Goal: Task Accomplishment & Management: Manage account settings

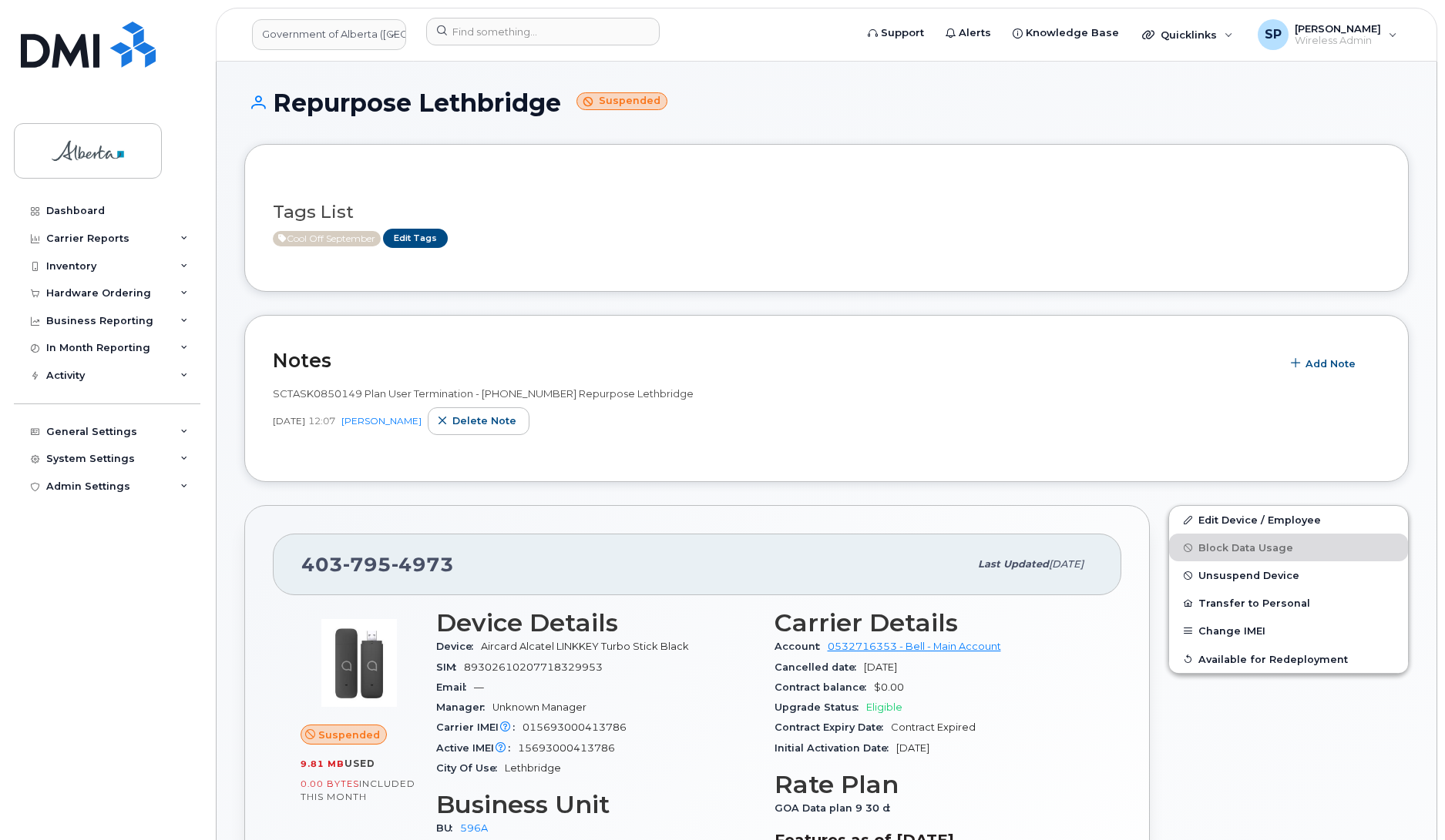
click at [31, 655] on div "Dashboard Carrier Reports Monthly Billing Data Daily Data Pooling Data Behavior…" at bounding box center [108, 507] width 190 height 620
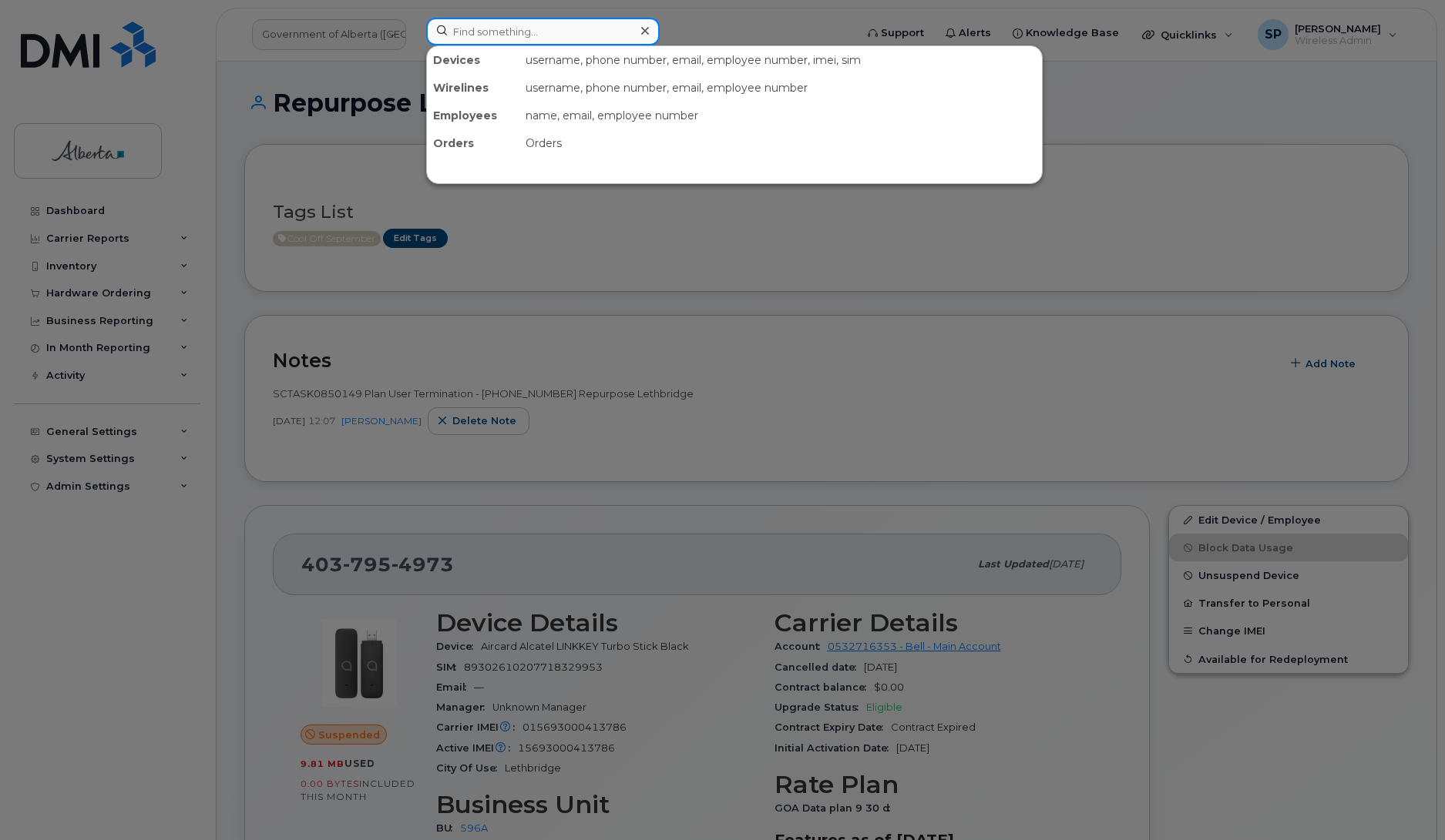
click at [518, 33] on input at bounding box center [542, 31] width 233 height 28
paste input "7807215196"
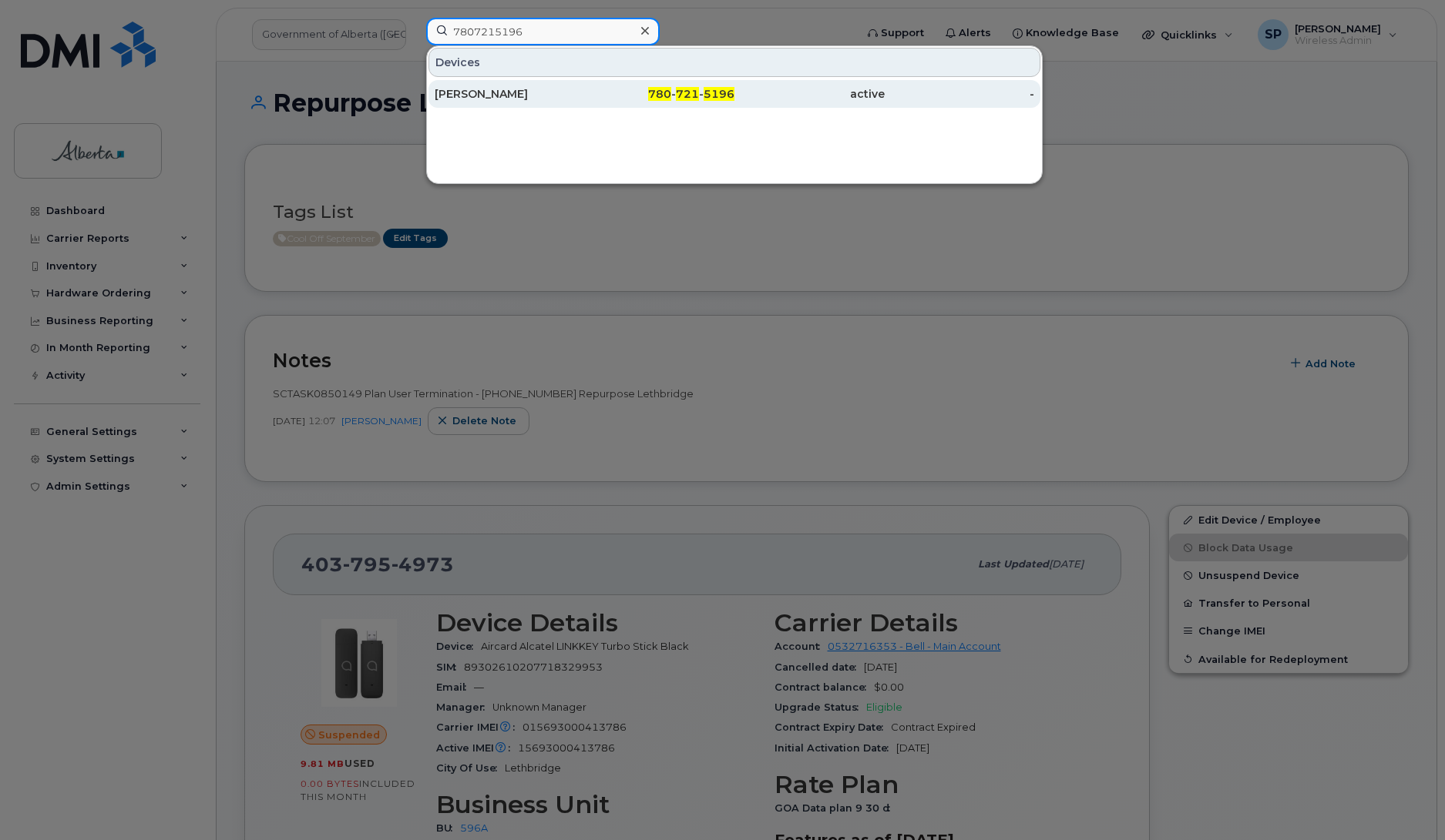
type input "7807215196"
click at [507, 94] on div "Kate White" at bounding box center [510, 94] width 150 height 16
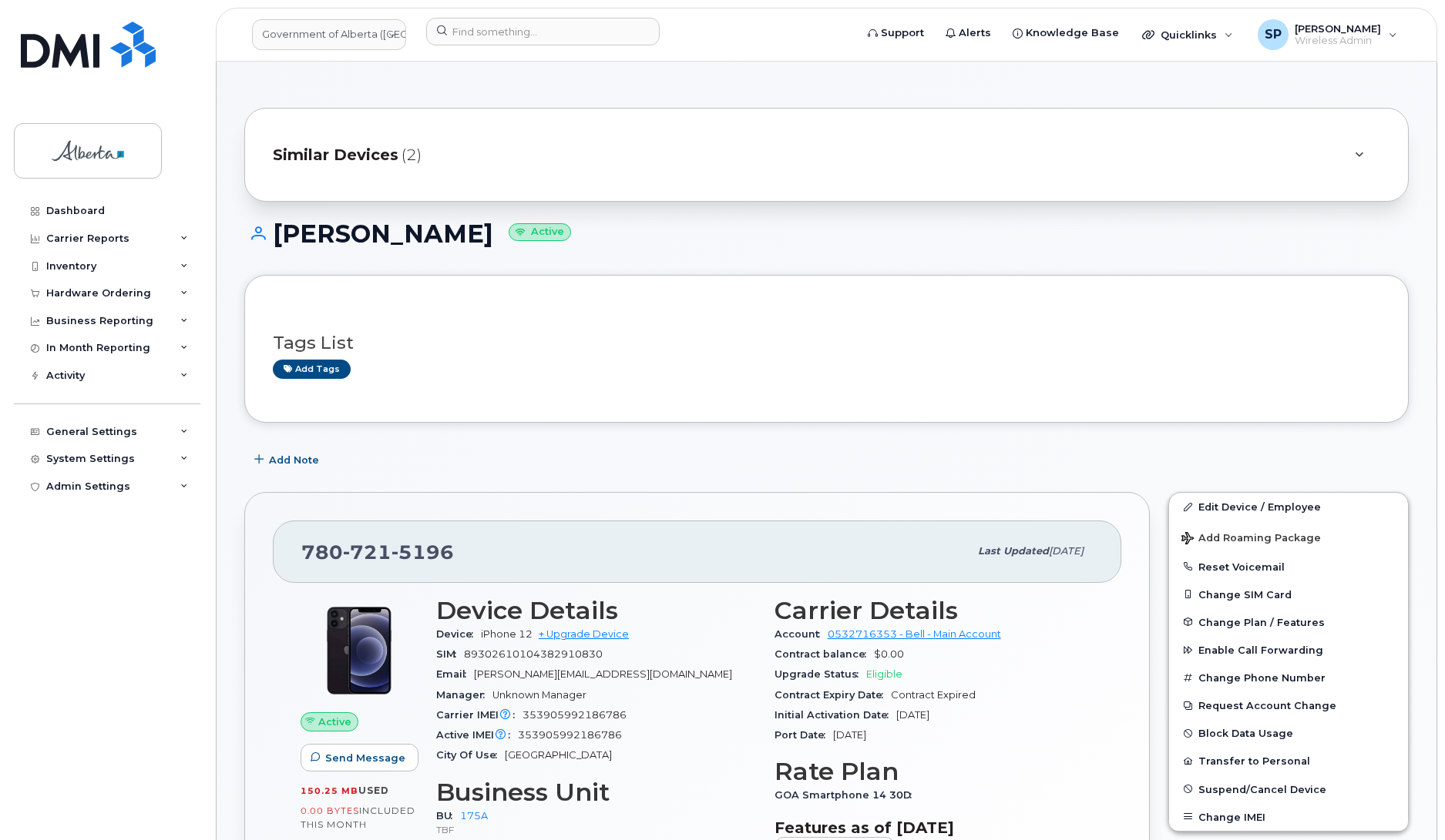
click at [132, 779] on div "Dashboard Carrier Reports Monthly Billing Data Daily Data Pooling Data Behavior…" at bounding box center [108, 507] width 190 height 620
click at [305, 463] on span "Add Note" at bounding box center [294, 460] width 50 height 15
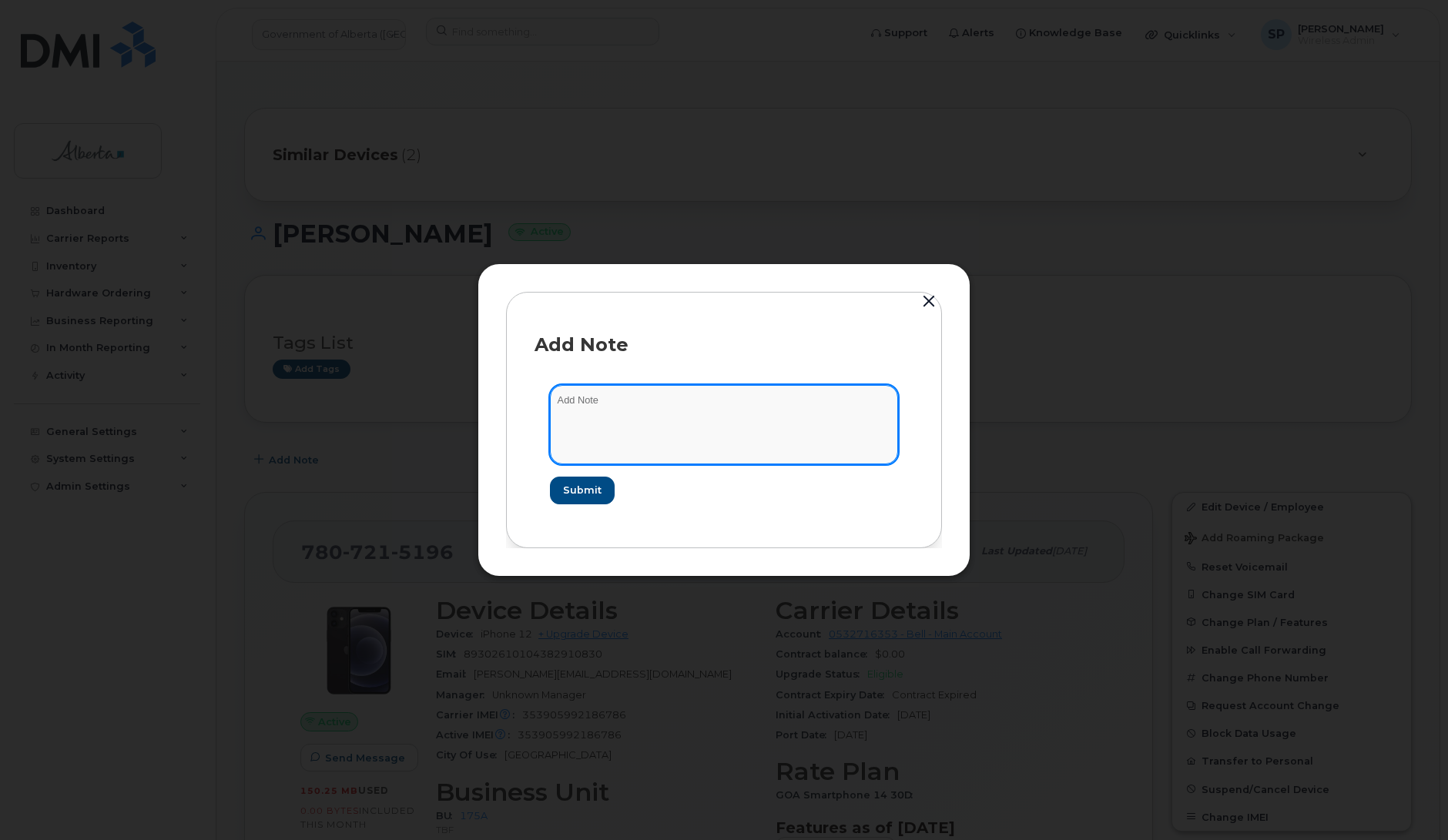
click at [593, 408] on textarea at bounding box center [724, 425] width 348 height 79
paste textarea "SCTASK0851083 Plan User Termination - [PHONE_NUMBER] Repurpose [GEOGRAPHIC_DATA]"
type textarea "SCTASK0851083 Plan User Termination - [PHONE_NUMBER] Repurpose [GEOGRAPHIC_DATA]"
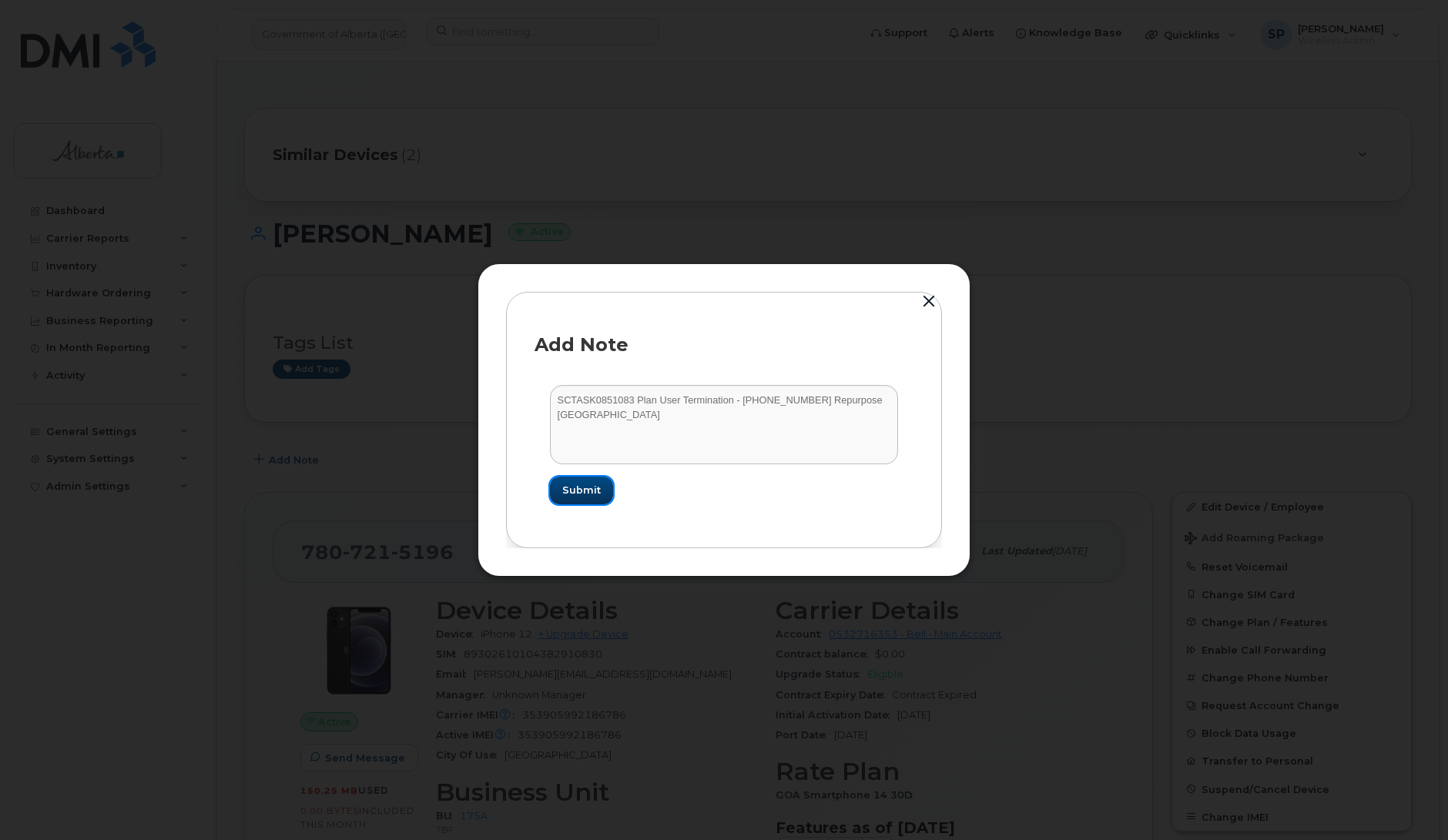
click at [584, 493] on span "Submit" at bounding box center [581, 491] width 39 height 15
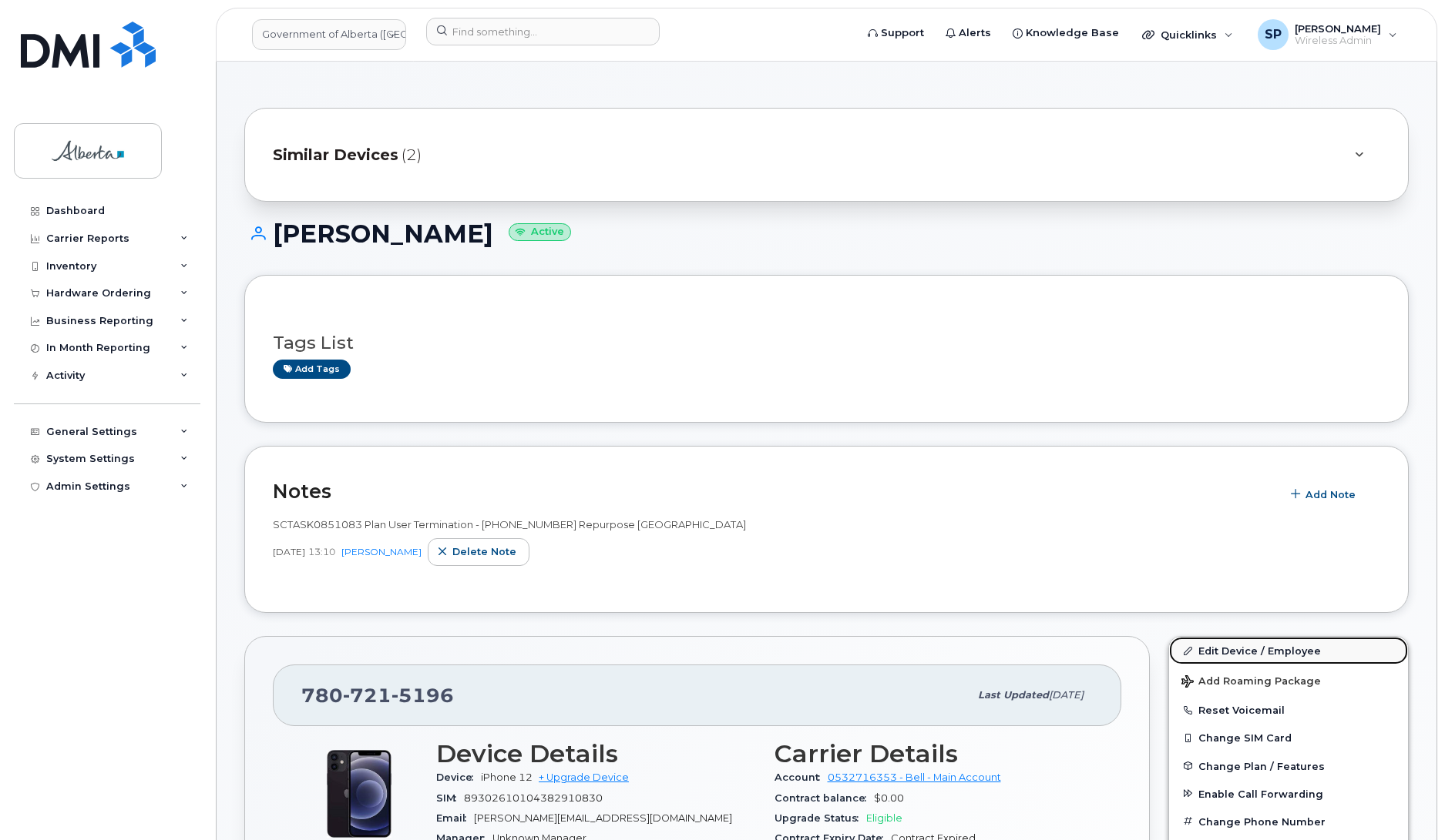
click at [1211, 651] on link "Edit Device / Employee" at bounding box center [1288, 651] width 239 height 28
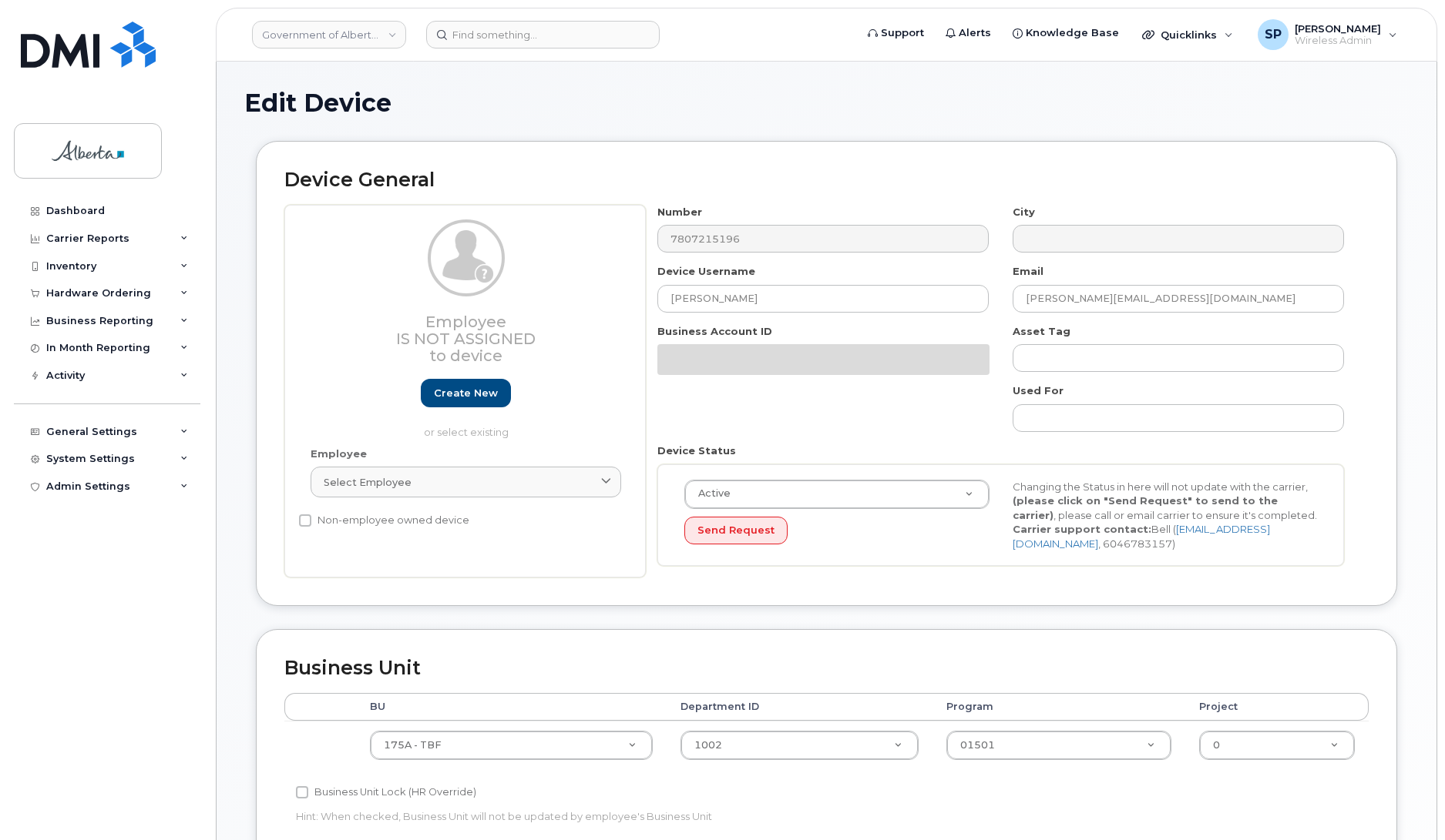
select select "4749753"
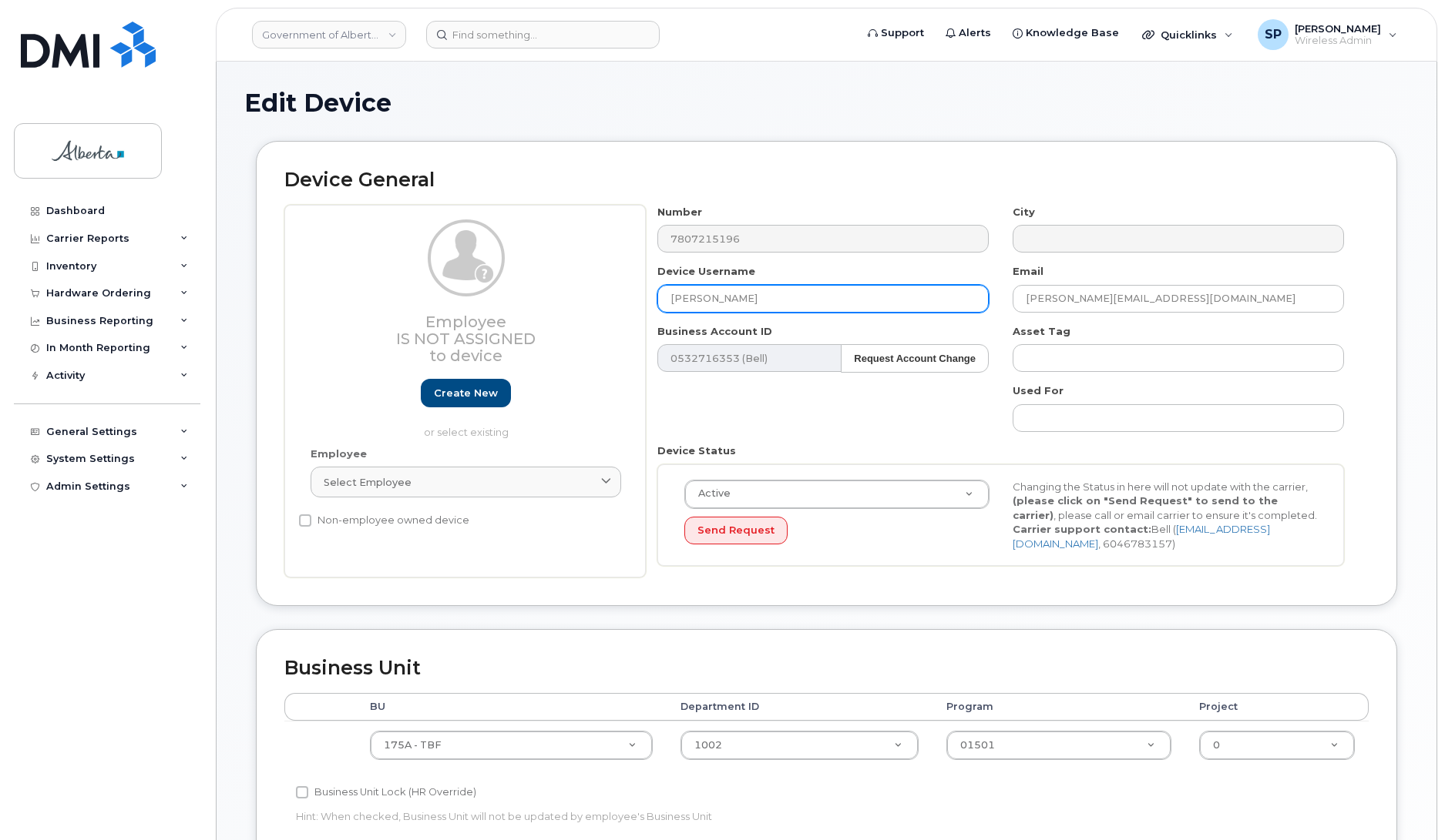
drag, startPoint x: 778, startPoint y: 303, endPoint x: 597, endPoint y: 298, distance: 181.1
click at [597, 298] on div "Employee Is not assigned to device Create new or select existing Employee Selec…" at bounding box center [827, 391] width 1084 height 373
type input "Repurpose Edmonton"
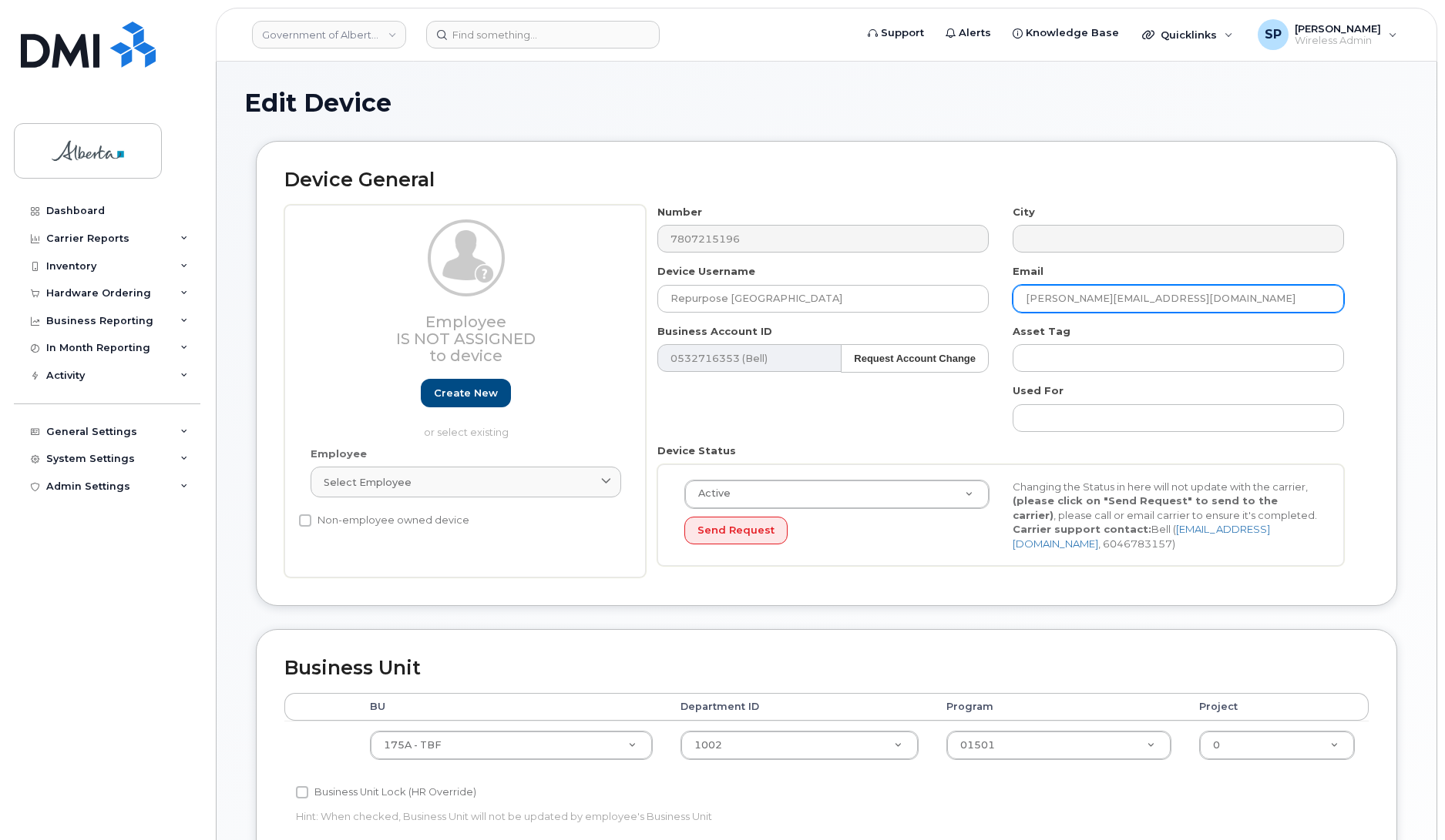
drag, startPoint x: 1154, startPoint y: 296, endPoint x: 992, endPoint y: 304, distance: 162.2
click at [993, 304] on div "Number 7807215196 City Device Username Repurpose Edmonton Email Kate.White@gov.…" at bounding box center [1001, 391] width 710 height 373
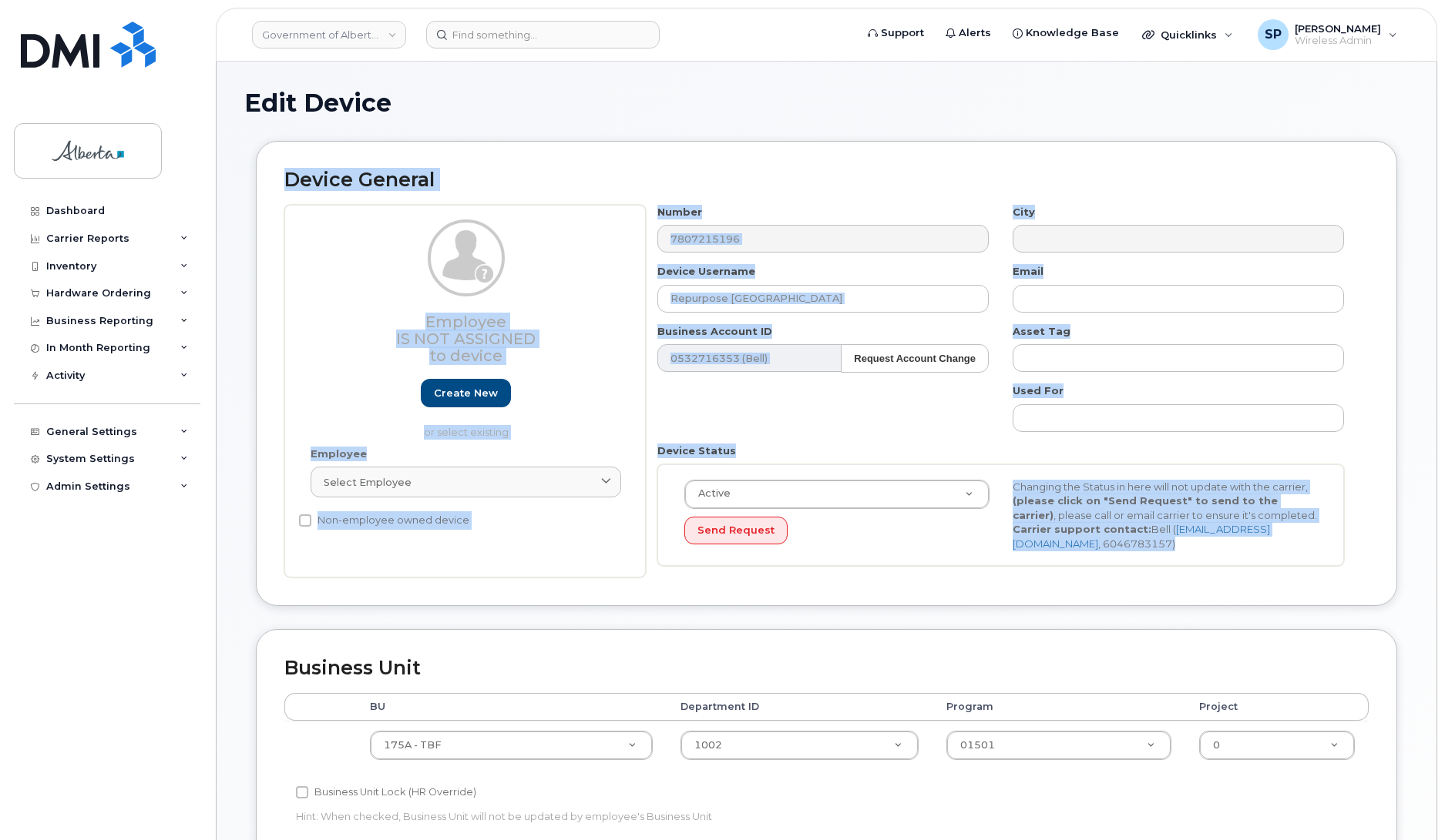
drag, startPoint x: 1443, startPoint y: 283, endPoint x: 1398, endPoint y: 567, distance: 287.5
click at [1398, 567] on body "Government of Alberta (GOA) Support Alerts Knowledge Base Quicklinks Suspend / …" at bounding box center [722, 677] width 1445 height 1354
click at [1366, 432] on div "Number 7807215196 City Device Username Repurpose Edmonton Email Business Accoun…" at bounding box center [1007, 391] width 723 height 373
click at [1388, 339] on div "Device General Employee Is not assigned to device Create new or select existing…" at bounding box center [827, 373] width 1141 height 465
click at [1226, 333] on div "Asset Tag" at bounding box center [1178, 348] width 355 height 49
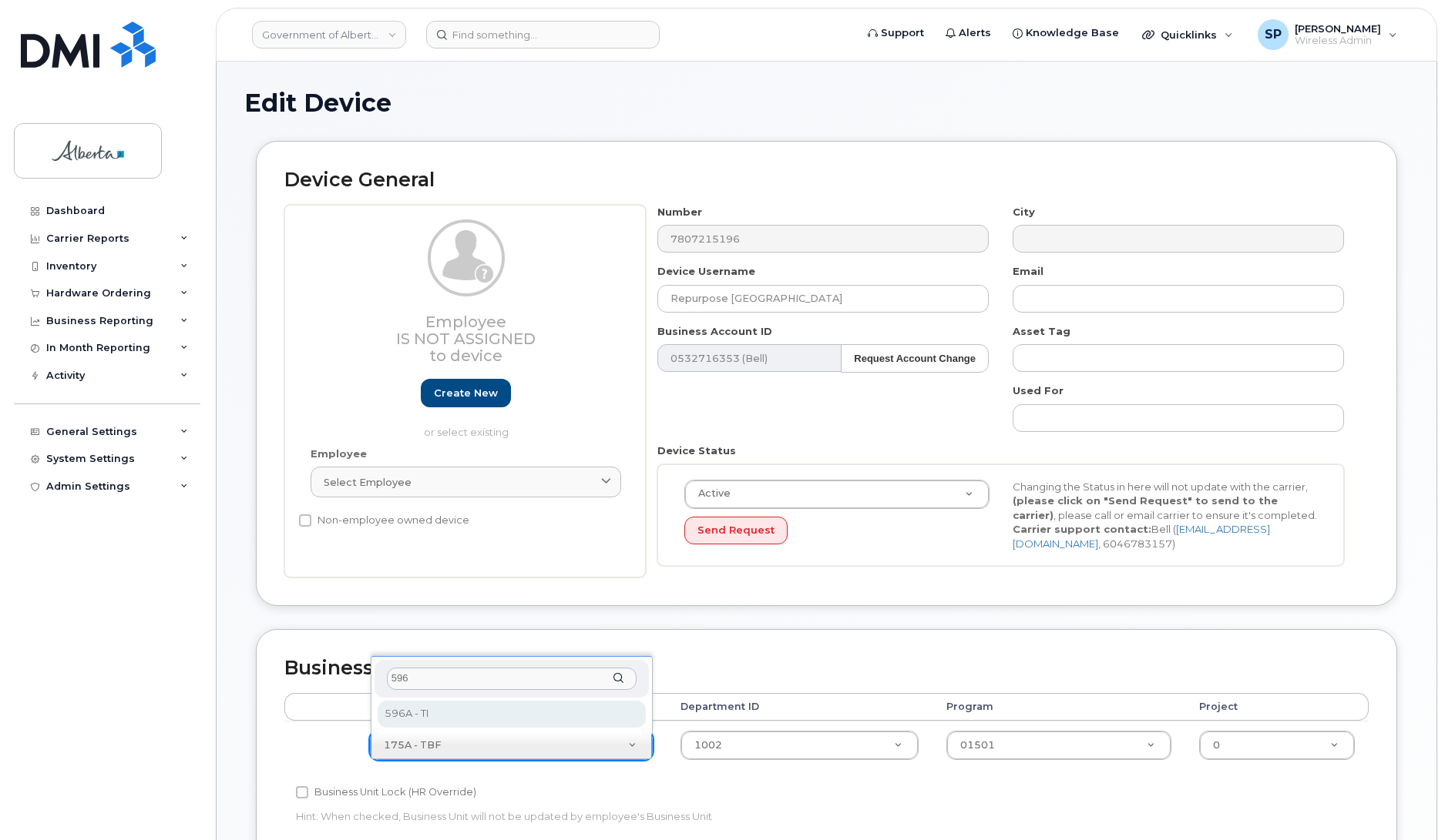
type input "596"
select select "4797729"
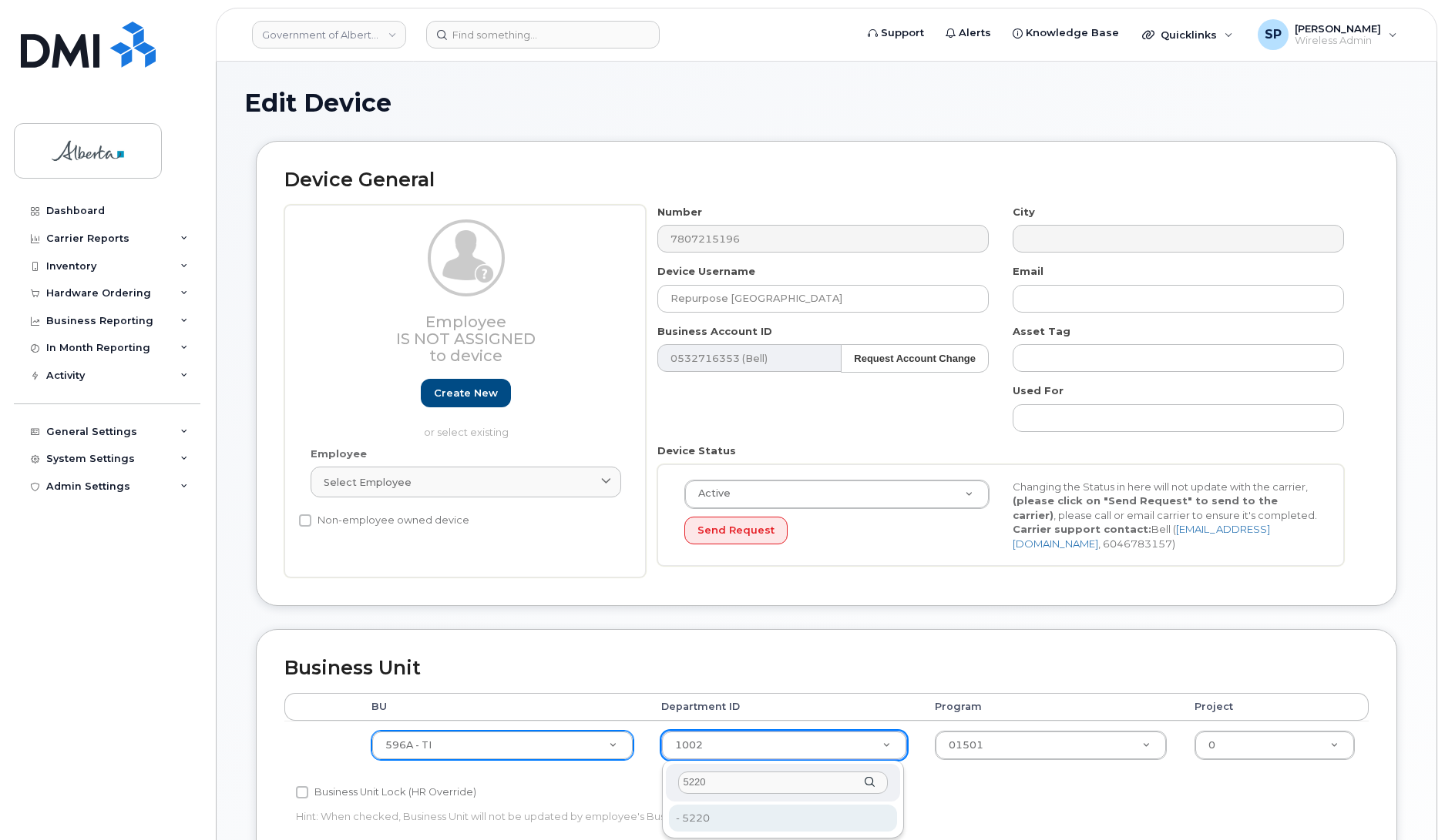
type input "5220"
type input "4802987"
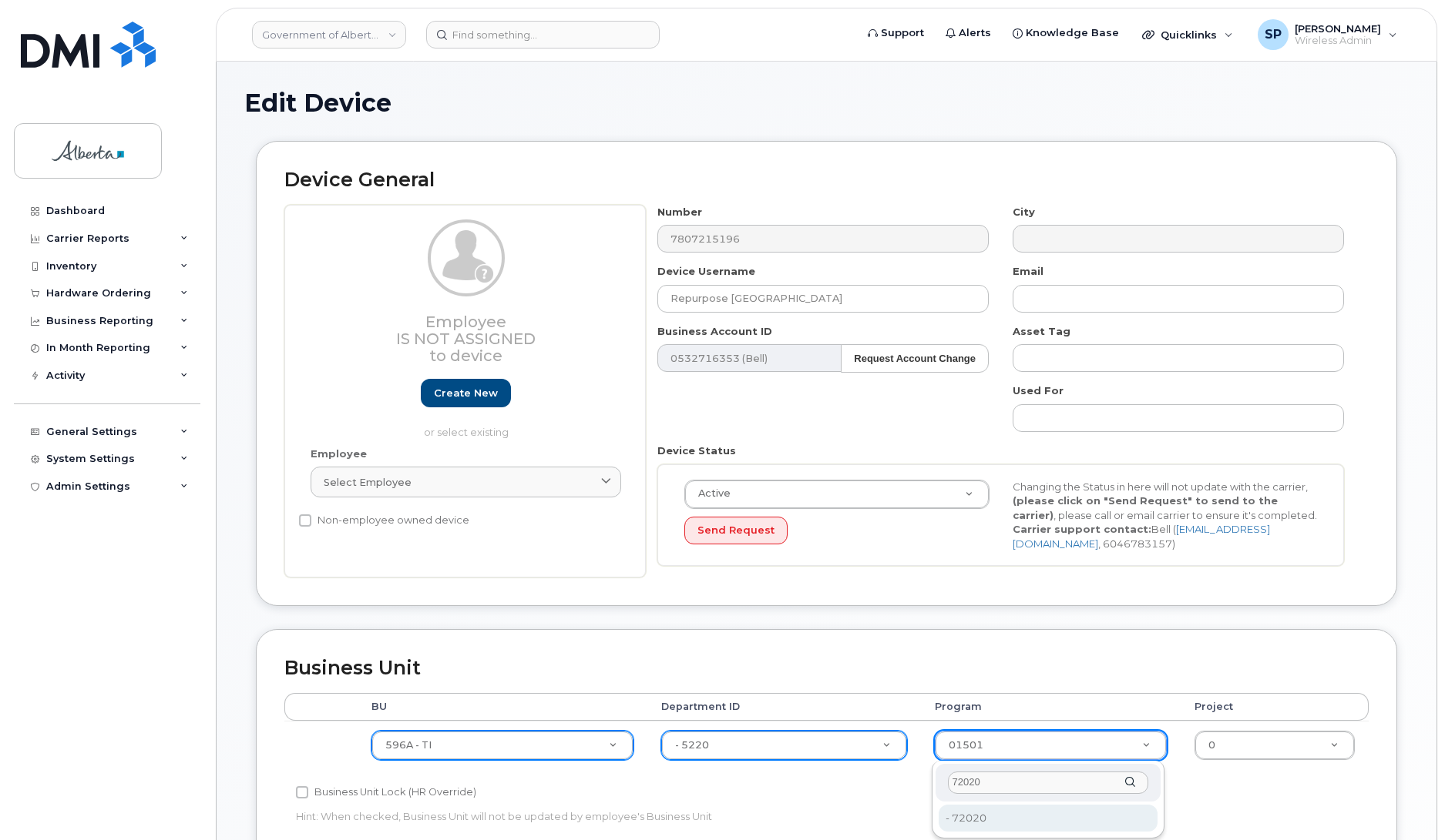
type input "72020"
type input "4803008"
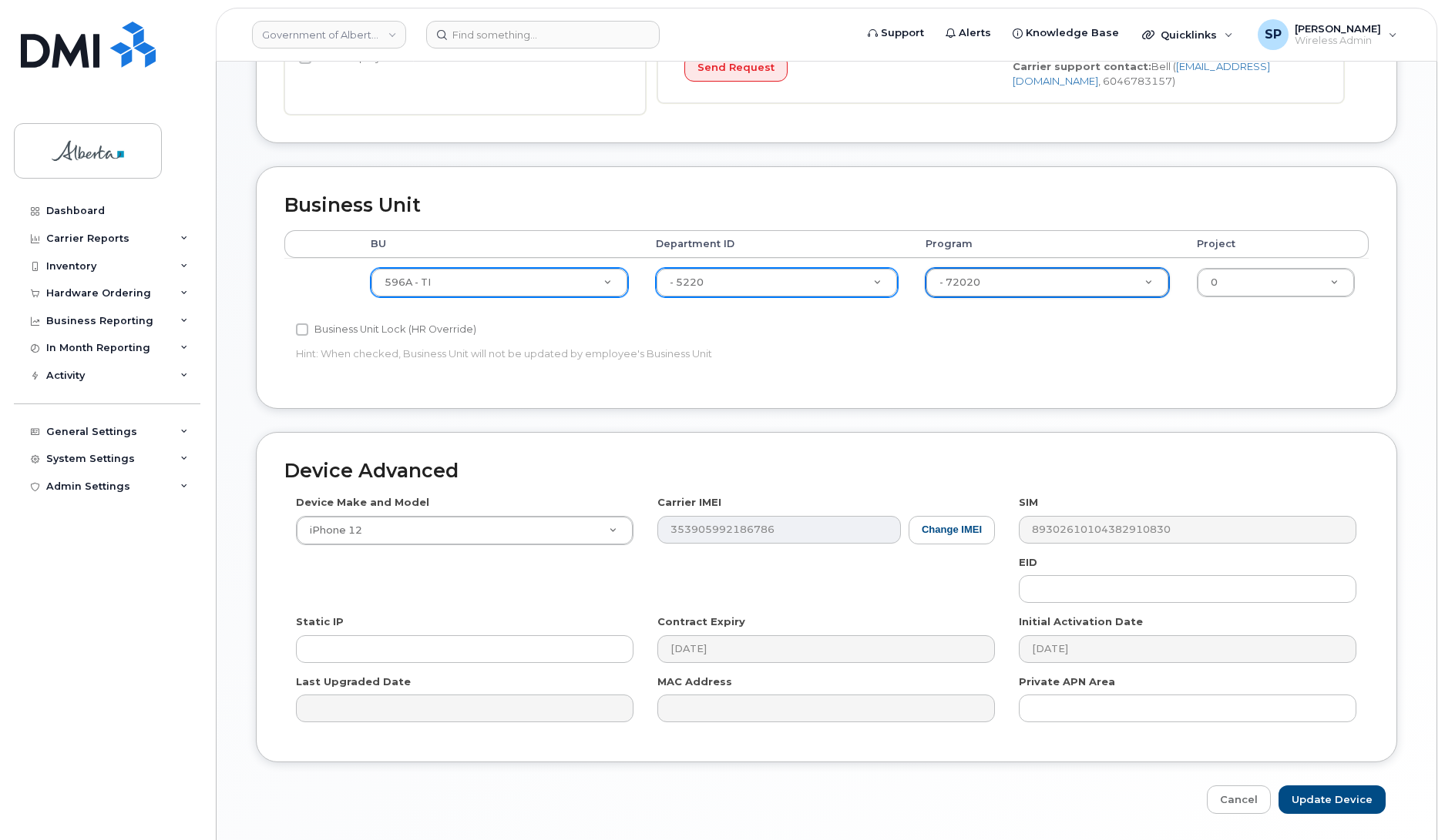
scroll to position [469, 0]
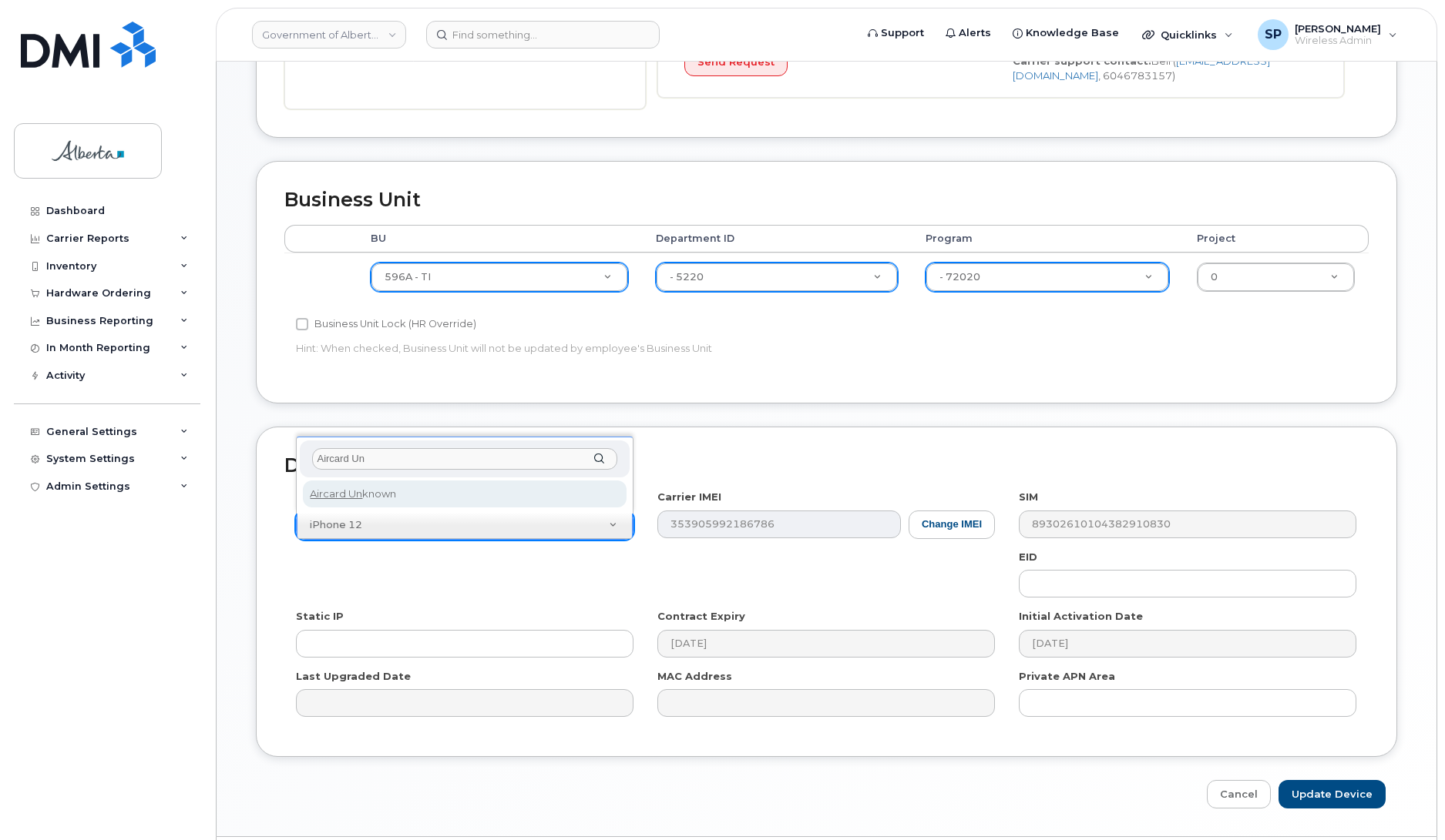
type input "Aircard Un"
select select "971"
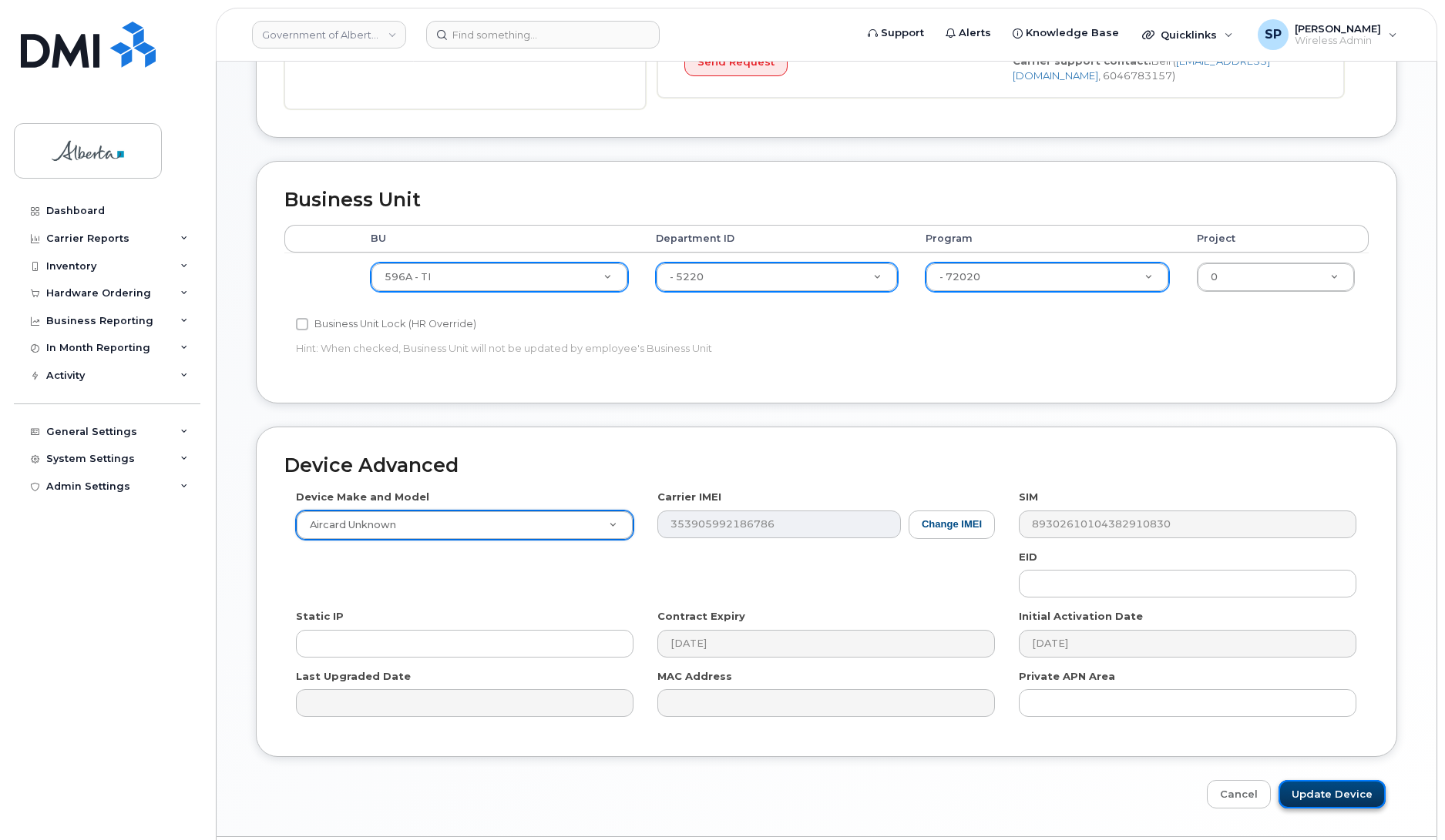
click at [1301, 793] on input "Update Device" at bounding box center [1331, 794] width 107 height 28
type input "Saving..."
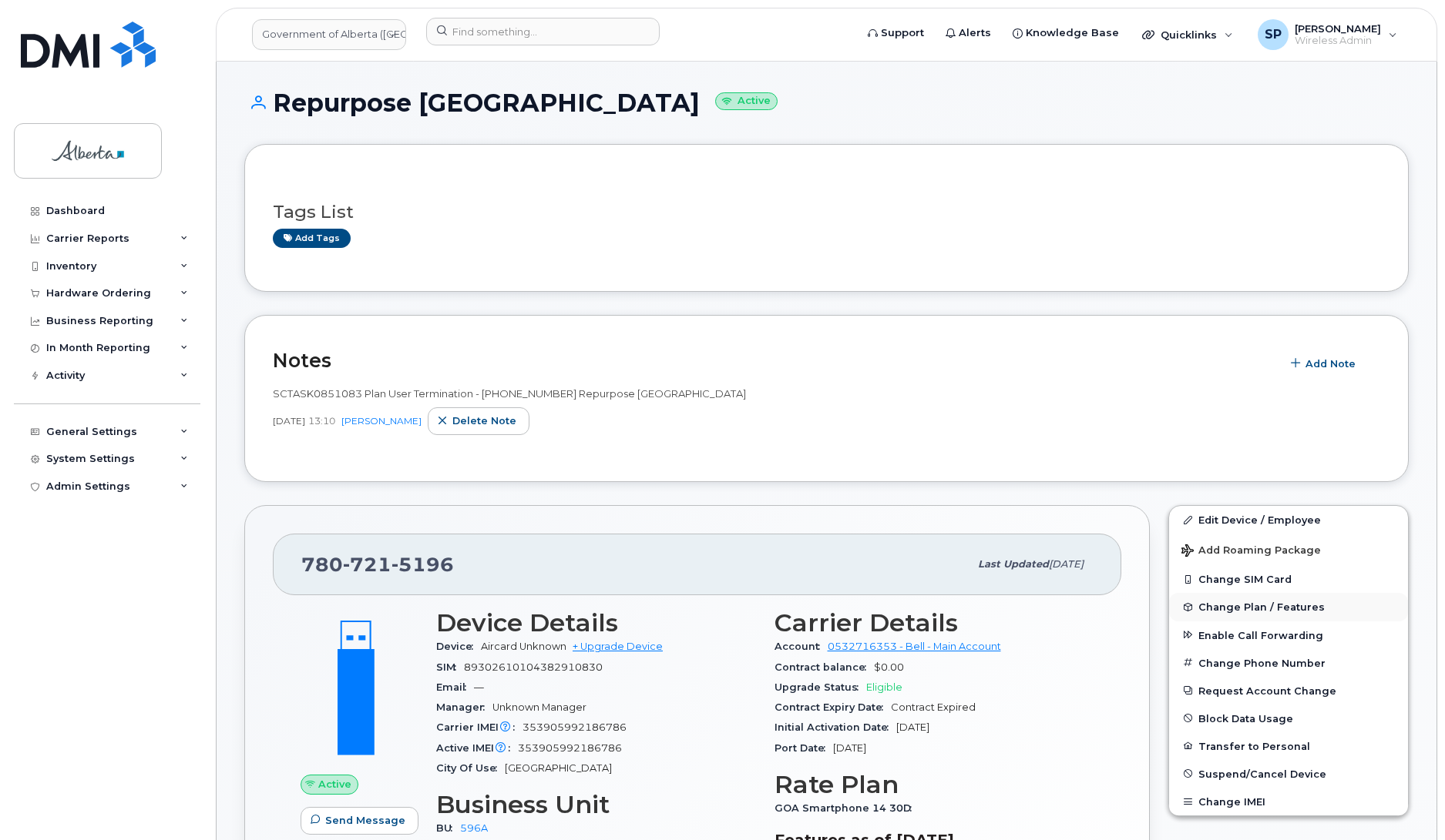
click at [1219, 609] on span "Change Plan / Features" at bounding box center [1262, 607] width 127 height 12
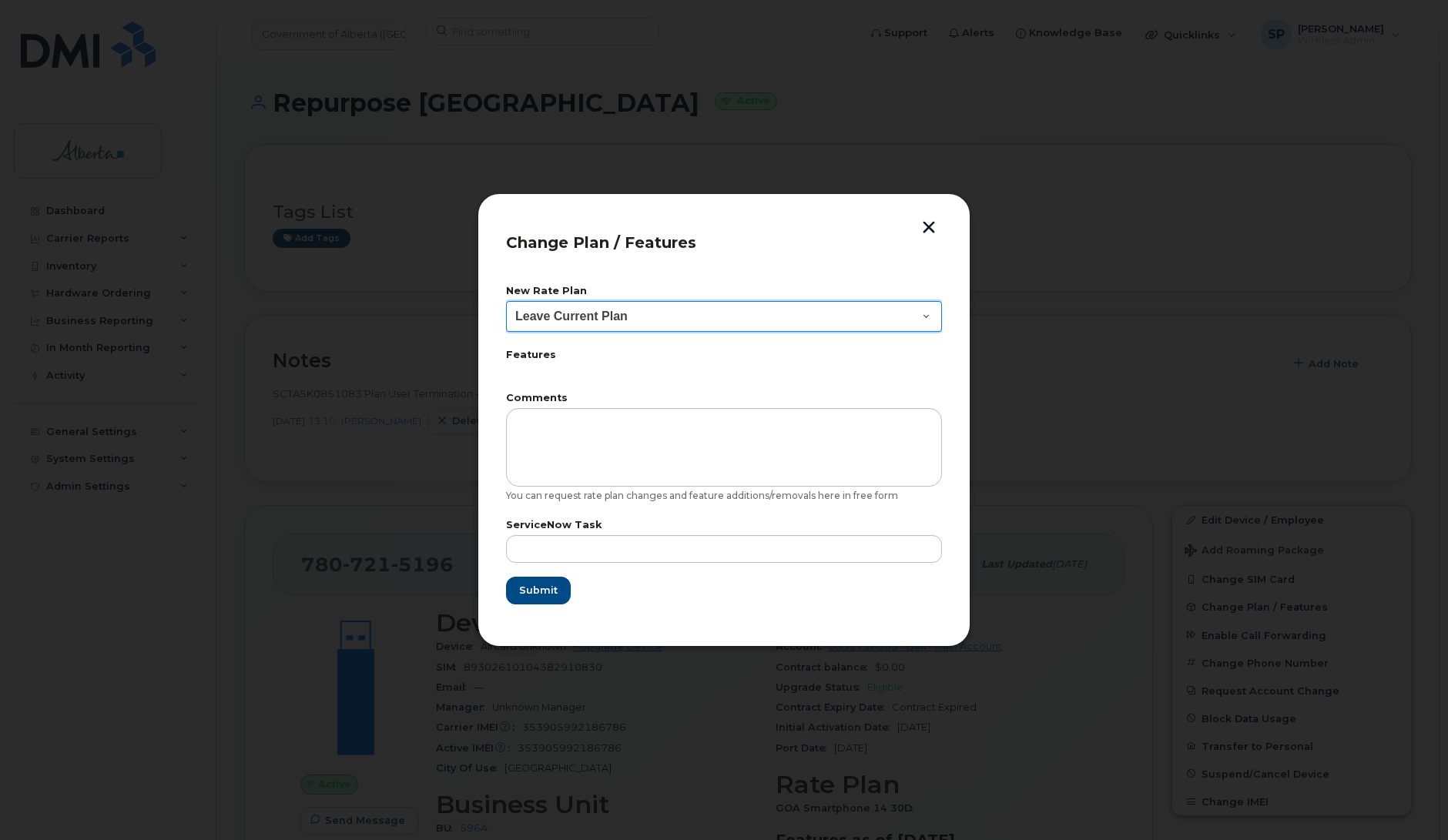
click at [659, 328] on select "Leave Current Plan GOA Data plan 9 30 d GOA–Unlimited Data Plan 9" at bounding box center [724, 316] width 436 height 31
select select "1790211"
click at [506, 301] on select "Leave Current Plan GOA Data plan 9 30 d GOA–Unlimited Data Plan 9" at bounding box center [724, 316] width 436 height 31
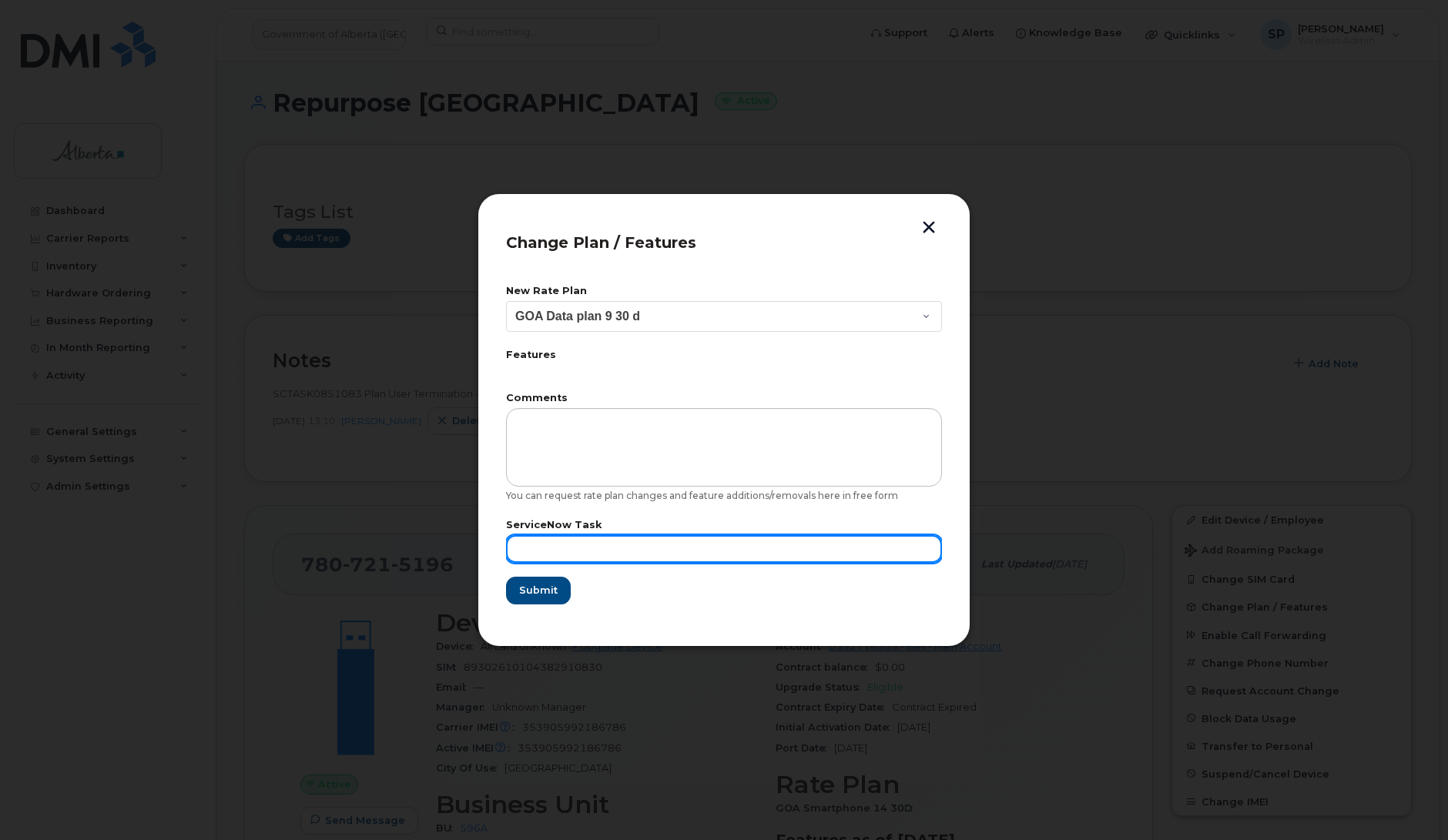
click at [601, 547] on input "text" at bounding box center [724, 549] width 436 height 28
paste input "SCTASK0851083"
type input "SCTASK0851083"
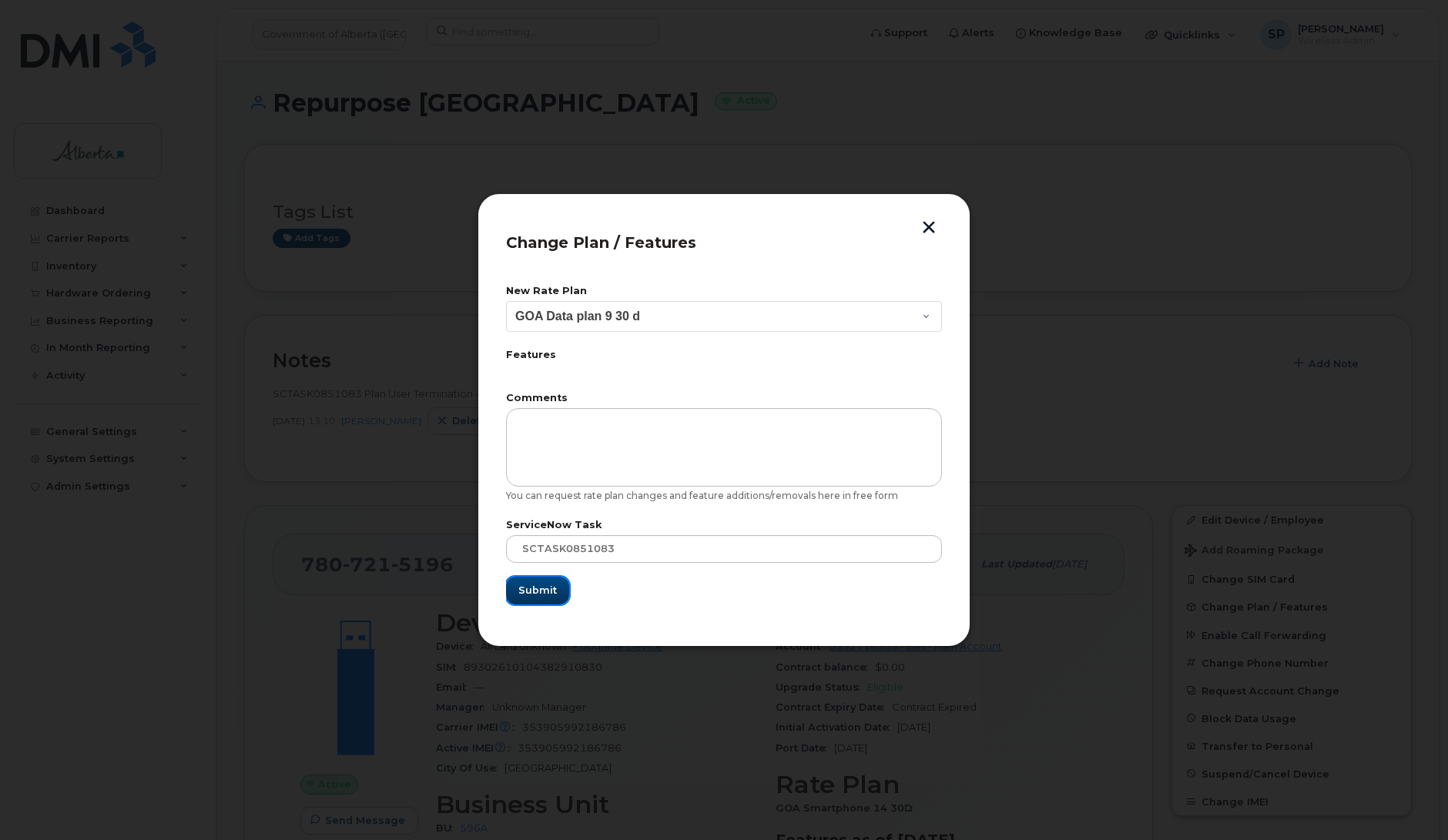
click at [546, 598] on span "Submit" at bounding box center [537, 591] width 39 height 15
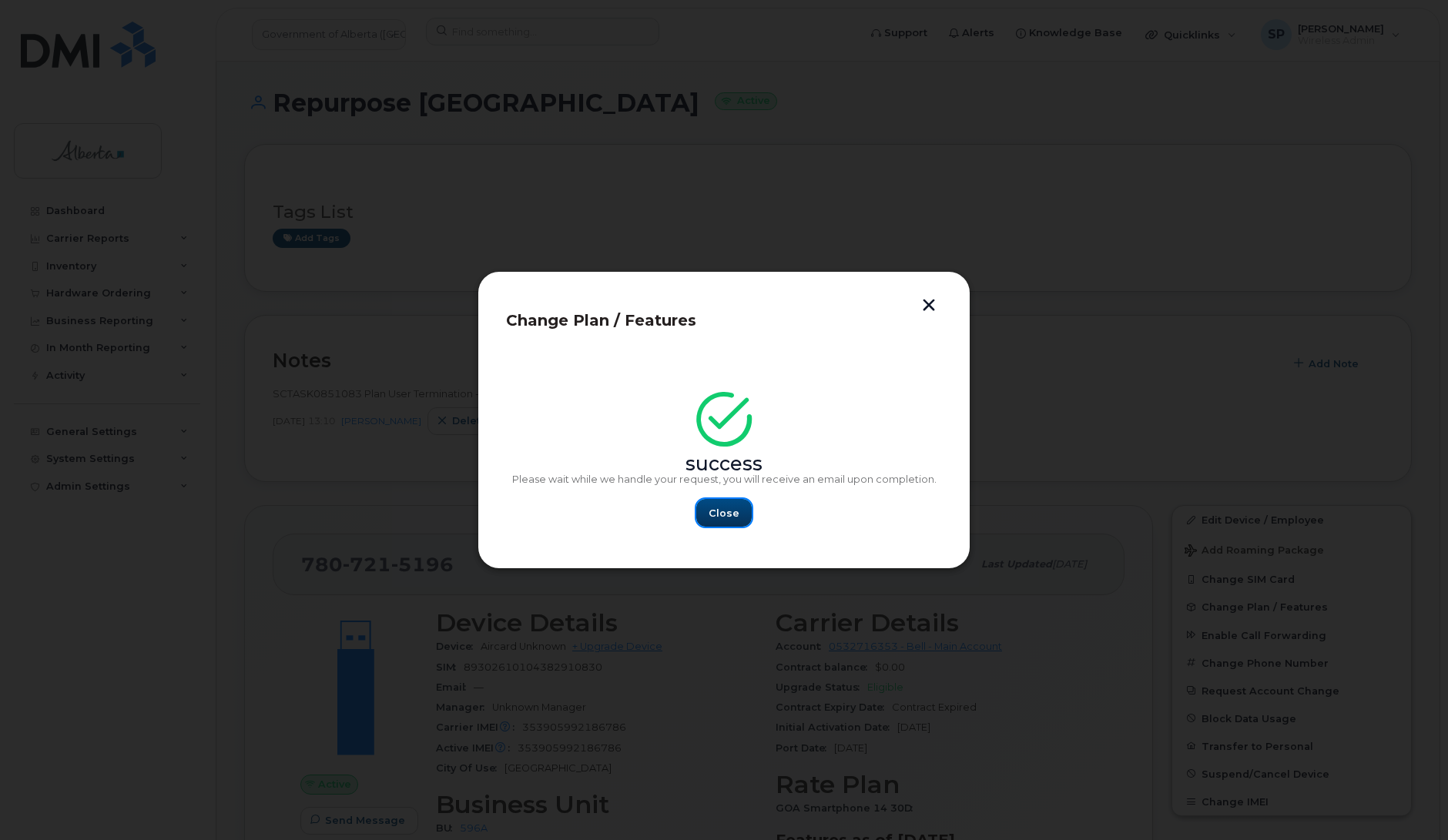
click at [735, 513] on span "Close" at bounding box center [724, 514] width 31 height 15
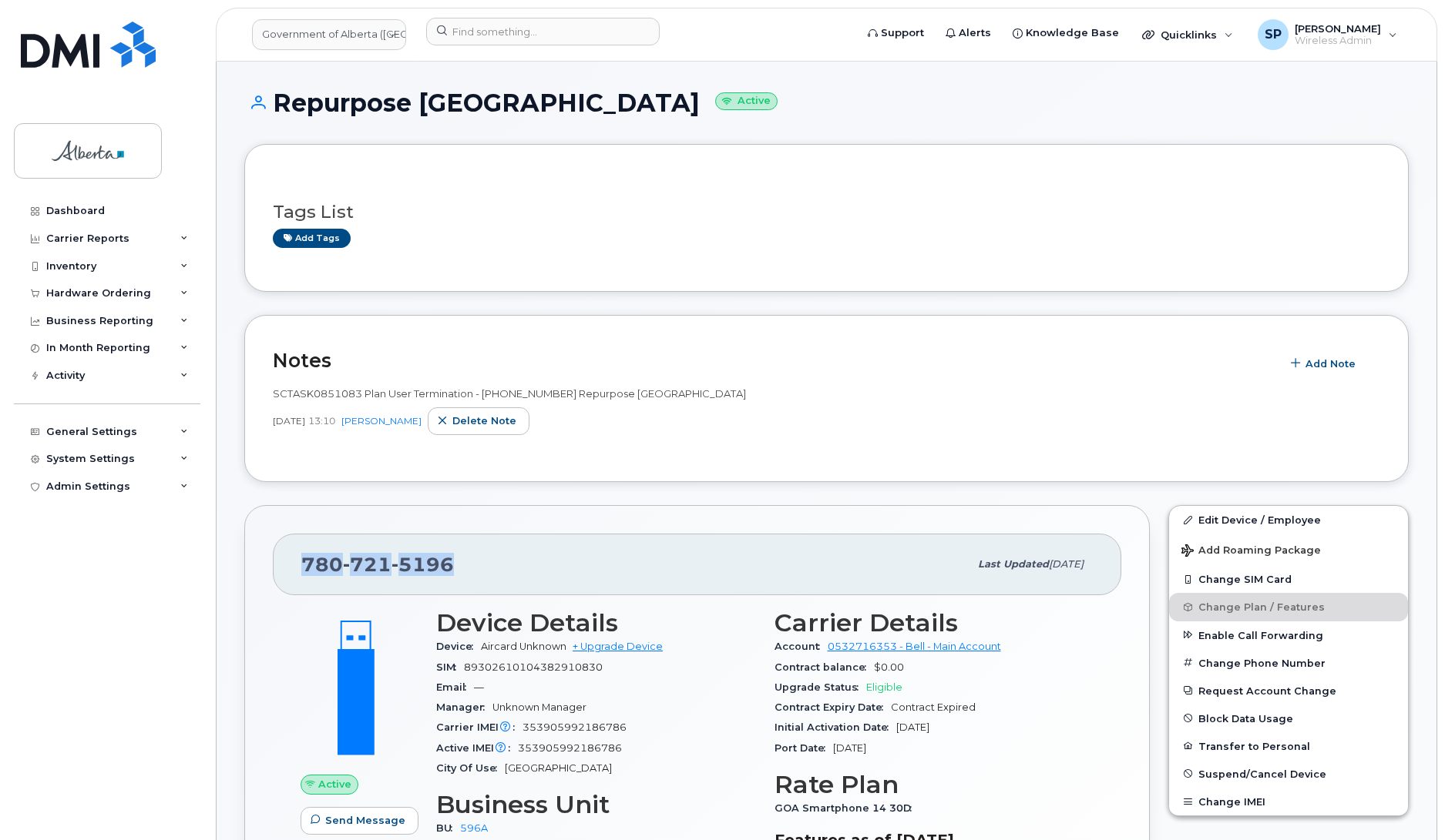
drag, startPoint x: 463, startPoint y: 574, endPoint x: 296, endPoint y: 570, distance: 167.0
click at [296, 570] on div "780 721 5196 Last updated Sep 19, 2025" at bounding box center [696, 564] width 849 height 61
copy span "780 721 5196"
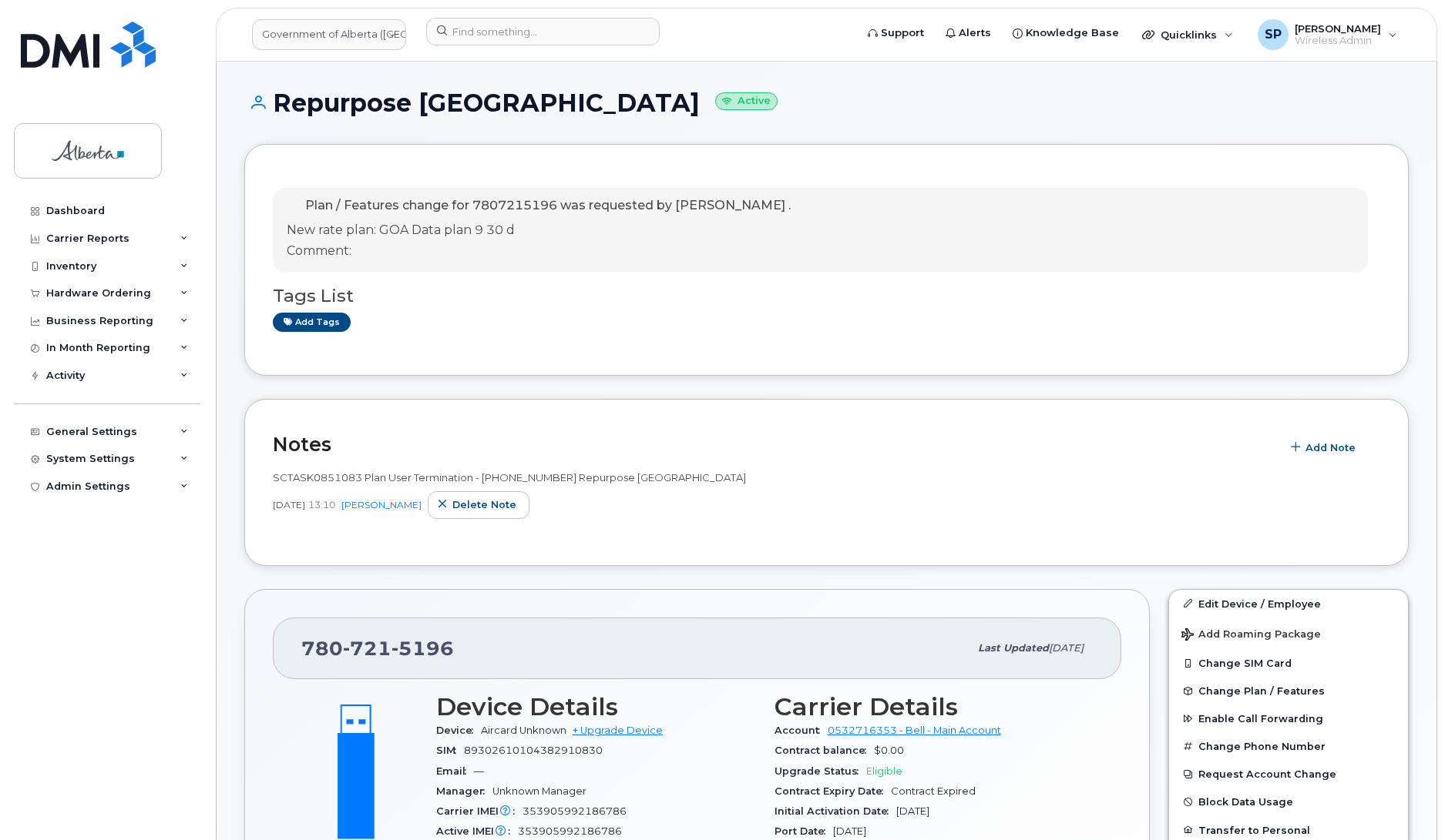
click at [58, 559] on div "Dashboard Carrier Reports Monthly Billing Data Daily Data Pooling Data Behavior…" at bounding box center [108, 507] width 190 height 620
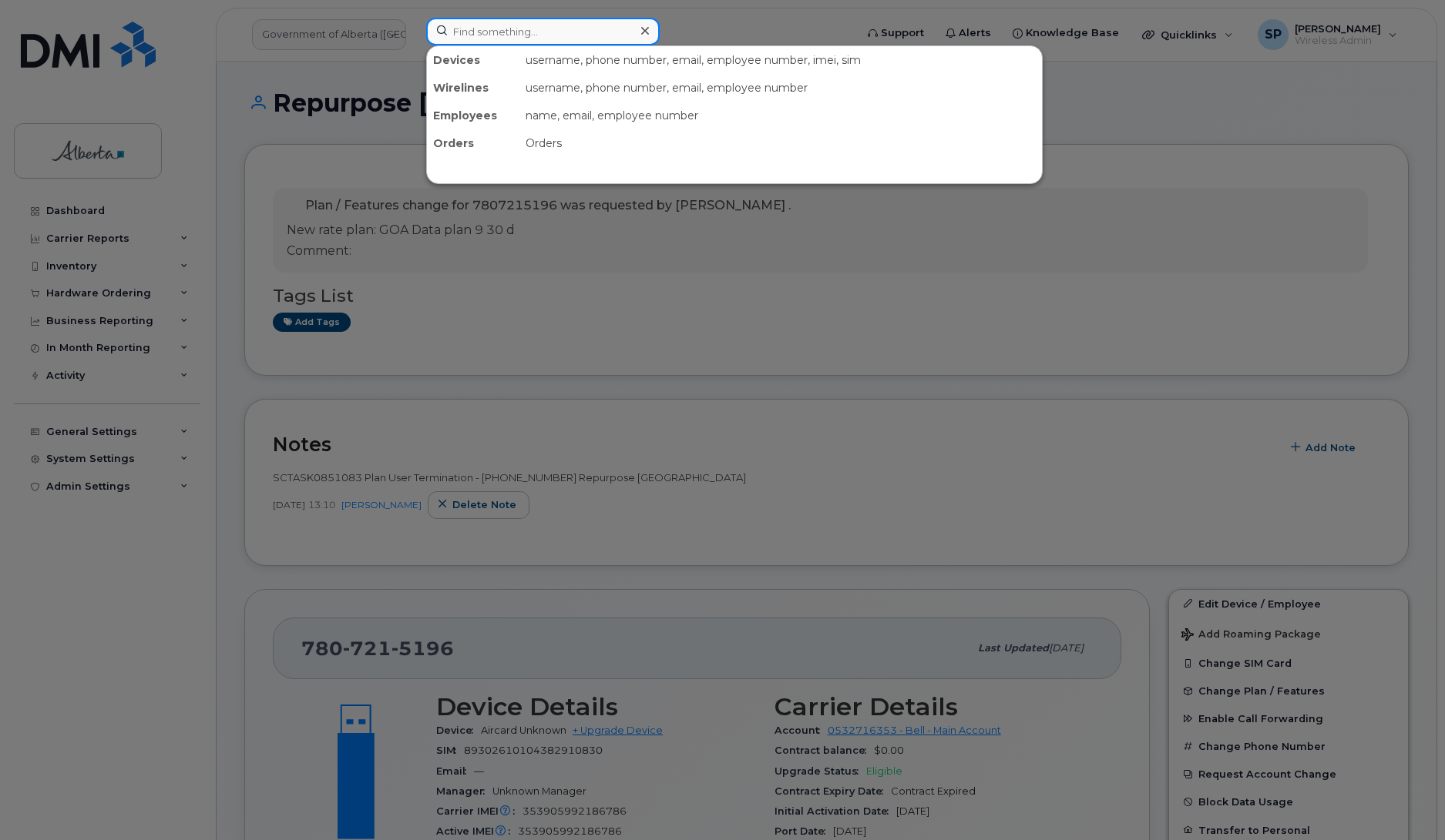
click at [517, 35] on input at bounding box center [542, 31] width 233 height 28
paste input "5875451963"
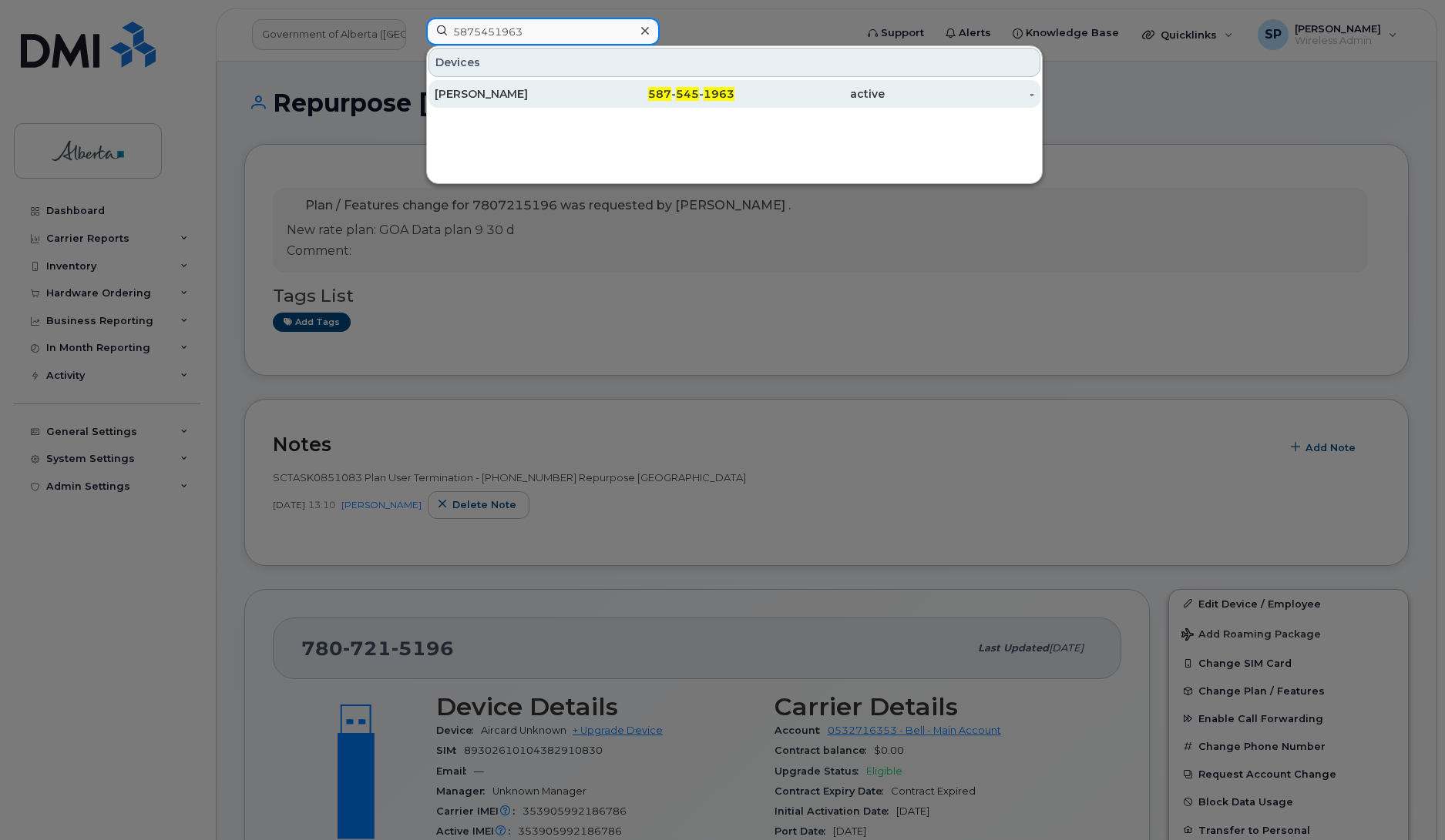
type input "5875451963"
click at [497, 93] on div "[PERSON_NAME]" at bounding box center [510, 94] width 150 height 16
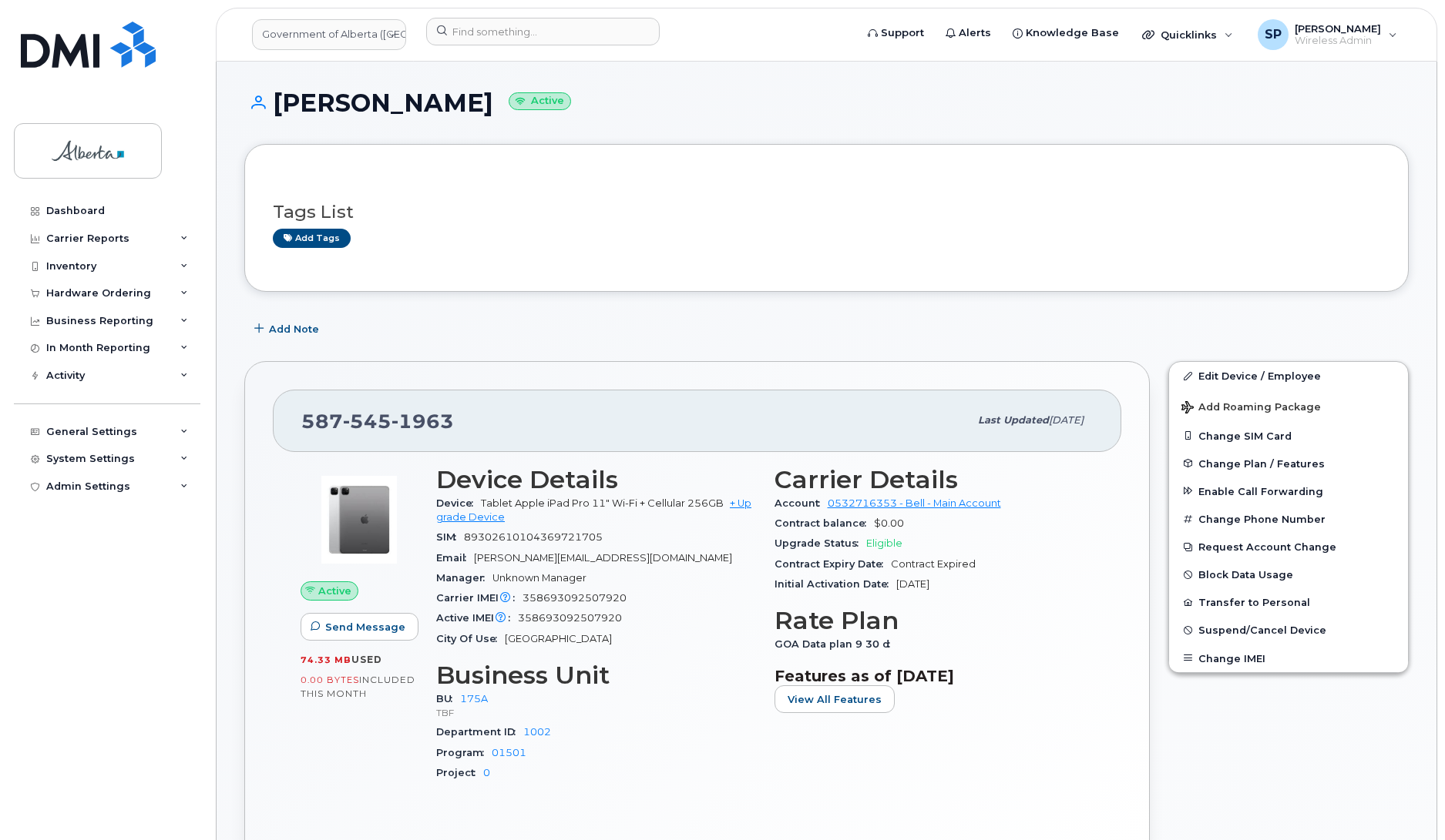
click at [1379, 328] on div "Add Note" at bounding box center [826, 328] width 1164 height 28
click at [1233, 378] on link "Edit Device / Employee" at bounding box center [1288, 376] width 239 height 28
click at [1225, 375] on link "Edit Device / Employee" at bounding box center [1288, 376] width 239 height 28
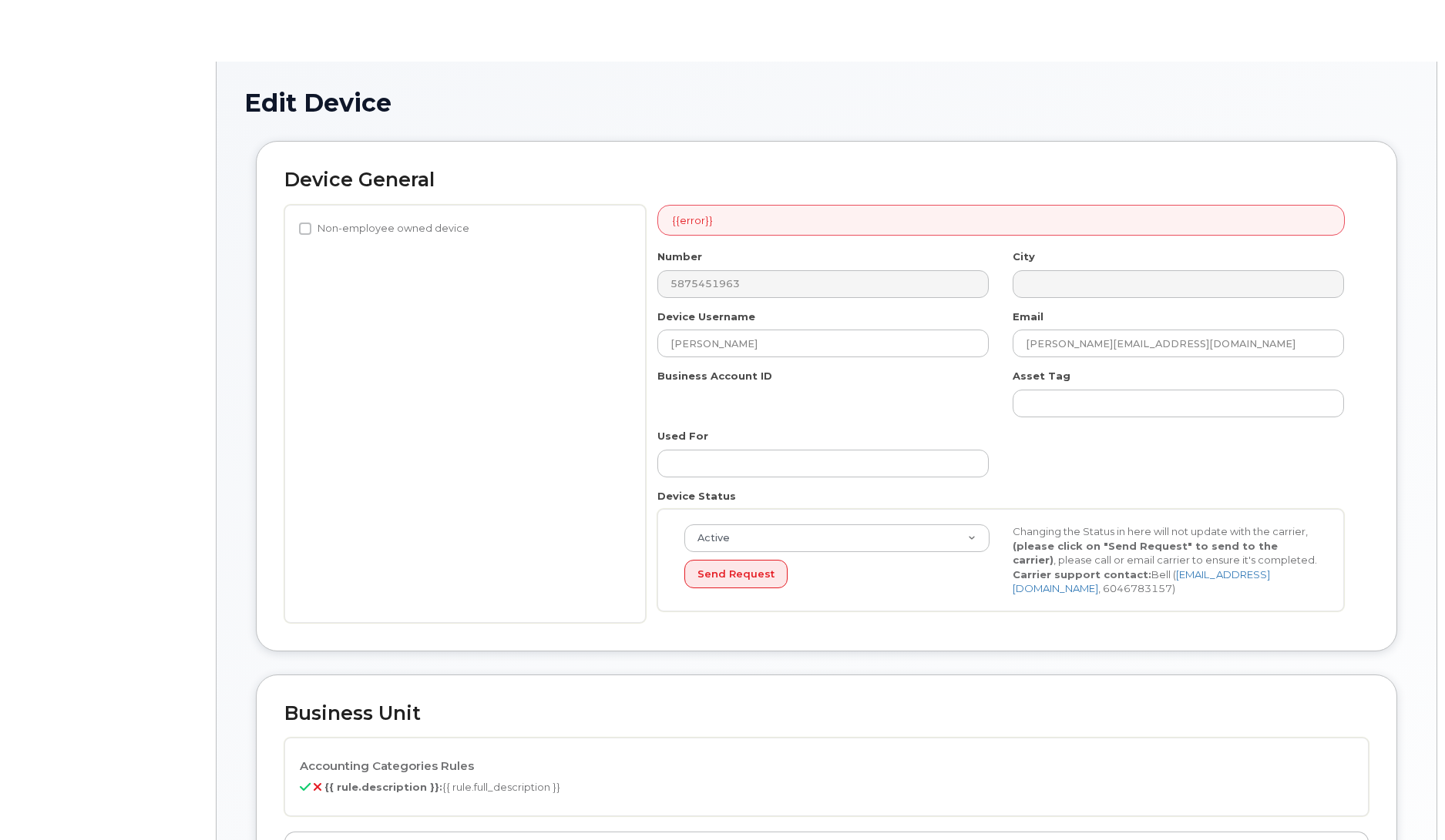
select select "4749753"
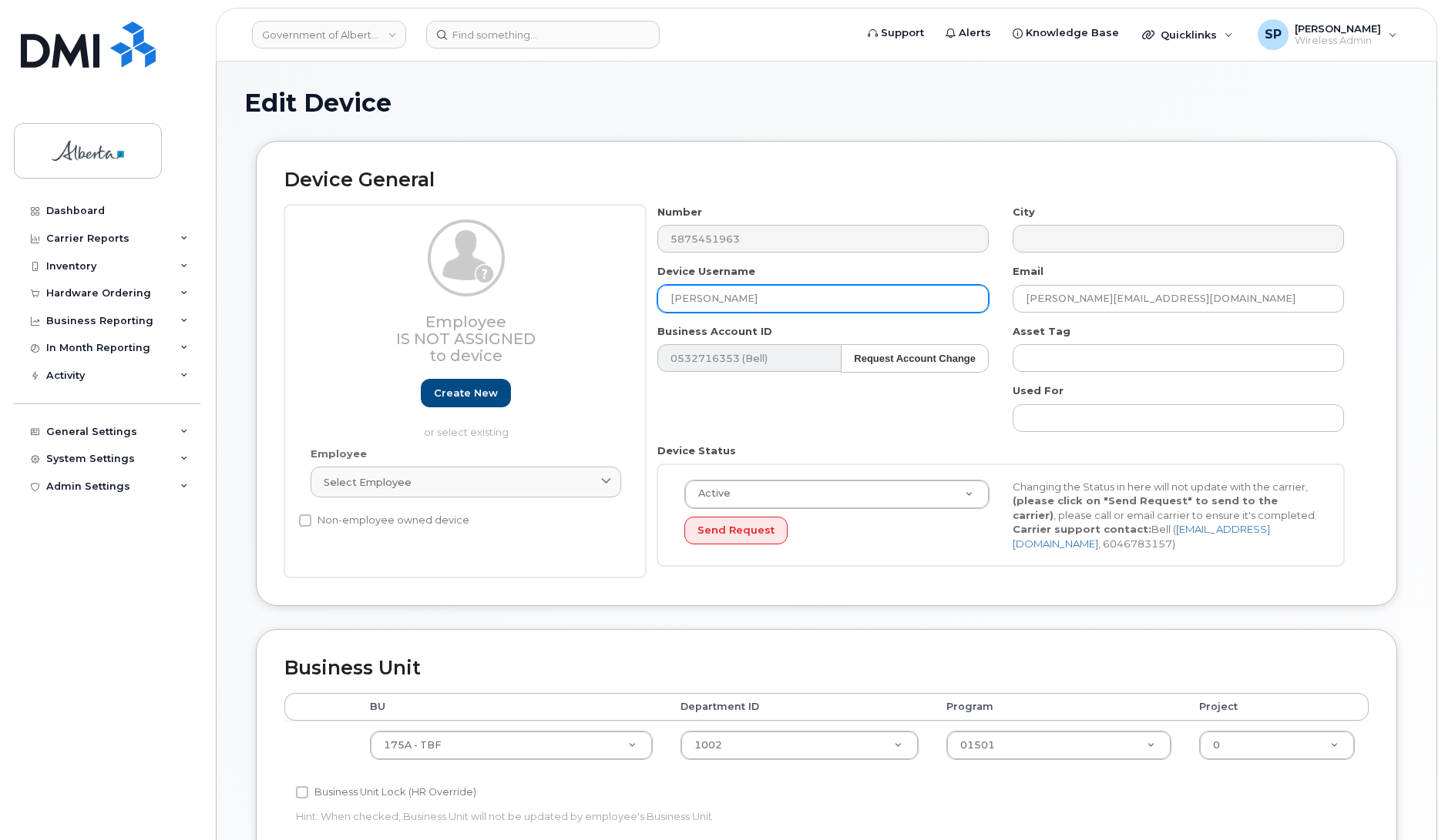
drag, startPoint x: 733, startPoint y: 296, endPoint x: 610, endPoint y: 301, distance: 123.1
click at [610, 301] on div "Employee Is not assigned to device Create new or select existing Employee Selec…" at bounding box center [827, 391] width 1084 height 373
type input "Repurpose [GEOGRAPHIC_DATA]"
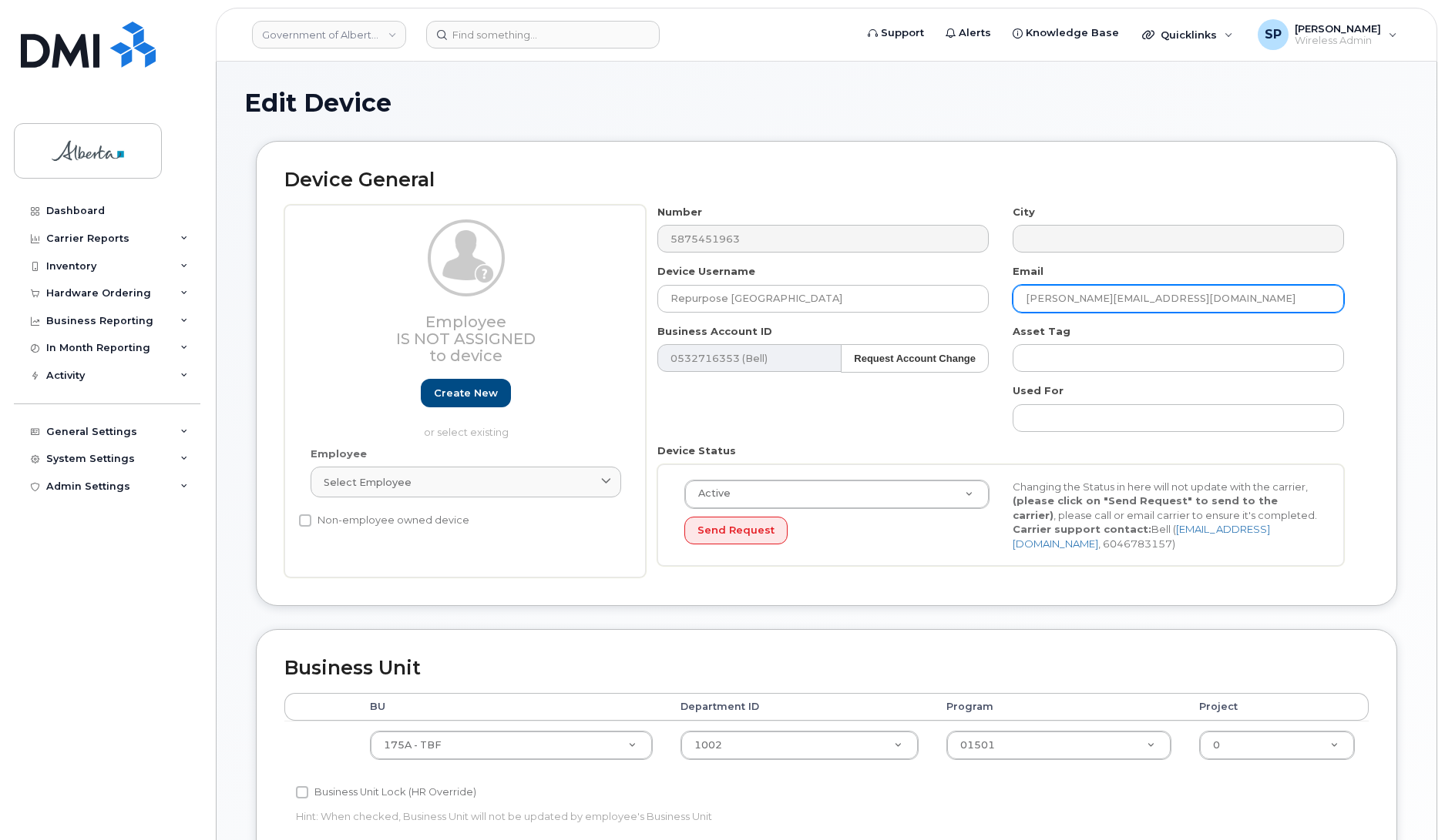
drag, startPoint x: 1208, startPoint y: 308, endPoint x: 994, endPoint y: 310, distance: 214.0
click at [994, 310] on div "Number 5875451963 City Device Username Repurpose Calgary Email Kate.White@gov.a…" at bounding box center [1001, 391] width 710 height 373
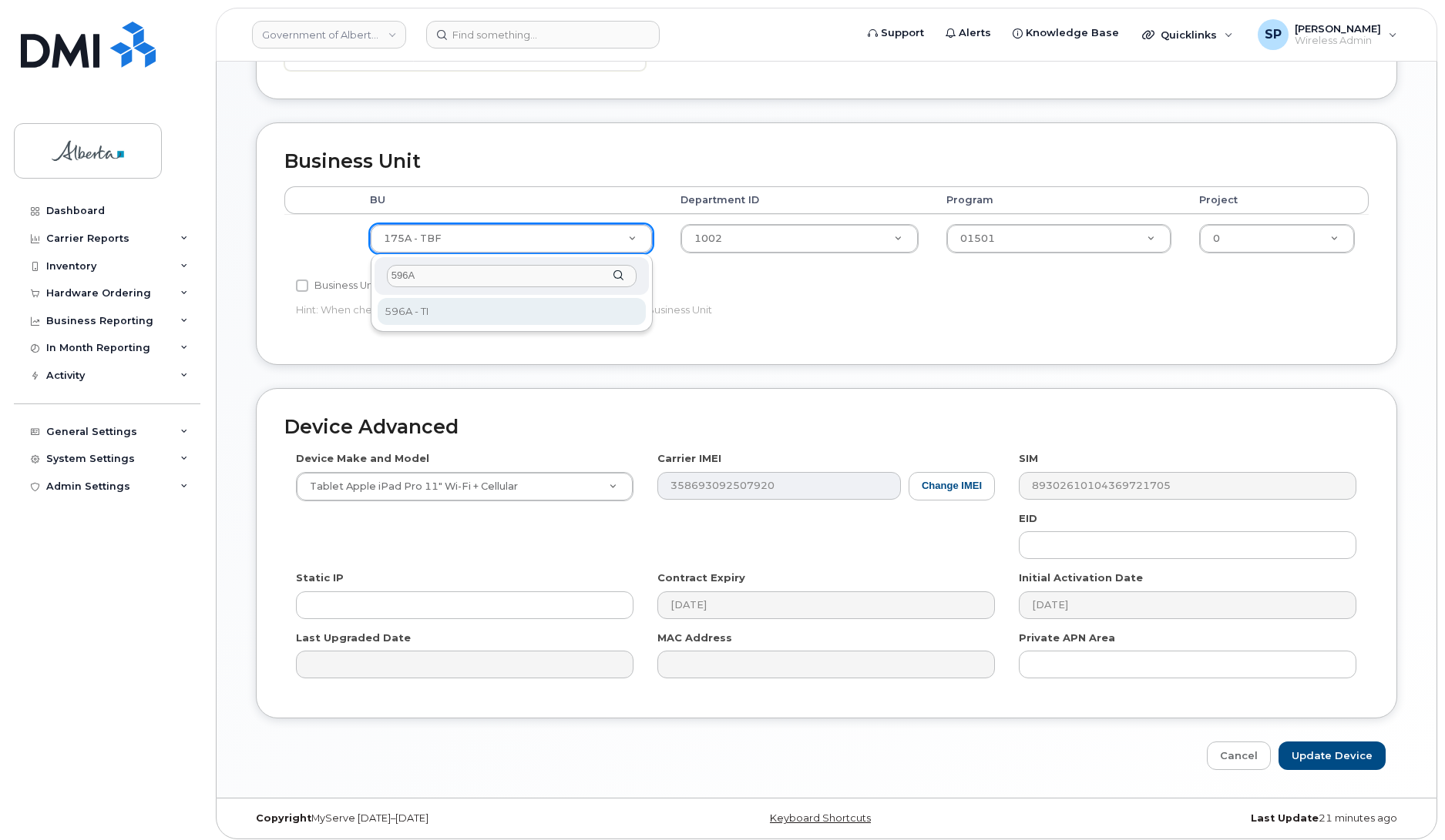
type input "596A"
select select "4797729"
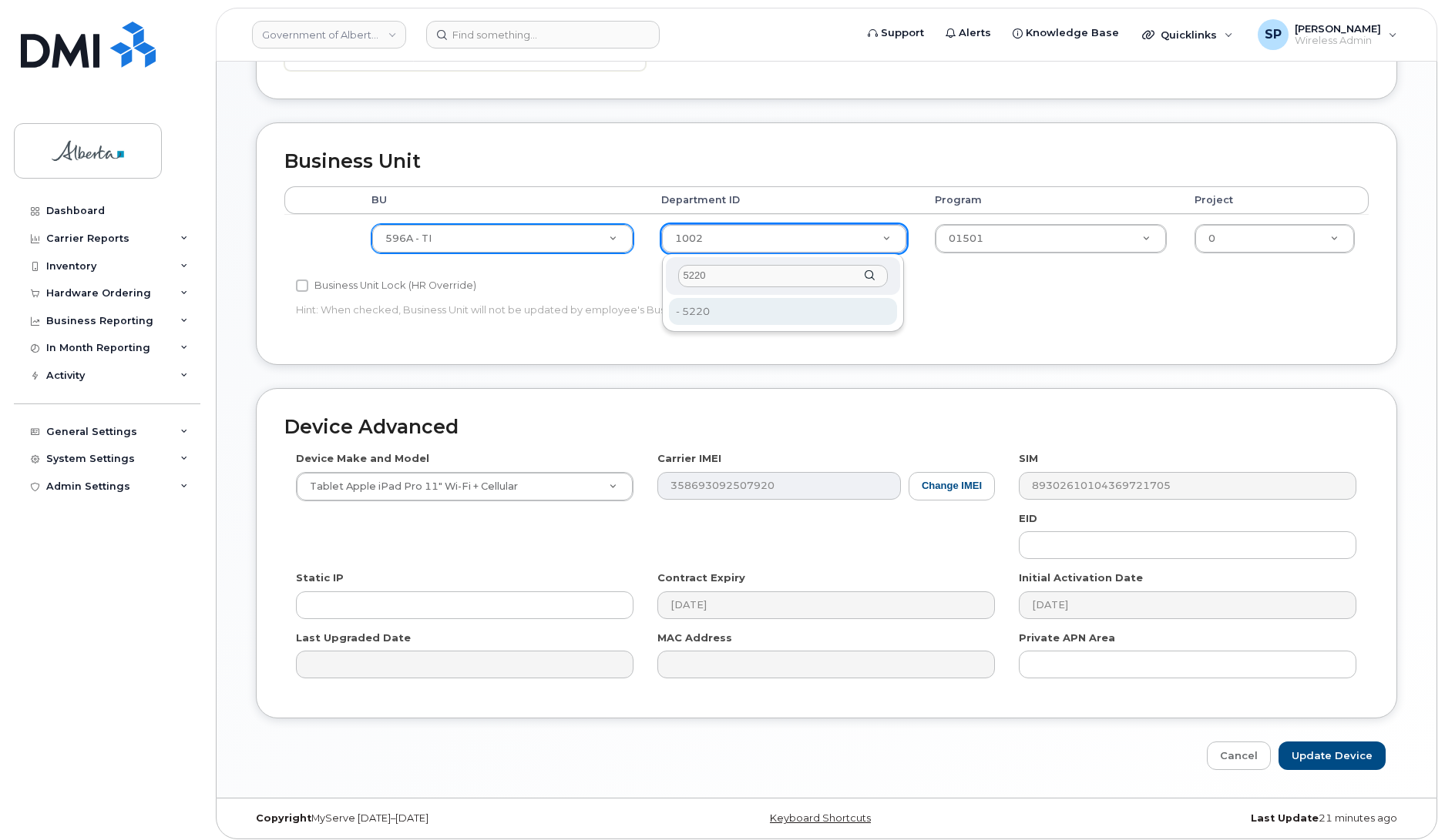
type input "5220"
type input "4802987"
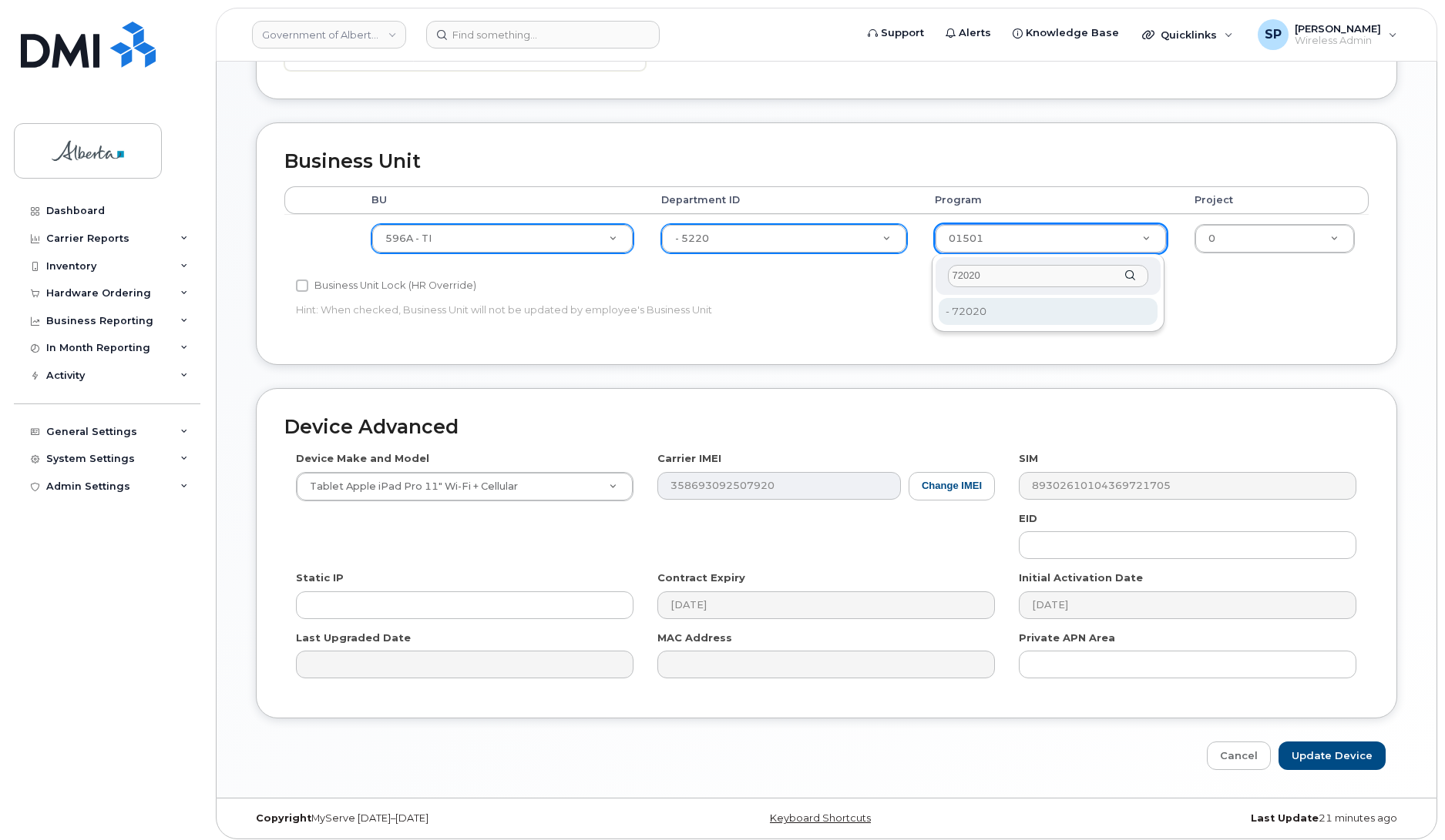
type input "72020"
type input "4803008"
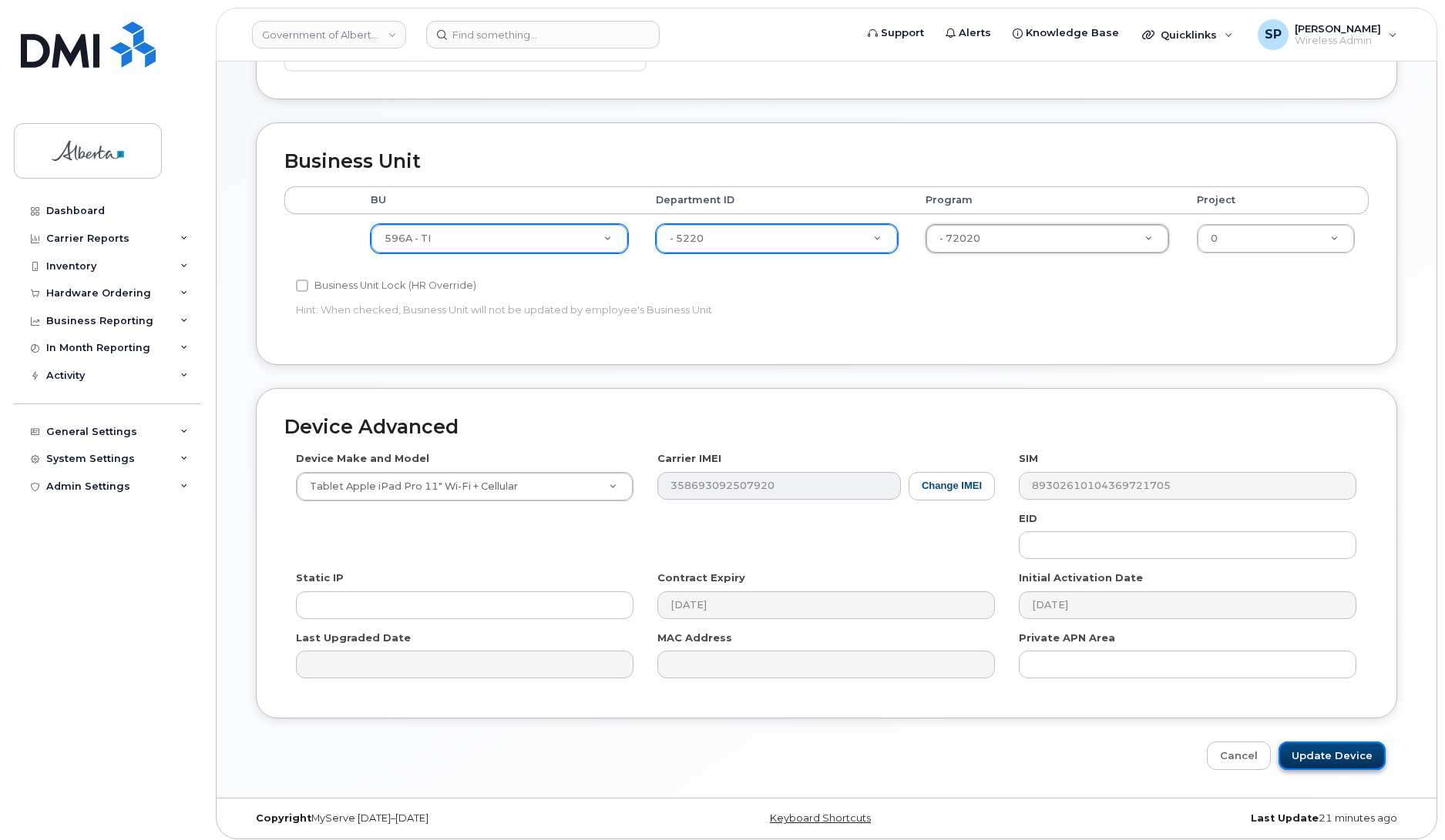
click at [1320, 753] on input "Update Device" at bounding box center [1331, 756] width 107 height 28
type input "Saving..."
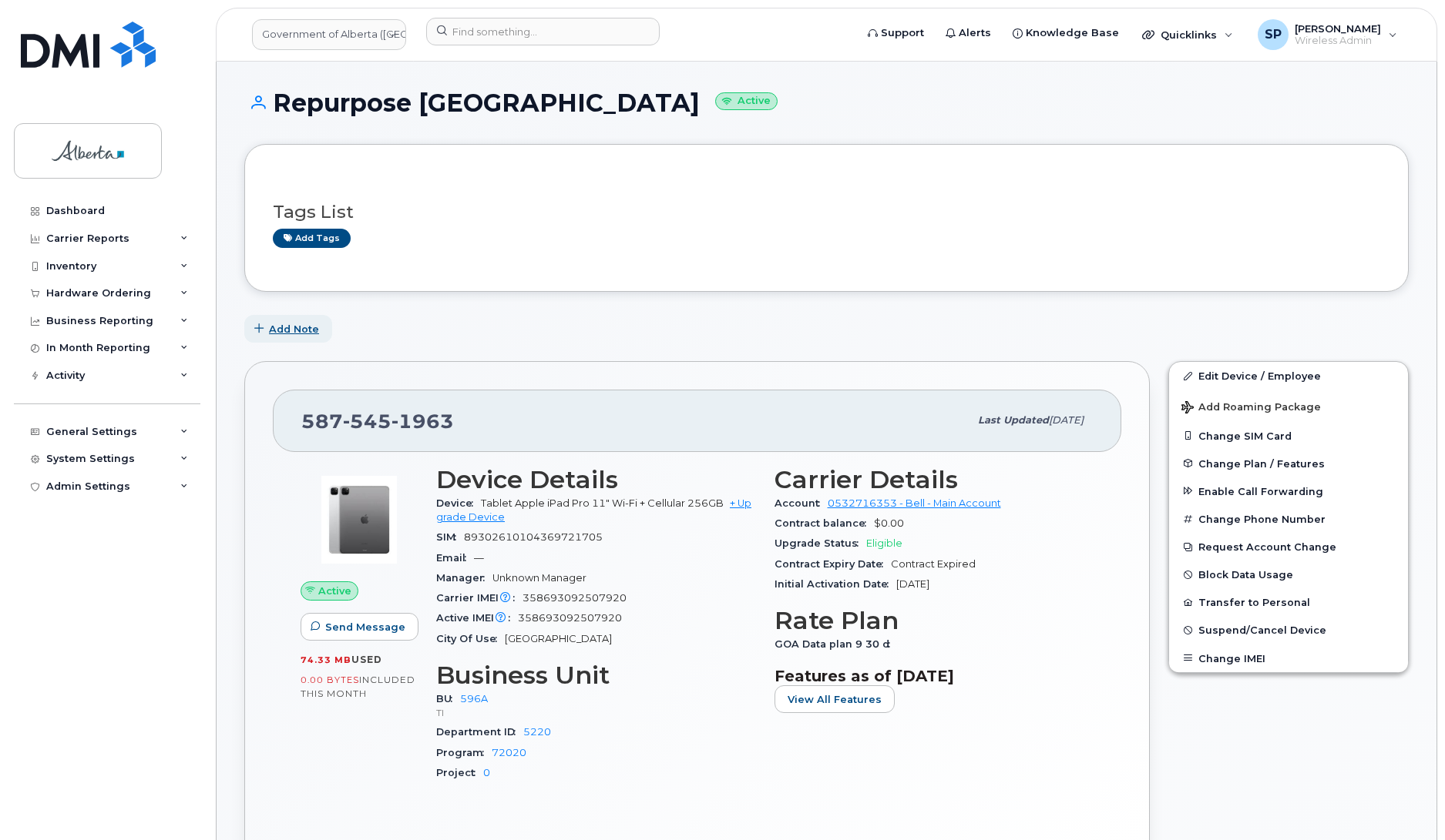
click at [287, 329] on span "Add Note" at bounding box center [294, 329] width 50 height 15
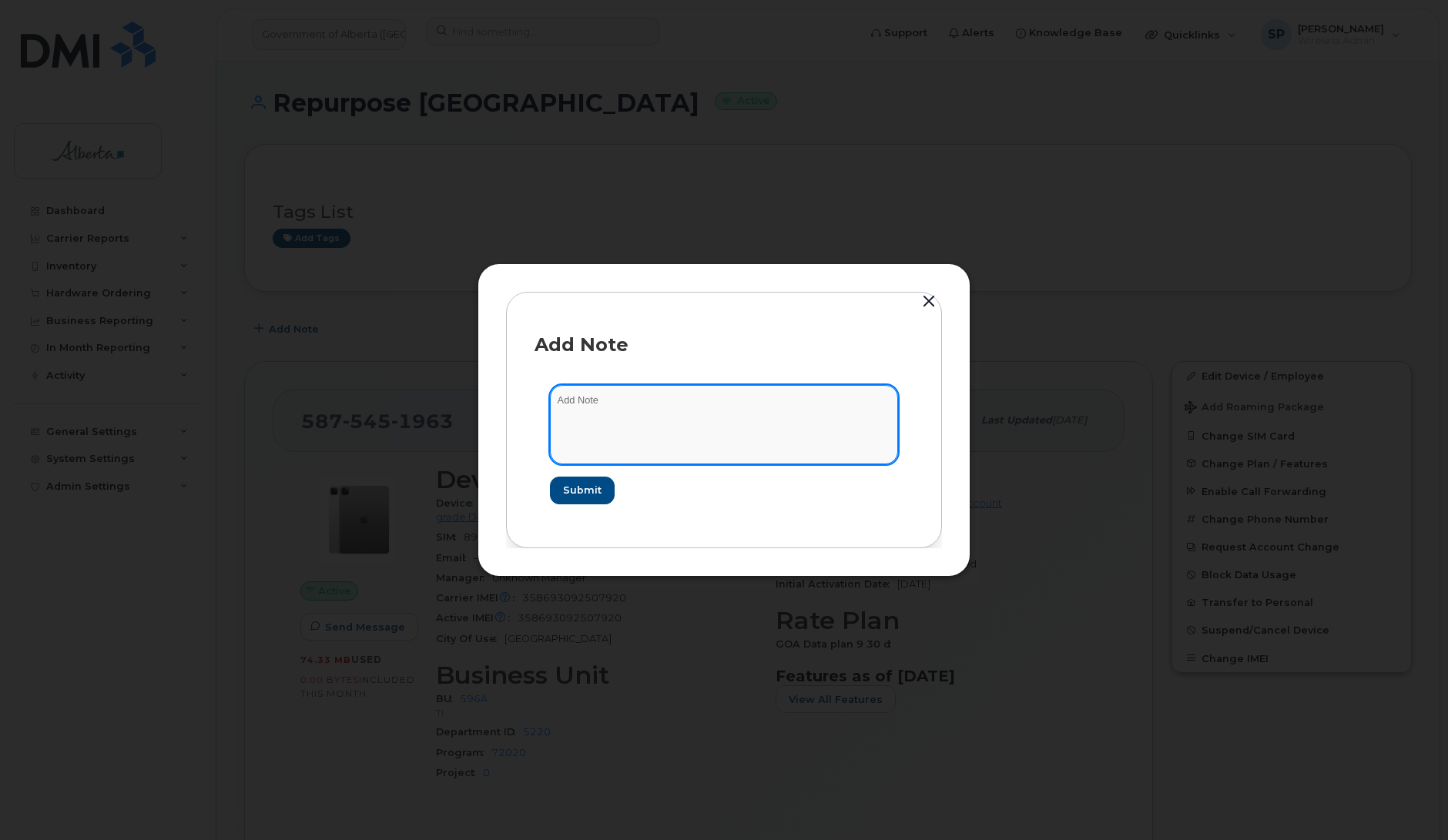
click at [679, 399] on textarea at bounding box center [724, 425] width 348 height 79
paste textarea "SCTASK0851083 Plan User Termination - [PHONE_NUMBER] Repurpose [GEOGRAPHIC_DATA]"
type textarea "SCTASK0851083 Plan User Termination - [PHONE_NUMBER] Repurpose [GEOGRAPHIC_DATA]"
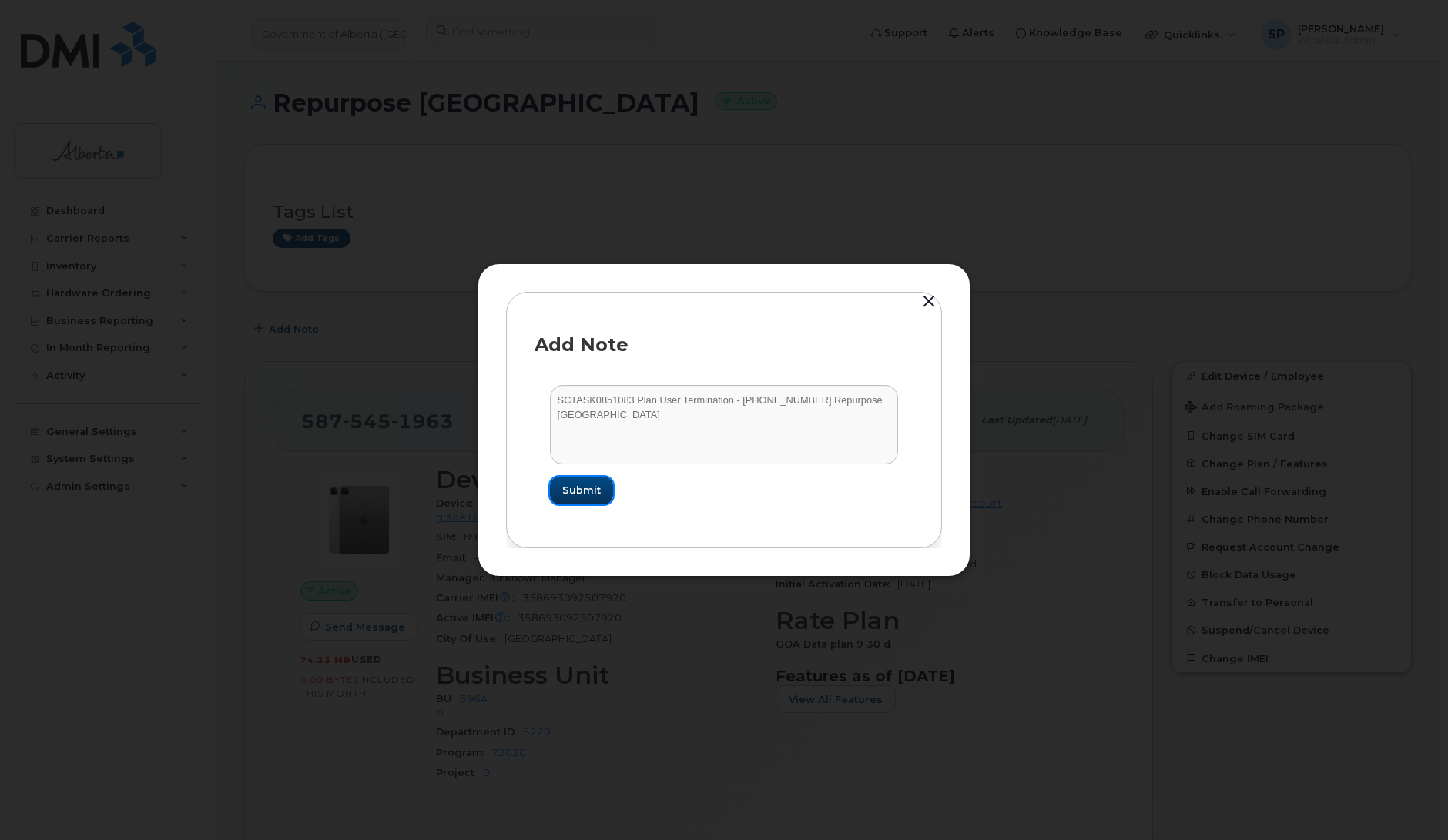
click at [588, 493] on span "Submit" at bounding box center [581, 491] width 39 height 15
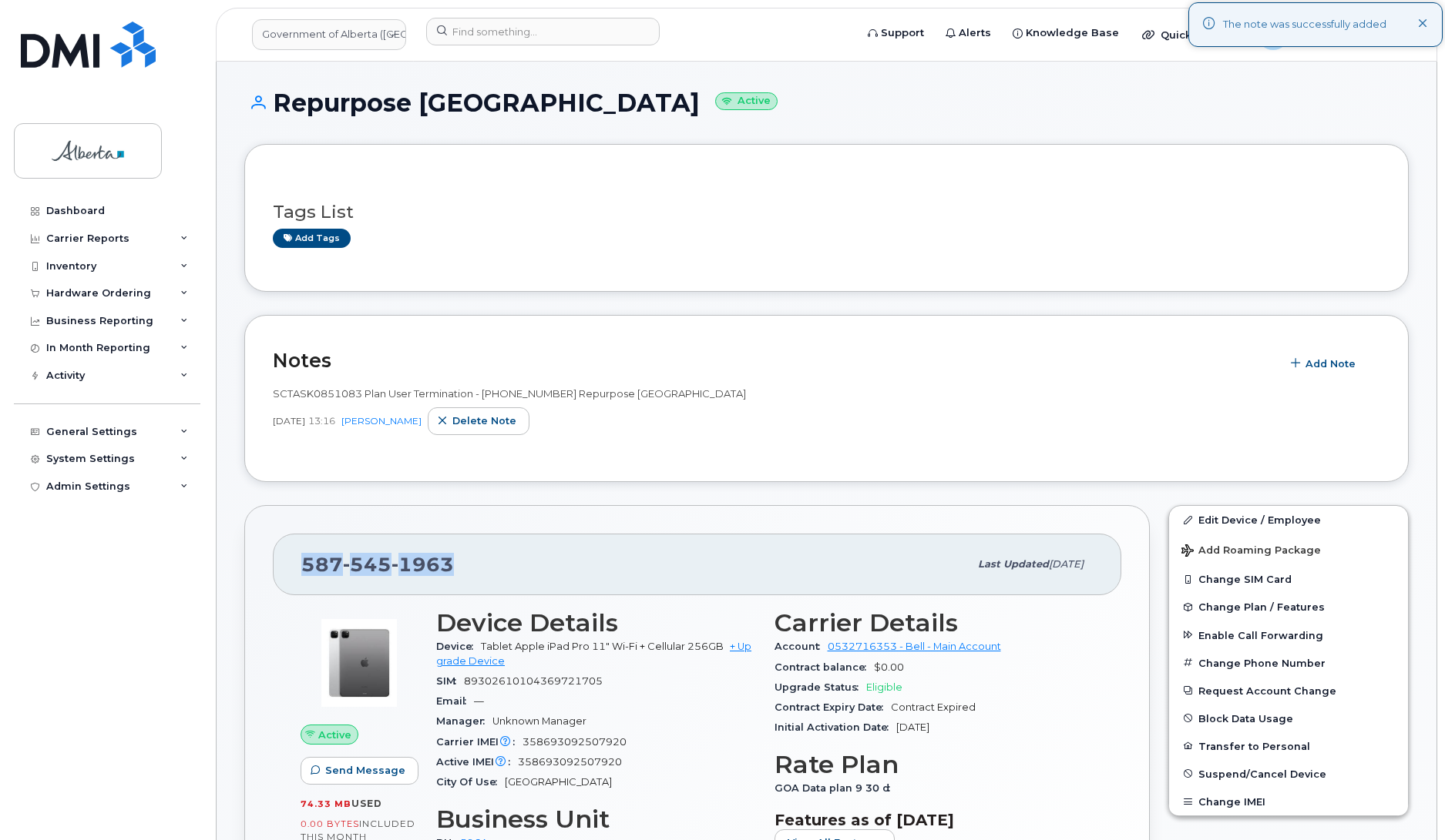
drag, startPoint x: 451, startPoint y: 558, endPoint x: 291, endPoint y: 558, distance: 160.0
click at [291, 558] on div "[PHONE_NUMBER] Last updated [DATE]" at bounding box center [696, 564] width 849 height 61
copy span "[PHONE_NUMBER]"
click at [1229, 777] on span "Suspend/Cancel Device" at bounding box center [1262, 773] width 128 height 12
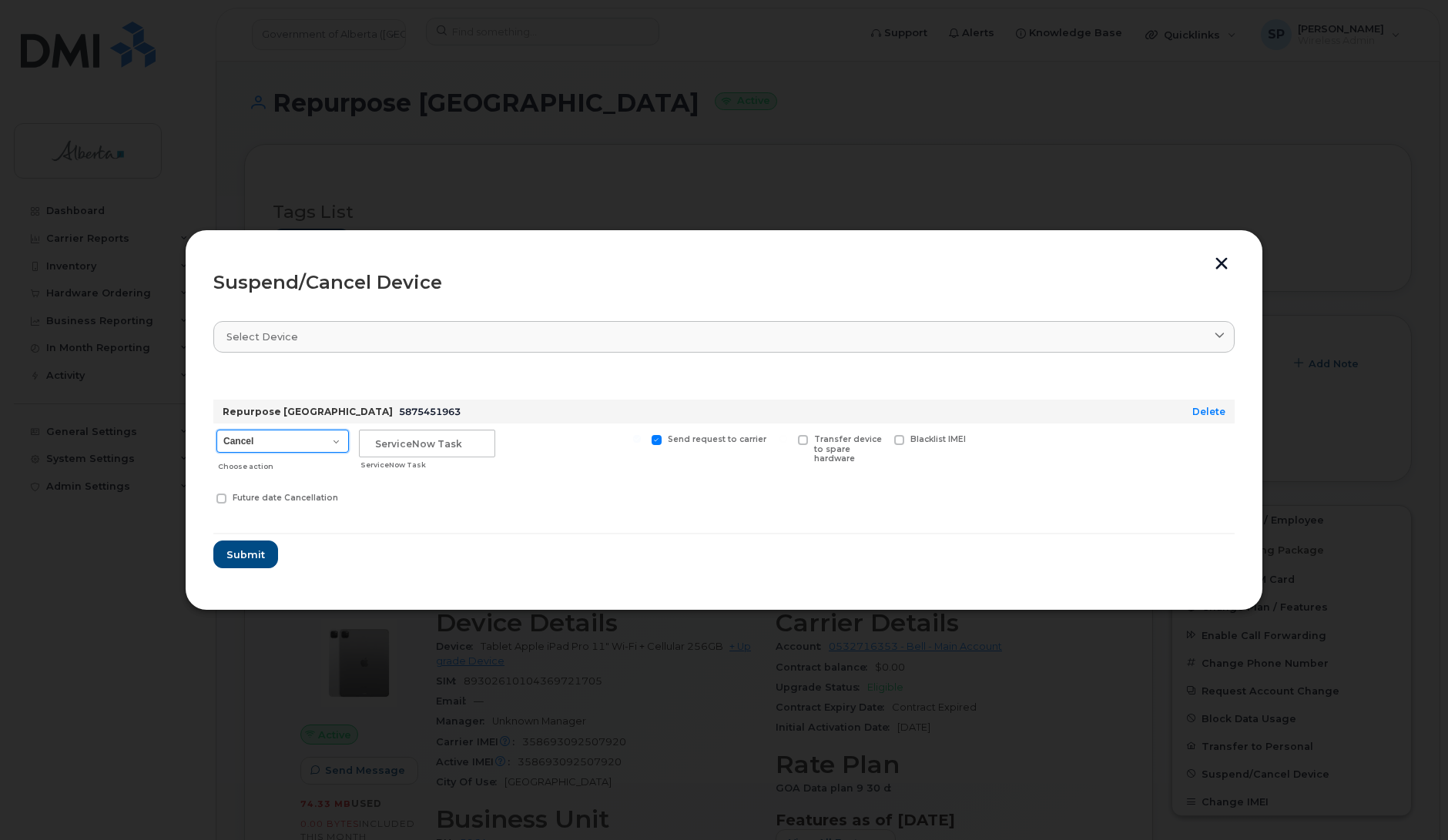
click at [304, 440] on select "Cancel Suspend - Extend Suspension Suspend - Reduced Rate Suspend - Lost Device…" at bounding box center [282, 441] width 132 height 23
select select "[object Object]"
click at [216, 430] on select "Cancel Suspend - Extend Suspension Suspend - Reduced Rate Suspend - Lost Device…" at bounding box center [282, 441] width 132 height 23
click at [385, 445] on input "text" at bounding box center [426, 444] width 137 height 28
paste input "SCTASK0851083"
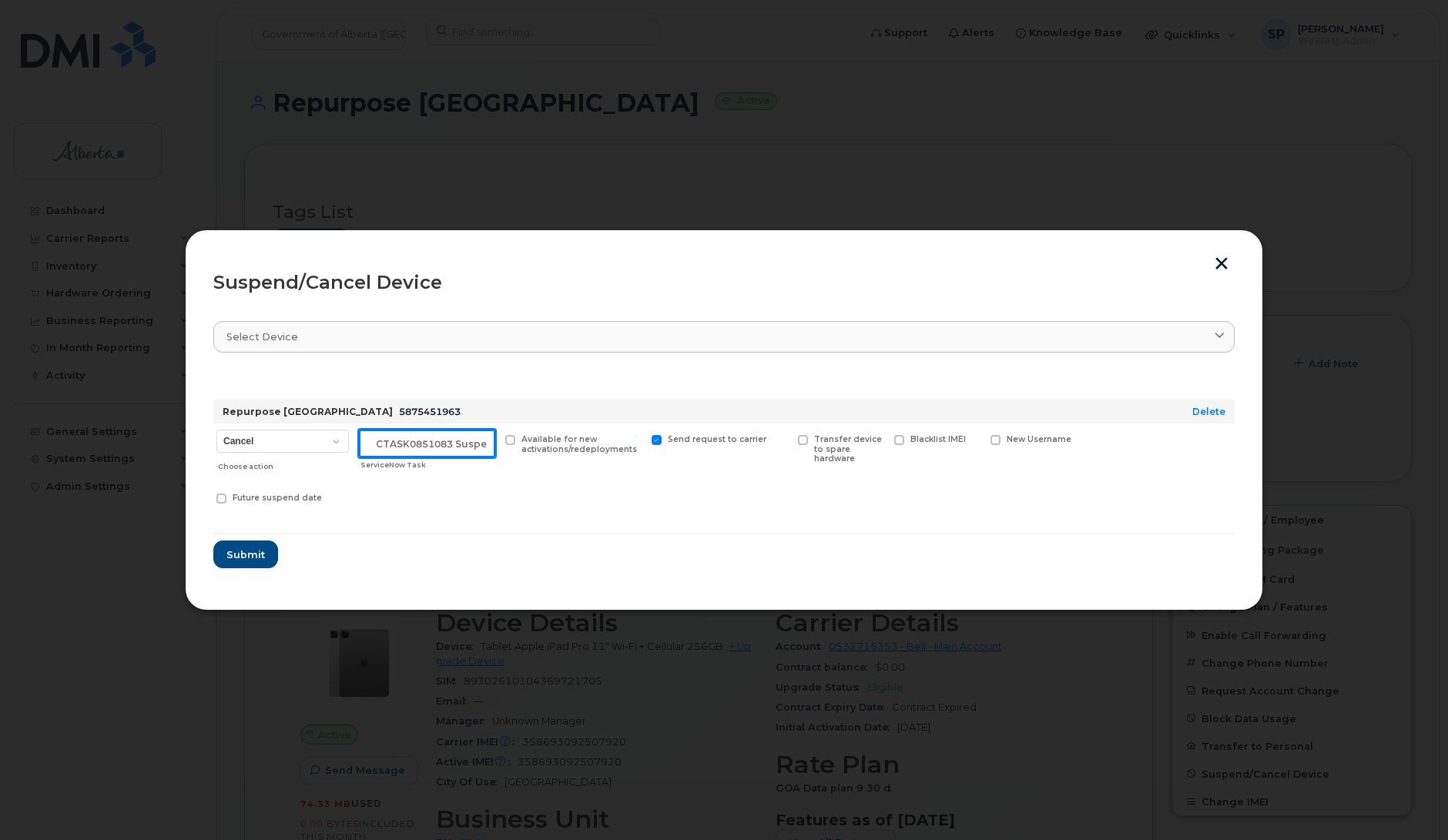
scroll to position [0, 13]
type input "SCTASK0851083 Suspend"
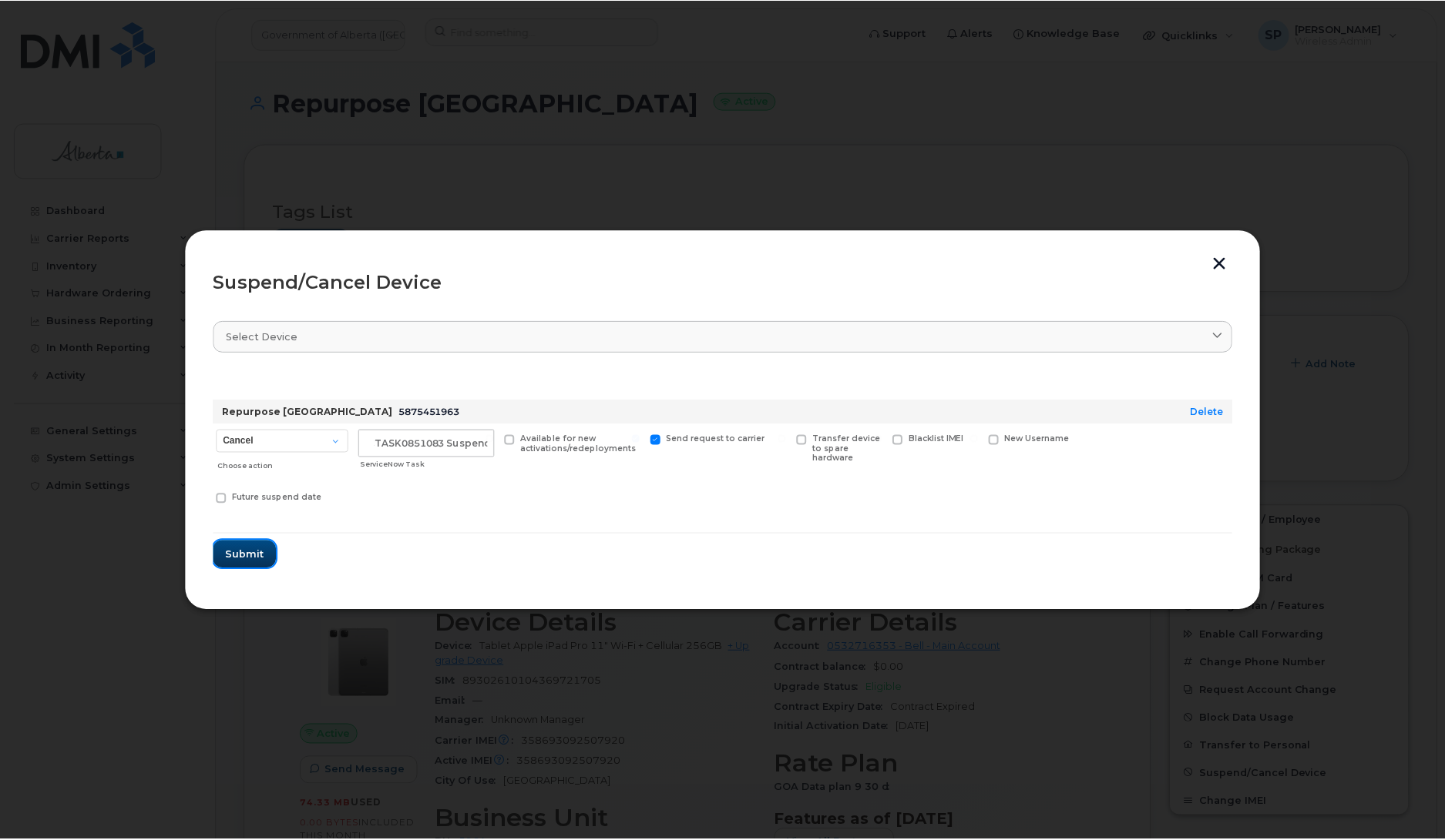
scroll to position [0, 0]
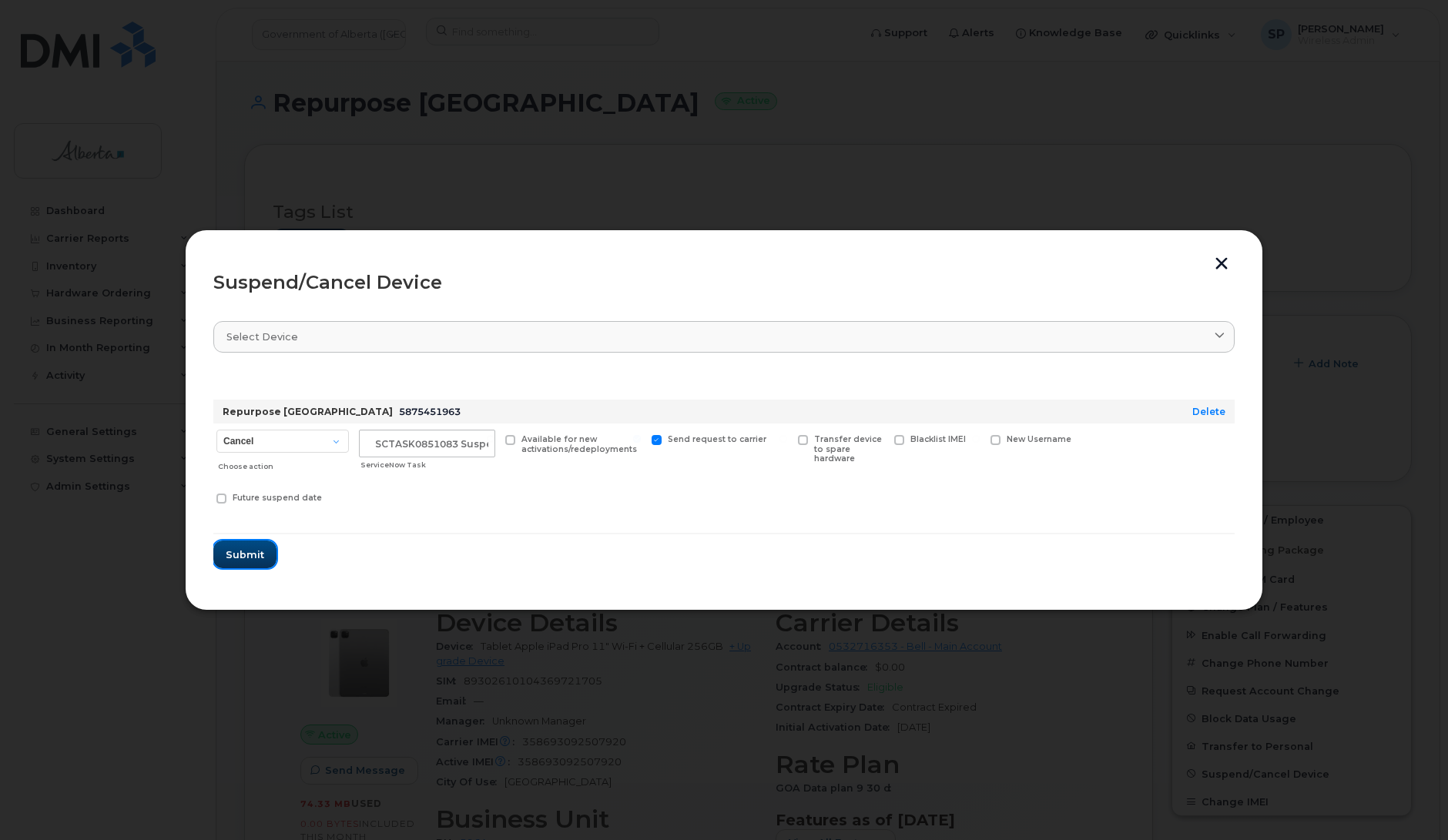
click at [236, 563] on button "Submit" at bounding box center [245, 555] width 63 height 28
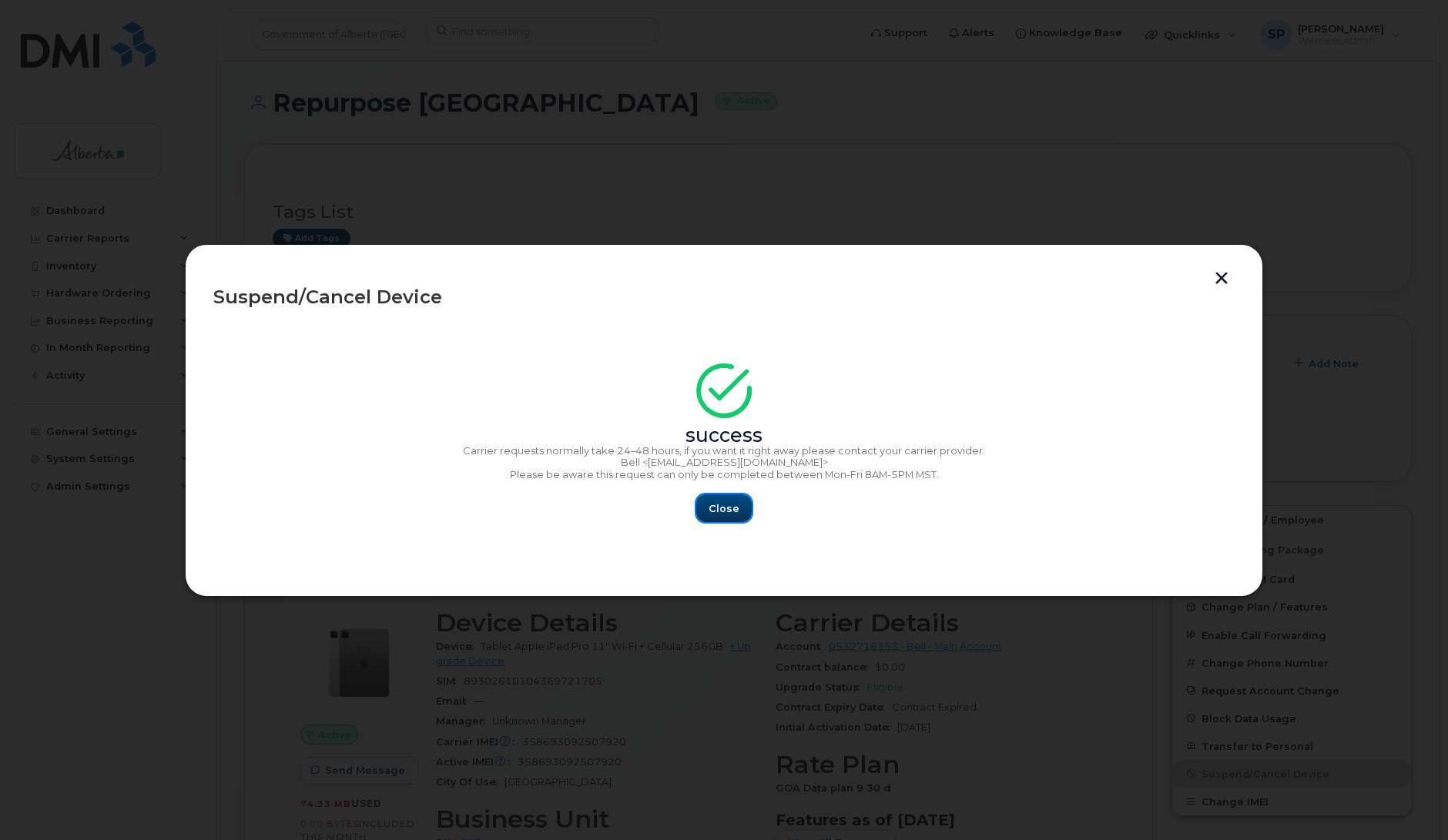
click at [734, 512] on span "Close" at bounding box center [724, 509] width 31 height 15
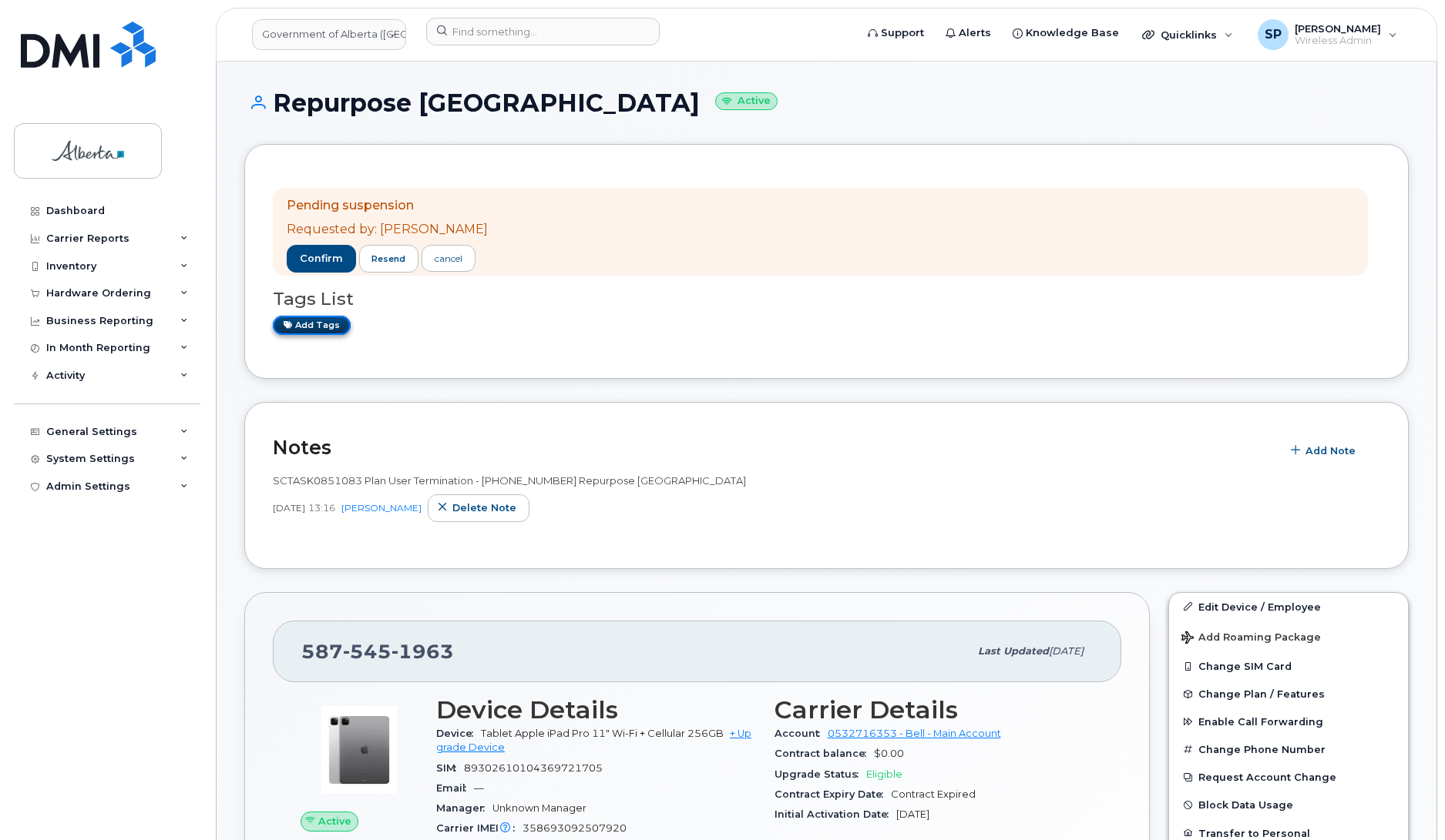
click at [320, 328] on link "Add tags" at bounding box center [311, 325] width 78 height 19
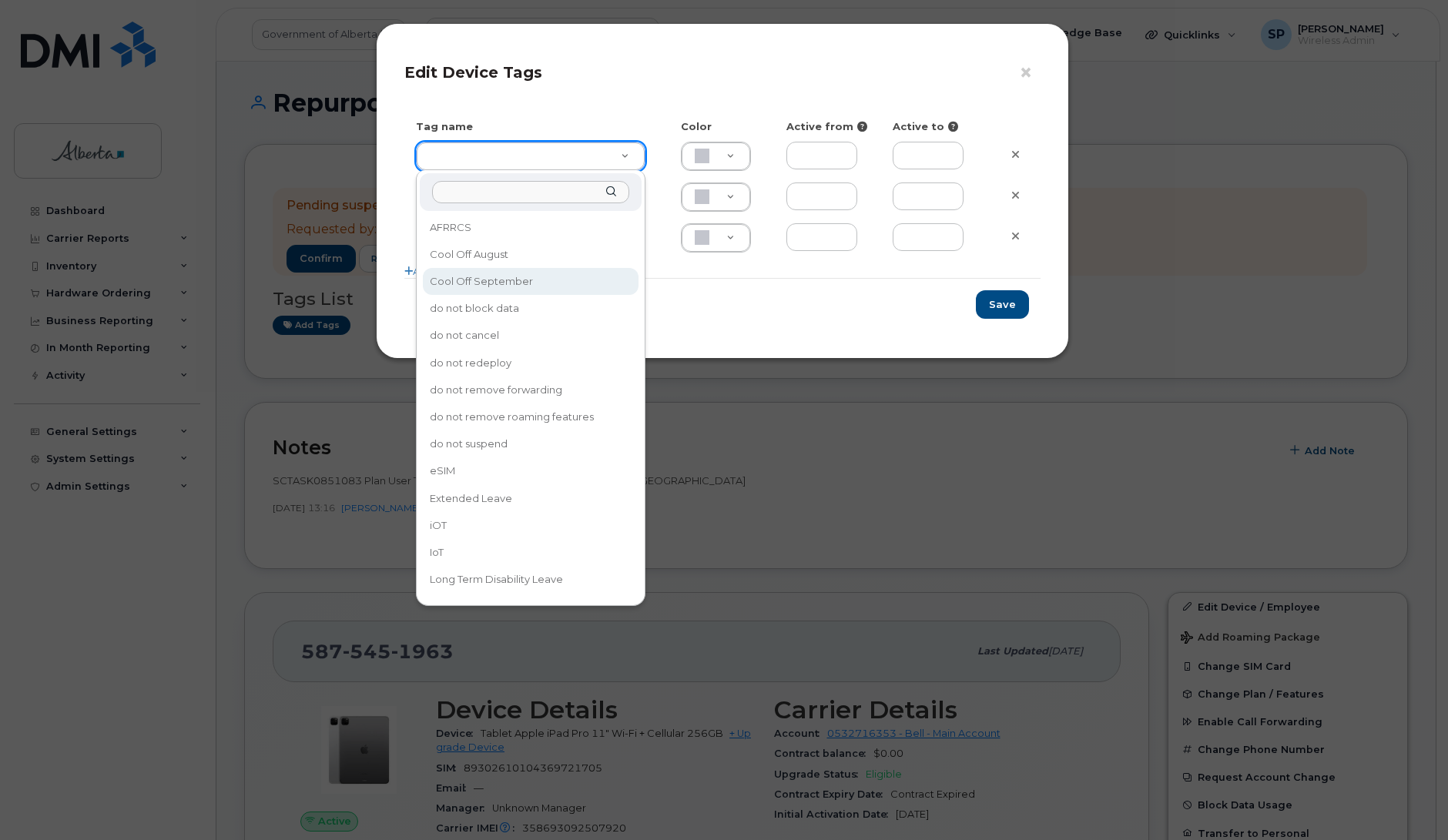
type input "Cool Off September"
type input "D6CDC1"
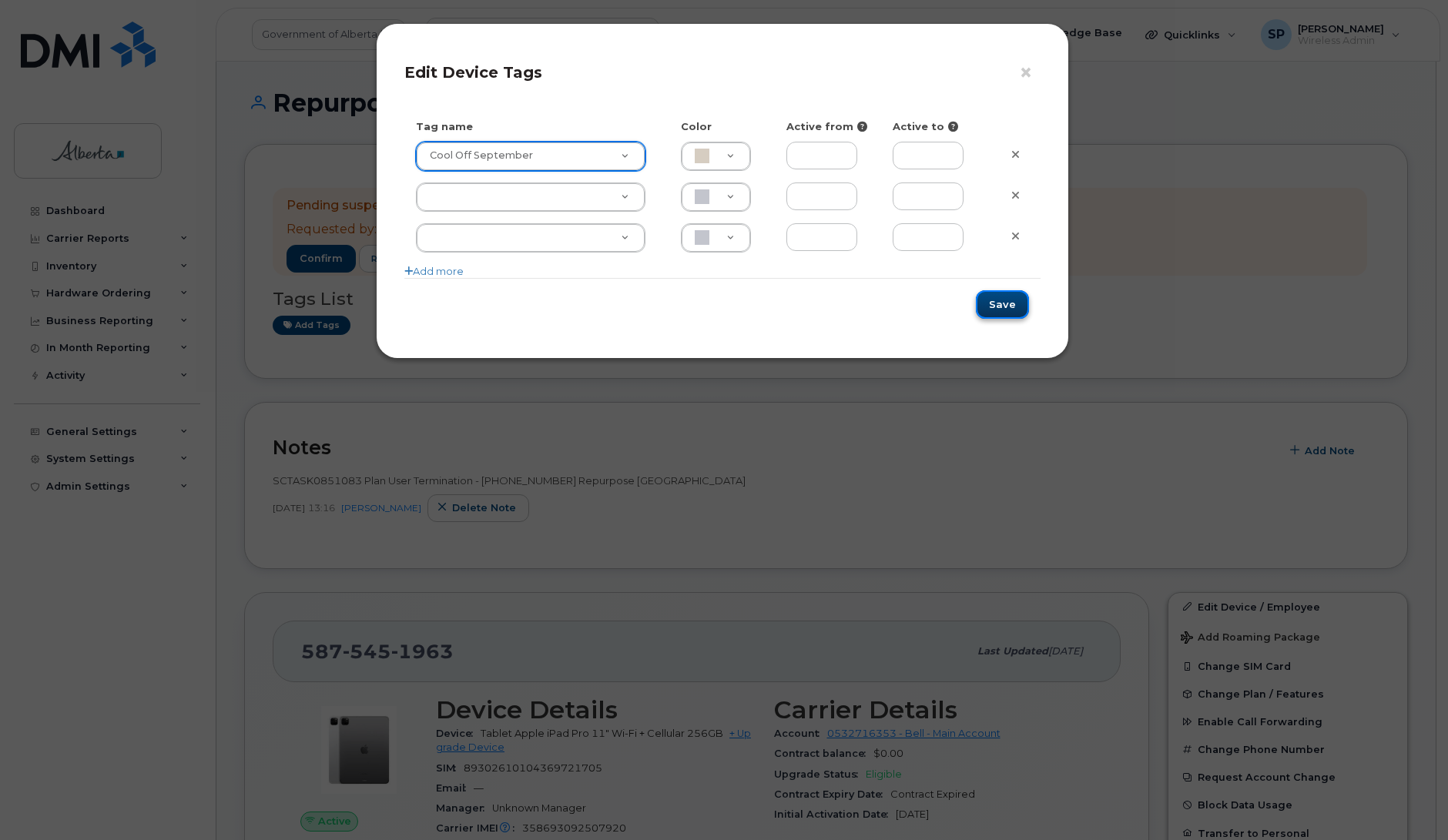
click at [1001, 305] on button "Save" at bounding box center [1002, 304] width 53 height 28
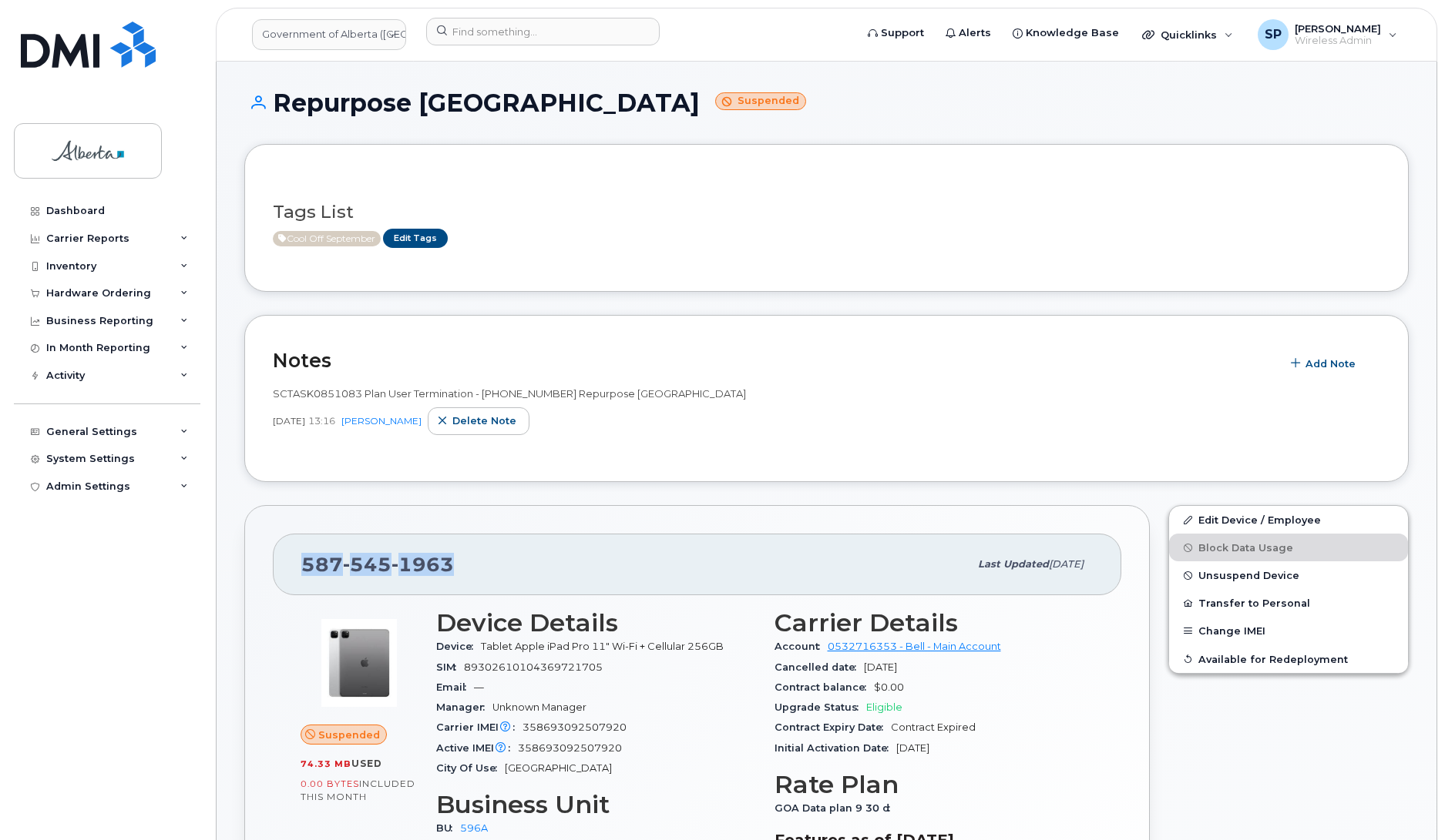
drag, startPoint x: 468, startPoint y: 559, endPoint x: 296, endPoint y: 571, distance: 172.4
click at [296, 571] on div "[PHONE_NUMBER] Last updated [DATE]" at bounding box center [696, 564] width 849 height 61
copy span "[PHONE_NUMBER]"
click at [21, 564] on div "Dashboard Carrier Reports Monthly Billing Data Daily Data Pooling Data Behavior…" at bounding box center [108, 507] width 190 height 620
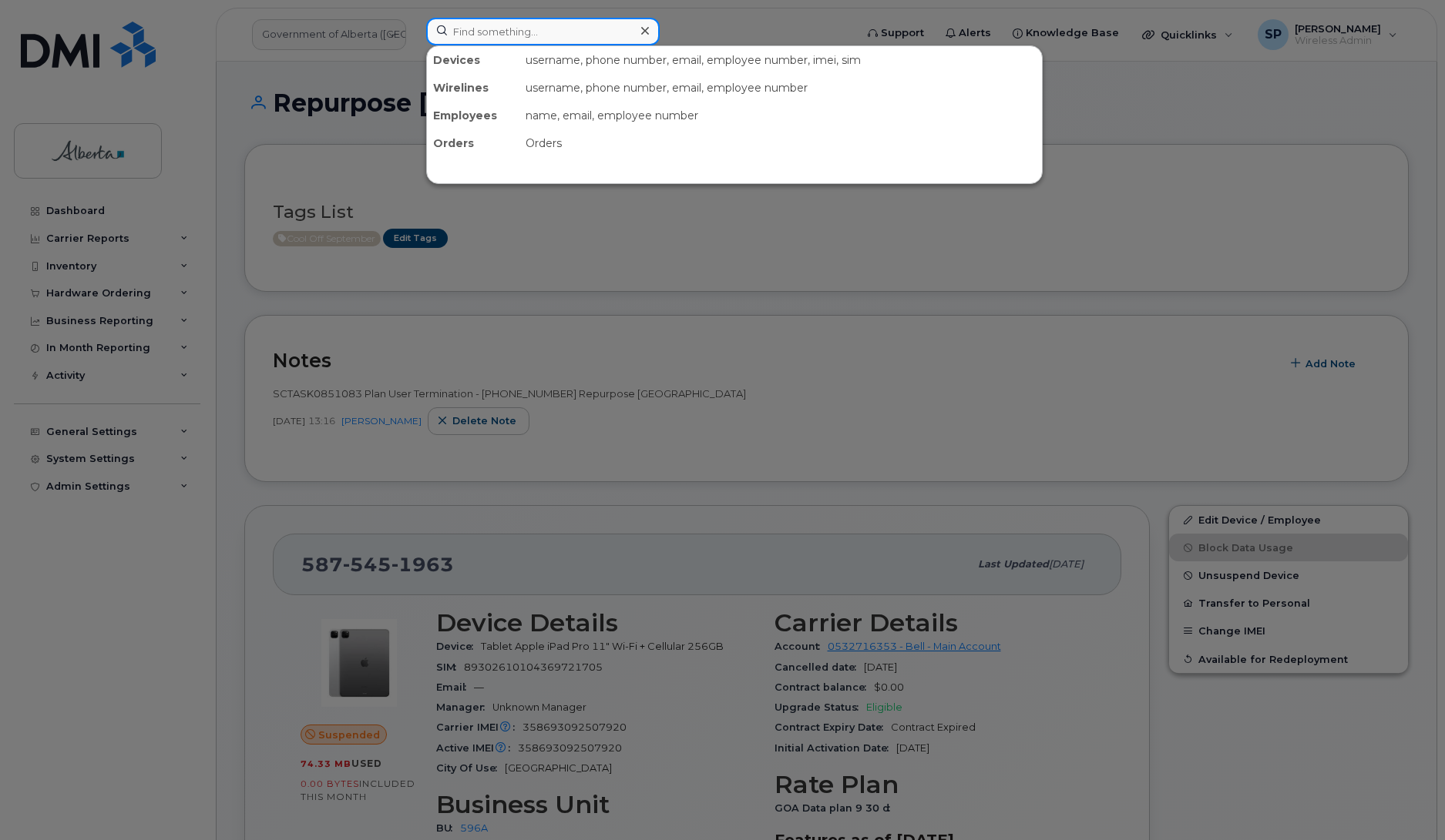
click at [468, 26] on input at bounding box center [542, 31] width 233 height 28
paste input "7806680577"
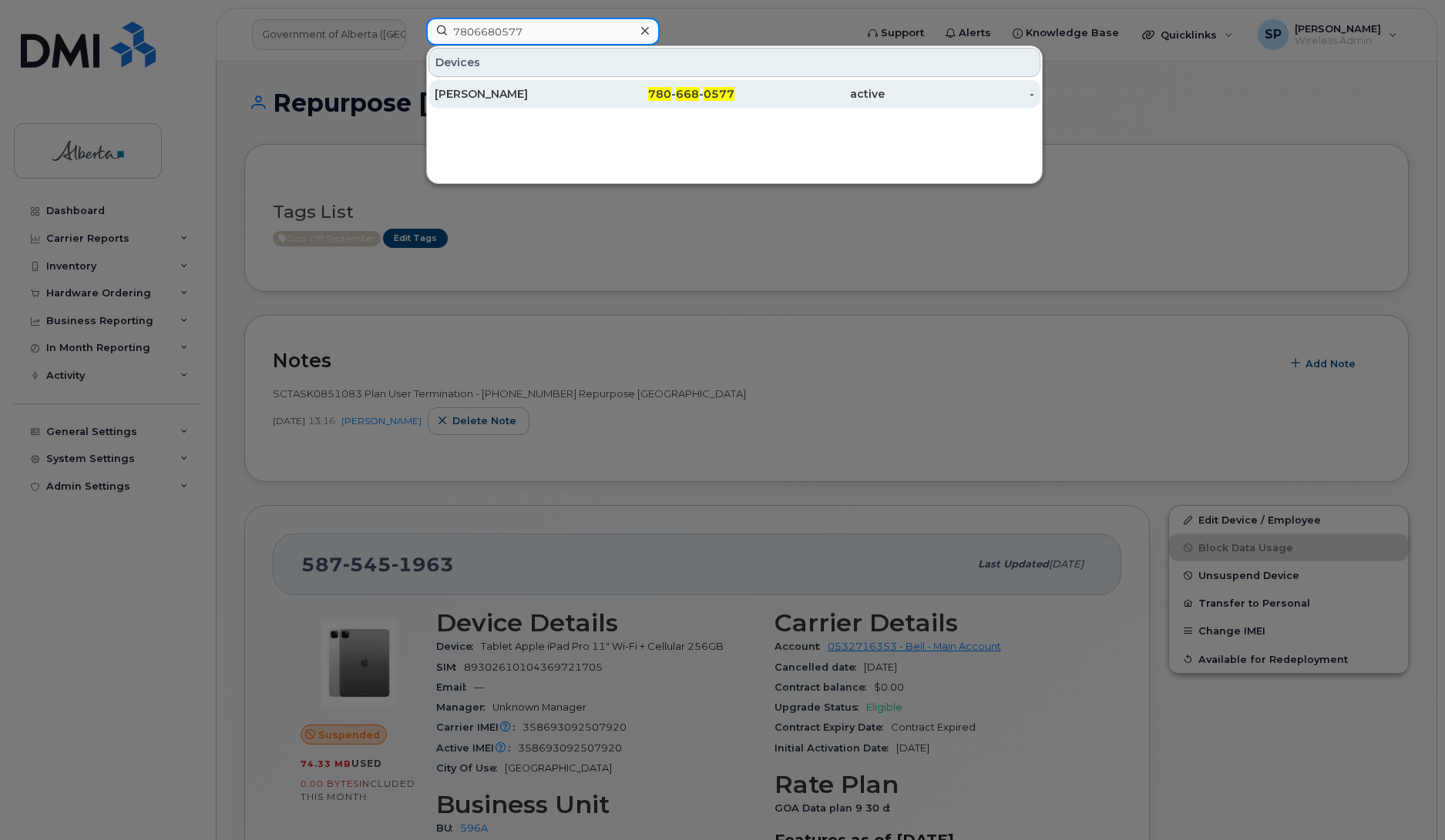
type input "7806680577"
click at [473, 97] on div "[PERSON_NAME]" at bounding box center [510, 94] width 150 height 16
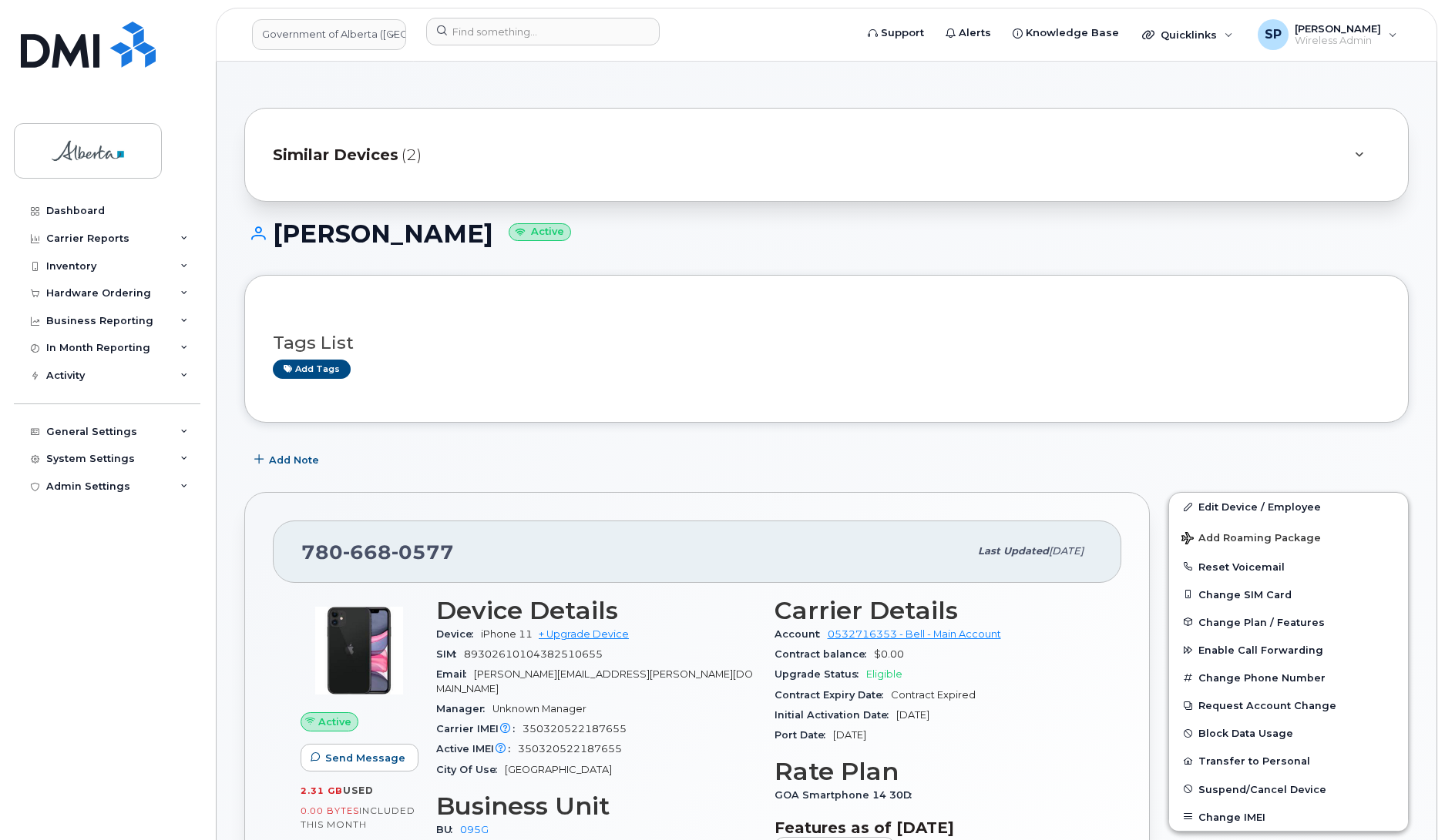
click at [144, 790] on div "Dashboard Carrier Reports Monthly Billing Data Daily Data Pooling Data Behavior…" at bounding box center [108, 507] width 190 height 620
click at [302, 459] on span "Add Note" at bounding box center [294, 460] width 50 height 15
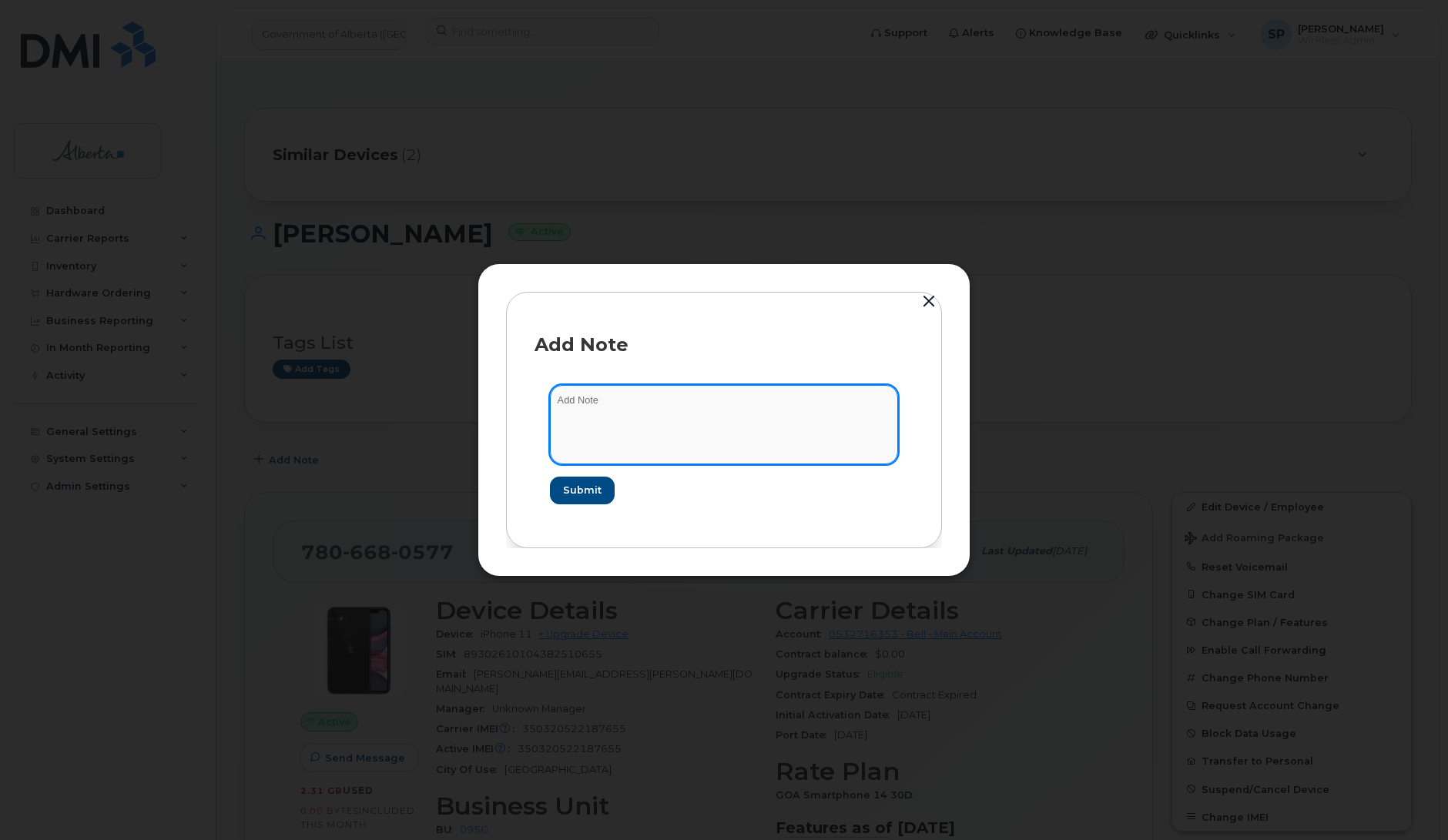
click at [618, 434] on textarea at bounding box center [724, 425] width 348 height 79
paste textarea "SCTASK0851304 Plan User Termination - (1) 7806680577 Repurpose Edmonton"
type textarea "SCTASK0851304 Plan User Termination - (1) 7806680577 Repurpose Edmonton"
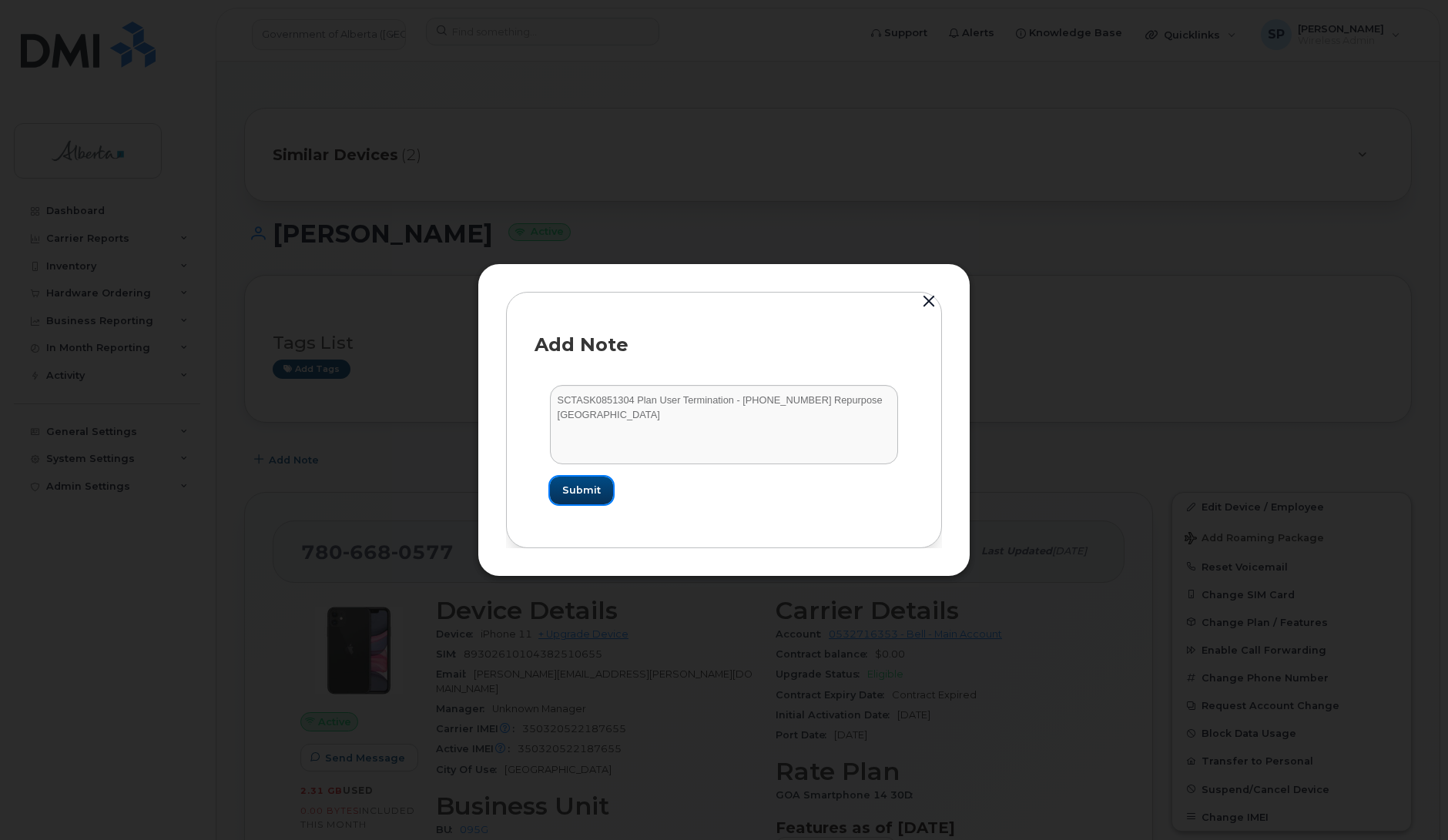
click at [590, 485] on span "Submit" at bounding box center [581, 491] width 39 height 15
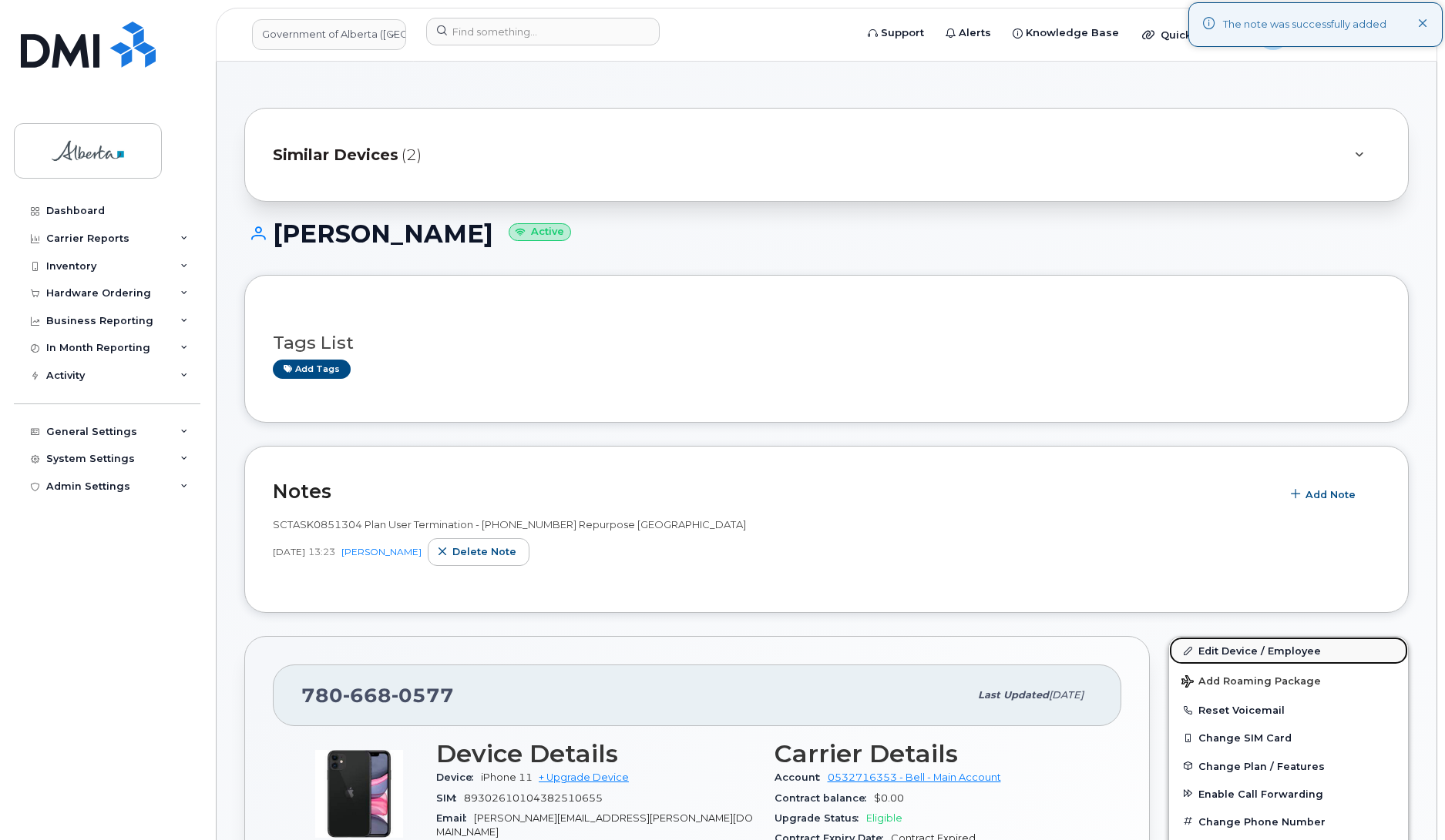
click at [1222, 653] on link "Edit Device / Employee" at bounding box center [1288, 651] width 239 height 28
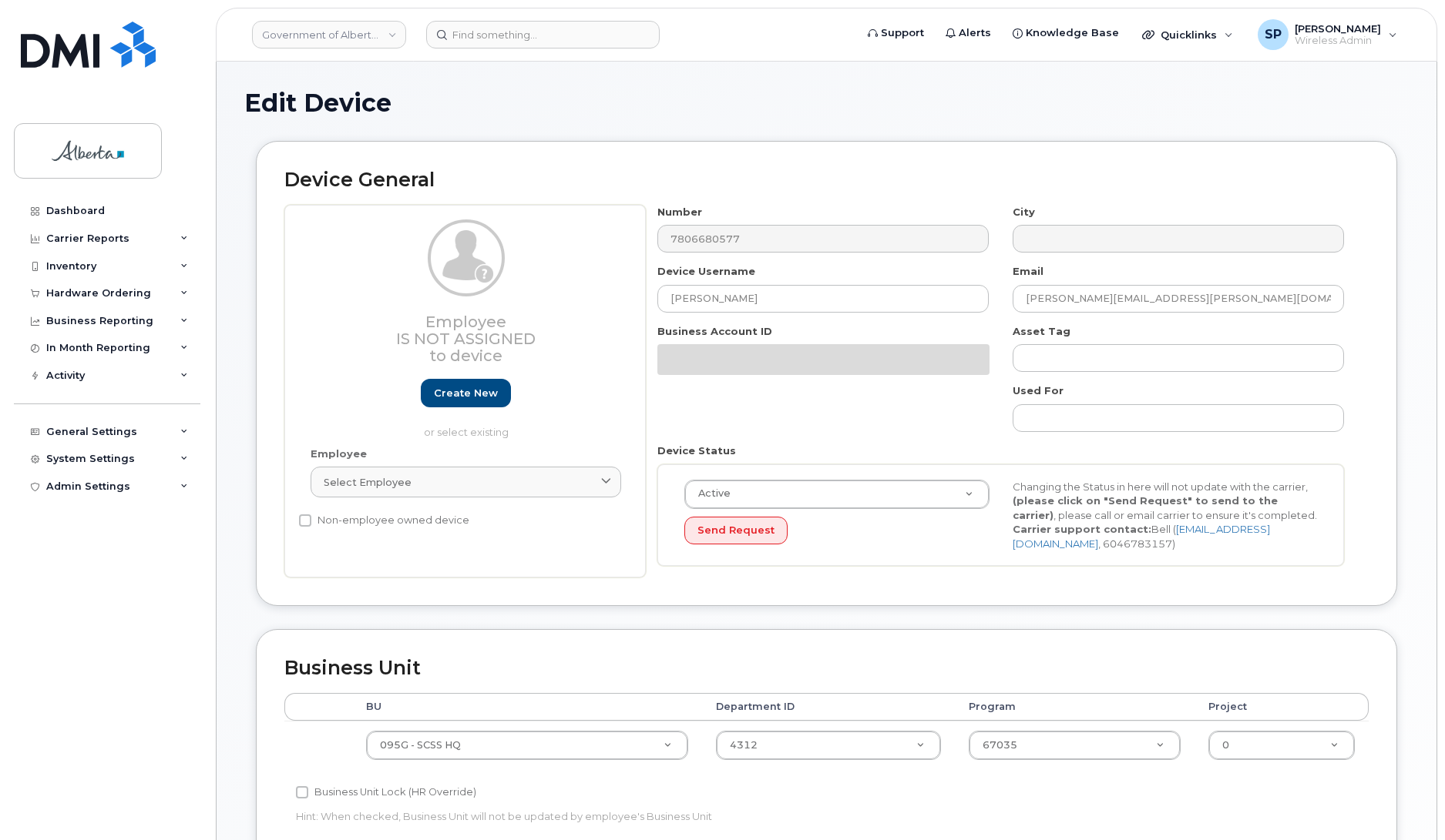
select select "4120333"
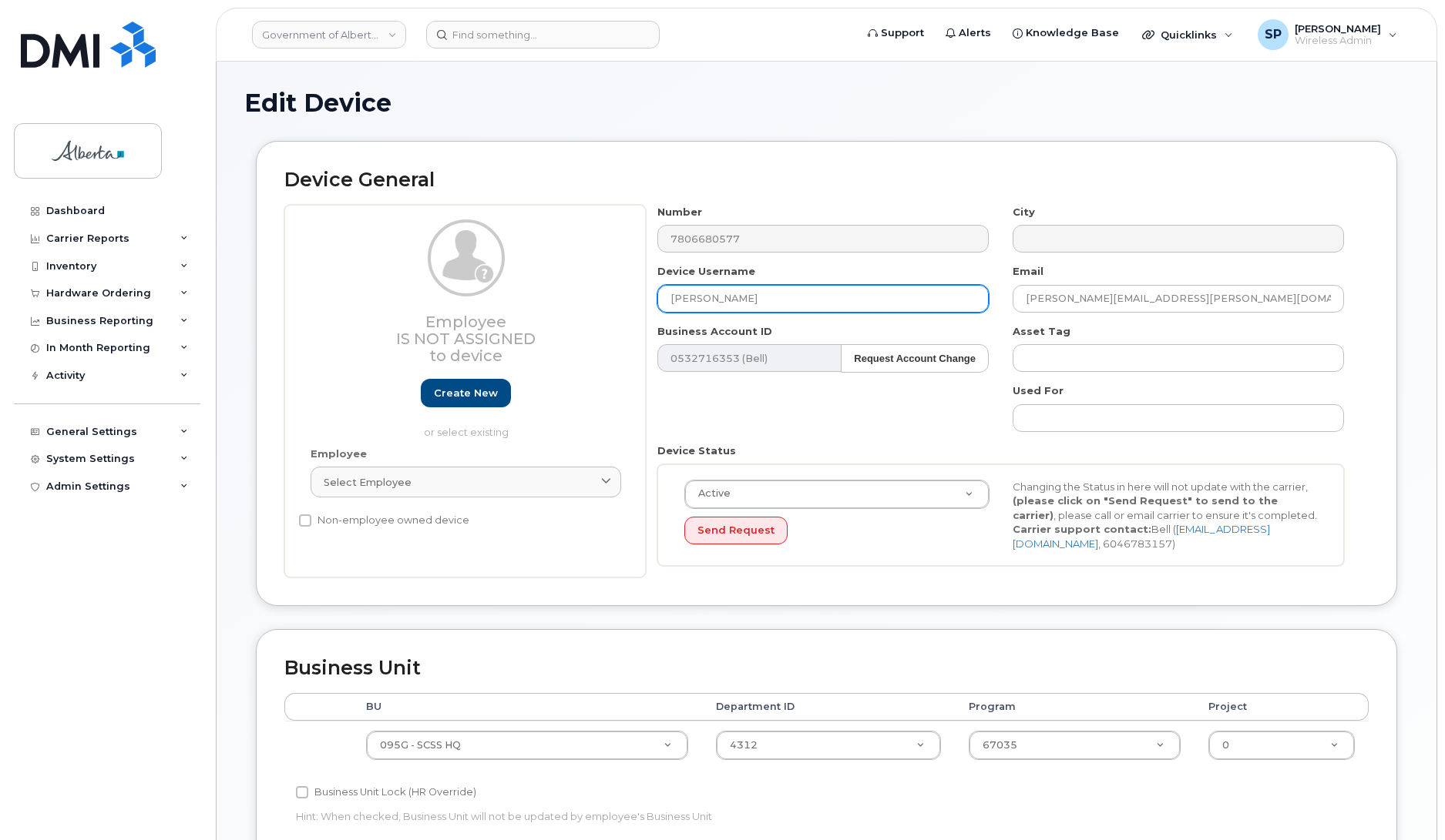
drag, startPoint x: 794, startPoint y: 286, endPoint x: 606, endPoint y: 293, distance: 188.1
click at [606, 293] on div "Employee Is not assigned to device Create new or select existing Employee Selec…" at bounding box center [827, 391] width 1084 height 373
type input "Repurpose [GEOGRAPHIC_DATA]"
drag, startPoint x: 1175, startPoint y: 298, endPoint x: 957, endPoint y: 310, distance: 218.3
click at [957, 310] on div "Number 7806680577 City Device Username Repurpose Edmonton Email Angella.Gauthie…" at bounding box center [1001, 391] width 710 height 373
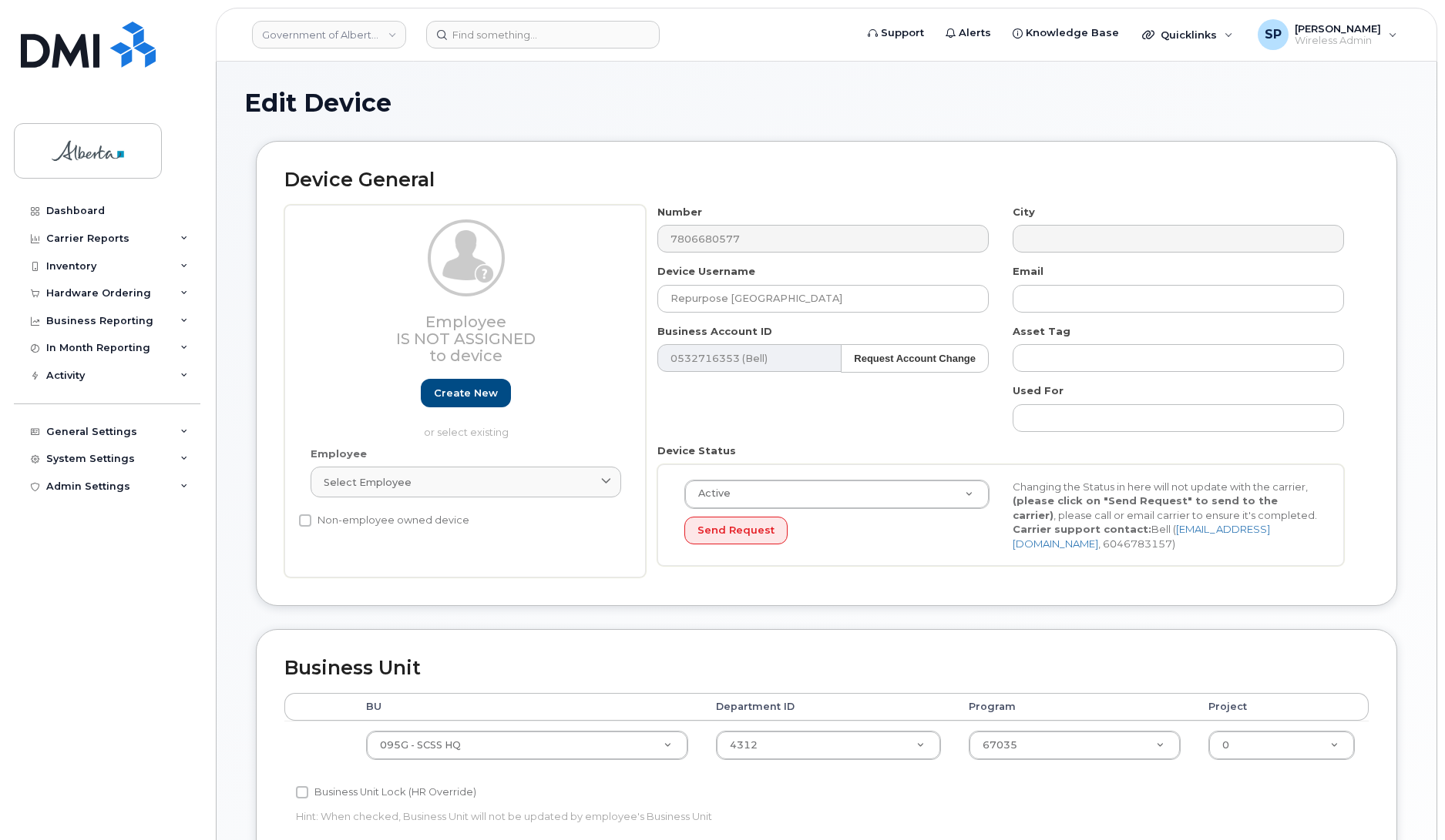
drag, startPoint x: 1412, startPoint y: 275, endPoint x: 1430, endPoint y: 268, distance: 19.3
click at [1414, 275] on div "Edit Device Device General Employee Is not assigned to device Create new or sel…" at bounding box center [826, 682] width 1219 height 1243
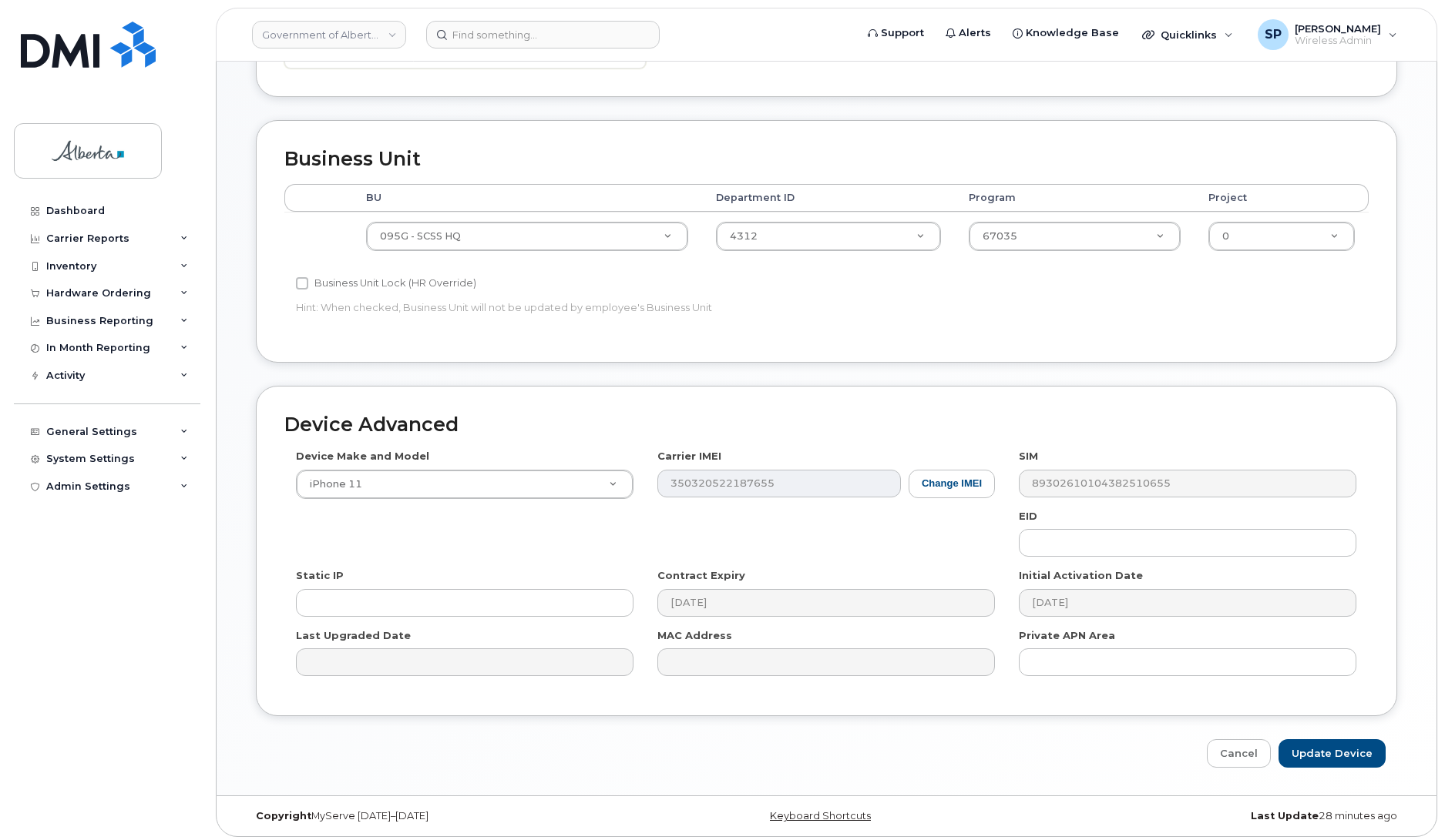
scroll to position [517, 0]
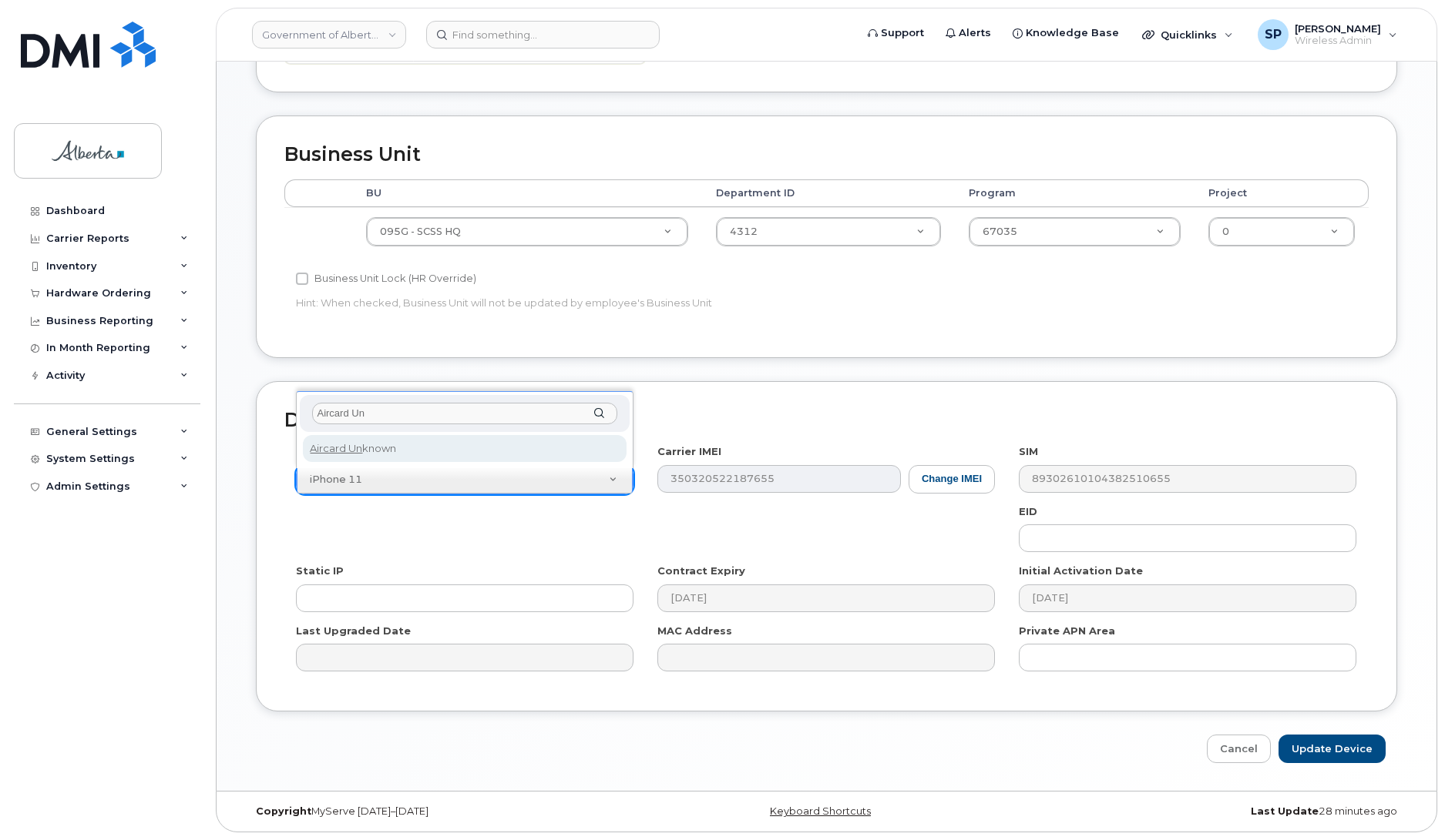
type input "Aircard Un"
select select "971"
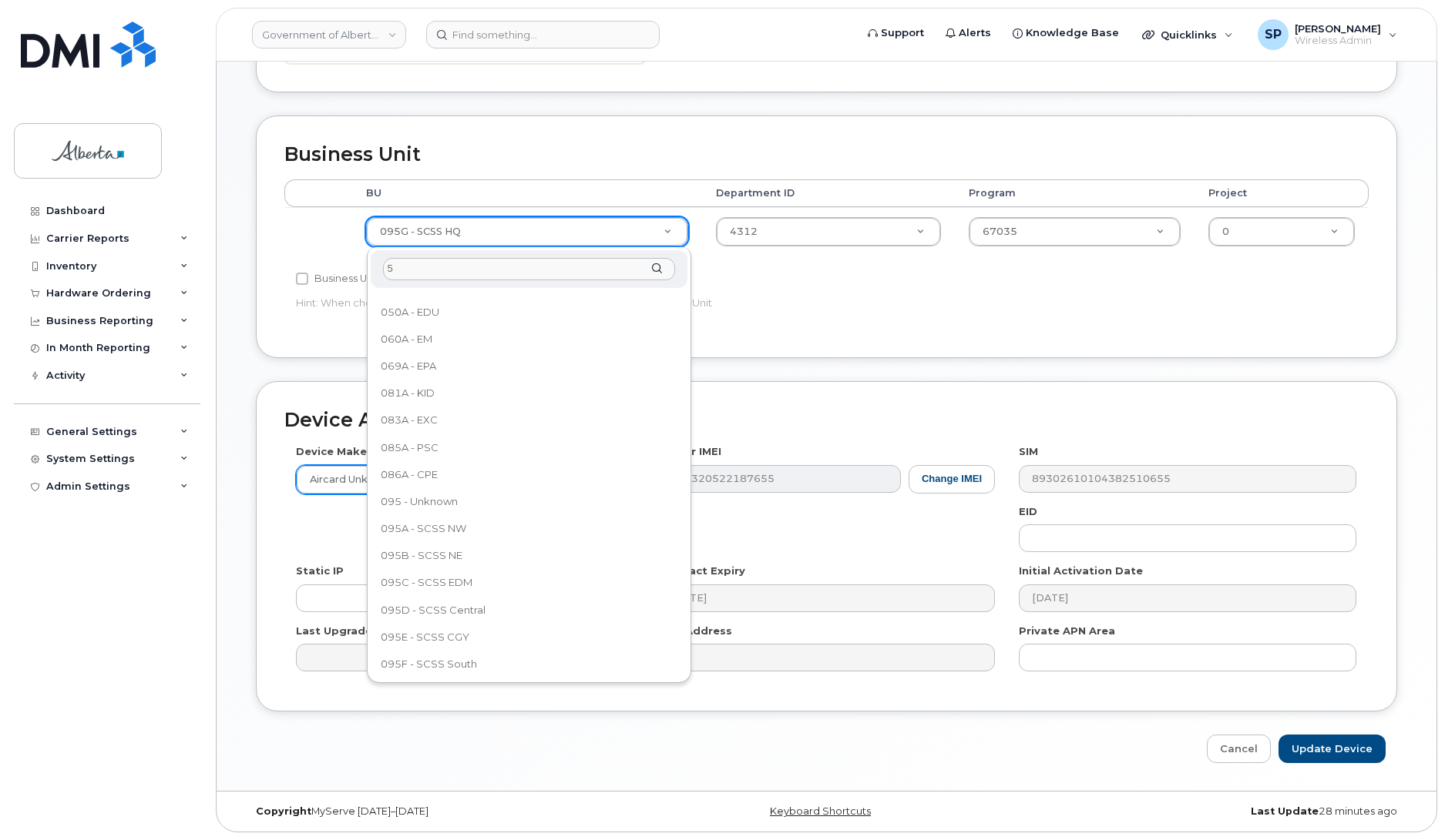
scroll to position [0, 0]
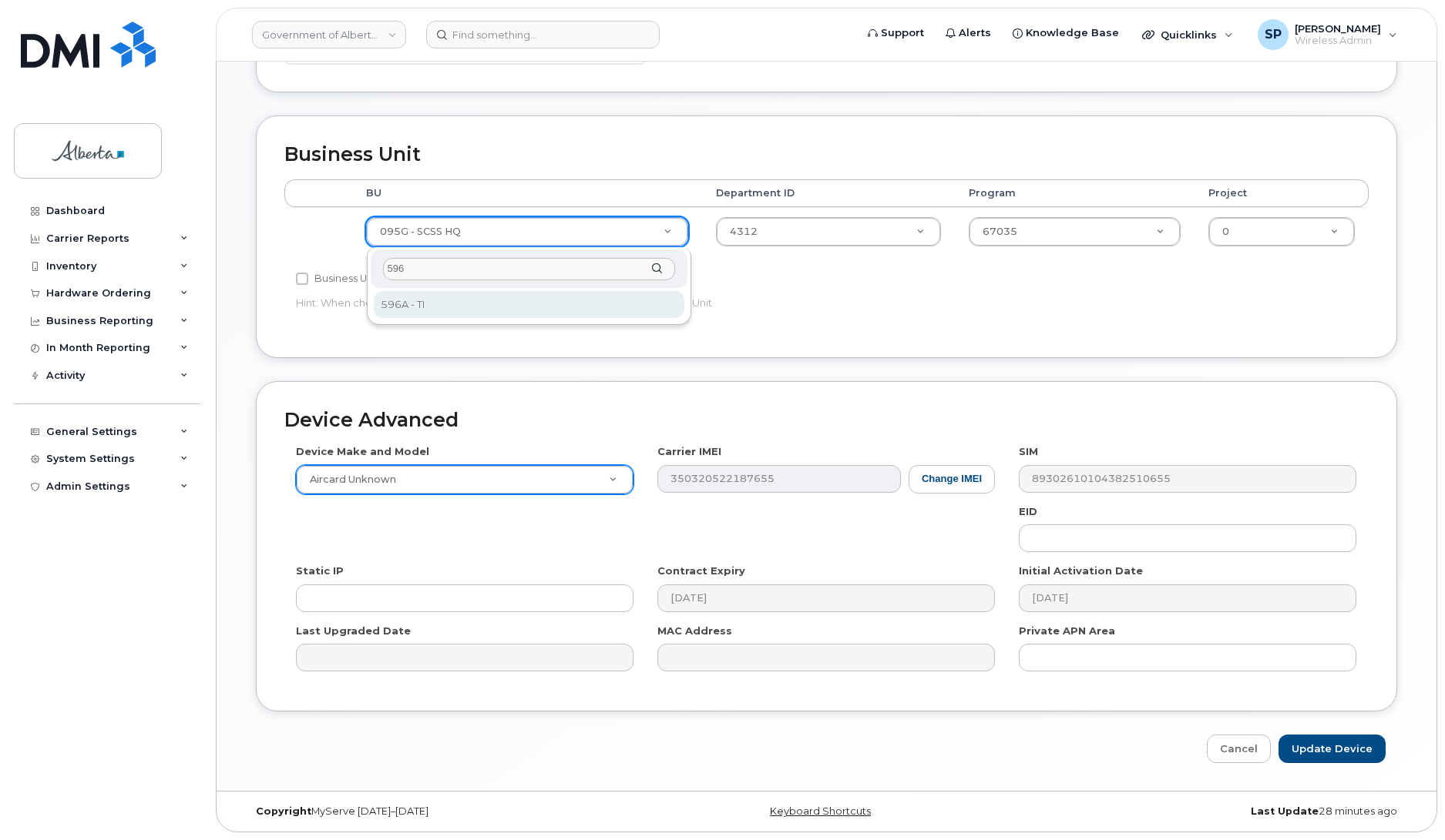
type input "596"
select select "4797729"
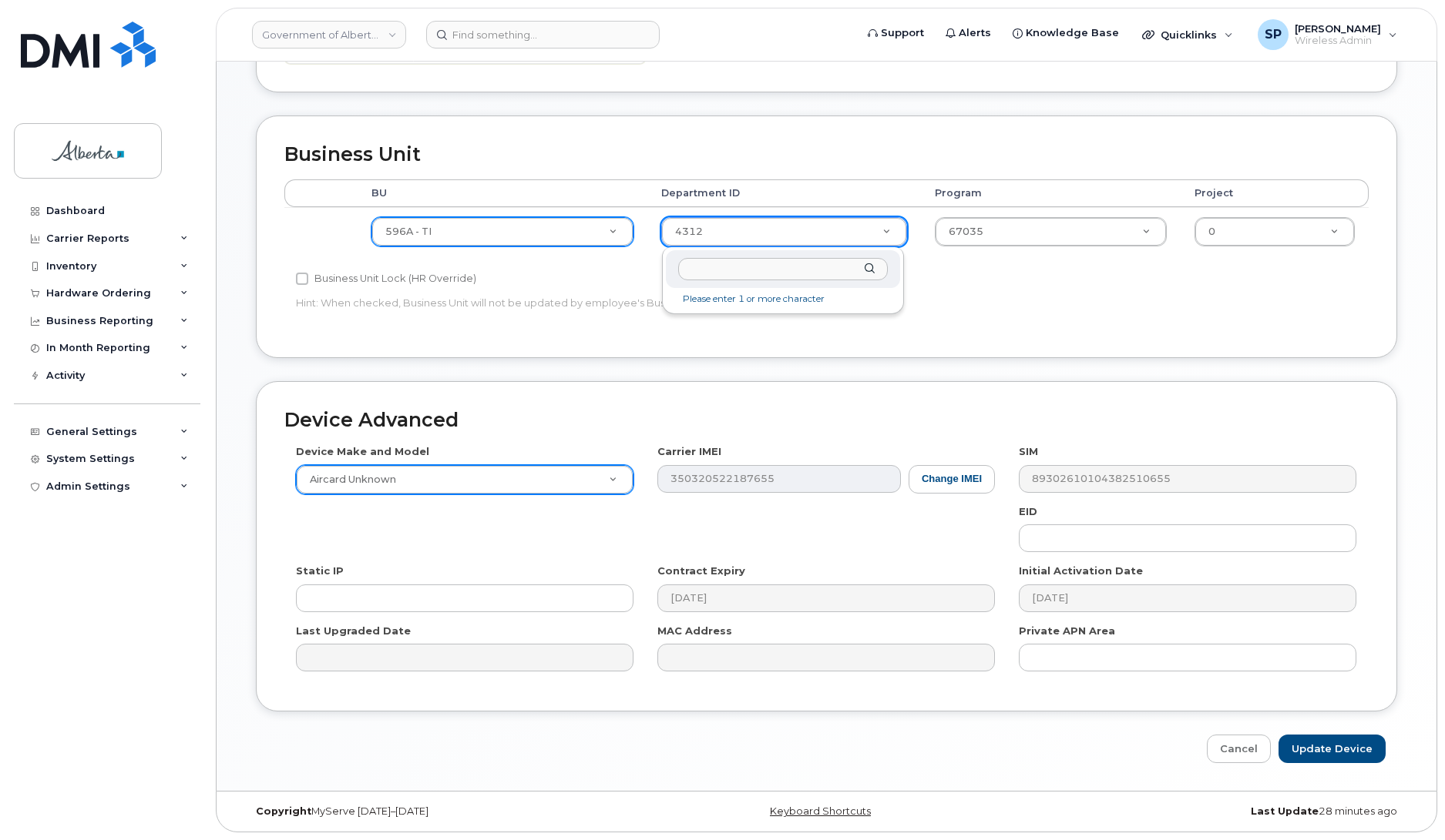
drag, startPoint x: 690, startPoint y: 228, endPoint x: 657, endPoint y: 232, distance: 33.2
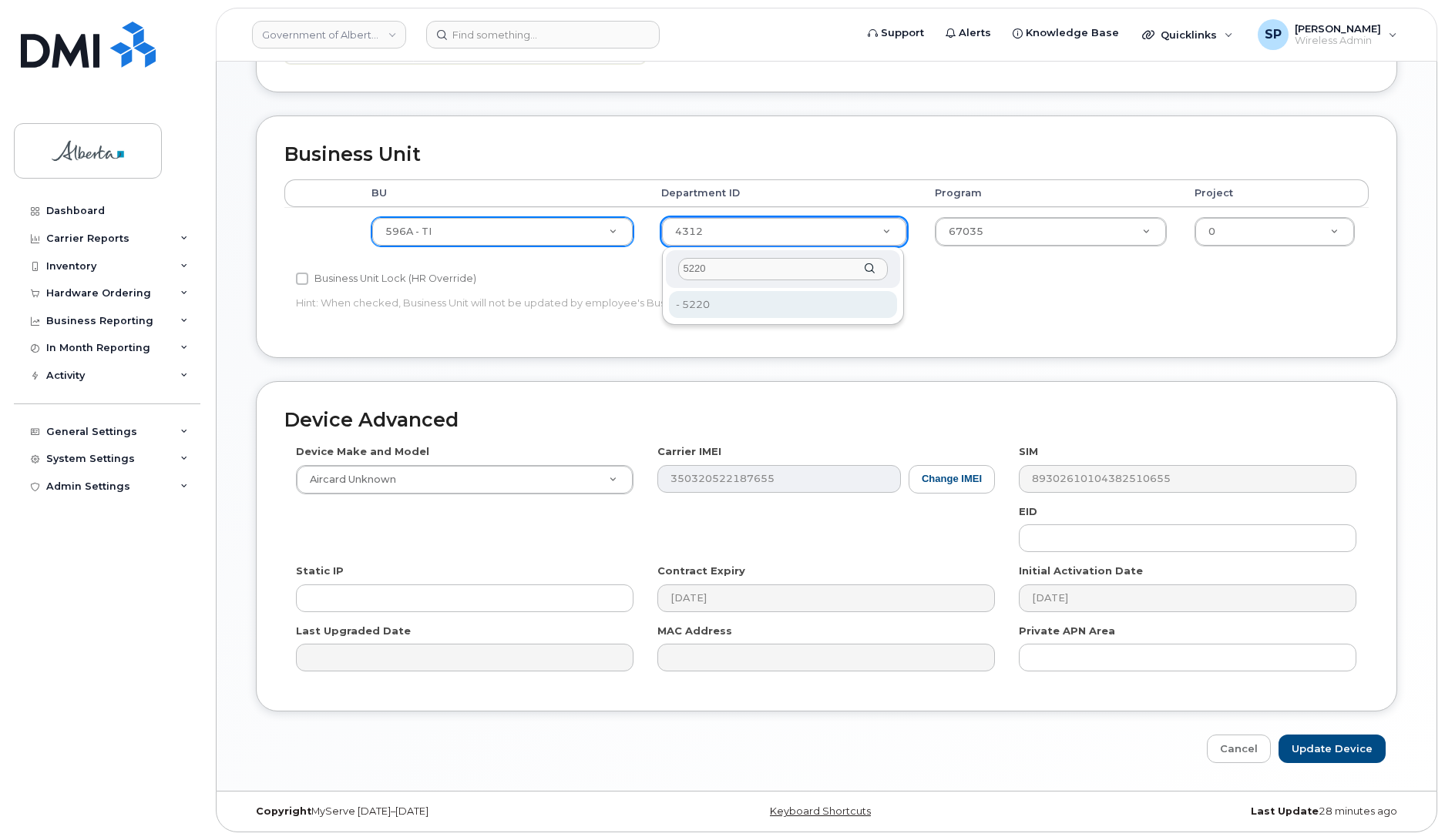
type input "5220"
type input "4802987"
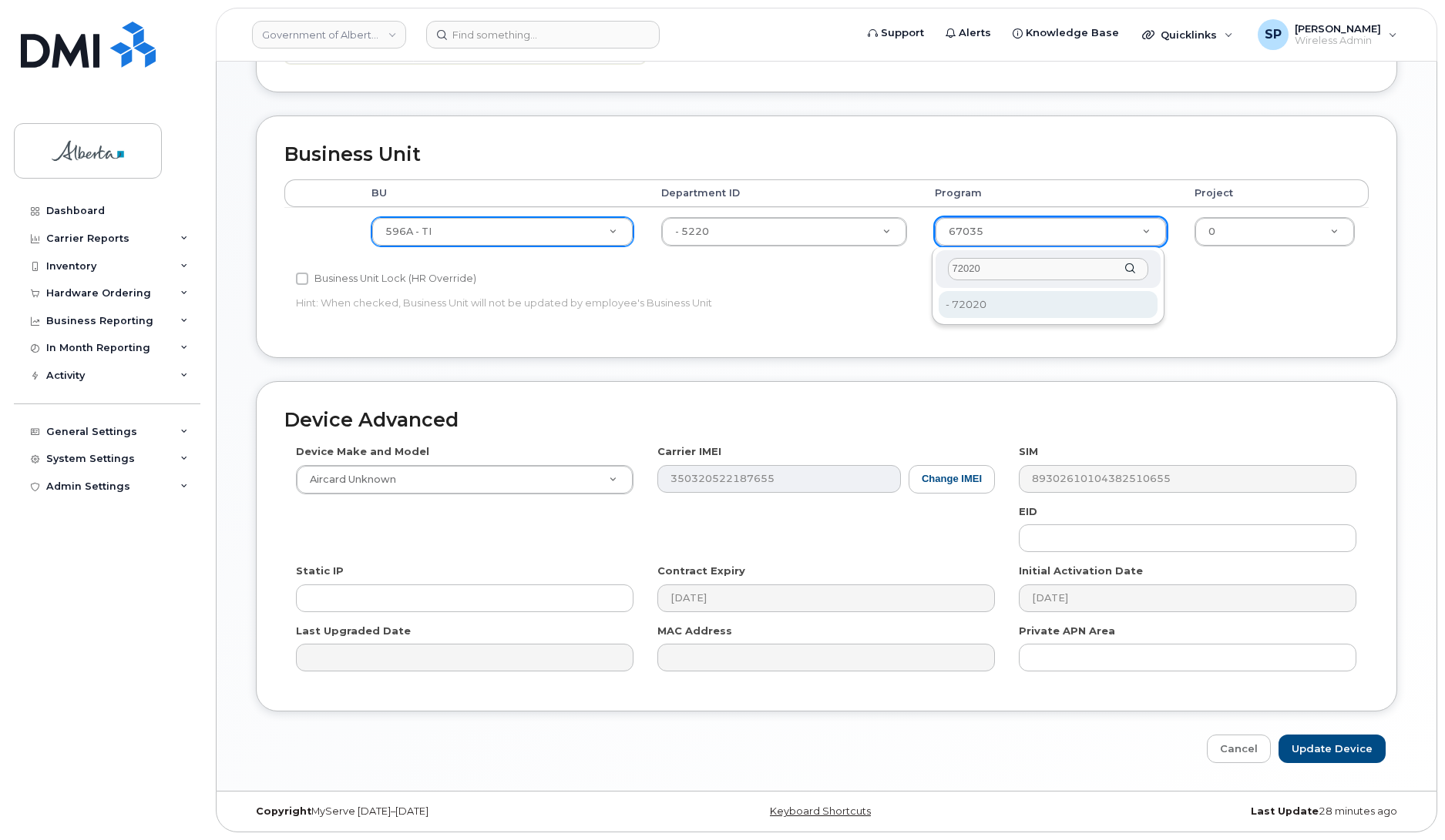
type input "72020"
type input "4803008"
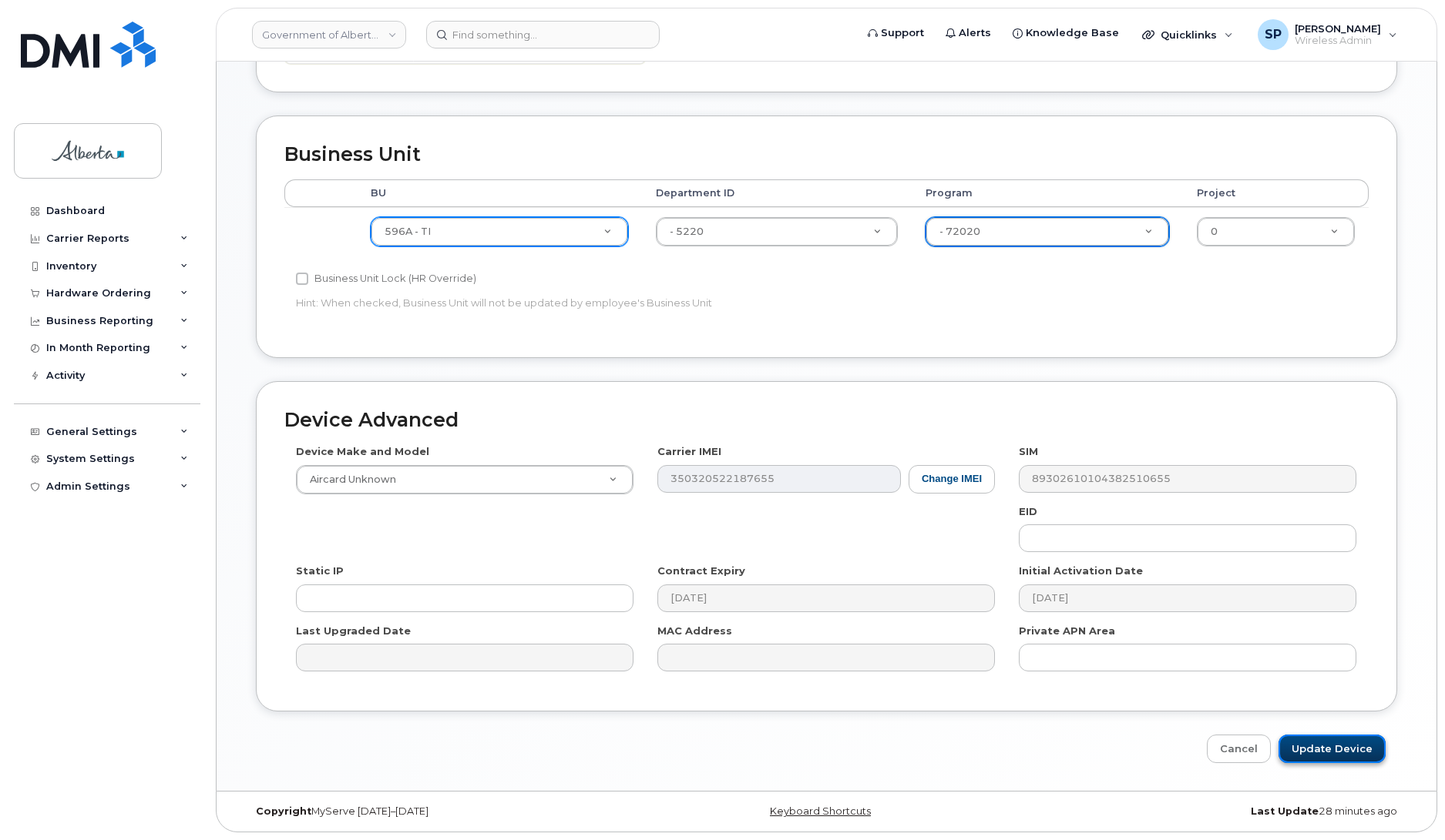
click at [1338, 752] on input "Update Device" at bounding box center [1331, 748] width 107 height 28
type input "Saving..."
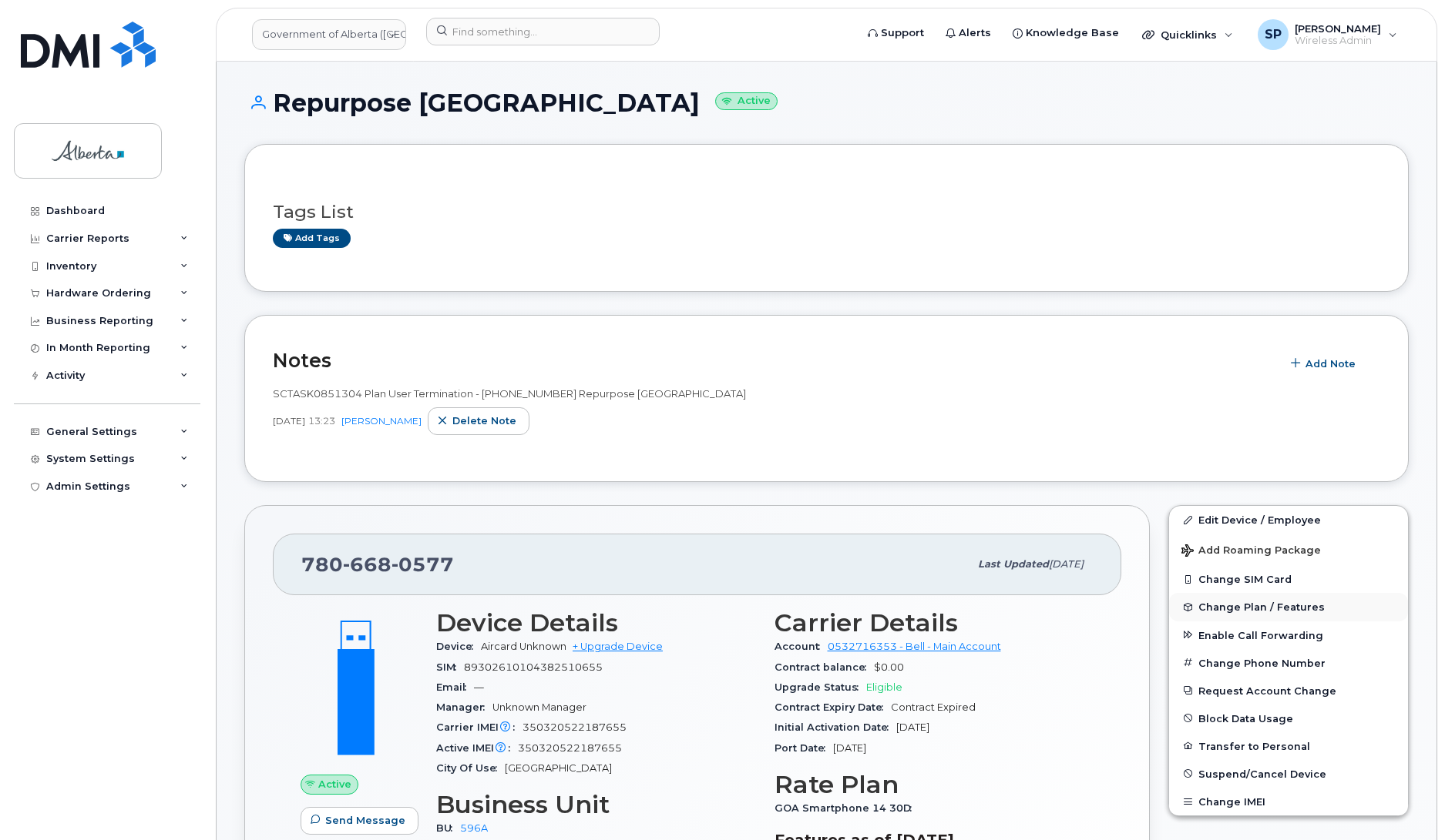
click at [1228, 609] on span "Change Plan / Features" at bounding box center [1262, 607] width 127 height 12
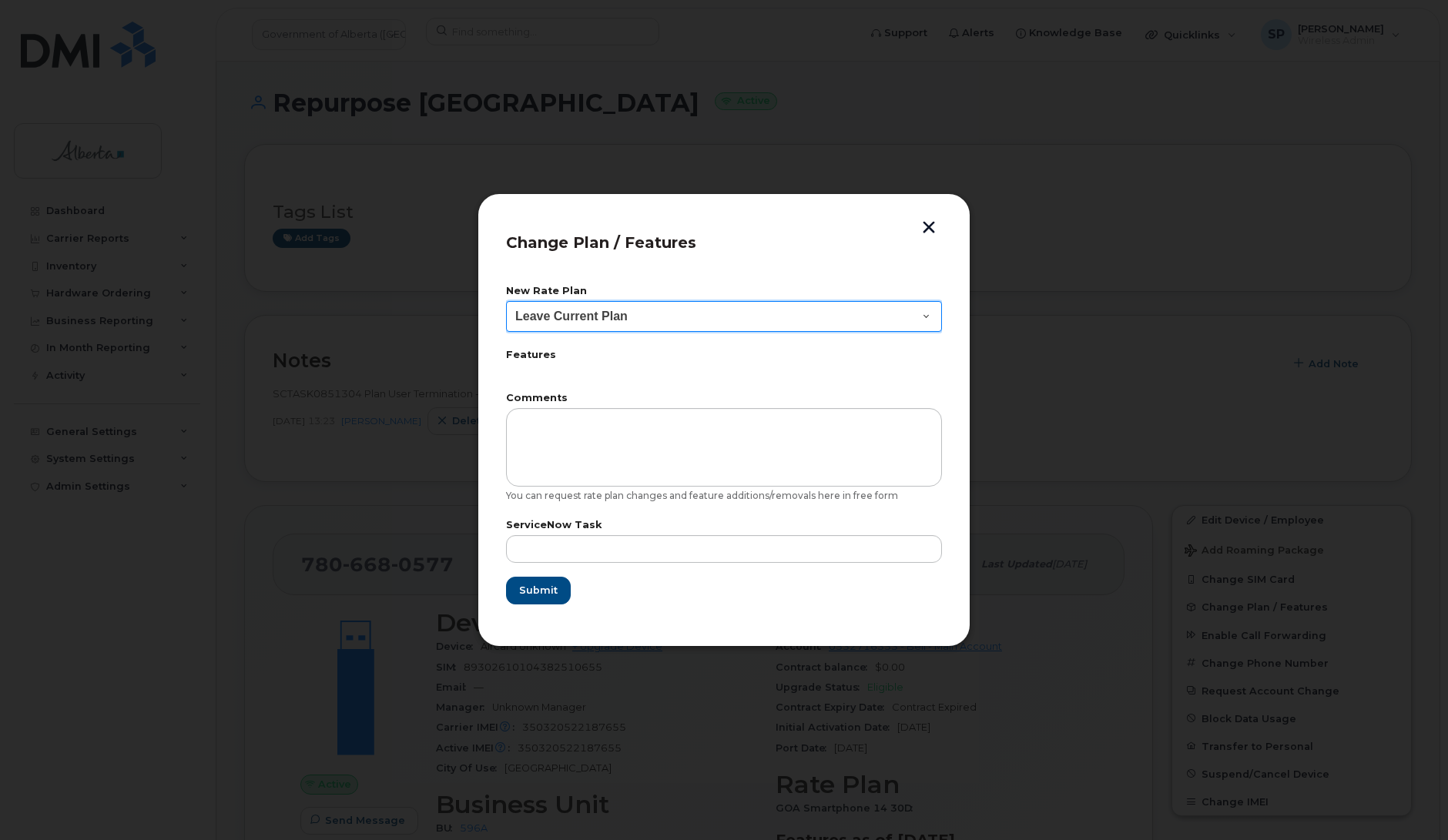
click at [560, 314] on select "Leave Current Plan GOA Data plan 9 30 d GOA–Unlimited Data Plan 9" at bounding box center [724, 316] width 436 height 31
select select "1790211"
click at [506, 301] on select "Leave Current Plan GOA Data plan 9 30 d GOA–Unlimited Data Plan 9" at bounding box center [724, 316] width 436 height 31
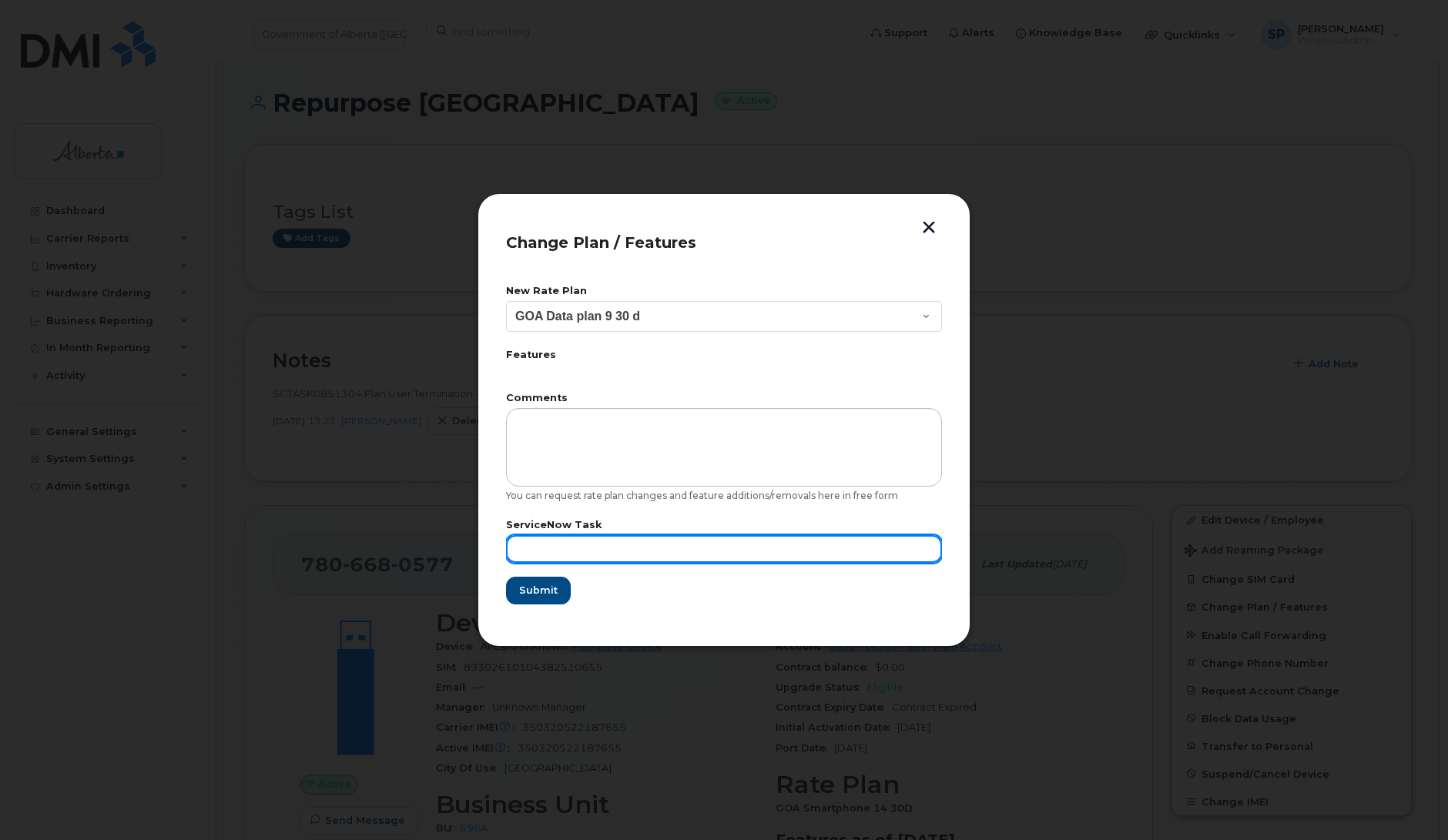
click at [595, 543] on input "text" at bounding box center [724, 549] width 436 height 28
paste input "SCTASK0851304"
type input "SCTASK0851304"
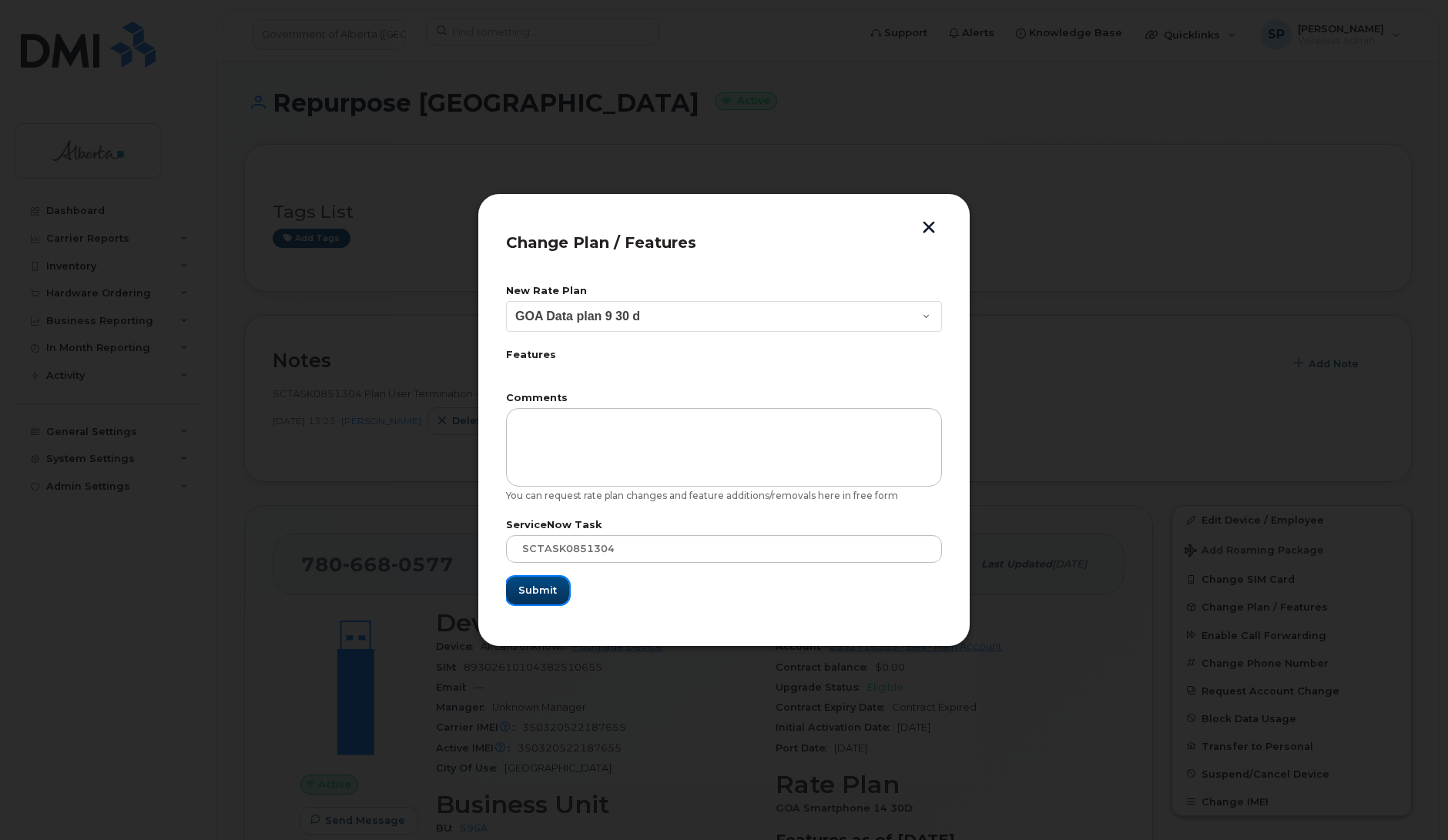
click at [536, 587] on span "Submit" at bounding box center [537, 591] width 39 height 15
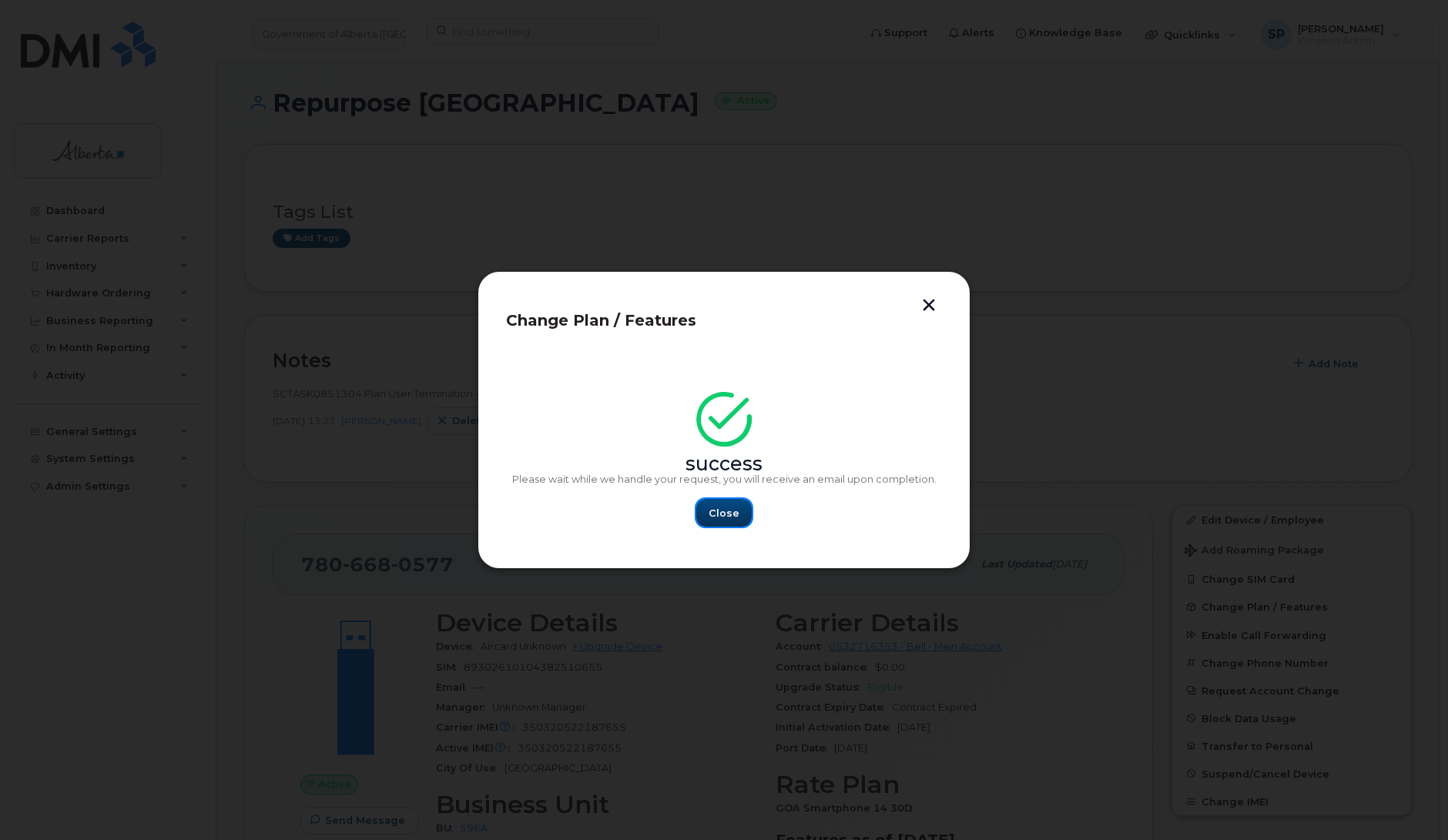
click at [725, 514] on span "Close" at bounding box center [724, 514] width 31 height 15
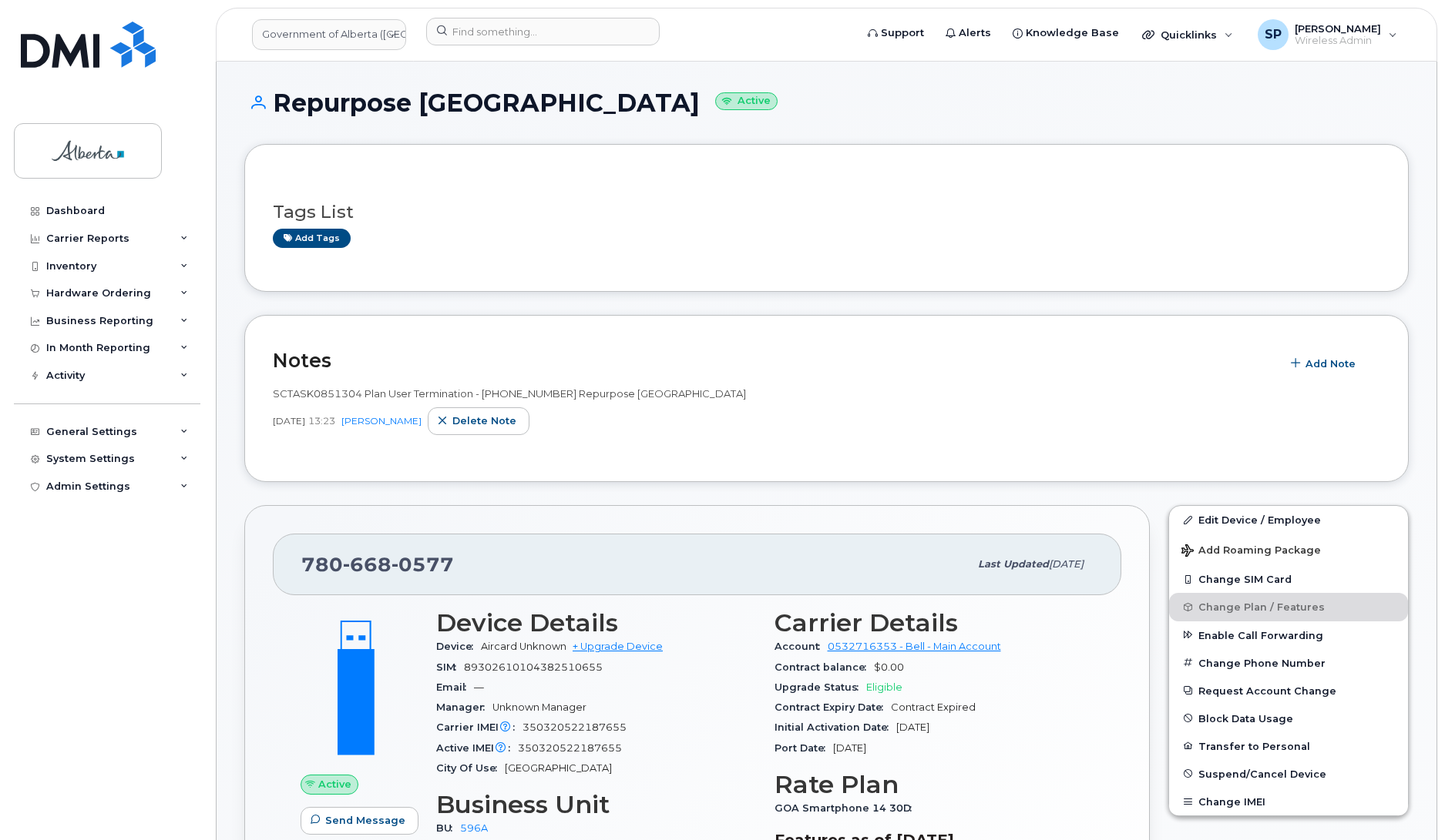
click at [46, 533] on div "Dashboard Carrier Reports Monthly Billing Data Daily Data Pooling Data Behavior…" at bounding box center [108, 507] width 190 height 620
click at [470, 28] on input at bounding box center [542, 31] width 233 height 28
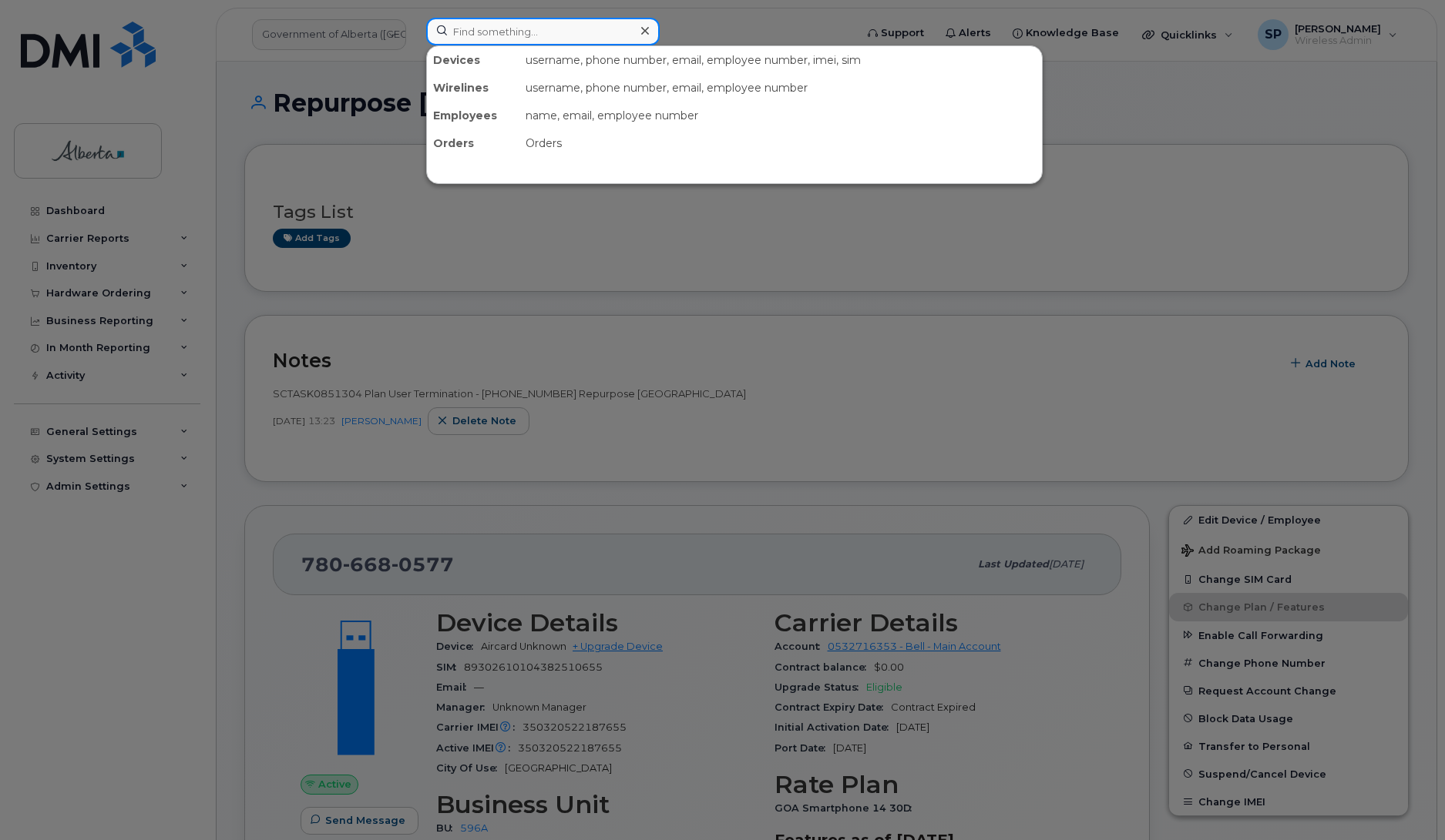
paste input "5873372583"
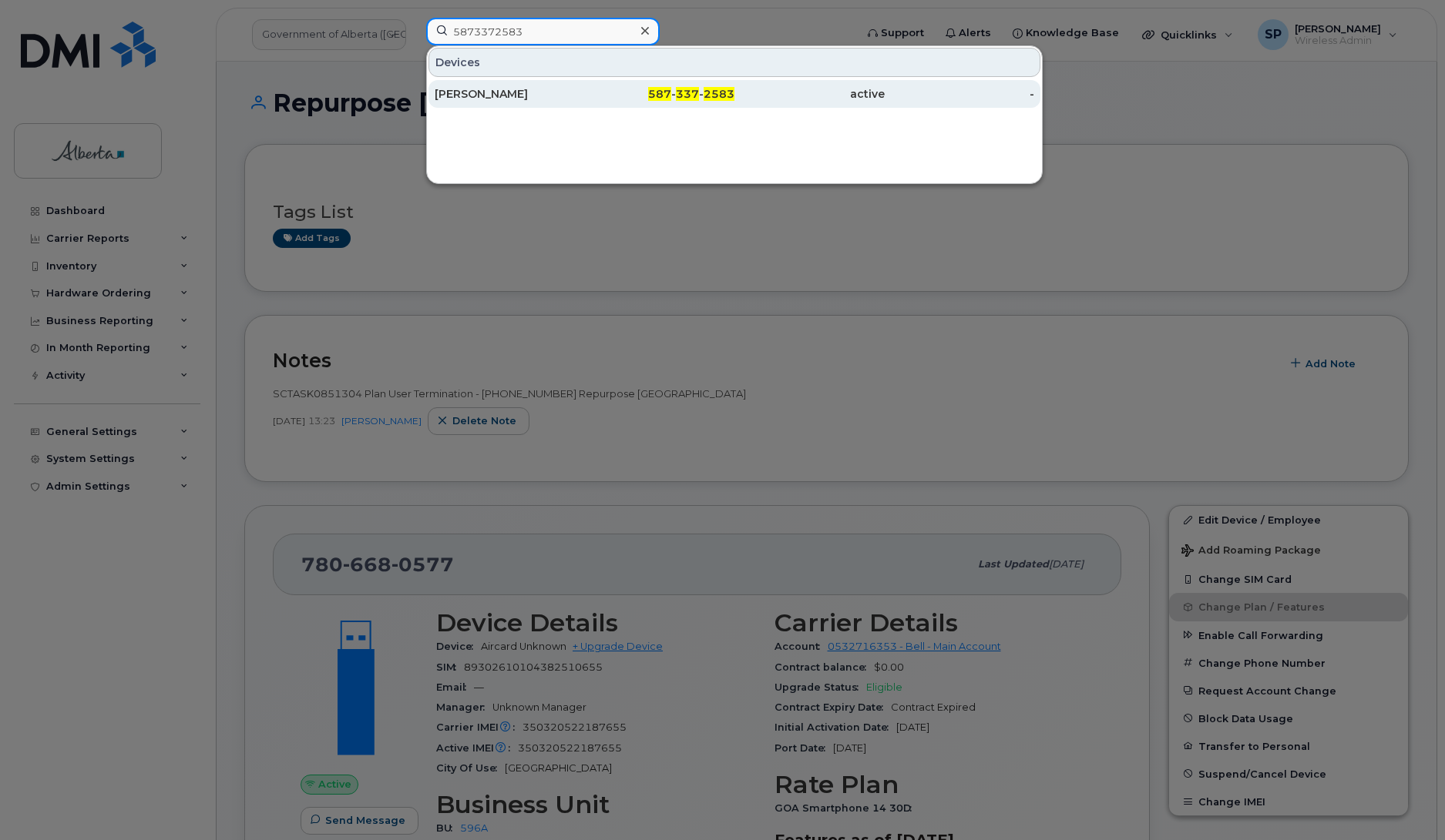
type input "5873372583"
click at [469, 97] on div "[PERSON_NAME]" at bounding box center [510, 94] width 150 height 16
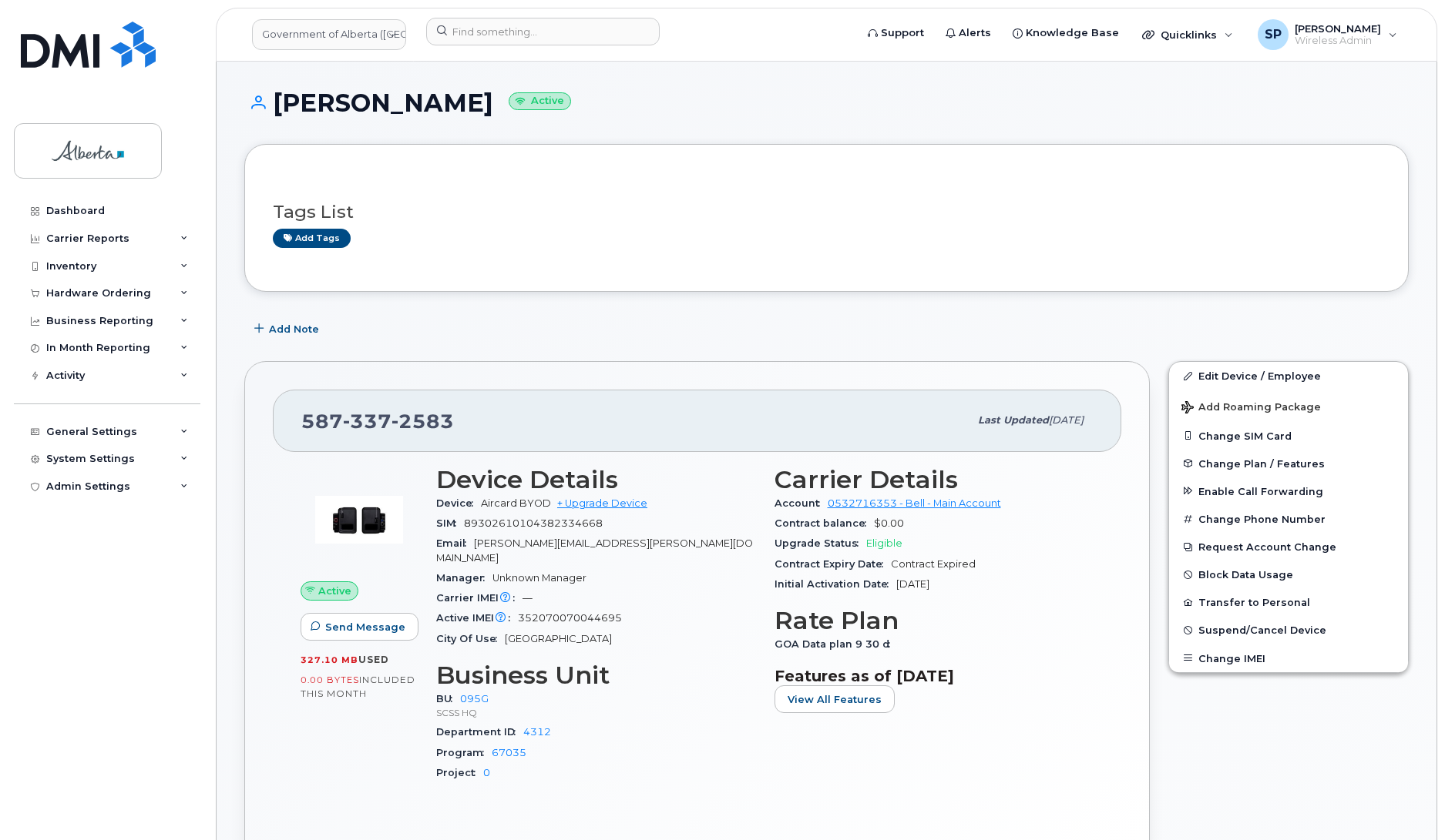
click at [575, 613] on span "352070070044695" at bounding box center [569, 618] width 104 height 12
copy span "352070070044695"
click at [1224, 373] on link "Edit Device / Employee" at bounding box center [1288, 376] width 239 height 28
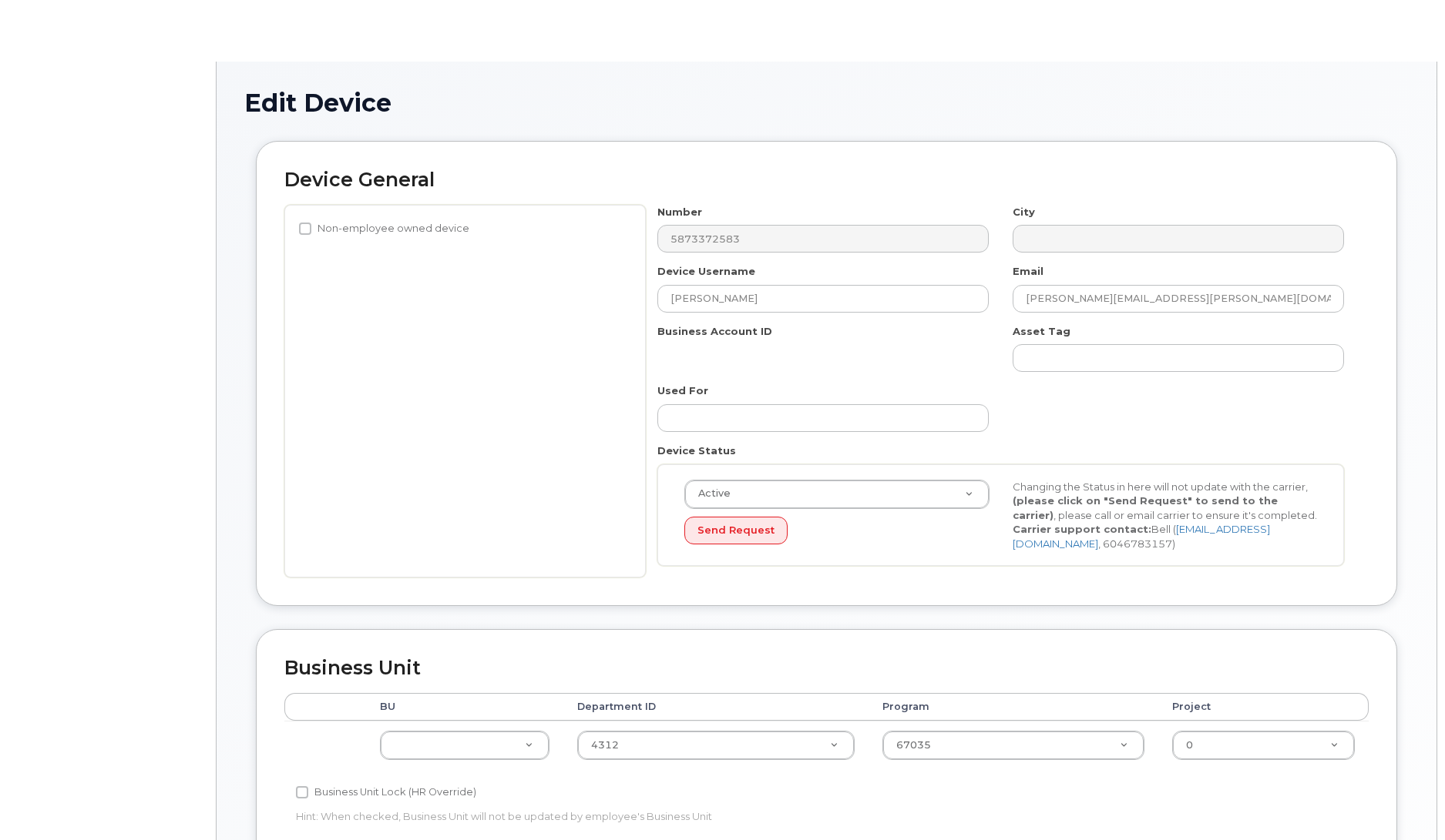
select select "4120333"
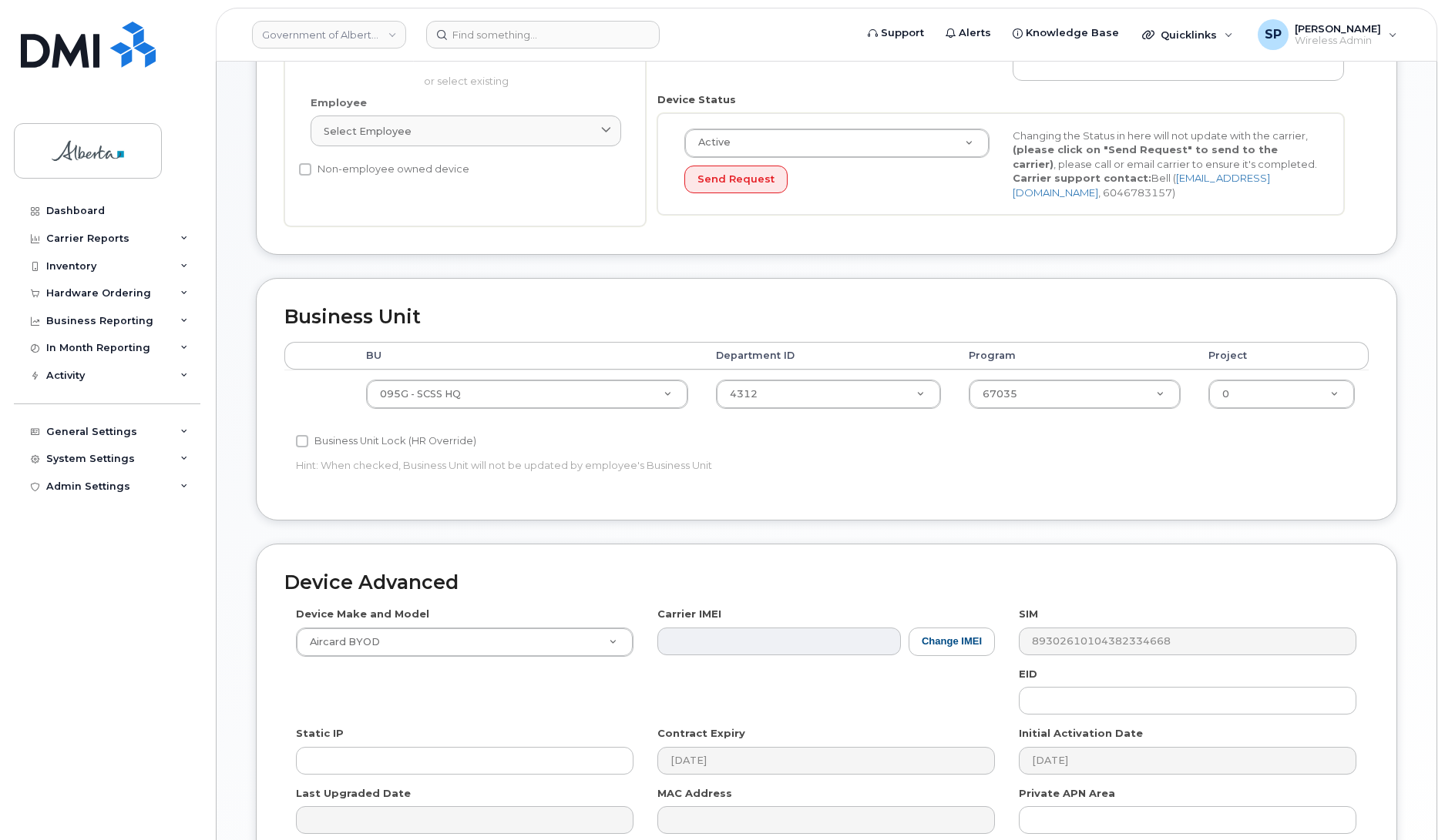
scroll to position [340, 0]
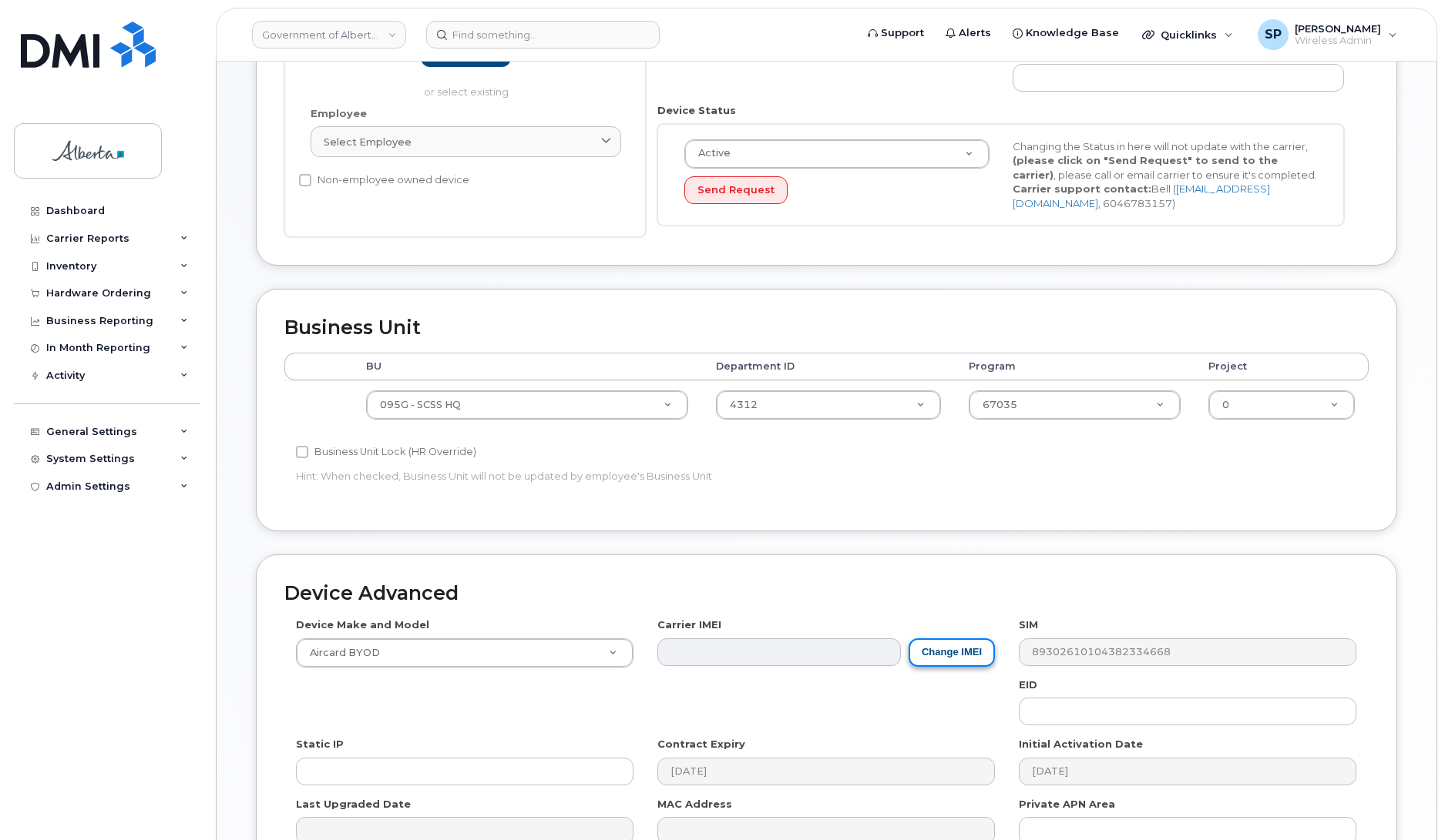
click at [950, 659] on button "Change IMEI" at bounding box center [951, 652] width 86 height 28
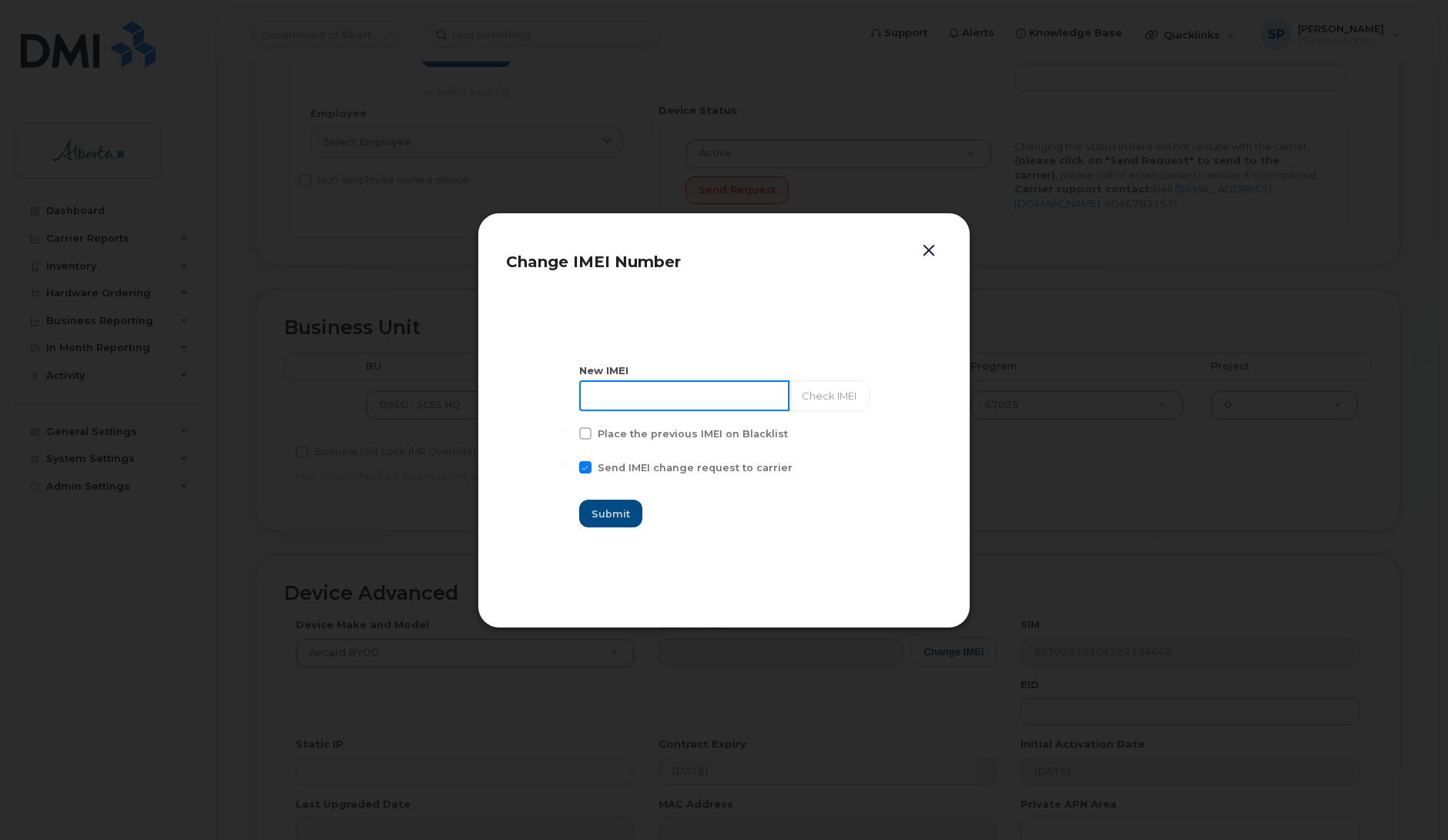
click at [722, 392] on input at bounding box center [684, 396] width 210 height 31
paste input "352070070044695"
type input "352070070044695"
click at [821, 399] on button "Check IMEI" at bounding box center [828, 396] width 81 height 31
click at [643, 514] on button "Submit" at bounding box center [611, 514] width 63 height 28
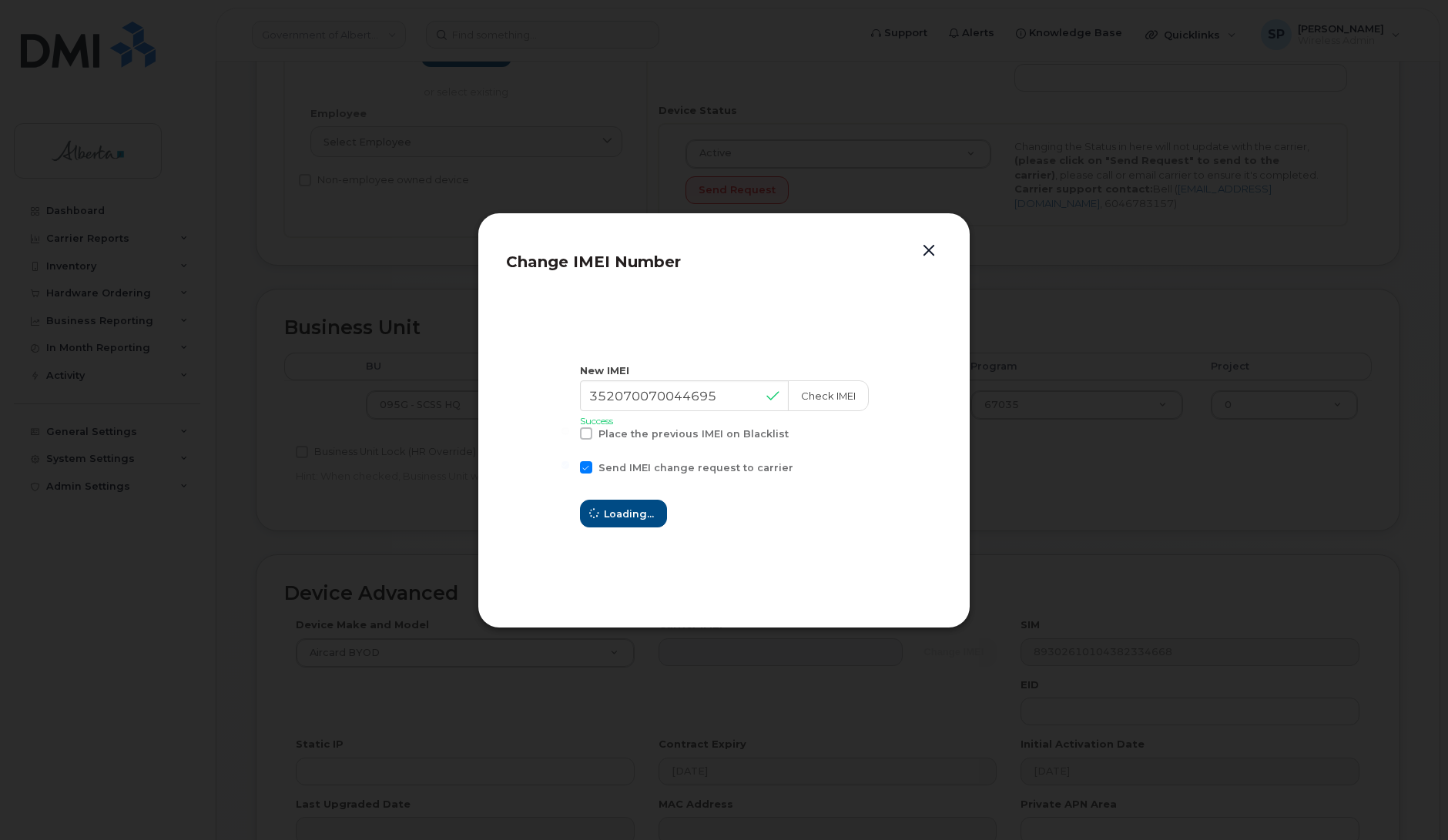
type input "352070070044695"
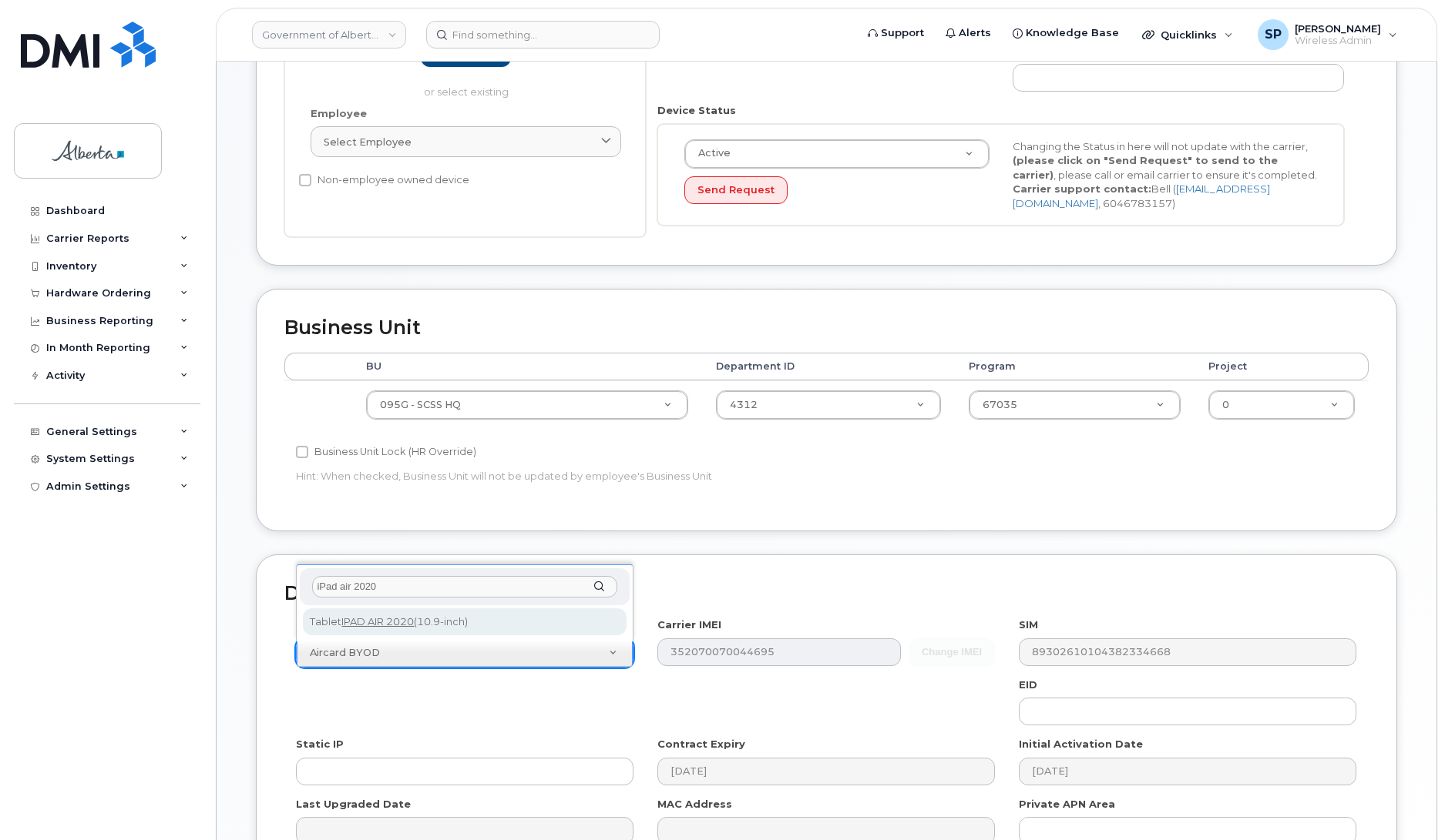
type input "iPad air 2020"
select select "3245"
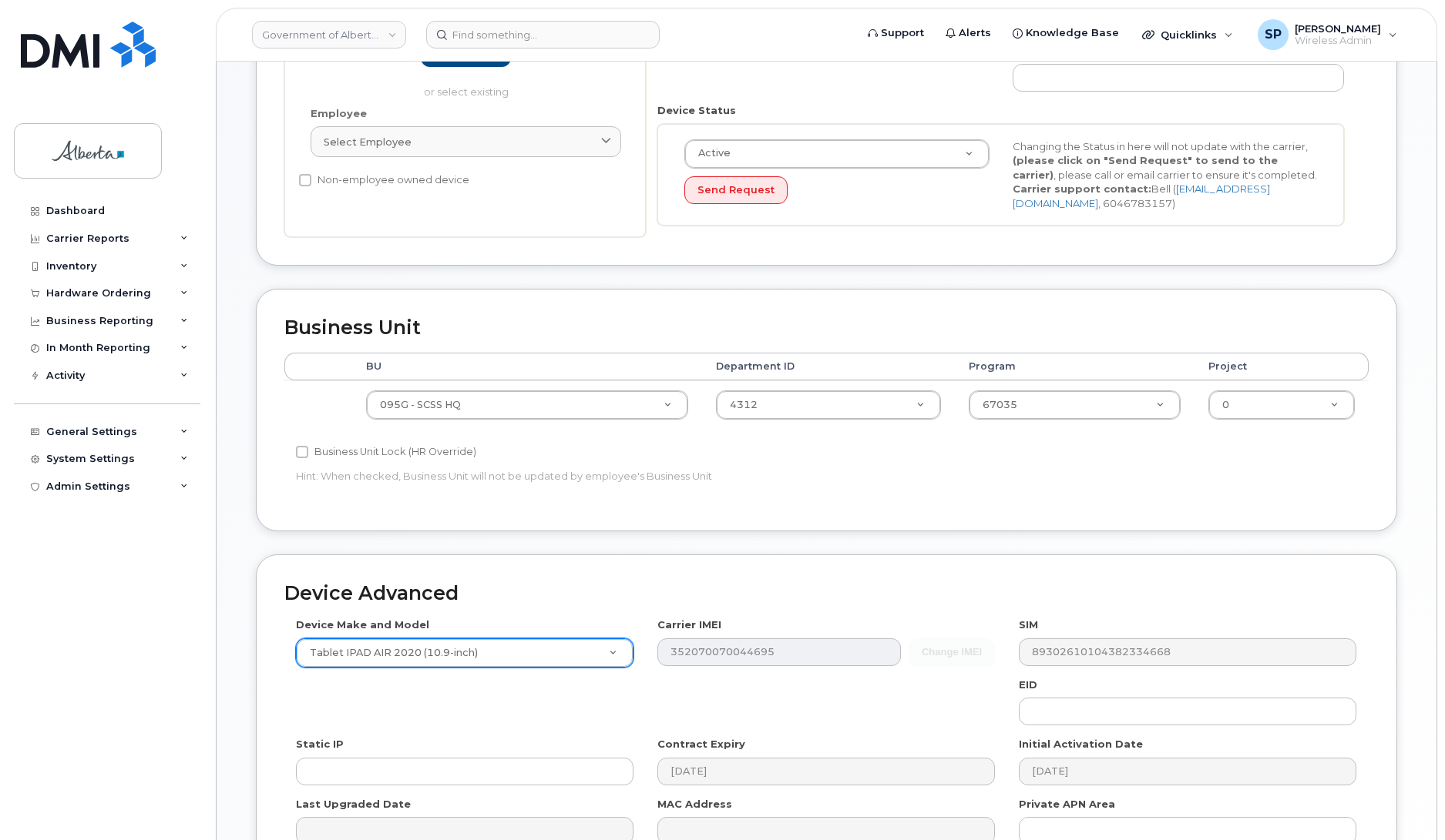
click at [926, 699] on div "Device Make and Model Tablet IPAD AIR 2020 (10.9-inch) Android TCL 502 Watch Ap…" at bounding box center [827, 737] width 1084 height 238
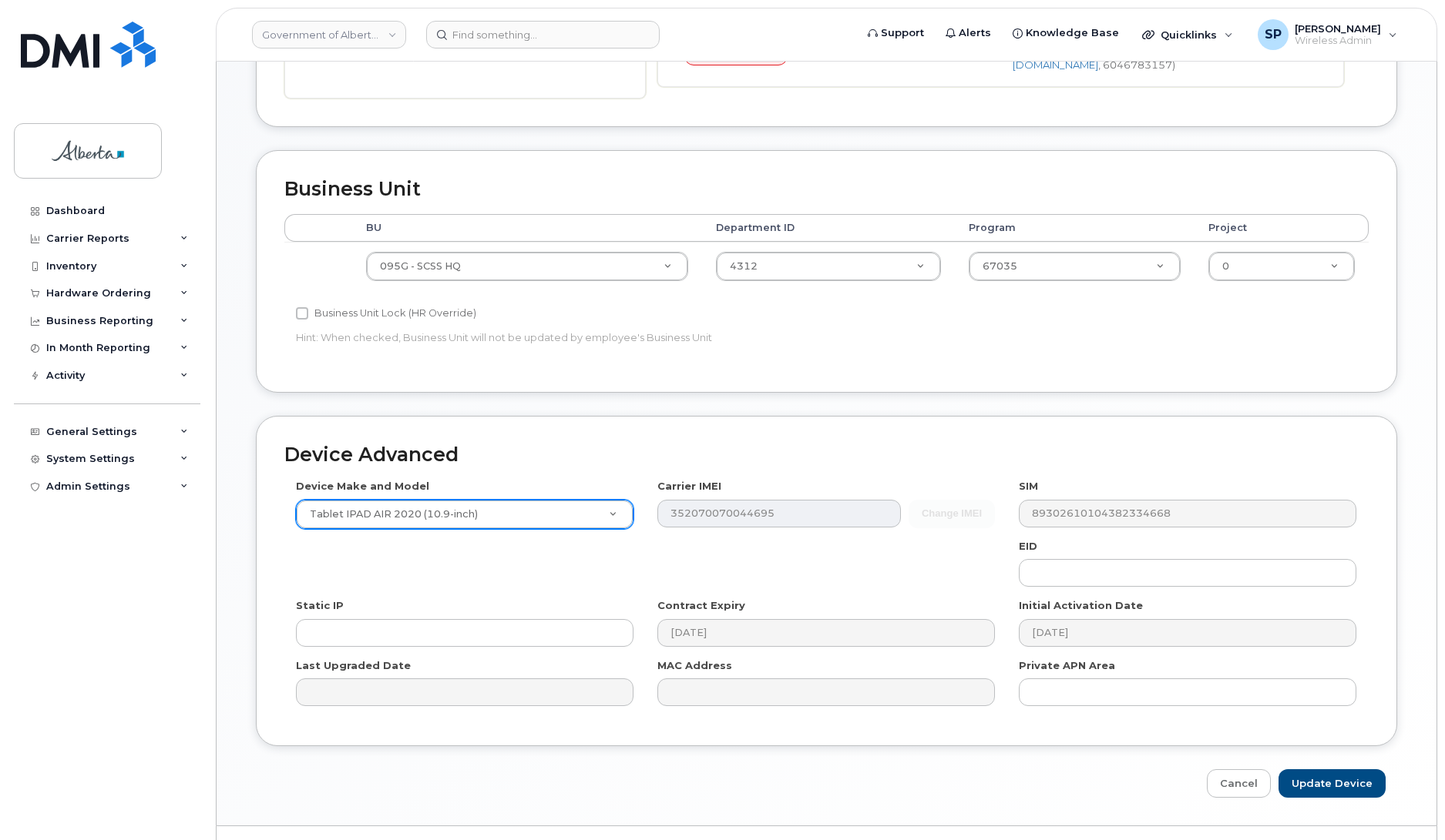
scroll to position [517, 0]
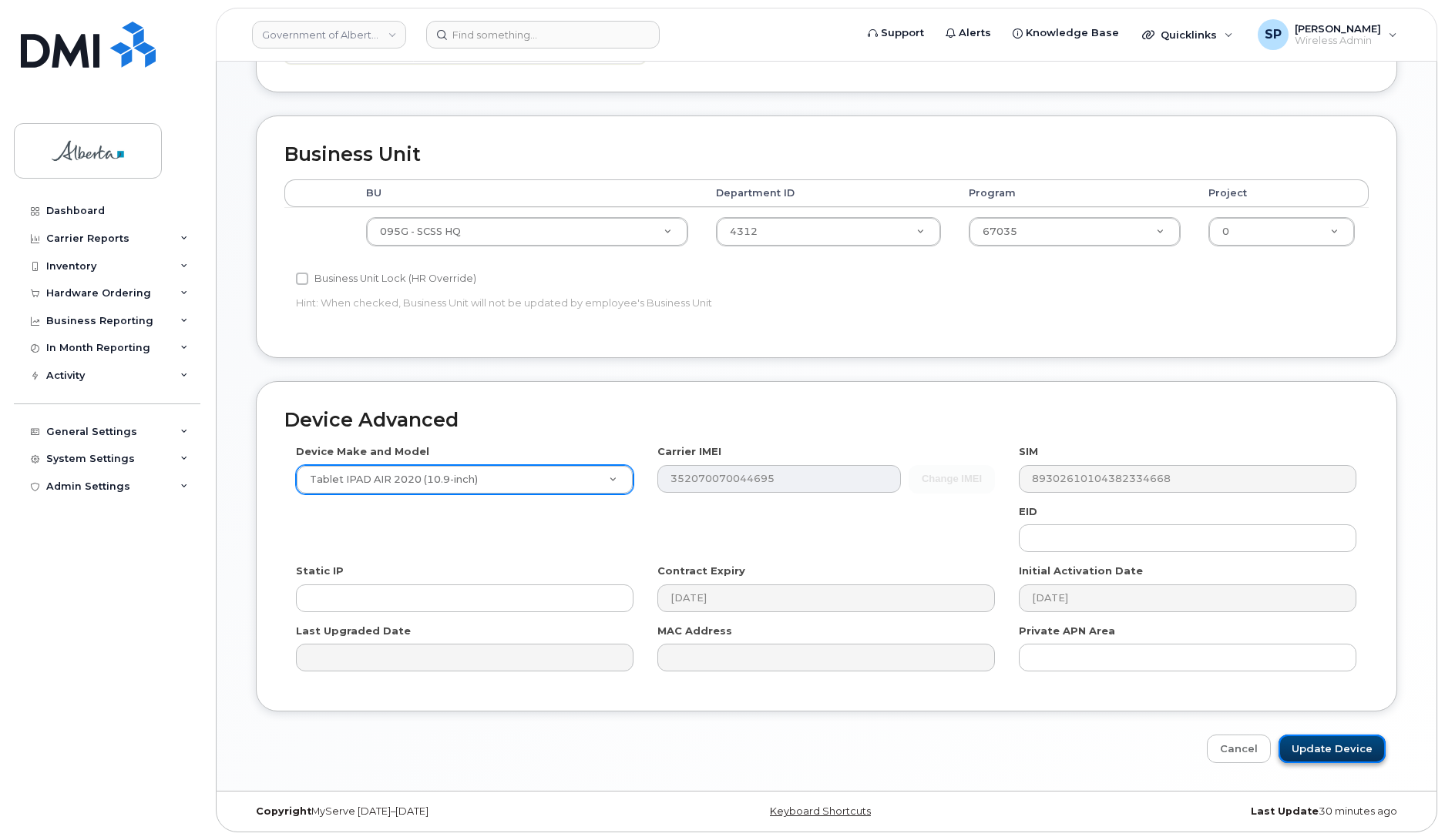
click at [1327, 747] on input "Update Device" at bounding box center [1331, 748] width 107 height 28
type input "Saving..."
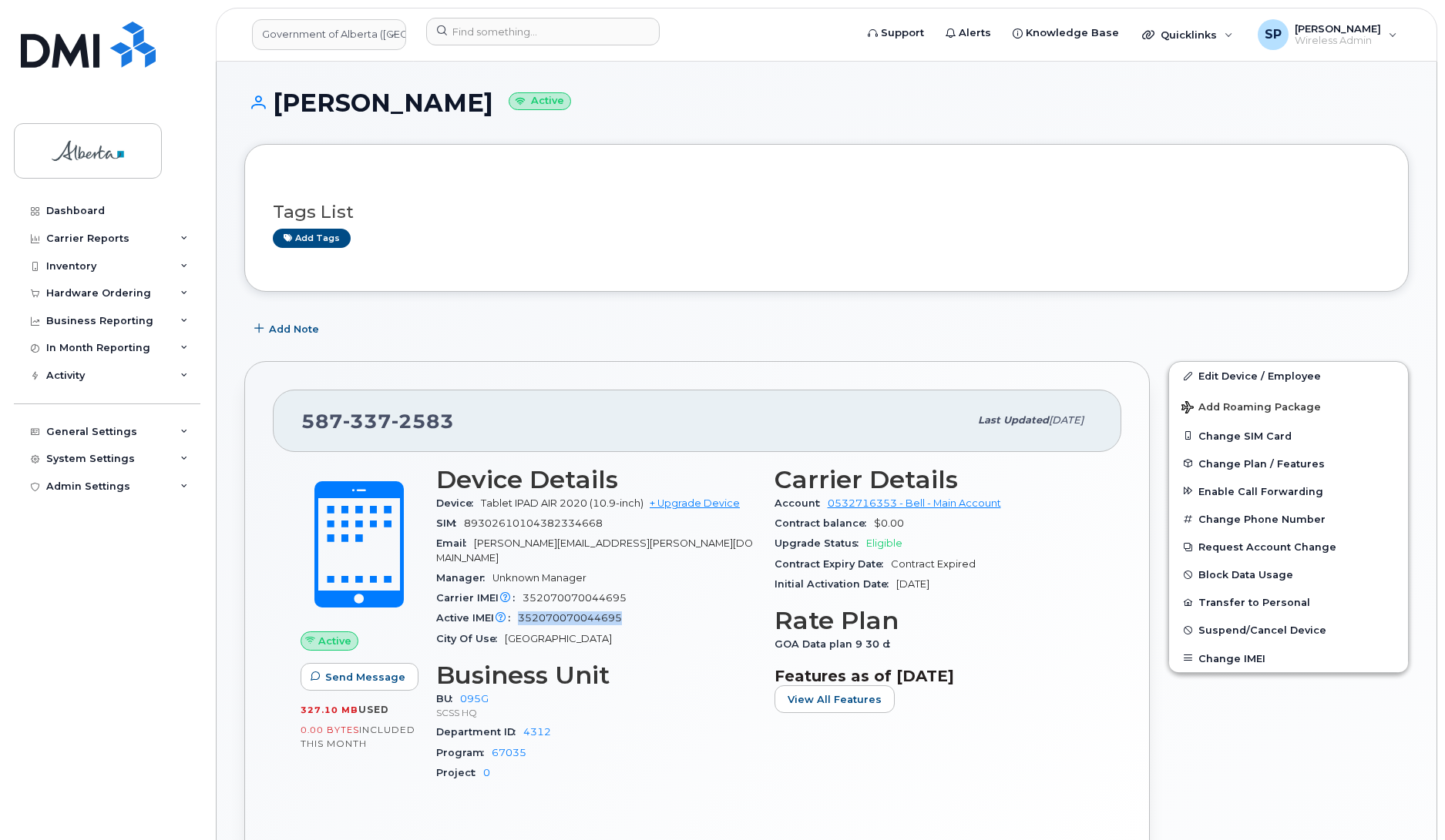
drag, startPoint x: 627, startPoint y: 606, endPoint x: 520, endPoint y: 613, distance: 107.2
click at [520, 613] on div "Active IMEI Active IMEI is refreshed daily with a delay of up to 48 hours follo…" at bounding box center [595, 618] width 320 height 20
copy span "352070070044695"
click at [328, 817] on div "Active Send Message 327.10 MB  used 0.00 Bytes  included this month Device Deta…" at bounding box center [696, 658] width 849 height 414
click at [302, 326] on span "Add Note" at bounding box center [294, 329] width 50 height 15
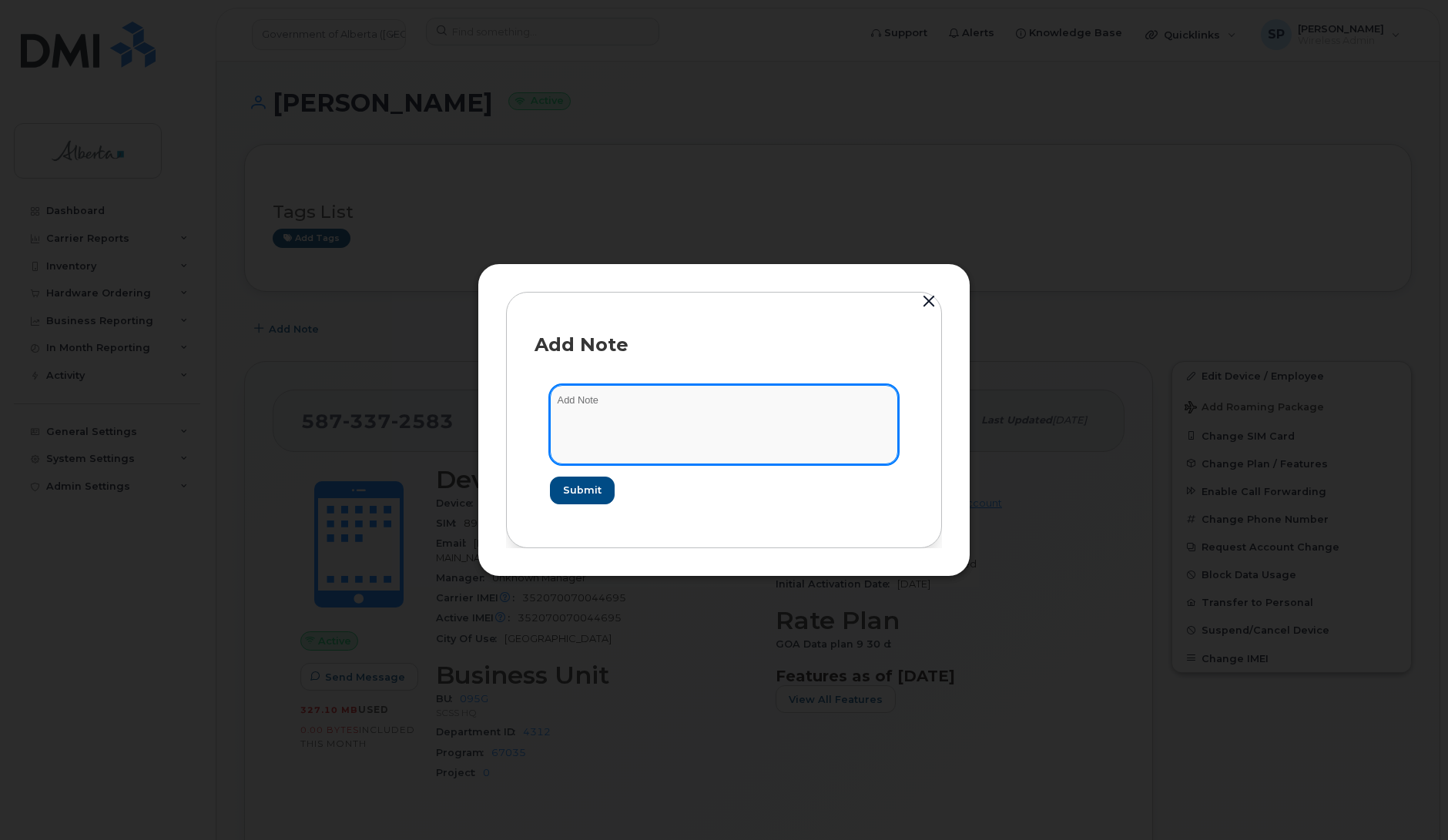
click at [613, 411] on textarea at bounding box center [724, 425] width 348 height 79
paste textarea "SCTASK0851304 Plan User Termination - (1) 5873372583 Repurpose Edmonton"
type textarea "SCTASK0851304 Plan User Termination - (1) 5873372583 Repurpose Edmonton"
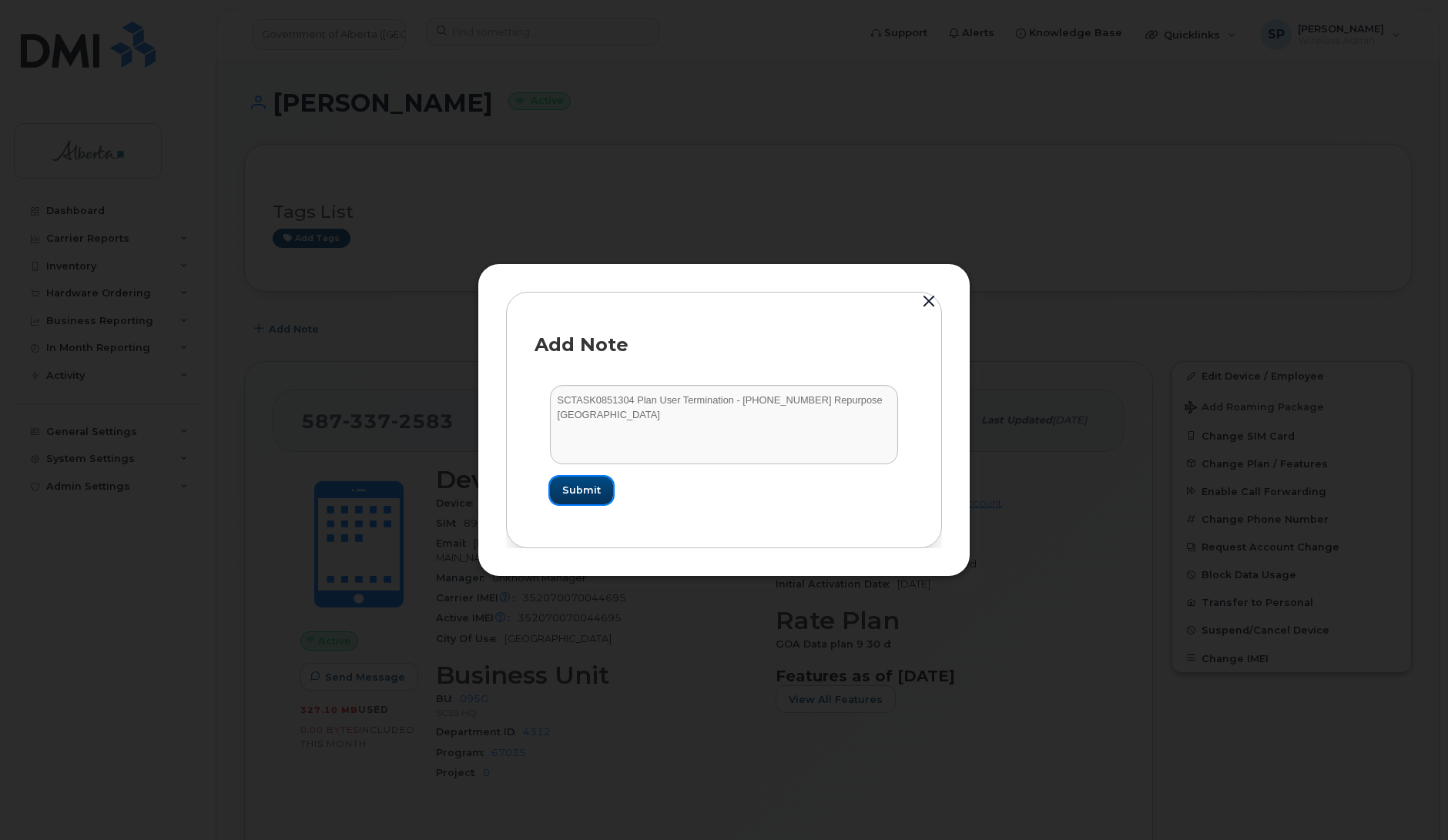
click at [582, 497] on span "Submit" at bounding box center [581, 491] width 39 height 15
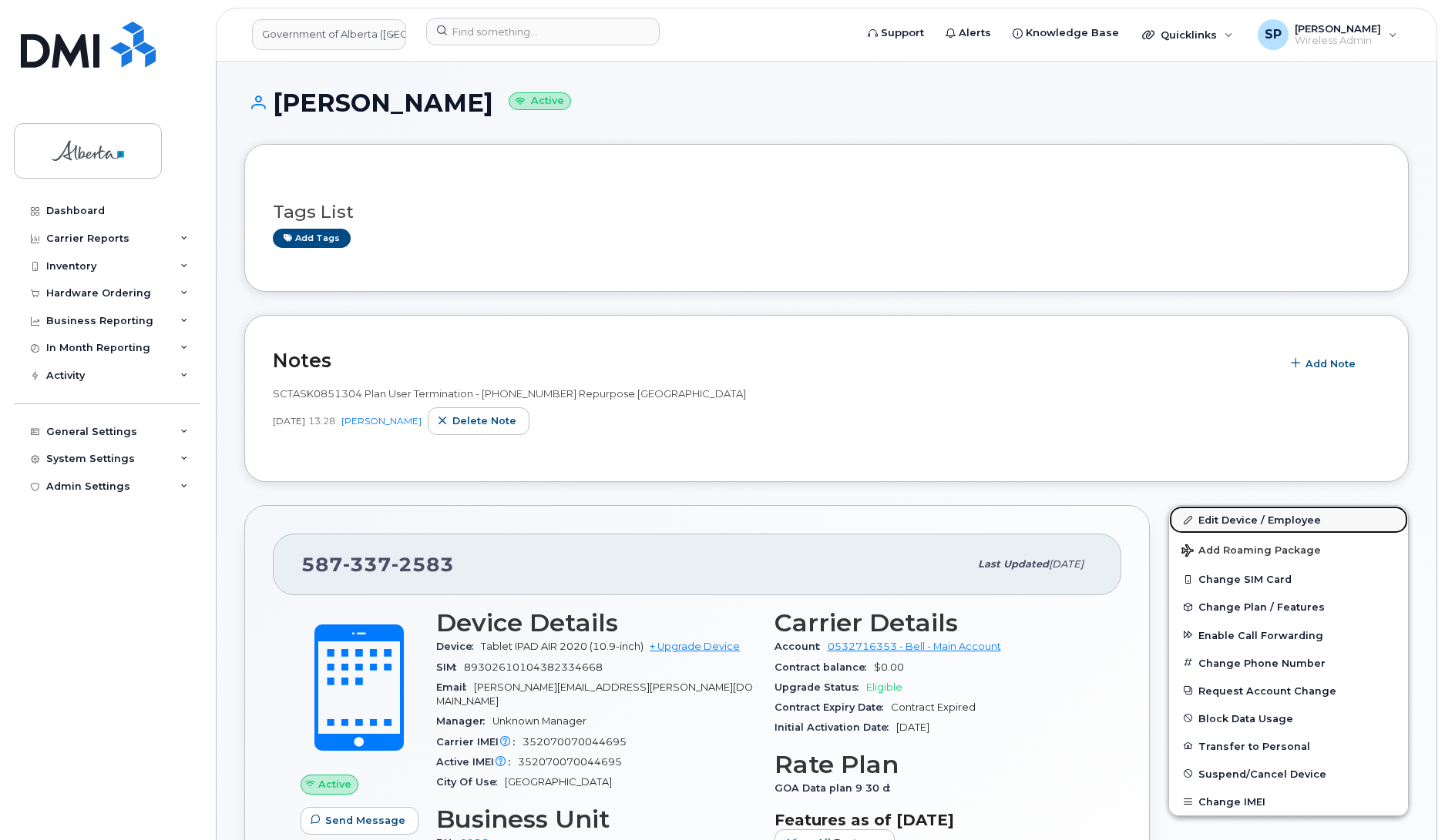
click at [1227, 524] on link "Edit Device / Employee" at bounding box center [1288, 520] width 239 height 28
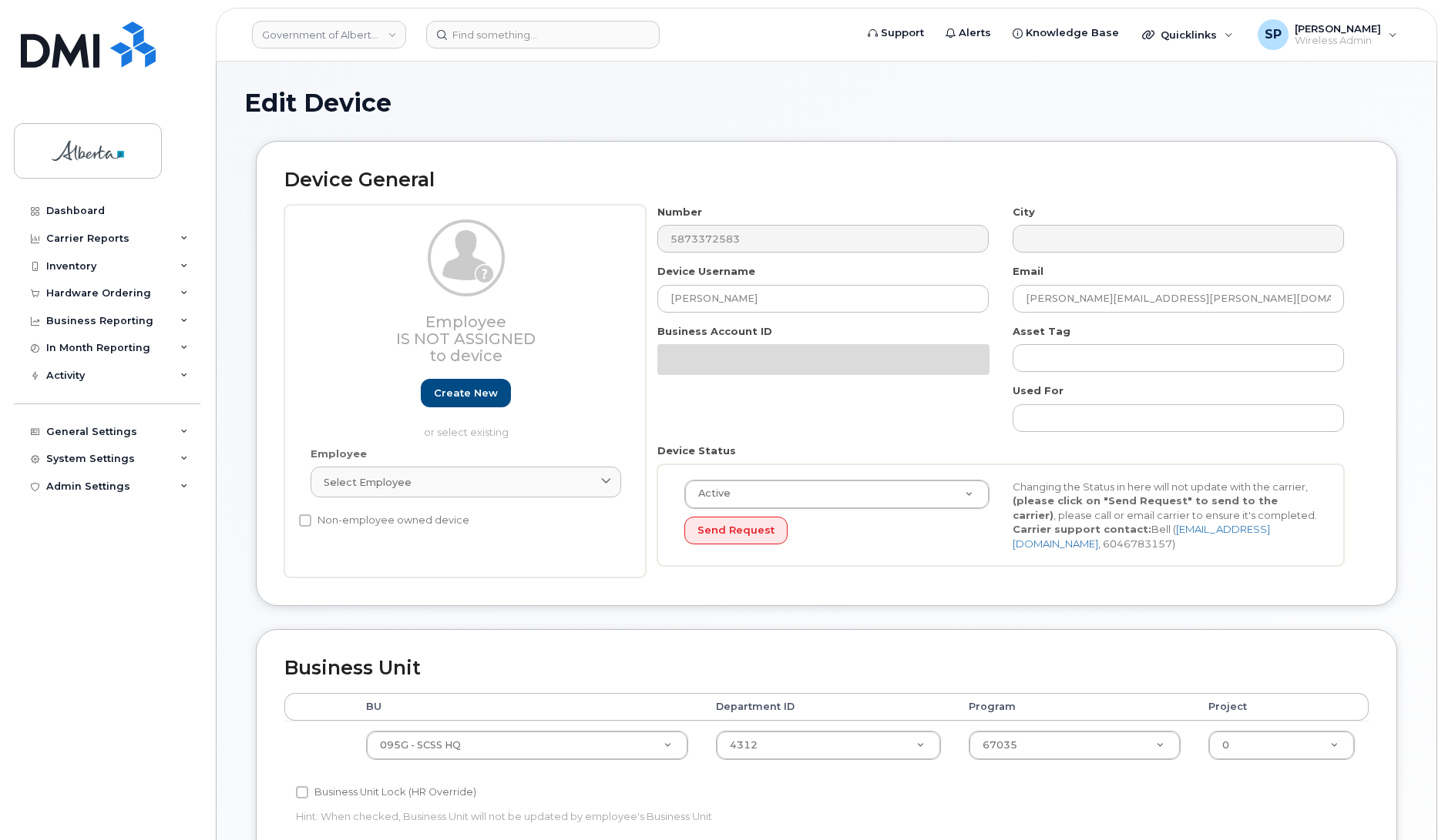
select select "4120333"
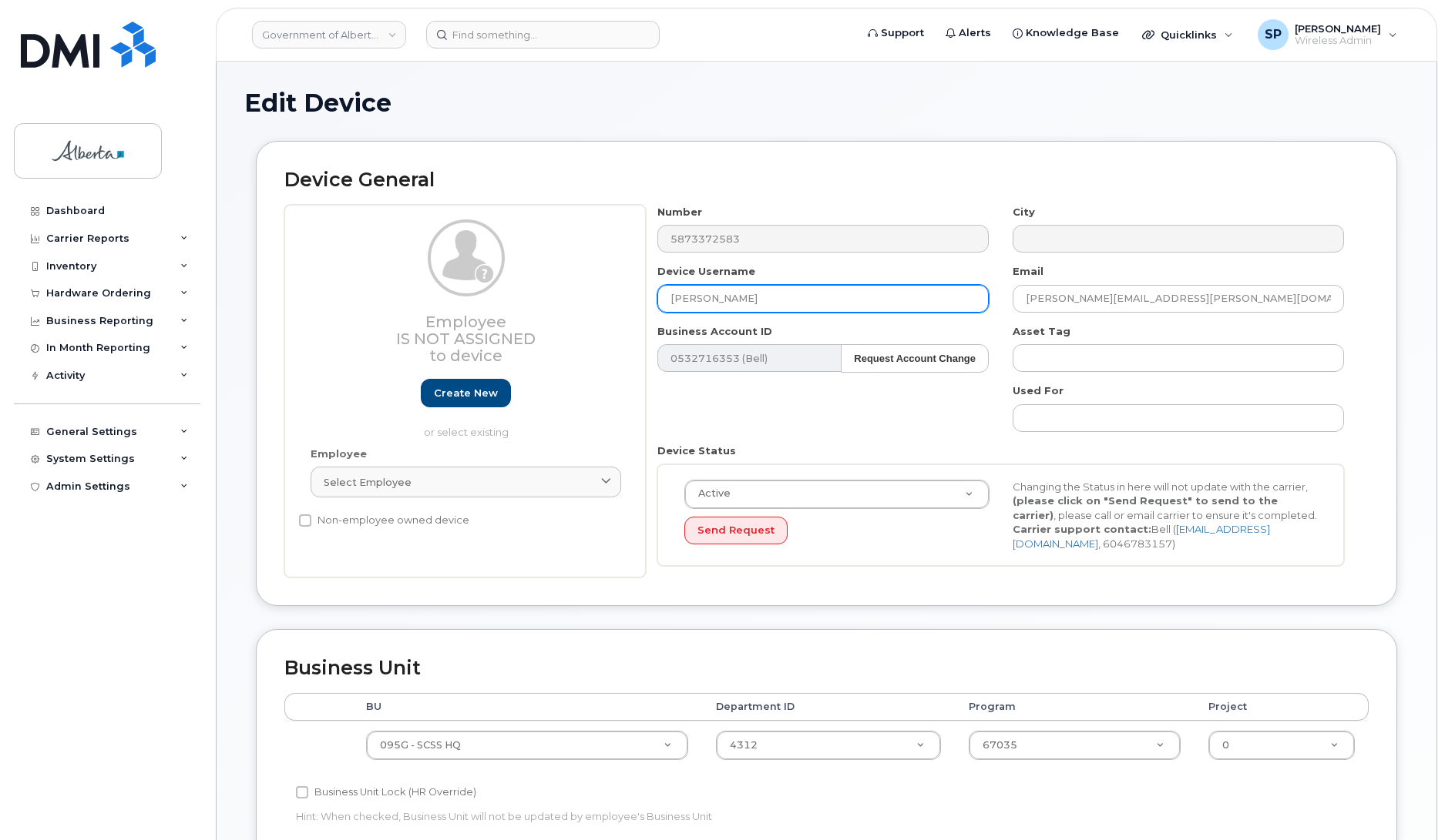
drag, startPoint x: 761, startPoint y: 301, endPoint x: 599, endPoint y: 287, distance: 162.6
click at [598, 287] on div "Employee Is not assigned to device Create new or select existing Employee Selec…" at bounding box center [827, 391] width 1084 height 373
type input "Repurpose [GEOGRAPHIC_DATA]"
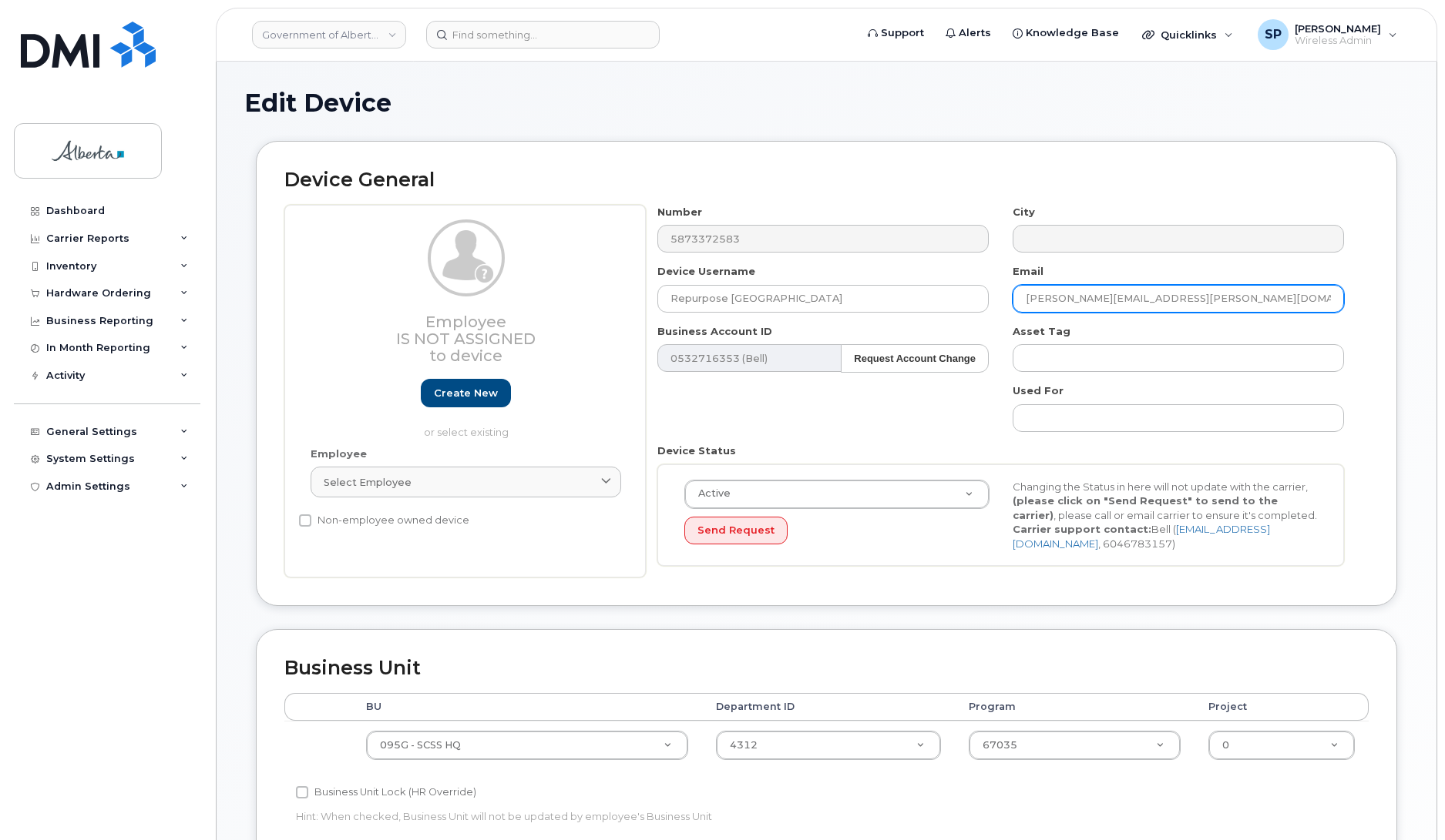
drag, startPoint x: 1195, startPoint y: 304, endPoint x: 1002, endPoint y: 293, distance: 193.3
click at [1002, 293] on div "Email [PERSON_NAME][EMAIL_ADDRESS][PERSON_NAME][DOMAIN_NAME]" at bounding box center [1178, 288] width 355 height 49
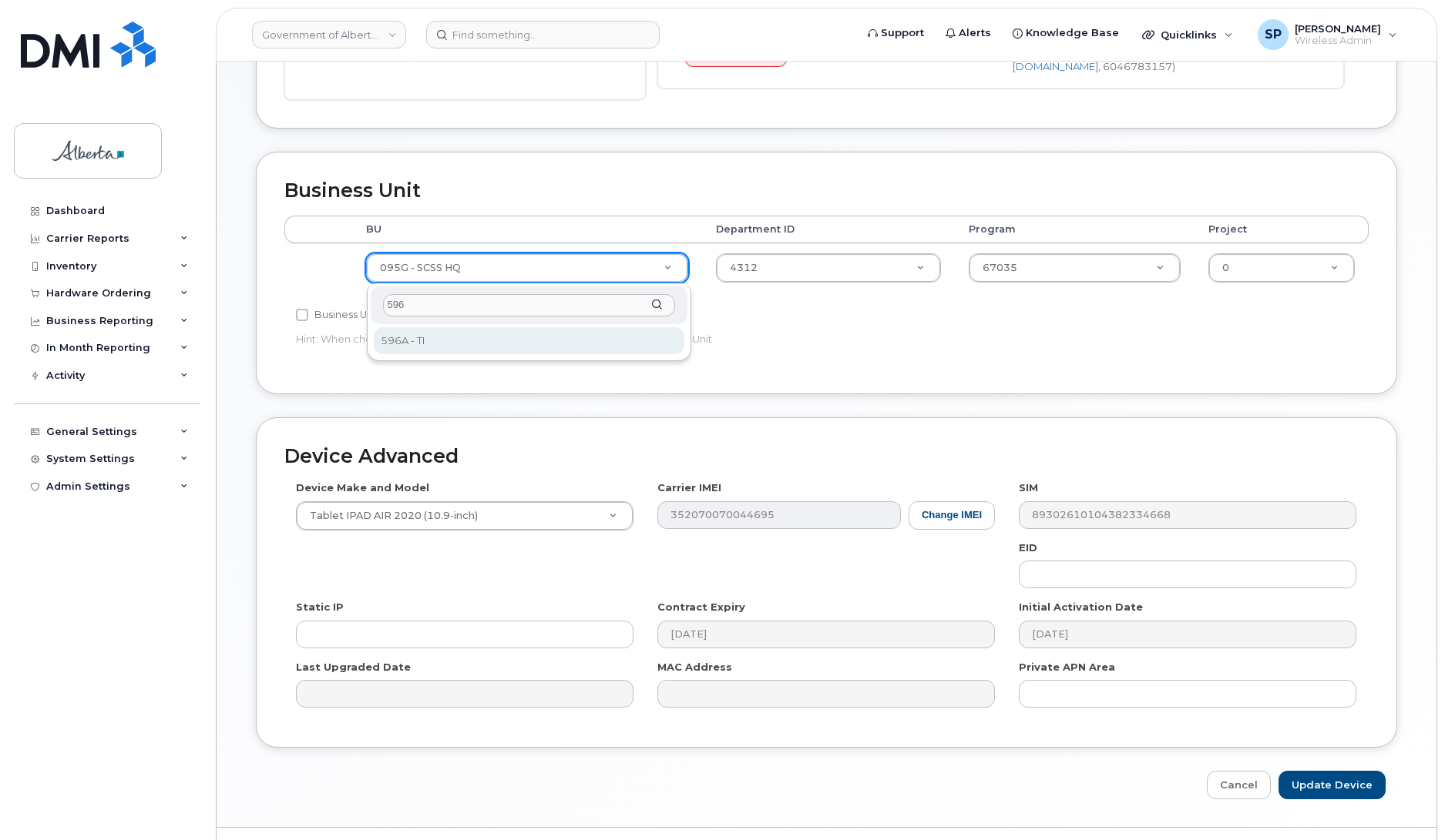
type input "596"
select select "4797729"
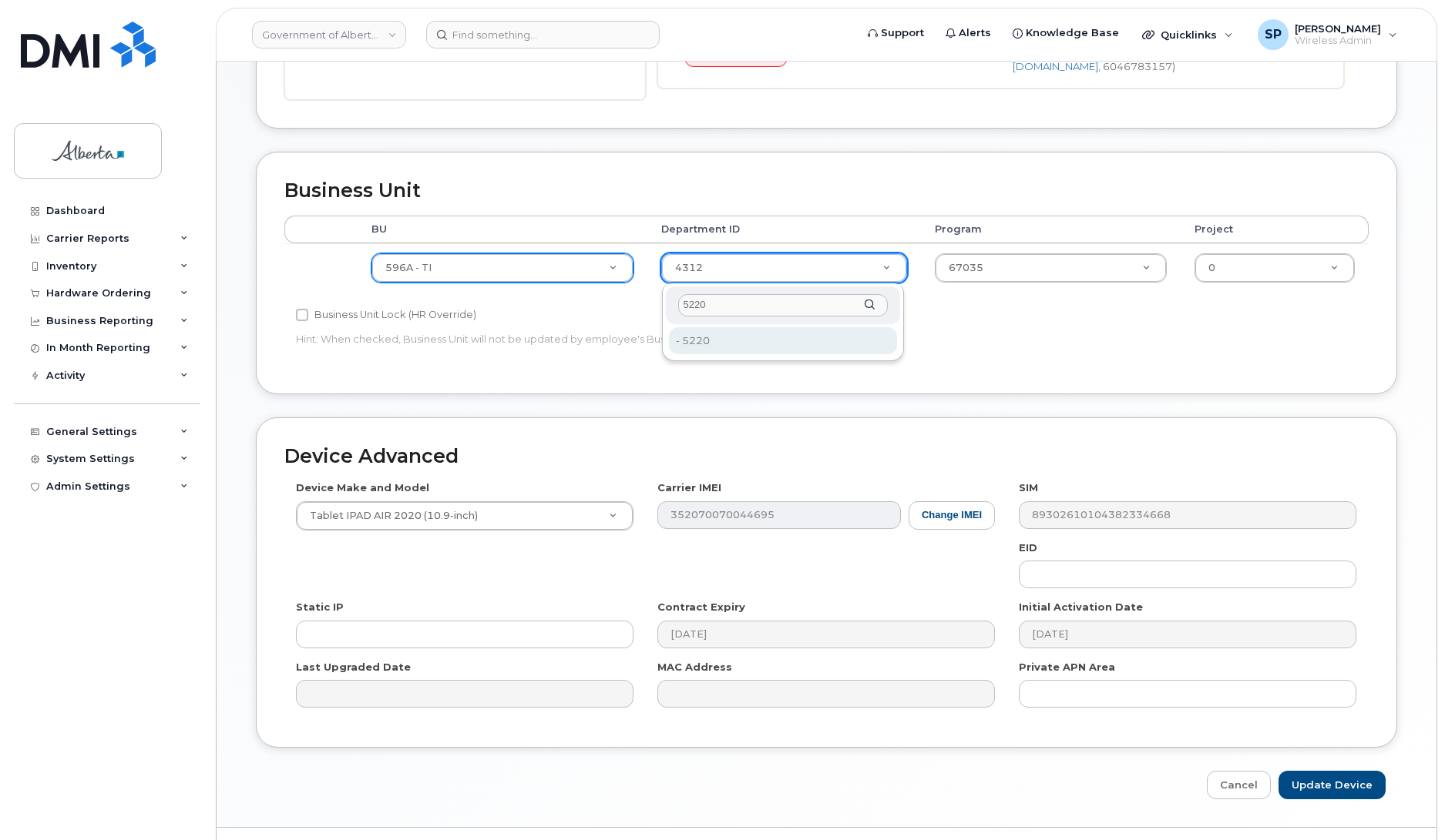
type input "5220"
type input "4802987"
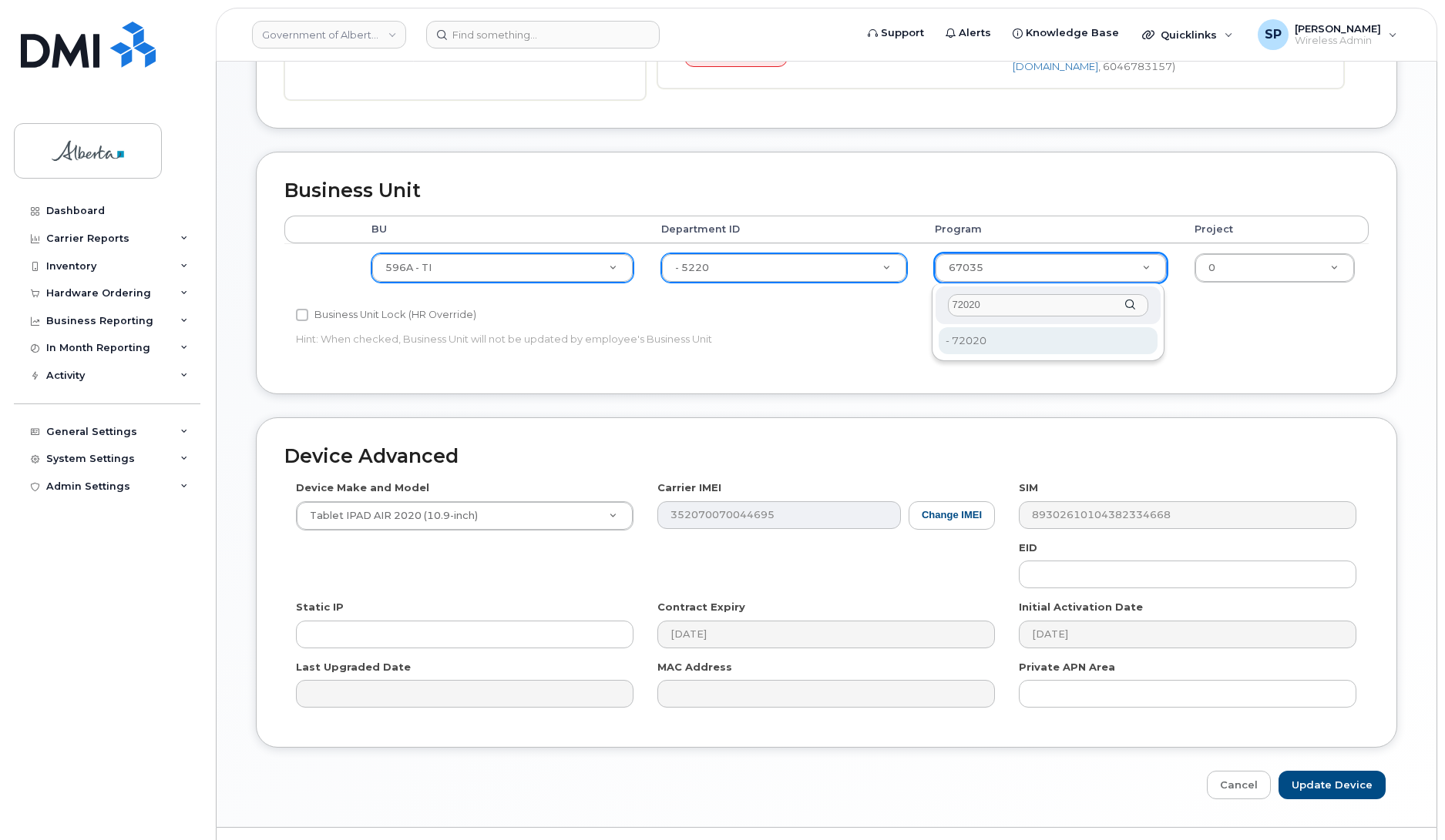
type input "72020"
type input "4803008"
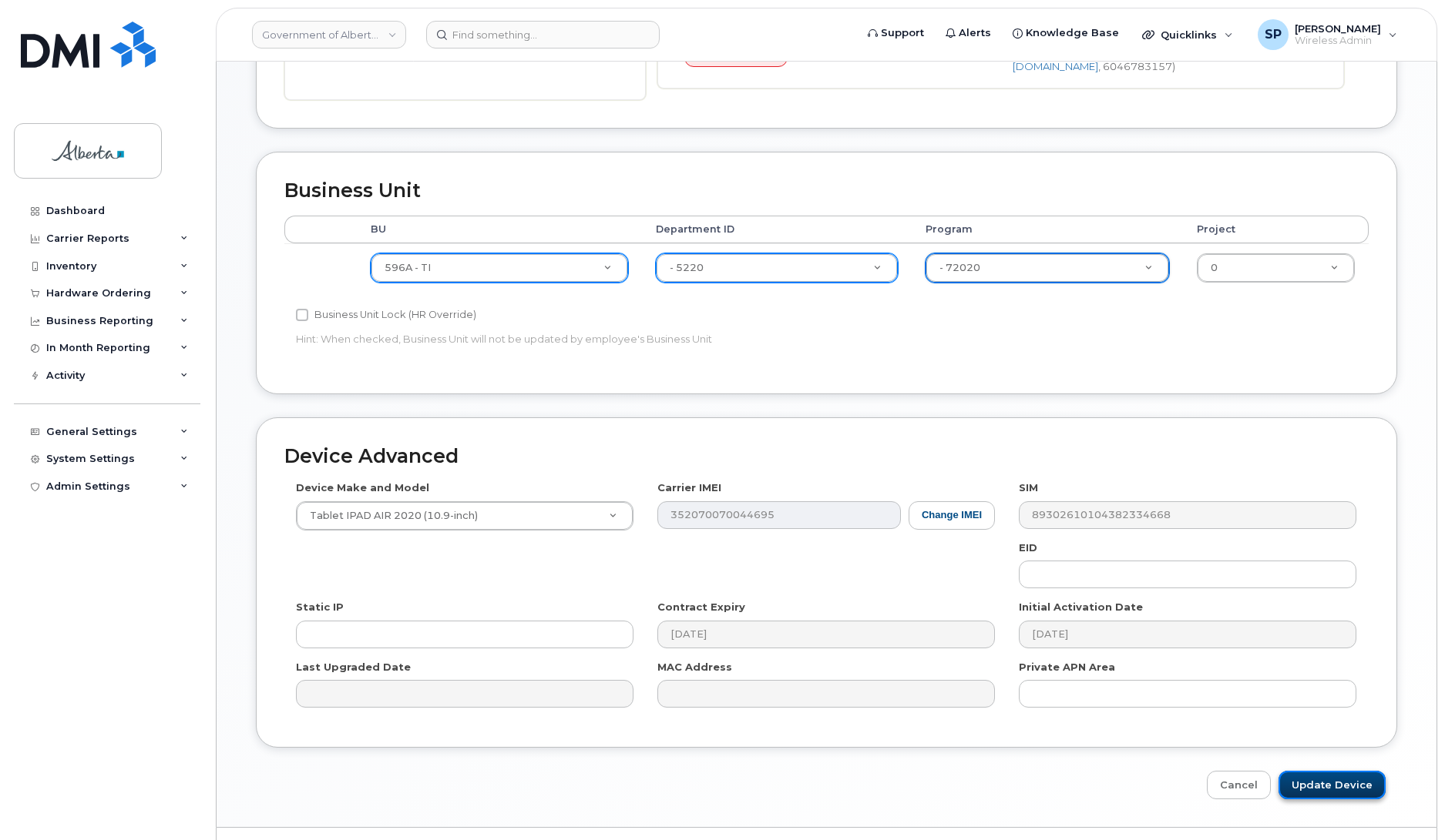
click at [1335, 788] on input "Update Device" at bounding box center [1331, 785] width 107 height 28
type input "Saving..."
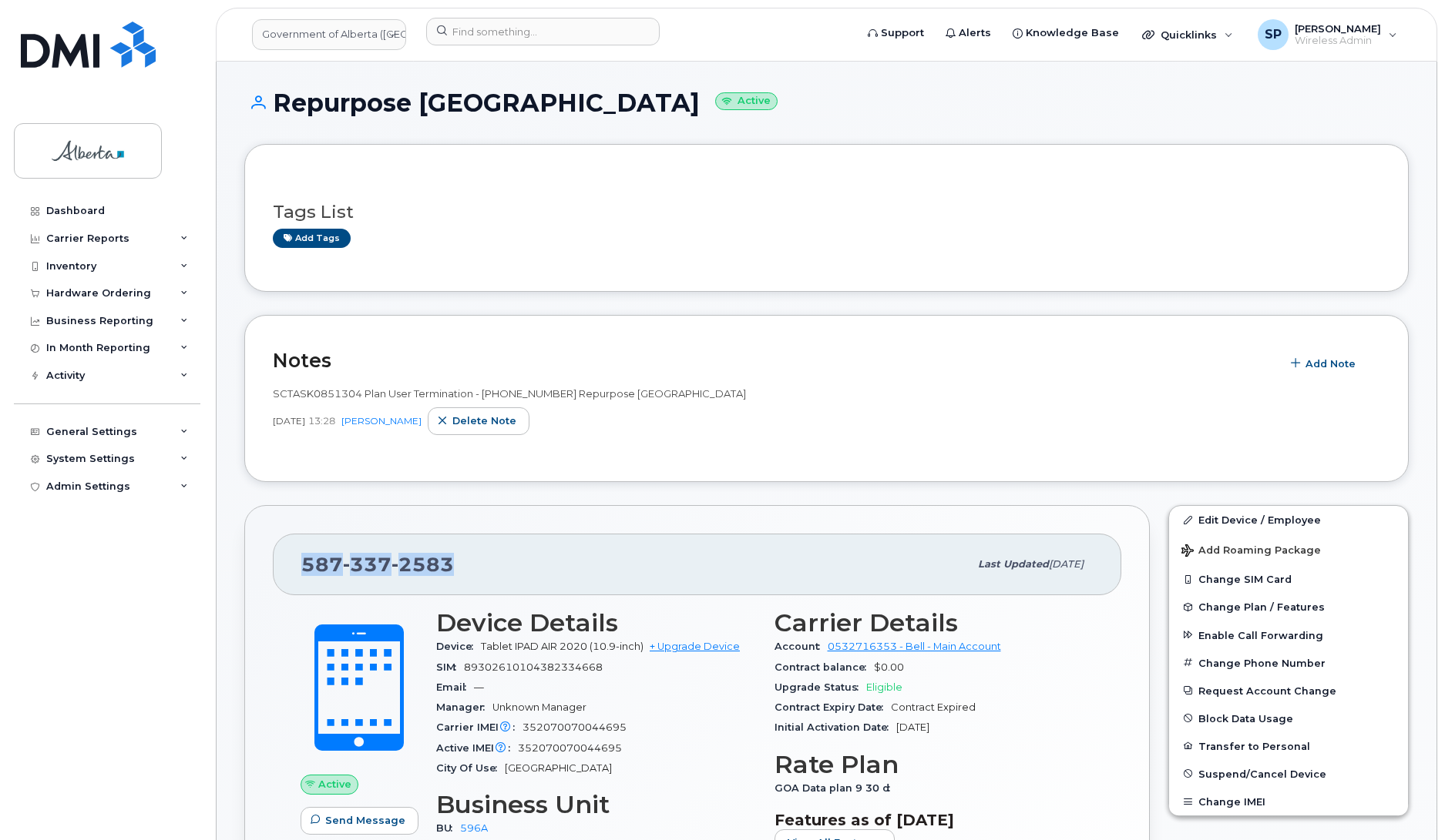
drag, startPoint x: 454, startPoint y: 566, endPoint x: 276, endPoint y: 569, distance: 178.0
click at [276, 569] on div "587 337 2583 Last updated Sep 19, 2025" at bounding box center [696, 564] width 849 height 61
copy span "[PHONE_NUMBER]"
click at [1227, 777] on span "Suspend/Cancel Device" at bounding box center [1259, 773] width 128 height 12
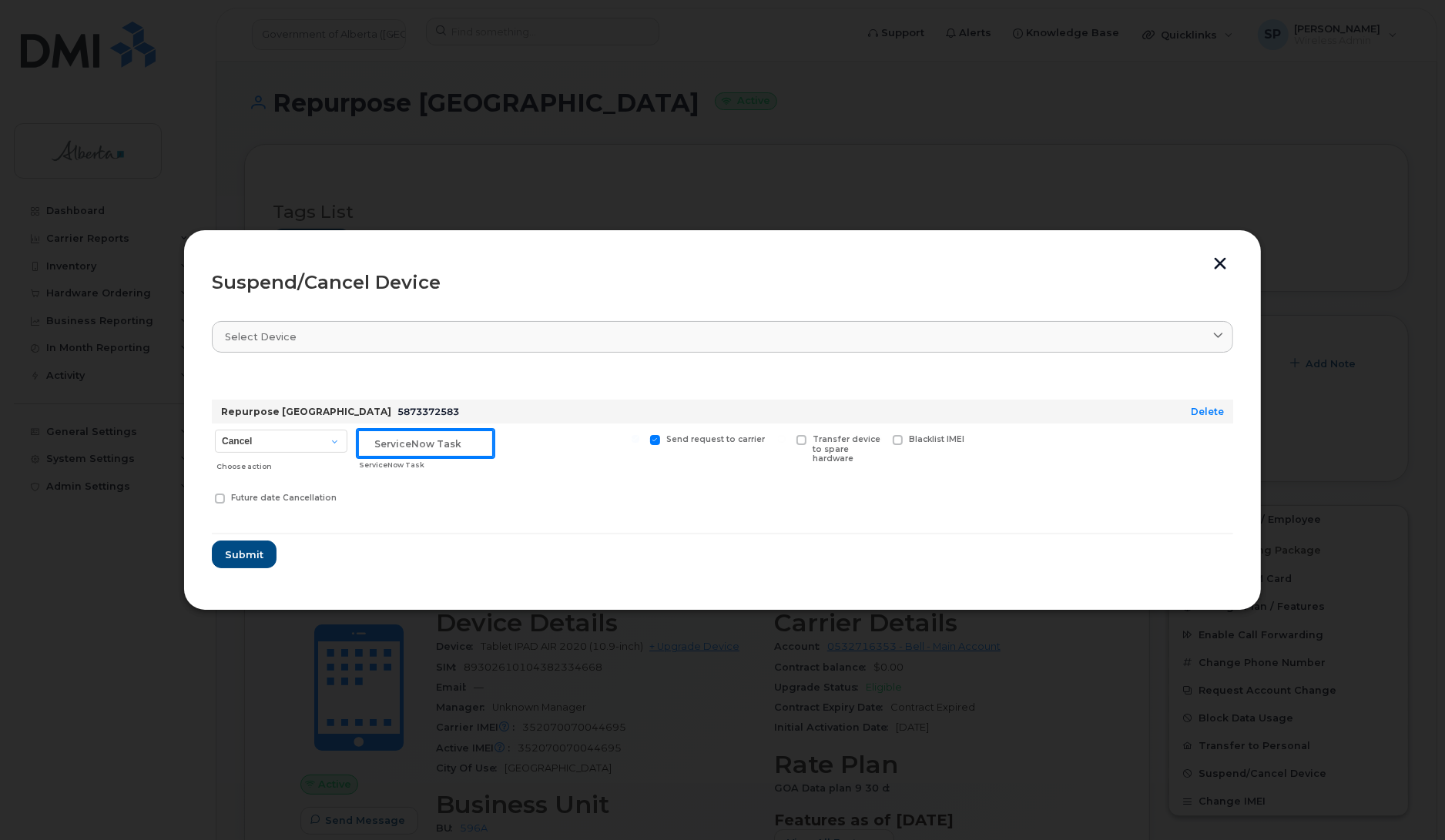
click at [413, 436] on input "text" at bounding box center [426, 444] width 137 height 28
paste input "SCTASK0851304"
type input "SCTASK0851304"
click at [291, 440] on select "Cancel Suspend - Extend Suspension Suspend - Reduced Rate Suspend - Lost Device…" at bounding box center [281, 441] width 132 height 23
select select "[object Object]"
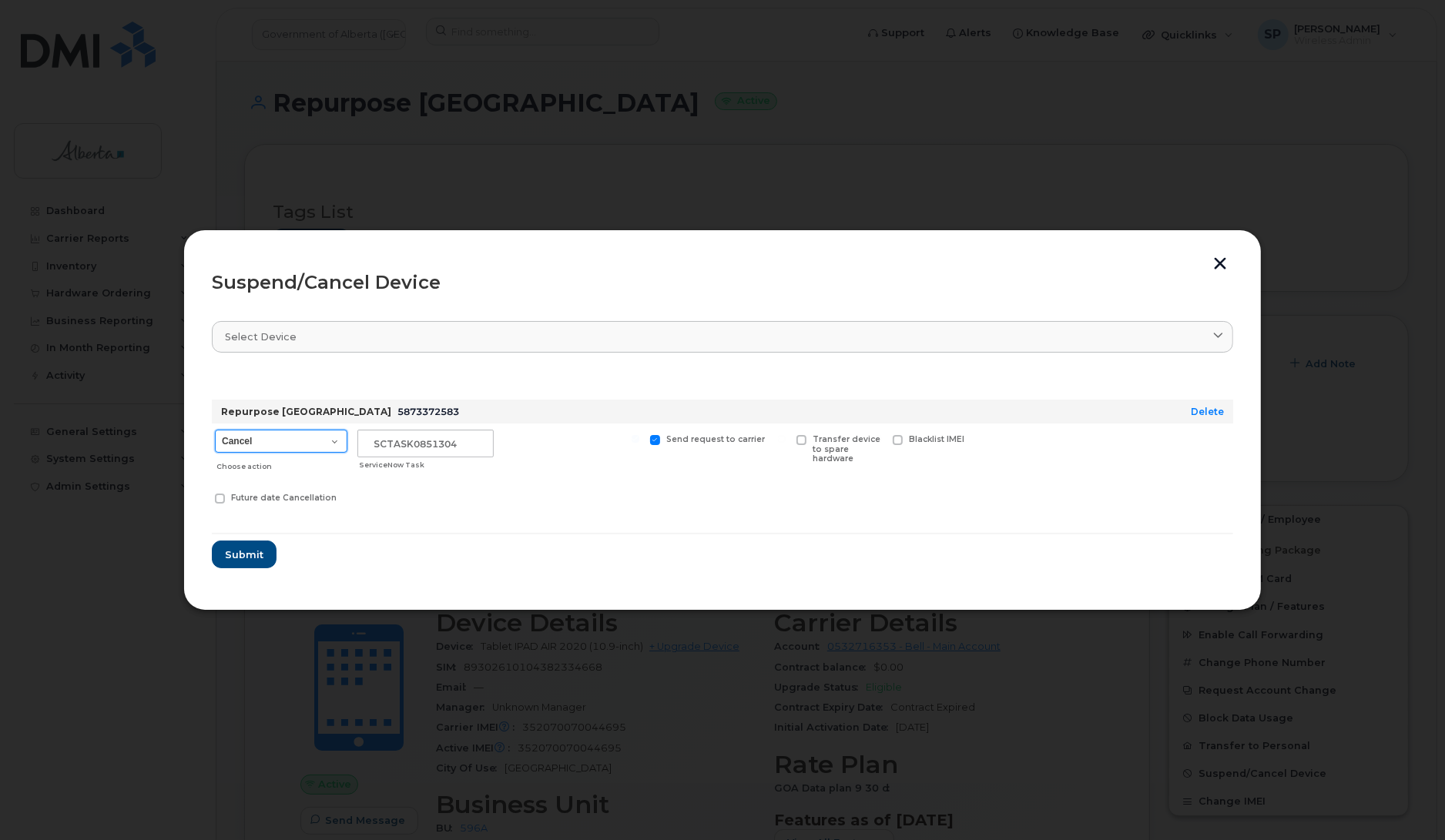
click at [215, 430] on select "Cancel Suspend - Extend Suspension Suspend - Reduced Rate Suspend - Lost Device…" at bounding box center [281, 441] width 132 height 23
click at [476, 441] on input "SCTASK0851304" at bounding box center [426, 444] width 137 height 28
type input "SCTASK0851304 Suspend"
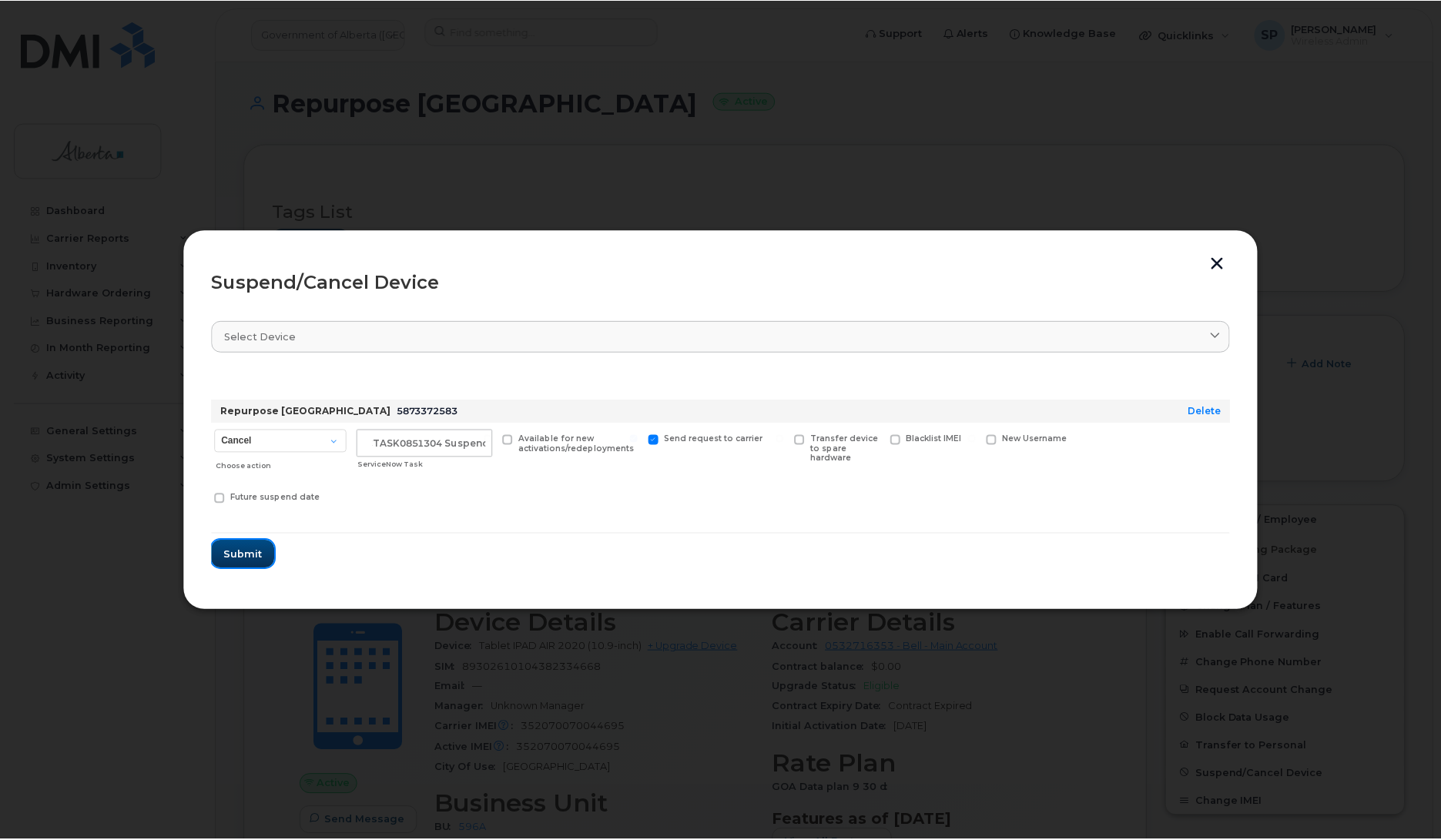
scroll to position [0, 0]
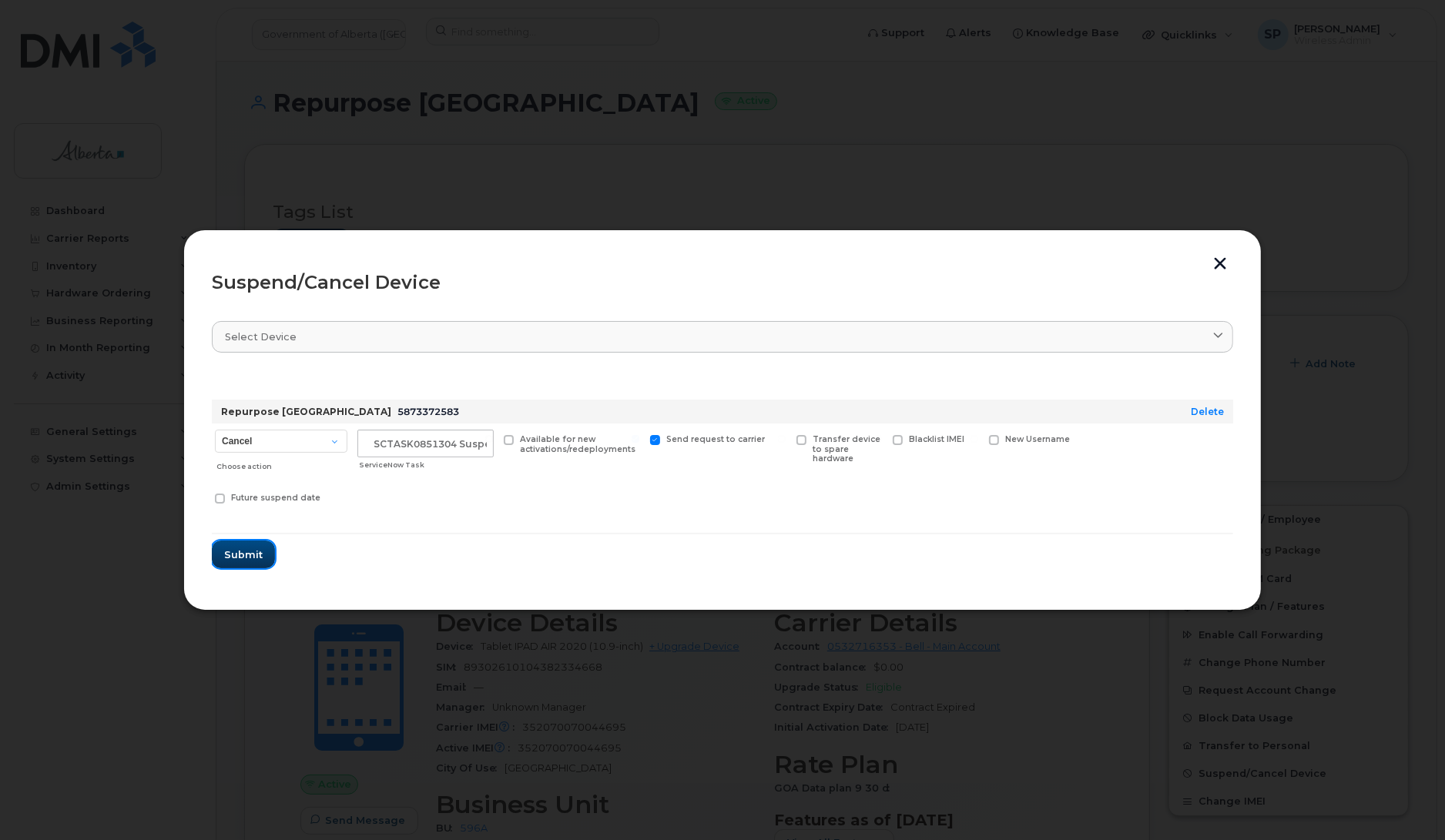
click at [247, 557] on span "Submit" at bounding box center [243, 555] width 39 height 15
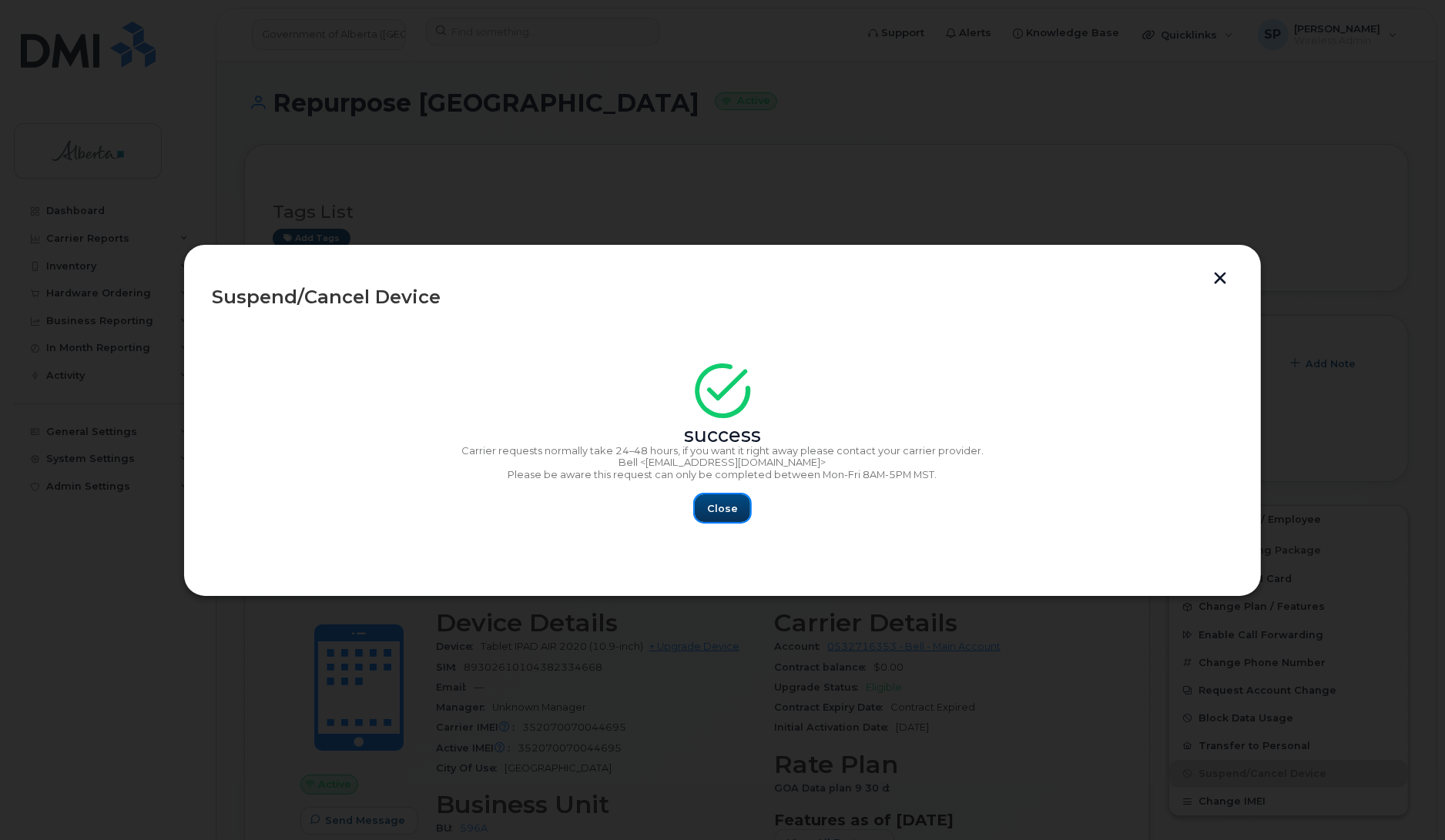
click at [709, 514] on span "Close" at bounding box center [723, 509] width 31 height 15
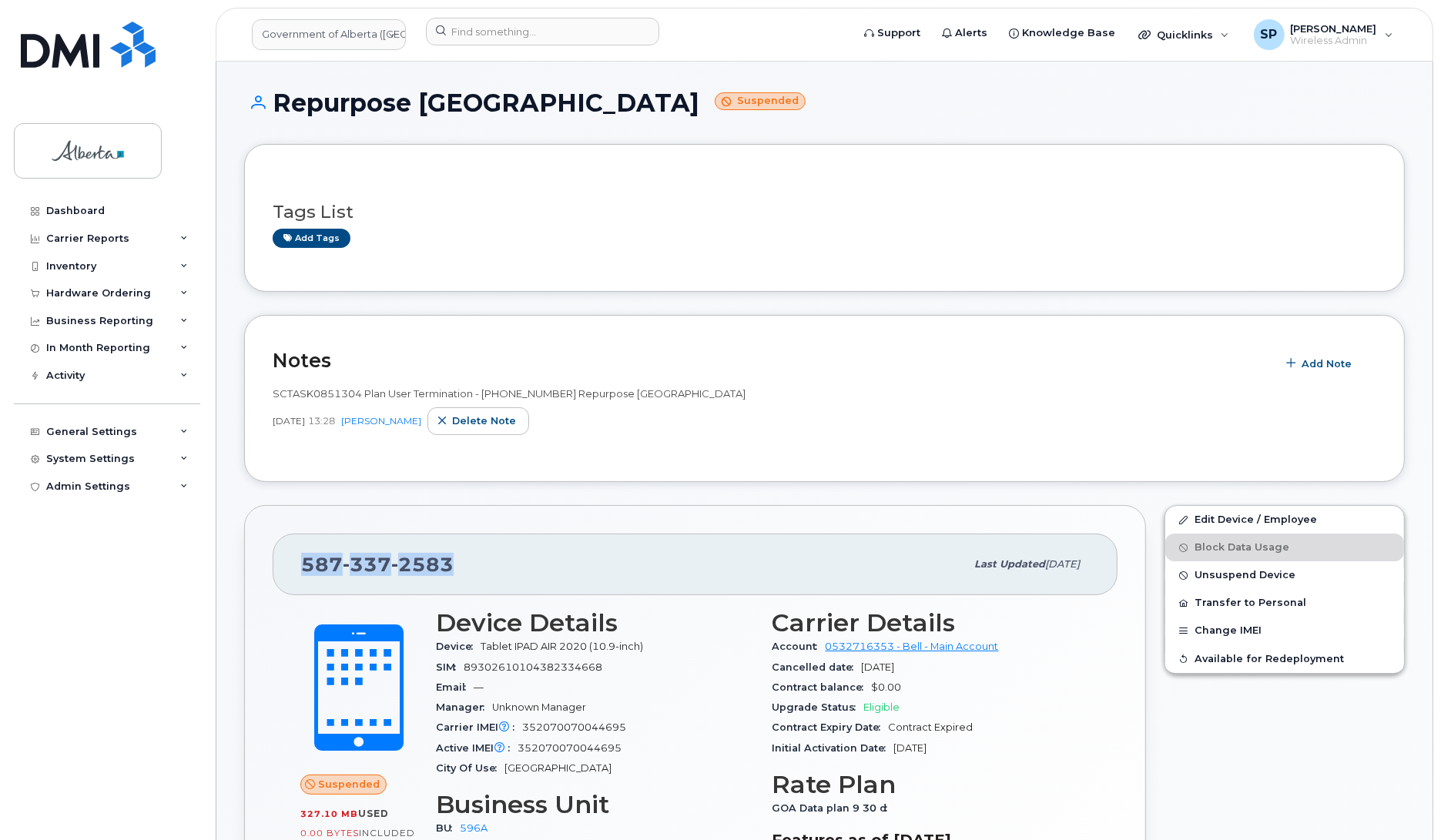
drag, startPoint x: 457, startPoint y: 571, endPoint x: 305, endPoint y: 569, distance: 152.0
click at [305, 569] on div "[PHONE_NUMBER]" at bounding box center [633, 564] width 664 height 32
copy span "[PHONE_NUMBER]"
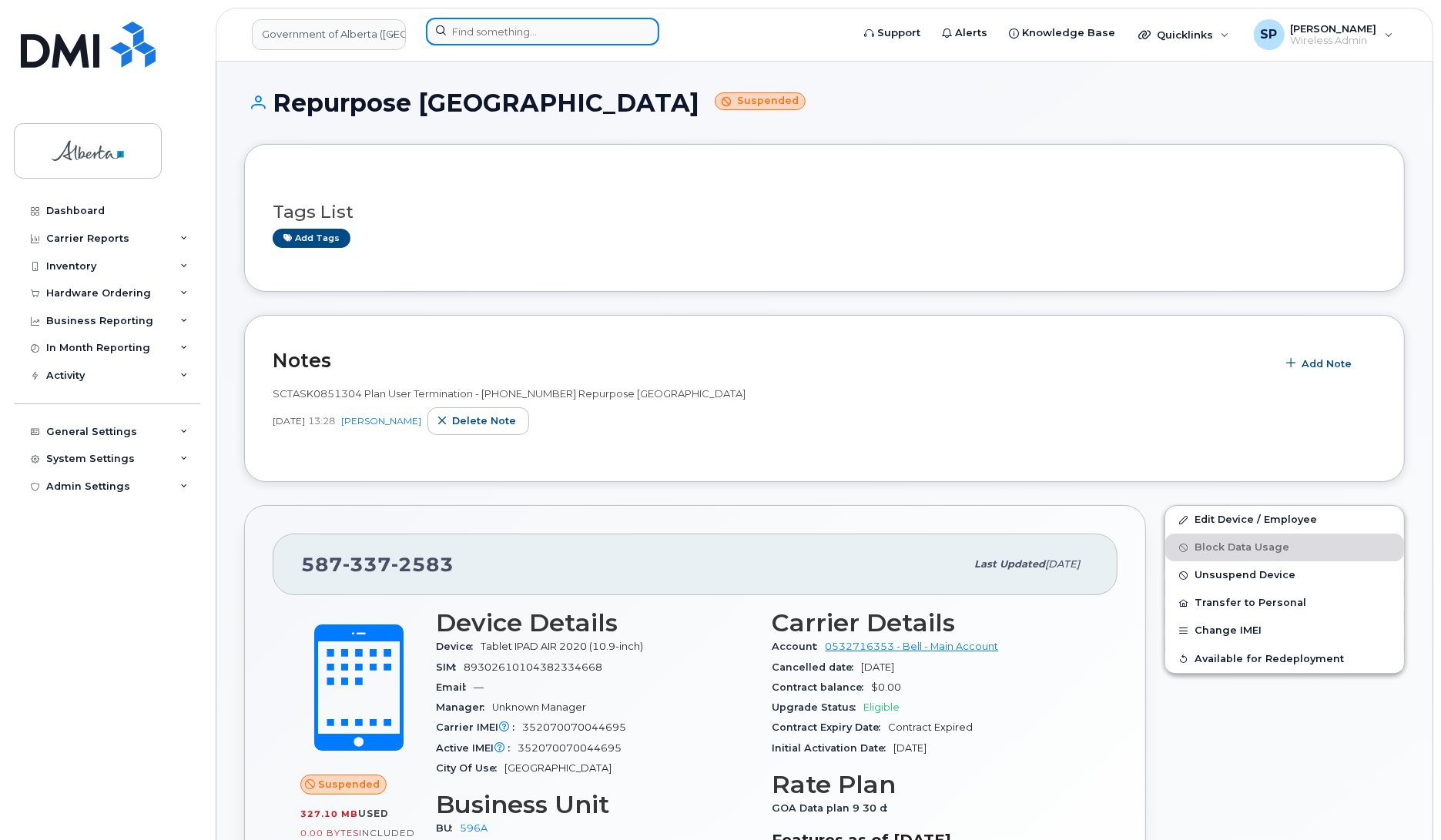
click at [572, 35] on input at bounding box center [542, 31] width 233 height 28
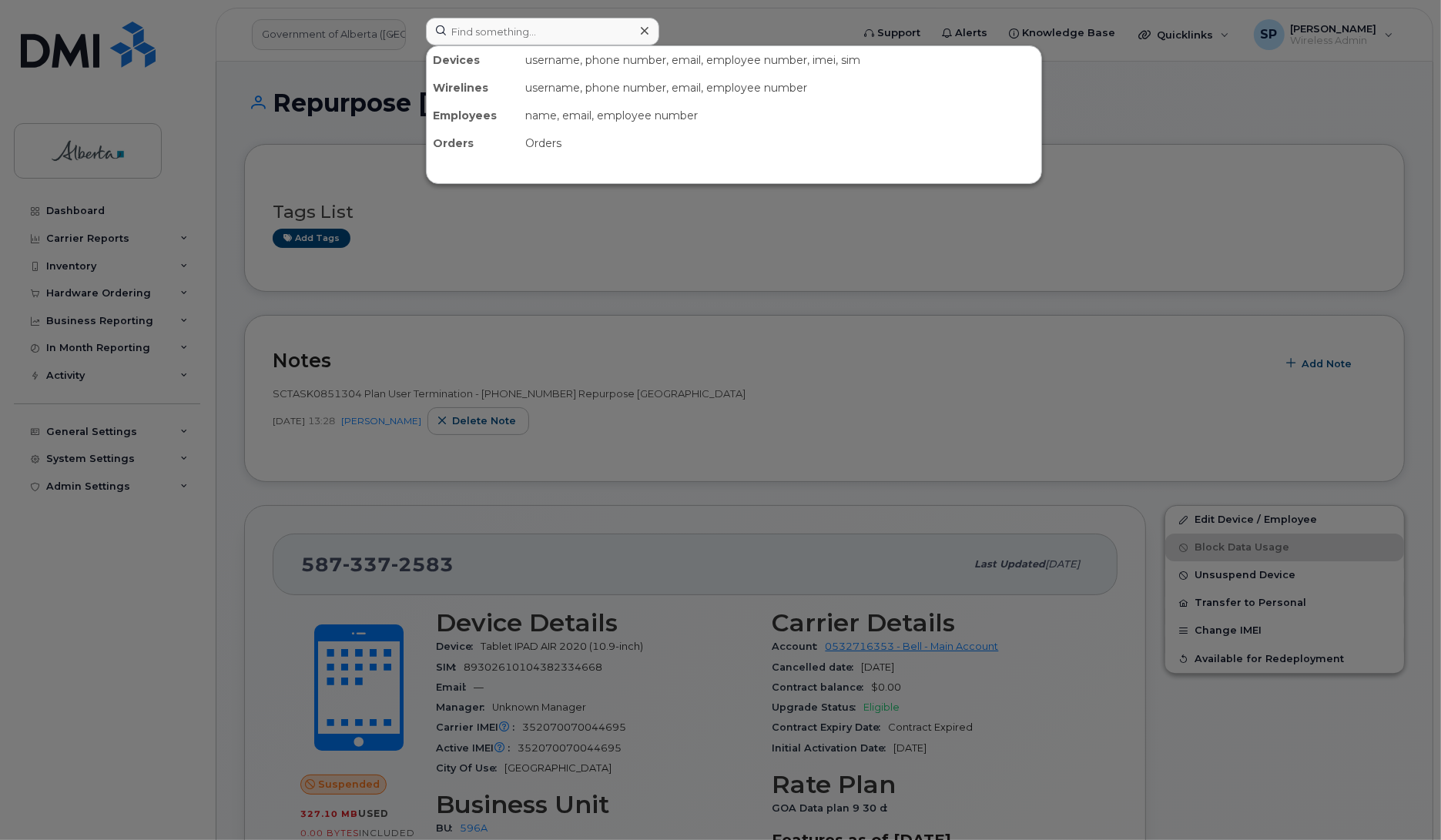
click at [456, 257] on div at bounding box center [720, 420] width 1441 height 840
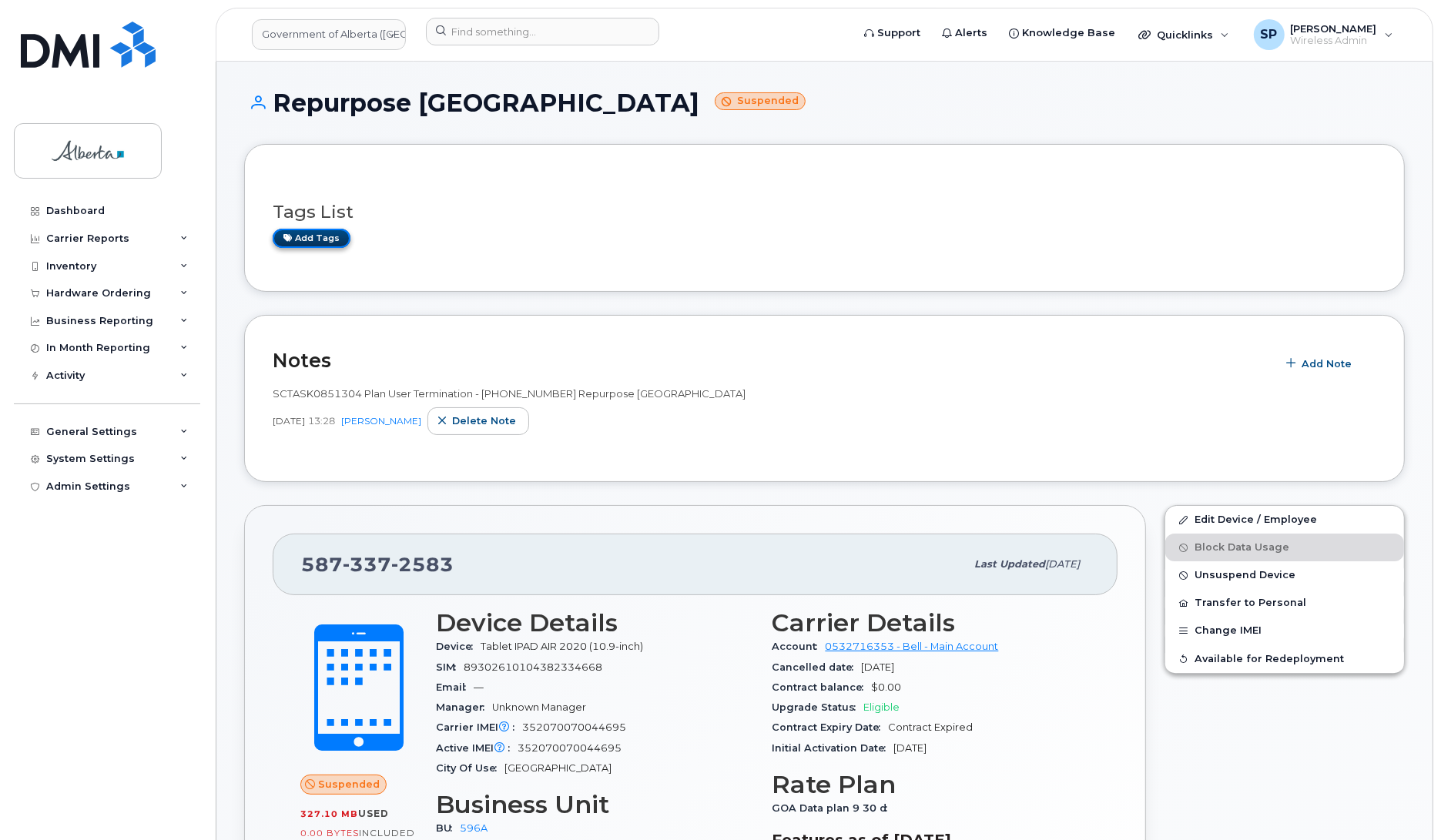
click at [318, 229] on link "Add tags" at bounding box center [311, 238] width 78 height 19
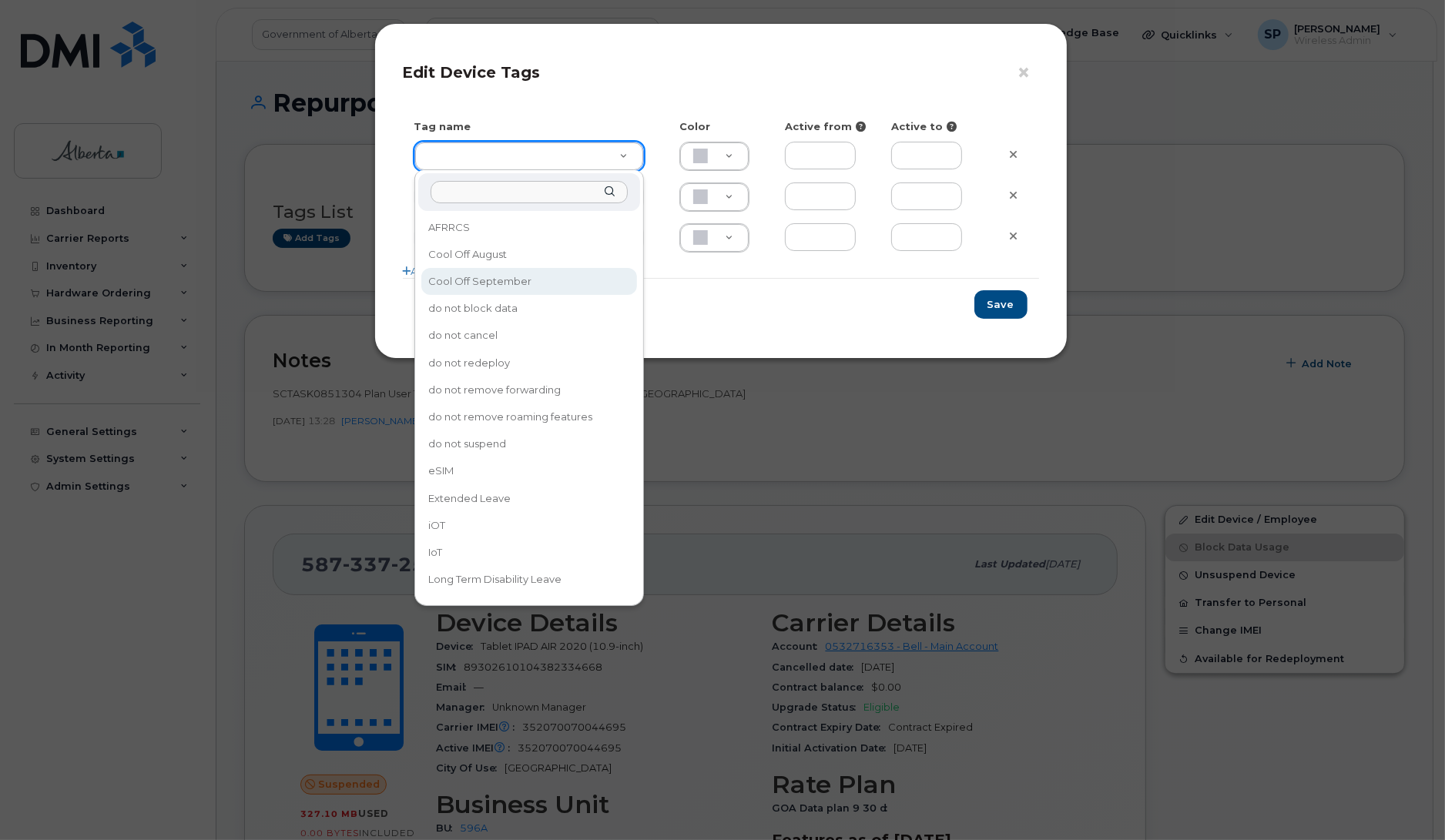
type input "Cool Off September"
type input "D6CDC1"
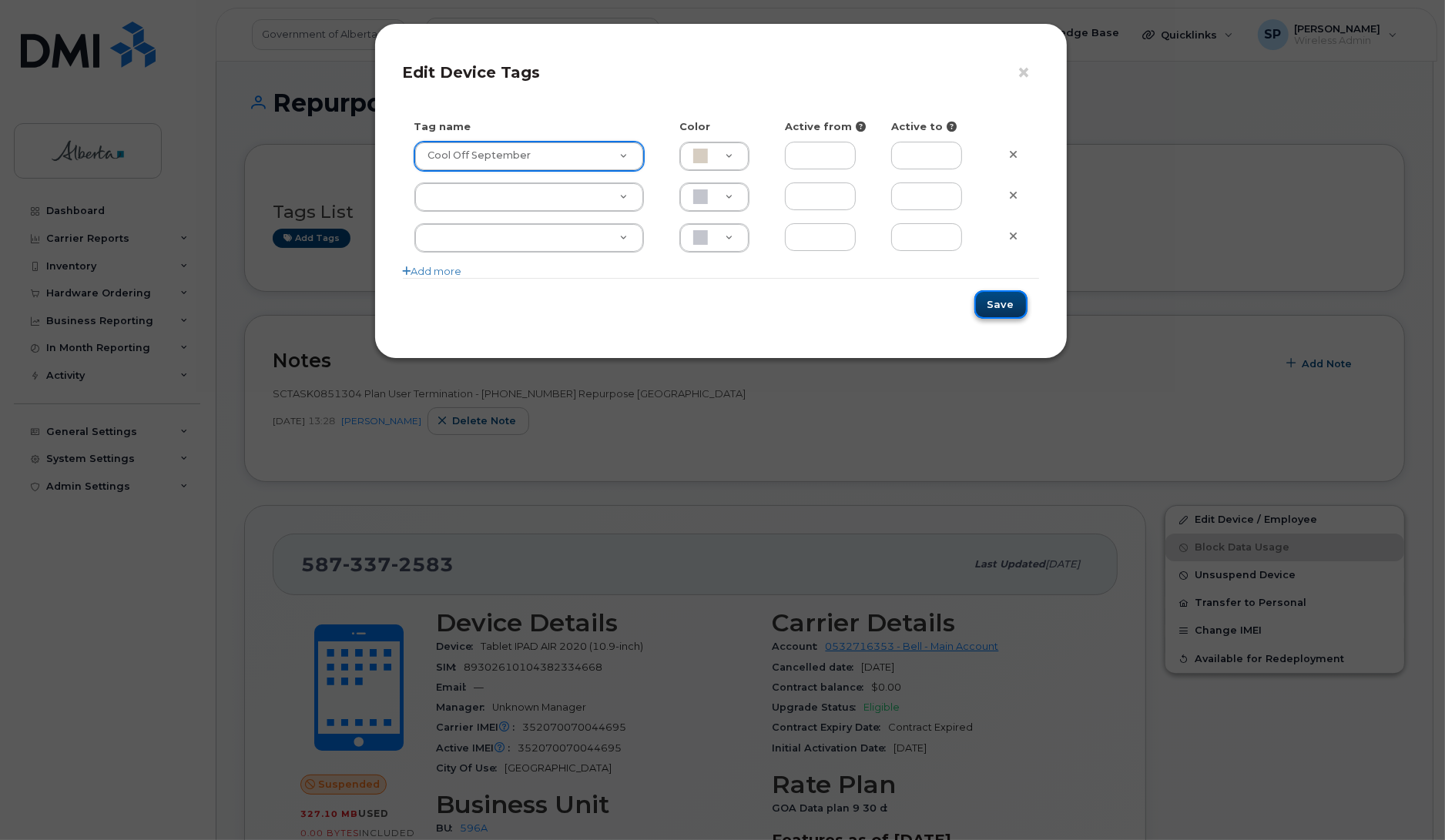
click at [1012, 296] on button "Save" at bounding box center [1001, 304] width 53 height 28
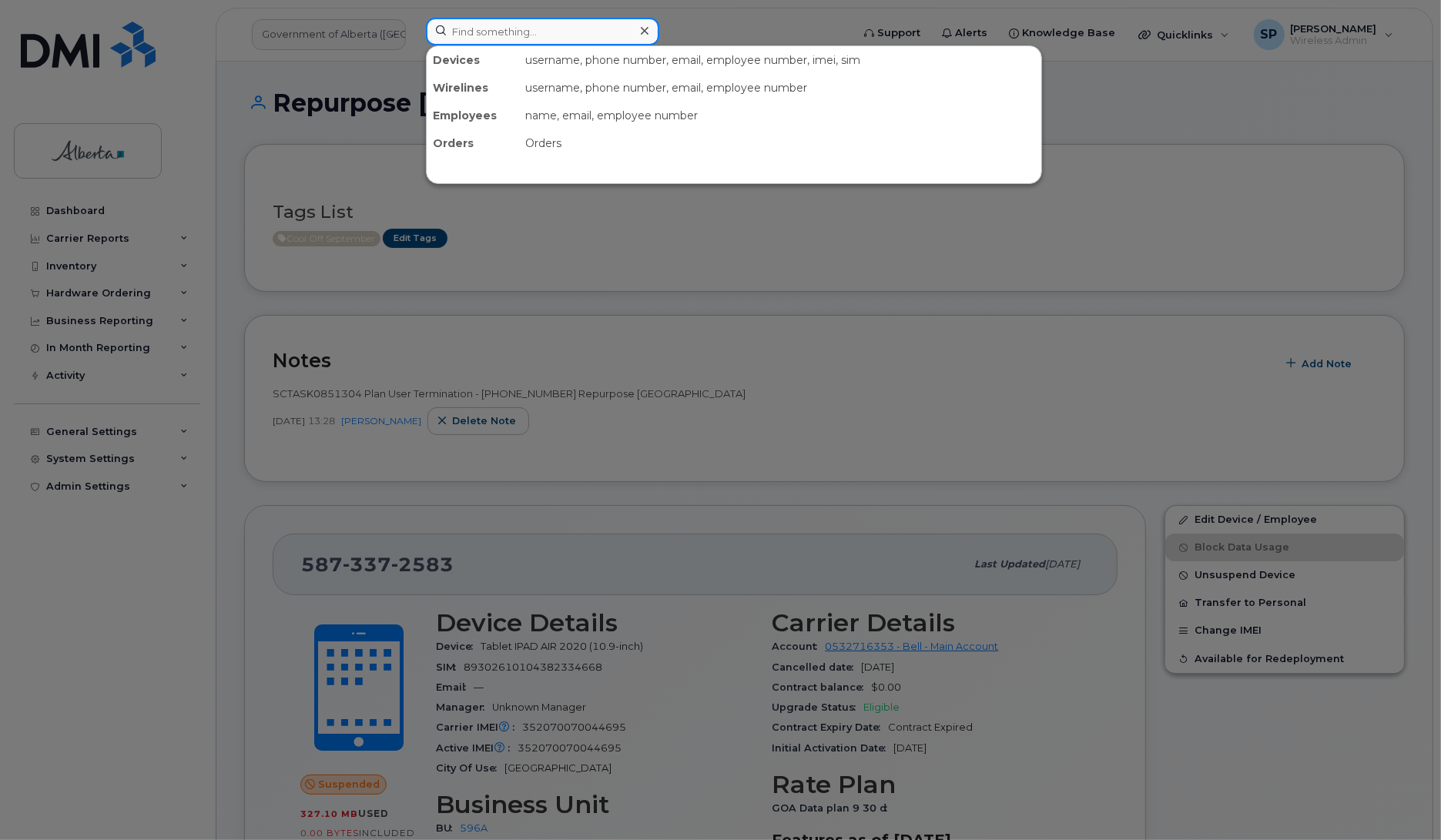
click at [533, 32] on input at bounding box center [542, 31] width 233 height 28
paste input "7806680577"
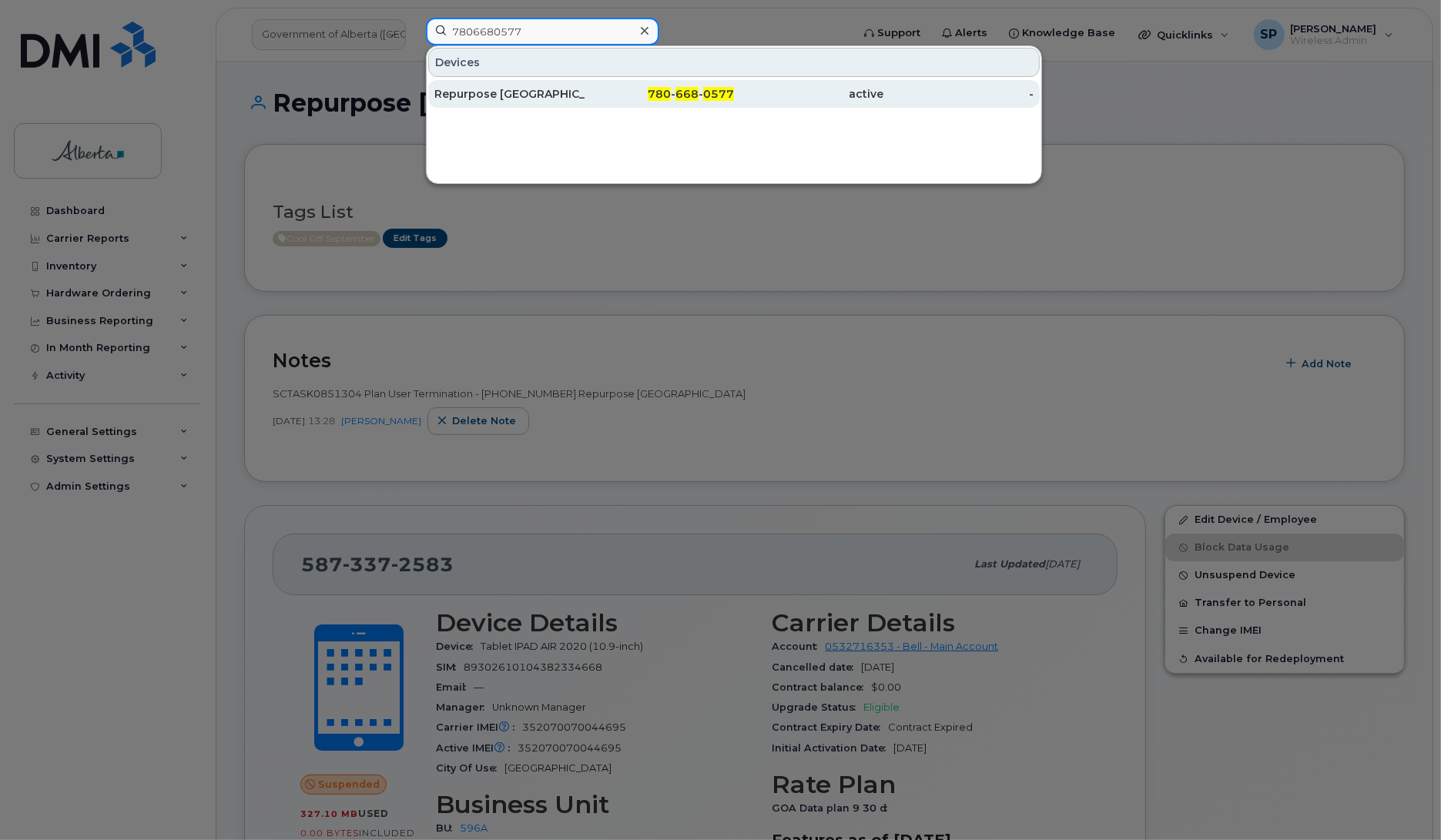
type input "7806680577"
click at [493, 91] on div "Repurpose [GEOGRAPHIC_DATA]" at bounding box center [510, 94] width 150 height 16
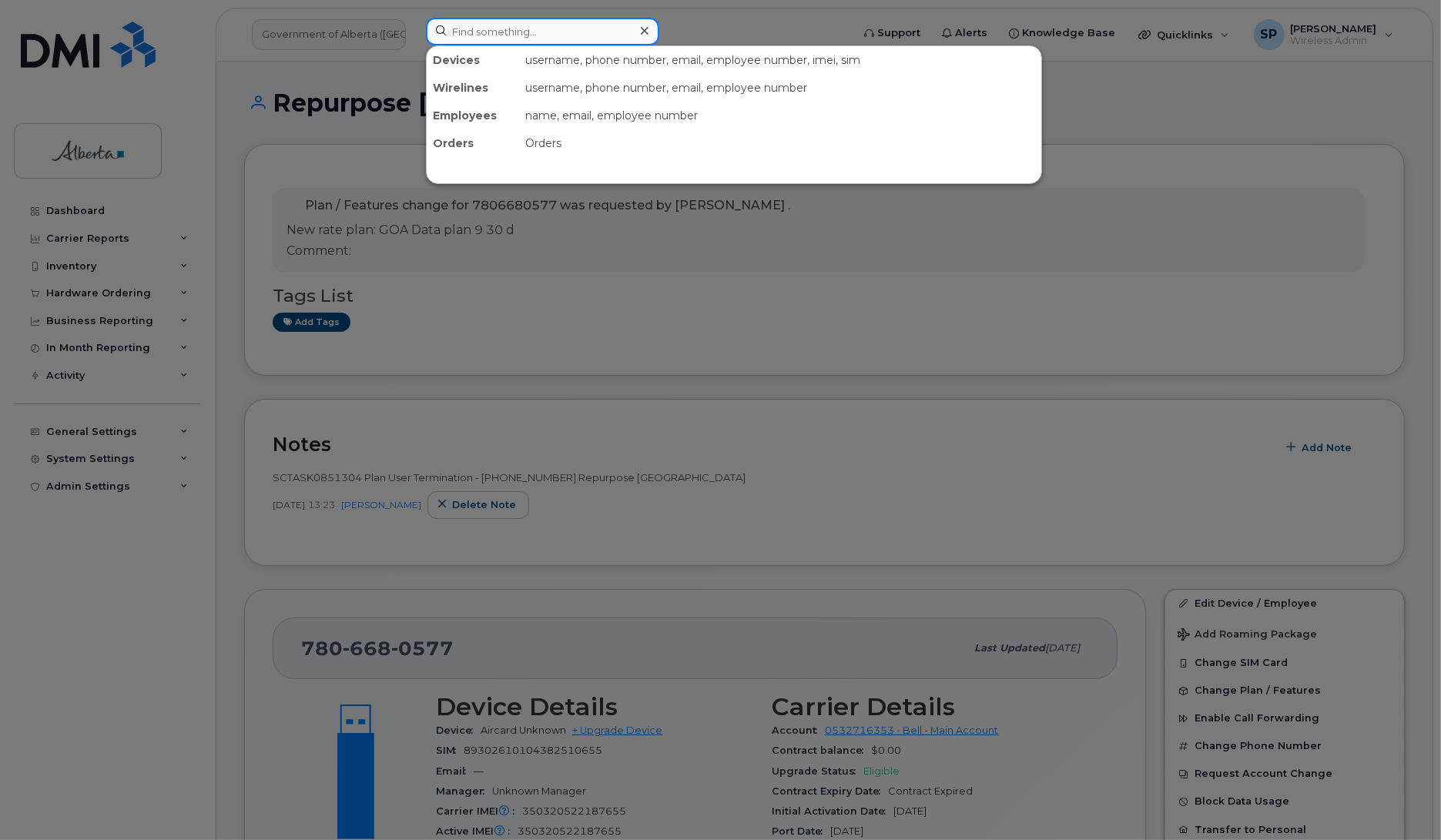
click at [540, 29] on input at bounding box center [542, 31] width 233 height 28
paste input "Donan Carrier"
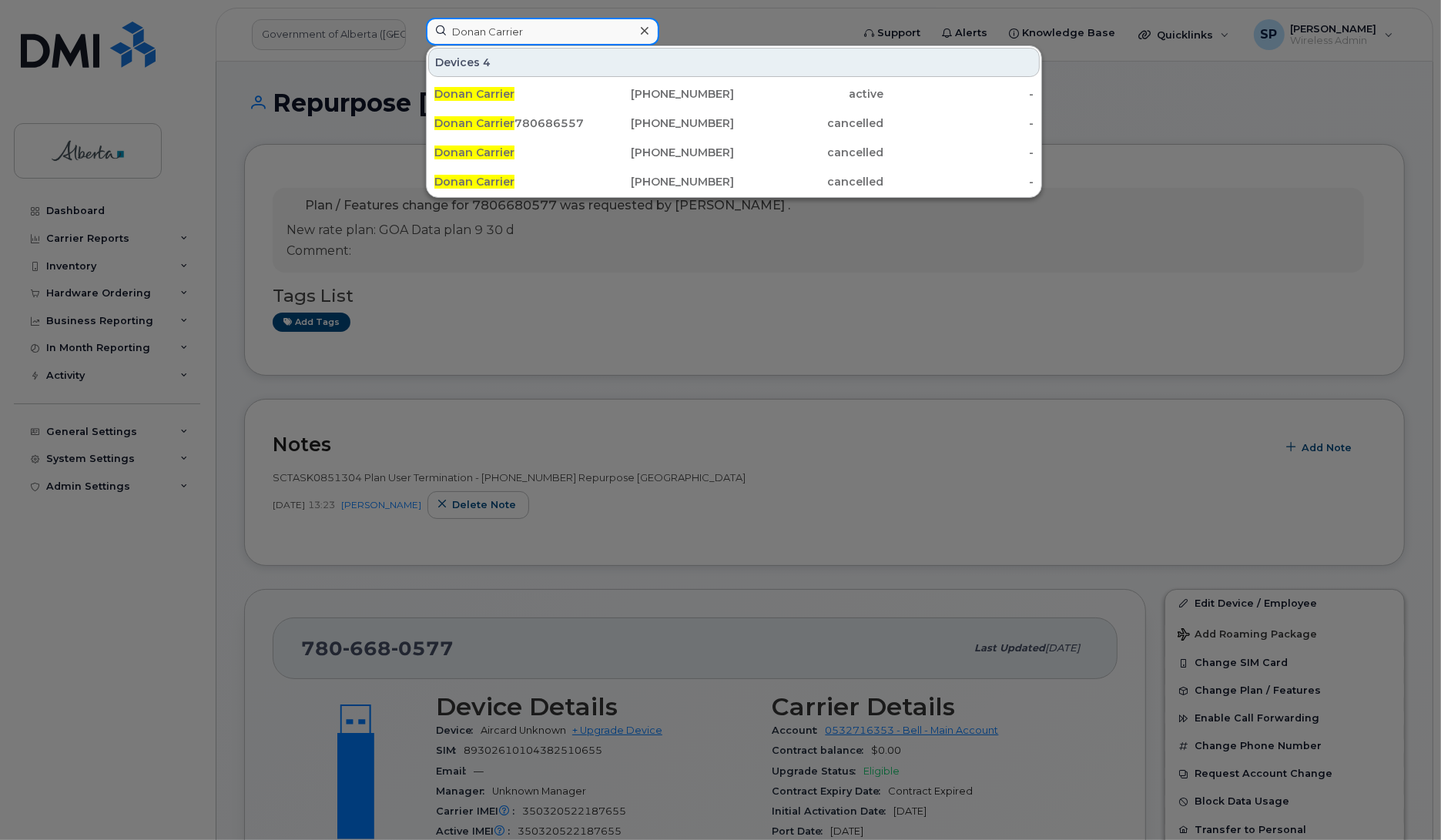
type input "Donan Carrier"
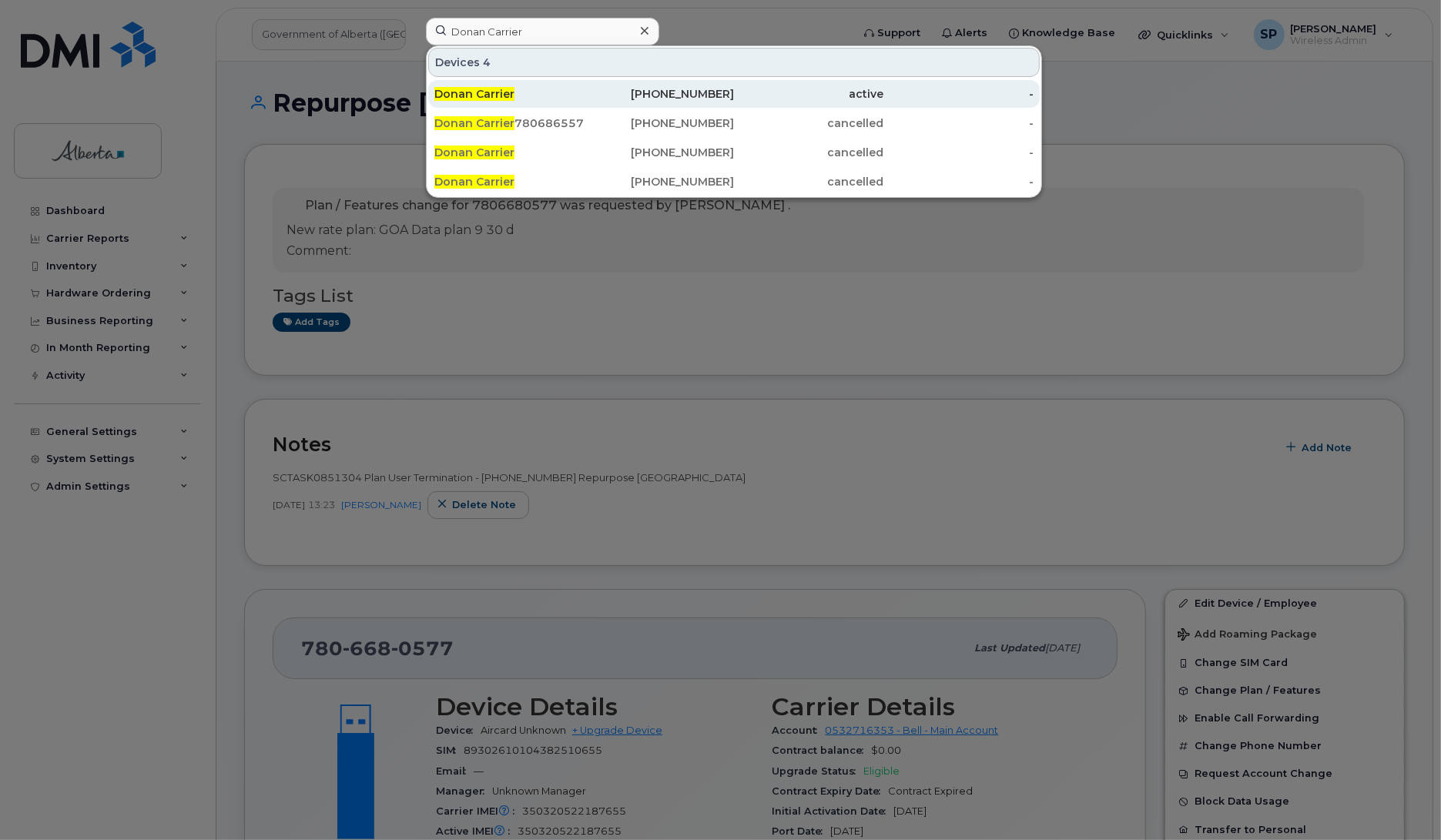
drag, startPoint x: 545, startPoint y: 62, endPoint x: 544, endPoint y: 94, distance: 32.0
click at [544, 94] on div "Donan Carrier" at bounding box center [510, 94] width 150 height 16
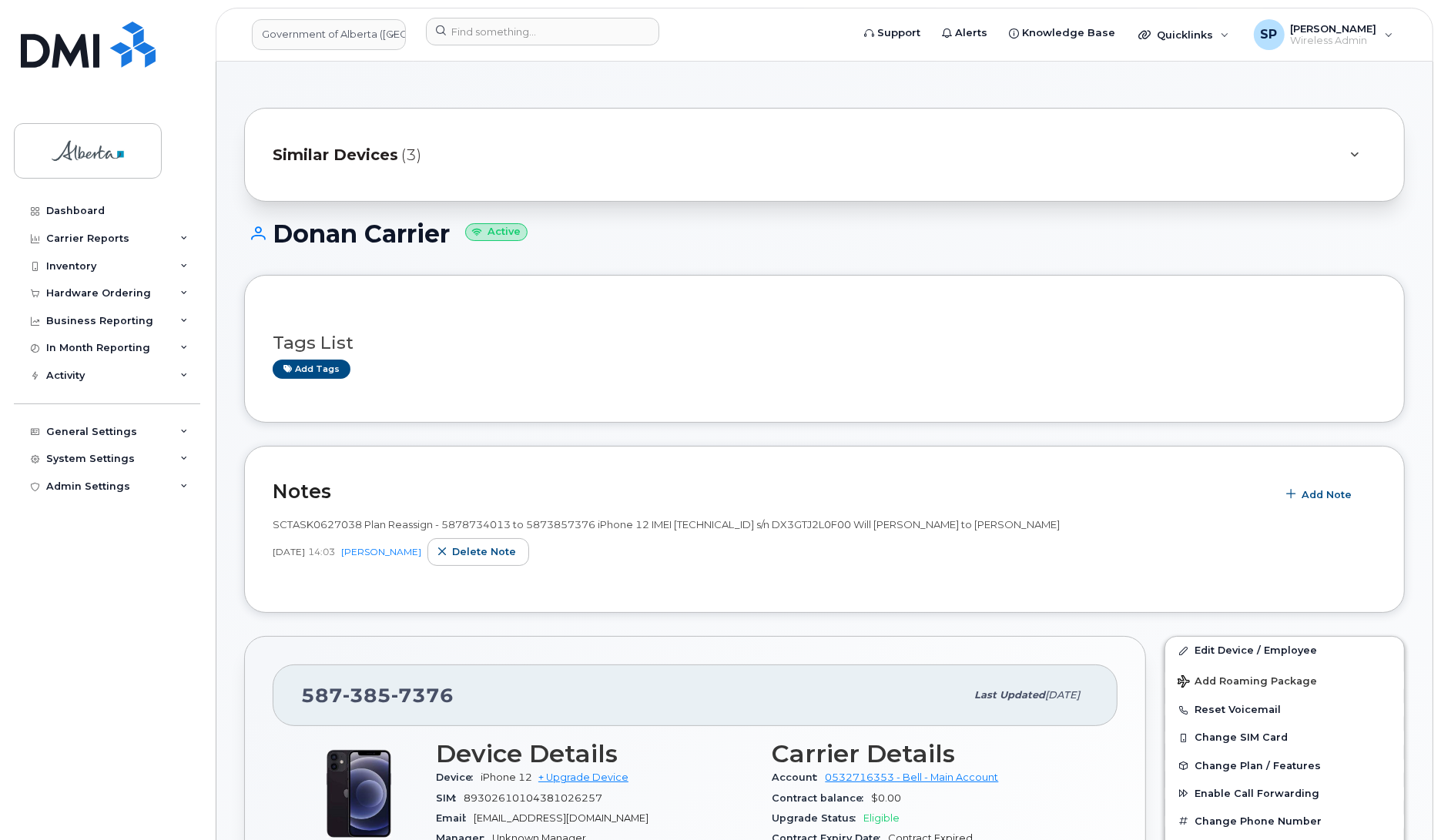
click at [55, 733] on div "Dashboard Carrier Reports Monthly Billing Data Daily Data Pooling Data Behavior…" at bounding box center [108, 507] width 190 height 620
click at [40, 710] on div "Dashboard Carrier Reports Monthly Billing Data Daily Data Pooling Data Behavior…" at bounding box center [108, 507] width 190 height 620
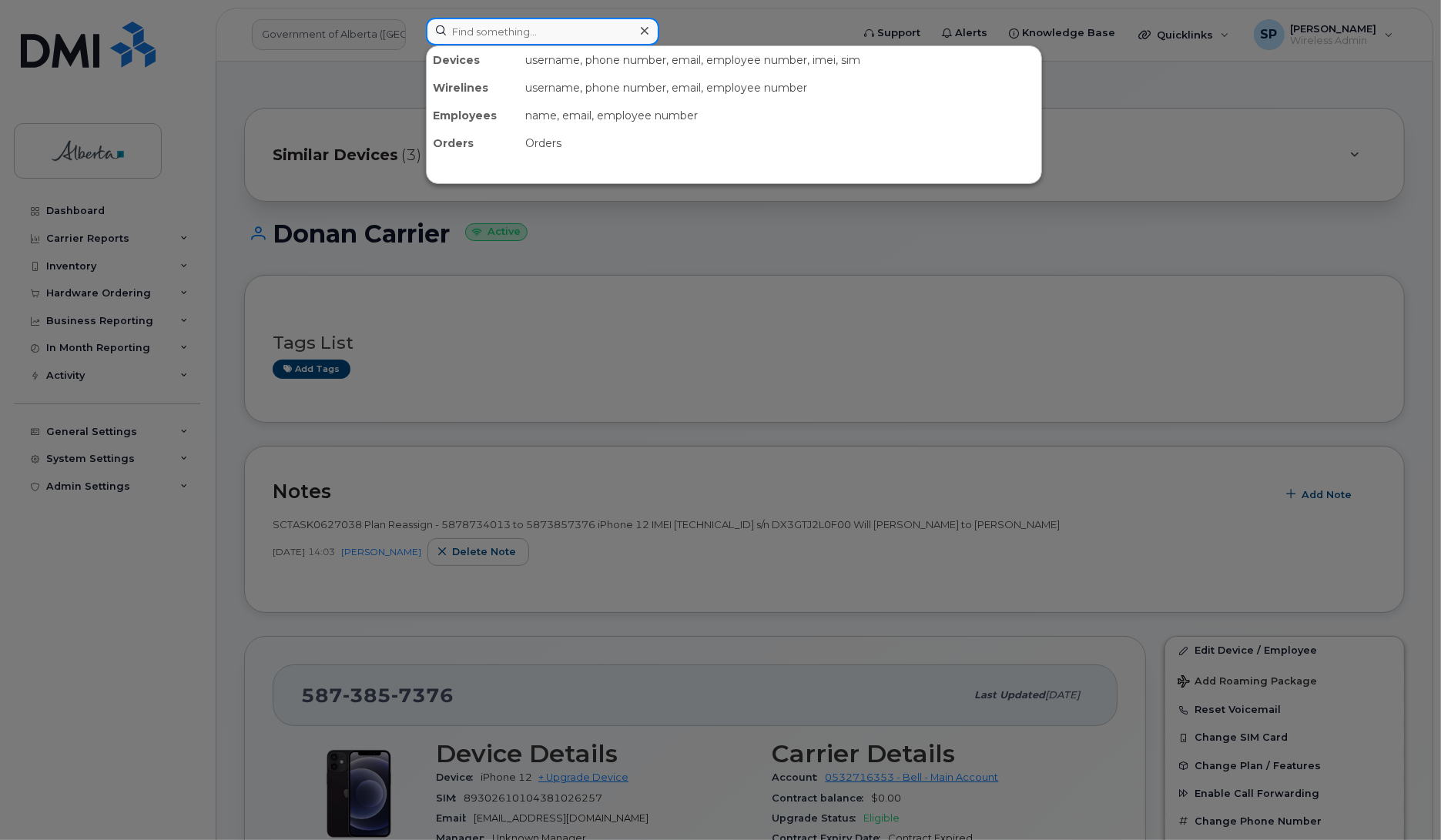
click at [549, 27] on input at bounding box center [542, 31] width 233 height 28
paste input "5873993865"
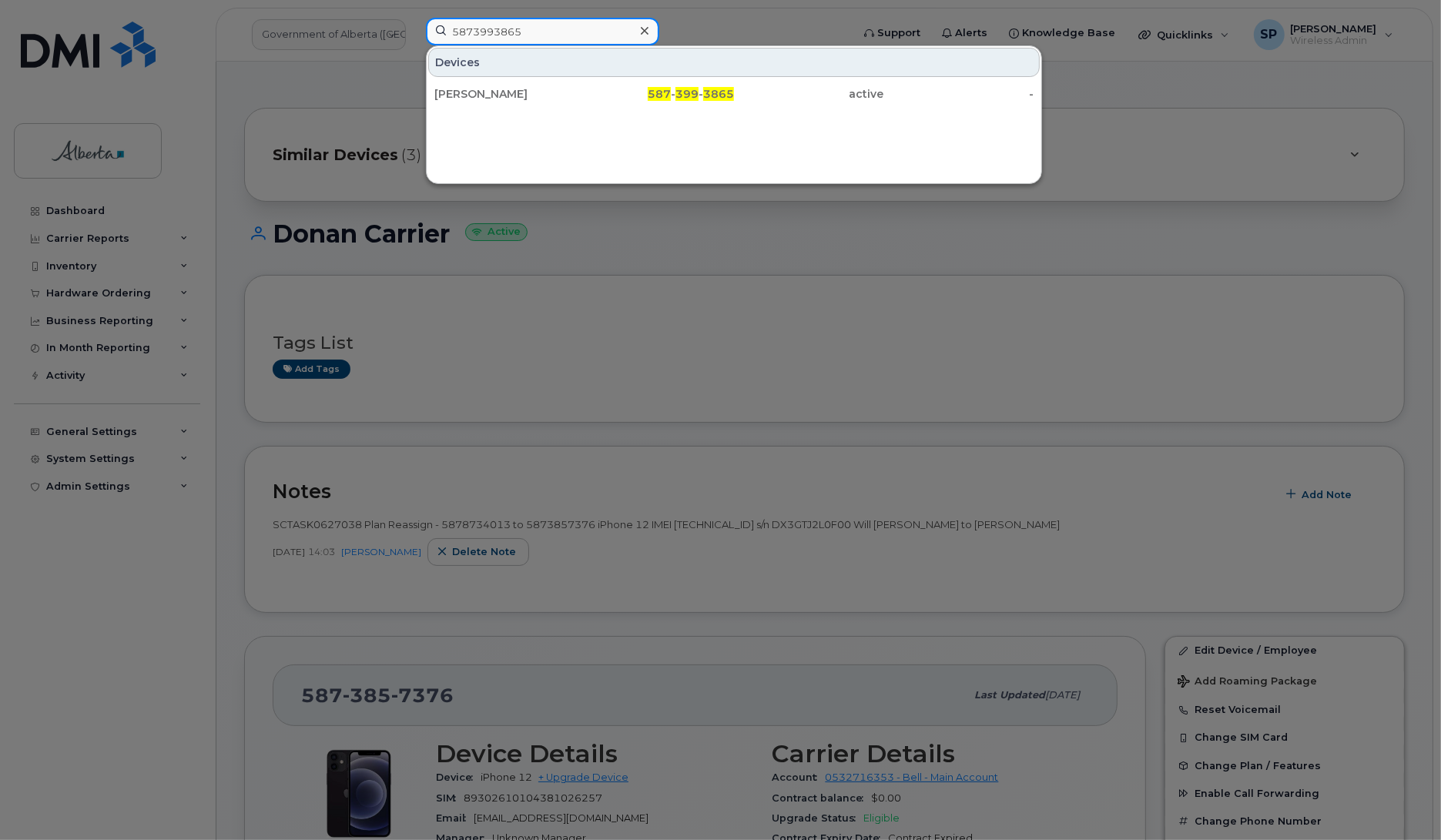
type input "5873993865"
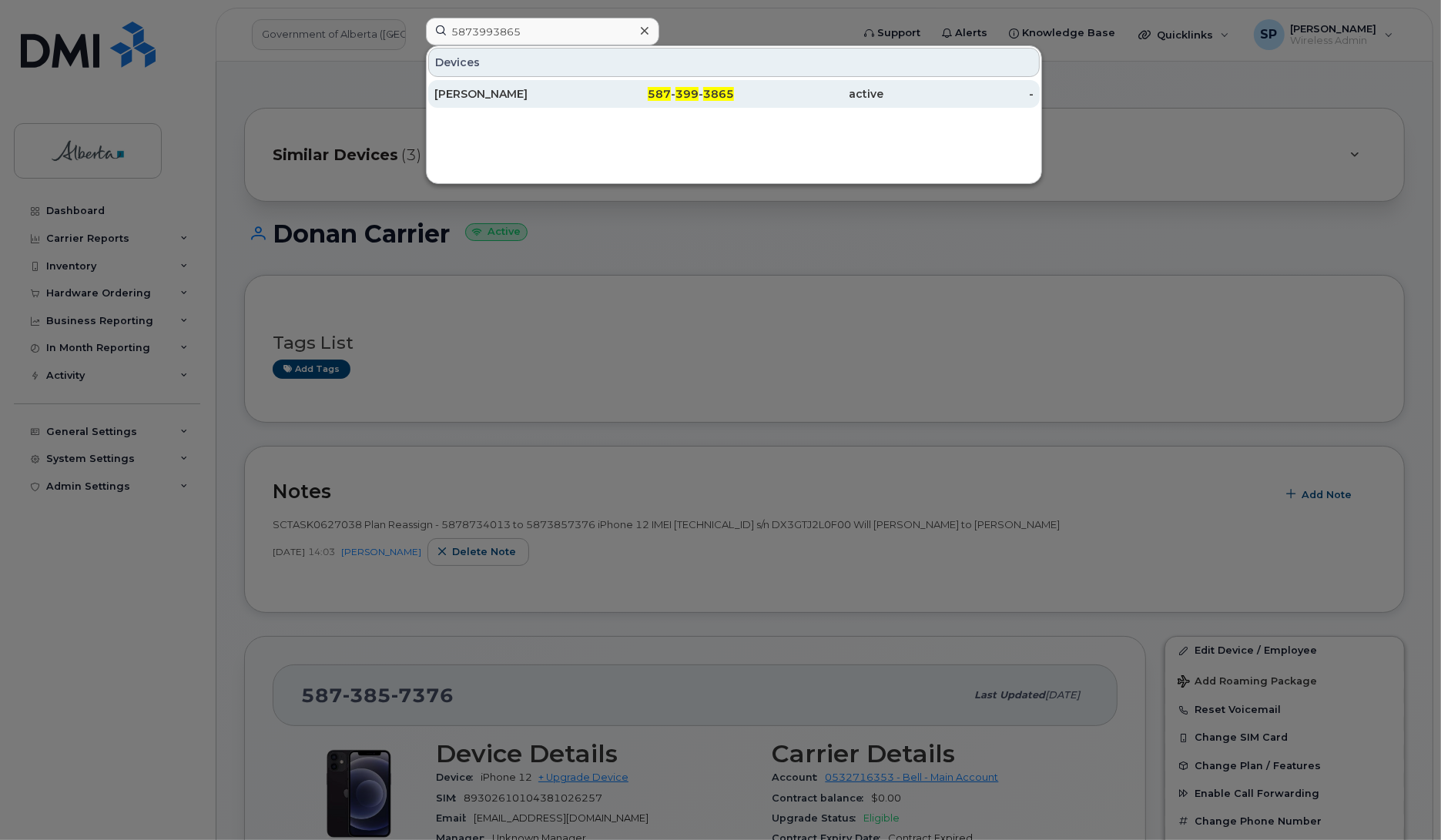
click at [492, 94] on div "[PERSON_NAME]" at bounding box center [510, 94] width 150 height 16
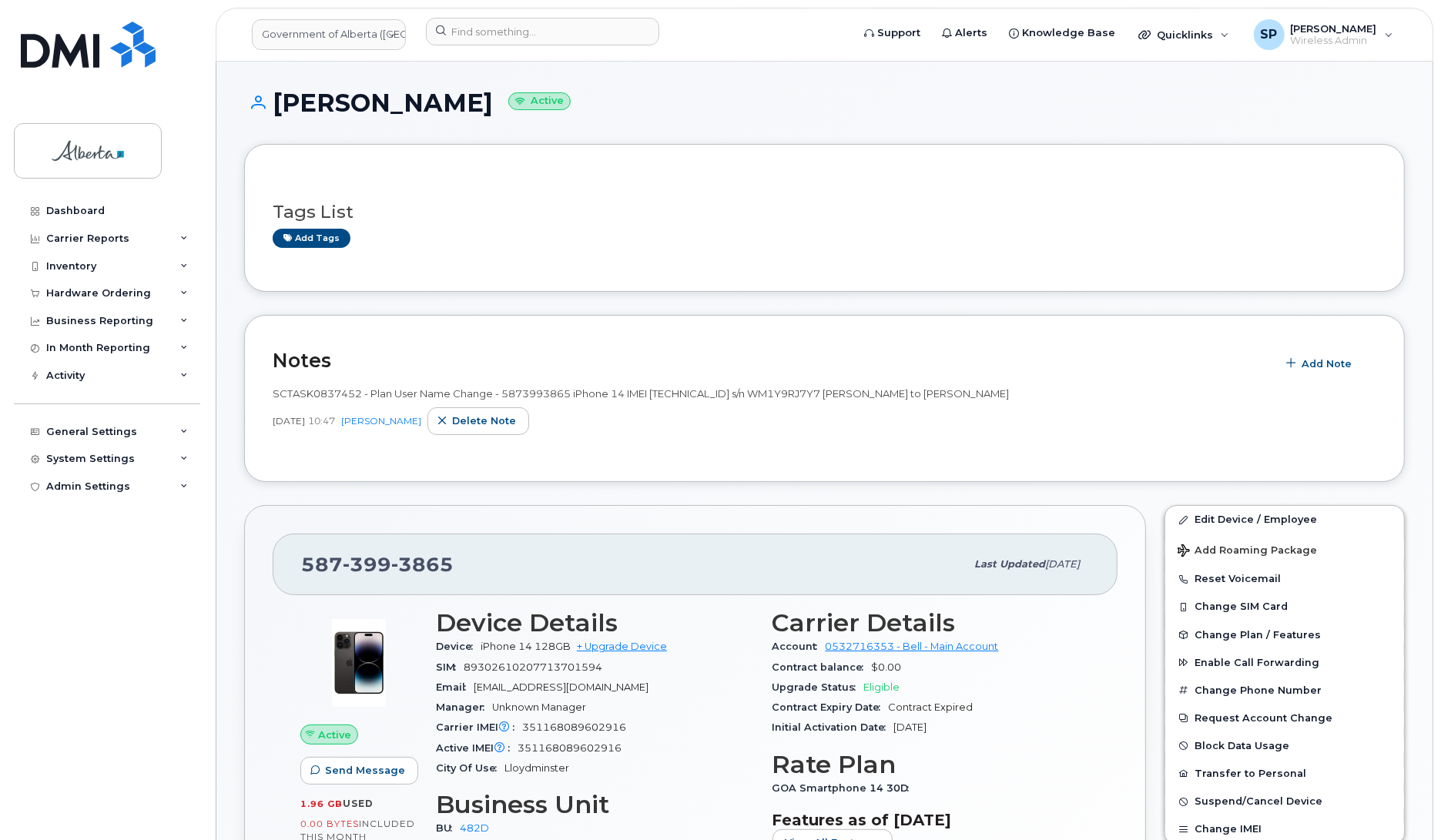
click at [48, 593] on div "Dashboard Carrier Reports Monthly Billing Data Daily Data Pooling Data Behavior…" at bounding box center [108, 507] width 190 height 620
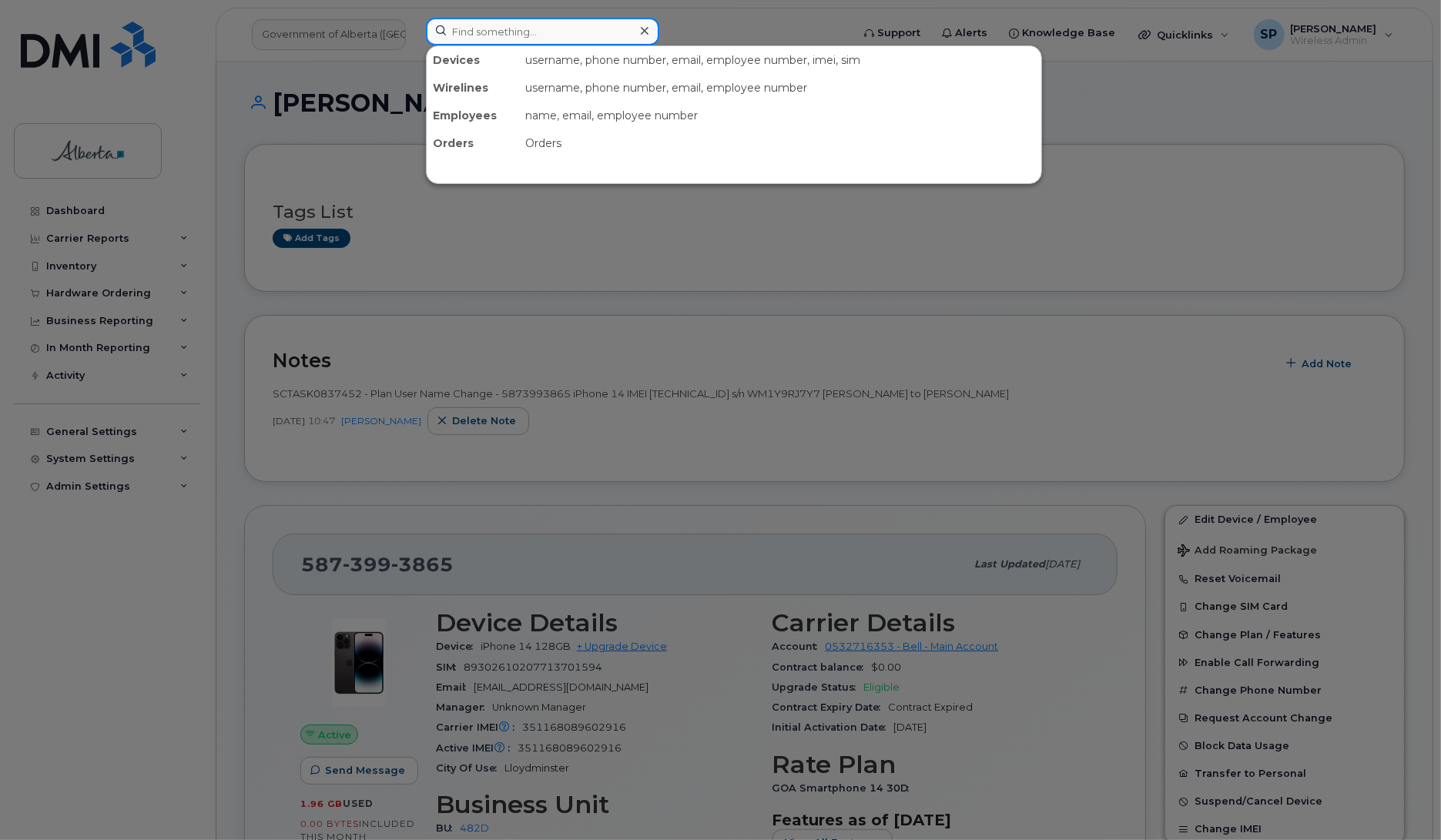
click at [564, 36] on input at bounding box center [542, 31] width 233 height 28
paste input "7807204680"
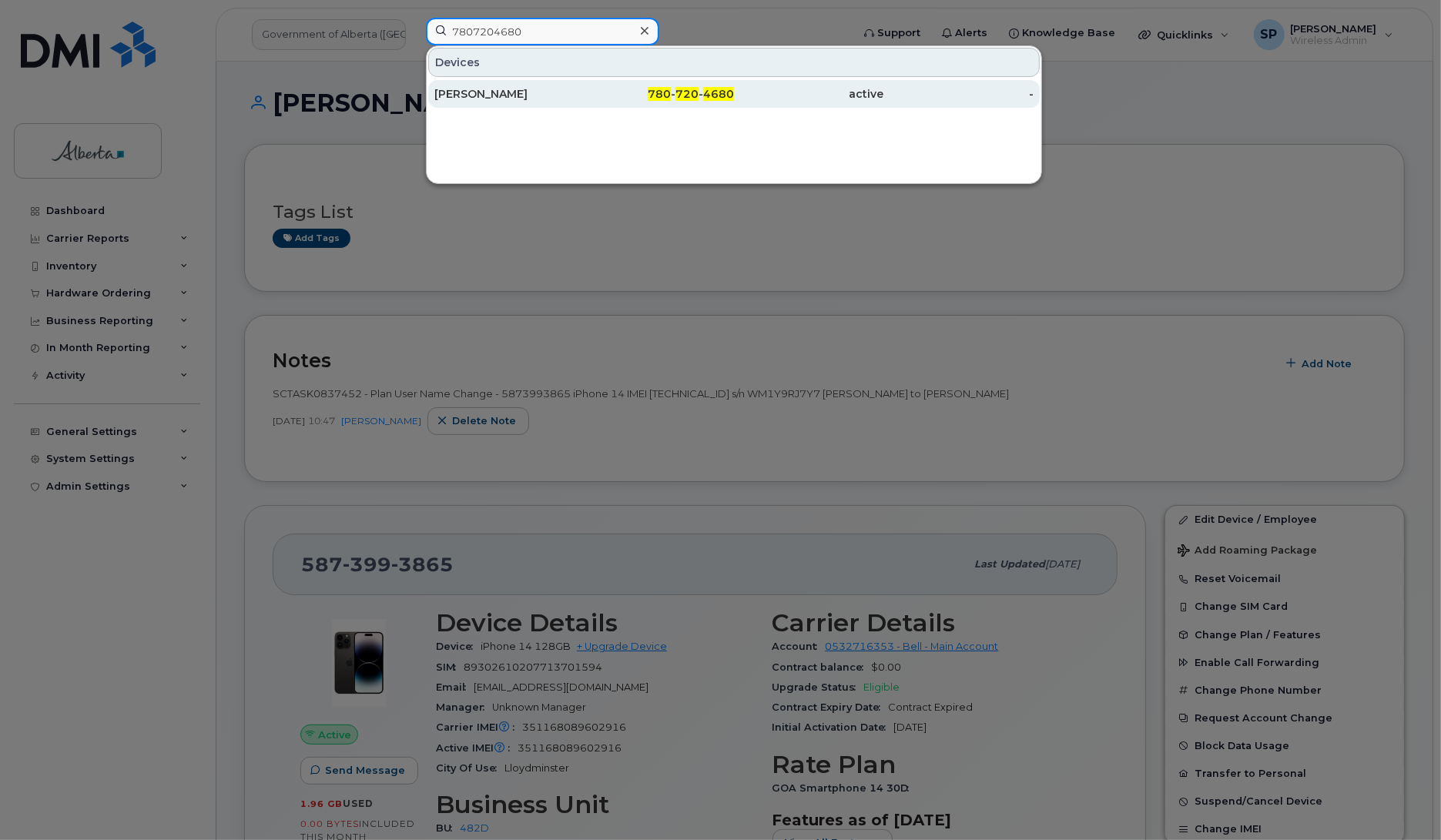
type input "7807204680"
click at [493, 100] on div "[PERSON_NAME]" at bounding box center [510, 94] width 150 height 16
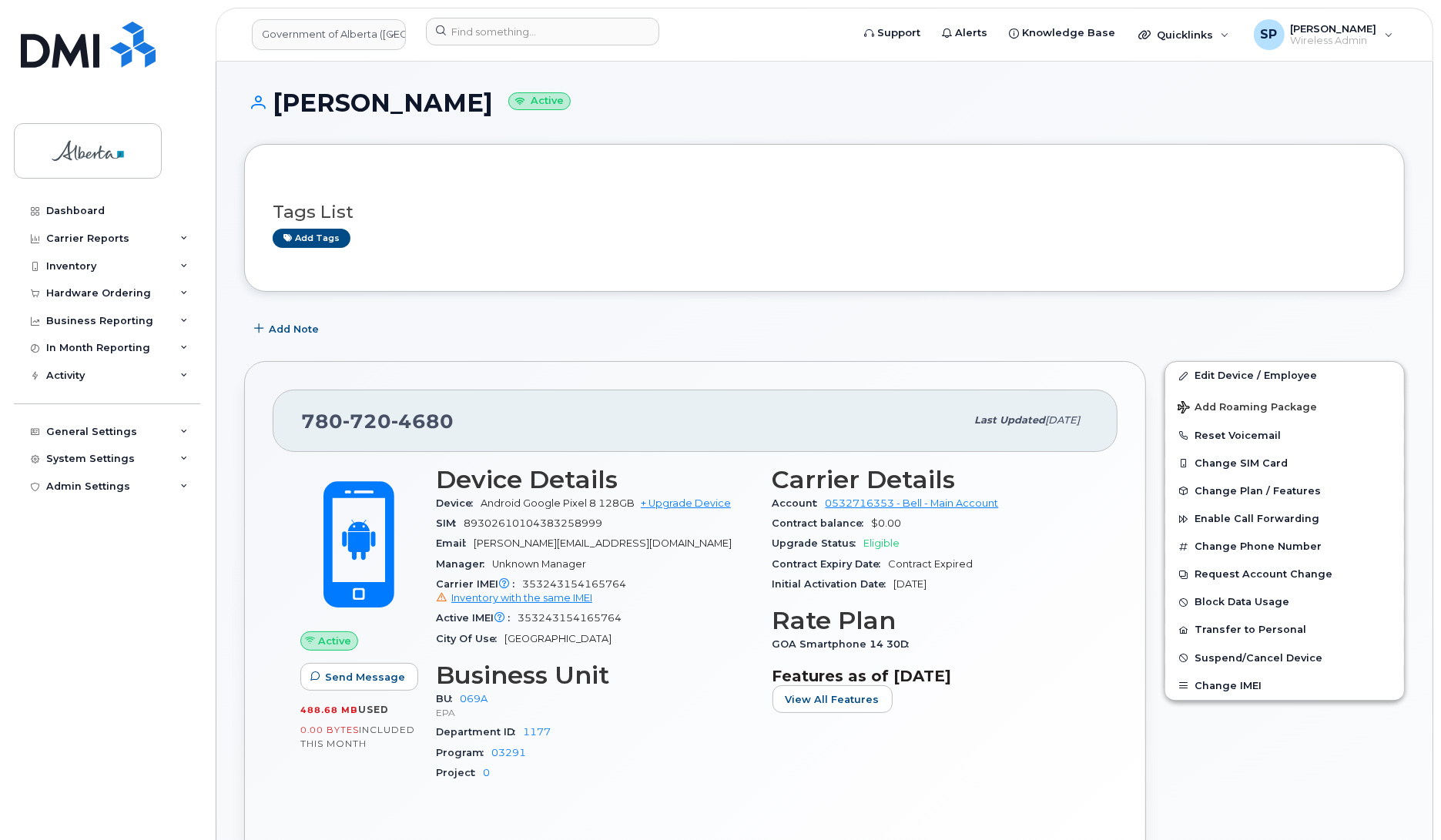
click at [83, 782] on div "Dashboard Carrier Reports Monthly Billing Data Daily Data Pooling Data Behavior…" at bounding box center [108, 507] width 190 height 620
click at [301, 329] on span "Add Note" at bounding box center [294, 329] width 50 height 15
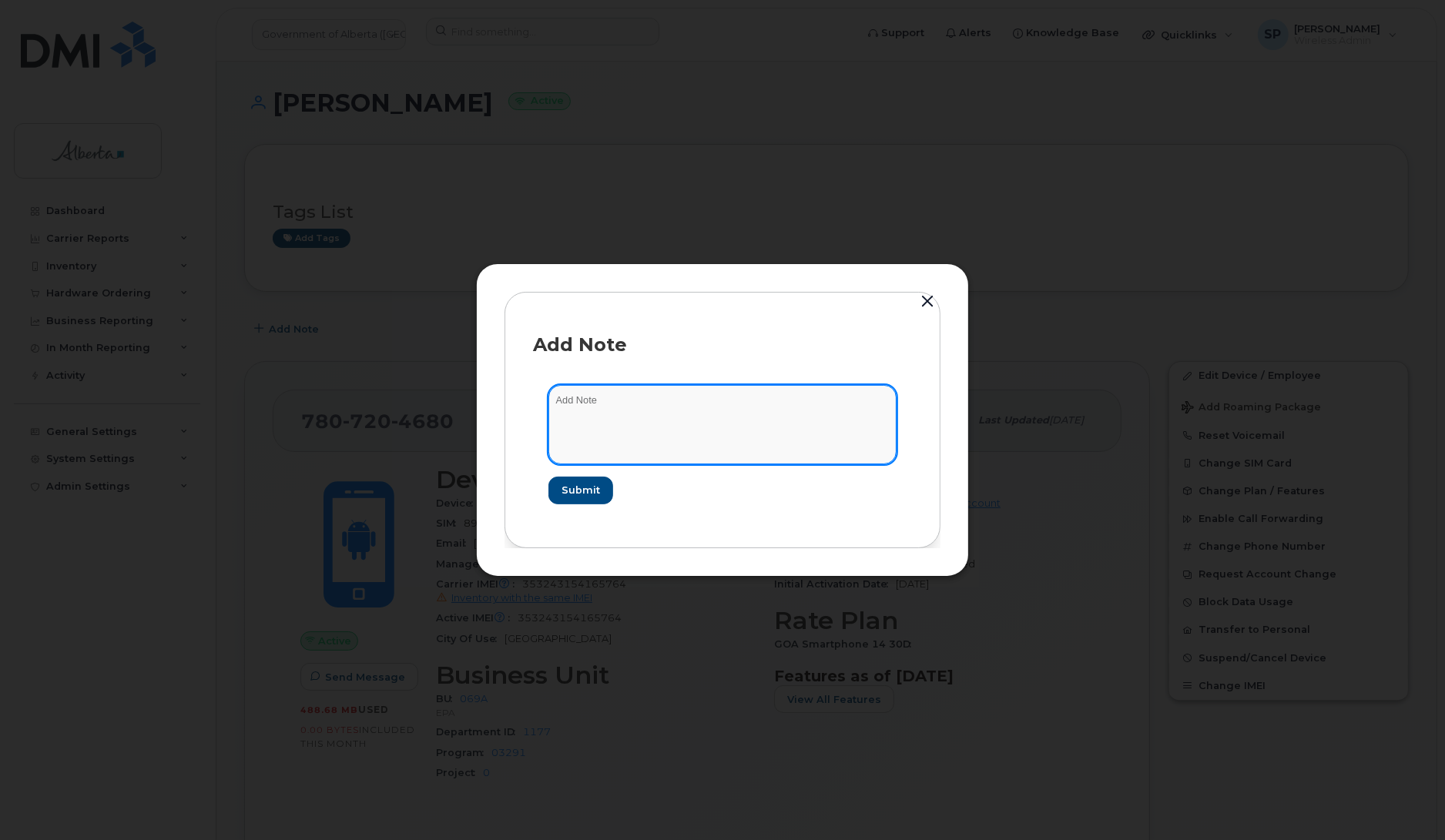
click at [614, 415] on textarea at bounding box center [723, 425] width 349 height 79
paste textarea "SCTASK0853627 Plan User Termination - (1) 7807204680 Repurpose Edmonton"
type textarea "SCTASK0853627 Plan User Termination - [PHONE_NUMBER] Repurpose [GEOGRAPHIC_DATA]"
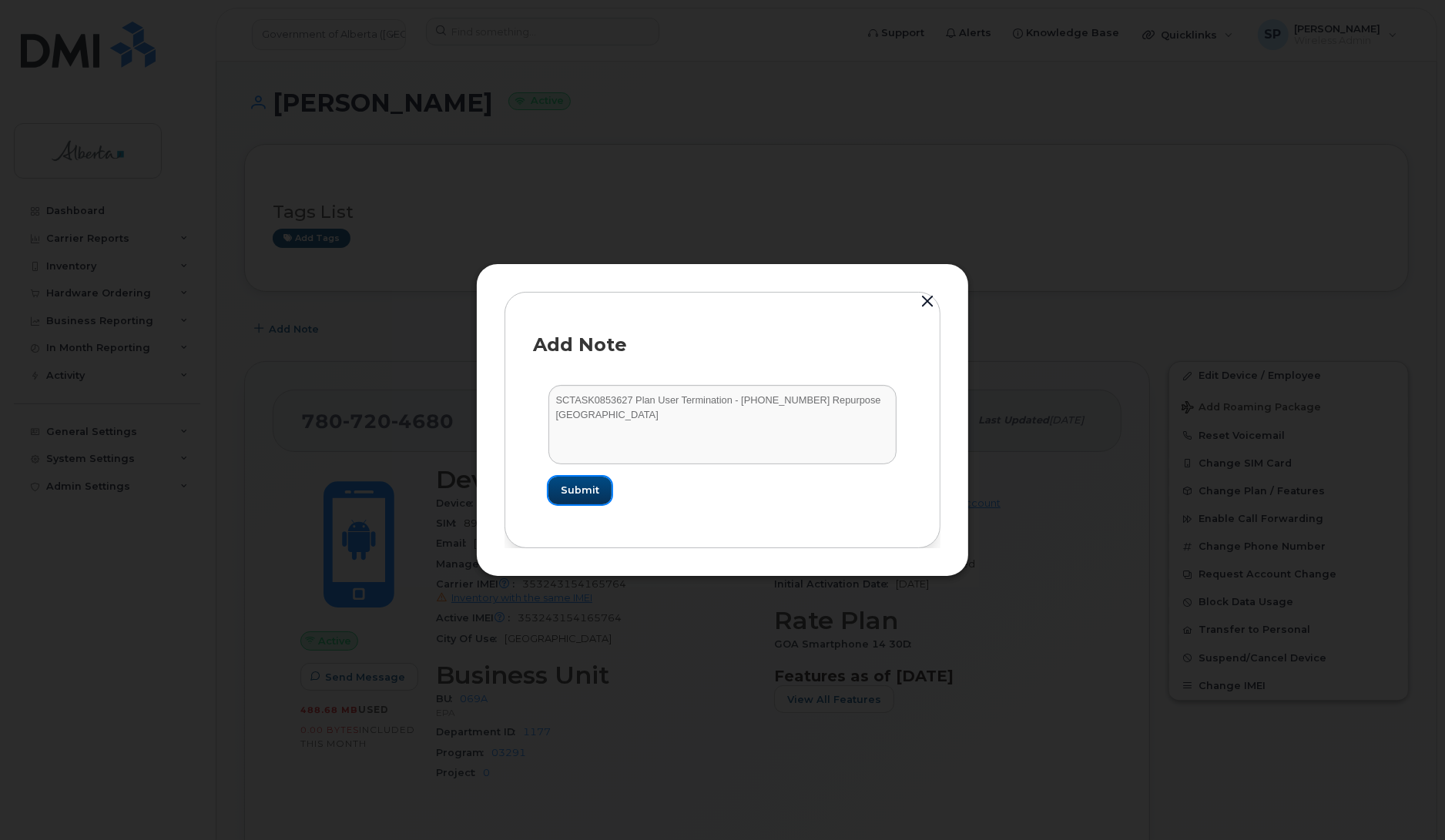
click at [591, 495] on span "Submit" at bounding box center [580, 491] width 39 height 15
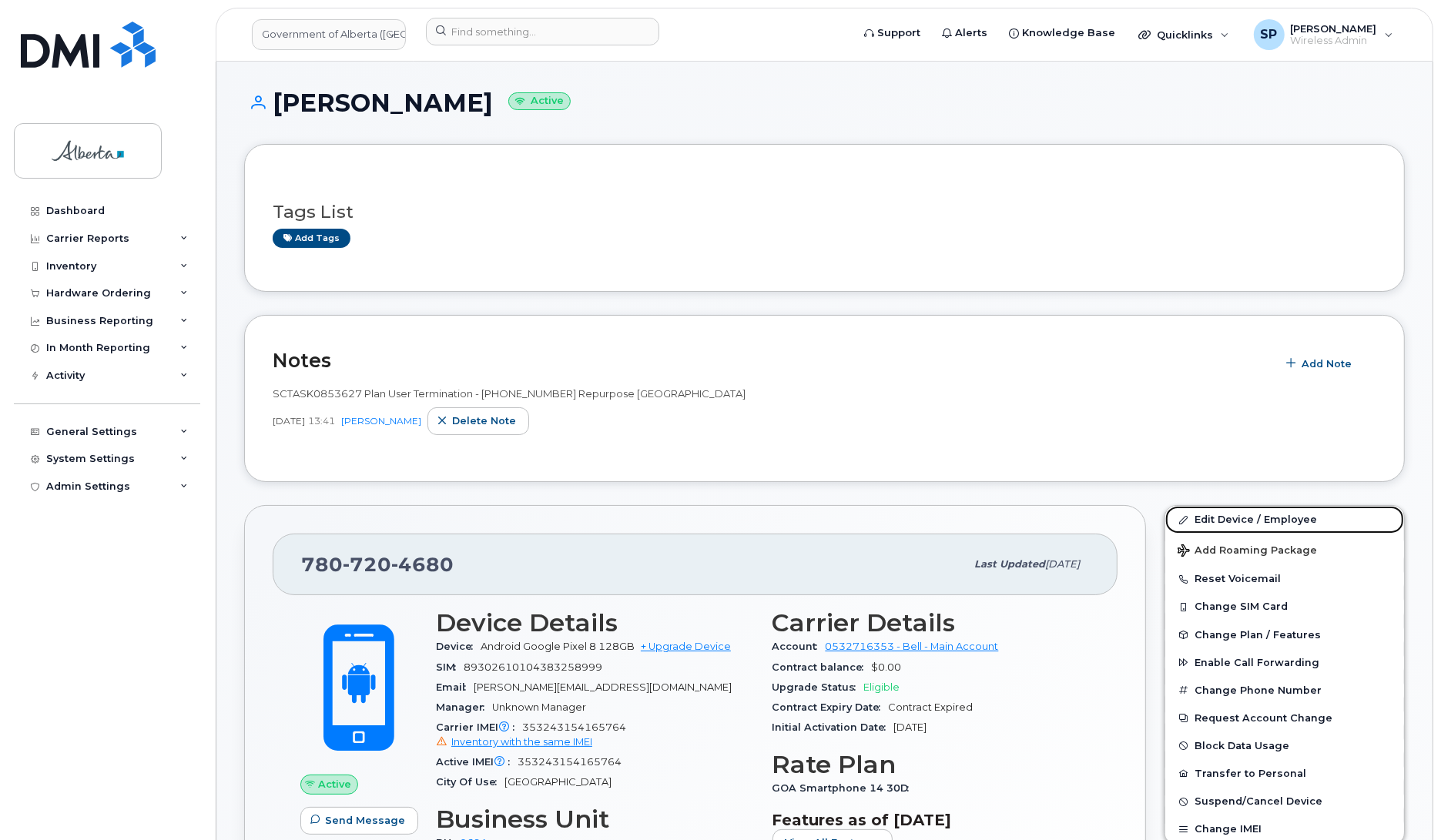
drag, startPoint x: 1228, startPoint y: 522, endPoint x: 1056, endPoint y: 594, distance: 186.5
click at [1228, 522] on link "Edit Device / Employee" at bounding box center [1285, 520] width 238 height 28
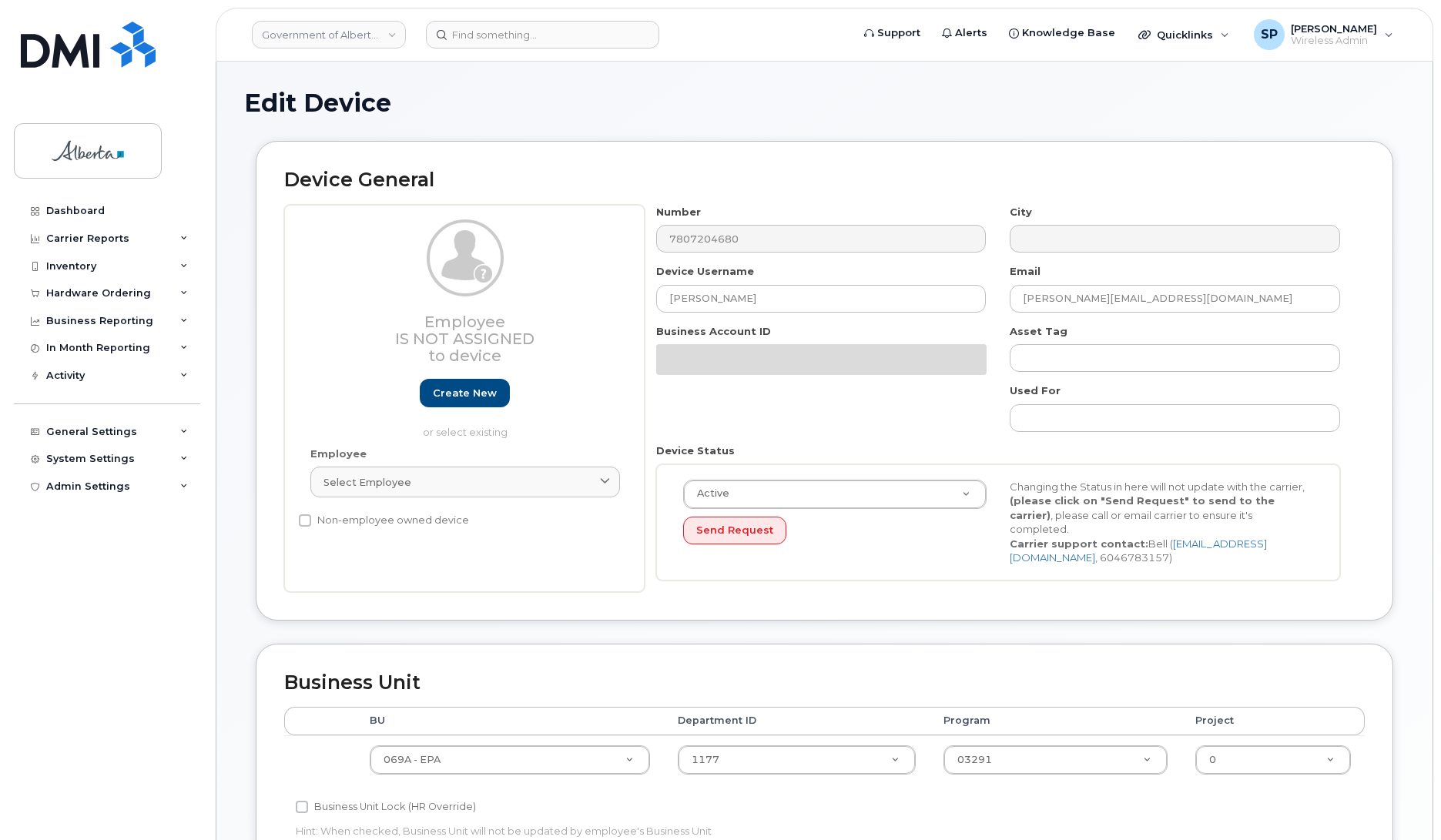
select select "4120331"
click at [16, 603] on div "Dashboard Carrier Reports Monthly Billing Data Daily Data Pooling Data Behavior…" at bounding box center [108, 507] width 190 height 620
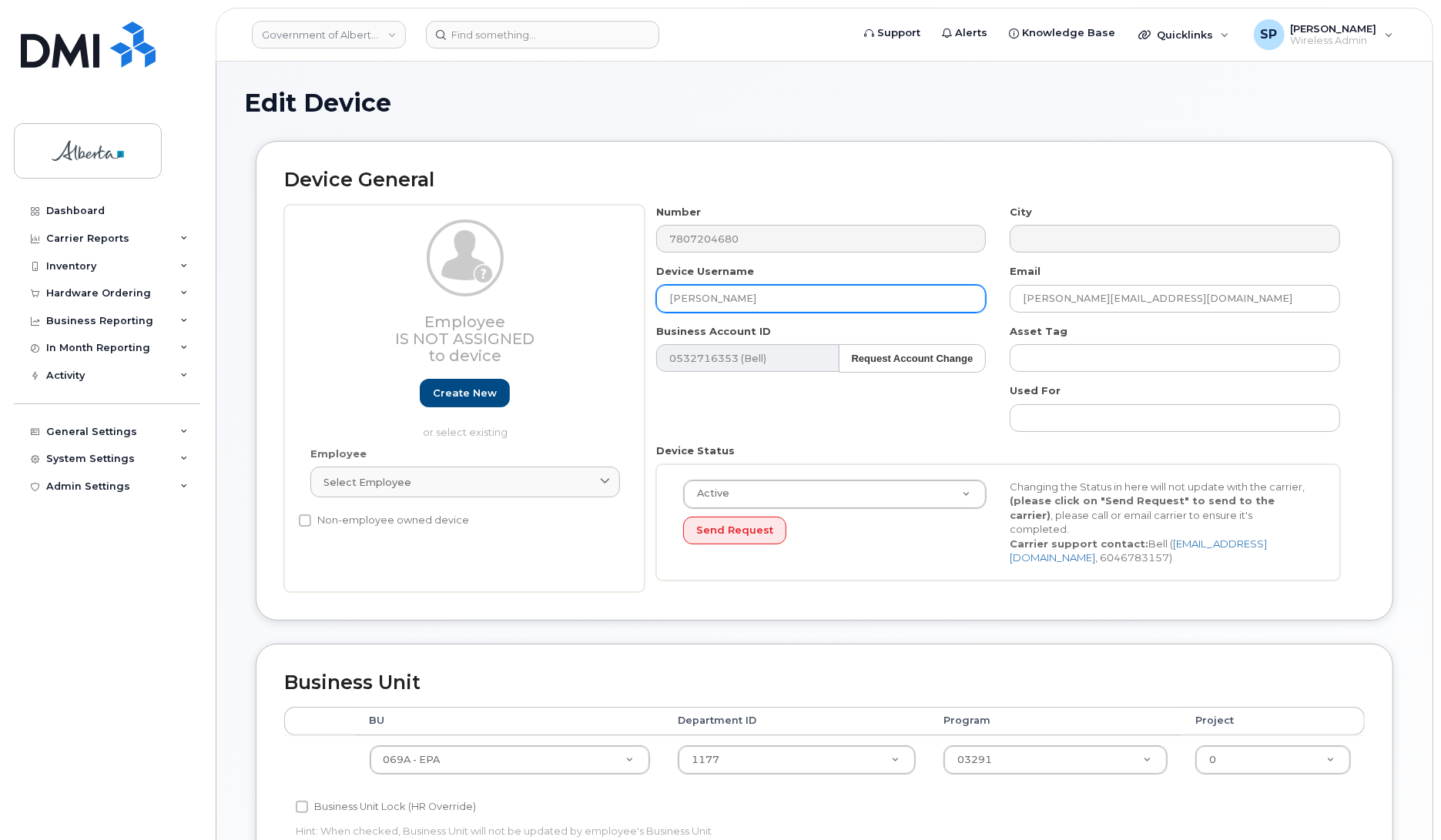
drag, startPoint x: 761, startPoint y: 297, endPoint x: 590, endPoint y: 287, distance: 171.3
click at [590, 287] on div "Employee Is not assigned to device Create new or select existing Employee Selec…" at bounding box center [825, 398] width 1081 height 387
type input "Repurpose [GEOGRAPHIC_DATA]"
drag, startPoint x: 1106, startPoint y: 303, endPoint x: 956, endPoint y: 291, distance: 150.5
click at [956, 291] on div "Number 7807204680 City Device Username Repurpose Edmonton Email craig.dockrill@…" at bounding box center [999, 398] width 708 height 387
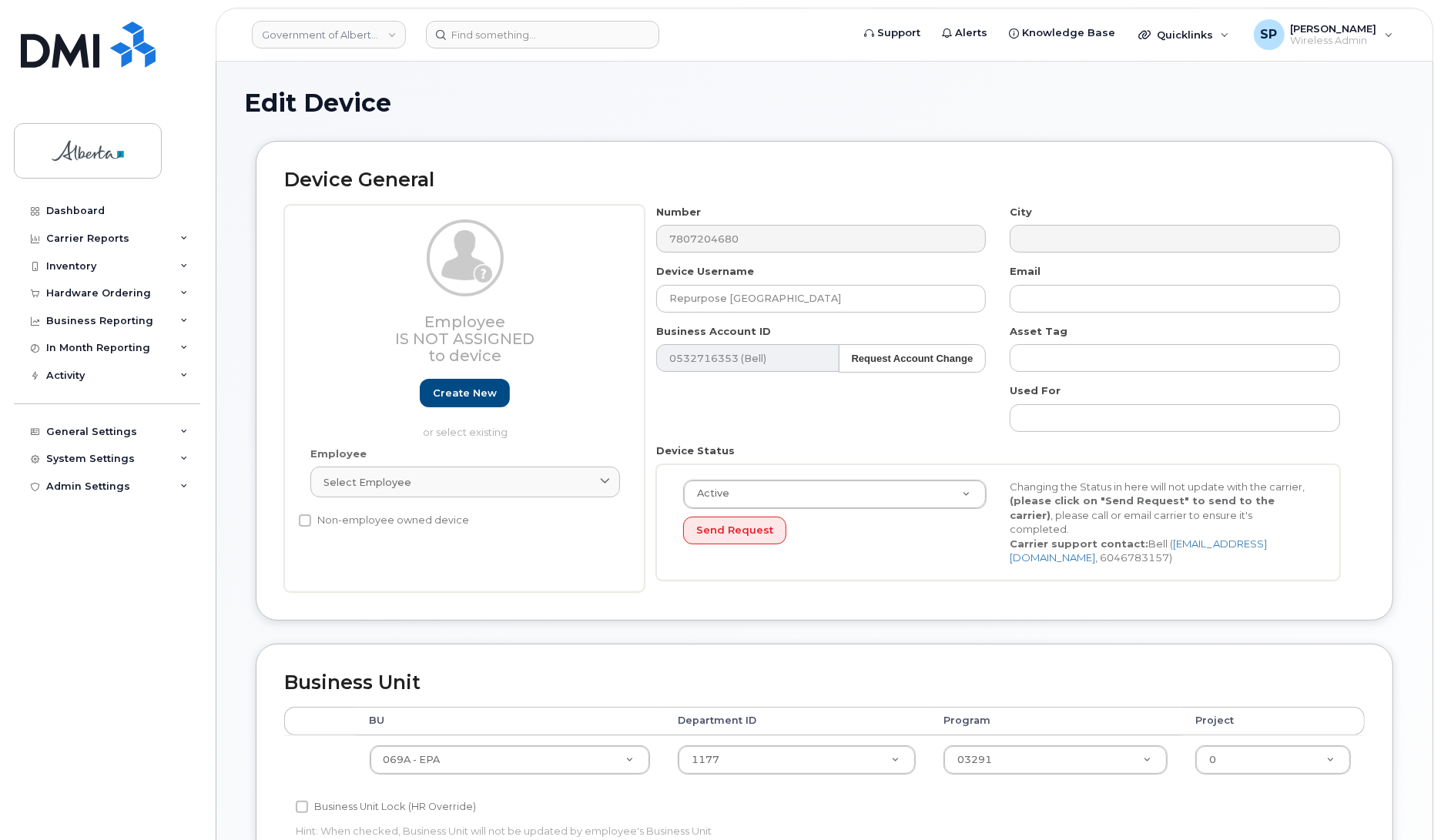
drag, startPoint x: 1440, startPoint y: 336, endPoint x: 1492, endPoint y: 699, distance: 366.7
click at [1440, 699] on html "Government of Alberta (GOA) Support Alerts Knowledge Base Quicklinks Suspend / …" at bounding box center [720, 684] width 1441 height 1368
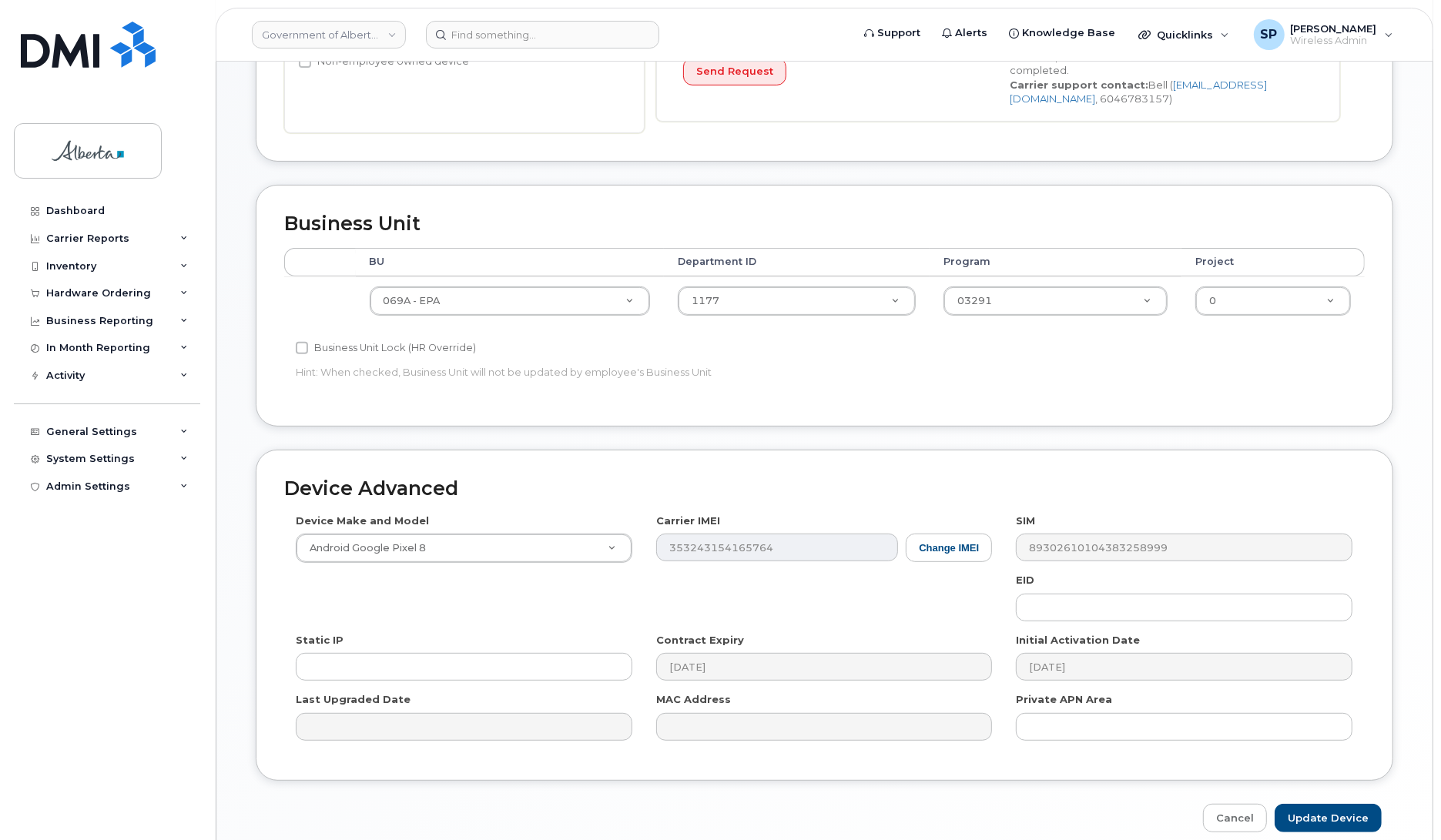
scroll to position [474, 0]
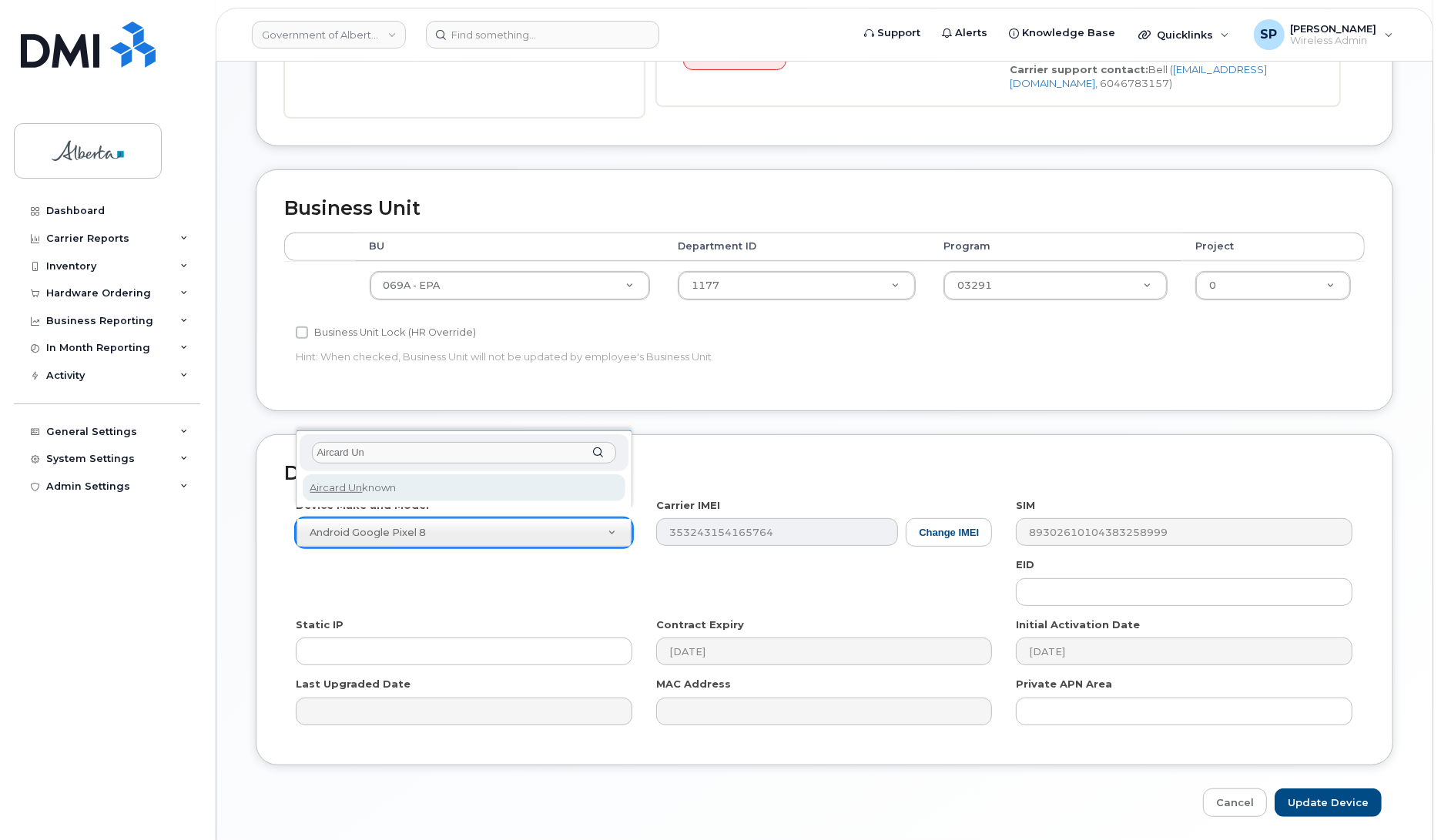
type input "Aircard Un"
select select "971"
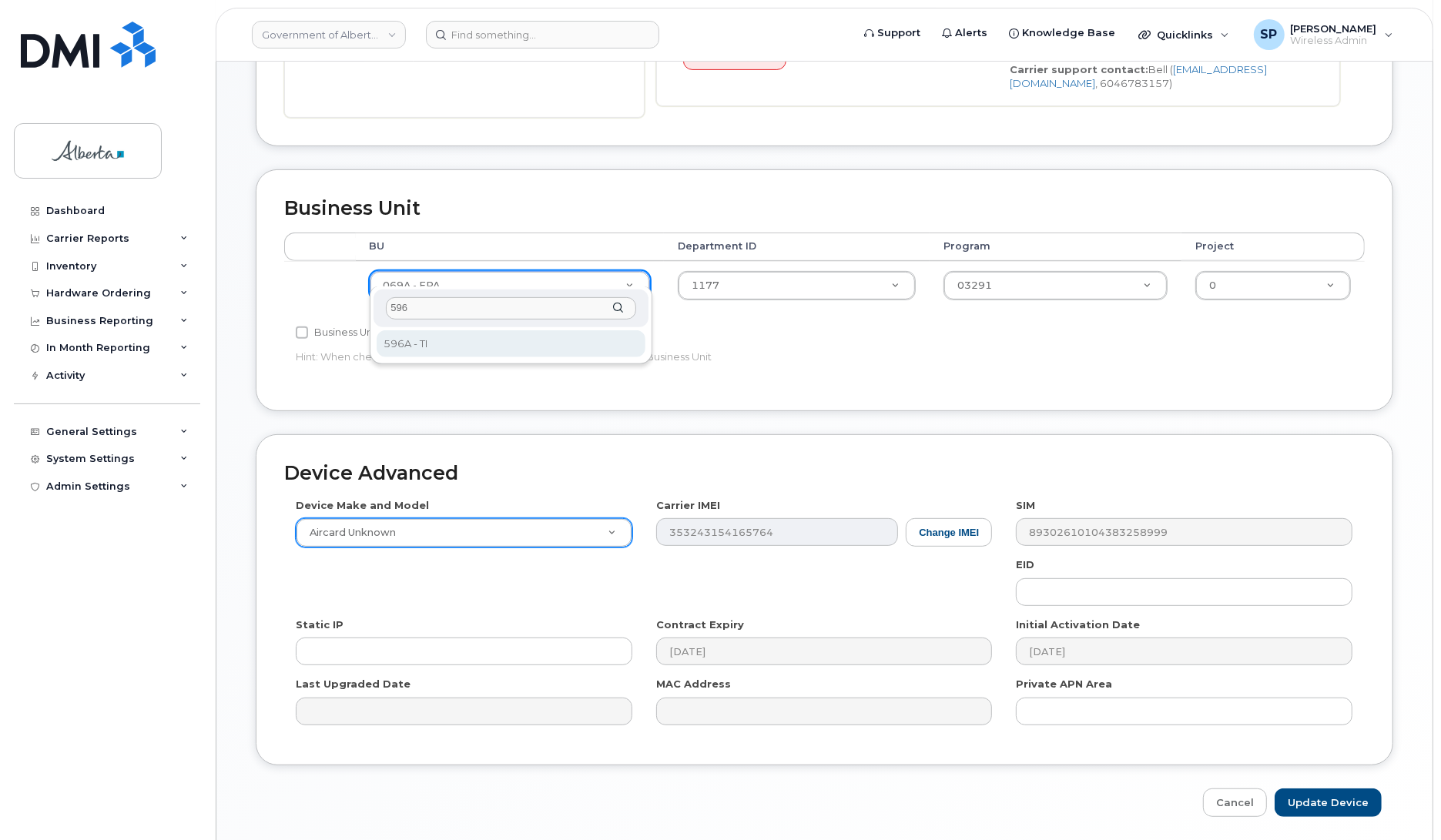
type input "596"
select select "4797729"
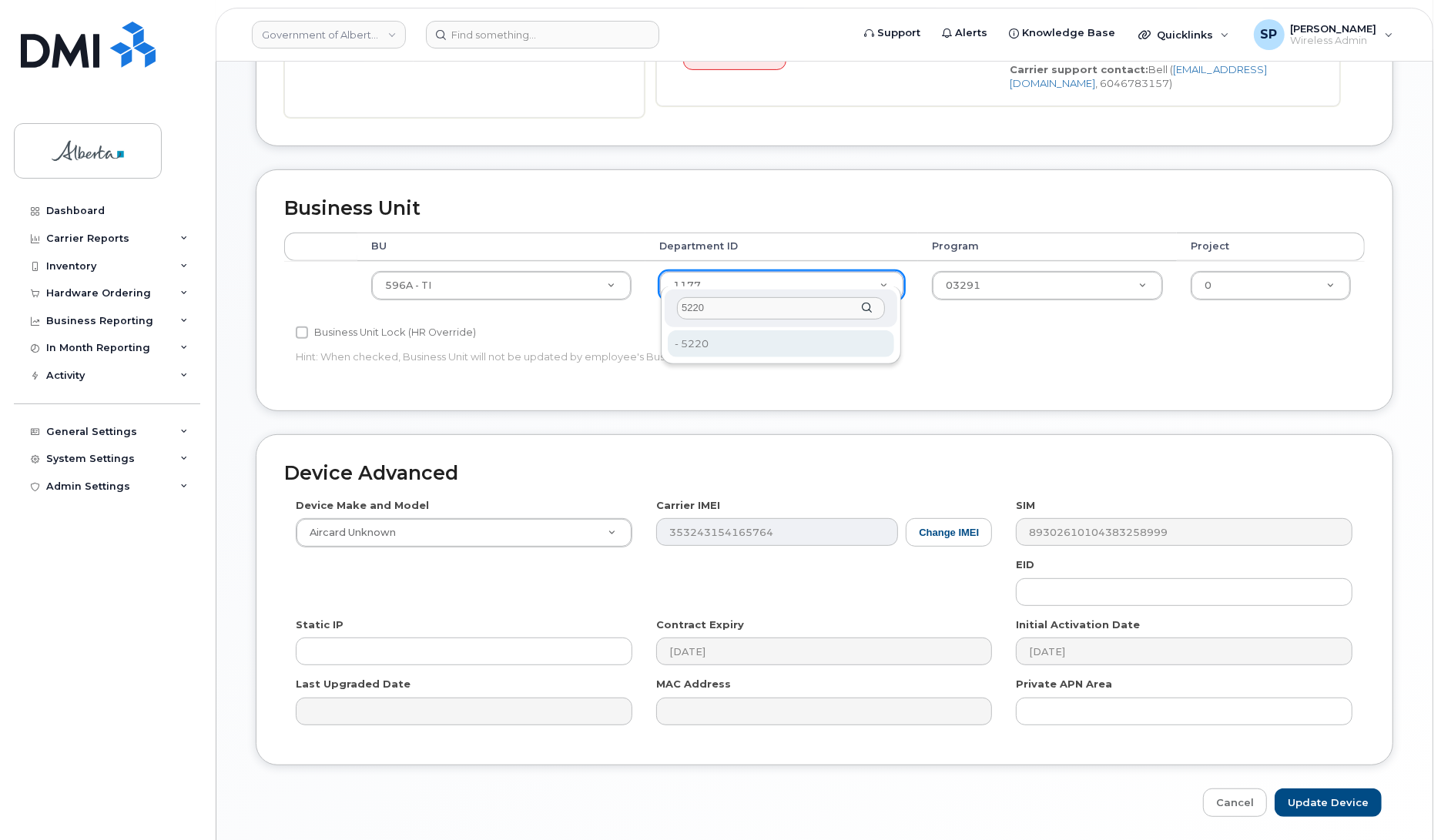
type input "5220"
type input "4802987"
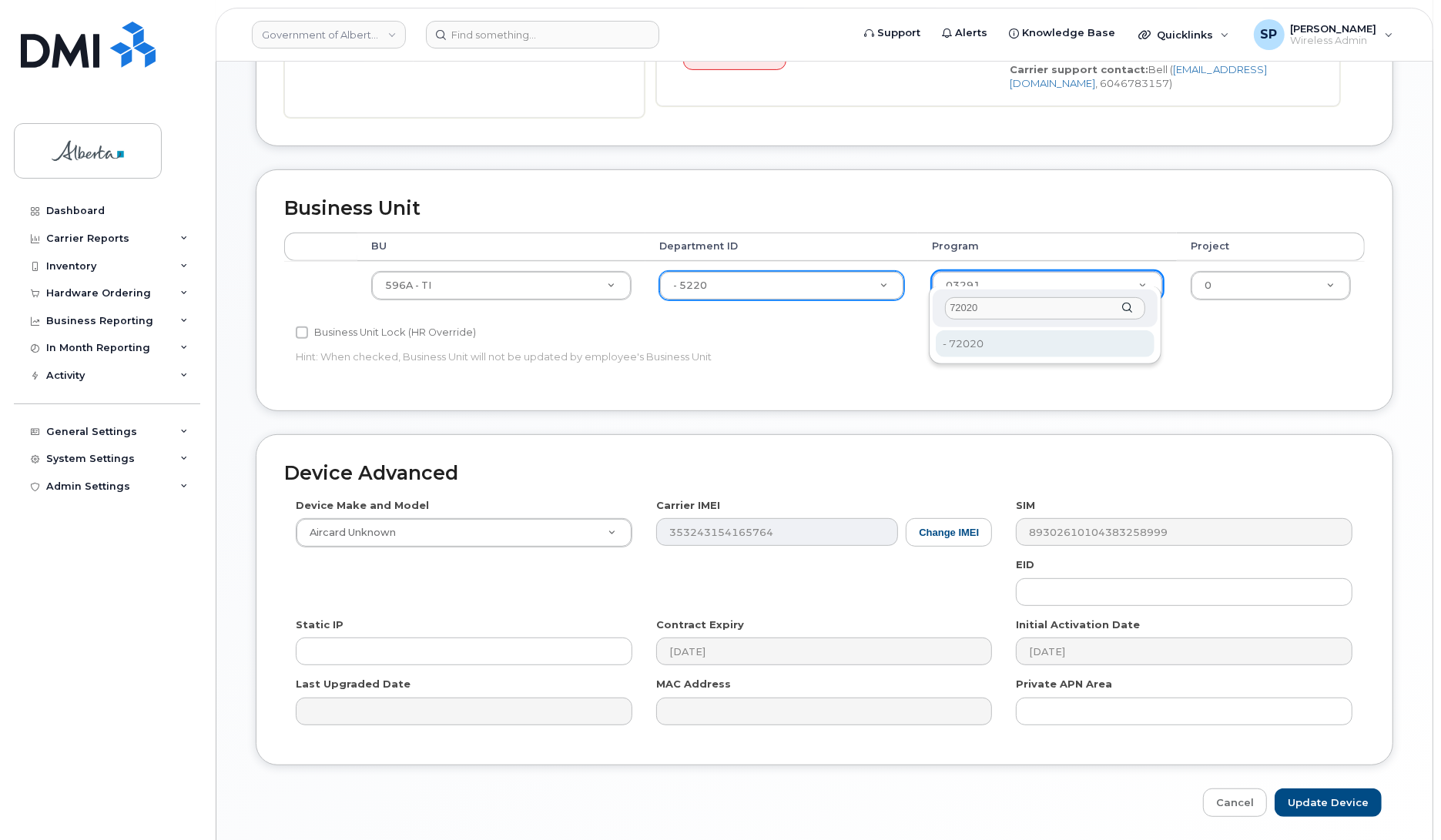
type input "72020"
type input "4803008"
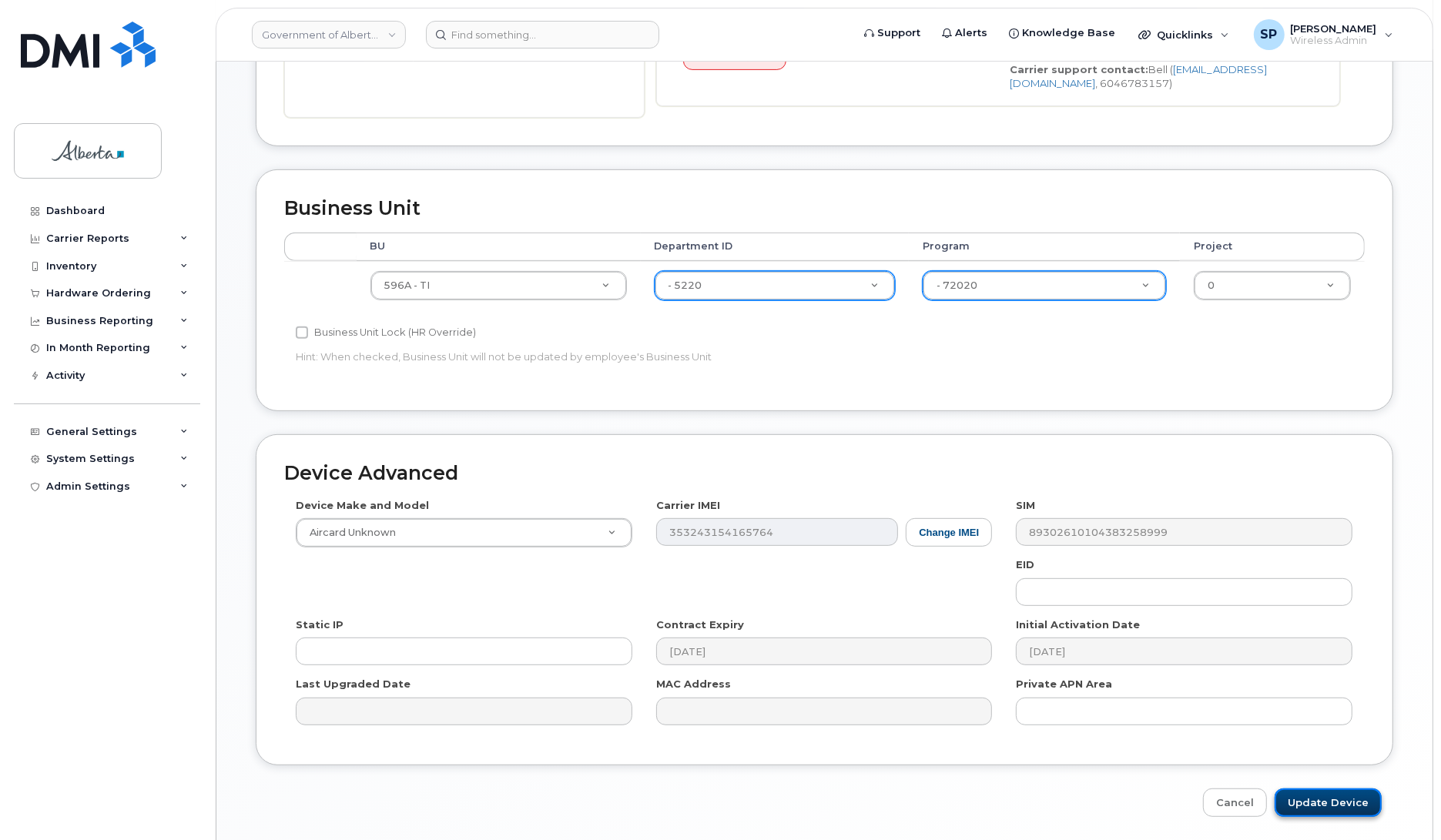
click at [1334, 795] on input "Update Device" at bounding box center [1328, 802] width 107 height 28
type input "Saving..."
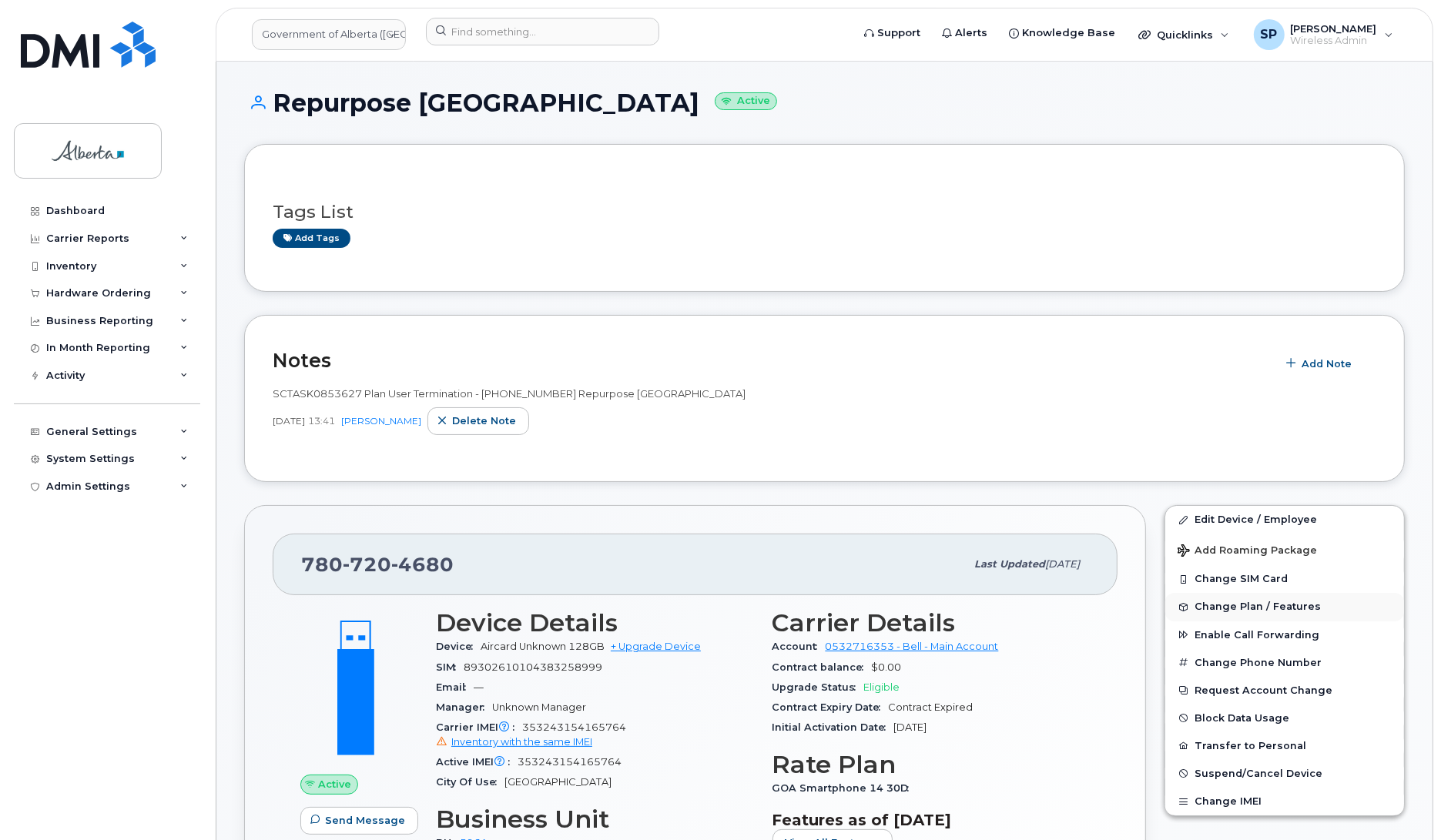
click at [1258, 607] on span "Change Plan / Features" at bounding box center [1258, 607] width 127 height 12
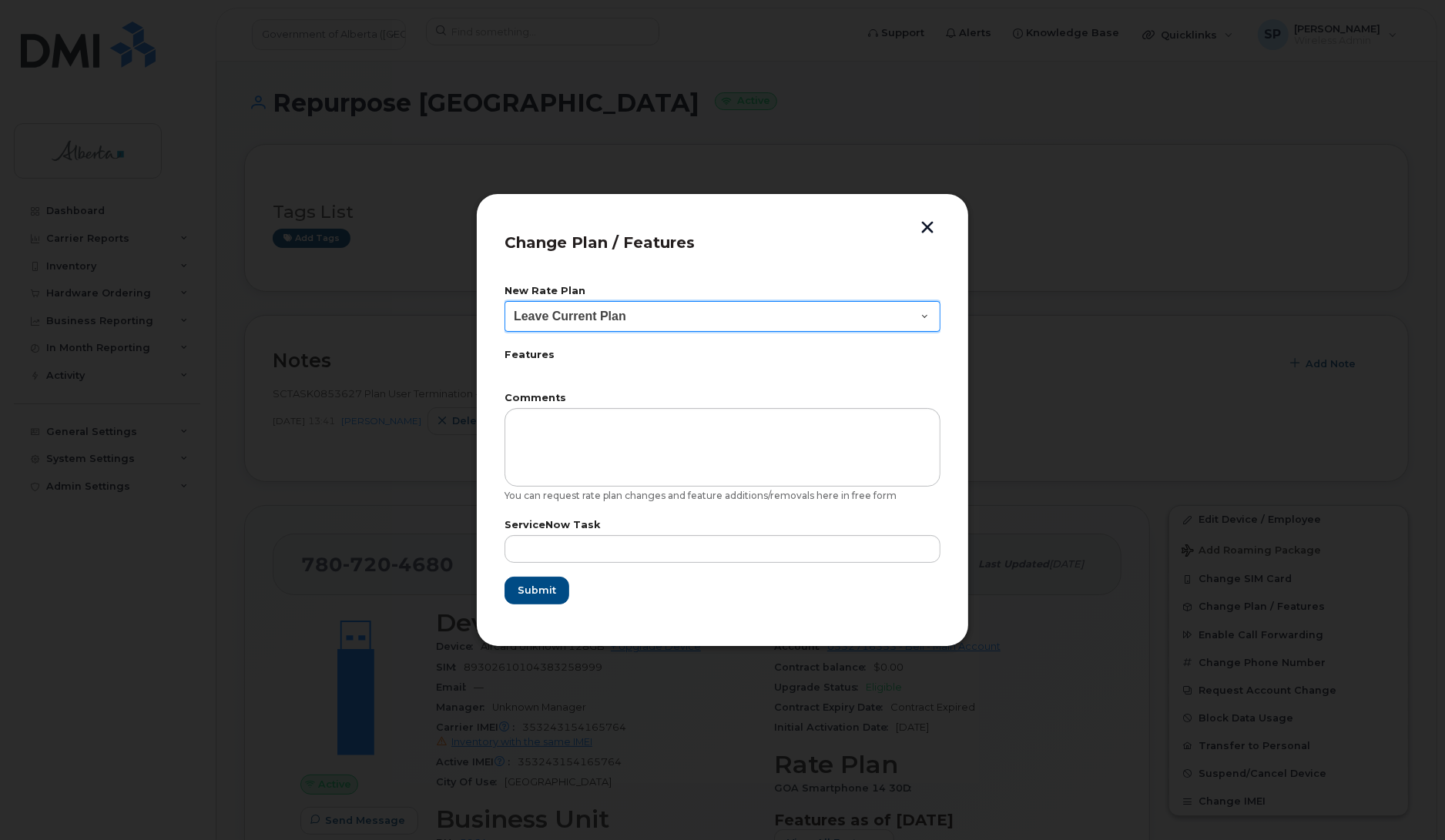
click at [557, 306] on select "Leave Current Plan GOA Data plan 9 30 d GOA–Unlimited Data Plan 9" at bounding box center [722, 316] width 436 height 31
select select "1790211"
click at [505, 301] on select "Leave Current Plan GOA Data plan 9 30 d GOA–Unlimited Data Plan 9" at bounding box center [722, 316] width 436 height 31
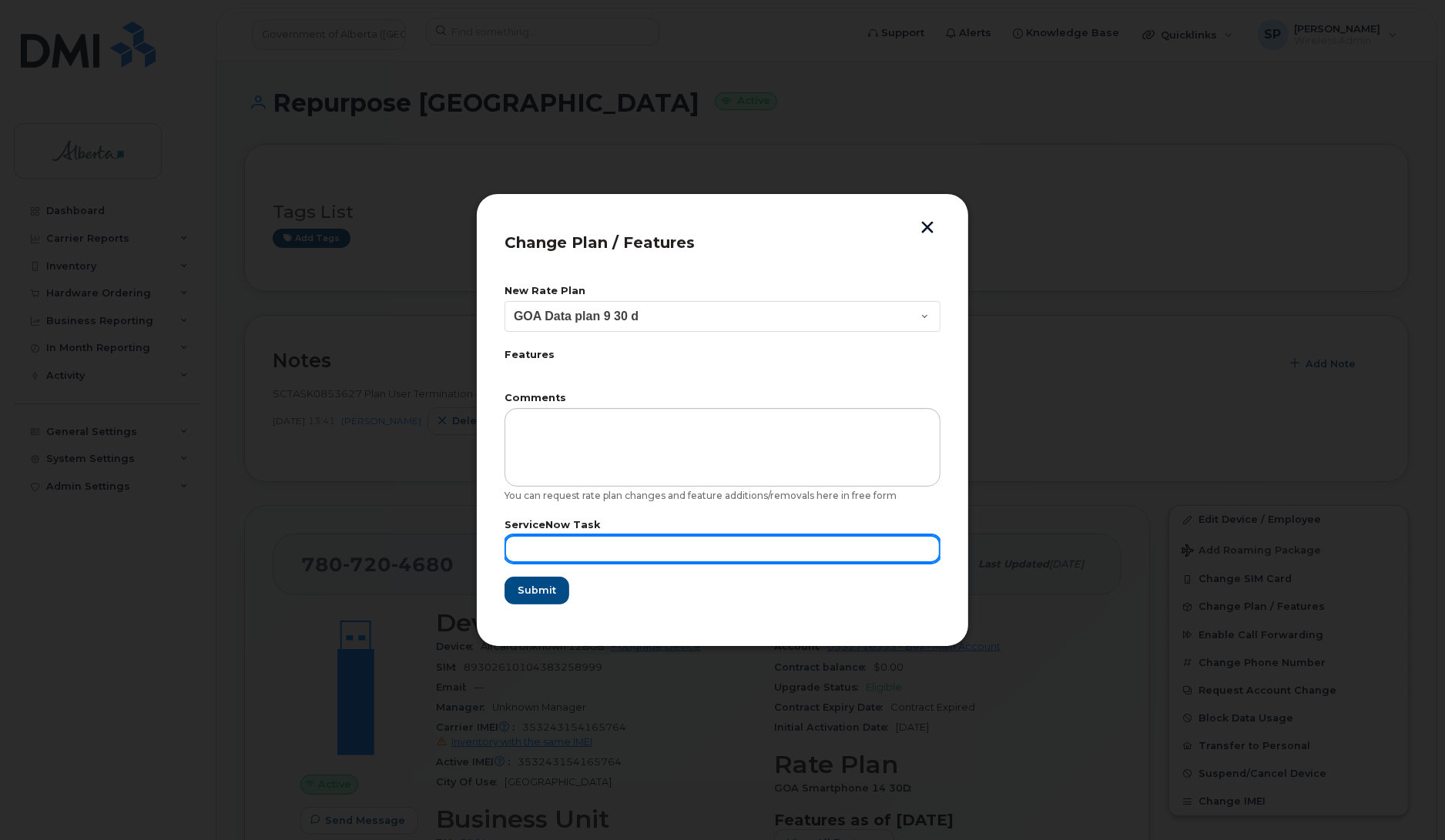
click at [560, 544] on input "text" at bounding box center [722, 549] width 436 height 28
paste input "SCTASK0853627"
type input "SCTASK0853627"
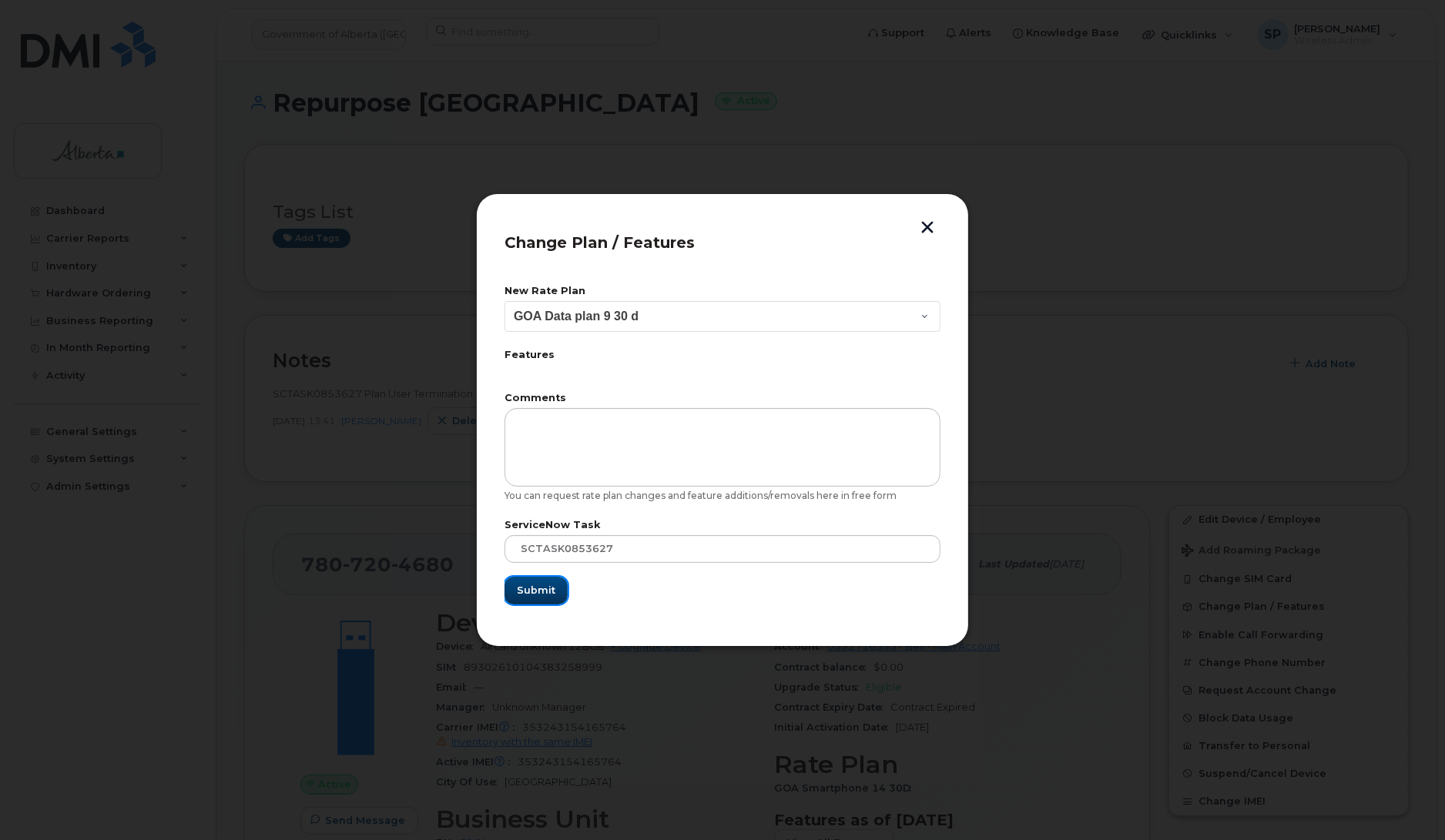
click at [536, 593] on span "Submit" at bounding box center [537, 591] width 39 height 15
click at [684, 617] on div "New Rate Plan Leave Current Plan GOA Data plan 9 30 d GOA–Unlimited Data Plan 9…" at bounding box center [722, 445] width 436 height 346
click at [664, 591] on form "New Rate Plan Leave Current Plan GOA Data plan 9 30 d GOA–Unlimited Data Plan 9…" at bounding box center [722, 445] width 436 height 318
click at [928, 229] on button "button" at bounding box center [928, 229] width 23 height 17
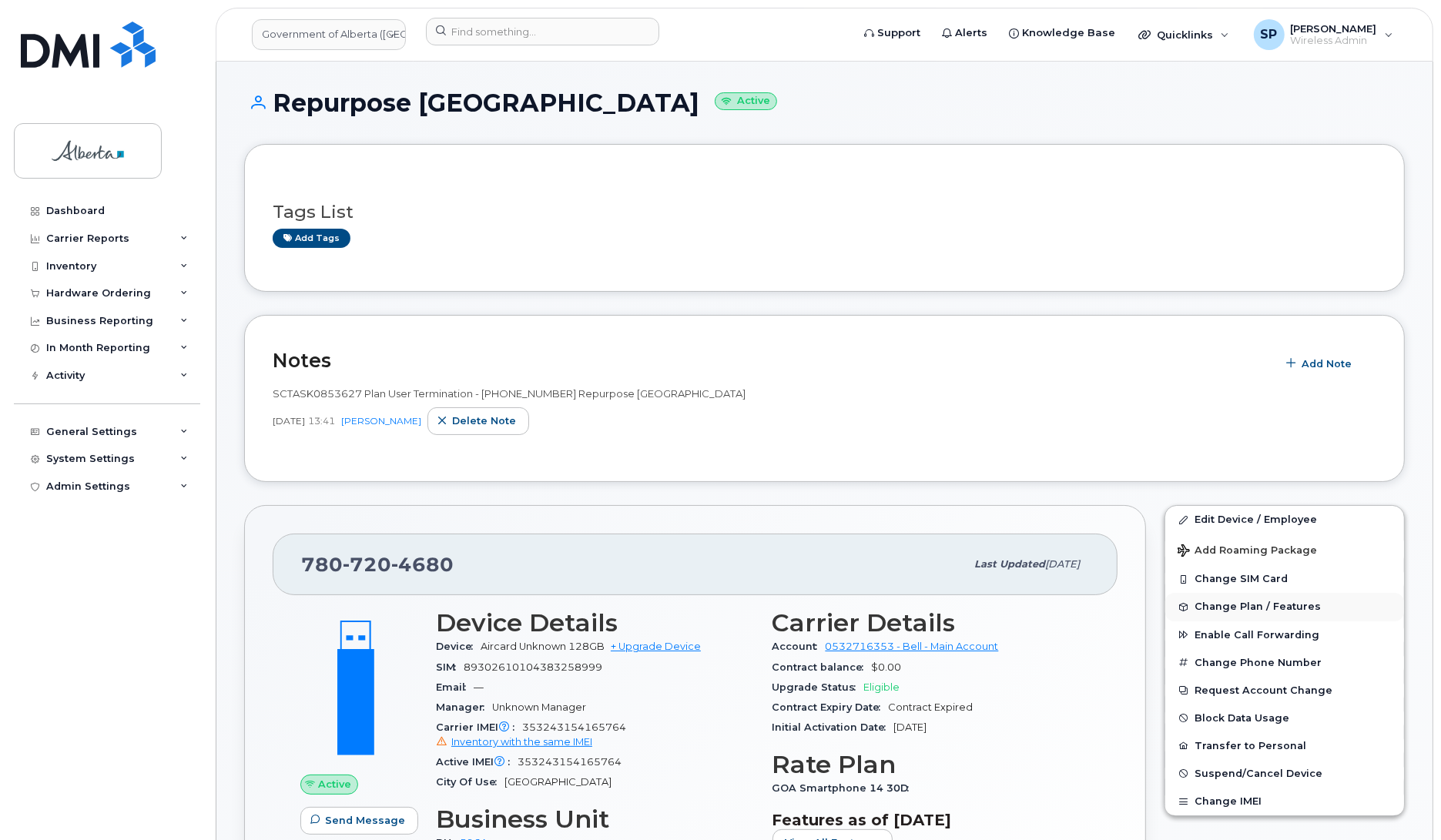
click at [1224, 608] on span "Change Plan / Features" at bounding box center [1258, 607] width 127 height 12
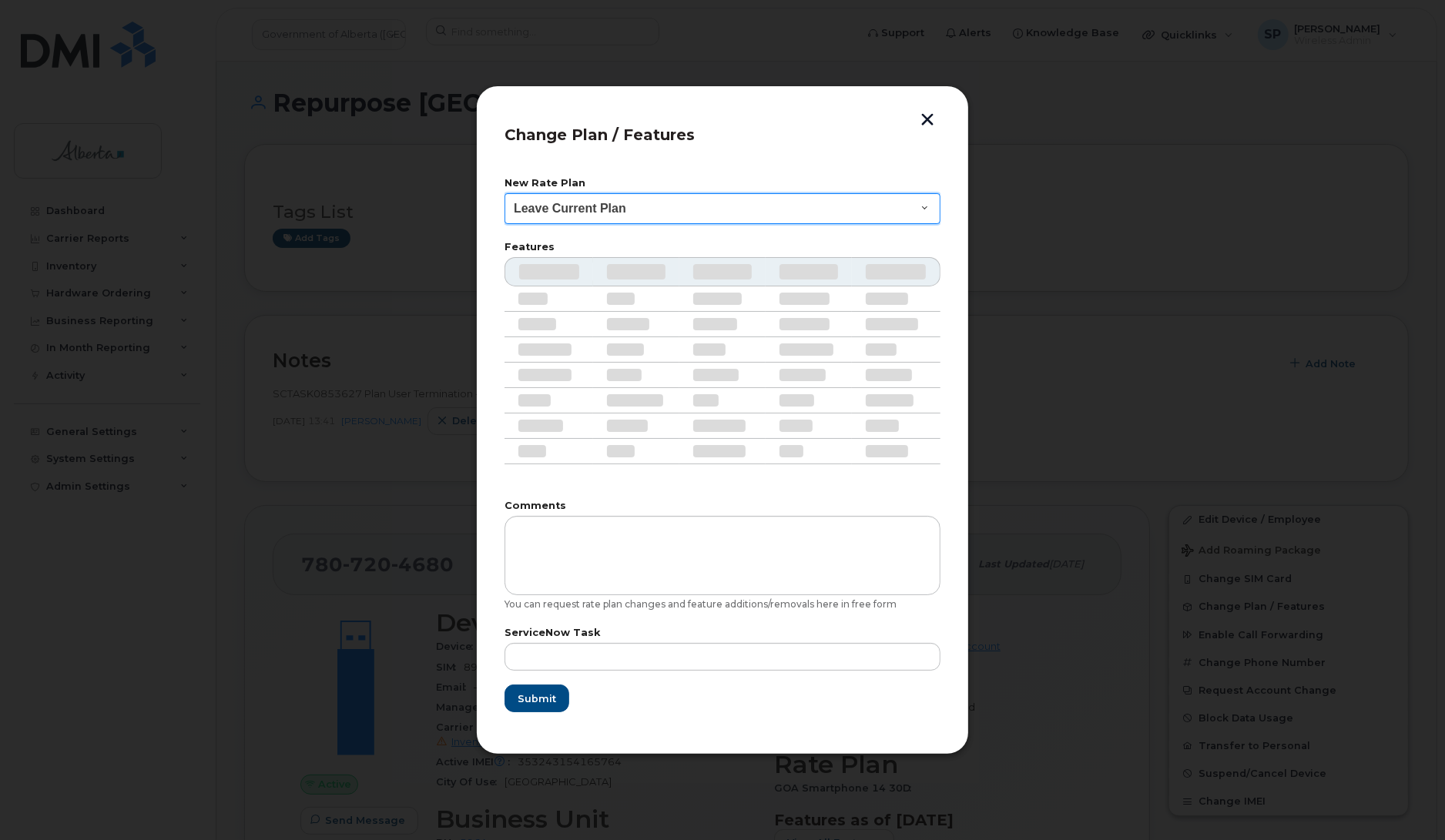
click at [599, 214] on select "Leave Current Plan GOA Data plan 9 30 d GOA–Unlimited Data Plan 9" at bounding box center [722, 209] width 436 height 31
select select "1790211"
click at [505, 193] on select "Leave Current Plan GOA Data plan 9 30 d GOA–Unlimited Data Plan 9" at bounding box center [722, 209] width 436 height 31
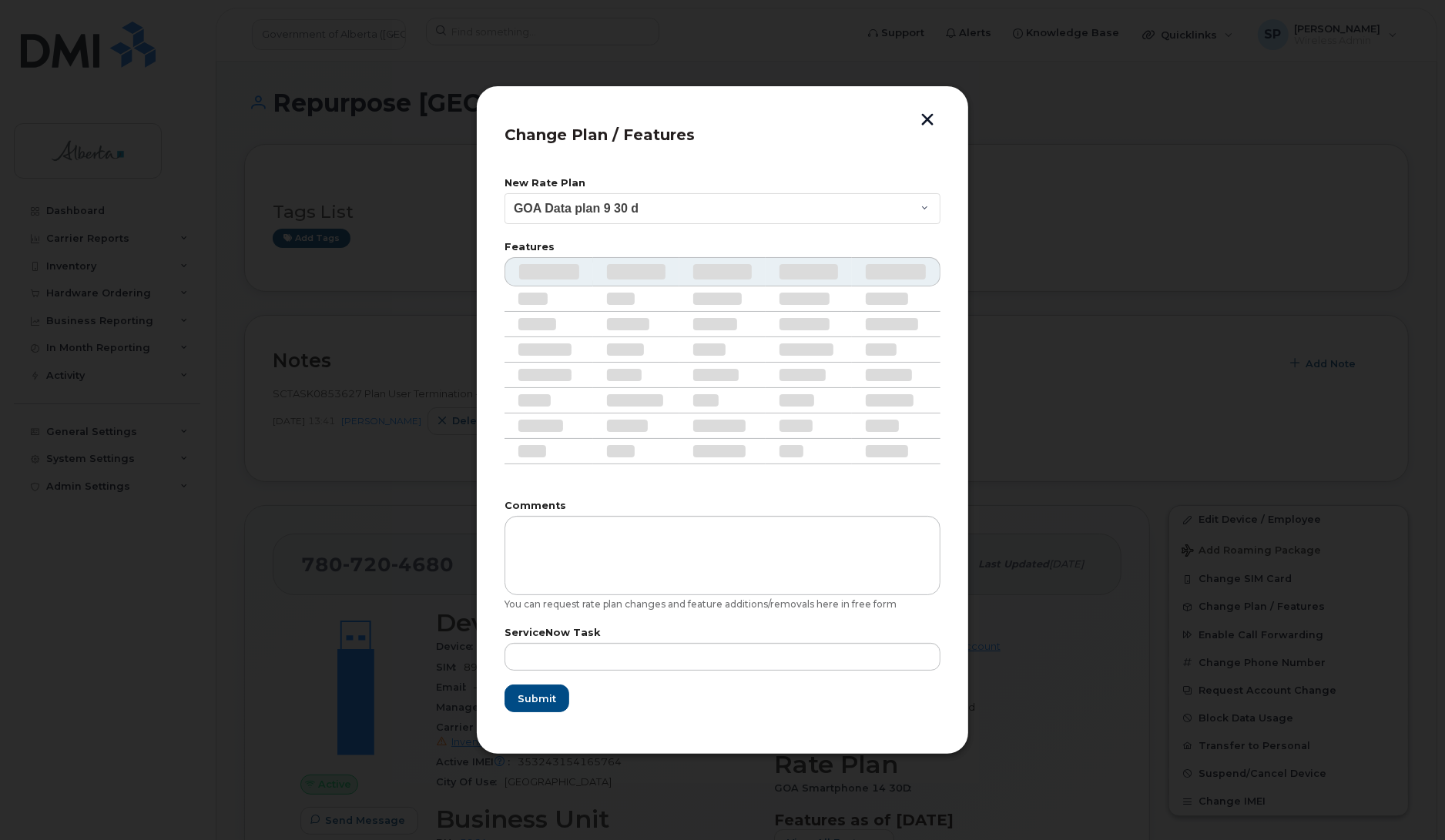
click at [620, 642] on div "ServiceNow Task" at bounding box center [722, 649] width 436 height 42
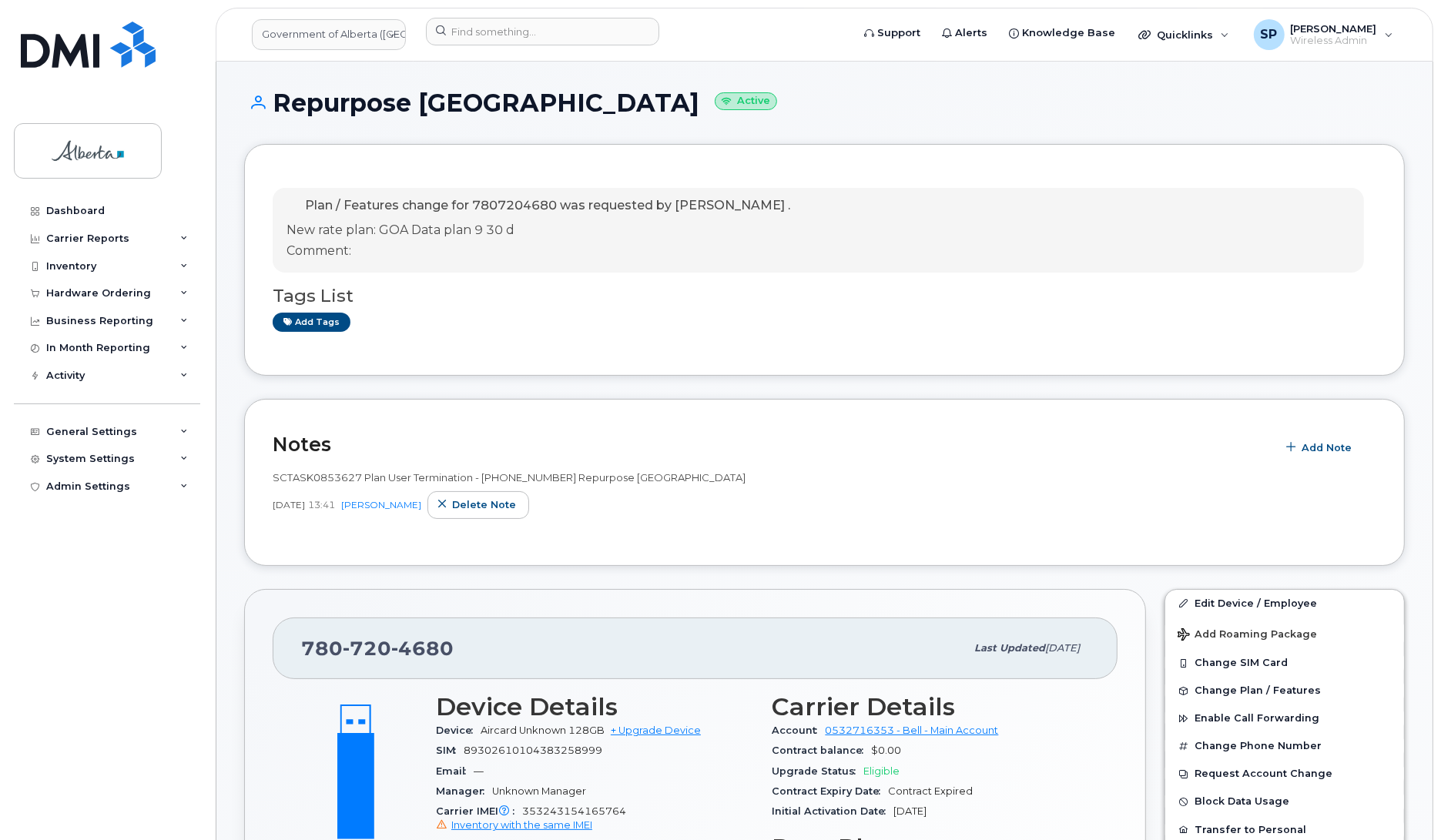
click at [100, 551] on div "Dashboard Carrier Reports Monthly Billing Data Daily Data Pooling Data Behavior…" at bounding box center [108, 507] width 190 height 620
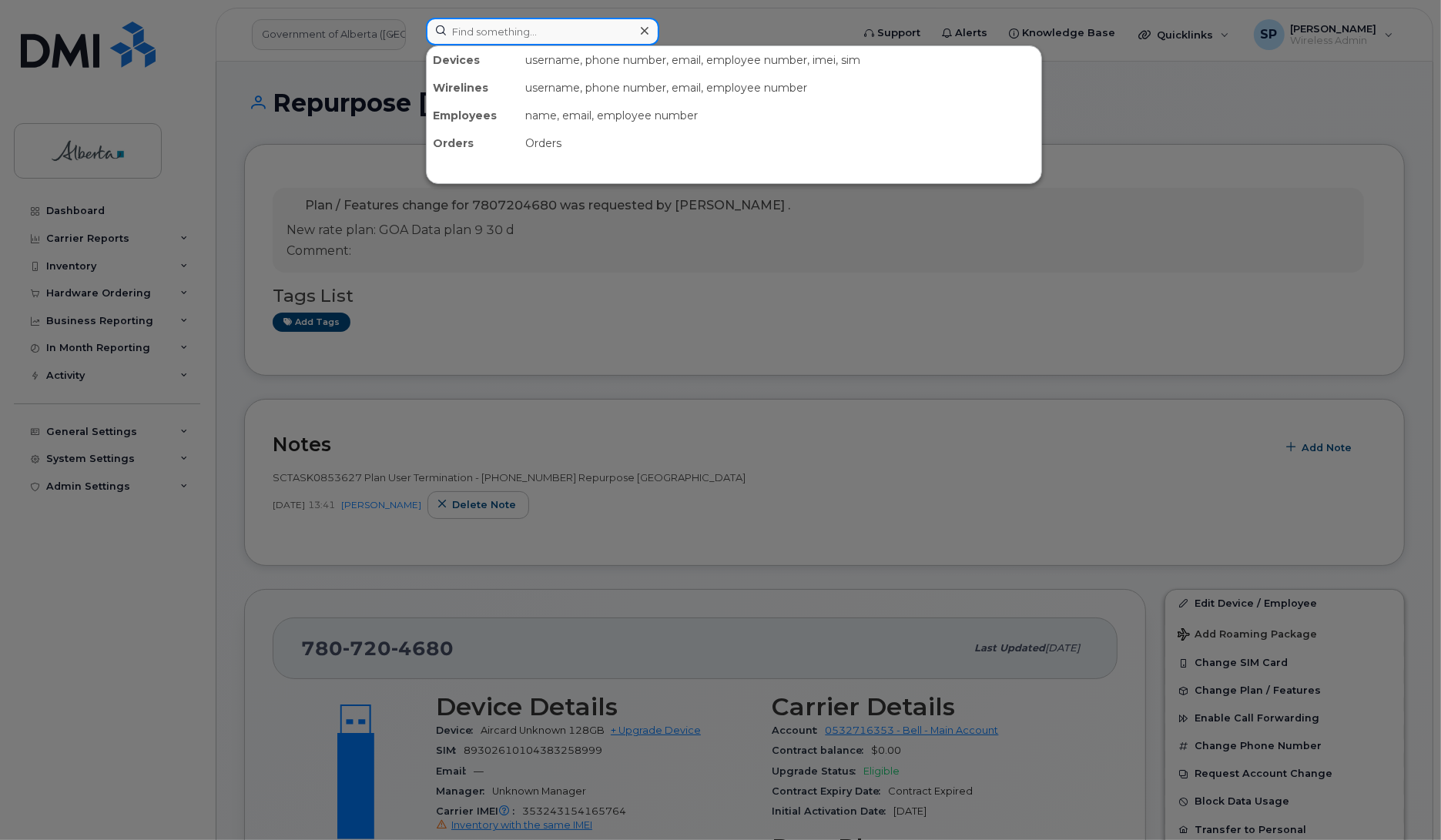
click at [541, 32] on input at bounding box center [542, 31] width 233 height 28
paste input "5873993865"
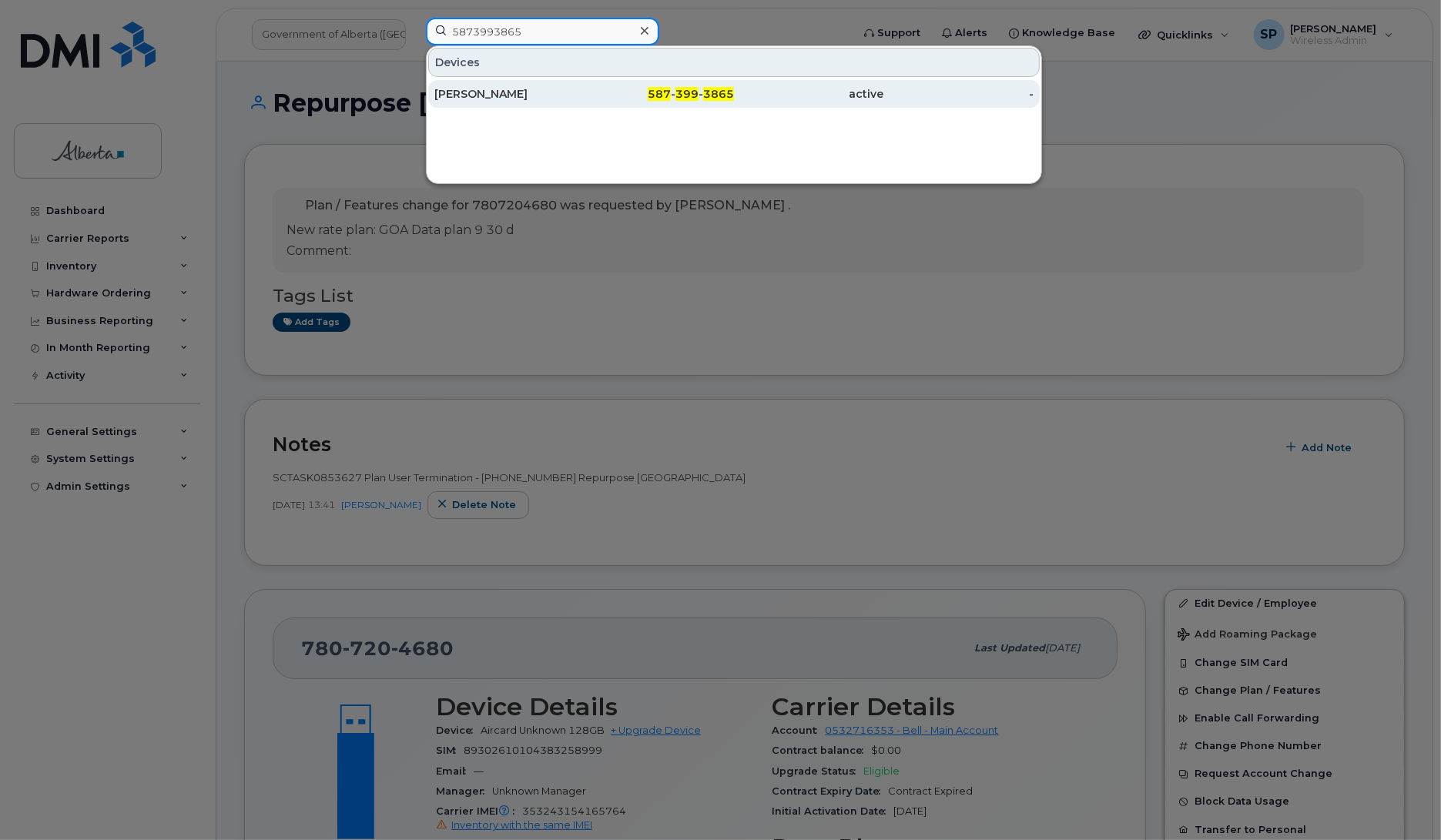
type input "5873993865"
click at [490, 94] on div "[PERSON_NAME]" at bounding box center [510, 94] width 150 height 16
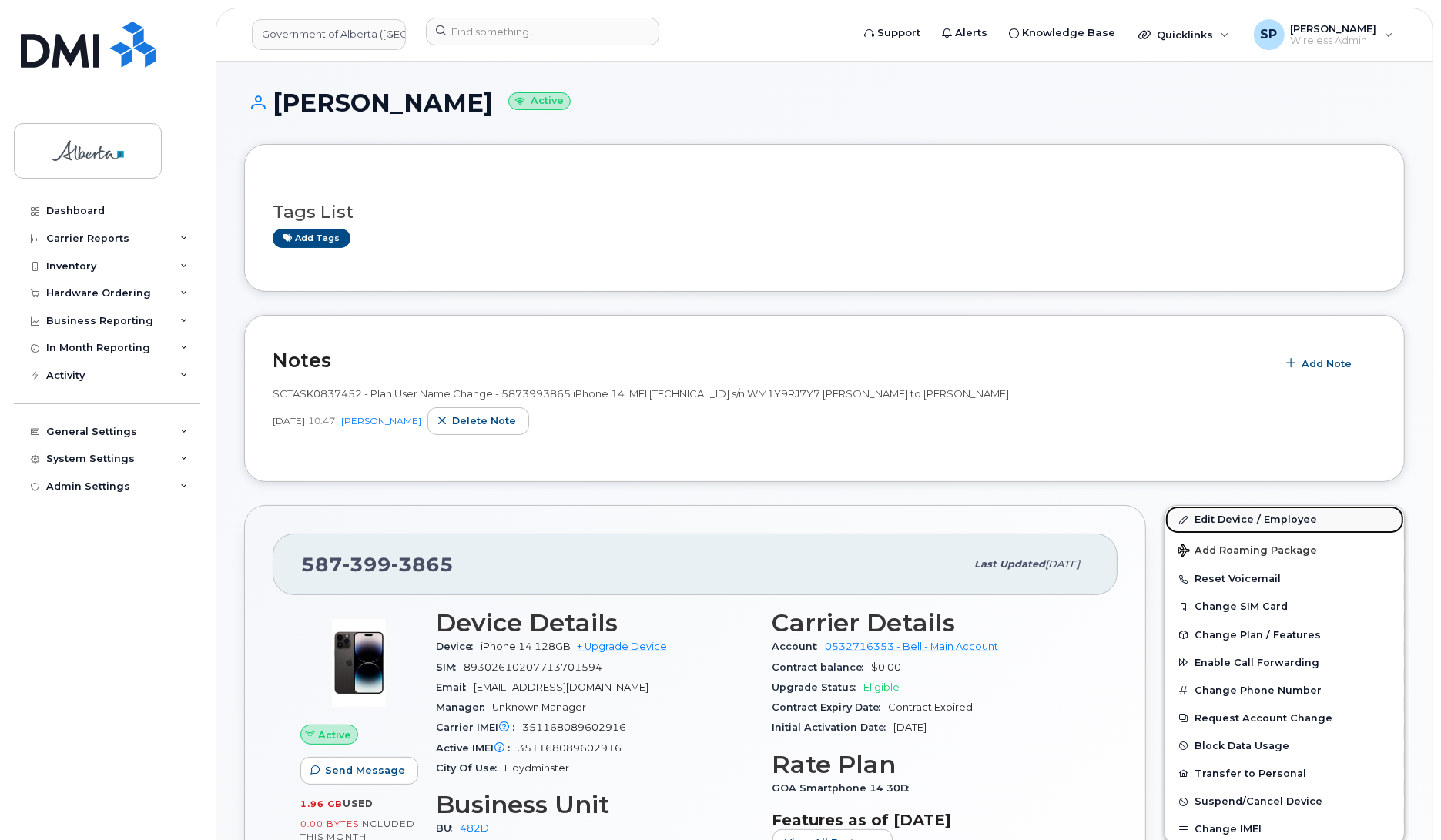
click at [1225, 518] on link "Edit Device / Employee" at bounding box center [1285, 520] width 238 height 28
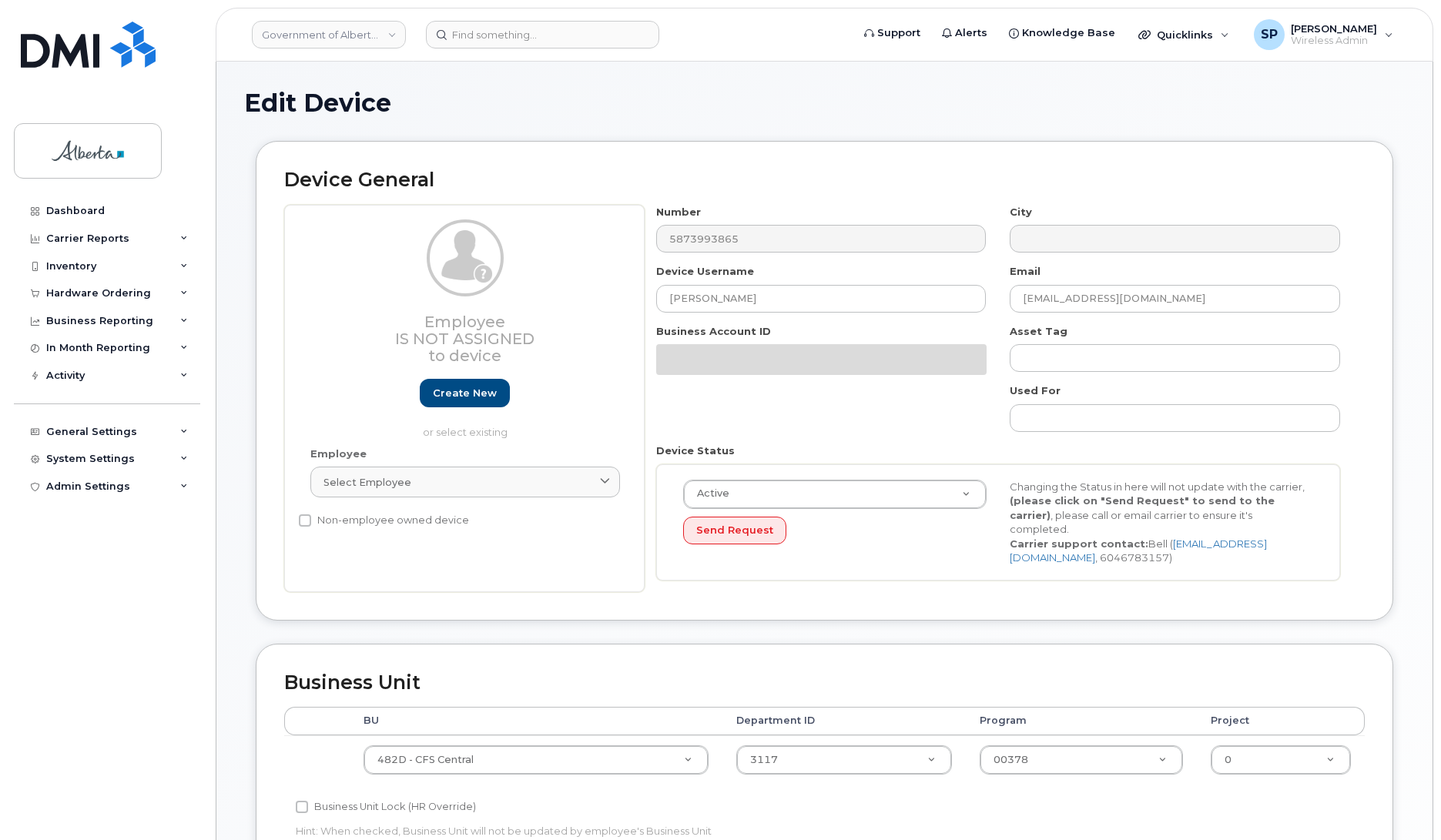
select select "4749742"
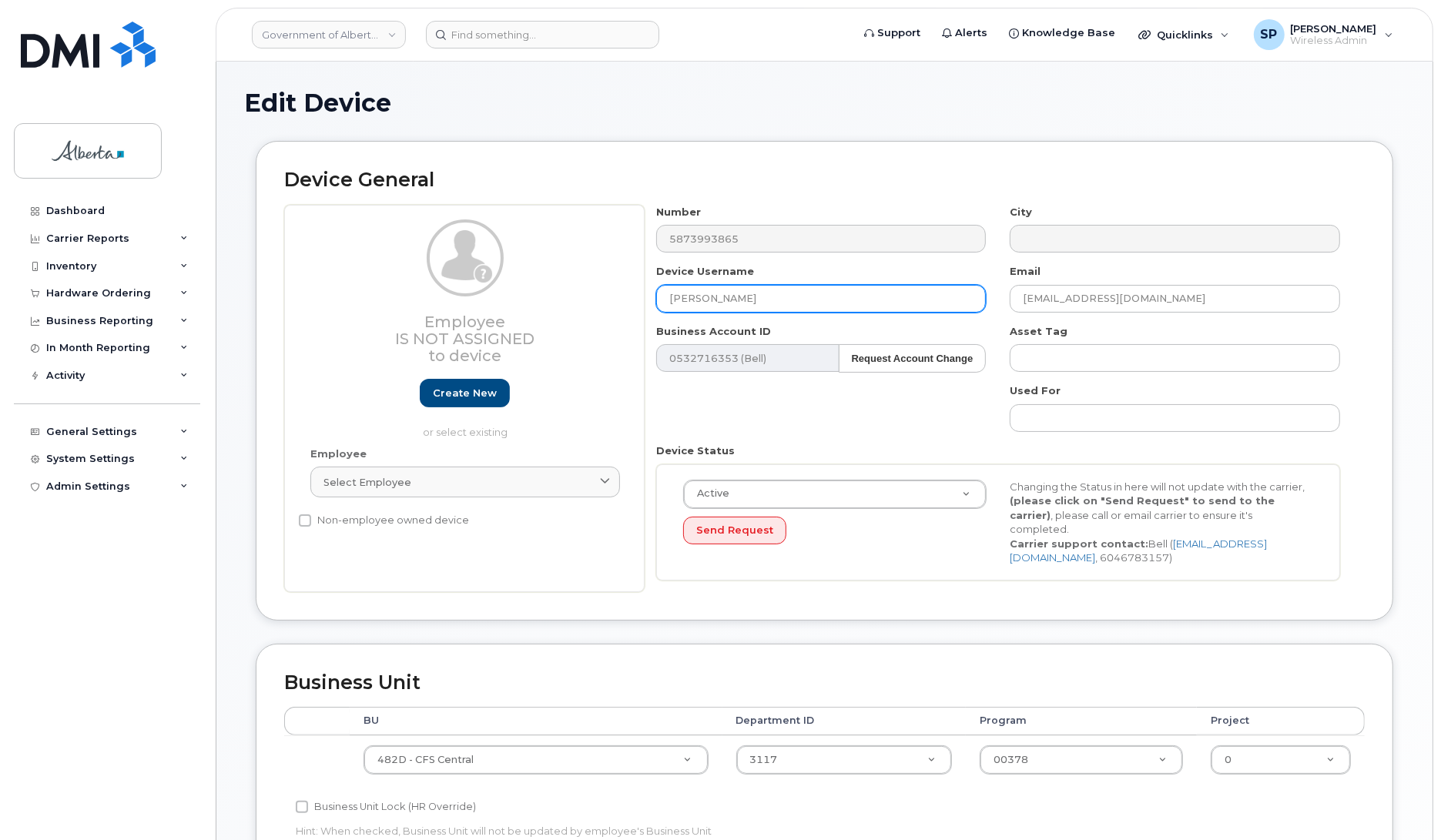
drag, startPoint x: 679, startPoint y: 294, endPoint x: 620, endPoint y: 301, distance: 59.4
click at [621, 301] on div "Employee Is not assigned to device Create new or select existing Employee Selec…" at bounding box center [825, 398] width 1081 height 387
paste input "Child Intervention Practitioner Vacant"
type input "Child Intervention Practitioner Vacant"
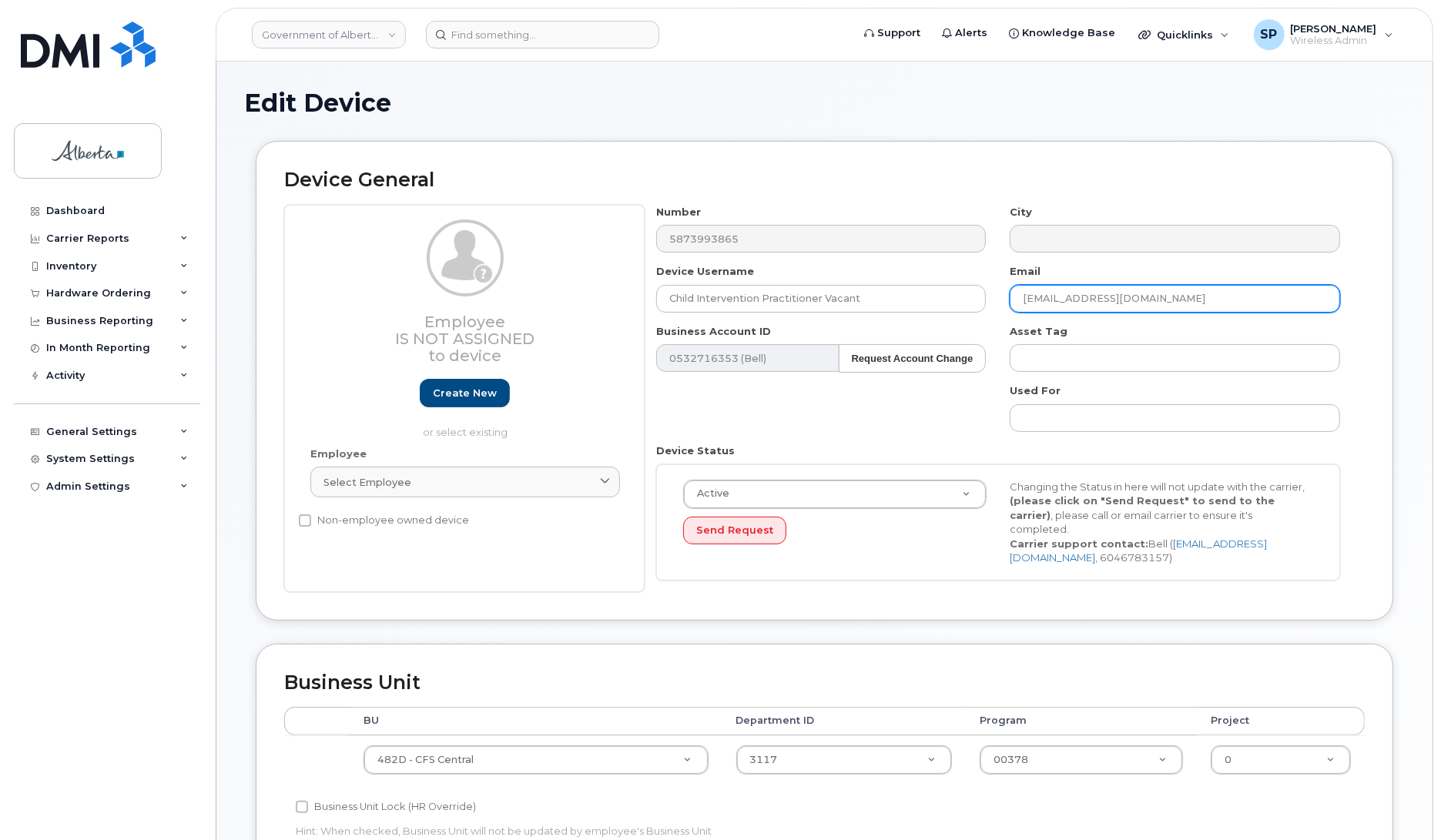
drag, startPoint x: 1175, startPoint y: 293, endPoint x: 894, endPoint y: 314, distance: 281.8
click at [894, 314] on div "Number 5873993865 City Device Username Child Intervention Practitioner Vacant E…" at bounding box center [999, 398] width 708 height 387
paste input "Melissa.Elliott"
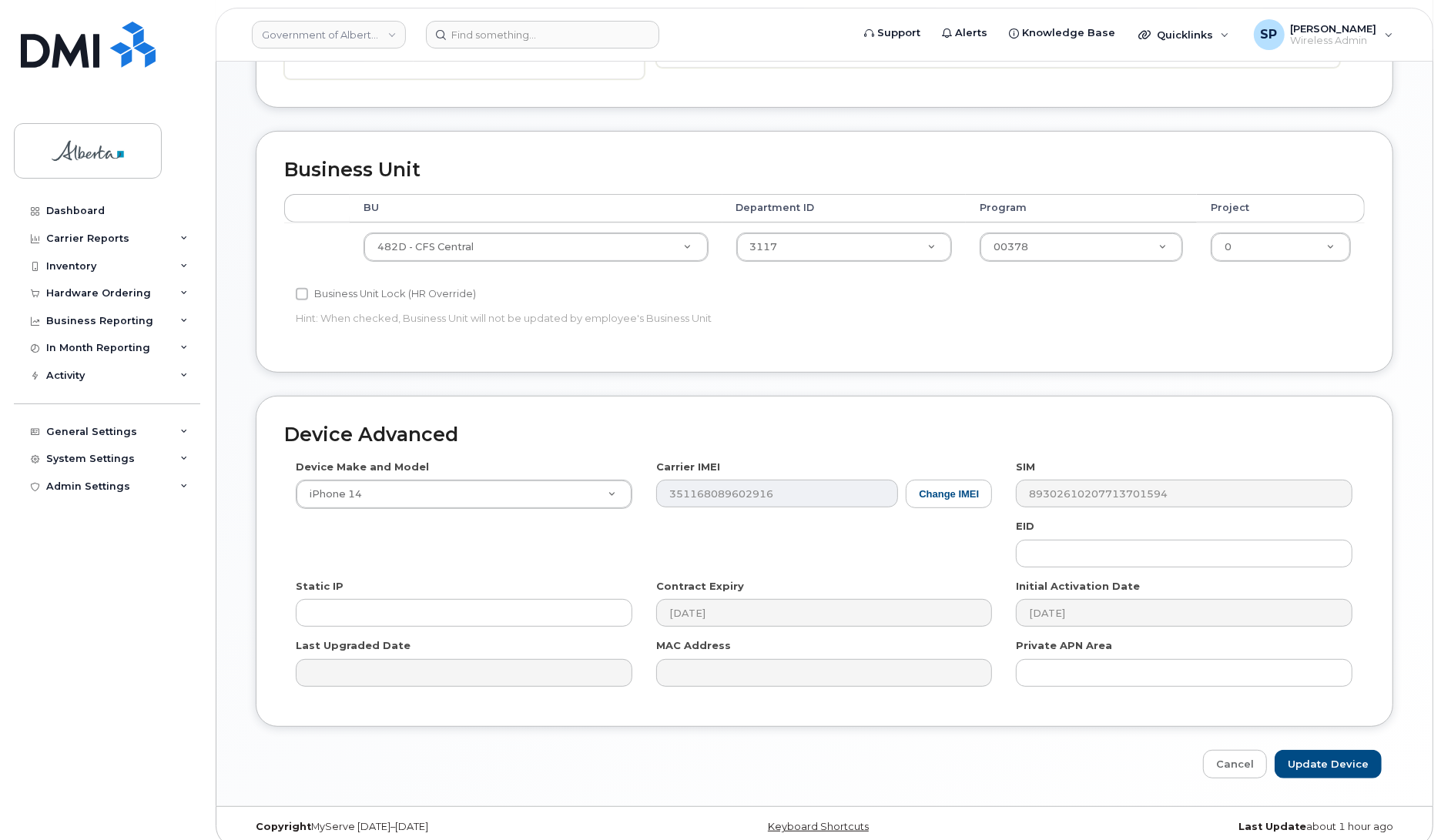
scroll to position [517, 0]
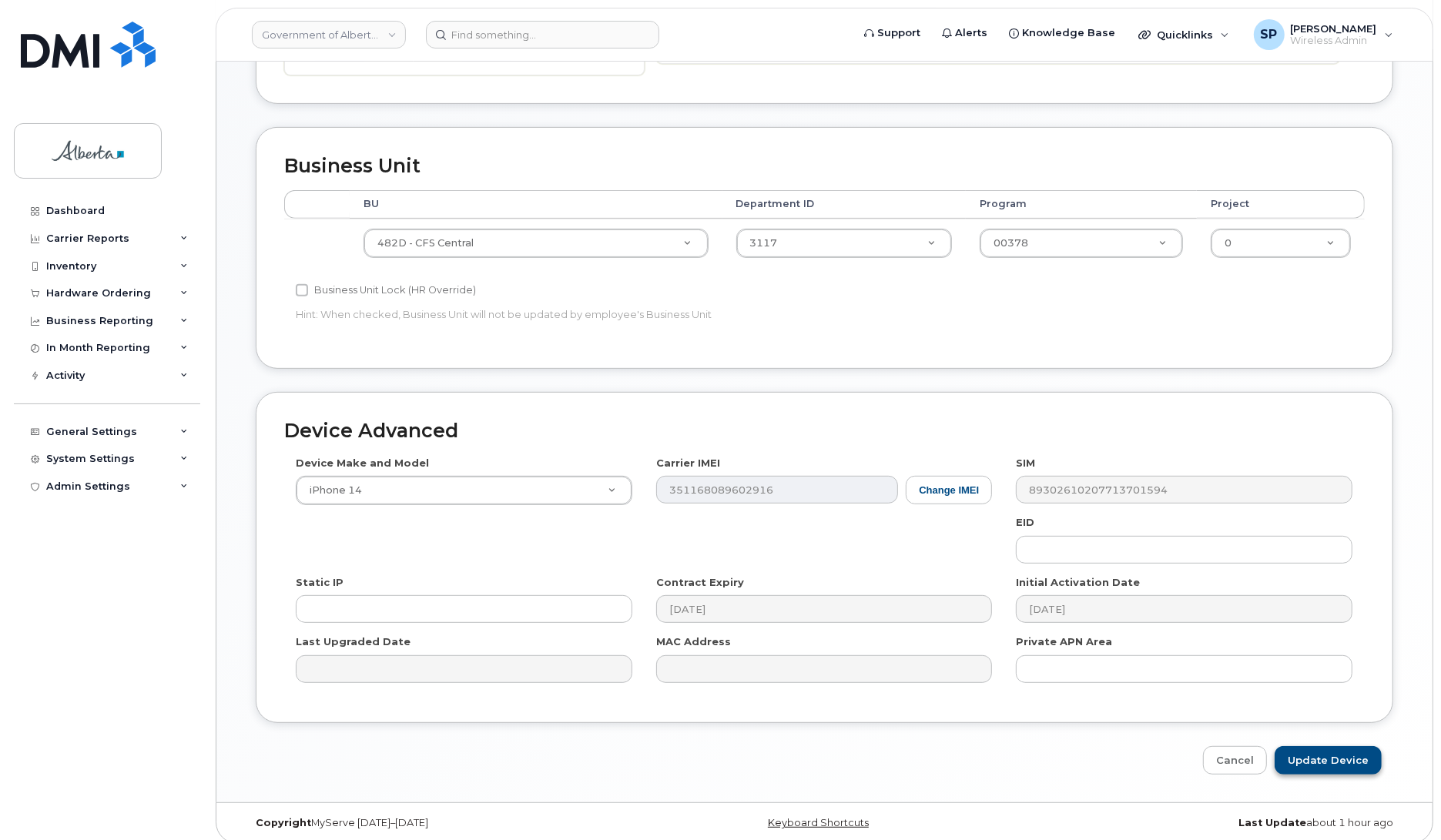
type input "Melissa.Elliott@gov.ab.ca"
click at [1344, 746] on input "Update Device" at bounding box center [1328, 760] width 107 height 28
type input "Saving..."
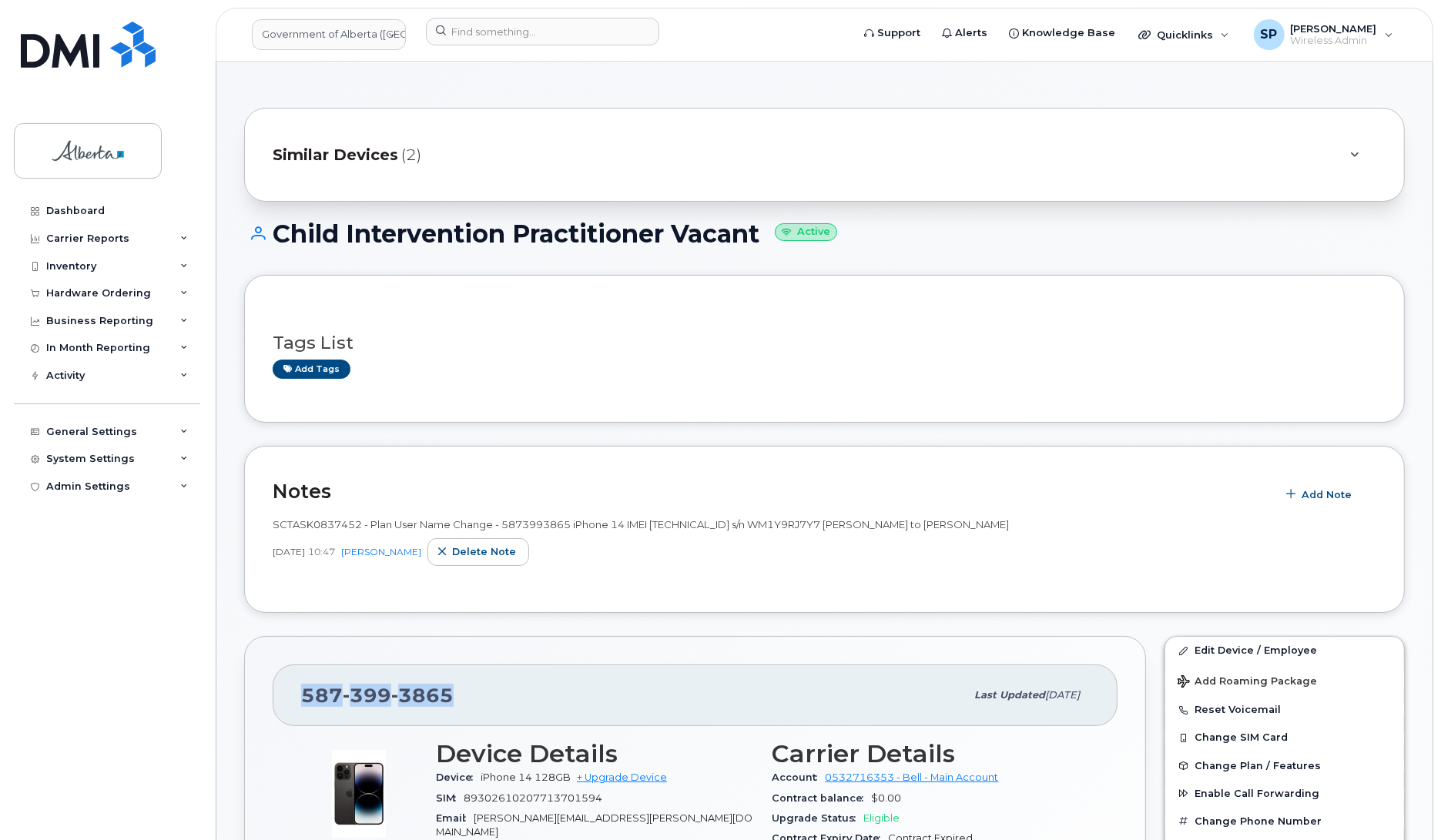
drag, startPoint x: 467, startPoint y: 691, endPoint x: 290, endPoint y: 701, distance: 177.3
click at [290, 701] on div "[PHONE_NUMBER] Last updated [DATE]" at bounding box center [694, 695] width 845 height 61
copy span "[PHONE_NUMBER]"
click at [526, 376] on div "Add tags" at bounding box center [818, 369] width 1092 height 19
click at [1325, 498] on span "Add Note" at bounding box center [1326, 495] width 50 height 15
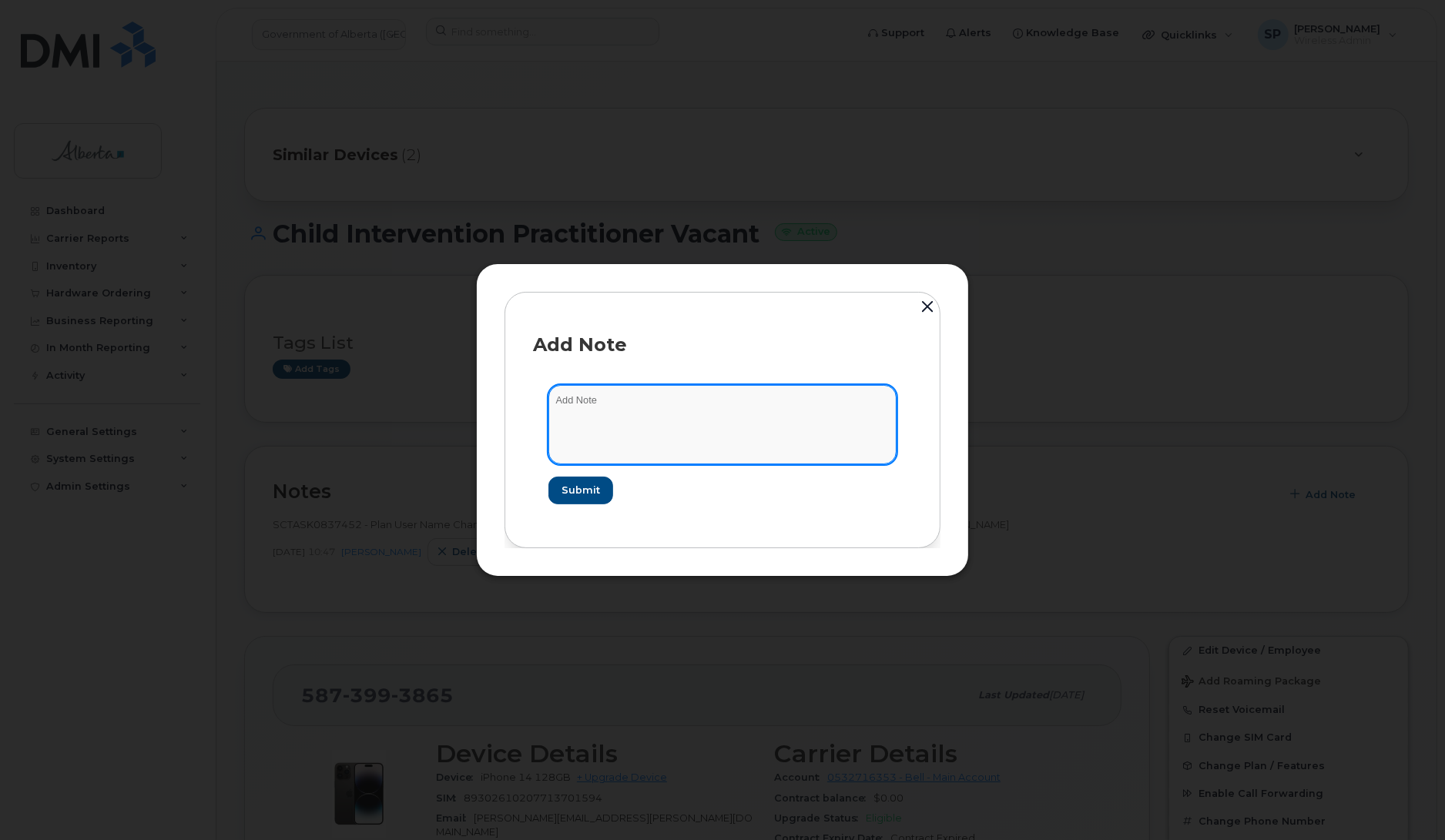
click at [690, 426] on textarea at bounding box center [723, 425] width 349 height 79
paste textarea "Plan User Termination - (1) Suspend"
type textarea "Plan User Termination - (1) Suspend"
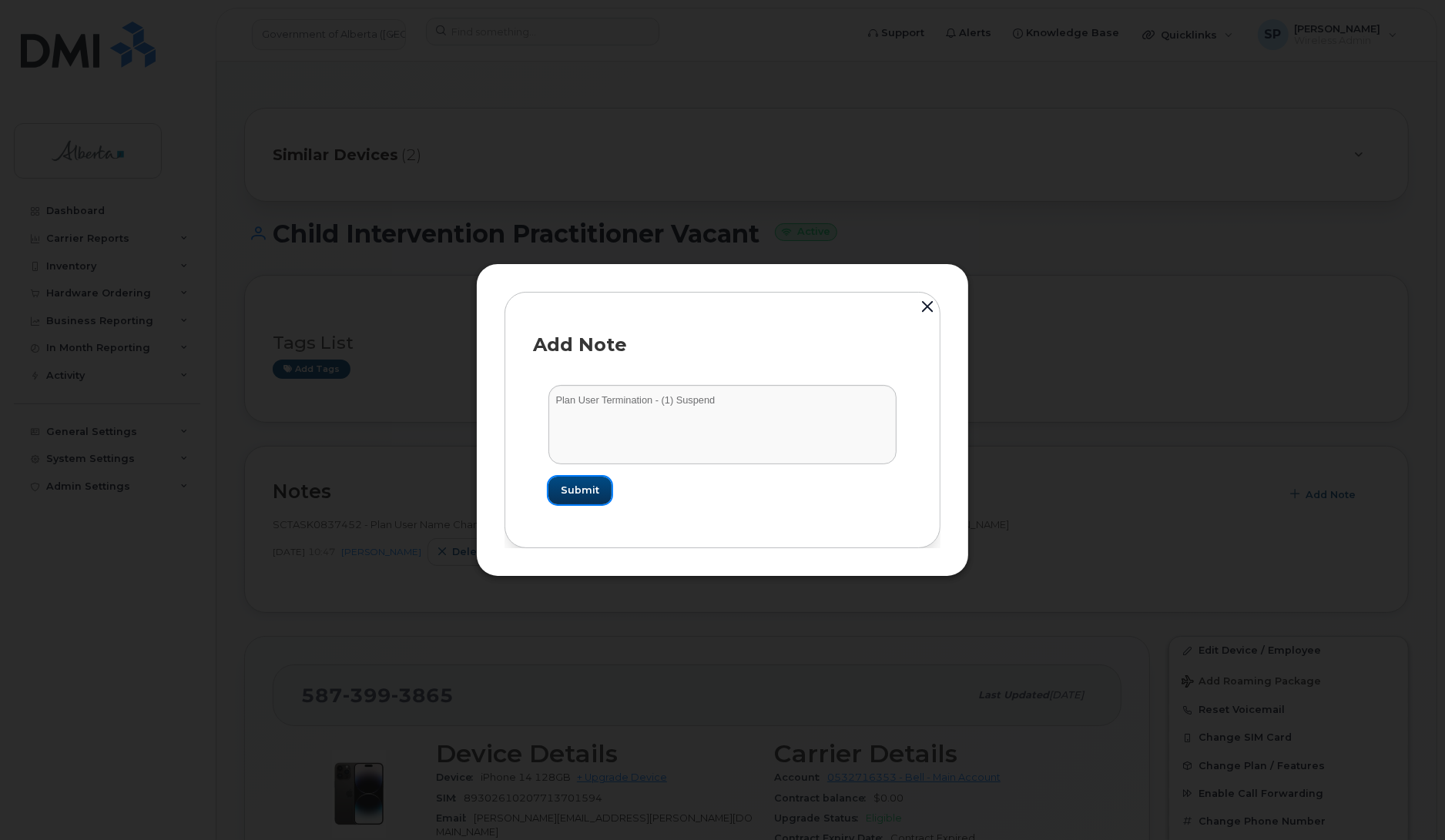
click at [594, 493] on span "Submit" at bounding box center [580, 491] width 39 height 15
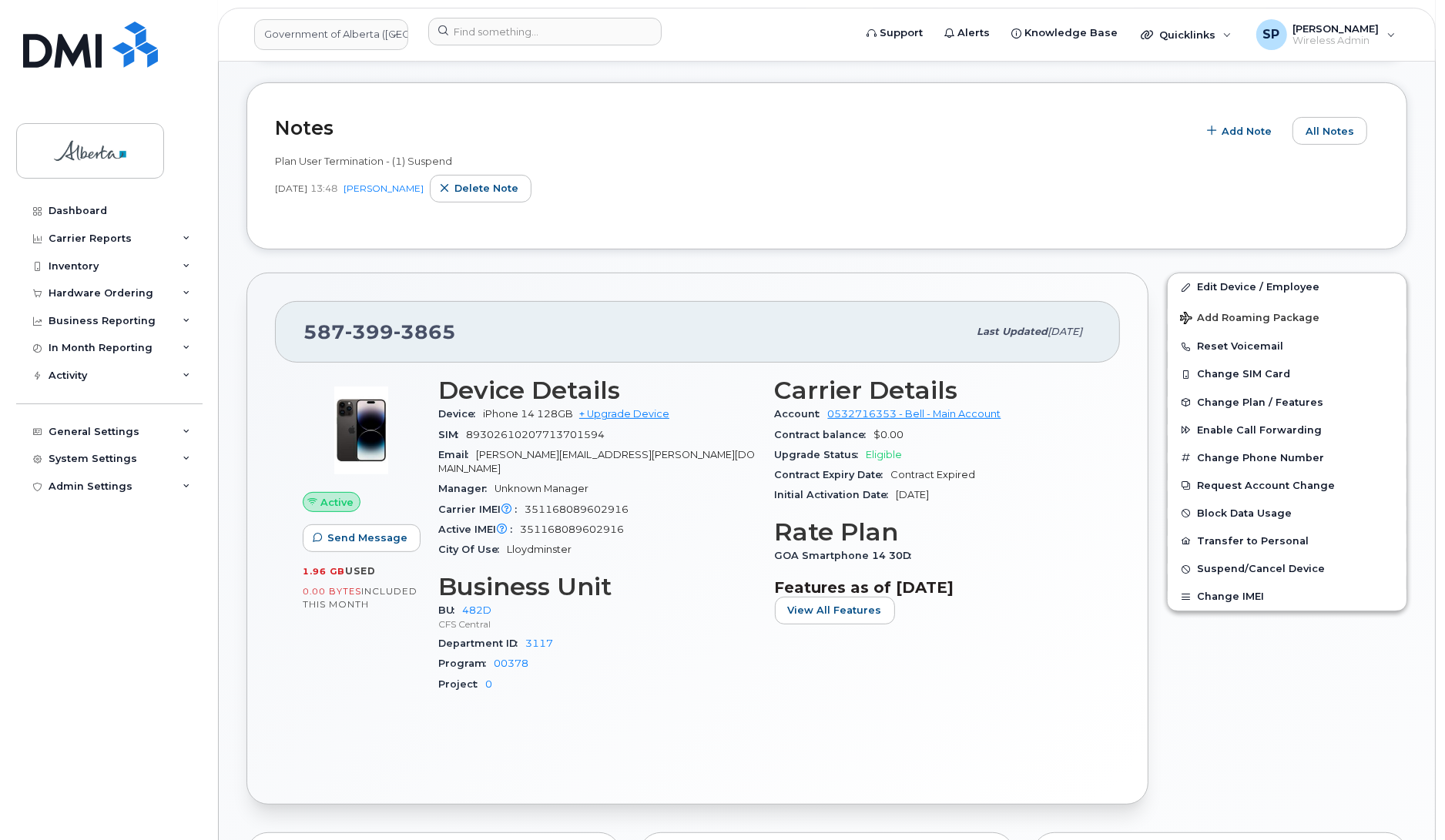
scroll to position [378, 0]
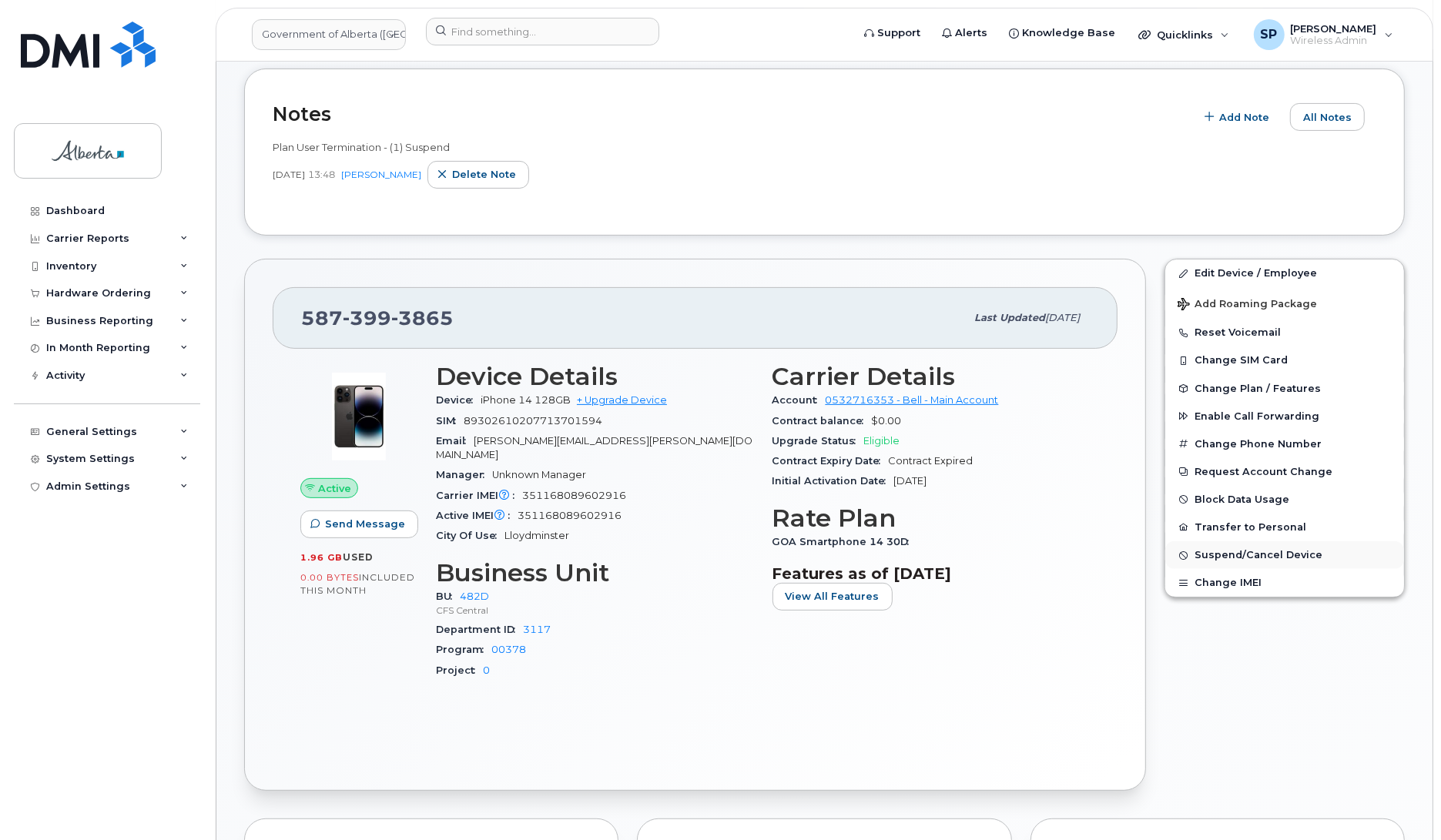
click at [1273, 555] on span "Suspend/Cancel Device" at bounding box center [1258, 556] width 127 height 12
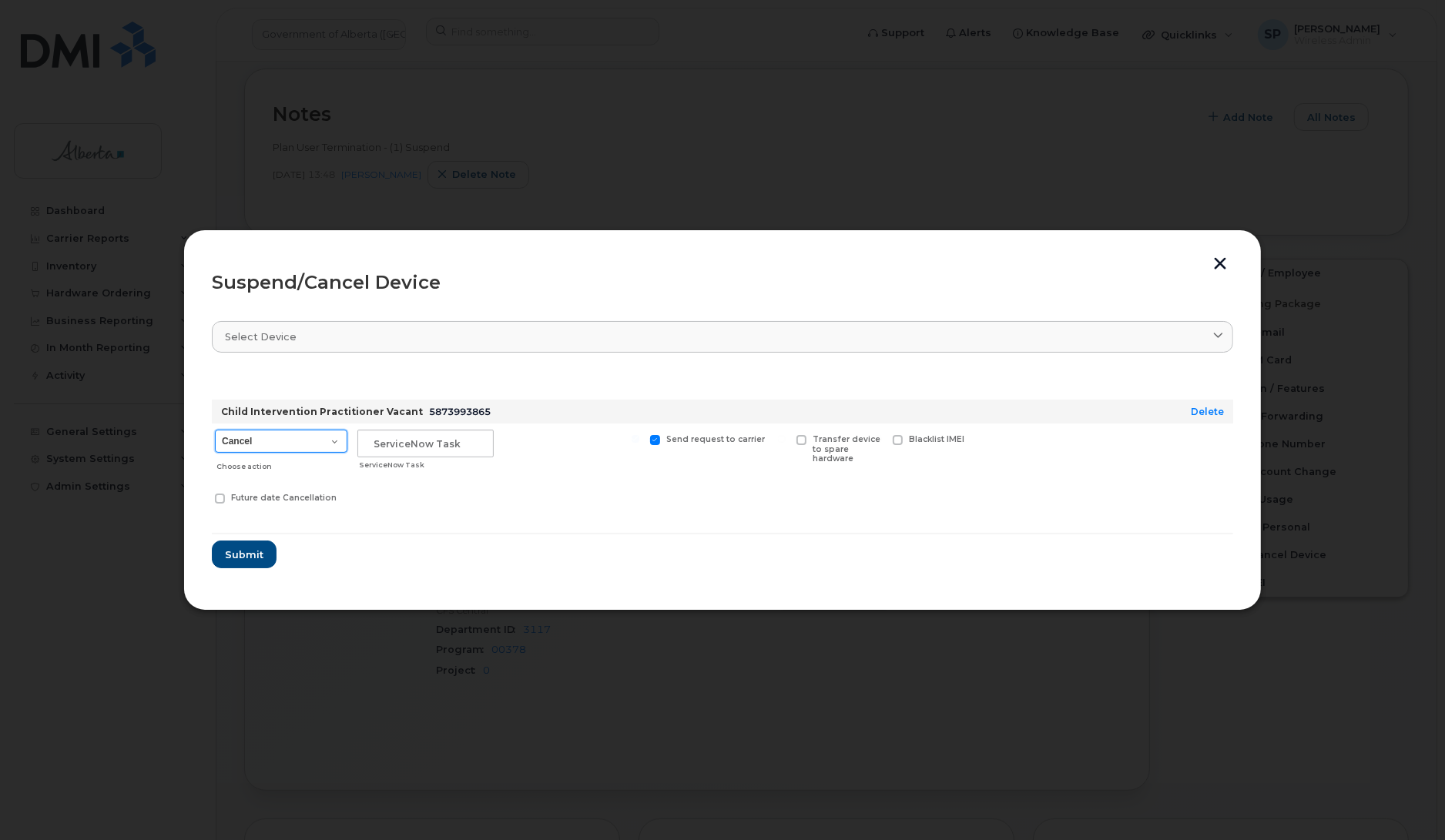
click at [261, 445] on select "Cancel Suspend - Extend Suspension Suspend - Reduced Rate Suspend - Lost Device…" at bounding box center [281, 441] width 132 height 23
select select "[object Object]"
click at [215, 430] on select "Cancel Suspend - Extend Suspension Suspend - Reduced Rate Suspend - Lost Device…" at bounding box center [281, 441] width 132 height 23
click at [382, 455] on input "text" at bounding box center [426, 444] width 137 height 28
paste input "SCTASK0852888"
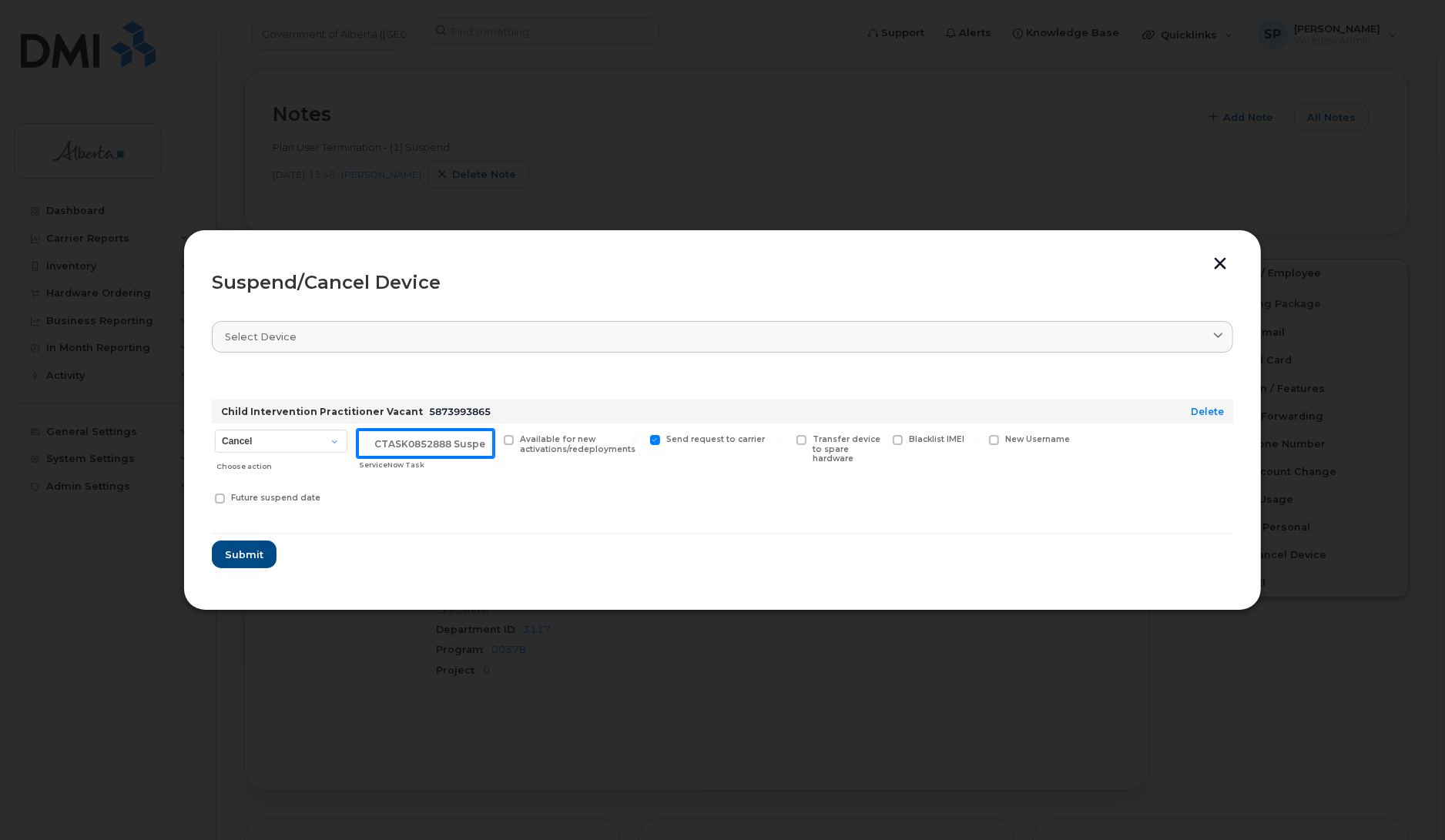
scroll to position [0, 13]
type input "SCTASK0852888 Suspend"
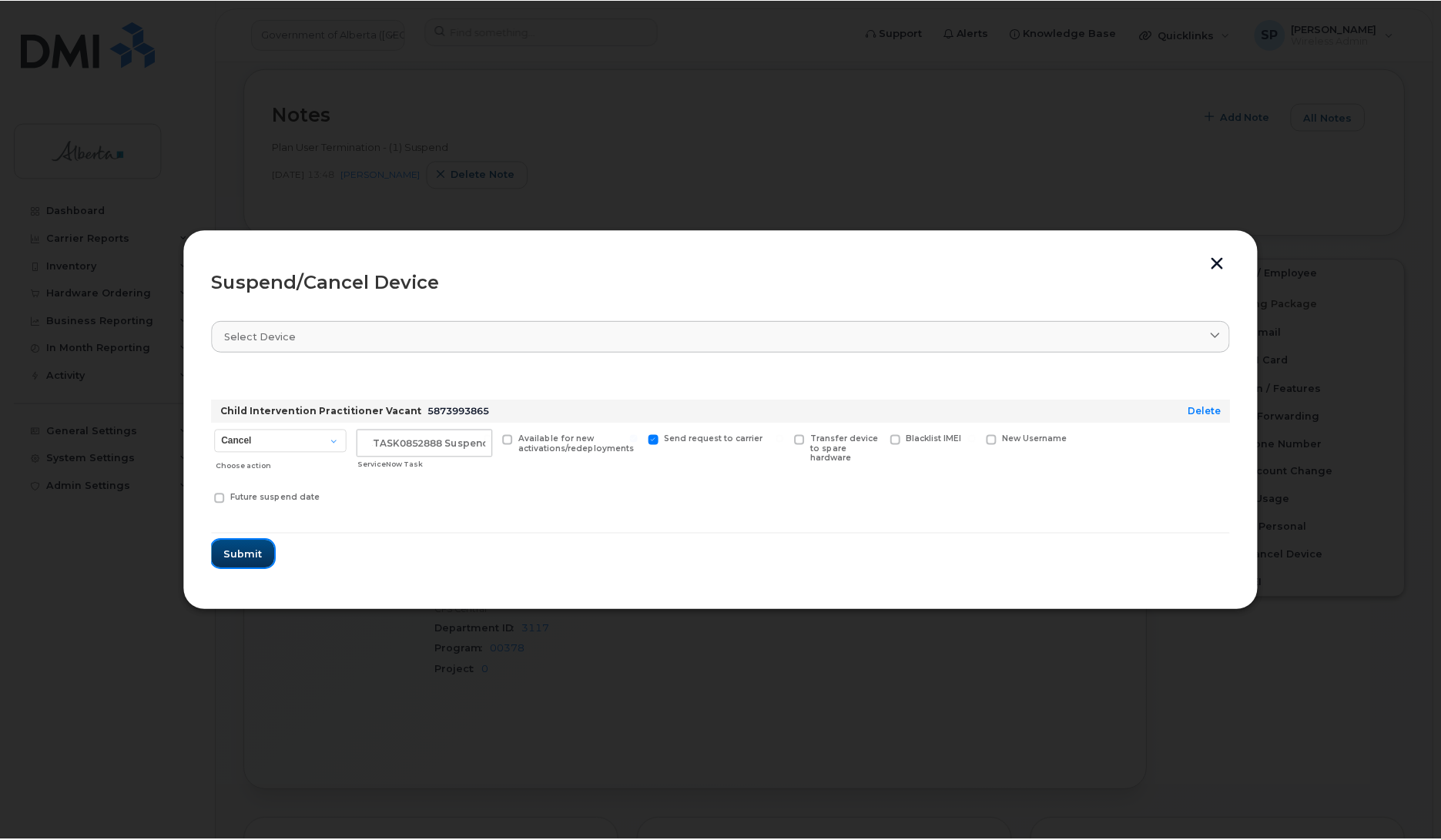
scroll to position [0, 0]
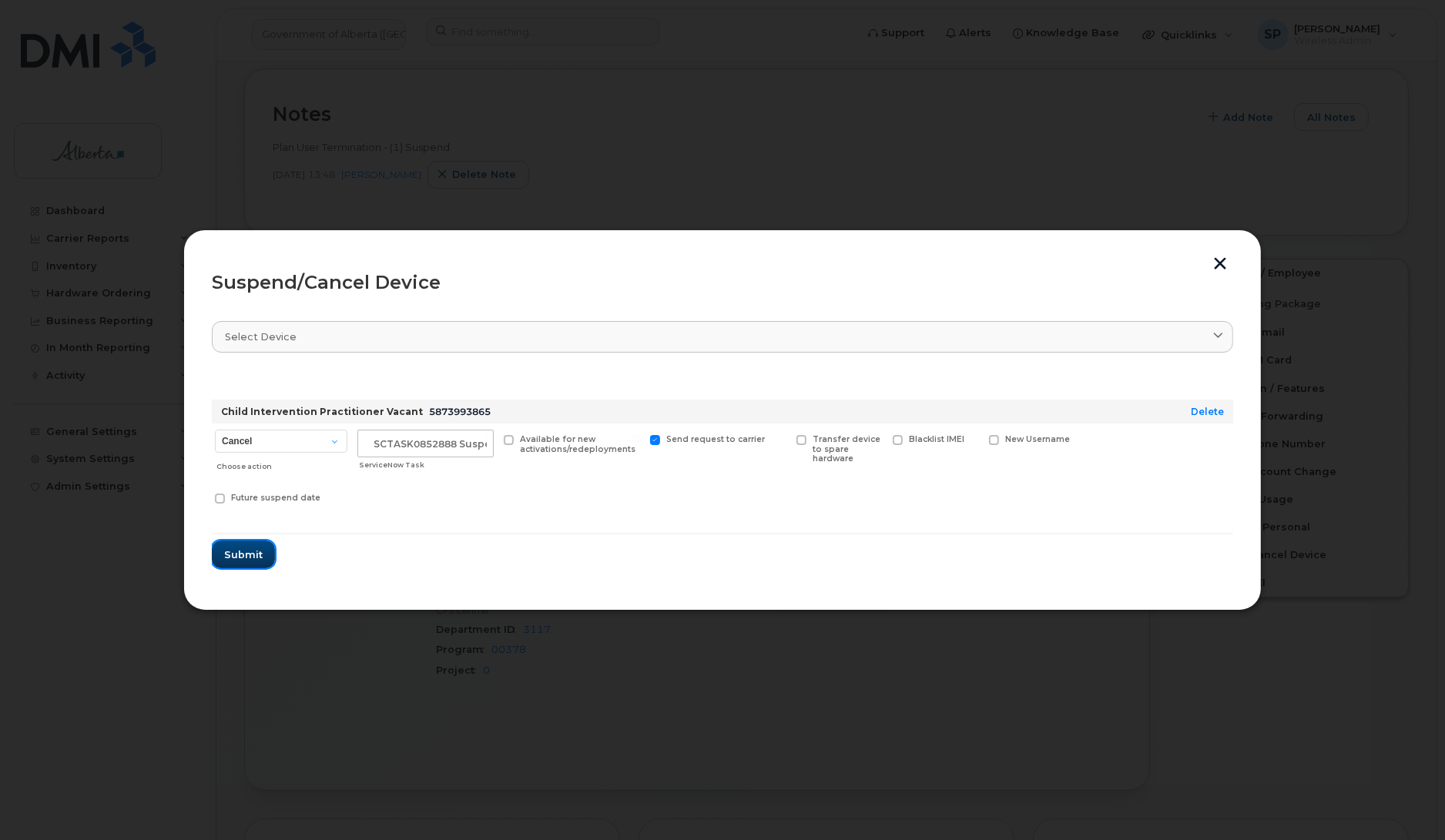
click at [248, 553] on span "Submit" at bounding box center [243, 555] width 39 height 15
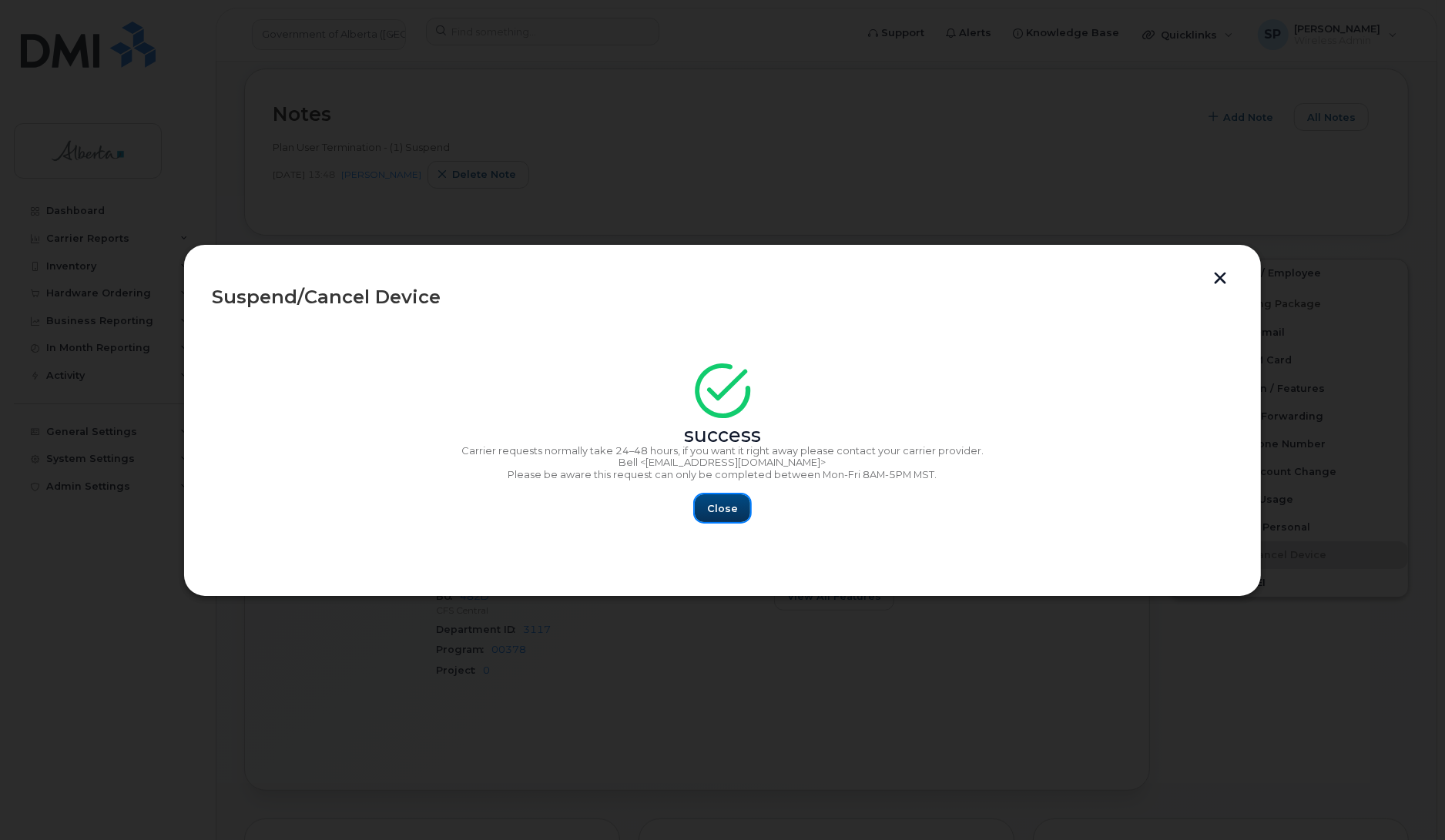
click at [729, 506] on span "Close" at bounding box center [723, 509] width 31 height 15
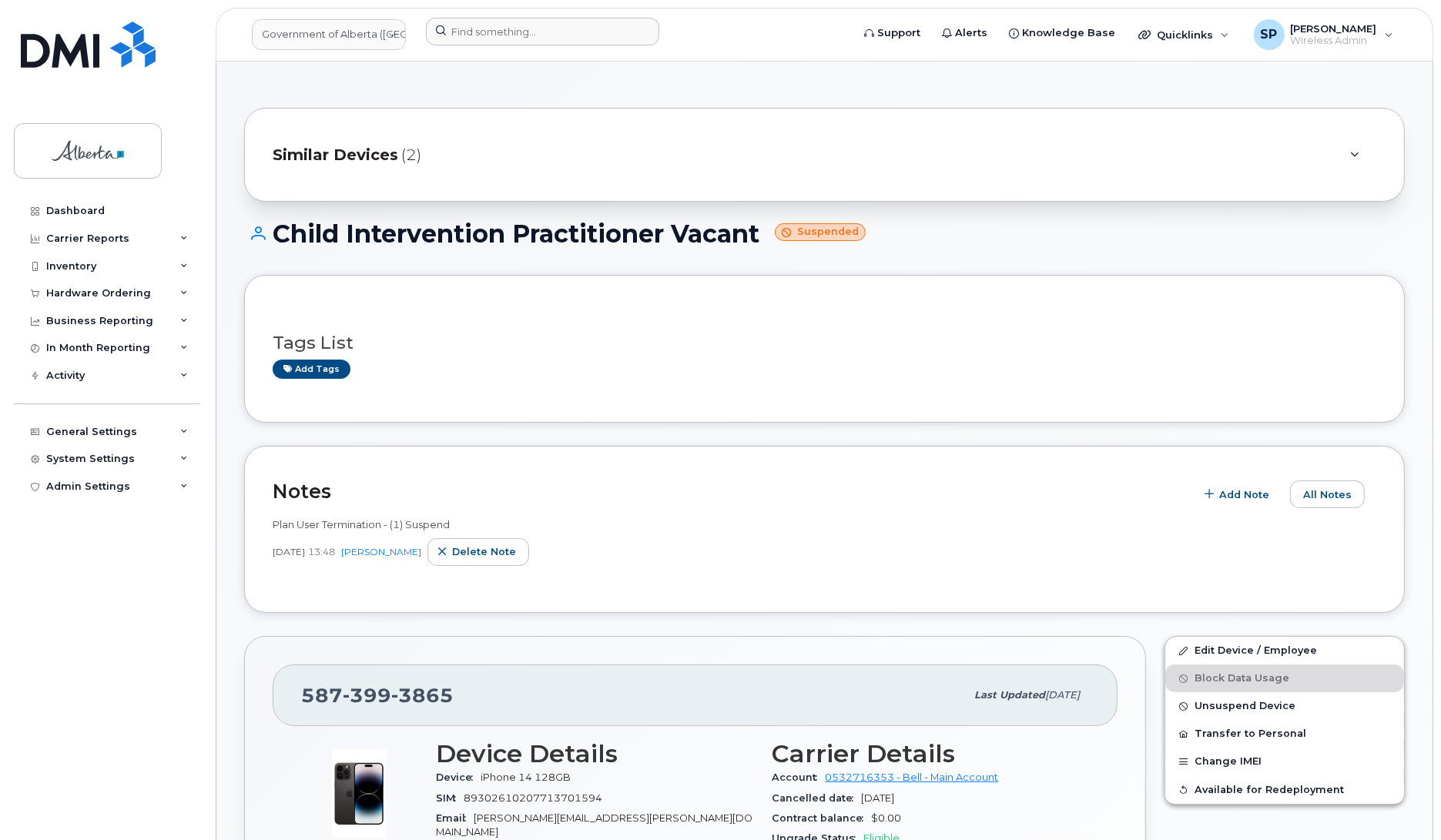
click at [720, 22] on form at bounding box center [633, 31] width 416 height 28
click at [514, 33] on input at bounding box center [542, 31] width 233 height 28
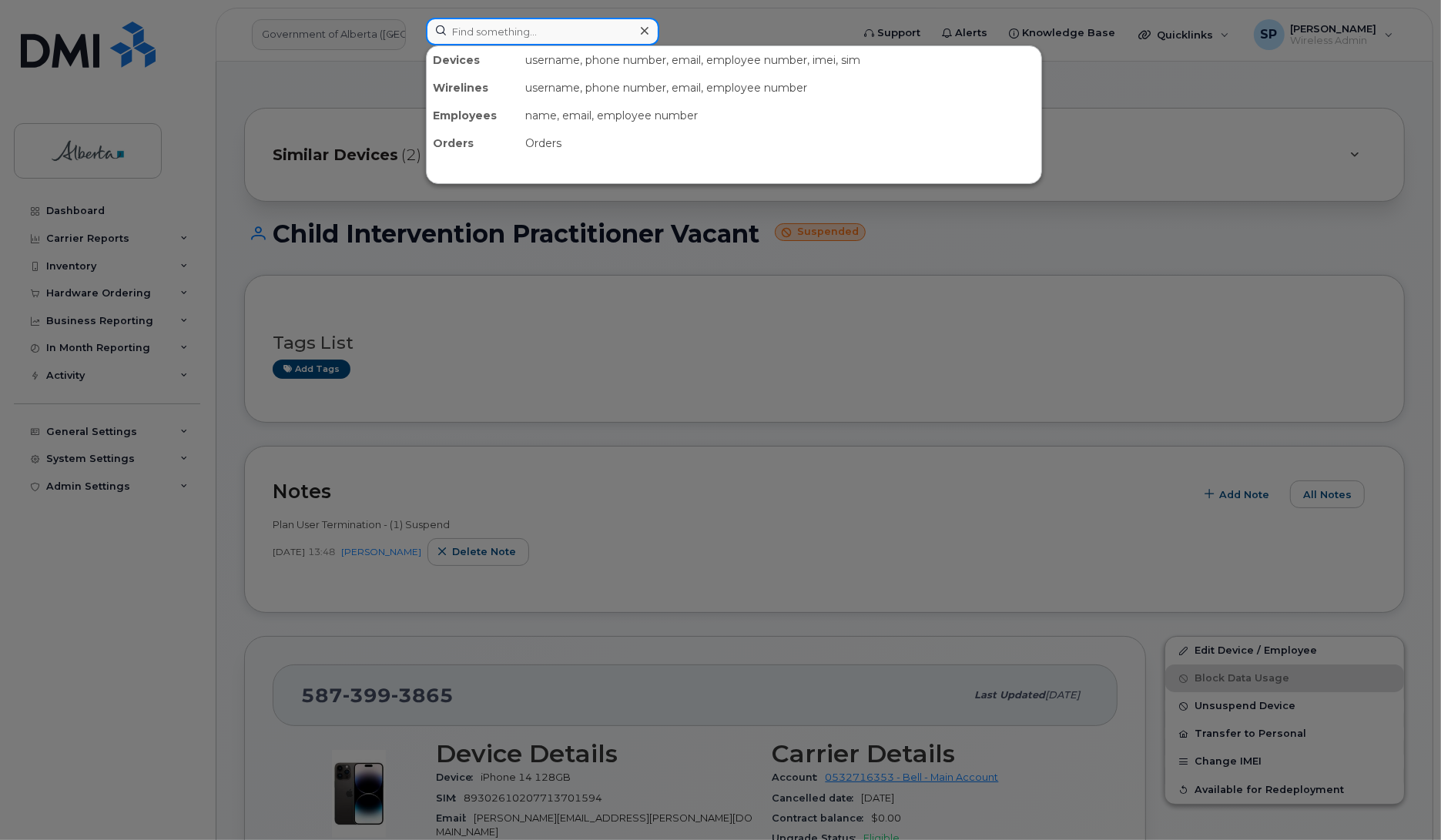
paste input "[PERSON_NAME]"
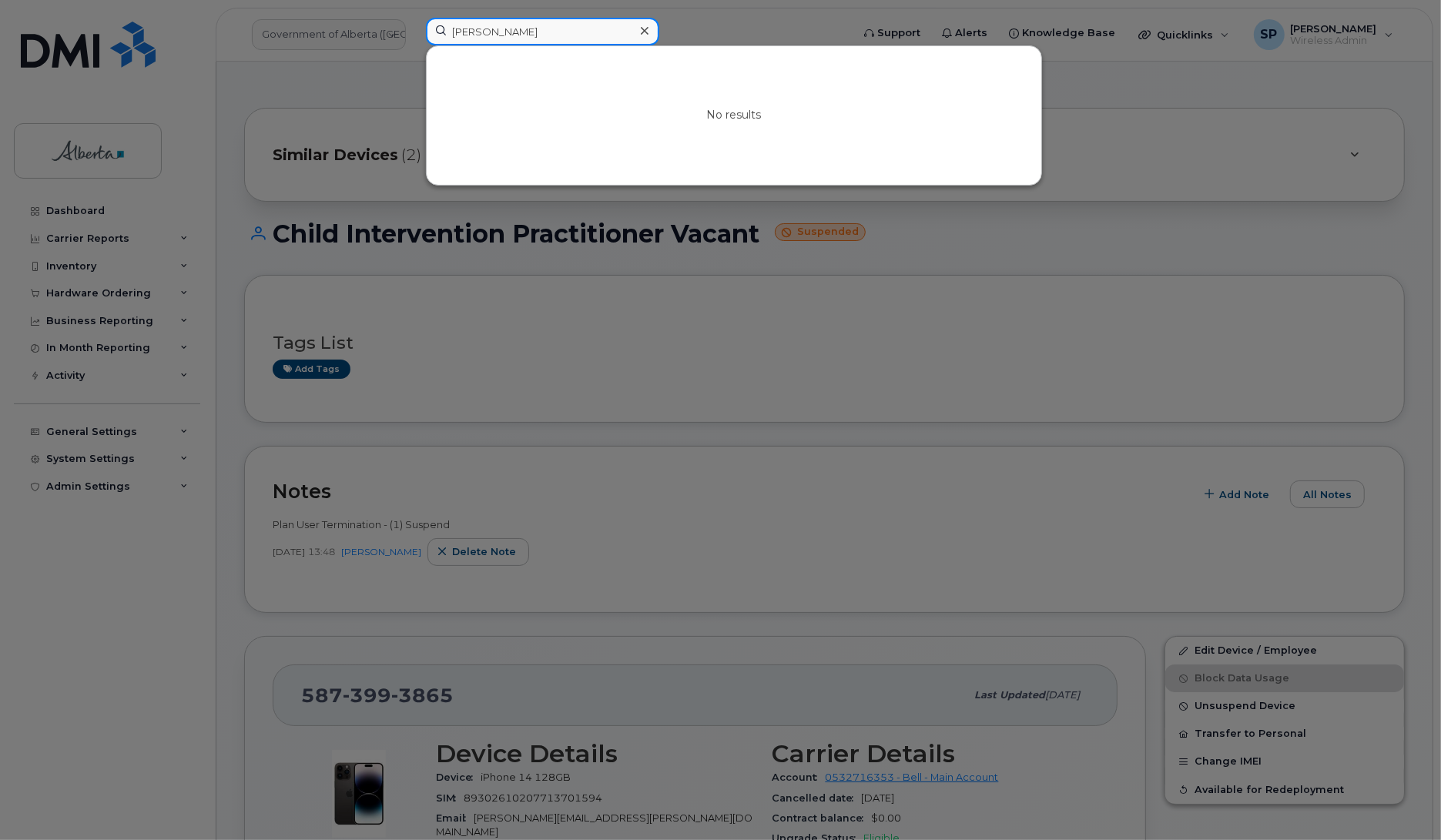
drag, startPoint x: 527, startPoint y: 35, endPoint x: 350, endPoint y: 46, distance: 177.3
click at [414, 46] on div "[PERSON_NAME] No results" at bounding box center [634, 34] width 440 height 34
paste input "5875969073"
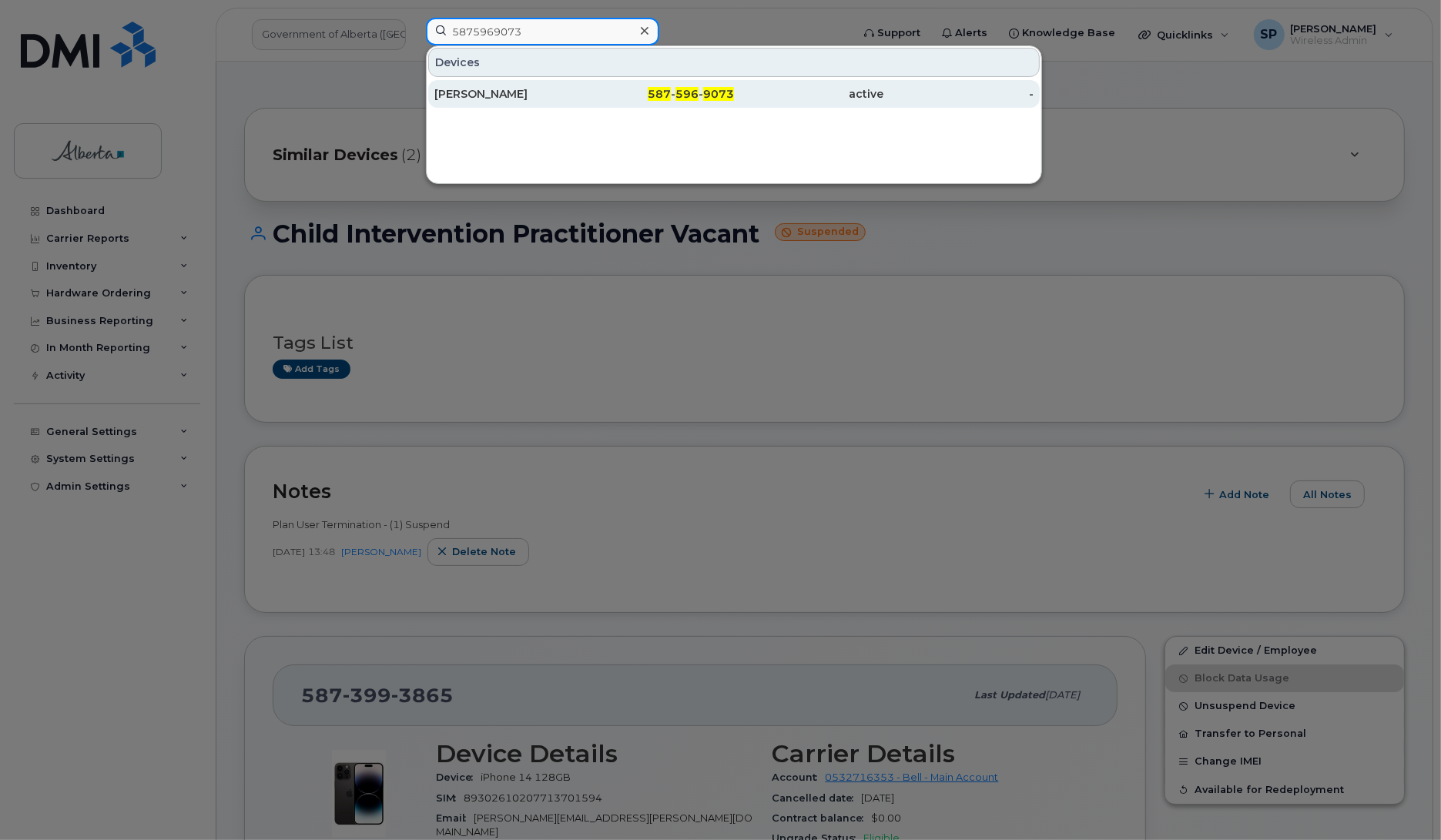
type input "5875969073"
click at [482, 98] on div "[PERSON_NAME]" at bounding box center [510, 94] width 150 height 16
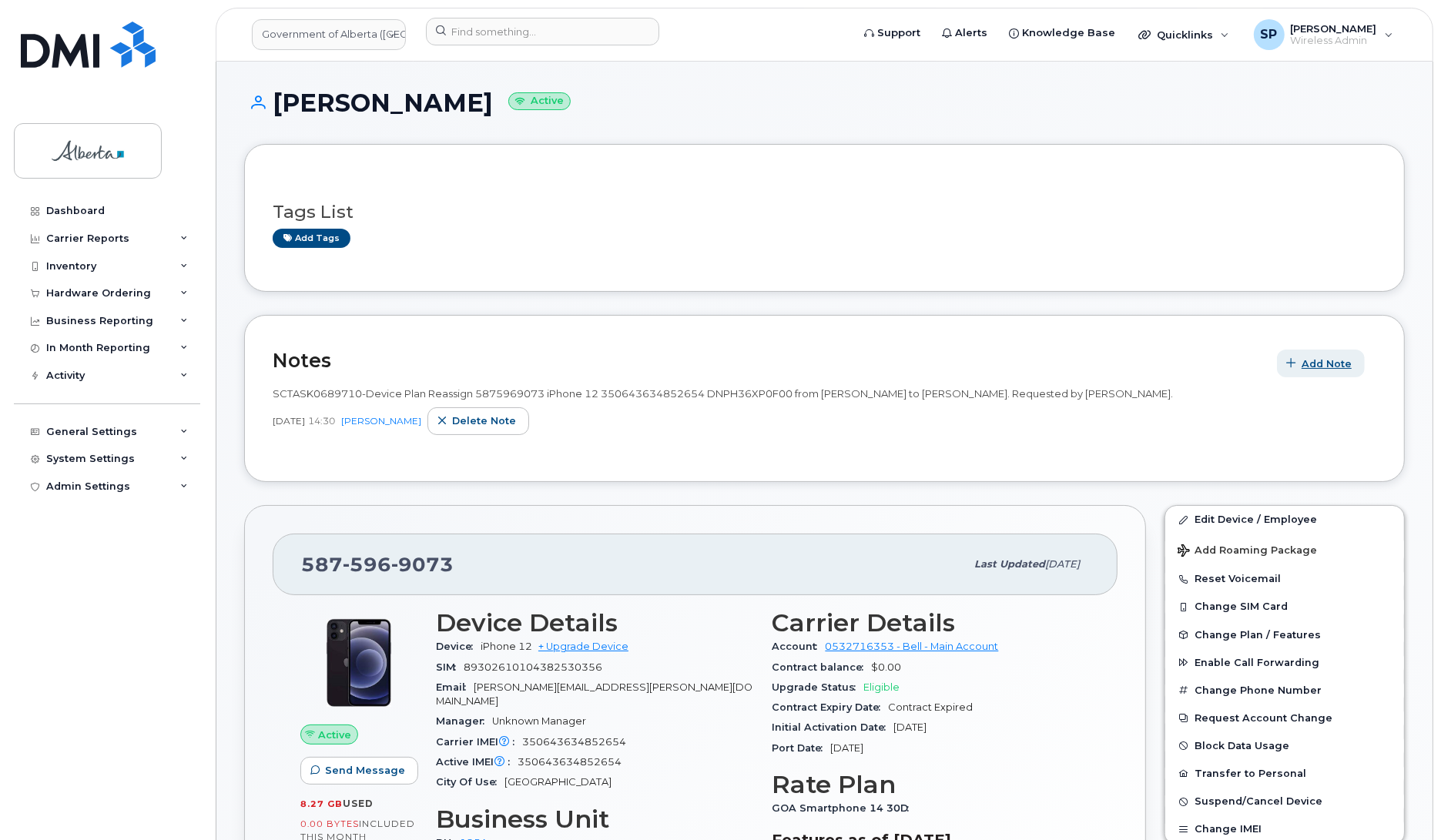
click at [1329, 363] on span "Add Note" at bounding box center [1326, 364] width 50 height 15
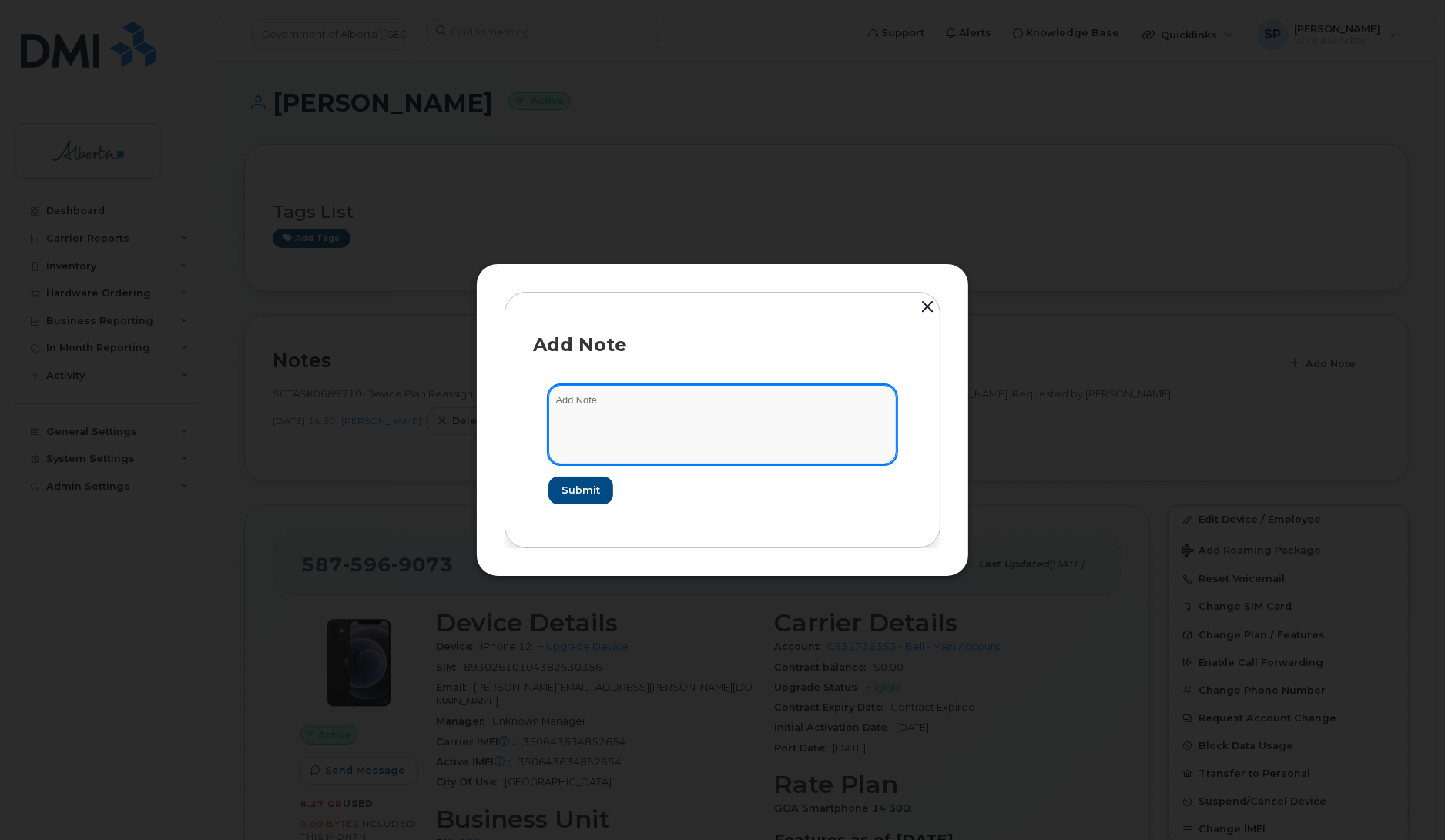
click at [775, 403] on textarea at bounding box center [723, 425] width 349 height 79
paste textarea "Plan User Termination - (1) Reassign"
click at [556, 398] on textarea "Plan User Termination - (1) Reassign" at bounding box center [723, 425] width 349 height 79
paste textarea "SCTASK0853735"
type textarea "SCTASK0853735 Plan User Termination - (1) Reassign"
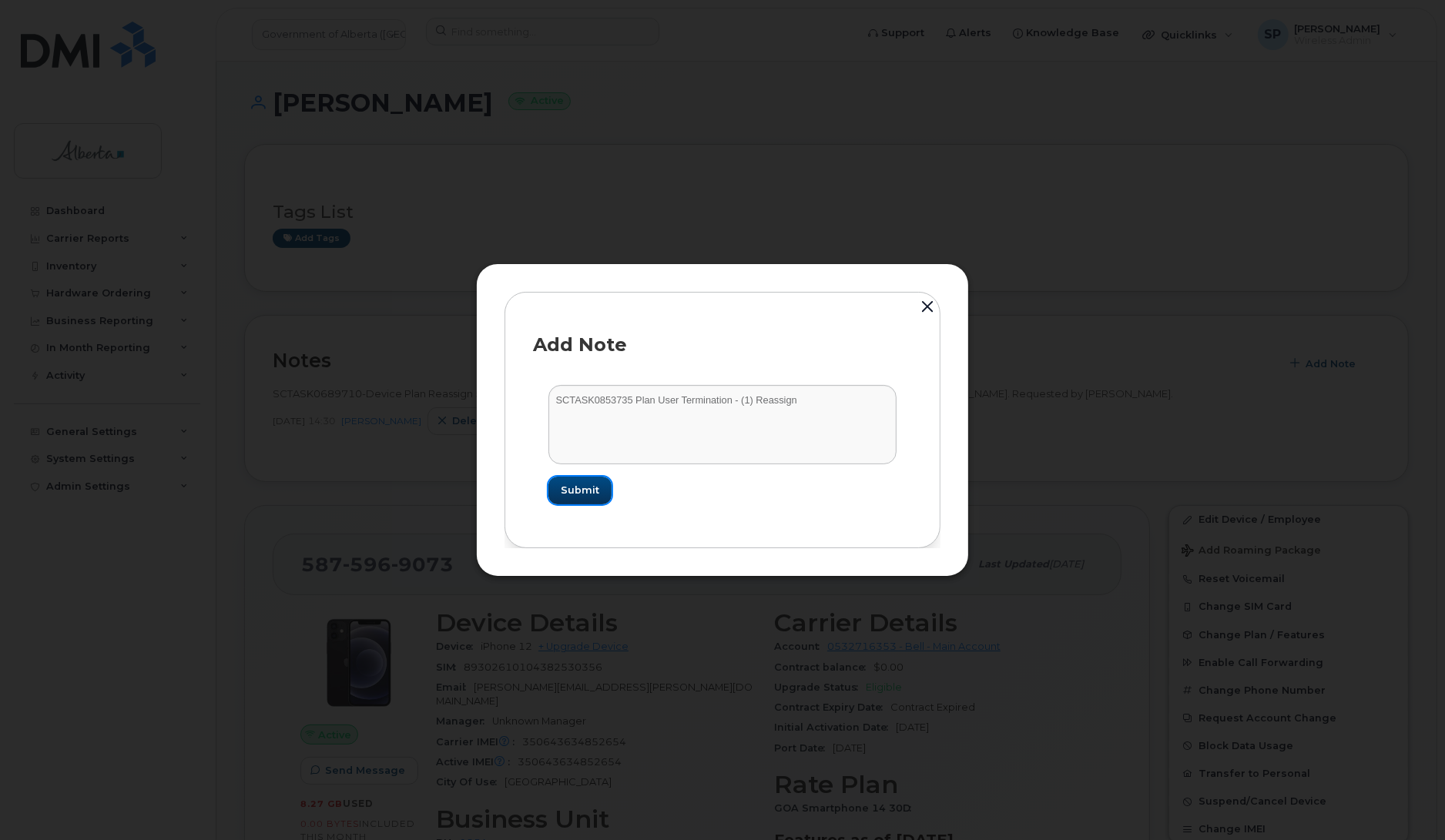
click at [583, 491] on span "Submit" at bounding box center [580, 491] width 39 height 15
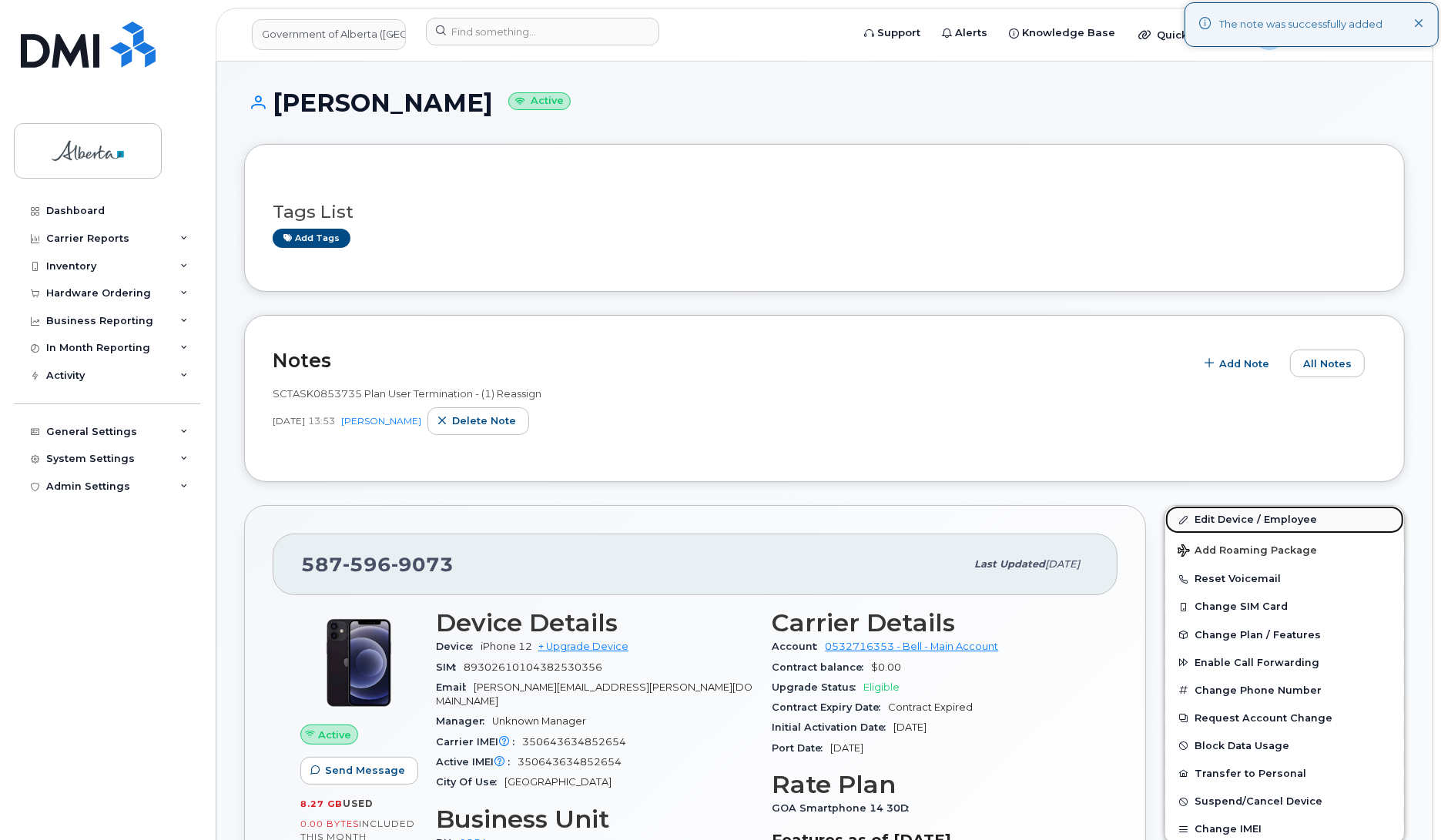
click at [1225, 525] on link "Edit Device / Employee" at bounding box center [1285, 520] width 238 height 28
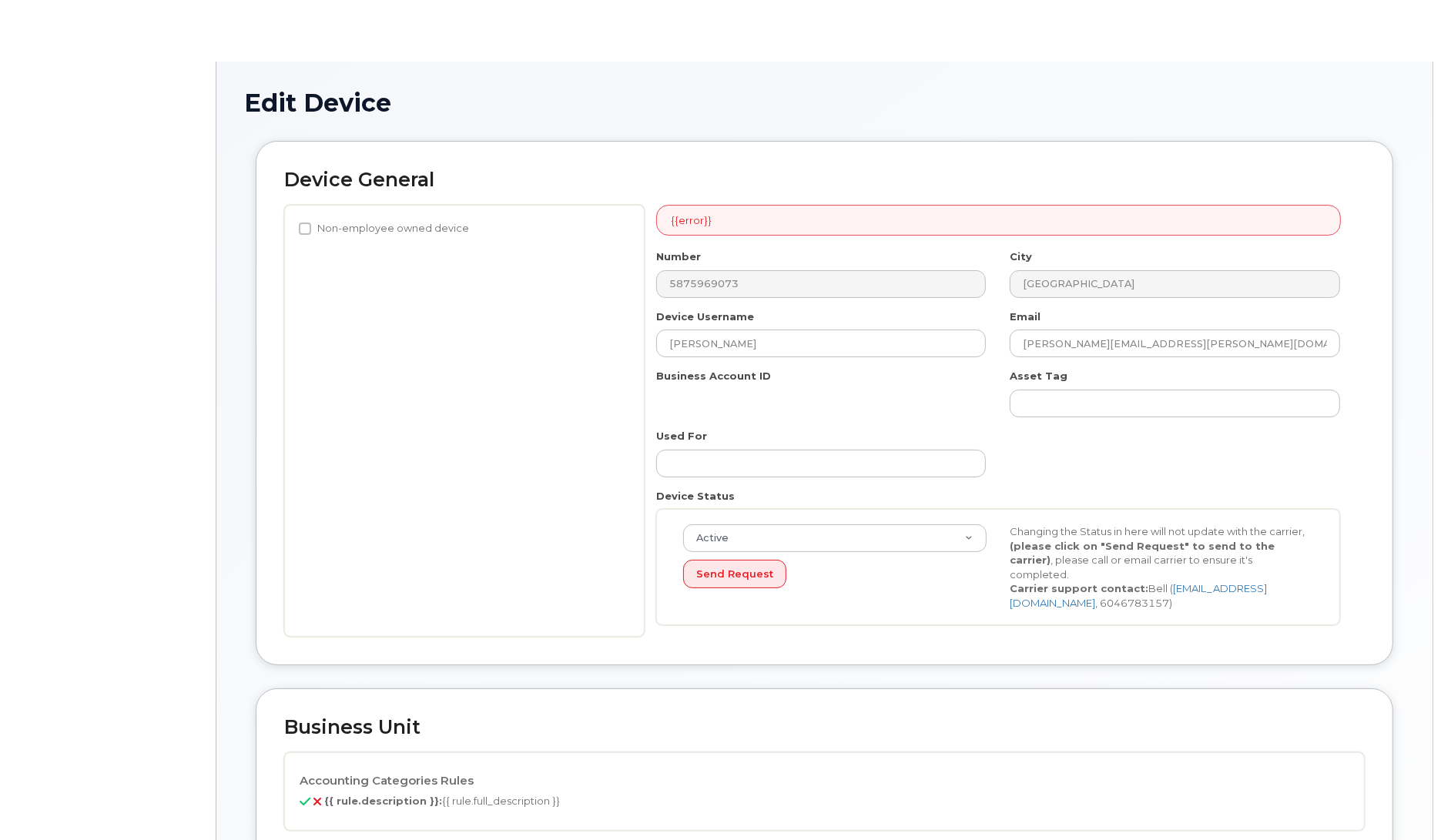
select select "4120335"
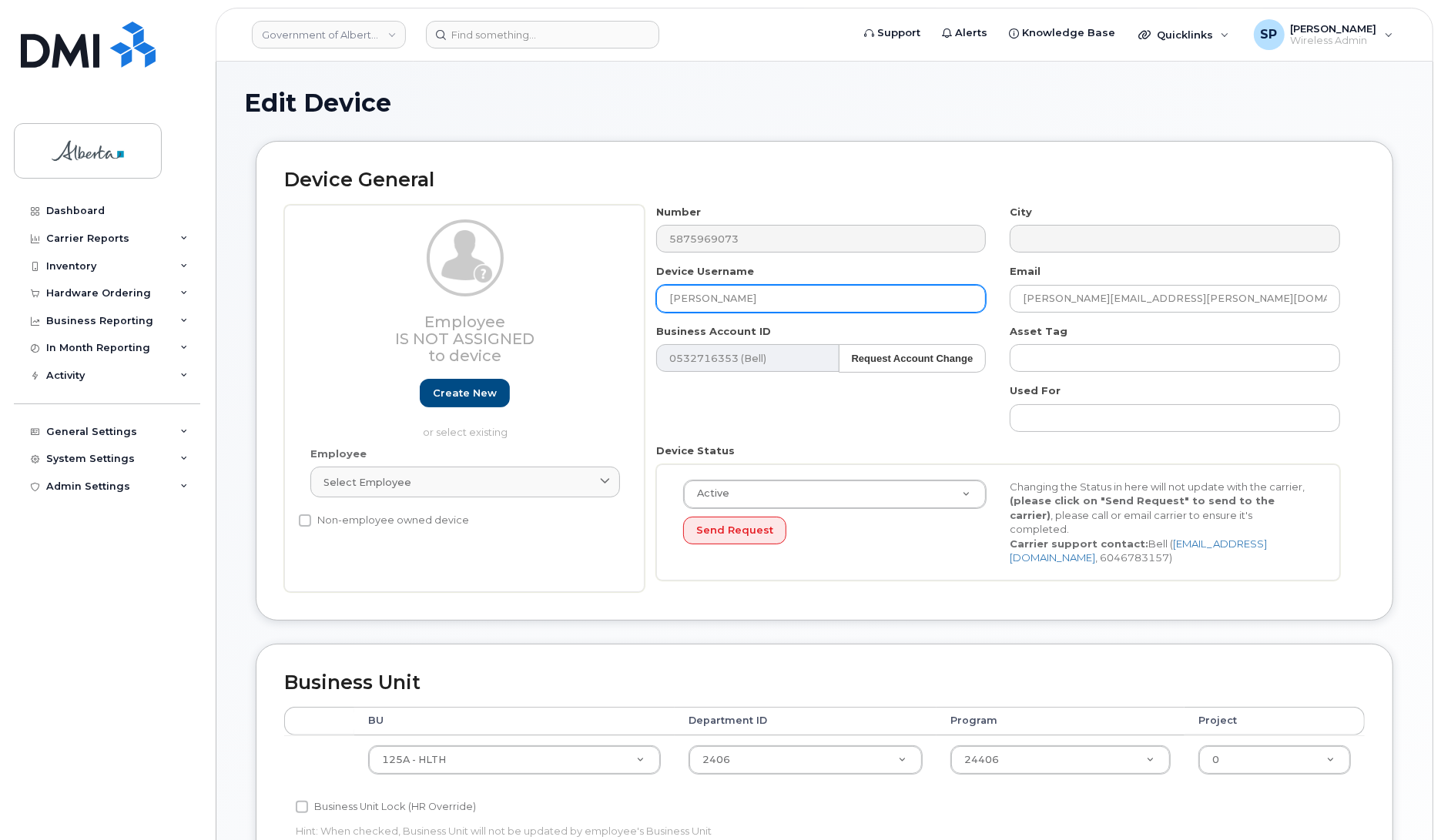
drag, startPoint x: 728, startPoint y: 296, endPoint x: 574, endPoint y: 305, distance: 154.3
click at [575, 305] on div "Employee Is not assigned to device Create new or select existing Employee Selec…" at bounding box center [825, 398] width 1081 height 387
paste input "[PERSON_NAME]"
type input "[PERSON_NAME]"
drag, startPoint x: 1099, startPoint y: 291, endPoint x: 964, endPoint y: 304, distance: 135.6
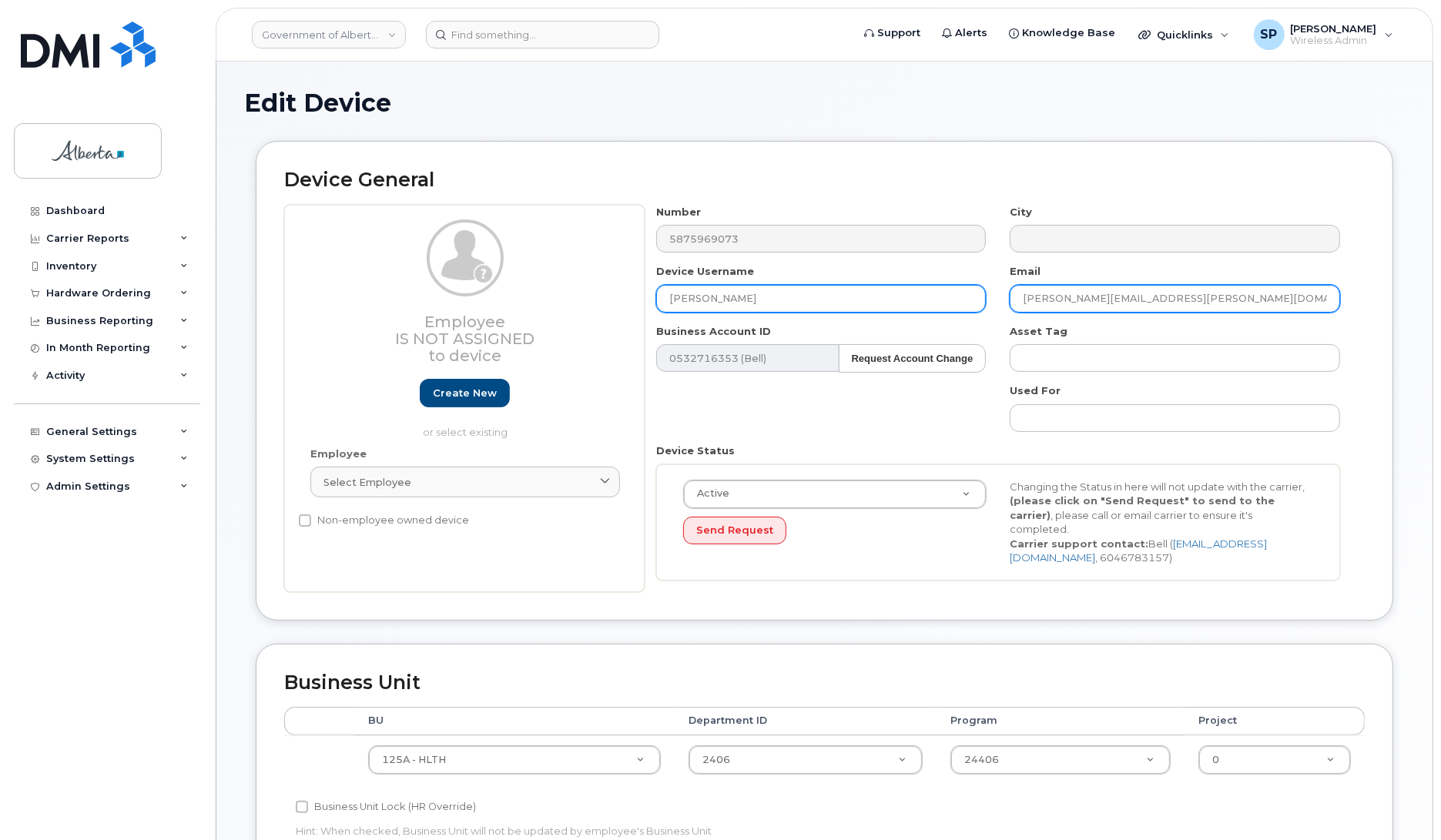
click at [964, 304] on div "Number 5875969073 City Device Username [PERSON_NAME] Email [PERSON_NAME][EMAIL_…" at bounding box center [999, 398] width 708 height 387
paste input "[PERSON_NAME].[PERSON_NAME]"
type input "Neil.Atkinson@gov.ab.ca"
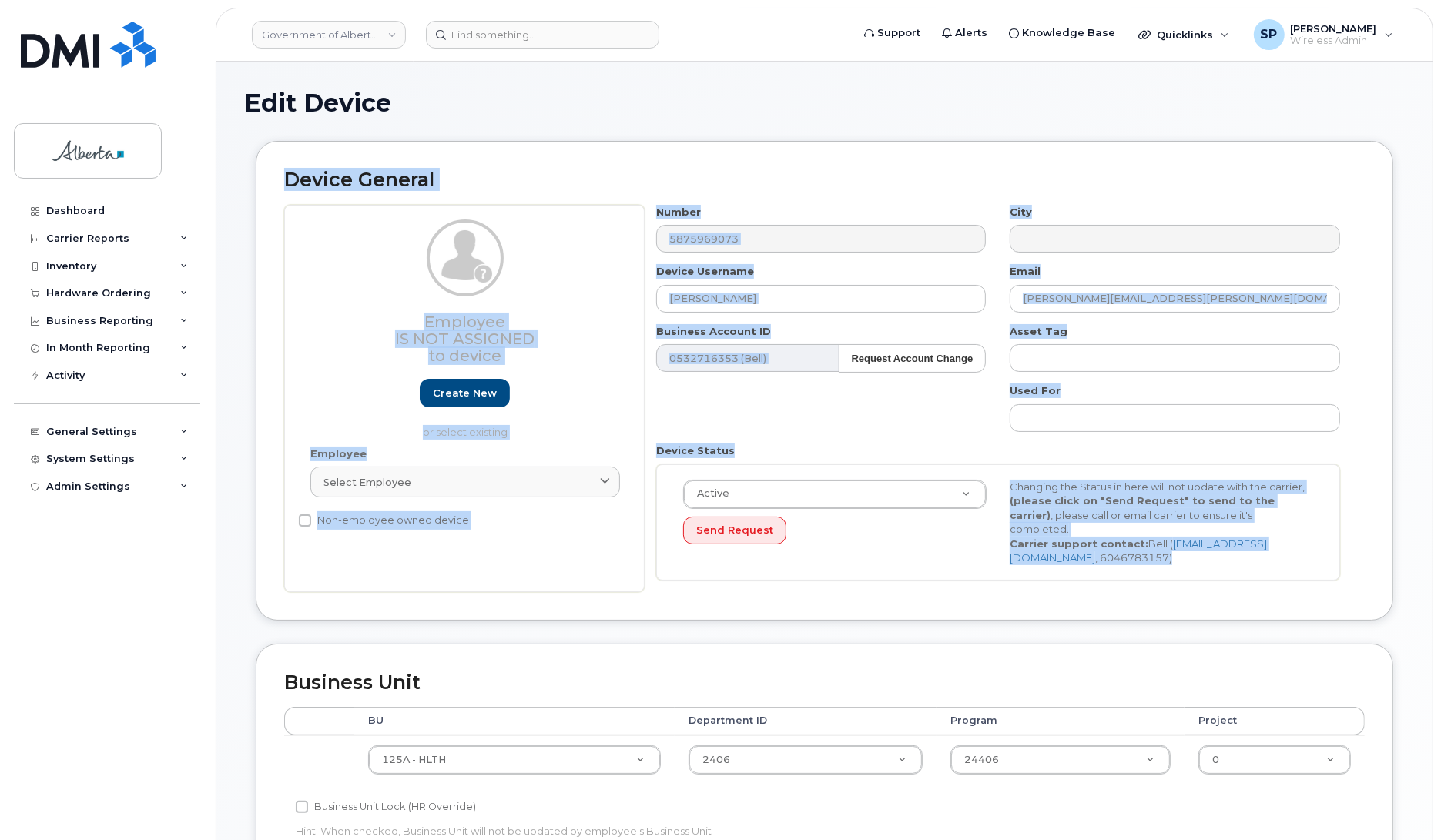
drag, startPoint x: 1440, startPoint y: 325, endPoint x: 1404, endPoint y: 556, distance: 233.8
click at [1404, 556] on body "Government of Alberta (GOA) Support Alerts Knowledge Base Quicklinks Suspend / …" at bounding box center [720, 684] width 1441 height 1368
click at [1358, 536] on div "Number 5875969073 City Device Username Neil Atkinson Email Neil.Atkinson@gov.ab…" at bounding box center [1004, 398] width 720 height 387
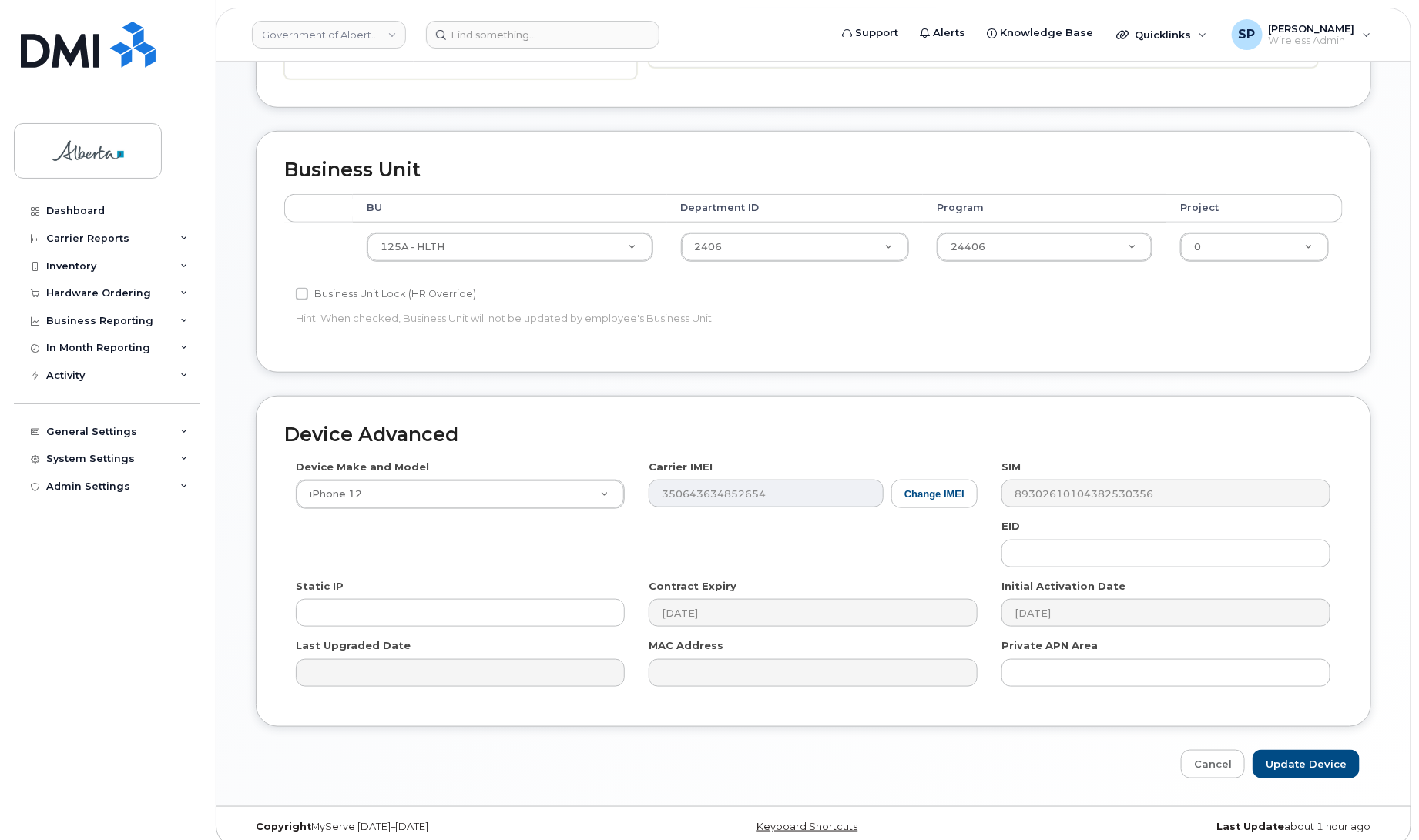
scroll to position [531, 0]
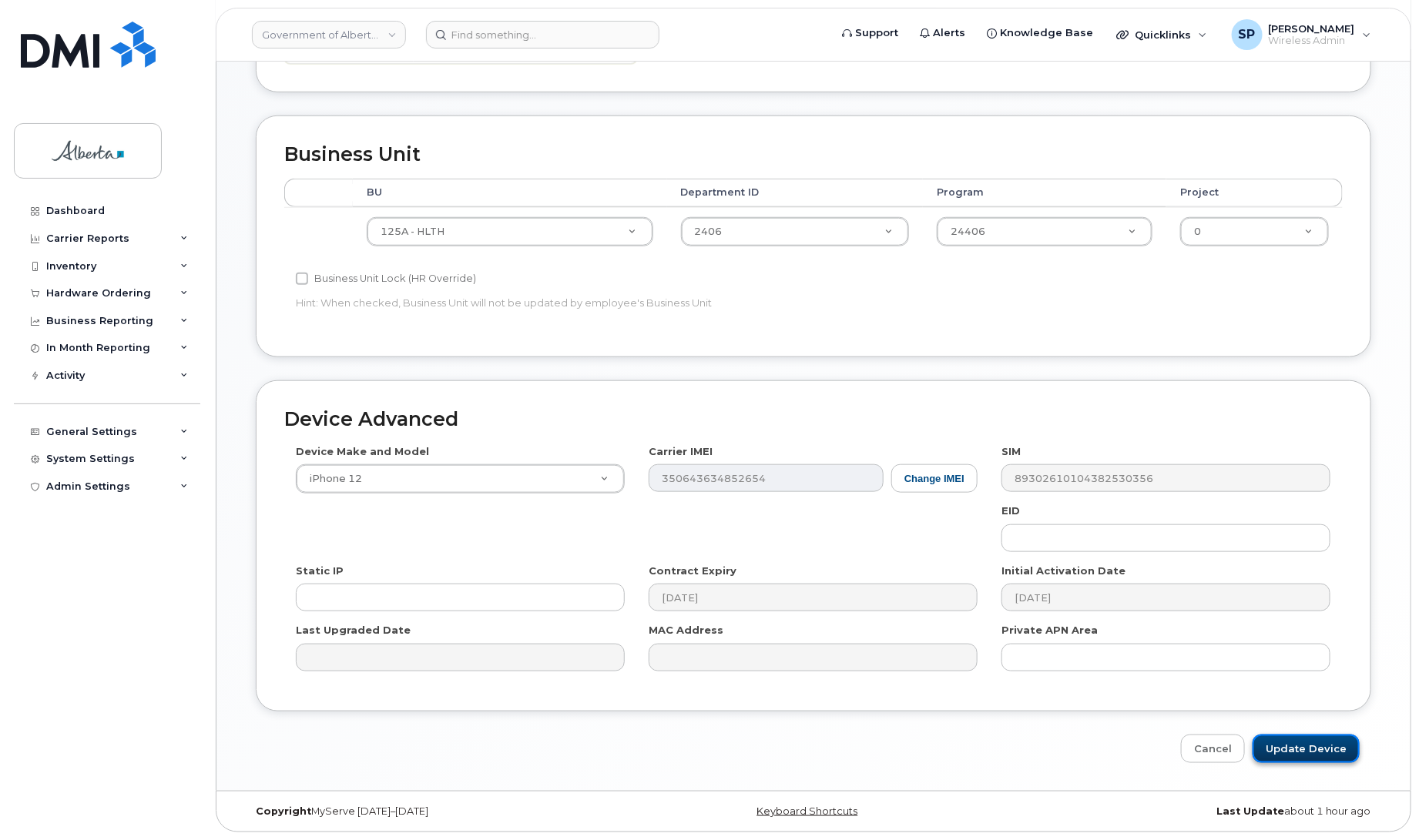
click at [1307, 747] on input "Update Device" at bounding box center [1306, 748] width 107 height 28
type input "Saving..."
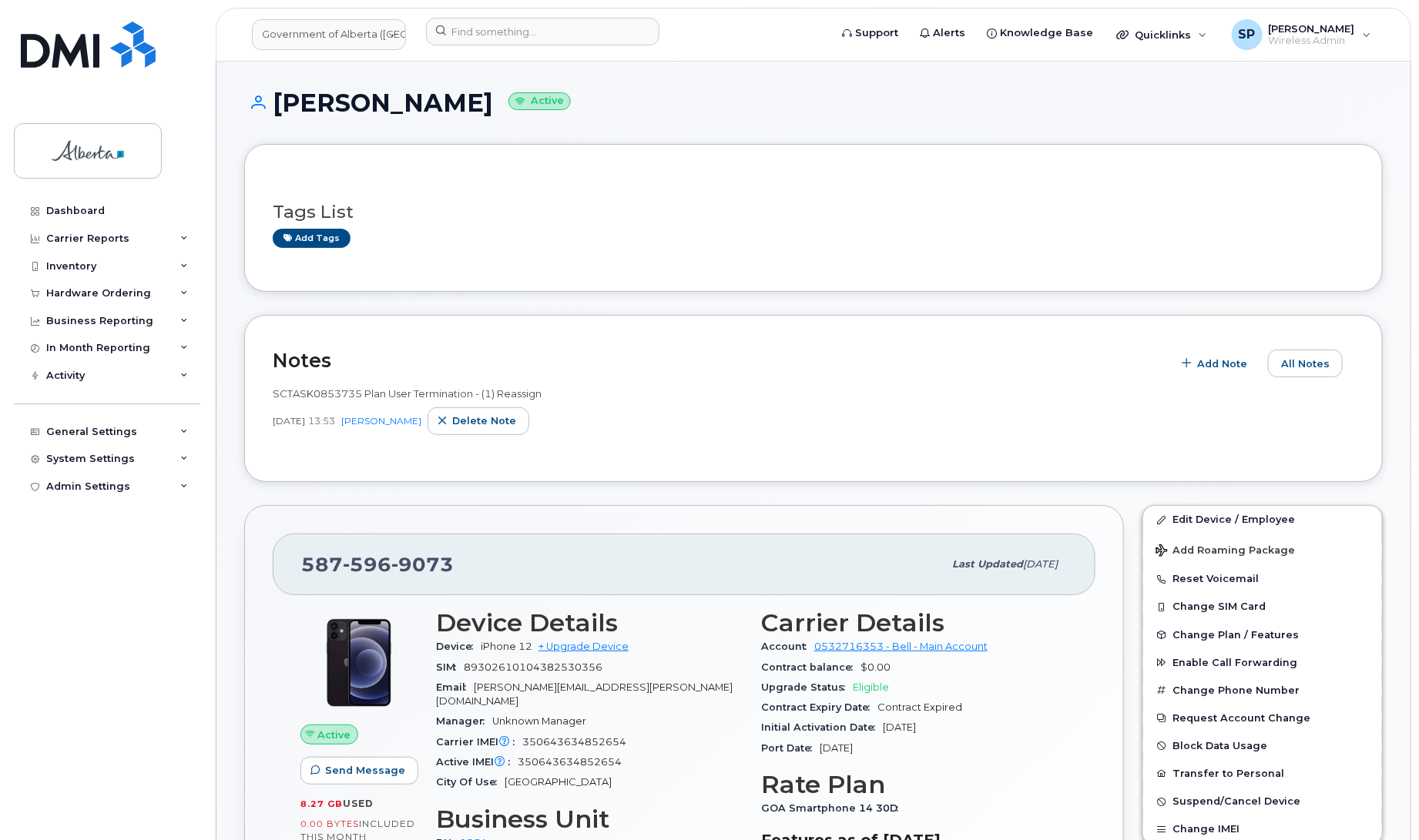
click at [408, 562] on span "9073" at bounding box center [423, 564] width 62 height 23
copy span "587 596 9073"
click at [763, 428] on div "Sep 19, 2025 13:53 Susannah Parlee Delete note" at bounding box center [813, 421] width 1081 height 28
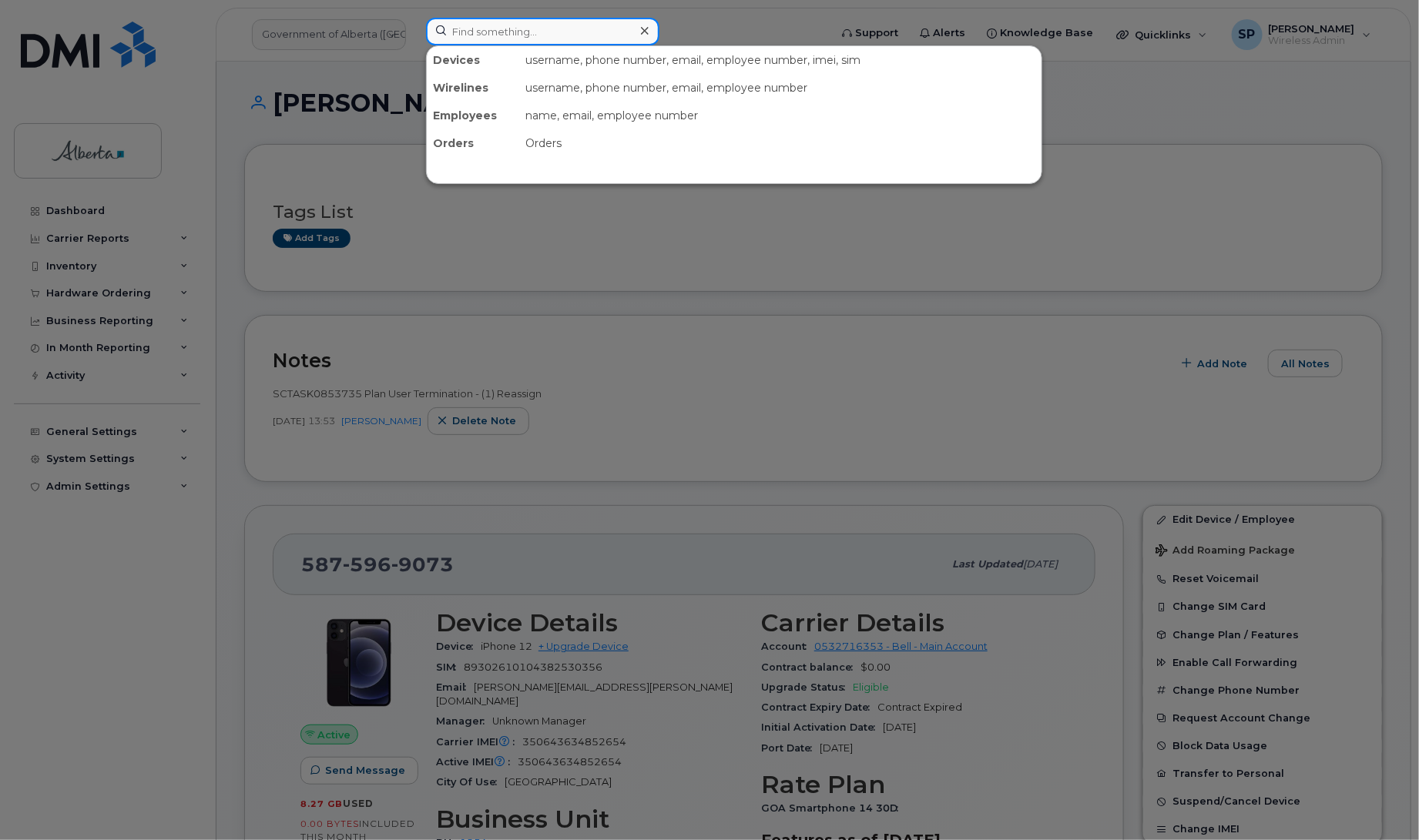
click at [565, 26] on input at bounding box center [542, 31] width 233 height 28
paste input "7802032436"
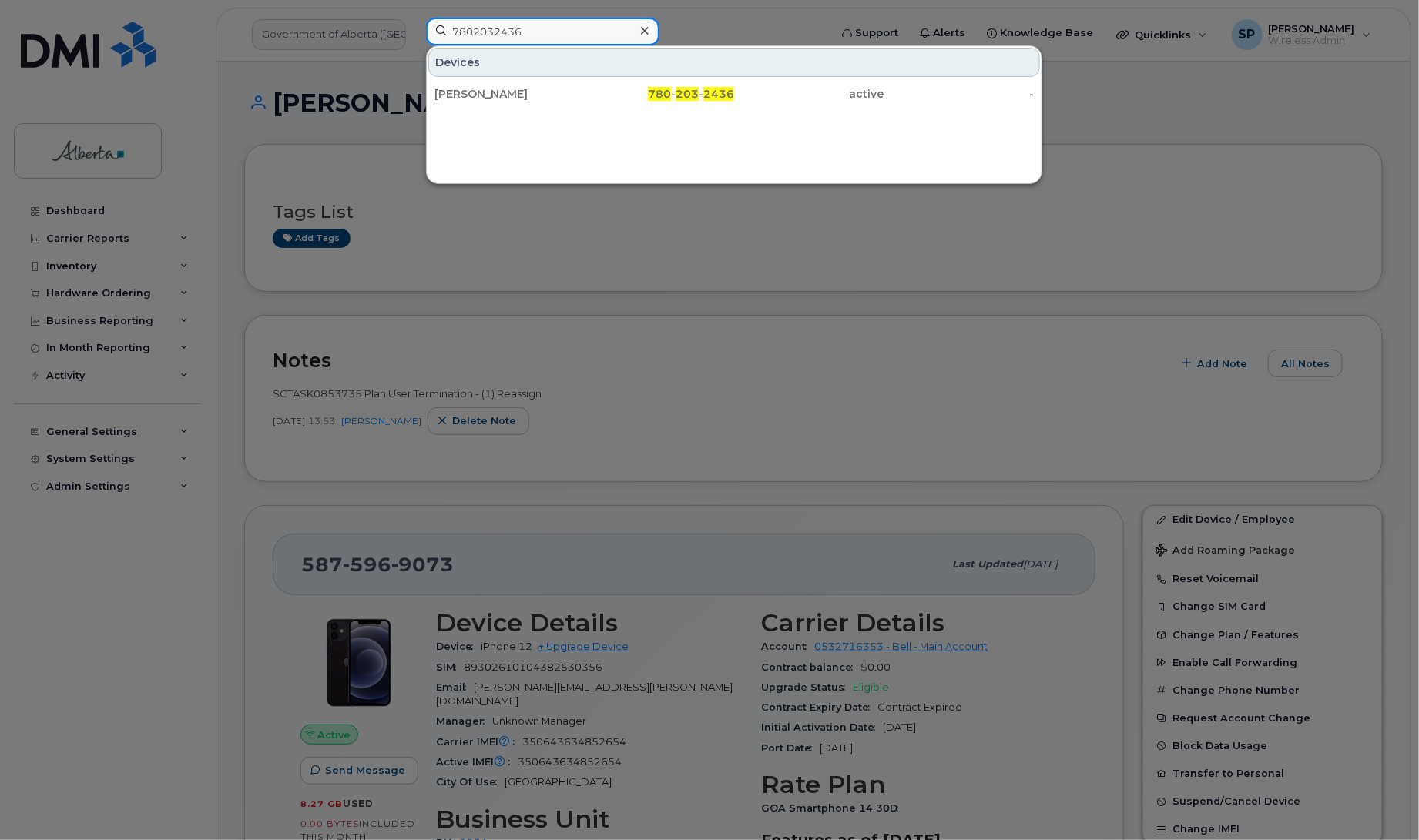
type input "7802032436"
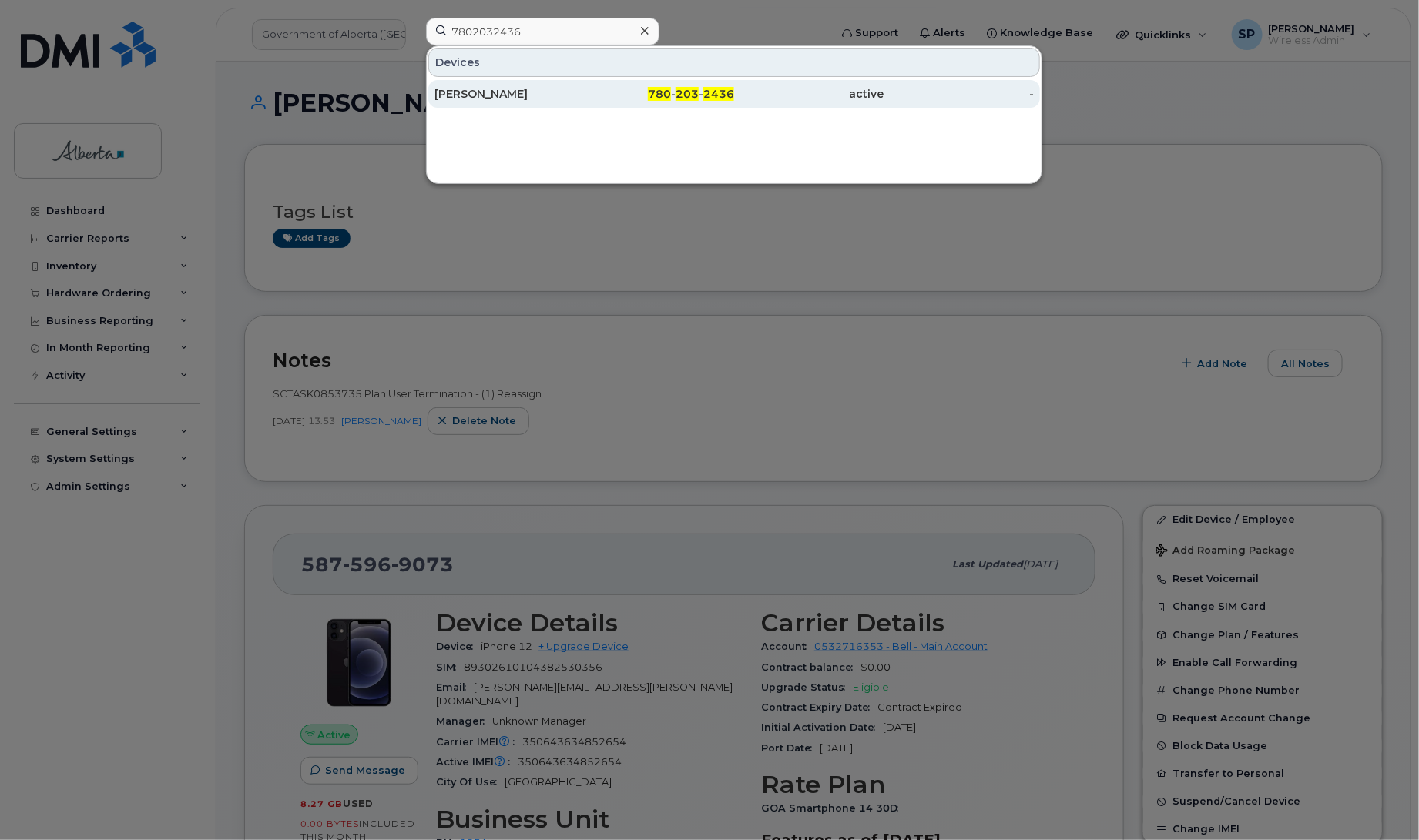
click at [503, 98] on div "[PERSON_NAME]" at bounding box center [510, 94] width 150 height 16
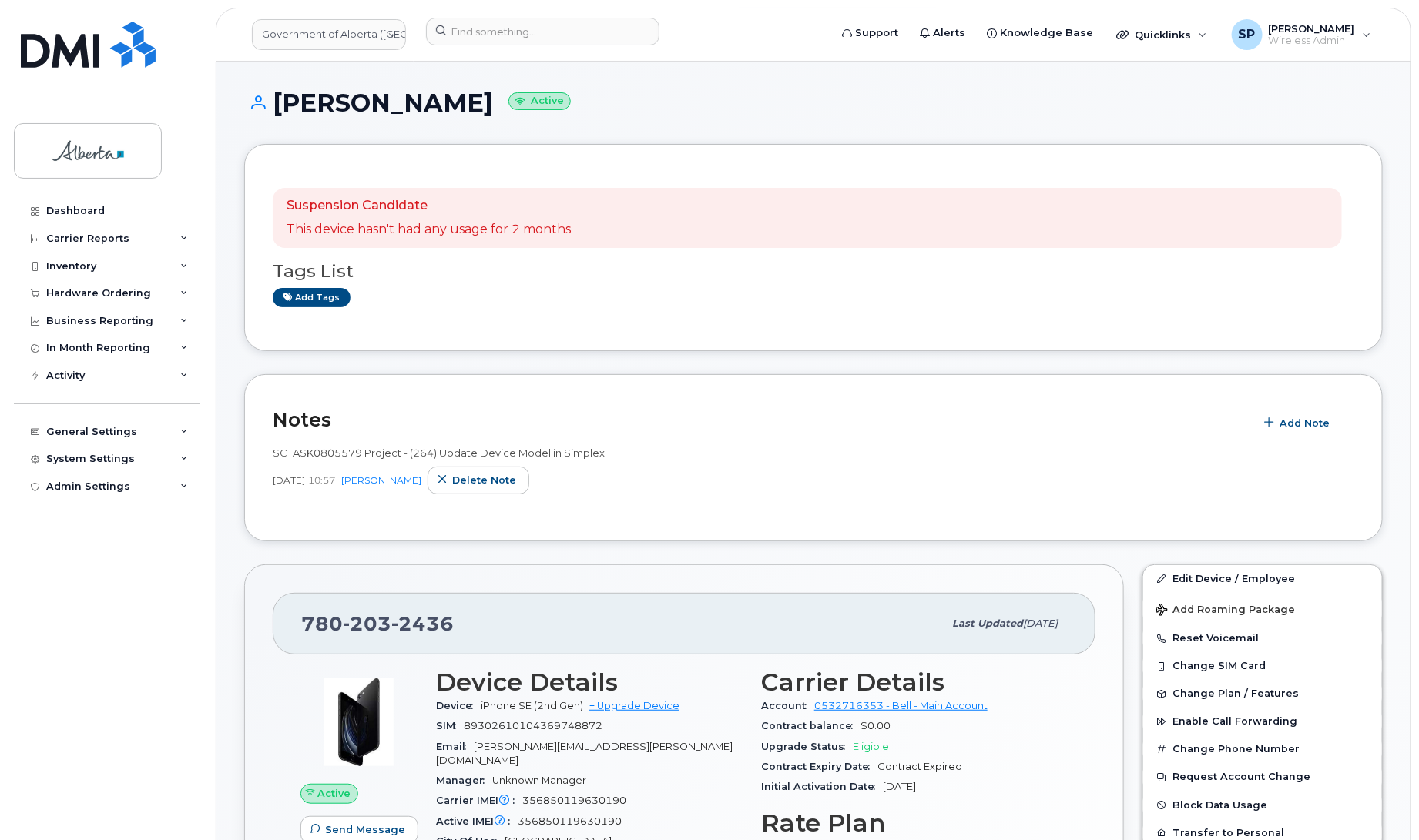
click at [159, 790] on div "Dashboard Carrier Reports Monthly Billing Data Daily Data Pooling Data Behavior…" at bounding box center [108, 507] width 190 height 620
click at [1291, 424] on span "Add Note" at bounding box center [1304, 423] width 50 height 15
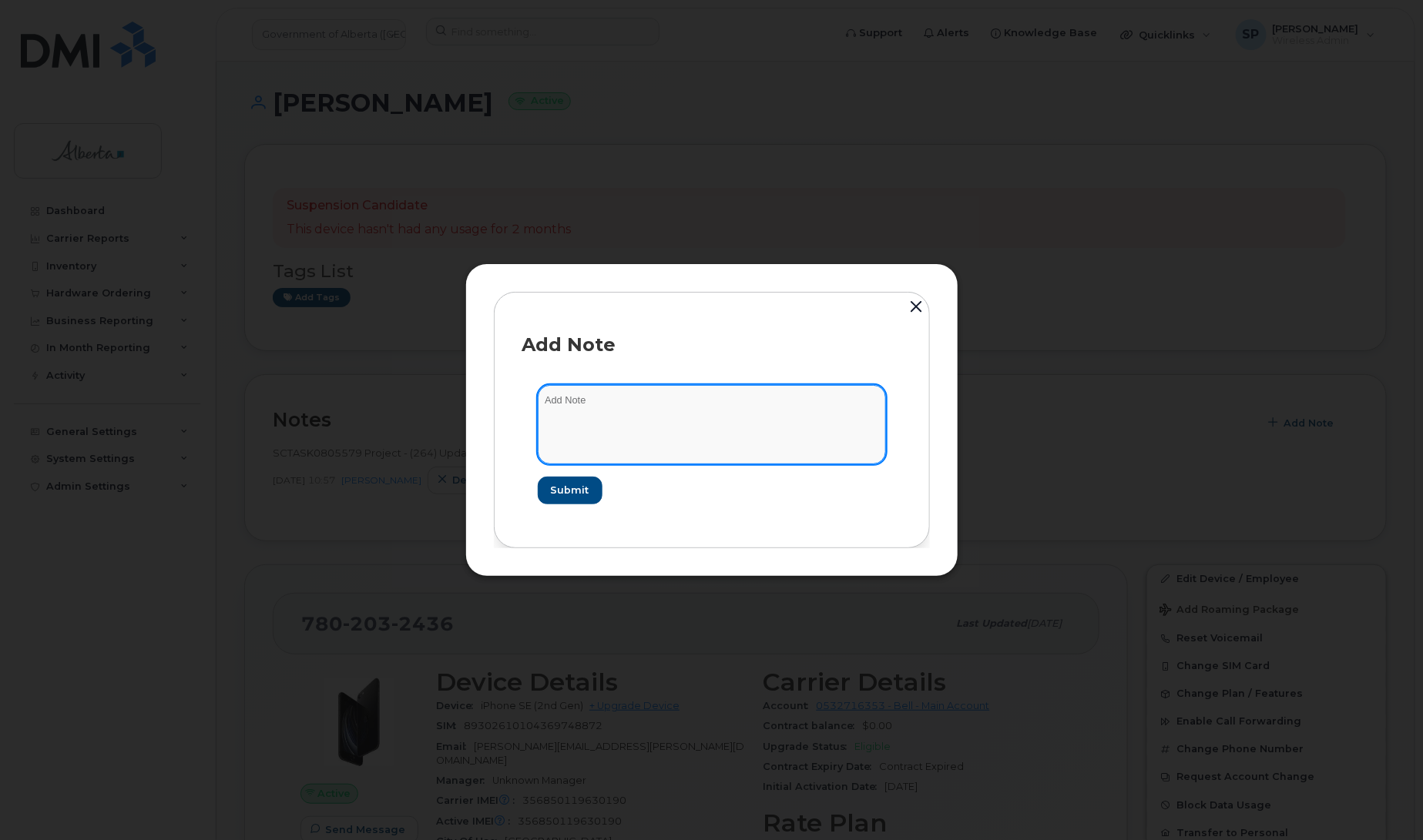
click at [697, 410] on textarea at bounding box center [712, 425] width 349 height 79
paste textarea "SCTASK0853736 Plan User Termination - [PHONE_NUMBER] Repurpose [GEOGRAPHIC_DATA…"
type textarea "SCTASK0853736 Plan User Termination - [PHONE_NUMBER] Repurpose [GEOGRAPHIC_DATA…"
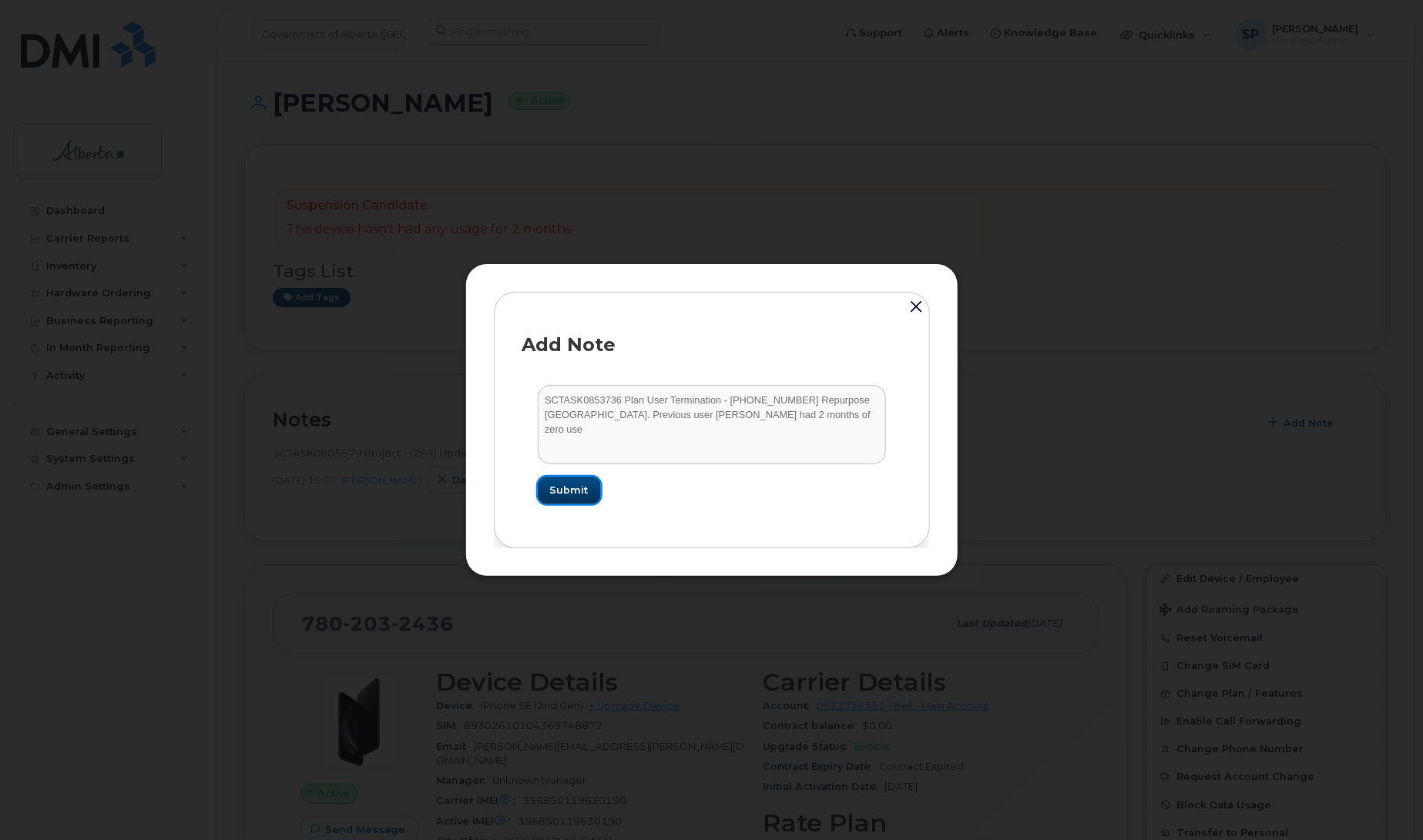
click at [578, 491] on span "Submit" at bounding box center [570, 491] width 39 height 15
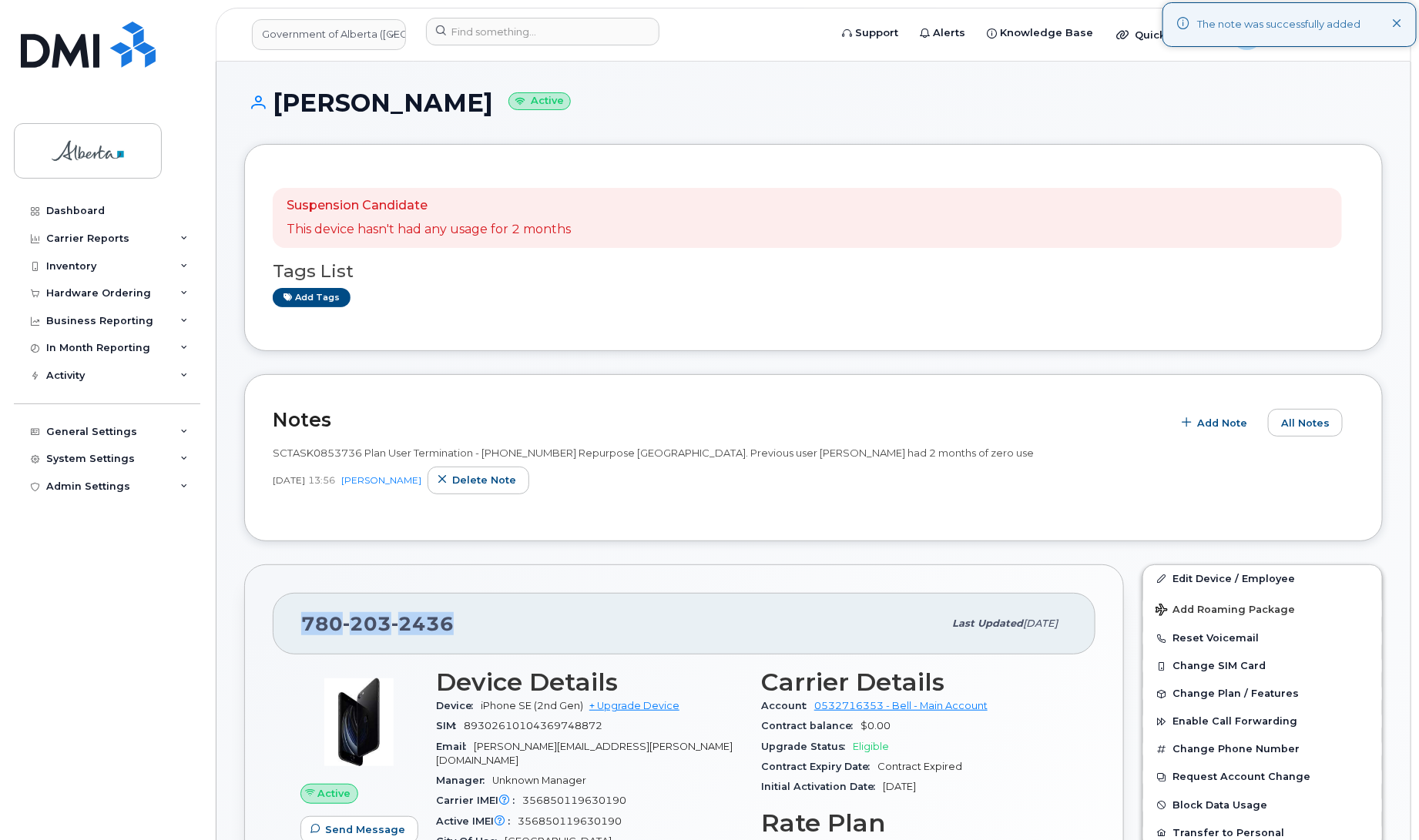
drag, startPoint x: 457, startPoint y: 624, endPoint x: 294, endPoint y: 624, distance: 163.0
click at [294, 624] on div "[PHONE_NUMBER] Last updated [DATE]" at bounding box center [683, 624] width 823 height 61
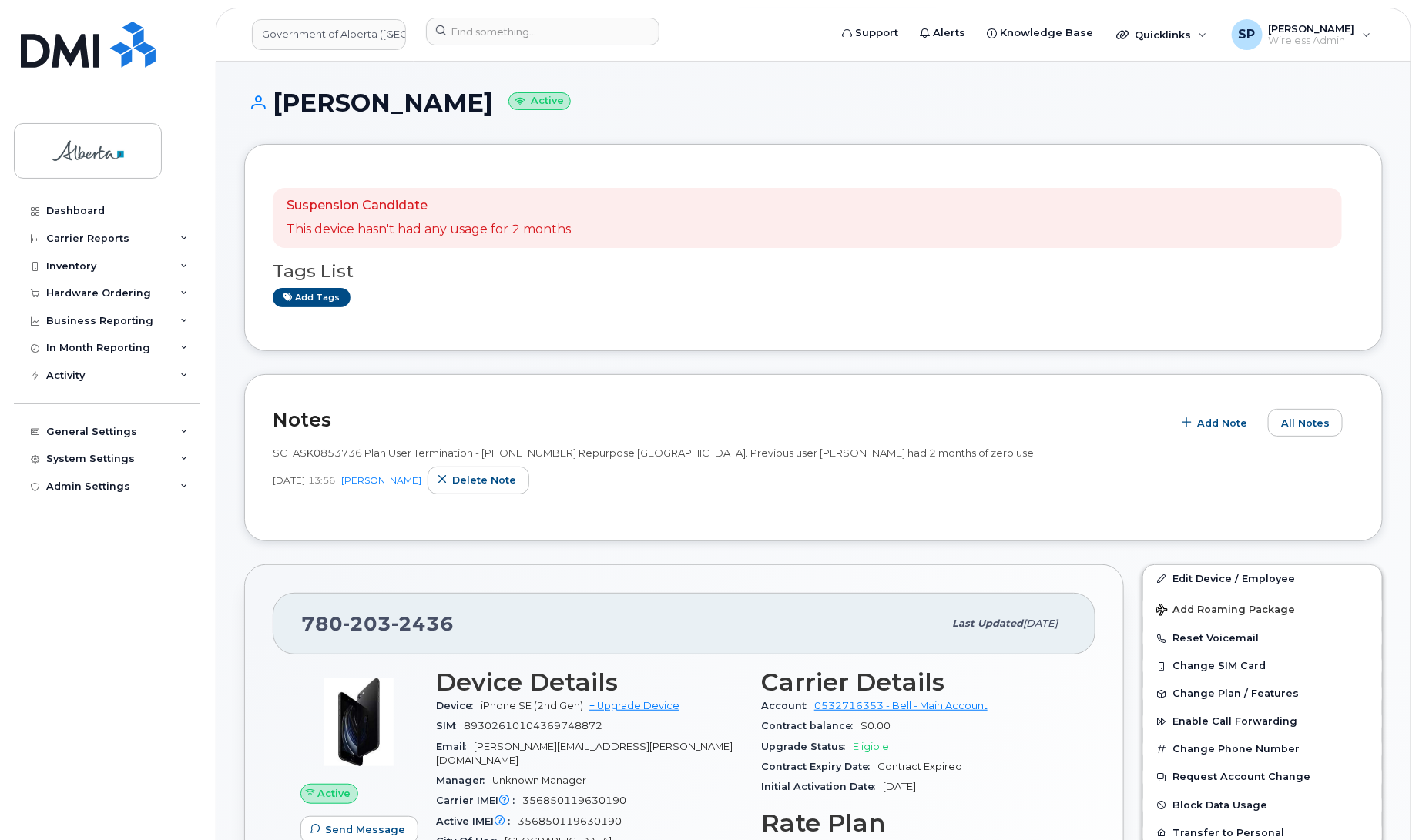
click at [325, 520] on div "Notes Add Note All Notes SCTASK0853736 Plan User Termination - [PHONE_NUMBER] R…" at bounding box center [813, 458] width 1138 height 167
click at [1194, 574] on link "Edit Device / Employee" at bounding box center [1262, 579] width 238 height 28
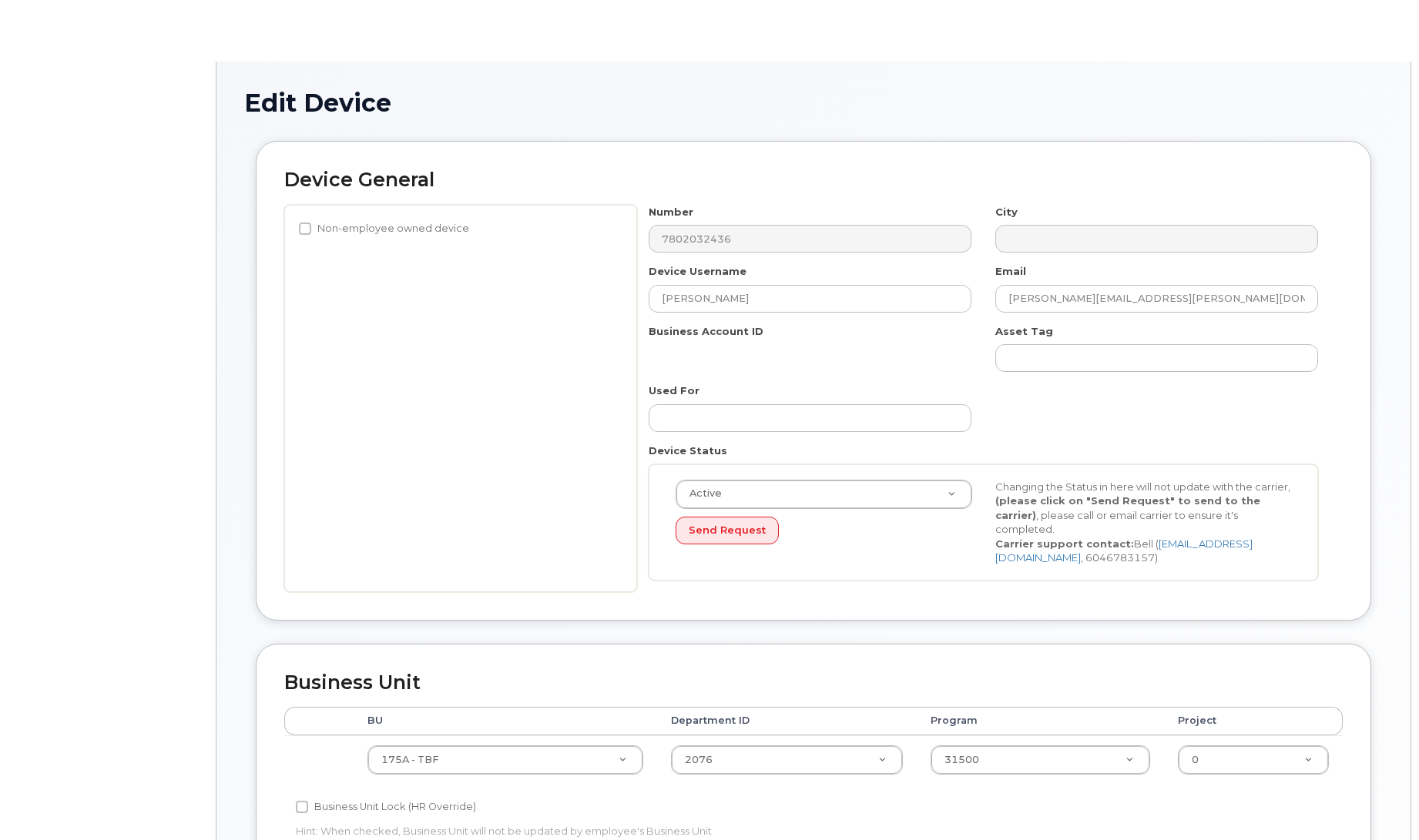
select select "4749753"
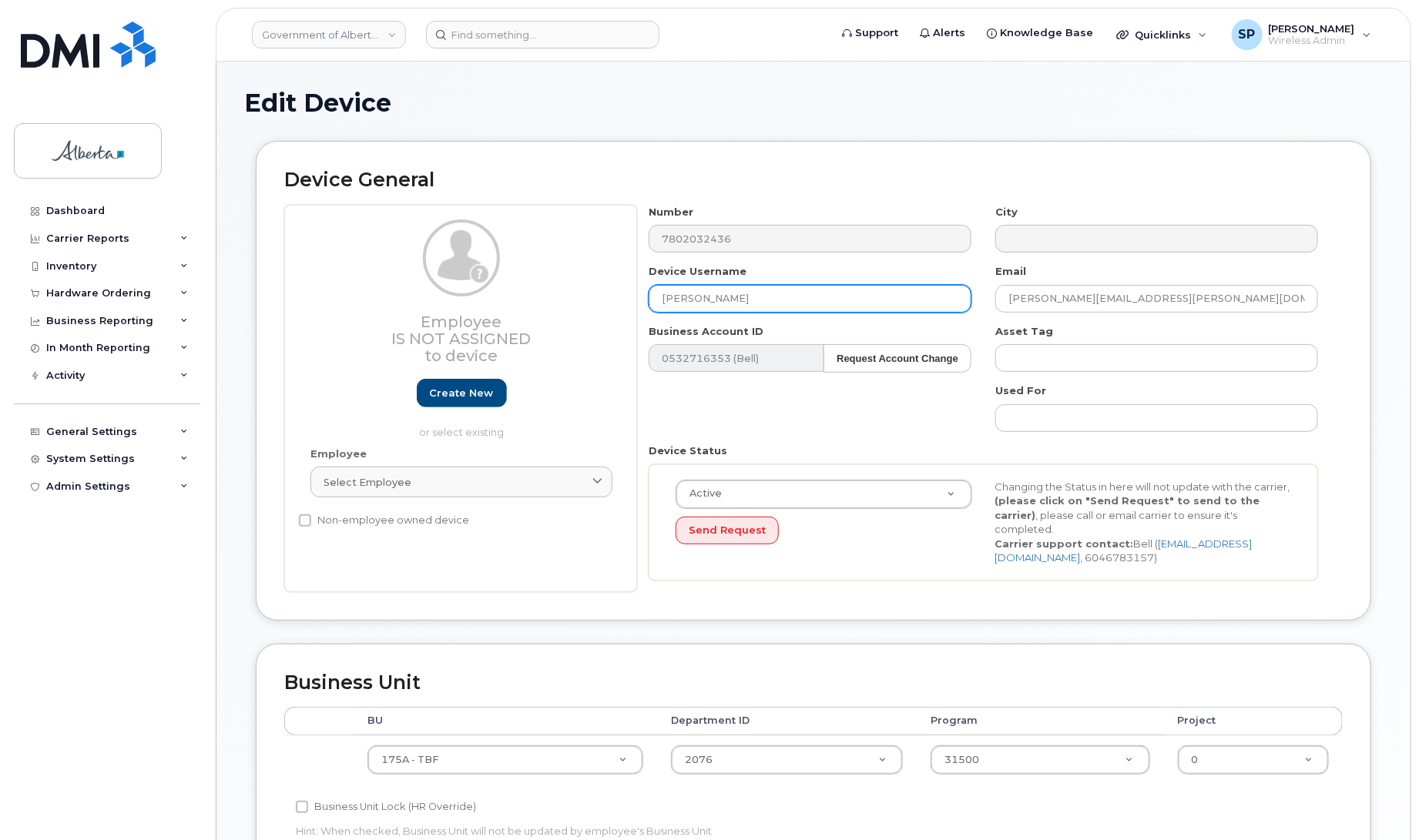
drag, startPoint x: 748, startPoint y: 293, endPoint x: 605, endPoint y: 291, distance: 143.0
click at [605, 291] on div "Employee Is not assigned to device Create new or select existing Employee Selec…" at bounding box center [814, 398] width 1059 height 387
type input "Repurpose [GEOGRAPHIC_DATA]"
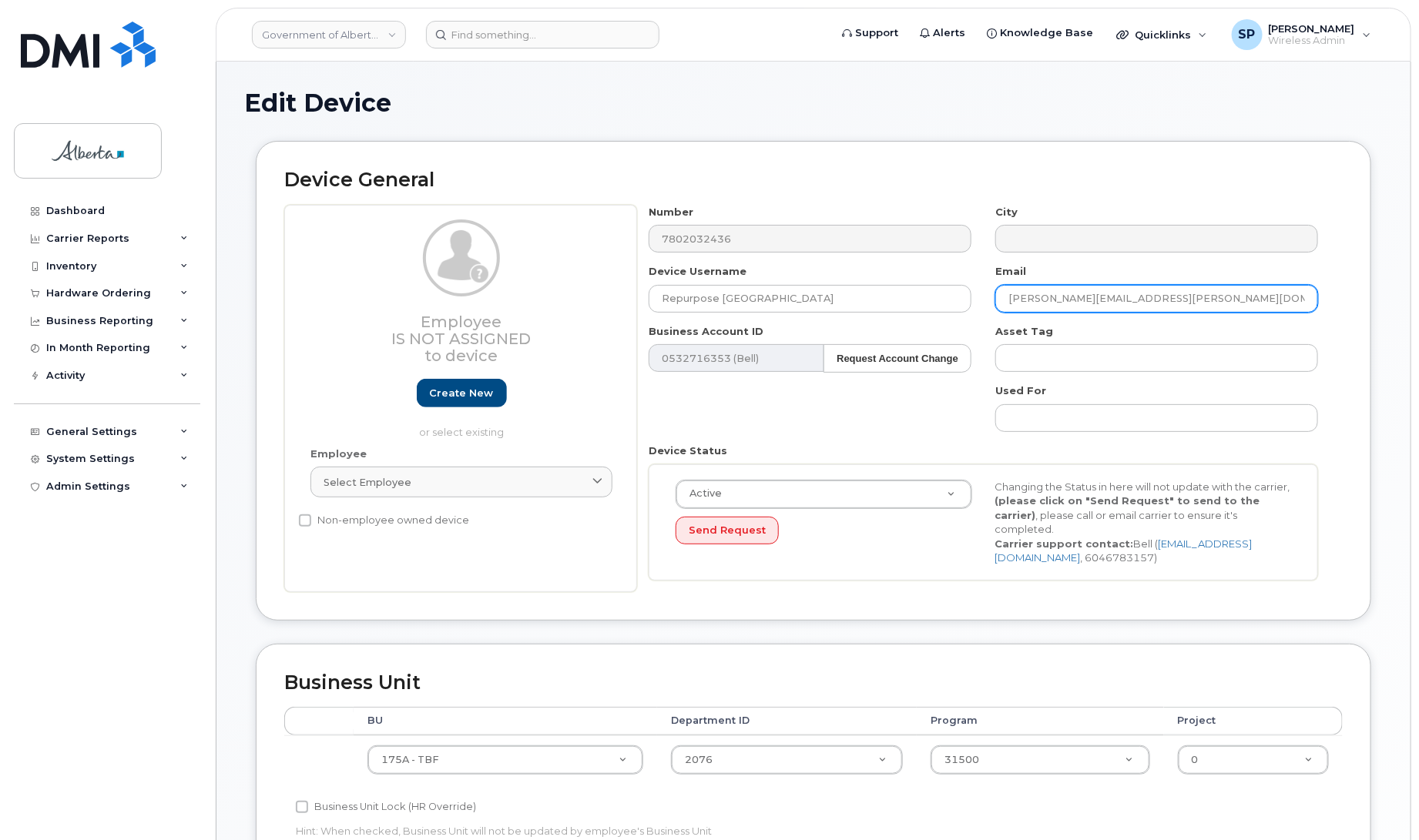
drag, startPoint x: 1170, startPoint y: 297, endPoint x: 926, endPoint y: 313, distance: 244.5
click at [925, 312] on div "Number 7802032436 City Device Username Repurpose [GEOGRAPHIC_DATA] Email [PERSO…" at bounding box center [984, 398] width 693 height 387
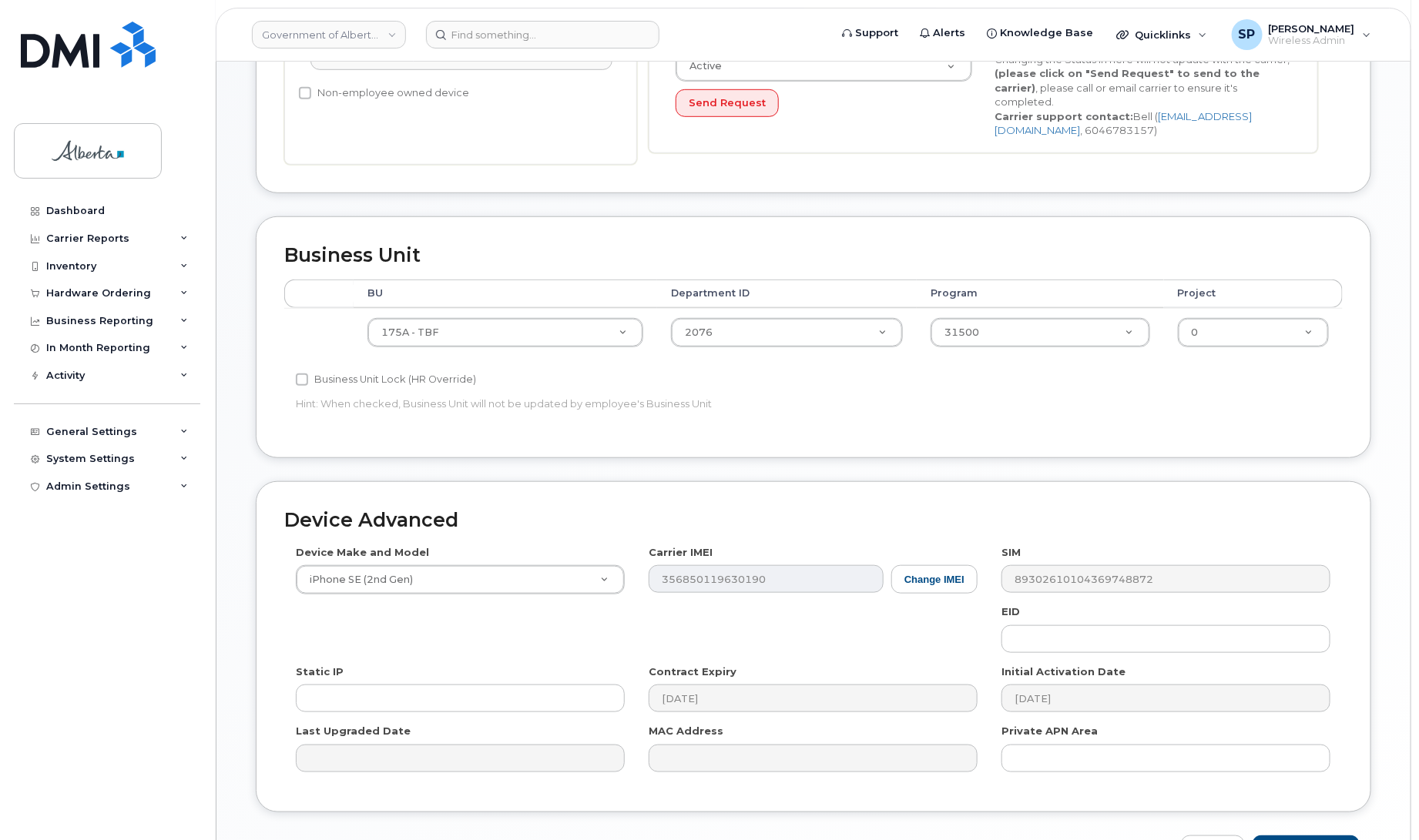
scroll to position [432, 0]
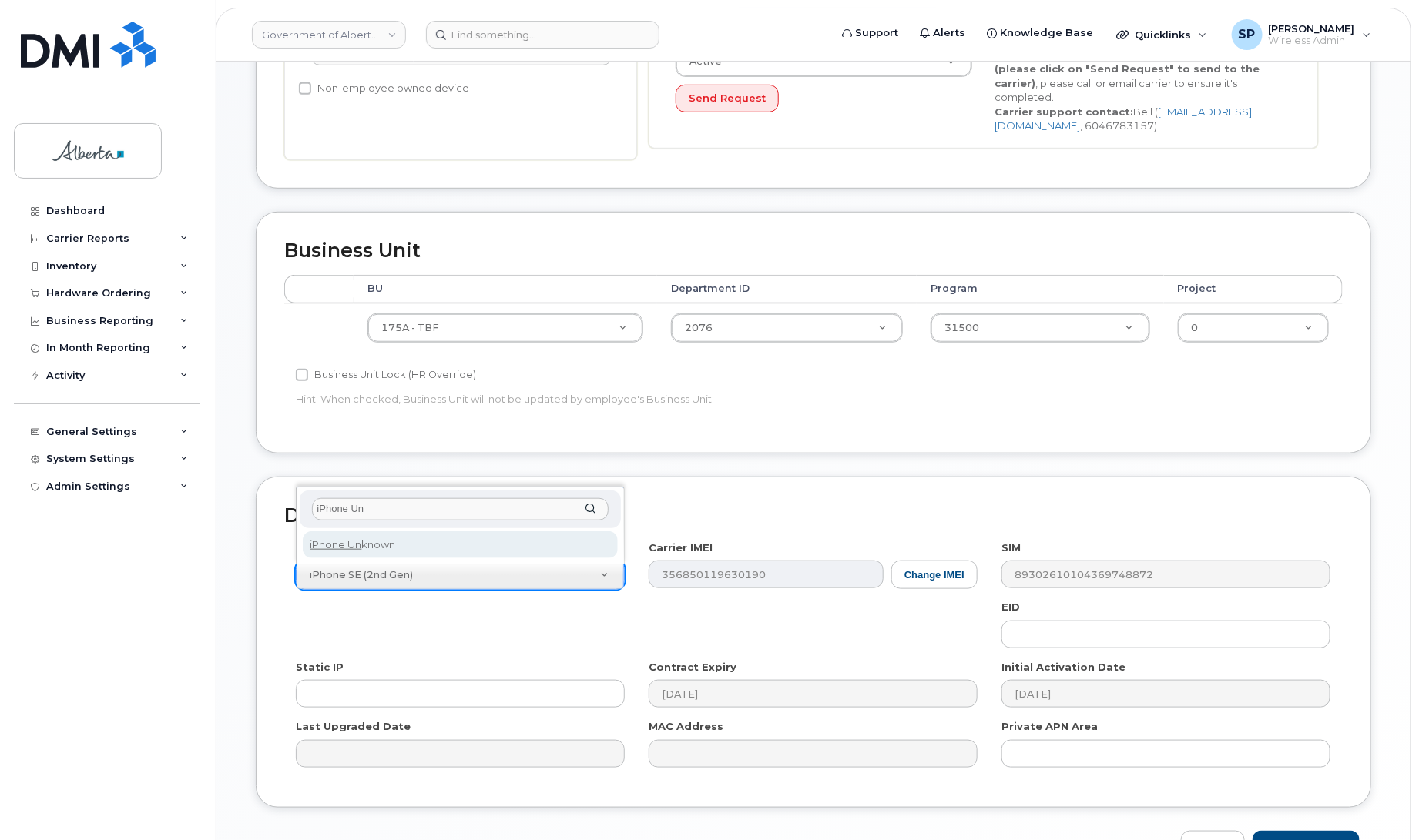
type input "iPhone Un"
select select "185"
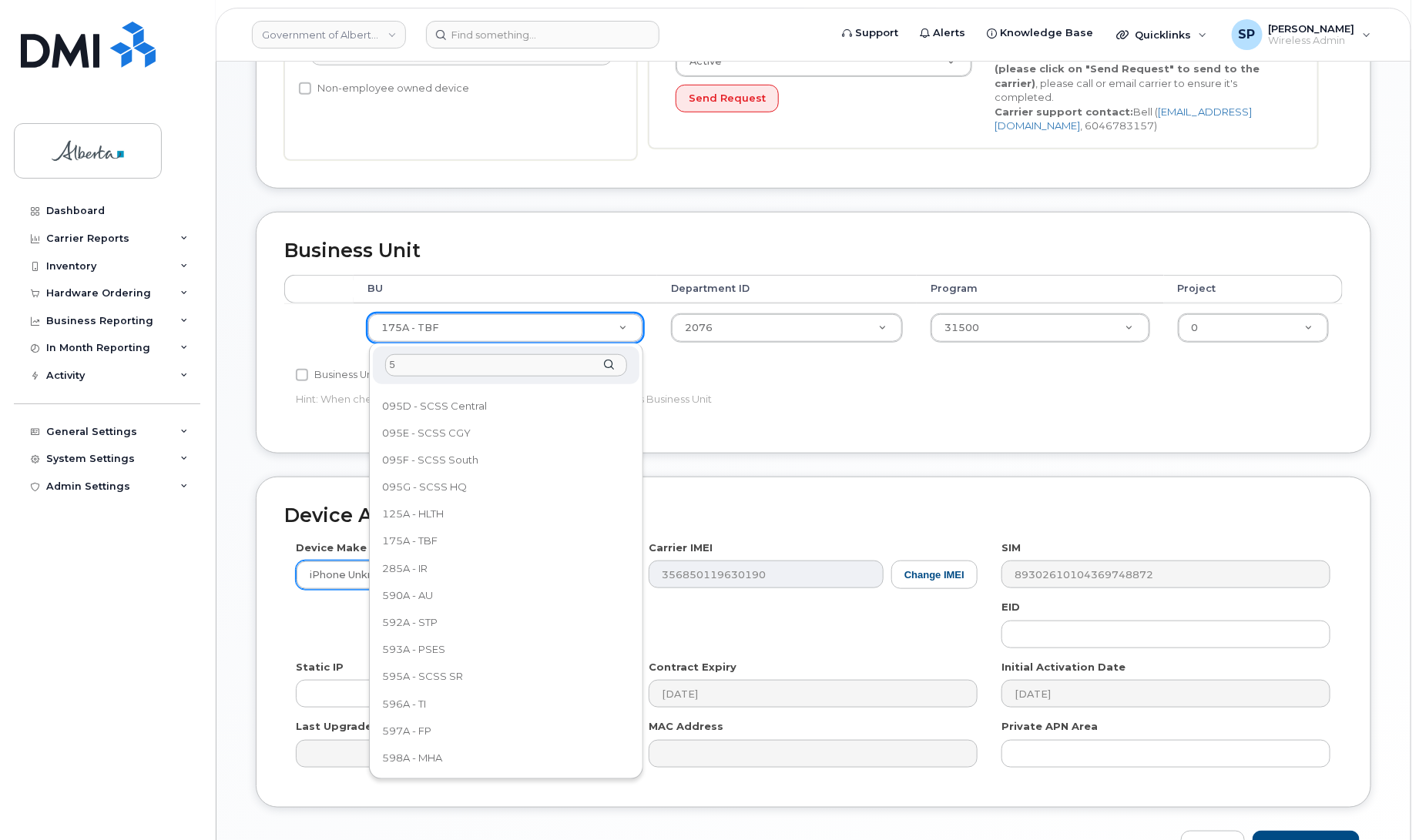
scroll to position [0, 0]
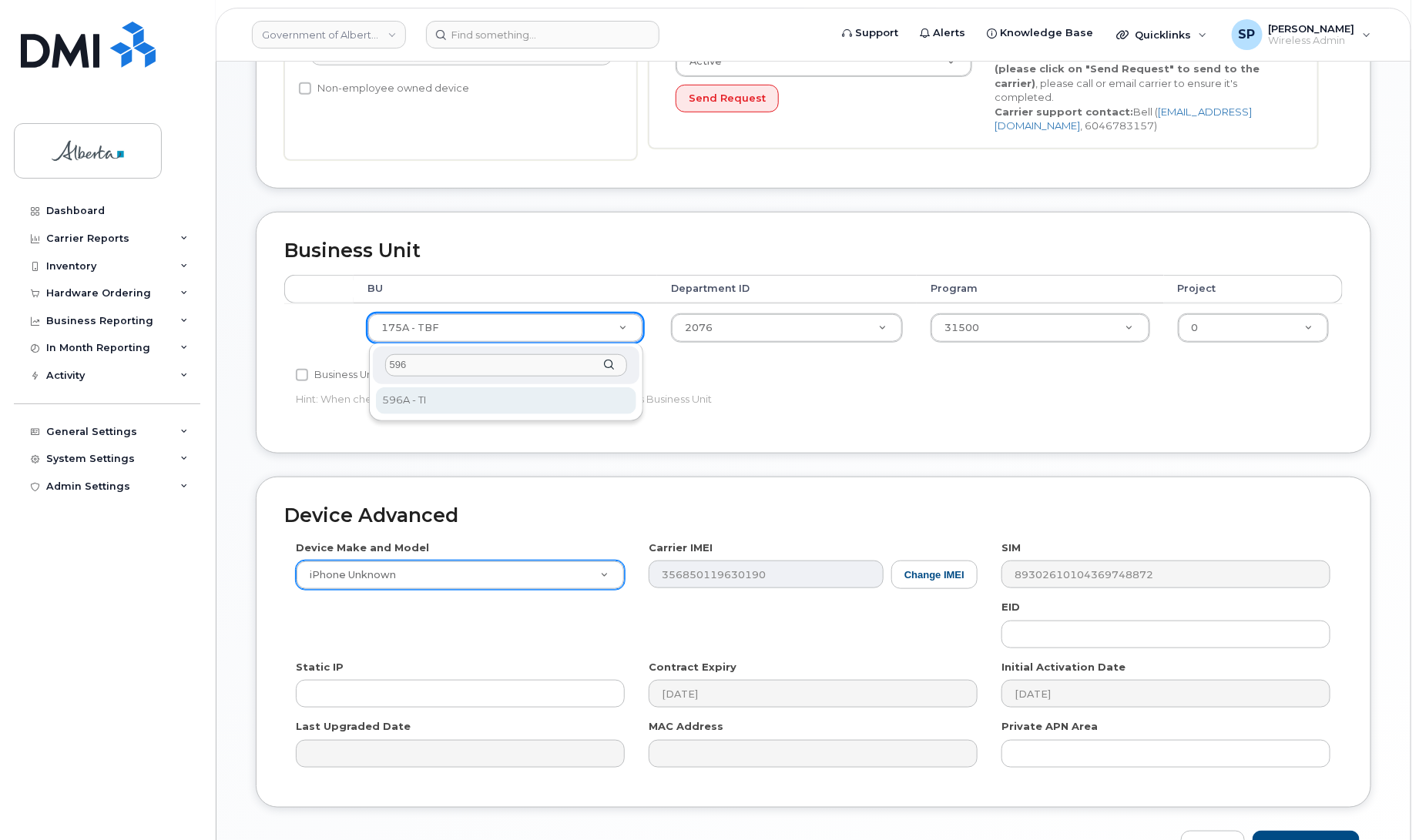
type input "596"
select select "4797729"
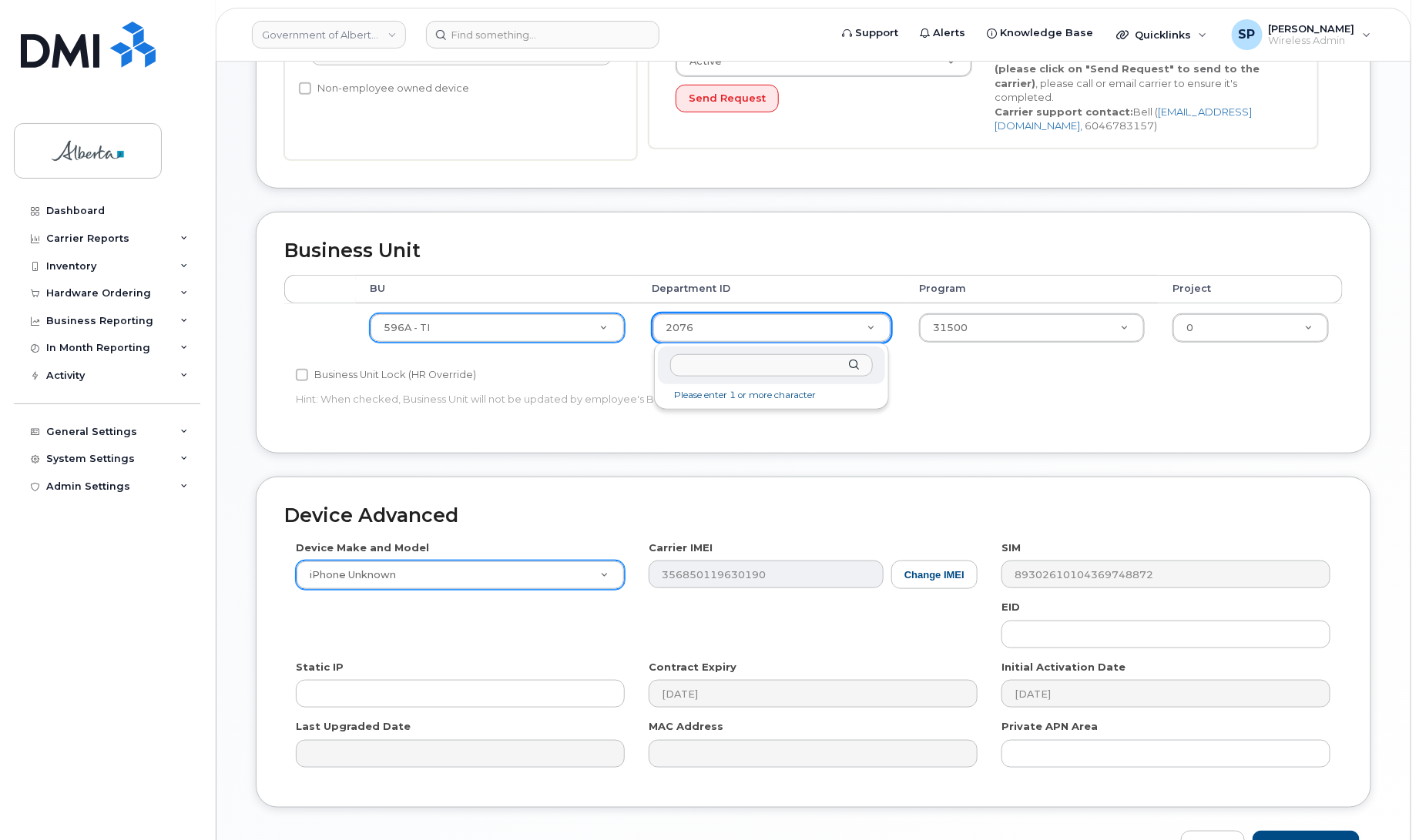
drag, startPoint x: 697, startPoint y: 326, endPoint x: 599, endPoint y: 337, distance: 98.6
type input "5220"
type input "4802987"
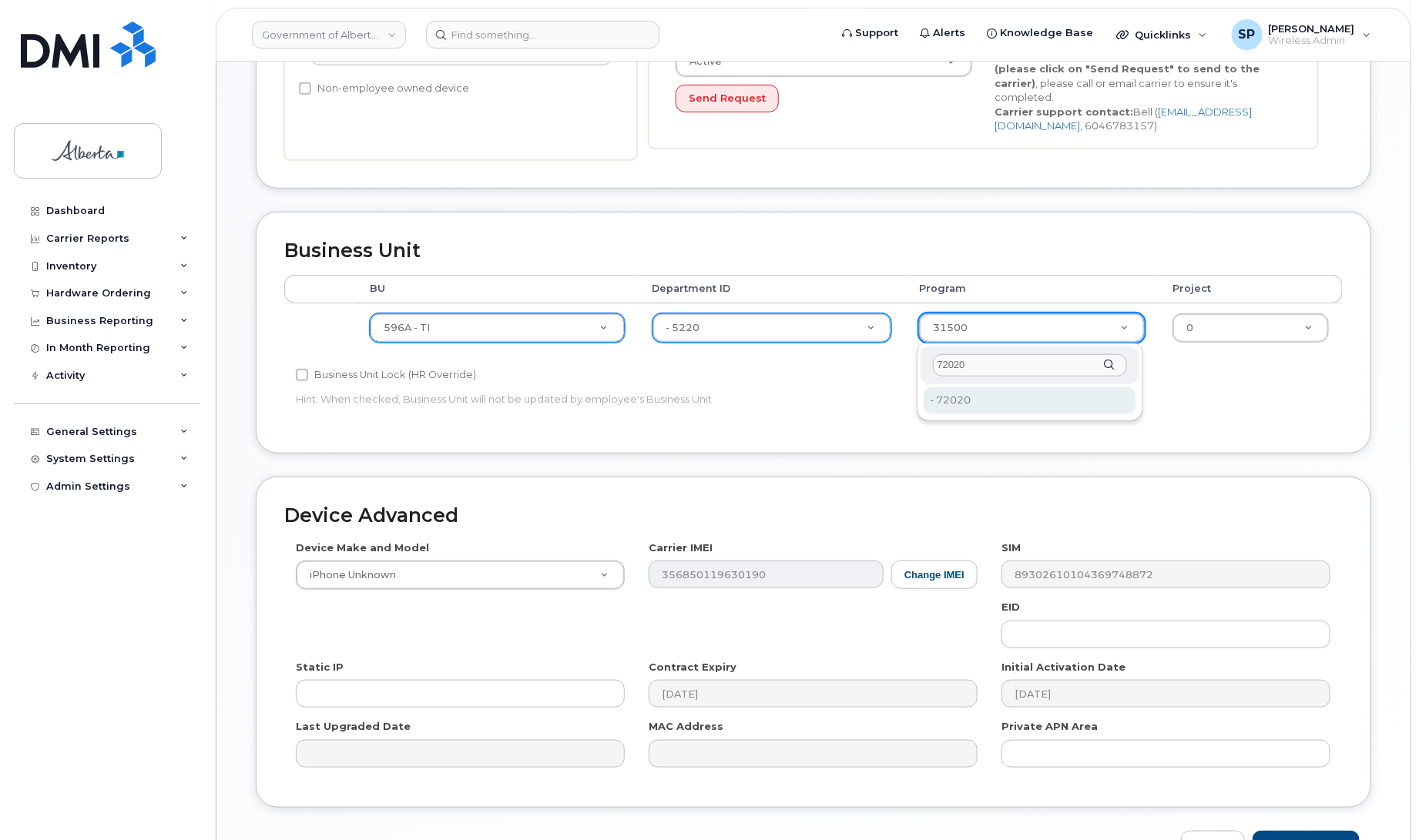
type input "72020"
type input "4803008"
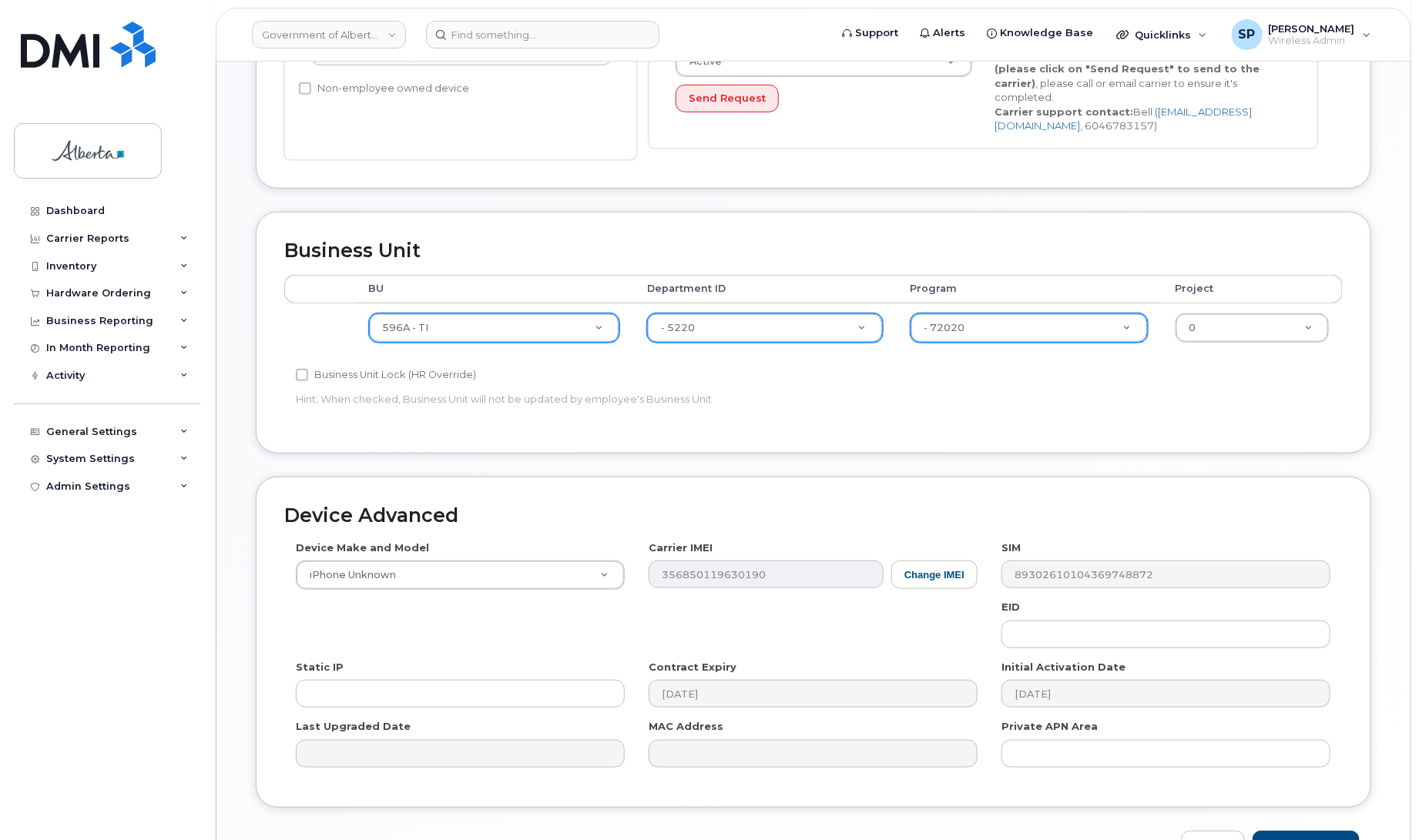
click at [1327, 832] on div "Device Advanced Device Make and Model iPhone Unknown Android TCL 502 Watch Appl…" at bounding box center [813, 668] width 1138 height 382
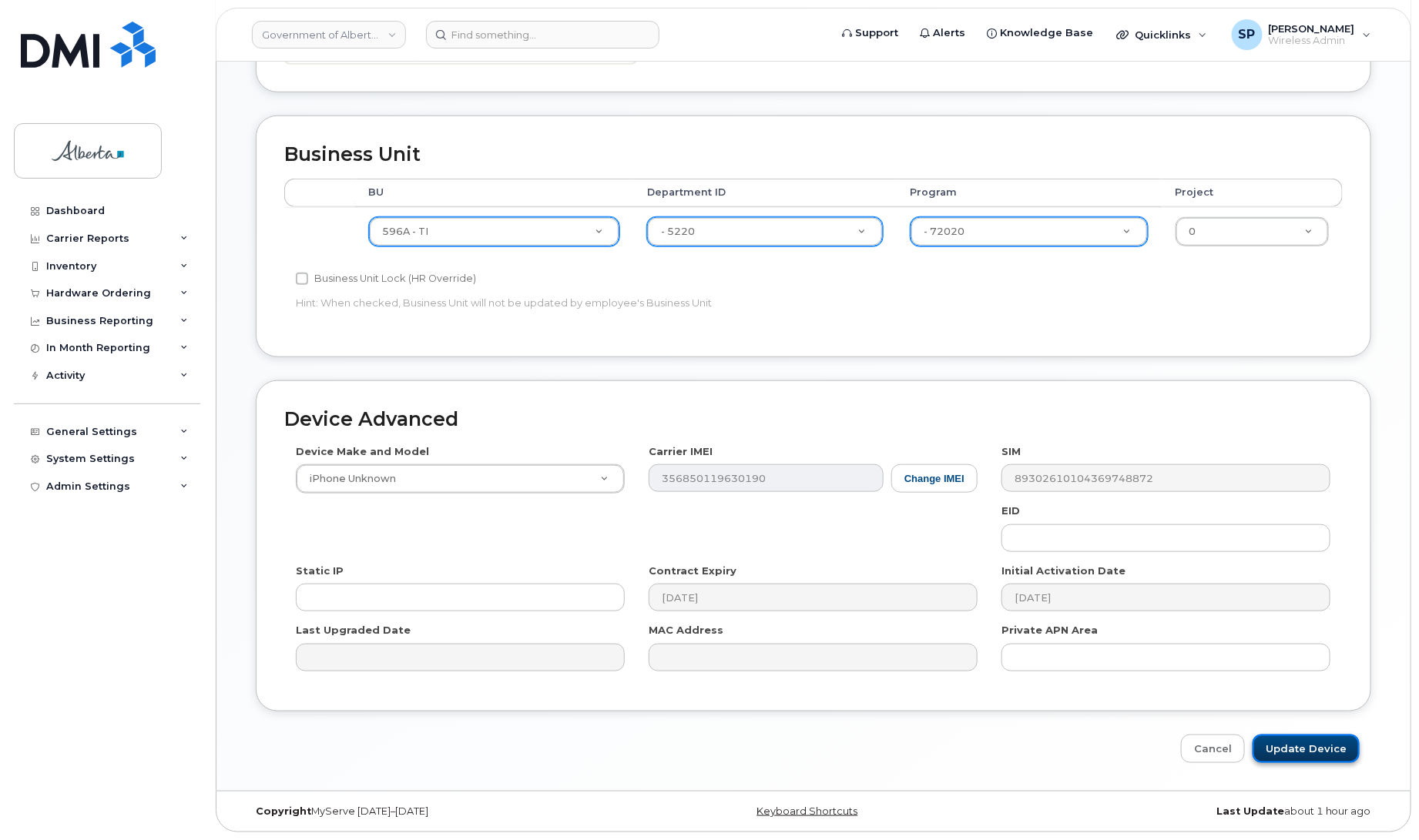
click at [1314, 747] on input "Update Device" at bounding box center [1306, 748] width 107 height 28
type input "Saving..."
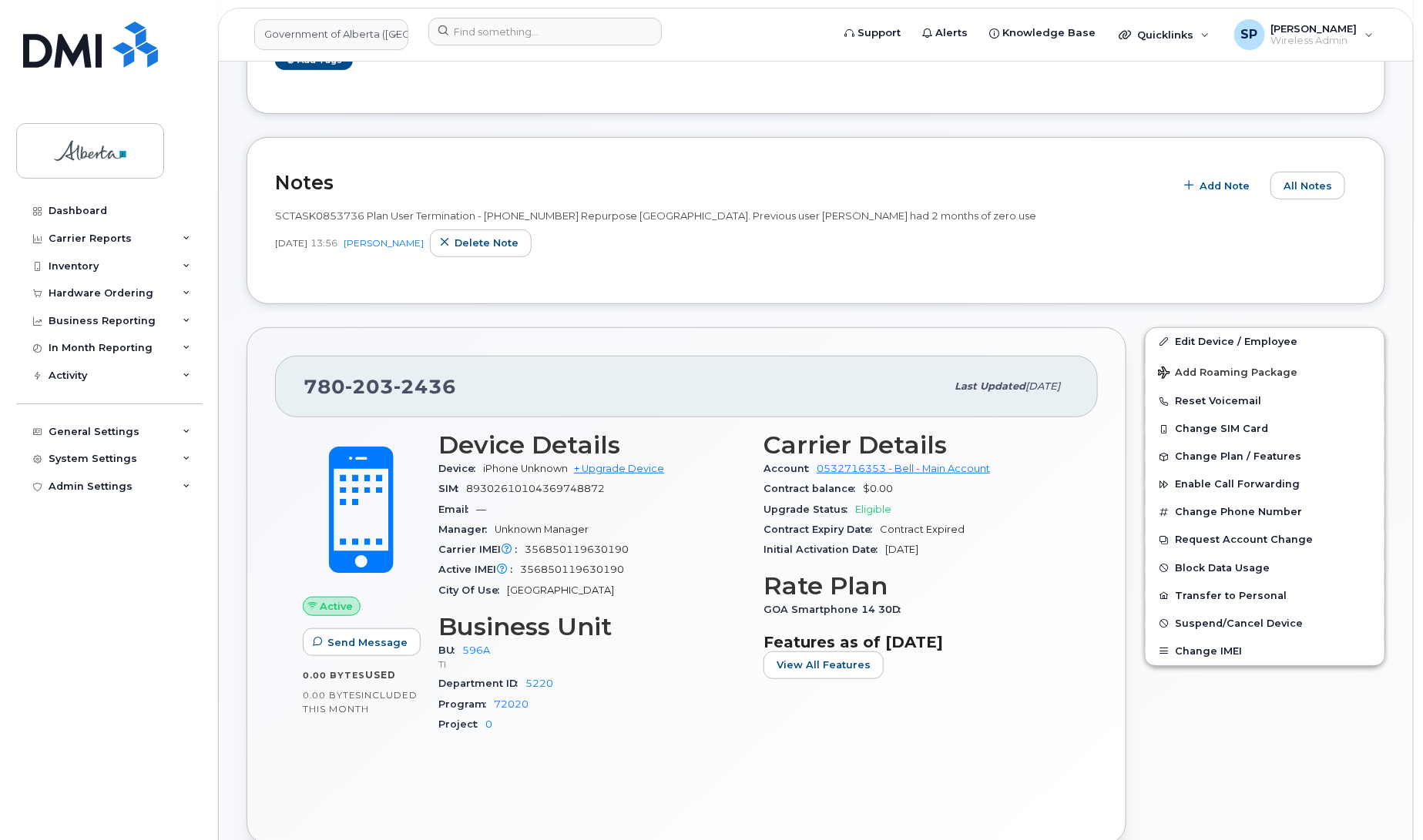
scroll to position [244, 0]
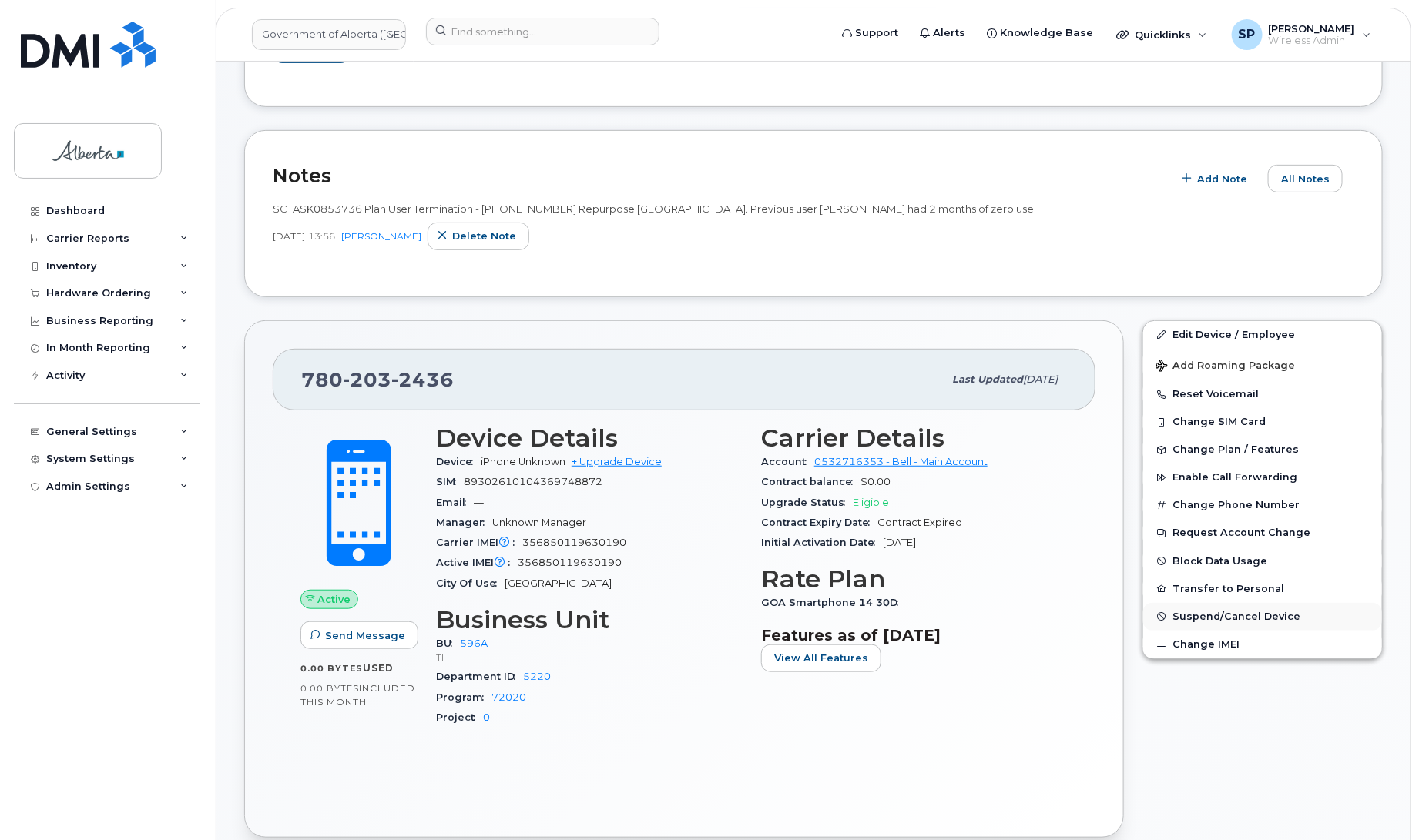
click at [1264, 616] on span "Suspend/Cancel Device" at bounding box center [1236, 616] width 127 height 12
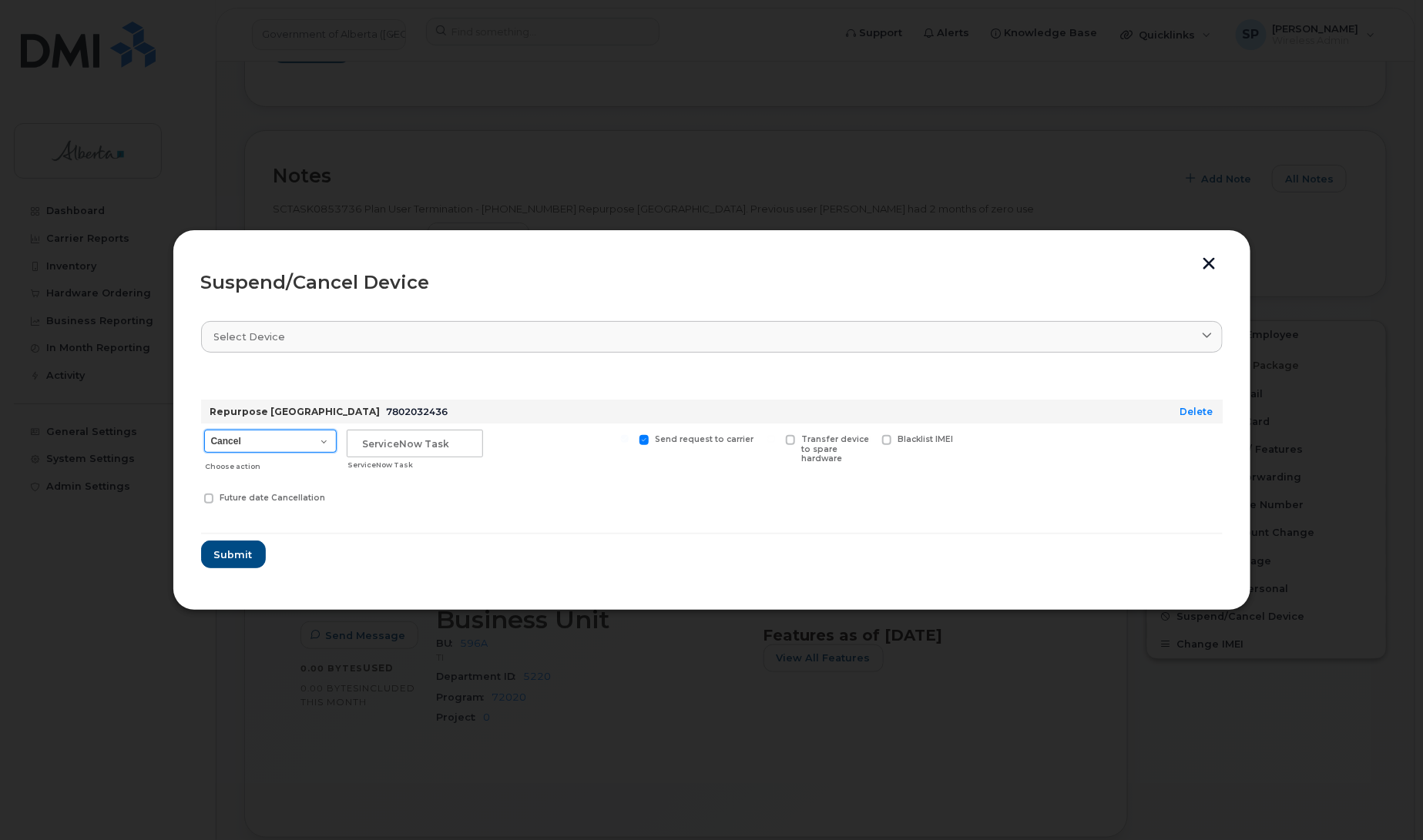
click at [255, 441] on select "Cancel Suspend - Extend Suspension Suspend - Reduced Rate Suspend - Lost Device…" at bounding box center [271, 441] width 132 height 23
select select "[object Object]"
click at [205, 430] on select "Cancel Suspend - Extend Suspension Suspend - Reduced Rate Suspend - Lost Device…" at bounding box center [271, 441] width 132 height 23
click at [384, 441] on input "text" at bounding box center [415, 444] width 137 height 28
paste input "SCTASK0853736"
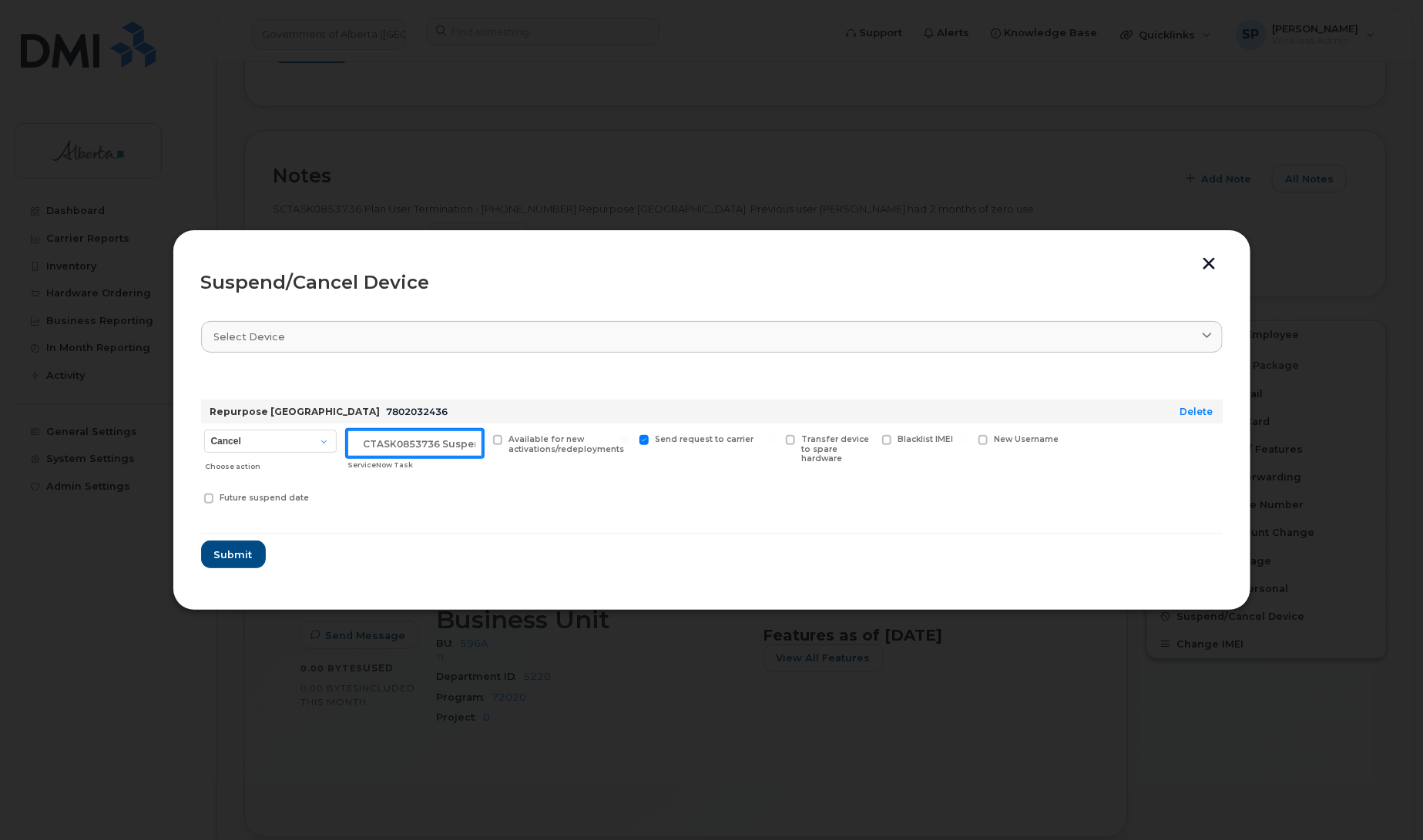
scroll to position [0, 13]
type input "SCTASK0853736 Suspend"
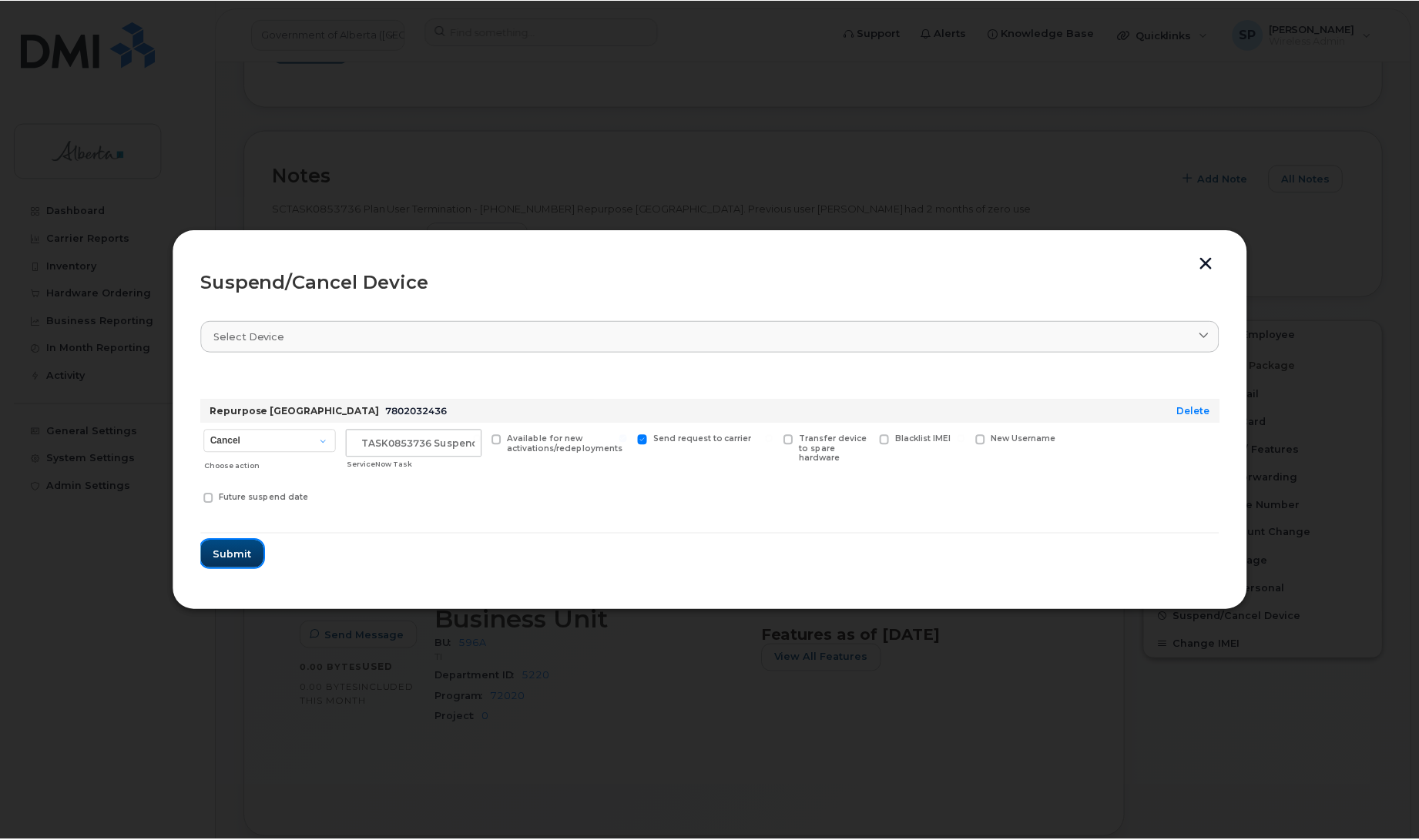
scroll to position [0, 0]
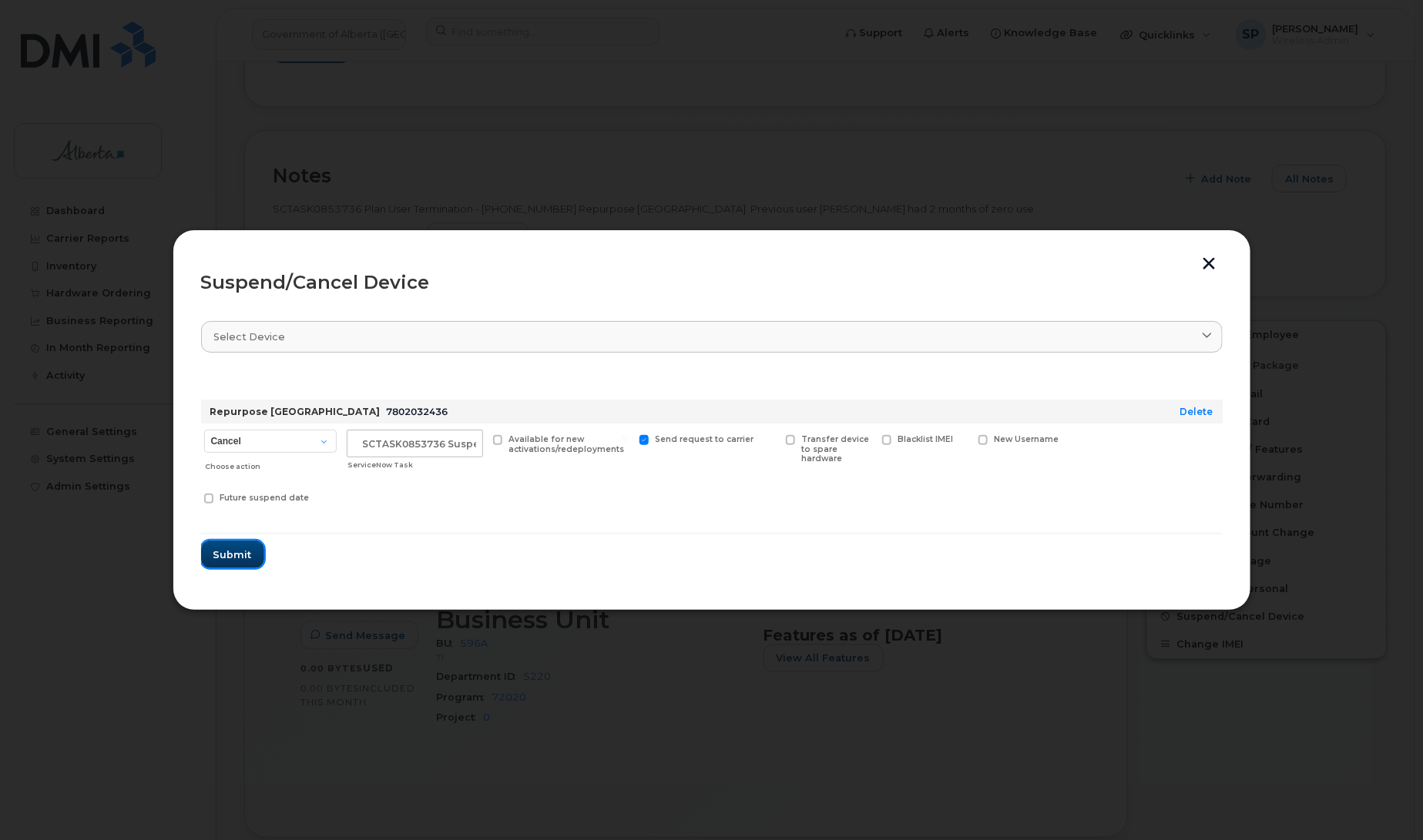
click at [244, 552] on span "Submit" at bounding box center [233, 555] width 39 height 15
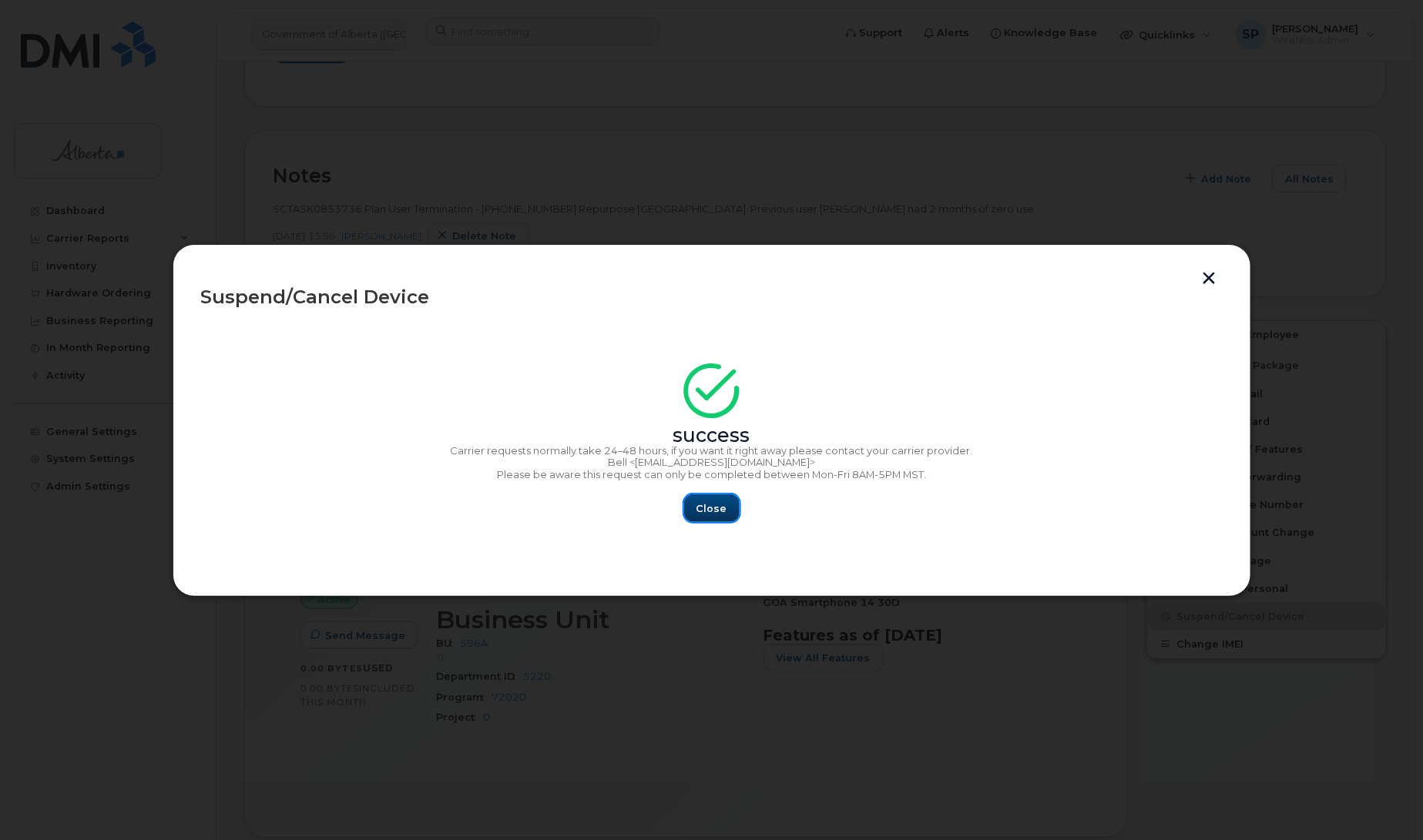
click at [707, 509] on span "Close" at bounding box center [712, 509] width 31 height 15
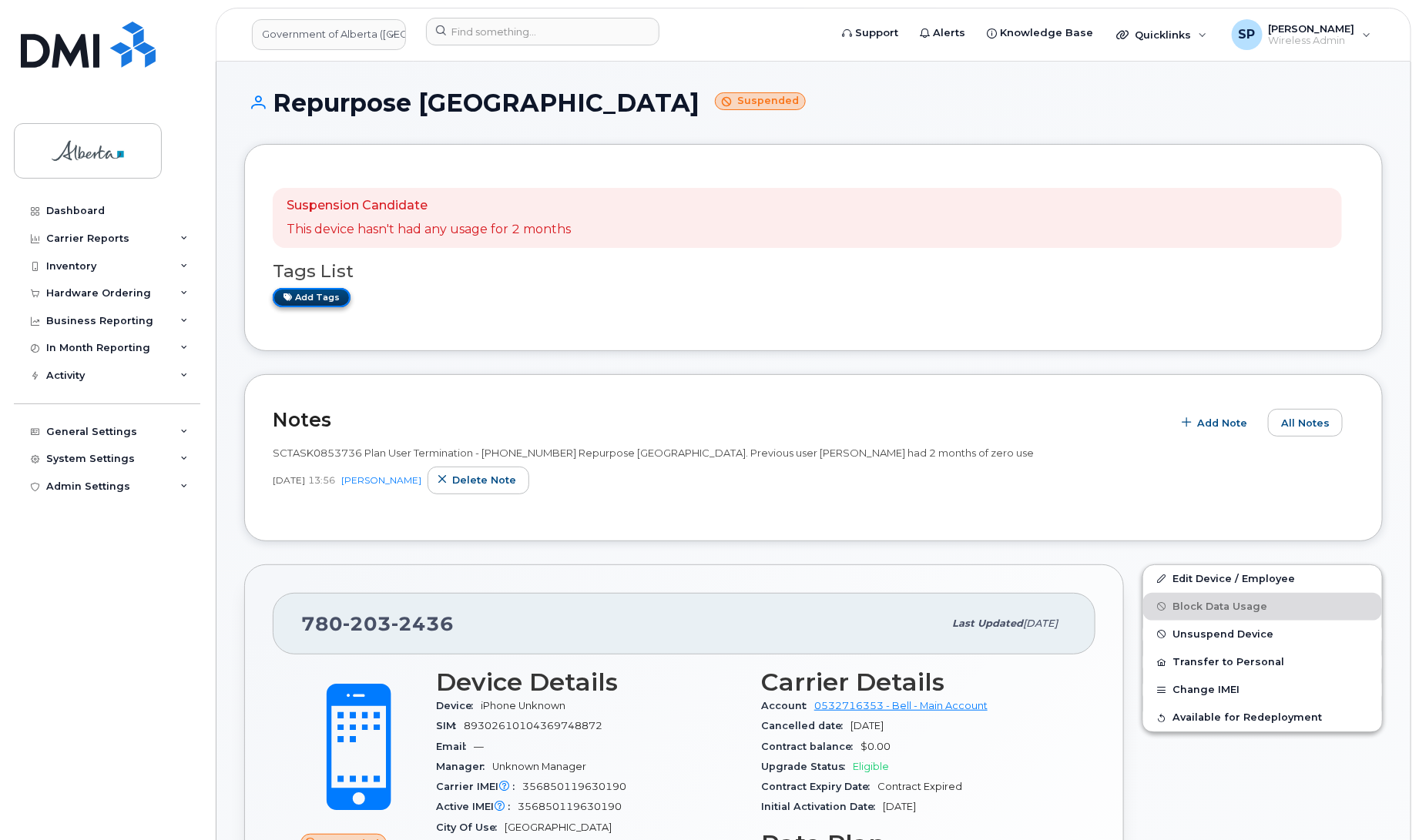
click at [305, 299] on link "Add tags" at bounding box center [311, 297] width 78 height 19
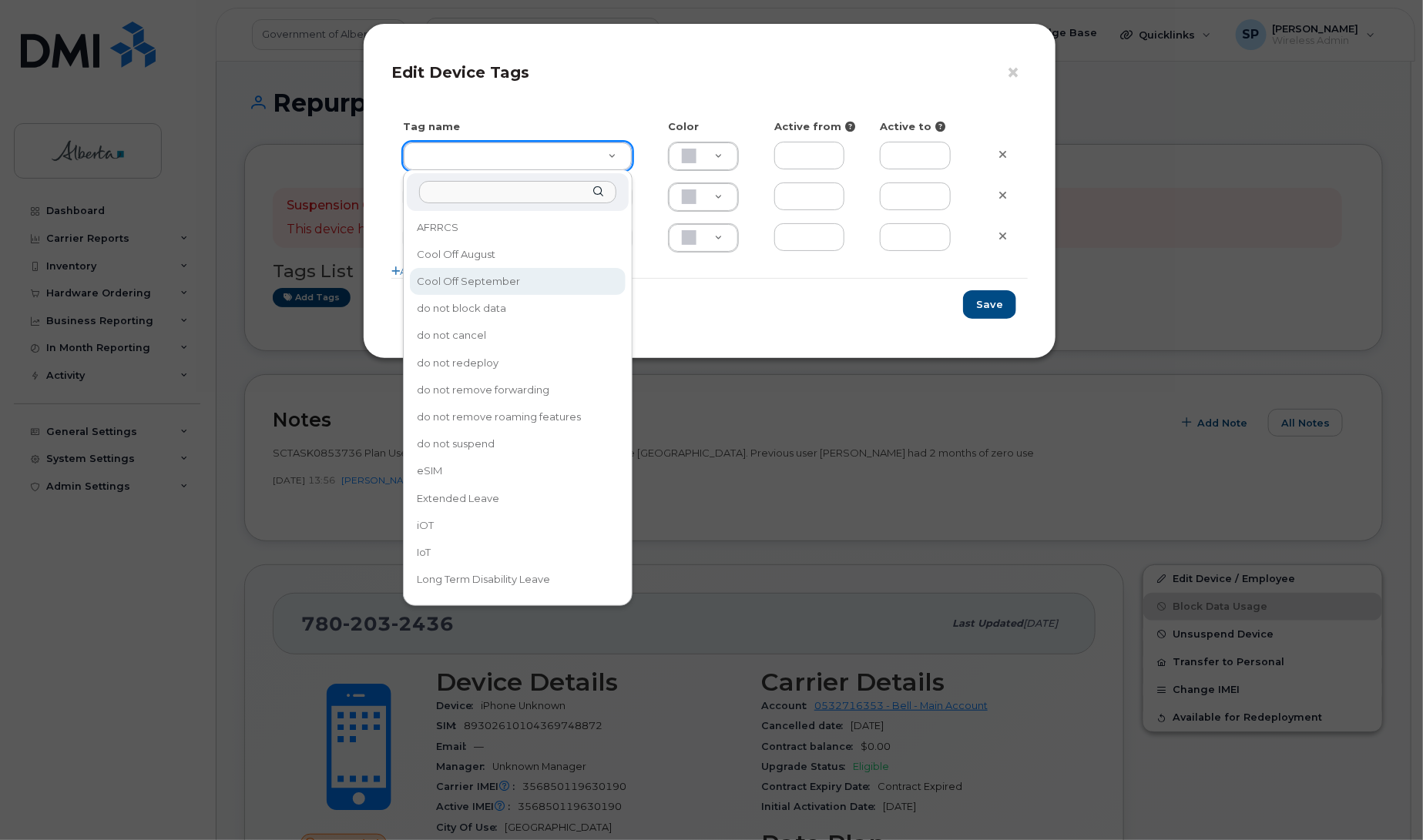
drag, startPoint x: 503, startPoint y: 282, endPoint x: 649, endPoint y: 285, distance: 146.0
type input "Cool Off September"
type input "D6CDC1"
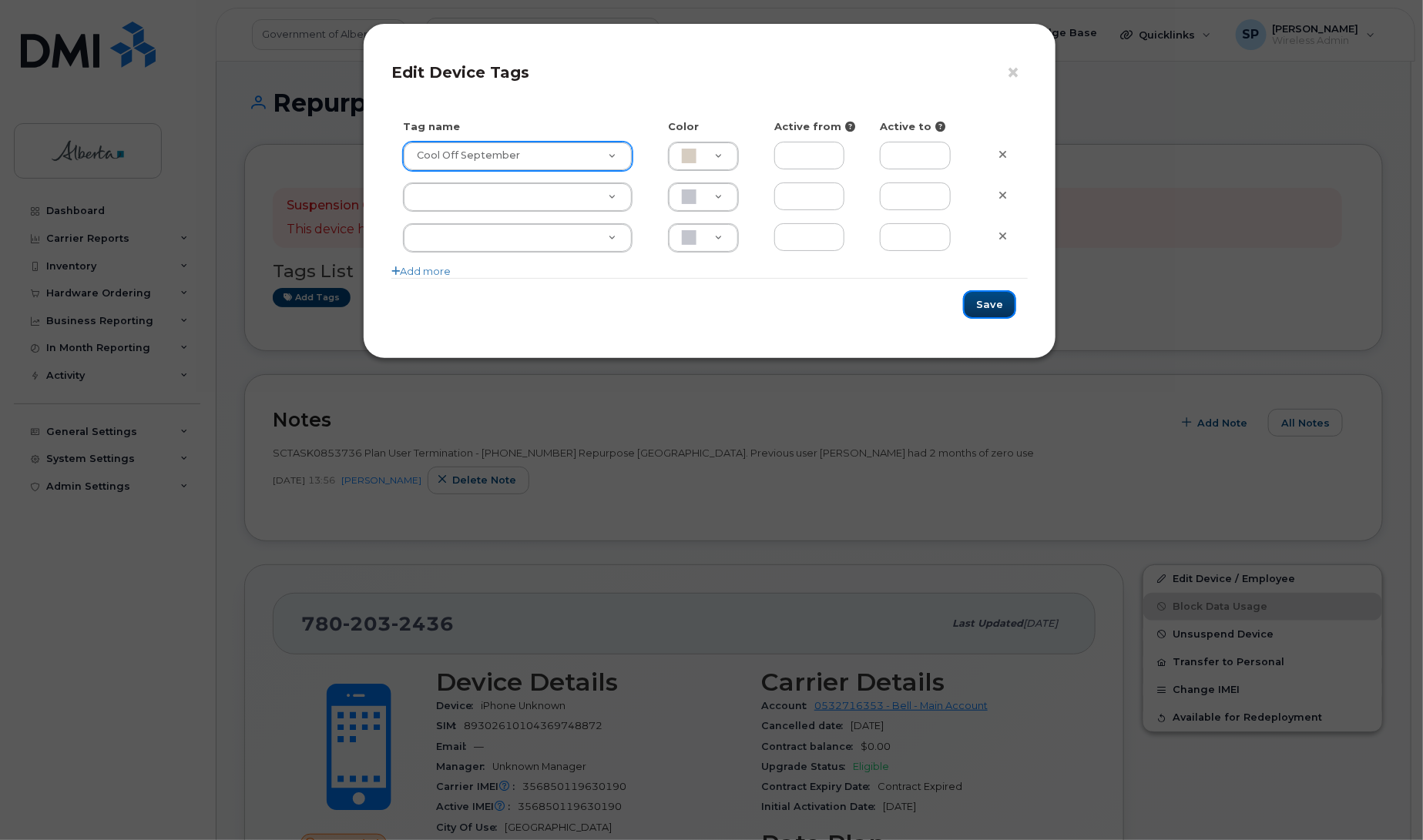
drag, startPoint x: 999, startPoint y: 309, endPoint x: 852, endPoint y: 351, distance: 152.9
click at [1002, 308] on button "Save" at bounding box center [990, 304] width 53 height 28
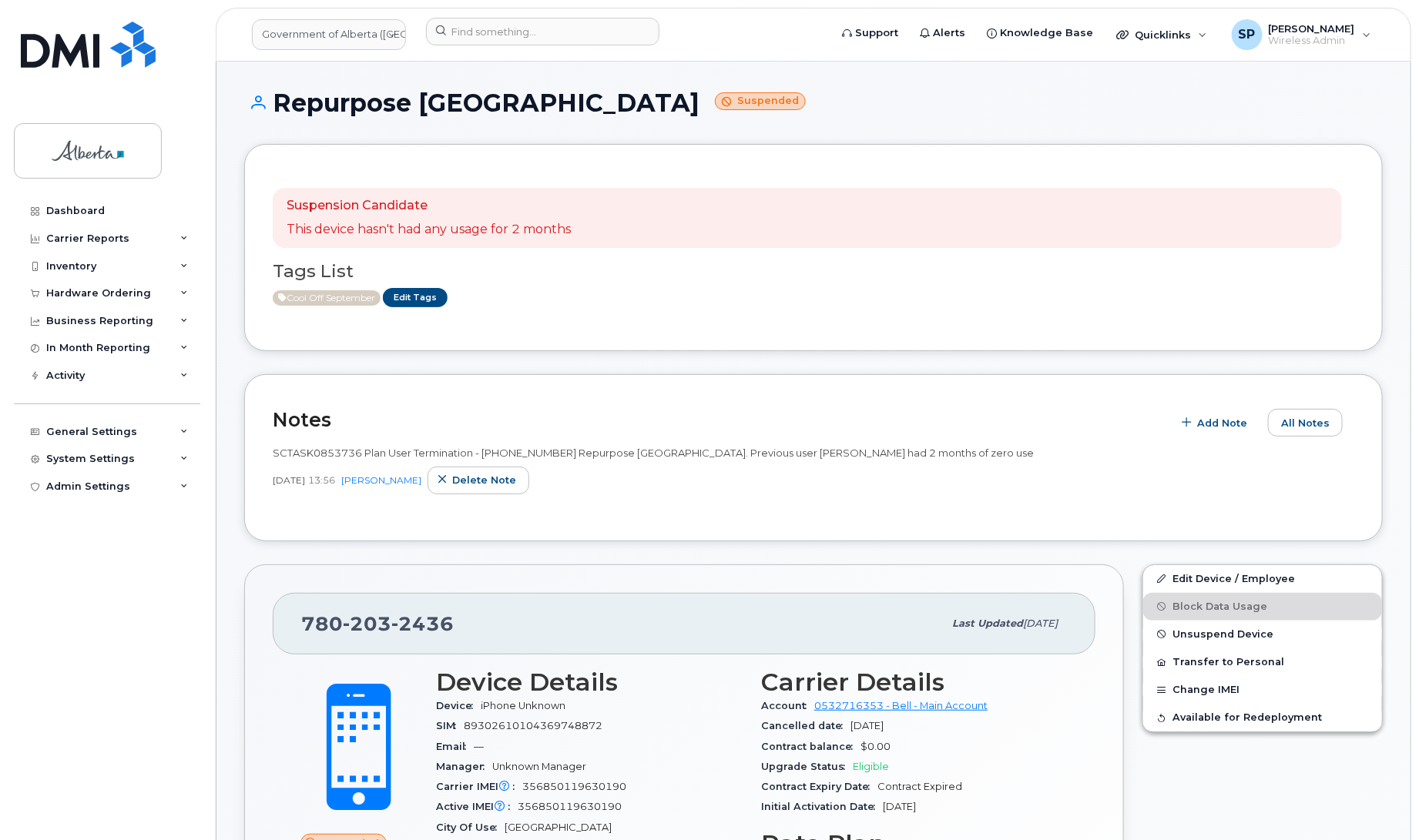
click at [56, 546] on div "Dashboard Carrier Reports Monthly Billing Data Daily Data Pooling Data Behavior…" at bounding box center [108, 507] width 190 height 620
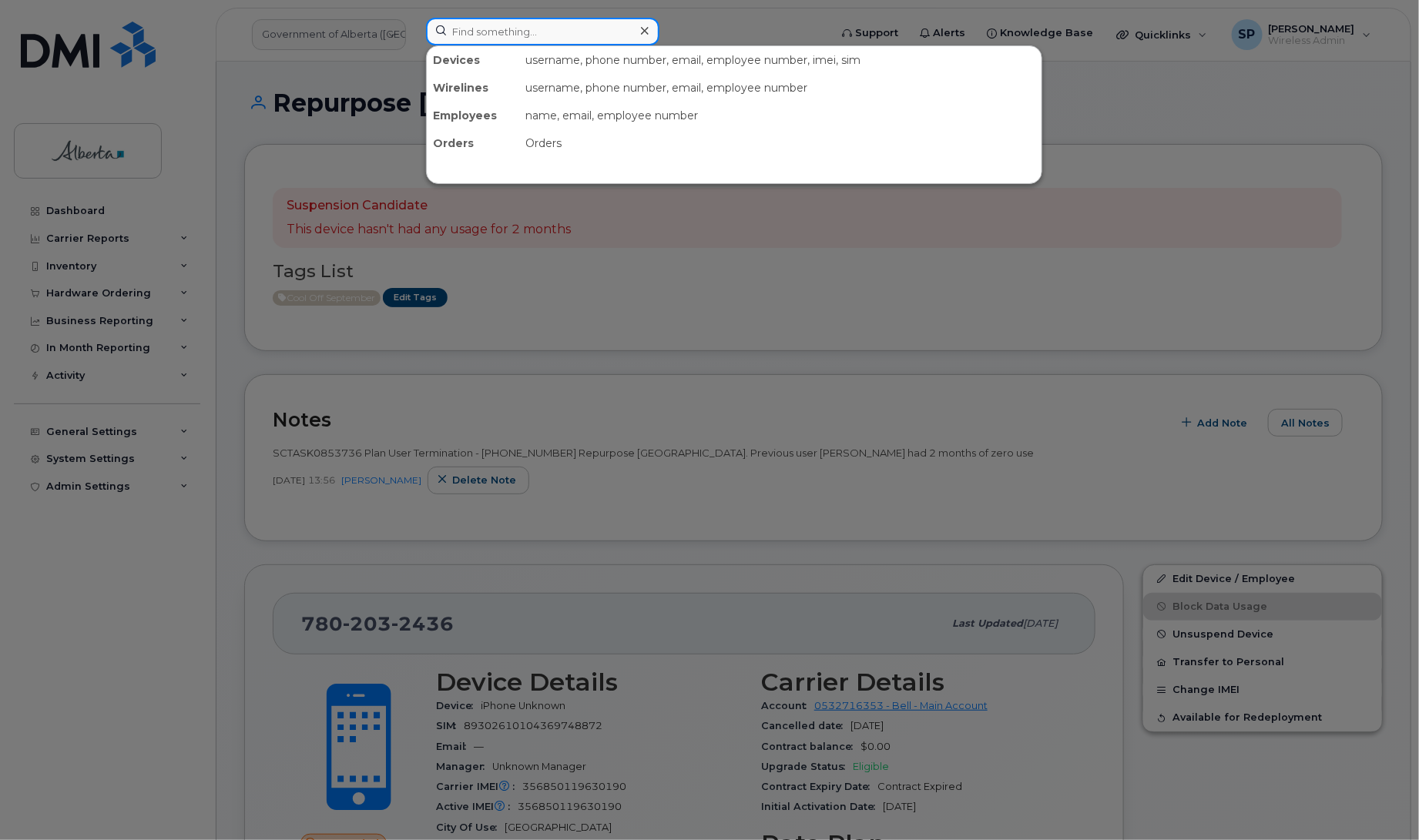
click at [475, 29] on input at bounding box center [542, 31] width 233 height 28
paste input "7806196760"
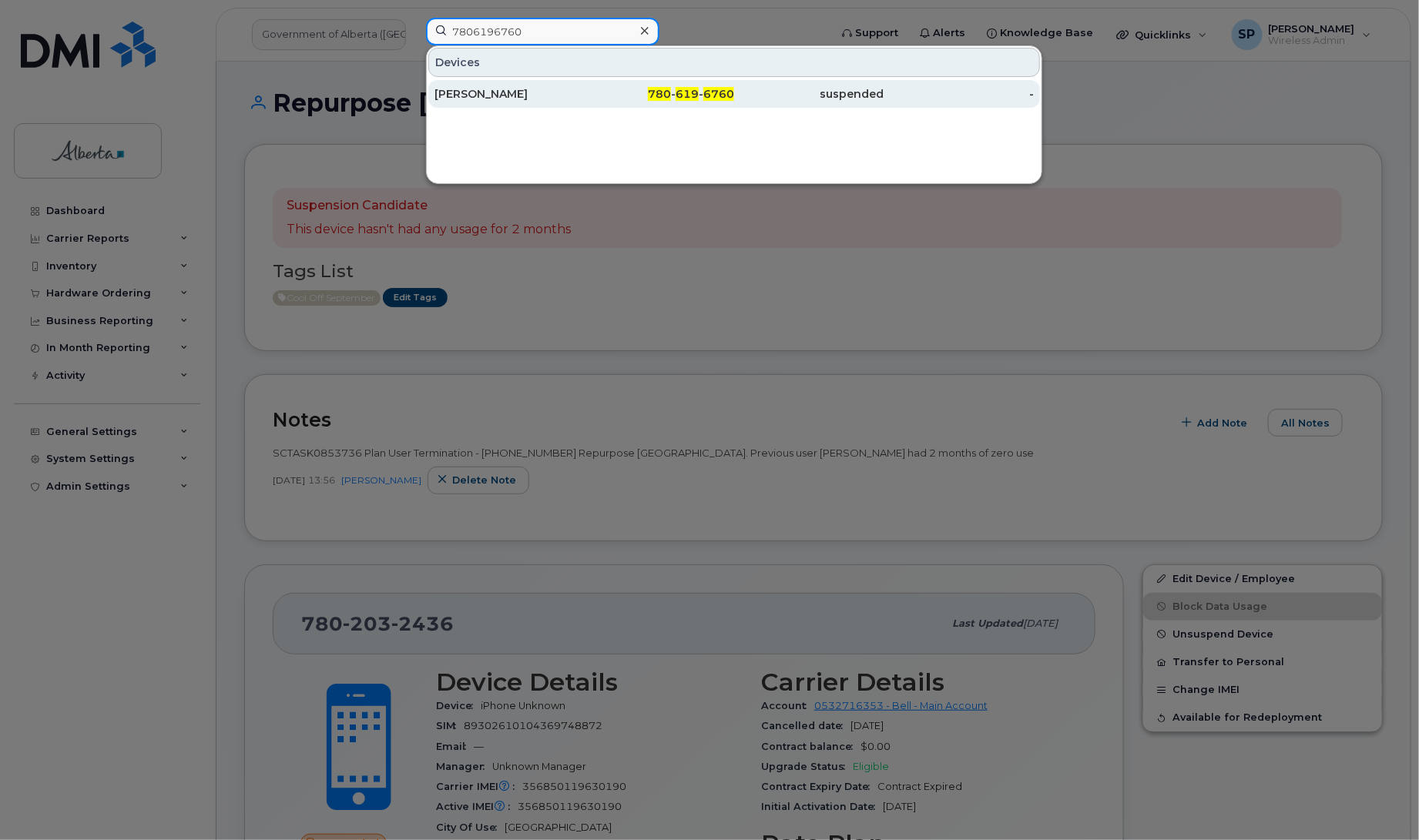
type input "7806196760"
click at [485, 89] on div "Shauna Mancini" at bounding box center [510, 94] width 150 height 16
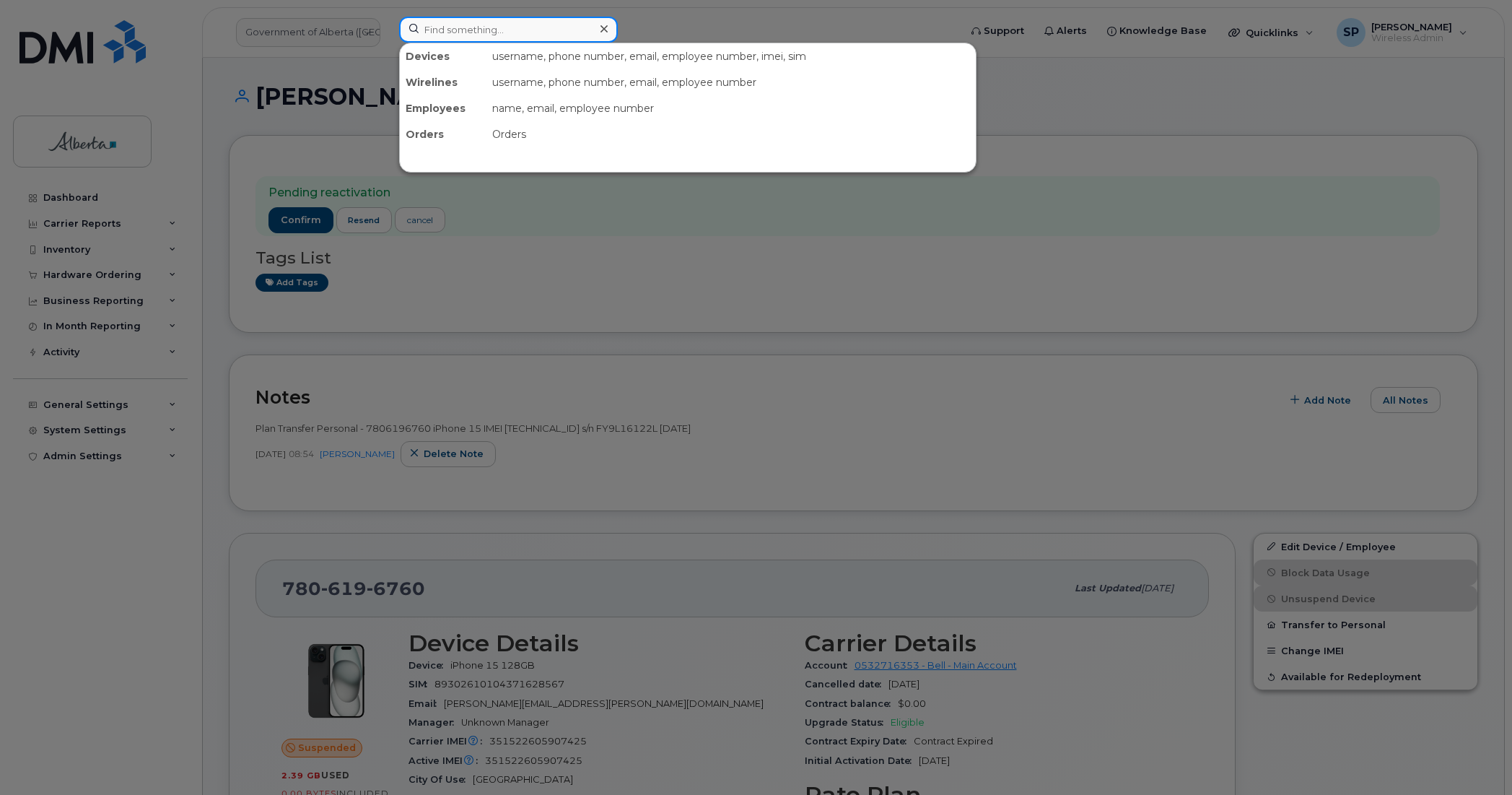
click at [499, 31] on input at bounding box center [508, 29] width 218 height 26
paste input "5875451963"
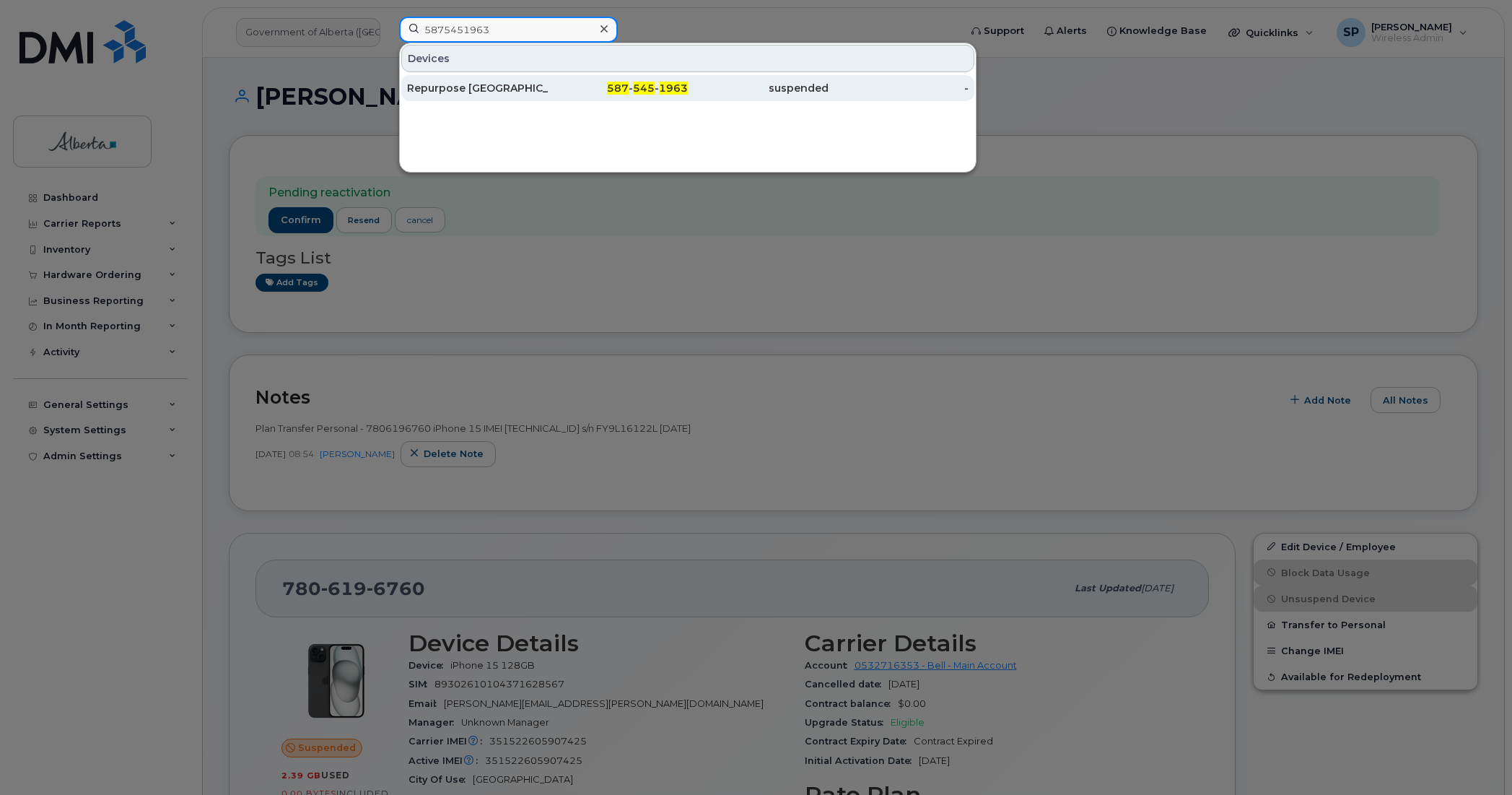
type input "5875451963"
click at [474, 91] on div "Repurpose Calgary" at bounding box center [478, 88] width 141 height 15
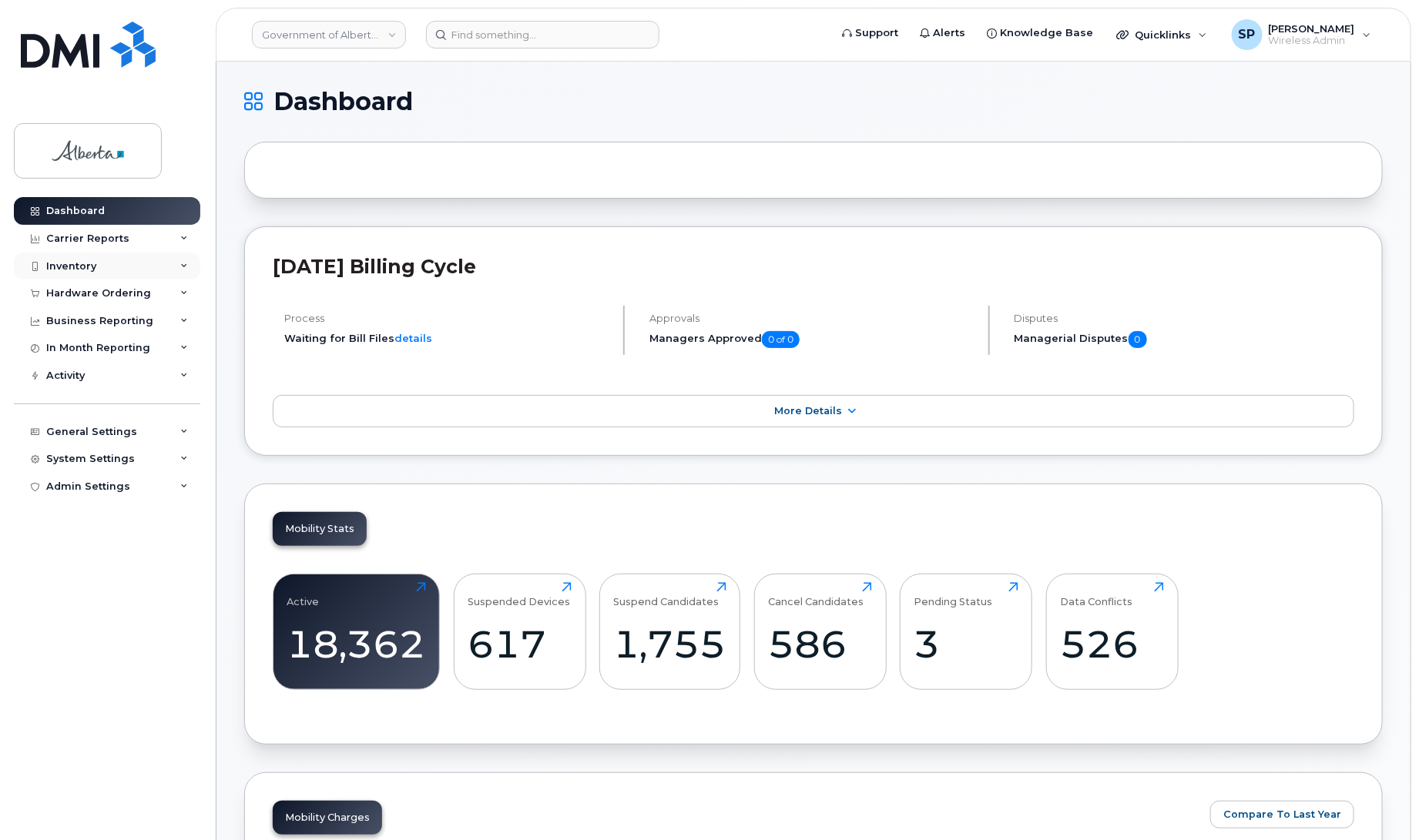
click at [89, 271] on div "Inventory" at bounding box center [71, 266] width 50 height 12
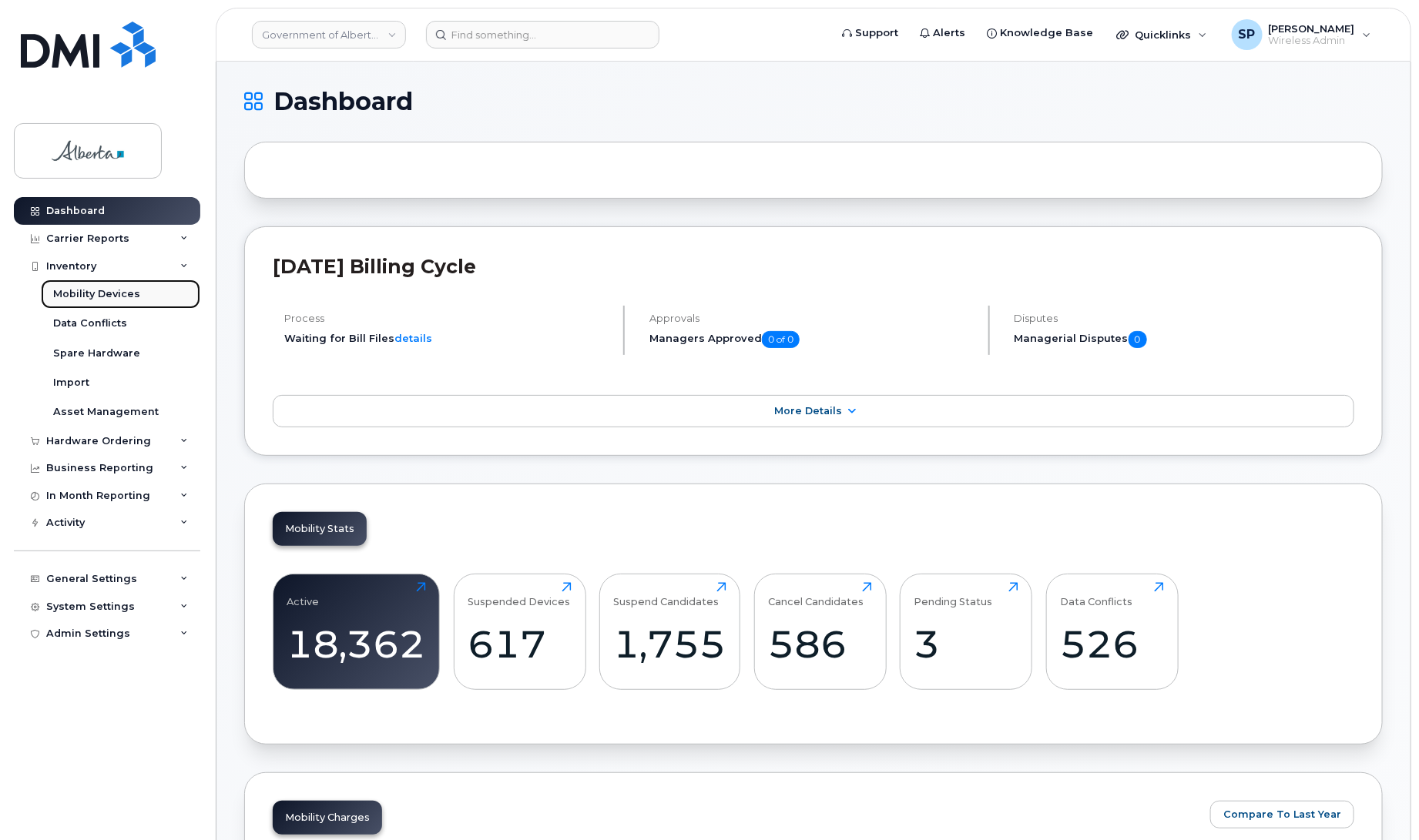
click at [106, 296] on div "Mobility Devices" at bounding box center [96, 293] width 87 height 14
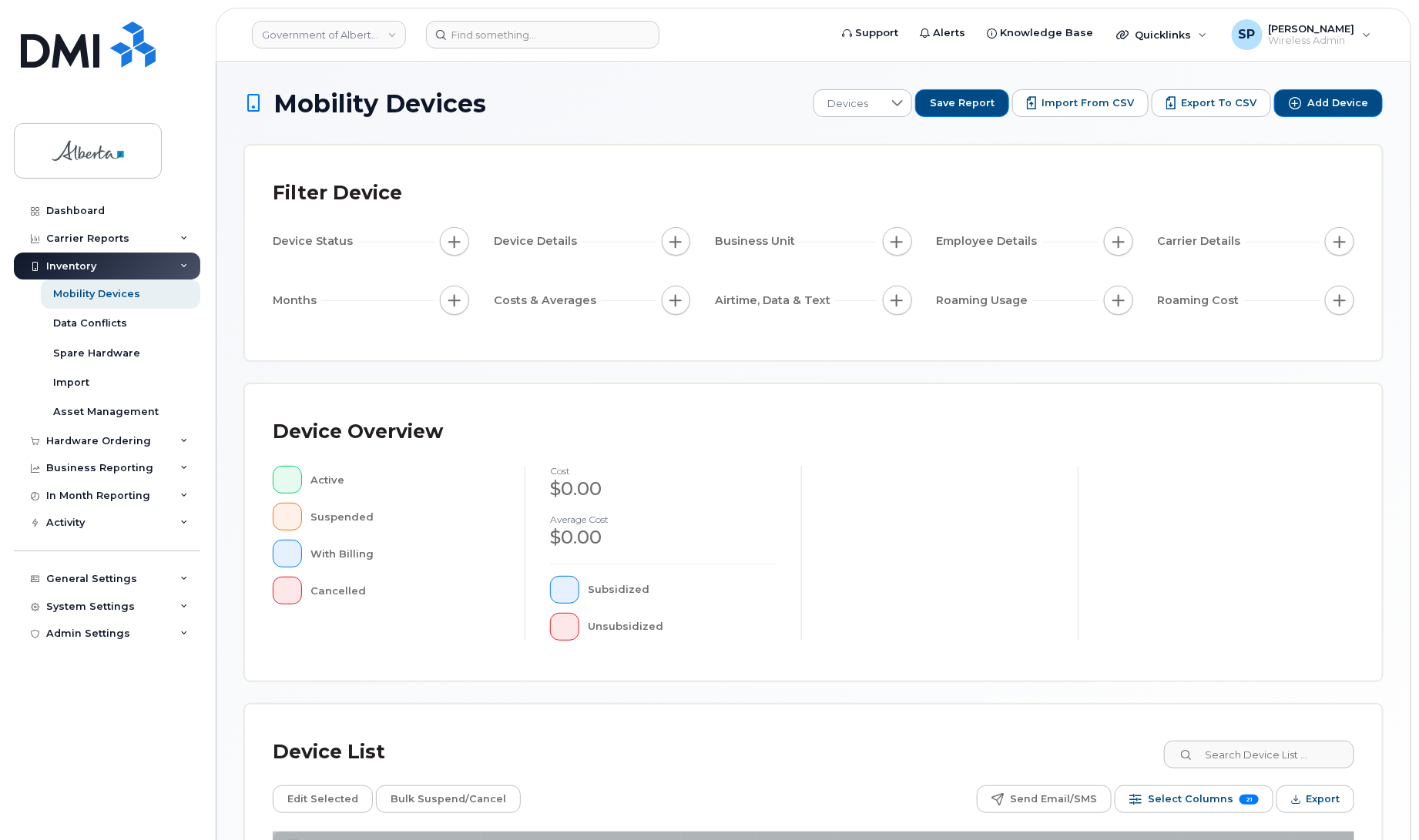
click at [817, 260] on div "Business Unit" at bounding box center [813, 245] width 196 height 35
click at [810, 252] on div "Business Unit" at bounding box center [813, 242] width 196 height 29
click at [804, 199] on div "Filter Device" at bounding box center [813, 193] width 1081 height 40
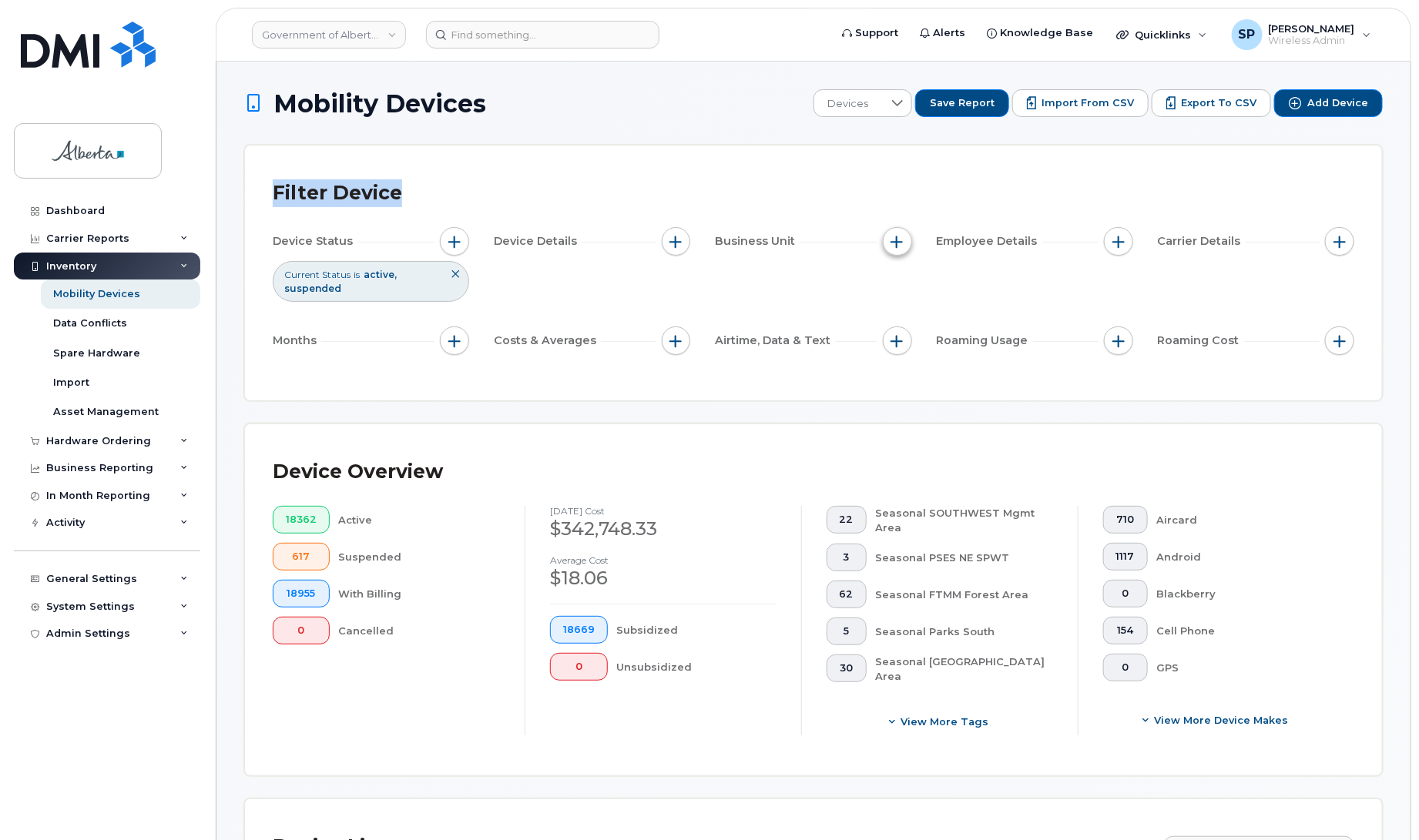
click at [902, 239] on span "button" at bounding box center [897, 241] width 12 height 12
click at [904, 309] on input "BU" at bounding box center [901, 312] width 12 height 12
checkbox input "true"
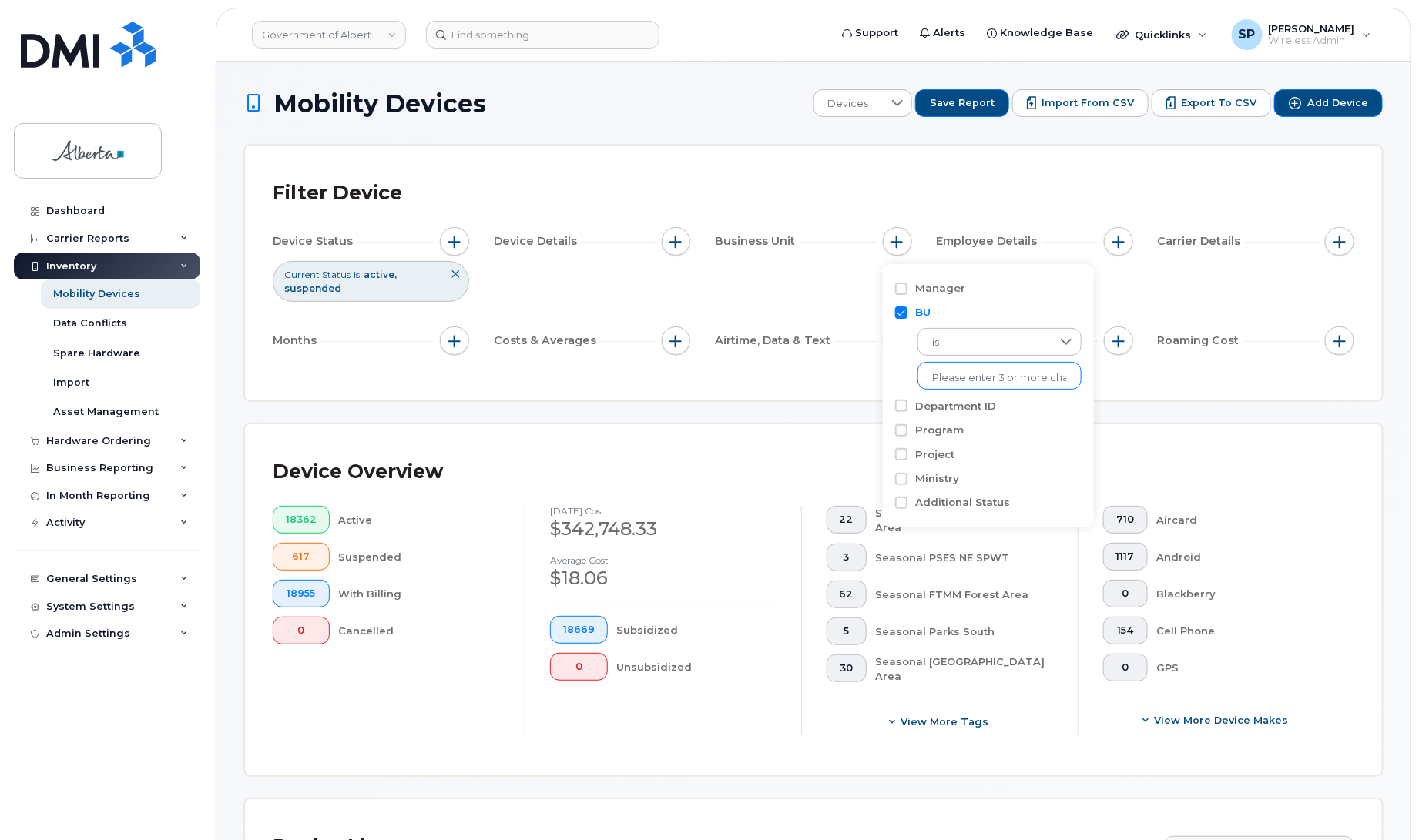
click at [956, 379] on input "text" at bounding box center [999, 378] width 135 height 14
type input "593a"
click at [977, 411] on li "- 593A - PSES" at bounding box center [991, 410] width 147 height 28
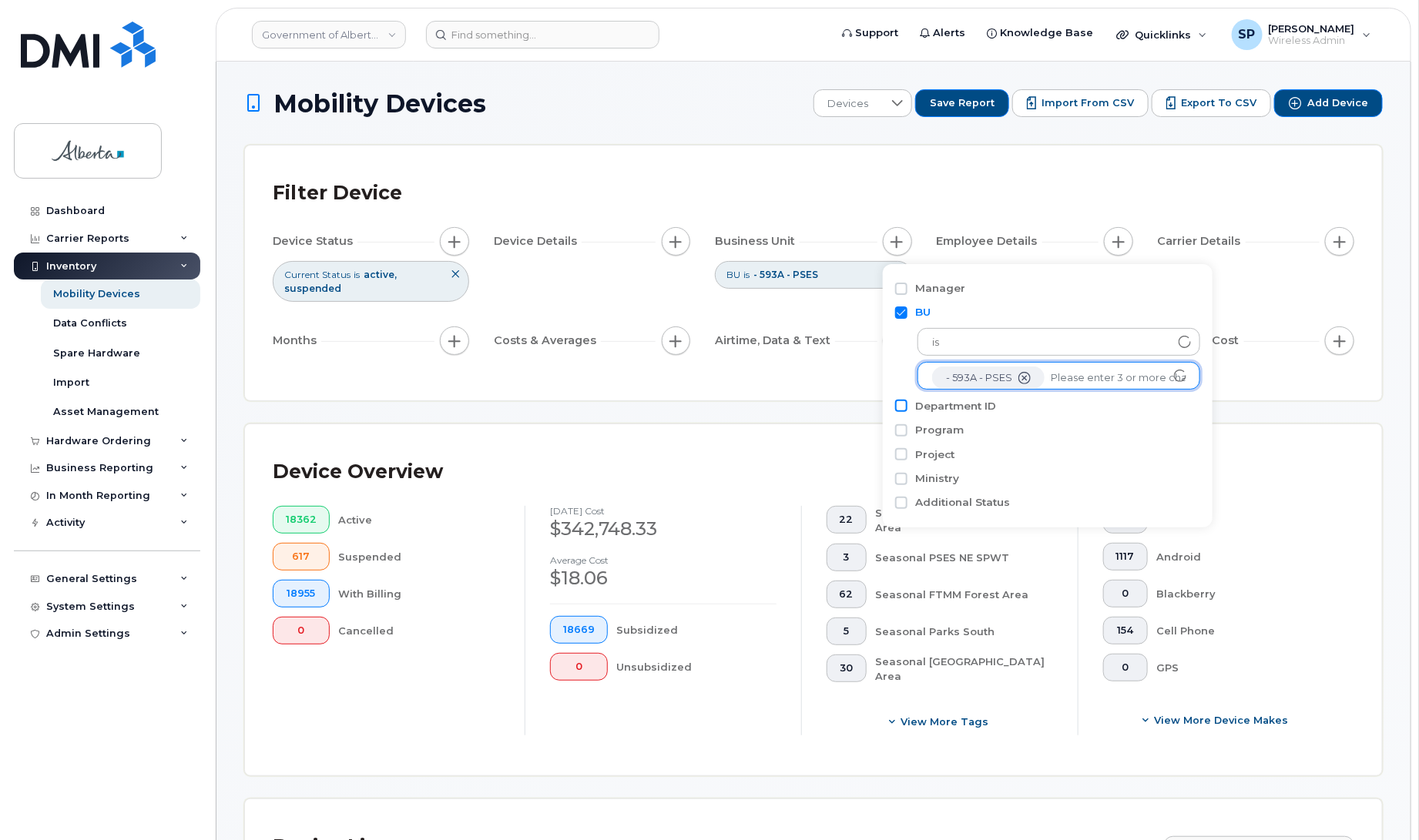
click at [902, 409] on input "Department ID" at bounding box center [901, 405] width 12 height 12
checkbox input "true"
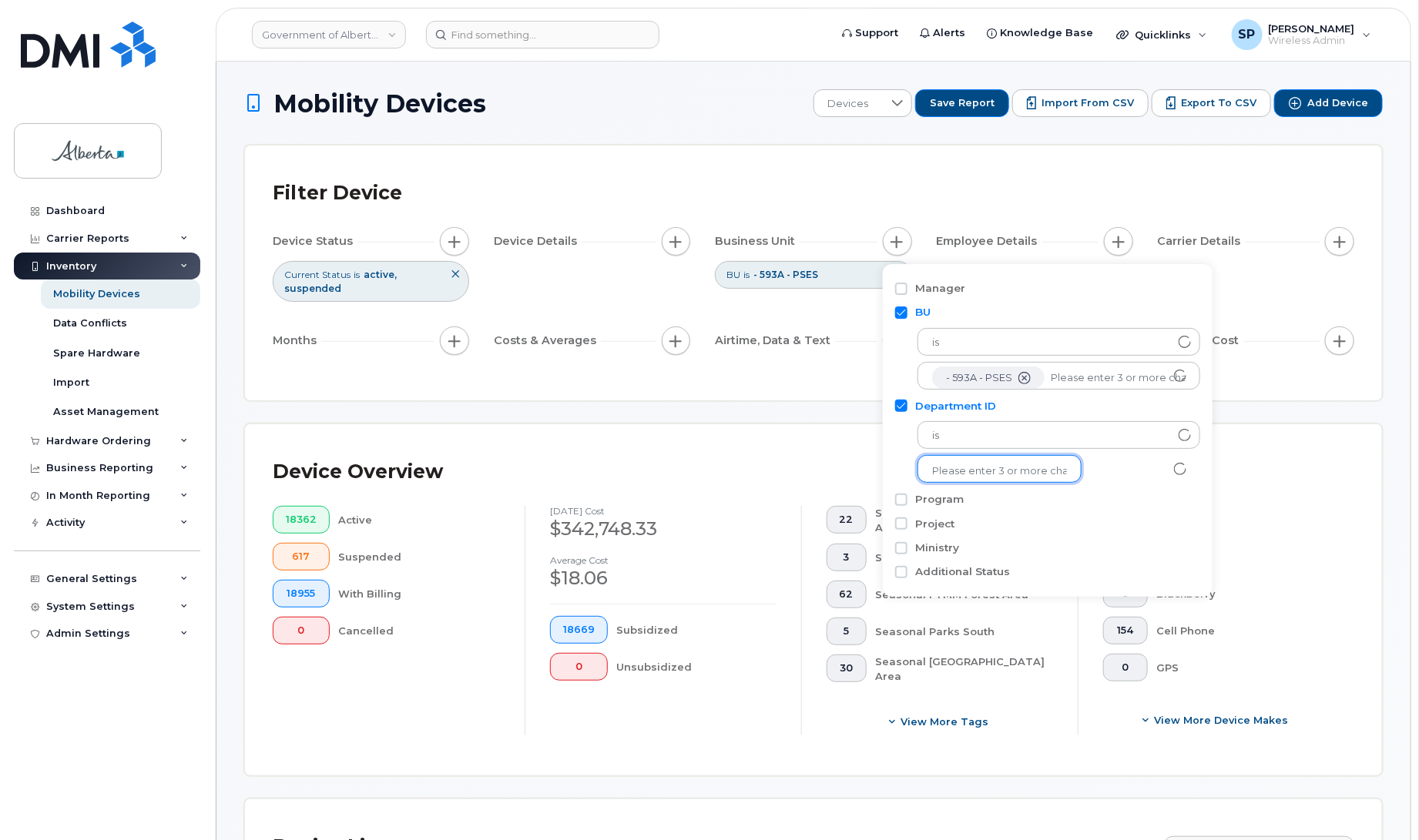
click at [949, 460] on li at bounding box center [999, 471] width 135 height 22
click at [955, 473] on input "text" at bounding box center [999, 470] width 135 height 14
type input "5adk"
click at [960, 506] on li "- 5ADK" at bounding box center [991, 503] width 147 height 28
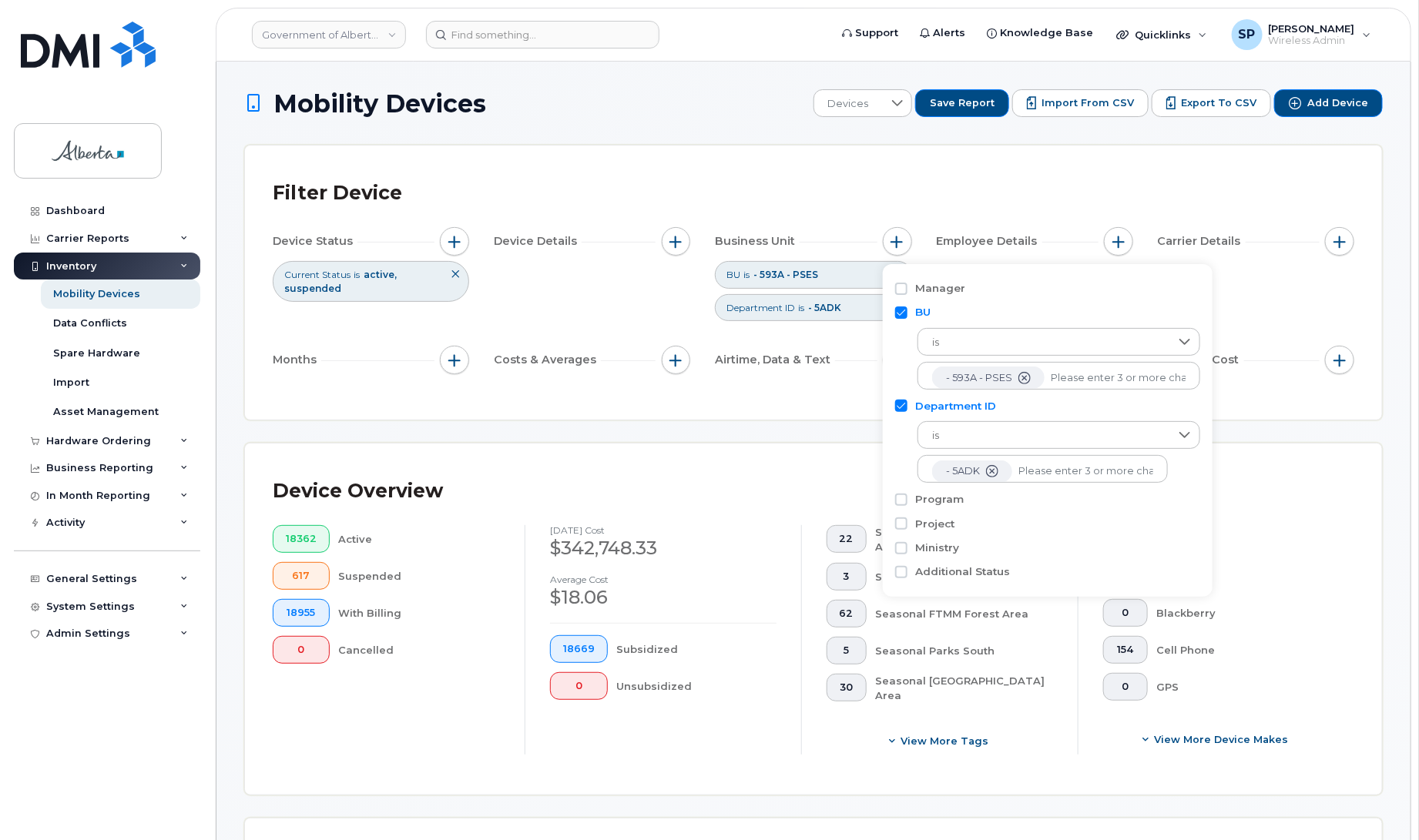
click at [1267, 483] on div "Device Overview" at bounding box center [813, 492] width 1081 height 40
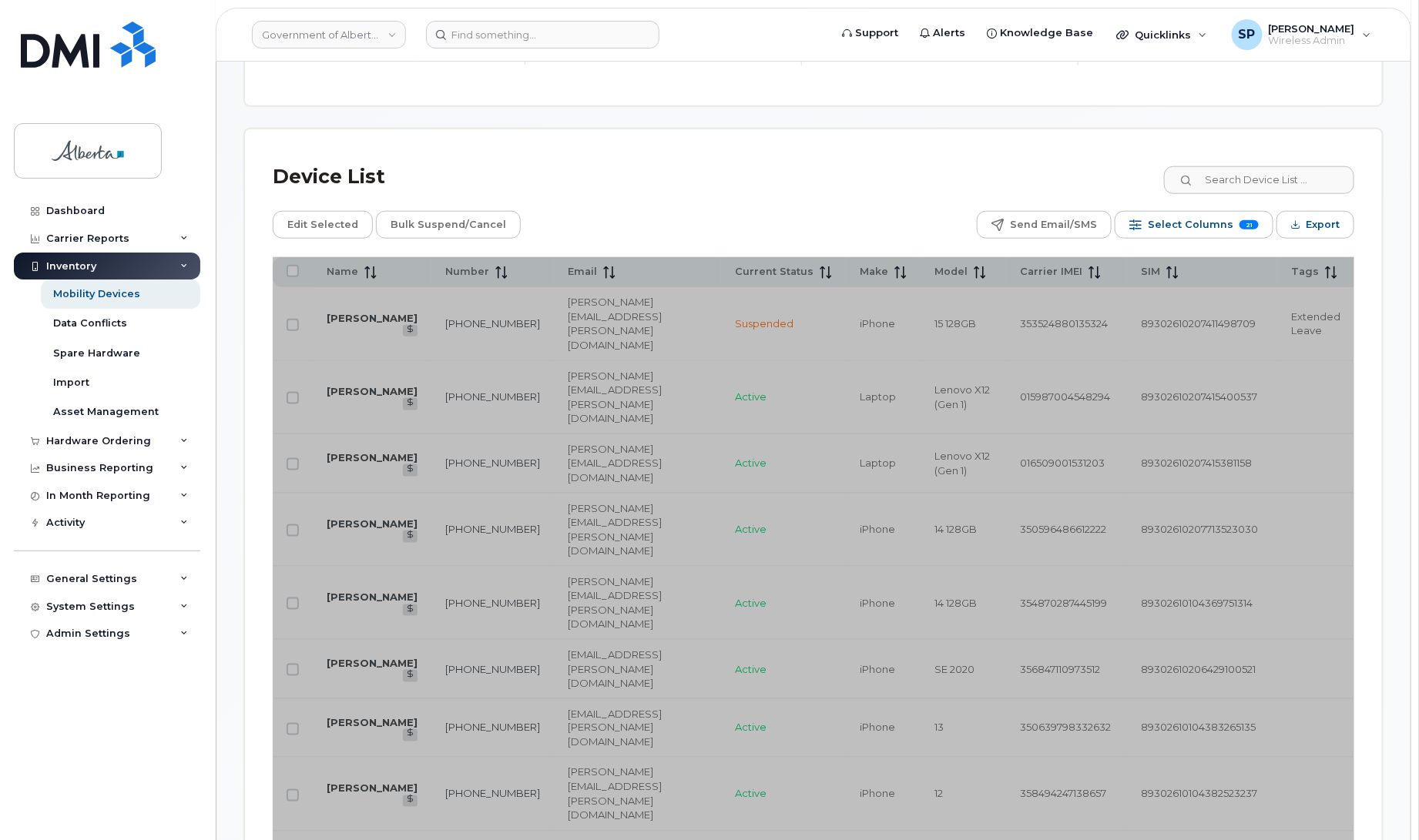
scroll to position [698, 0]
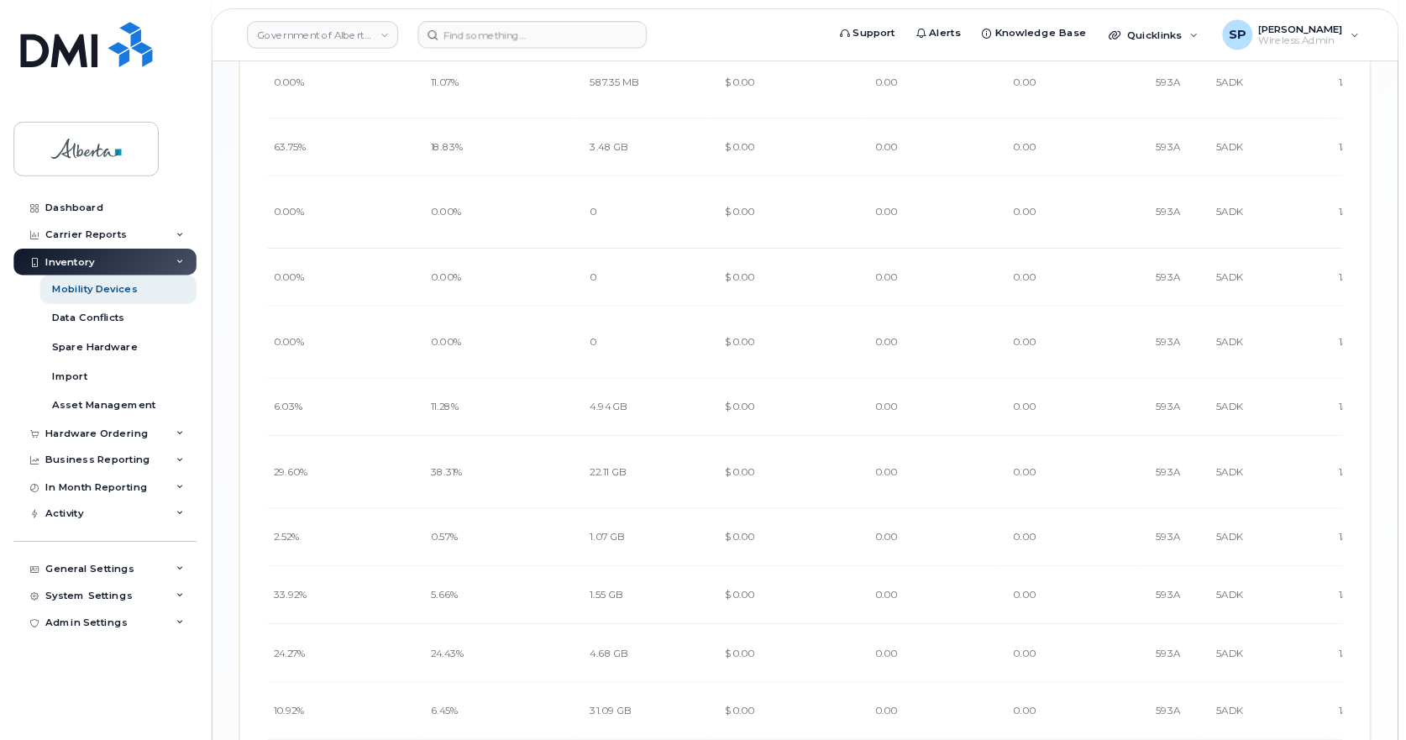
scroll to position [0, 1673]
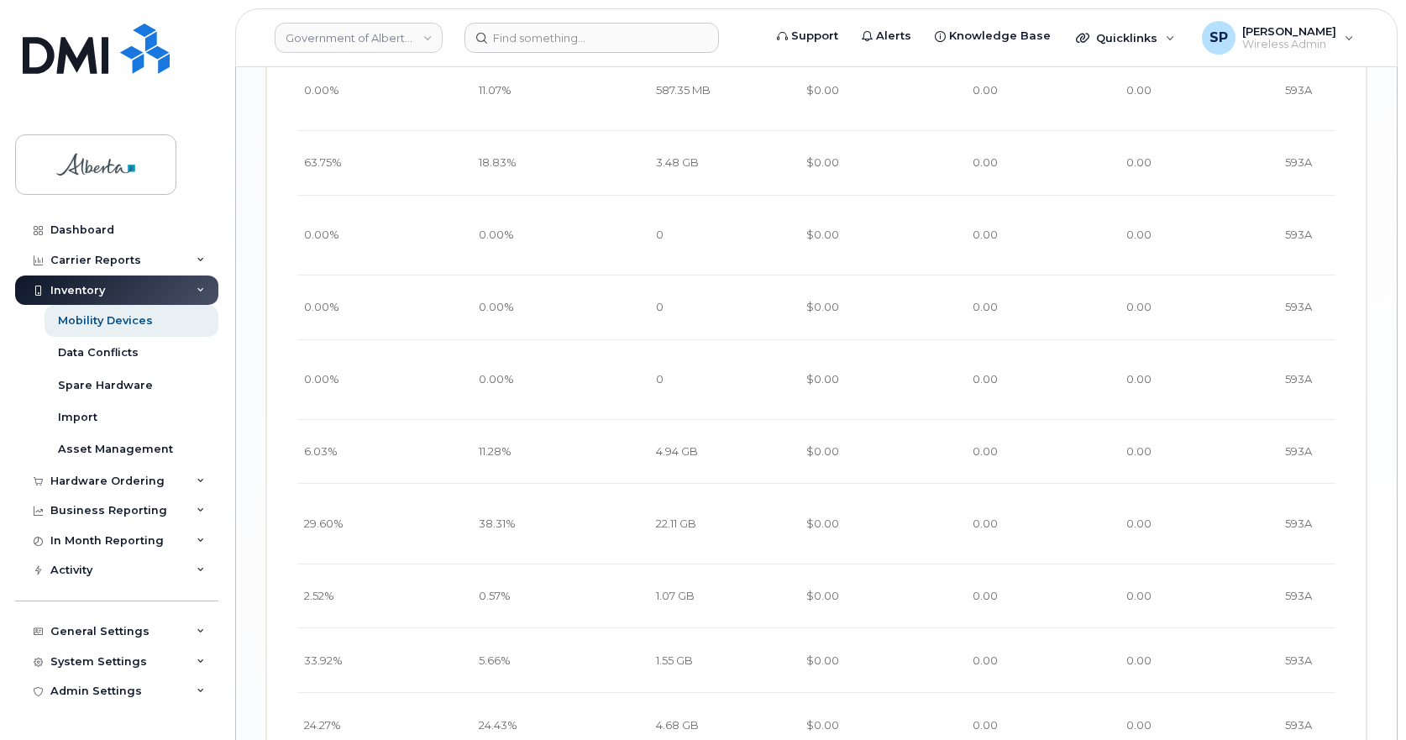
drag, startPoint x: 1638, startPoint y: 1, endPoint x: 988, endPoint y: 349, distance: 737.9
click at [988, 484] on td "0.00" at bounding box center [1034, 524] width 154 height 80
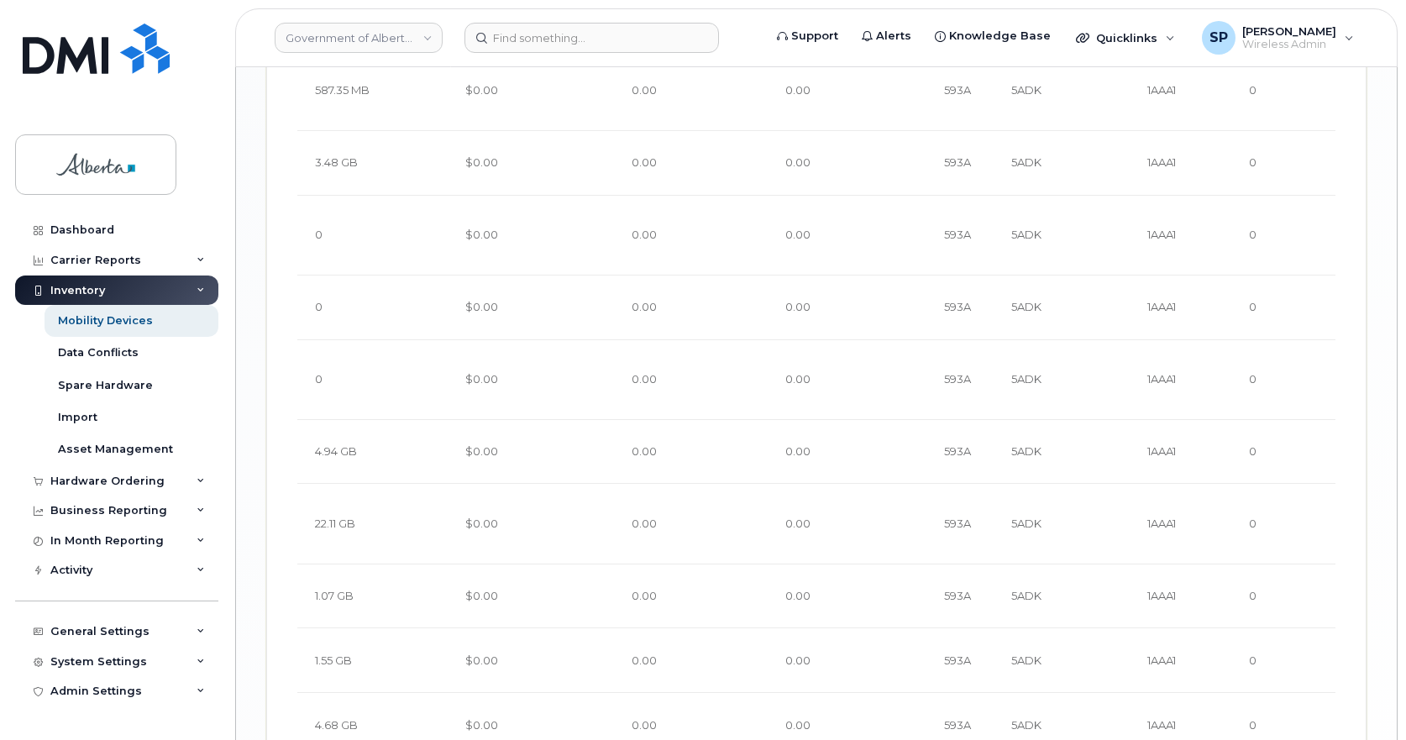
scroll to position [0, 2026]
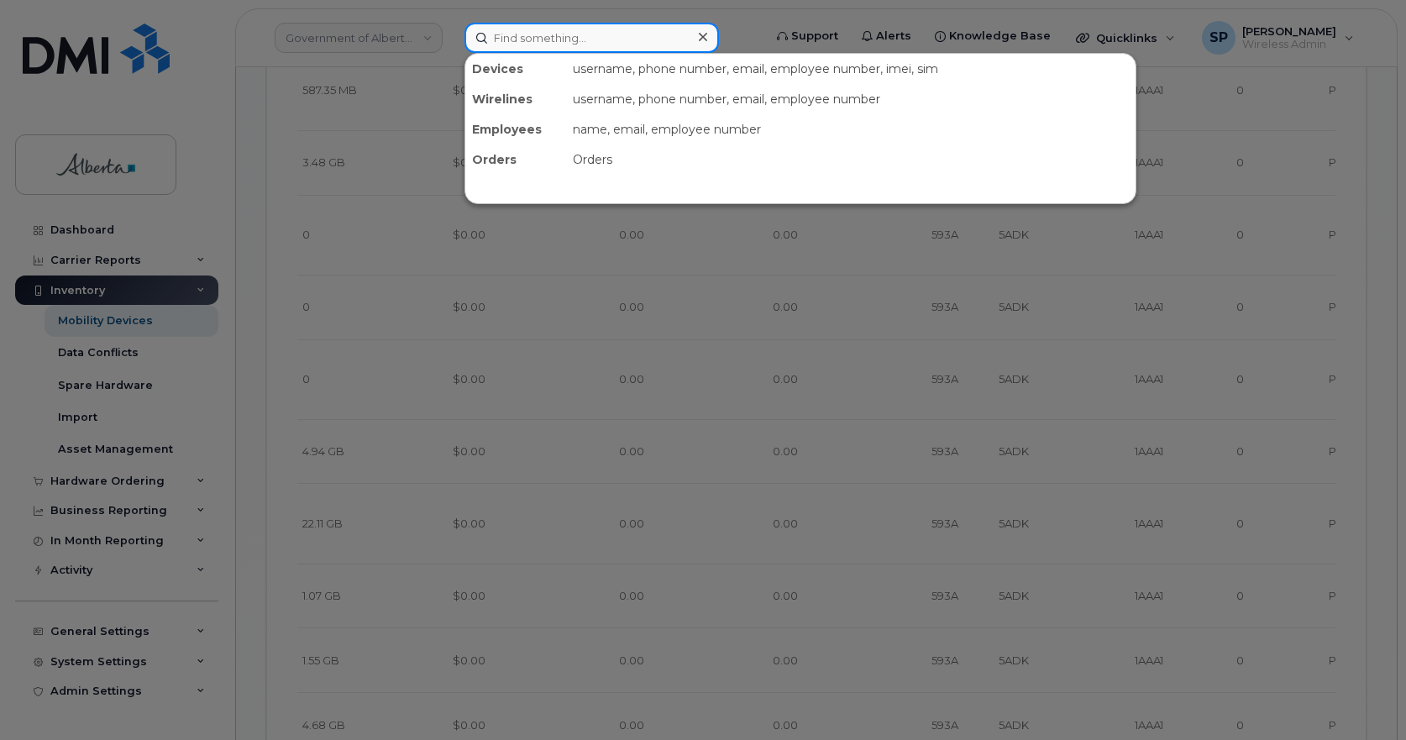
click at [516, 40] on input at bounding box center [591, 38] width 254 height 30
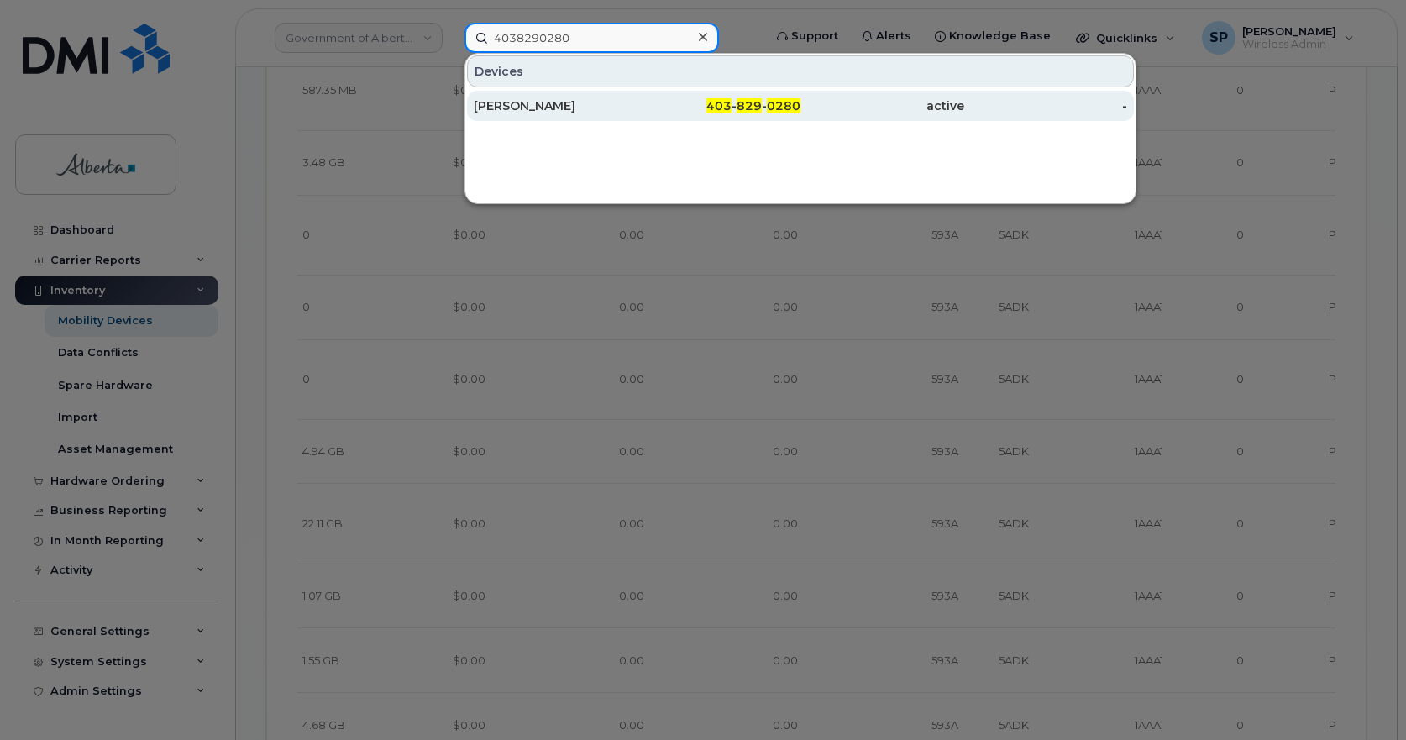
type input "4038290280"
click at [560, 103] on div "Muskan Khanderia" at bounding box center [556, 105] width 164 height 17
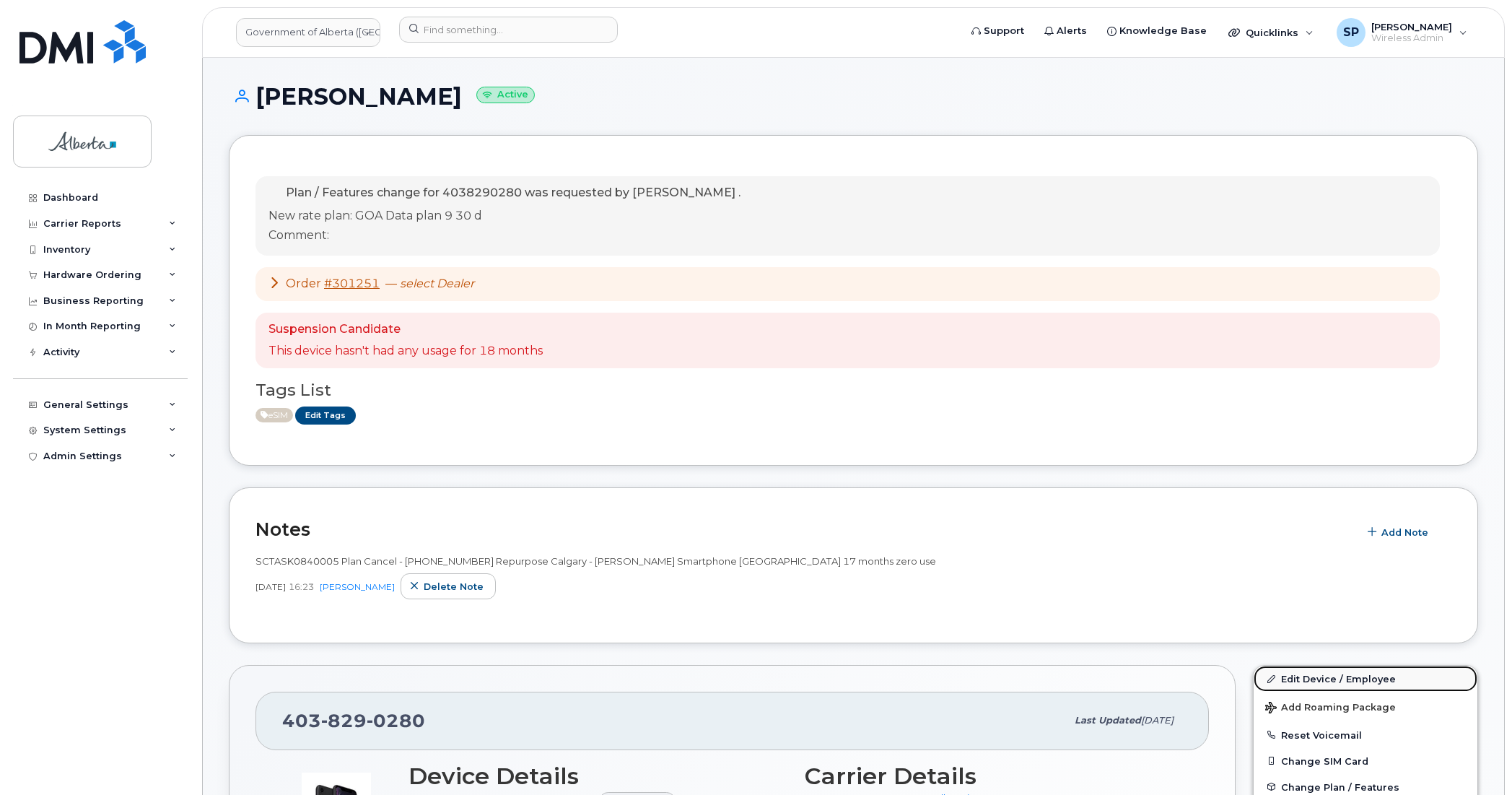
click at [1328, 677] on link "Edit Device / Employee" at bounding box center [1366, 678] width 223 height 26
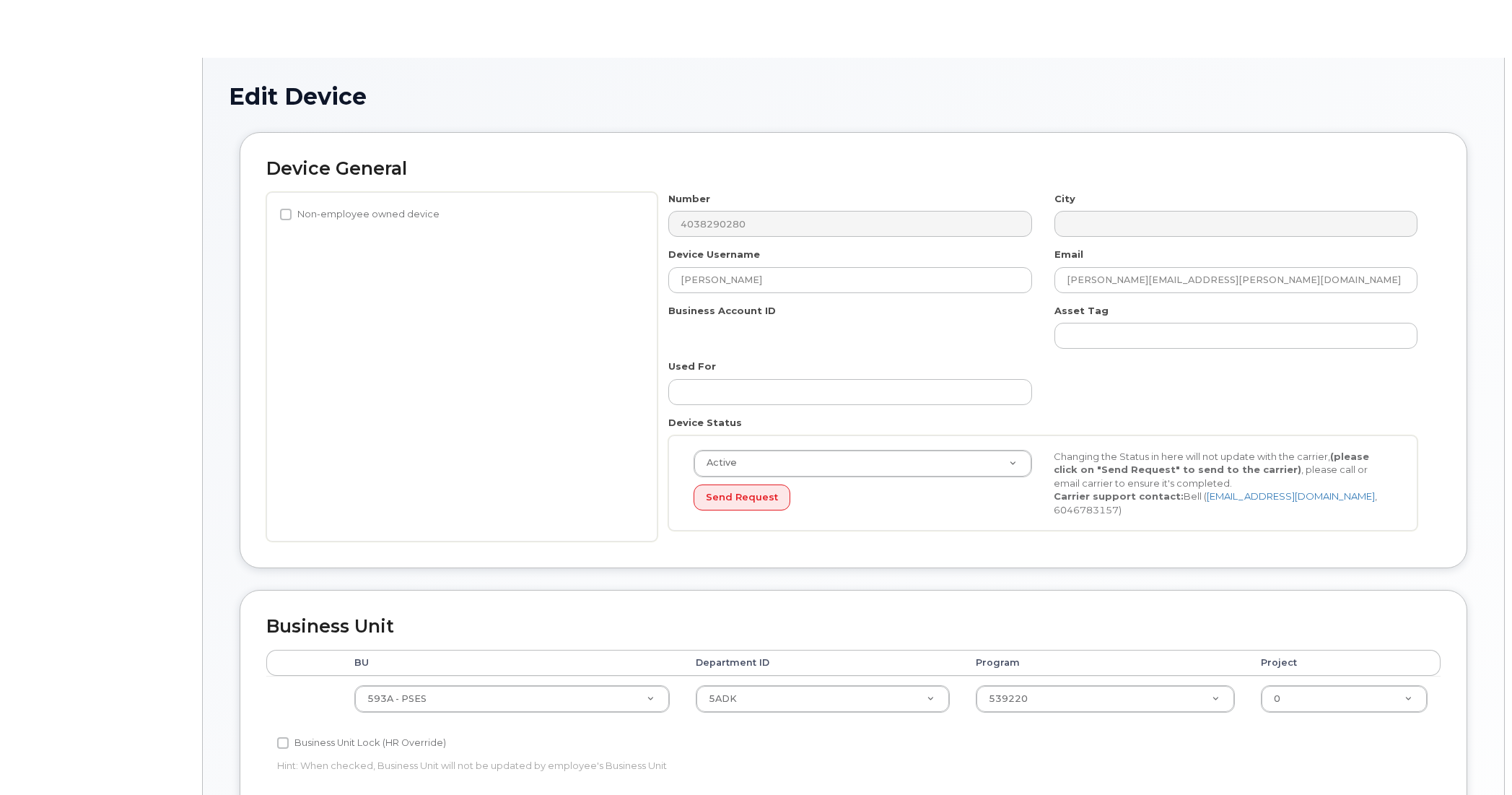
select select "4797682"
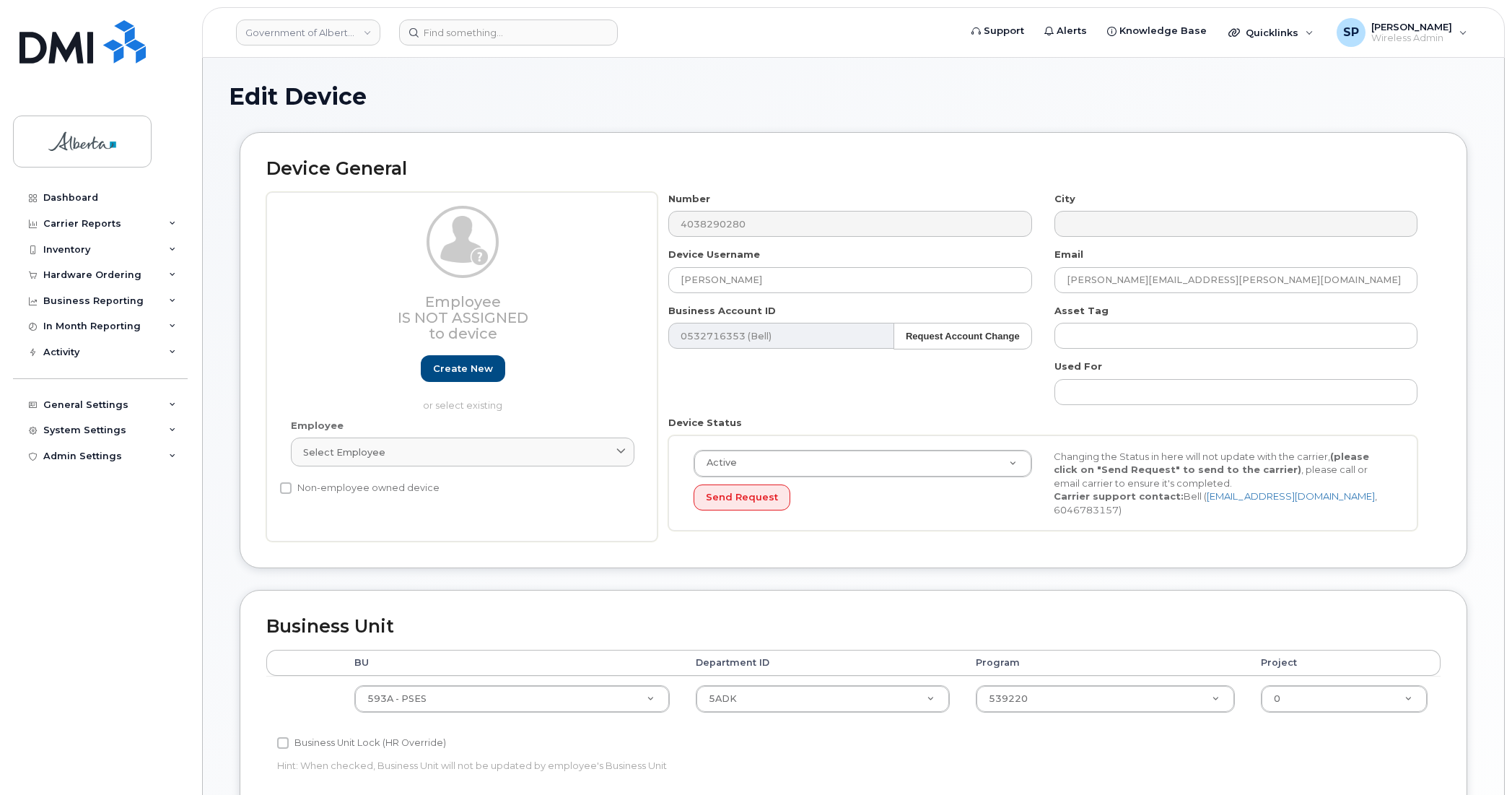
click at [1502, 160] on div "Edit Device Device General Employee Is not assigned to device Create new or sel…" at bounding box center [854, 639] width 1301 height 1165
drag, startPoint x: 1503, startPoint y: 163, endPoint x: 1503, endPoint y: 351, distance: 188.0
click at [1509, 355] on body "Government of Alberta (GOA) Support Alerts Knowledge Base Quicklinks Suspend / …" at bounding box center [756, 634] width 1512 height 1269
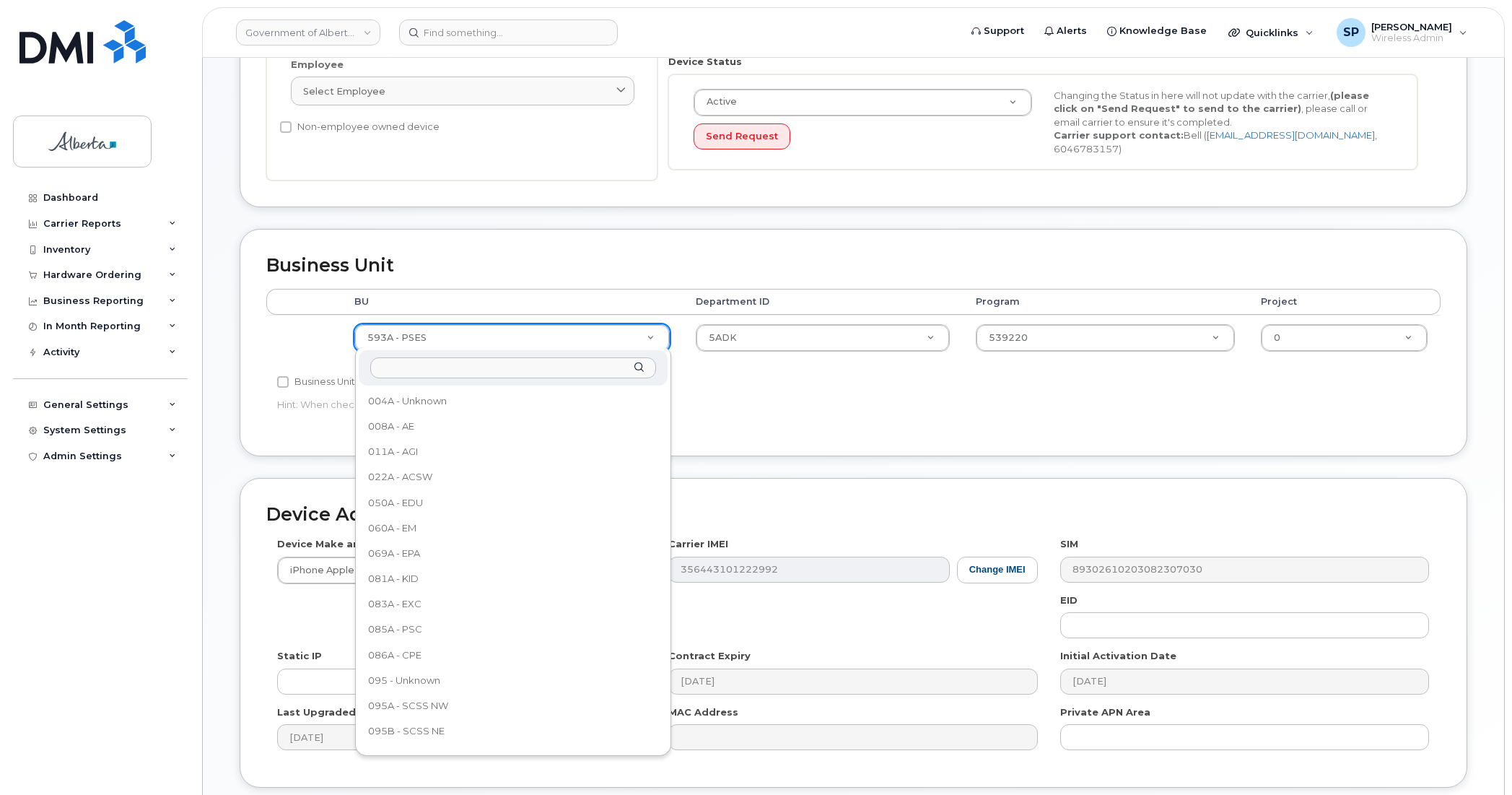
scroll to position [678, 0]
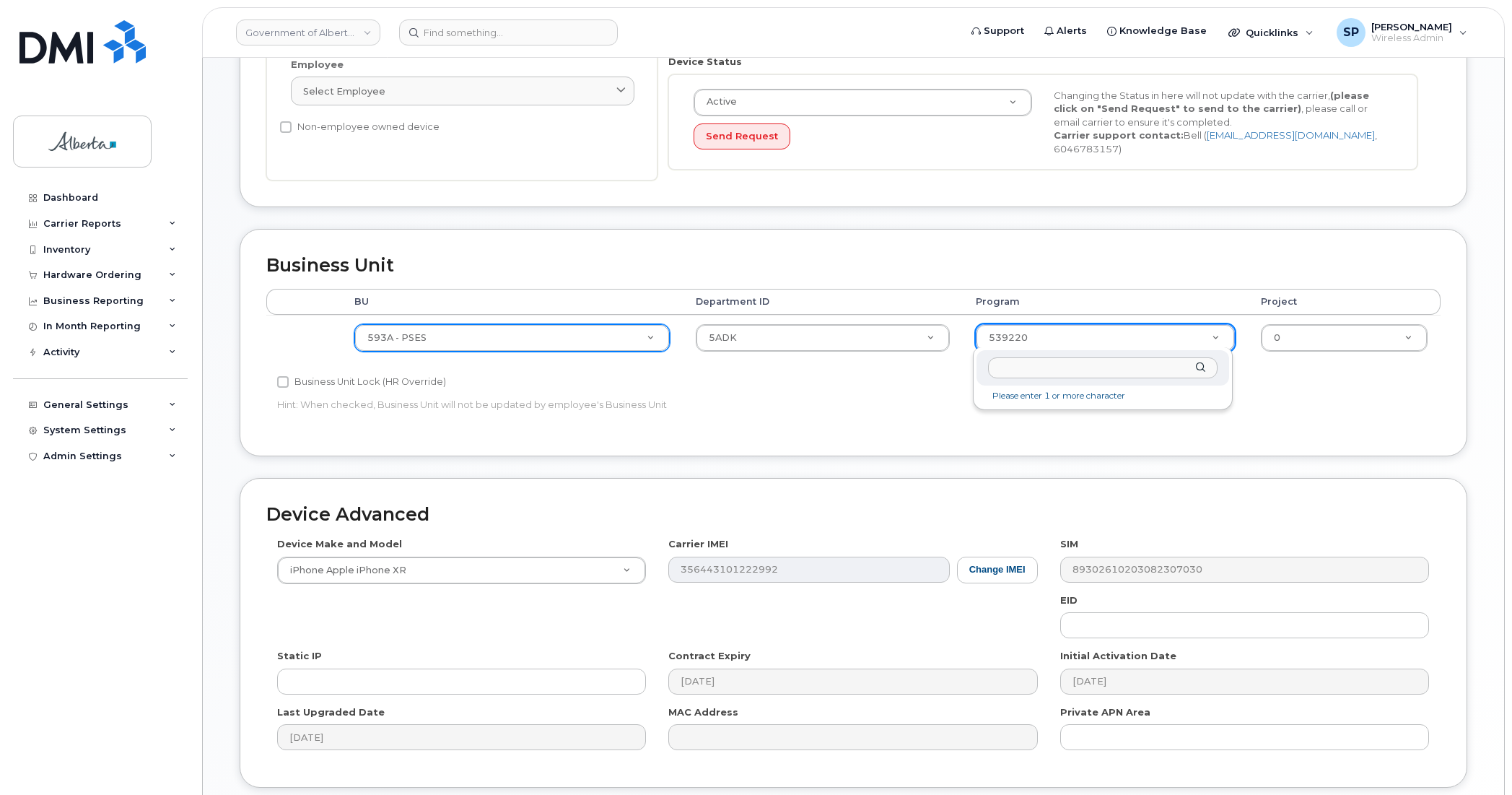
click at [1062, 372] on input "text" at bounding box center [1103, 368] width 230 height 21
type input "85"
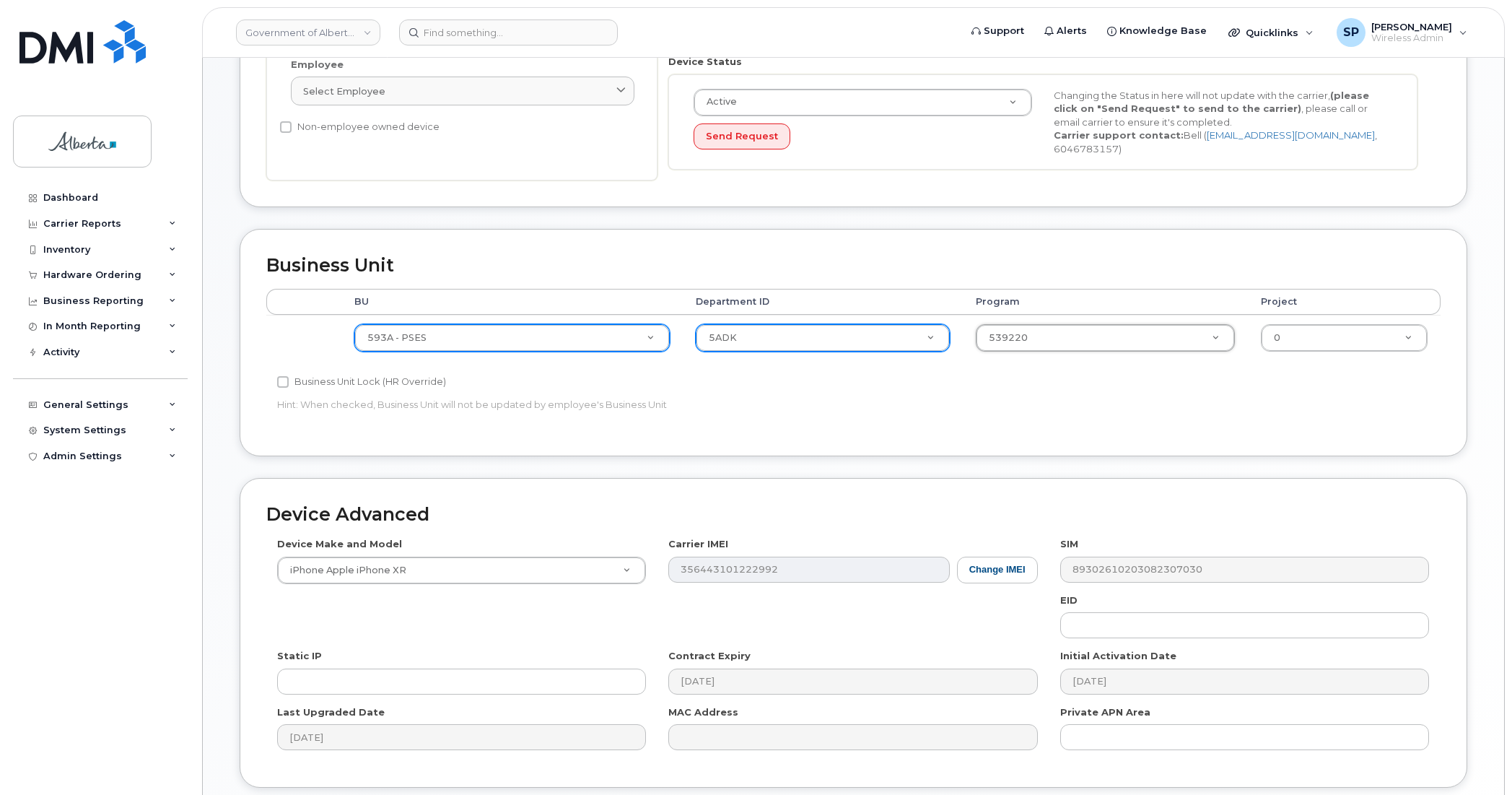
type input "b"
type input "bl"
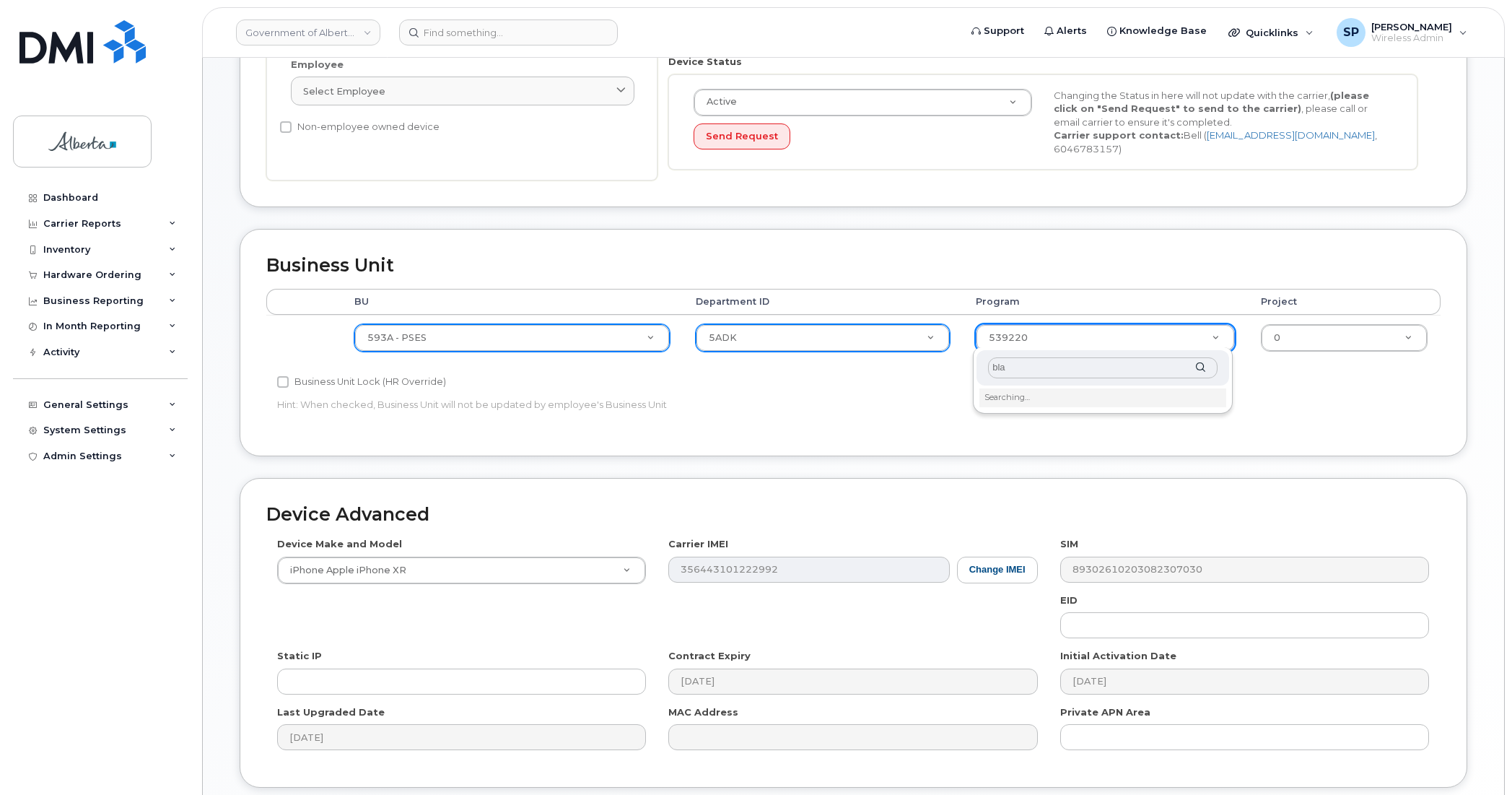
type input "blan"
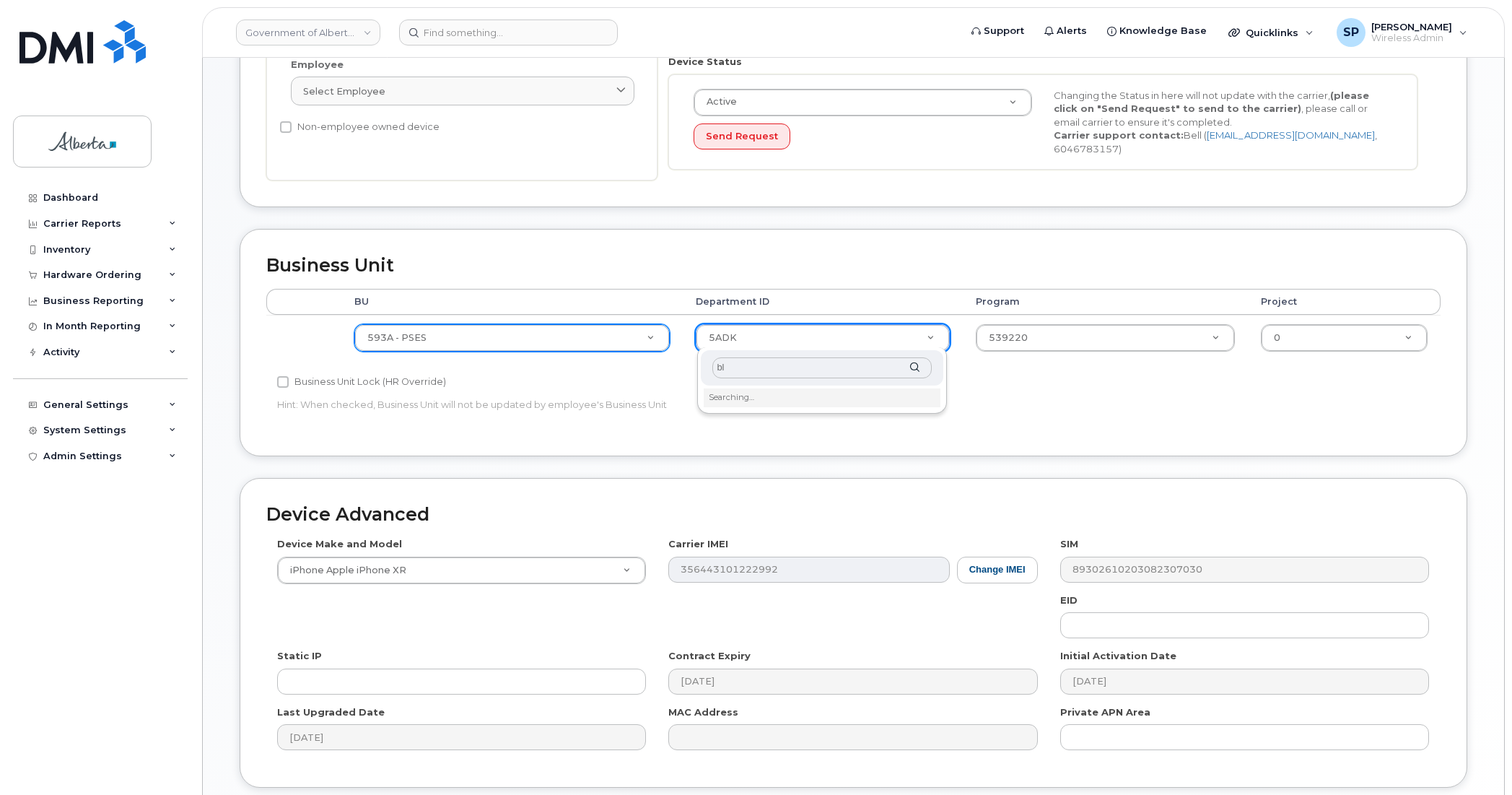
type input "b"
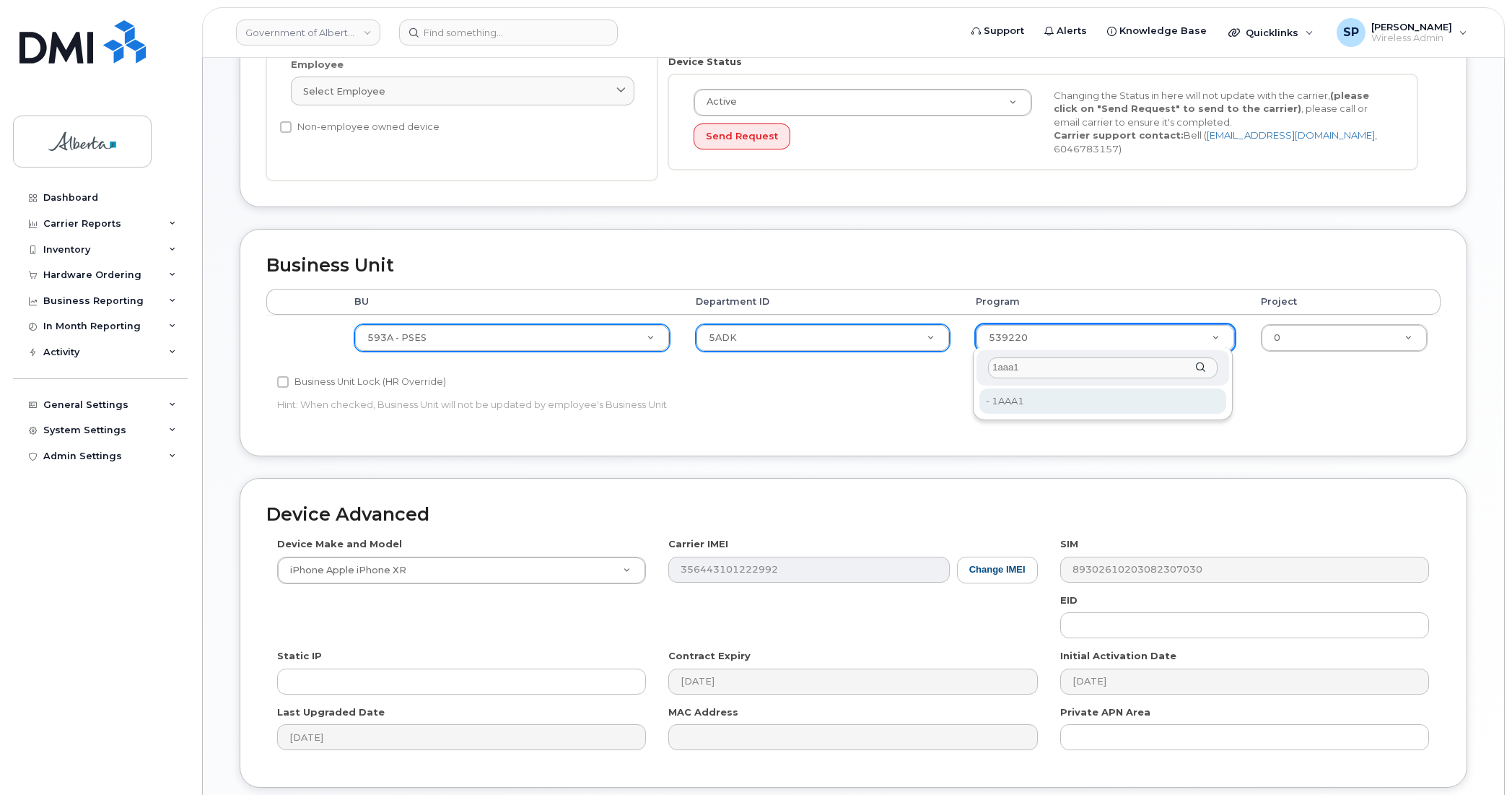
type input "1aaa1"
type input "4753515"
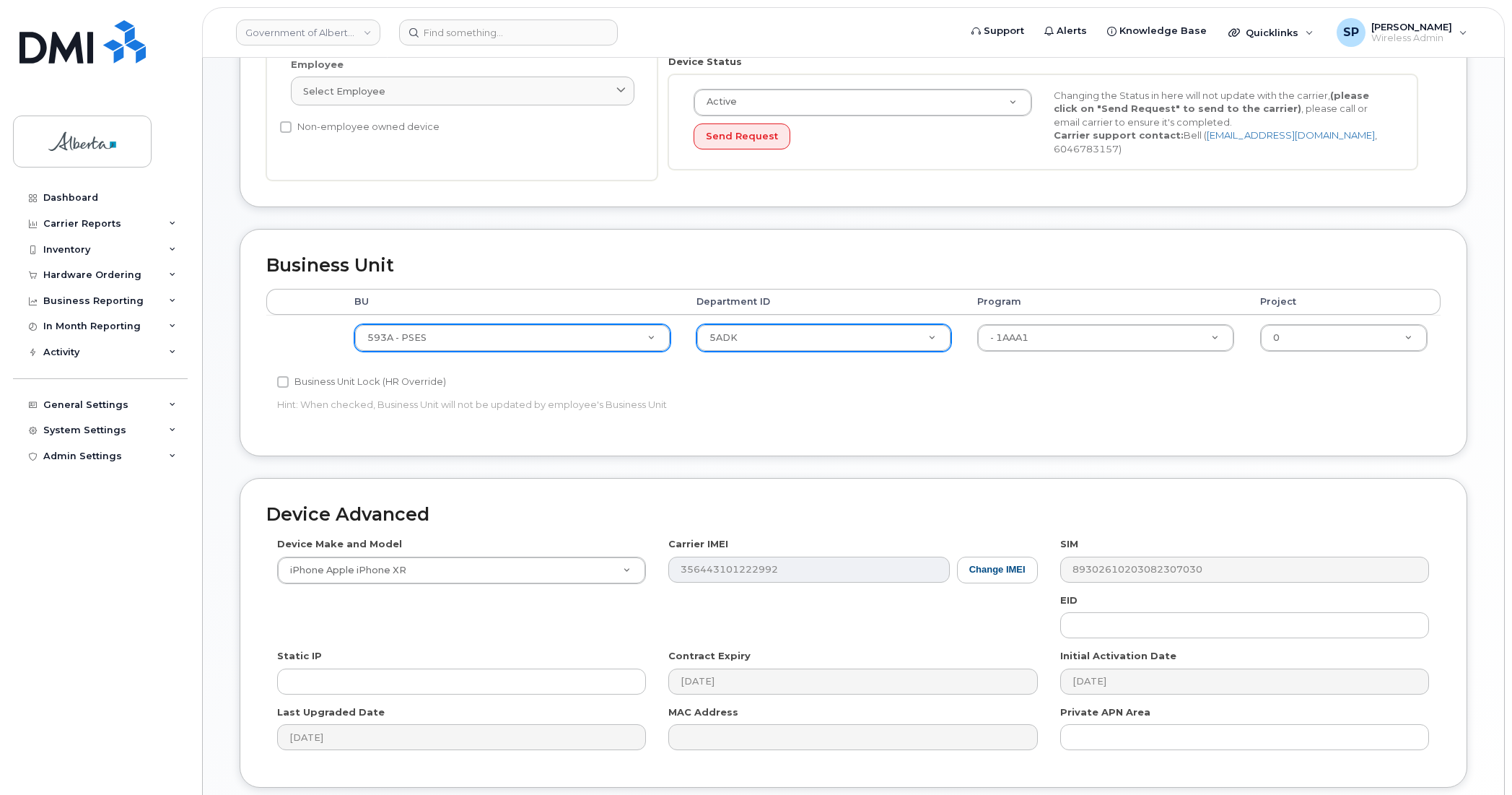
drag, startPoint x: 1511, startPoint y: 373, endPoint x: 1509, endPoint y: 597, distance: 224.0
click at [1509, 597] on body "Government of Alberta (GOA) Support Alerts Knowledge Base Quicklinks Suspend / …" at bounding box center [756, 273] width 1512 height 1269
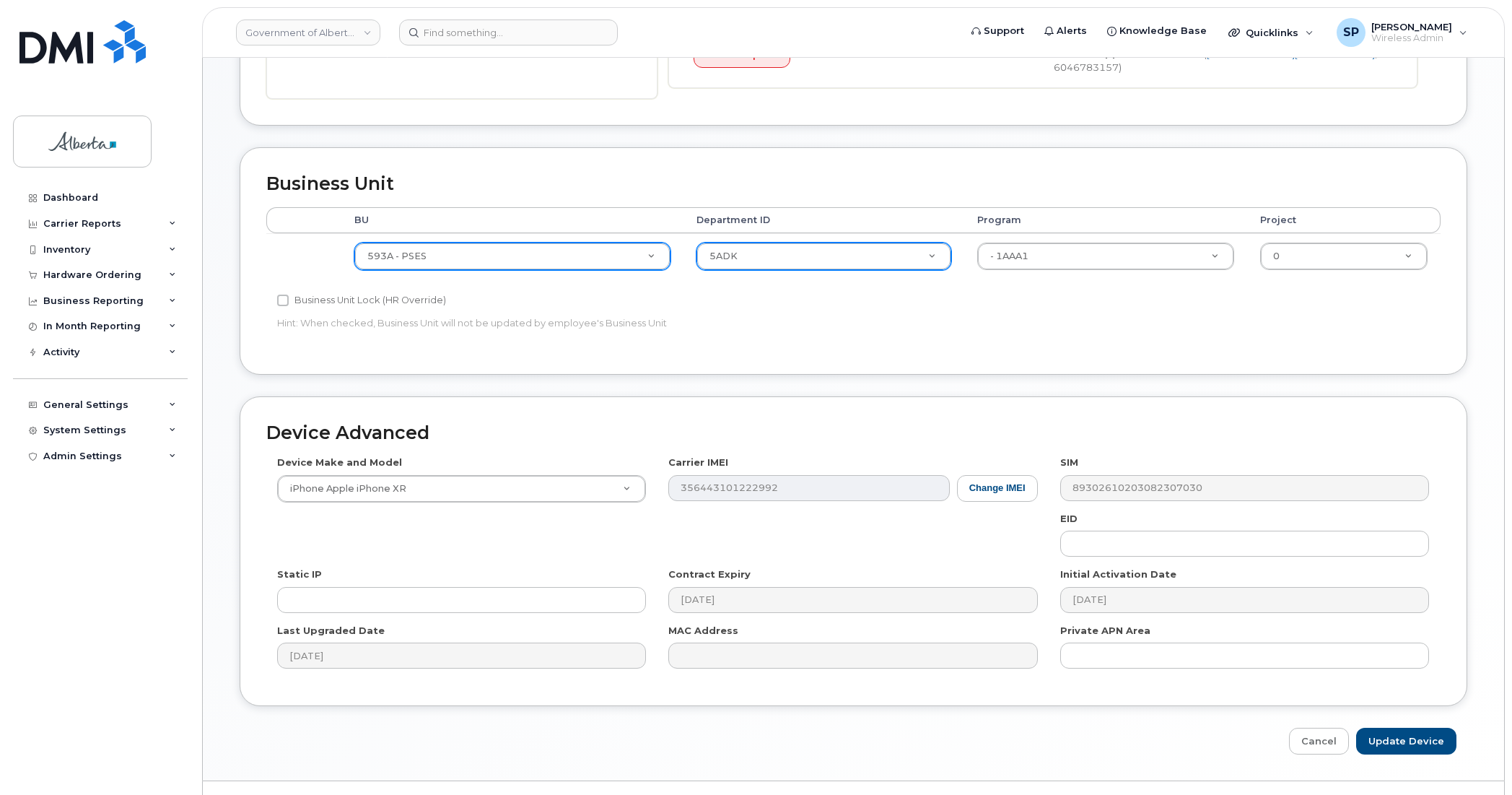
scroll to position [471, 0]
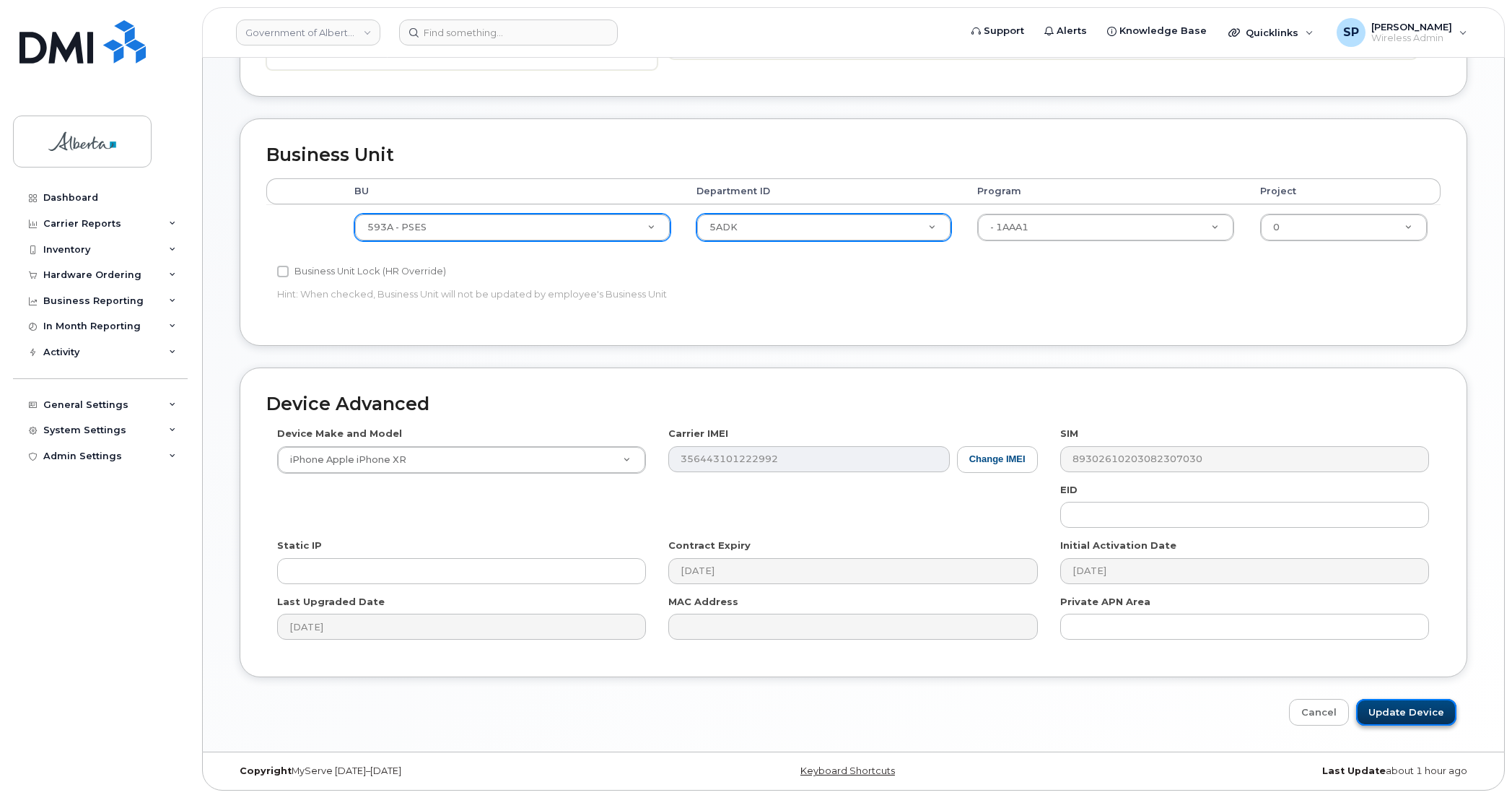
click at [1413, 705] on input "Update Device" at bounding box center [1406, 712] width 101 height 27
type input "Saving..."
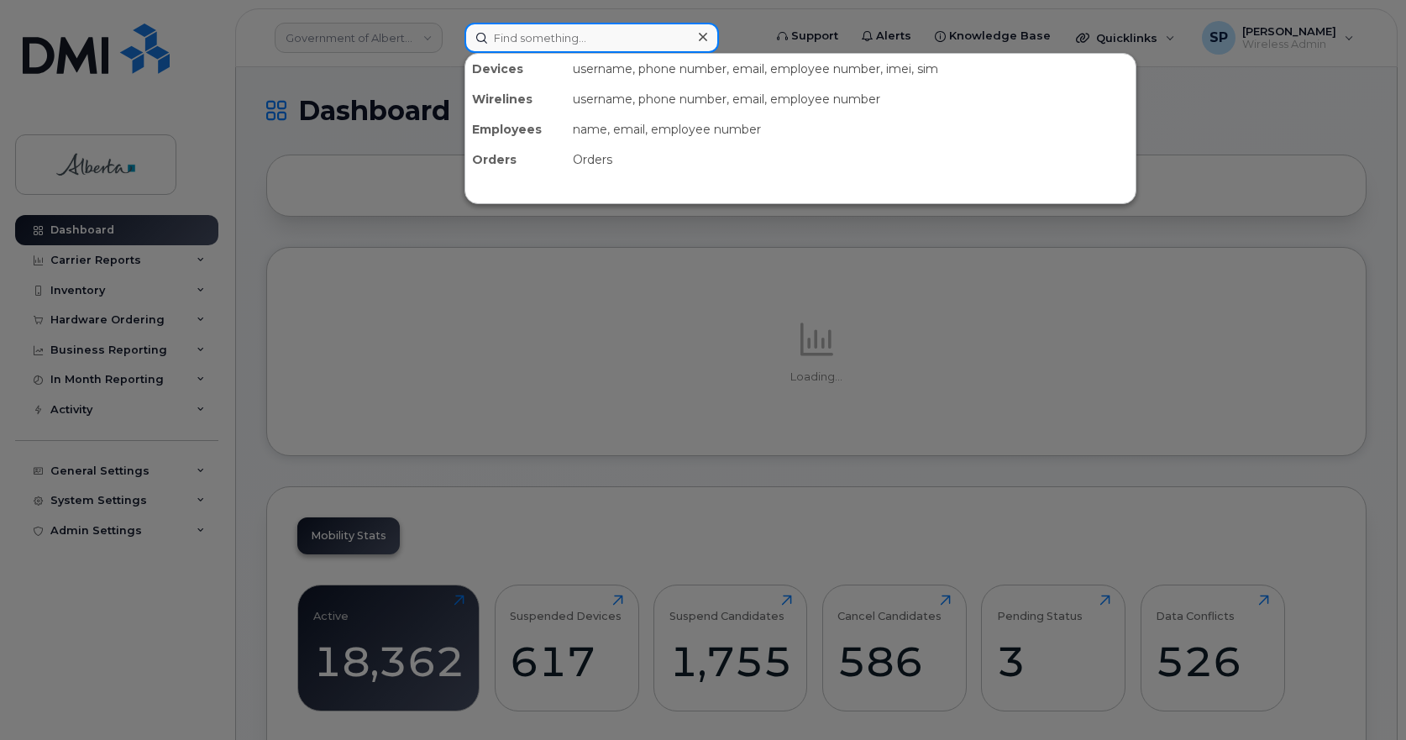
click at [532, 37] on input at bounding box center [591, 38] width 254 height 30
paste input "4038358761"
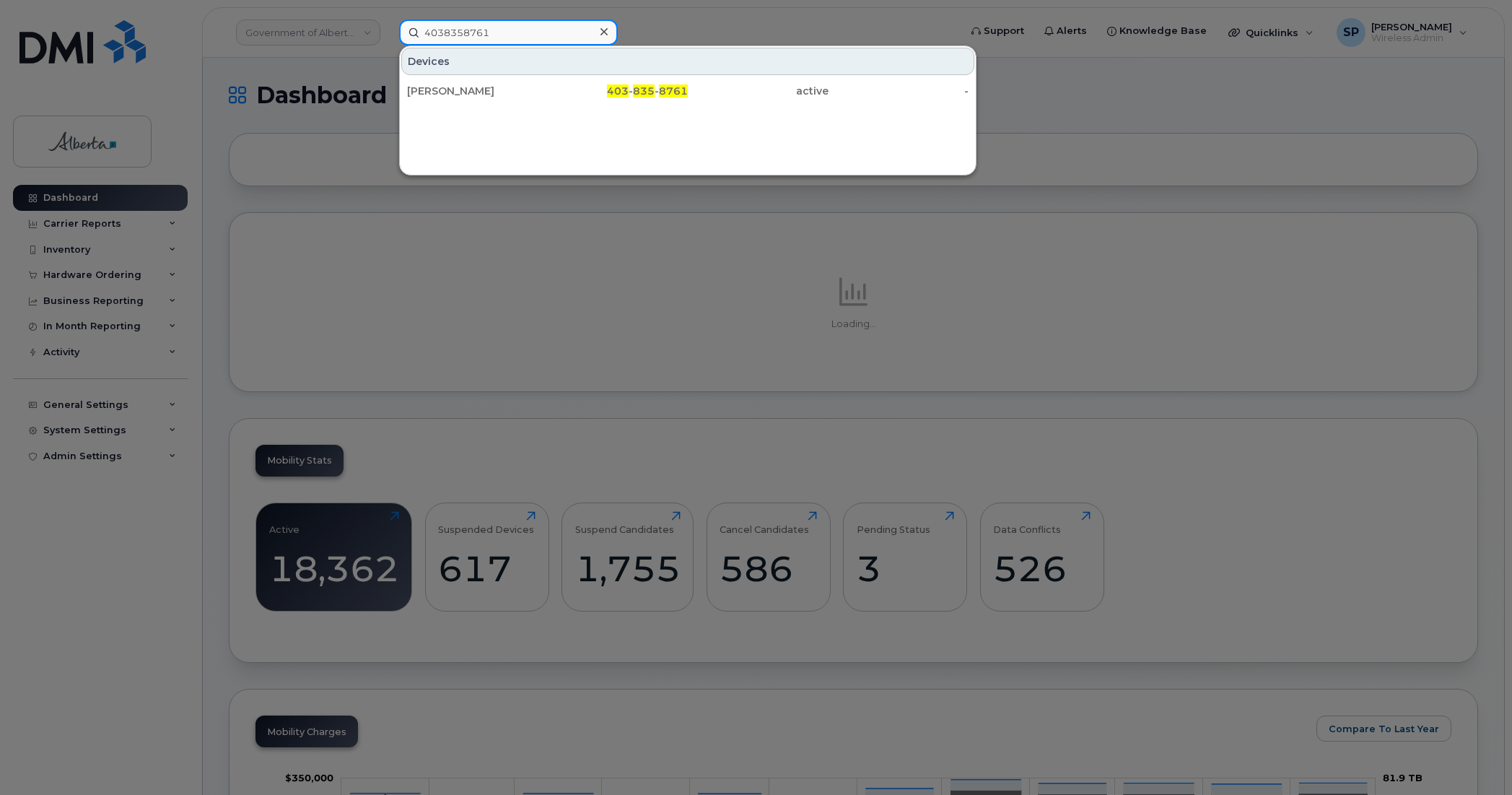
type input "4038358761"
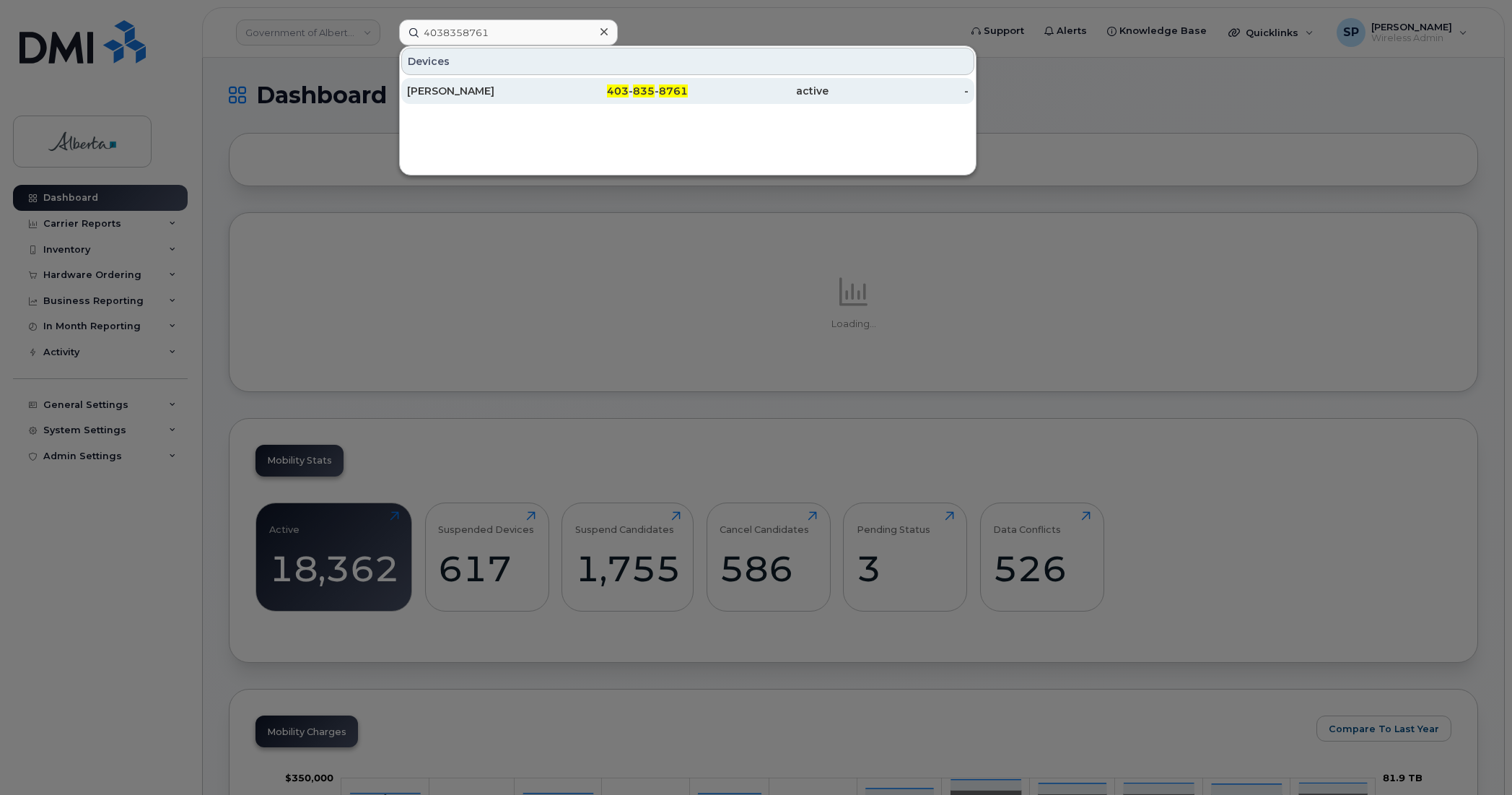
drag, startPoint x: 921, startPoint y: 17, endPoint x: 443, endPoint y: 94, distance: 484.2
click at [443, 94] on div "[PERSON_NAME]" at bounding box center [478, 90] width 141 height 15
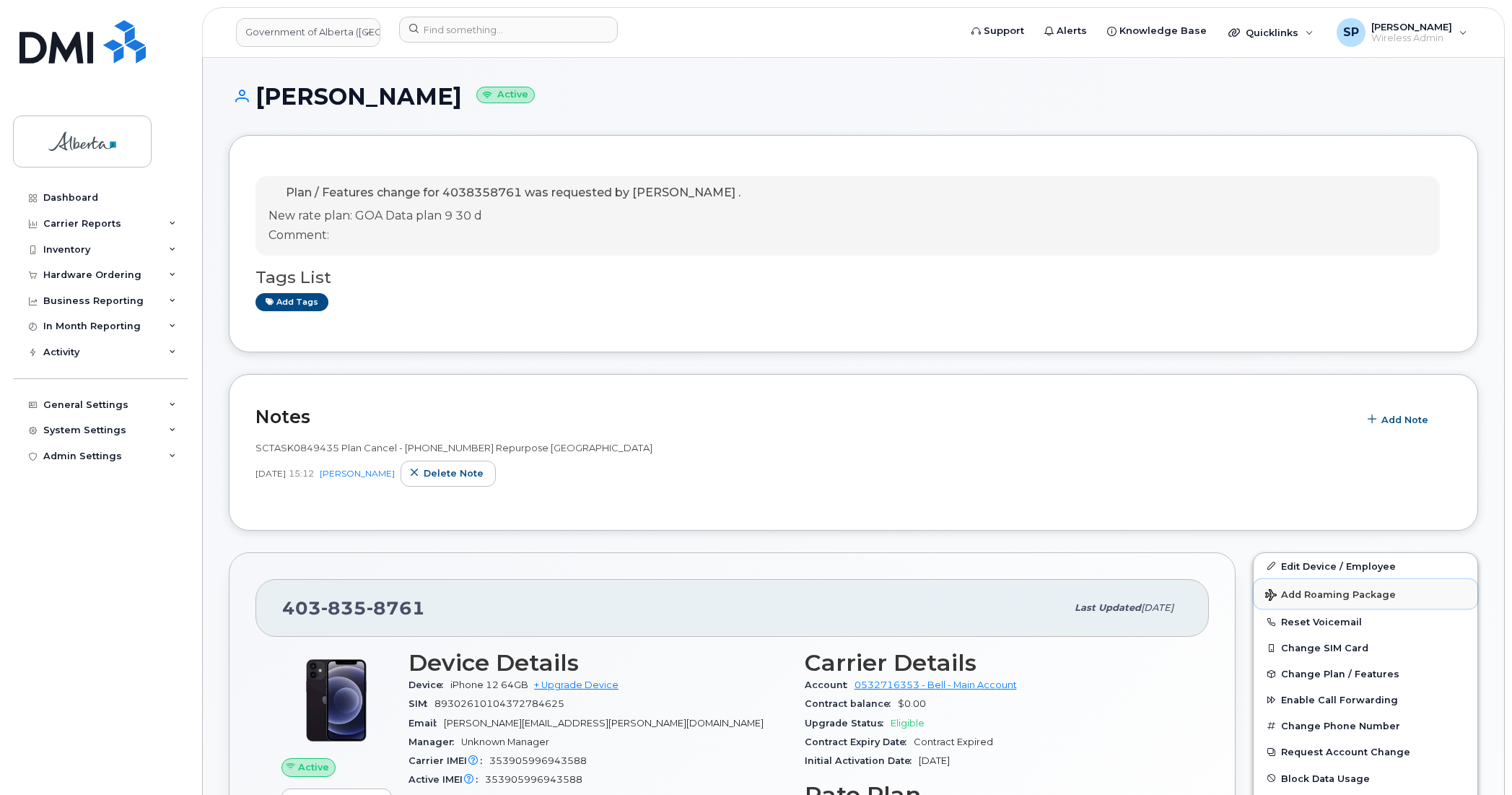
click at [1330, 592] on span "Add Roaming Package" at bounding box center [1331, 596] width 131 height 14
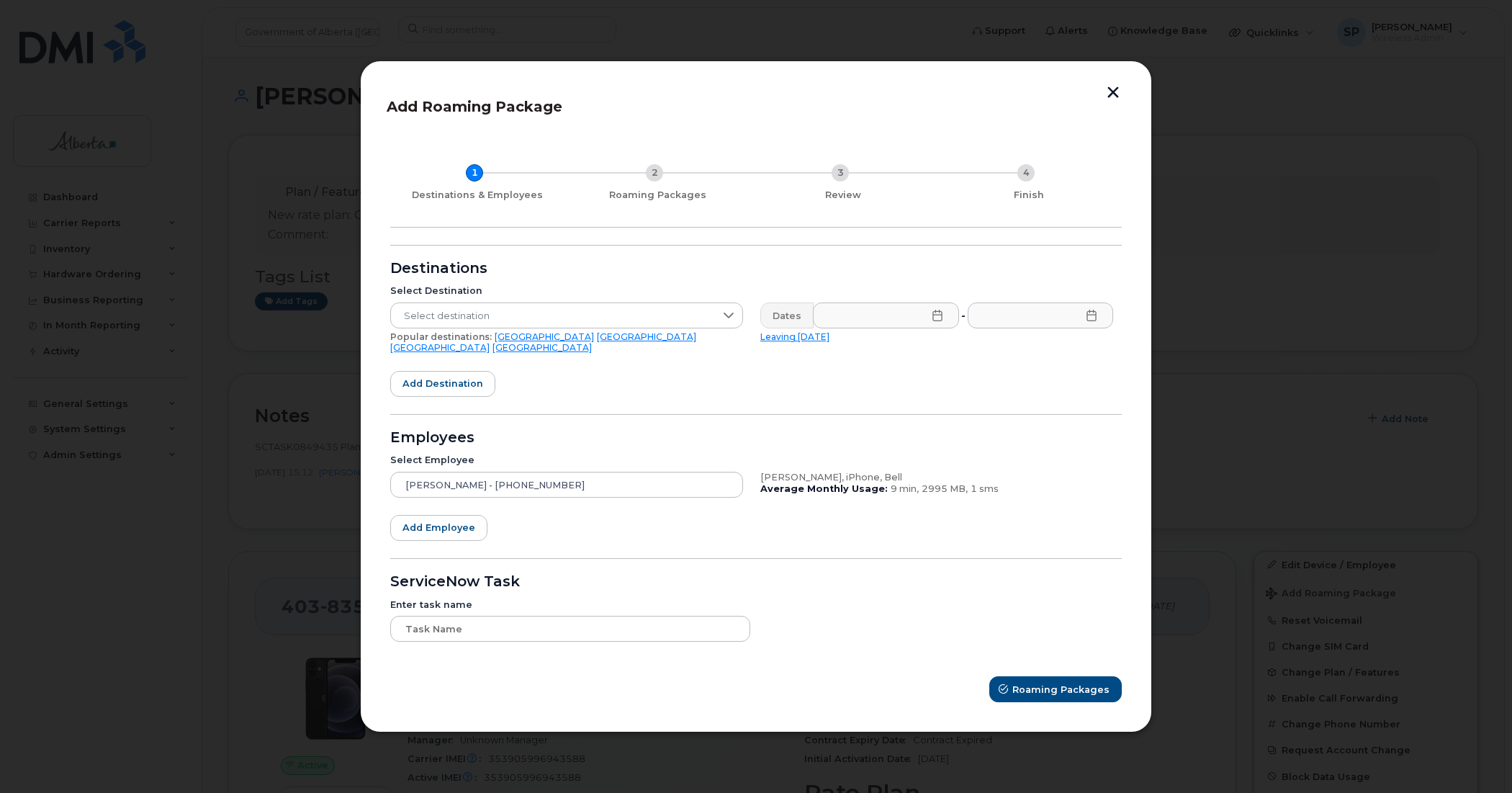
click at [1111, 94] on button "button" at bounding box center [1113, 94] width 21 height 15
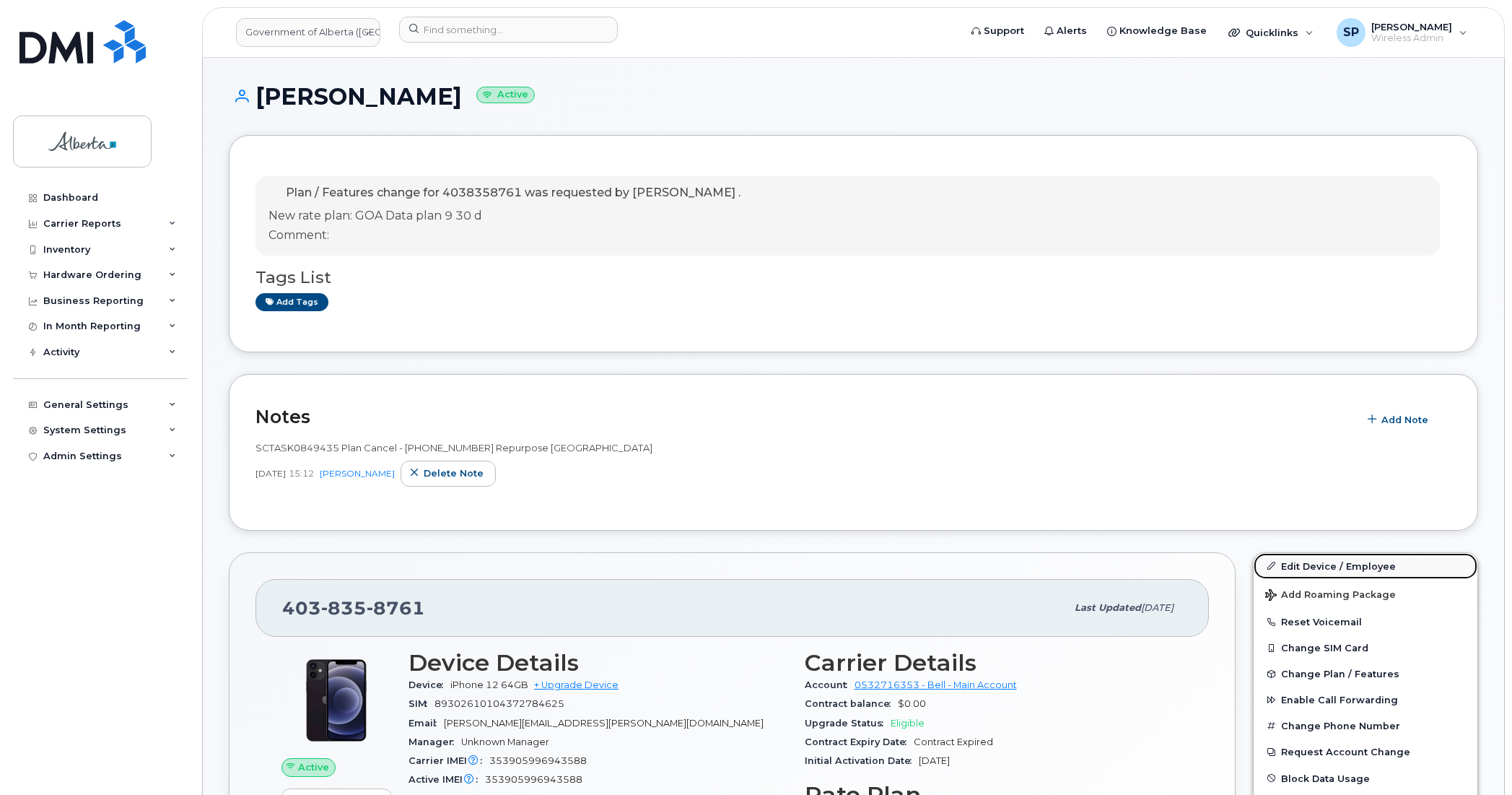
click at [1331, 570] on link "Edit Device / Employee" at bounding box center [1366, 566] width 223 height 26
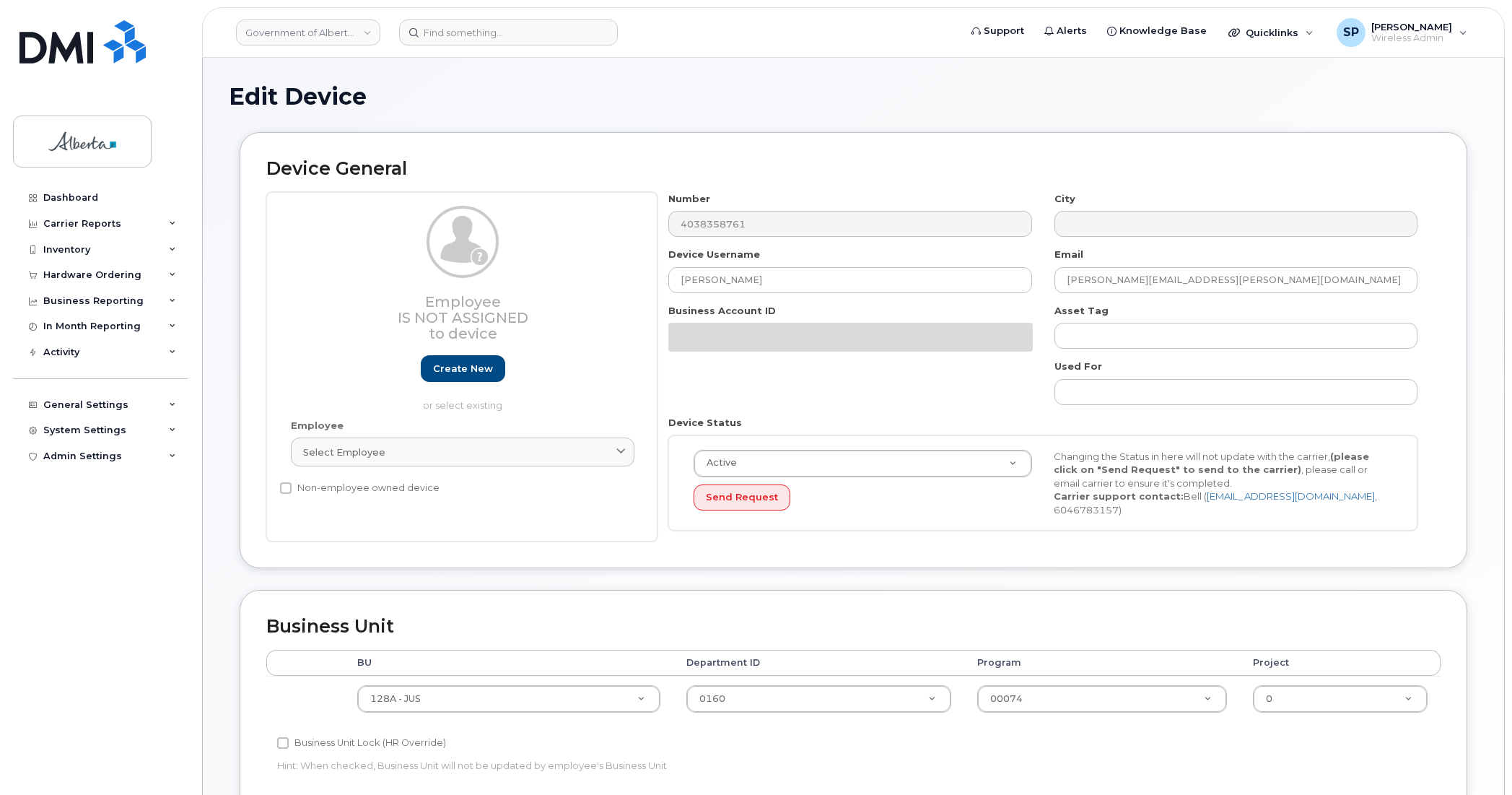
select select "4120330"
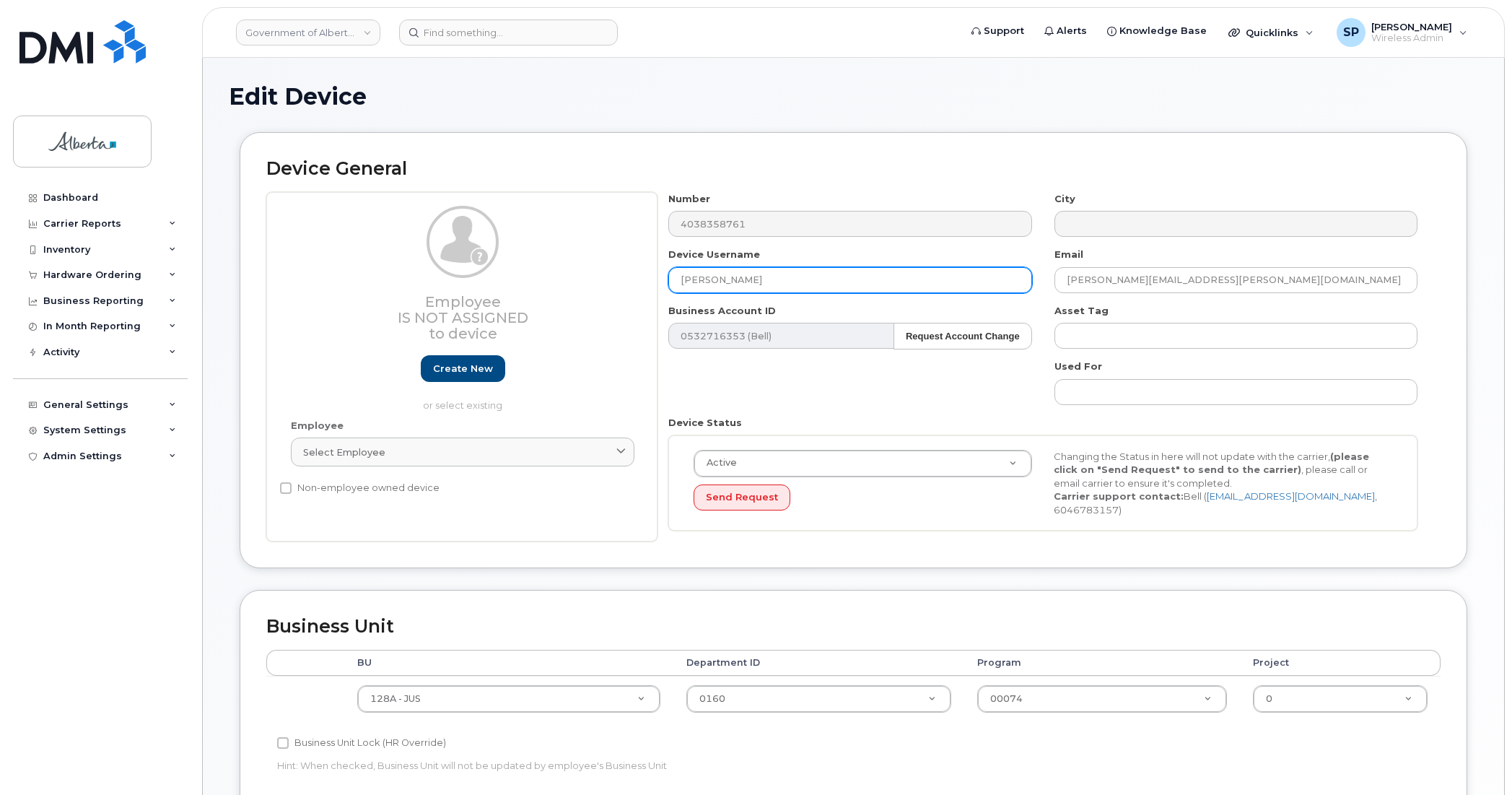
drag, startPoint x: 774, startPoint y: 282, endPoint x: 635, endPoint y: 298, distance: 139.9
click at [635, 298] on div "Employee Is not assigned to device Create new or select existing Employee Selec…" at bounding box center [854, 366] width 1174 height 350
type input "Repurpose [GEOGRAPHIC_DATA]"
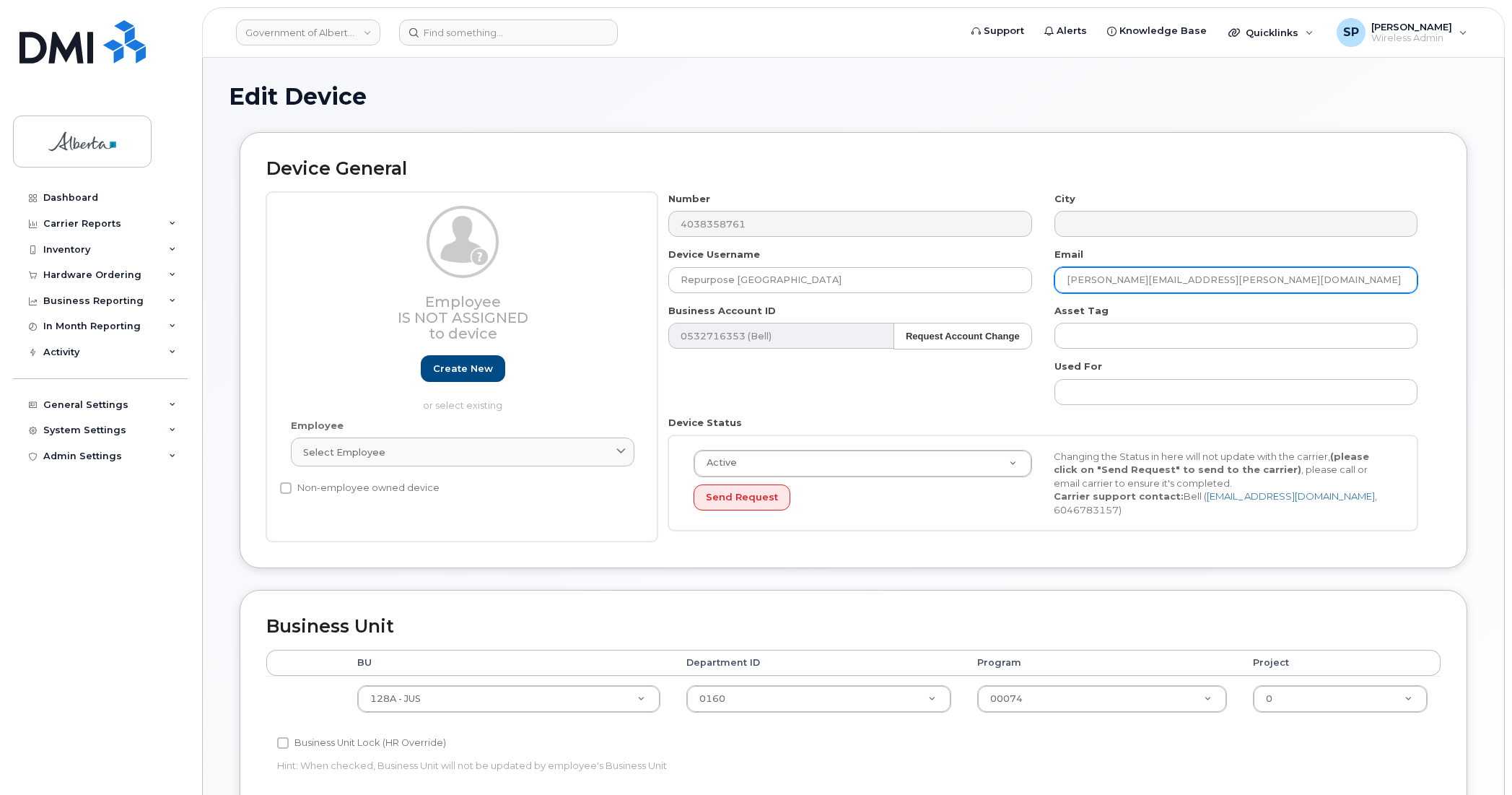
drag, startPoint x: 1242, startPoint y: 277, endPoint x: 1048, endPoint y: 296, distance: 194.9
click at [1048, 296] on div "Number 4038358761 City Device Username Repurpose [GEOGRAPHIC_DATA] Email [PERSO…" at bounding box center [1044, 366] width 772 height 350
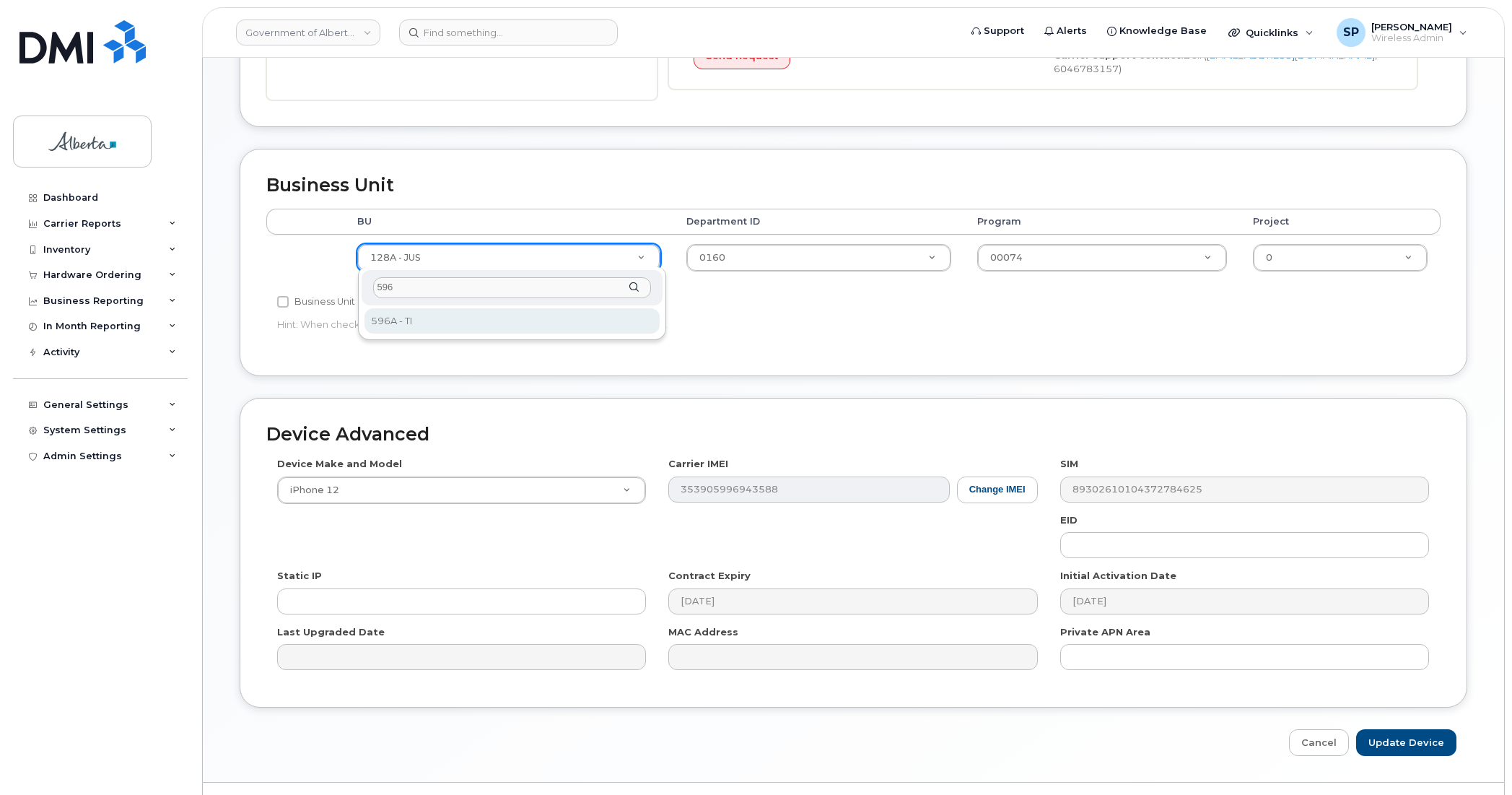
type input "596"
select select "4797729"
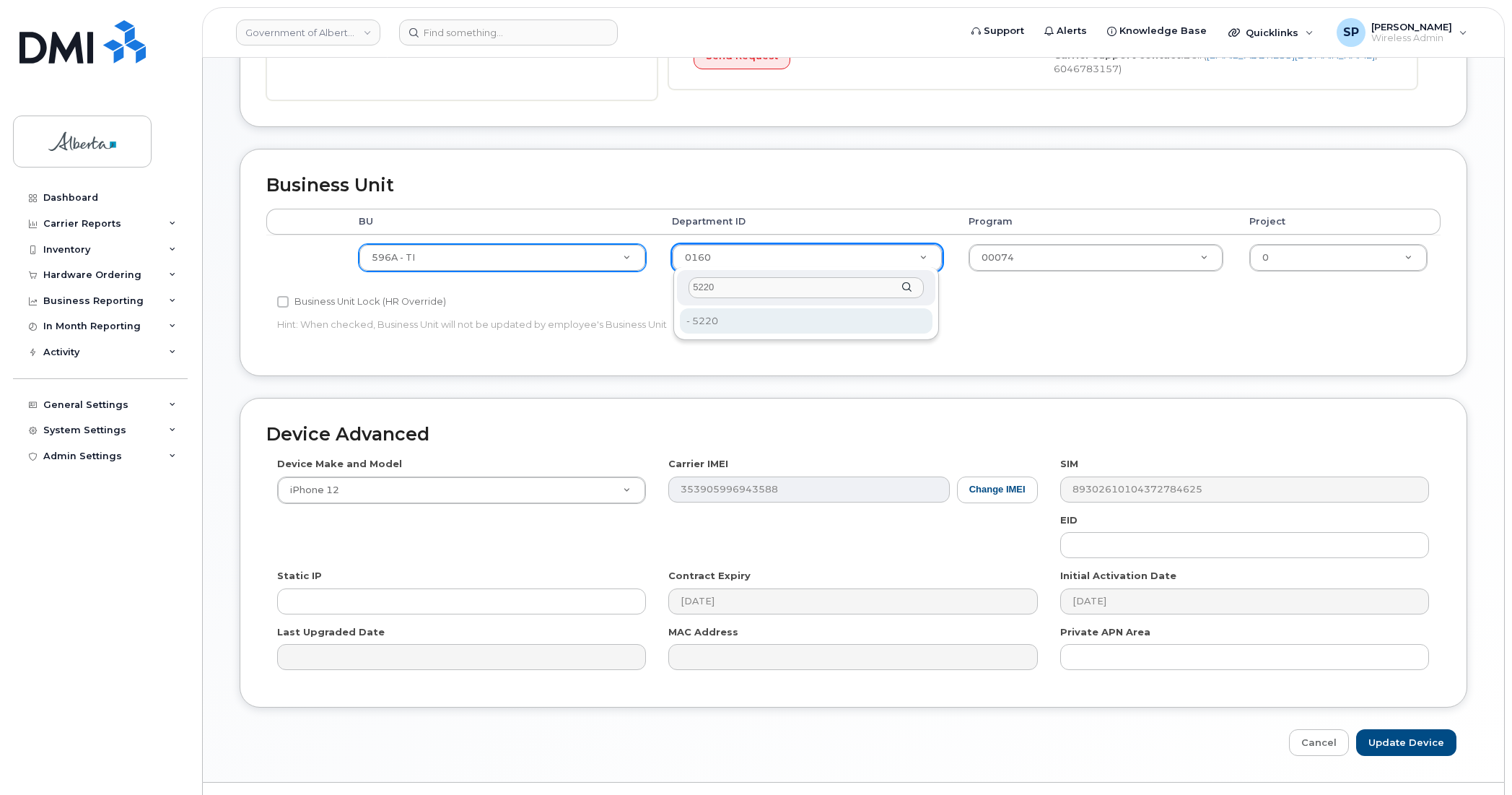
type input "5220"
type input "4802987"
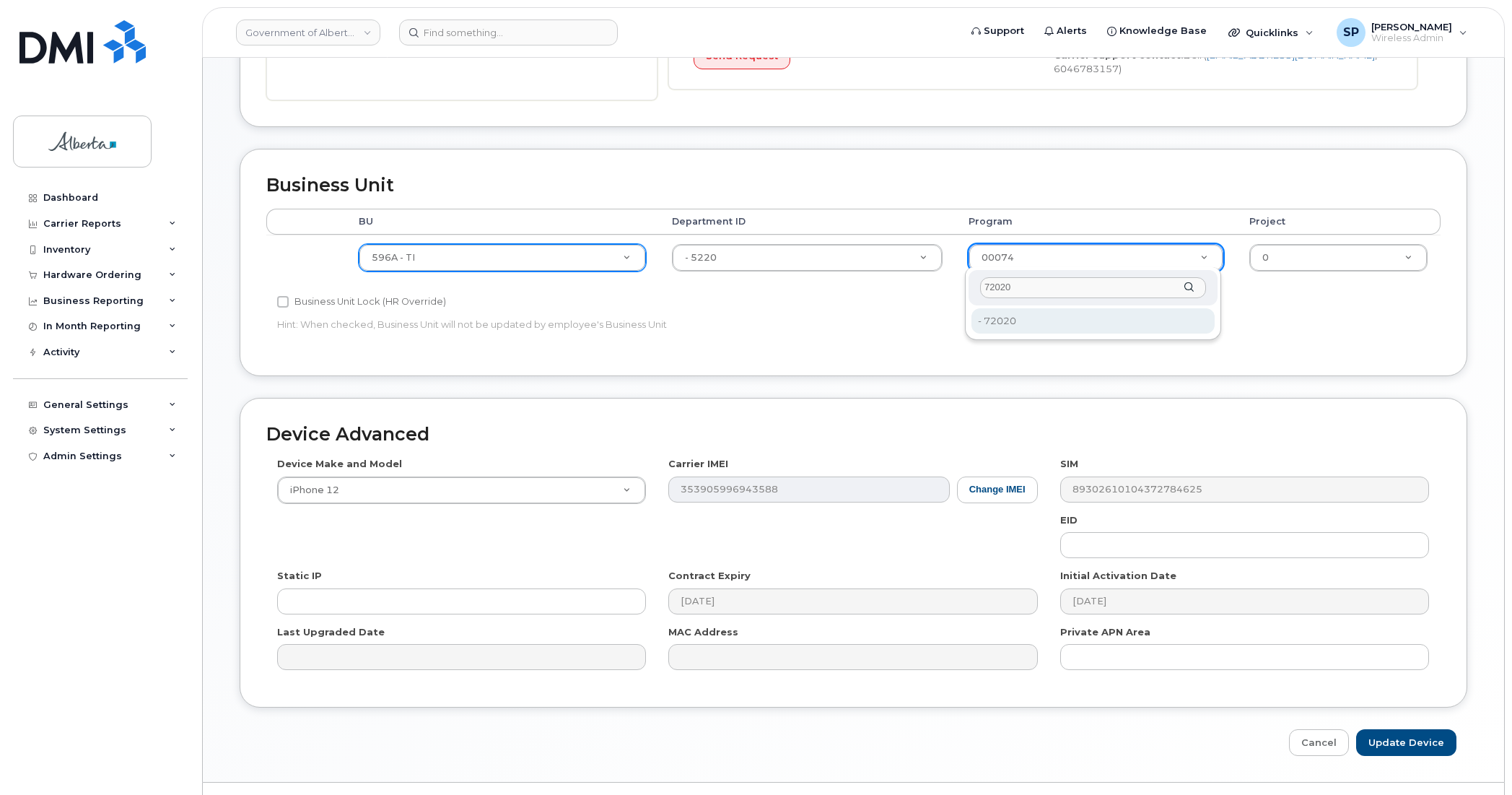
type input "72020"
type input "4803008"
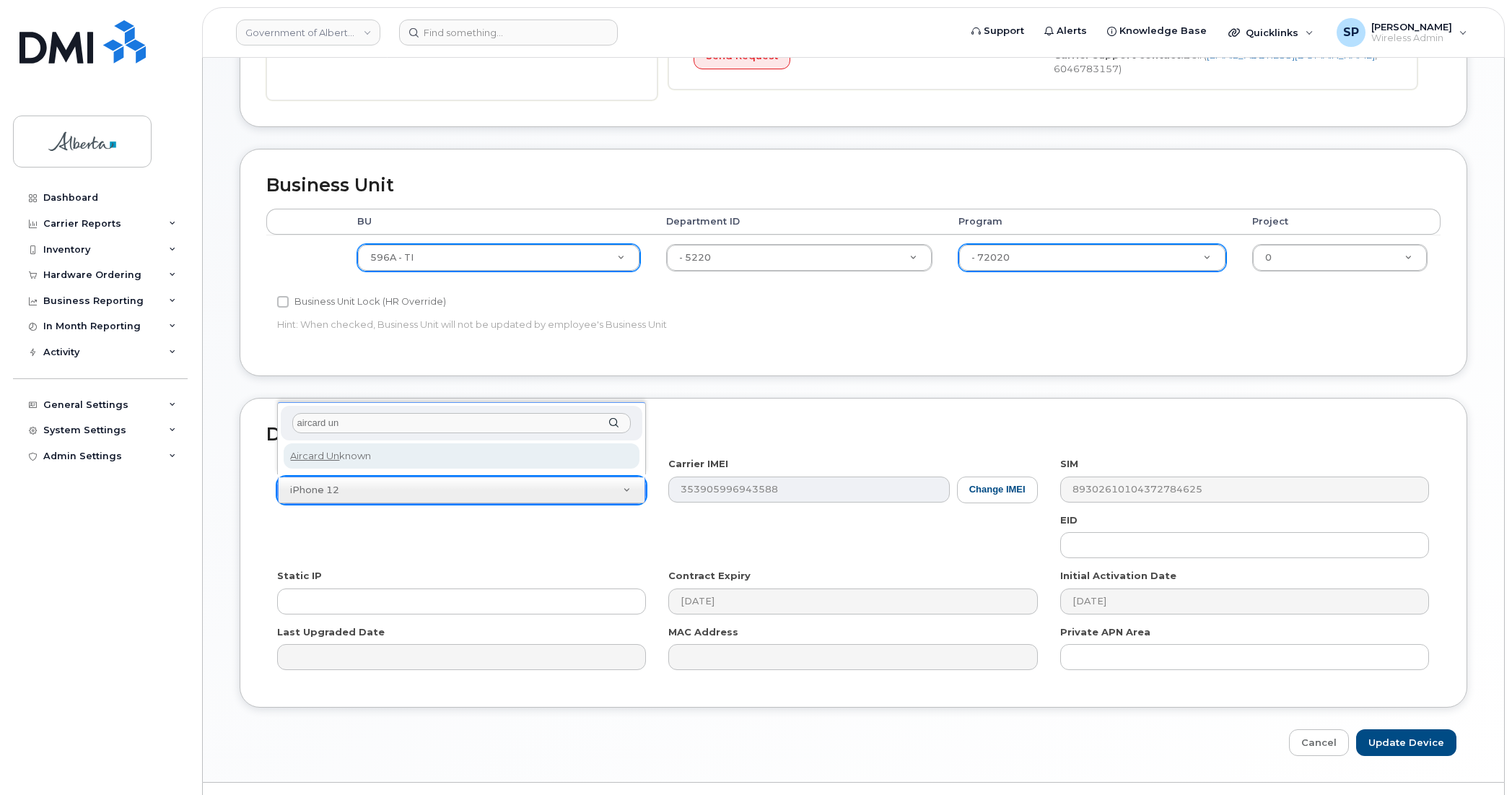
type input "aircard un"
select select "971"
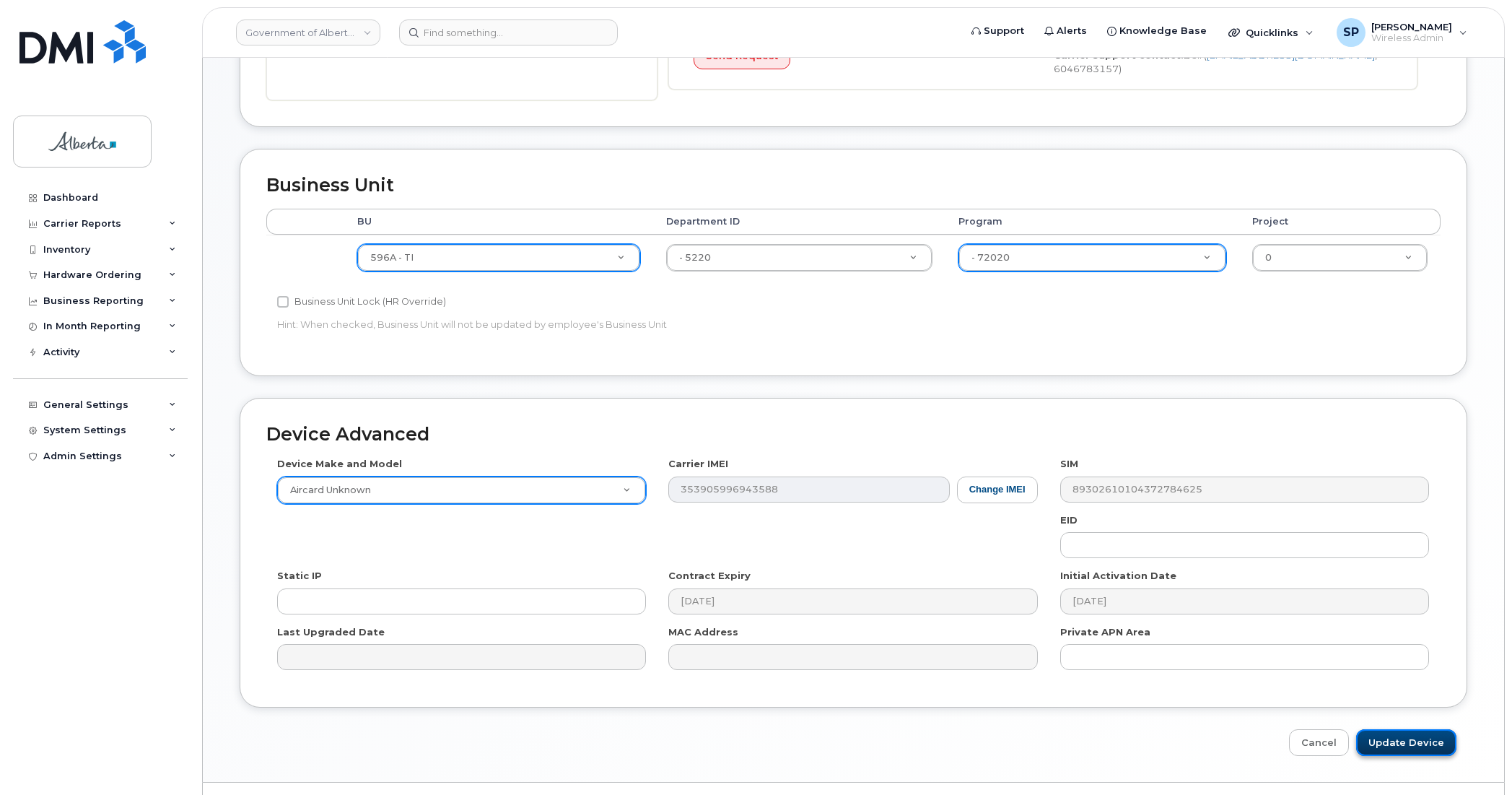
click at [1417, 742] on input "Update Device" at bounding box center [1406, 742] width 101 height 27
type input "Saving..."
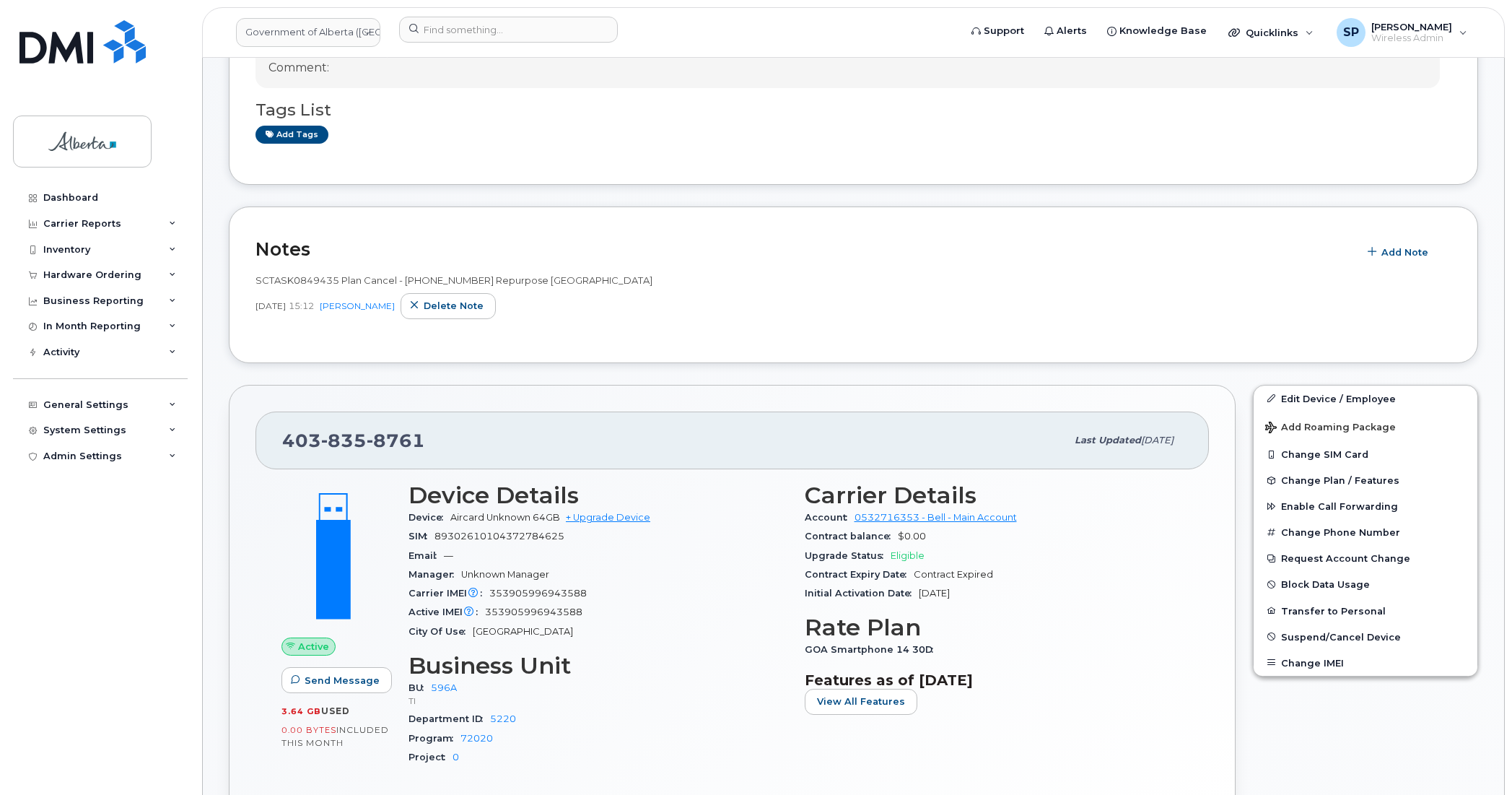
scroll to position [185, 0]
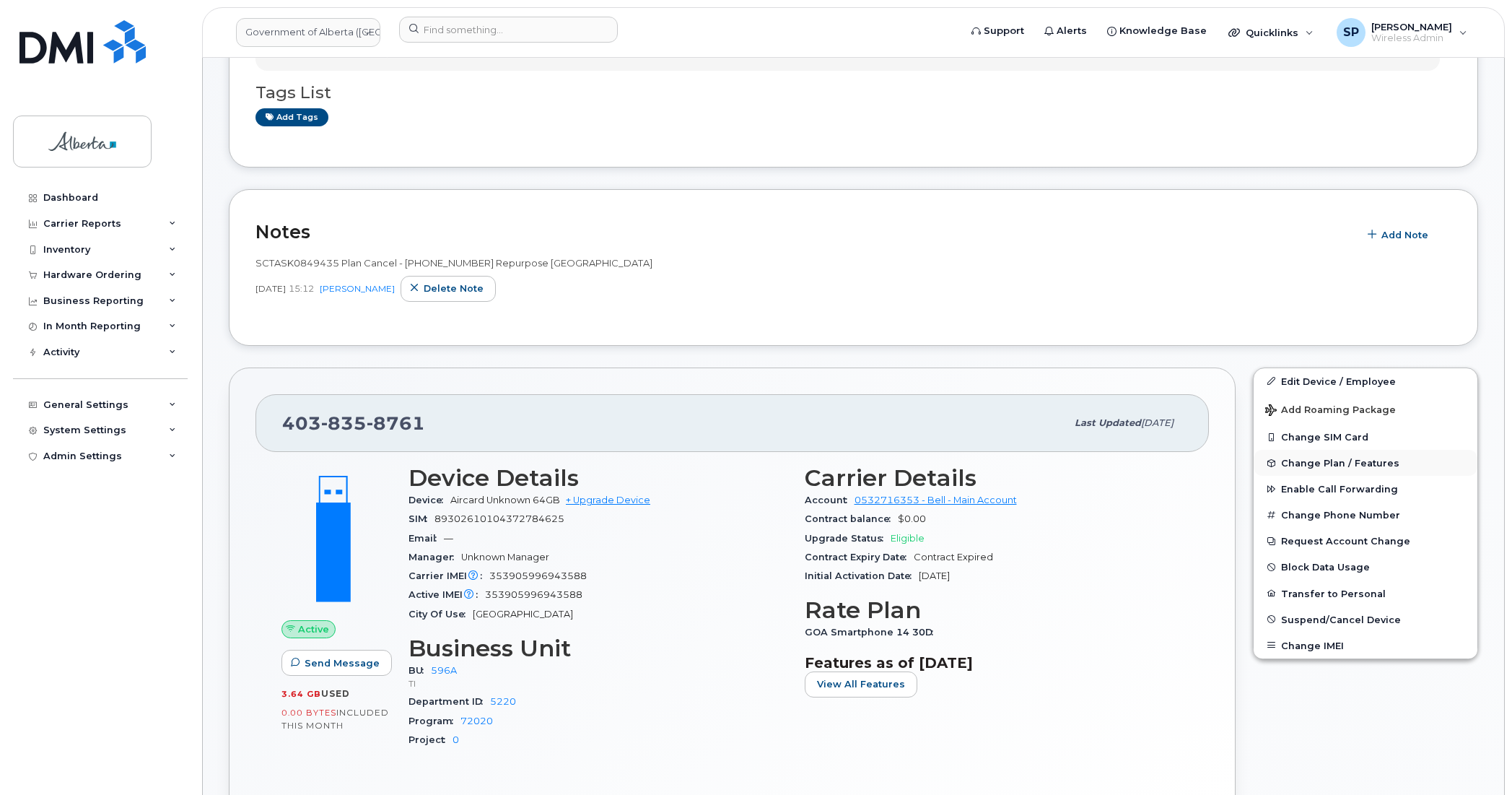
click at [1318, 464] on span "Change Plan / Features" at bounding box center [1341, 462] width 119 height 11
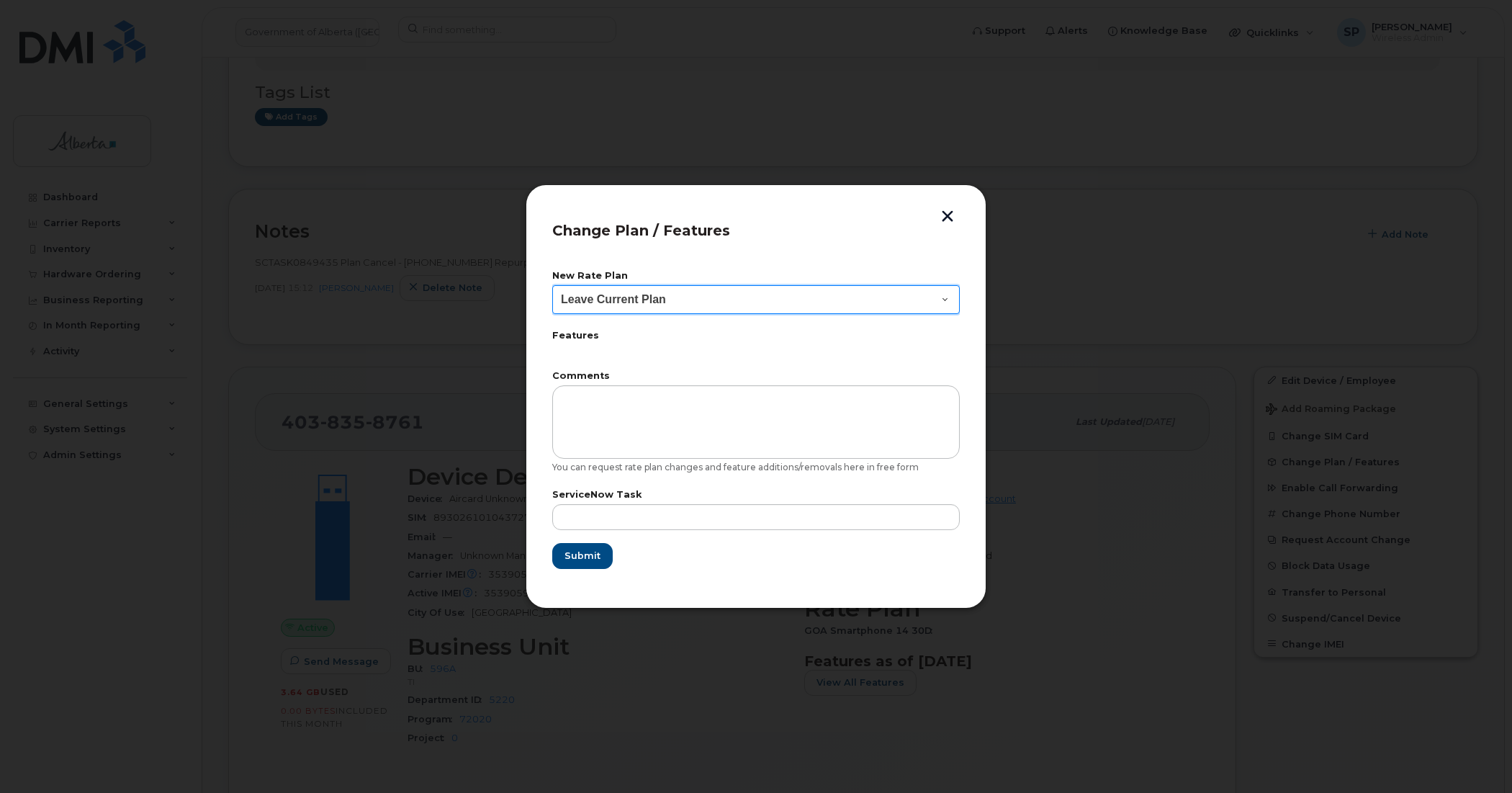
click at [649, 291] on select "Leave Current Plan GOA–Unlimited Data Plan 9" at bounding box center [755, 300] width 407 height 29
click at [951, 213] on button "button" at bounding box center [947, 218] width 21 height 15
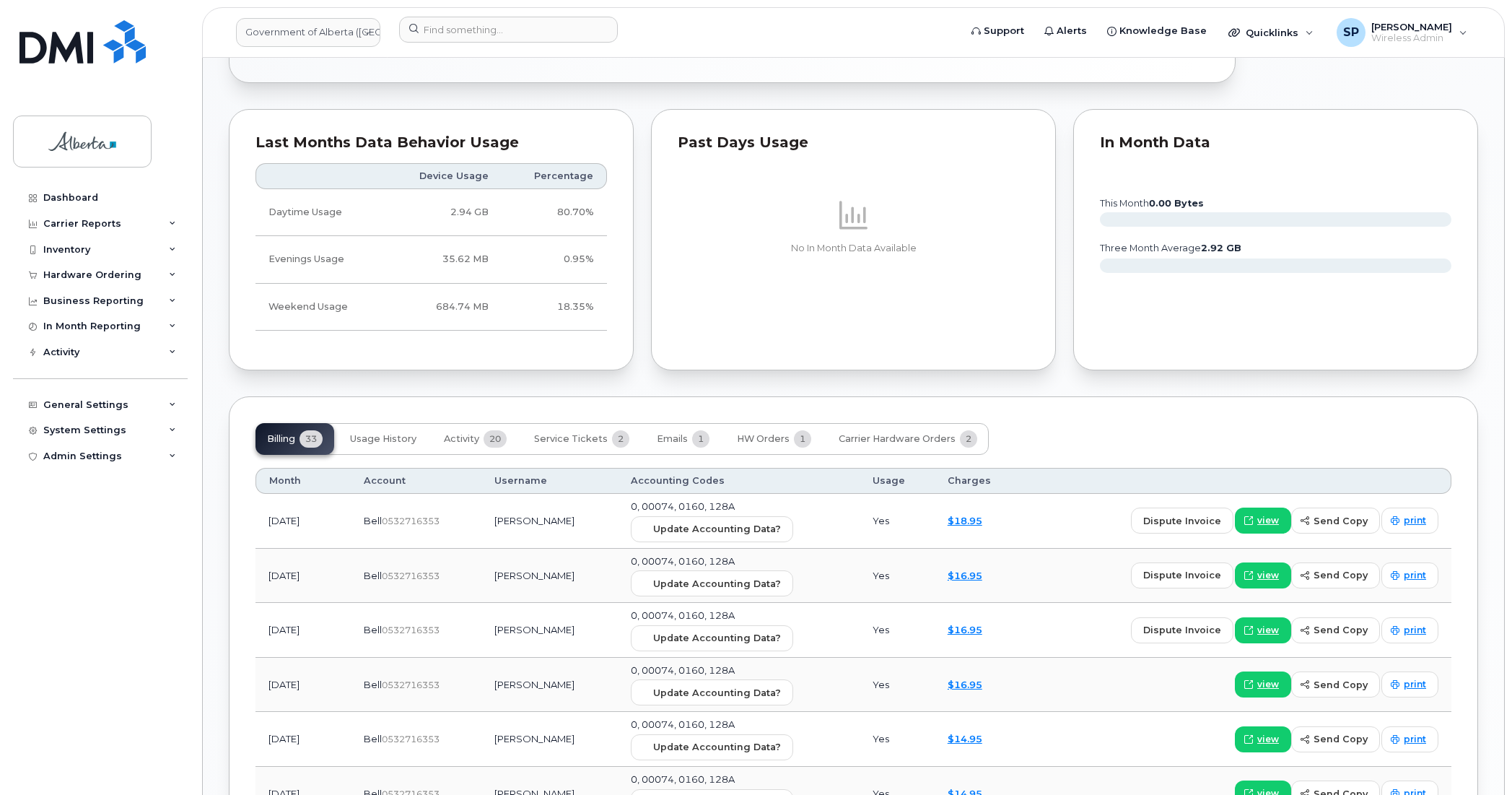
scroll to position [444, 0]
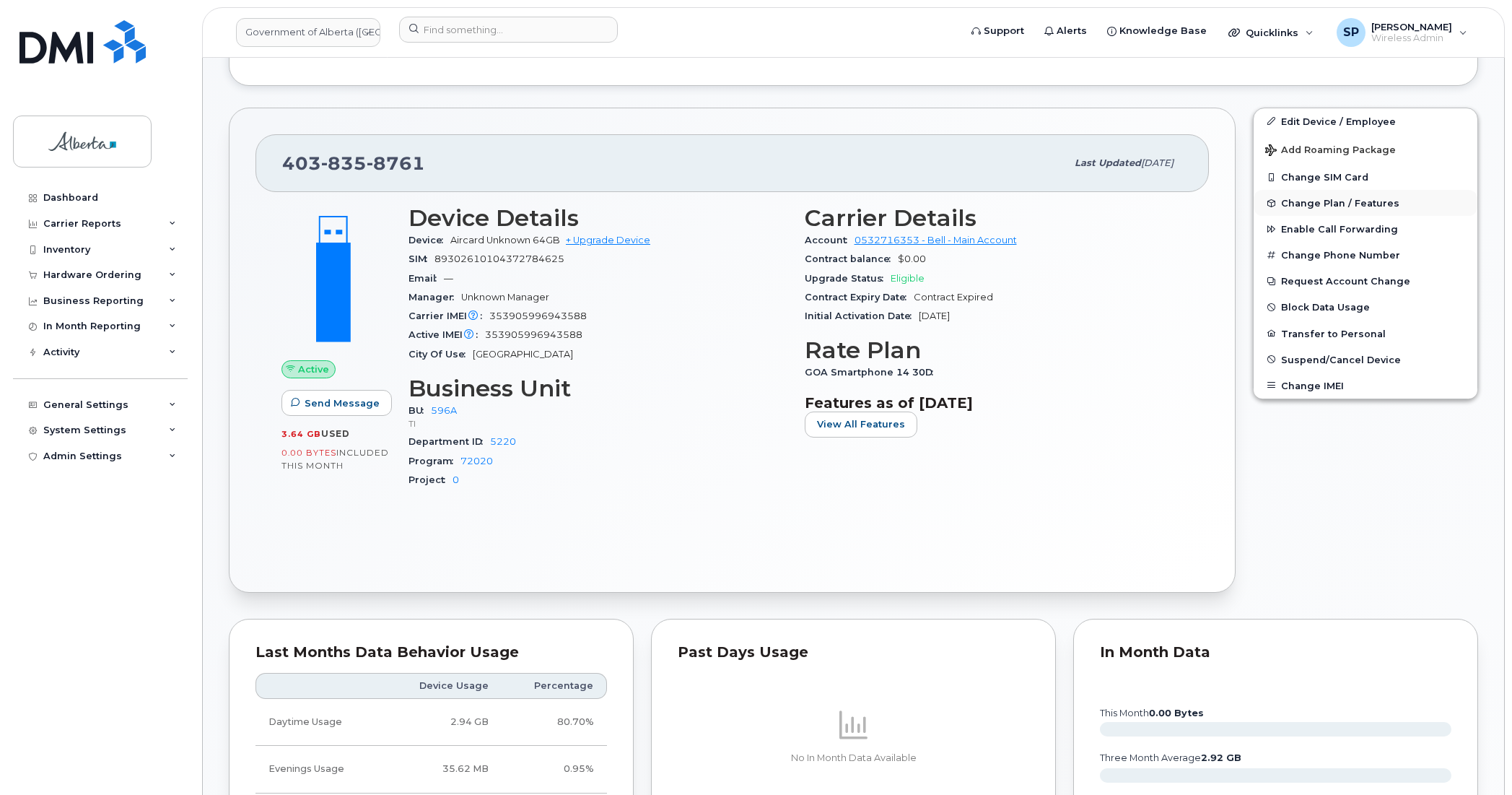
click at [1326, 207] on span "Change Plan / Features" at bounding box center [1341, 203] width 119 height 11
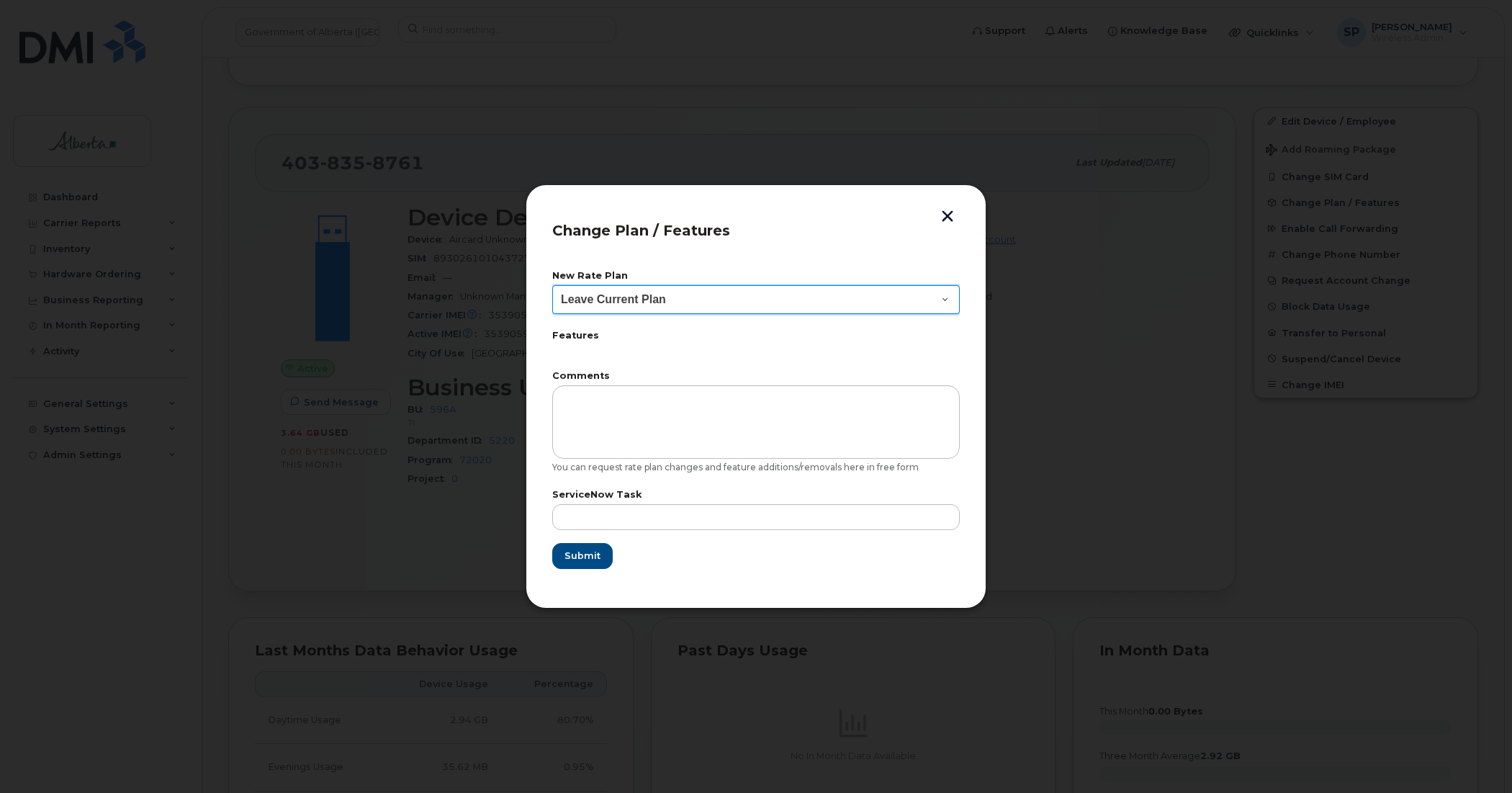
click at [609, 304] on select "Leave Current Plan GOA–Unlimited Data Plan 9" at bounding box center [755, 300] width 407 height 29
select select "1146991"
click at [552, 285] on select "Leave Current Plan GOA–Unlimited Data Plan 9" at bounding box center [755, 300] width 407 height 29
click at [951, 218] on button "button" at bounding box center [947, 218] width 21 height 15
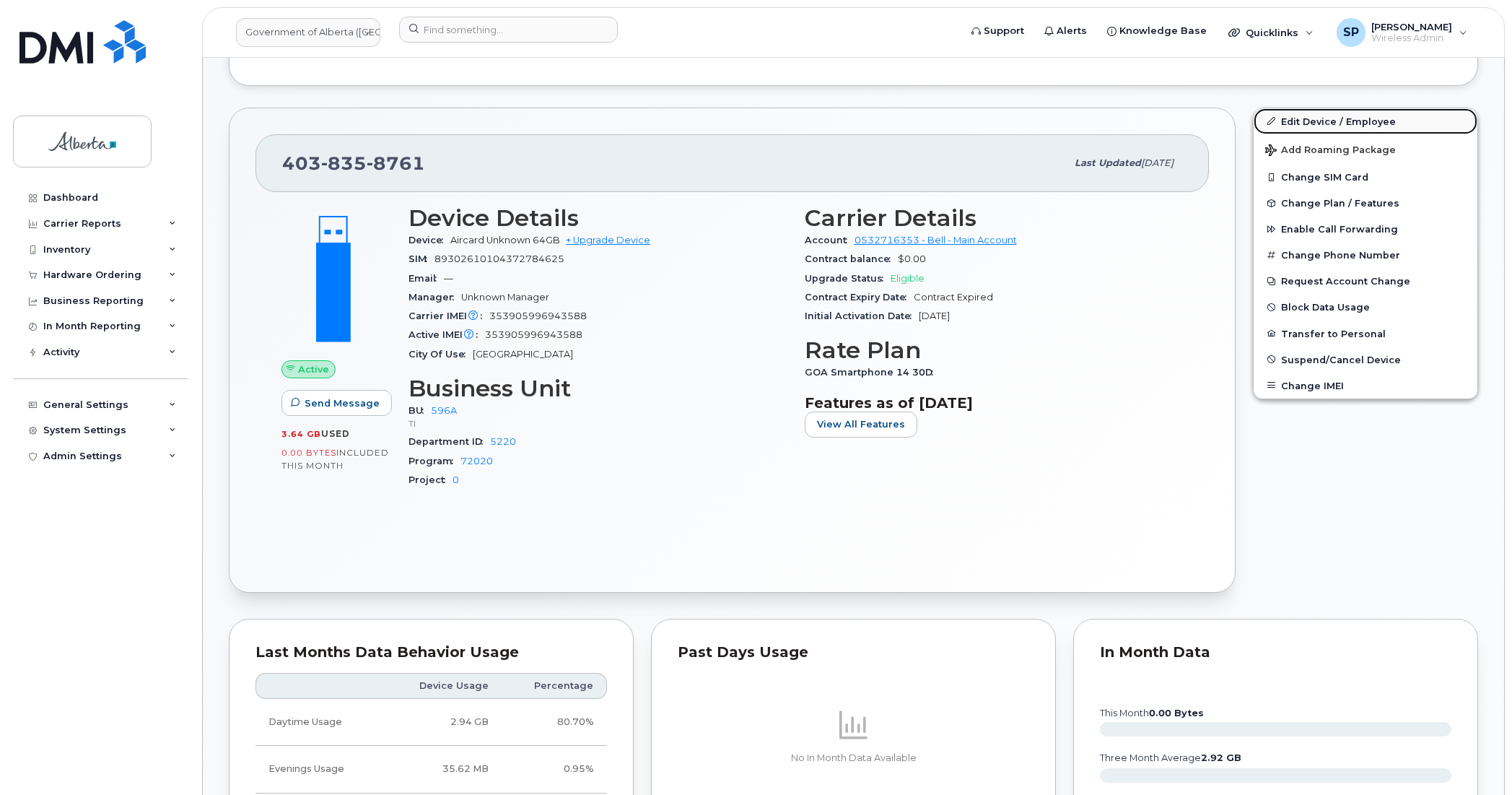
click at [1331, 119] on link "Edit Device / Employee" at bounding box center [1366, 121] width 223 height 26
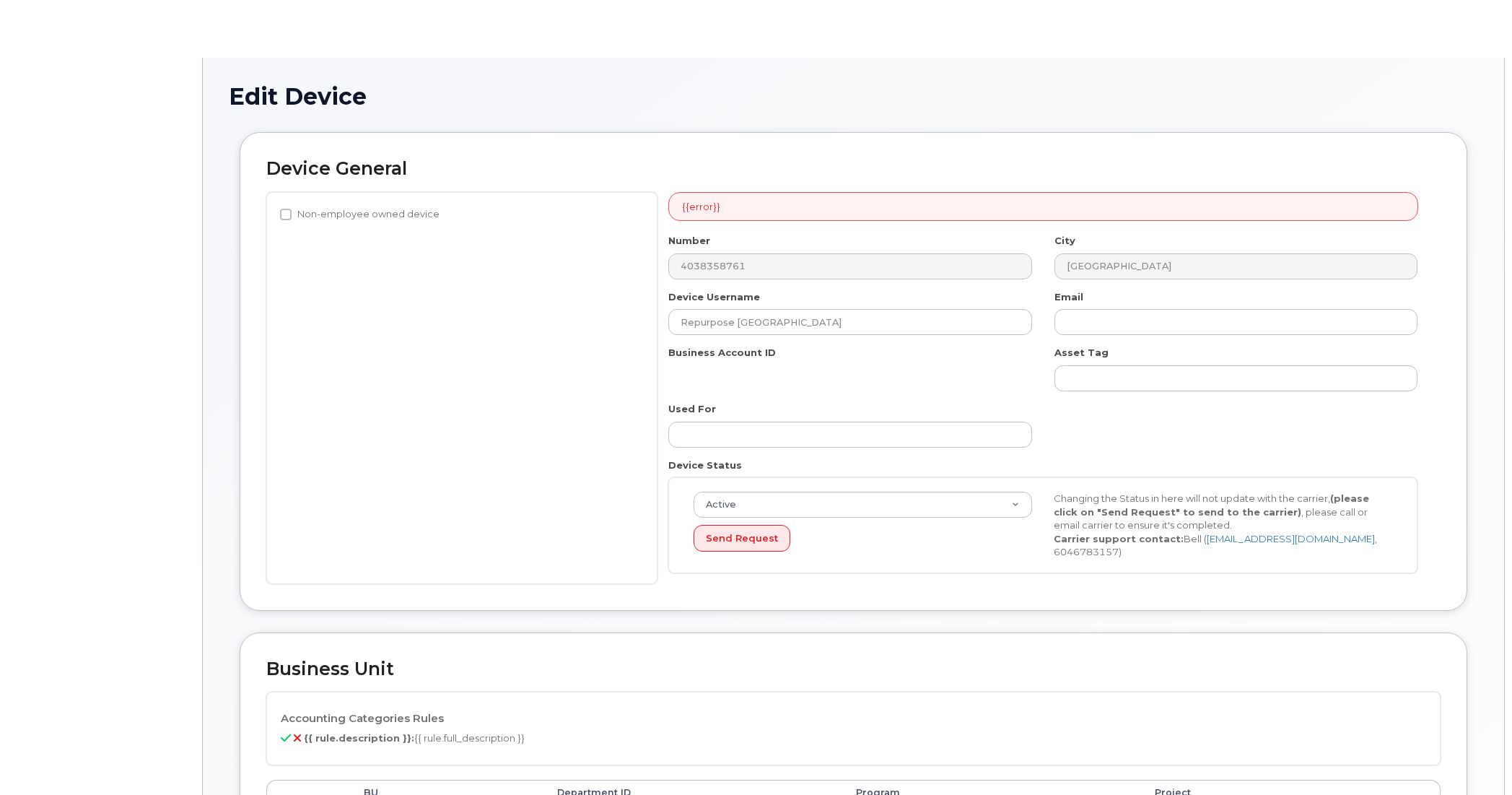
select select "4797729"
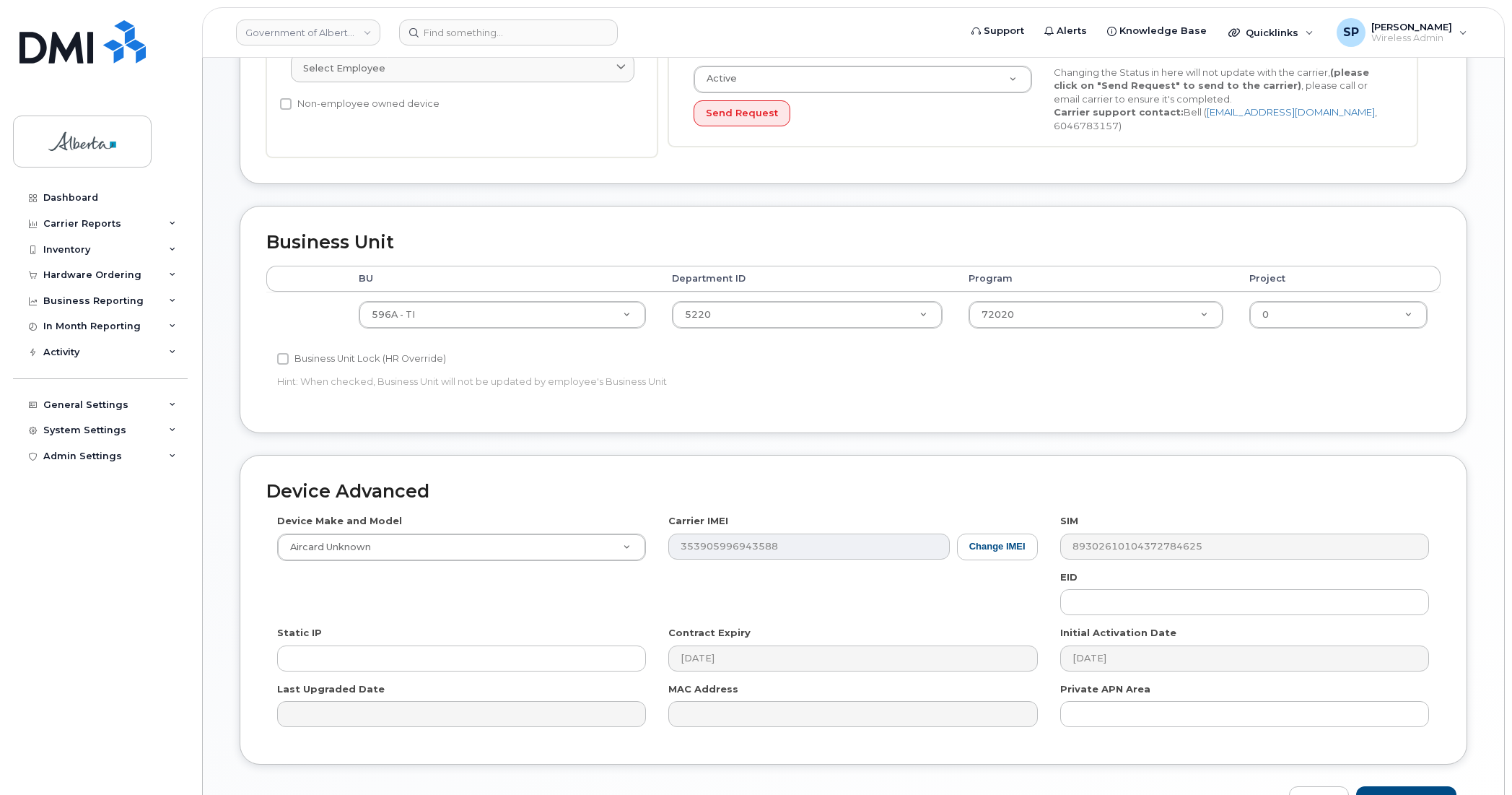
scroll to position [437, 0]
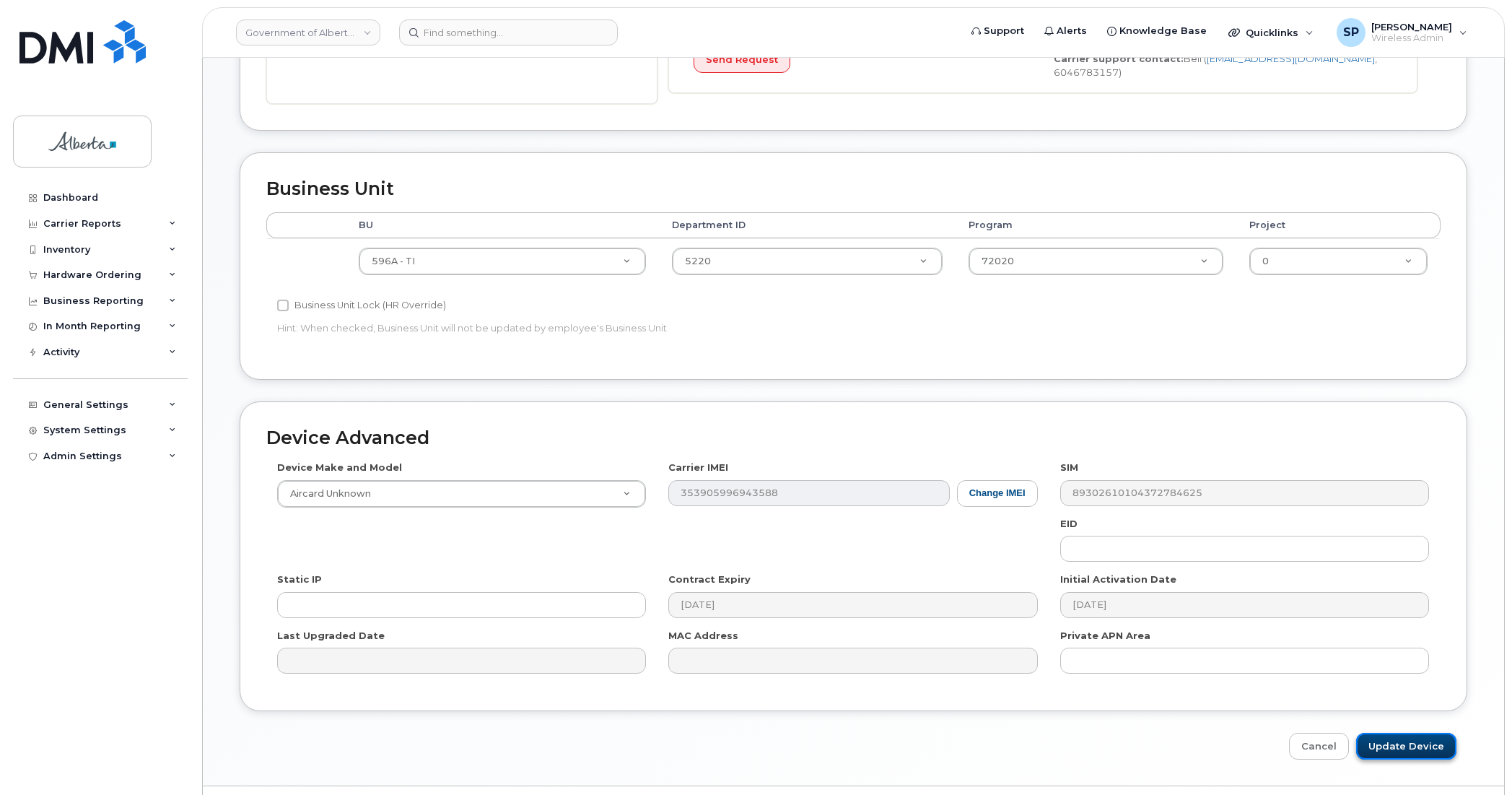
click at [1377, 742] on input "Update Device" at bounding box center [1406, 745] width 101 height 27
type input "Saving..."
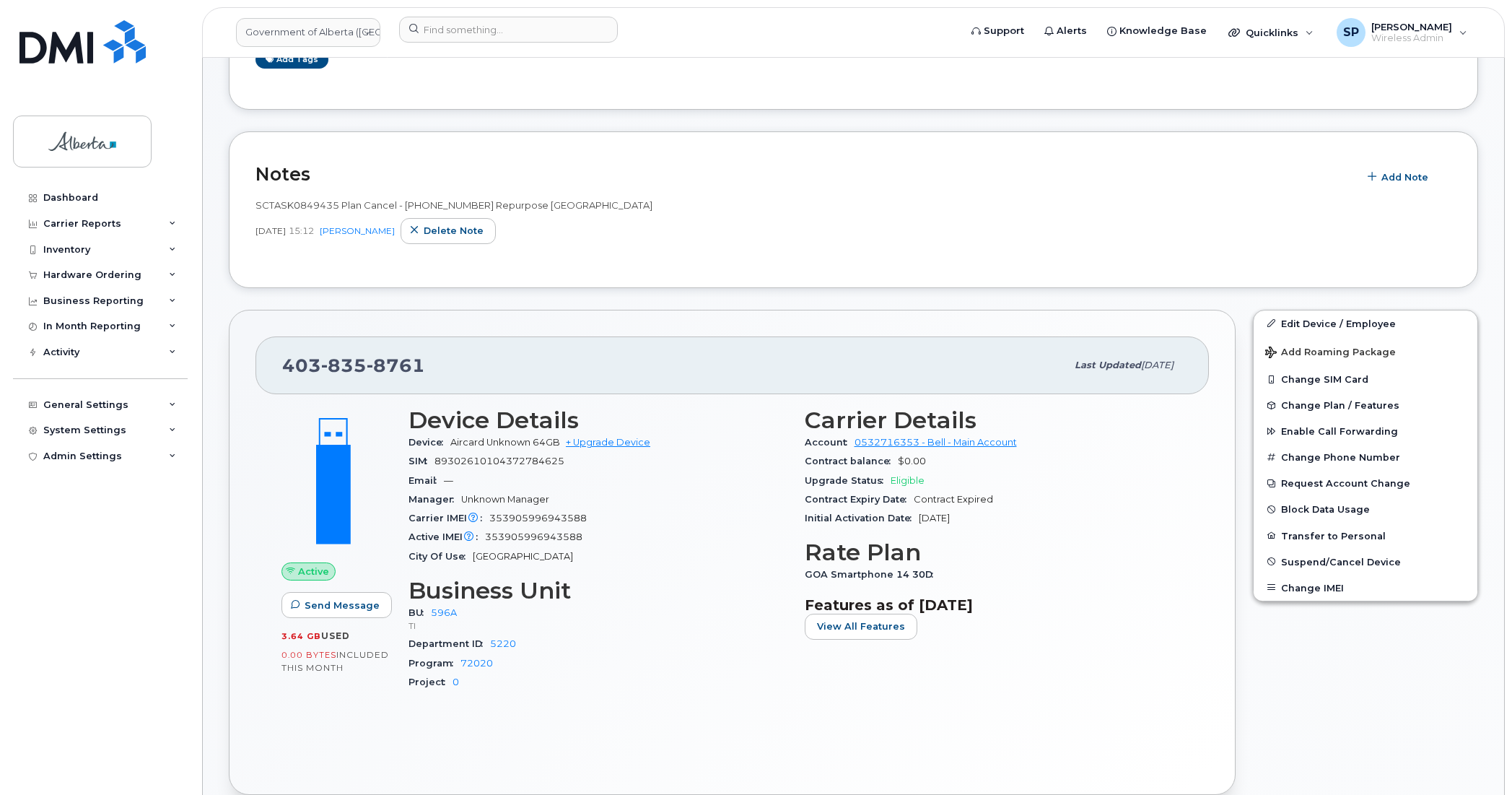
scroll to position [314, 0]
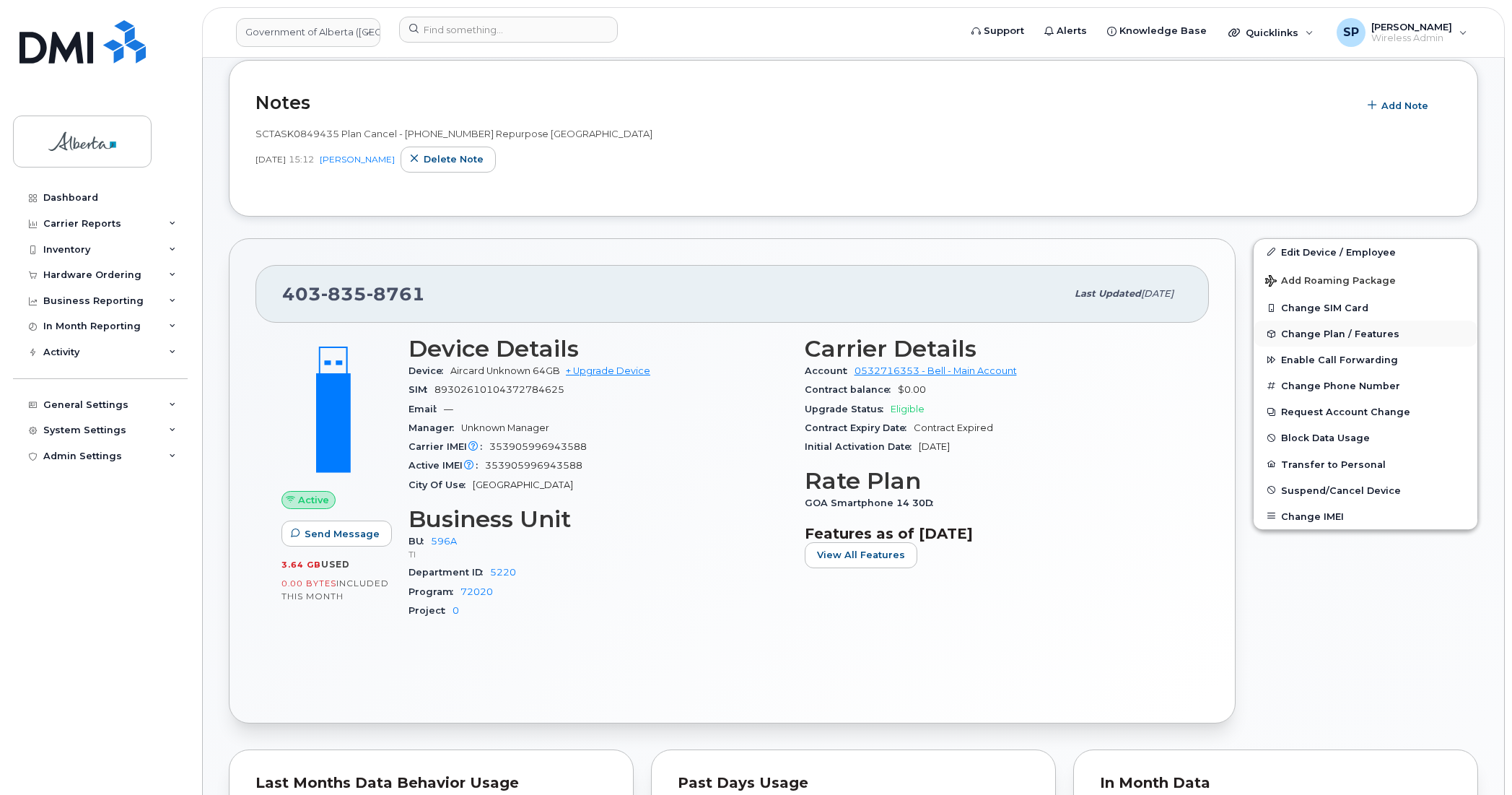
click at [1314, 336] on span "Change Plan / Features" at bounding box center [1341, 333] width 119 height 11
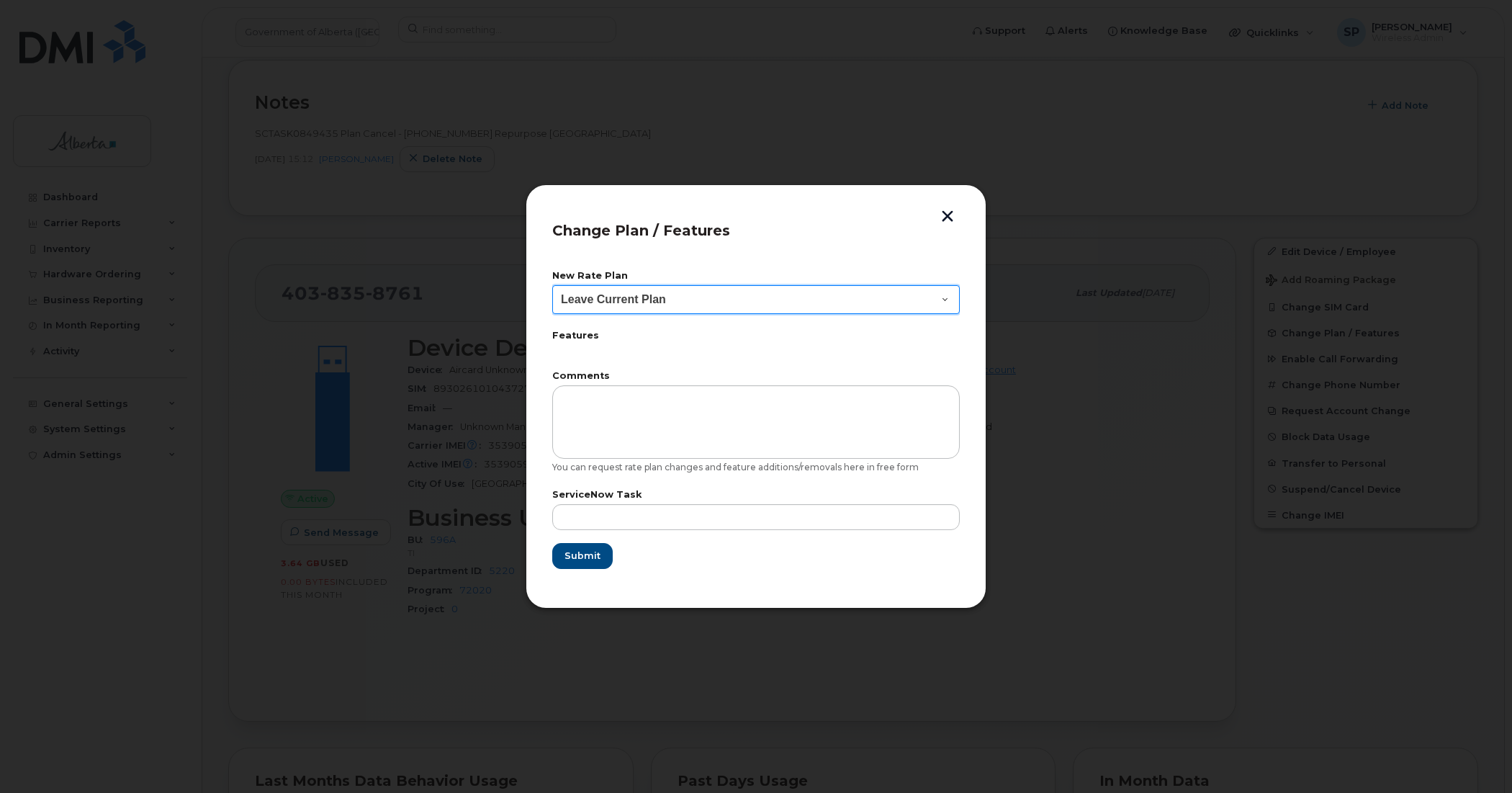
click at [945, 300] on select "Leave Current Plan GOA–Unlimited Data Plan 9" at bounding box center [755, 300] width 407 height 29
click at [675, 310] on select "Leave Current Plan GOA–Unlimited Data Plan 9" at bounding box center [755, 300] width 407 height 29
click at [923, 311] on select "Leave Current Plan GOA–Unlimited Data Plan 9" at bounding box center [755, 300] width 407 height 29
click at [943, 210] on button "button" at bounding box center [947, 218] width 21 height 15
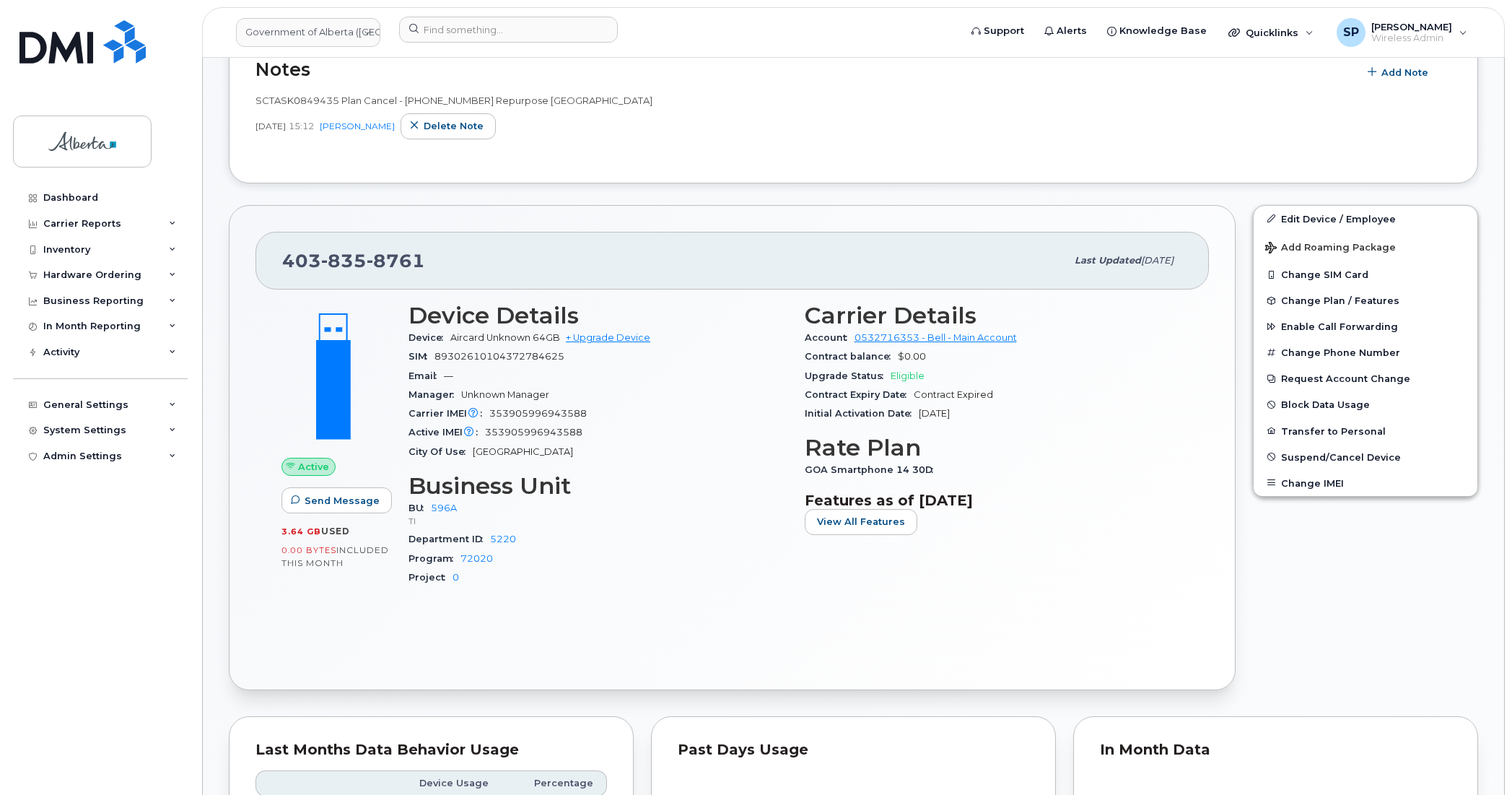
scroll to position [333, 0]
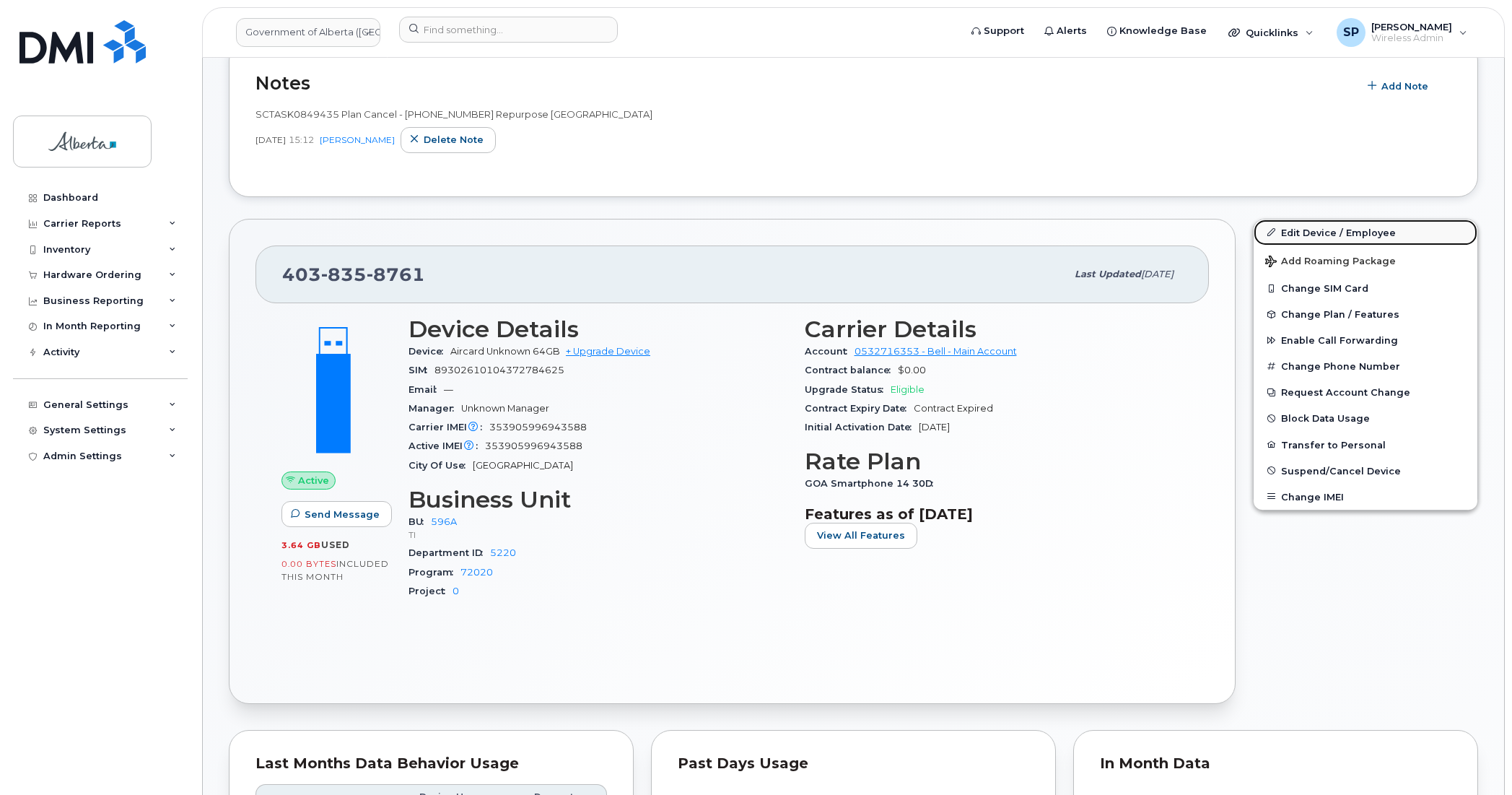
click at [1341, 235] on link "Edit Device / Employee" at bounding box center [1366, 232] width 223 height 26
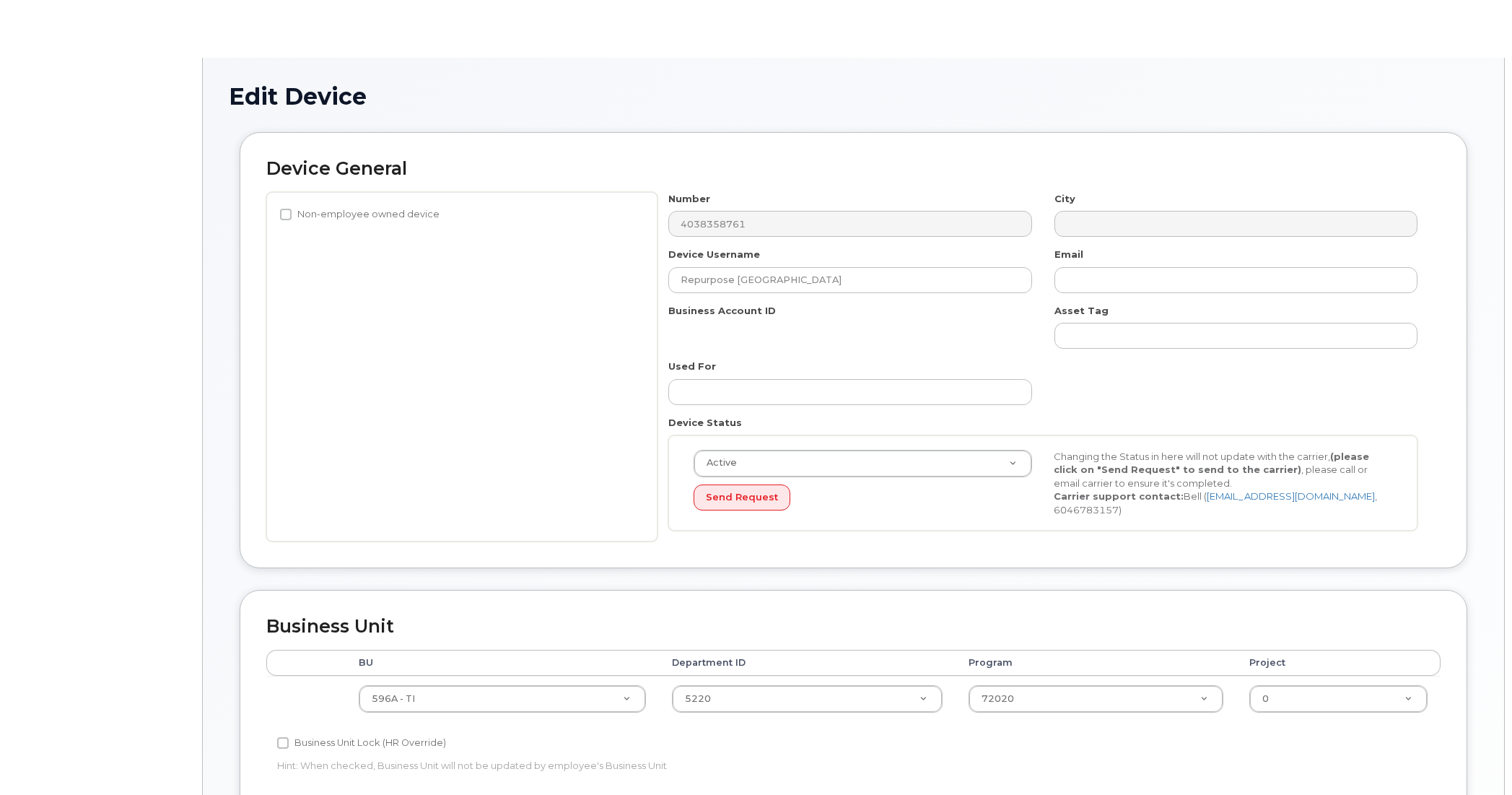
select select "4797729"
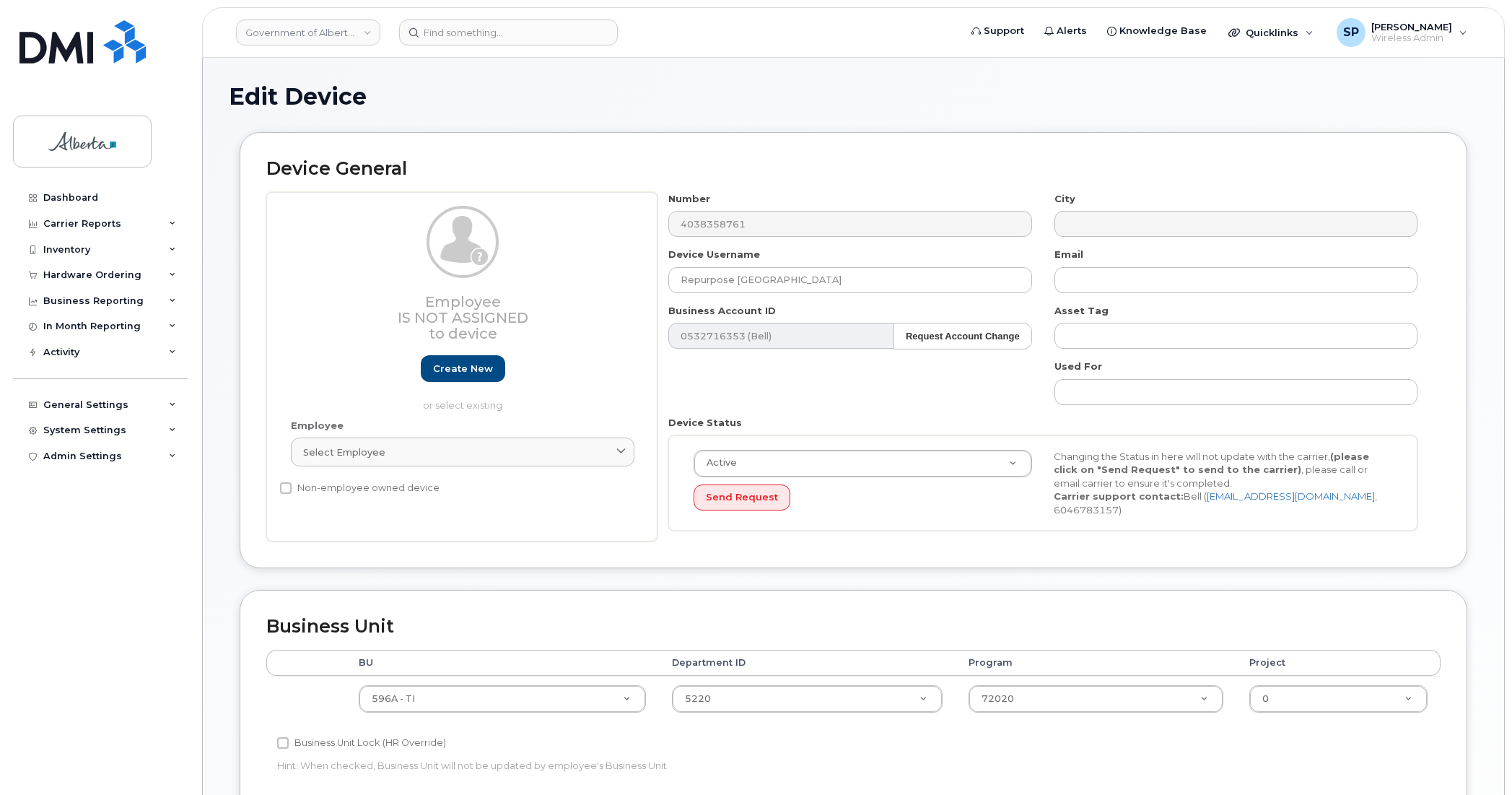
scroll to position [304, 0]
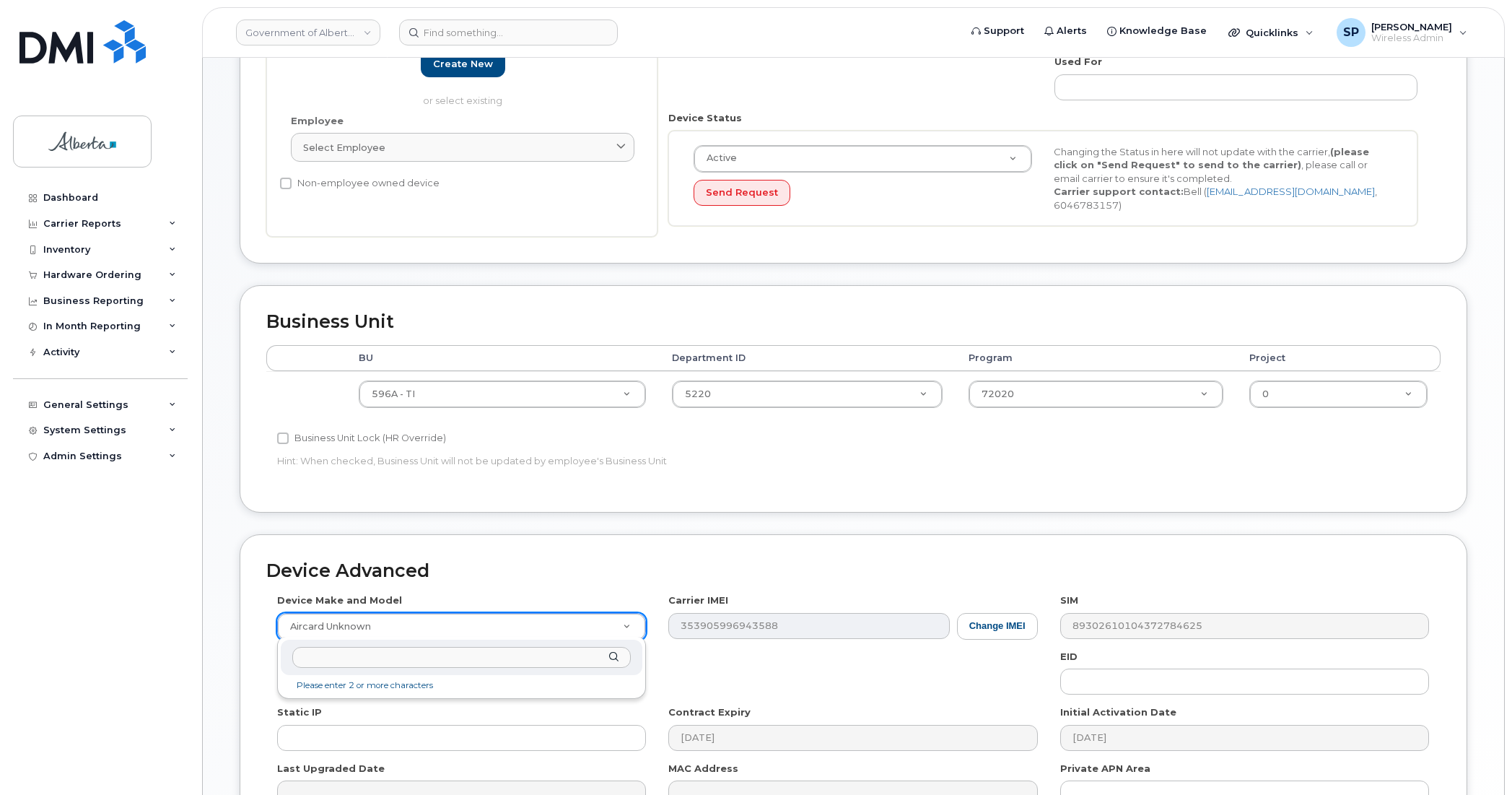
click at [395, 657] on input "text" at bounding box center [462, 657] width 339 height 21
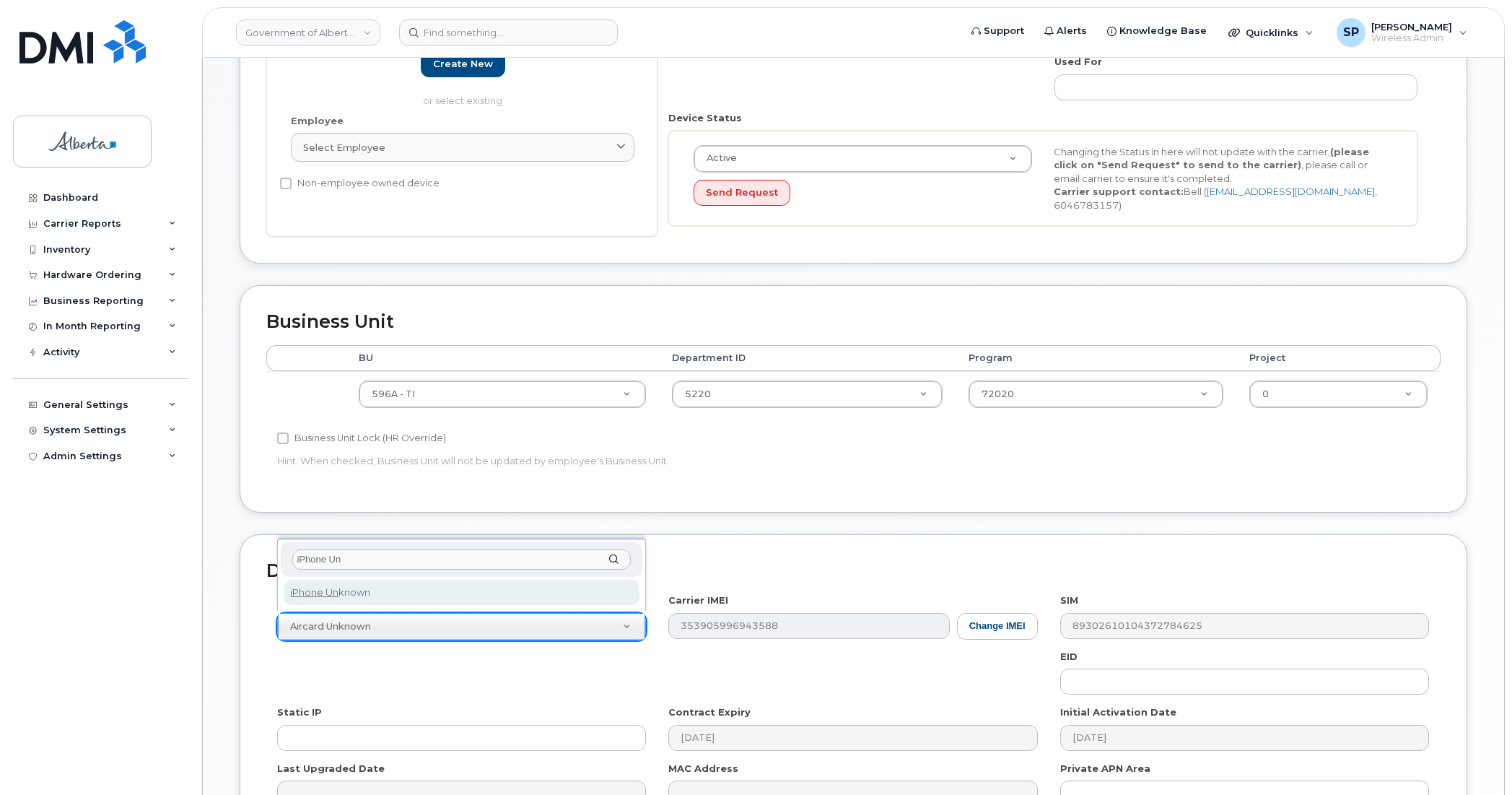
type input "iPhone Un"
select select "185"
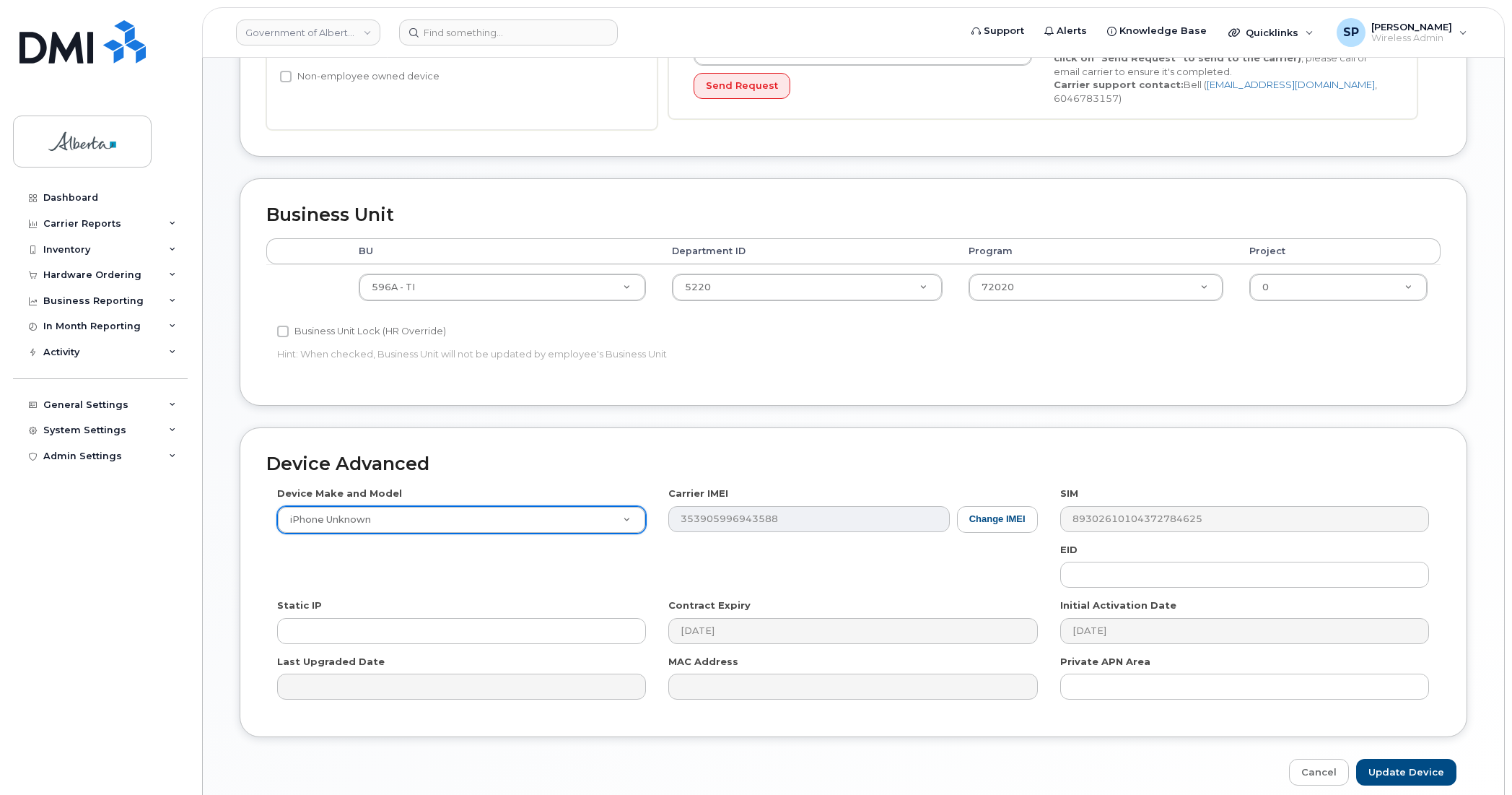
scroll to position [471, 0]
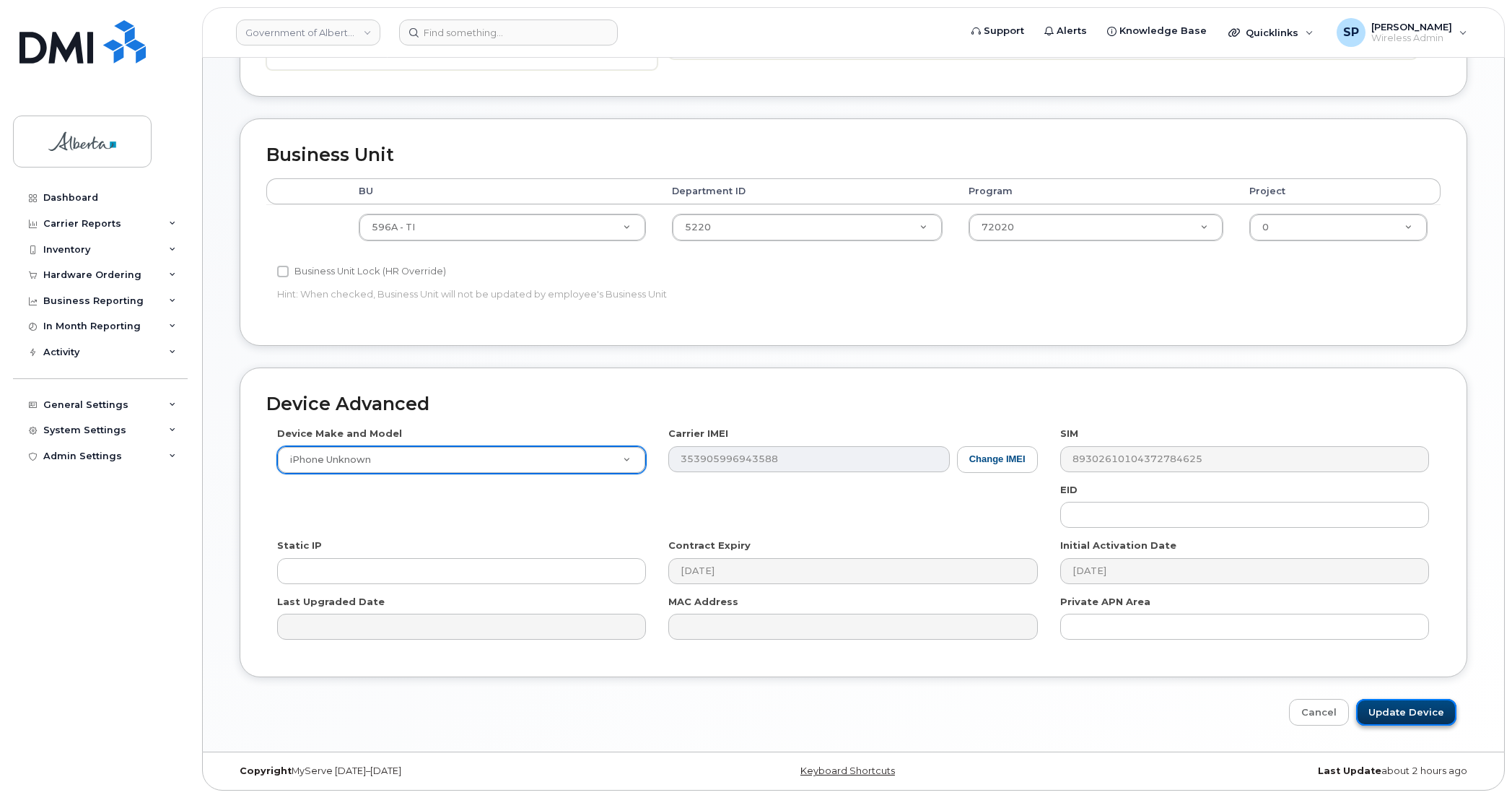
click at [1370, 710] on input "Update Device" at bounding box center [1406, 712] width 101 height 27
type input "Saving..."
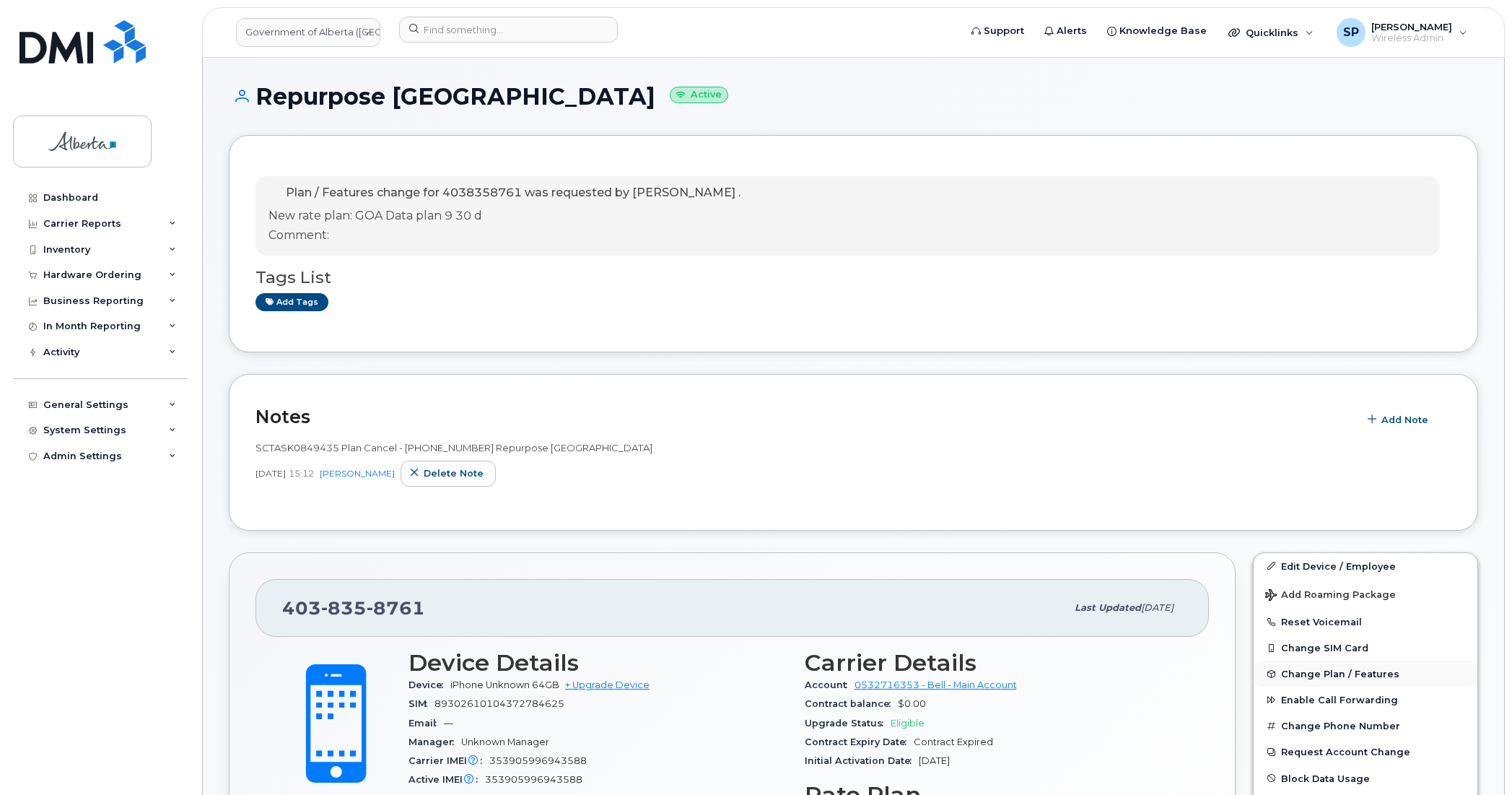
click at [1312, 673] on span "Change Plan / Features" at bounding box center [1341, 674] width 119 height 11
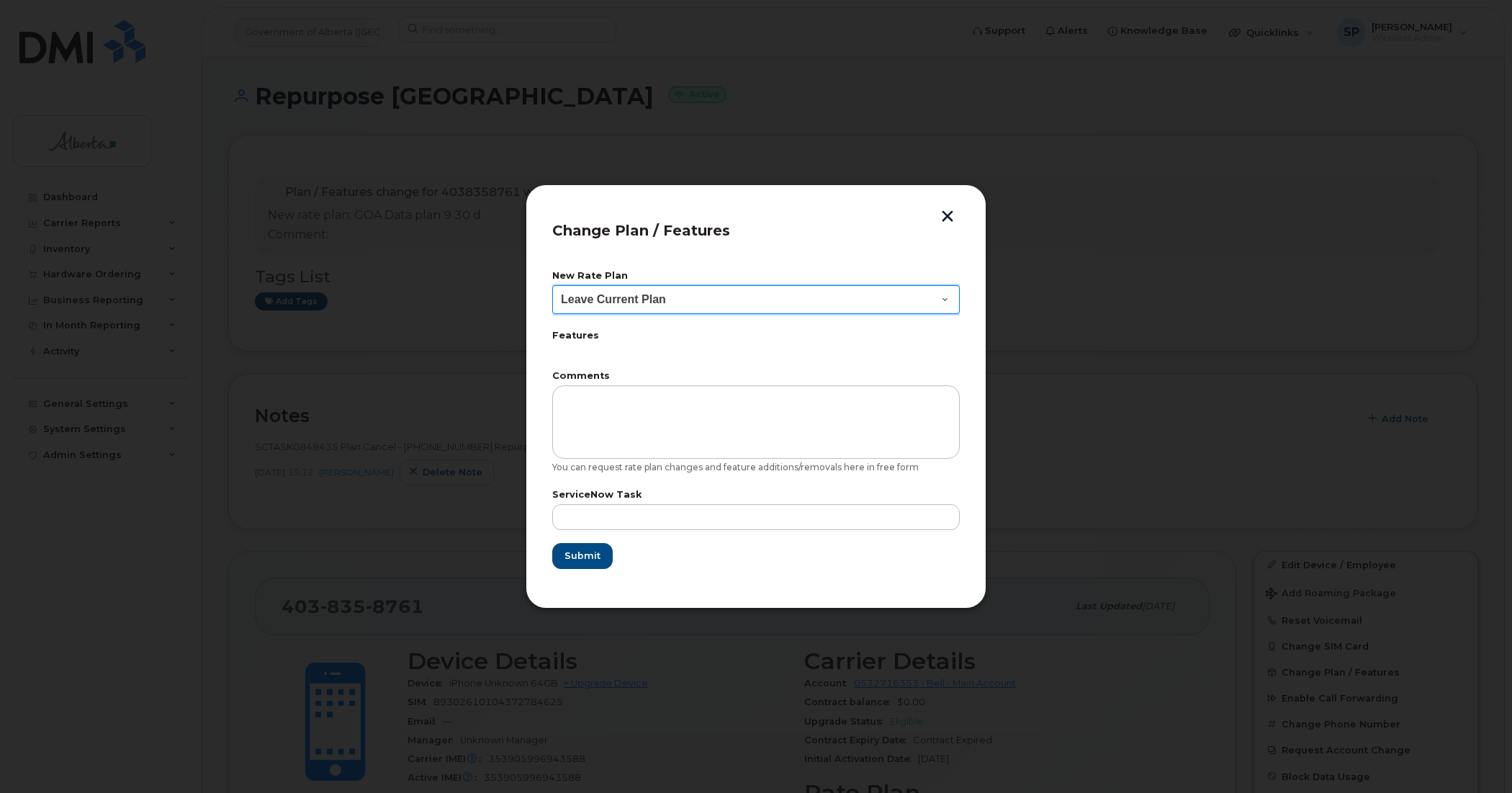
click at [640, 297] on select "Leave Current Plan GOA - Voice Plan 5 GOA Smartphone 14 30D GOA Unlimited Smart…" at bounding box center [755, 300] width 407 height 29
click at [684, 308] on select "Leave Current Plan GOA - Voice Plan 5 GOA Smartphone 14 30D GOA Unlimited Smart…" at bounding box center [755, 300] width 407 height 29
click at [943, 213] on button "button" at bounding box center [947, 218] width 21 height 15
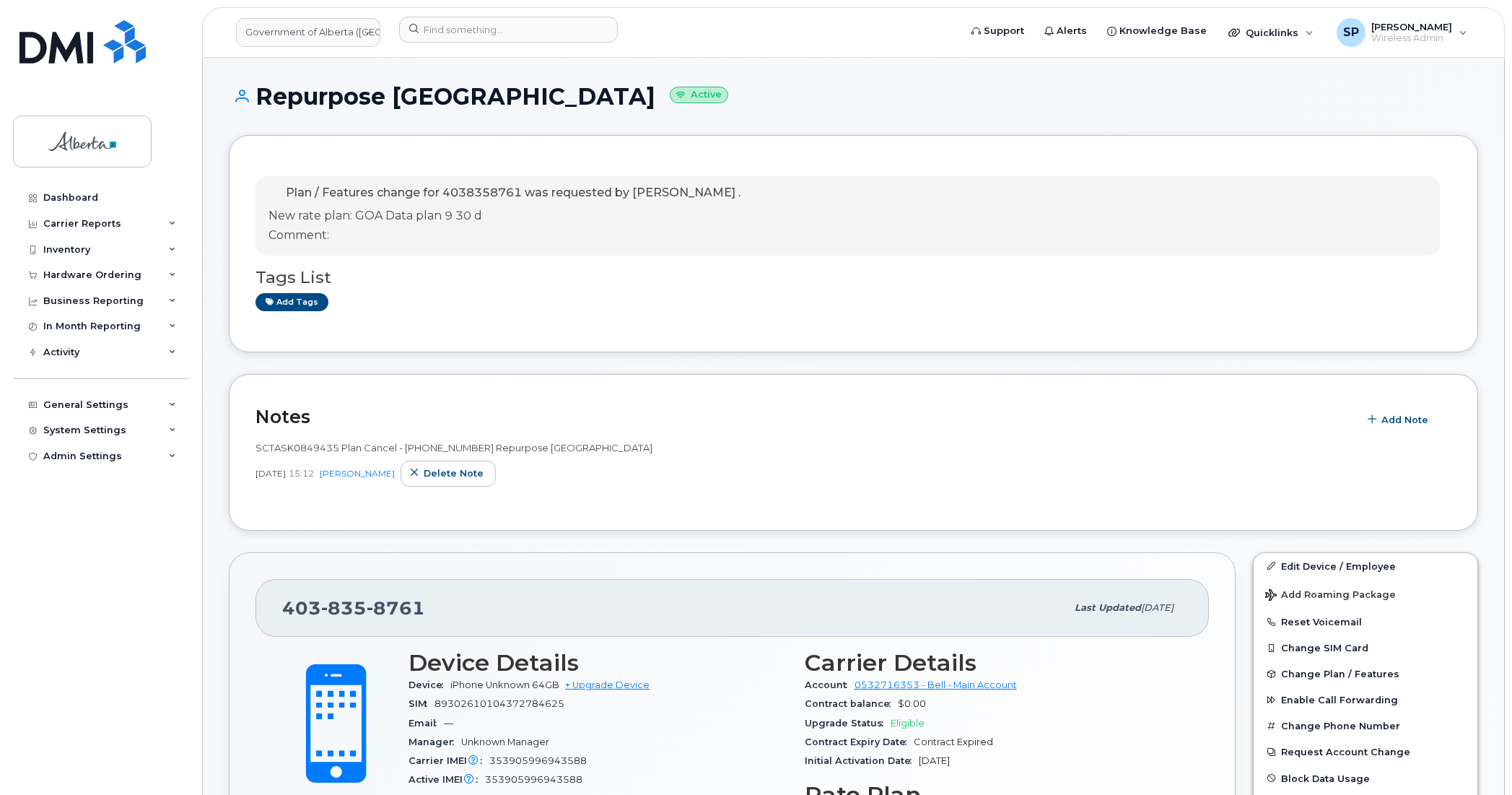
drag, startPoint x: 722, startPoint y: 477, endPoint x: 729, endPoint y: 480, distance: 7.6
click at [726, 478] on div "[DATE] 15:12 [PERSON_NAME] note" at bounding box center [854, 474] width 1197 height 26
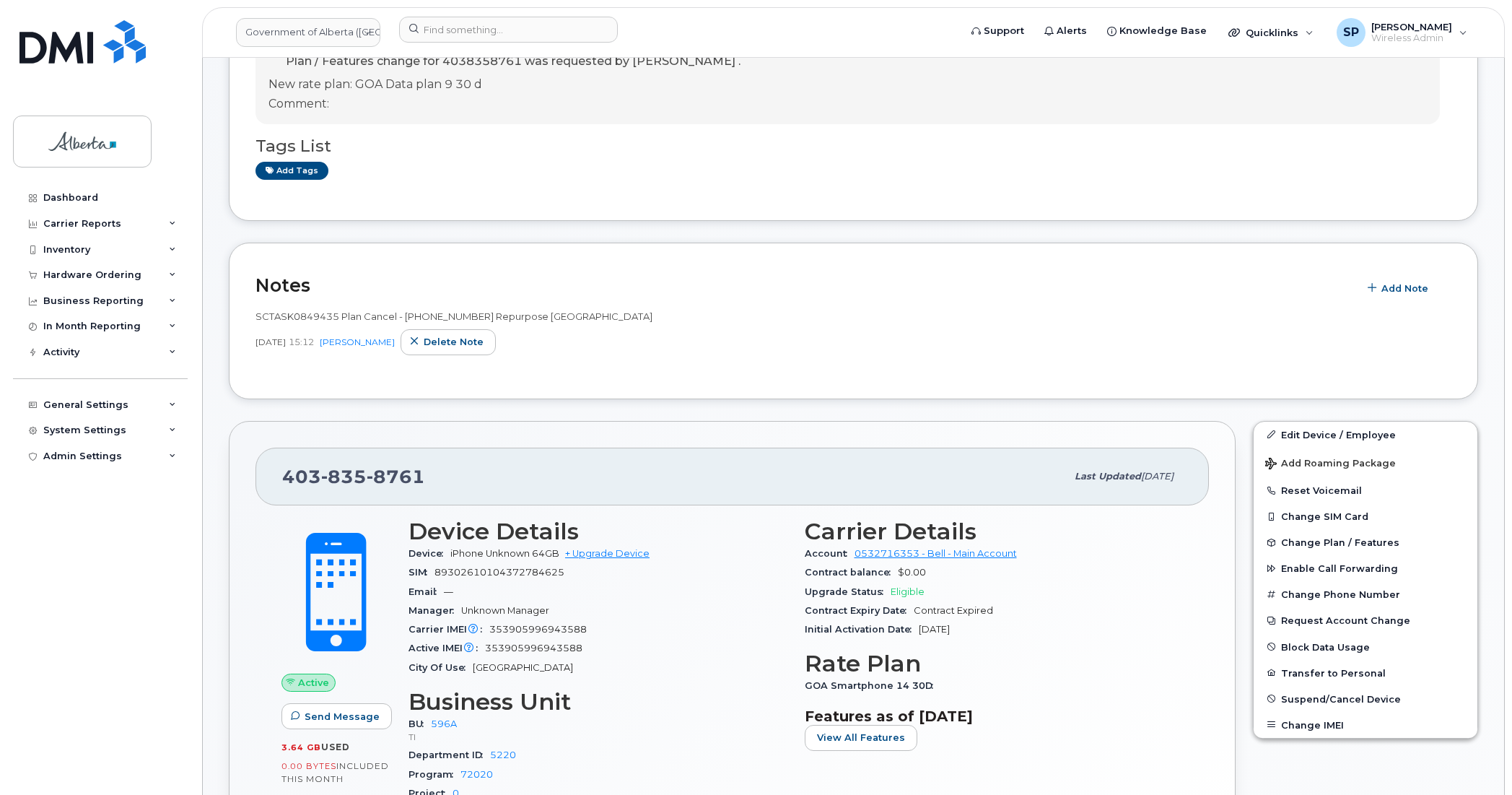
scroll to position [138, 0]
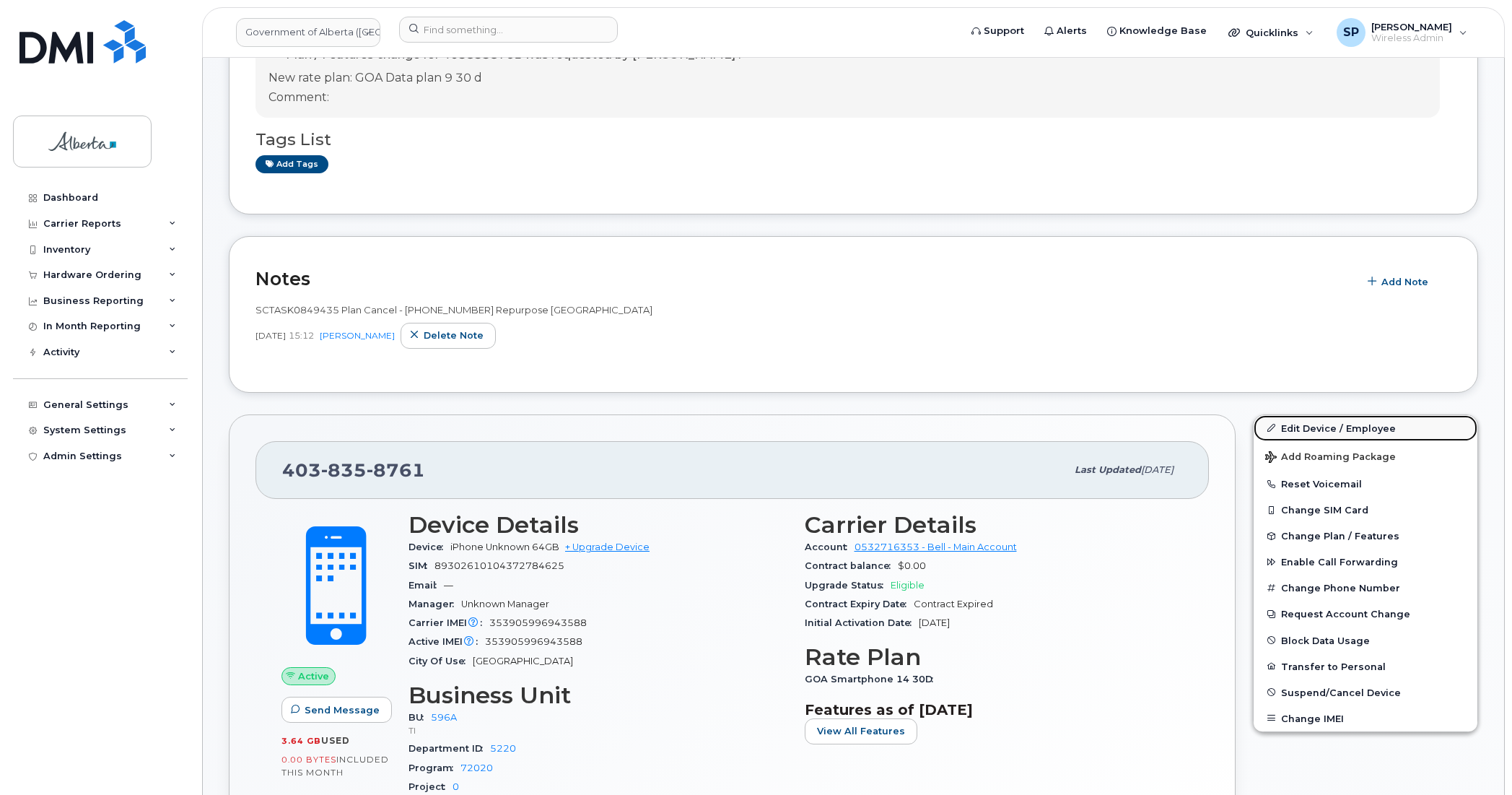
click at [1313, 425] on link "Edit Device / Employee" at bounding box center [1366, 428] width 223 height 26
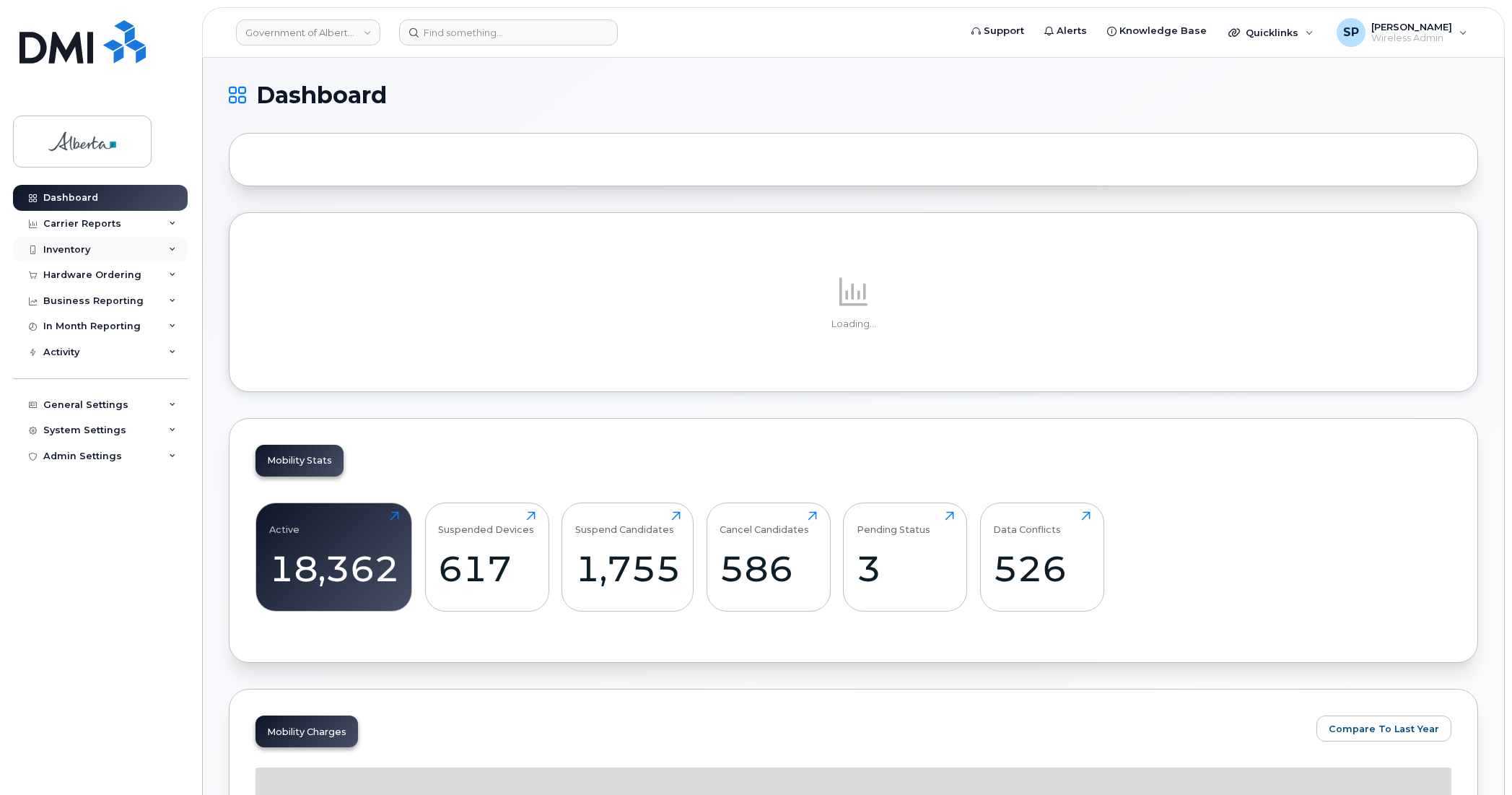
click at [65, 248] on div "Inventory" at bounding box center [66, 249] width 47 height 11
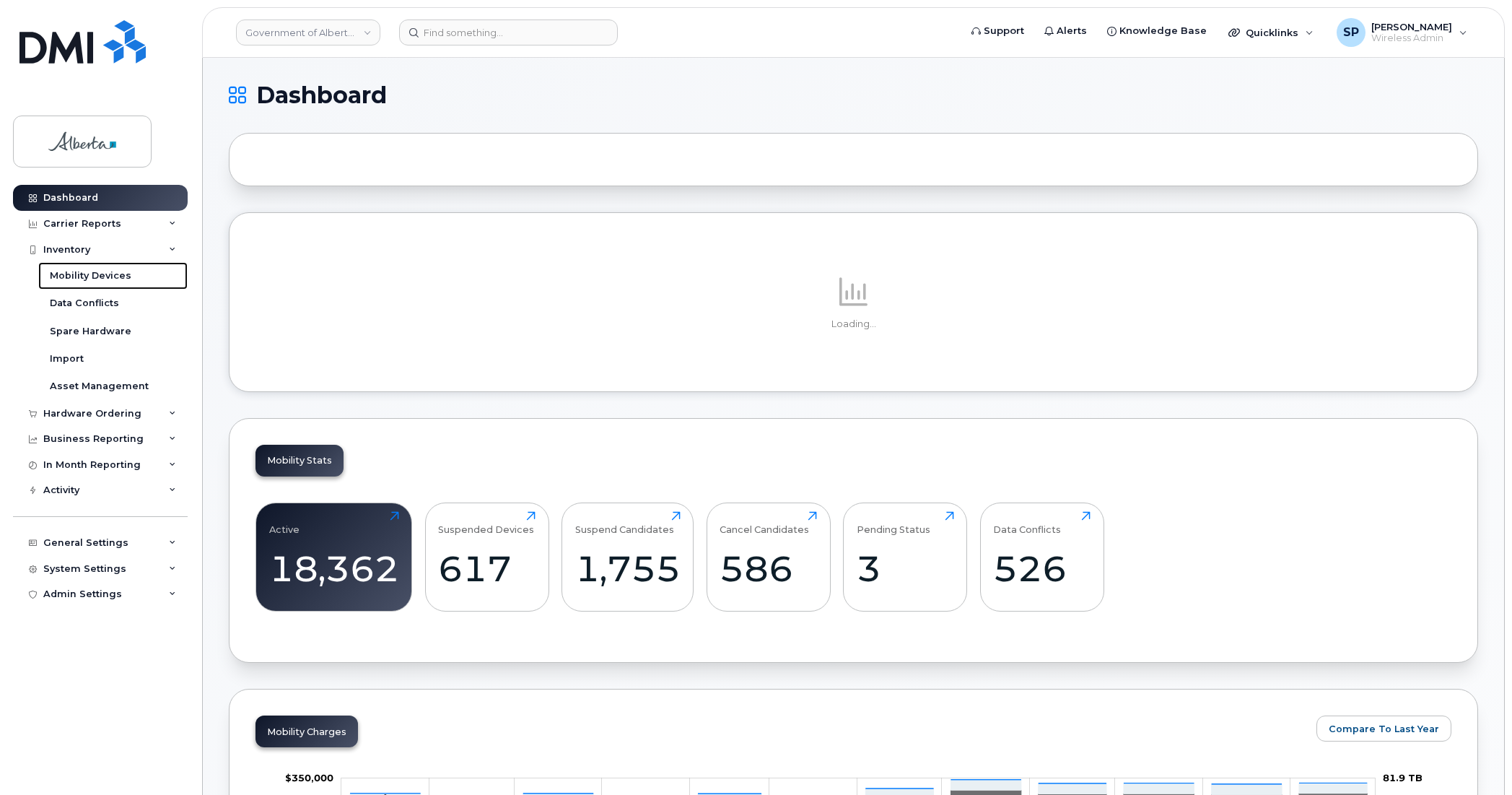
drag, startPoint x: 77, startPoint y: 277, endPoint x: 199, endPoint y: 662, distance: 403.9
click at [77, 277] on div "Mobility Devices" at bounding box center [90, 275] width 82 height 13
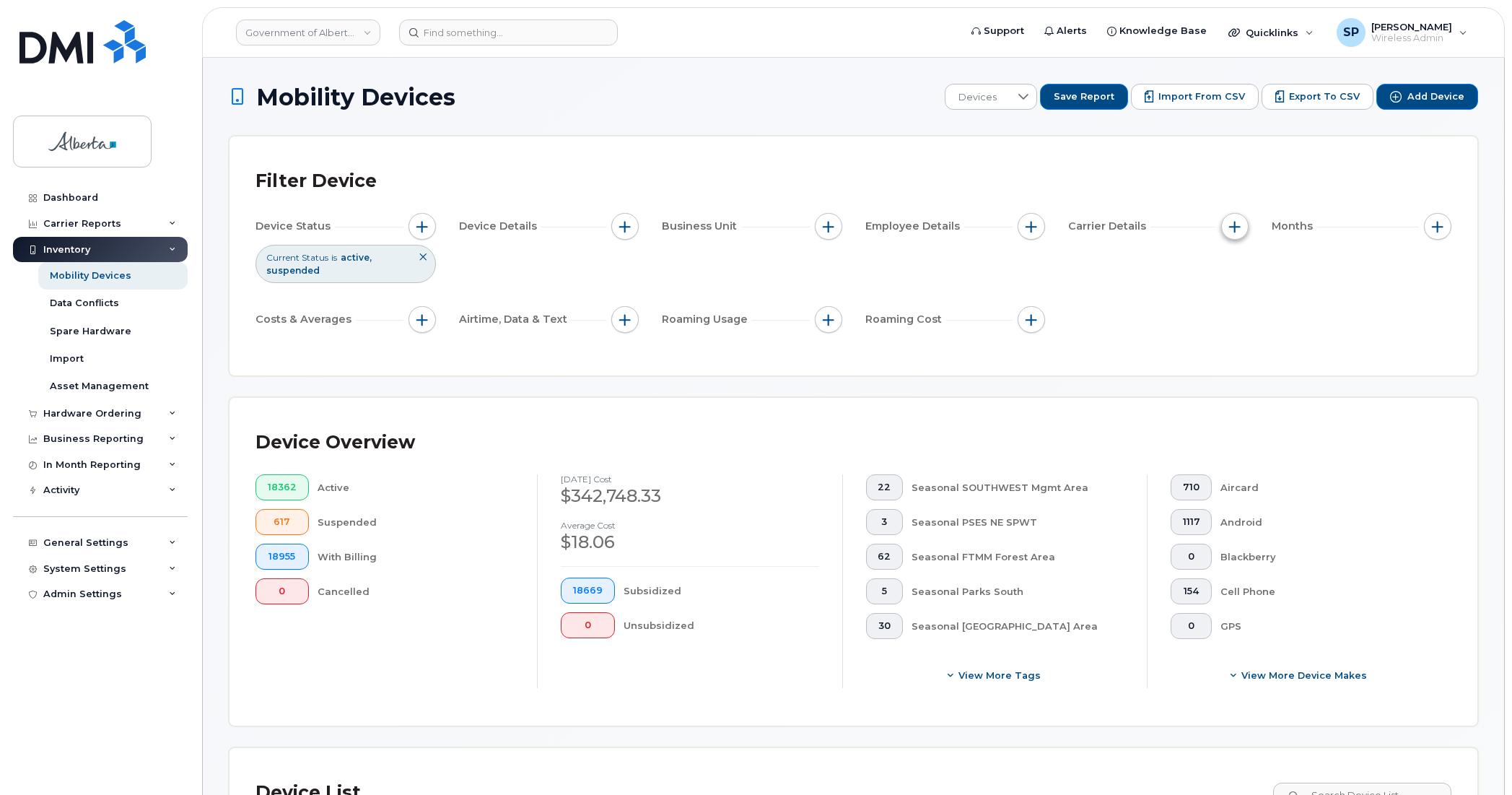
click at [1229, 225] on span "button" at bounding box center [1234, 226] width 11 height 11
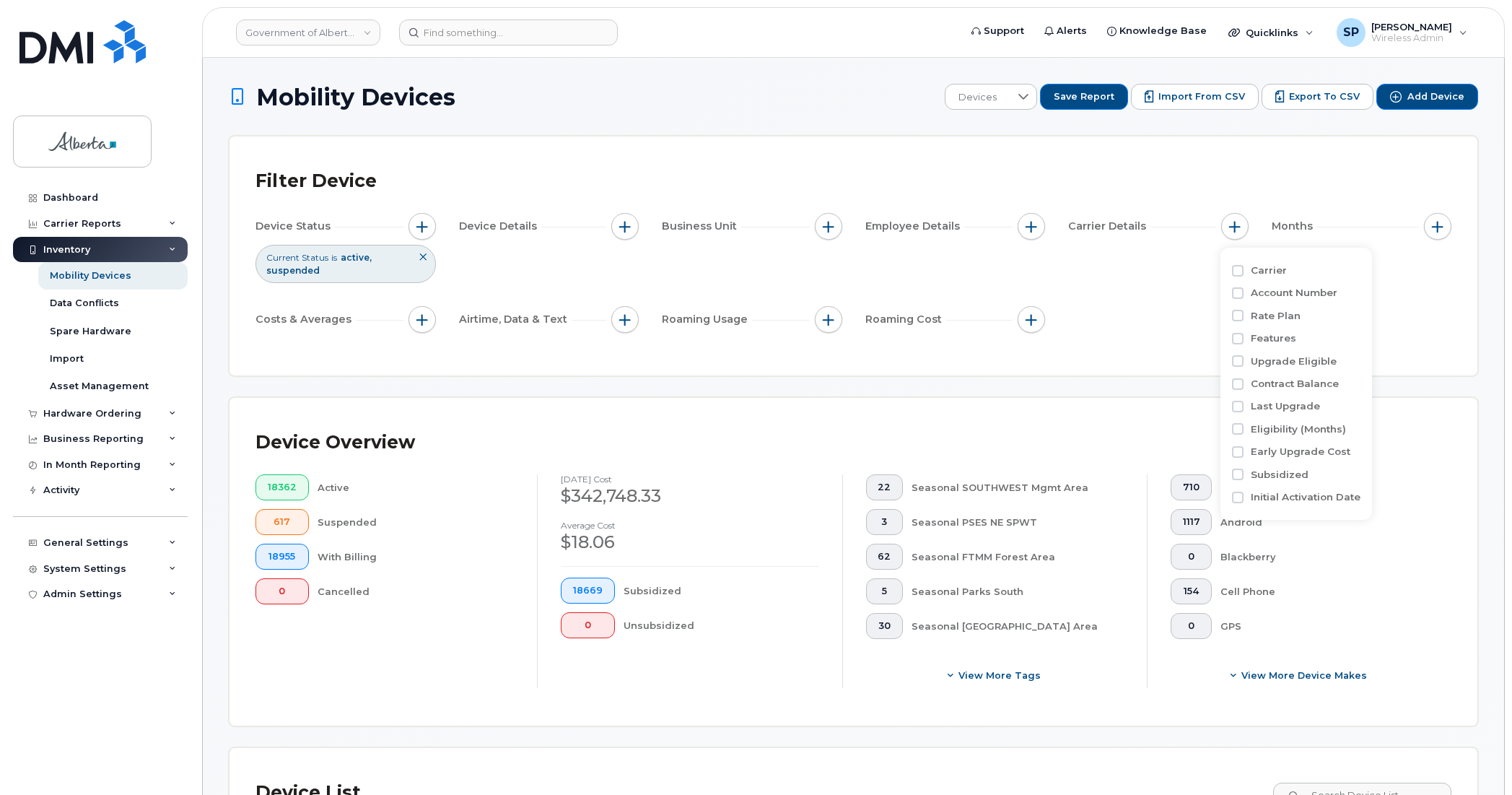
click at [1264, 316] on label "Rate Plan" at bounding box center [1276, 315] width 50 height 14
click at [1244, 316] on input "Rate Plan" at bounding box center [1238, 315] width 11 height 11
checkbox input "true"
click at [1309, 372] on div "empty" at bounding box center [1319, 375] width 130 height 25
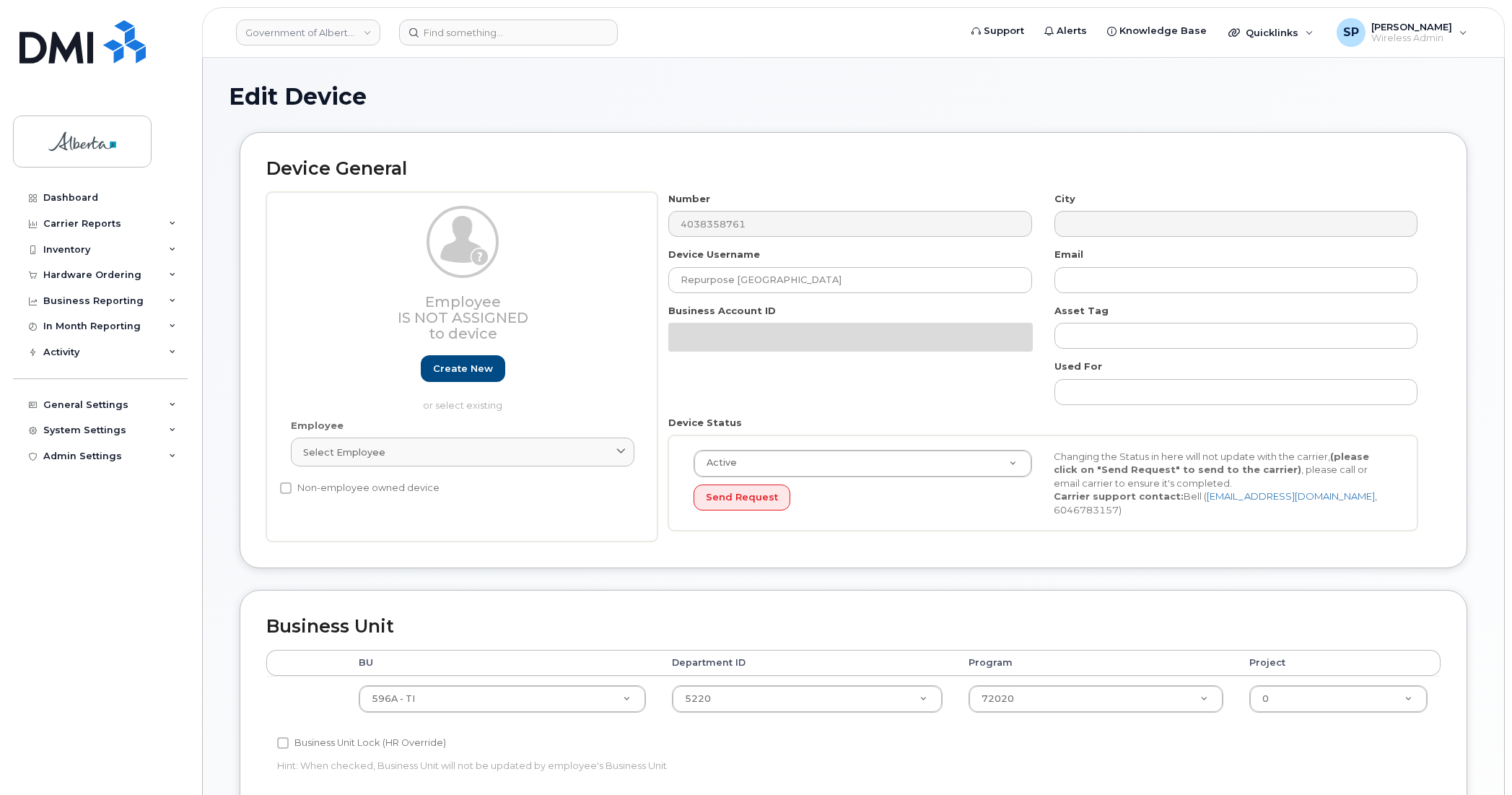
select select "4797729"
click at [1331, 112] on div "Edit Device" at bounding box center [854, 107] width 1250 height 48
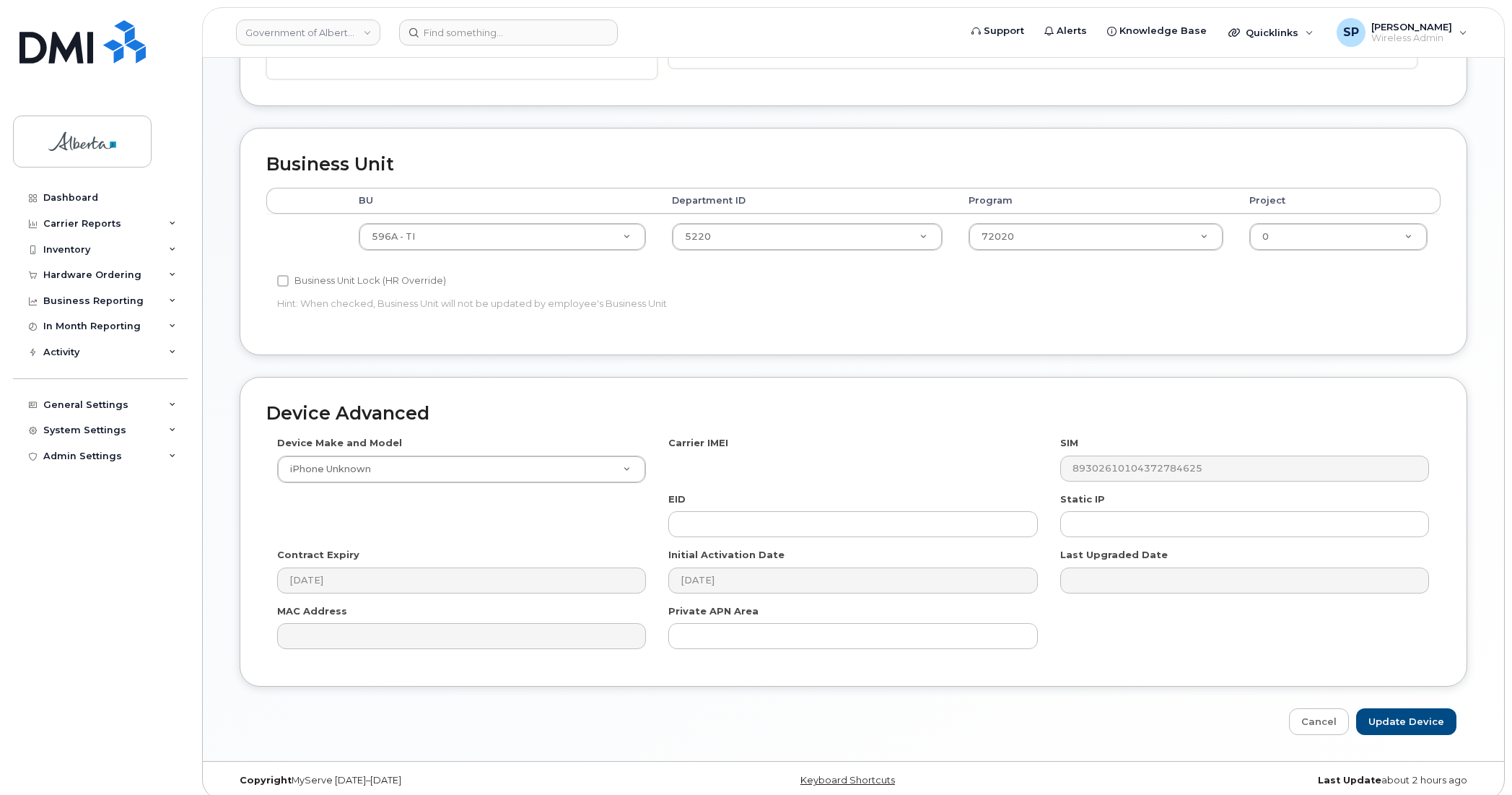
scroll to position [471, 0]
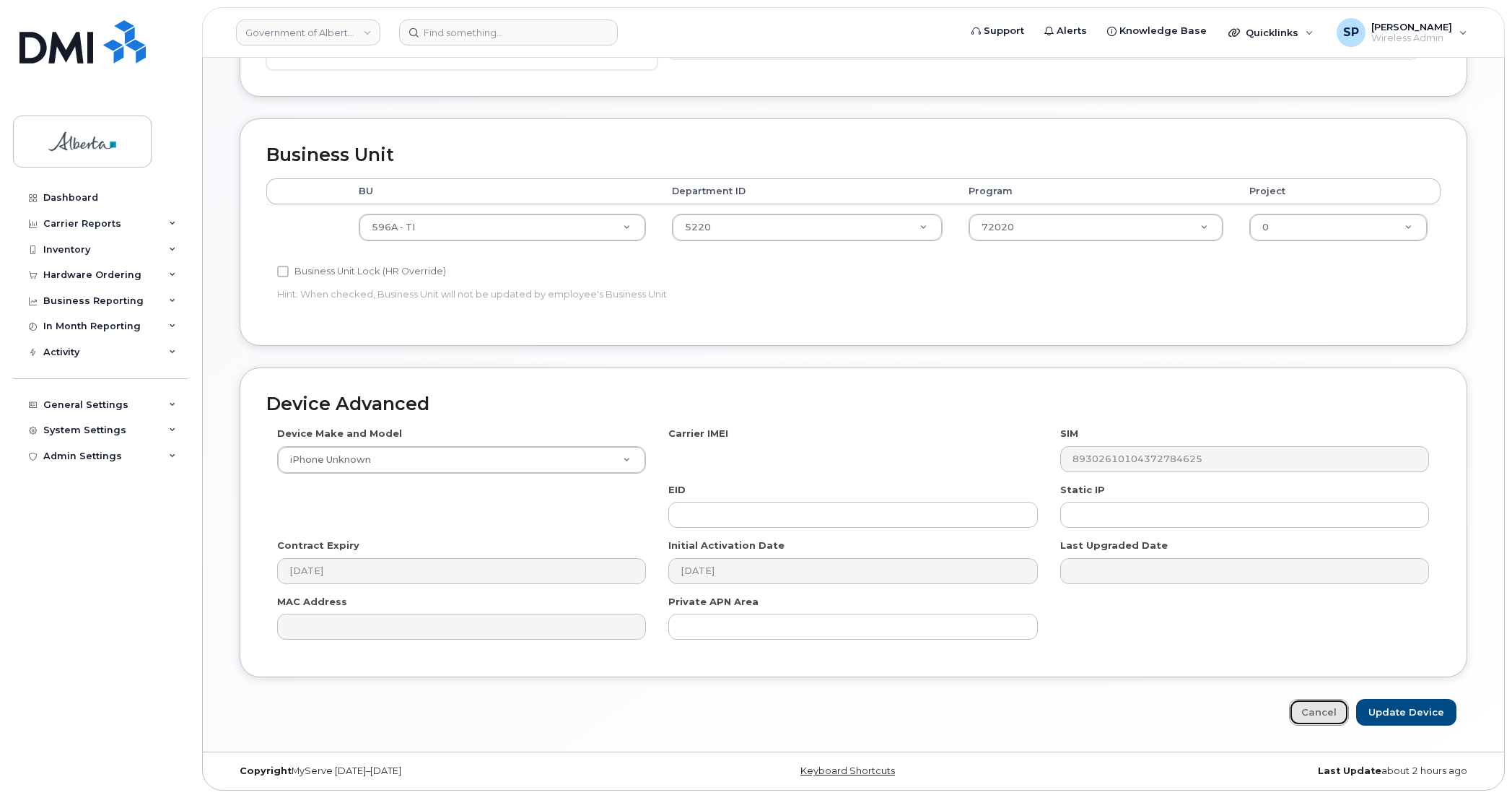
click at [1341, 707] on link "Cancel" at bounding box center [1319, 712] width 60 height 27
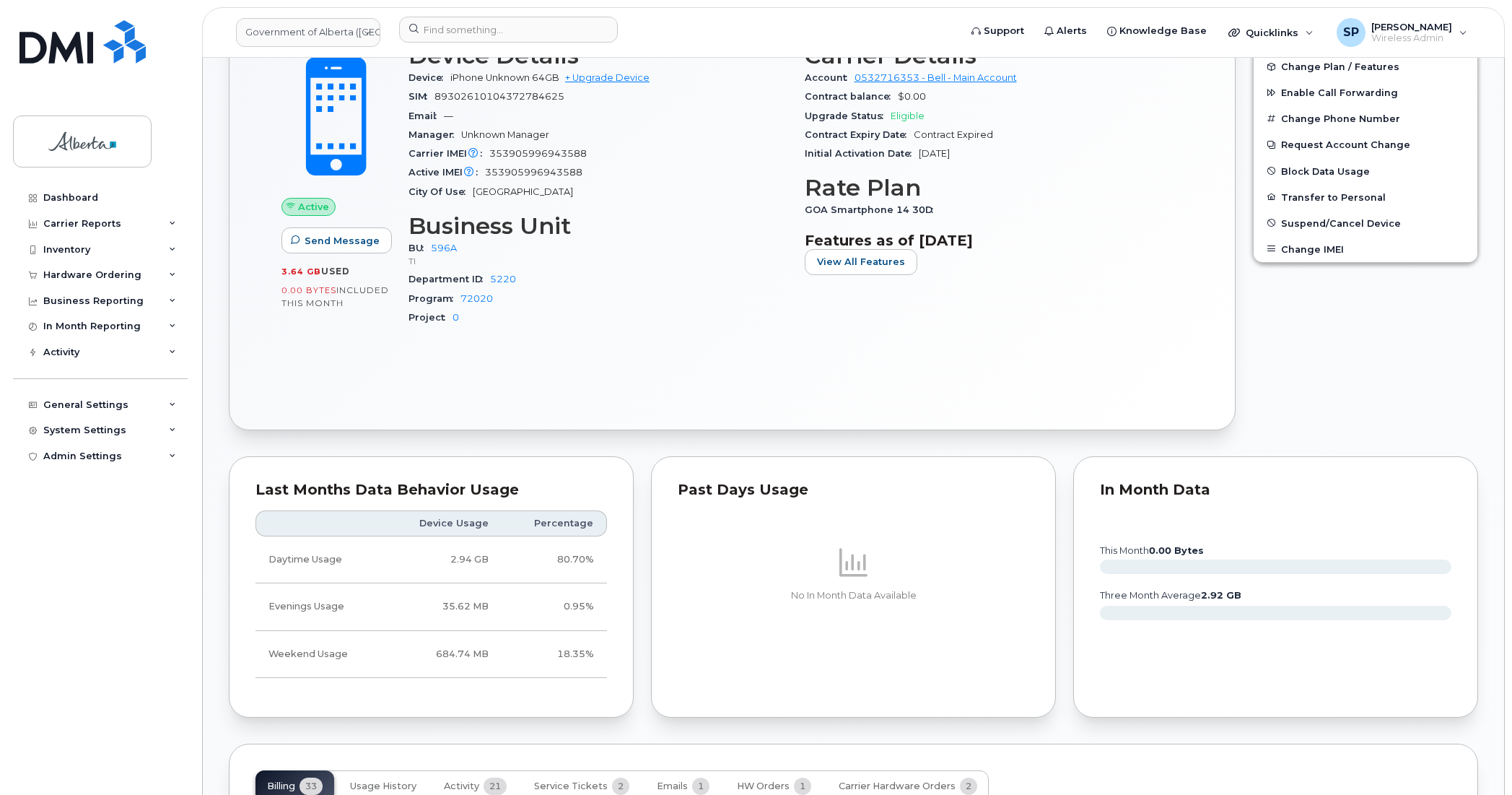
scroll to position [1001, 0]
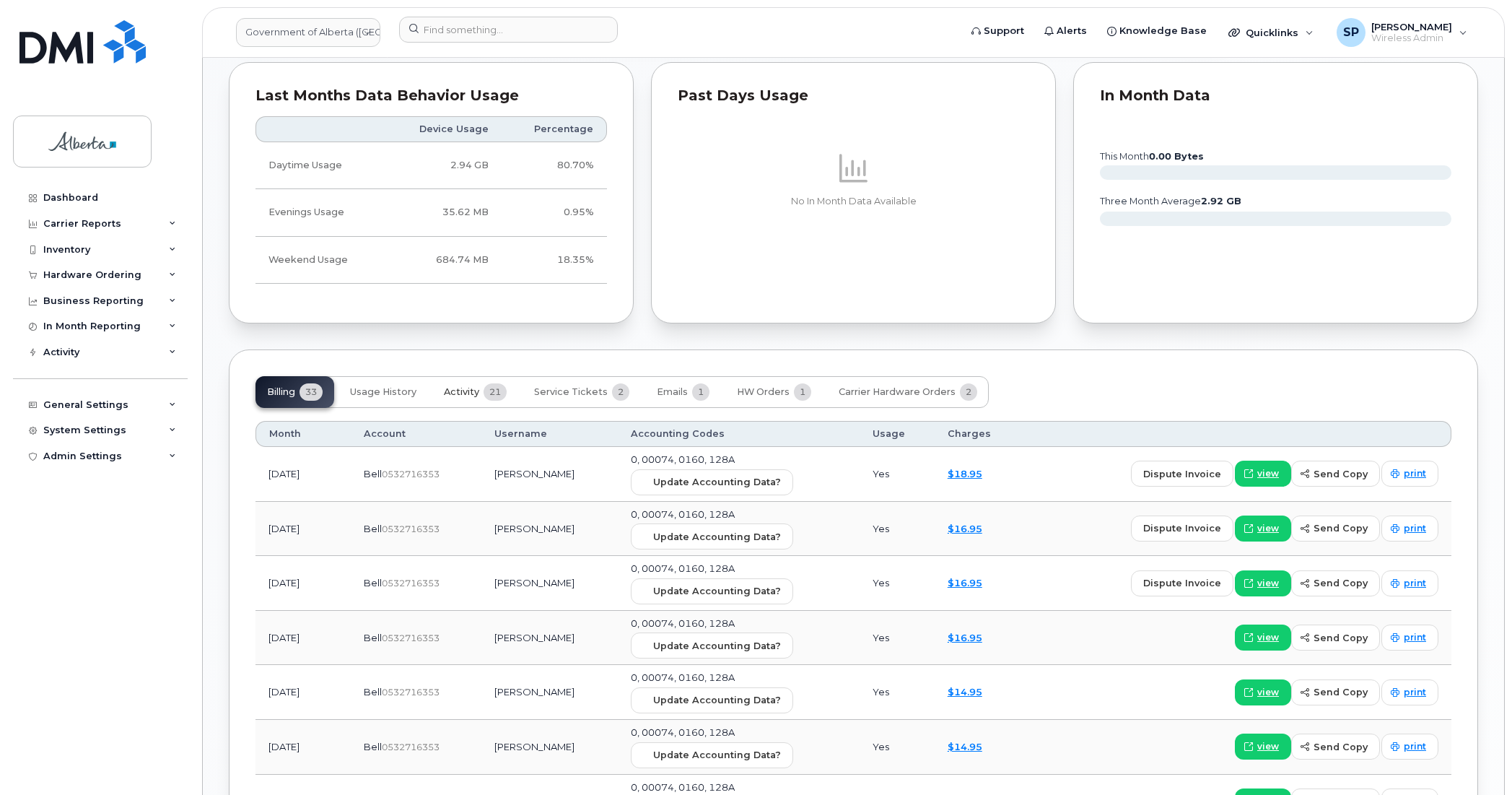
click at [457, 394] on span "Activity" at bounding box center [461, 391] width 35 height 11
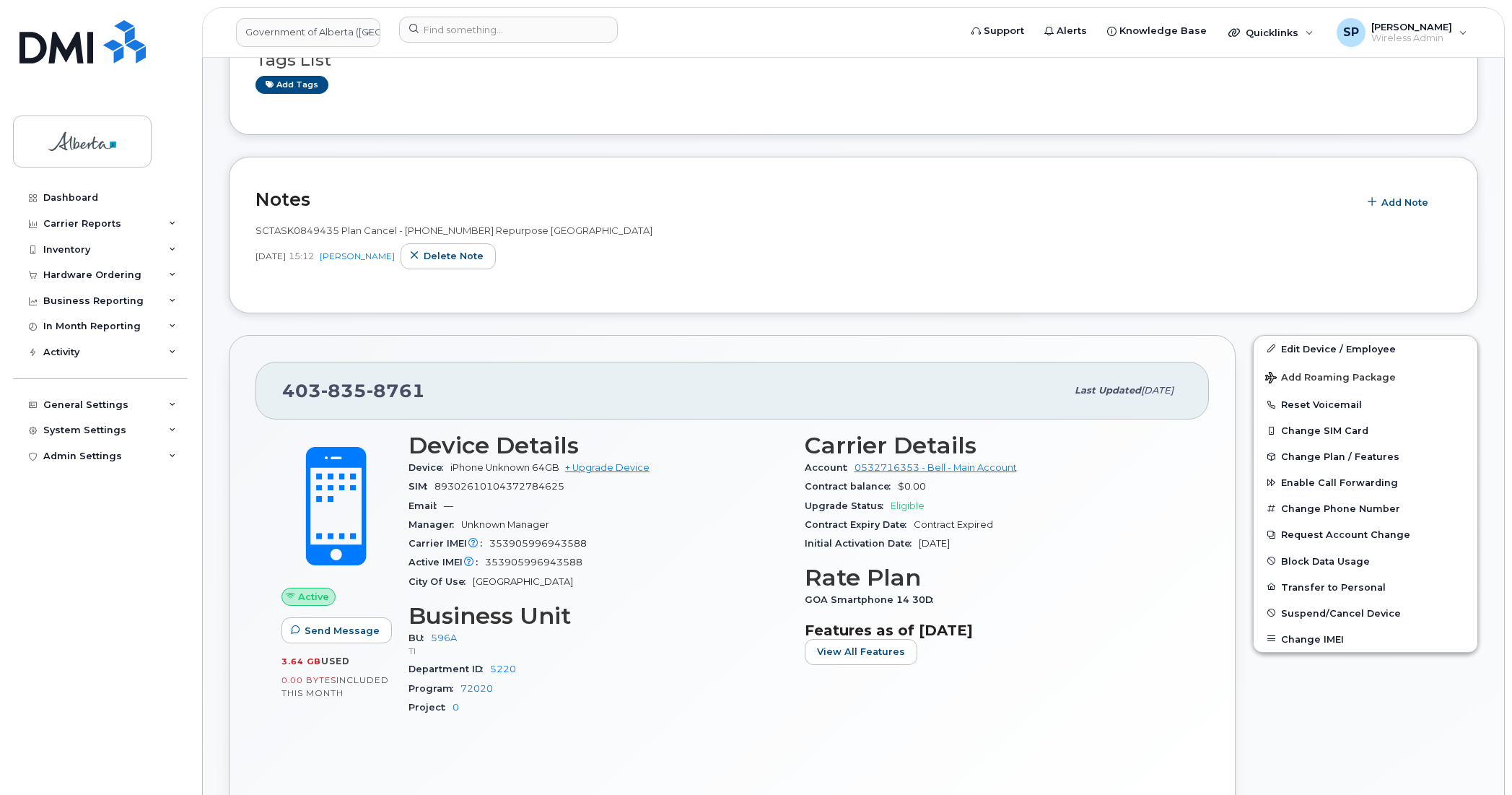
scroll to position [187, 0]
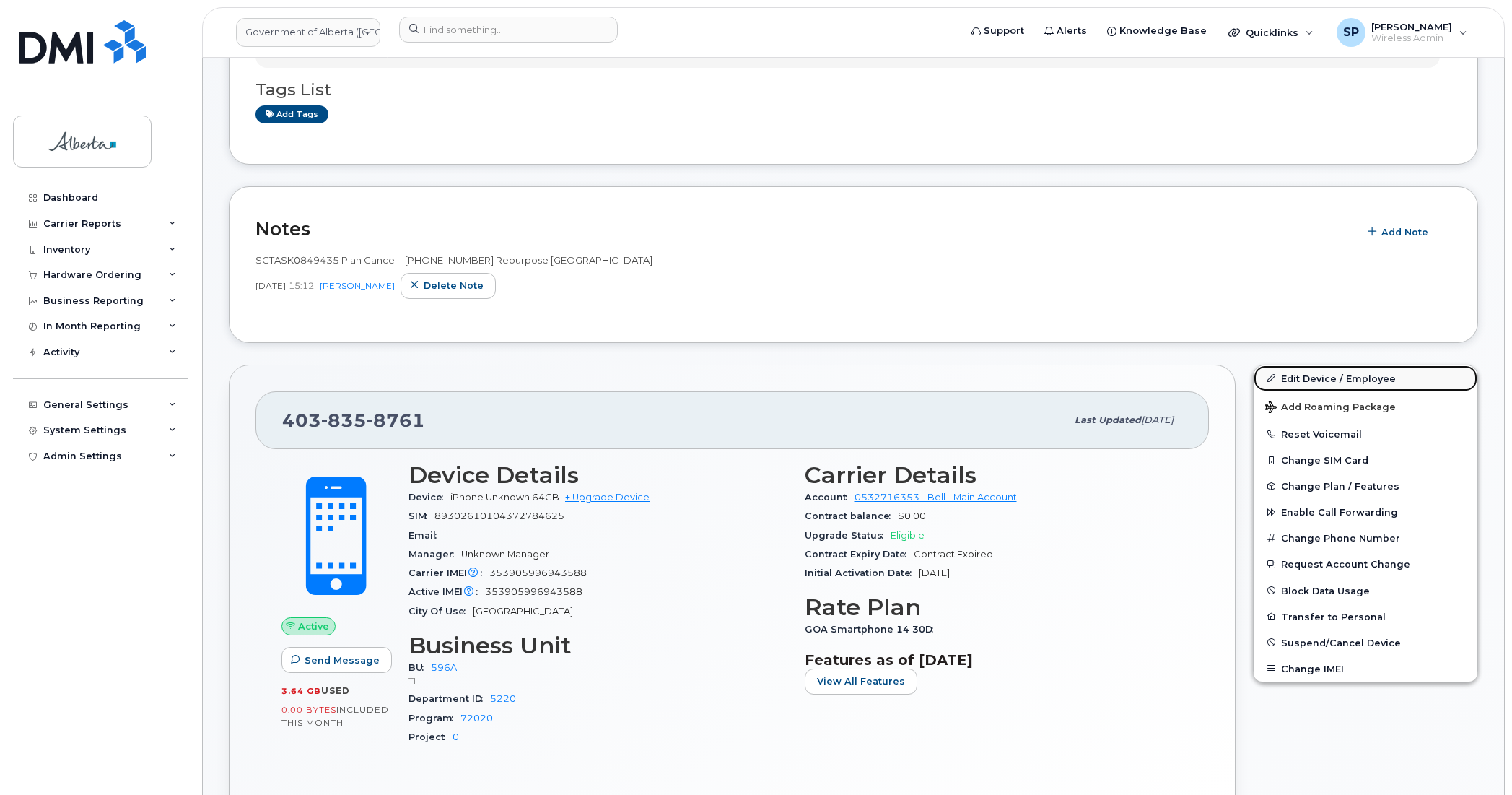
click at [1310, 379] on link "Edit Device / Employee" at bounding box center [1366, 378] width 223 height 26
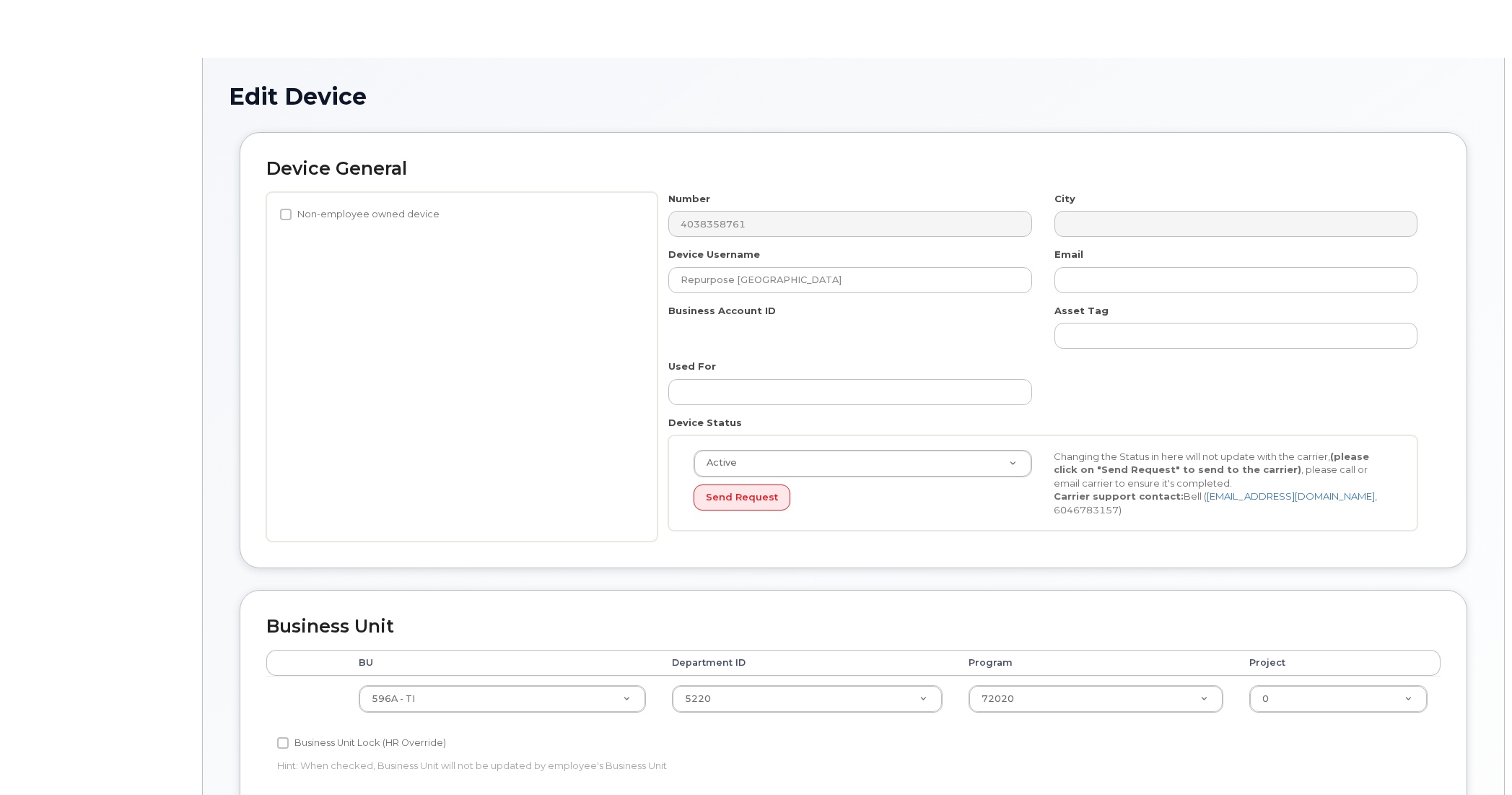
select select "4797729"
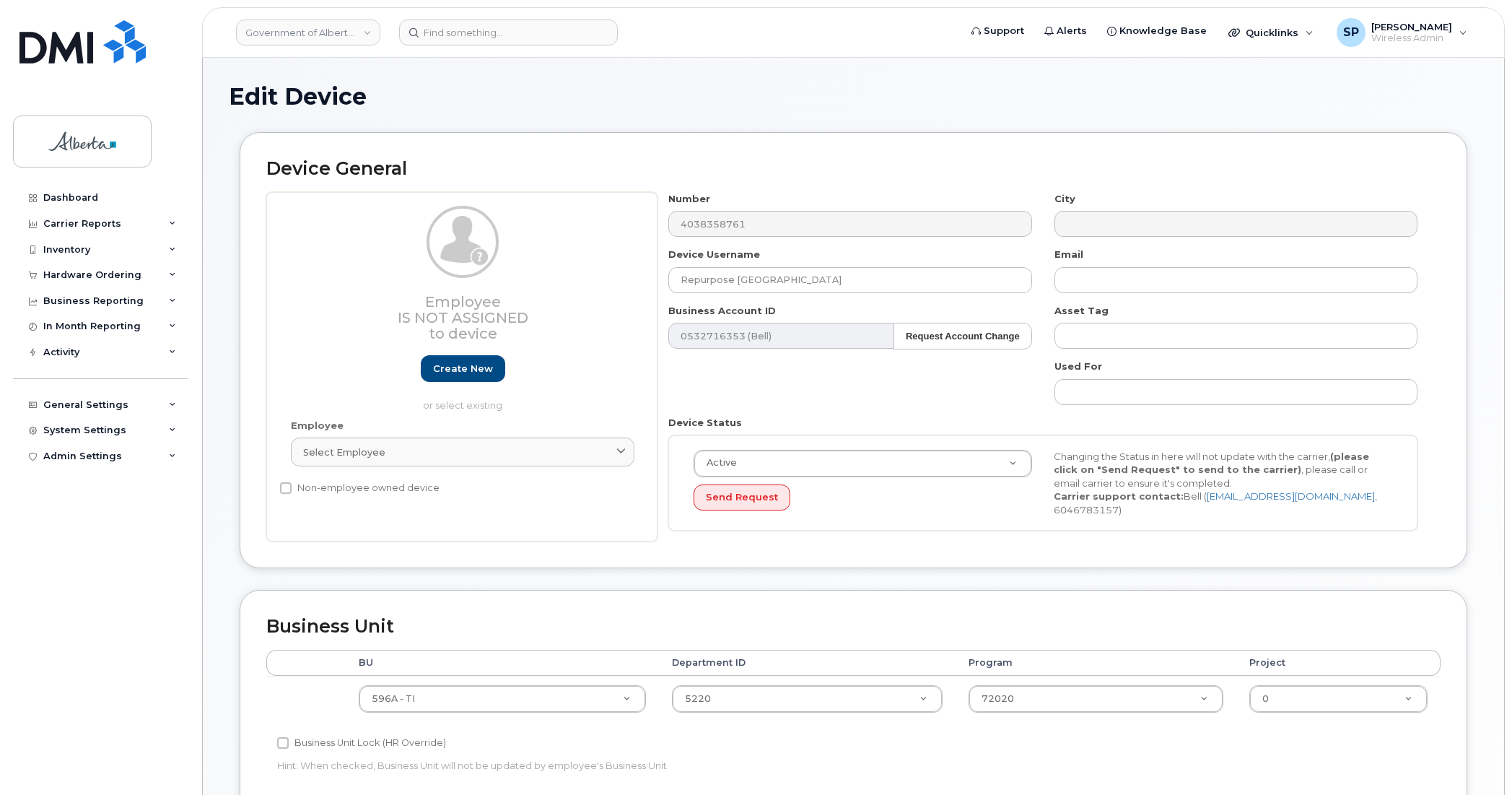
click at [73, 543] on div "Dashboard Carrier Reports Monthly Billing Data Daily Data Pooling Data Behavior…" at bounding box center [101, 479] width 178 height 588
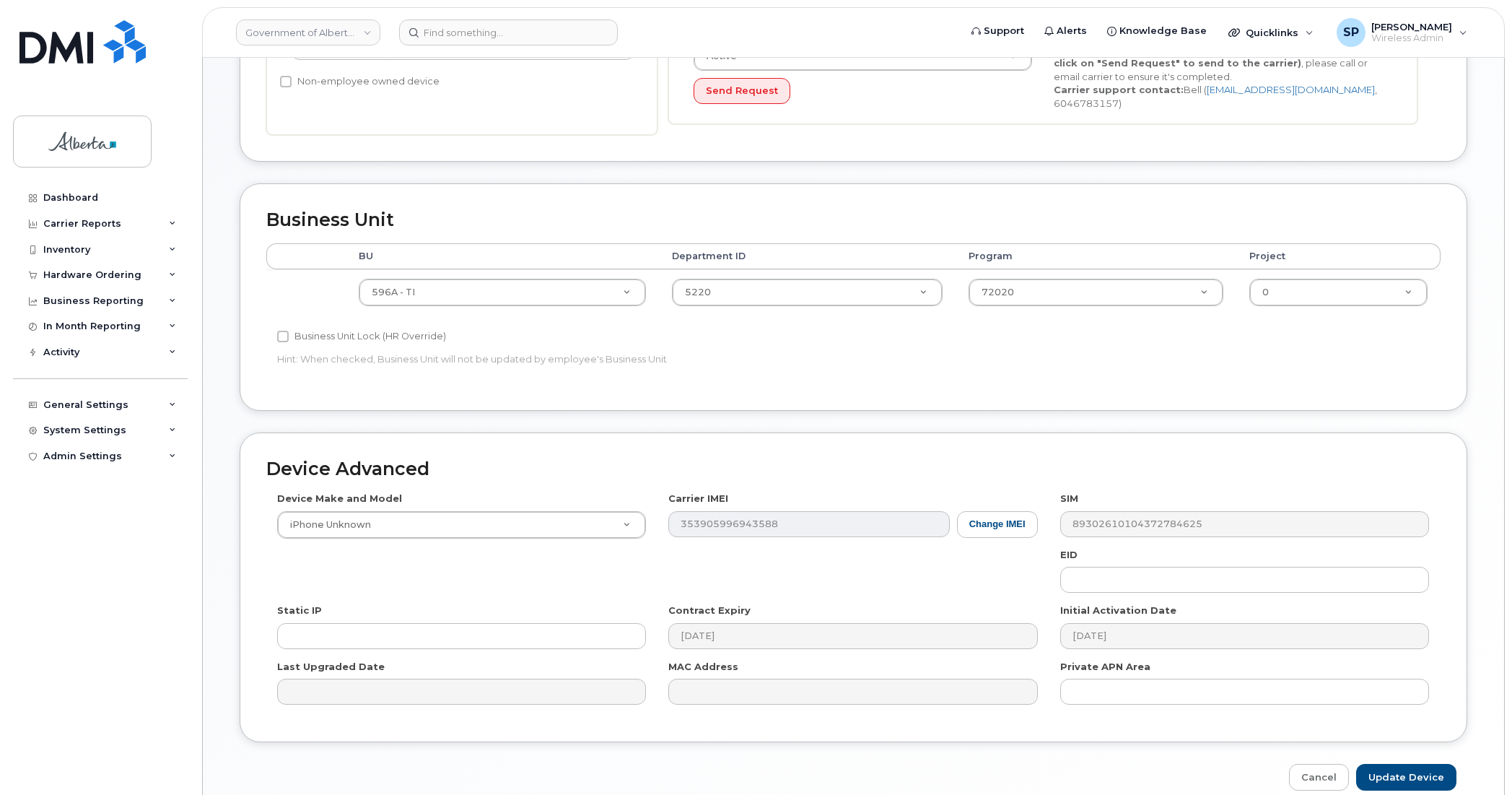
scroll to position [471, 0]
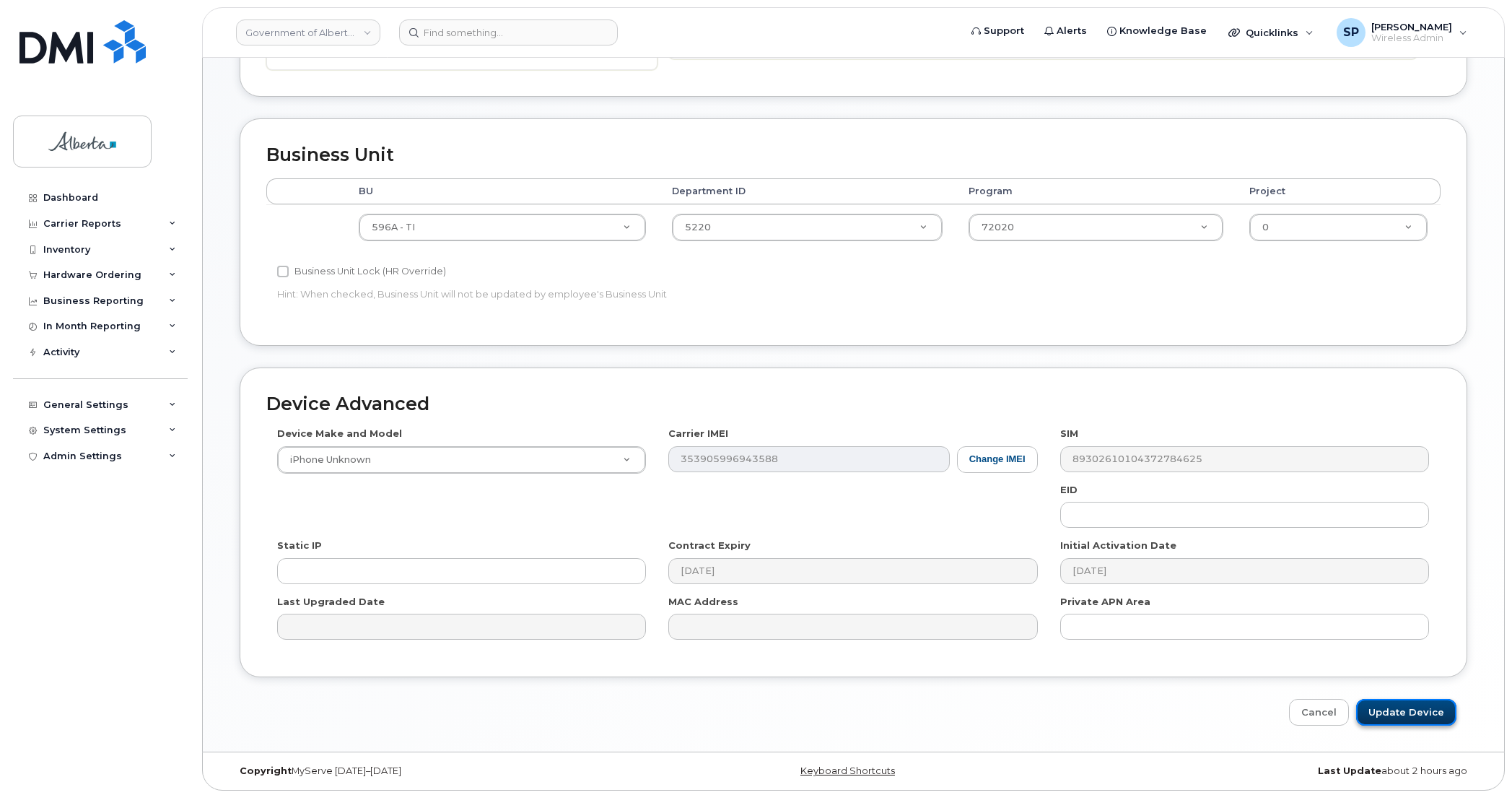
click at [1408, 704] on input "Update Device" at bounding box center [1406, 712] width 101 height 27
type input "Saving..."
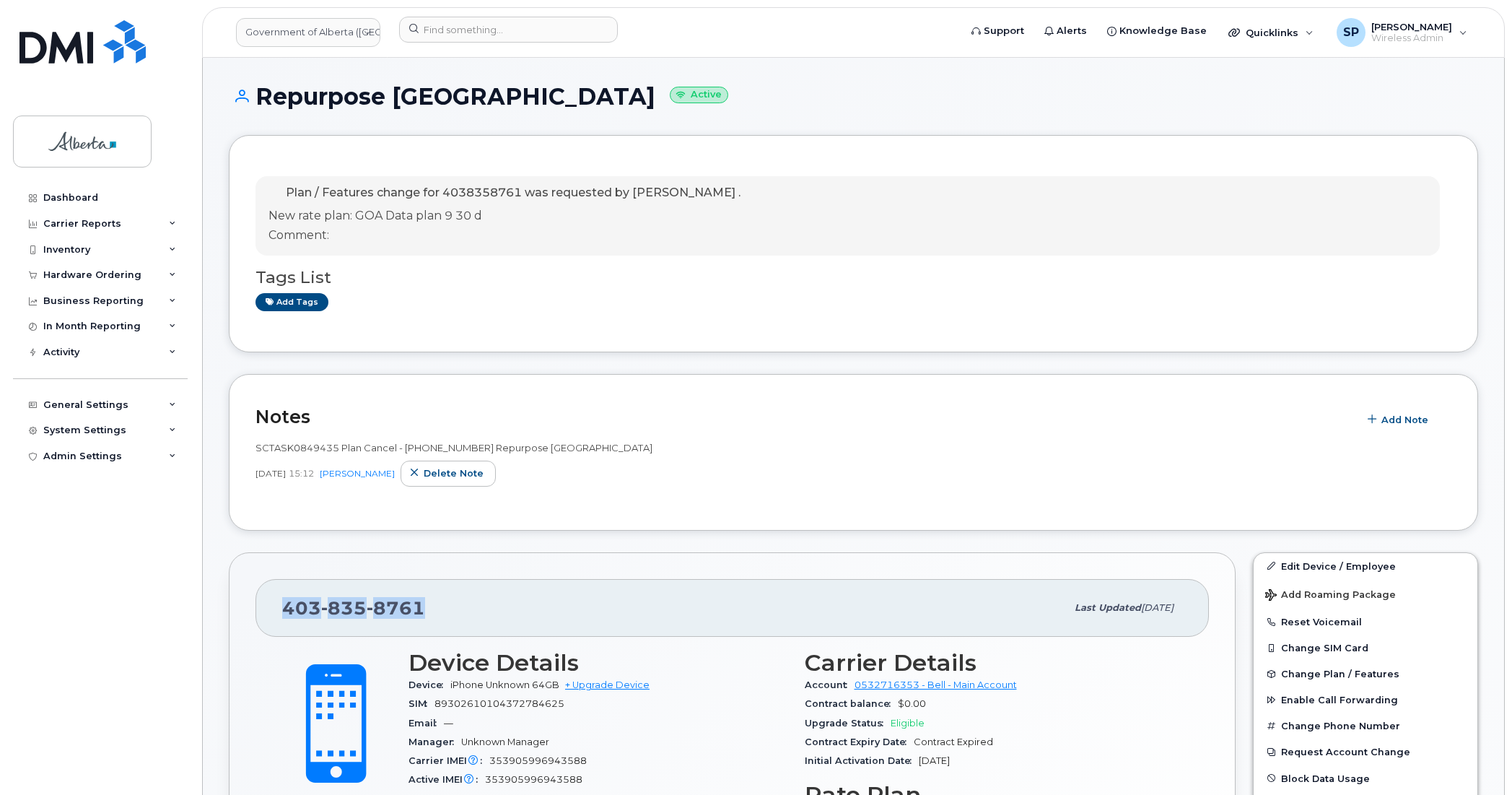
drag, startPoint x: 425, startPoint y: 602, endPoint x: 279, endPoint y: 606, distance: 146.1
click at [279, 606] on div "[PHONE_NUMBER] Last updated [DATE]" at bounding box center [732, 608] width 953 height 58
copy span "[PHONE_NUMBER]"
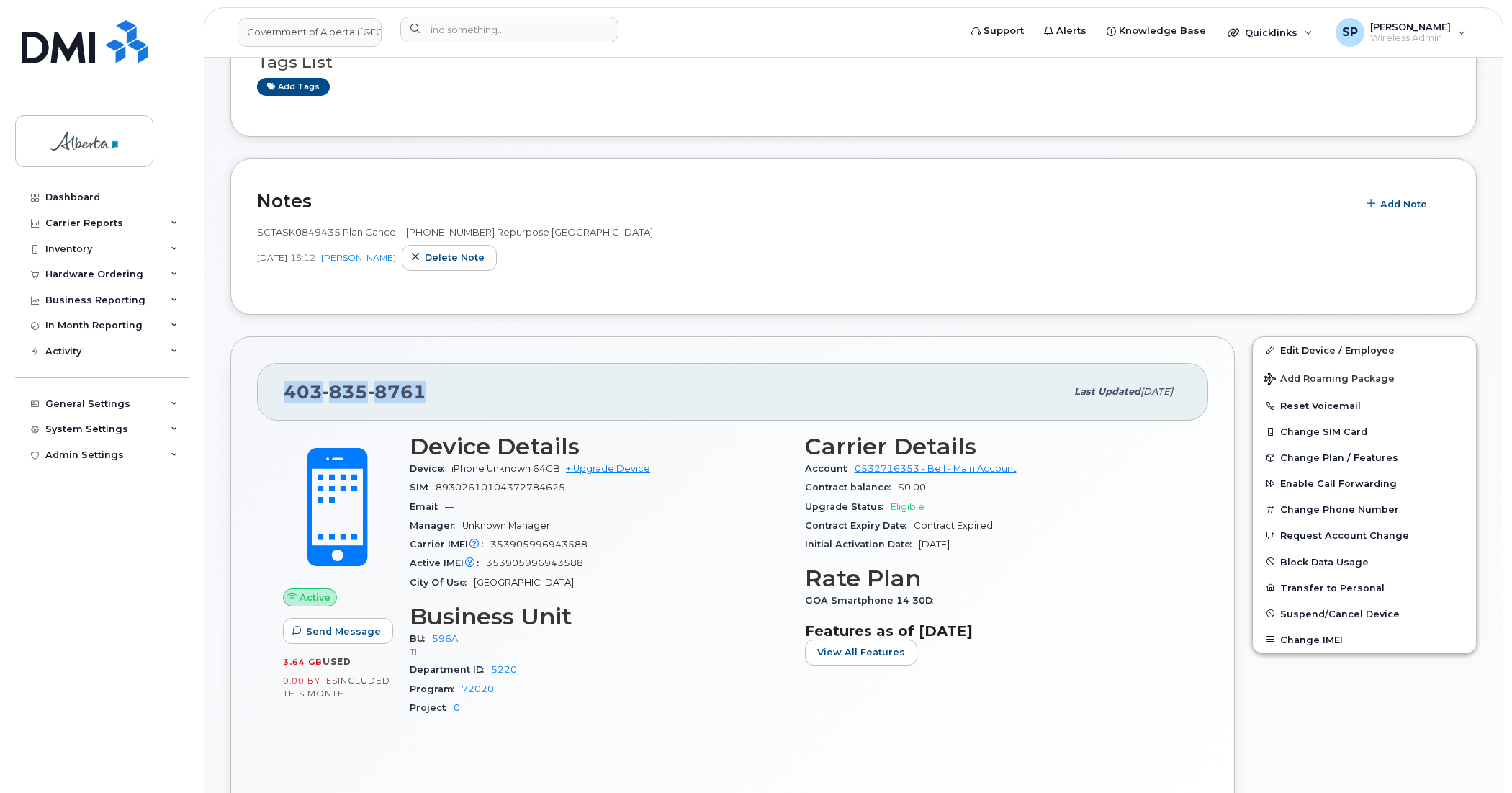
scroll to position [245, 0]
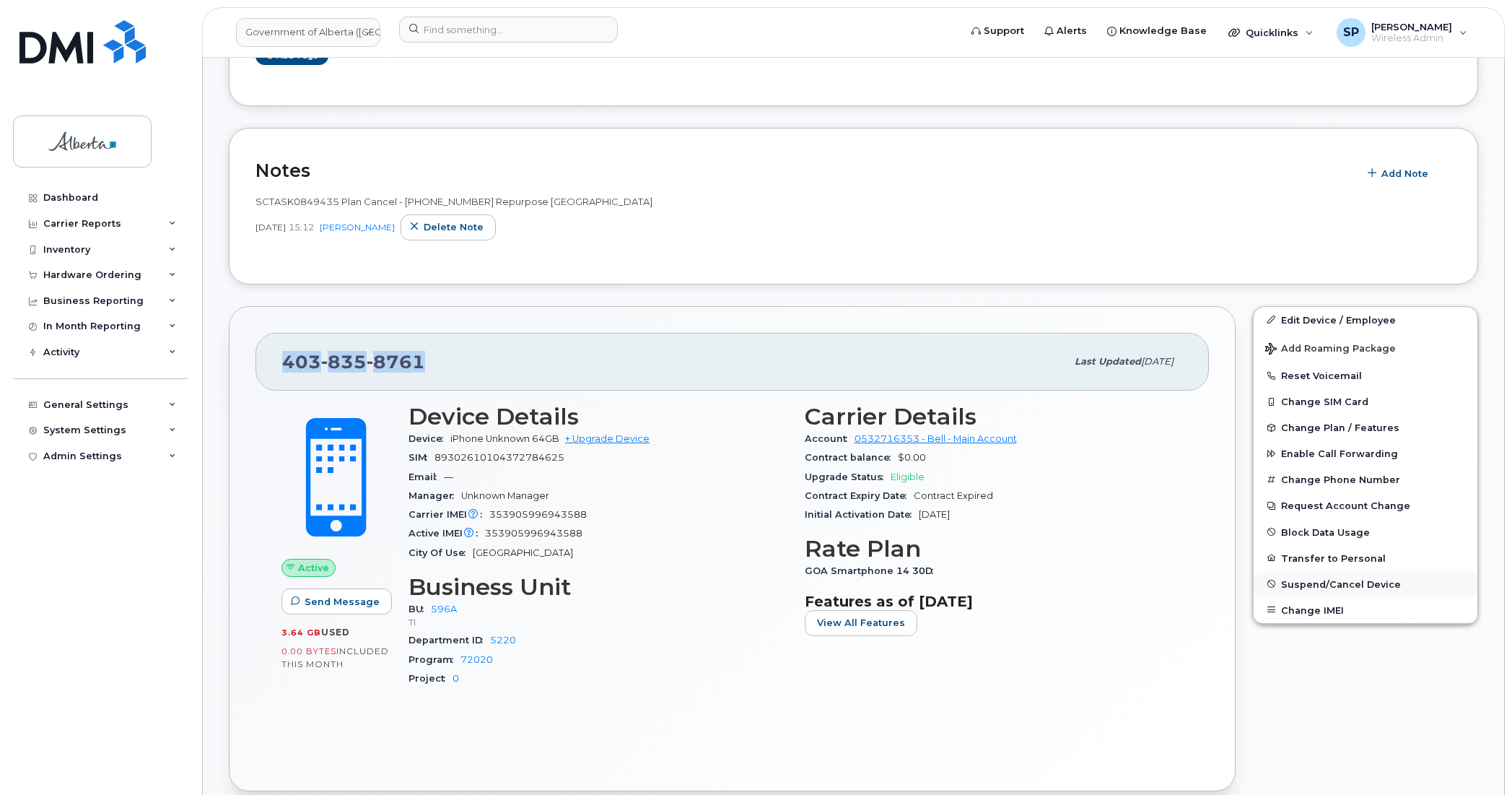
click at [1319, 584] on span "Suspend/Cancel Device" at bounding box center [1341, 584] width 119 height 11
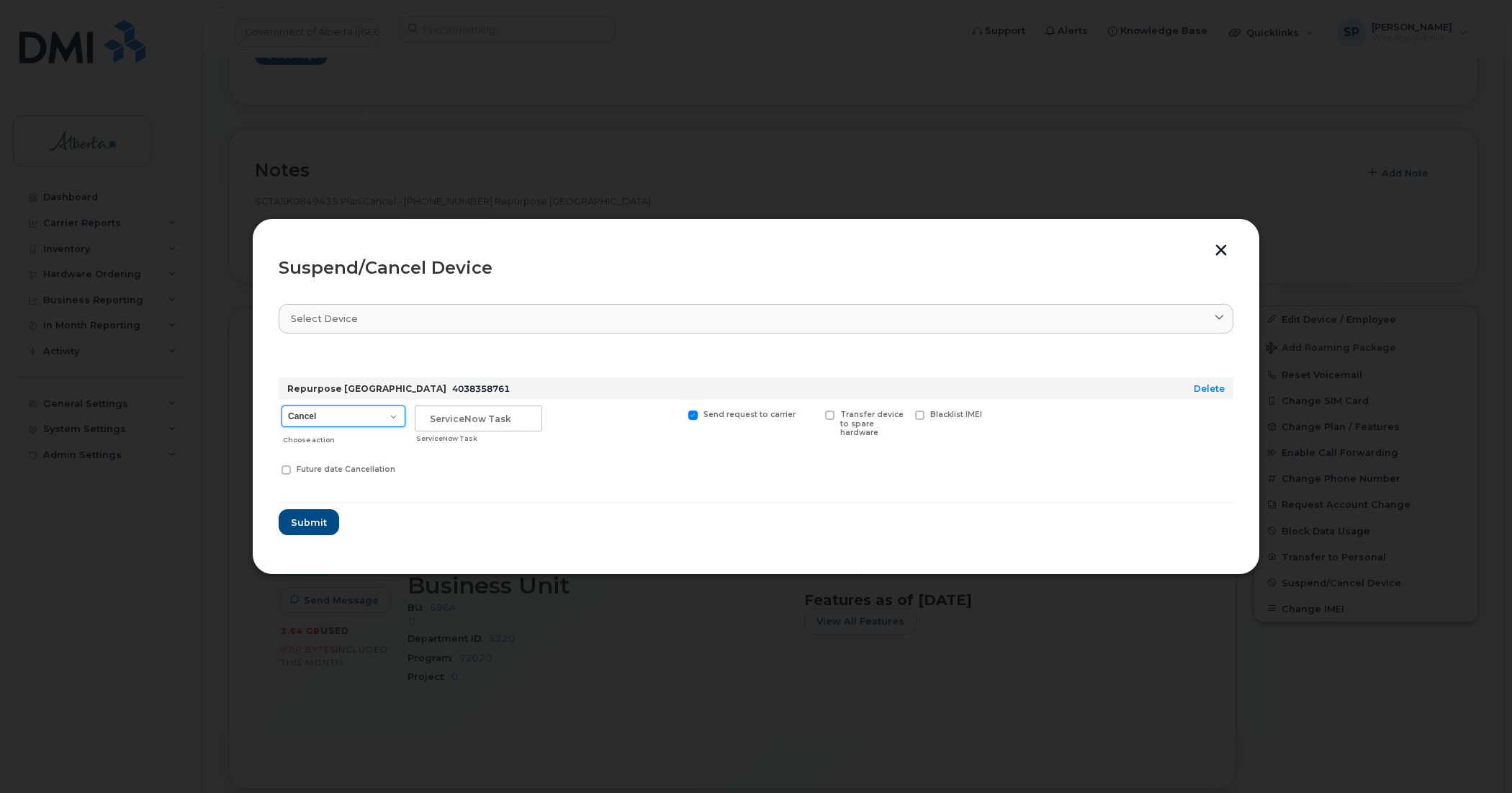
click at [367, 420] on select "Cancel Suspend - Extend Suspension Suspend - Reduced Rate Suspend - Lost Device…" at bounding box center [343, 416] width 123 height 21
select select "[object Object]"
click at [281, 406] on select "Cancel Suspend - Extend Suspension Suspend - Reduced Rate Suspend - Lost Device…" at bounding box center [343, 416] width 123 height 21
click at [434, 418] on input "text" at bounding box center [478, 418] width 128 height 26
paste input "SCTASK0849435"
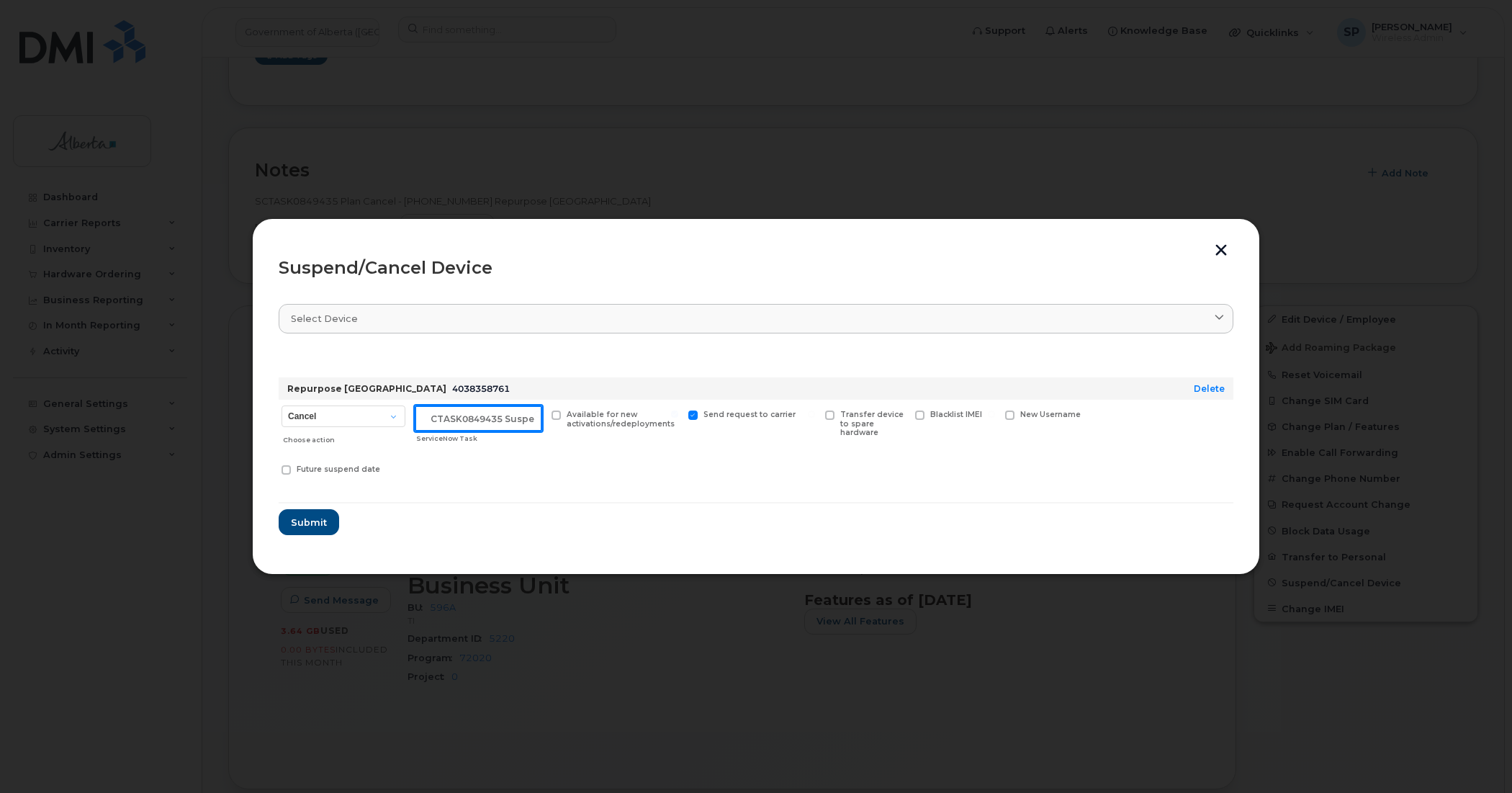
scroll to position [0, 12]
type input "SCTASK0849435 Suspend"
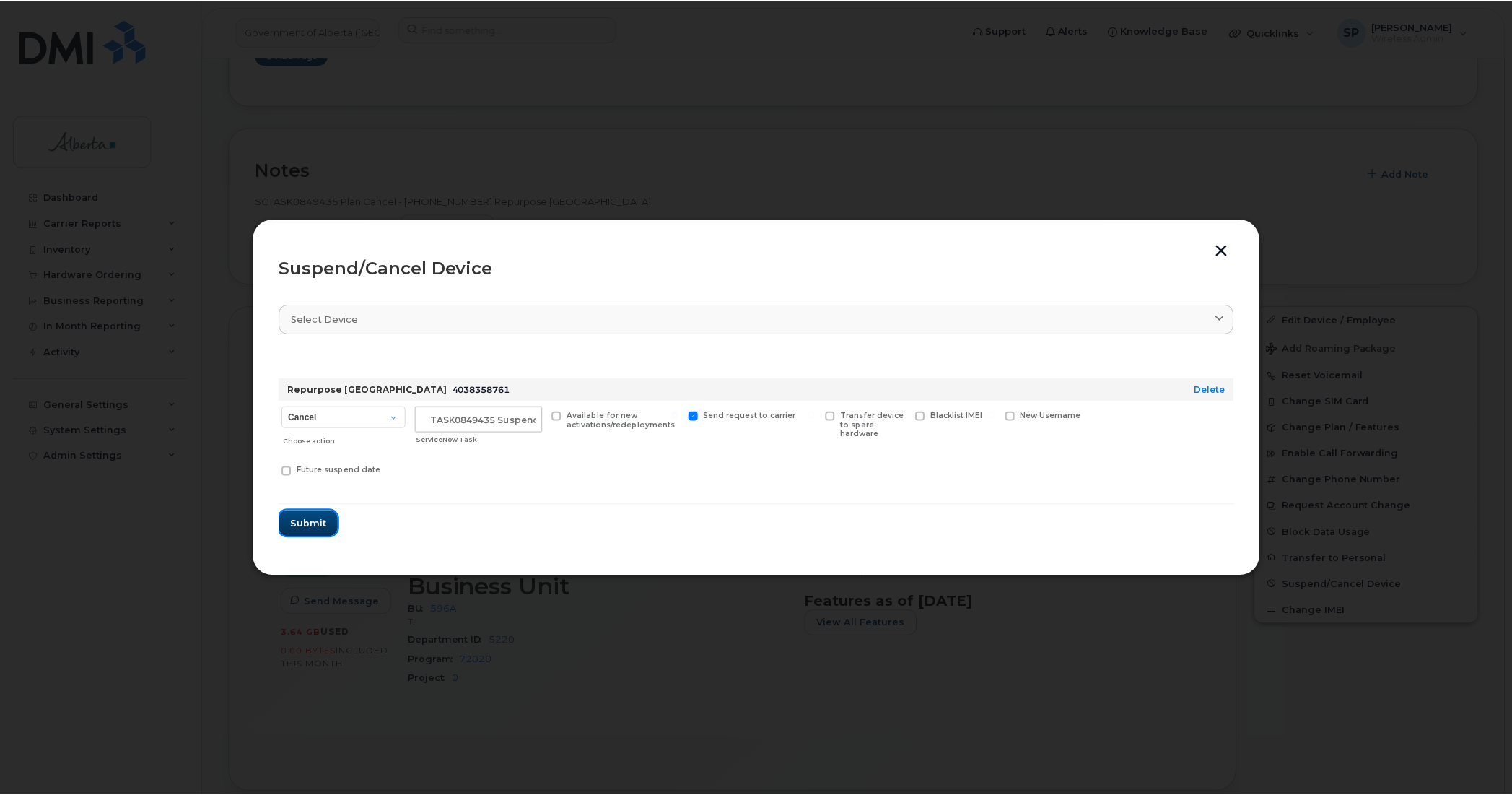
scroll to position [0, 0]
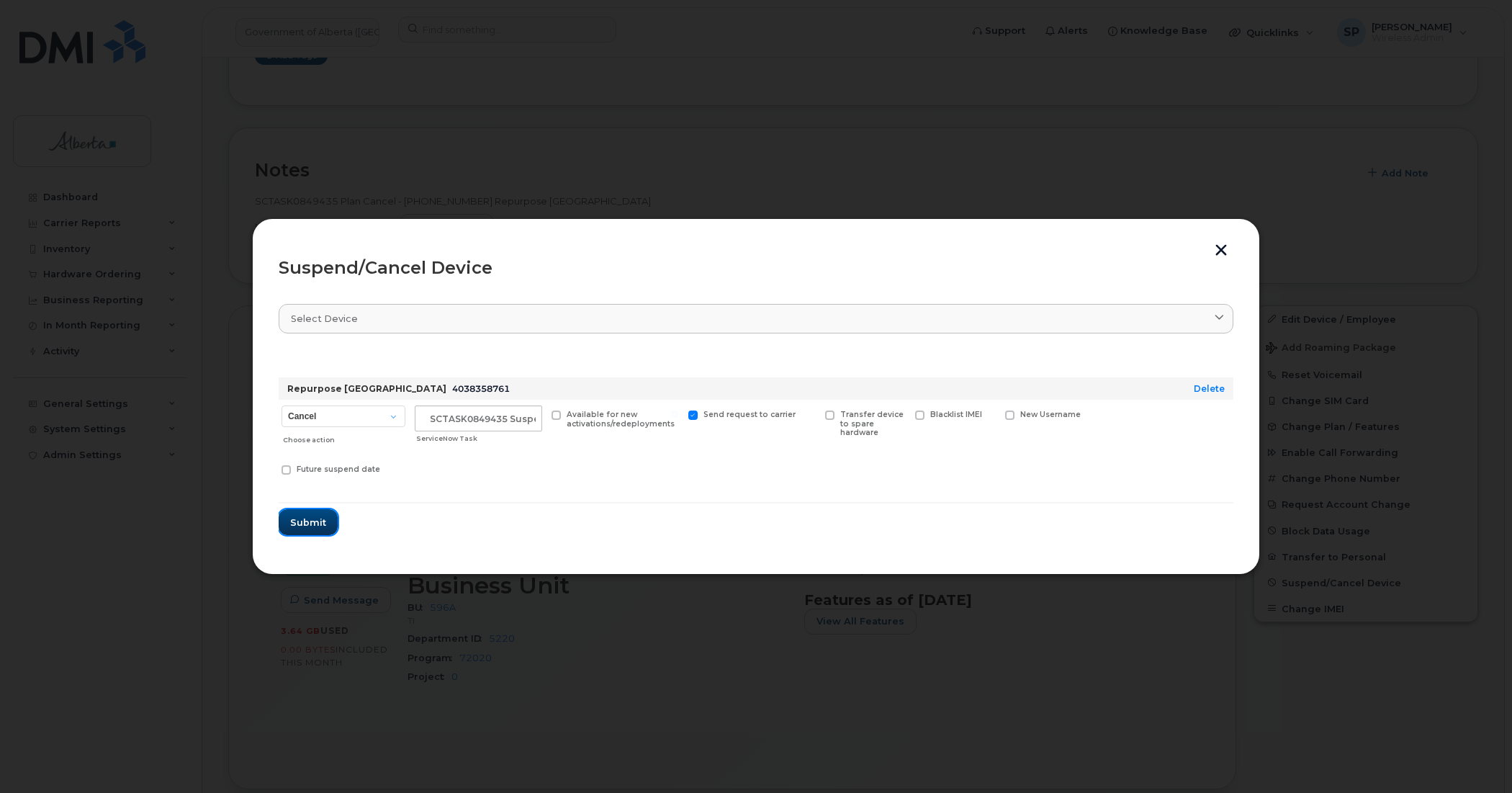
click at [300, 526] on span "Submit" at bounding box center [308, 522] width 36 height 14
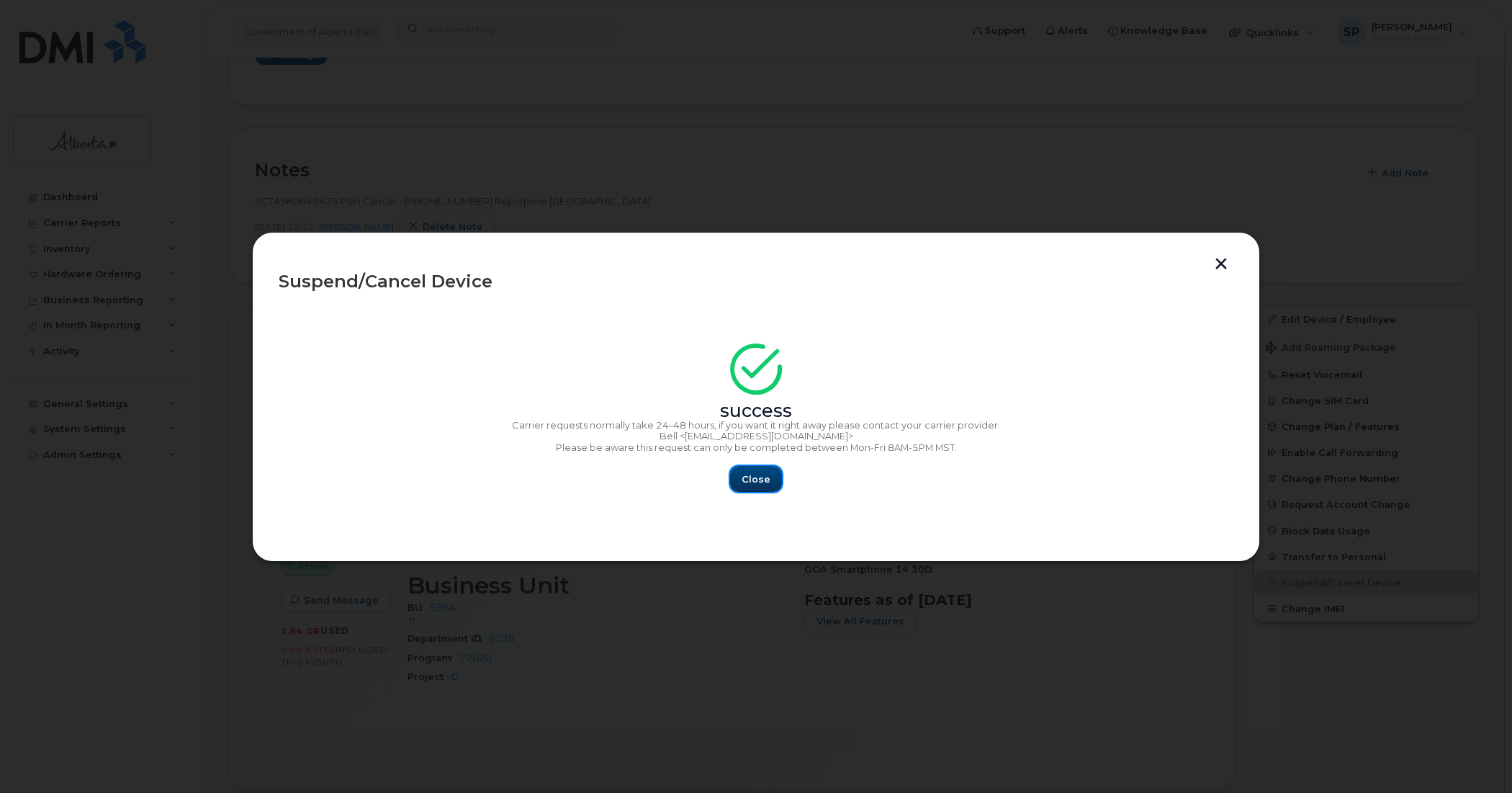
click at [757, 480] on span "Close" at bounding box center [756, 479] width 29 height 14
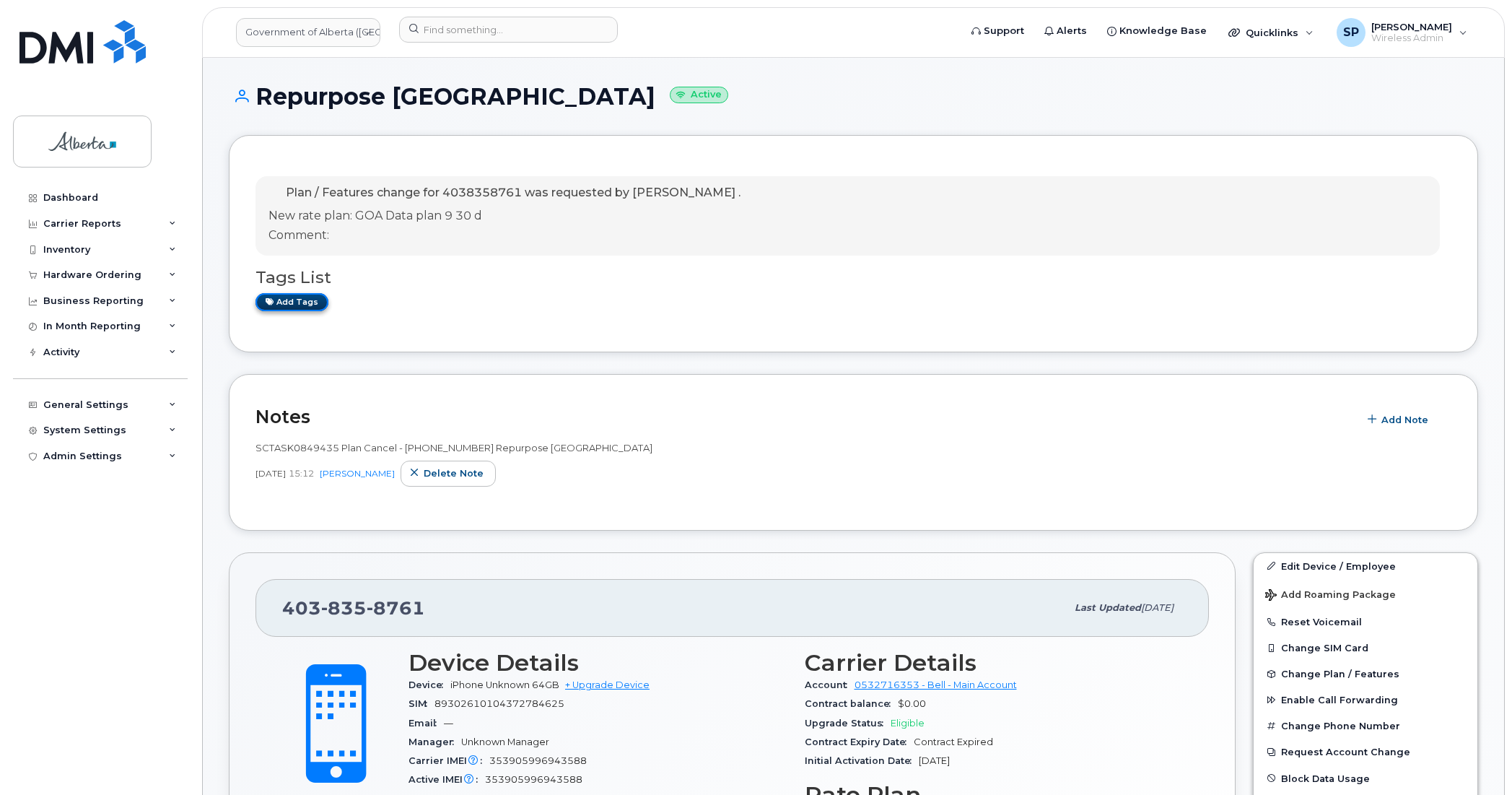
click at [300, 304] on link "Add tags" at bounding box center [291, 302] width 73 height 18
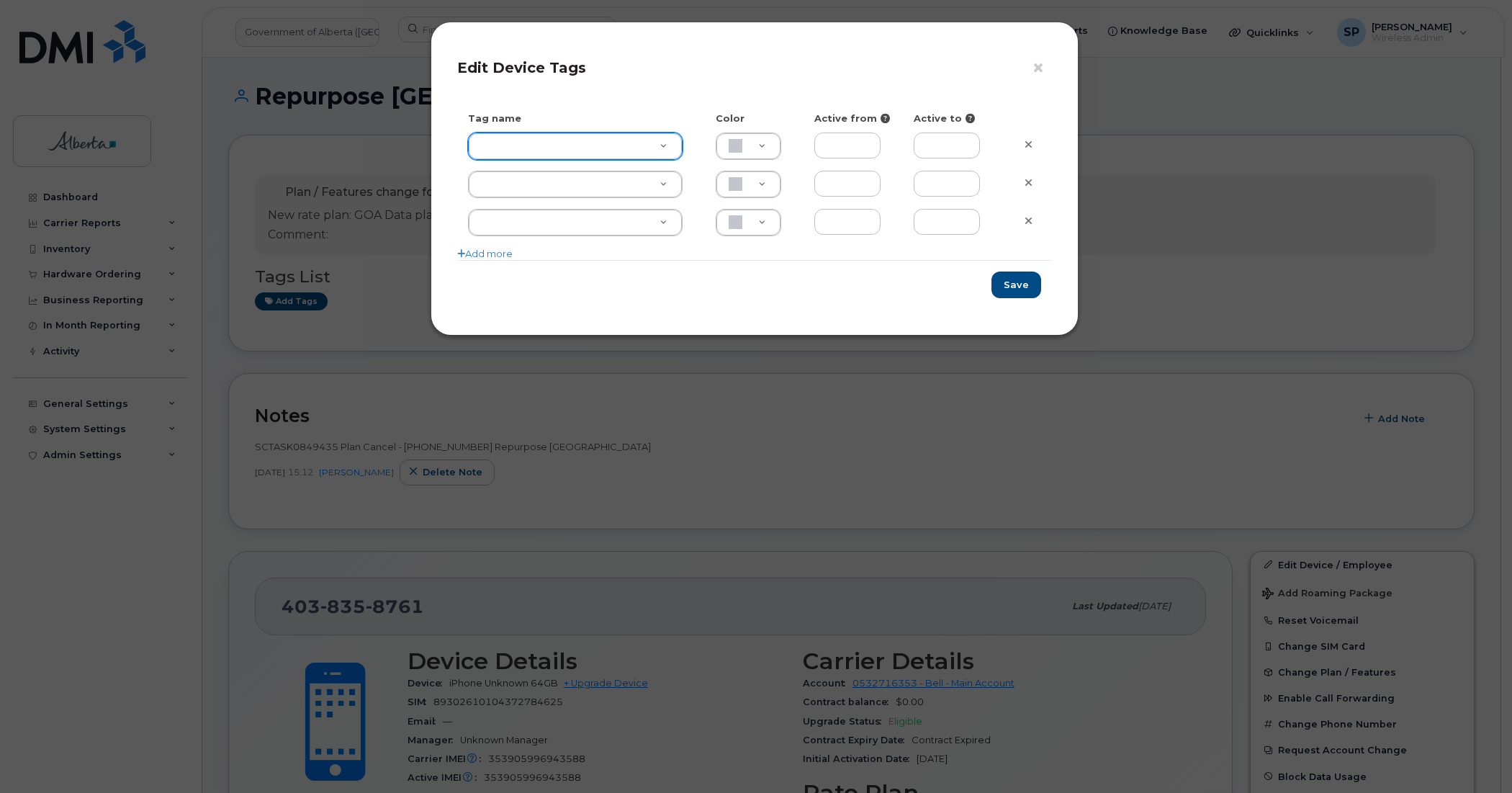
type input "s"
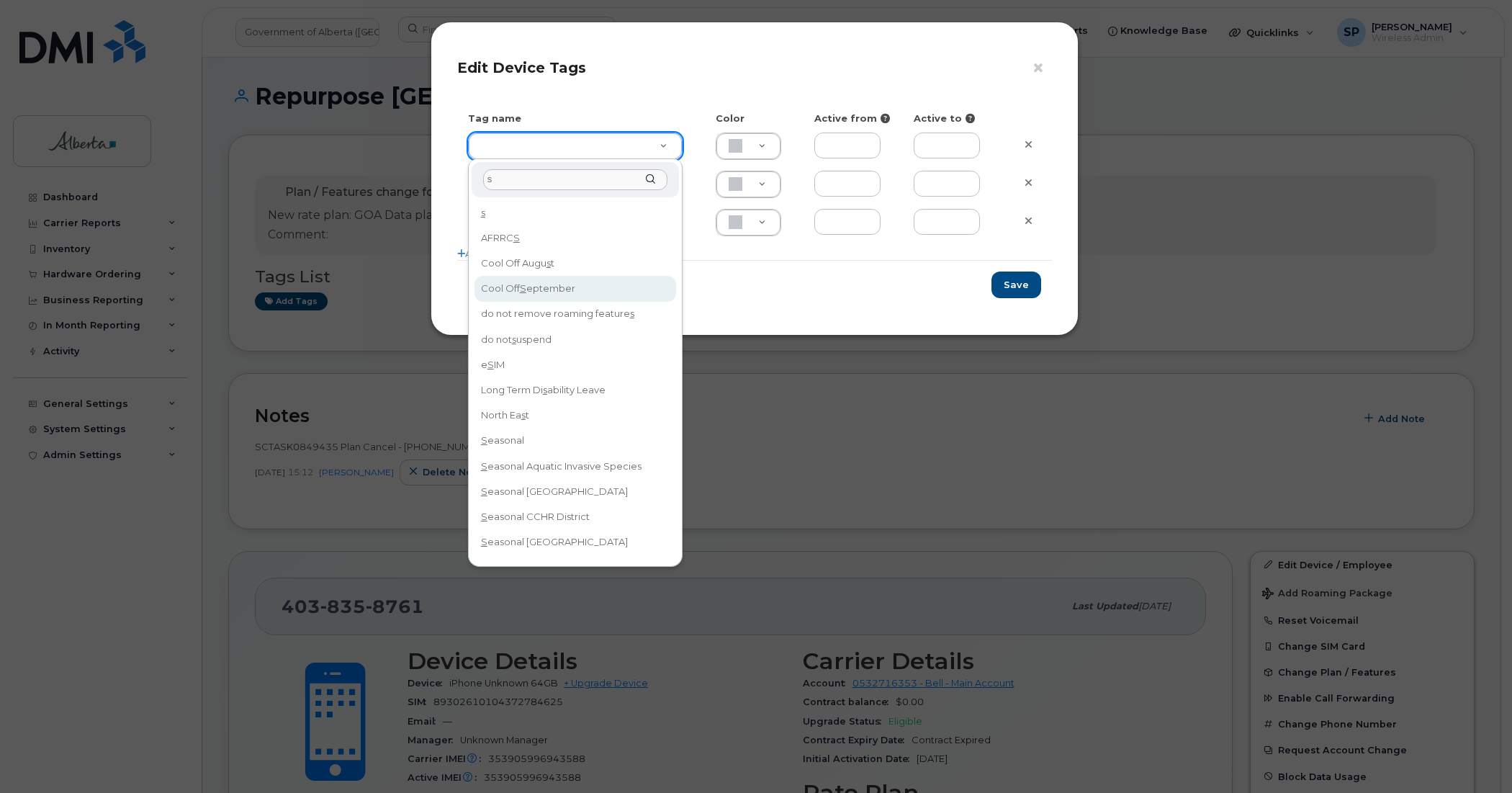
type input "s"
type input "Cool Off September"
type input "D6CDC1"
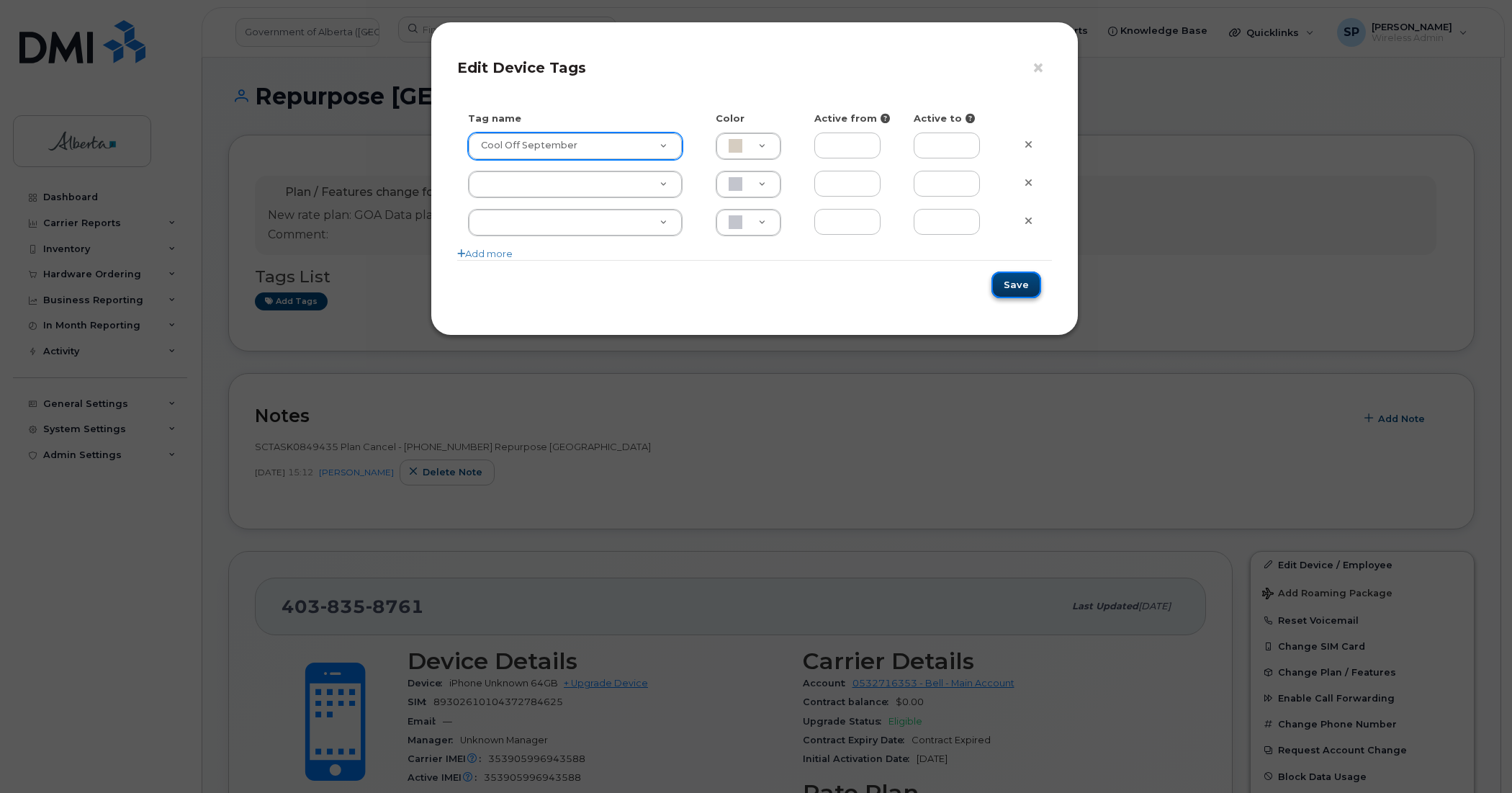
click at [1015, 281] on button "Save" at bounding box center [1016, 285] width 50 height 27
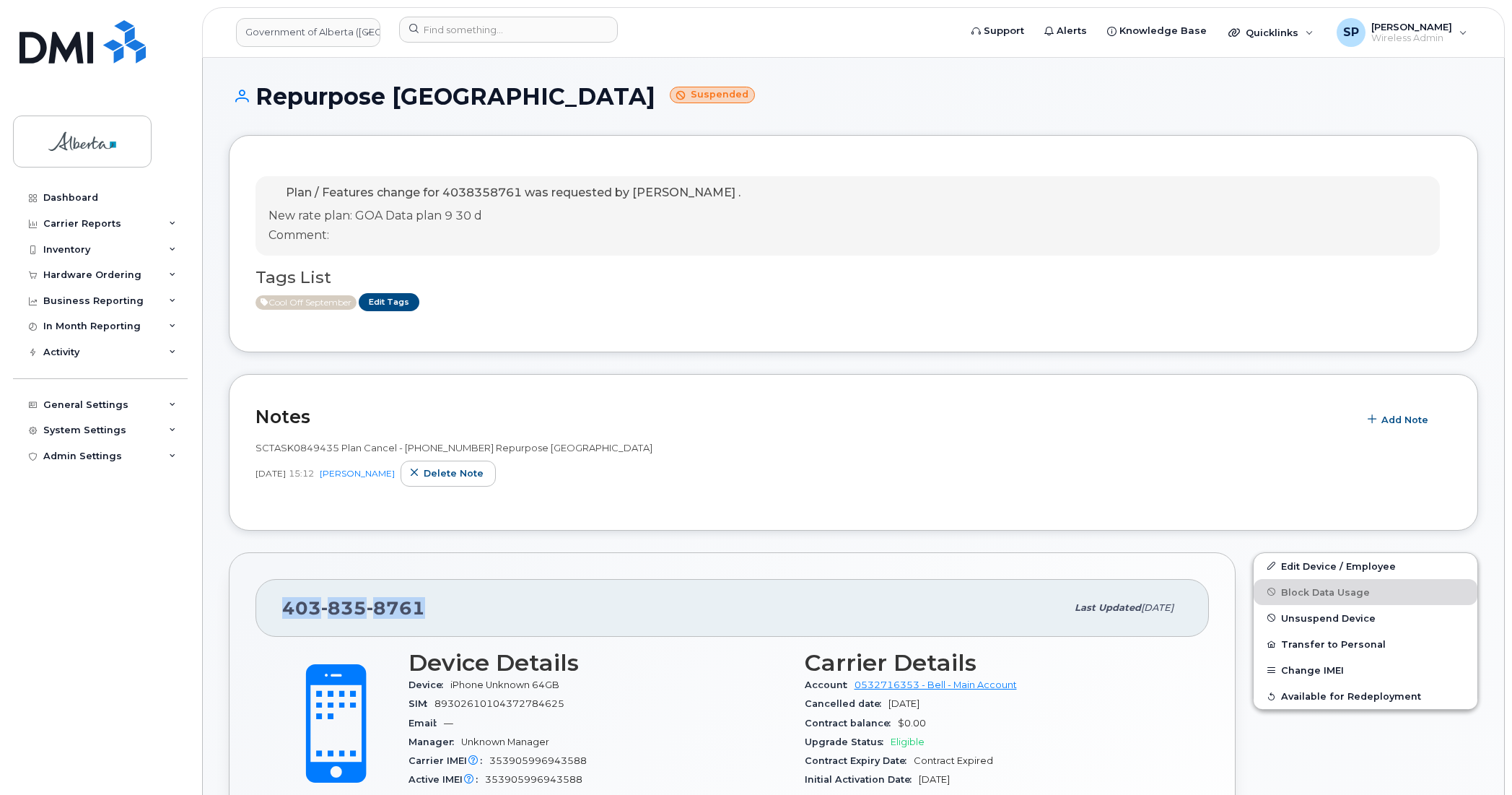
drag, startPoint x: 425, startPoint y: 604, endPoint x: 268, endPoint y: 615, distance: 157.4
click at [268, 615] on div "[PHONE_NUMBER] Last updated [DATE]" at bounding box center [732, 608] width 953 height 58
copy span "[PHONE_NUMBER]"
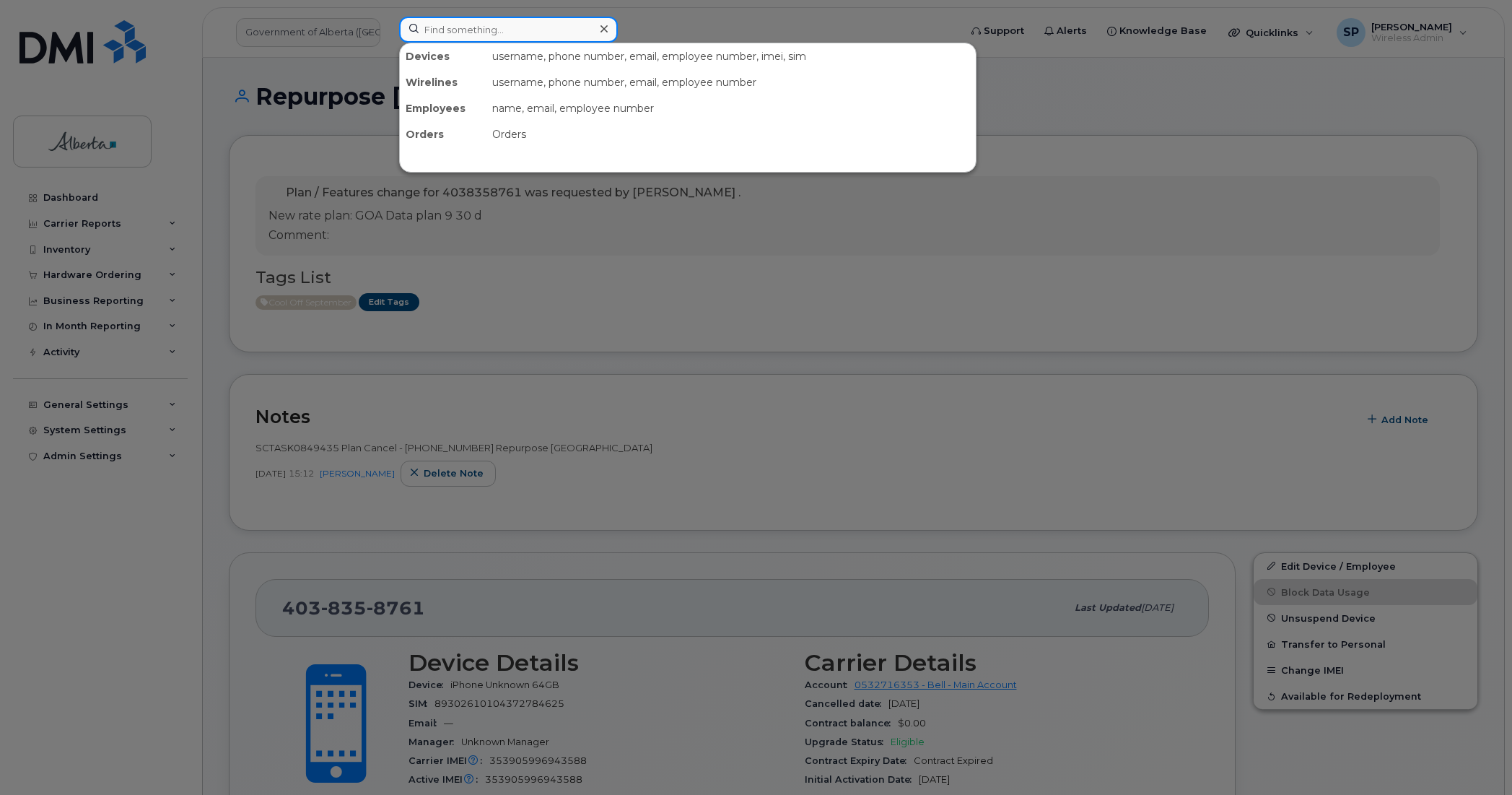
click at [498, 29] on input at bounding box center [508, 29] width 218 height 26
paste input "3689978902"
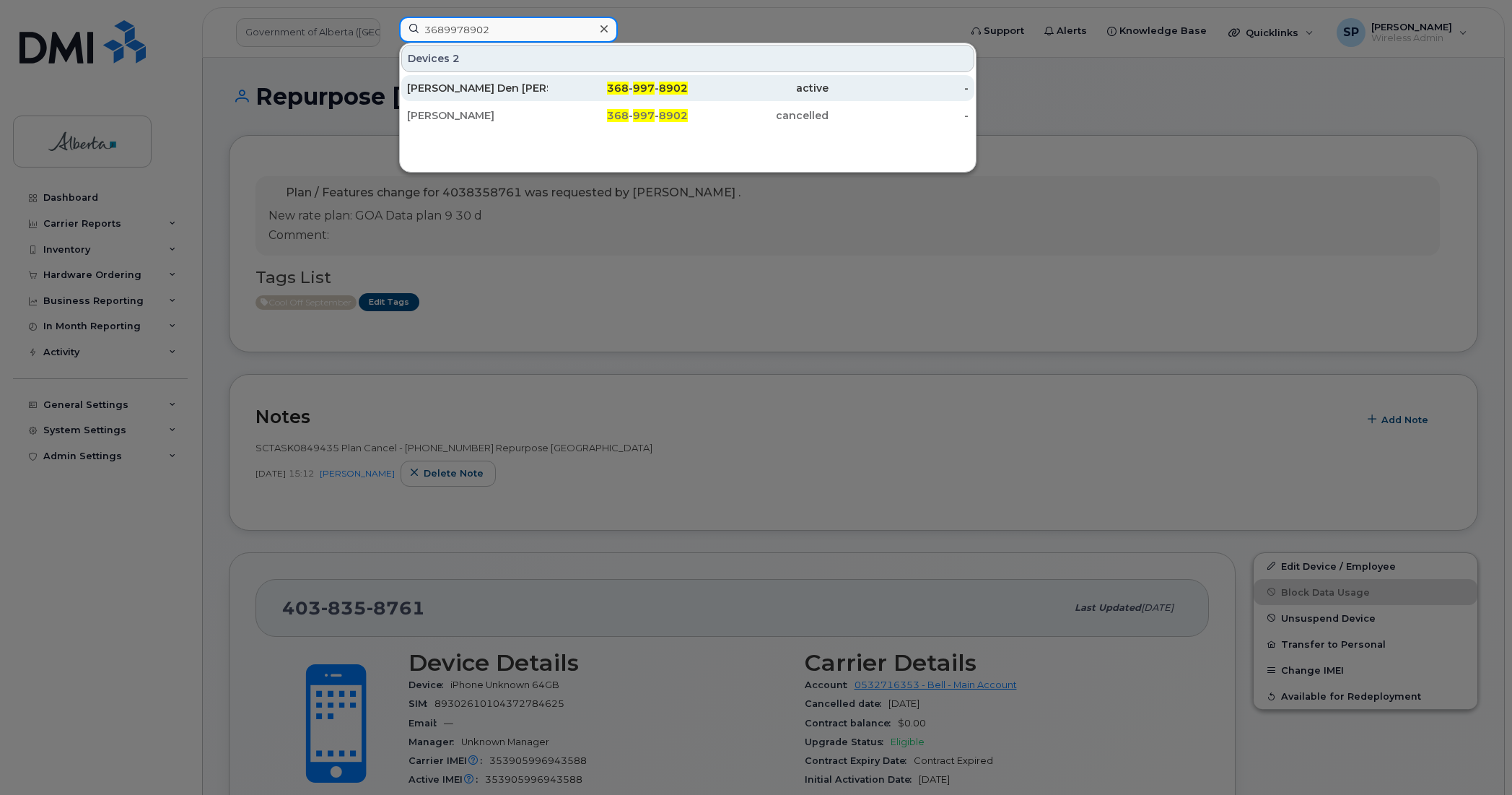
type input "3689978902"
click at [480, 91] on div "[PERSON_NAME] Den [PERSON_NAME]" at bounding box center [478, 88] width 141 height 15
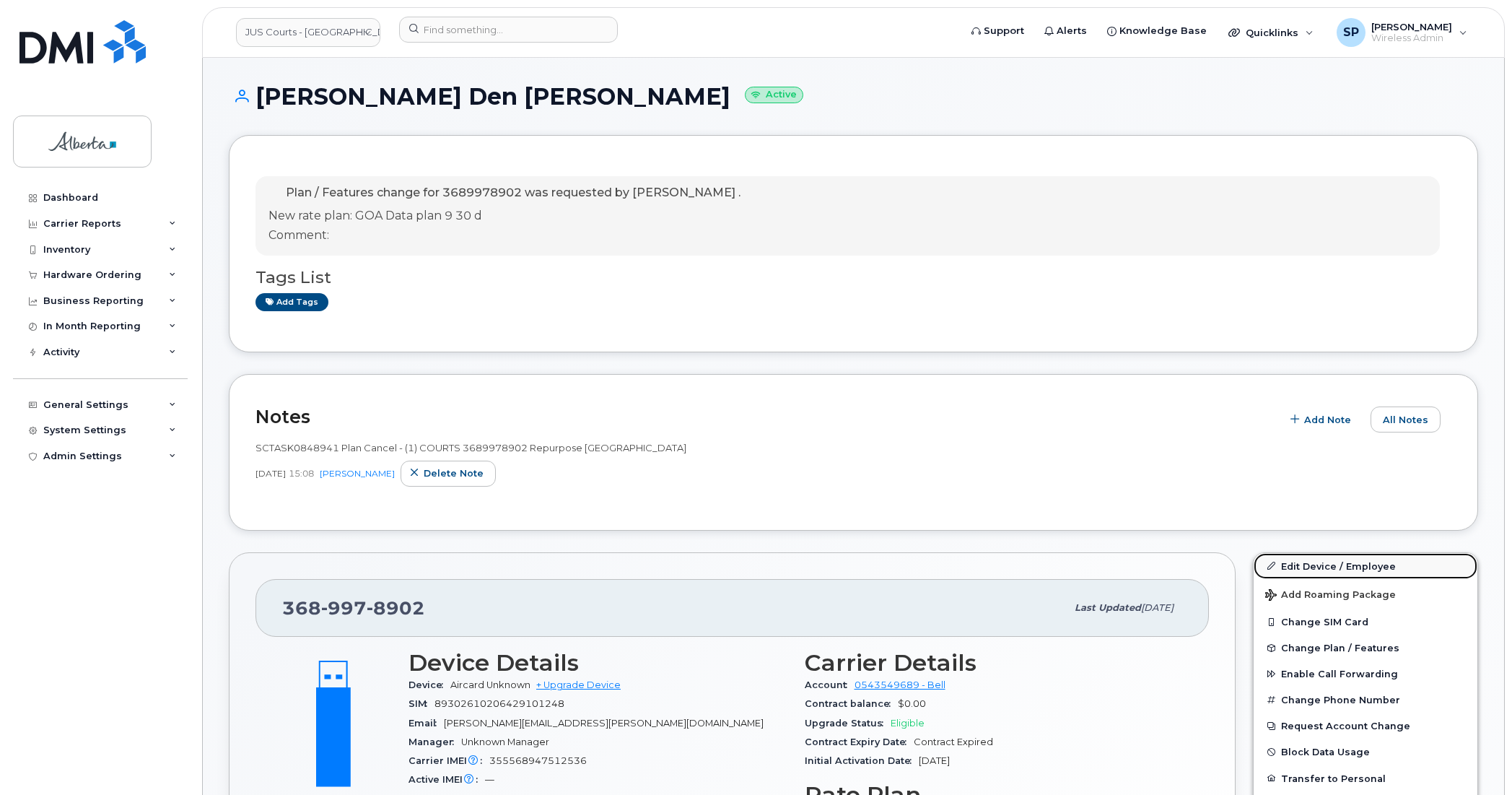
click at [1305, 568] on link "Edit Device / Employee" at bounding box center [1366, 566] width 223 height 26
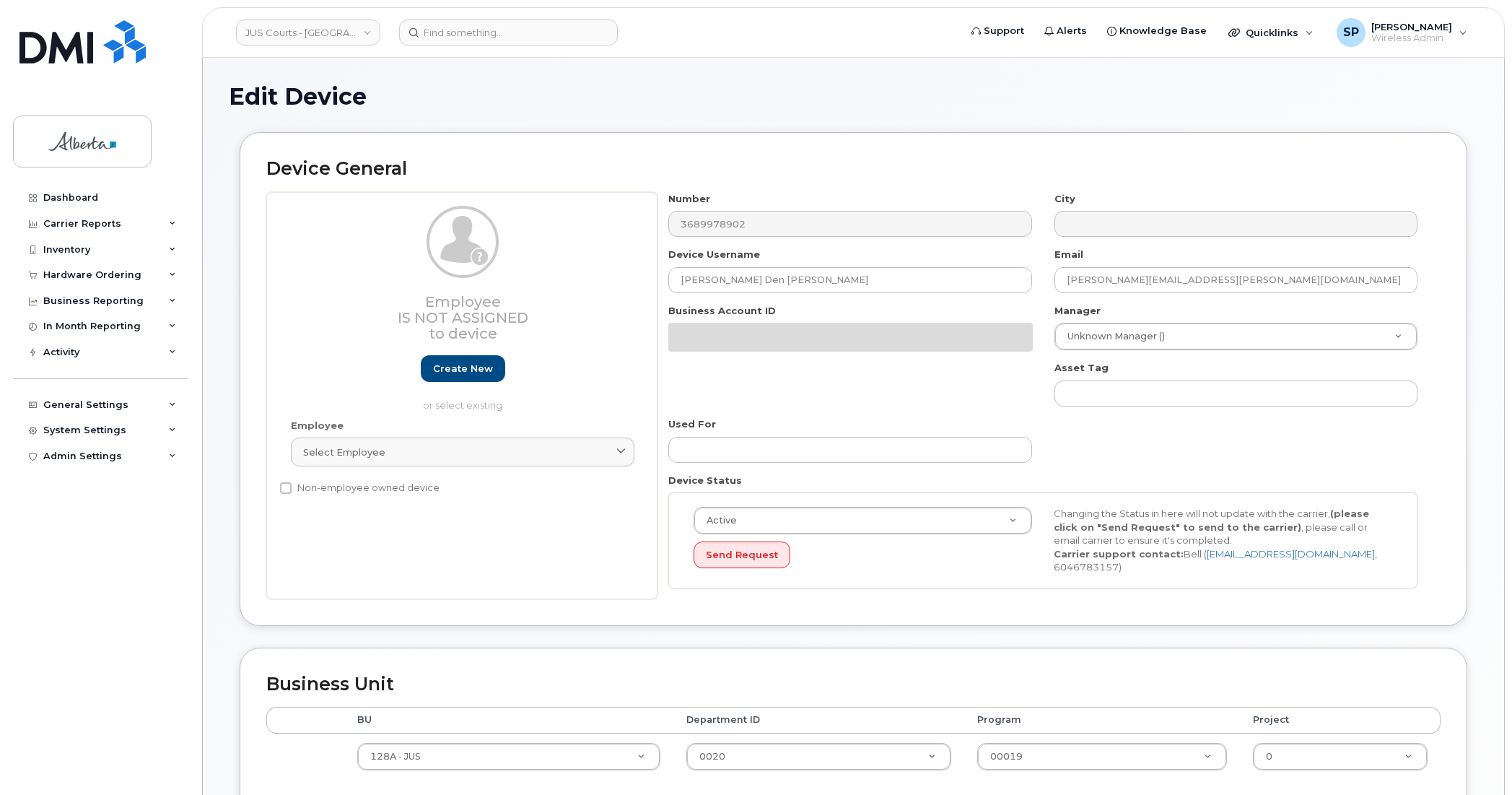
select select "5747101"
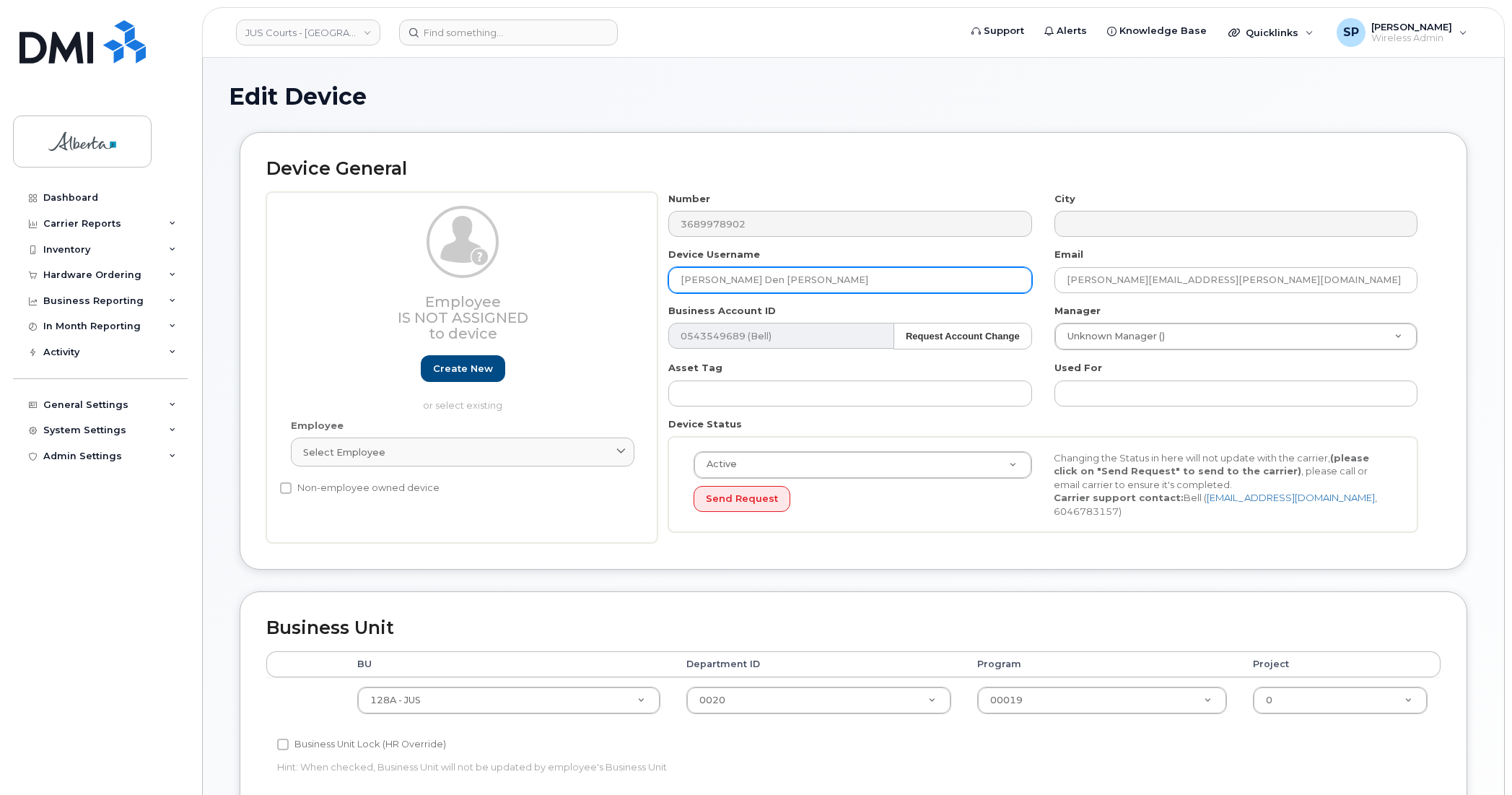
drag, startPoint x: 814, startPoint y: 278, endPoint x: 521, endPoint y: 303, distance: 294.1
click at [521, 303] on div "Employee Is not assigned to device Create new or select existing Employee Selec…" at bounding box center [854, 367] width 1174 height 352
type input "Repurpose [GEOGRAPHIC_DATA]"
drag, startPoint x: 1279, startPoint y: 282, endPoint x: 1022, endPoint y: 286, distance: 257.0
click at [1022, 286] on div "Number 3689978902 City Device Username Repurpose Calgary Email Brian.DenHartog-…" at bounding box center [1044, 367] width 772 height 352
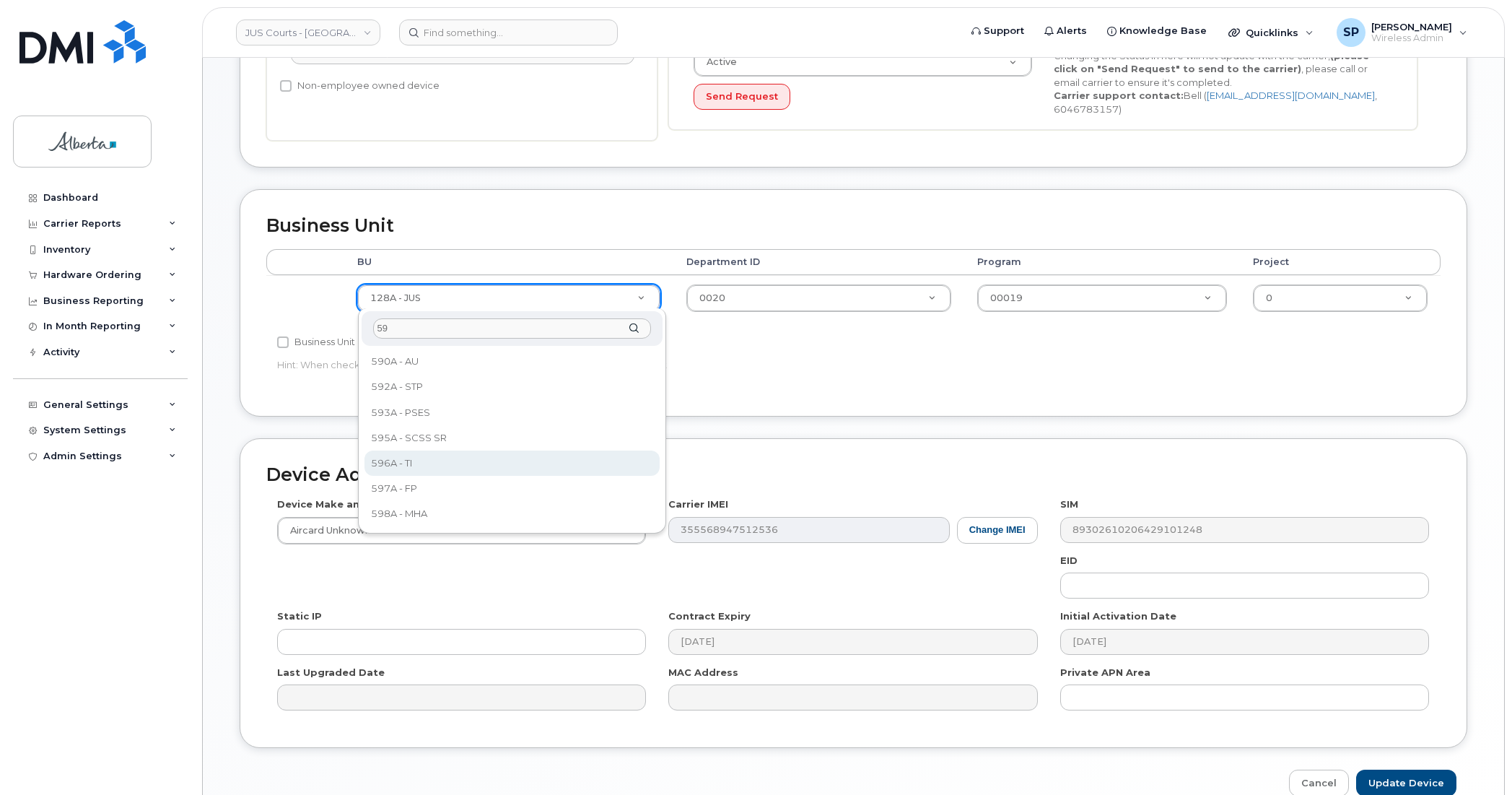
type input "59"
select select "5747126"
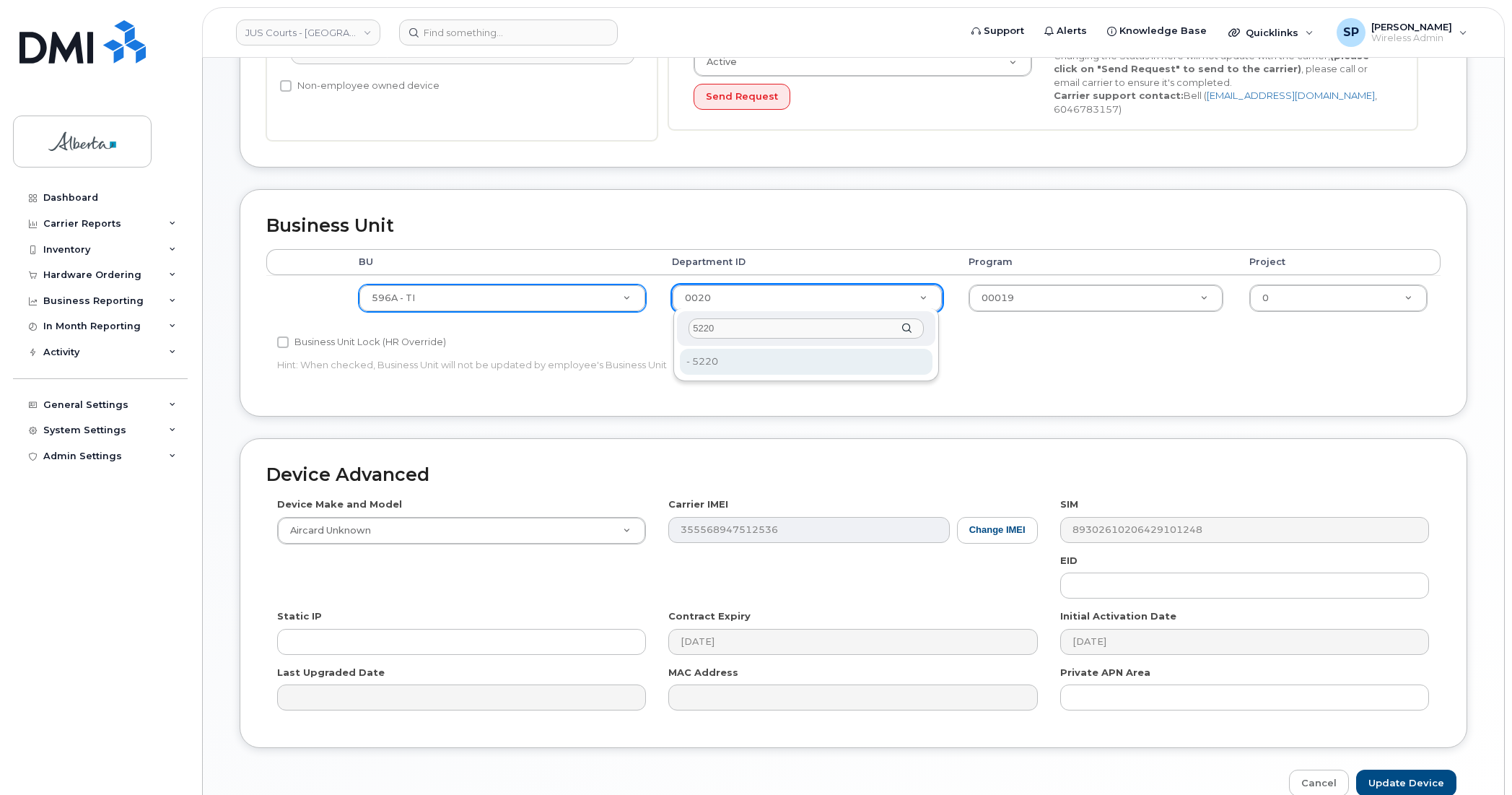
type input "5220"
type input "5749296"
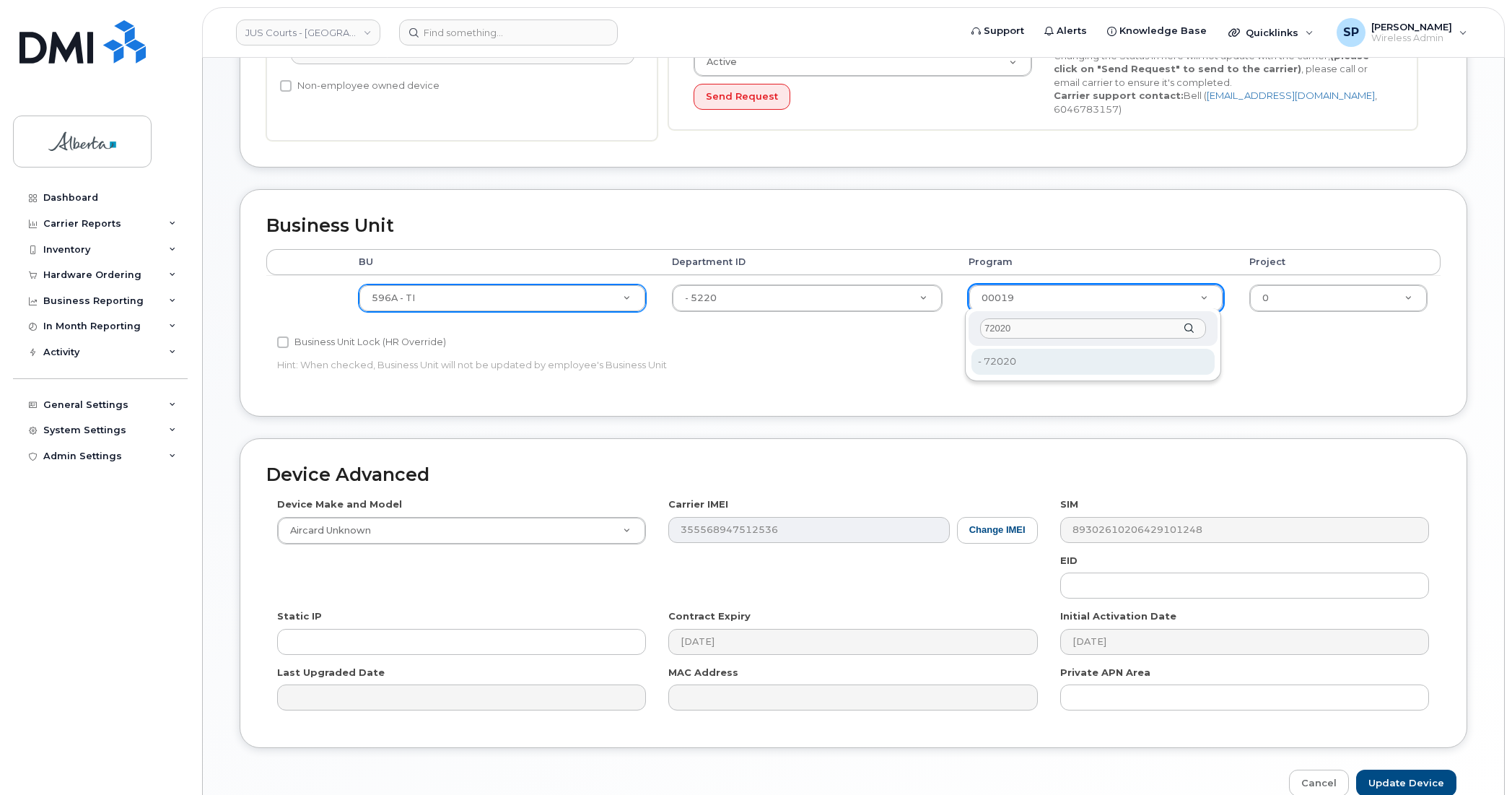
type input "72020"
type input "5751291"
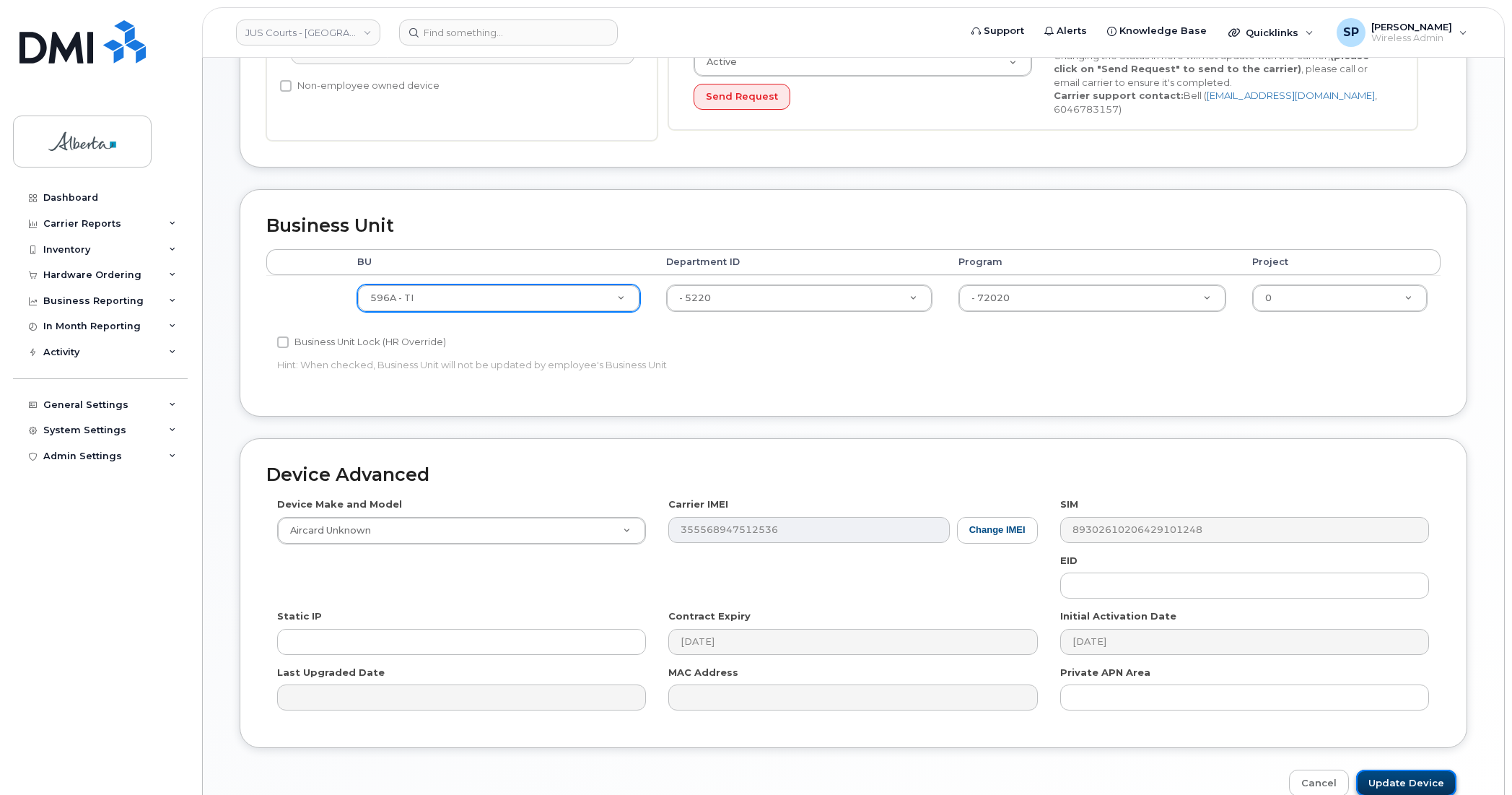
click at [1406, 780] on input "Update Device" at bounding box center [1406, 782] width 101 height 27
type input "Saving..."
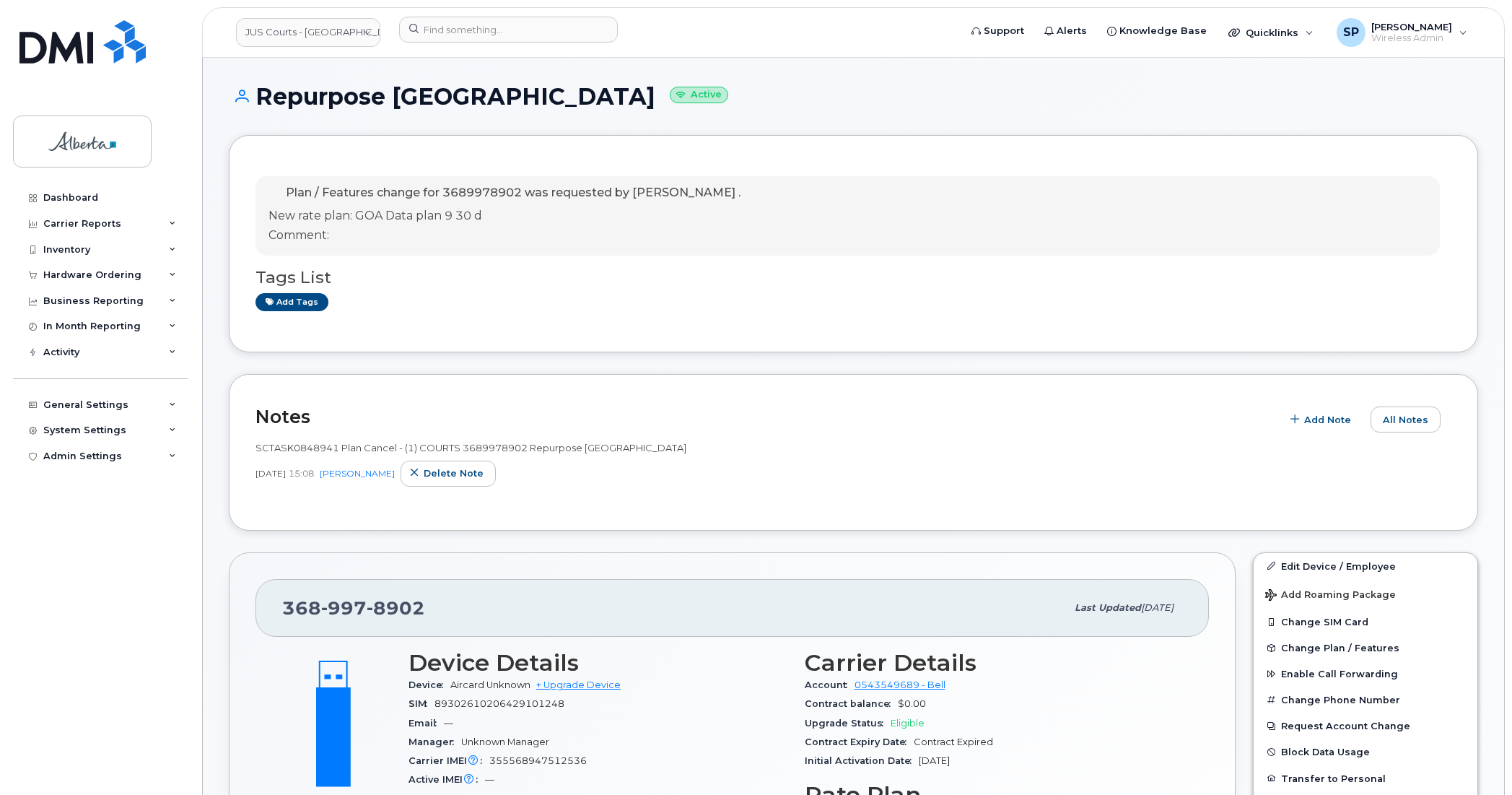
click at [15, 489] on div "Dashboard Carrier Reports Monthly Billing Data Daily Data Pooling Data Behavior…" at bounding box center [101, 479] width 178 height 588
drag, startPoint x: 425, startPoint y: 603, endPoint x: 275, endPoint y: 608, distance: 150.1
click at [275, 608] on div "[PHONE_NUMBER] Last updated [DATE]" at bounding box center [732, 608] width 953 height 58
copy span "[PHONE_NUMBER]"
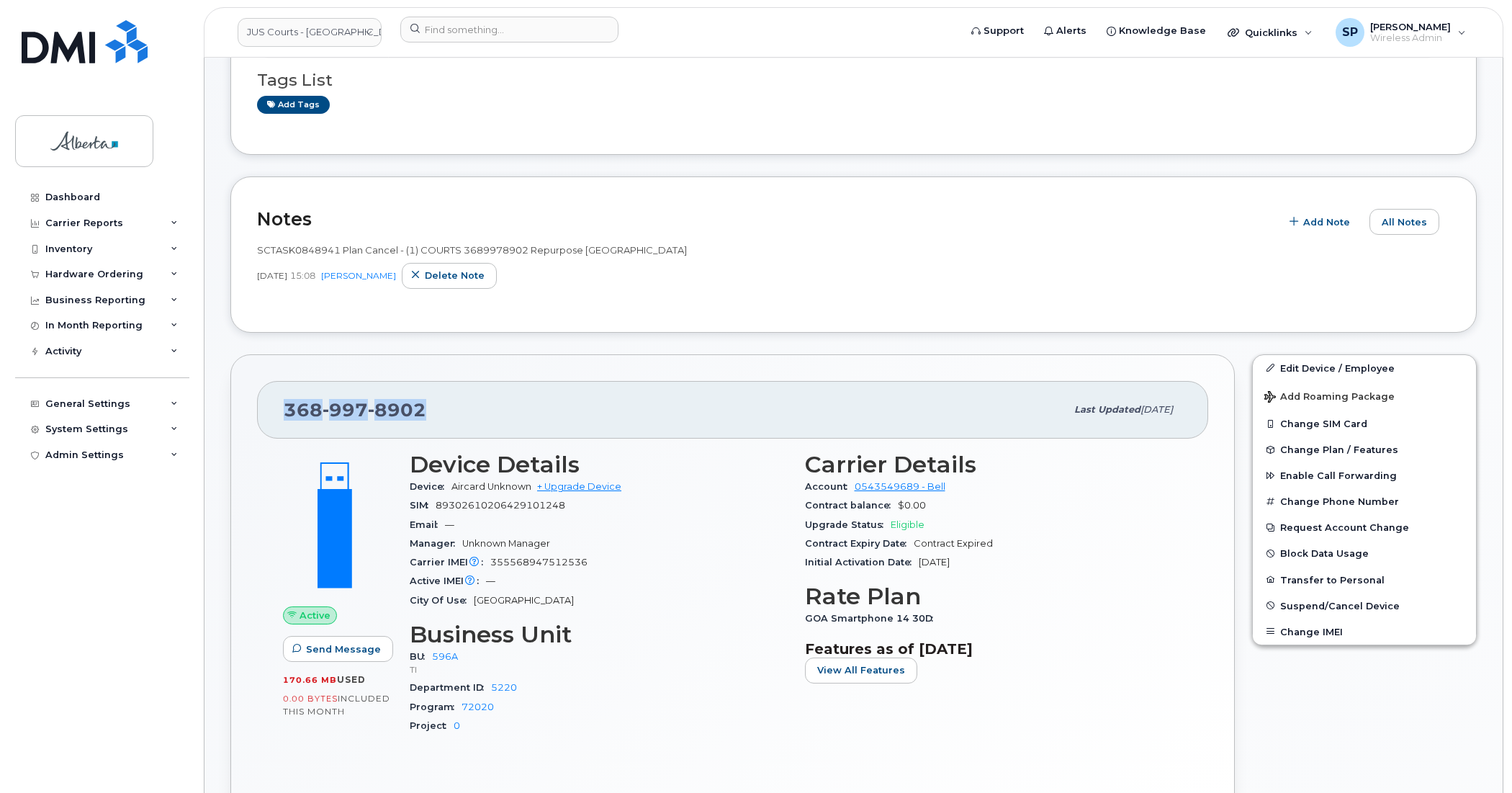
scroll to position [268, 0]
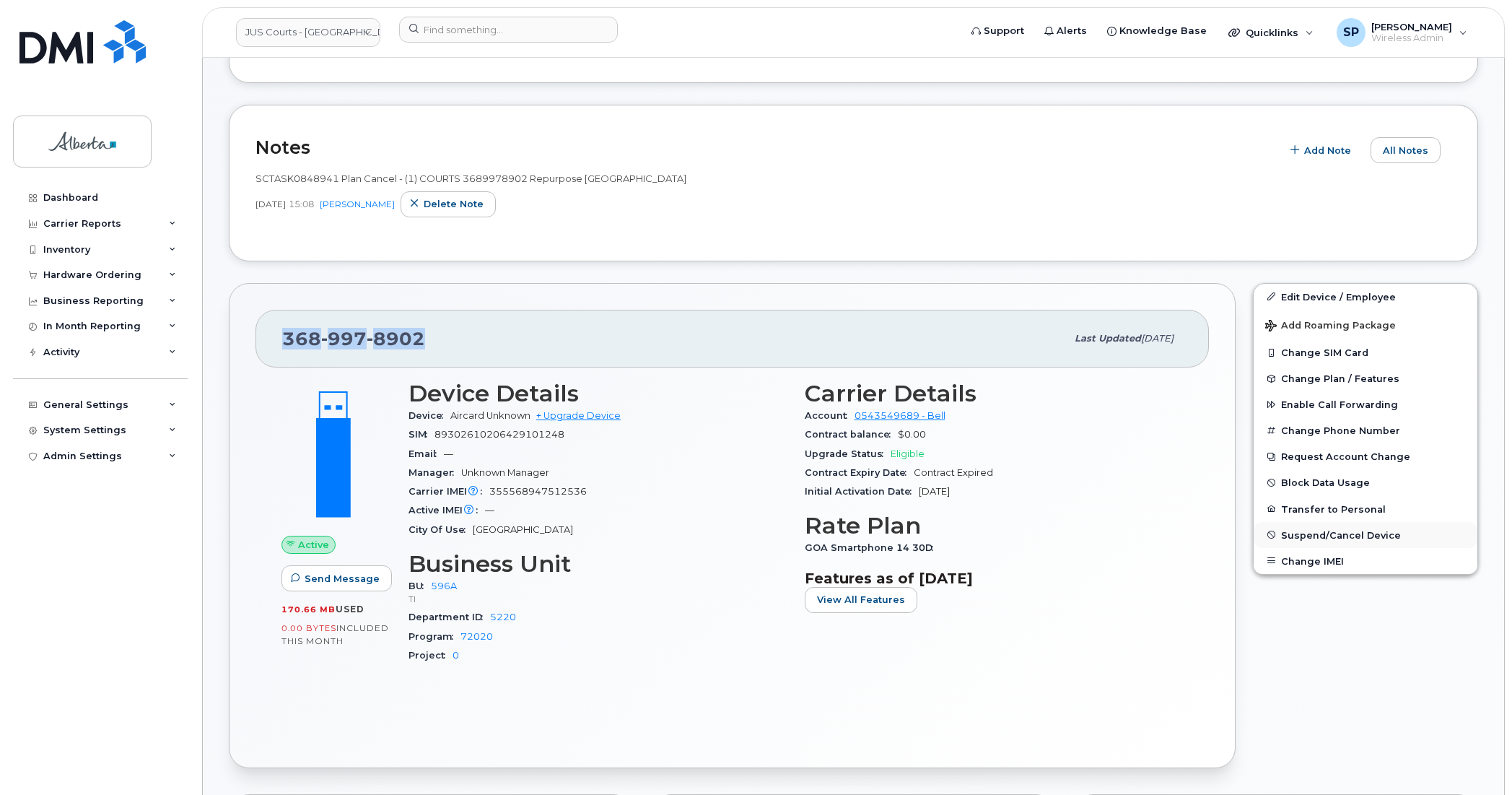
click at [1338, 532] on span "Suspend/Cancel Device" at bounding box center [1341, 535] width 119 height 11
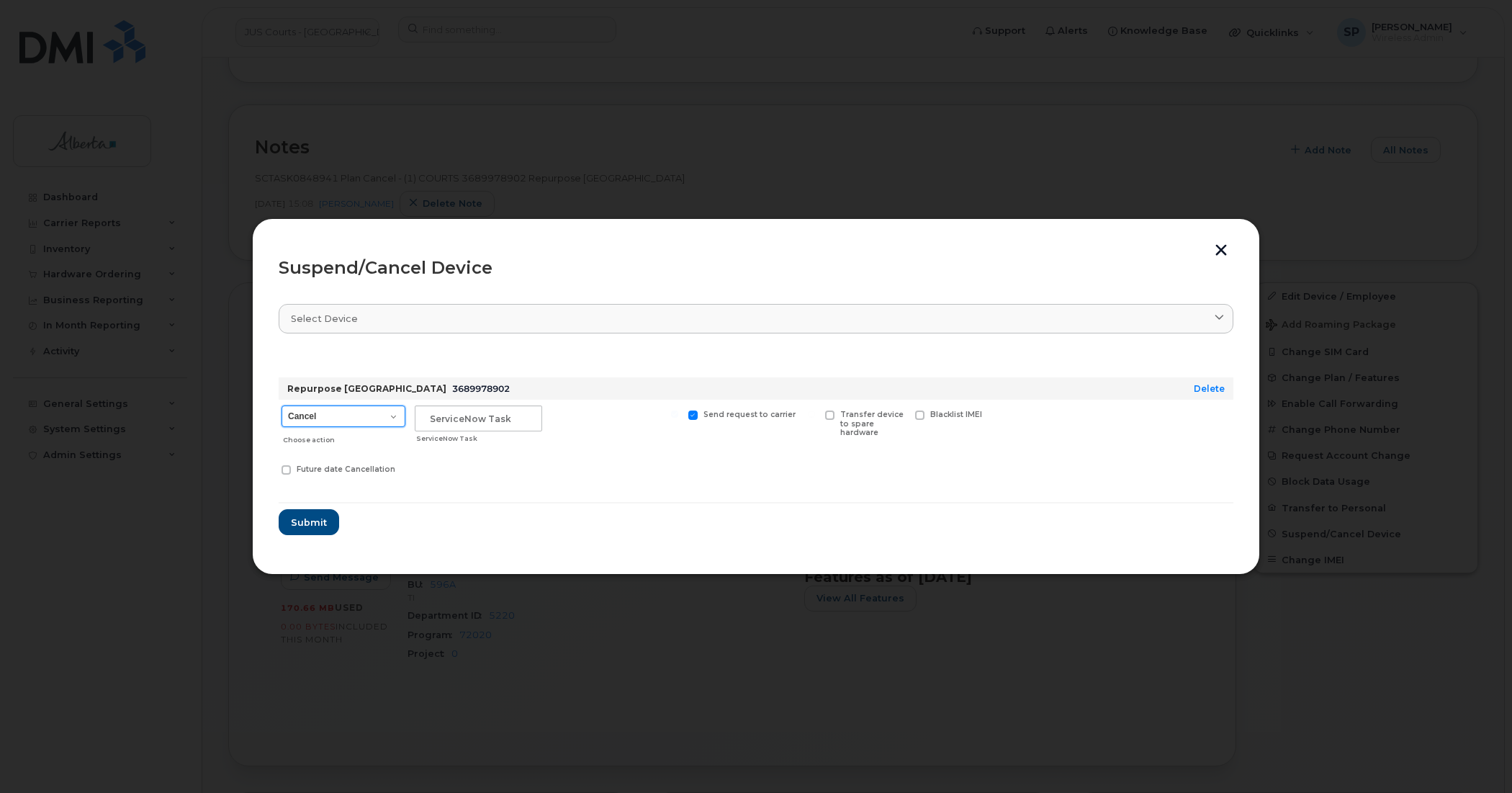
click at [351, 416] on select "Cancel Suspend - Extend Suspension Suspend - Reduced Rate Suspend - Full Rate S…" at bounding box center [343, 416] width 123 height 21
select select "[object Object]"
click at [281, 406] on select "Cancel Suspend - Extend Suspension Suspend - Reduced Rate Suspend - Full Rate S…" at bounding box center [343, 416] width 123 height 21
click at [447, 418] on input "text" at bounding box center [478, 418] width 128 height 26
paste input "SCTASK0848941"
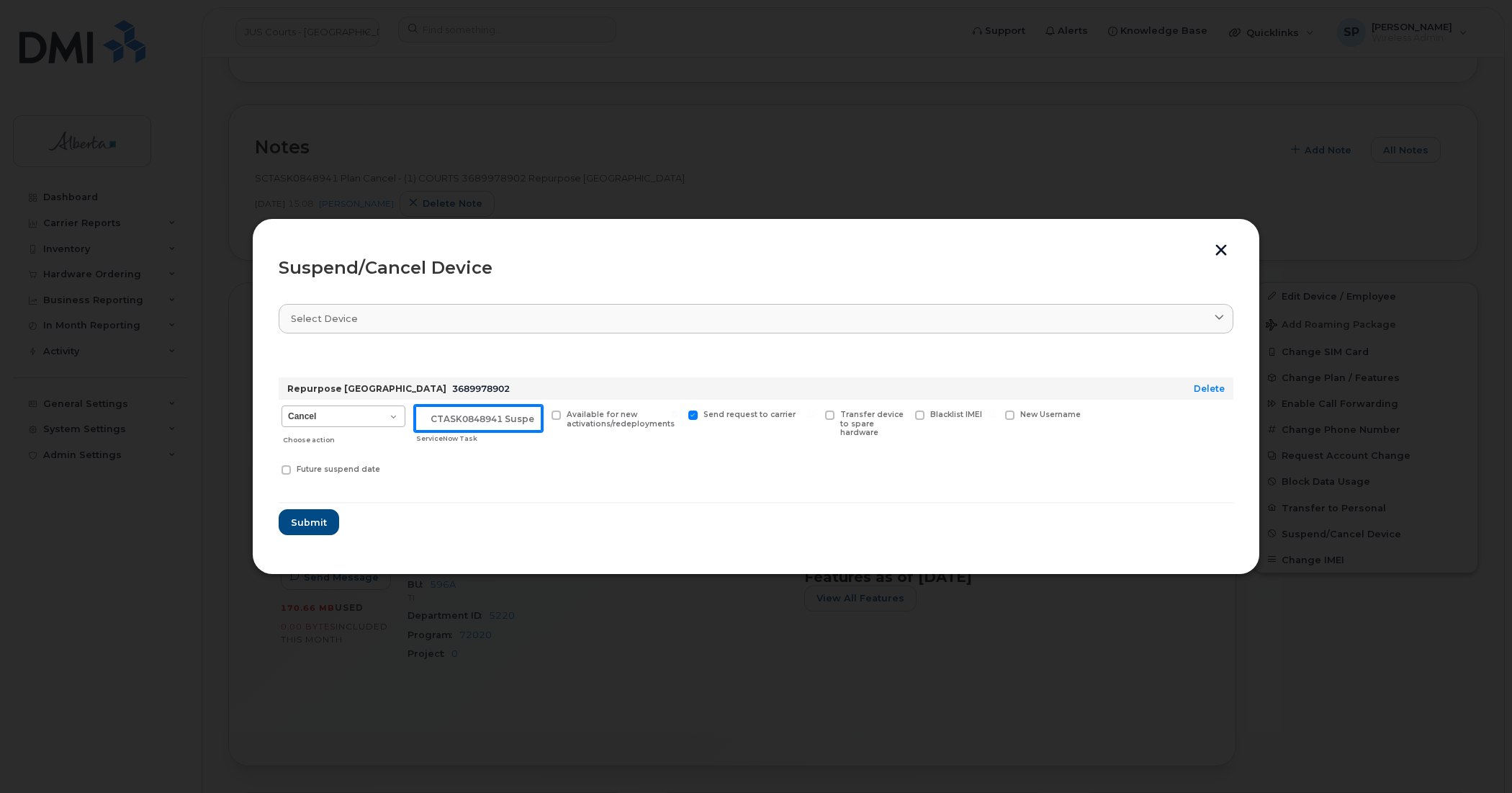
scroll to position [0, 12]
type input "SCTASK0848941 Suspend"
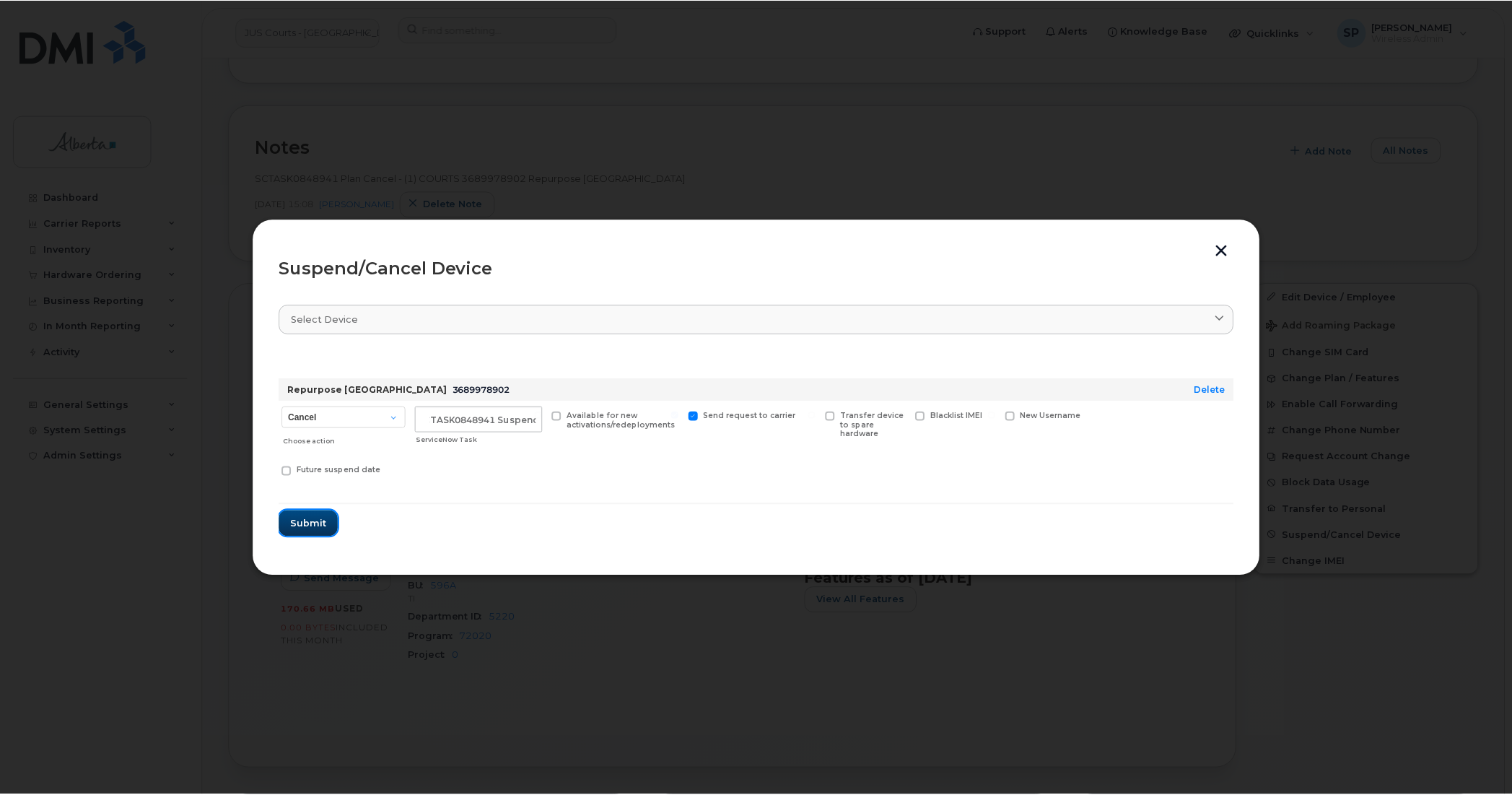
scroll to position [0, 0]
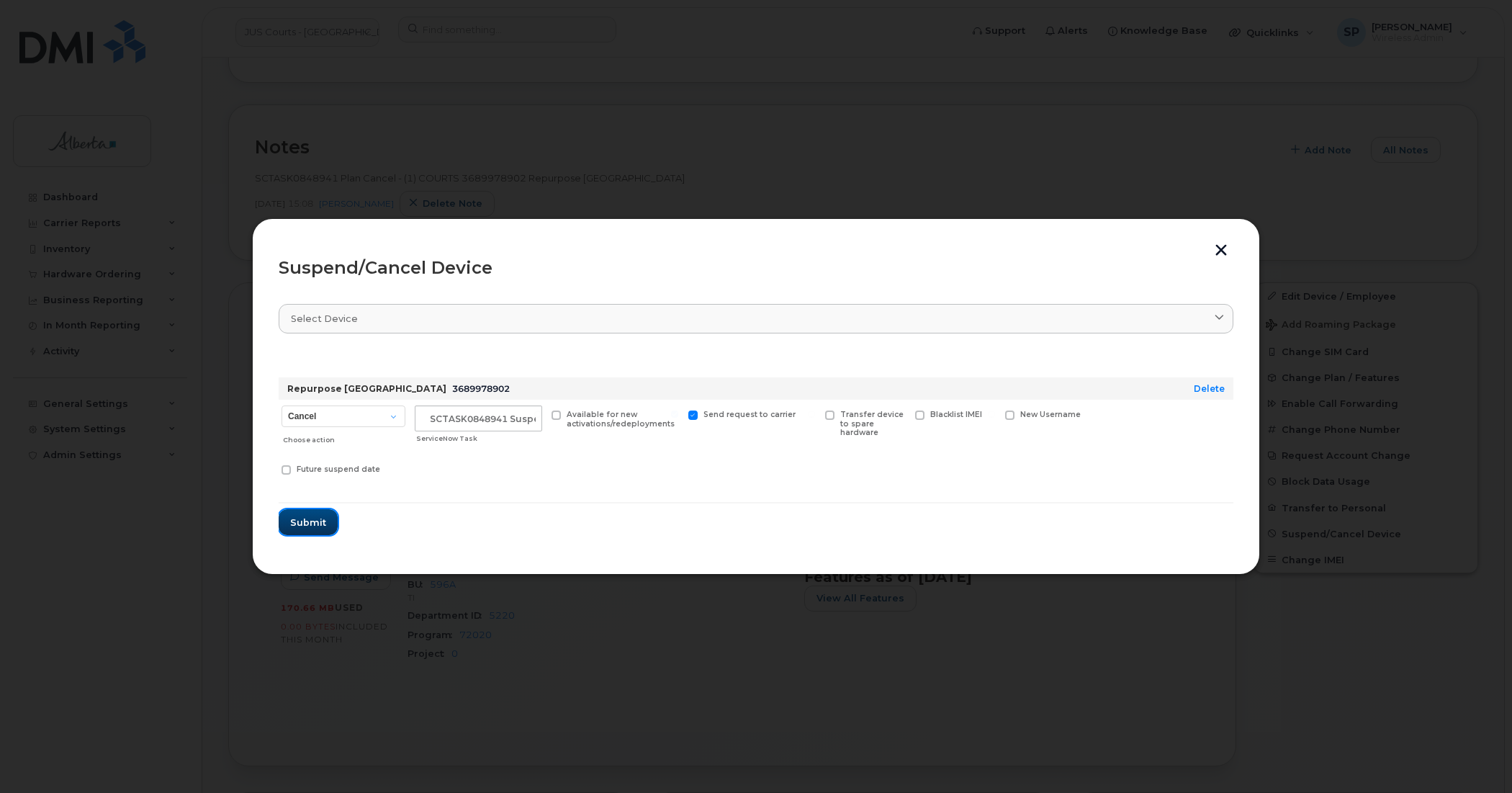
click at [308, 520] on span "Submit" at bounding box center [308, 522] width 36 height 14
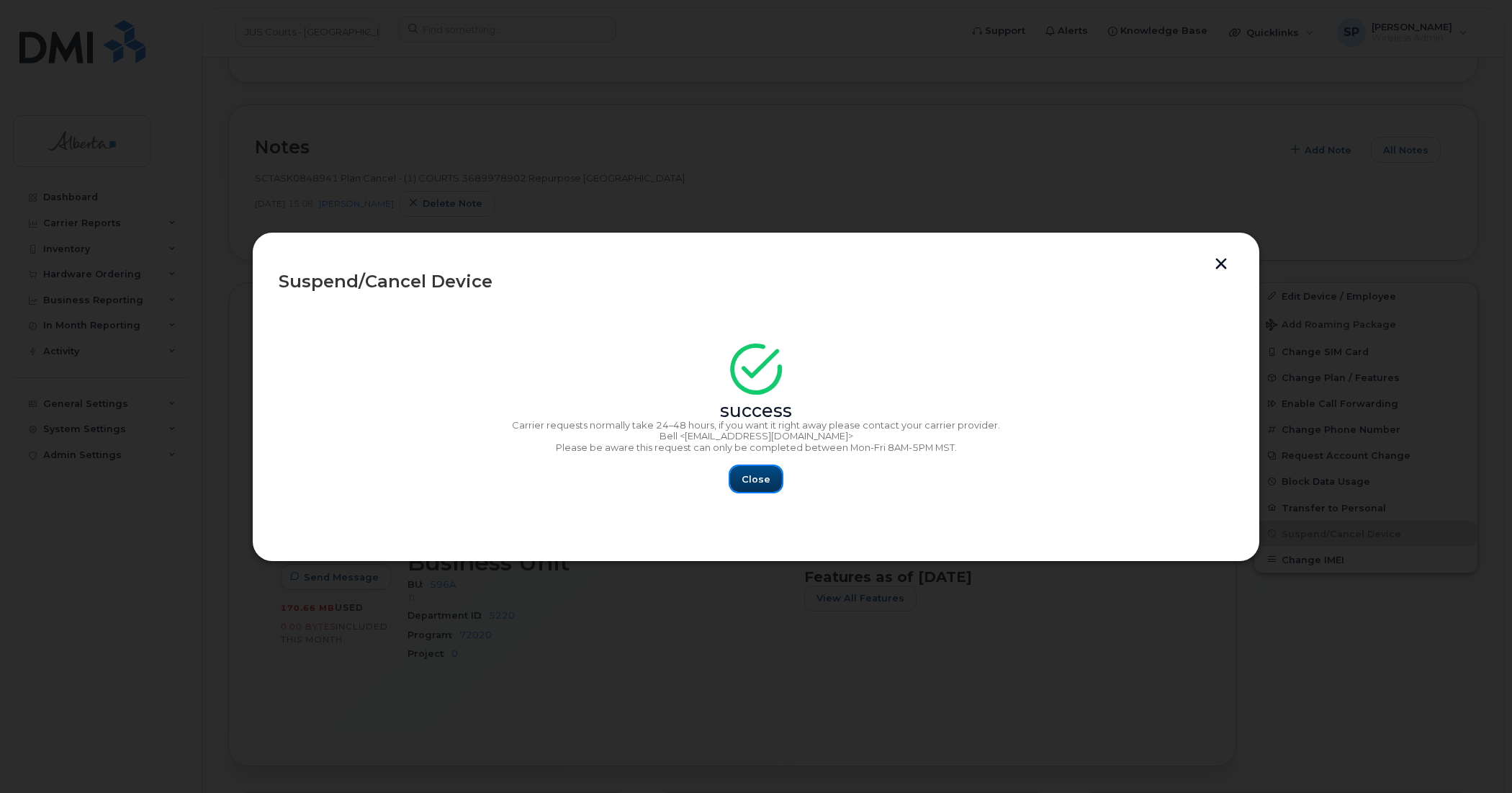
click at [758, 483] on span "Close" at bounding box center [756, 479] width 29 height 14
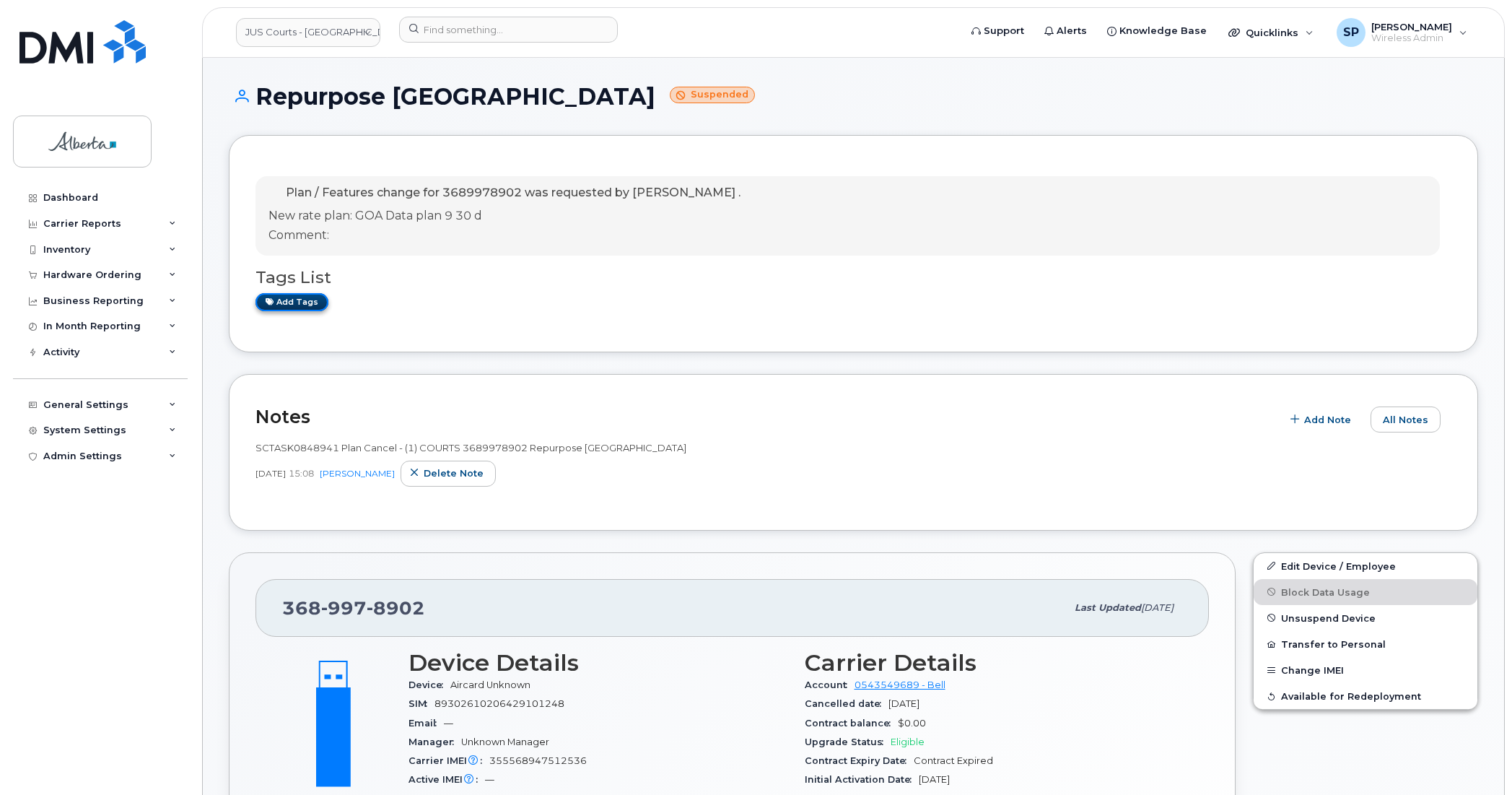
click at [287, 298] on link "Add tags" at bounding box center [291, 302] width 73 height 18
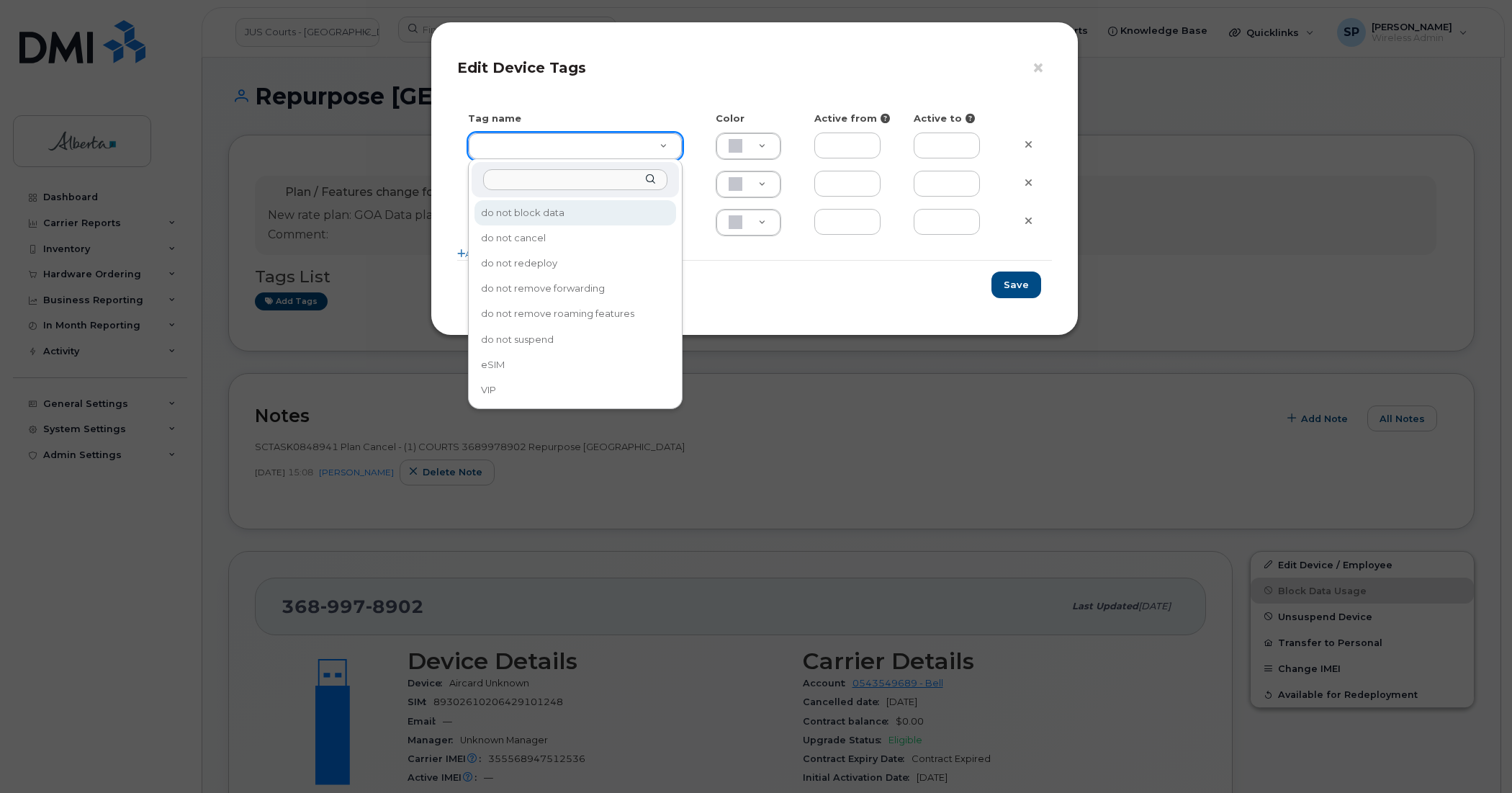
click at [609, 177] on input "text" at bounding box center [575, 179] width 184 height 21
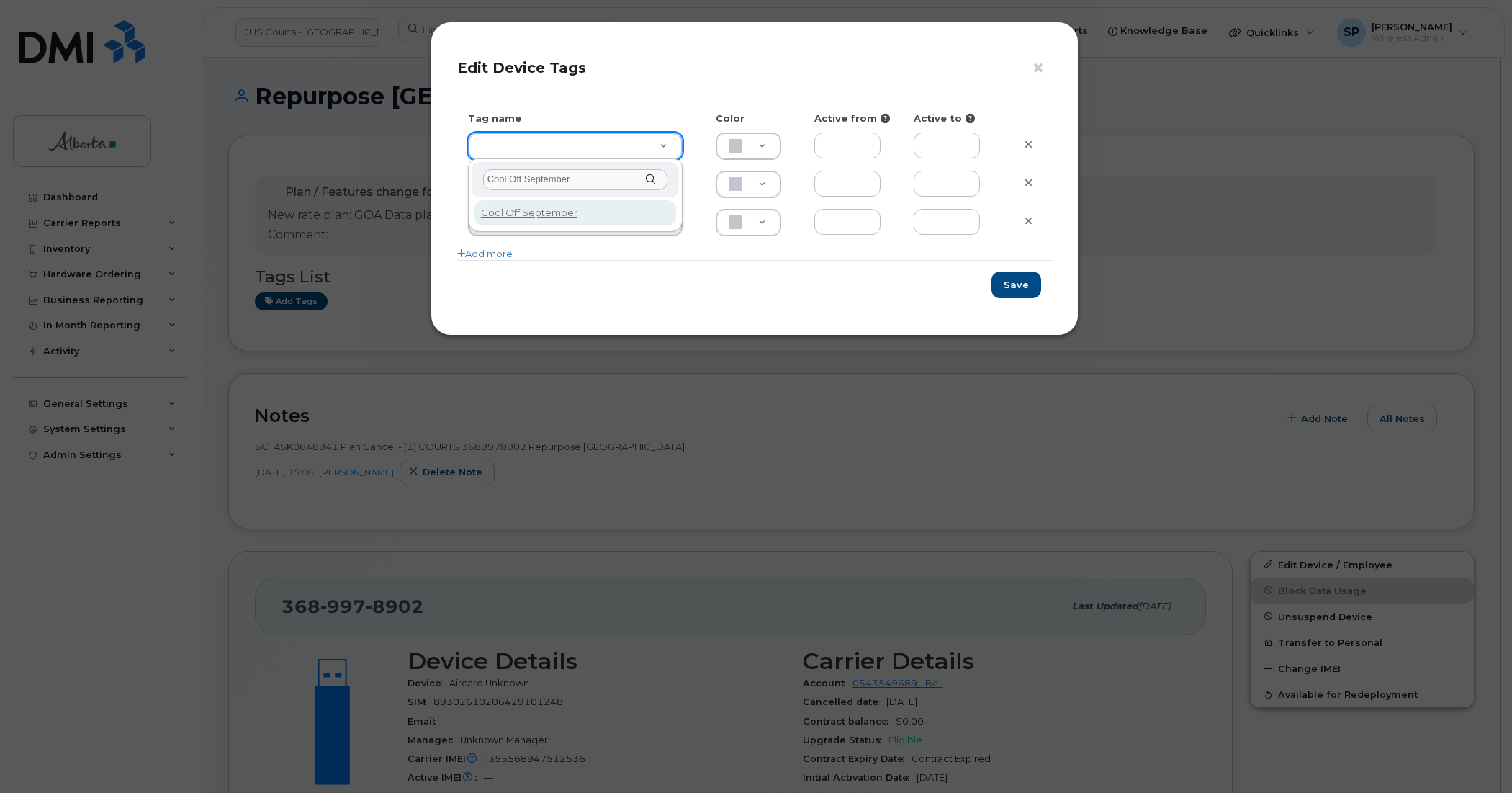
type input "Cool Off September"
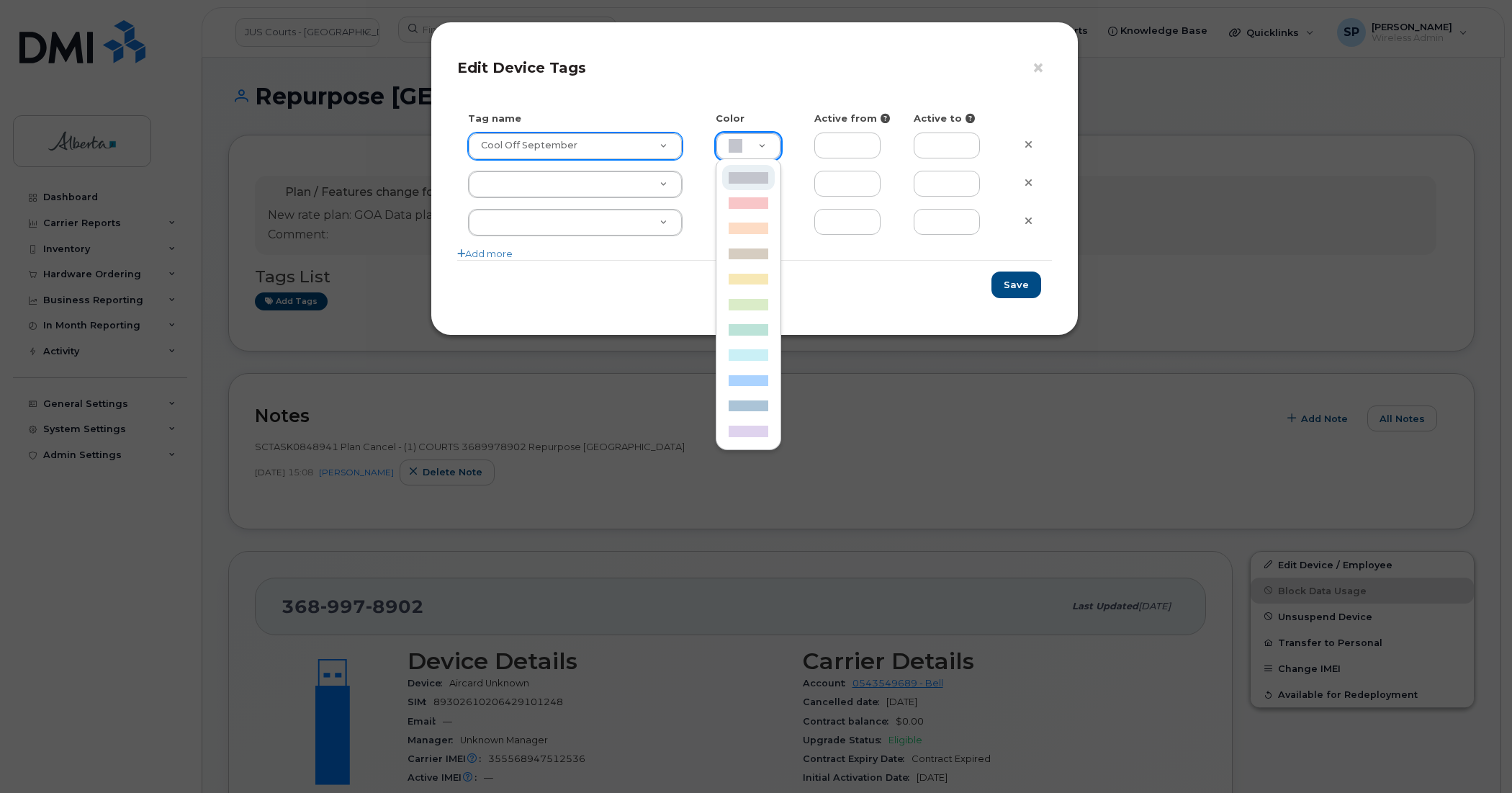
scroll to position [0, 4]
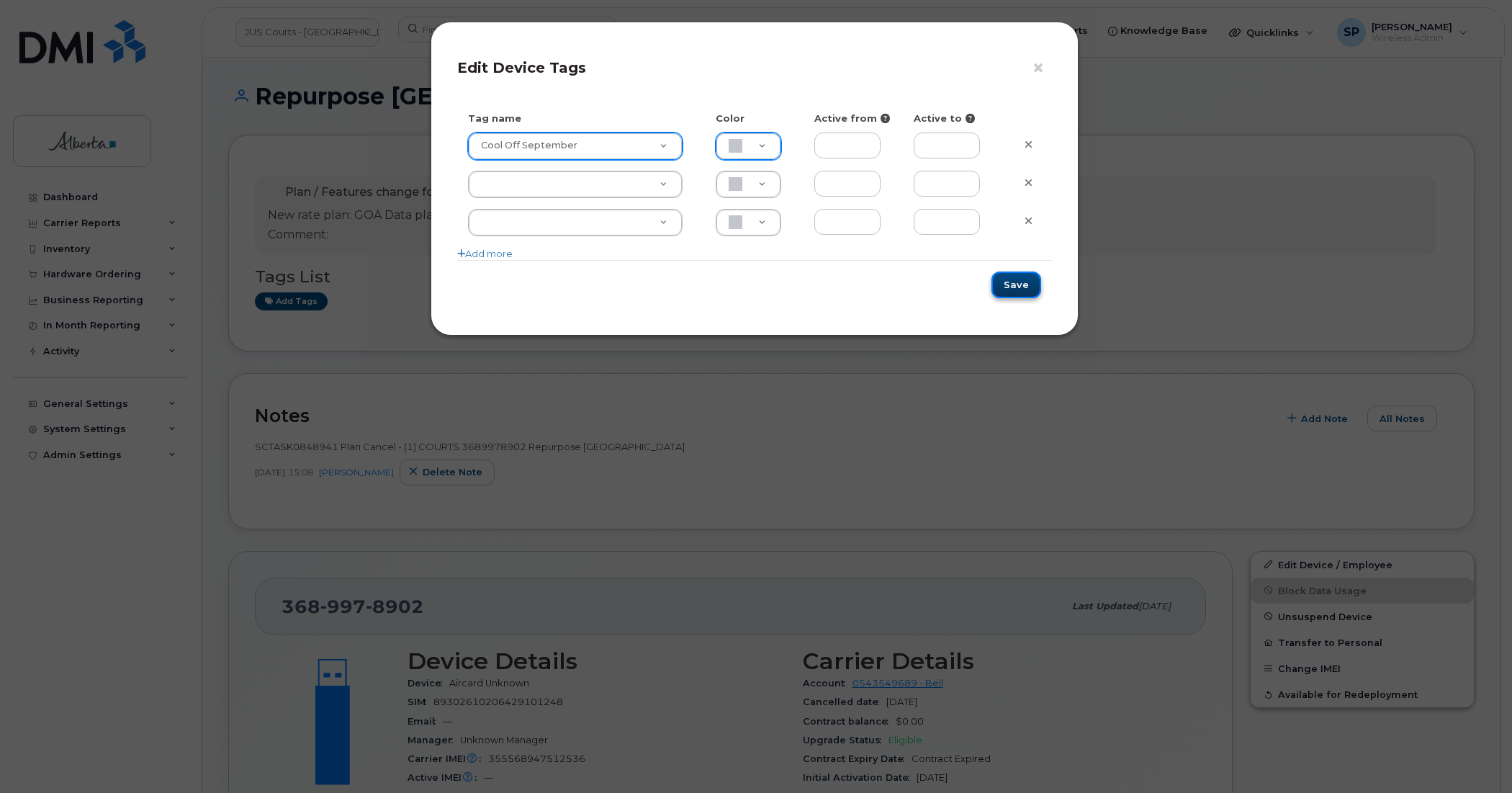
click at [1016, 286] on button "Save" at bounding box center [1016, 285] width 50 height 27
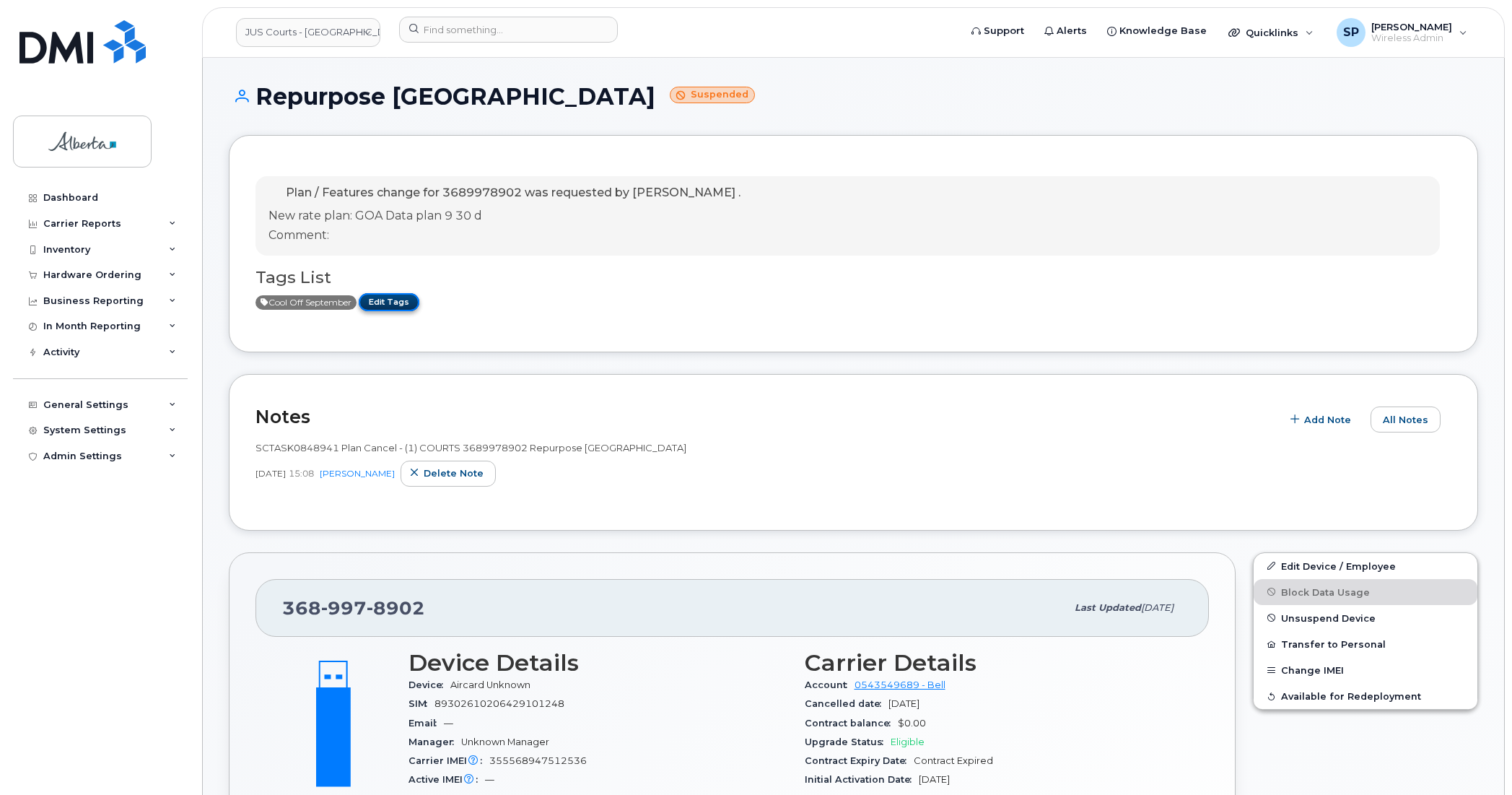
click at [399, 307] on link "Edit Tags" at bounding box center [389, 302] width 61 height 18
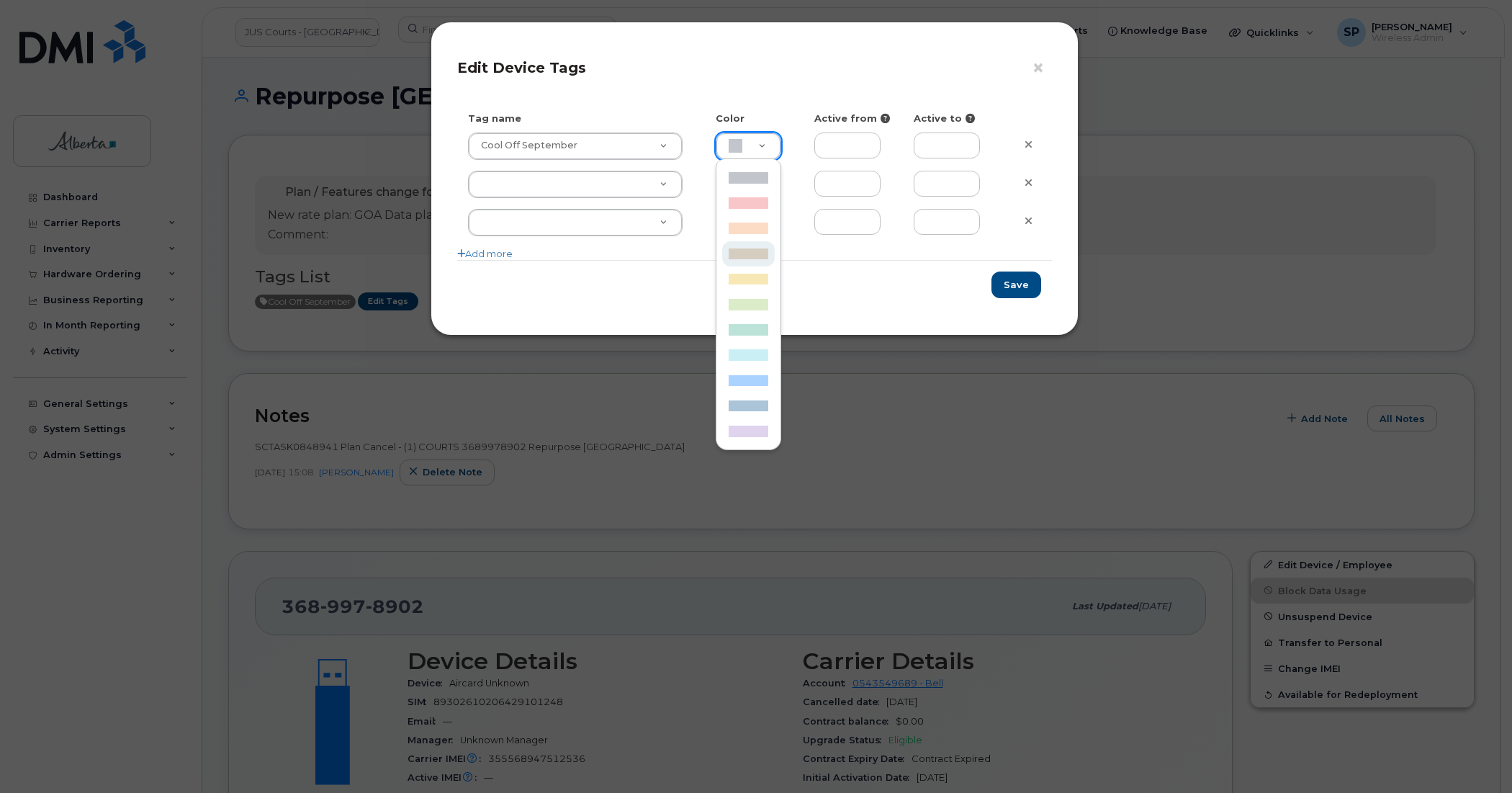
type input "D6CDC1"
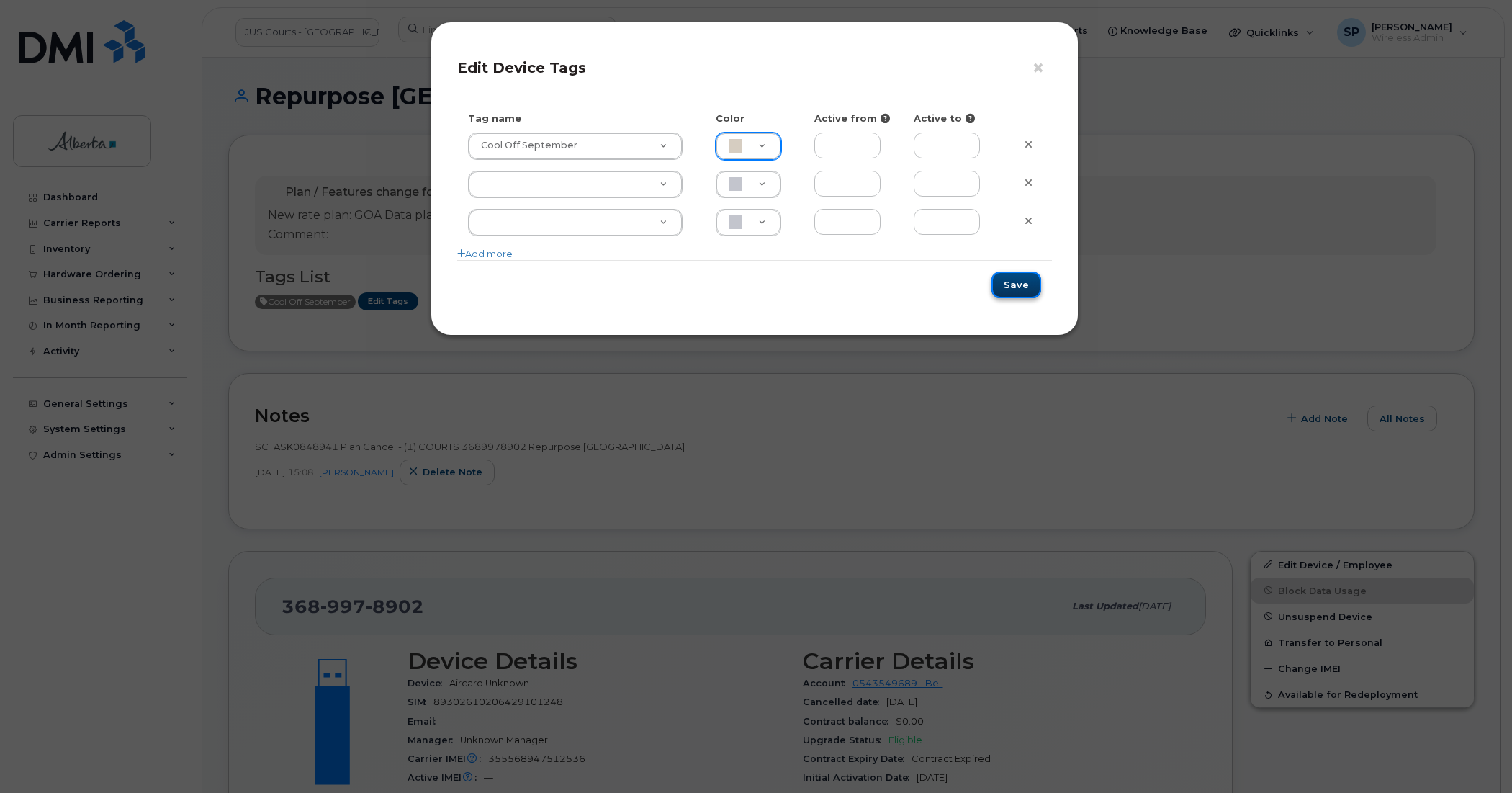
click at [1024, 289] on button "Save" at bounding box center [1016, 285] width 50 height 27
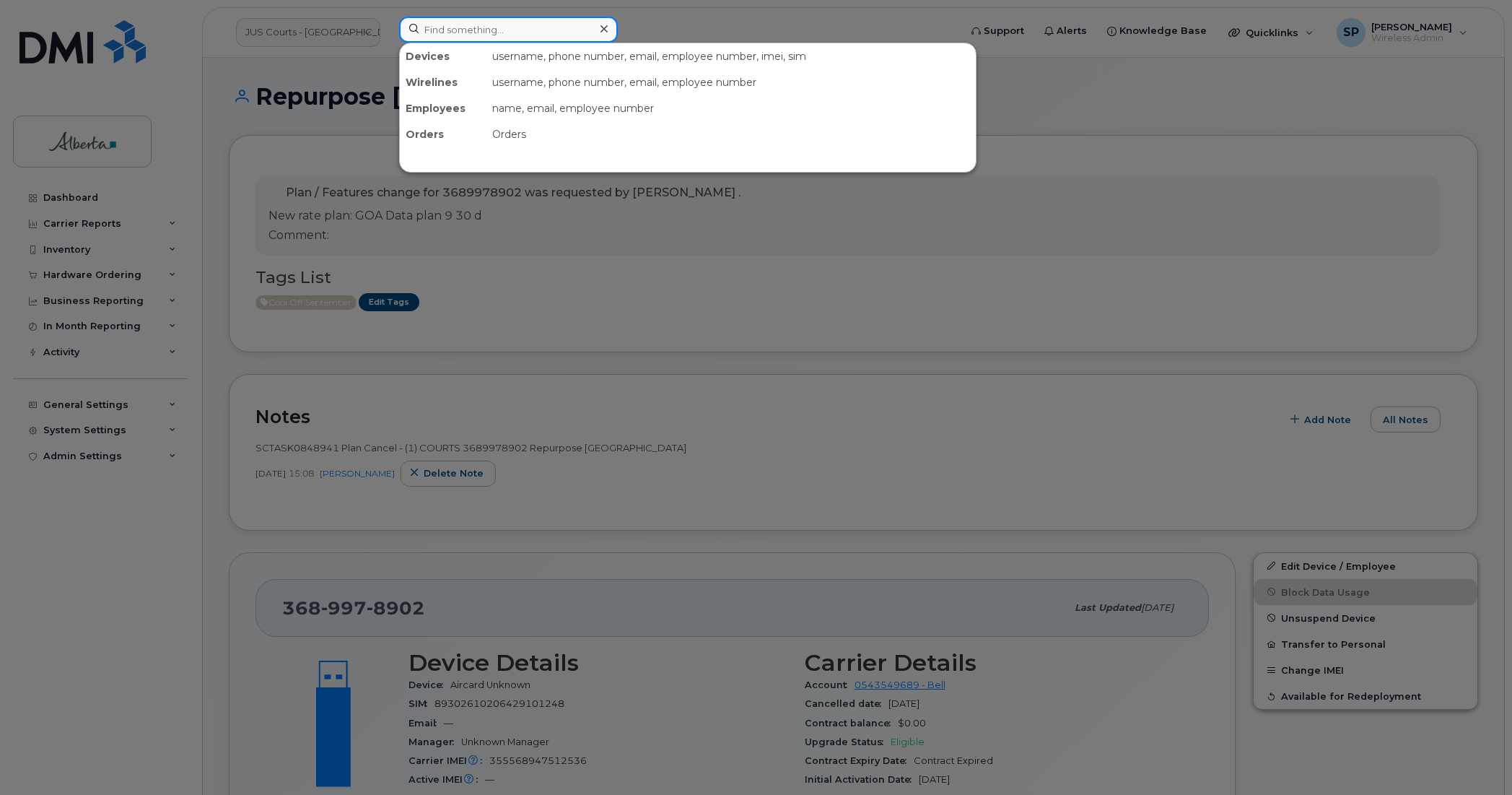
click at [529, 18] on input at bounding box center [508, 29] width 218 height 26
paste input "5875457668"
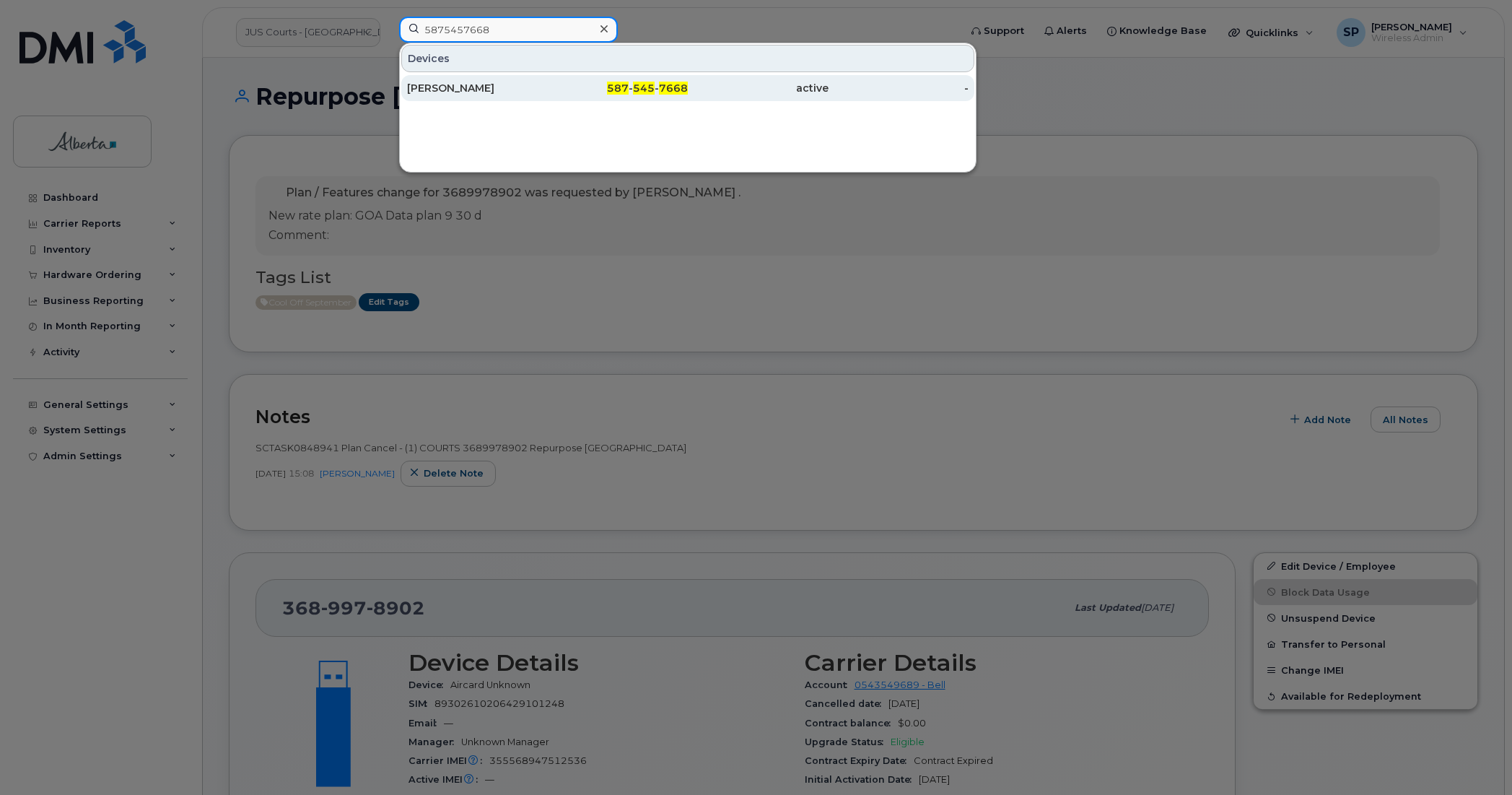
type input "5875457668"
click at [470, 92] on div "[PERSON_NAME]" at bounding box center [478, 88] width 141 height 15
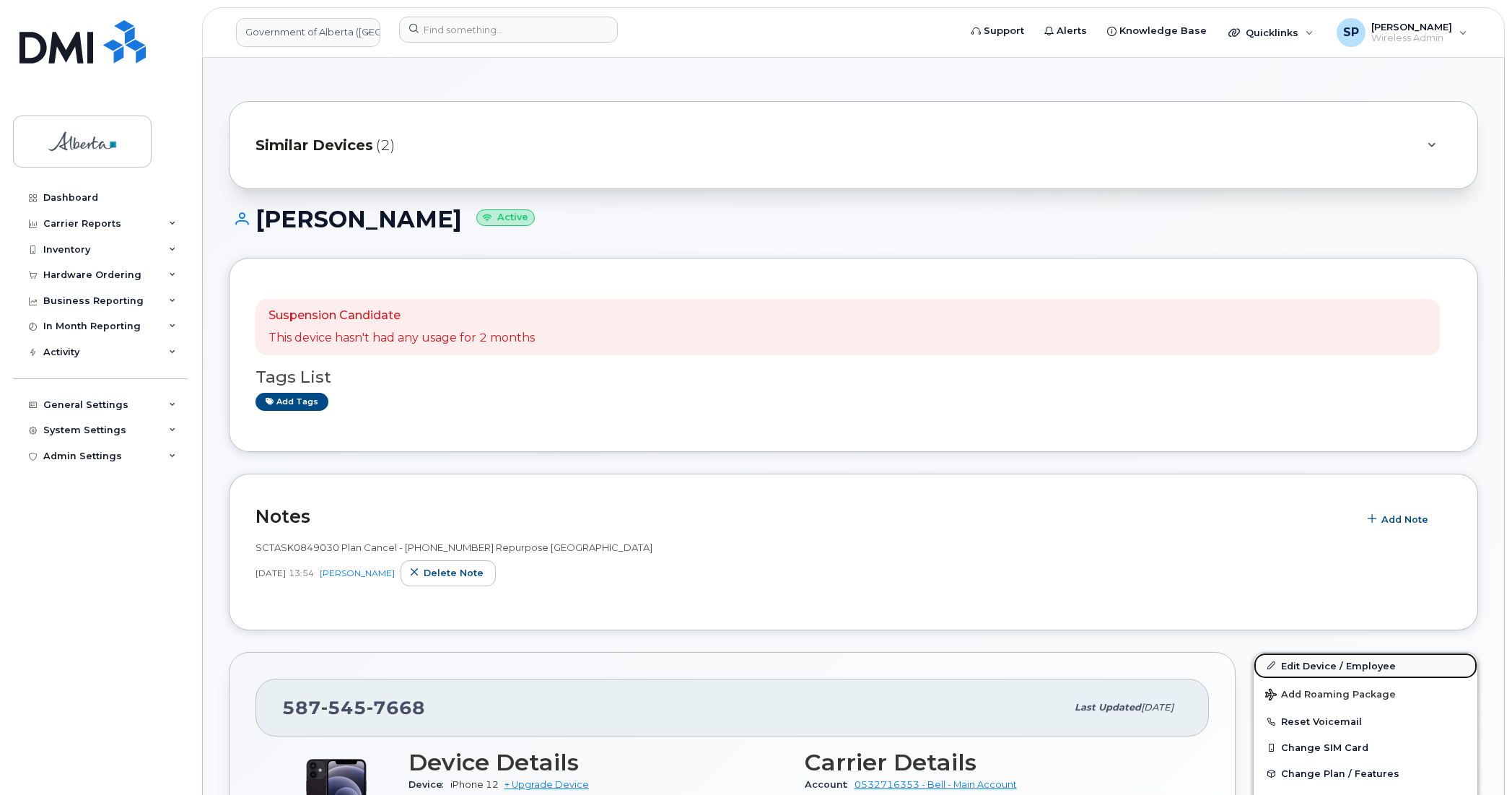
click at [1296, 665] on link "Edit Device / Employee" at bounding box center [1366, 665] width 223 height 26
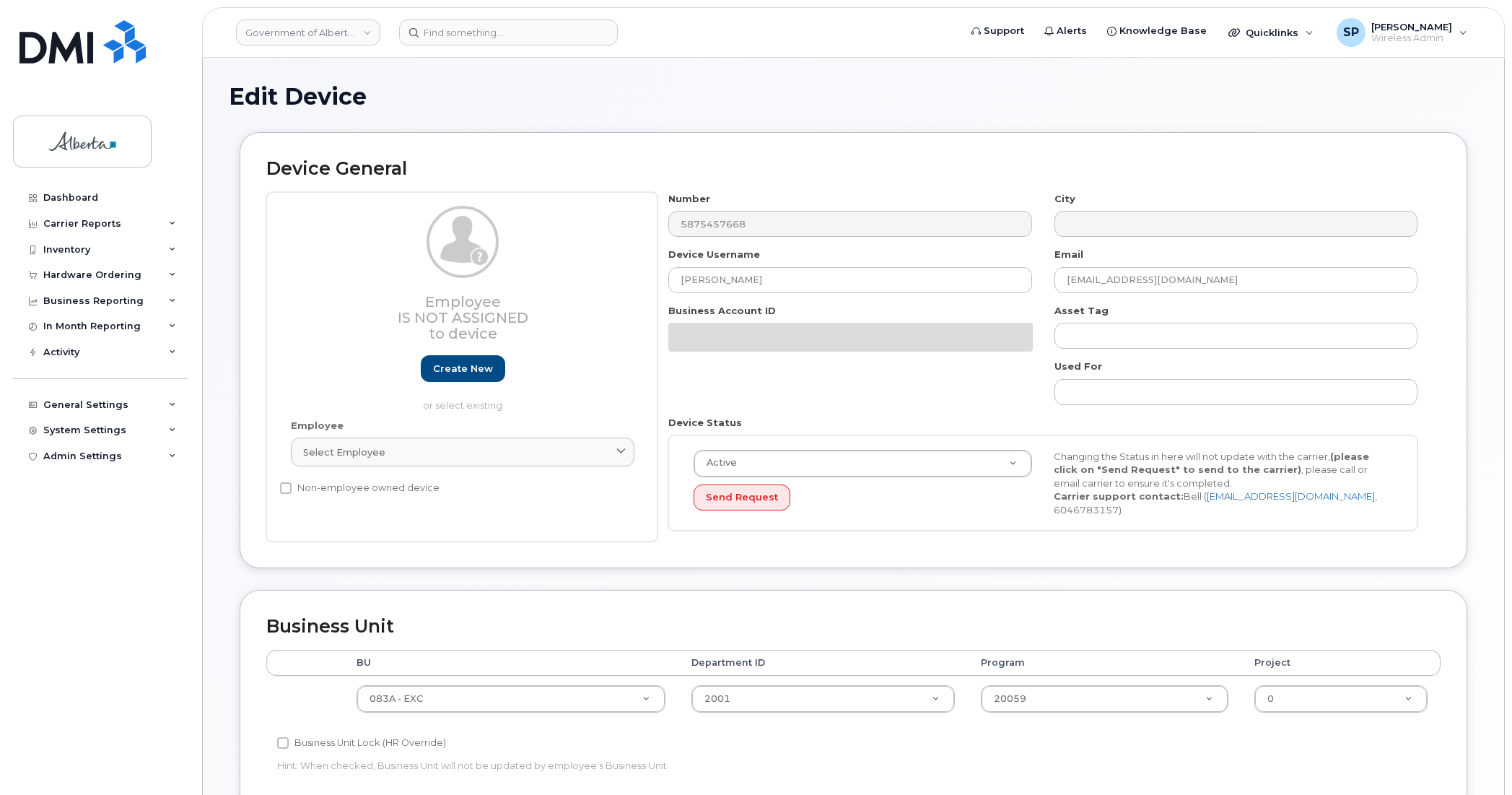
select select "4733126"
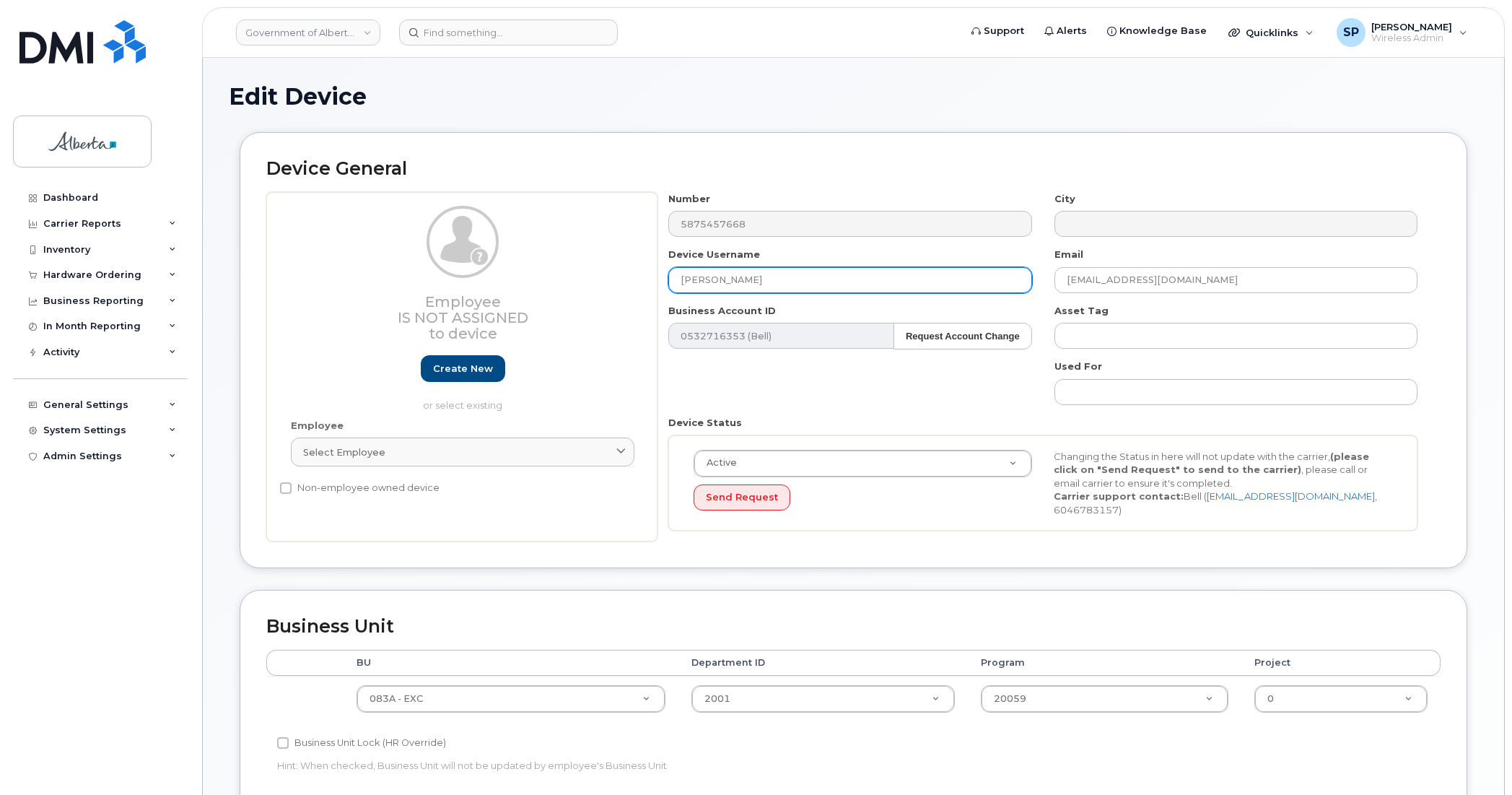
drag, startPoint x: 756, startPoint y: 282, endPoint x: 589, endPoint y: 292, distance: 167.3
click at [587, 293] on div "Employee Is not assigned to device Create new or select existing Employee Selec…" at bounding box center [854, 366] width 1174 height 350
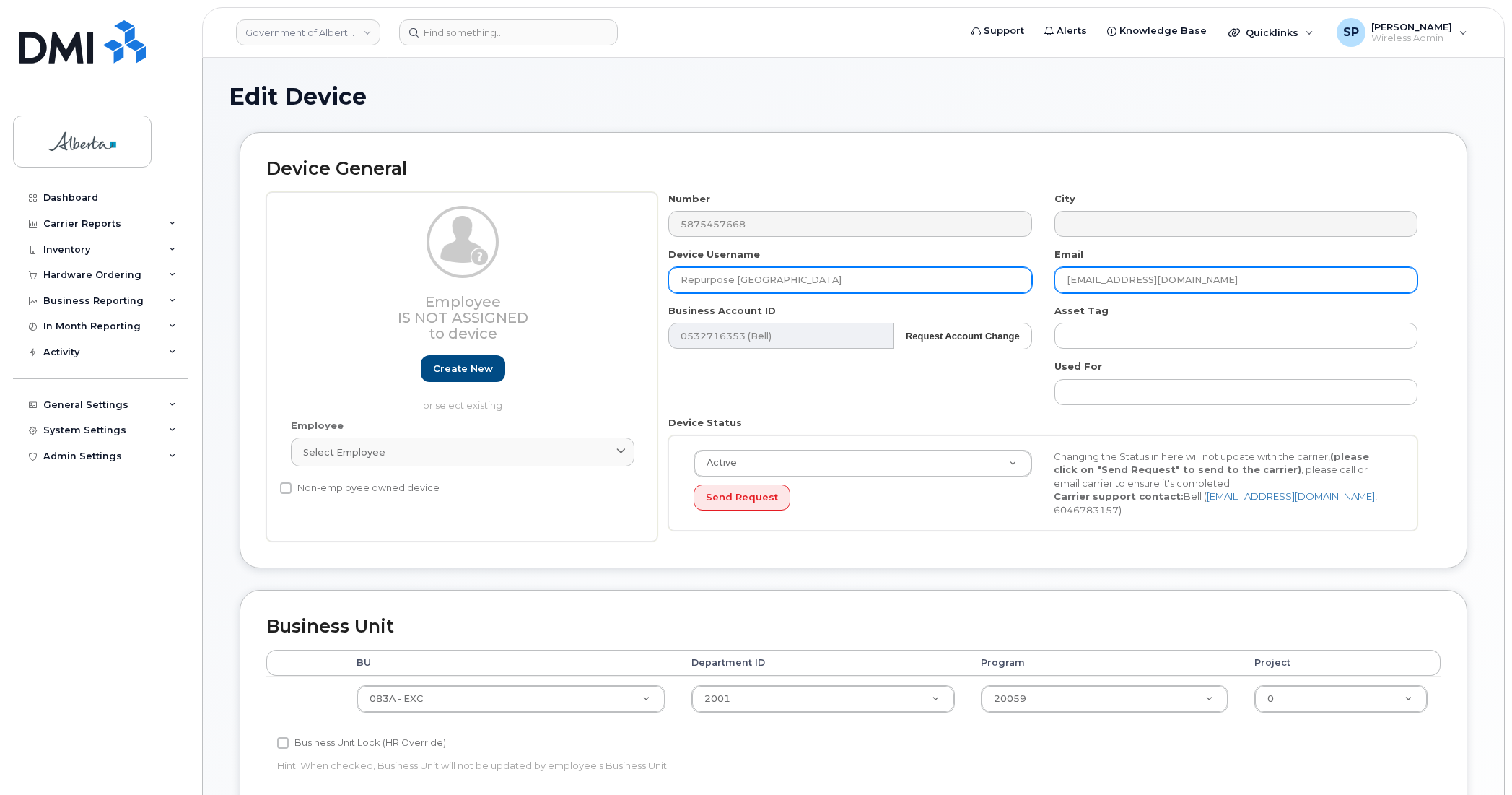
type input "Repurpose [GEOGRAPHIC_DATA]"
drag, startPoint x: 1188, startPoint y: 279, endPoint x: 989, endPoint y: 298, distance: 199.9
click at [989, 298] on div "Number 5875457668 City Device Username Repurpose [GEOGRAPHIC_DATA] Email [EMAIL…" at bounding box center [1044, 366] width 772 height 350
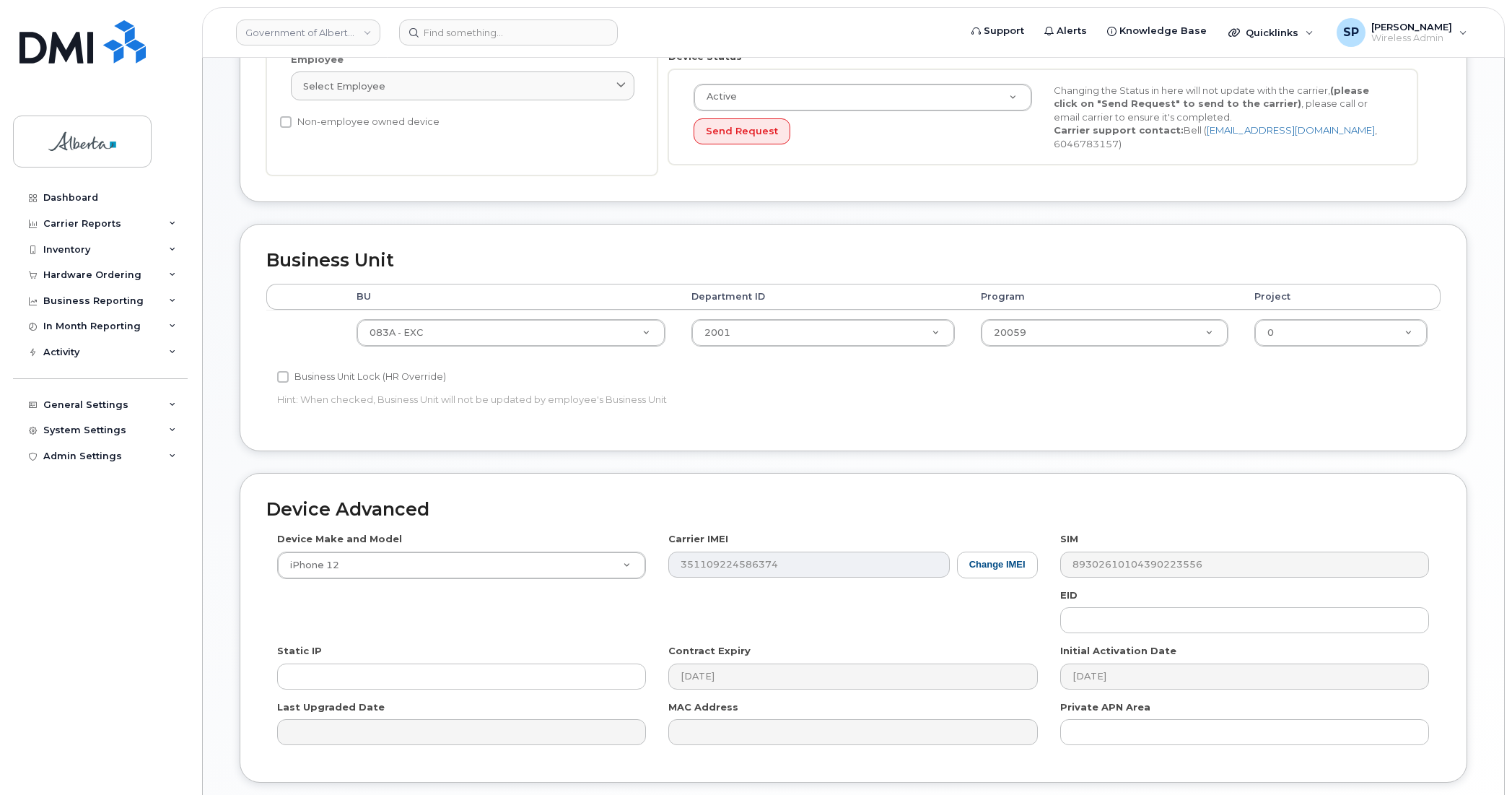
scroll to position [446, 0]
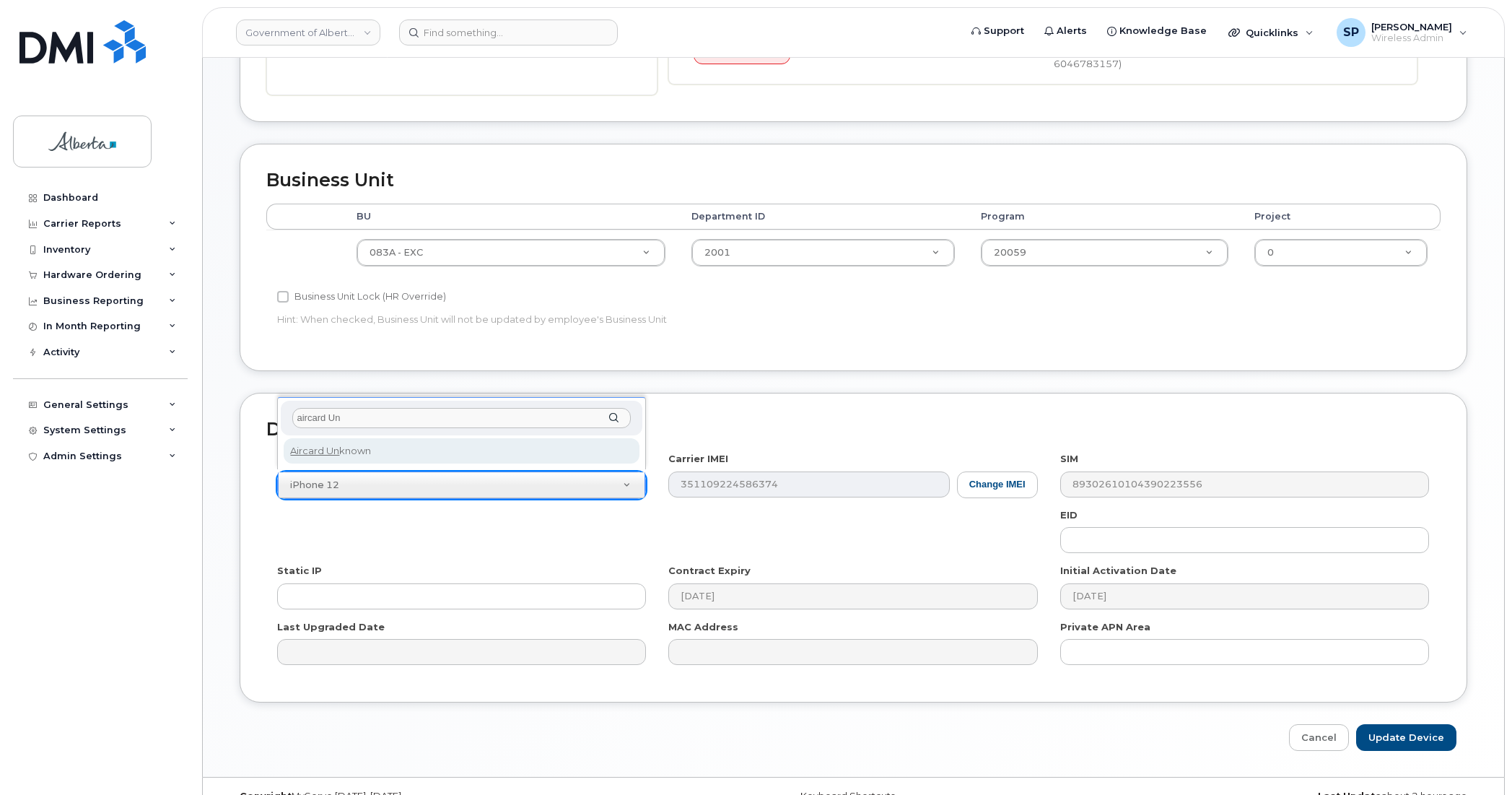
type input "aircard Un"
select select "971"
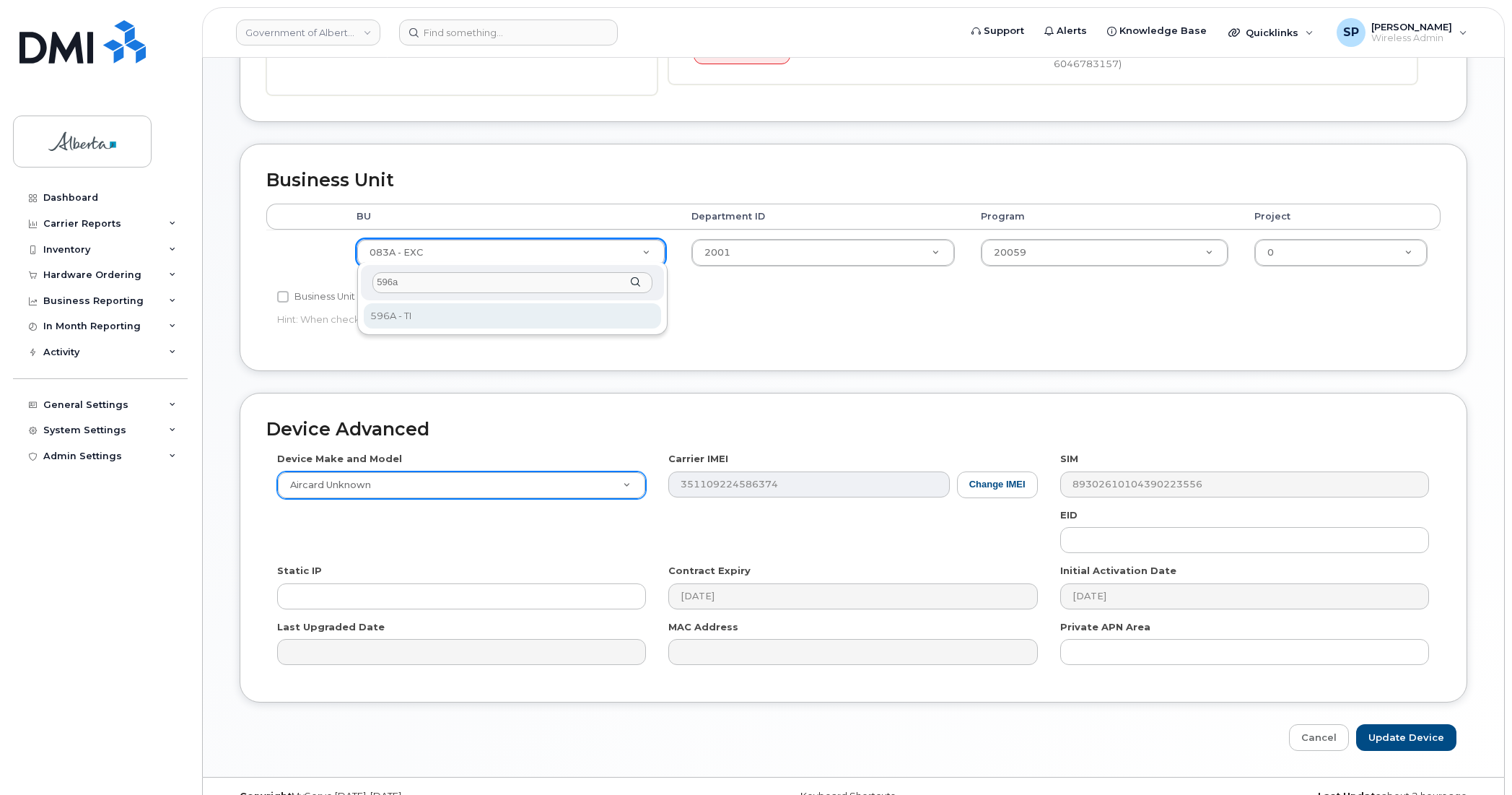
type input "596a"
select select "4797729"
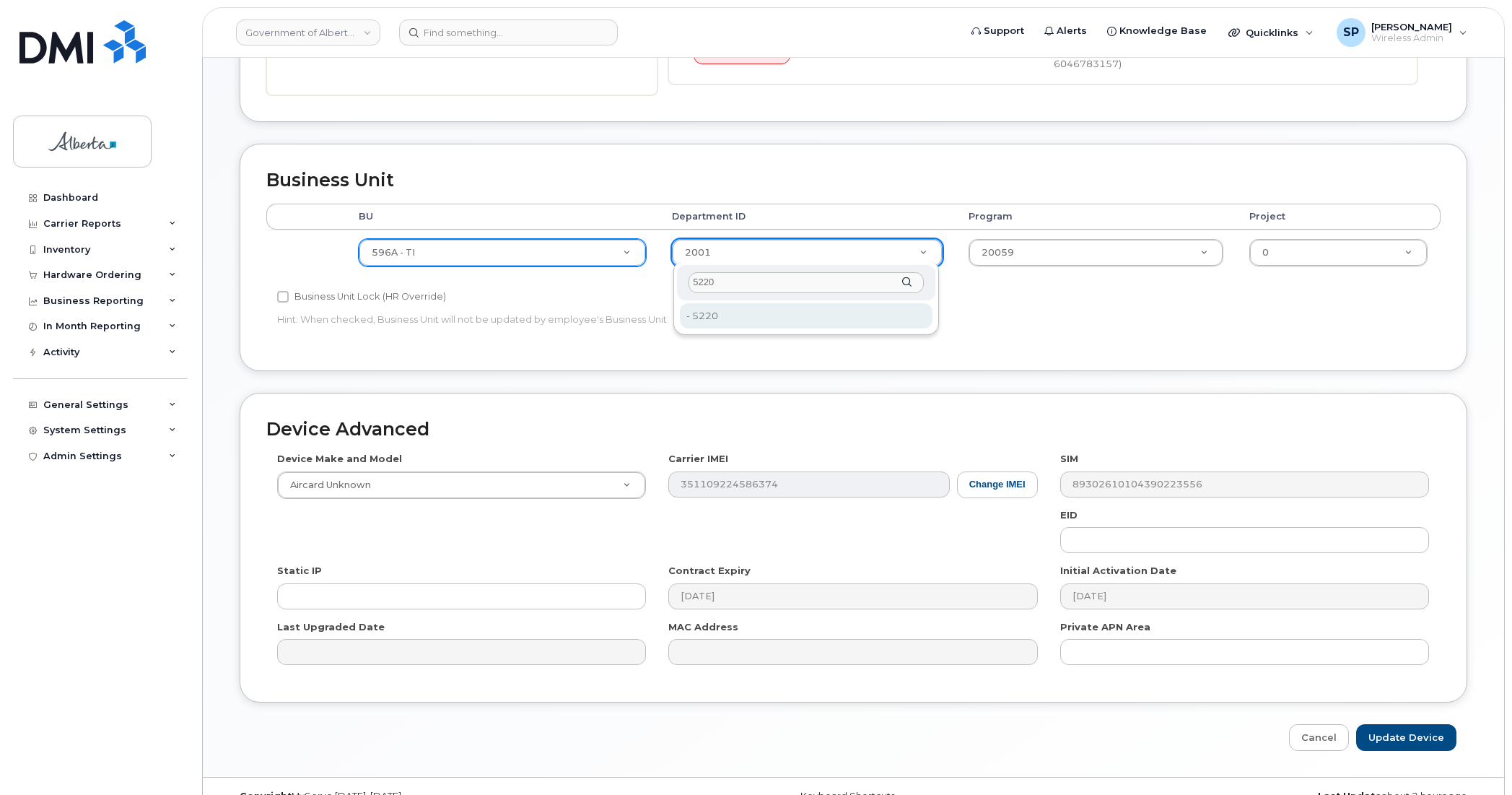
click at [713, 287] on input "5220" at bounding box center [806, 283] width 236 height 21
type input "5220"
type input "4802987"
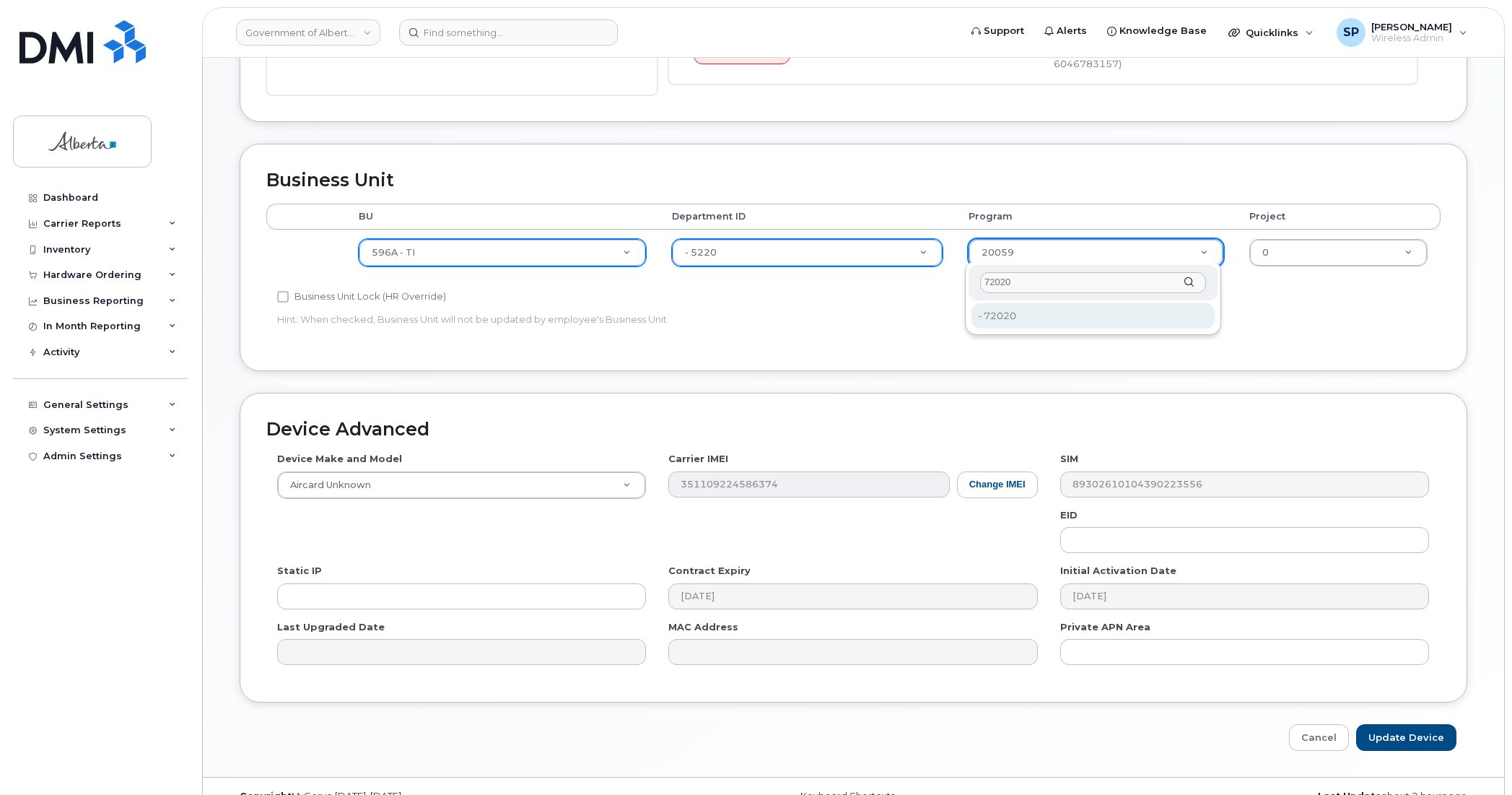
type input "72020"
type input "4803008"
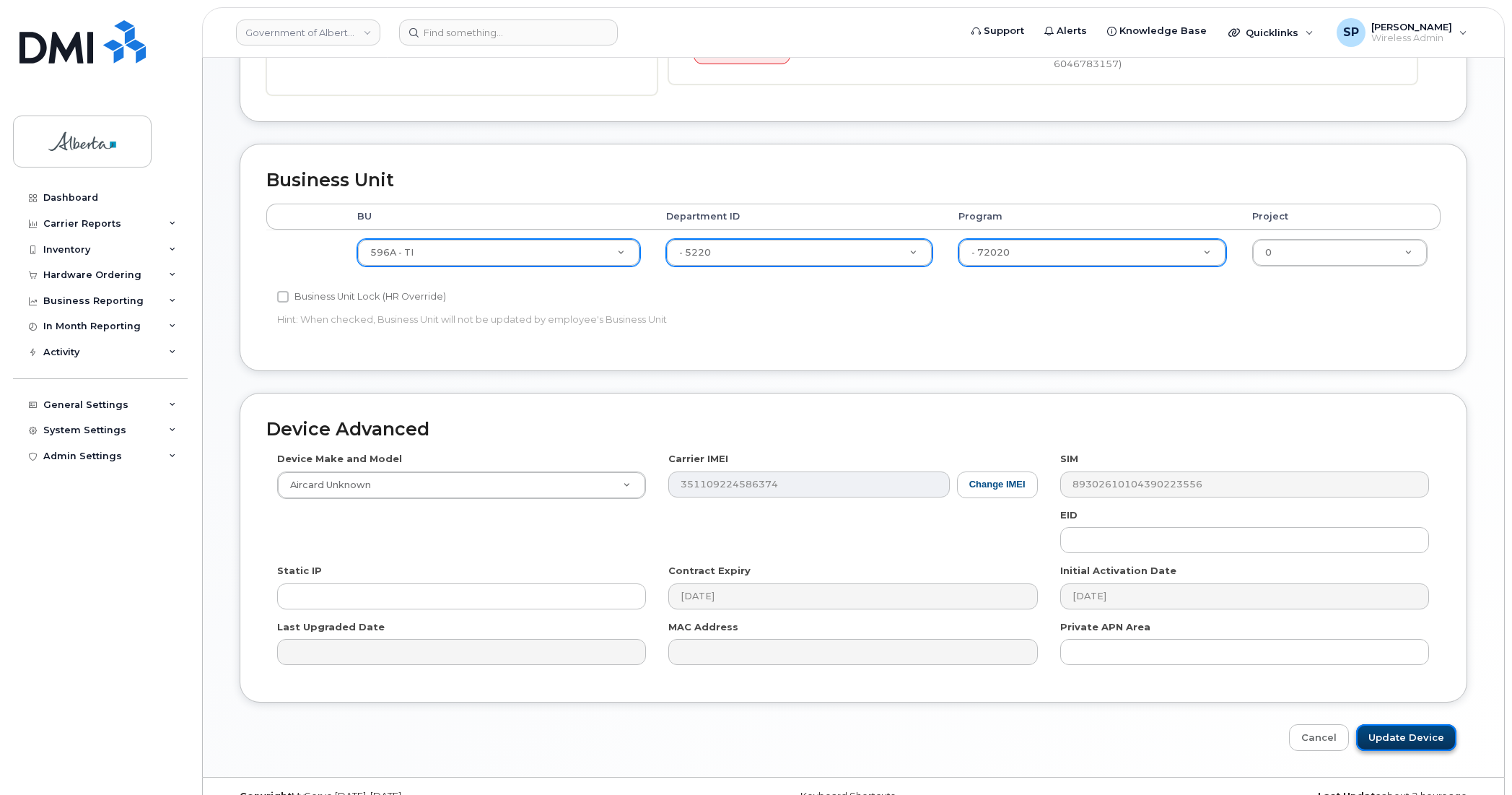
click at [1415, 737] on input "Update Device" at bounding box center [1406, 737] width 101 height 27
type input "Saving..."
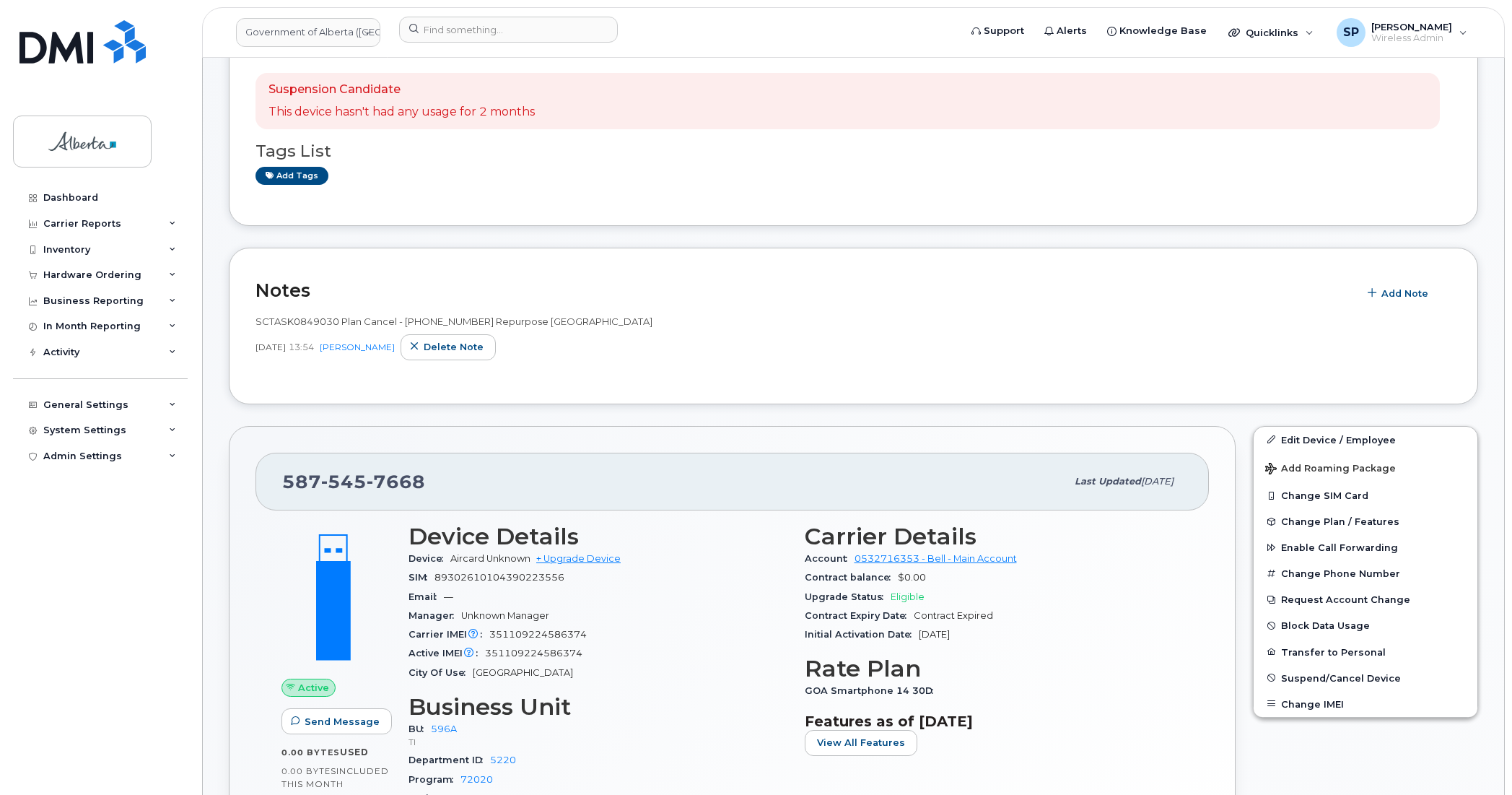
scroll to position [153, 0]
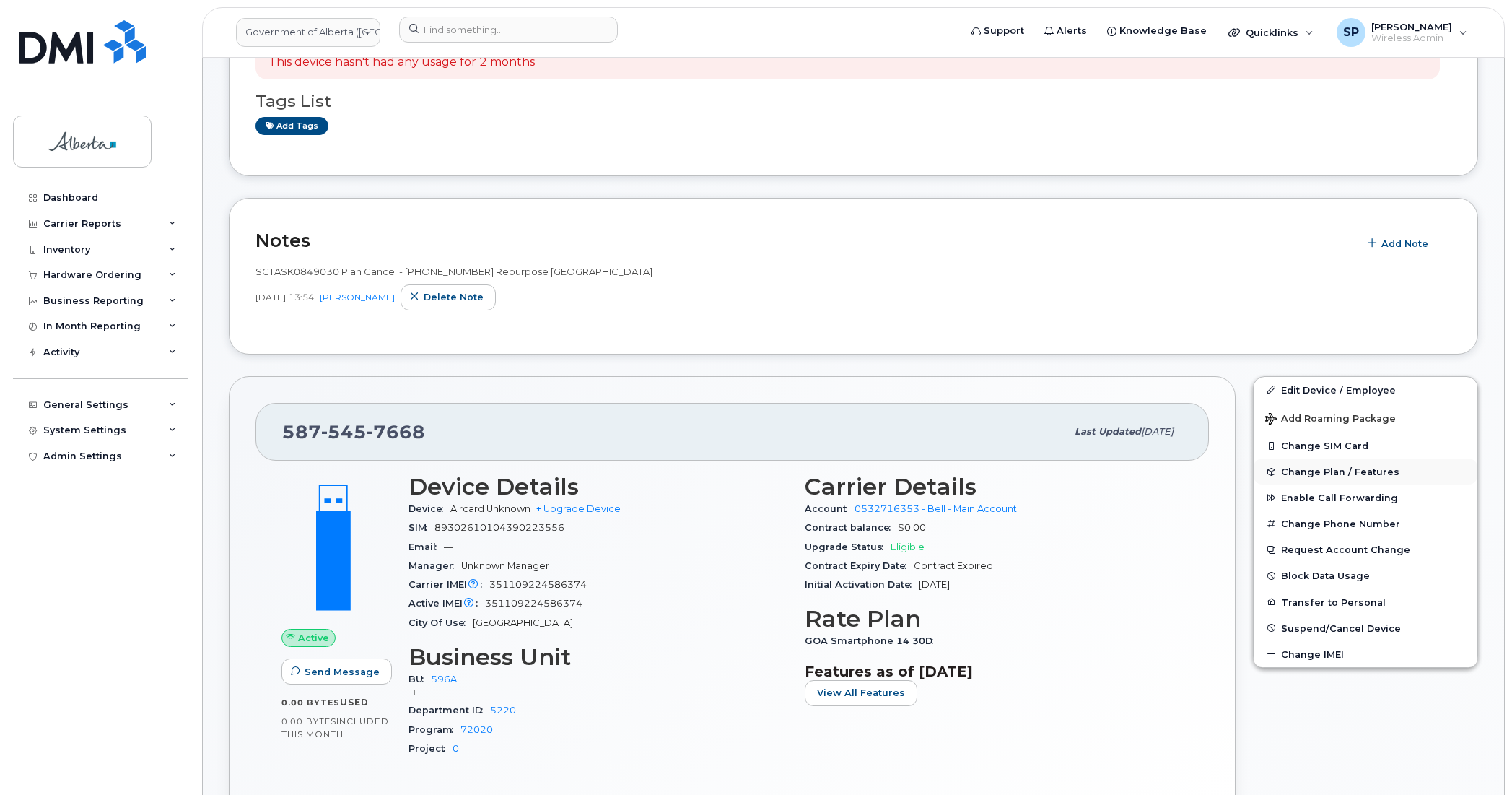
click at [1303, 468] on span "Change Plan / Features" at bounding box center [1341, 472] width 119 height 11
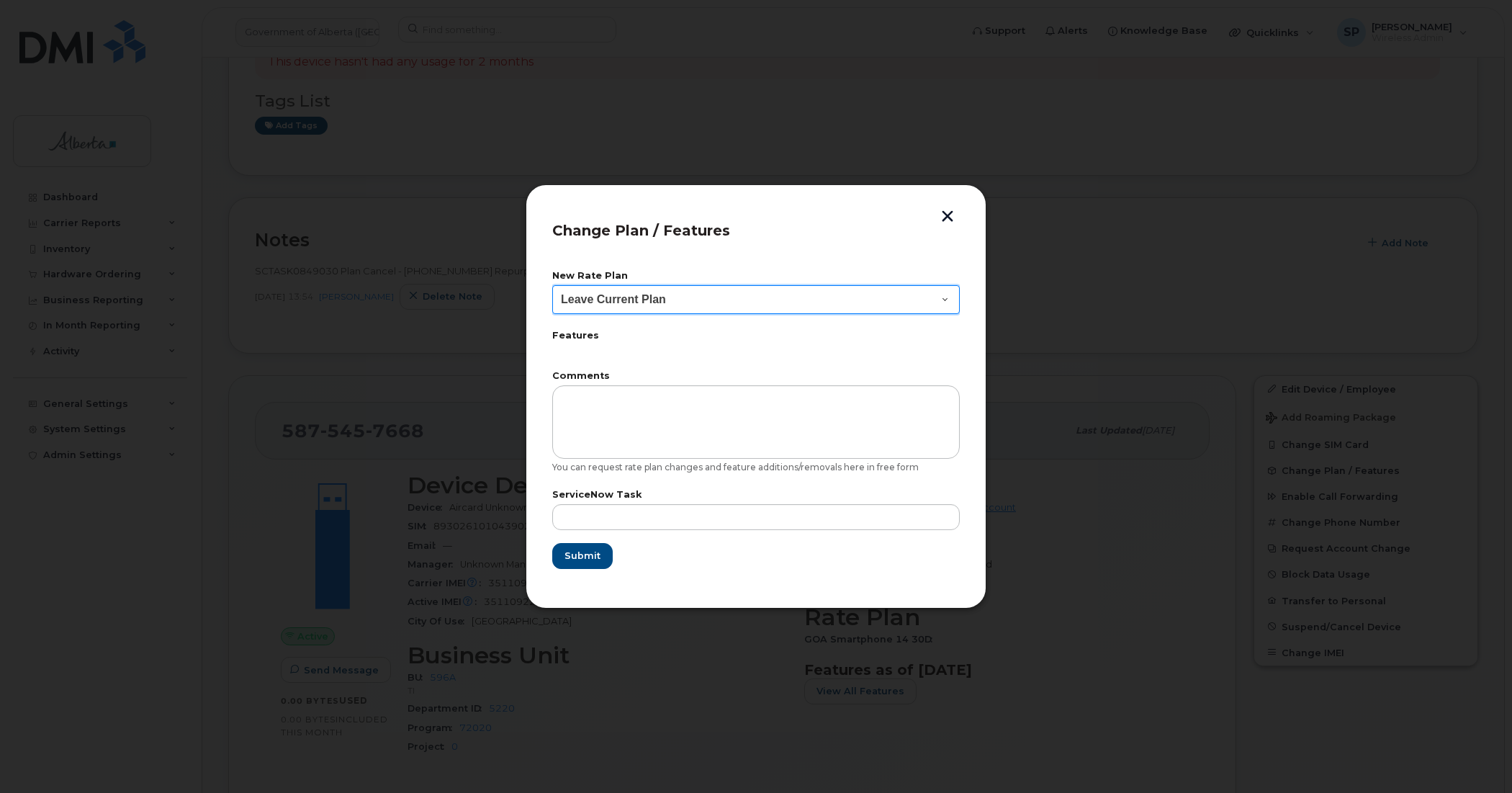
click at [681, 304] on select "Leave Current Plan GOA Data plan 9 30 d GOA–Unlimited Data Plan 9" at bounding box center [755, 300] width 407 height 29
select select "1790211"
click at [552, 285] on select "Leave Current Plan GOA Data plan 9 30 d GOA–Unlimited Data Plan 9" at bounding box center [755, 300] width 407 height 29
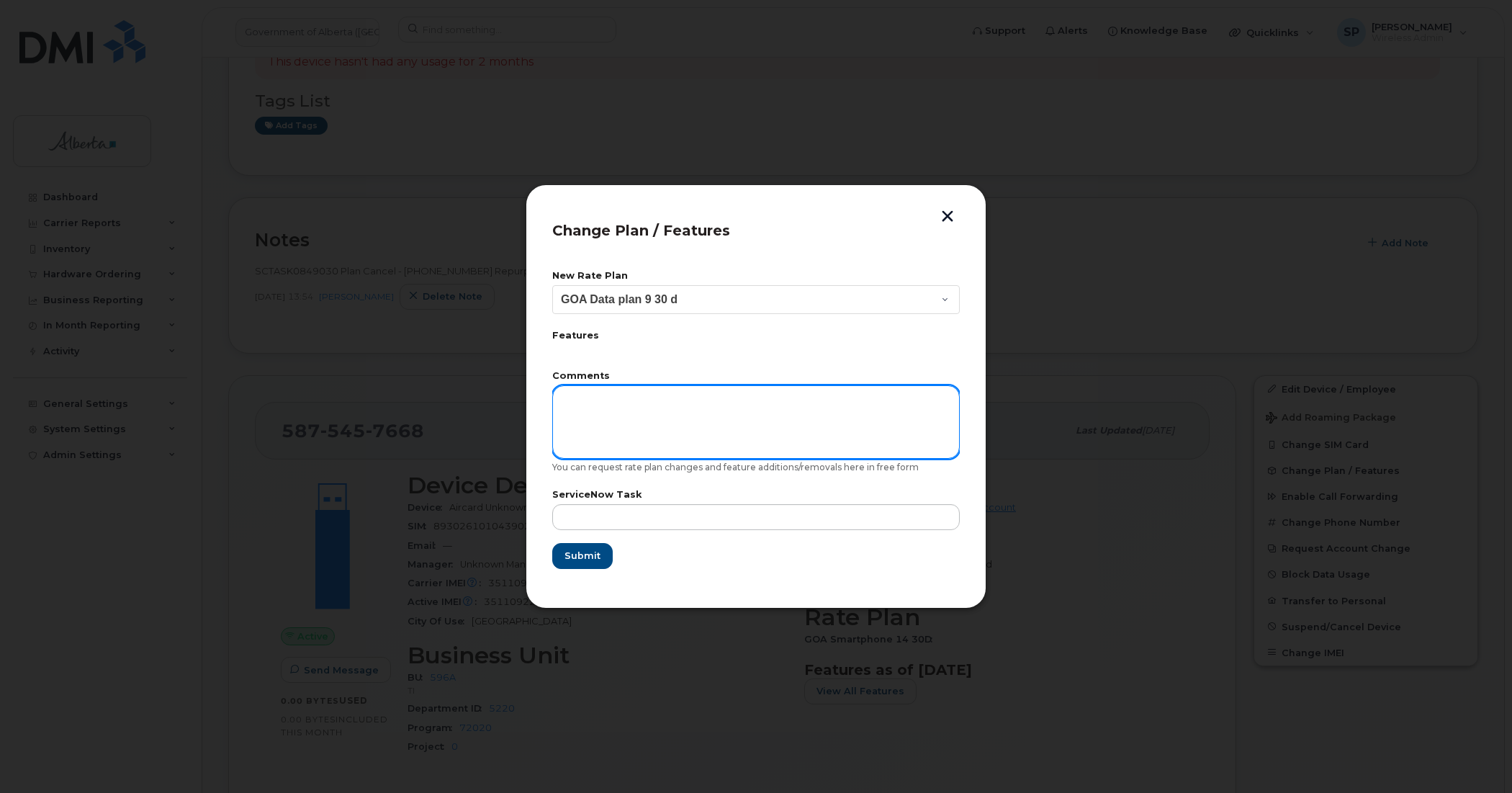
click at [603, 441] on textarea at bounding box center [755, 422] width 407 height 74
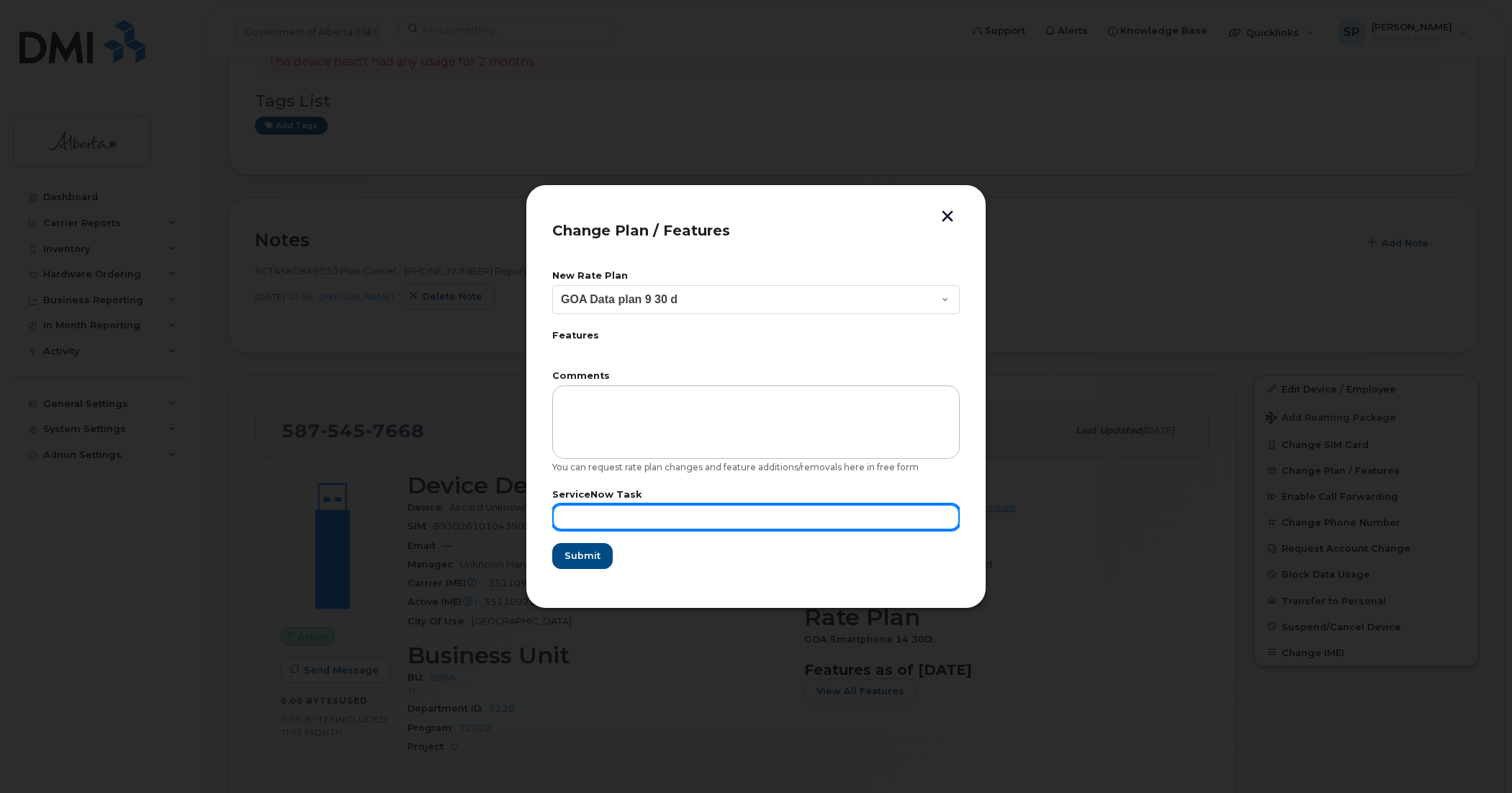
click at [576, 524] on input "text" at bounding box center [755, 517] width 407 height 26
click at [573, 520] on input "text" at bounding box center [755, 517] width 407 height 26
paste input "SCTASK0849030"
type input "SCTASK0849030"
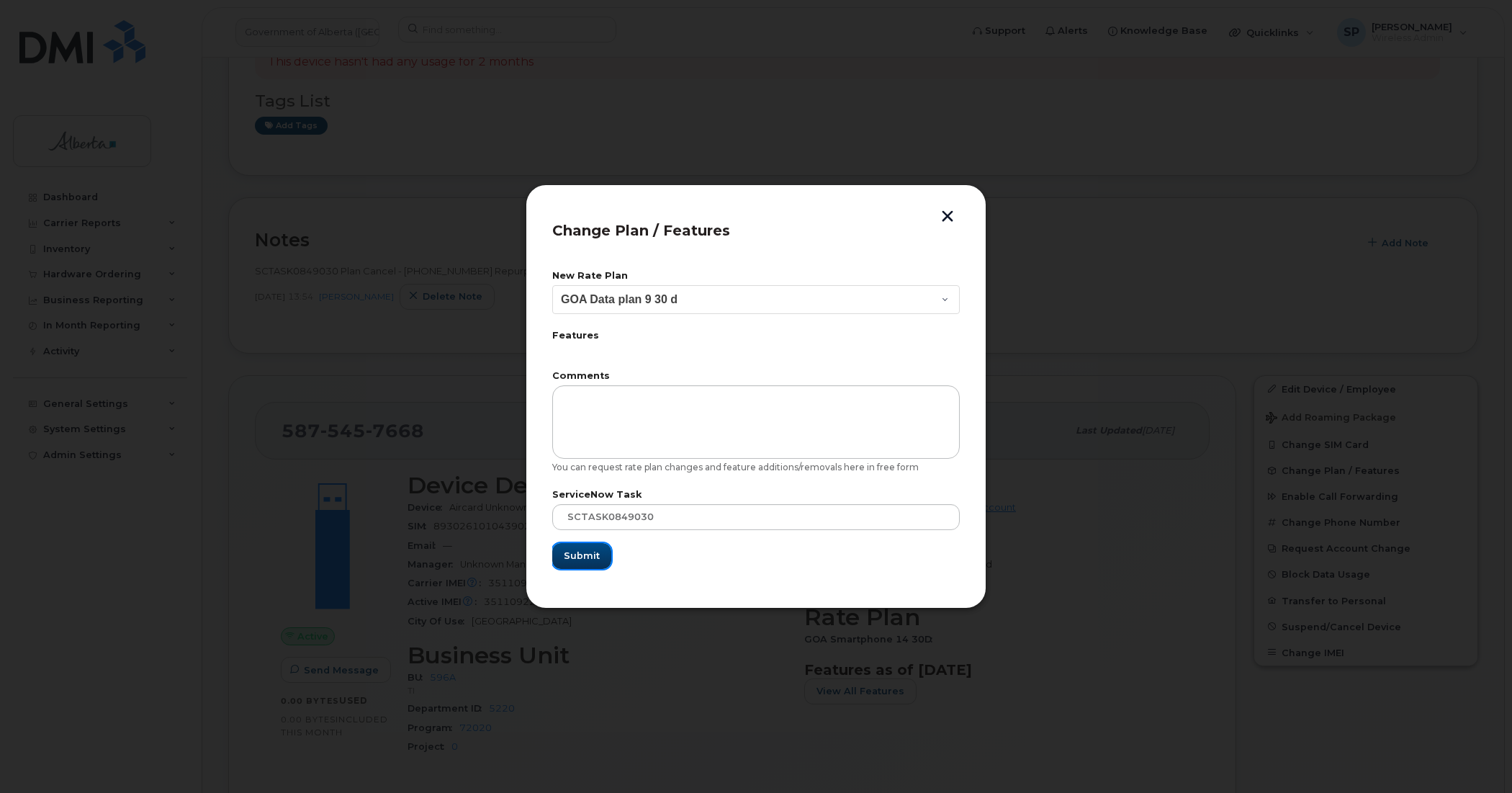
click at [577, 555] on span "Submit" at bounding box center [582, 556] width 36 height 14
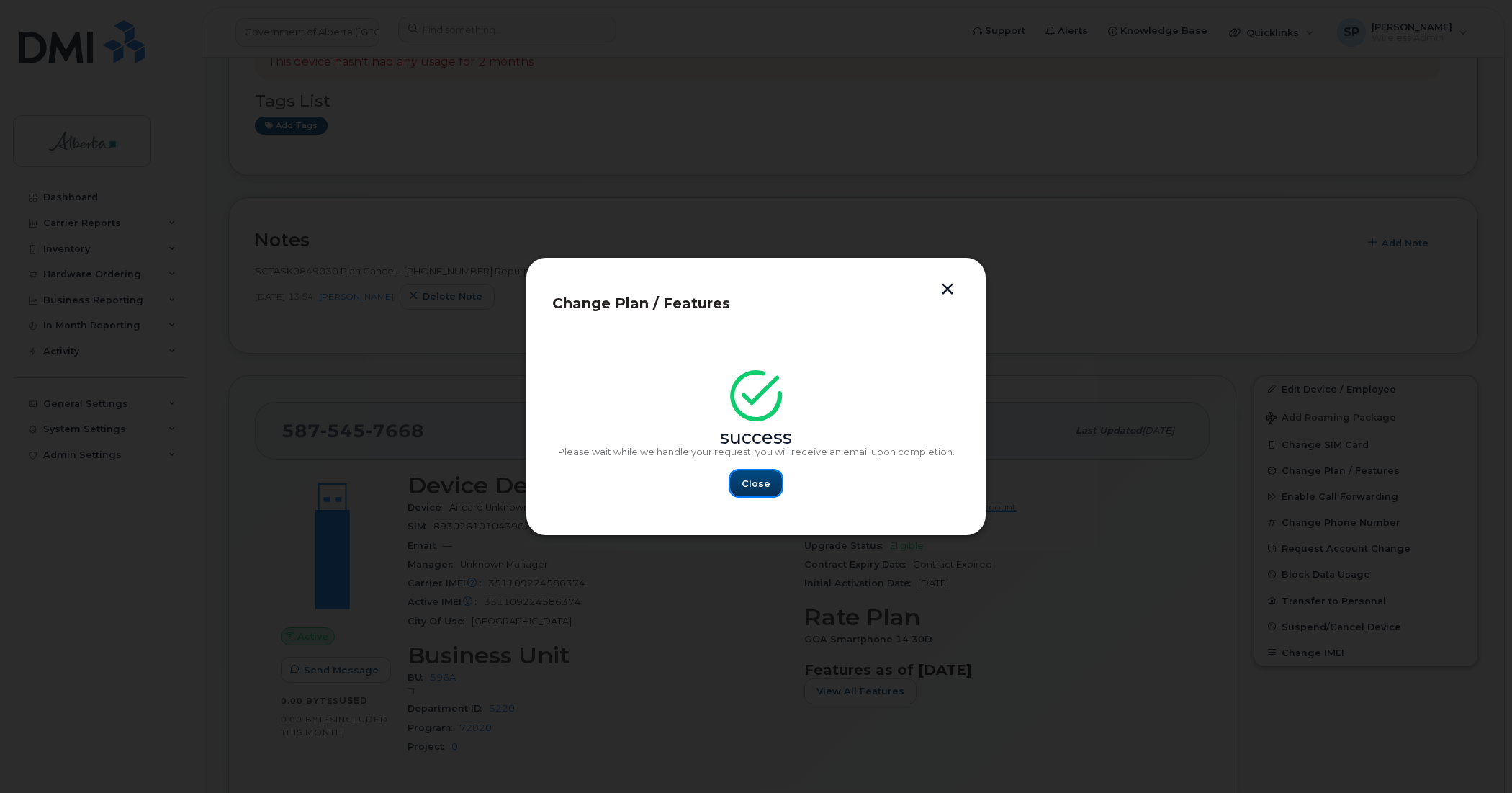
click at [751, 492] on button "Close" at bounding box center [756, 483] width 51 height 26
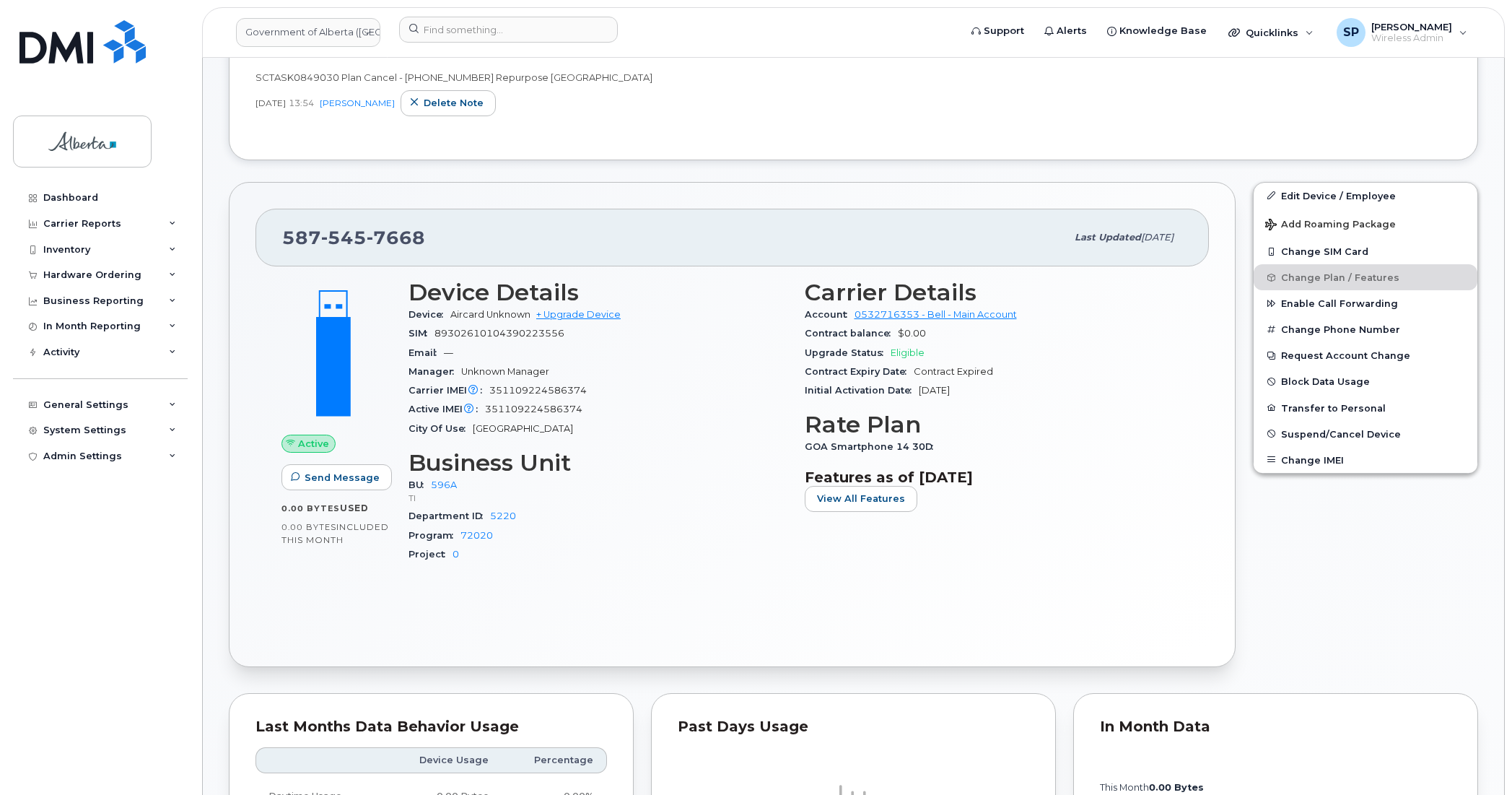
scroll to position [354, 0]
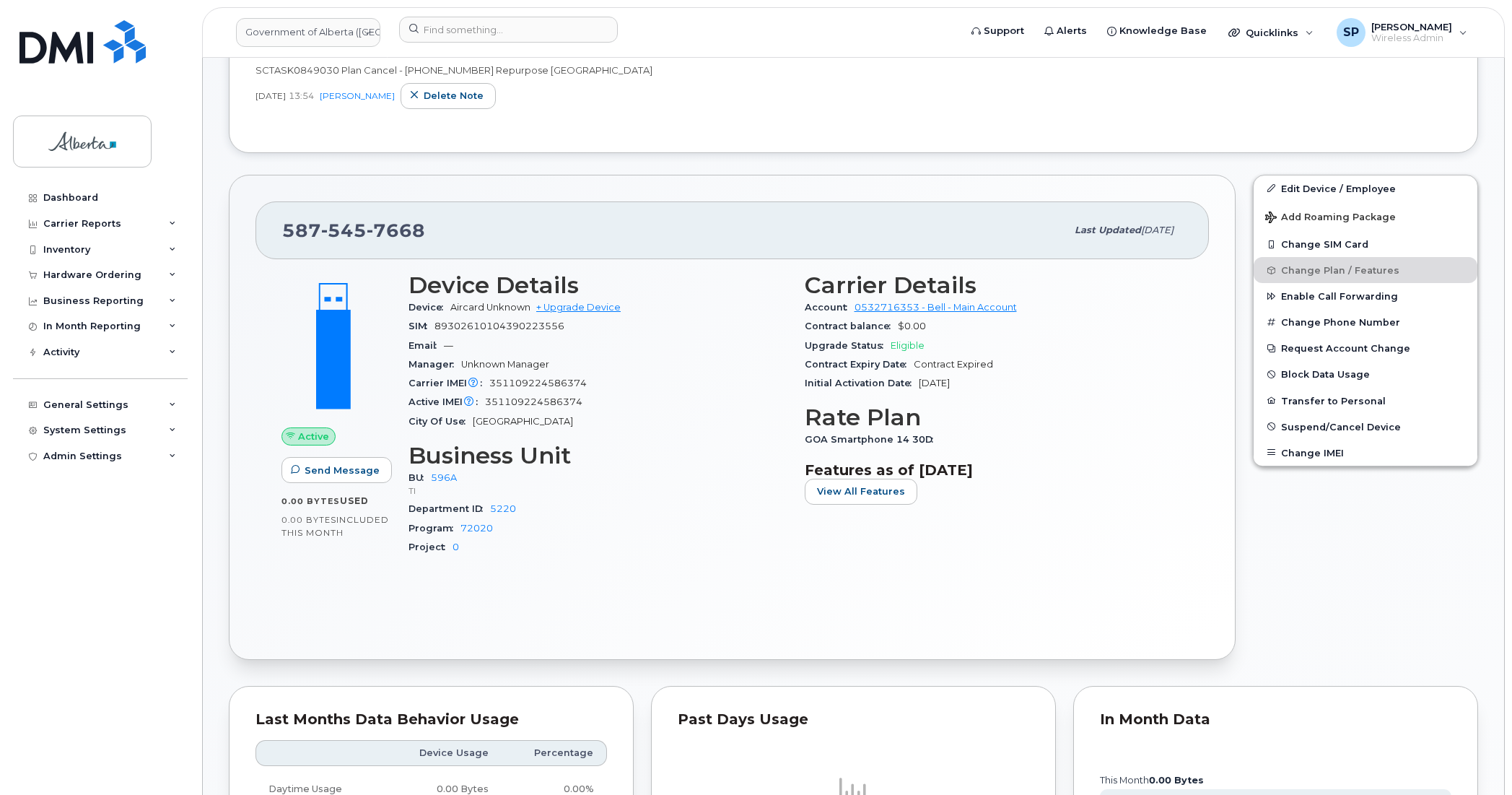
click at [34, 522] on div "Dashboard Carrier Reports Monthly Billing Data Daily Data Pooling Data Behavior…" at bounding box center [101, 479] width 178 height 588
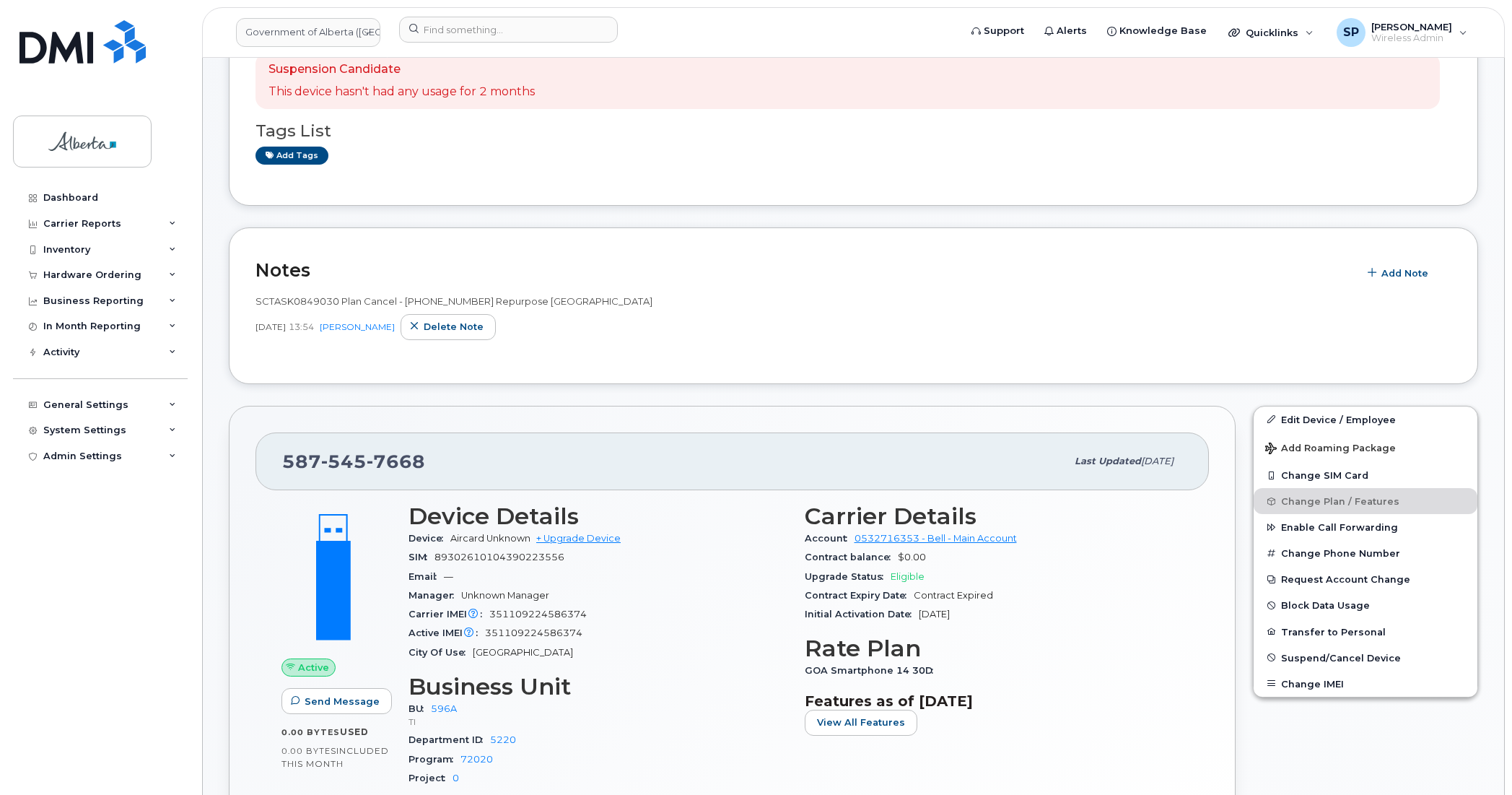
scroll to position [0, 0]
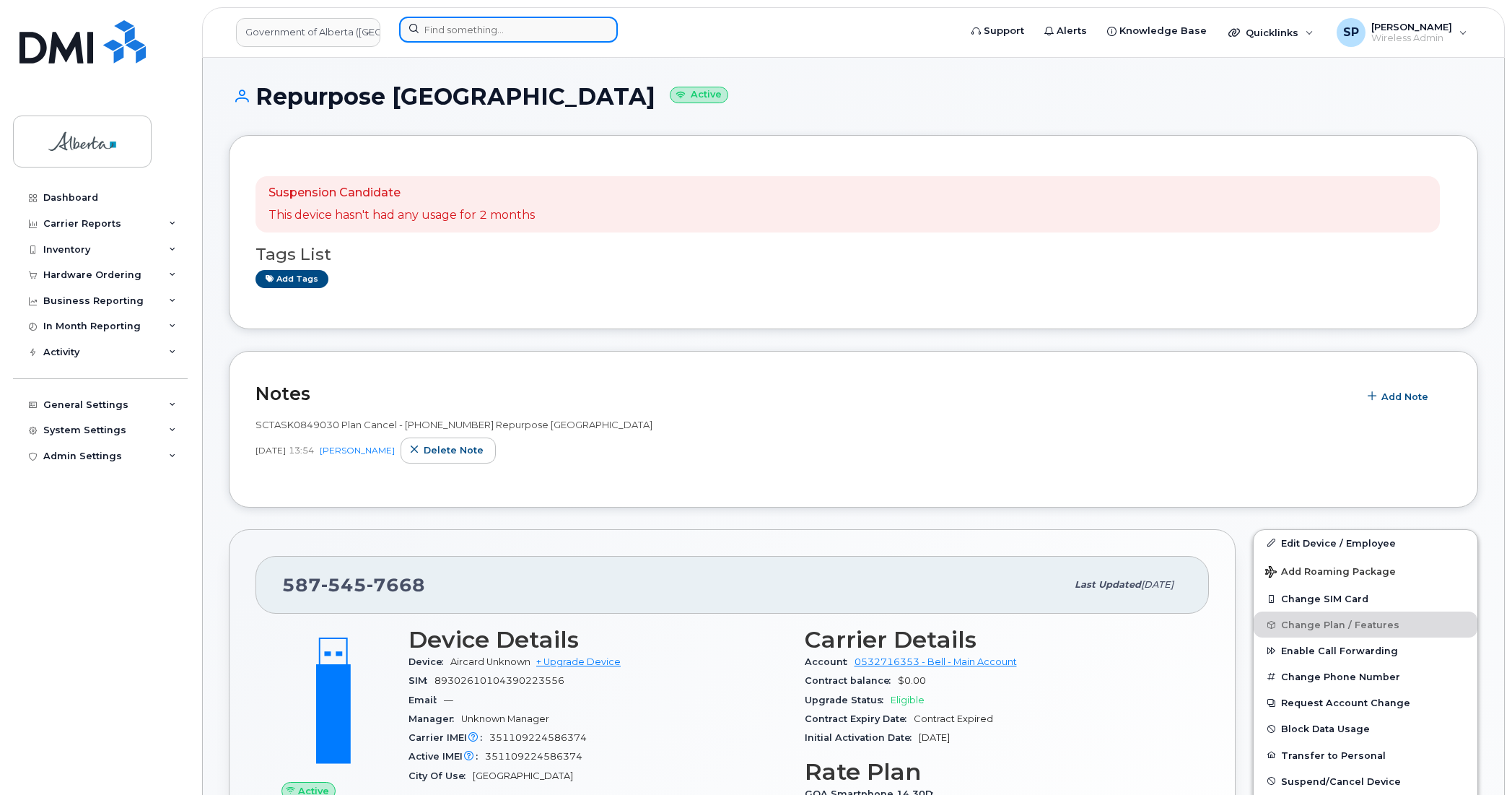
click at [494, 30] on input at bounding box center [508, 29] width 218 height 26
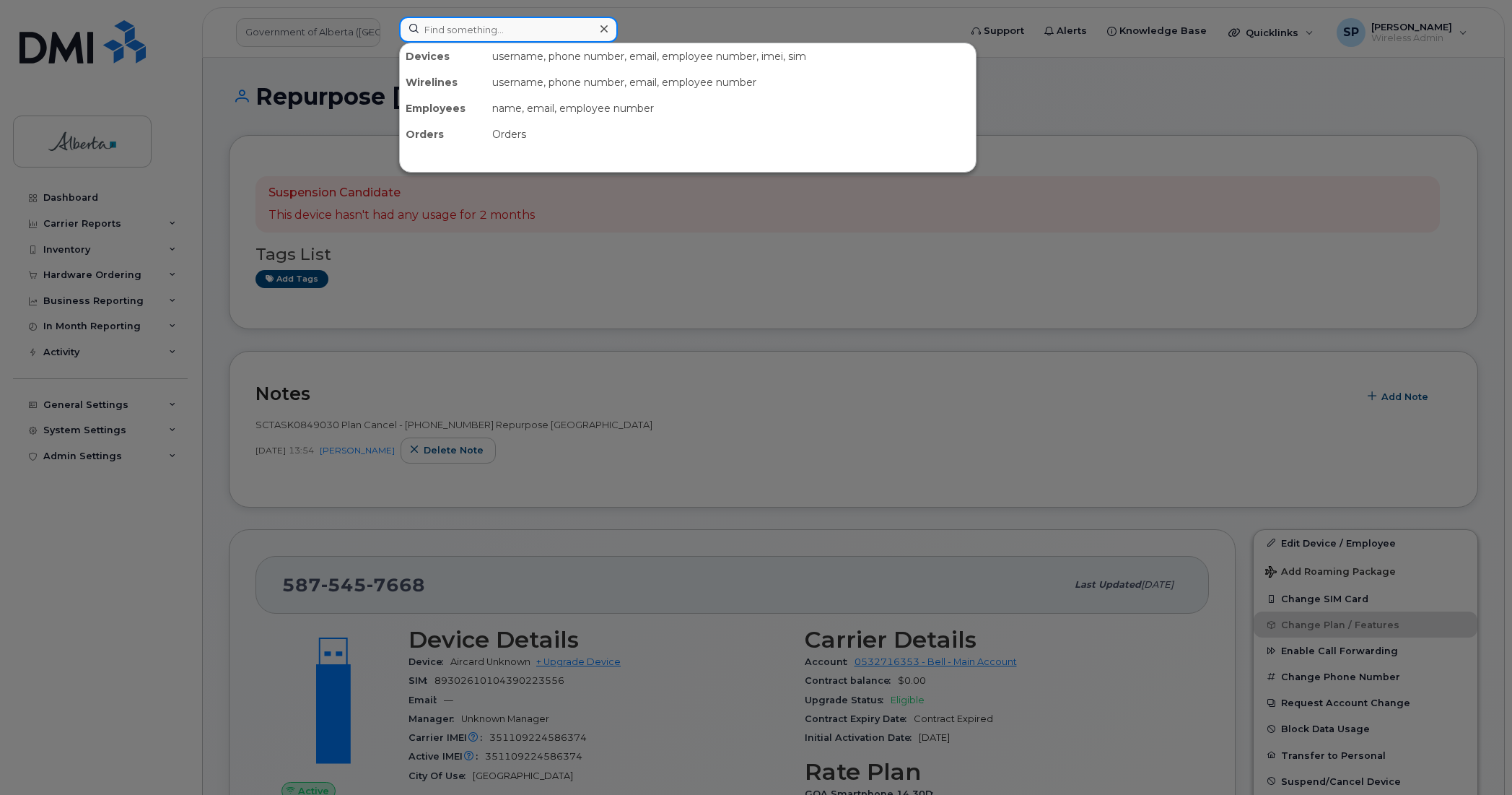
paste input "7807210341"
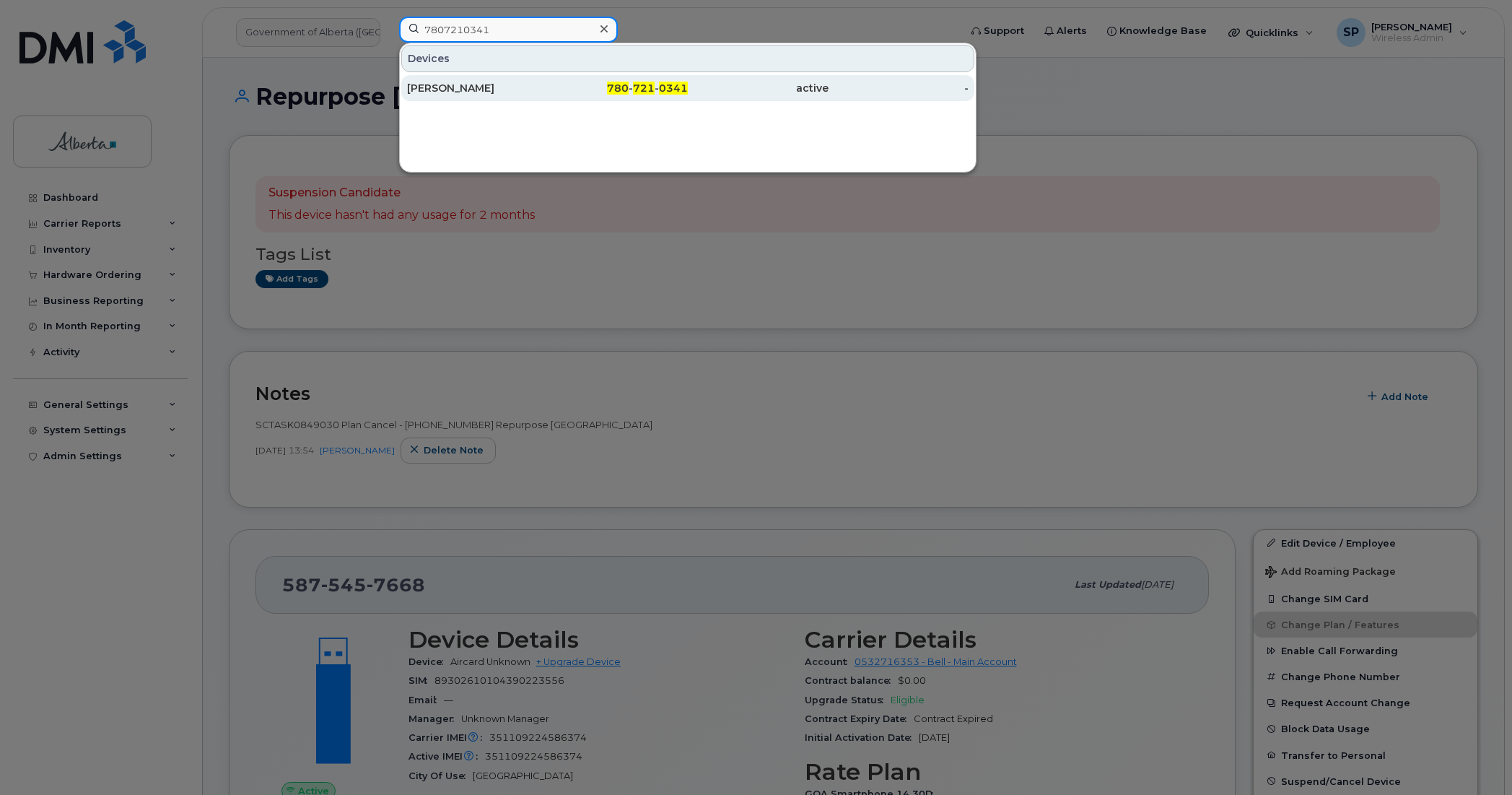
type input "7807210341"
click at [438, 90] on div "[PERSON_NAME]" at bounding box center [478, 88] width 141 height 15
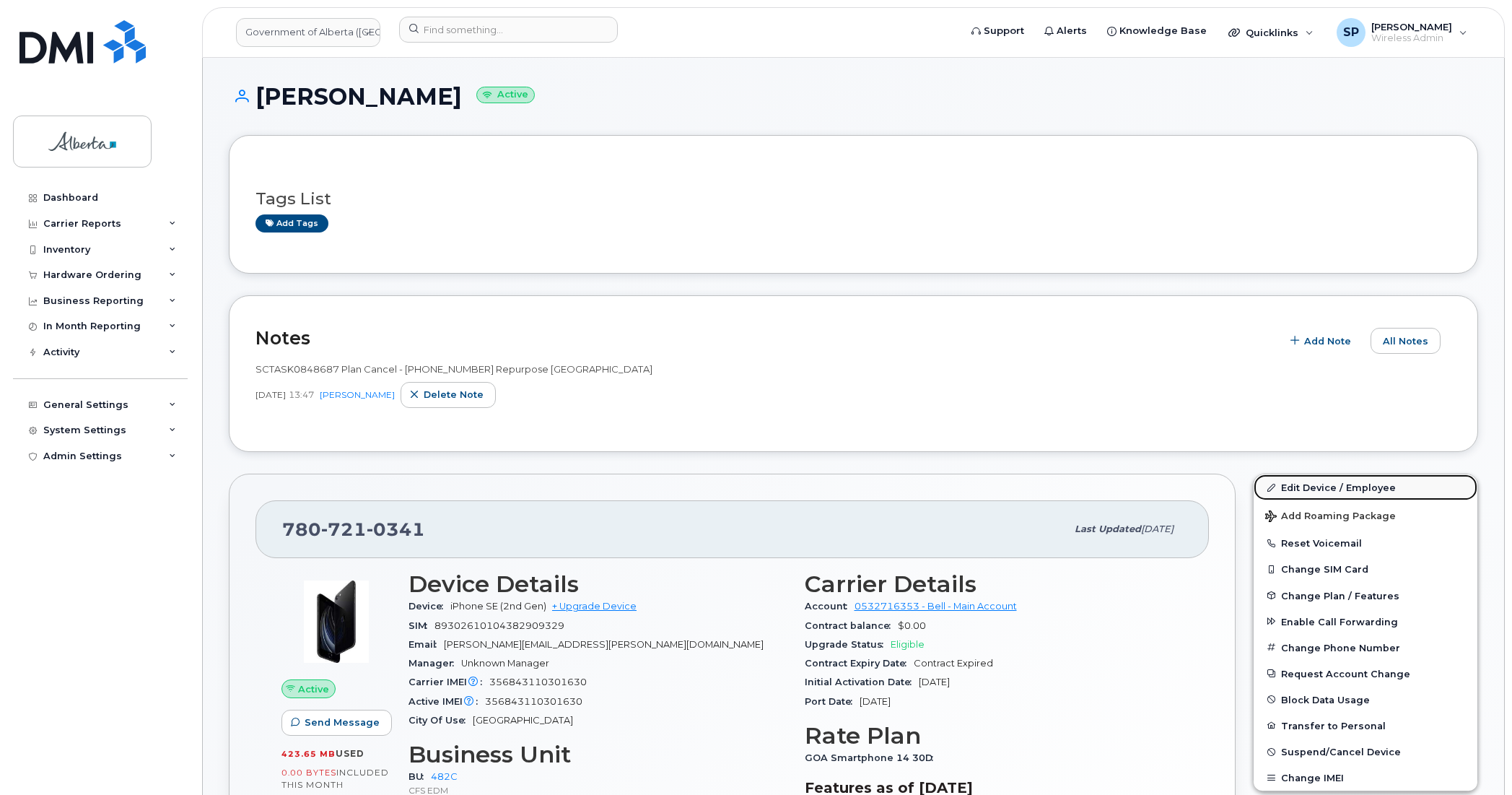
click at [1319, 491] on link "Edit Device / Employee" at bounding box center [1366, 487] width 223 height 26
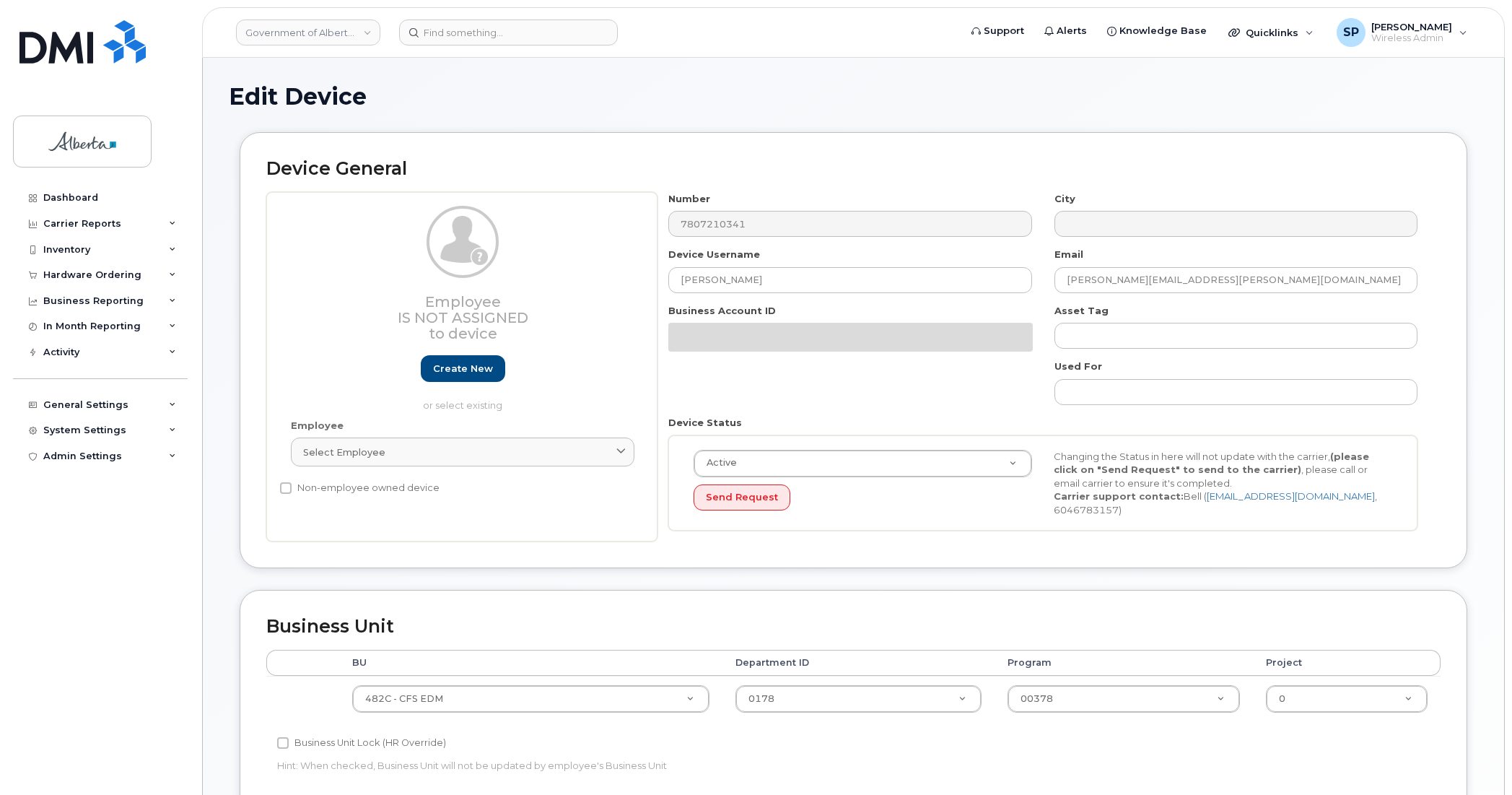
select select "4749733"
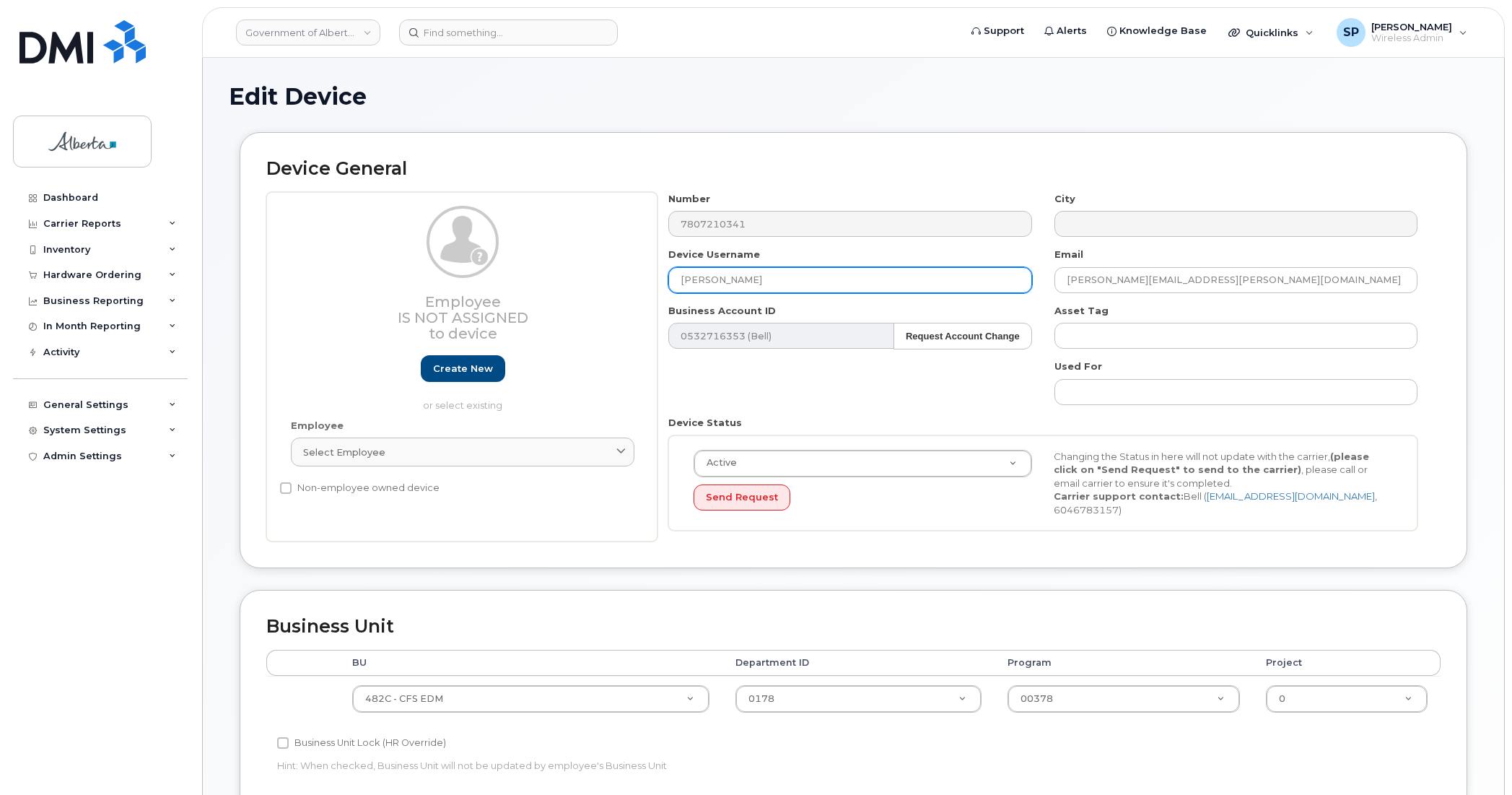
drag, startPoint x: 737, startPoint y: 282, endPoint x: 585, endPoint y: 286, distance: 152.1
click at [585, 286] on div "Employee Is not assigned to device Create new or select existing Employee Selec…" at bounding box center [854, 366] width 1174 height 350
type input "Repurpose [GEOGRAPHIC_DATA]"
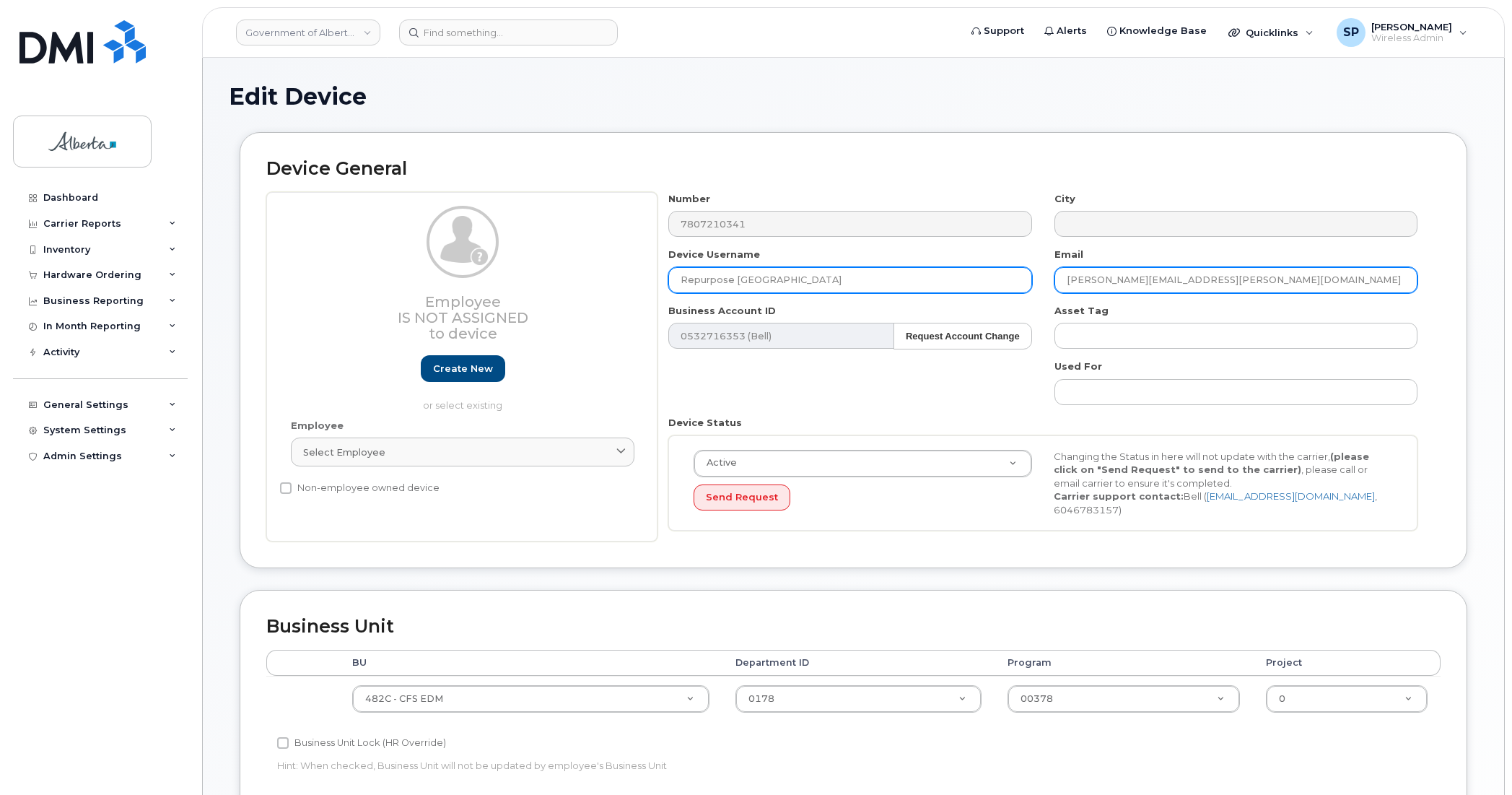
drag, startPoint x: 1192, startPoint y: 278, endPoint x: 1003, endPoint y: 286, distance: 189.2
click at [1003, 286] on div "Number 7807210341 City Device Username Repurpose [GEOGRAPHIC_DATA] Email [PERSO…" at bounding box center [1044, 366] width 772 height 350
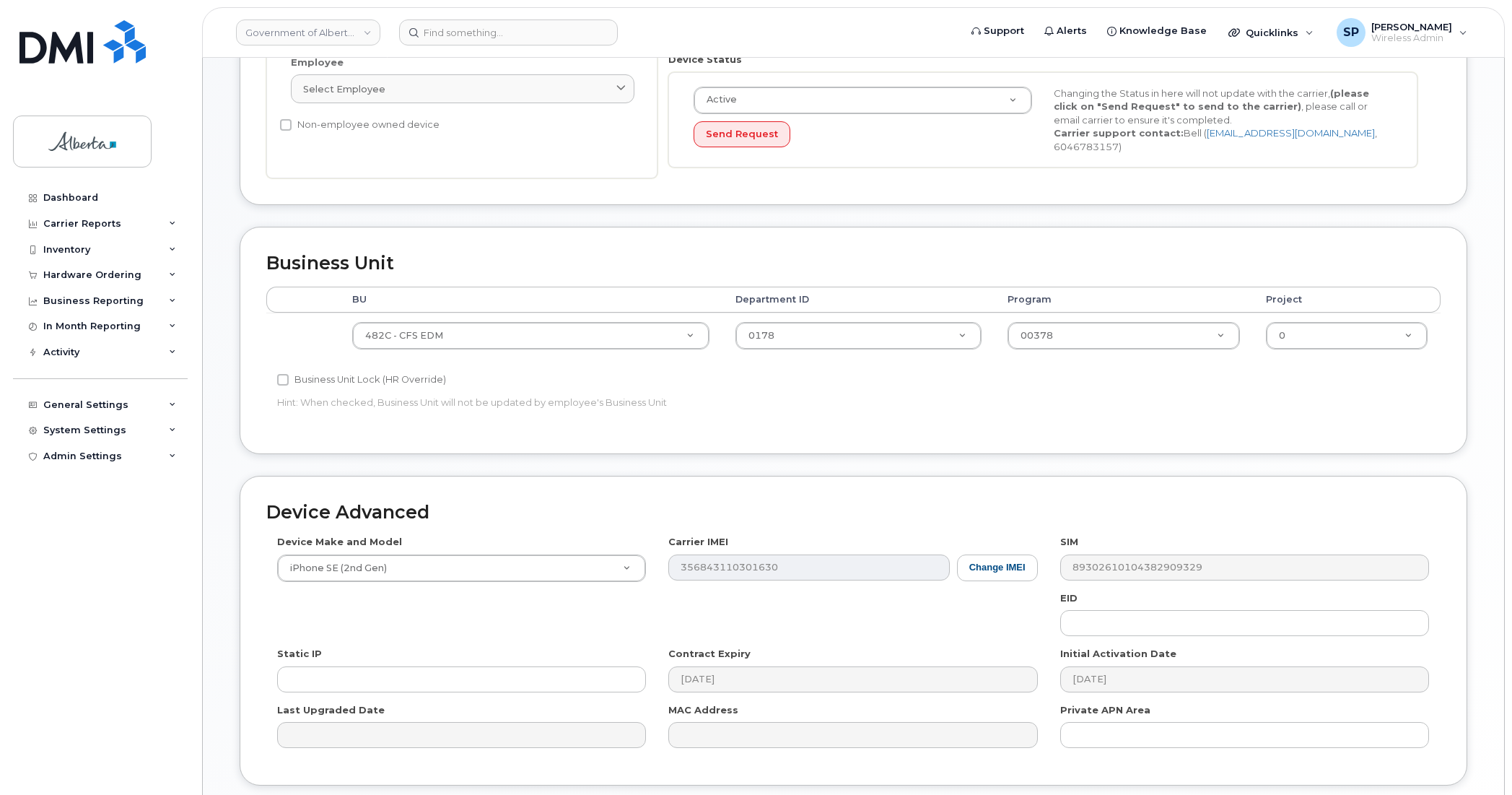
scroll to position [365, 0]
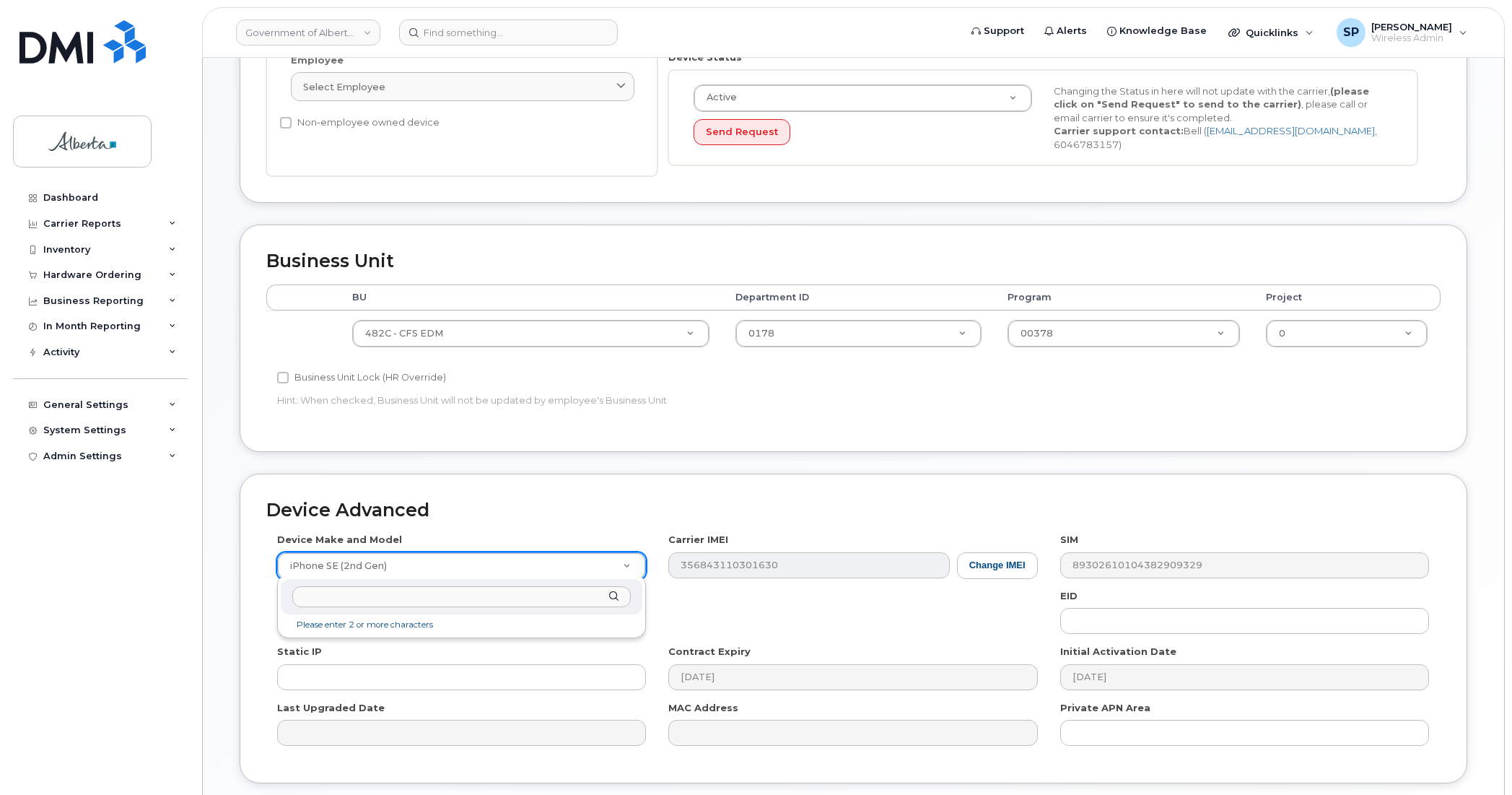
type input "i"
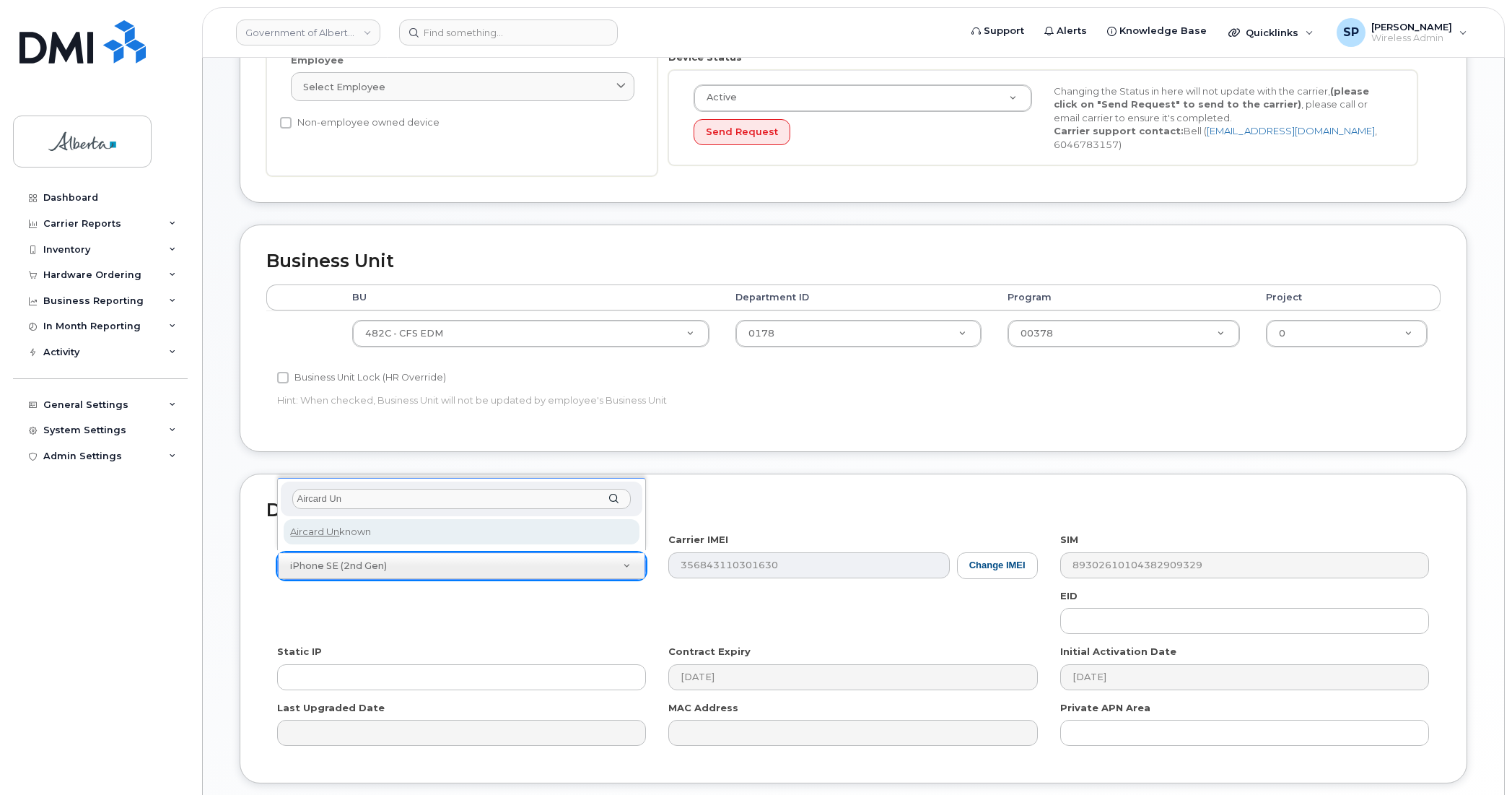
type input "Aircard Un"
select select "971"
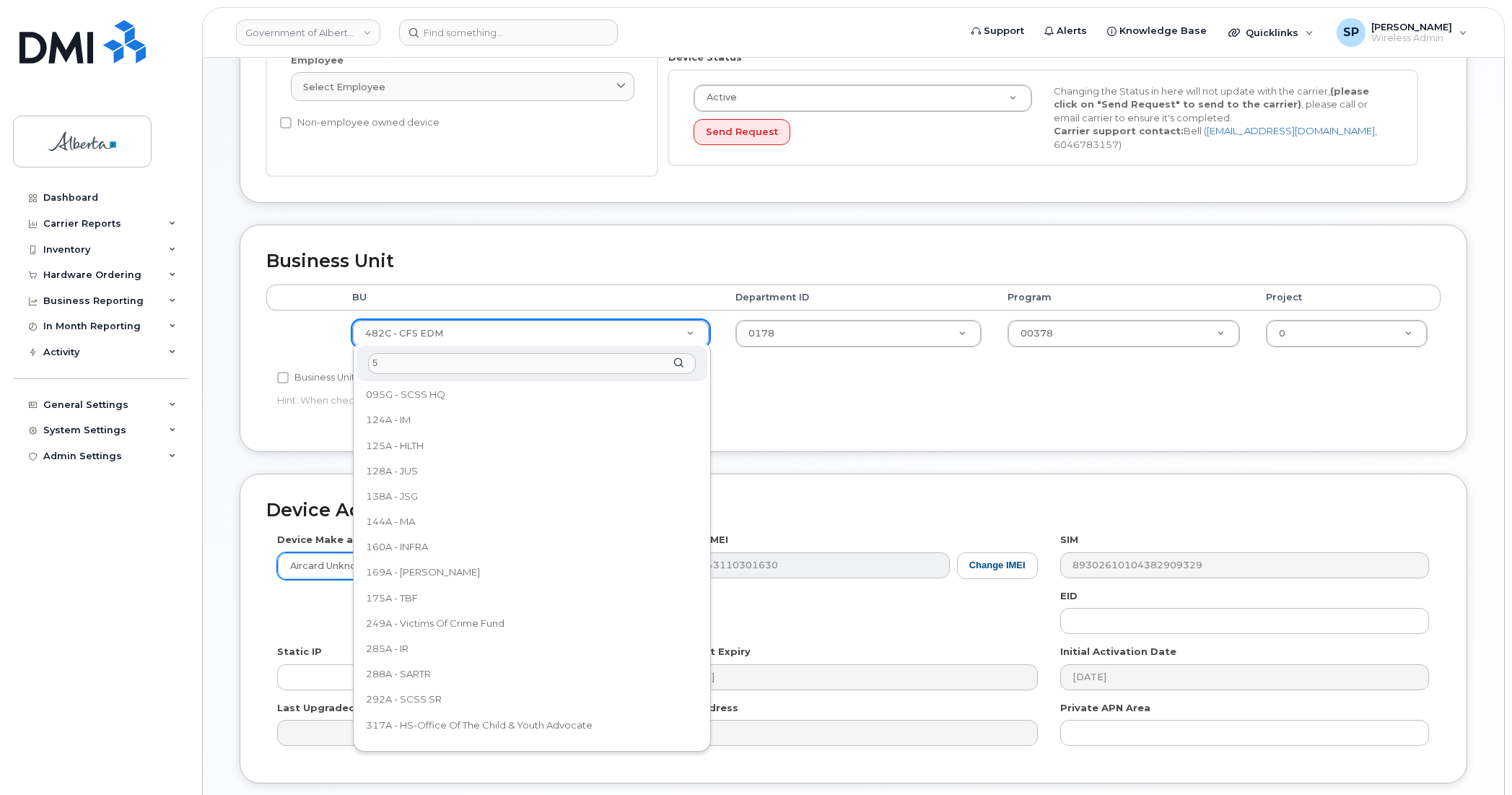
scroll to position [0, 0]
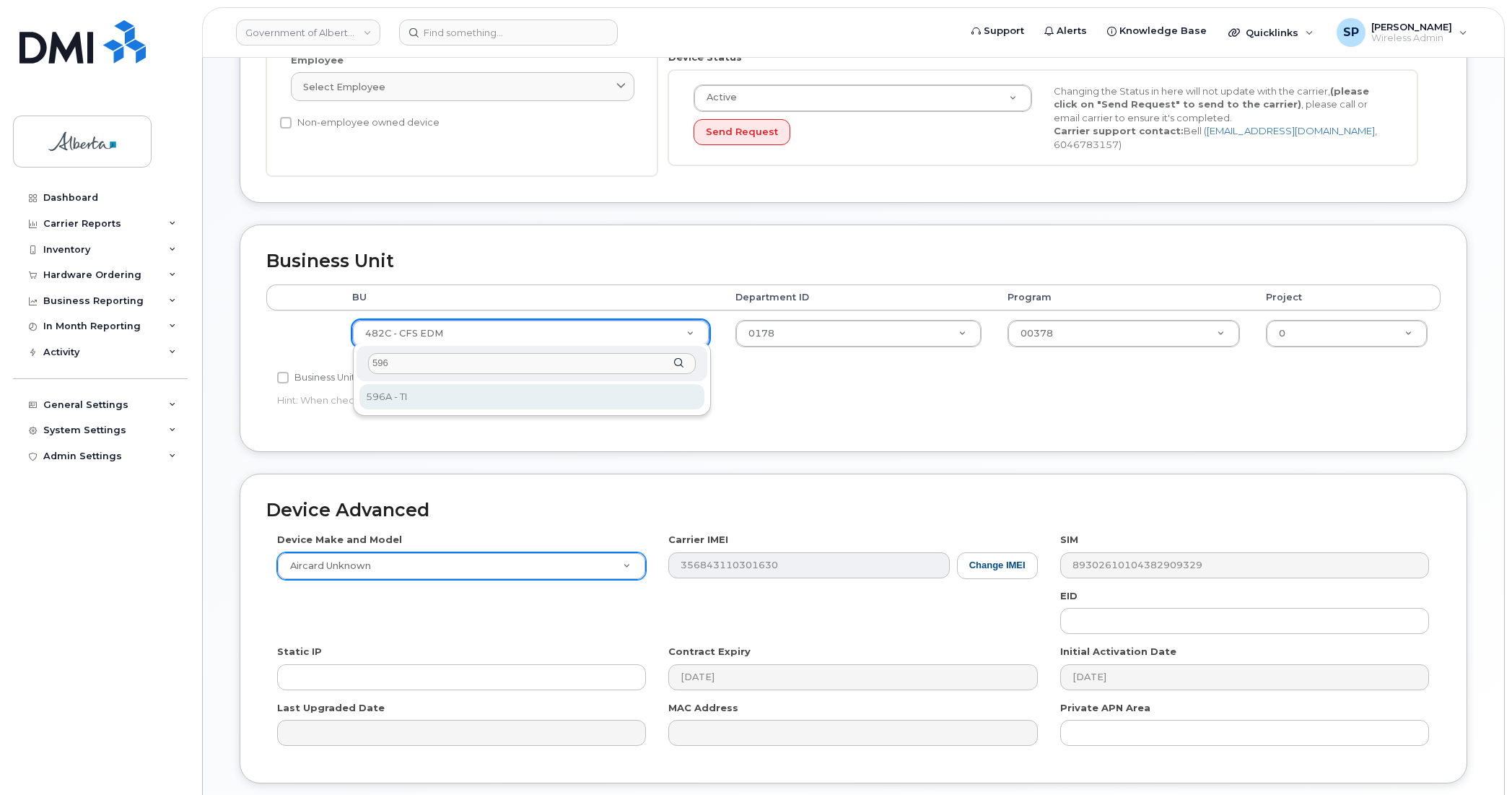
type input "596"
select select "4797729"
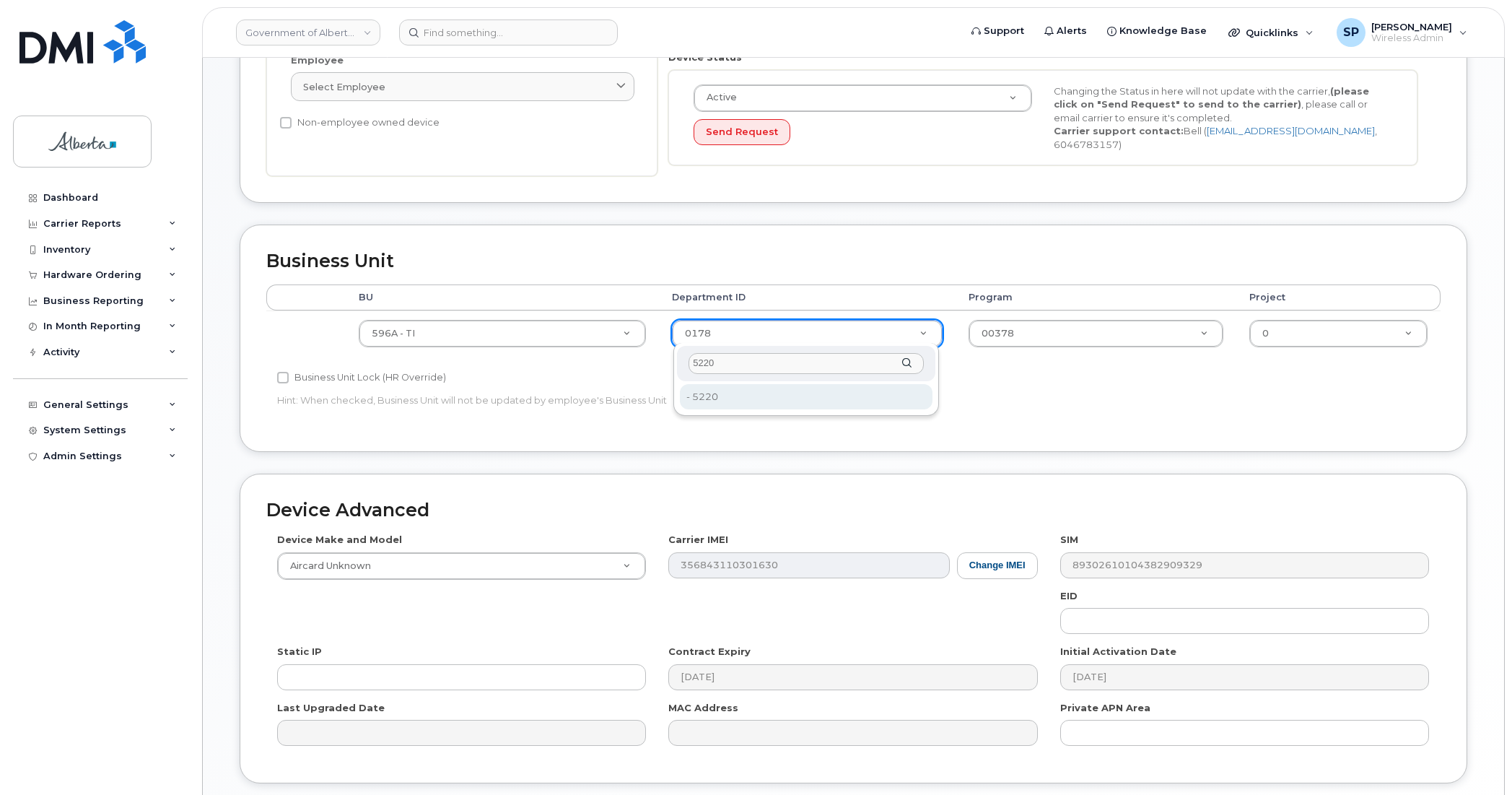
type input "5220"
type input "4802987"
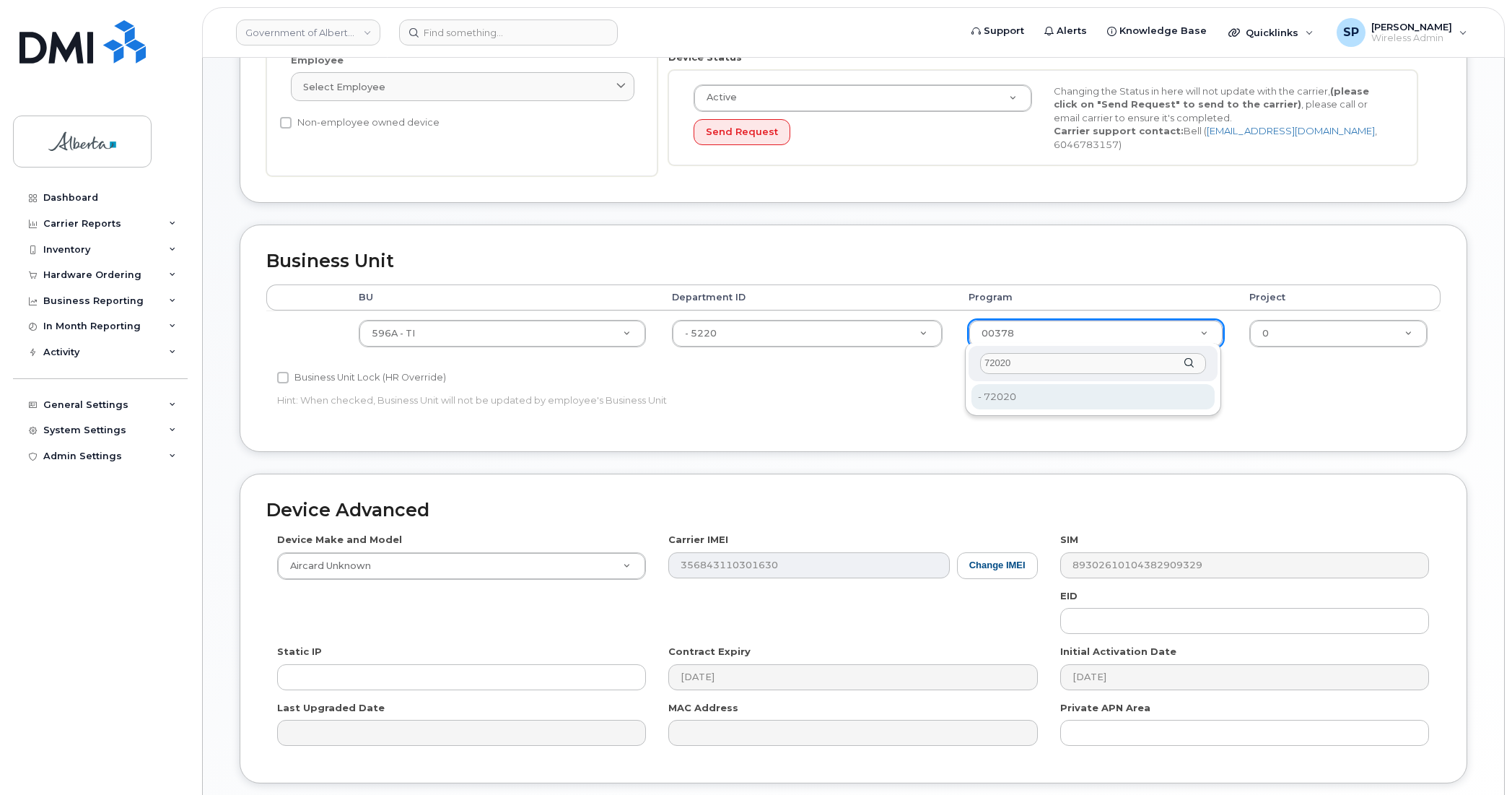
type input "72020"
type input "4803008"
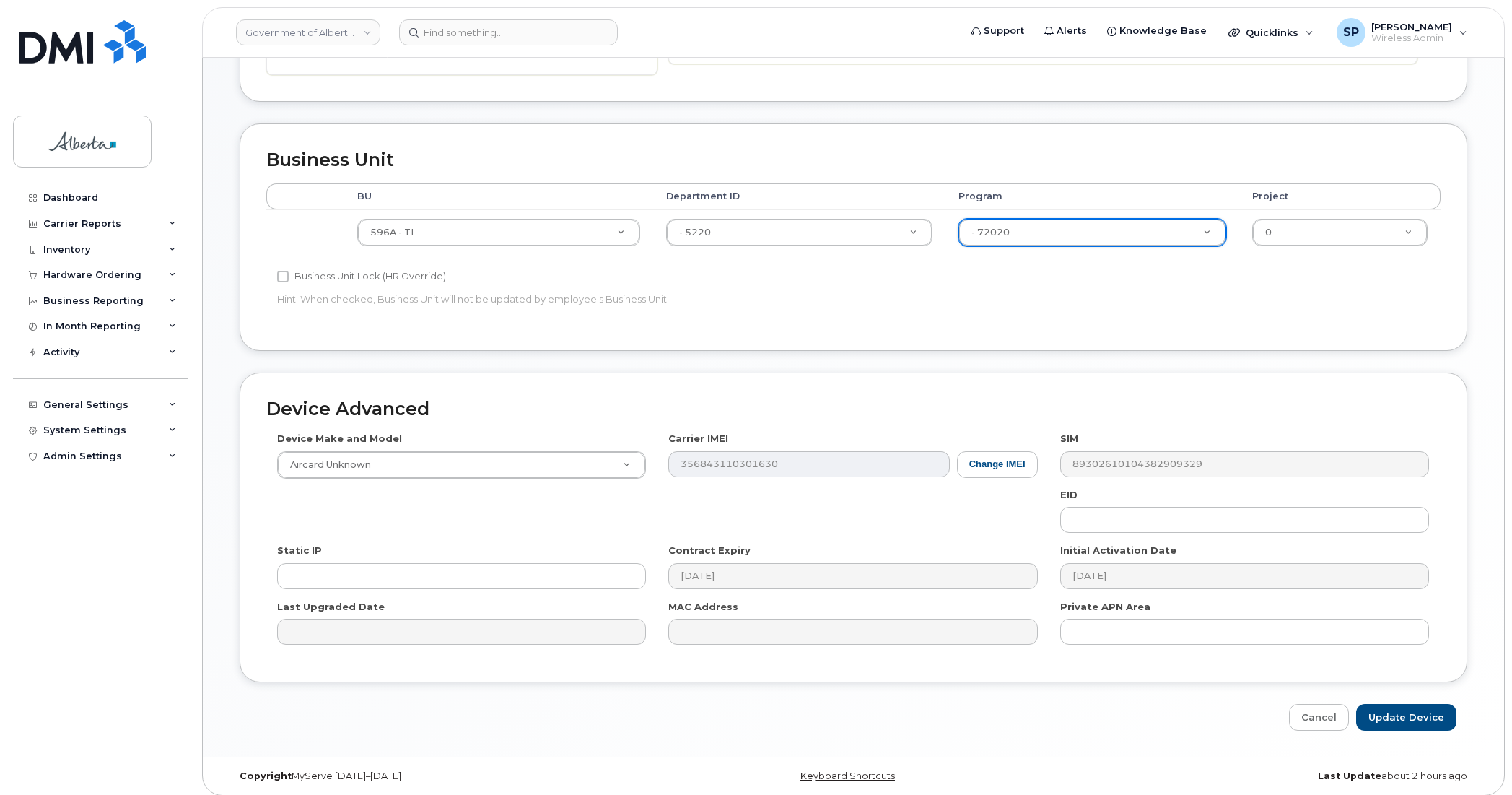
scroll to position [471, 0]
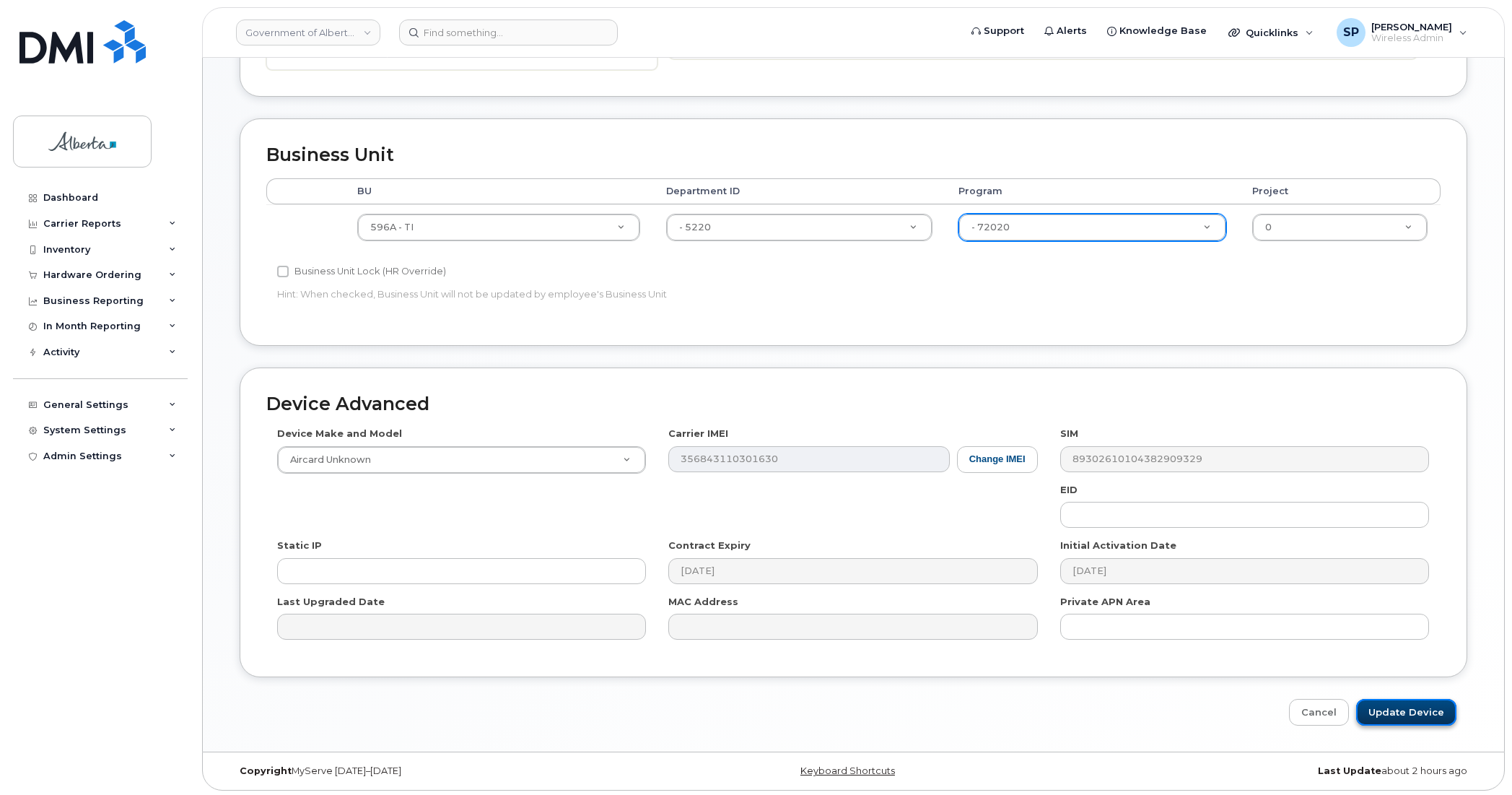
click at [1405, 711] on input "Update Device" at bounding box center [1406, 712] width 101 height 27
type input "Saving..."
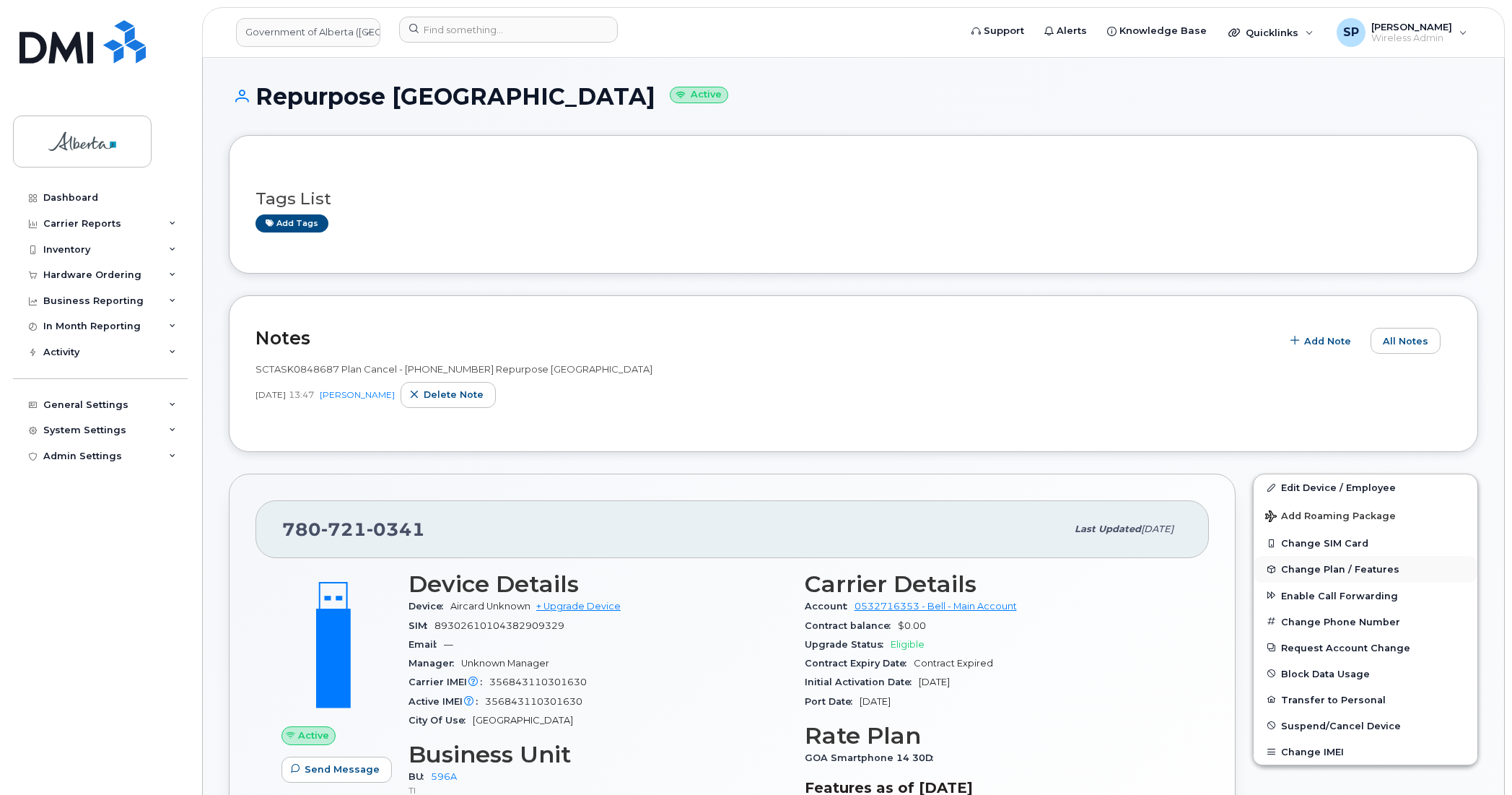
click at [1334, 569] on span "Change Plan / Features" at bounding box center [1341, 569] width 119 height 11
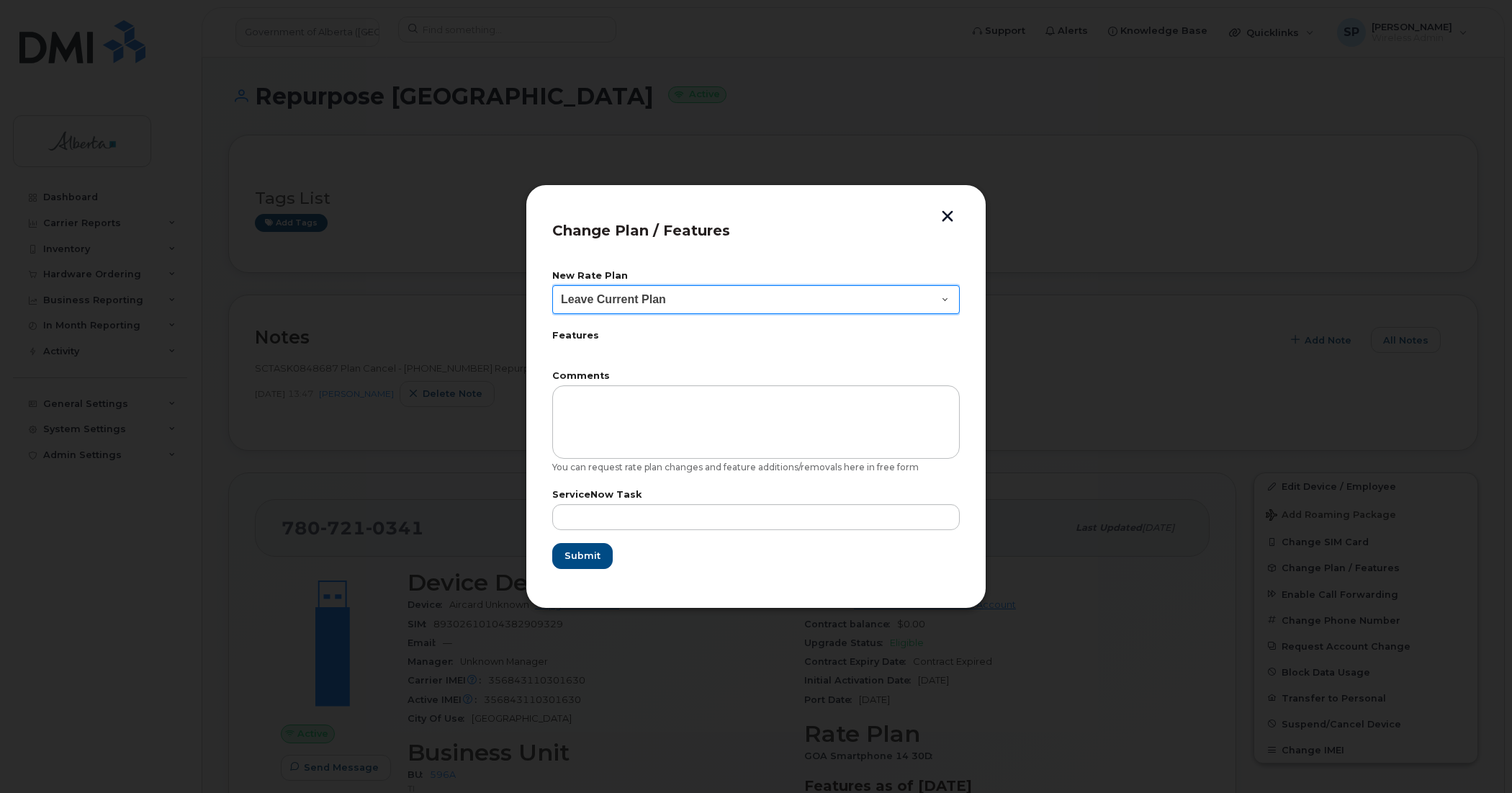
click at [653, 303] on select "Leave Current Plan GOA Data plan 9 30 d GOA–Unlimited Data Plan 9" at bounding box center [755, 300] width 407 height 29
select select "1790211"
click at [552, 285] on select "Leave Current Plan GOA Data plan 9 30 d GOA–Unlimited Data Plan 9" at bounding box center [755, 300] width 407 height 29
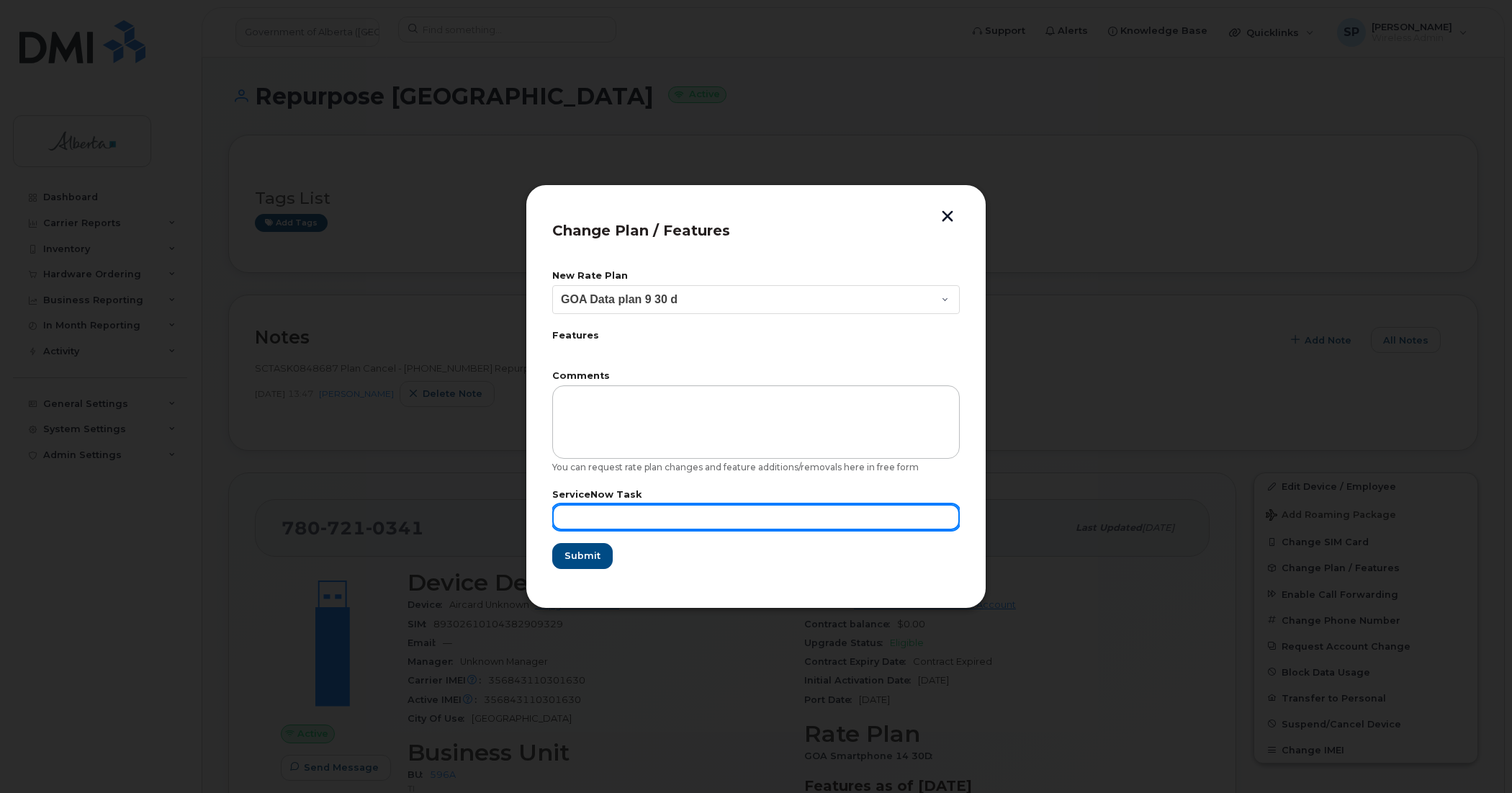
click at [603, 520] on input "text" at bounding box center [755, 517] width 407 height 26
paste input "SCTASK0848687"
type input "SCTASK0848687"
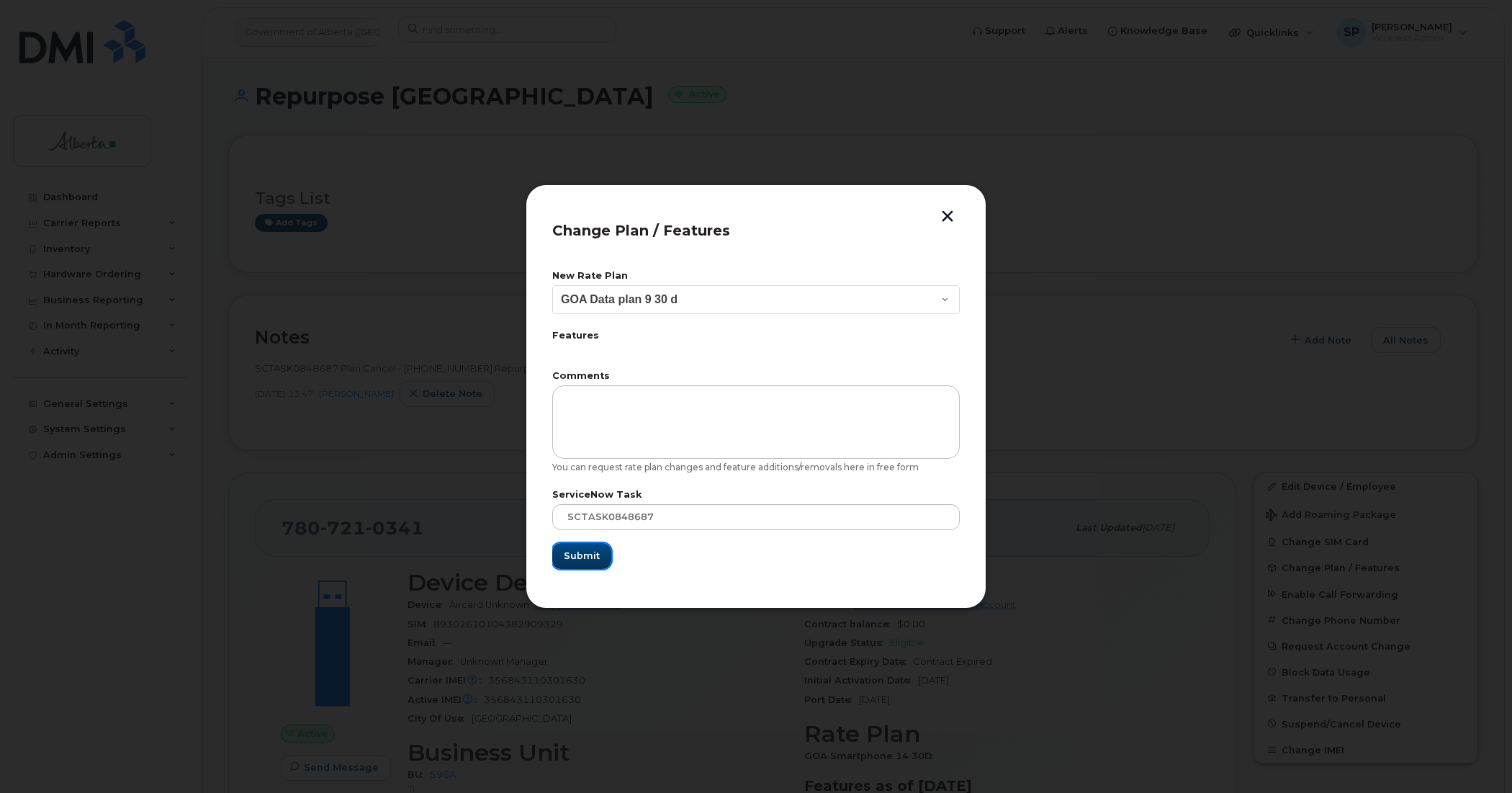
click at [574, 556] on span "Submit" at bounding box center [582, 556] width 36 height 14
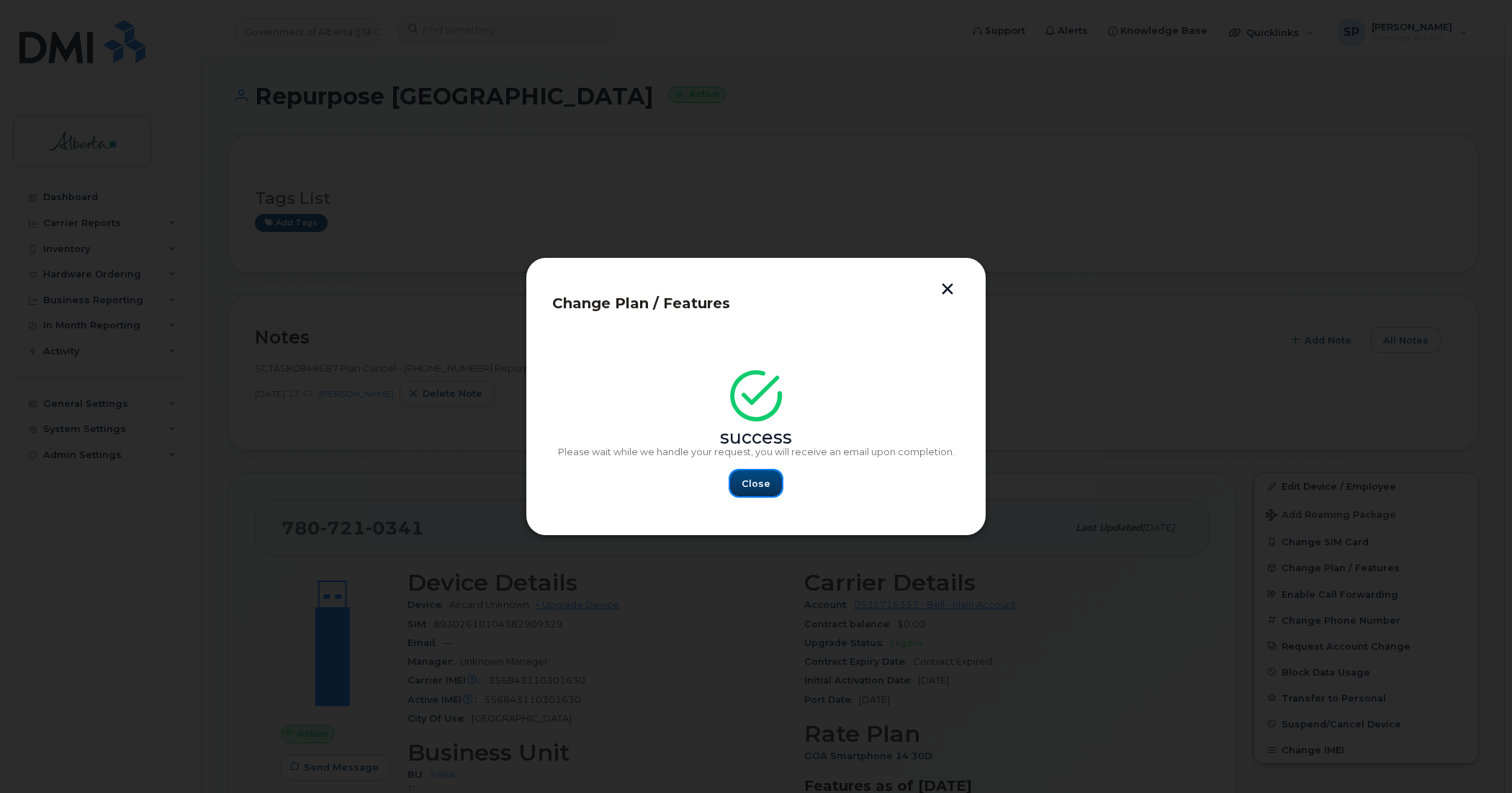
click at [757, 487] on span "Close" at bounding box center [756, 484] width 29 height 14
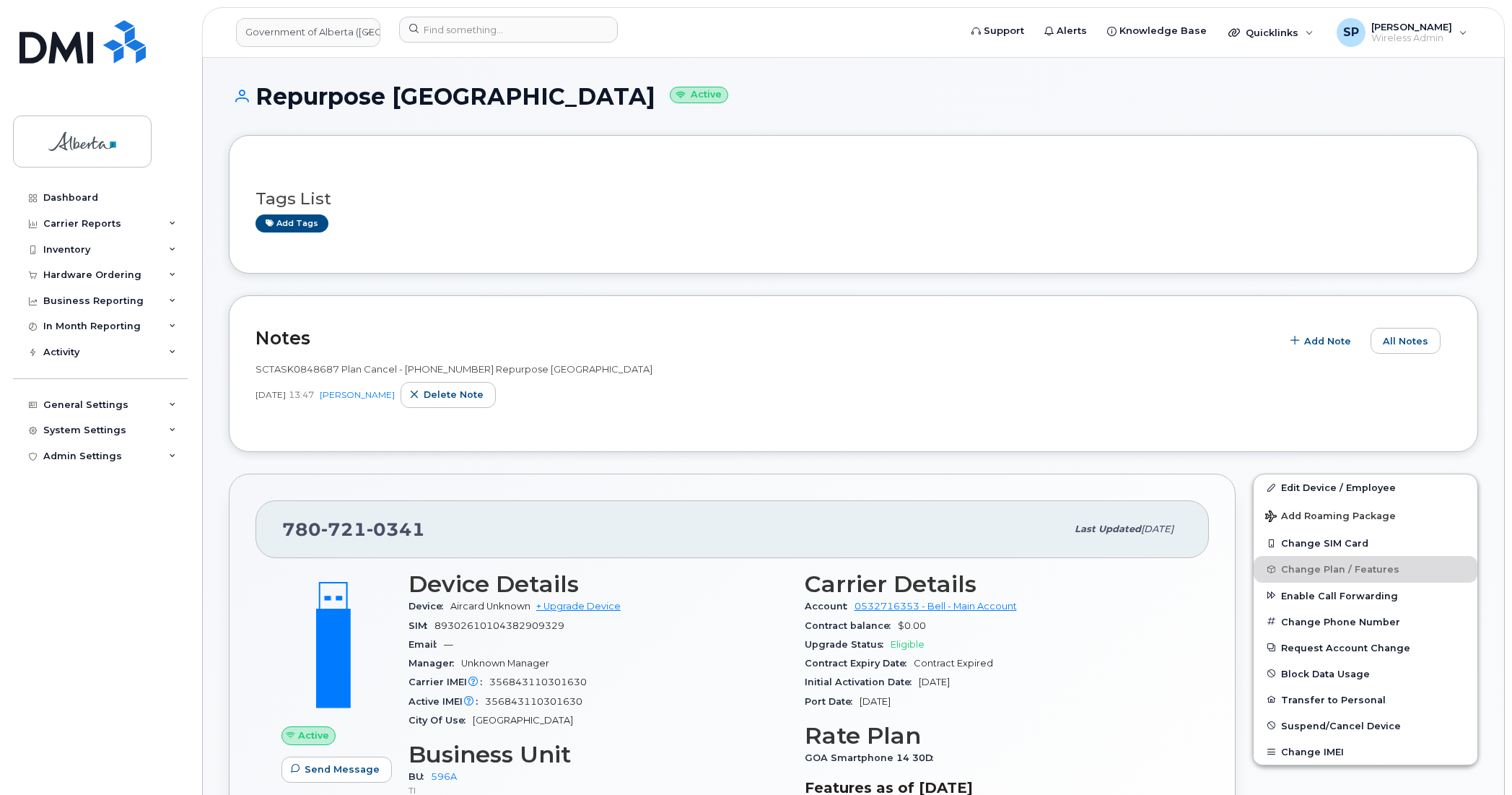
click at [75, 517] on div "Dashboard Carrier Reports Monthly Billing Data Daily Data Pooling Data Behavior…" at bounding box center [101, 479] width 178 height 588
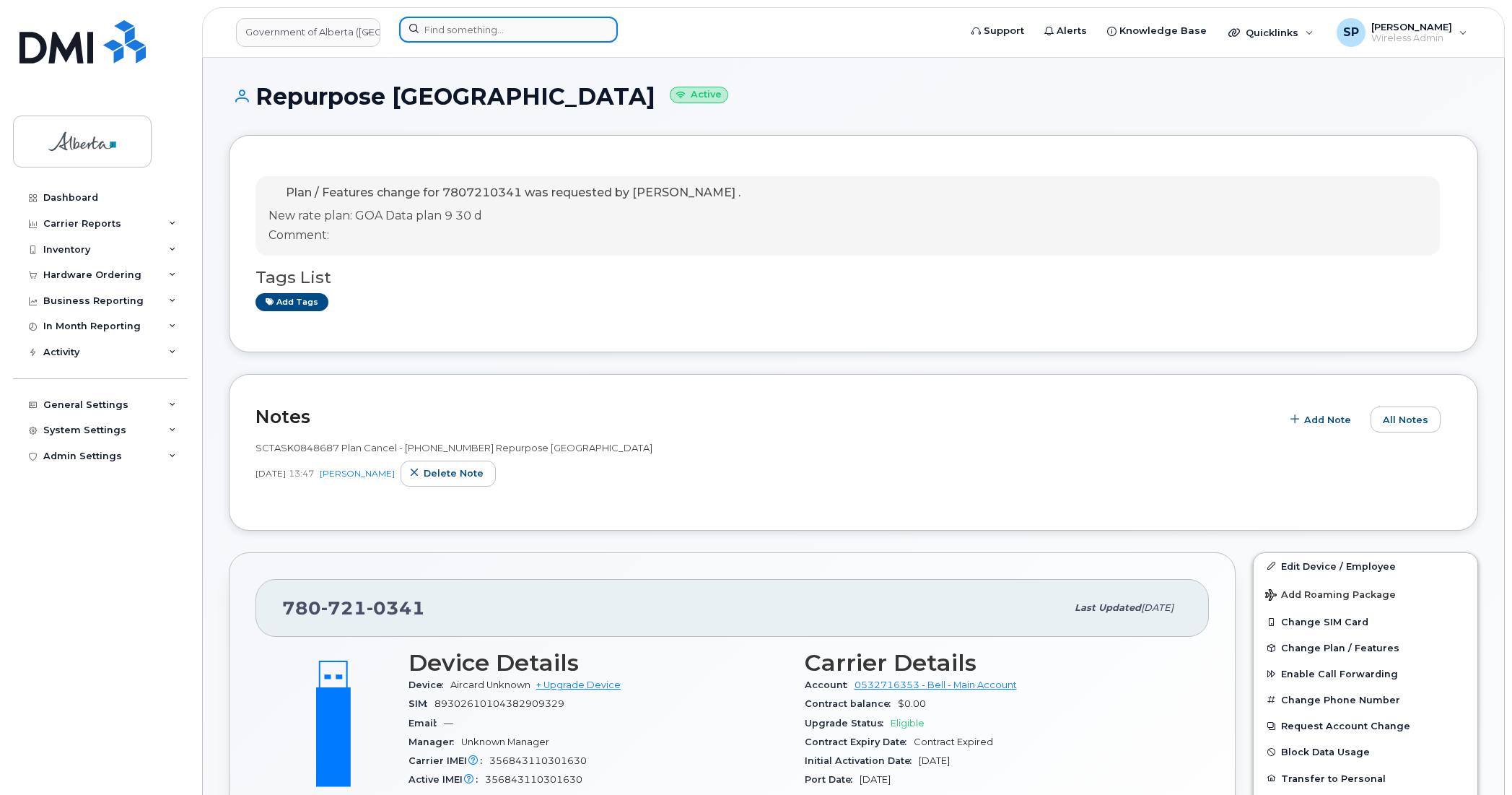
click at [445, 30] on input at bounding box center [508, 29] width 218 height 26
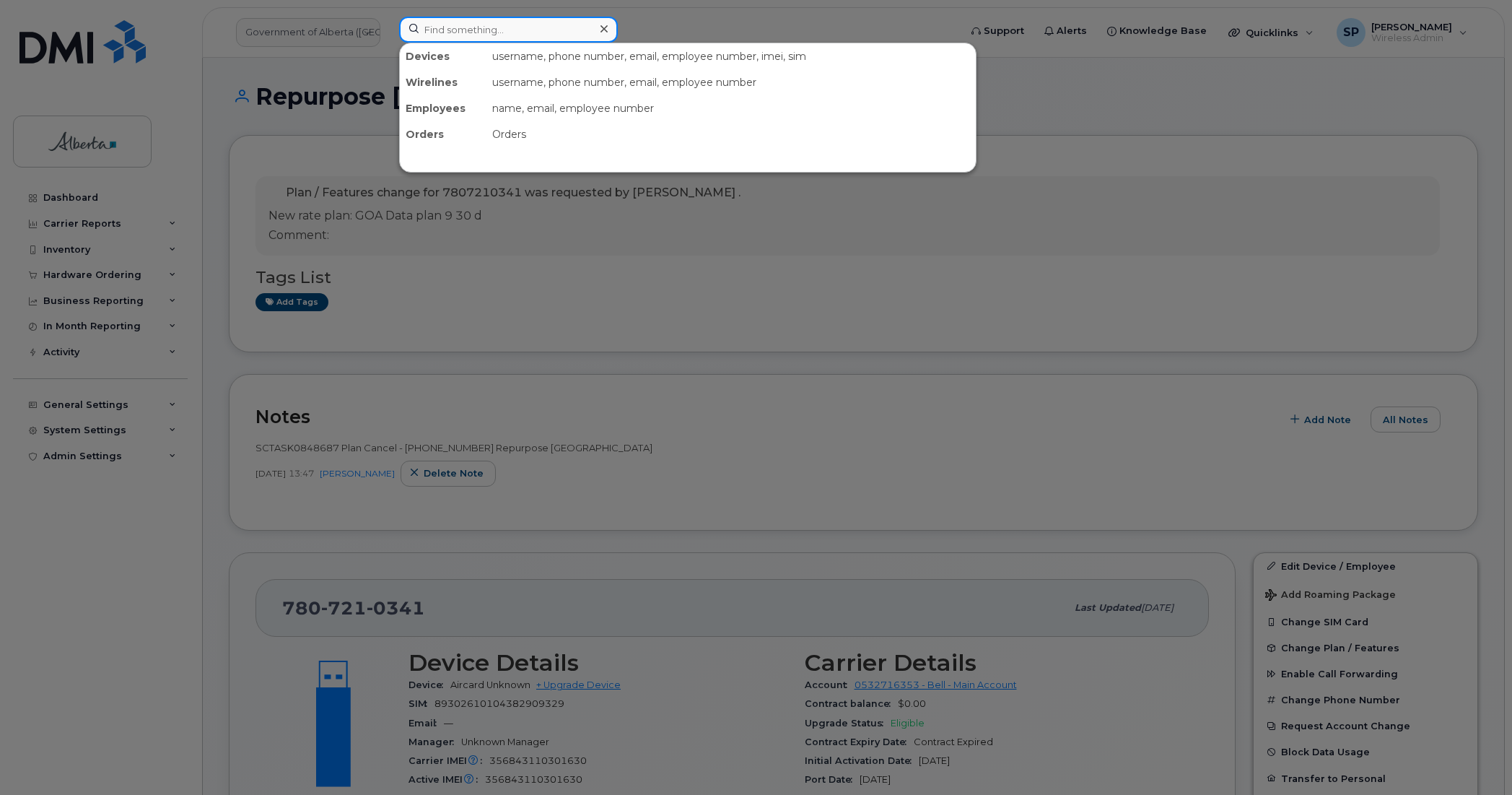
paste input "4035943513"
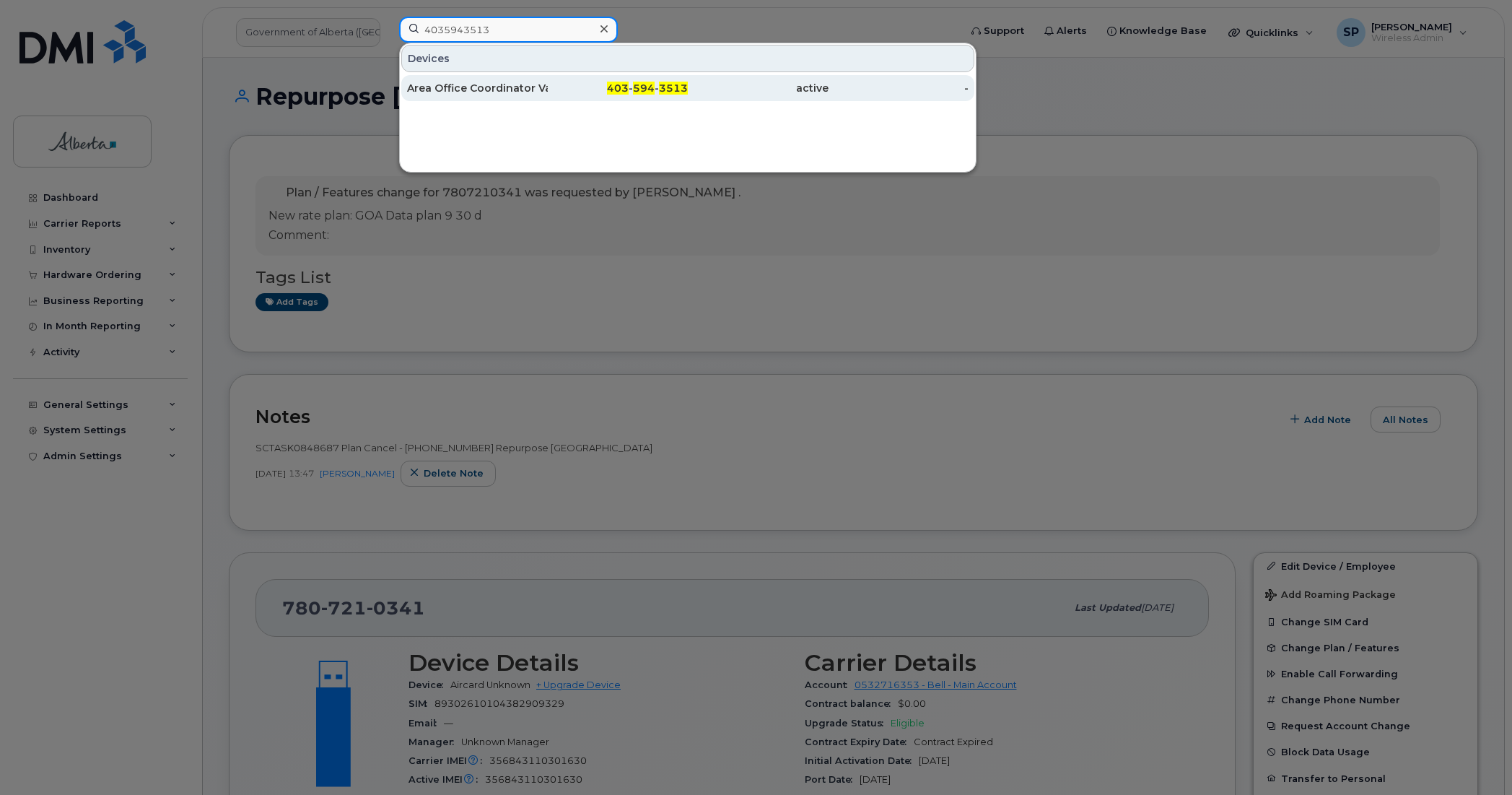
type input "4035943513"
click at [475, 91] on div "Area Office Coordinator Vacant" at bounding box center [478, 88] width 141 height 15
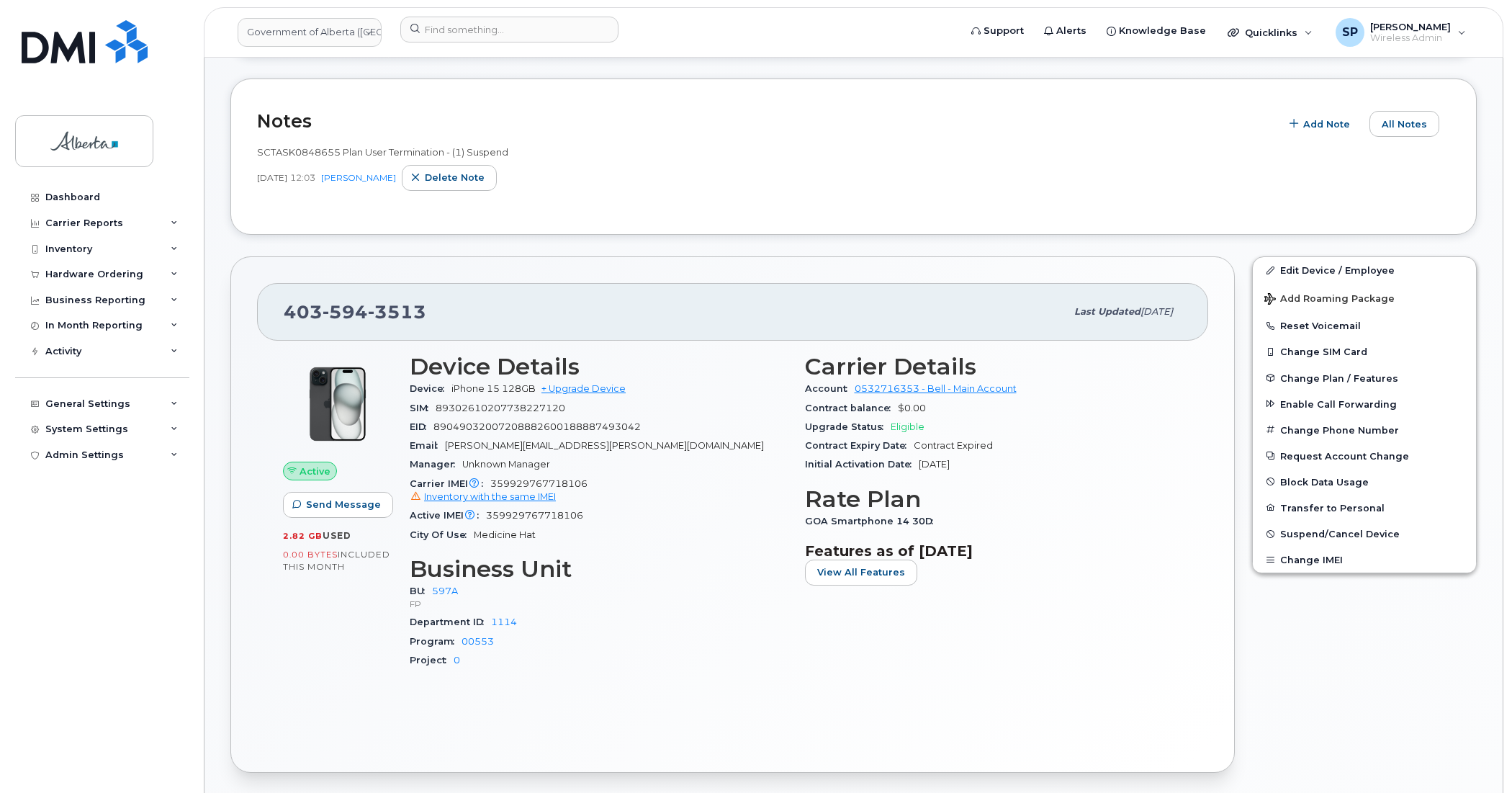
scroll to position [380, 0]
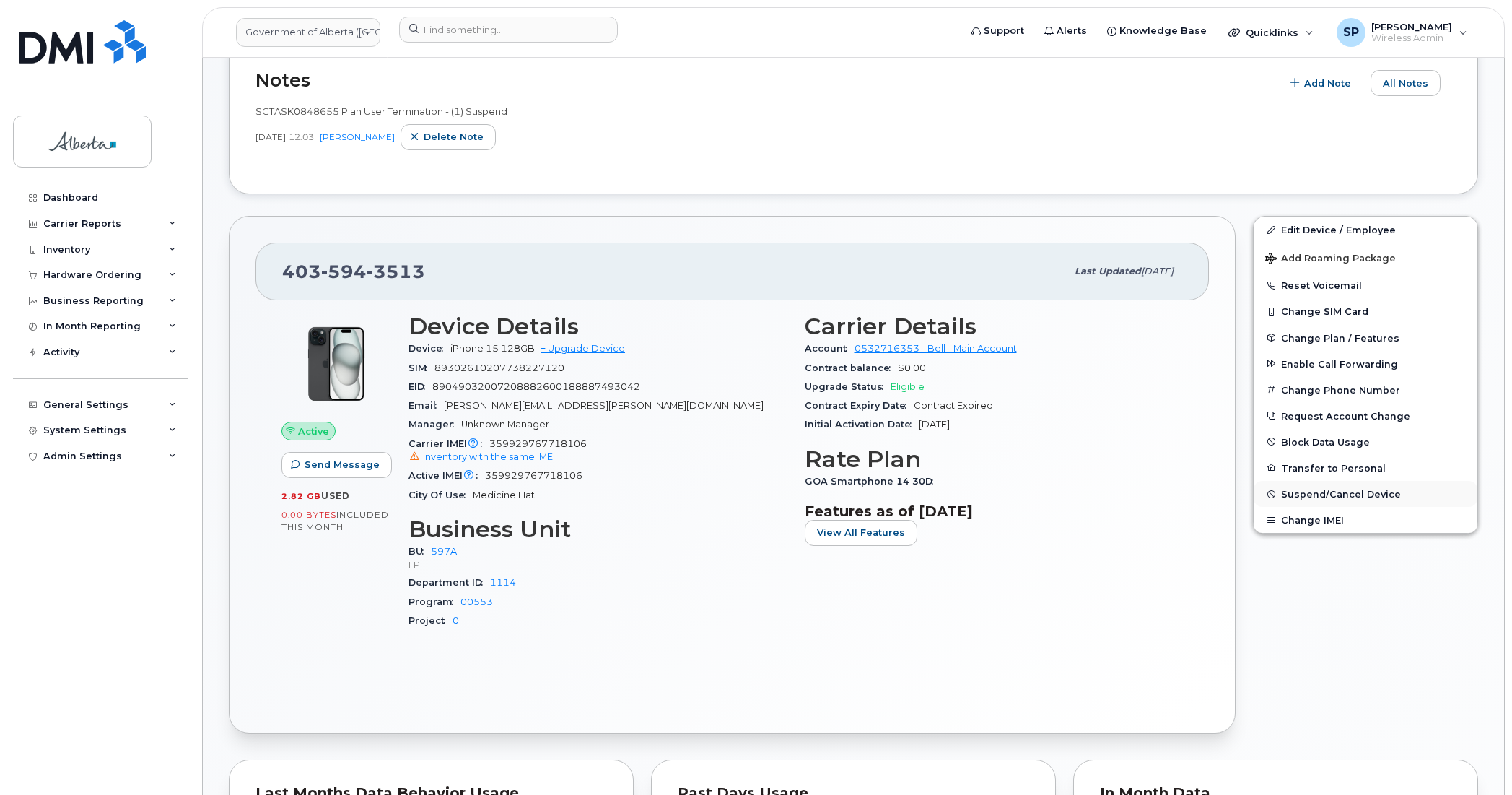
click at [1314, 496] on span "Suspend/Cancel Device" at bounding box center [1341, 494] width 119 height 11
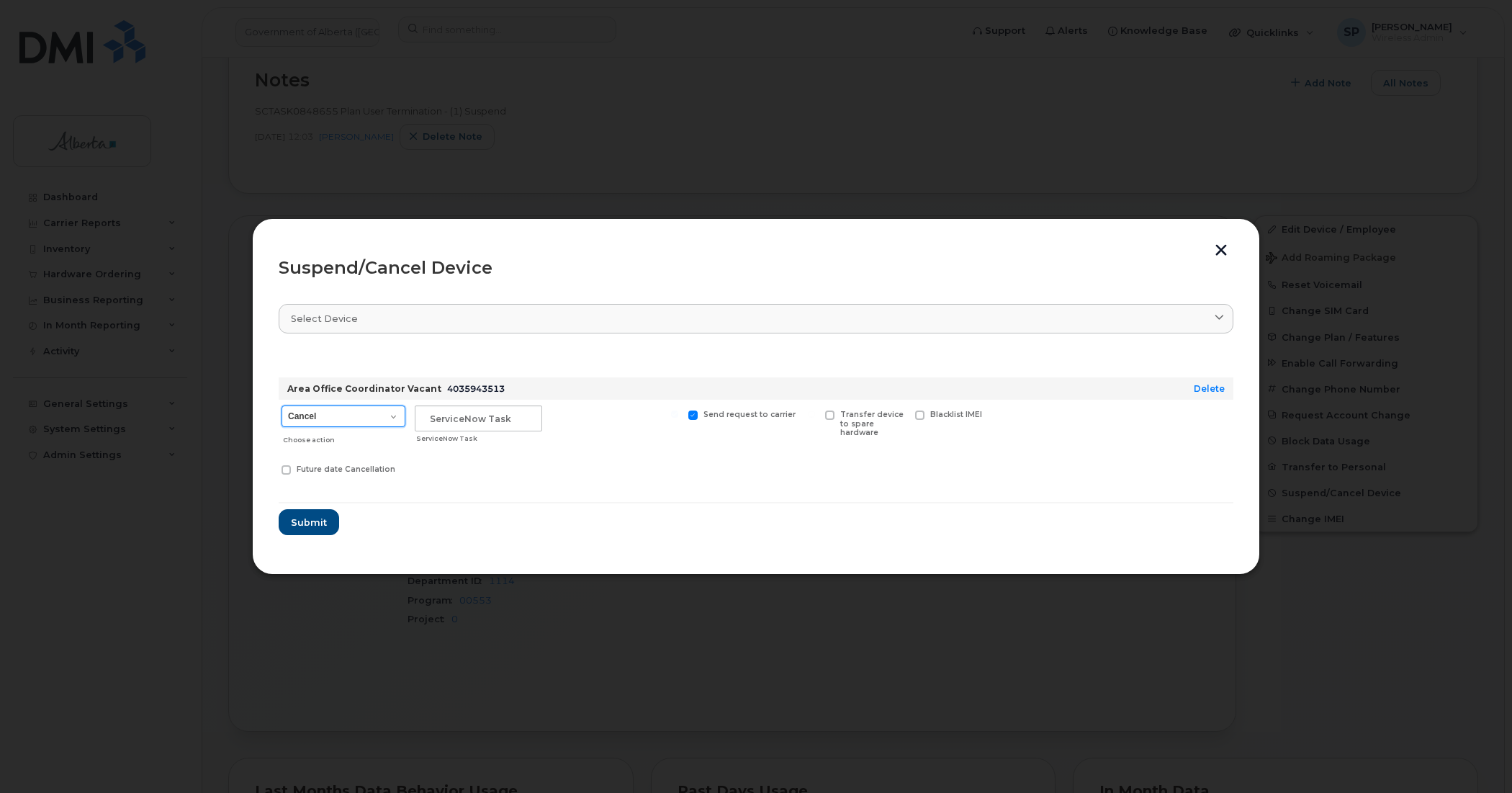
click at [339, 418] on select "Cancel Suspend - Extend Suspension Suspend - Reduced Rate Suspend - Lost Device…" at bounding box center [343, 416] width 123 height 21
select select "[object Object]"
click at [281, 406] on select "Cancel Suspend - Extend Suspension Suspend - Reduced Rate Suspend - Lost Device…" at bounding box center [343, 416] width 123 height 21
click at [450, 419] on input "text" at bounding box center [478, 418] width 128 height 26
paste input "SCTASK0848655"
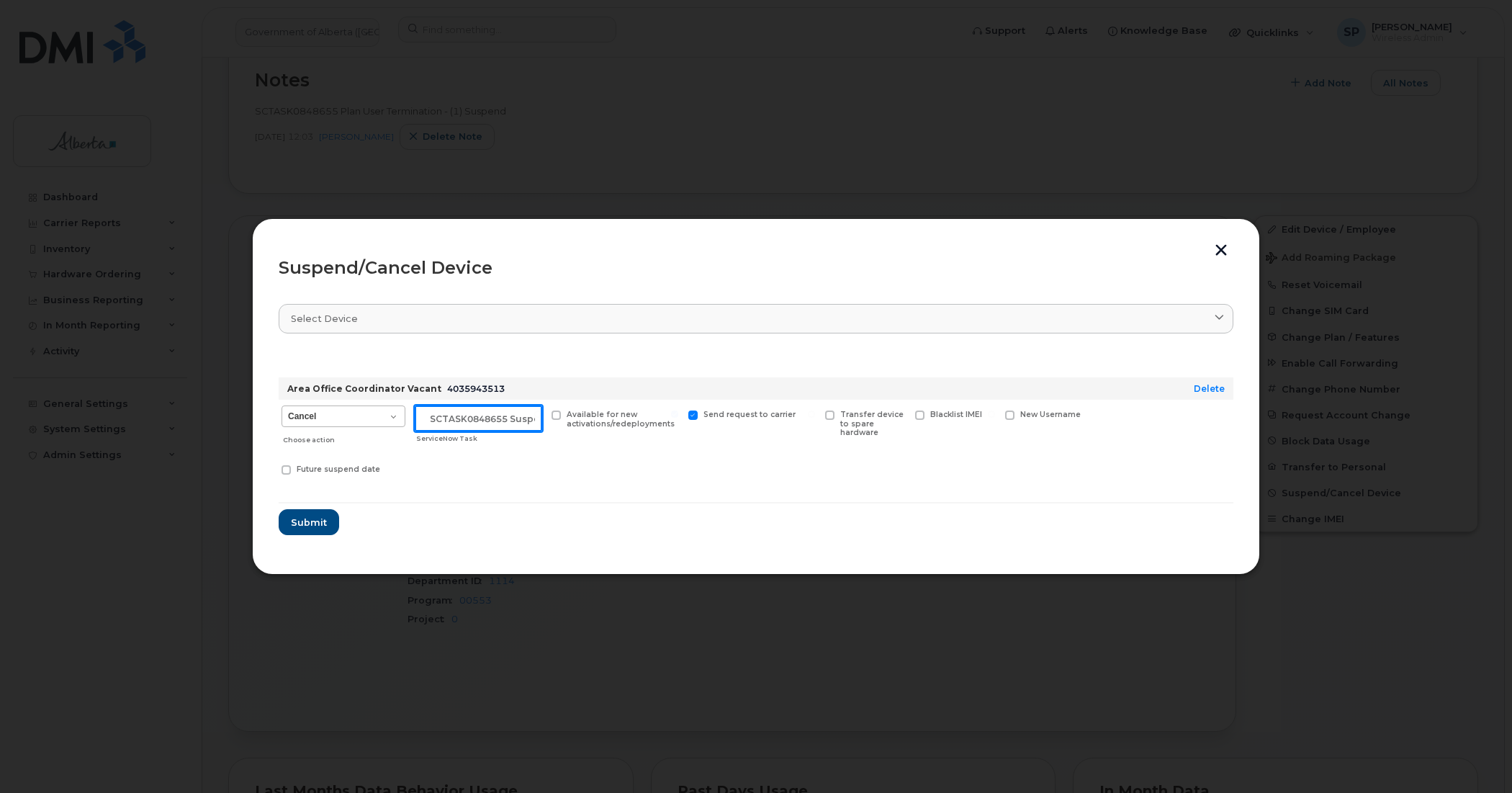
scroll to position [0, 12]
type input "SCTASK0848655 Suspend"
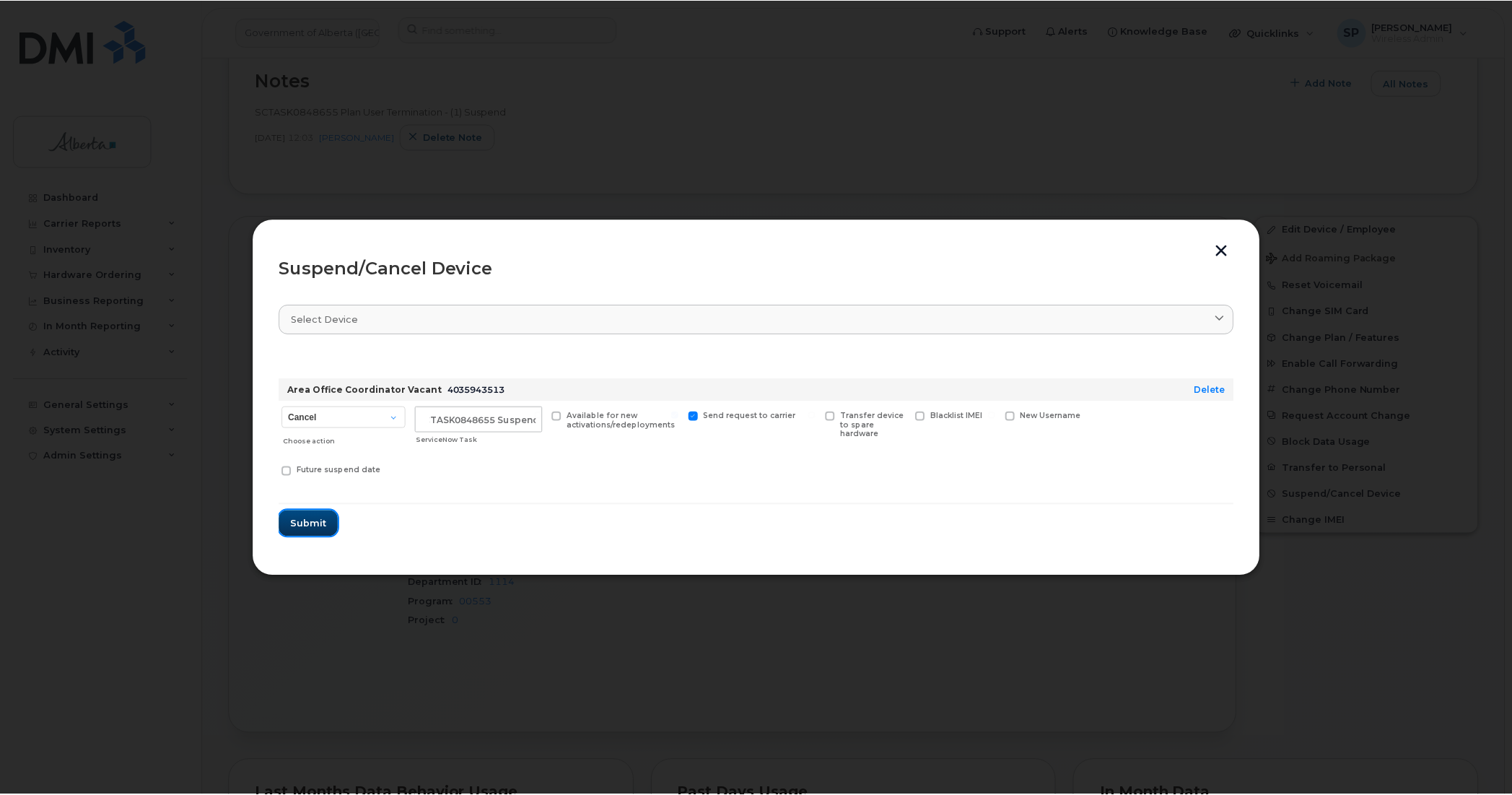
scroll to position [0, 0]
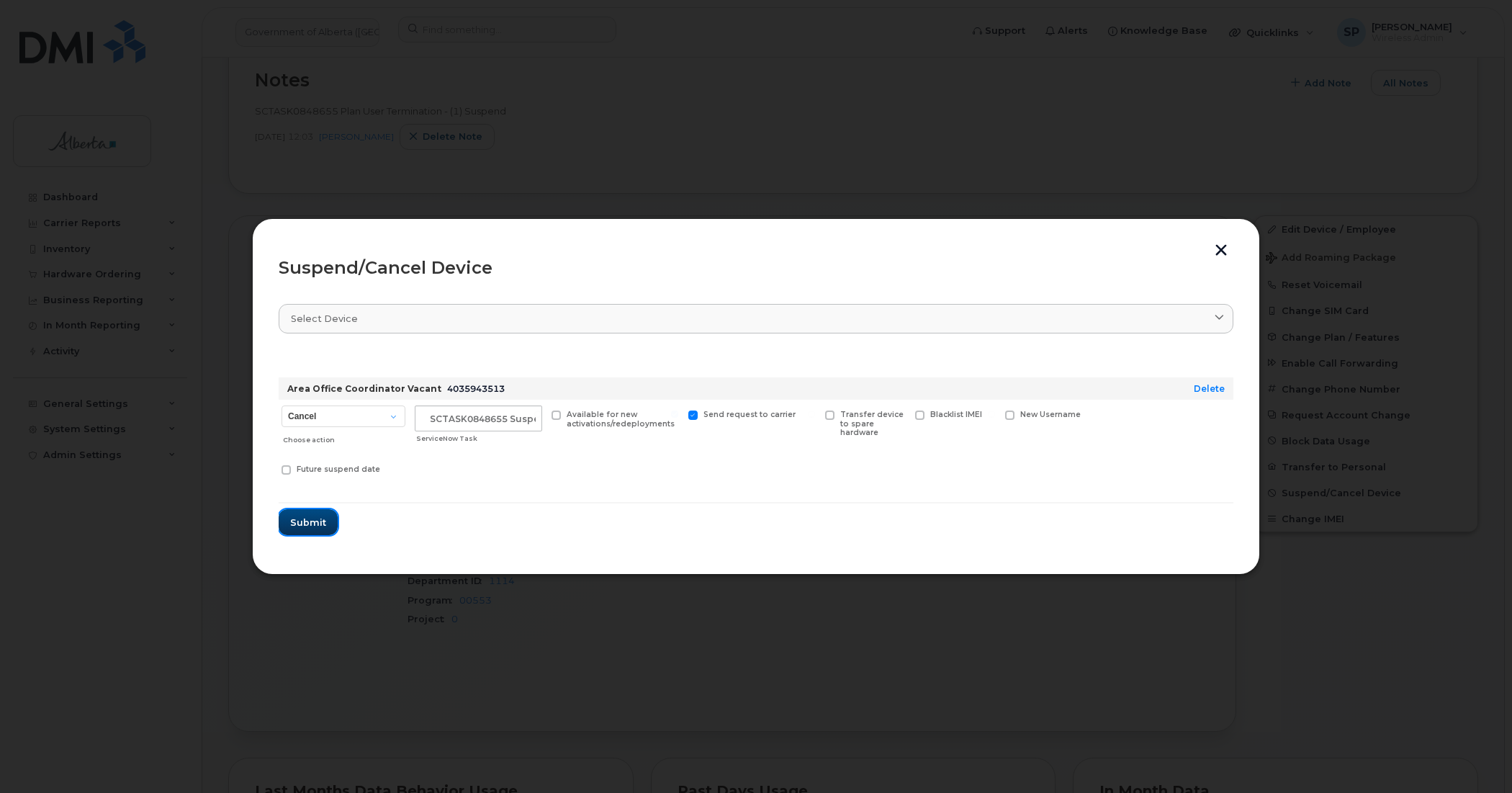
click at [325, 529] on span "Submit" at bounding box center [308, 522] width 36 height 14
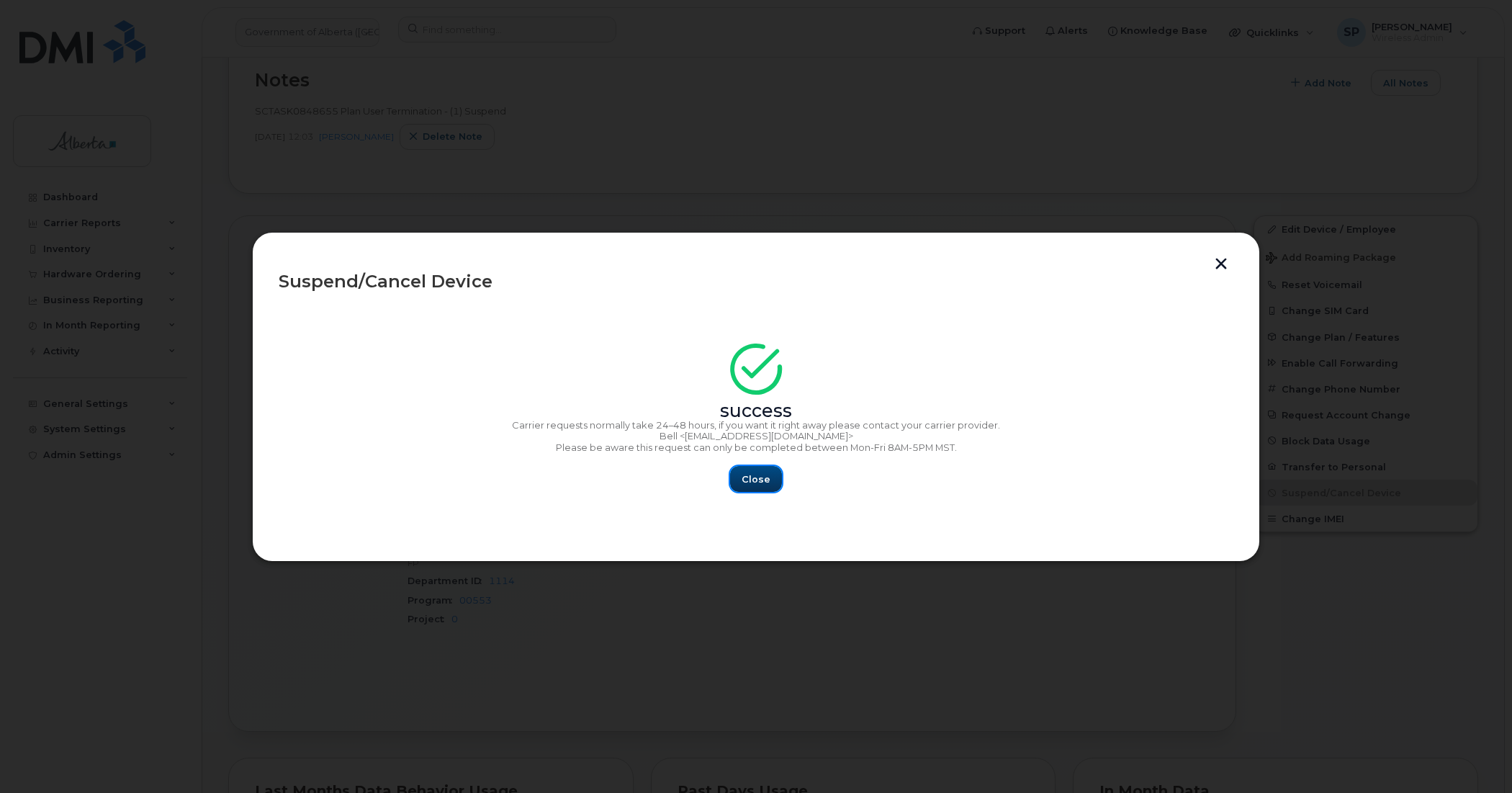
click at [772, 474] on button "Close" at bounding box center [756, 478] width 51 height 26
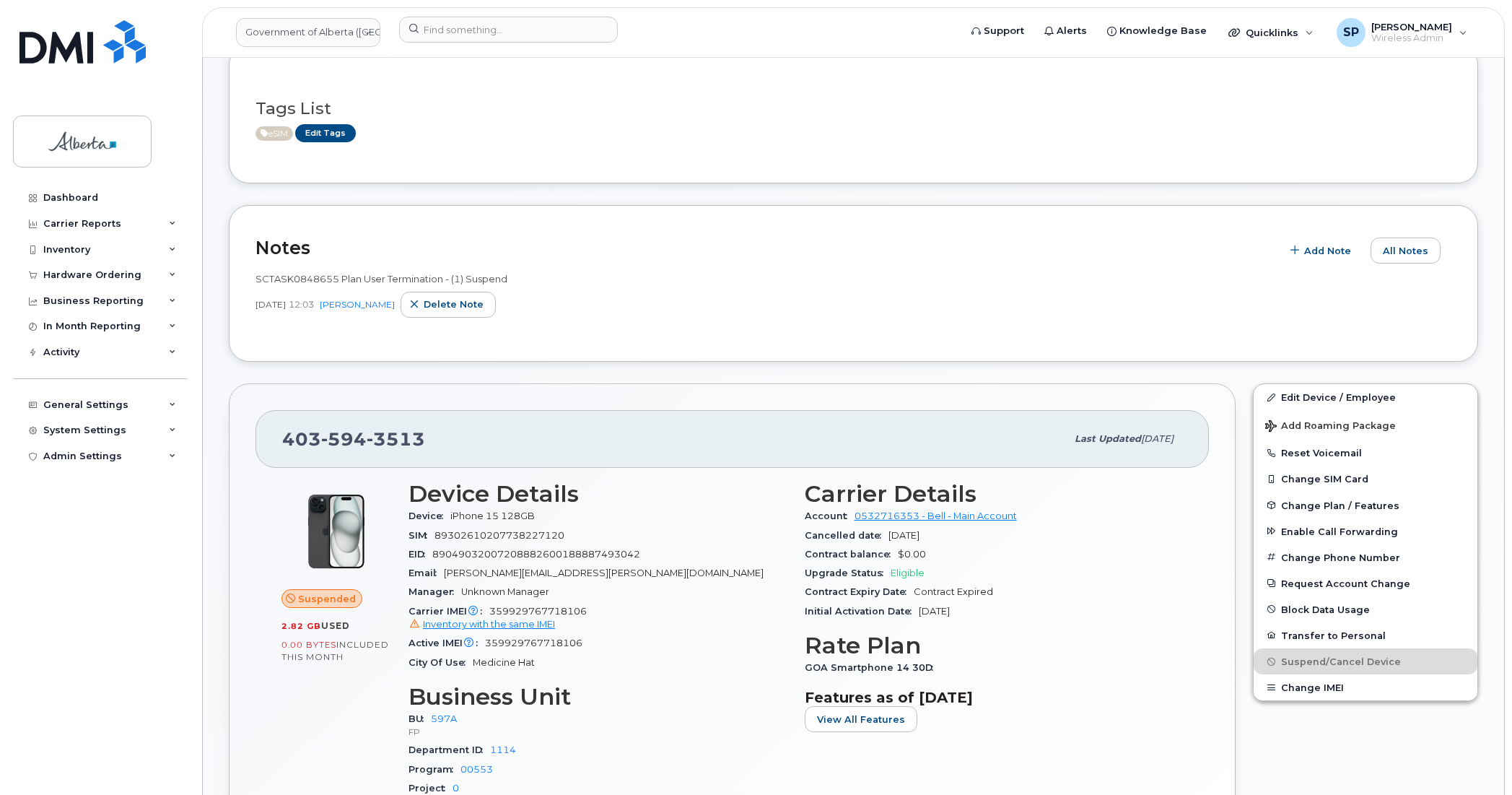
scroll to position [202, 0]
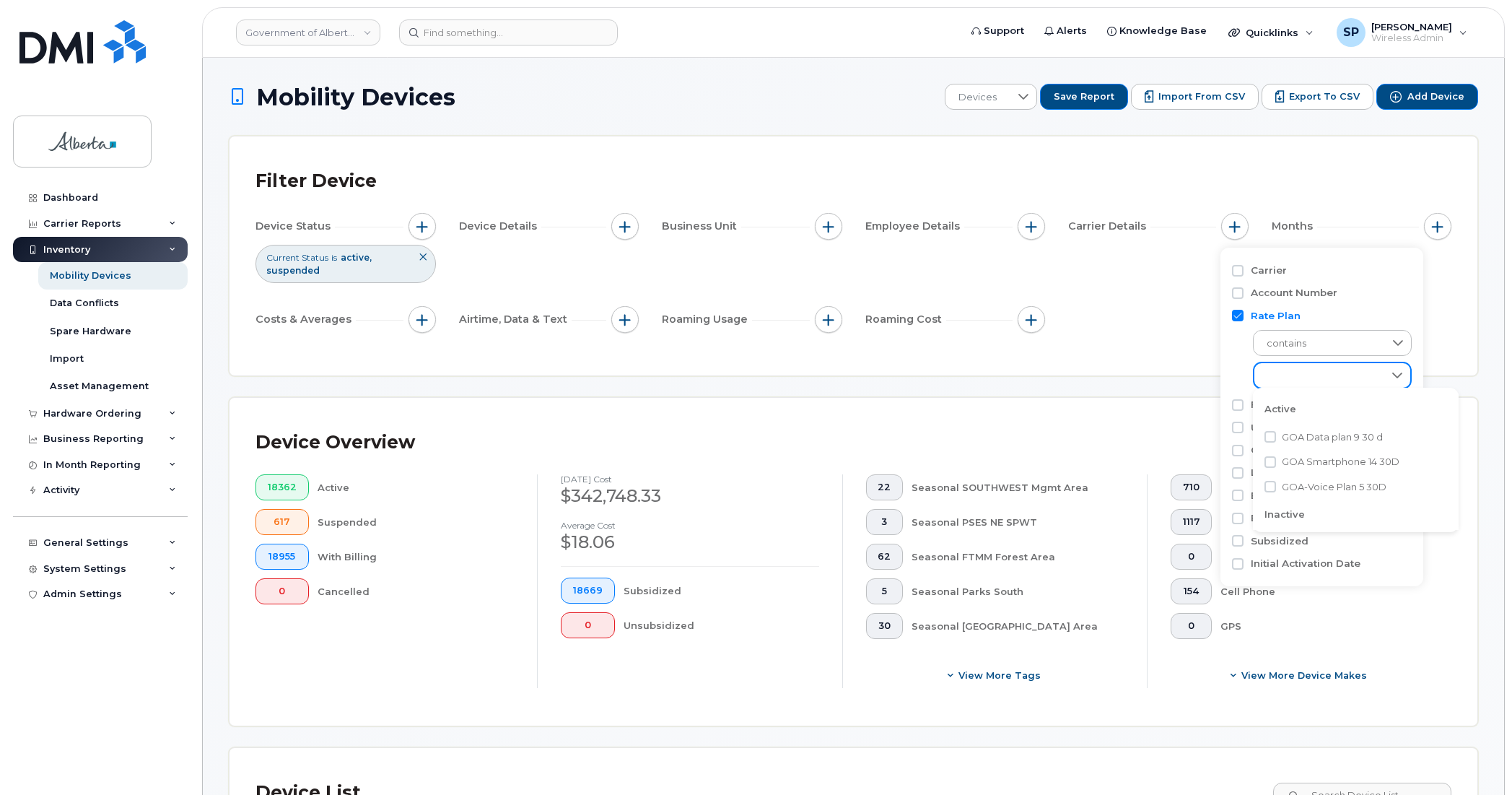
scroll to position [7, 62]
click at [47, 200] on div "Dashboard" at bounding box center [70, 197] width 55 height 11
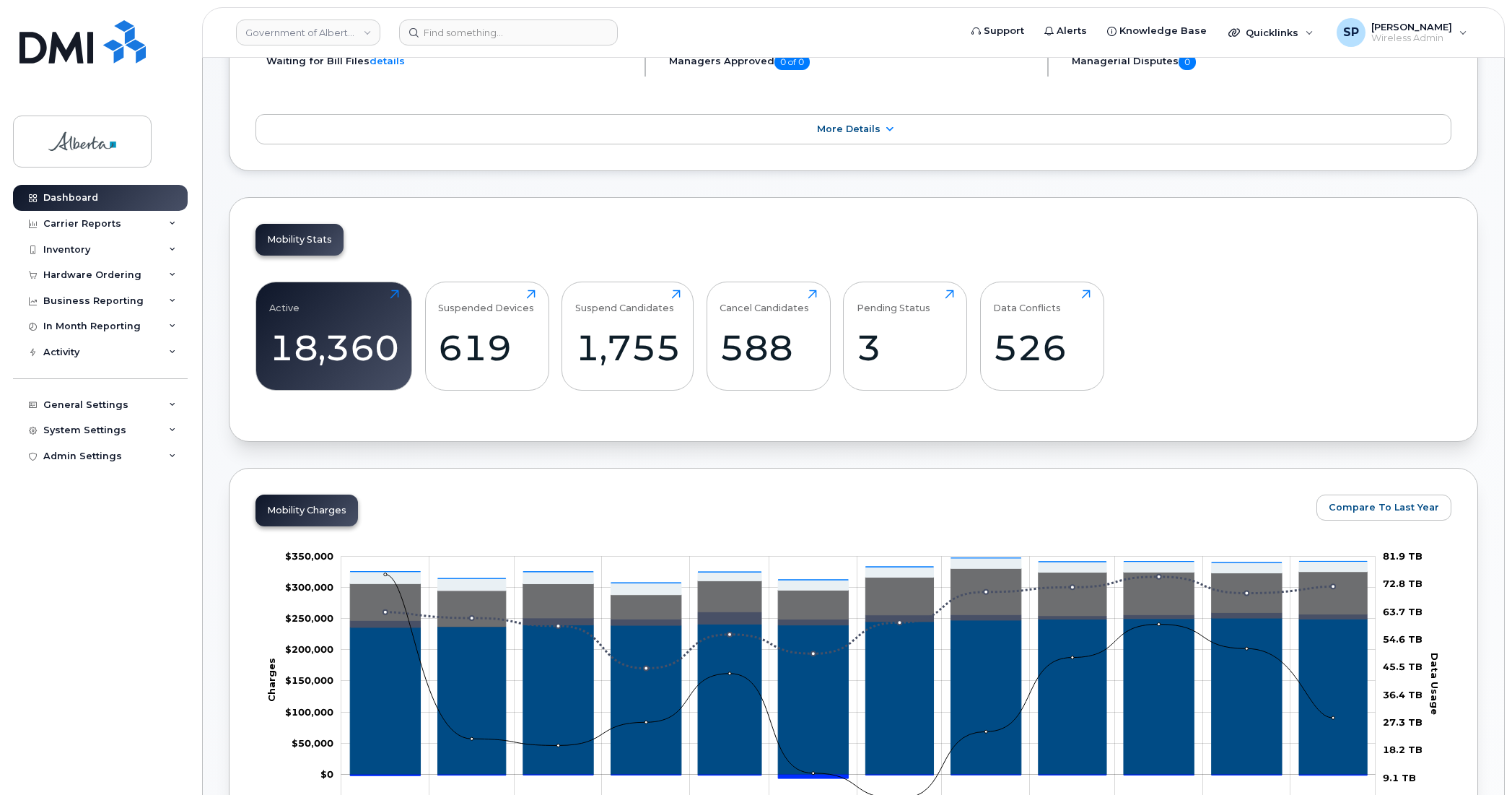
scroll to position [253, 0]
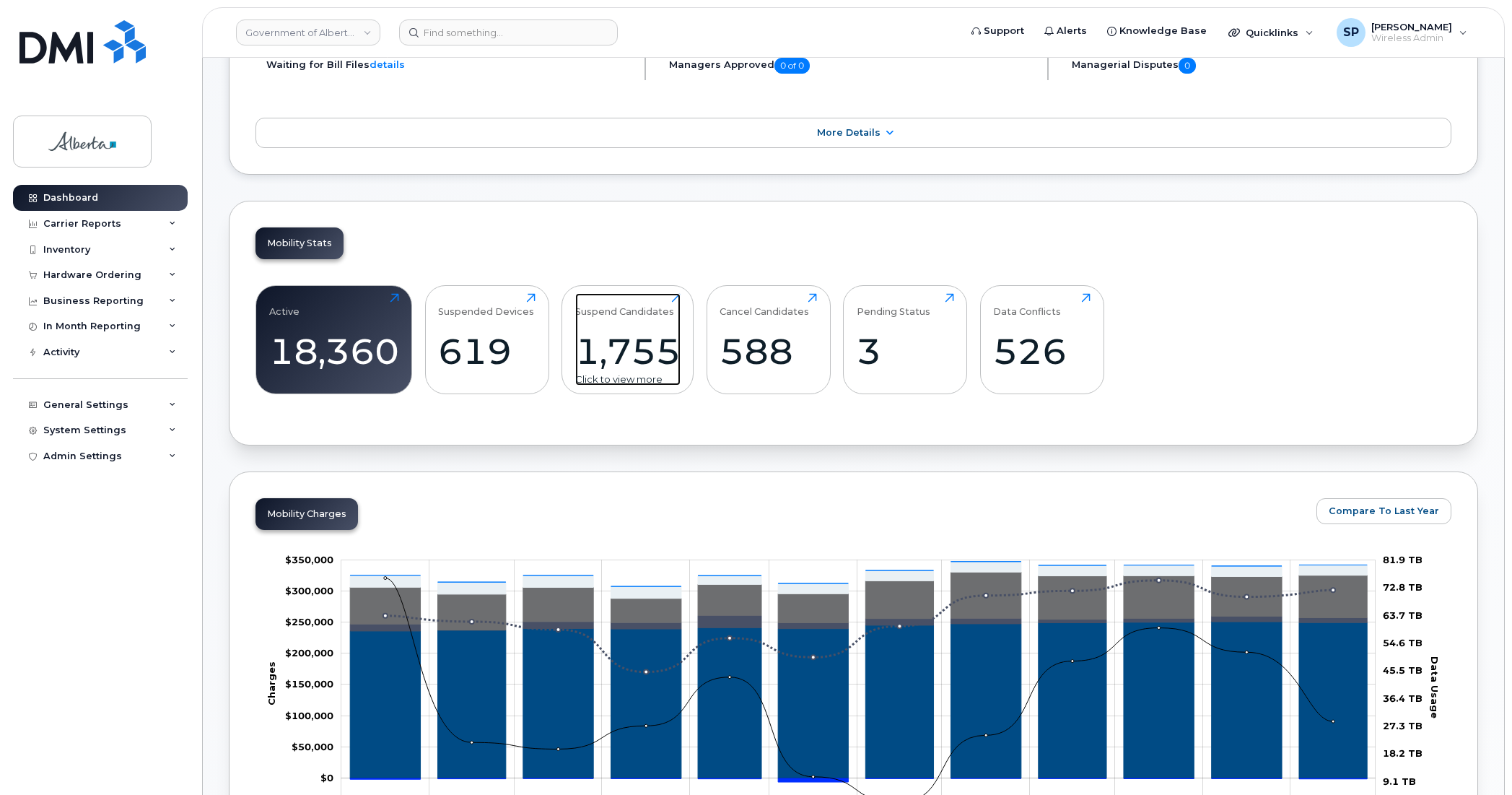
click at [625, 355] on div "1,755" at bounding box center [627, 352] width 106 height 43
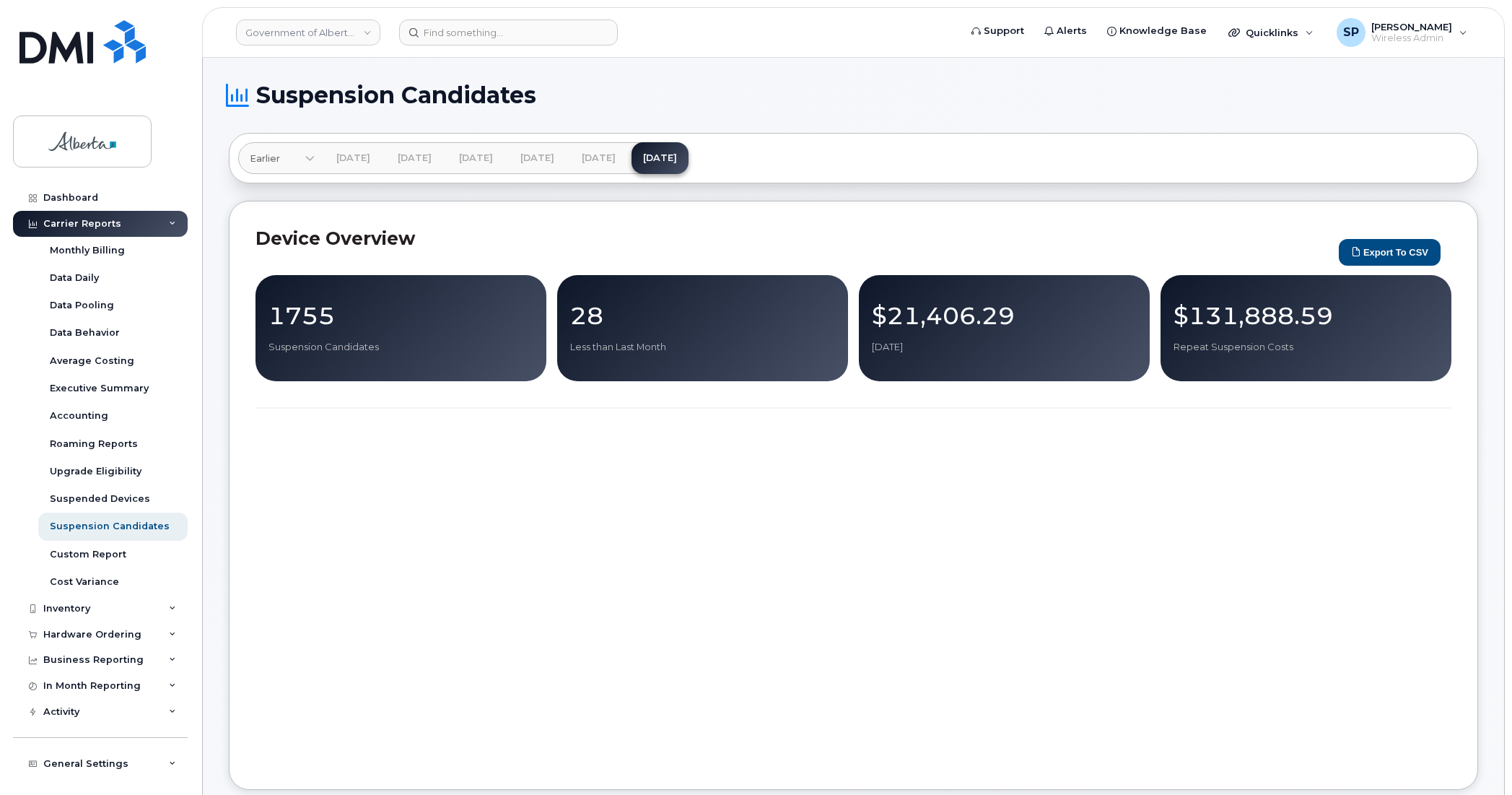
click at [1019, 318] on p "$21,406.29" at bounding box center [1004, 315] width 265 height 26
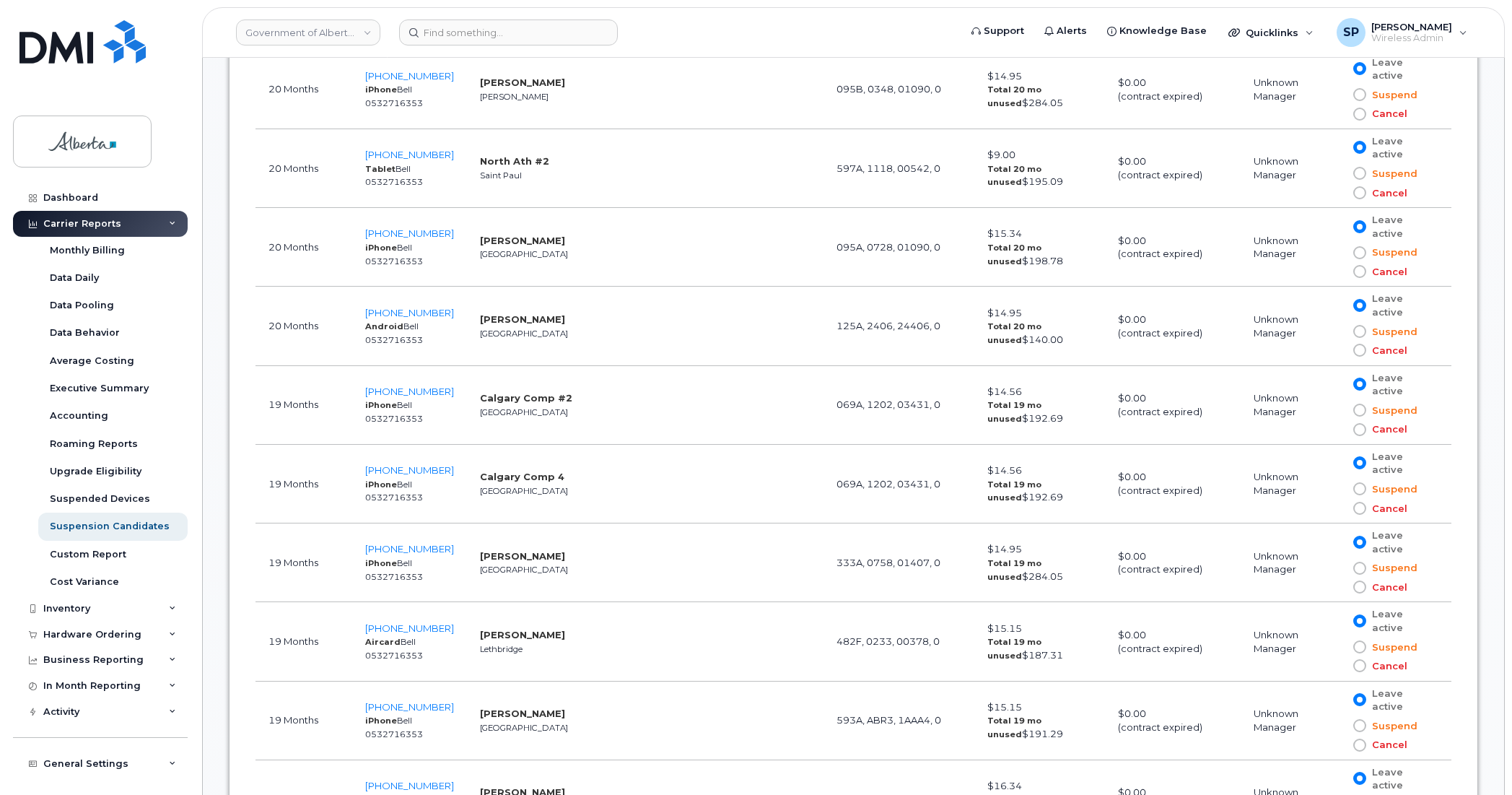
scroll to position [2211, 0]
drag, startPoint x: 1030, startPoint y: 332, endPoint x: 985, endPoint y: 334, distance: 45.0
click at [985, 365] on td "$14.56 Total 19 mo unused $192.69" at bounding box center [1040, 405] width 131 height 79
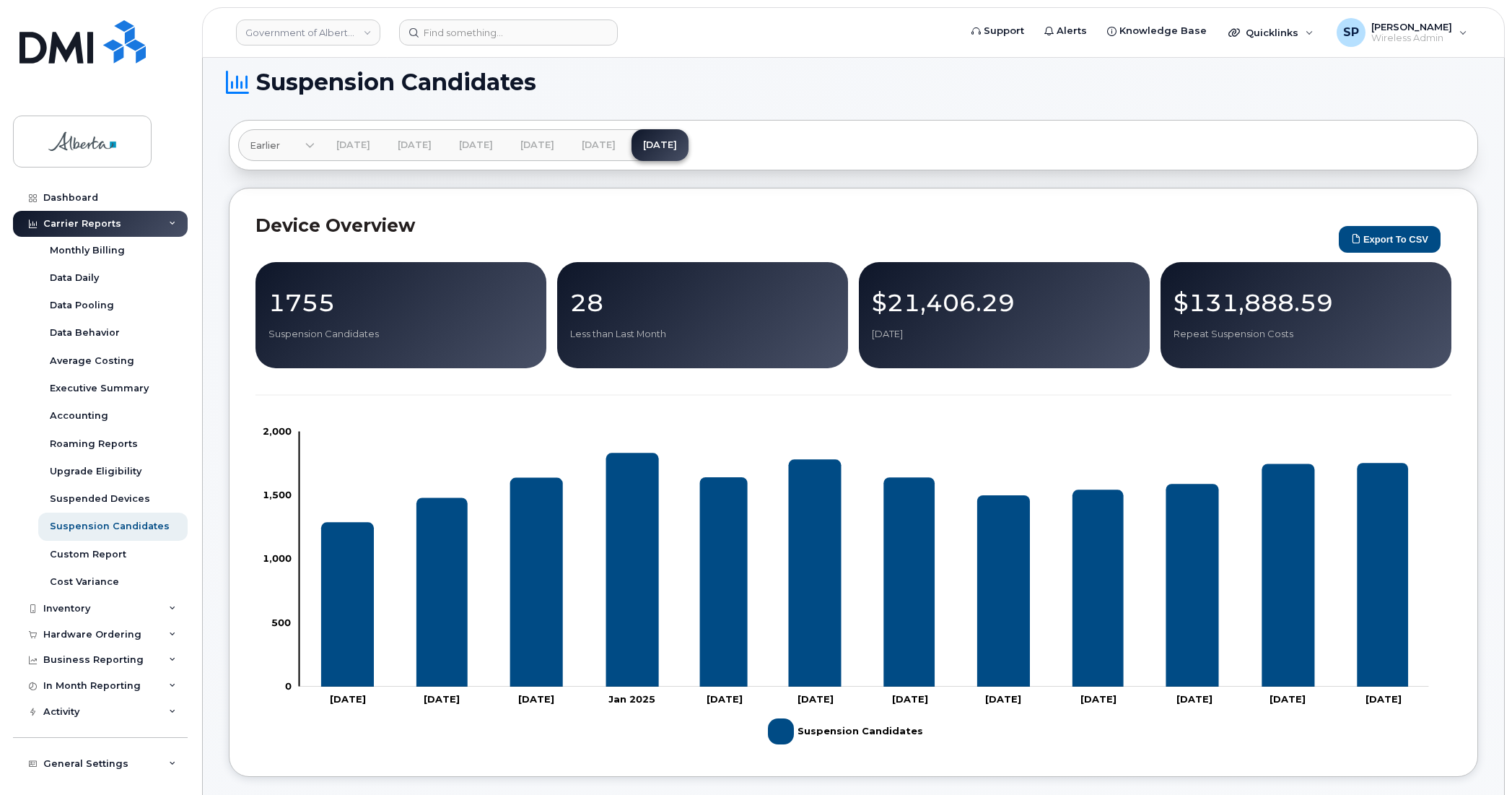
scroll to position [0, 0]
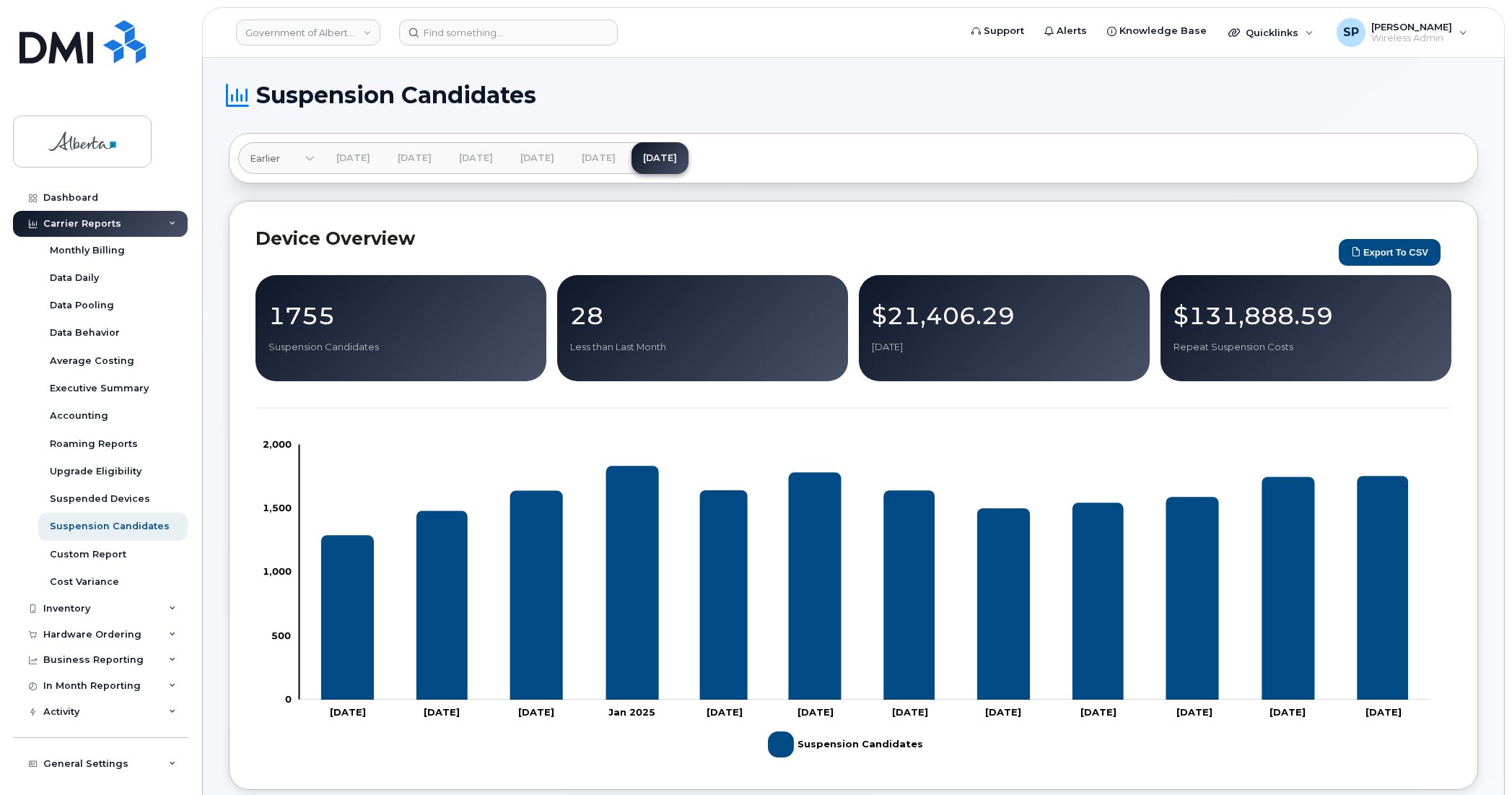
drag, startPoint x: 67, startPoint y: 98, endPoint x: 235, endPoint y: 108, distance: 168.3
click at [67, 98] on link at bounding box center [82, 62] width 138 height 83
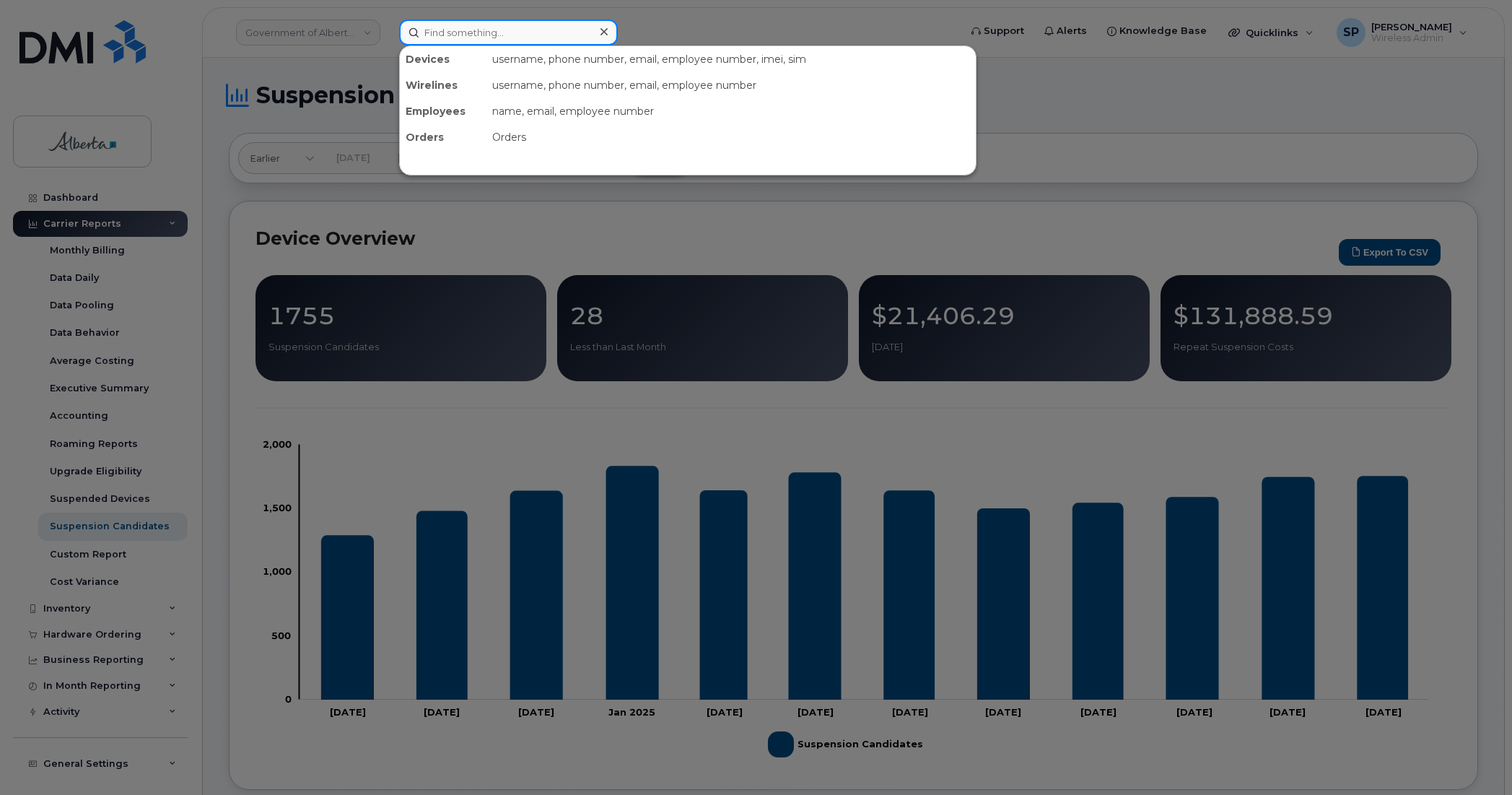
click at [443, 33] on input at bounding box center [508, 33] width 218 height 26
paste input "7802655876"
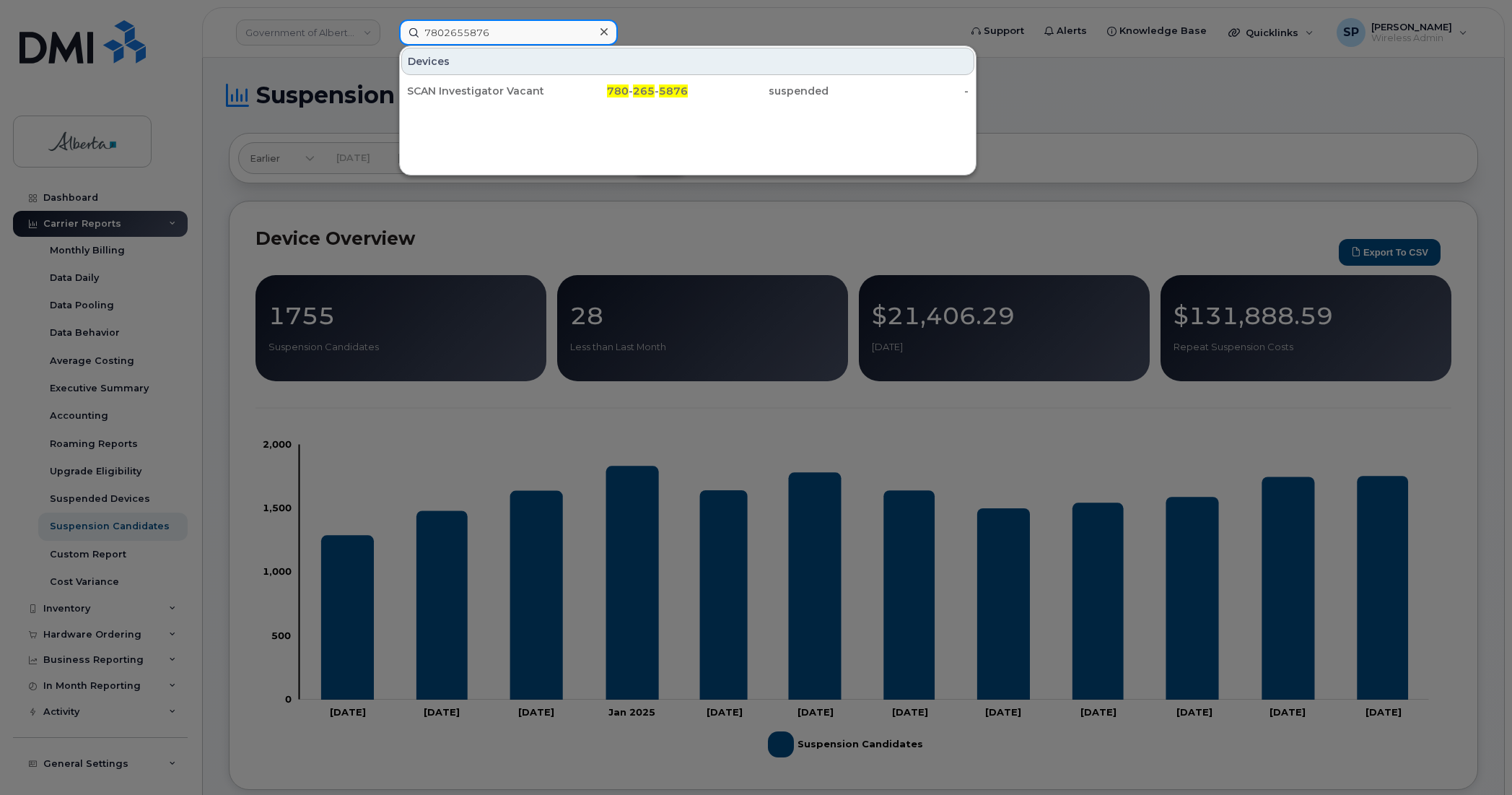
type input "7802655876"
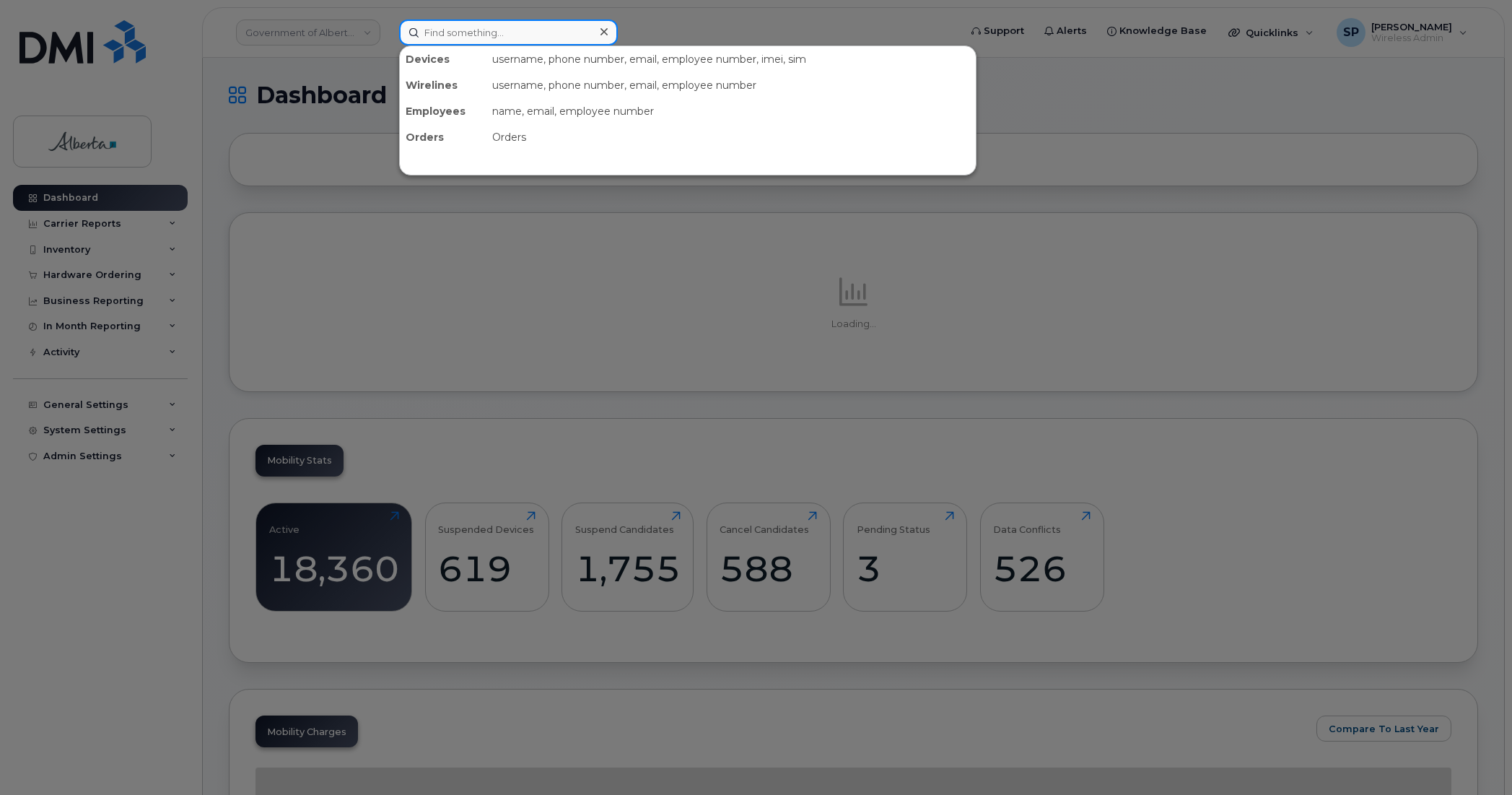
click at [529, 33] on input at bounding box center [508, 33] width 218 height 26
paste input "7802655876"
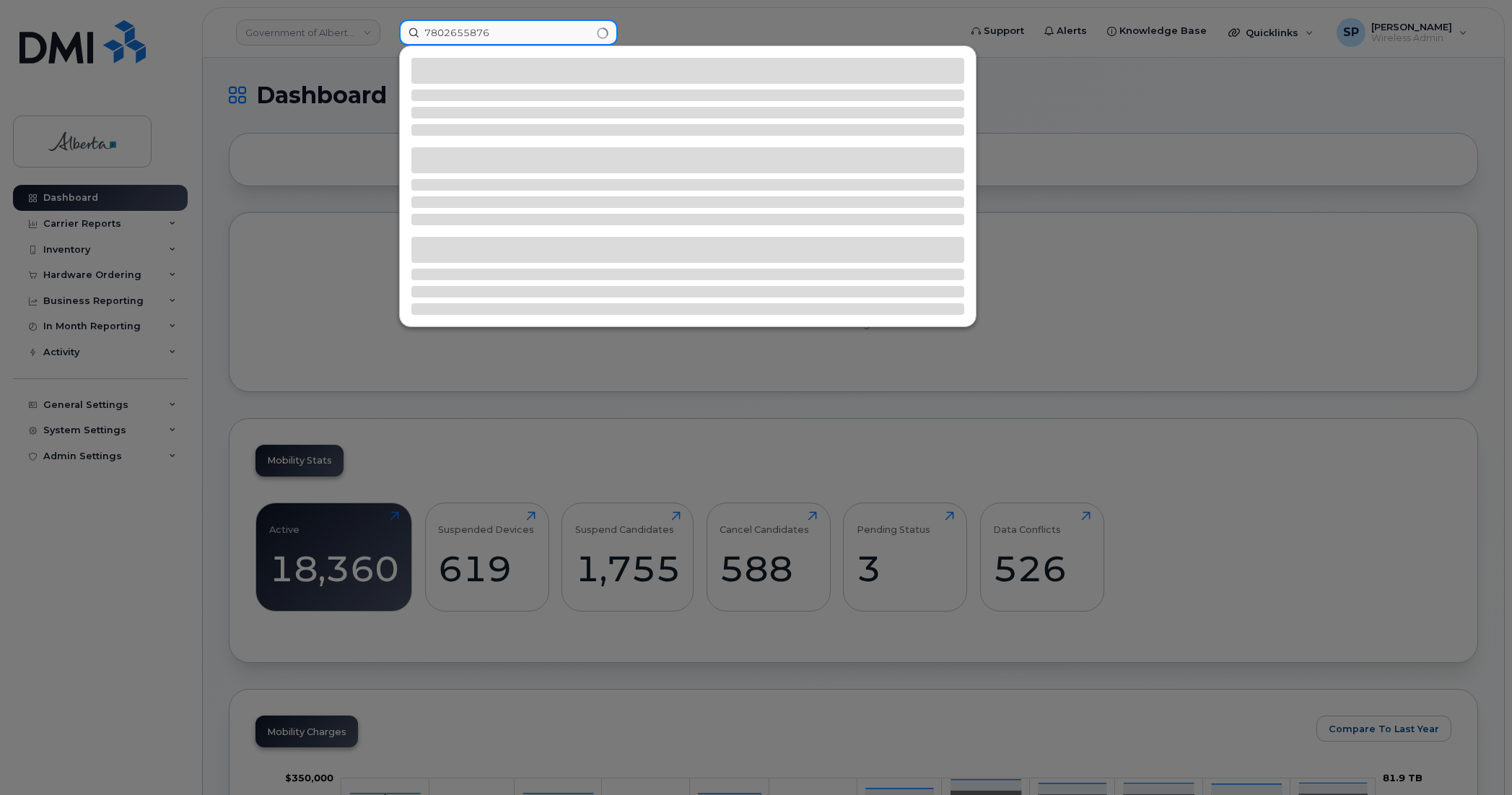
type input "7802655876"
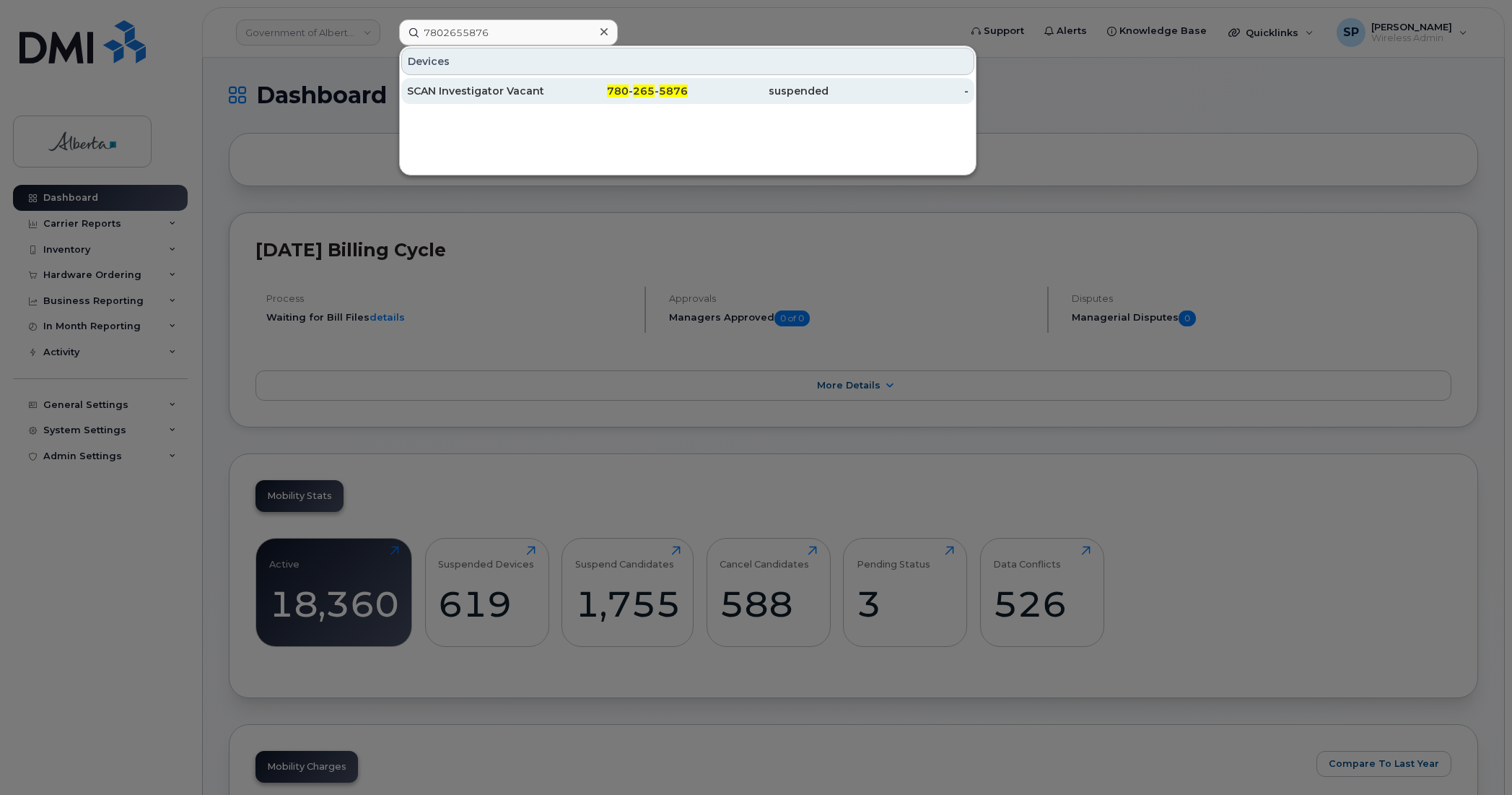
click at [674, 89] on span "5876" at bounding box center [674, 90] width 29 height 13
click at [500, 92] on div "SCAN Investigator Vacant" at bounding box center [478, 90] width 141 height 15
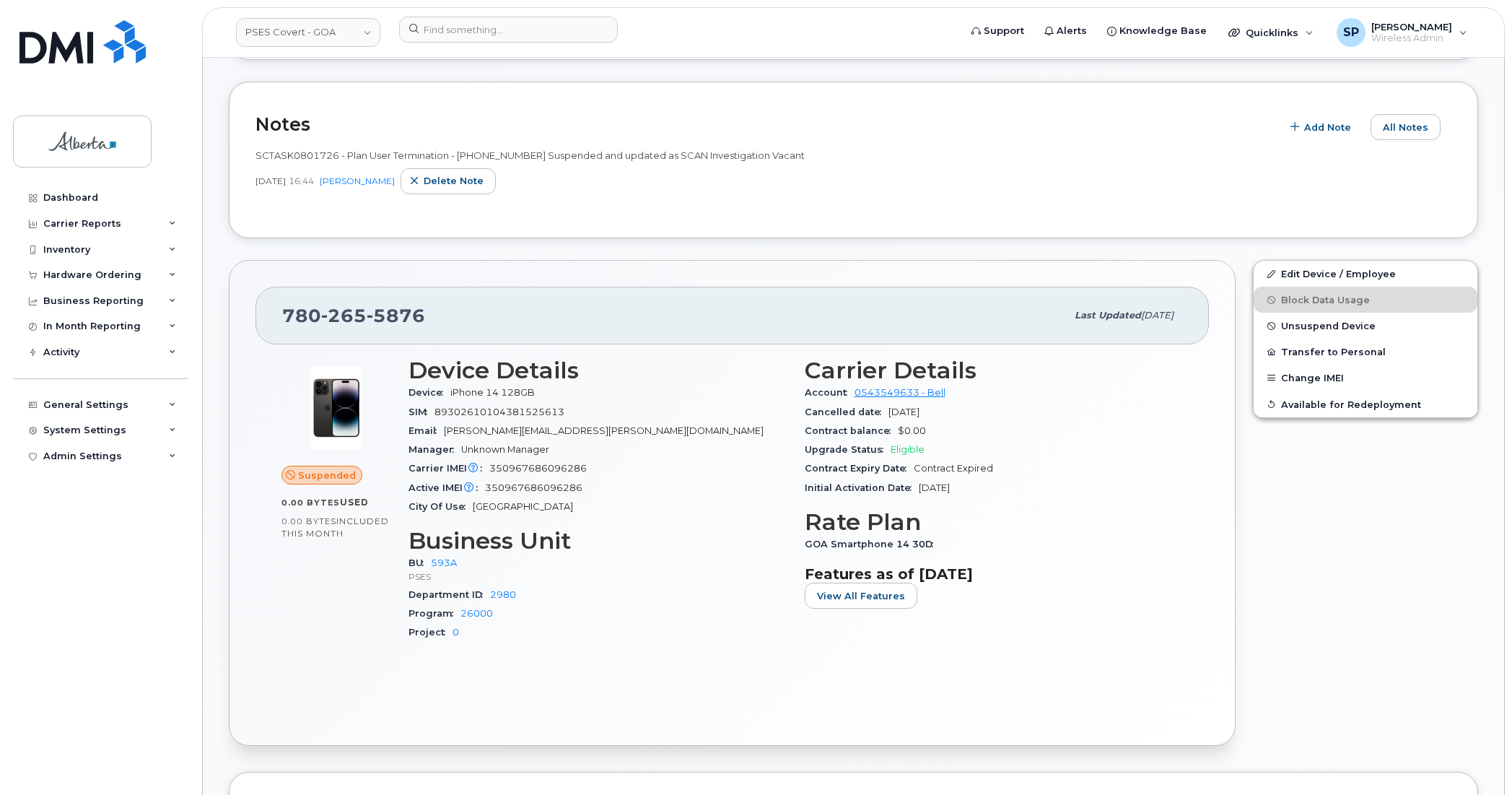
scroll to position [340, 0]
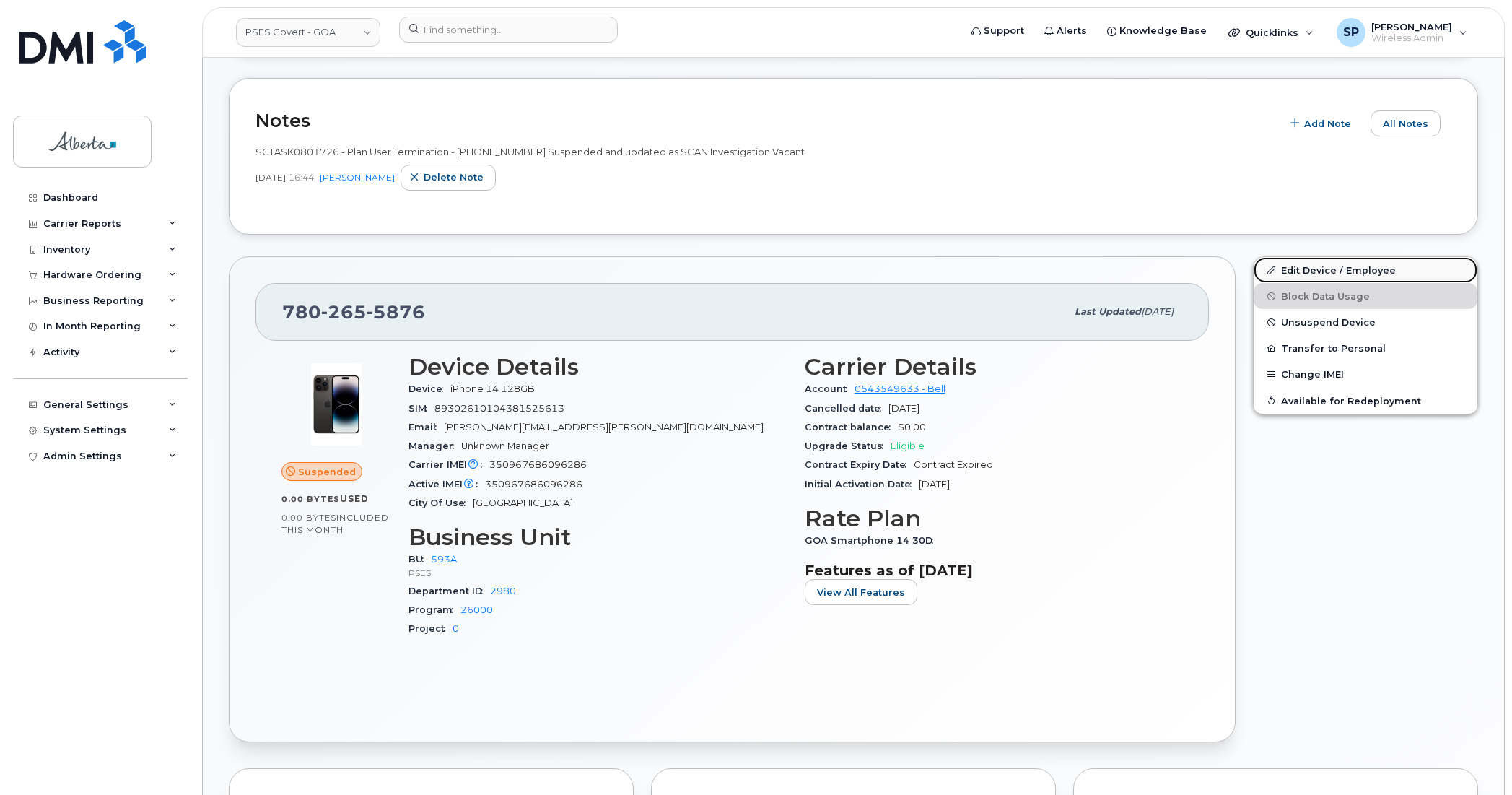
click at [1331, 272] on link "Edit Device / Employee" at bounding box center [1366, 270] width 223 height 26
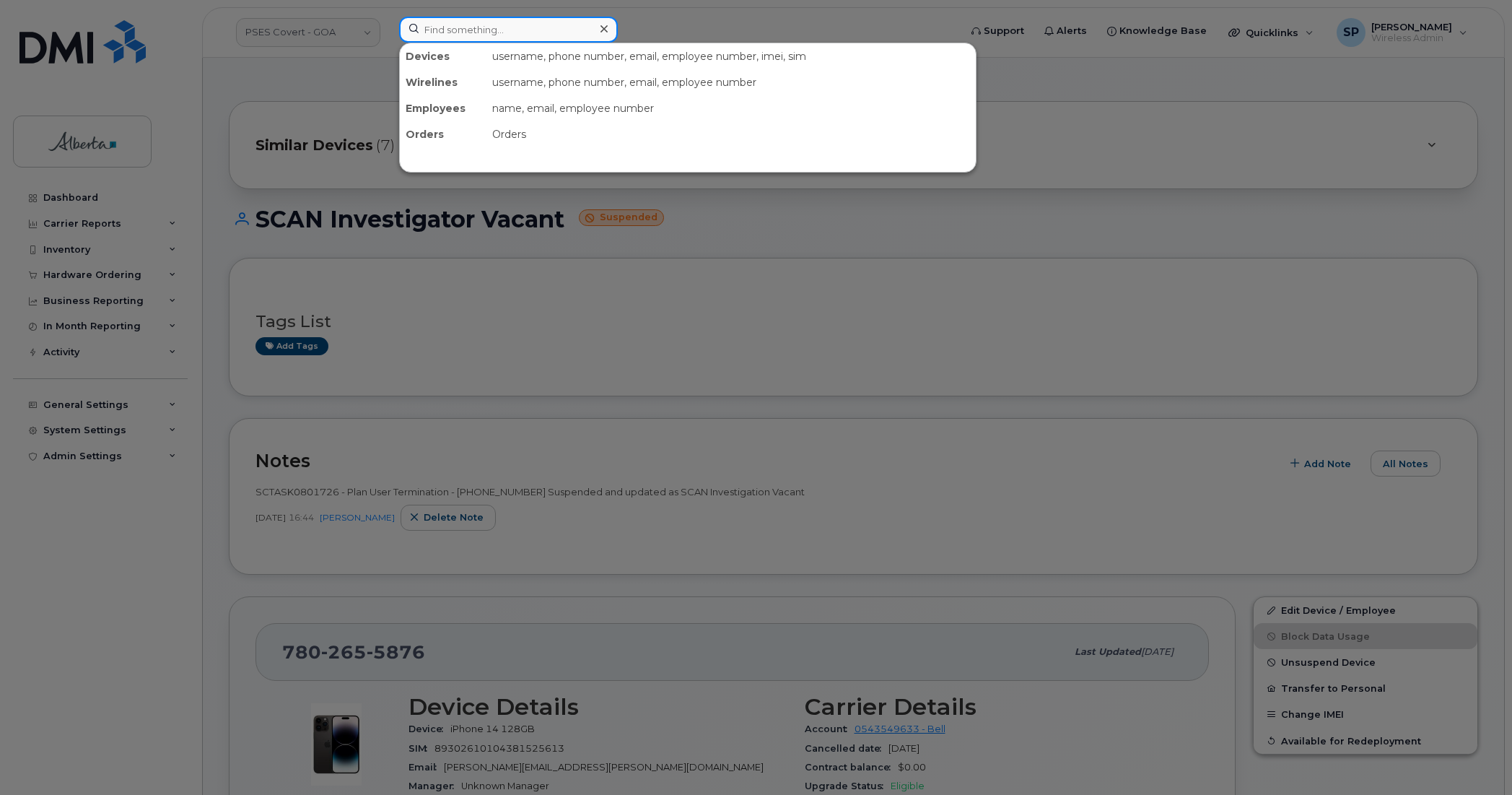
click at [481, 26] on input at bounding box center [508, 29] width 218 height 26
paste input "7802425026"
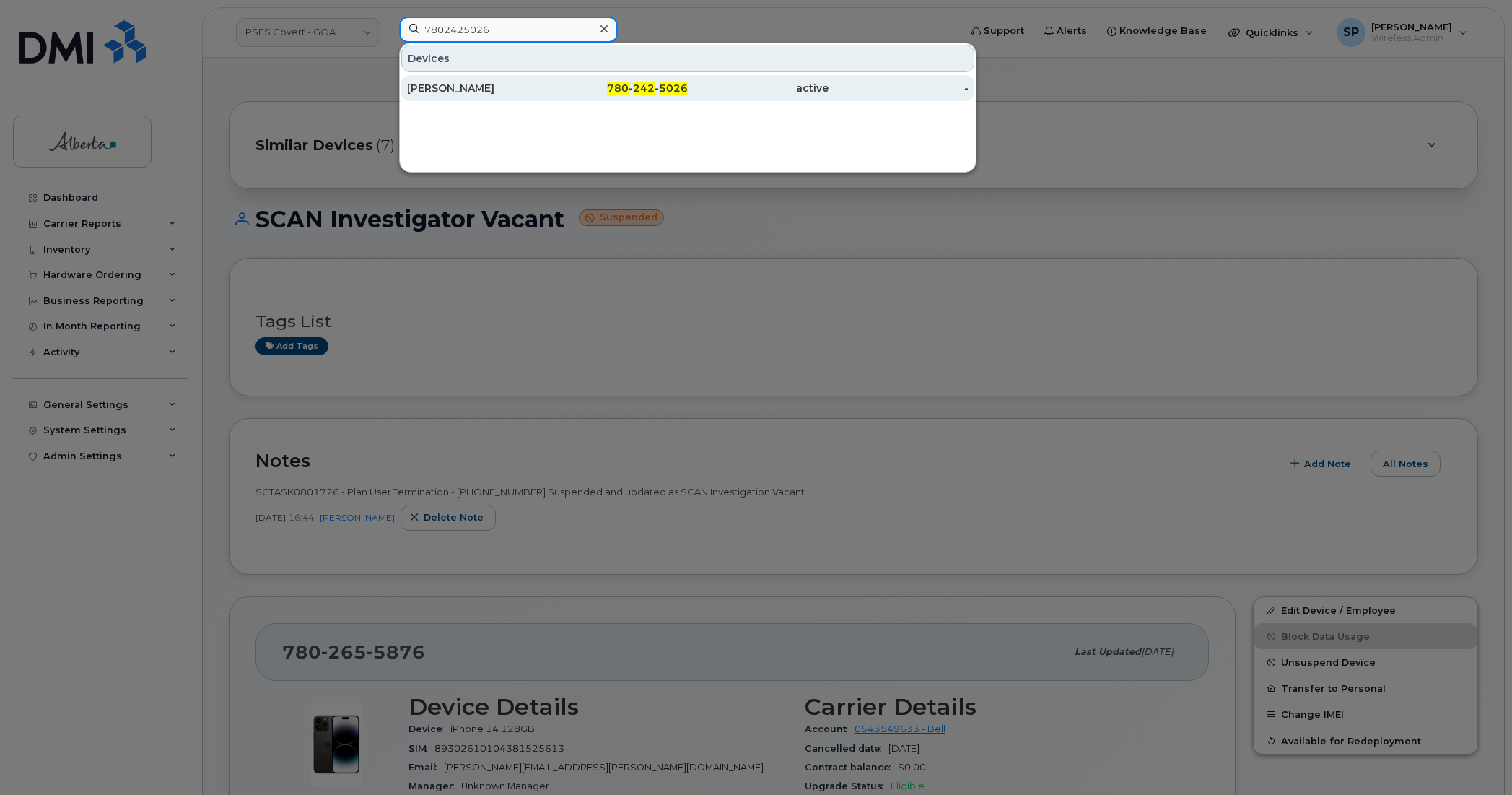
type input "7802425026"
click at [470, 90] on div "[PERSON_NAME]" at bounding box center [478, 88] width 141 height 15
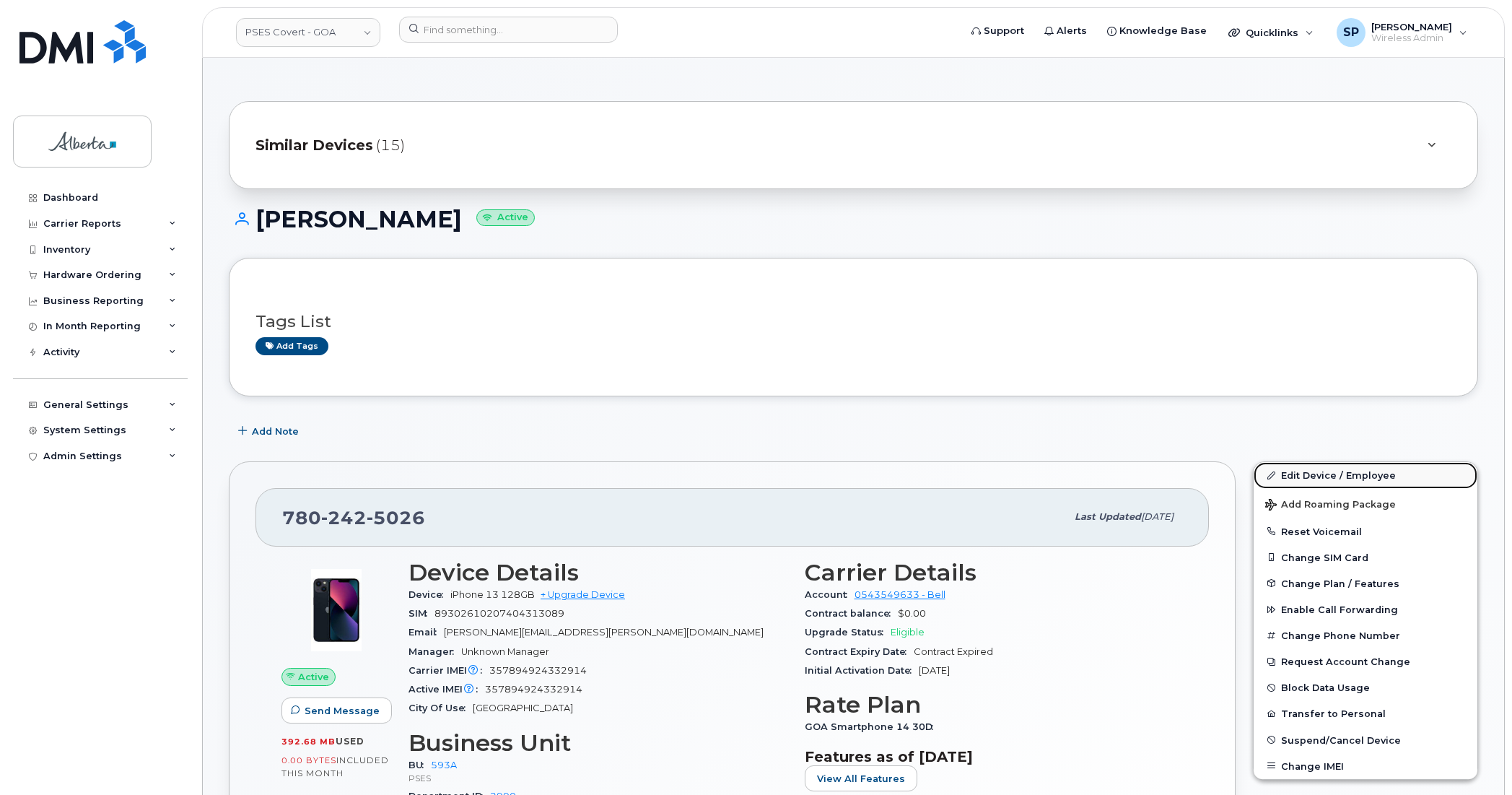
click at [1326, 474] on link "Edit Device / Employee" at bounding box center [1366, 474] width 223 height 26
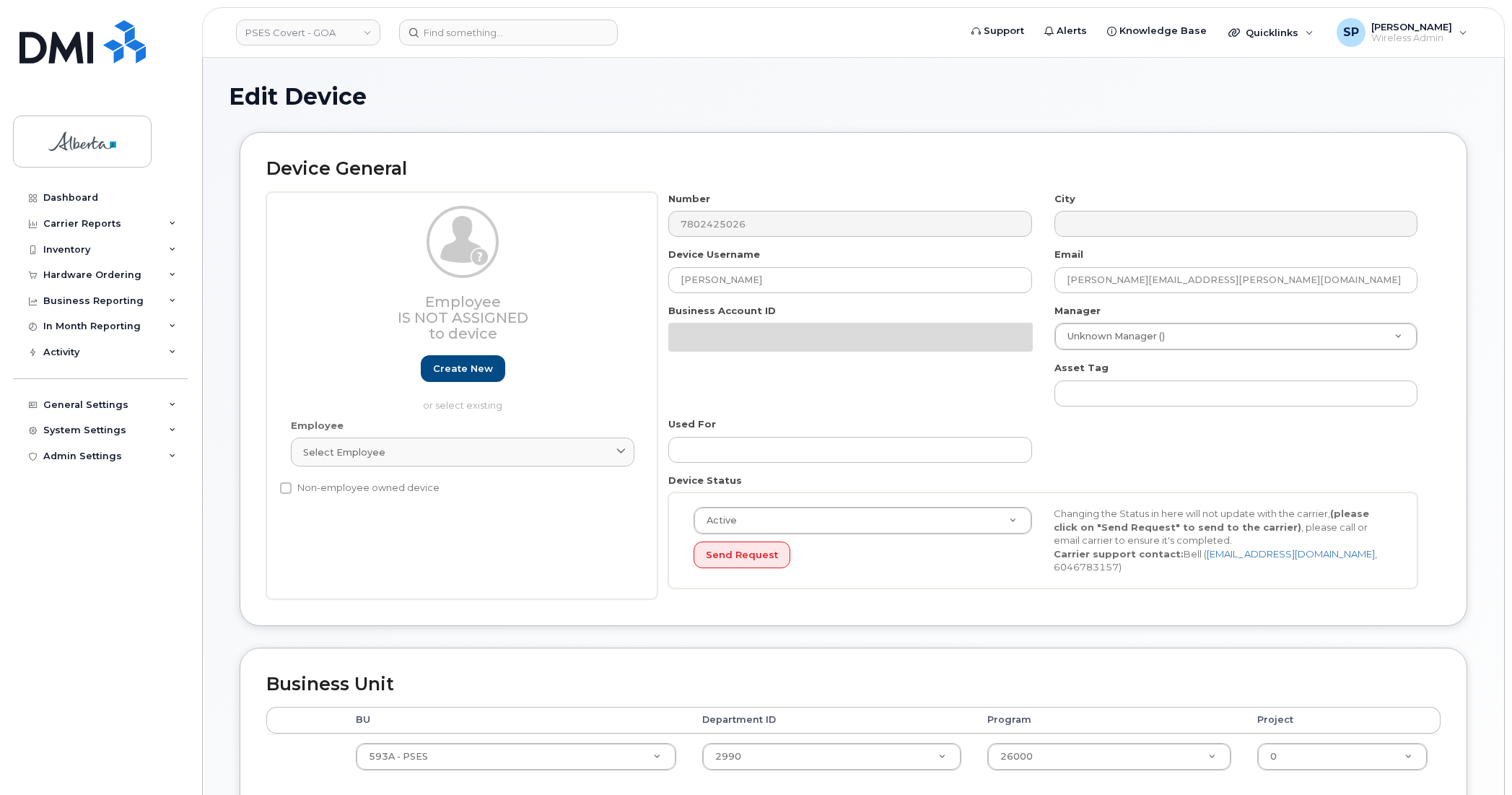
select select "5747627"
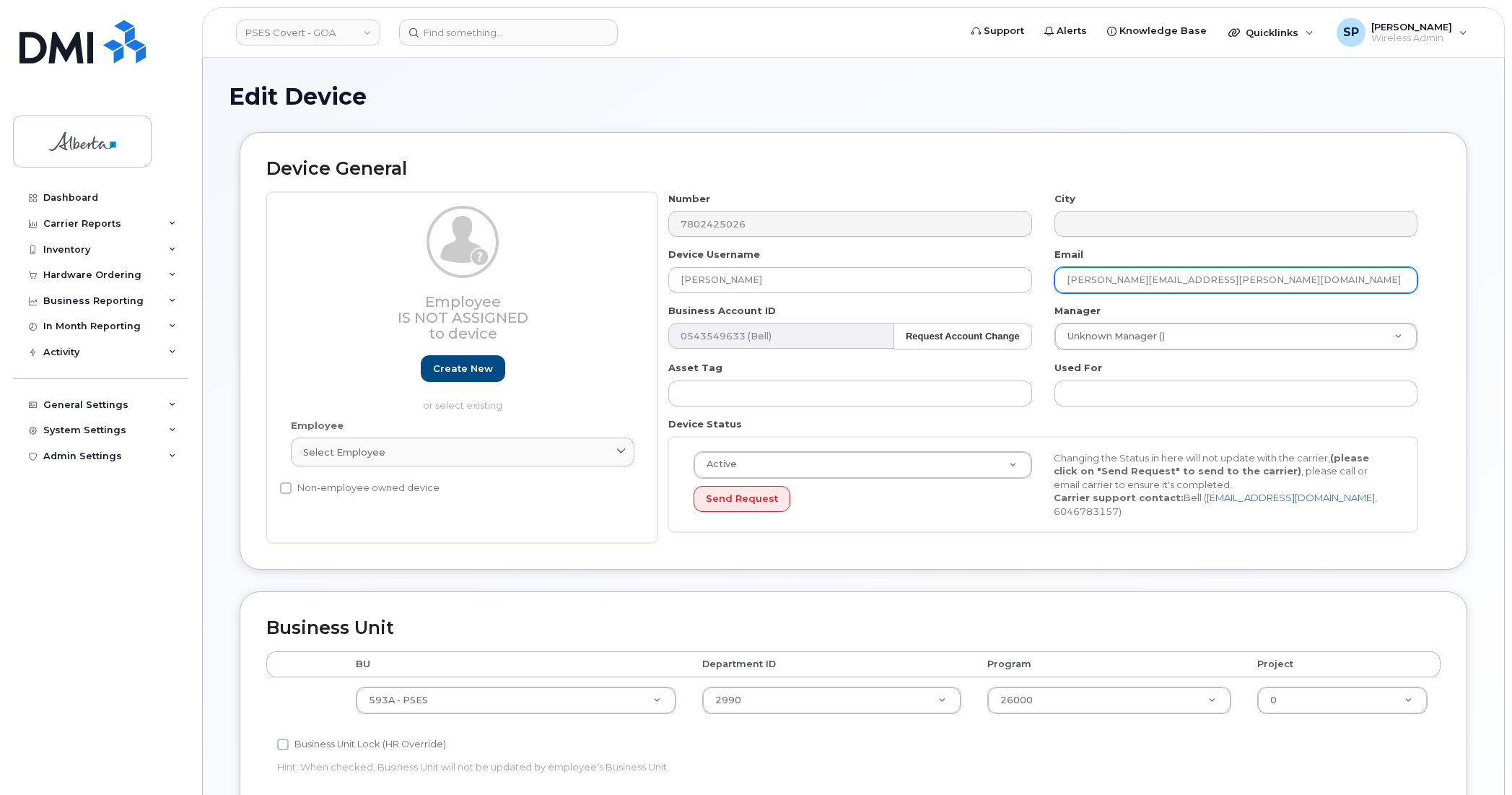
drag, startPoint x: 1197, startPoint y: 282, endPoint x: 1034, endPoint y: 293, distance: 163.4
click at [1034, 293] on div "Number 7802425026 City Device Username James Warawa Email teresa.mabley@gov.ab.…" at bounding box center [1044, 367] width 772 height 352
paste input "James.Waraw"
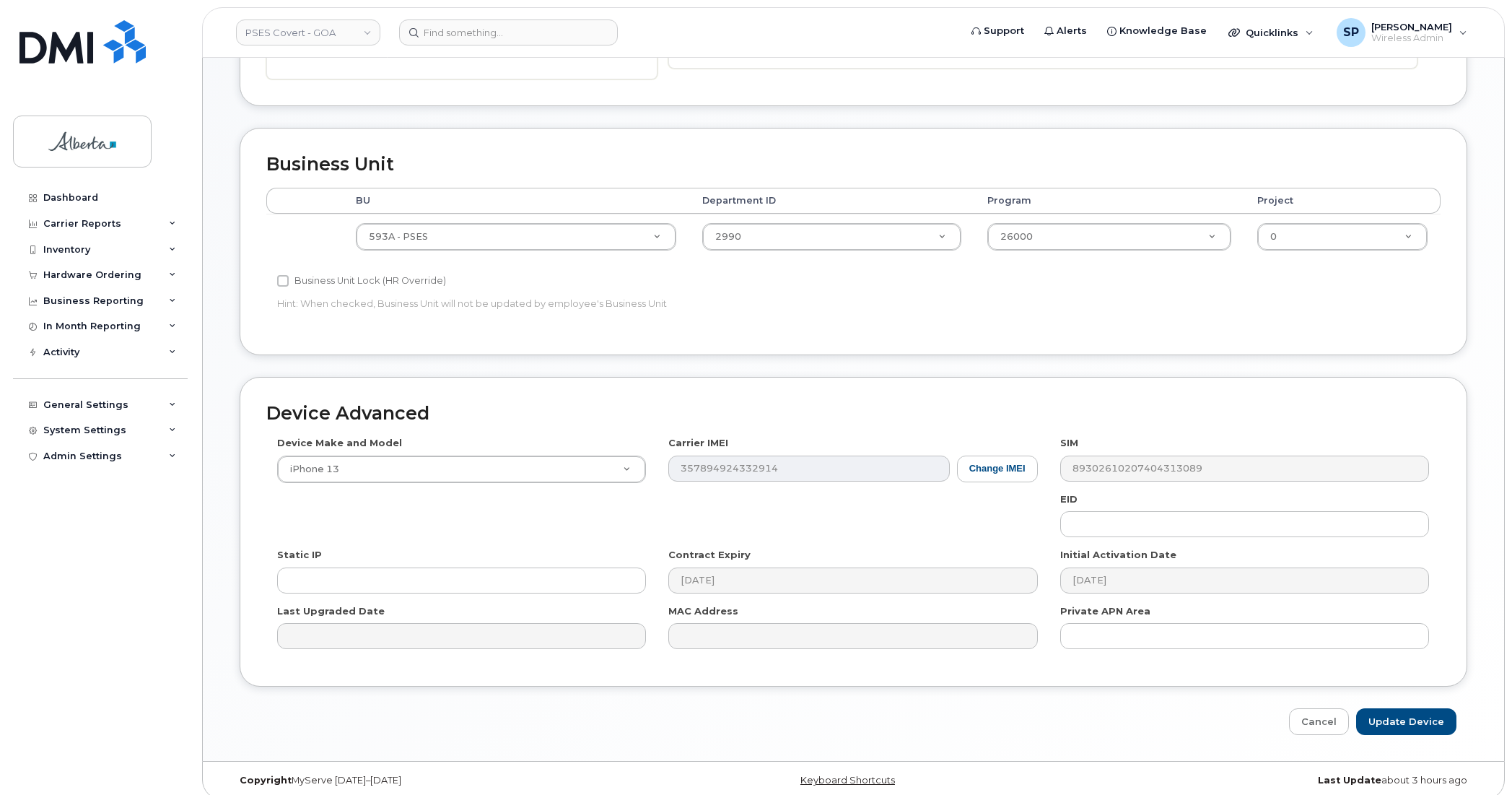
scroll to position [467, 0]
type input "James.Warawa@gov.ab.ca"
click at [1394, 715] on input "Update Device" at bounding box center [1406, 718] width 101 height 27
type input "Saving..."
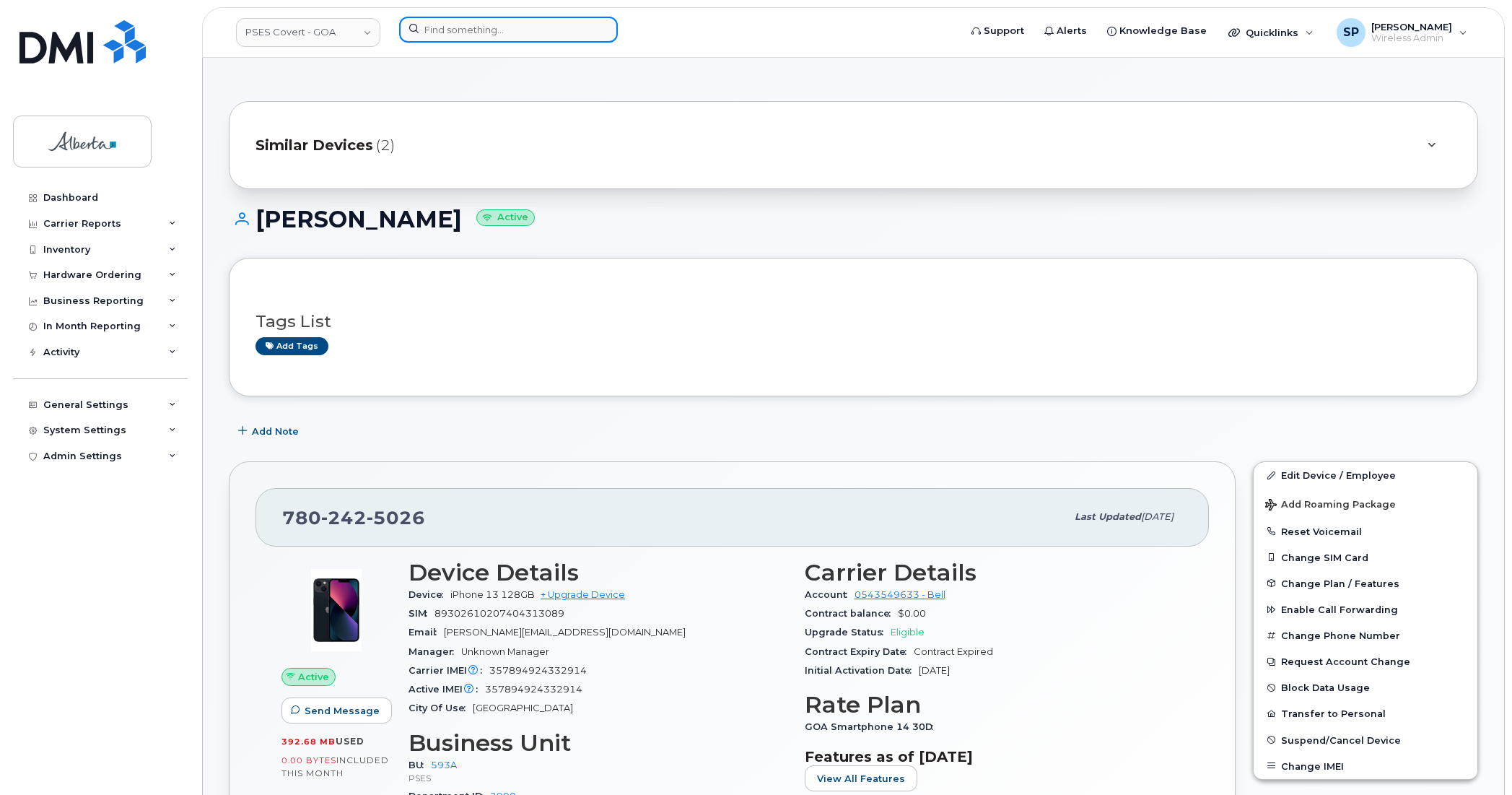
click at [437, 22] on input at bounding box center [508, 29] width 218 height 26
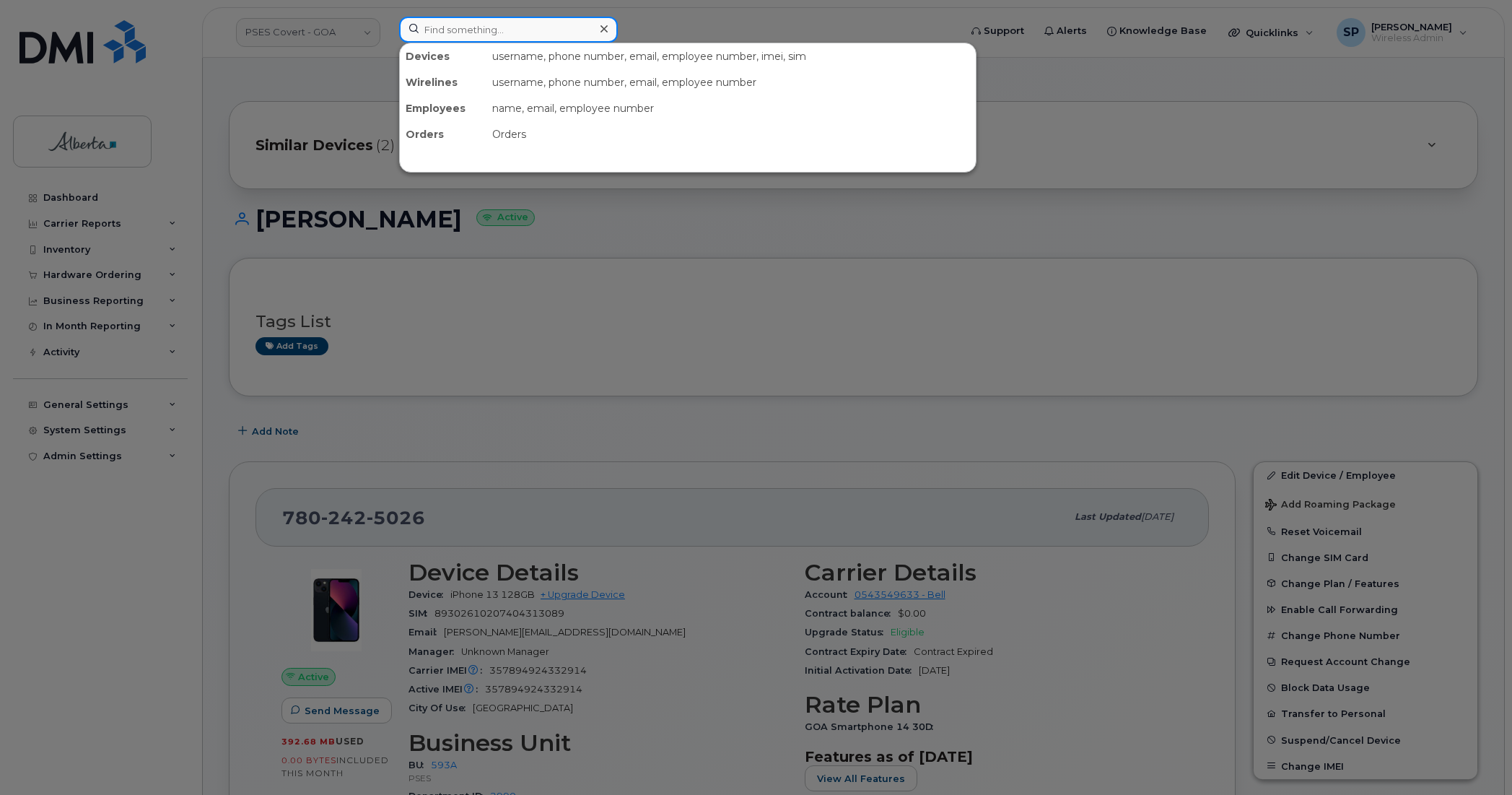
paste input "5873345186"
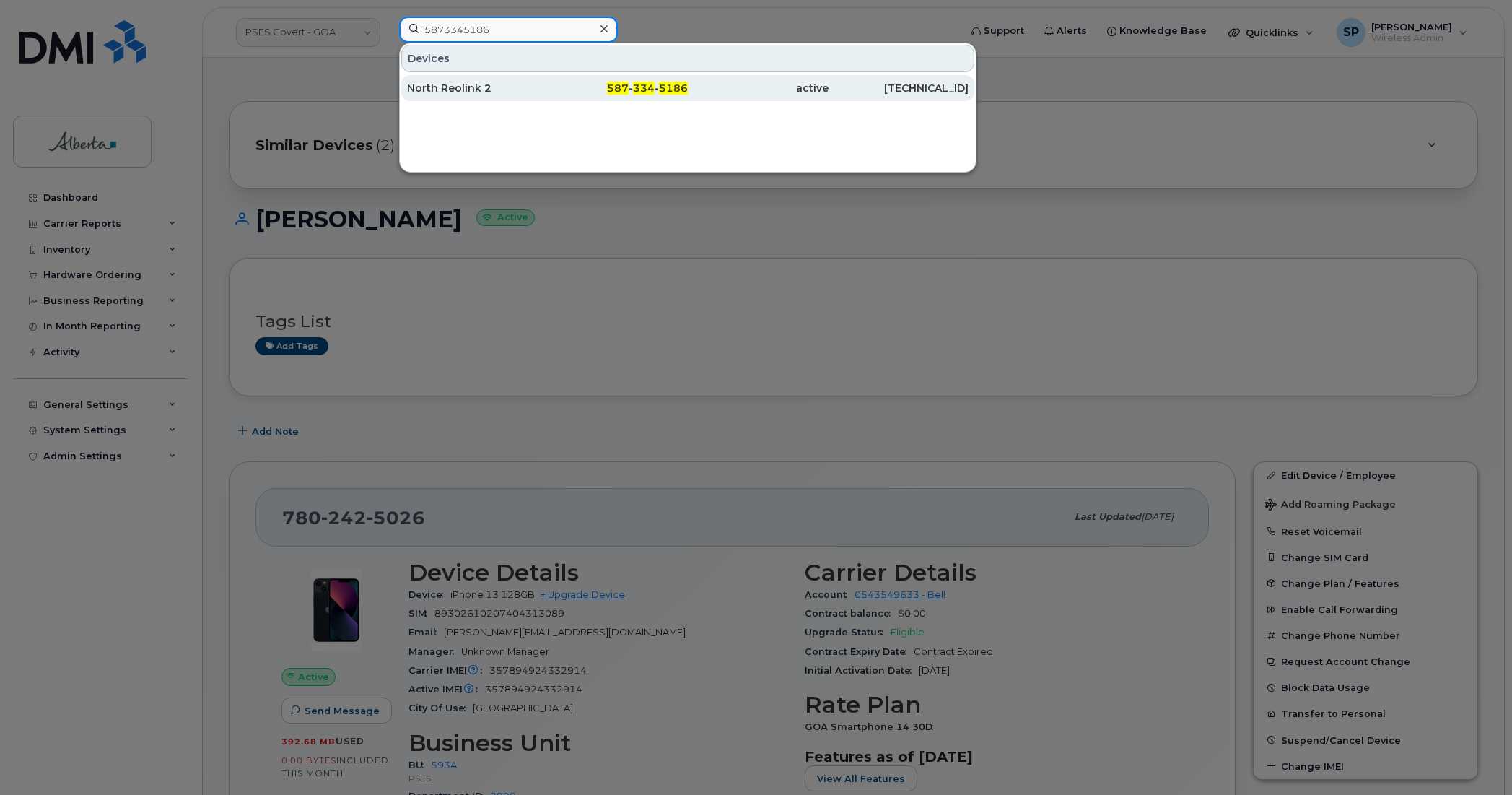
type input "5873345186"
click at [446, 91] on div "North Reolink 2" at bounding box center [478, 88] width 141 height 15
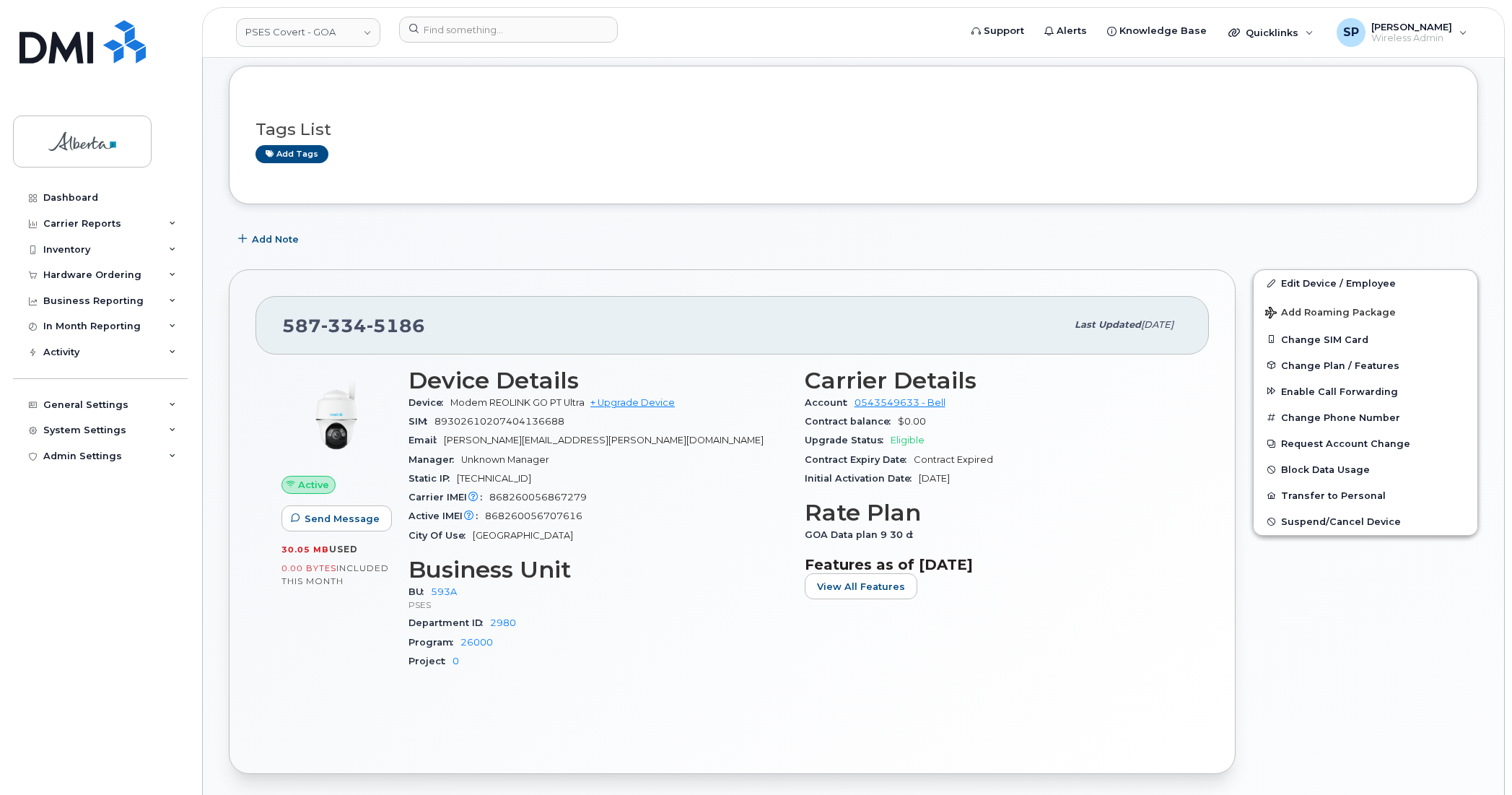
scroll to position [218, 0]
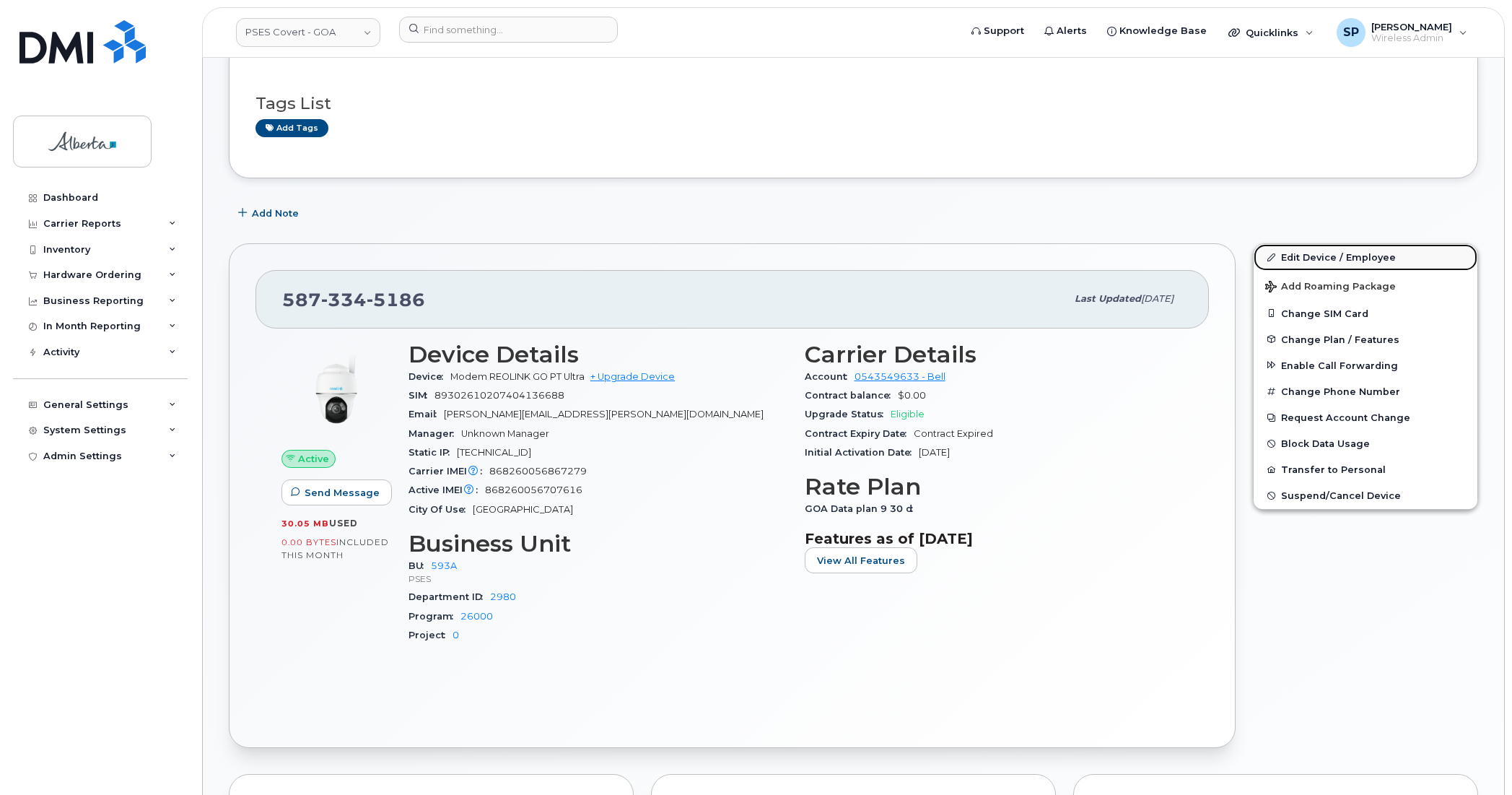
click at [1294, 254] on link "Edit Device / Employee" at bounding box center [1366, 257] width 223 height 26
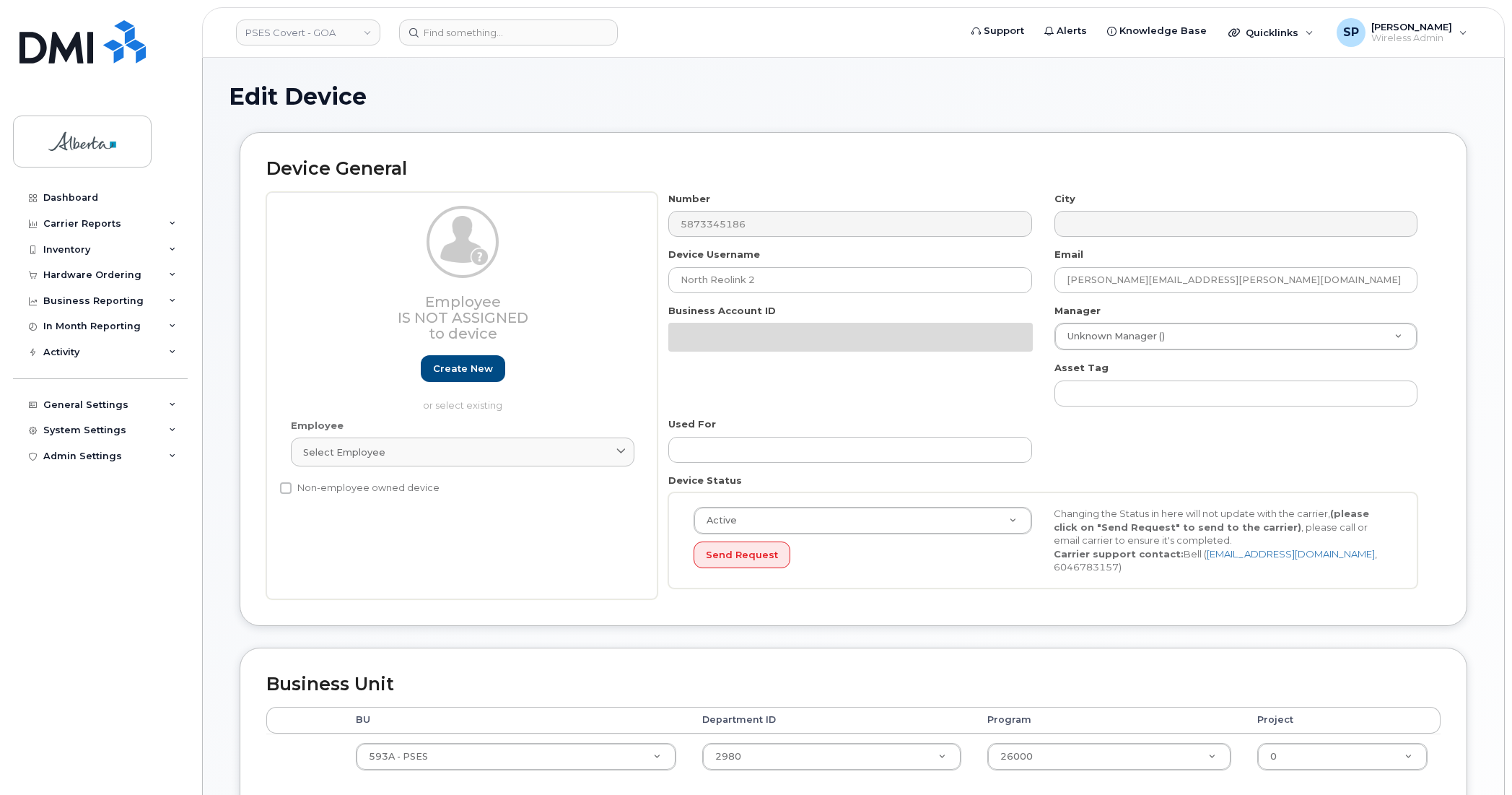
select select "5747627"
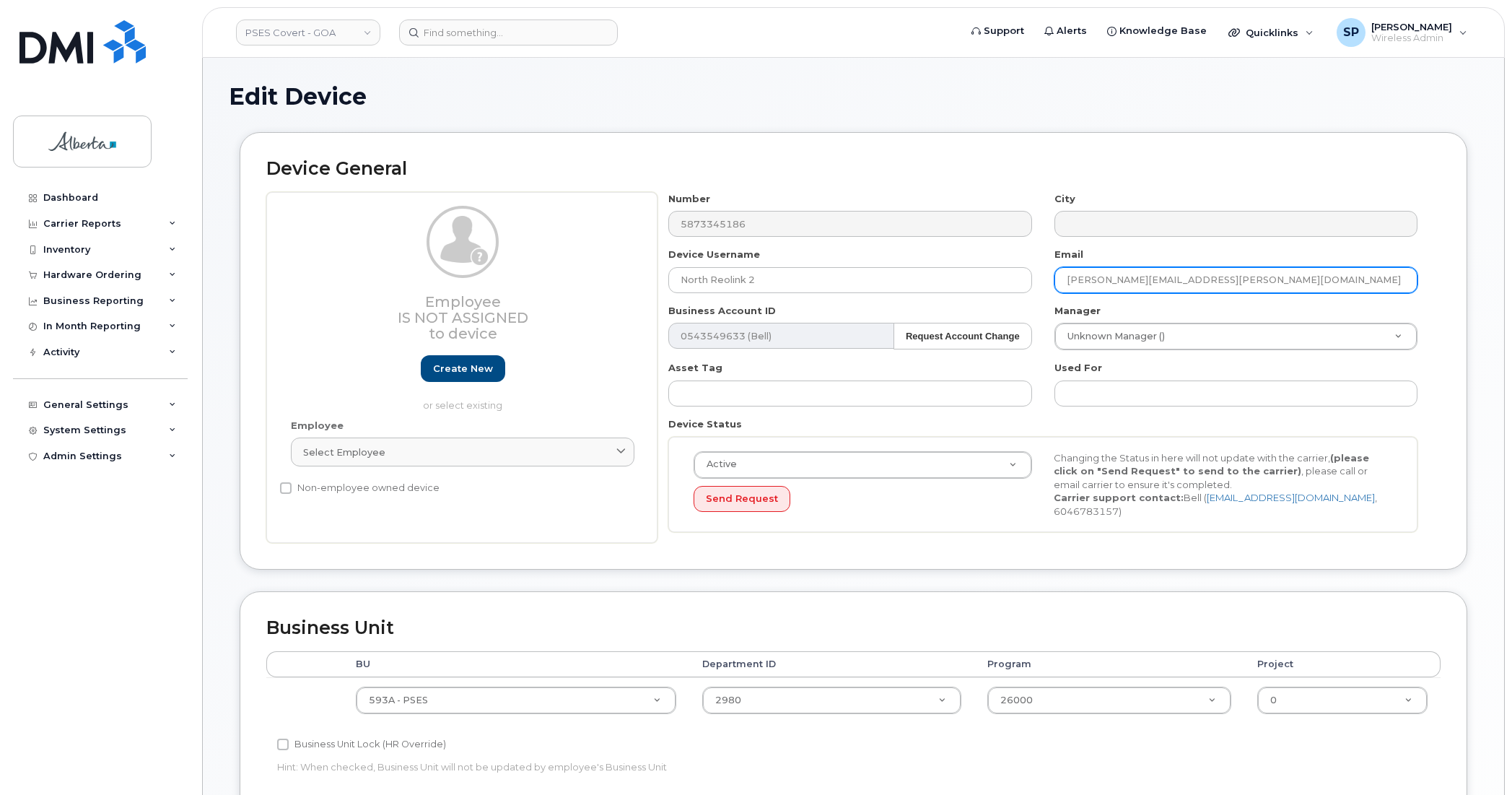
drag, startPoint x: 1196, startPoint y: 276, endPoint x: 994, endPoint y: 297, distance: 203.1
click at [994, 297] on div "Number 5873345186 City Device Username North Reolink 2 Email Teresa.Mabley@gov.…" at bounding box center [1044, 367] width 772 height 352
paste input "paul.hennig"
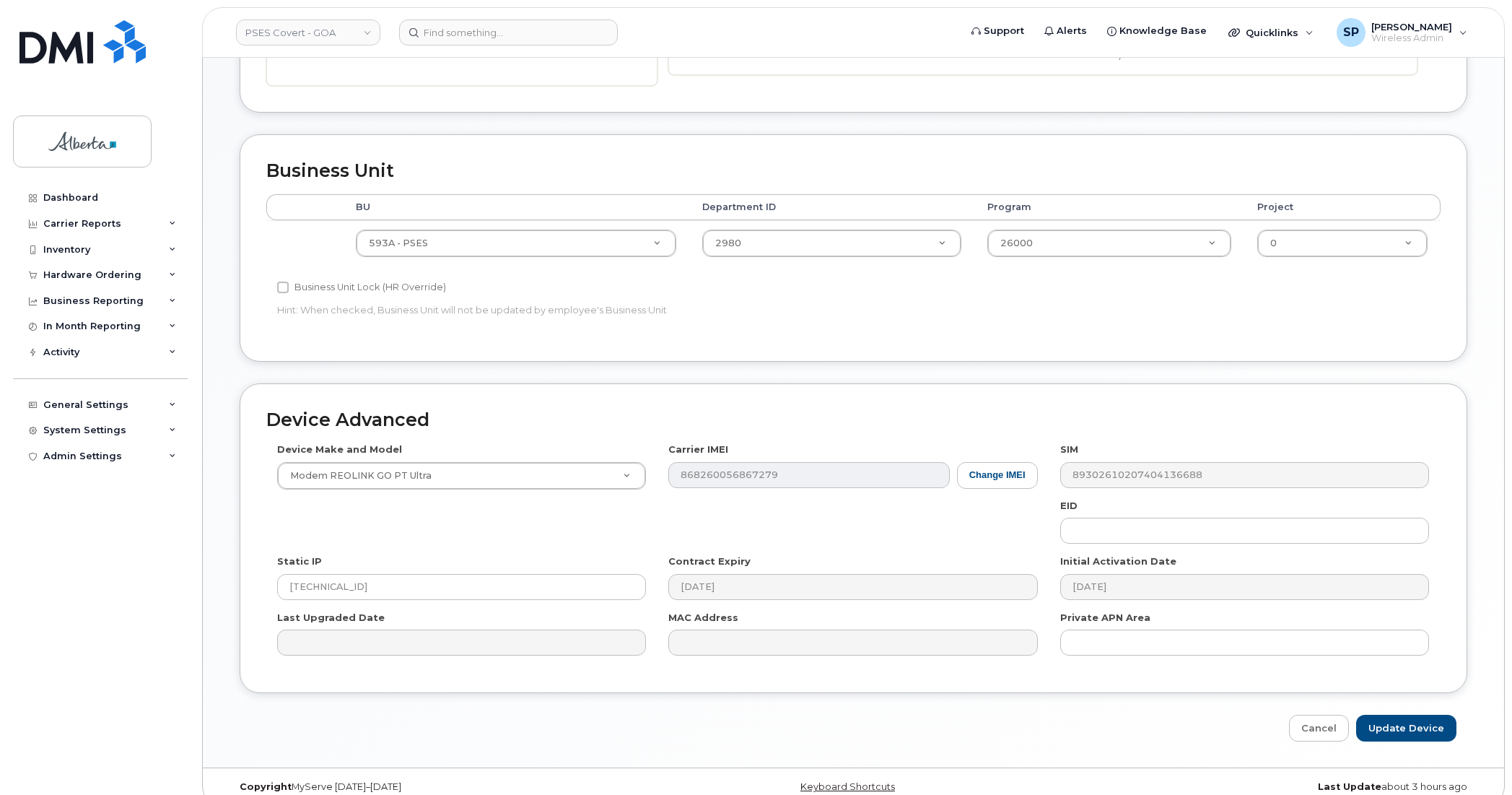
scroll to position [474, 0]
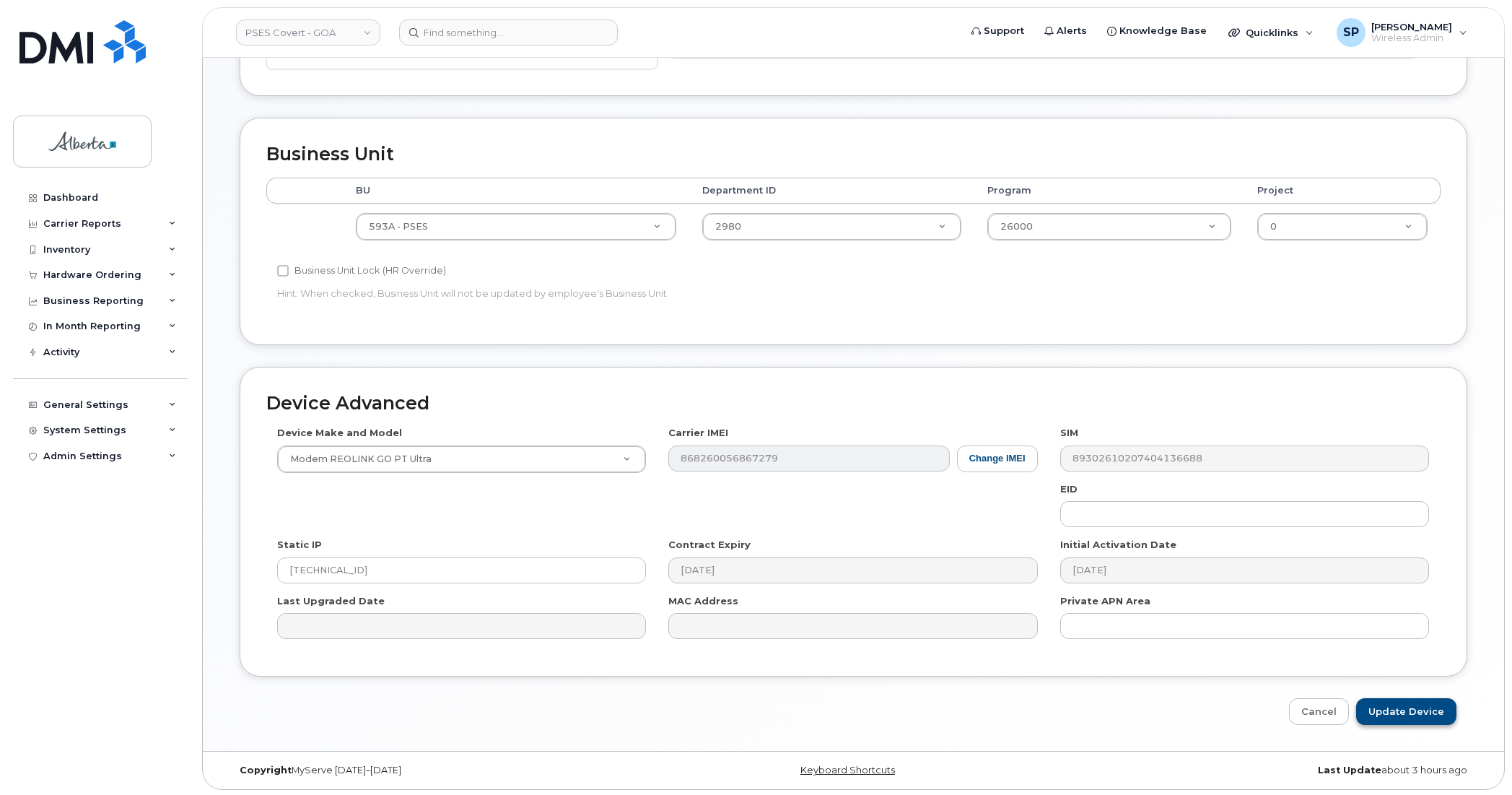
type input "paul.hennig@gov.ab.ca"
click at [1421, 711] on input "Update Device" at bounding box center [1406, 711] width 101 height 27
type input "Saving..."
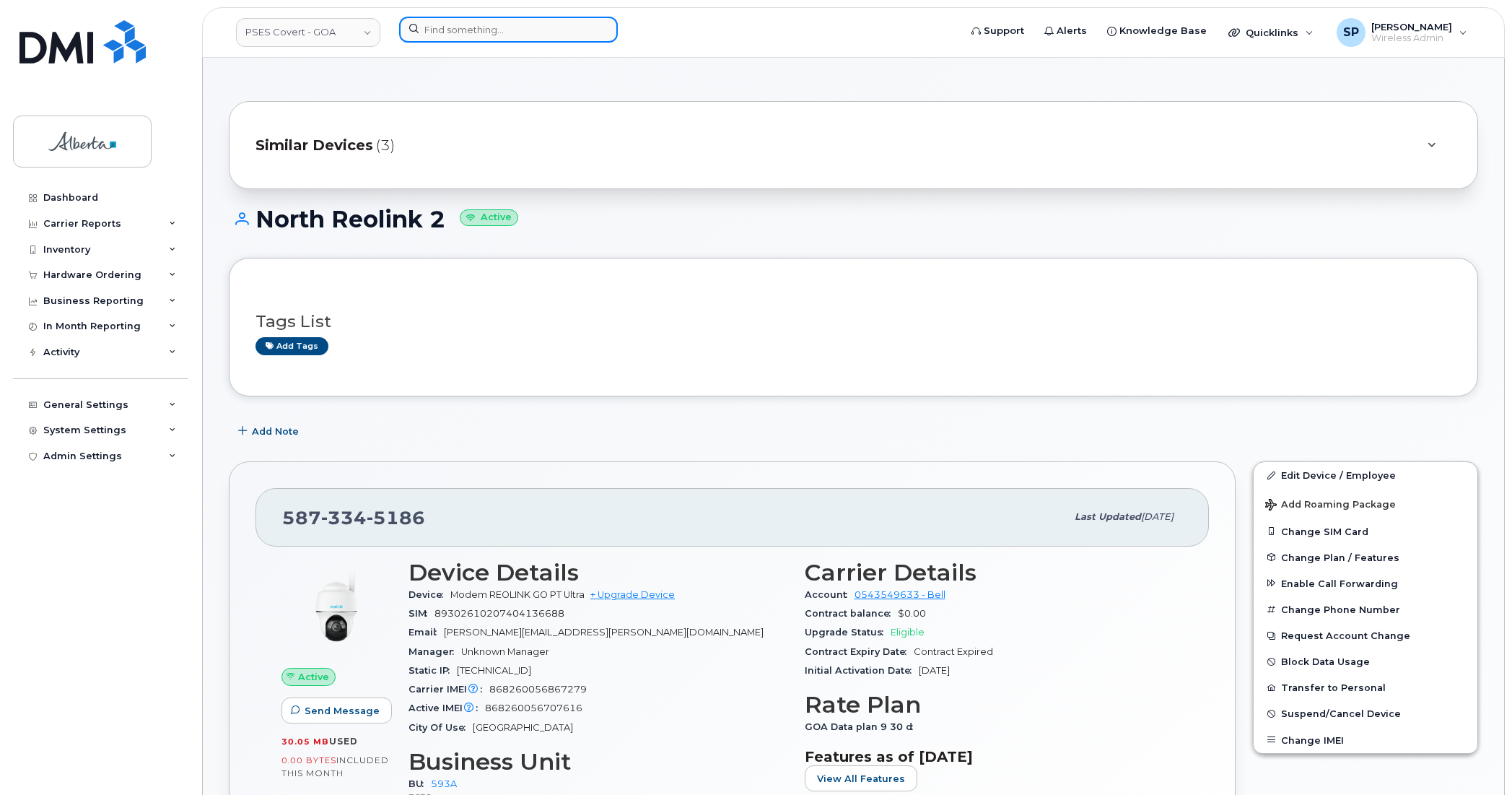
click at [431, 25] on input at bounding box center [508, 29] width 218 height 26
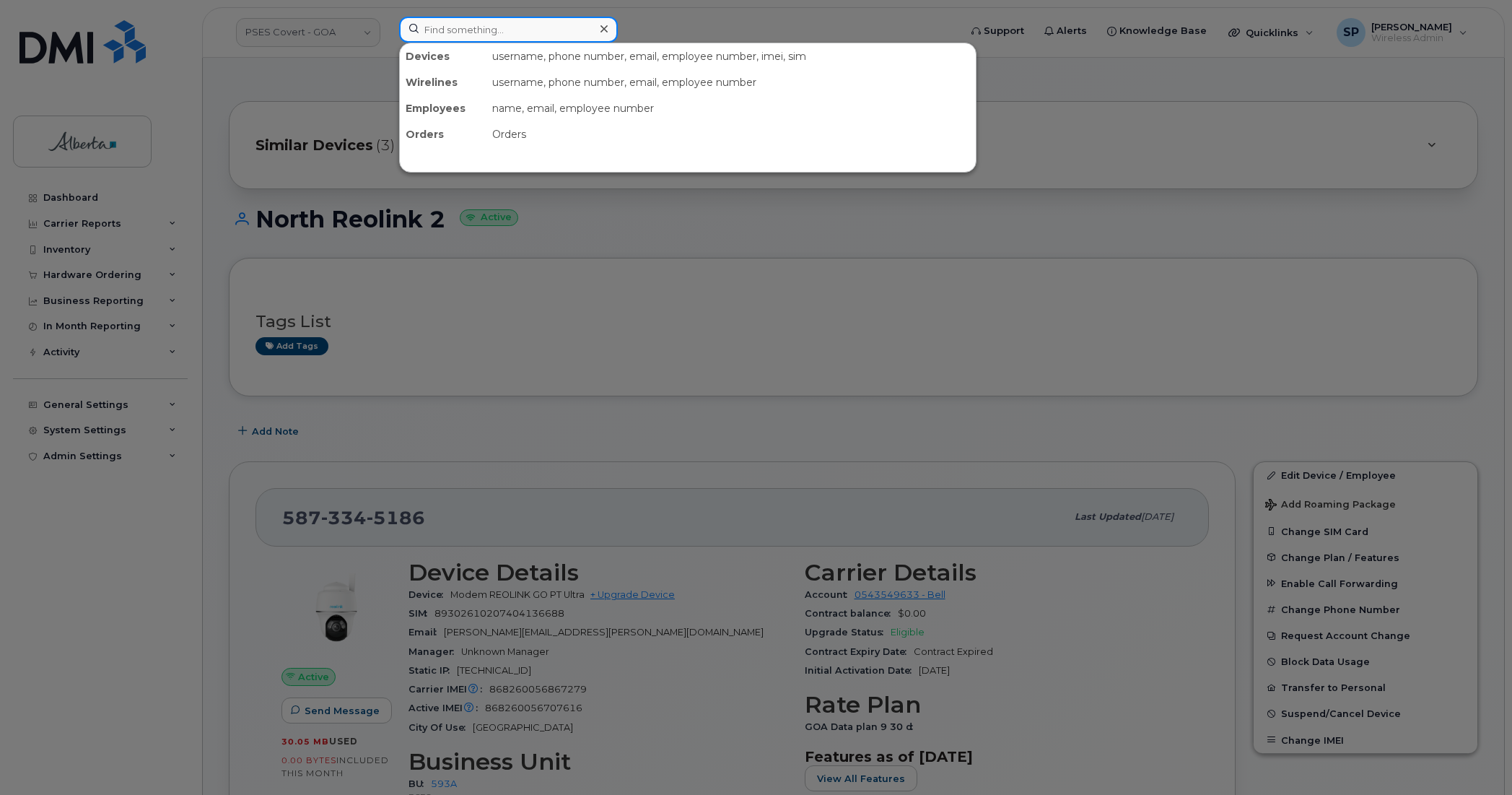
paste input "7802338537"
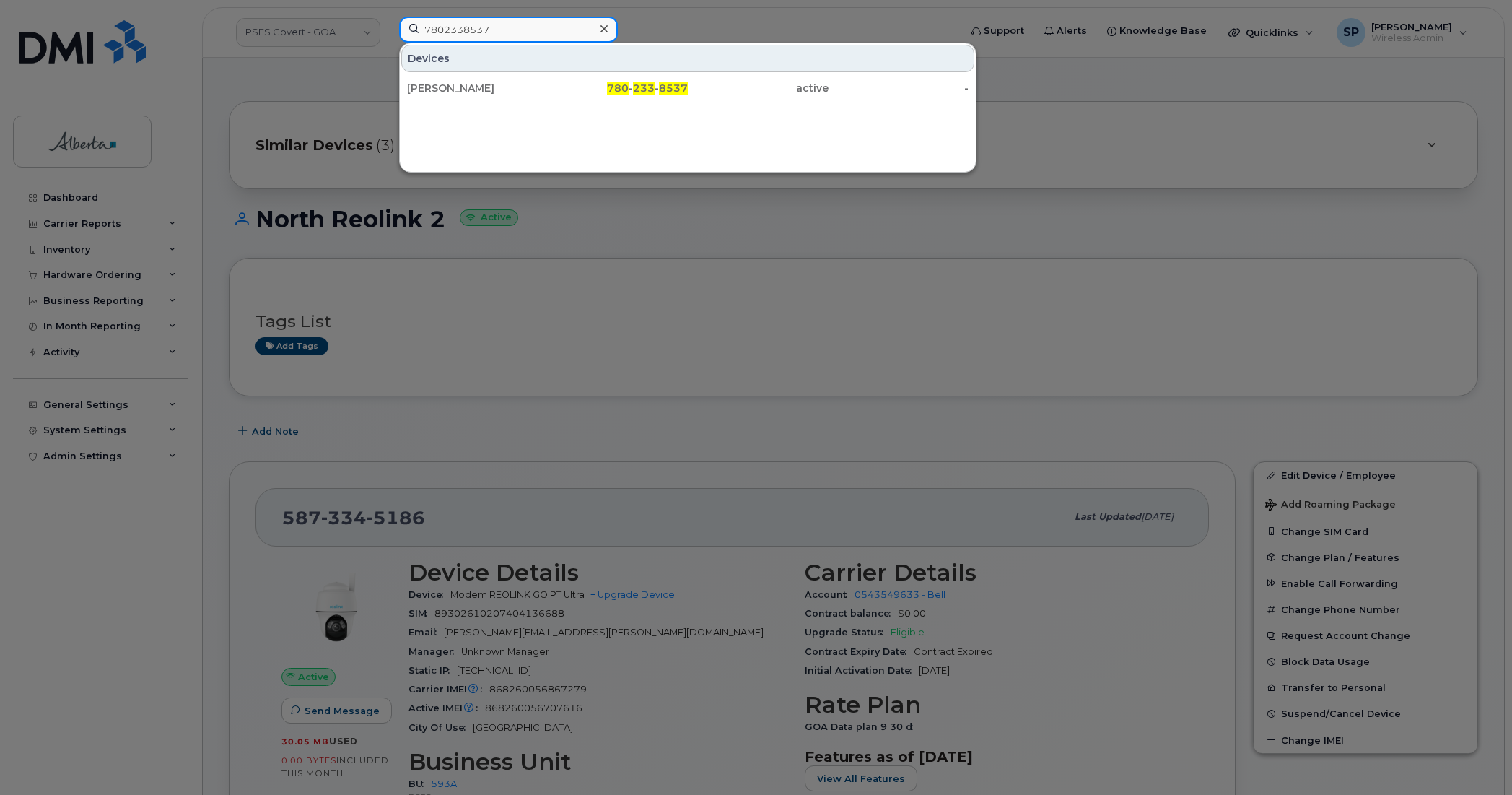
type input "7802338537"
click at [460, 90] on div "[PERSON_NAME]" at bounding box center [478, 88] width 141 height 15
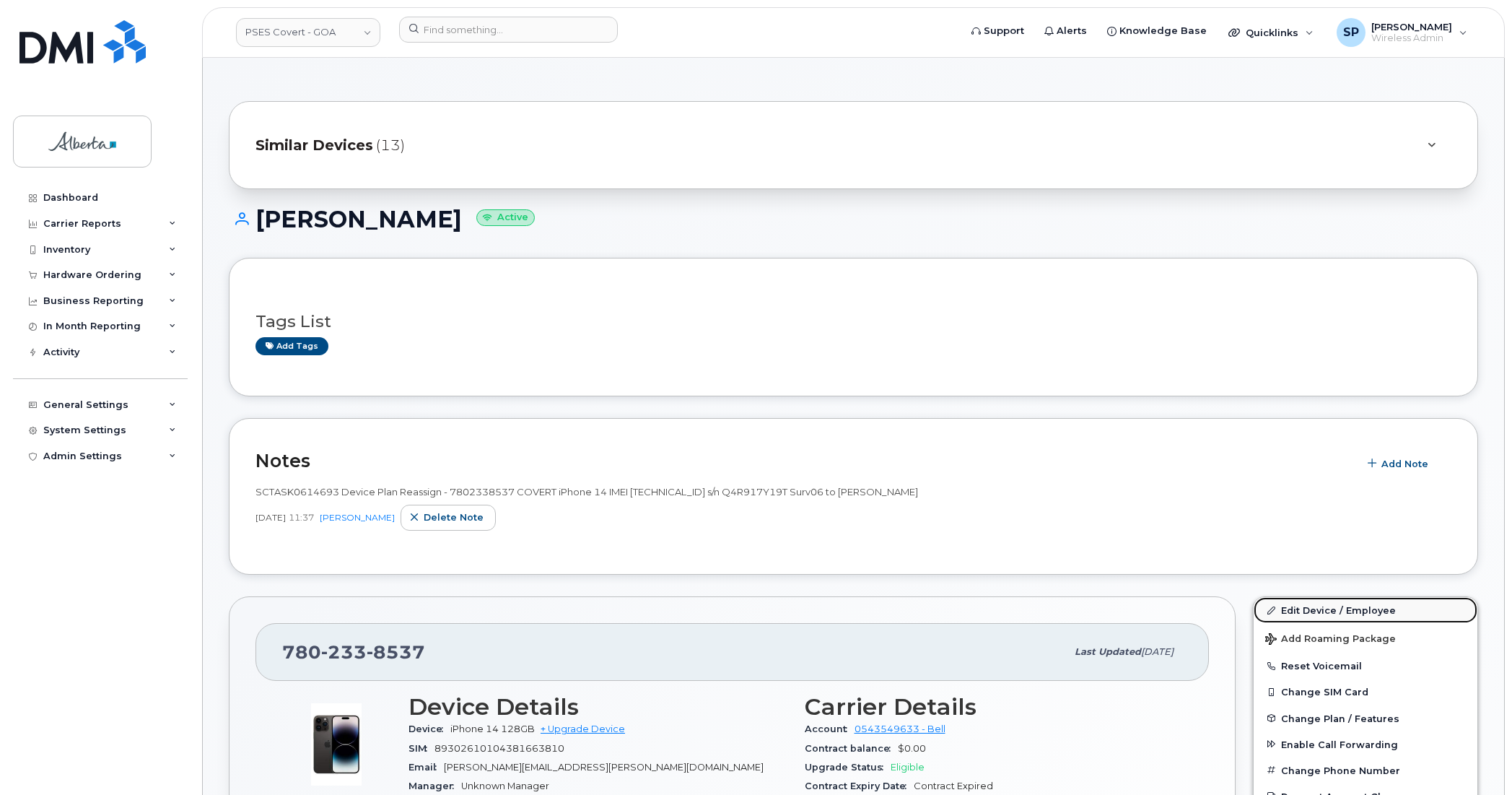
click at [1333, 611] on link "Edit Device / Employee" at bounding box center [1366, 610] width 223 height 26
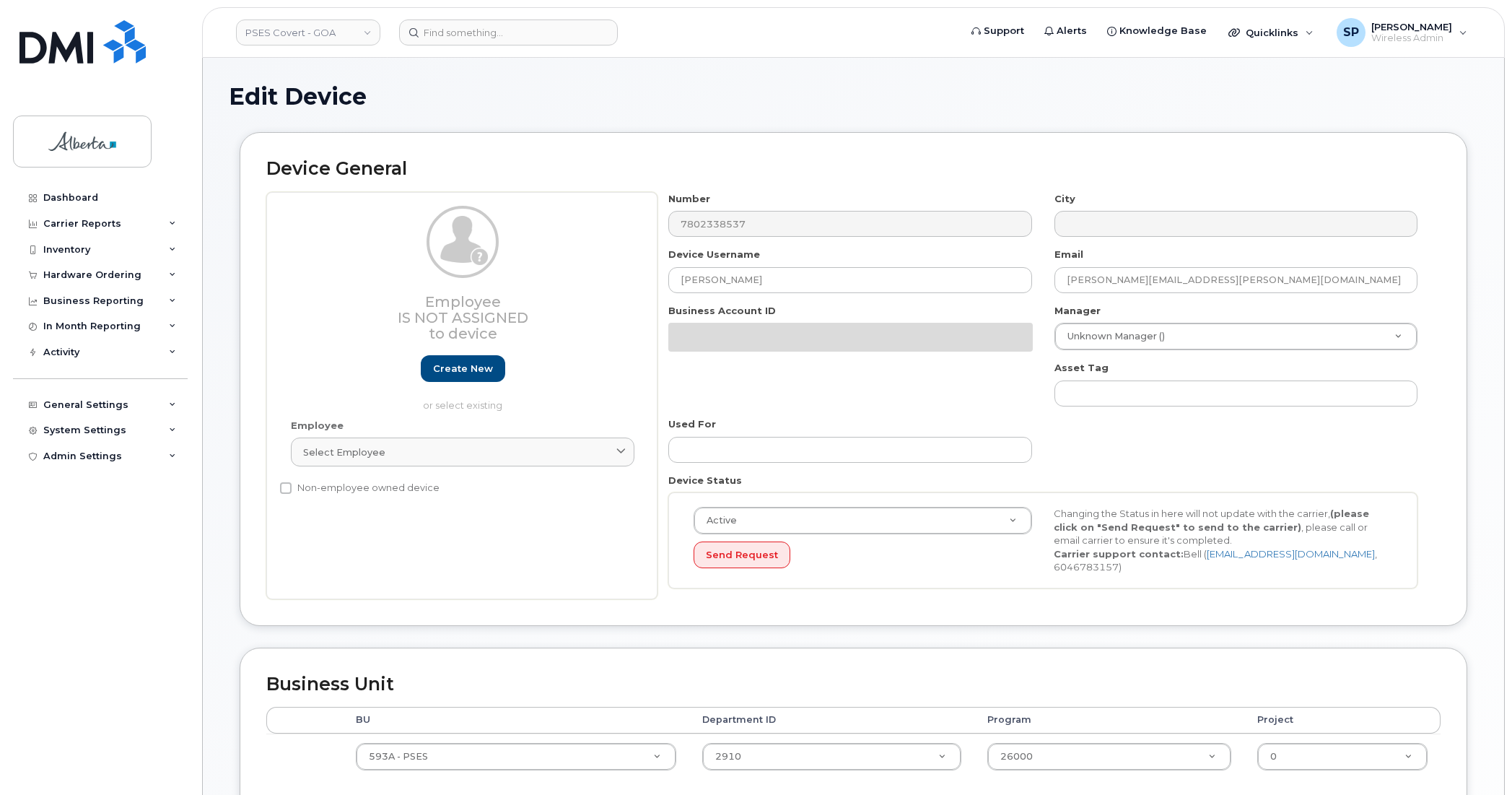
select select "5747627"
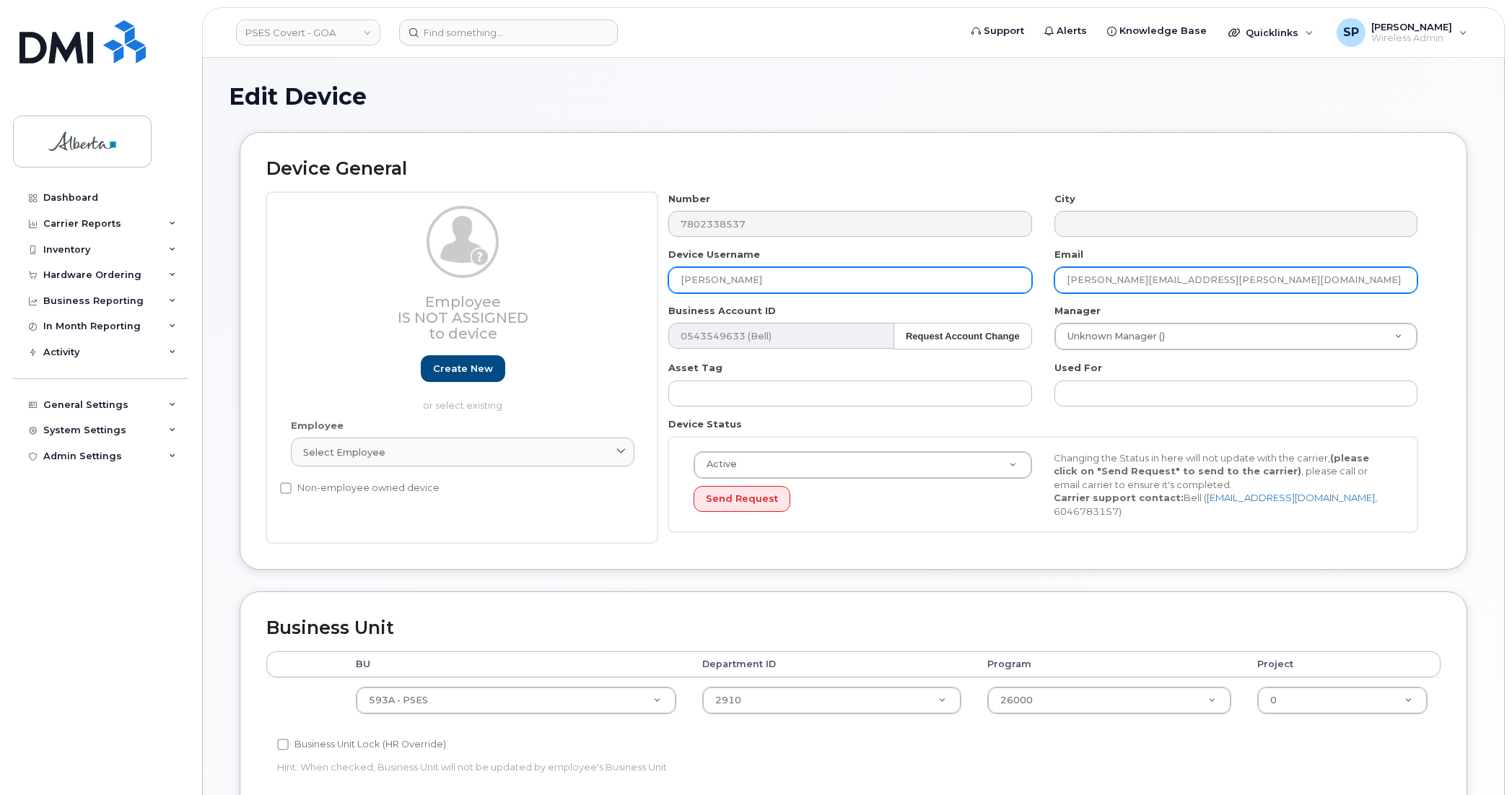
drag, startPoint x: 1134, startPoint y: 278, endPoint x: 1002, endPoint y: 280, distance: 132.0
click at [1002, 280] on div "Number 7802338537 City Device Username Dylan Stanton Email teresa.mabley@gov.ab…" at bounding box center [1044, 367] width 772 height 352
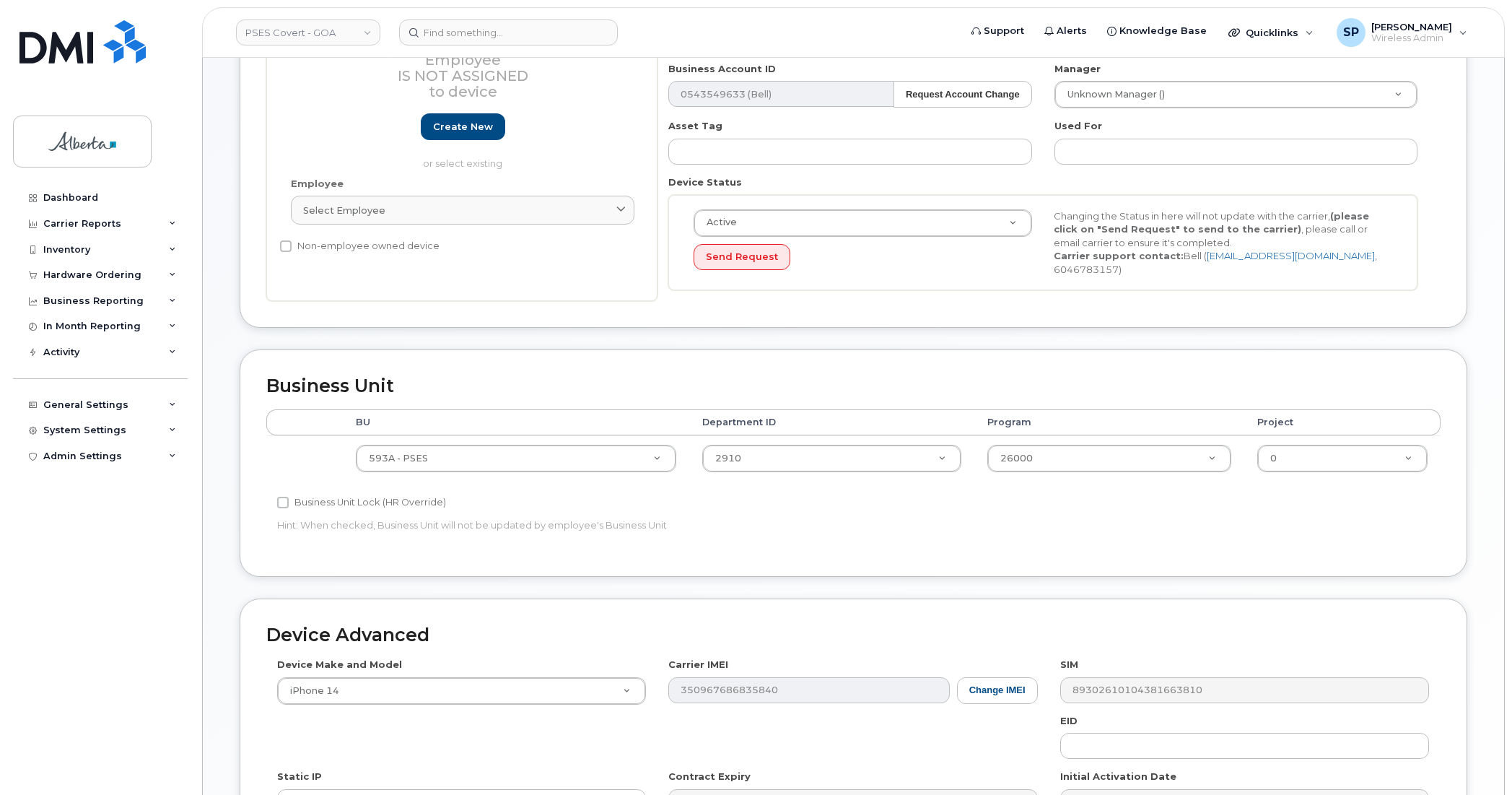
scroll to position [333, 0]
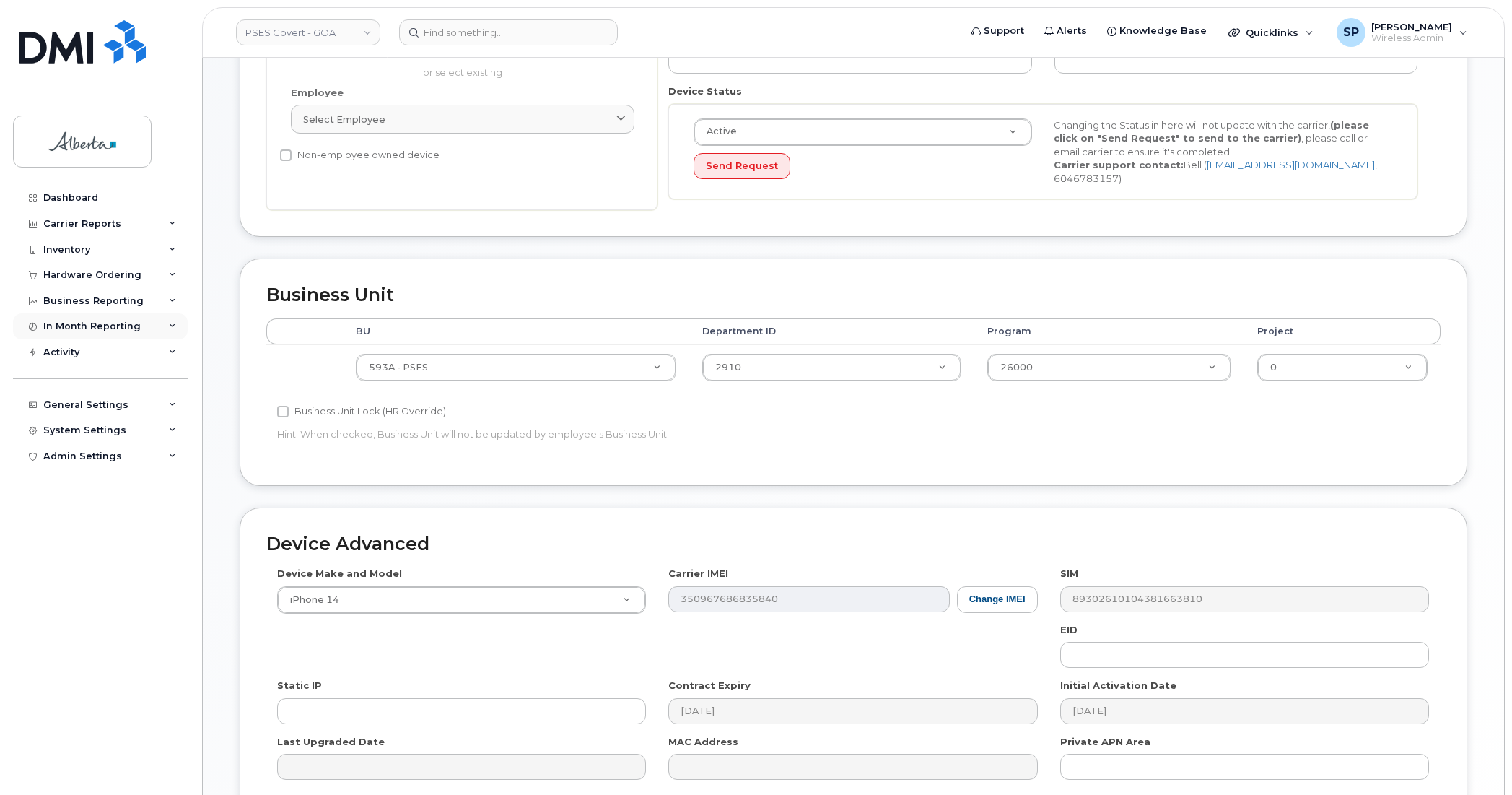
type input "[PERSON_NAME][EMAIL_ADDRESS][PERSON_NAME][DOMAIN_NAME]"
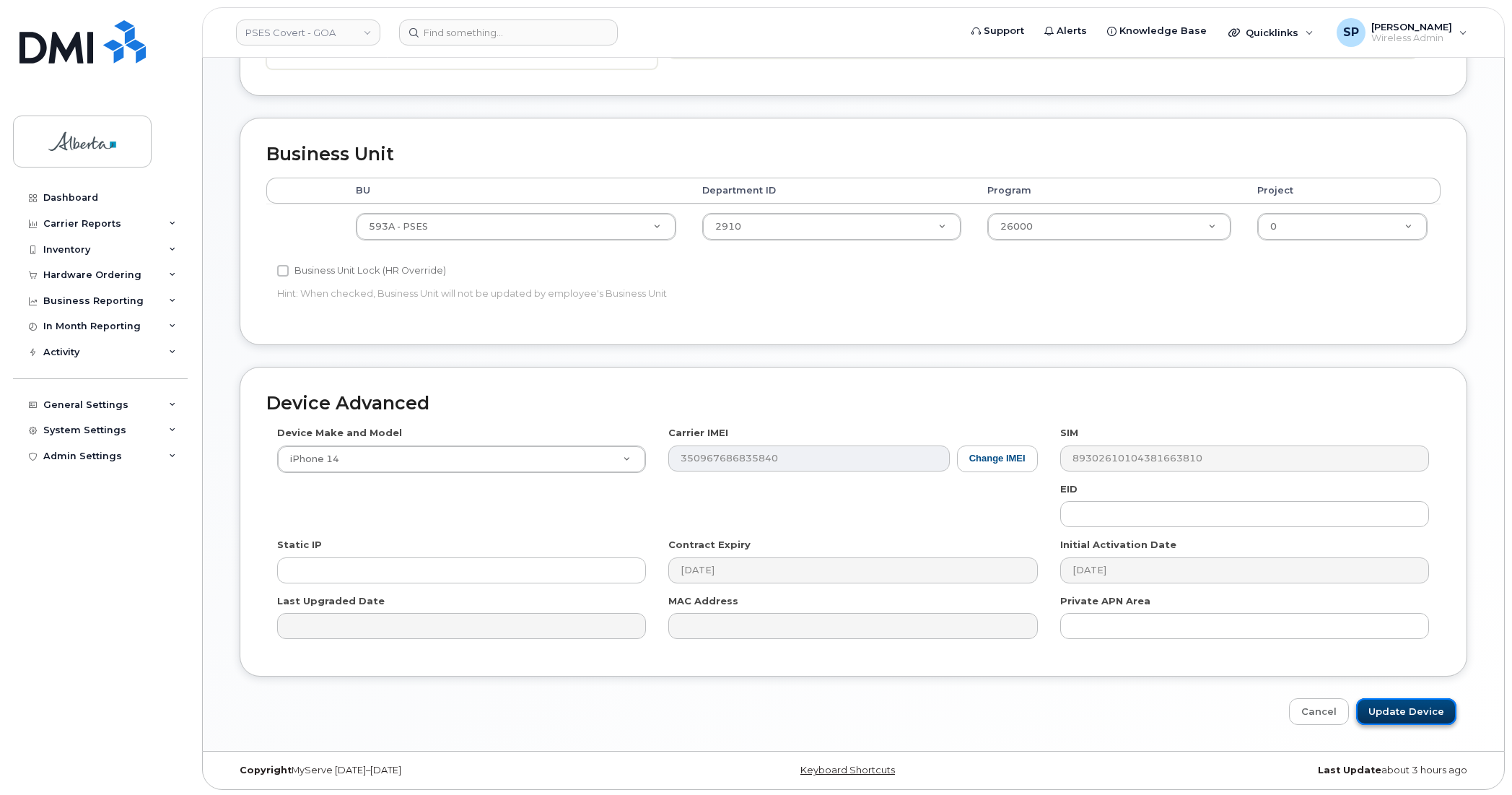
click at [1411, 705] on input "Update Device" at bounding box center [1406, 711] width 101 height 27
type input "Saving..."
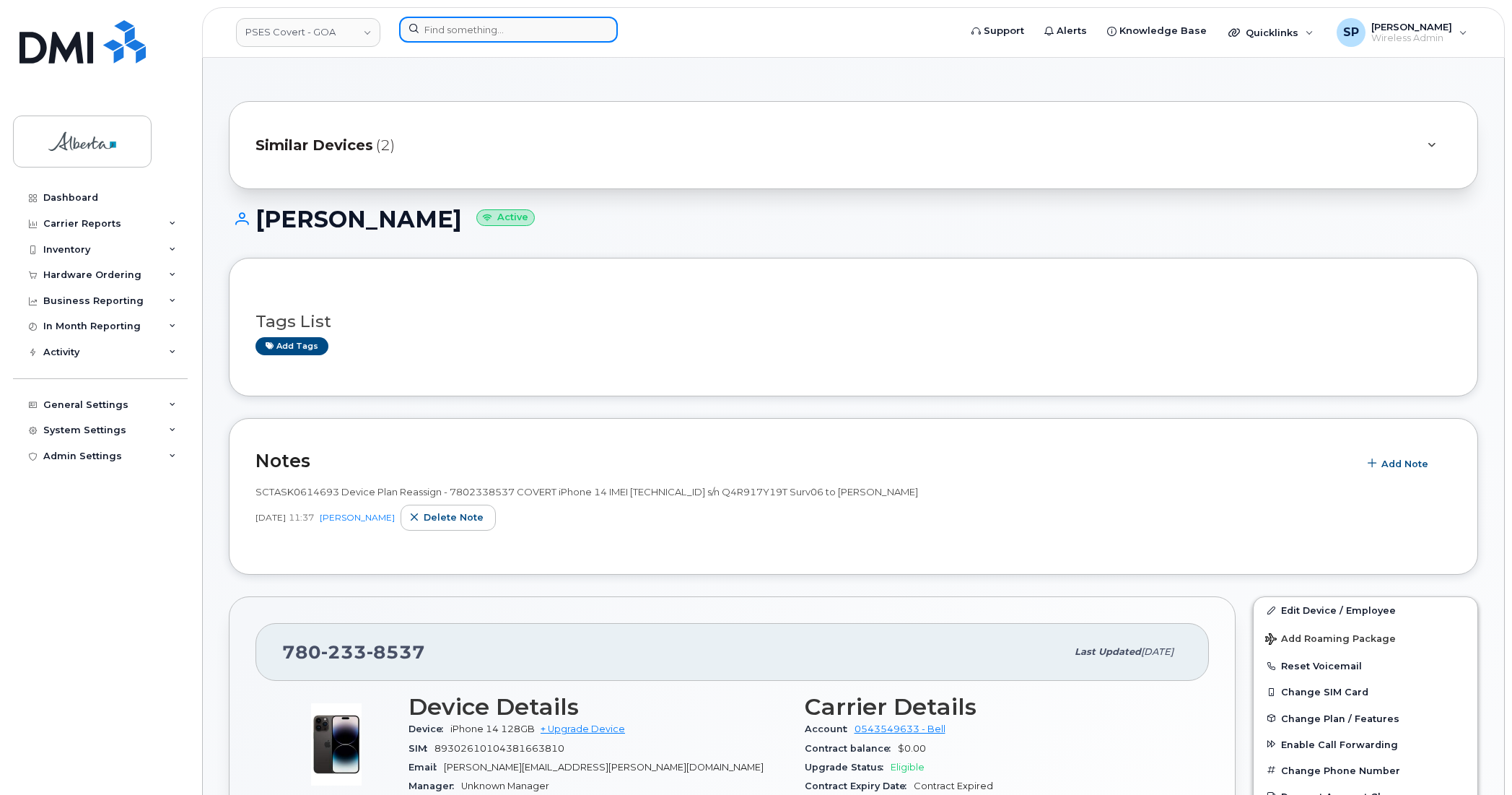
click at [453, 34] on input at bounding box center [508, 29] width 218 height 26
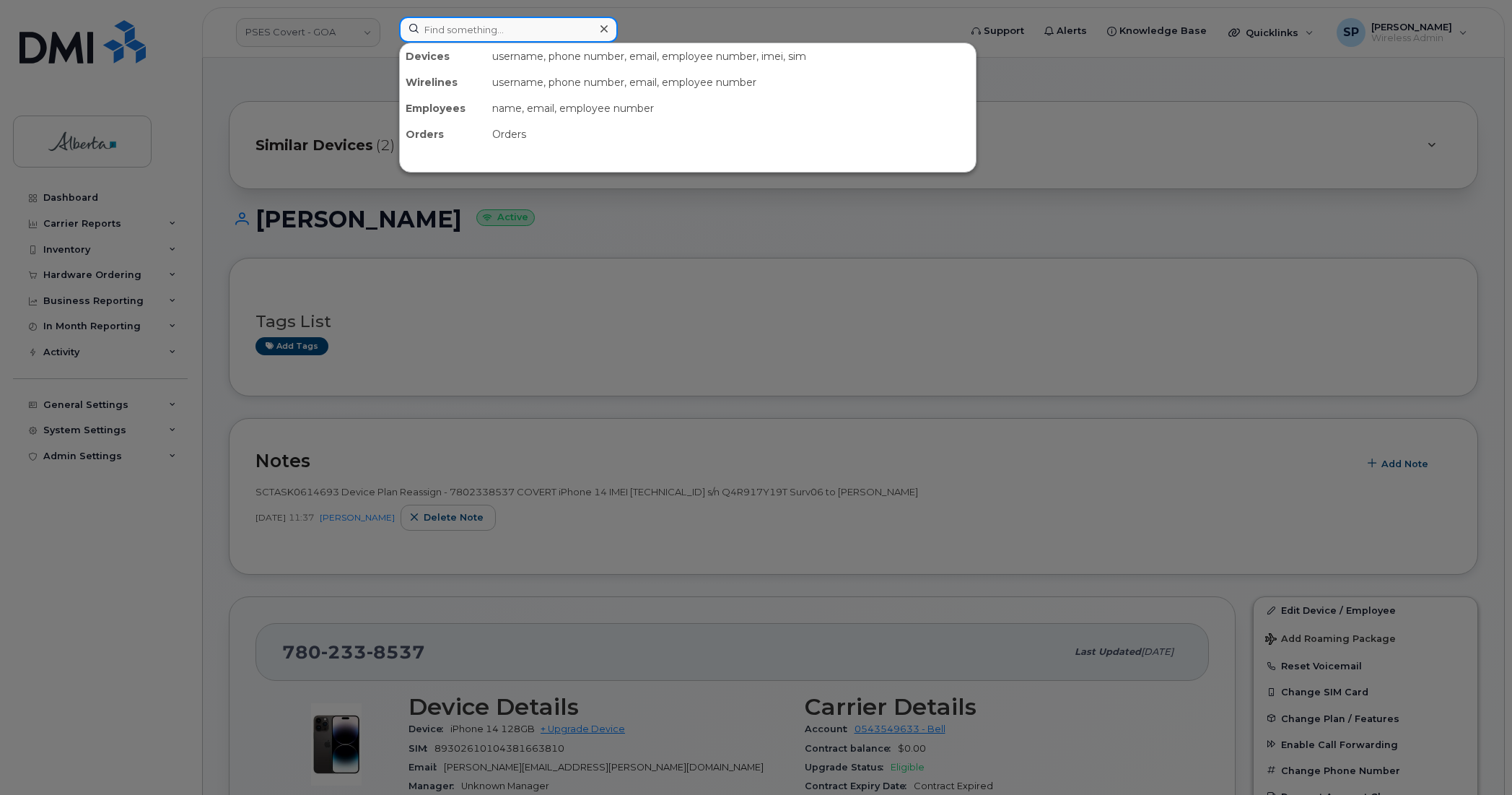
paste input "5873344935"
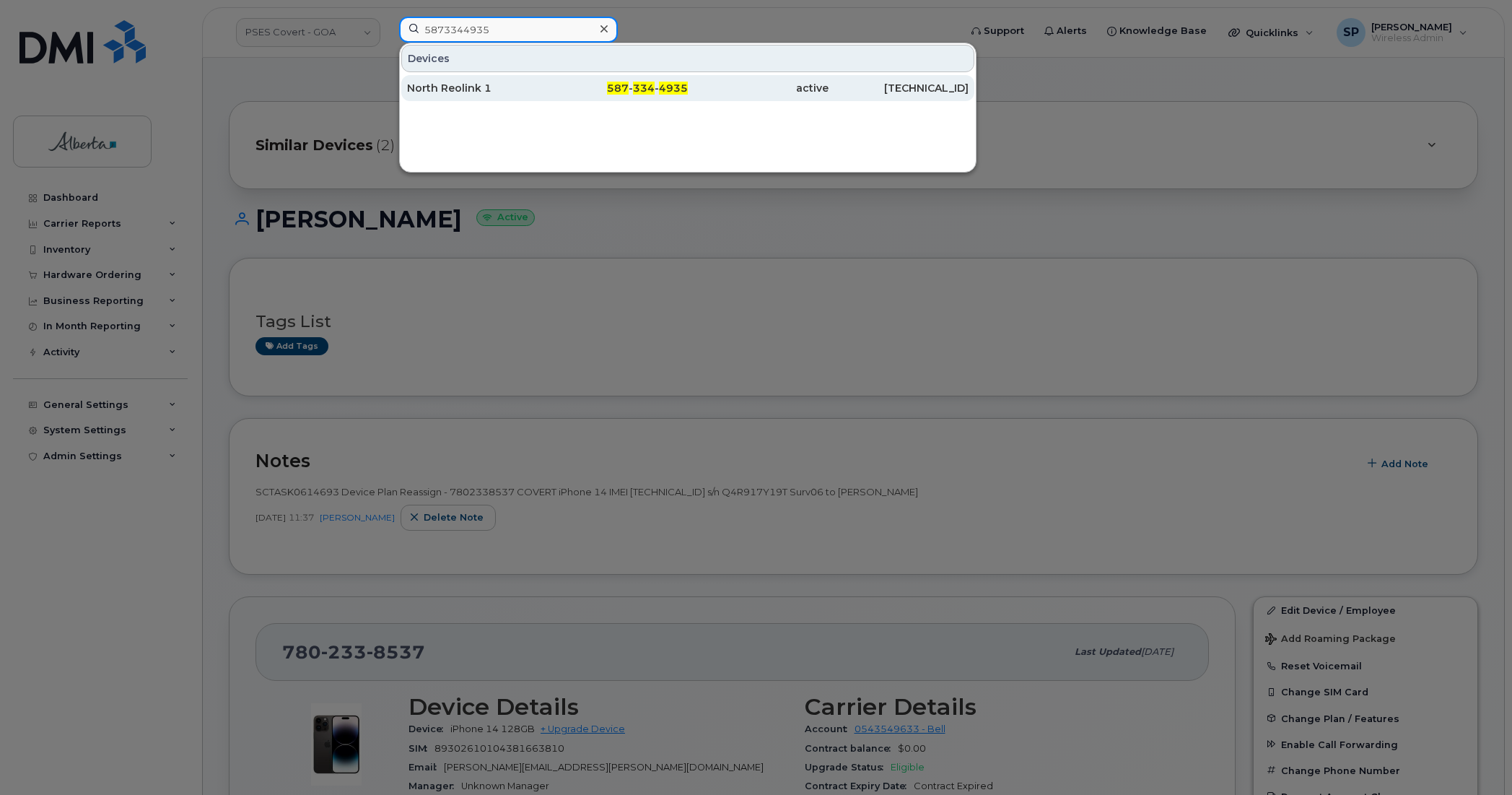
type input "5873344935"
click at [474, 89] on div "North Reolink 1" at bounding box center [478, 88] width 141 height 15
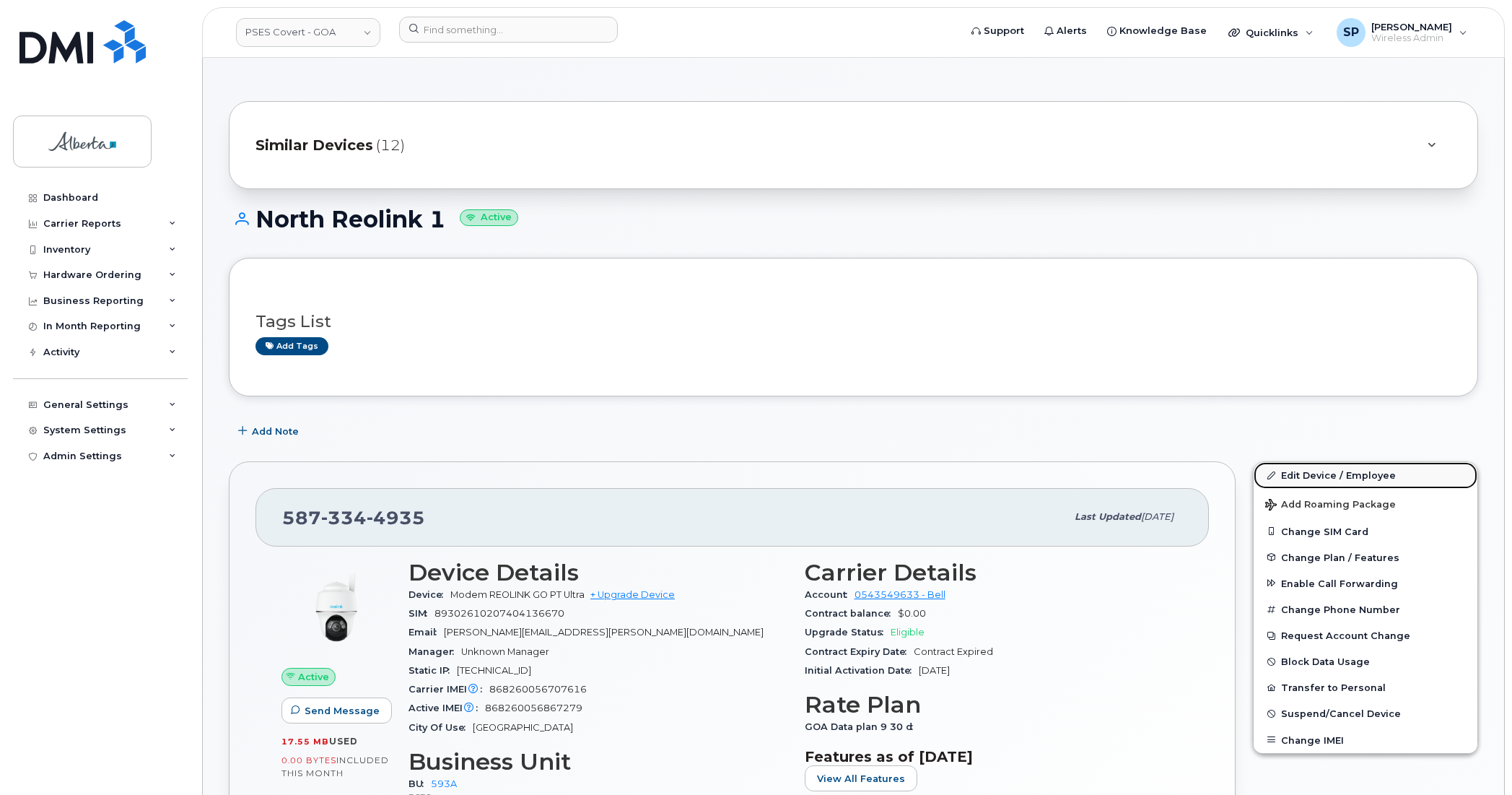
click at [1295, 474] on link "Edit Device / Employee" at bounding box center [1366, 474] width 223 height 26
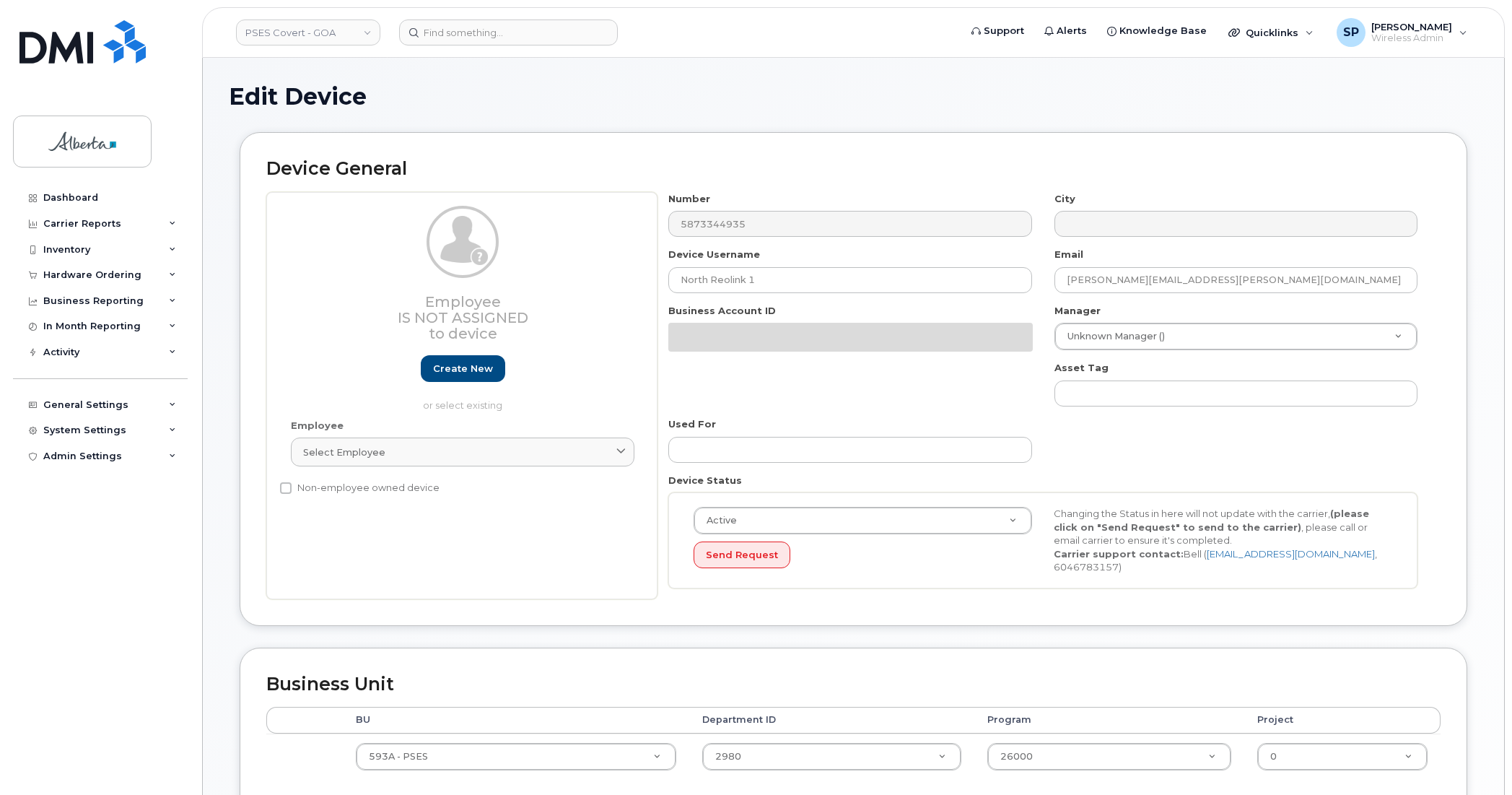
select select "5747627"
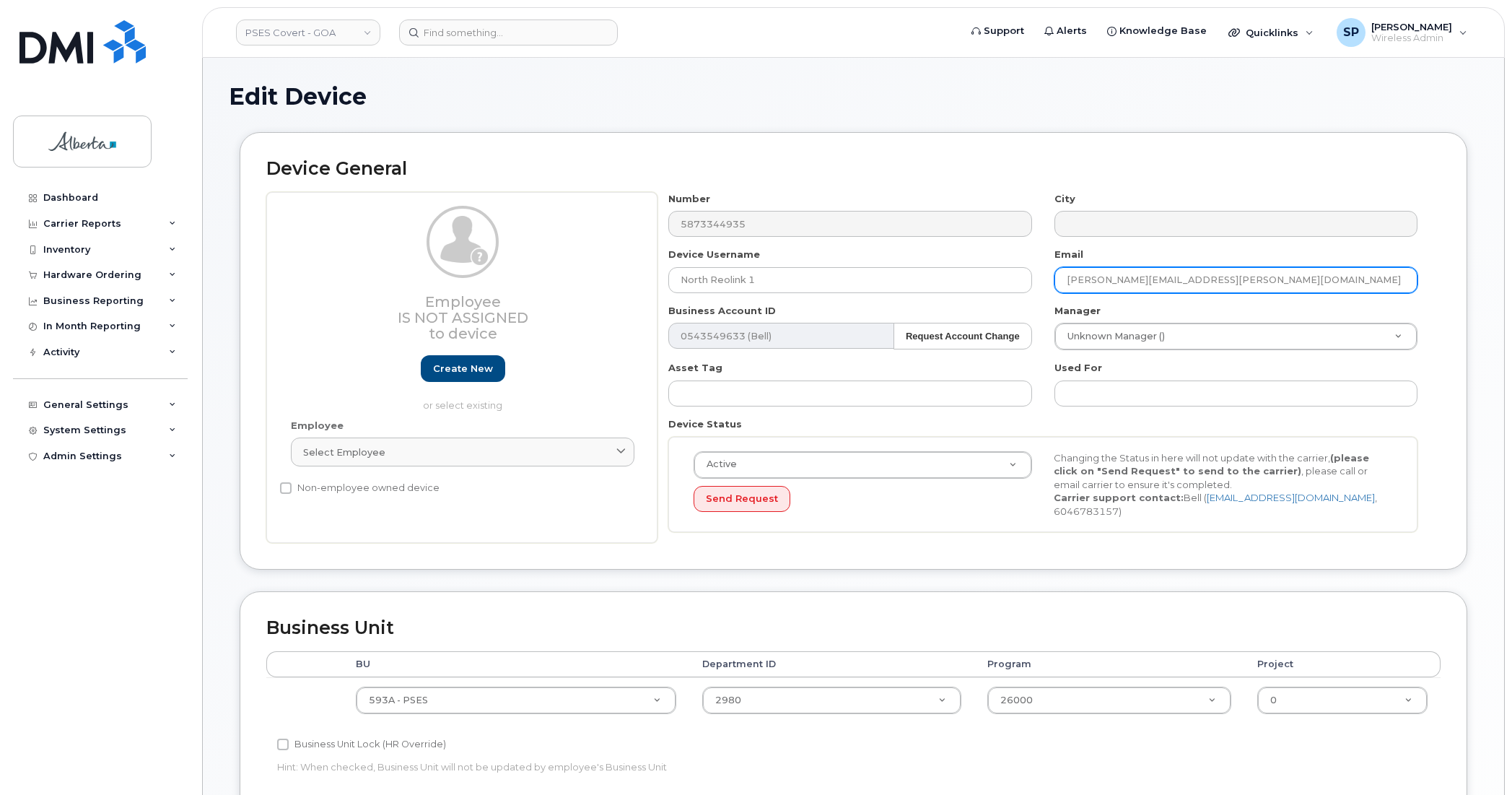
drag, startPoint x: 1196, startPoint y: 287, endPoint x: 1001, endPoint y: 295, distance: 195.2
click at [1001, 295] on div "Number 5873344935 City Device Username North Reolink 1 Email Teresa.Mabley@gov.…" at bounding box center [1044, 367] width 772 height 352
paste input "paul.hennig"
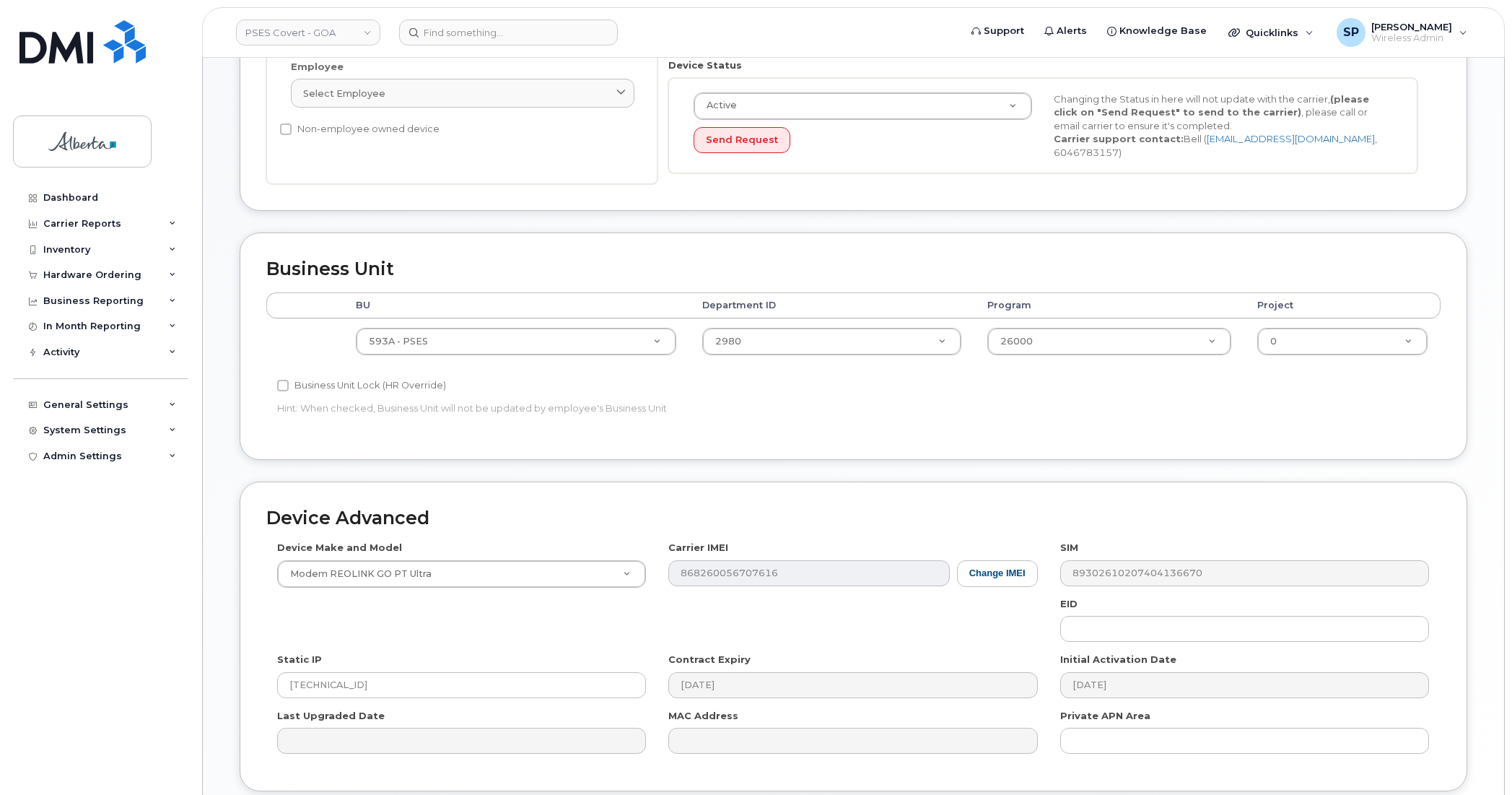
scroll to position [431, 0]
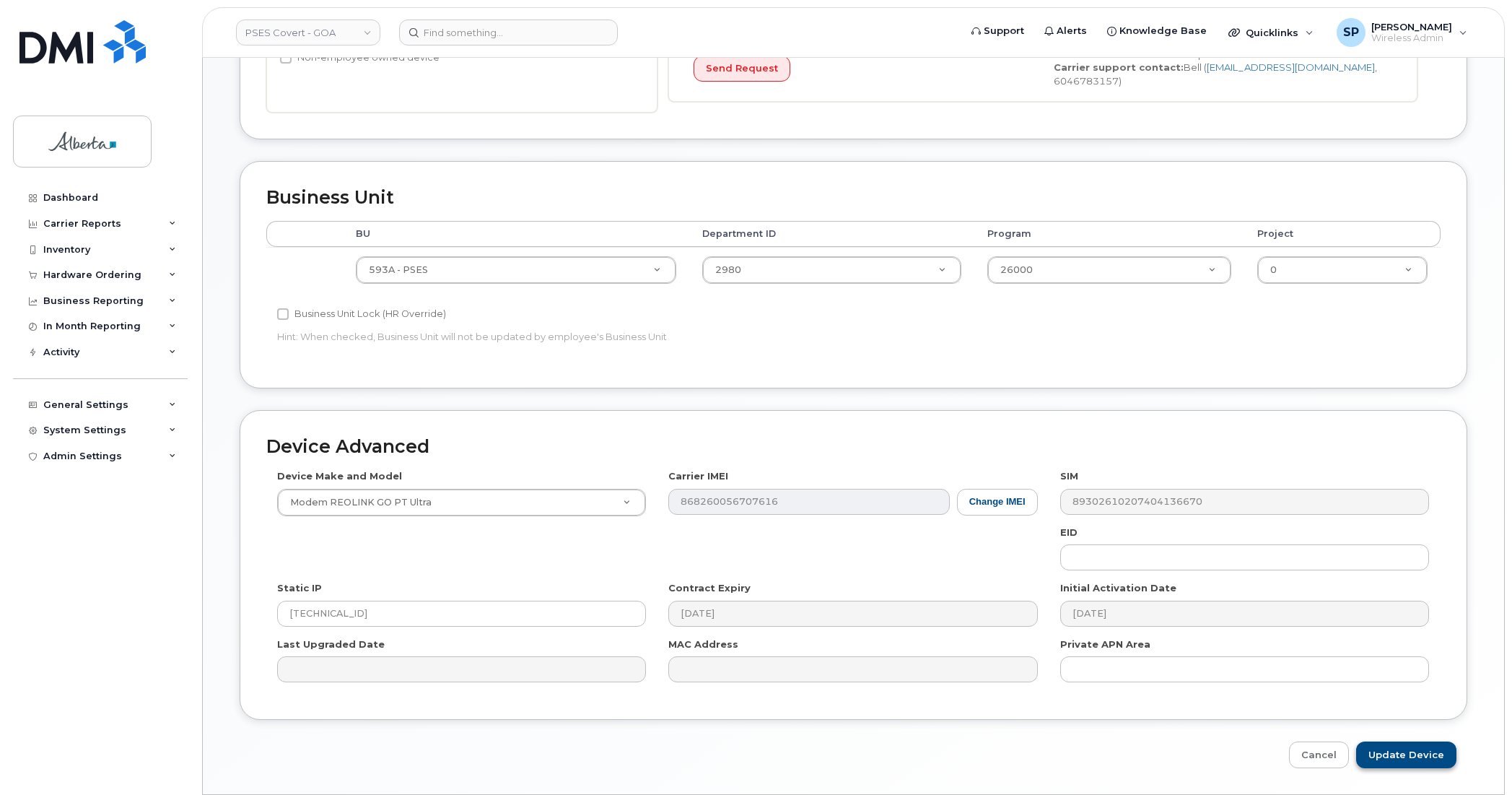
type input "[PERSON_NAME][EMAIL_ADDRESS][PERSON_NAME][DOMAIN_NAME]"
click at [1399, 760] on input "Update Device" at bounding box center [1406, 754] width 101 height 27
type input "Saving..."
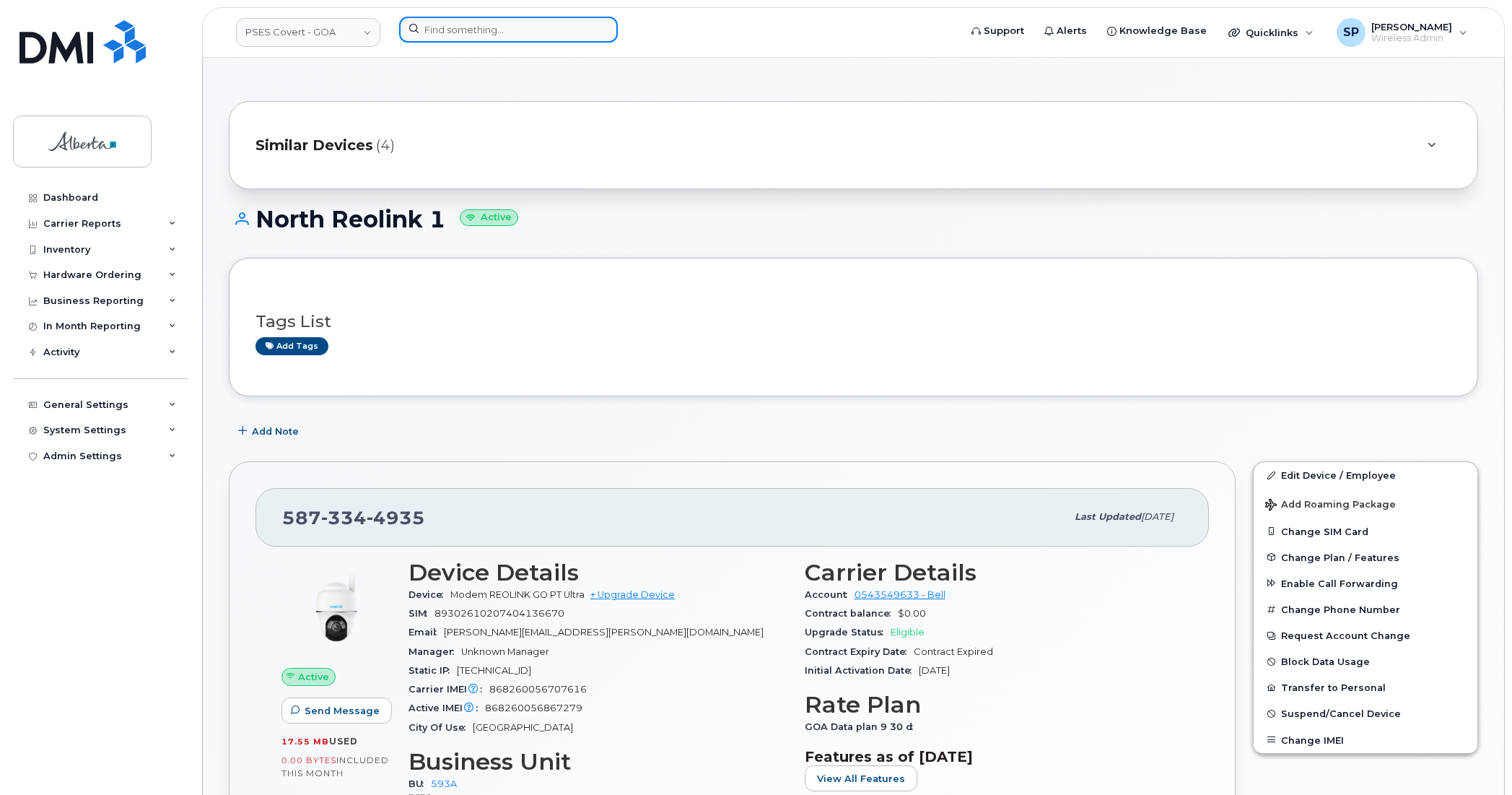
click at [485, 24] on input at bounding box center [508, 29] width 218 height 26
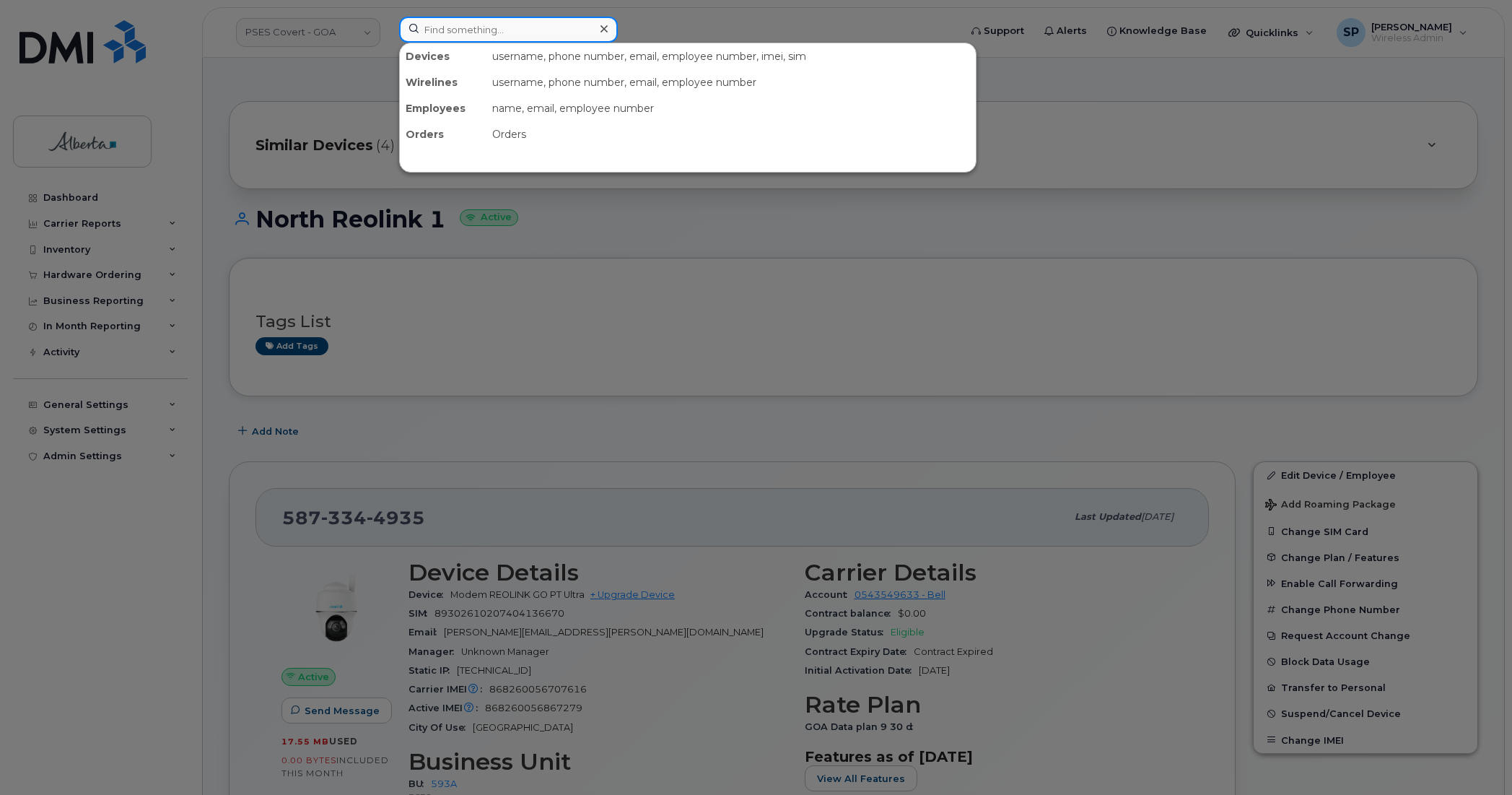
paste input "5873416954"
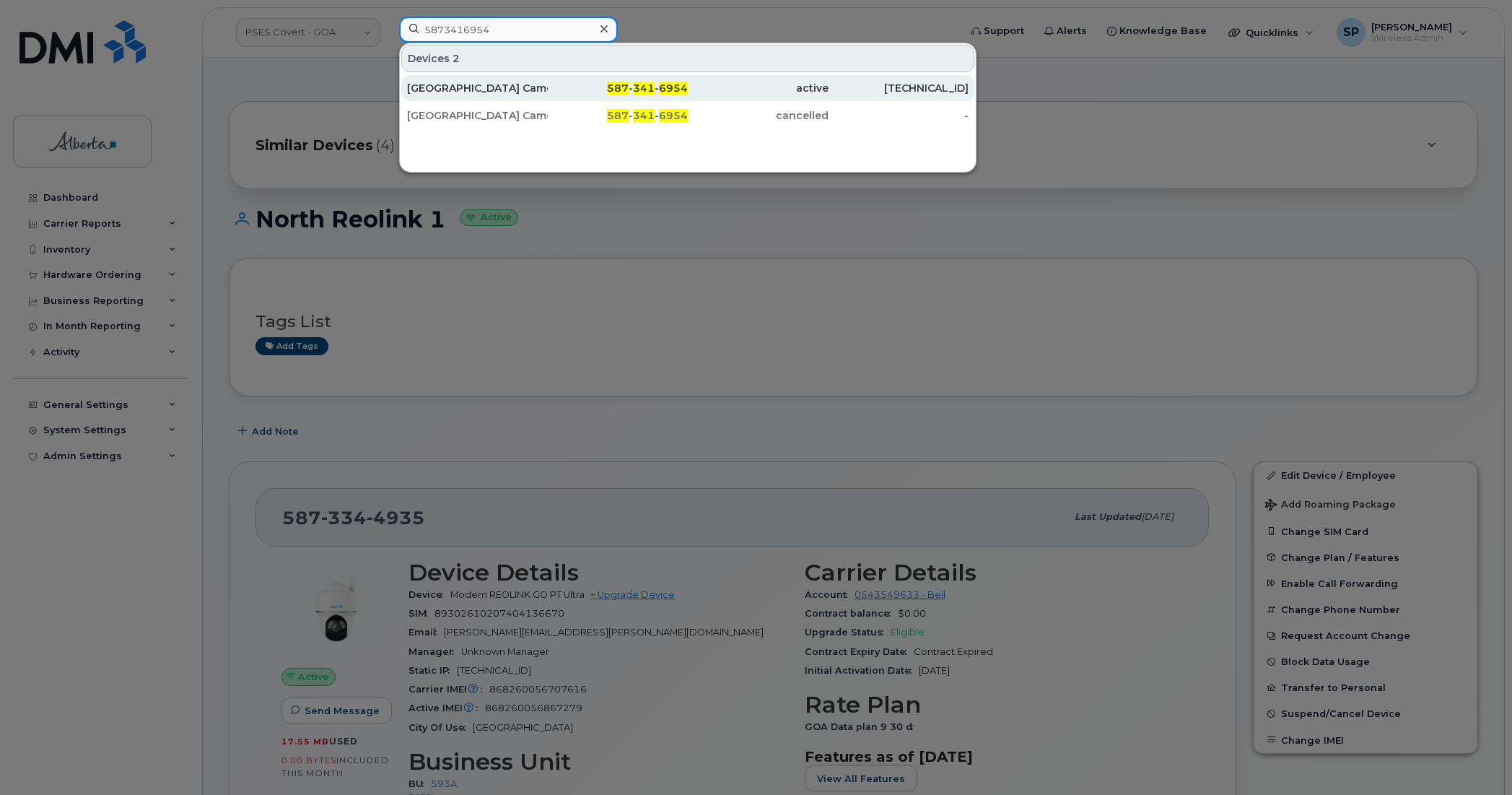
type input "5873416954"
click at [456, 88] on div "[GEOGRAPHIC_DATA] Camera" at bounding box center [478, 88] width 141 height 15
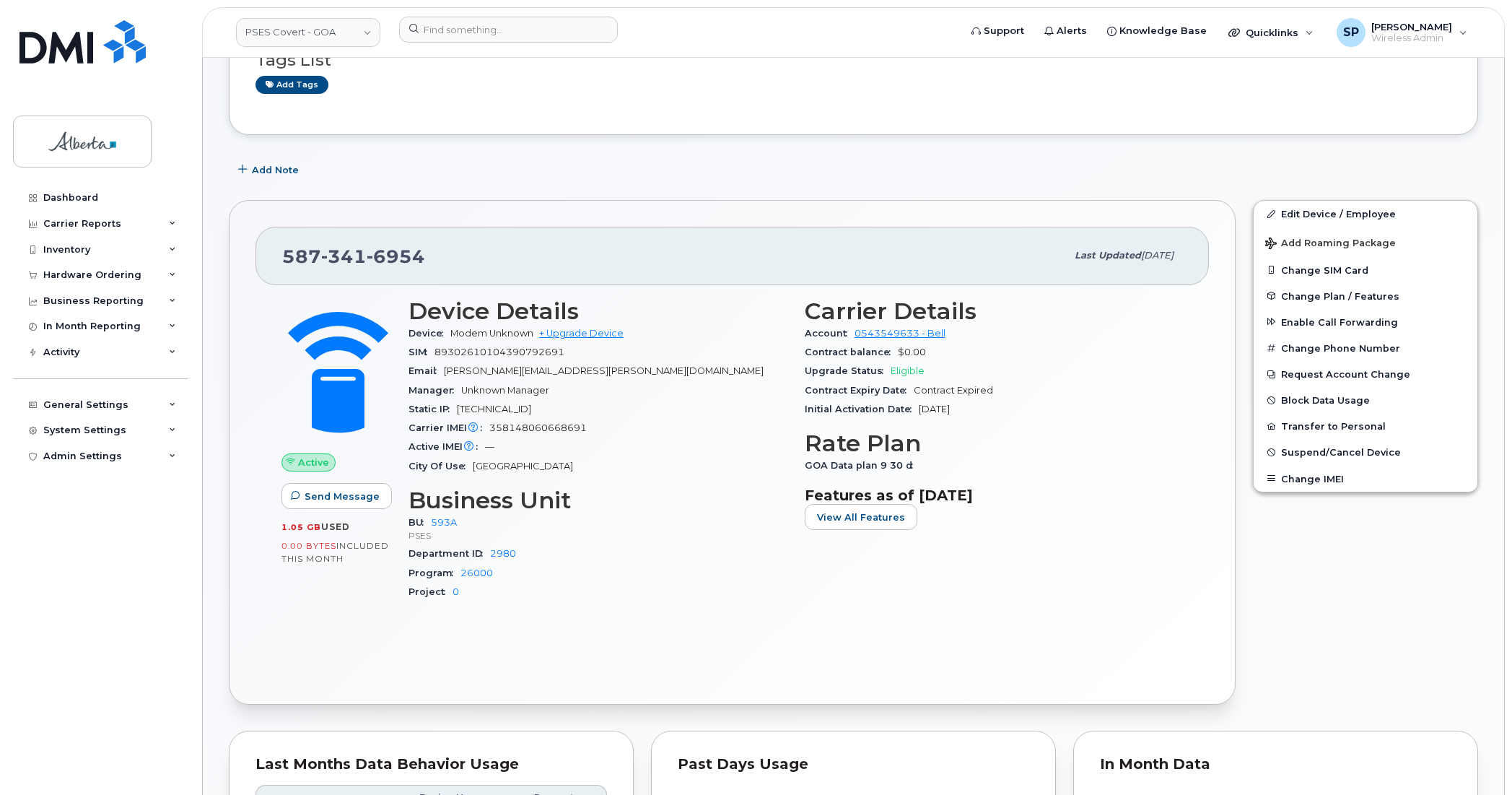
scroll to position [285, 0]
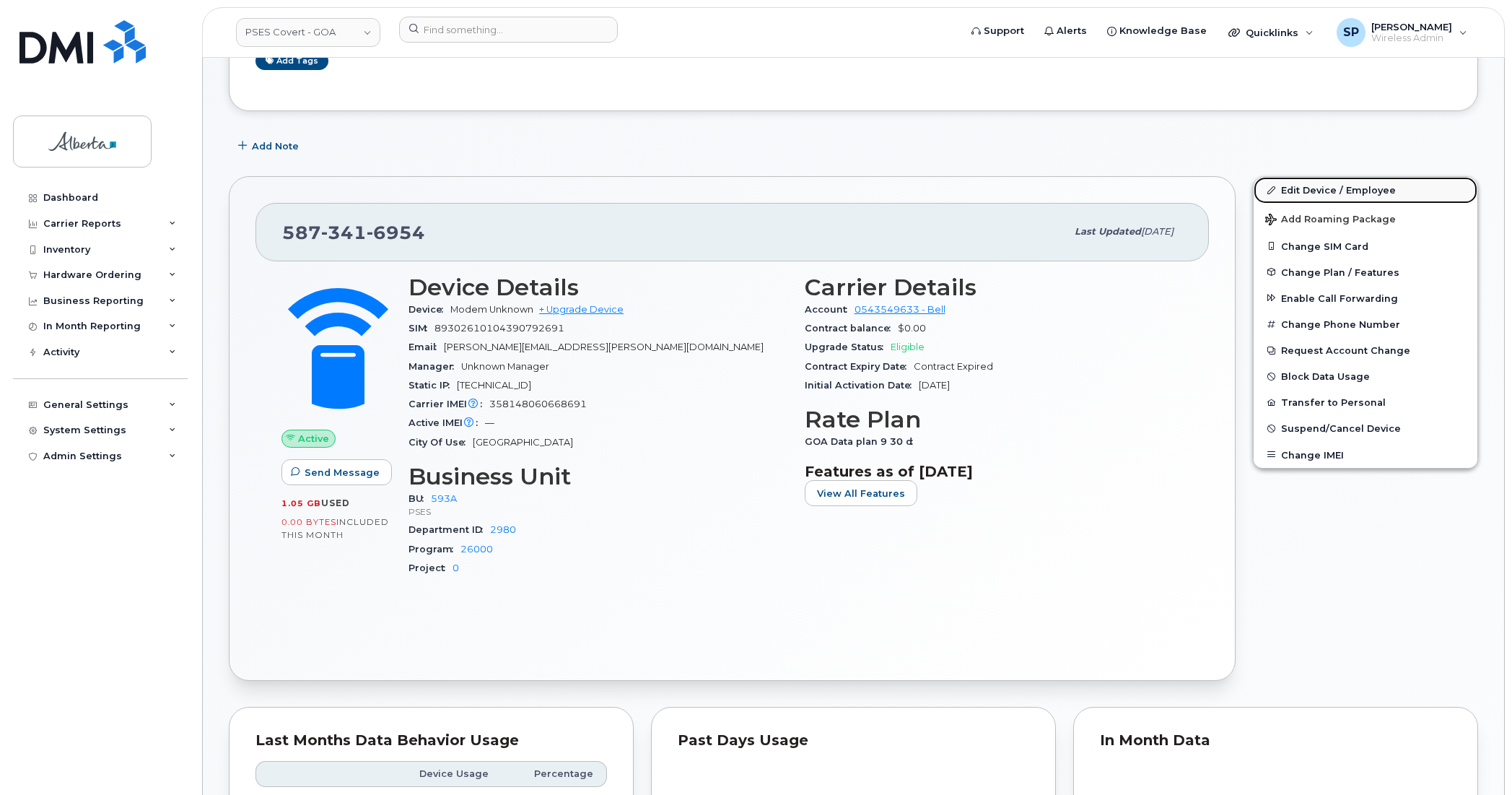
click at [1337, 193] on link "Edit Device / Employee" at bounding box center [1366, 190] width 223 height 26
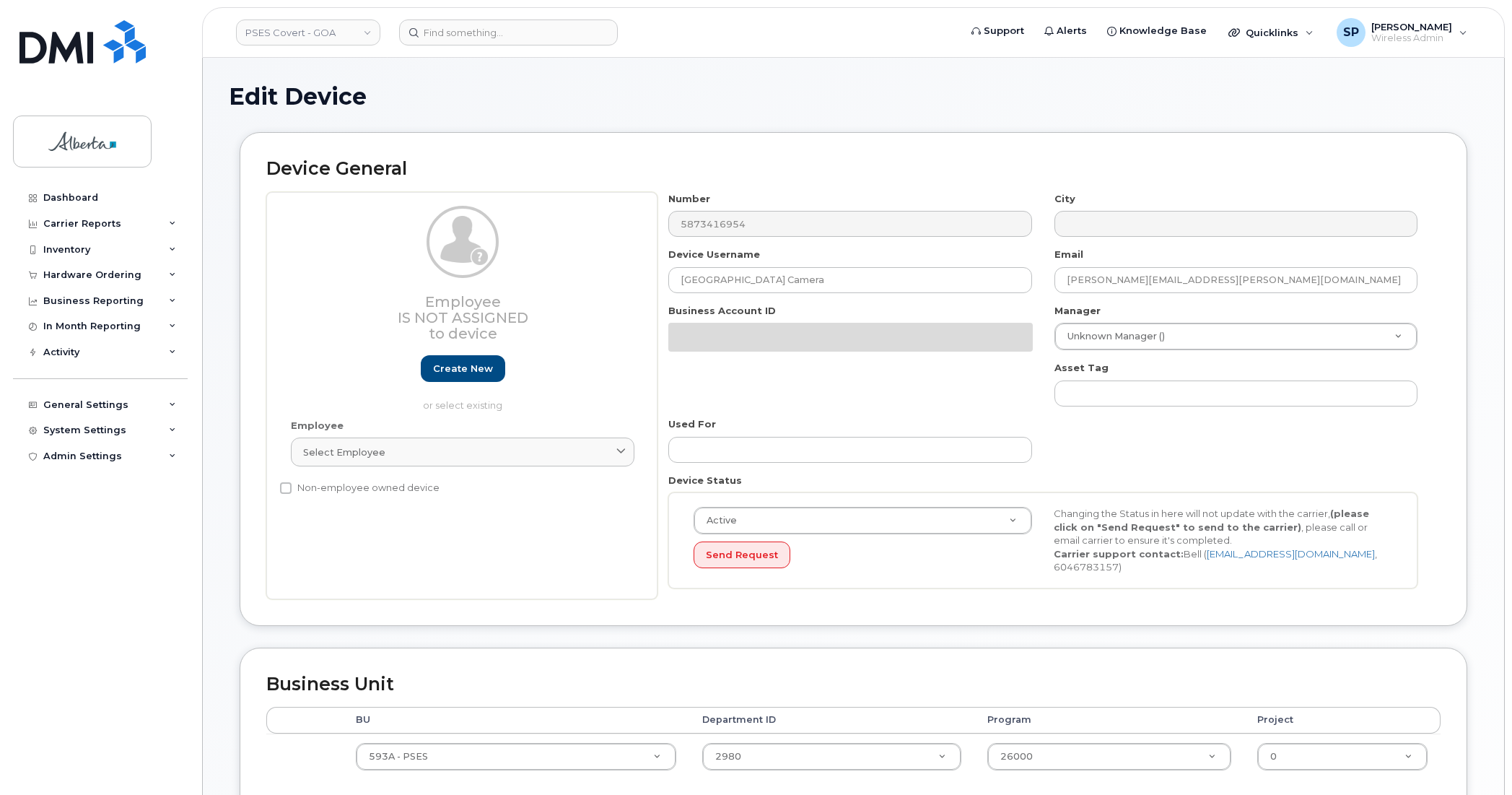
select select "5747627"
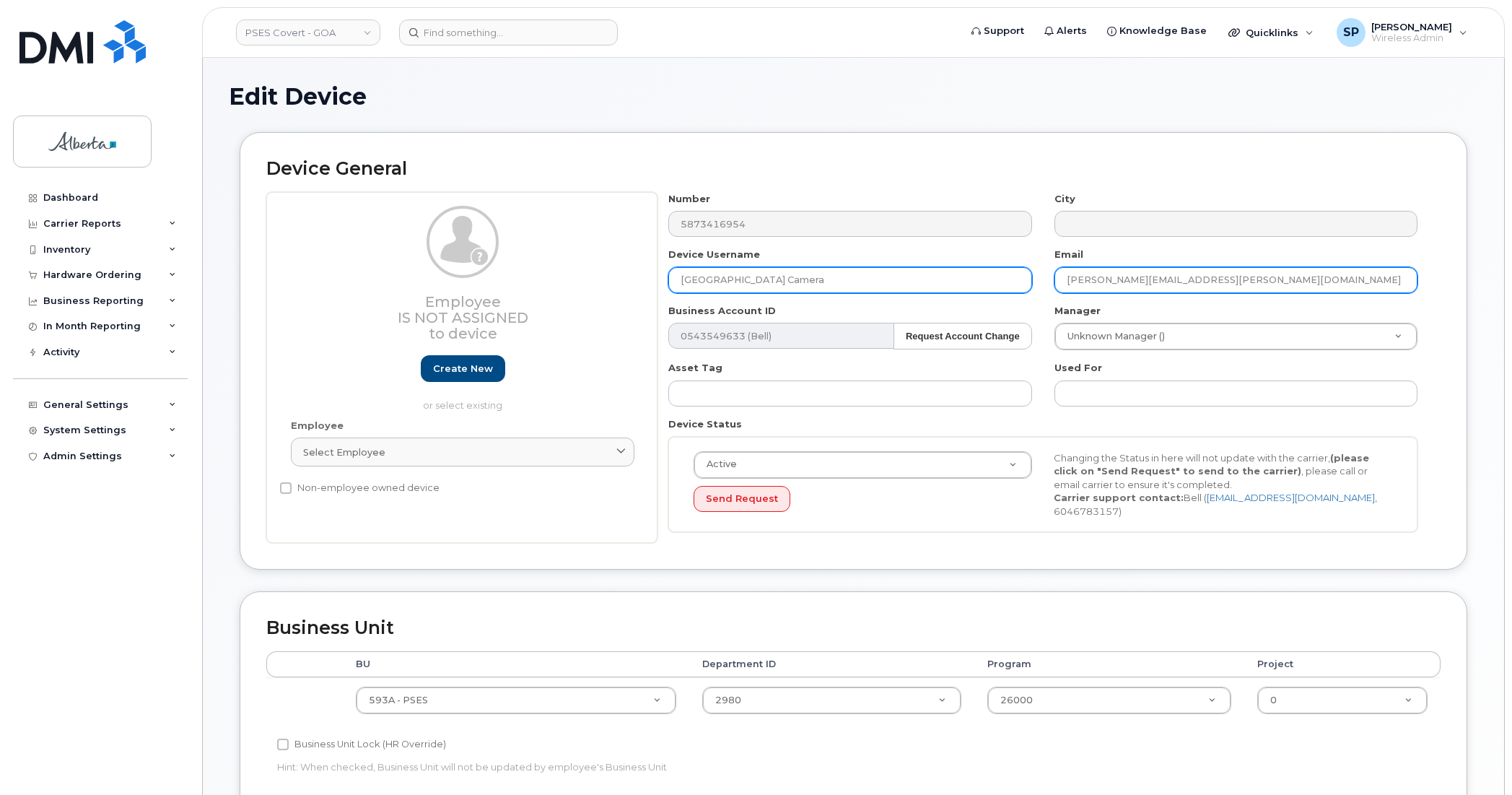
drag, startPoint x: 1202, startPoint y: 272, endPoint x: 995, endPoint y: 283, distance: 207.3
click at [995, 283] on div "Number 5873416954 City Device Username Scan North Hallway Camera Email teresa.m…" at bounding box center [1044, 367] width 772 height 352
paste input "paul.hennig"
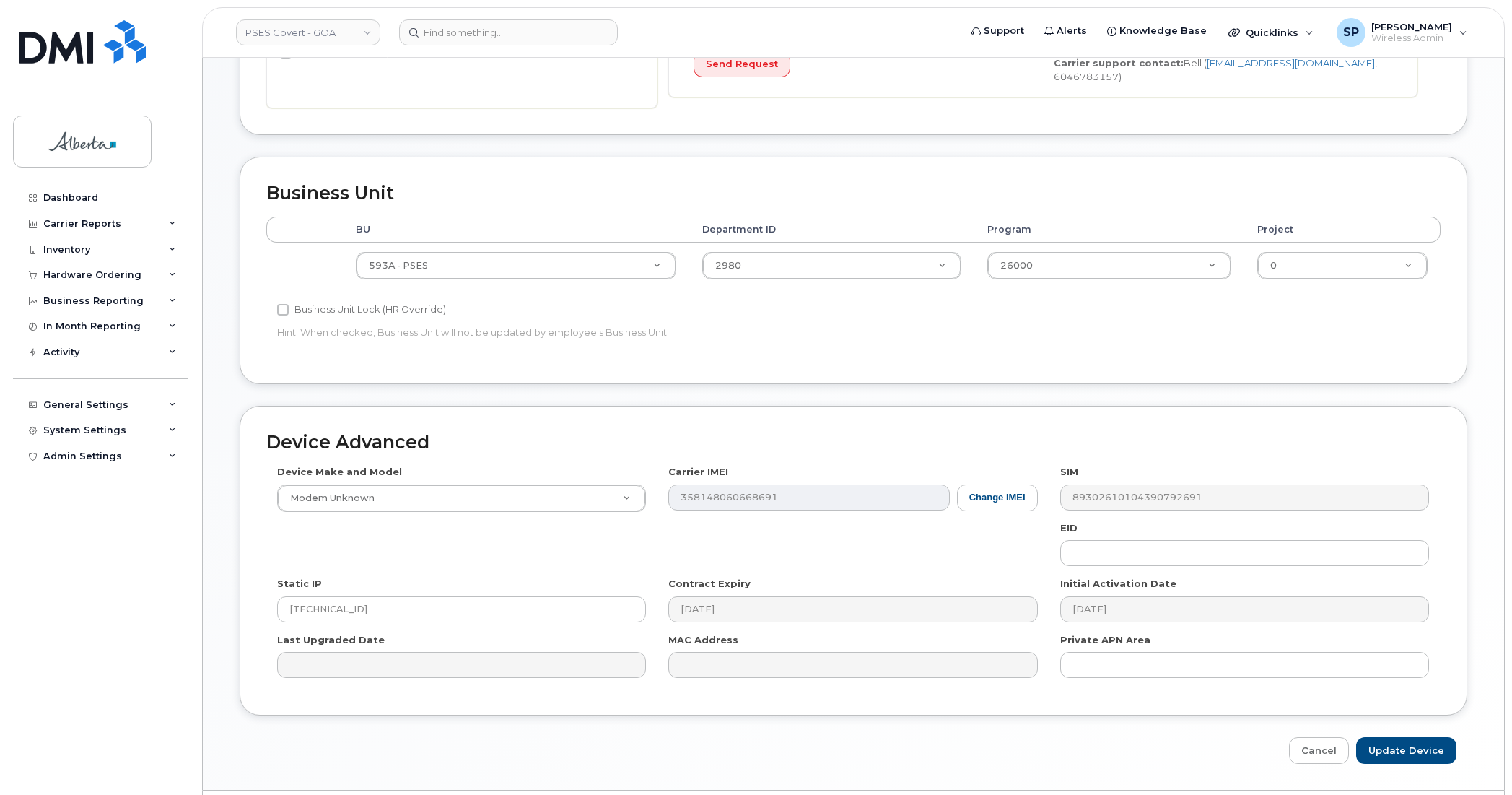
scroll to position [442, 0]
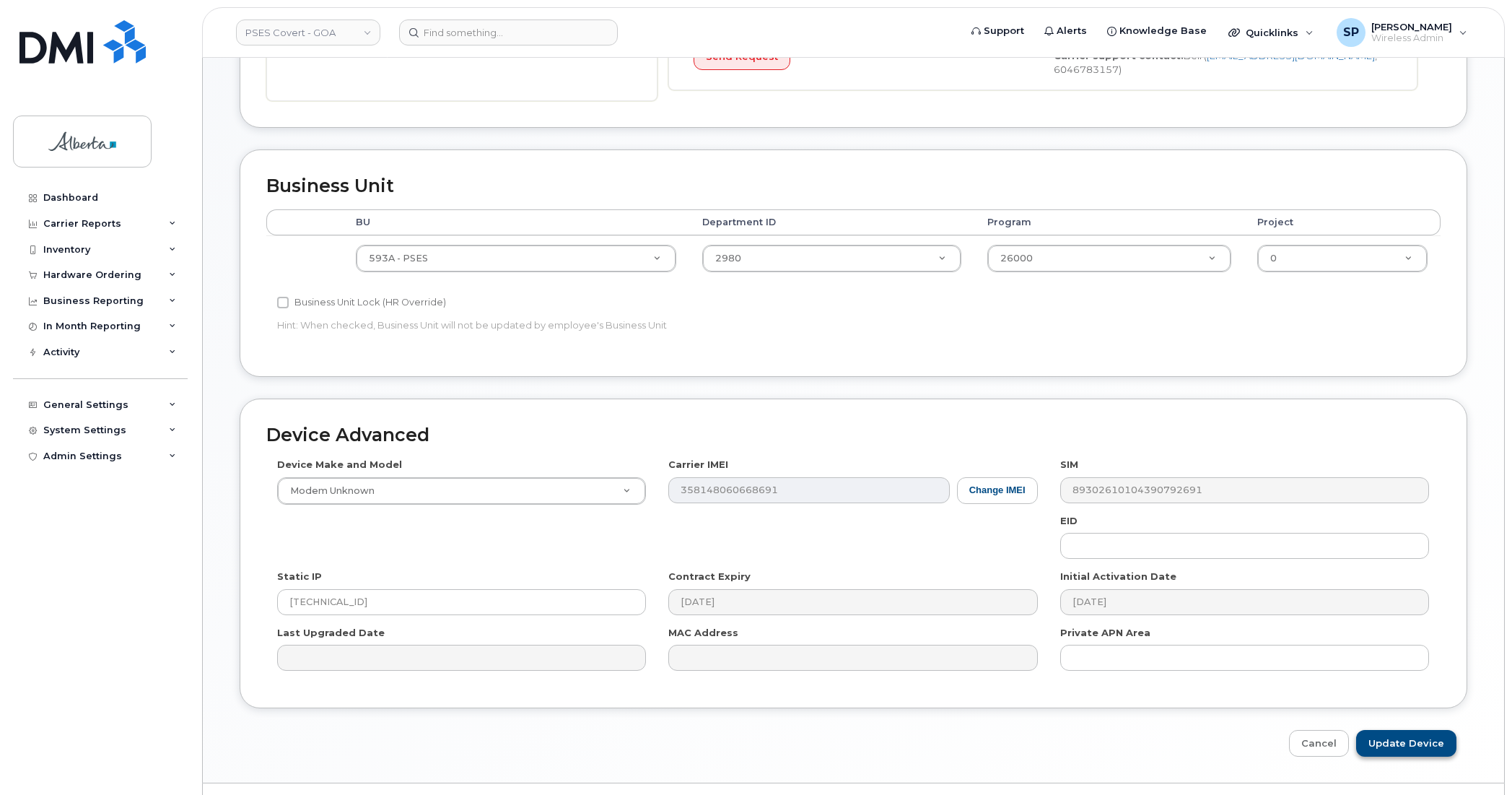
type input "[PERSON_NAME][EMAIL_ADDRESS][PERSON_NAME][DOMAIN_NAME]"
click at [1408, 745] on input "Update Device" at bounding box center [1406, 743] width 101 height 27
type input "Saving..."
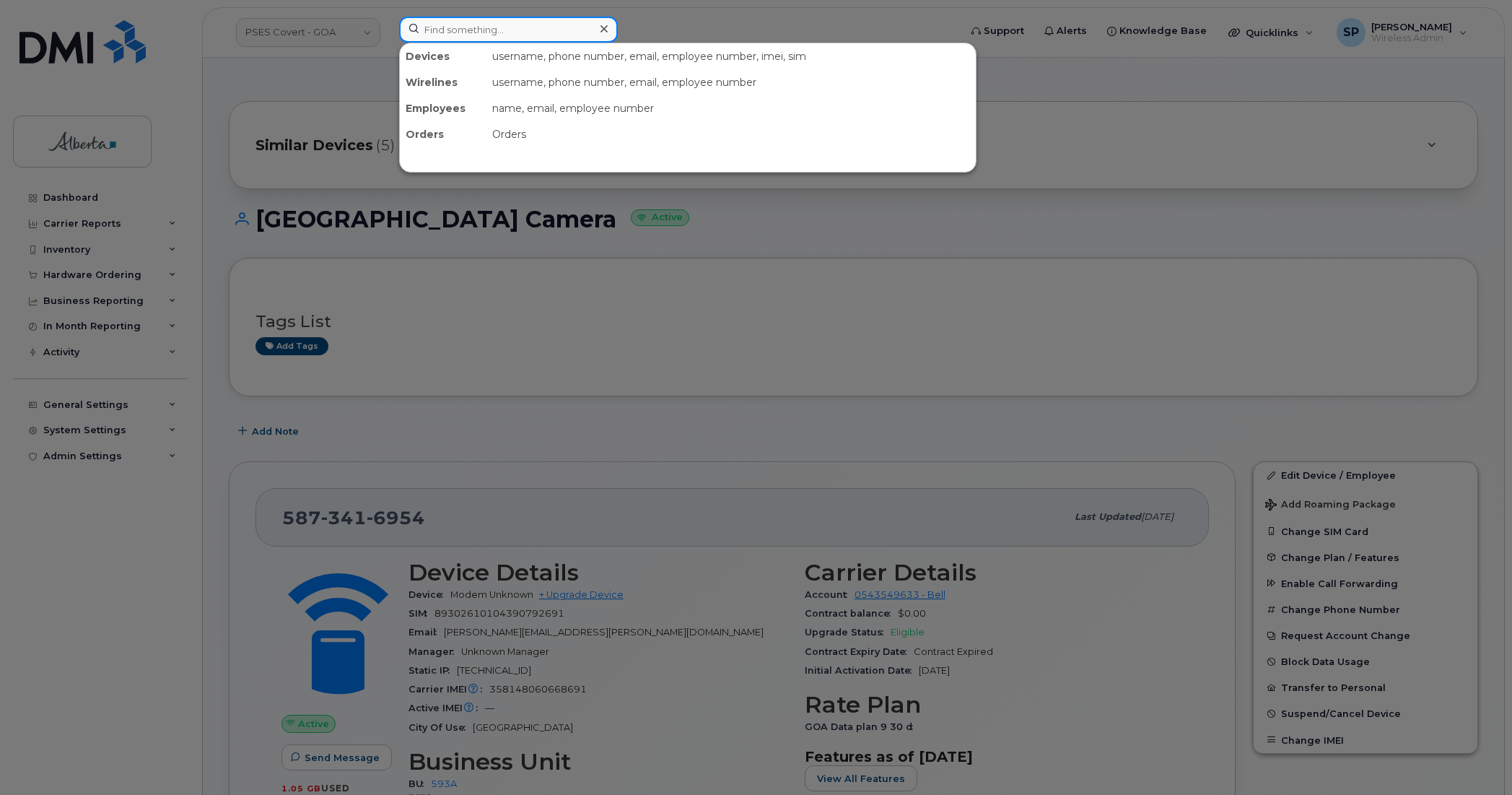
click at [435, 22] on input at bounding box center [508, 29] width 218 height 26
paste input "5873416433"
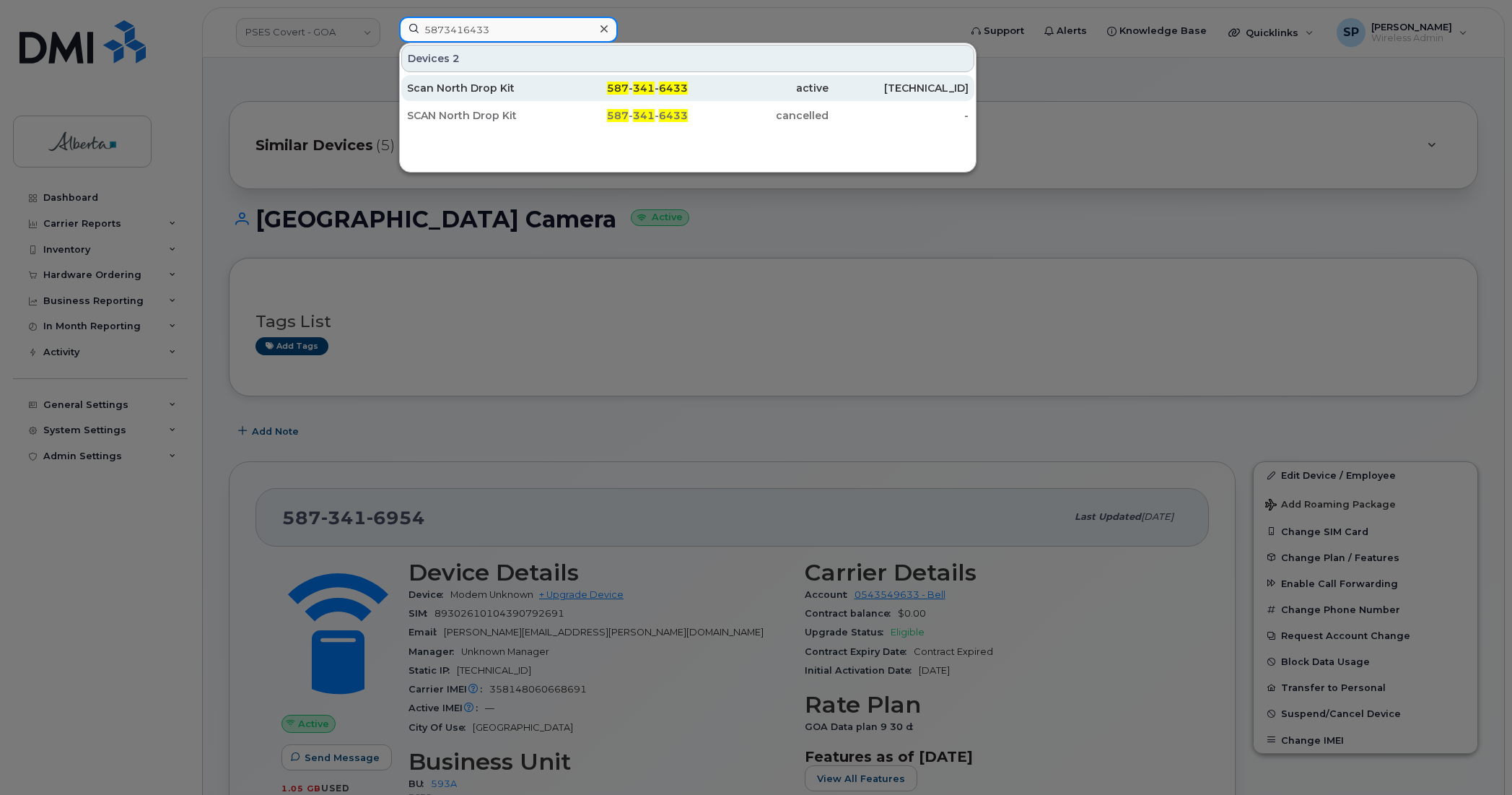
type input "5873416433"
click at [463, 90] on div "Scan North Drop Kit" at bounding box center [478, 88] width 141 height 15
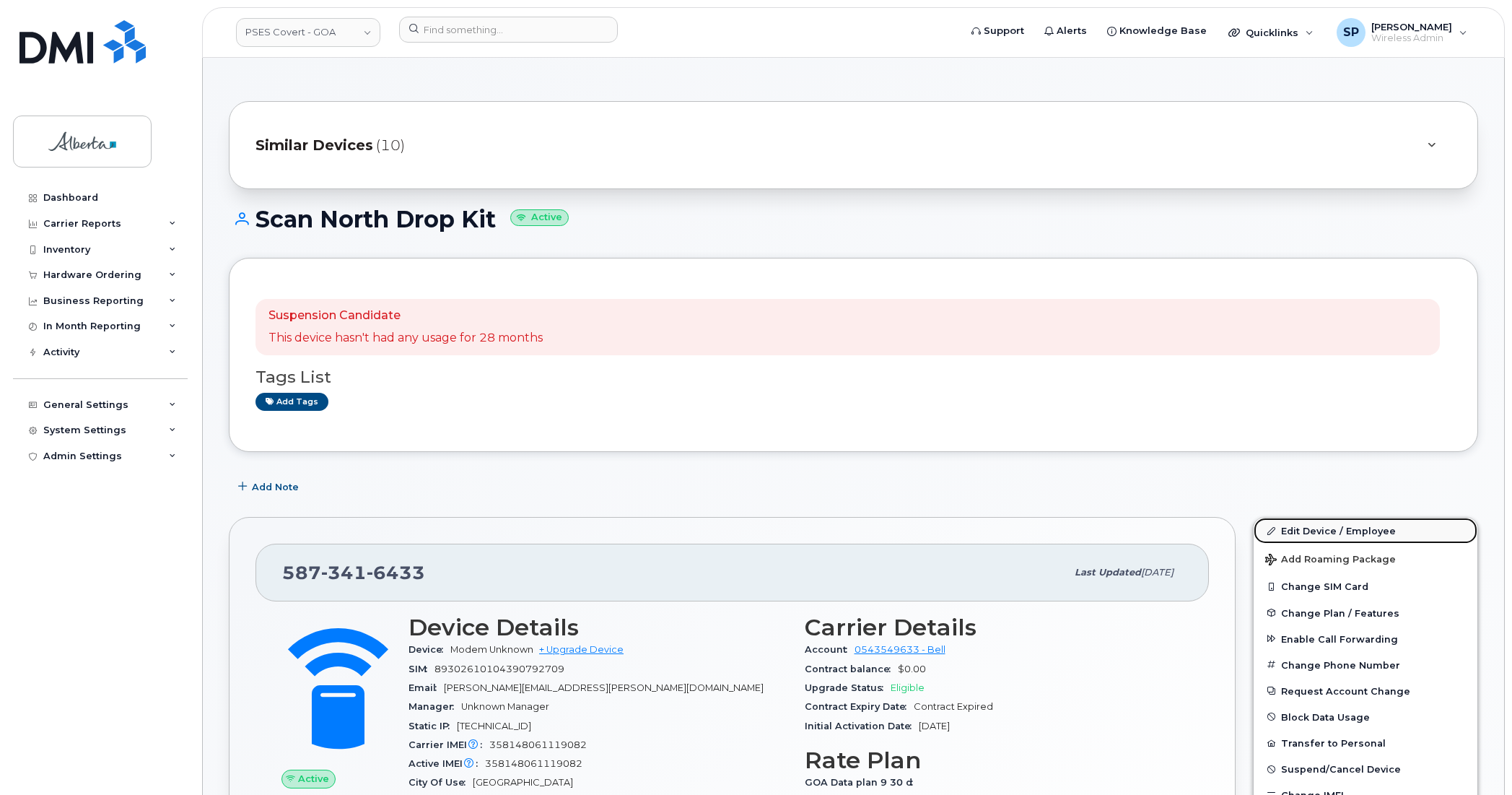
click at [1315, 533] on link "Edit Device / Employee" at bounding box center [1366, 530] width 223 height 26
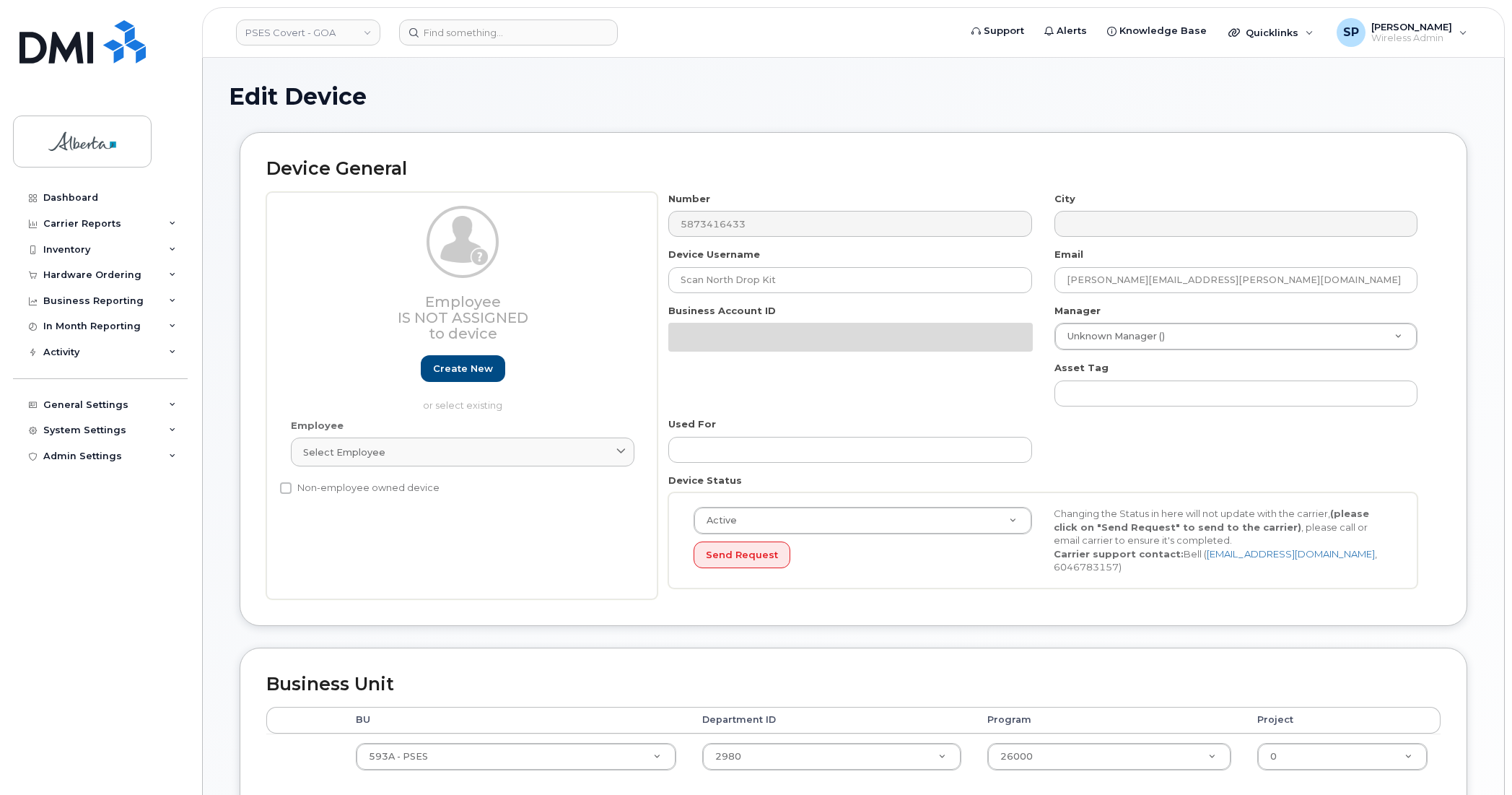
select select "5747627"
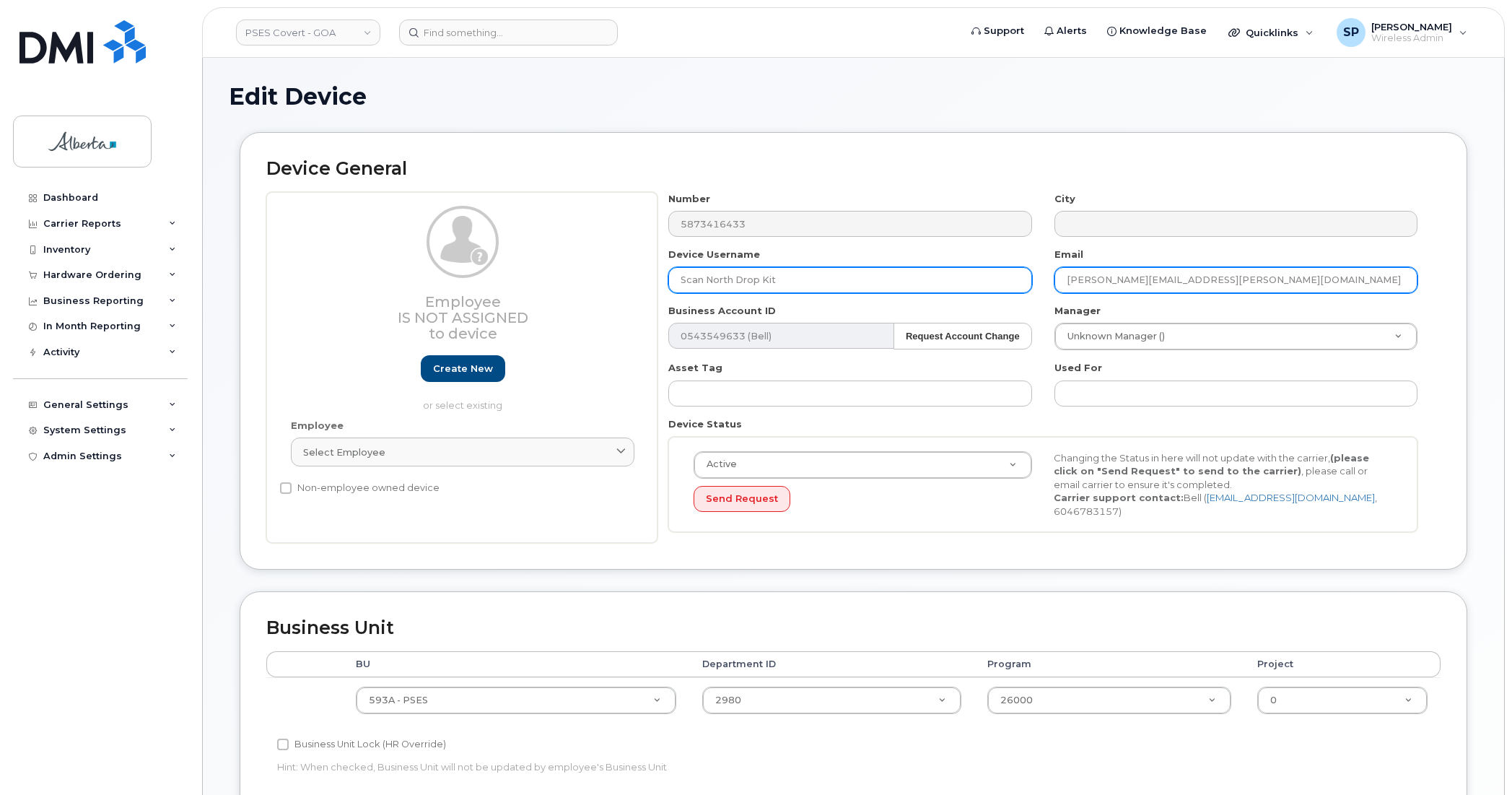
drag, startPoint x: 1203, startPoint y: 279, endPoint x: 1025, endPoint y: 274, distance: 178.1
click at [1025, 274] on div "Number 5873416433 City Device Username Scan North Drop Kit Email teresa.mabley@…" at bounding box center [1044, 367] width 772 height 352
paste input "[PERSON_NAME].[PERSON_NAME]"
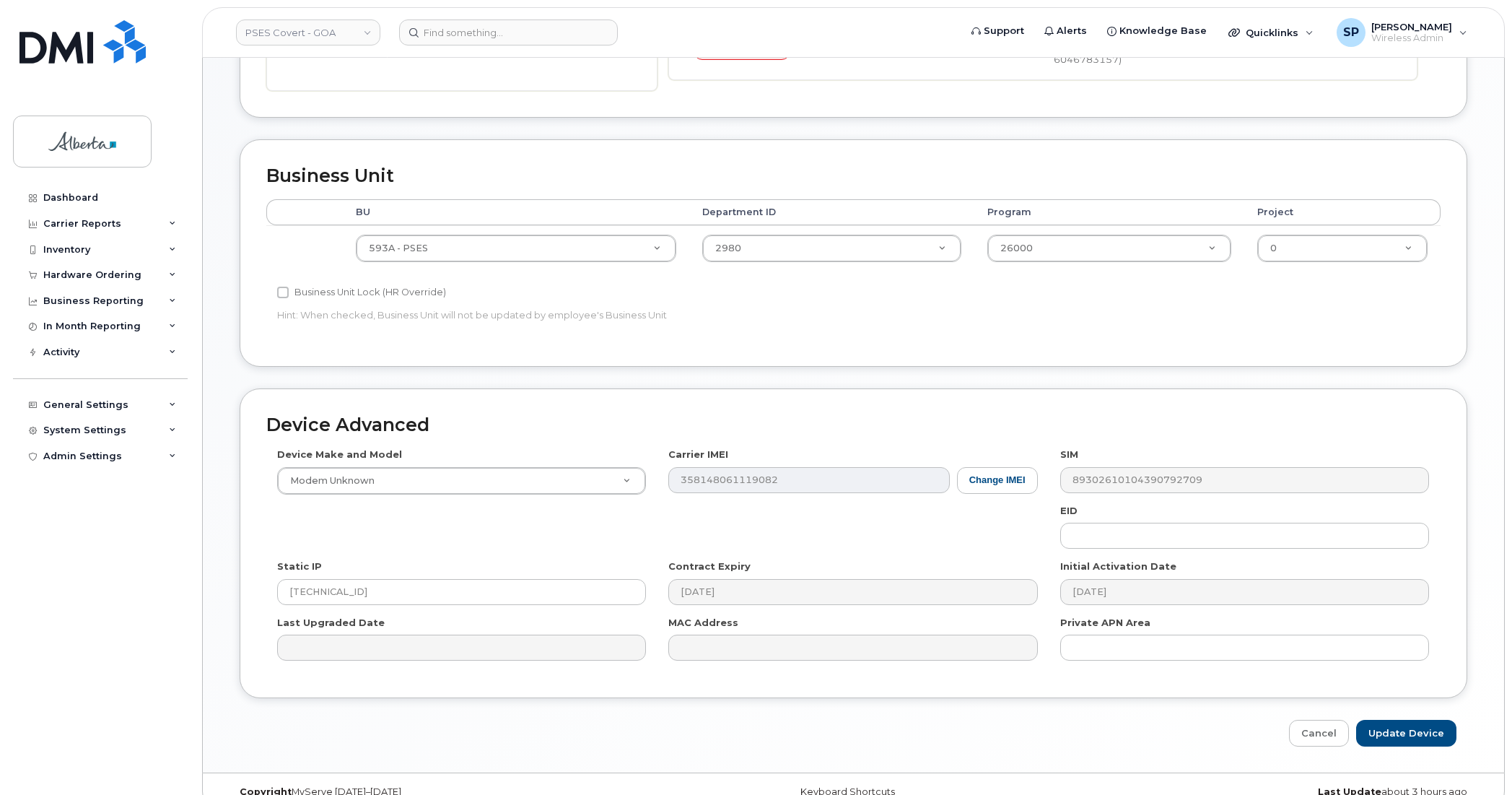
scroll to position [468, 0]
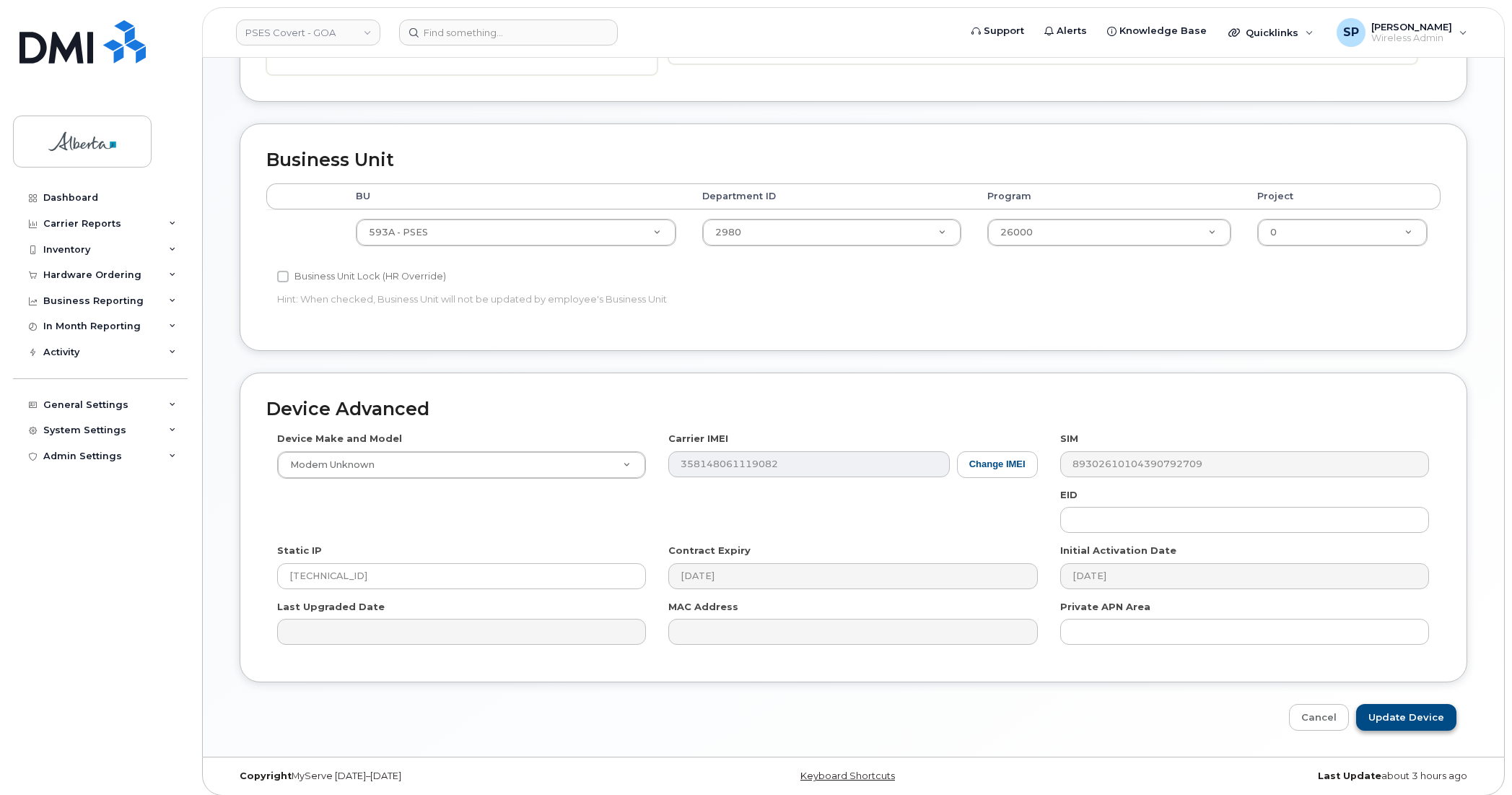
type input "paul.hennig@gov.ab.ca"
click at [1391, 717] on input "Update Device" at bounding box center [1406, 717] width 101 height 27
type input "Saving..."
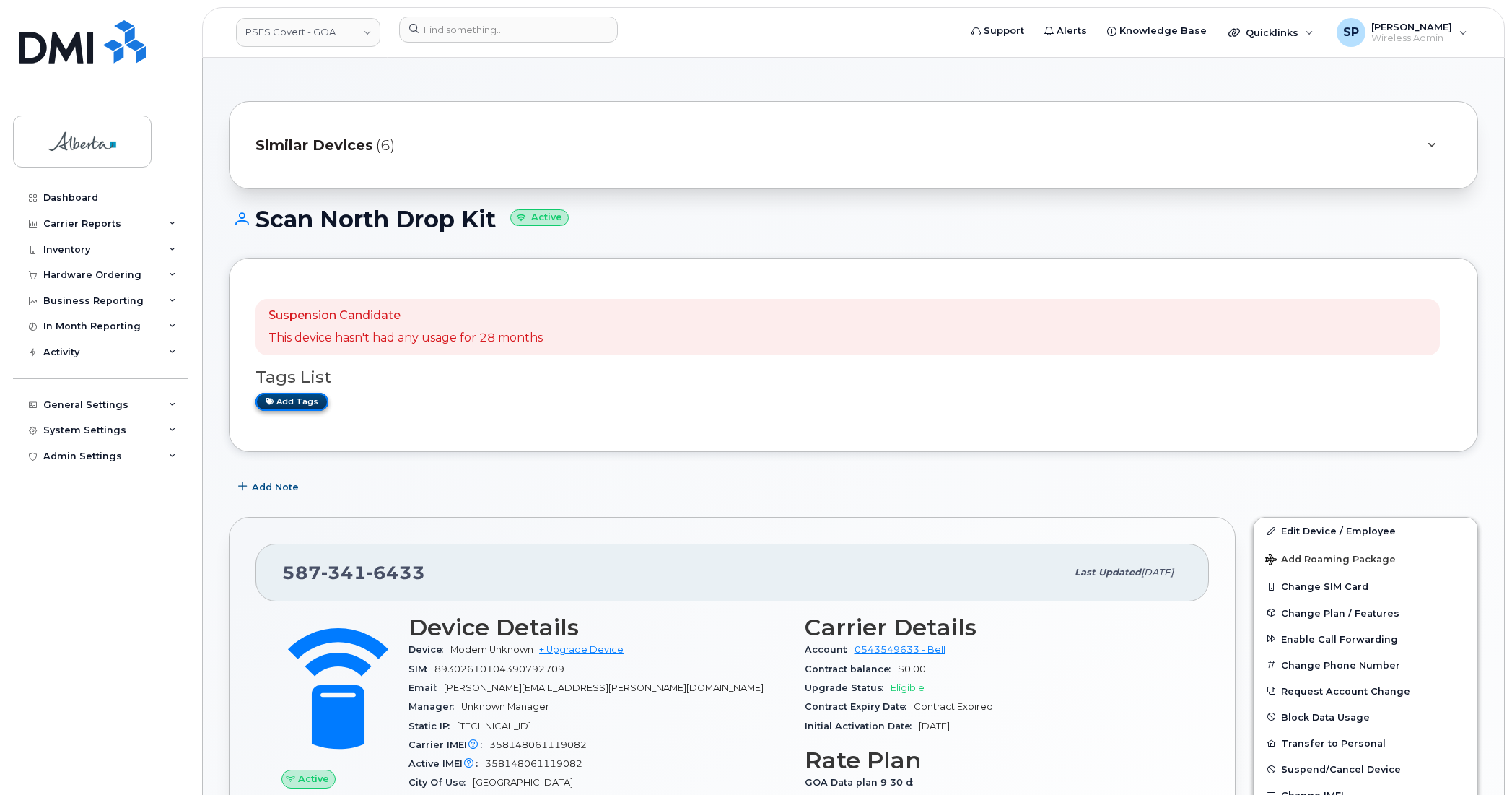
click at [298, 407] on link "Add tags" at bounding box center [291, 401] width 73 height 18
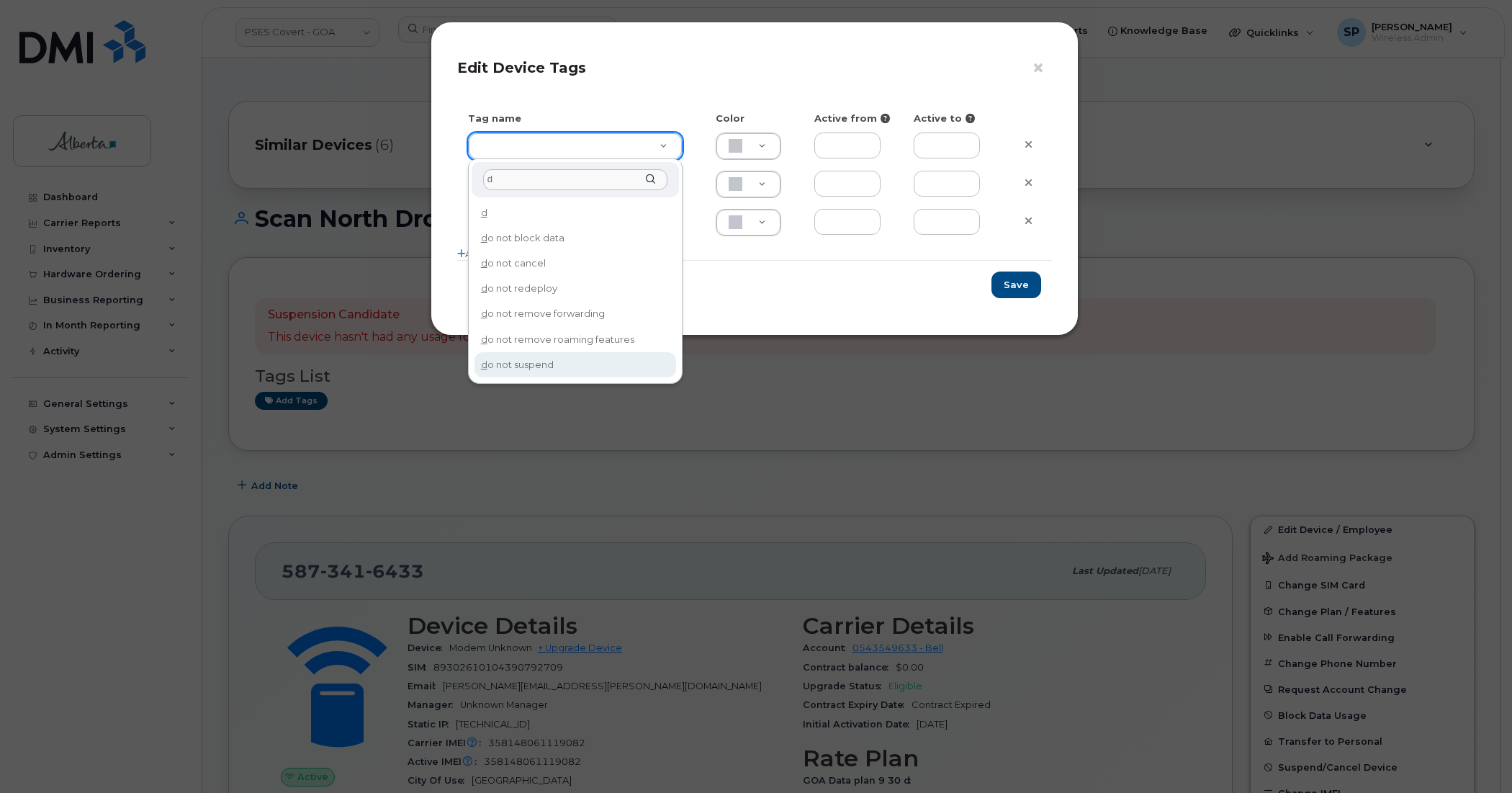
type input "d"
type input "do not suspend"
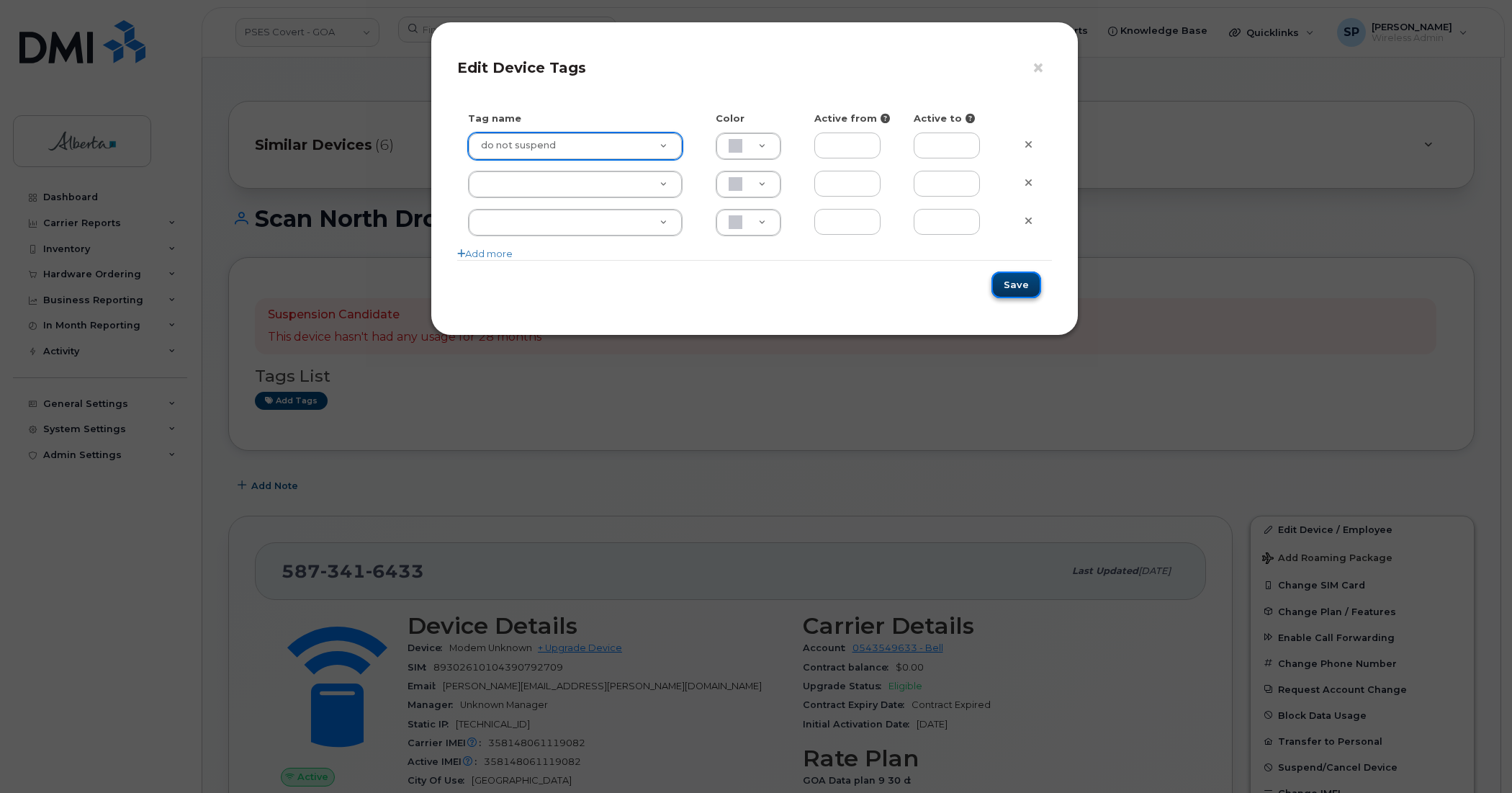
click at [1023, 286] on button "Save" at bounding box center [1016, 285] width 50 height 27
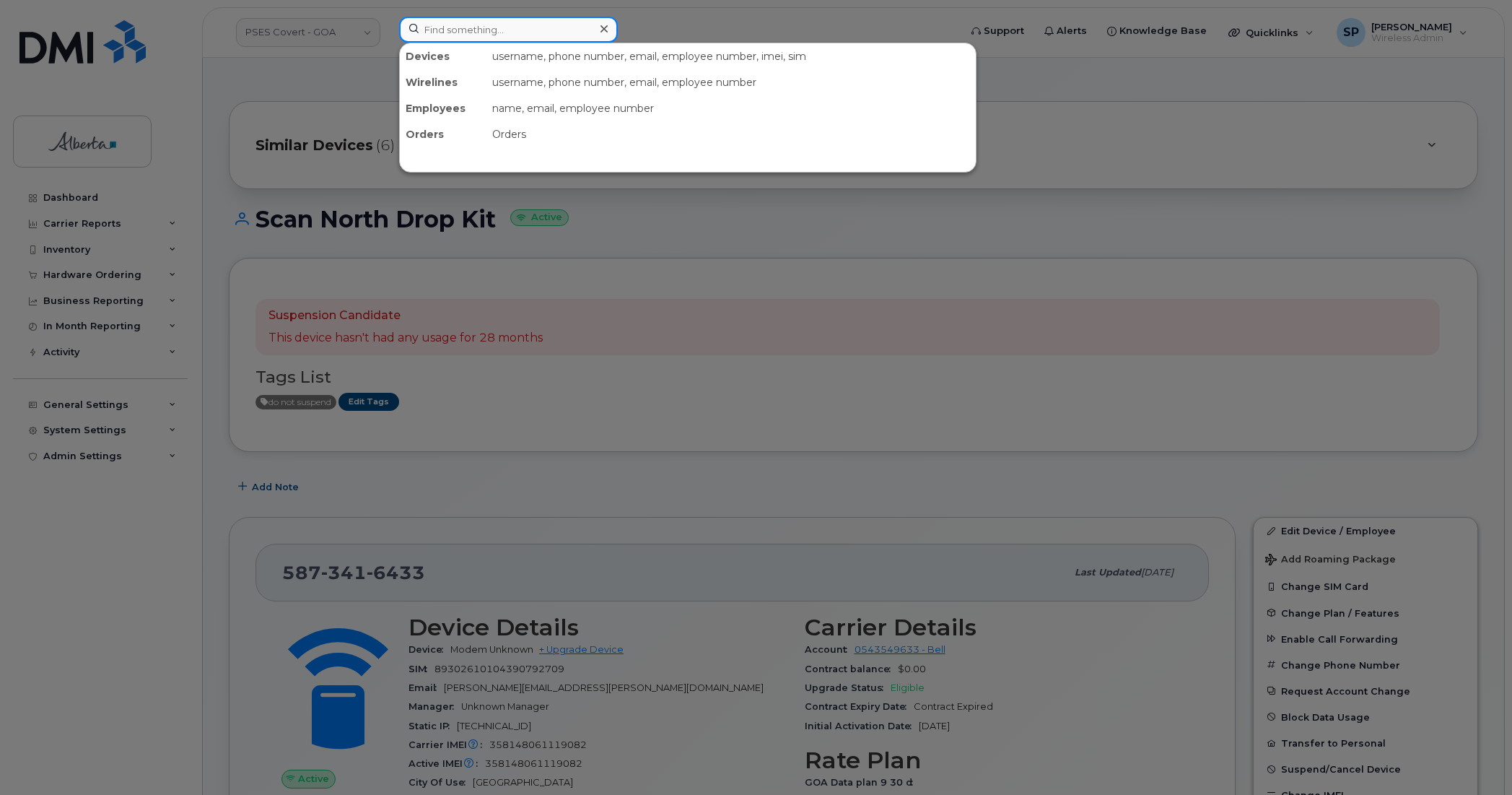
click at [437, 27] on input at bounding box center [508, 29] width 218 height 26
paste input "5873417977"
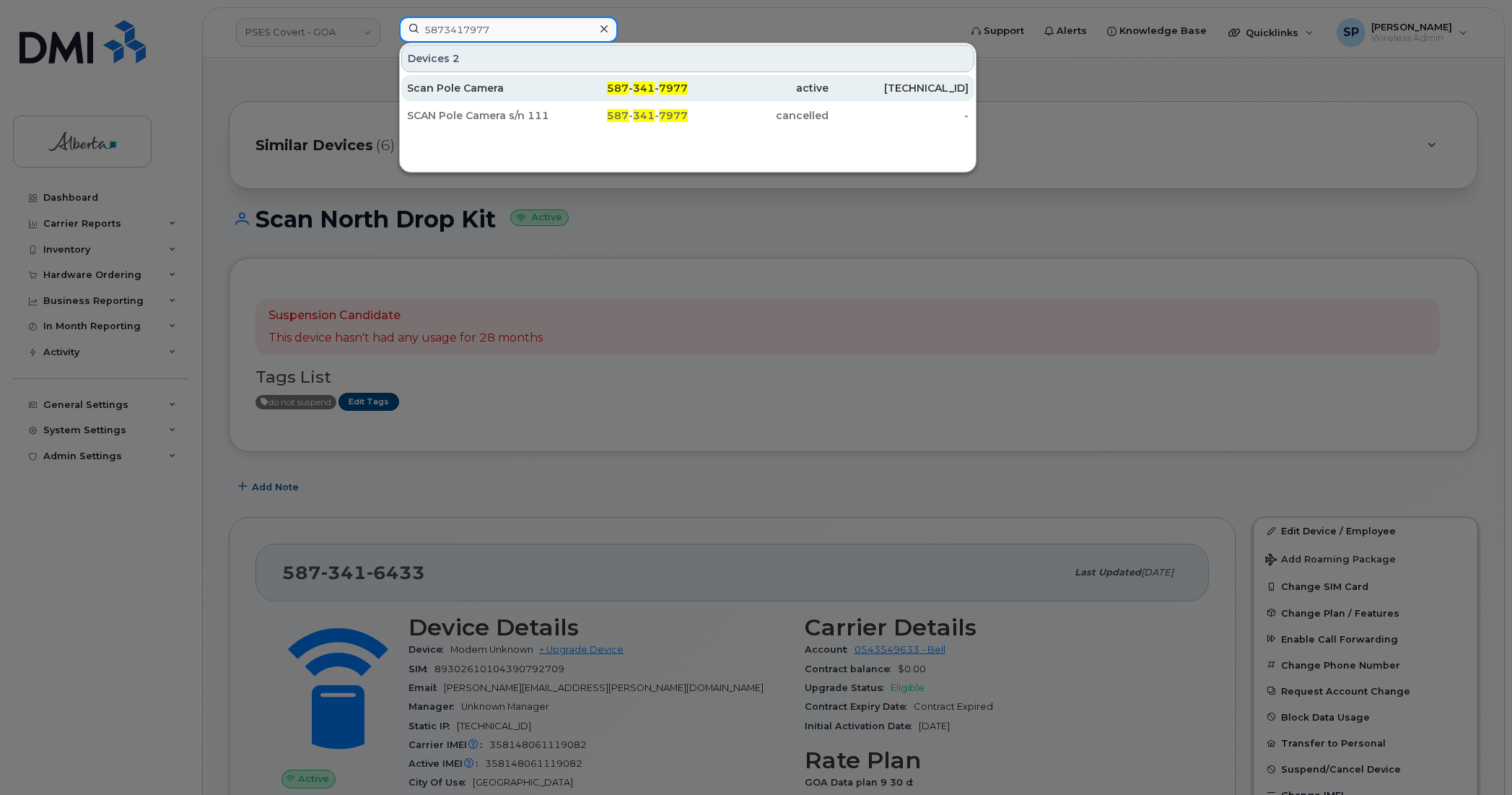
type input "5873417977"
click at [467, 90] on div "Scan Pole Camera" at bounding box center [478, 88] width 141 height 15
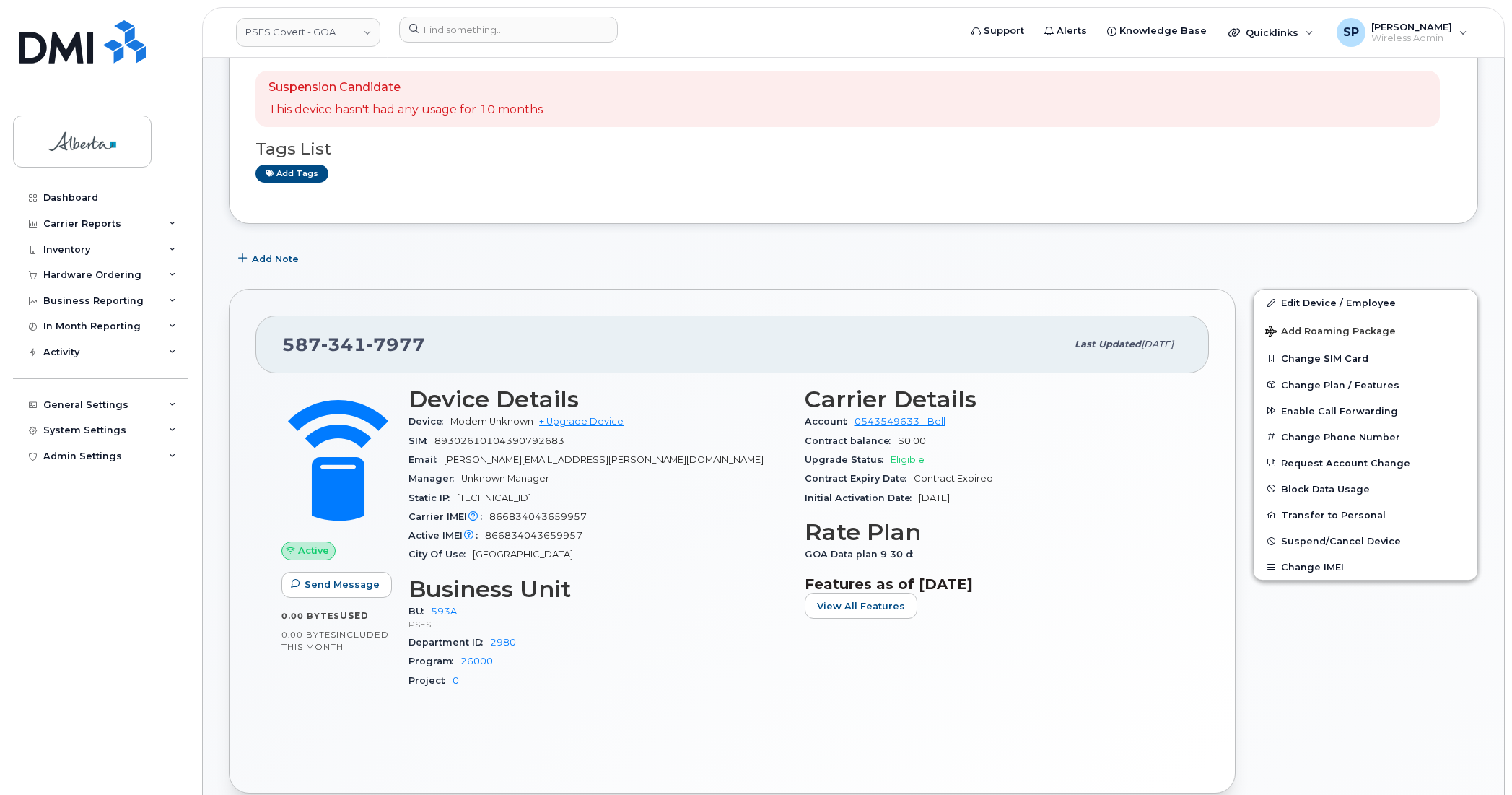
scroll to position [231, 0]
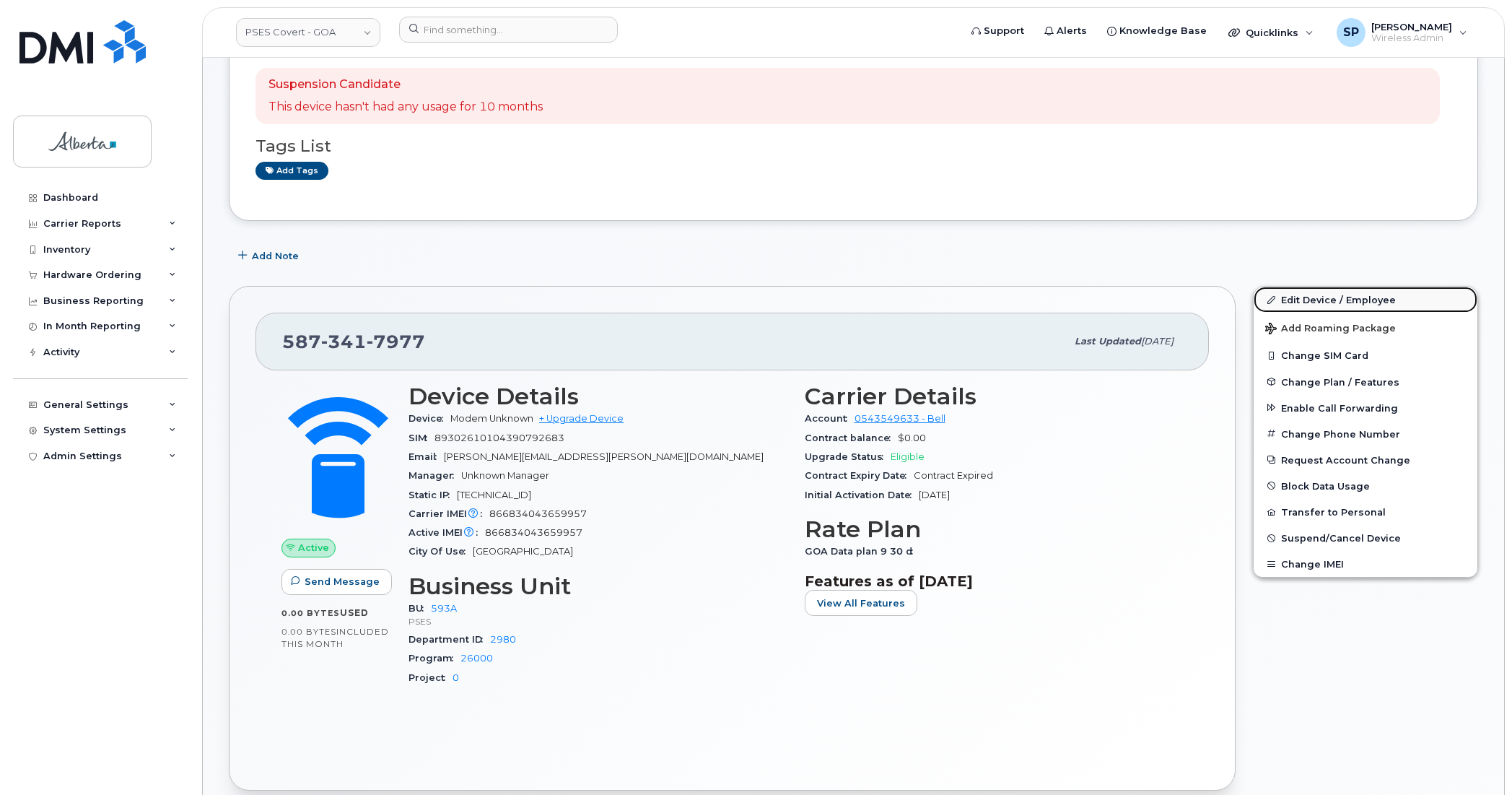
click at [1311, 296] on link "Edit Device / Employee" at bounding box center [1366, 299] width 223 height 26
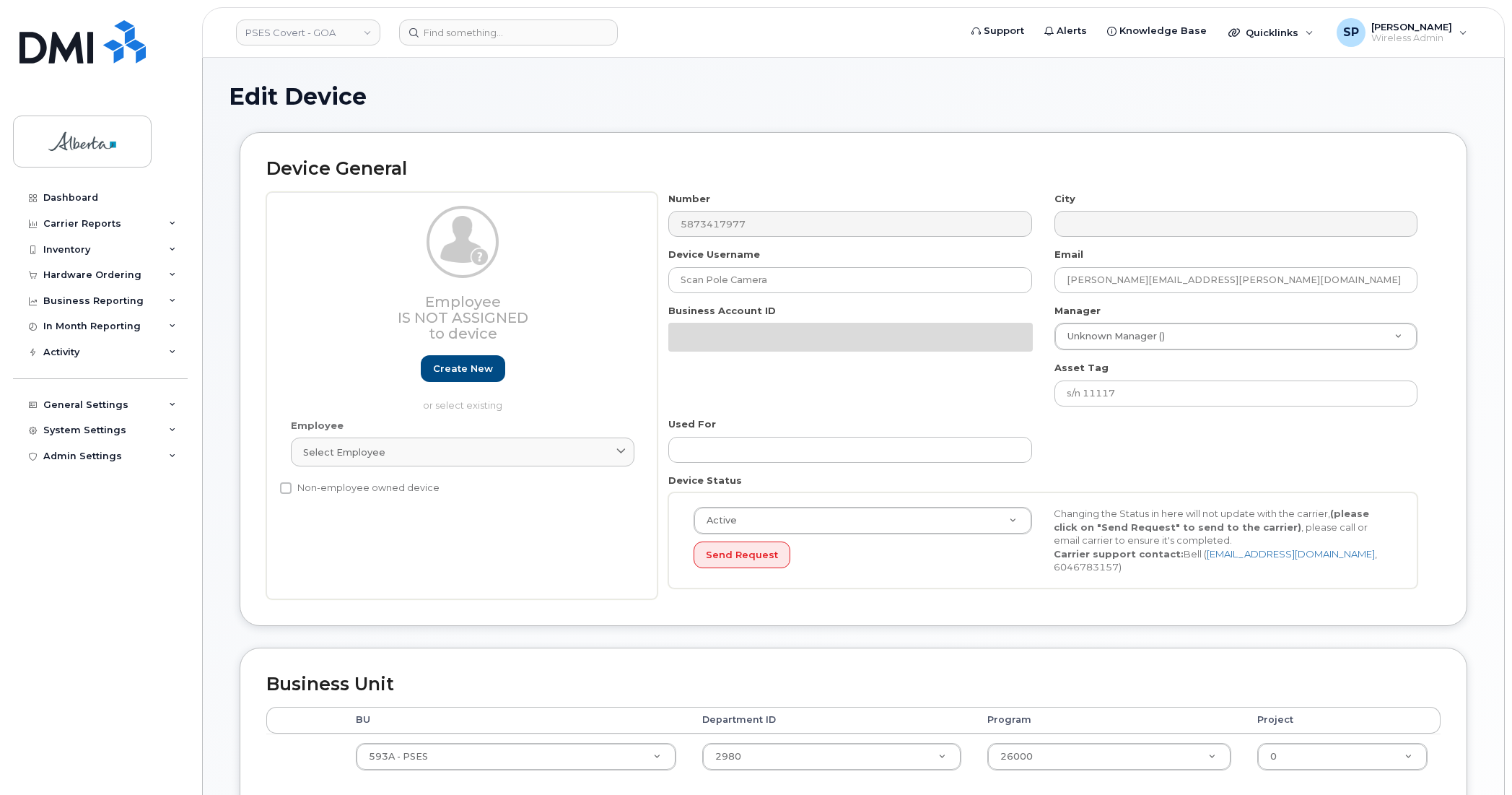
select select "5747627"
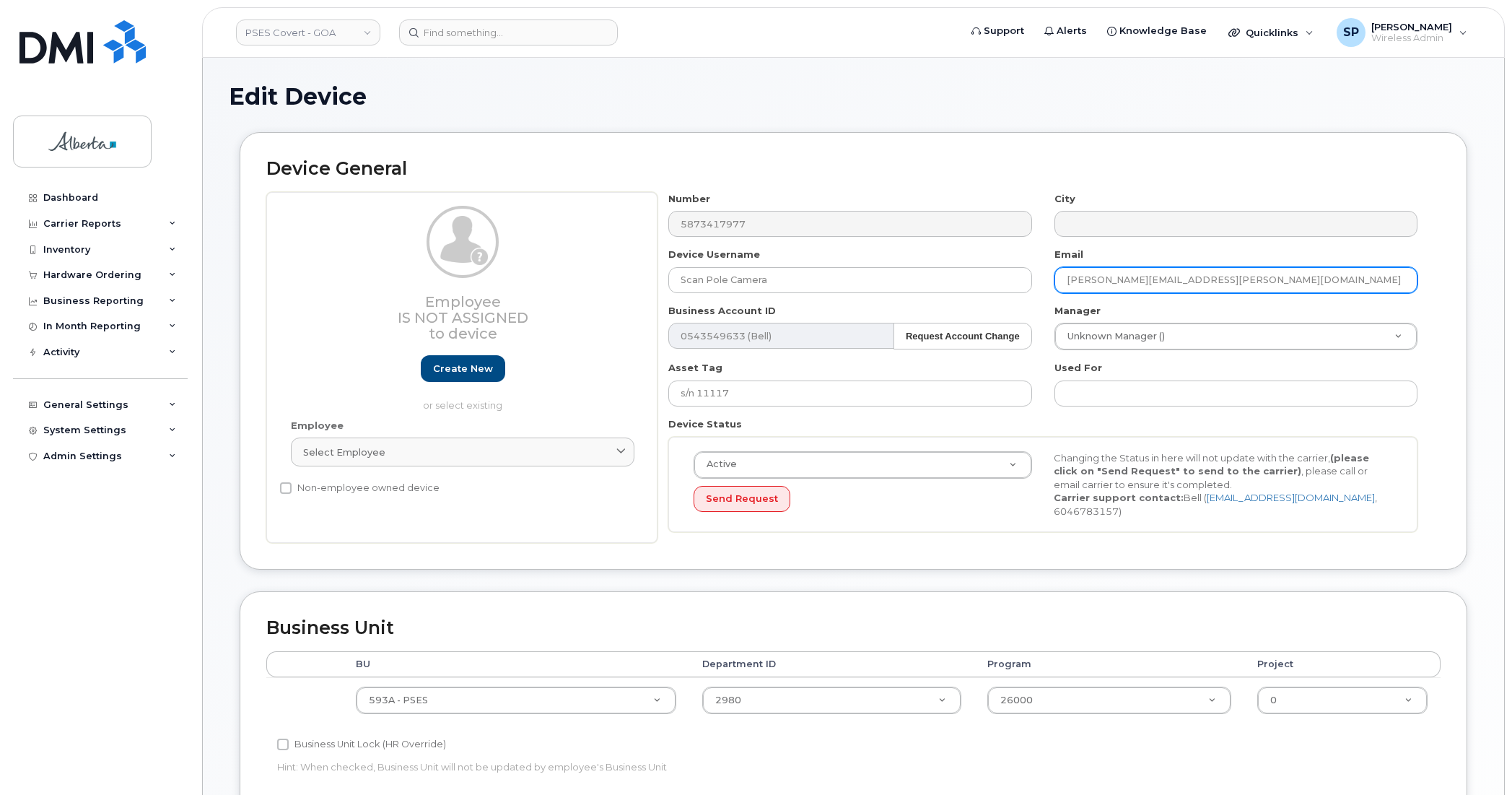
drag, startPoint x: 1196, startPoint y: 279, endPoint x: 1007, endPoint y: 300, distance: 190.2
click at [1007, 300] on div "Number 5873417977 City Device Username Scan Pole Camera Email teresa.mabley@gov…" at bounding box center [1044, 367] width 772 height 352
paste input "paul.hennig"
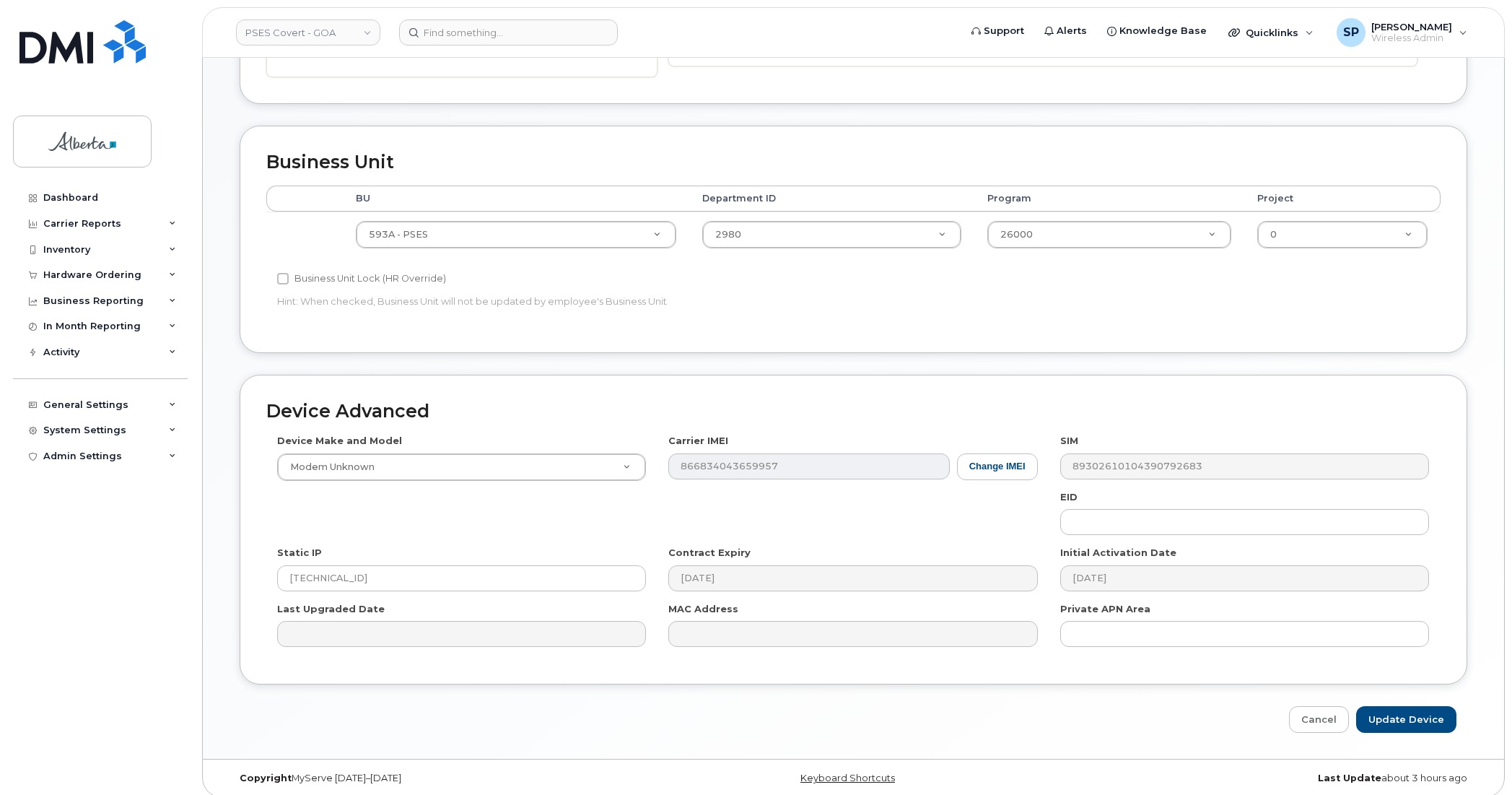
scroll to position [469, 0]
type input "paul.hennig@gov.ab.ca"
click at [1403, 719] on input "Update Device" at bounding box center [1406, 715] width 101 height 27
type input "Saving..."
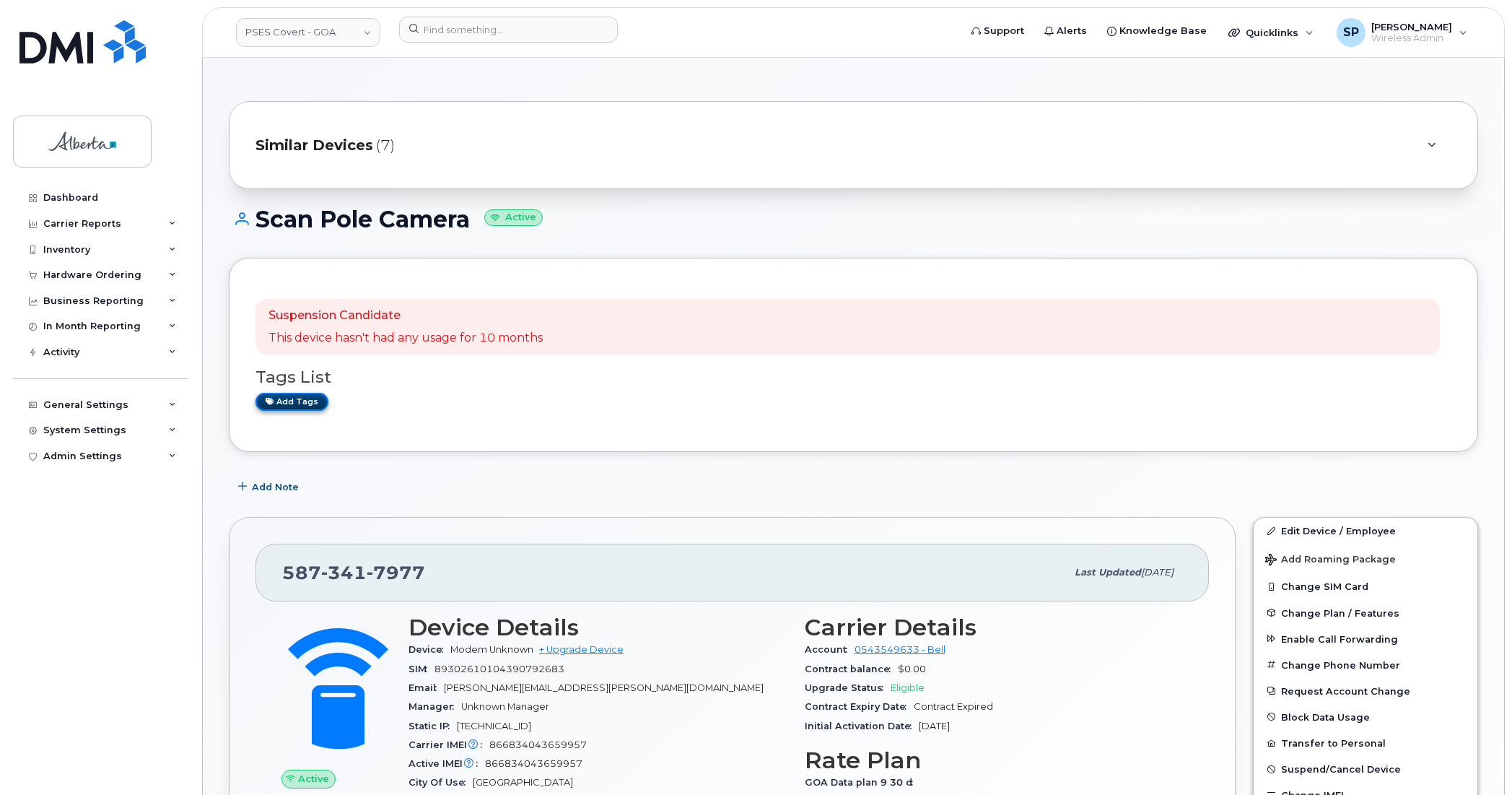
click at [295, 401] on link "Add tags" at bounding box center [291, 401] width 73 height 18
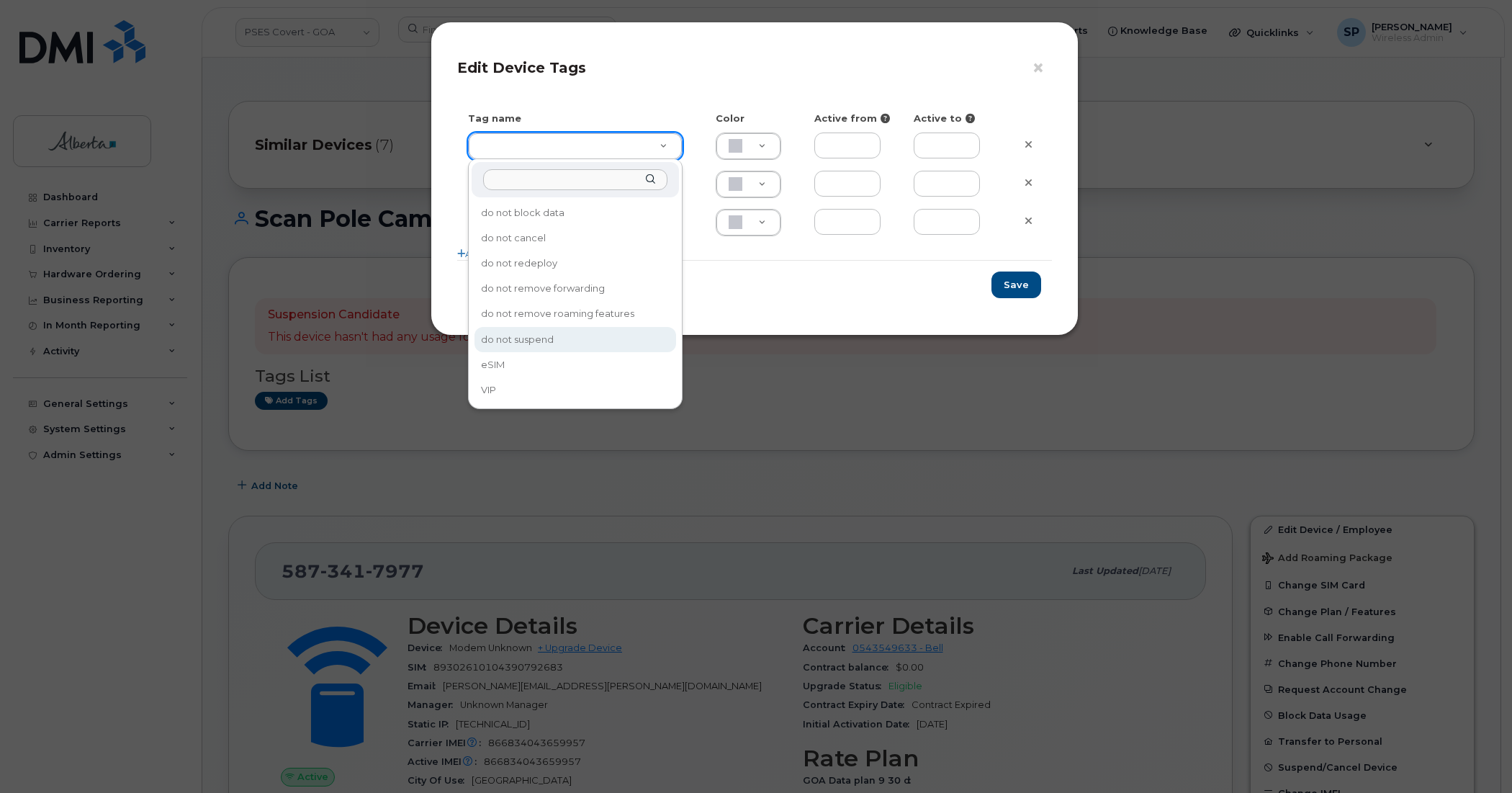
type input "do not suspend"
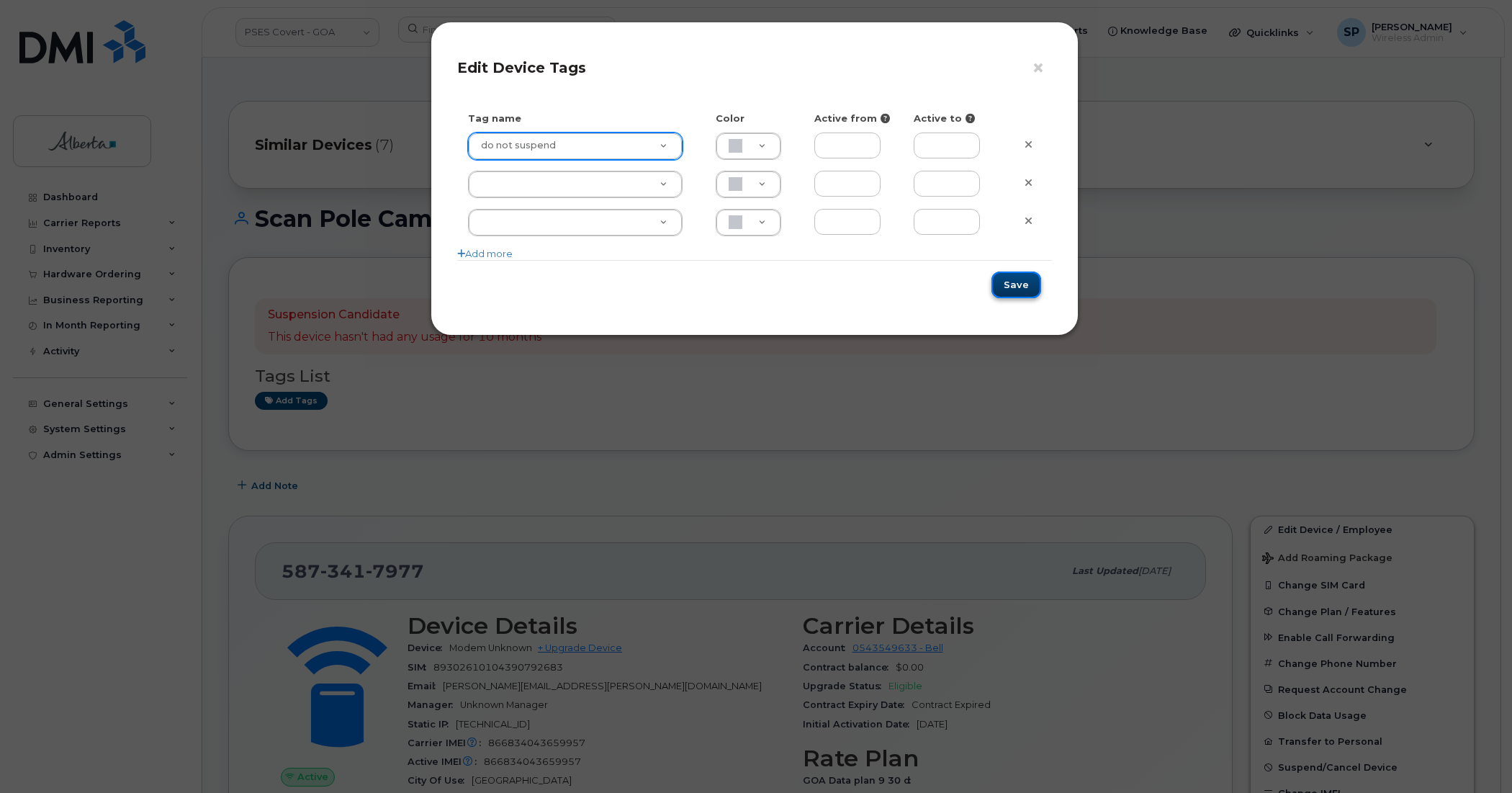
click at [1015, 288] on button "Save" at bounding box center [1016, 285] width 50 height 27
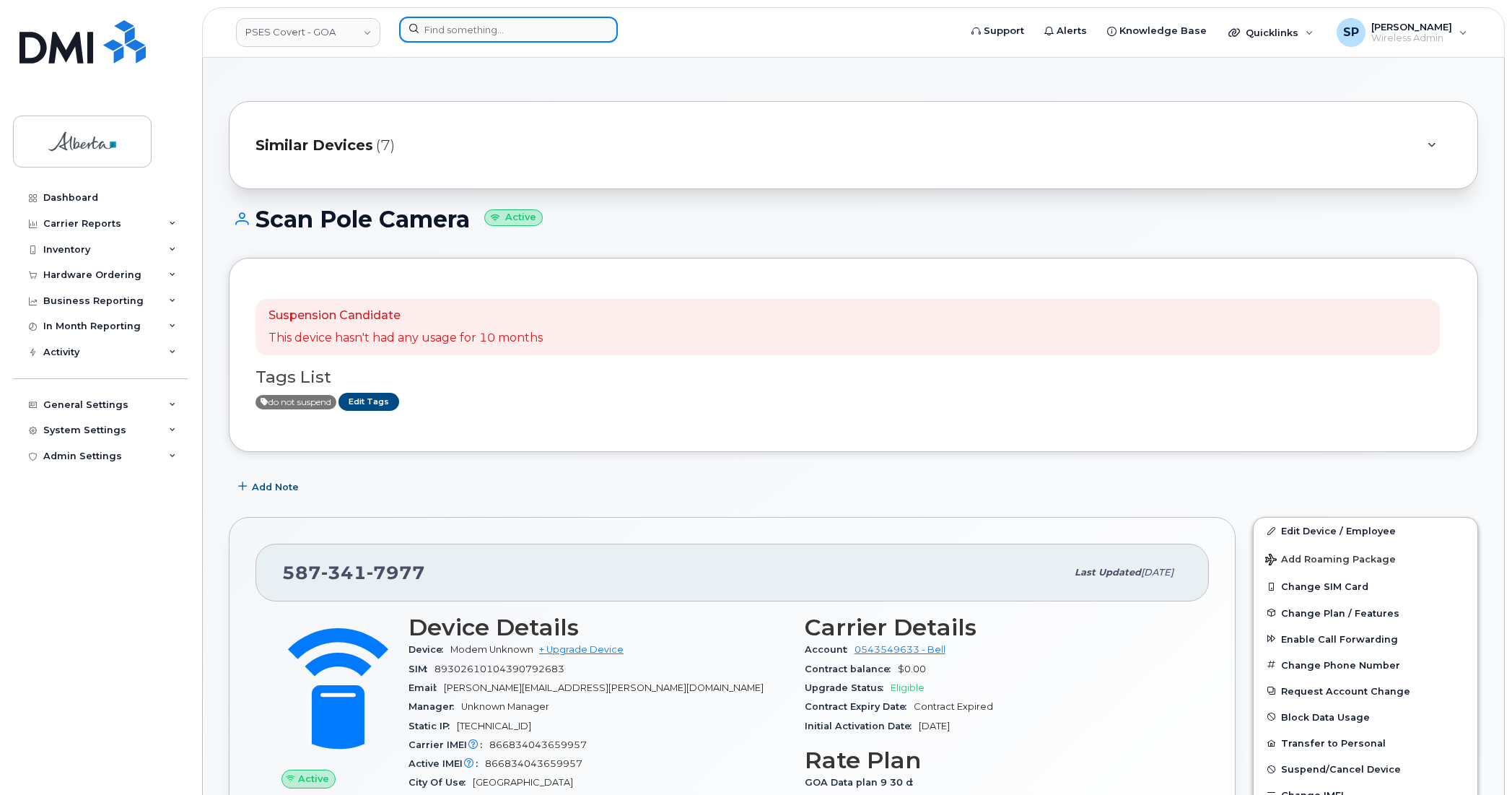
click at [460, 34] on input at bounding box center [508, 29] width 218 height 26
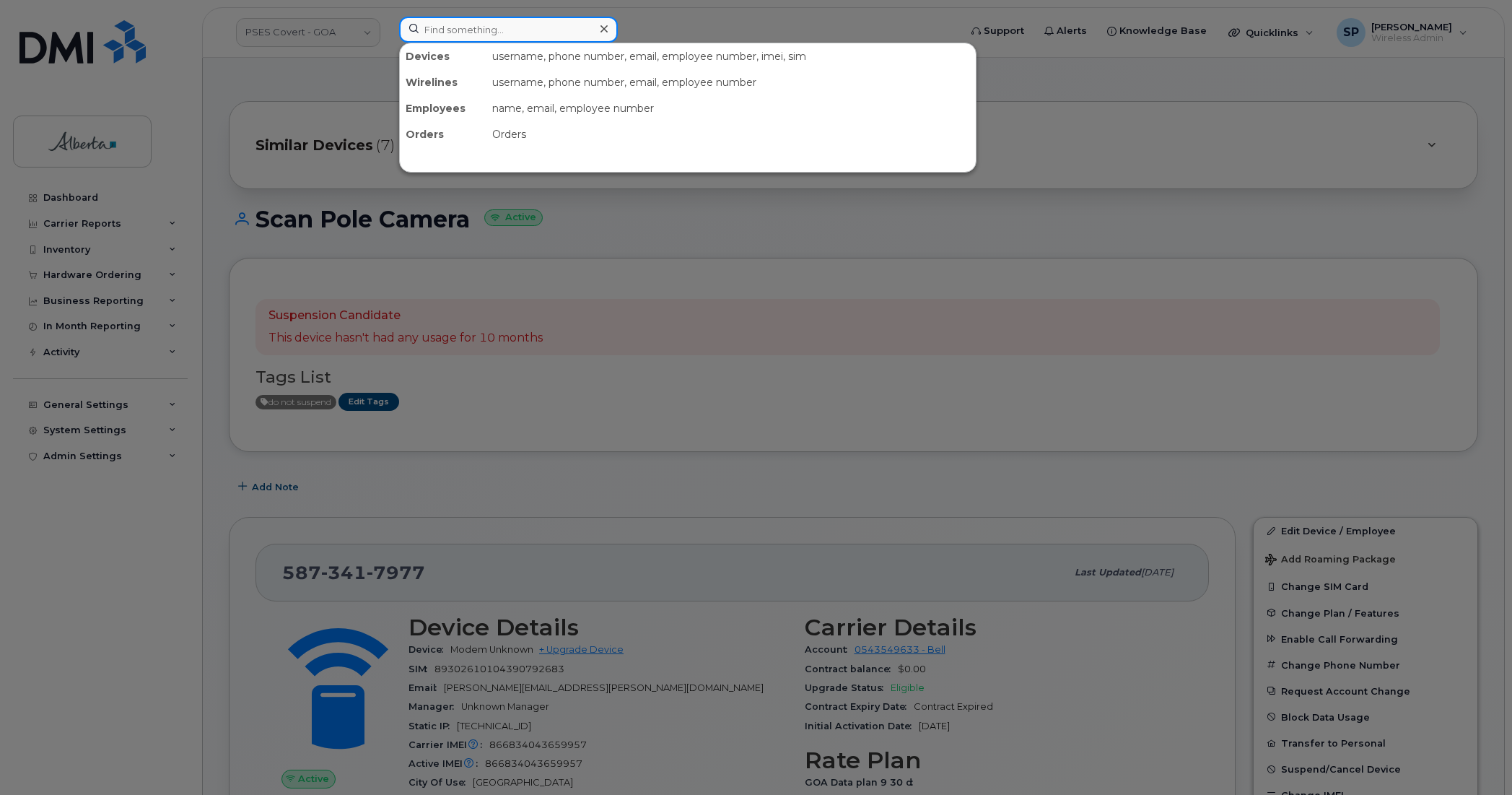
paste input "4038017904"
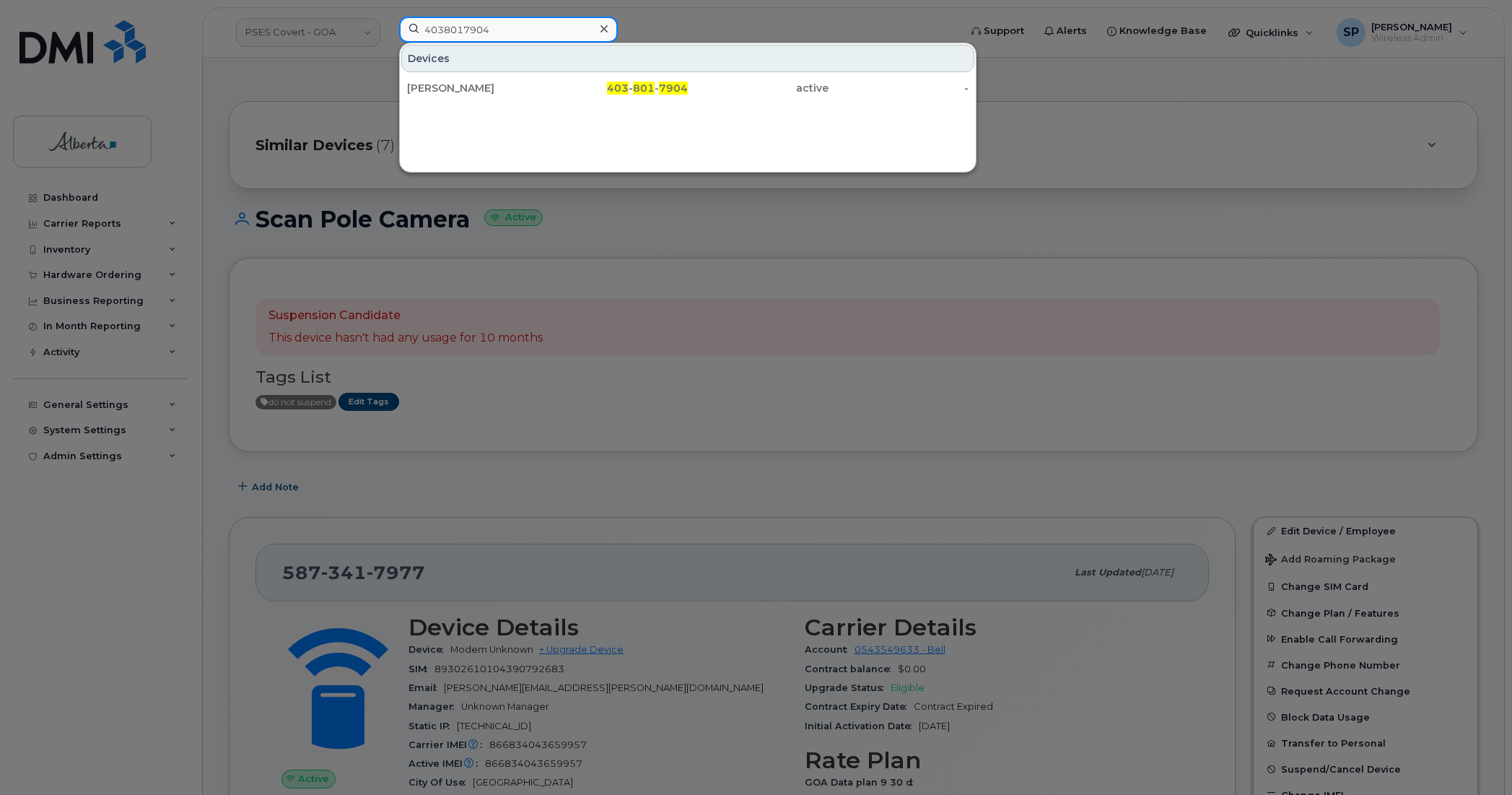
type input "4038017904"
click at [449, 95] on div "Dino Izzo" at bounding box center [478, 88] width 141 height 15
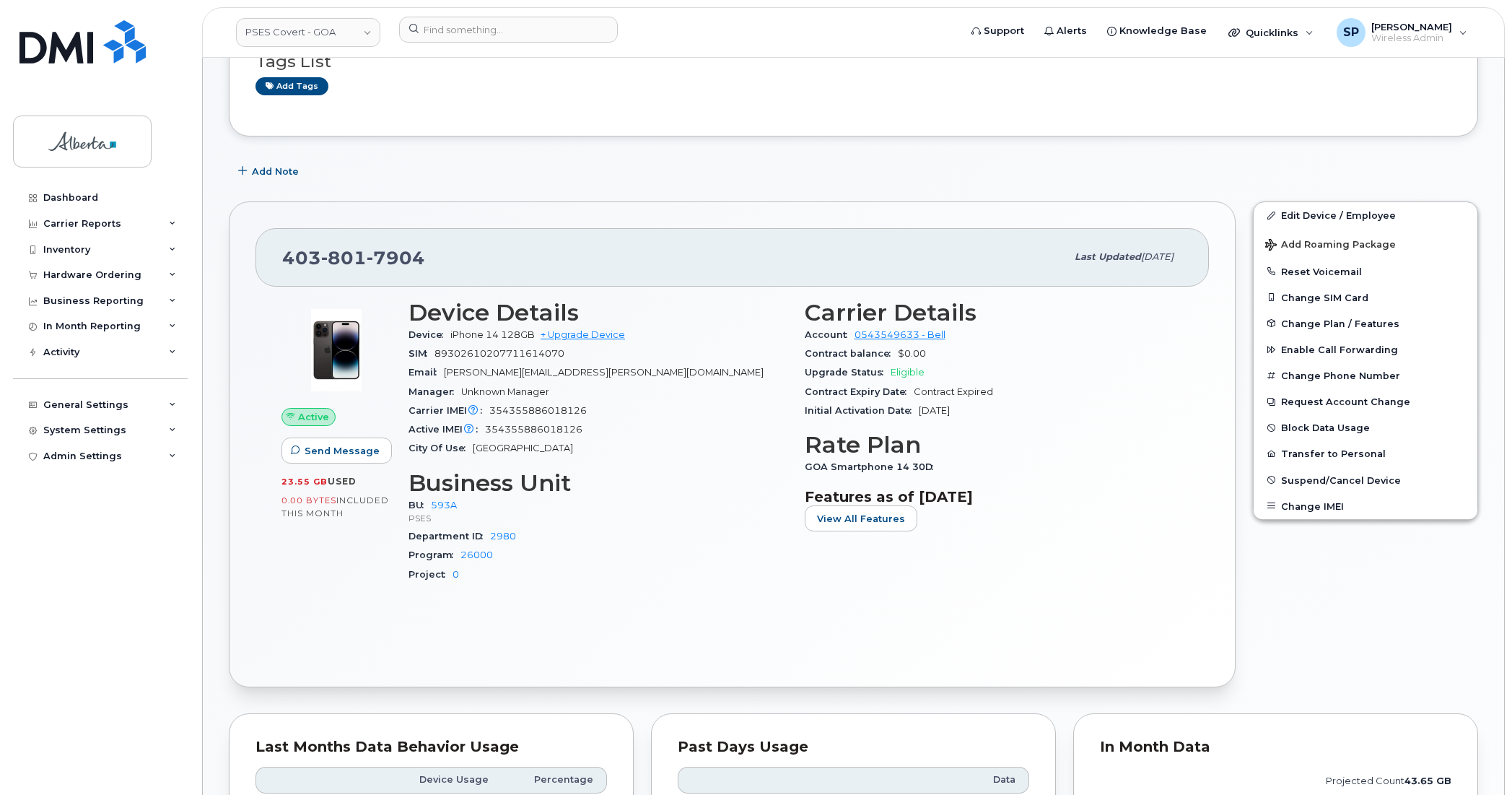
scroll to position [272, 0]
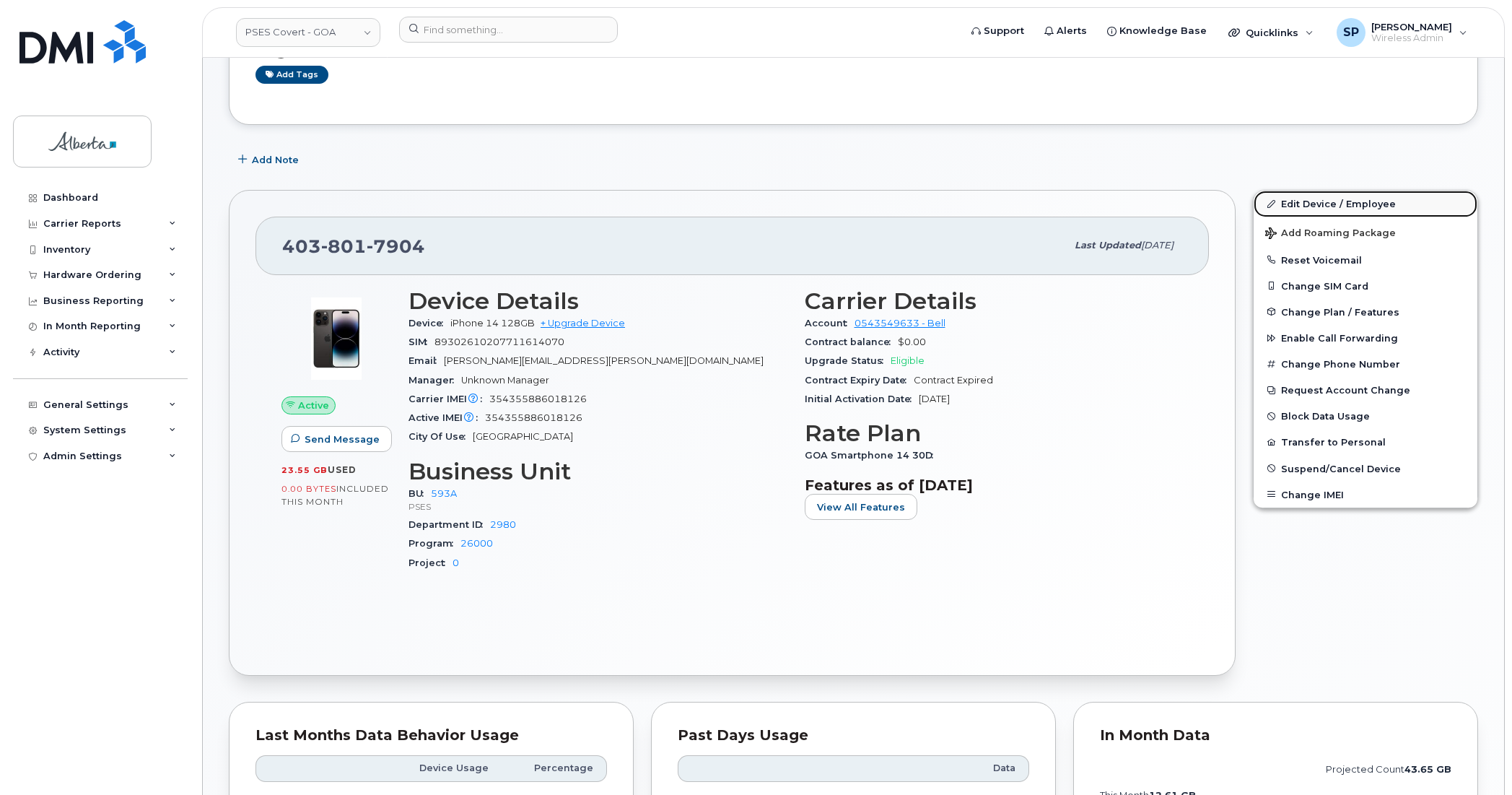
drag, startPoint x: 1295, startPoint y: 203, endPoint x: 1255, endPoint y: 207, distance: 40.2
click at [1295, 203] on link "Edit Device / Employee" at bounding box center [1366, 204] width 223 height 26
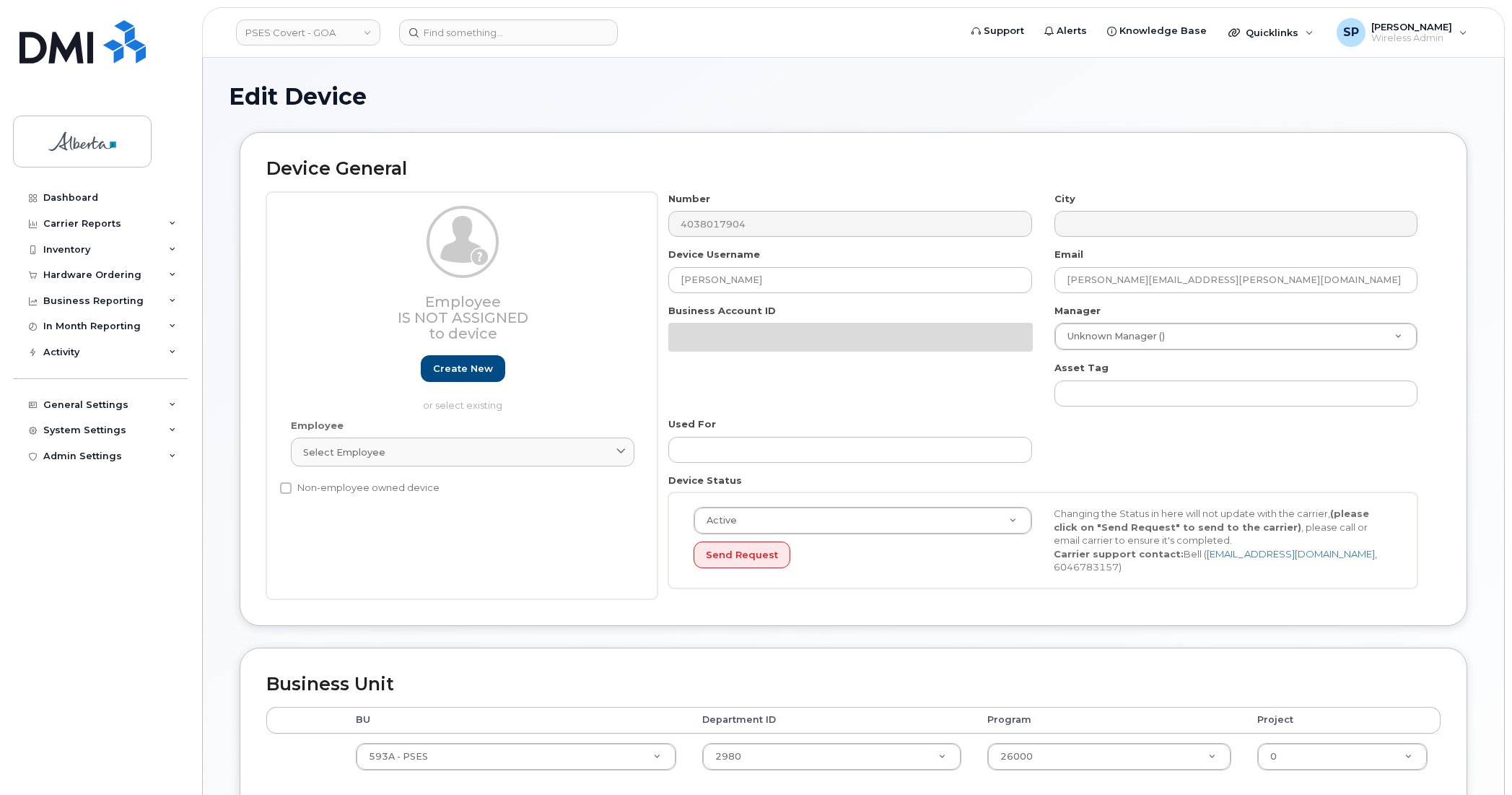
select select "5747627"
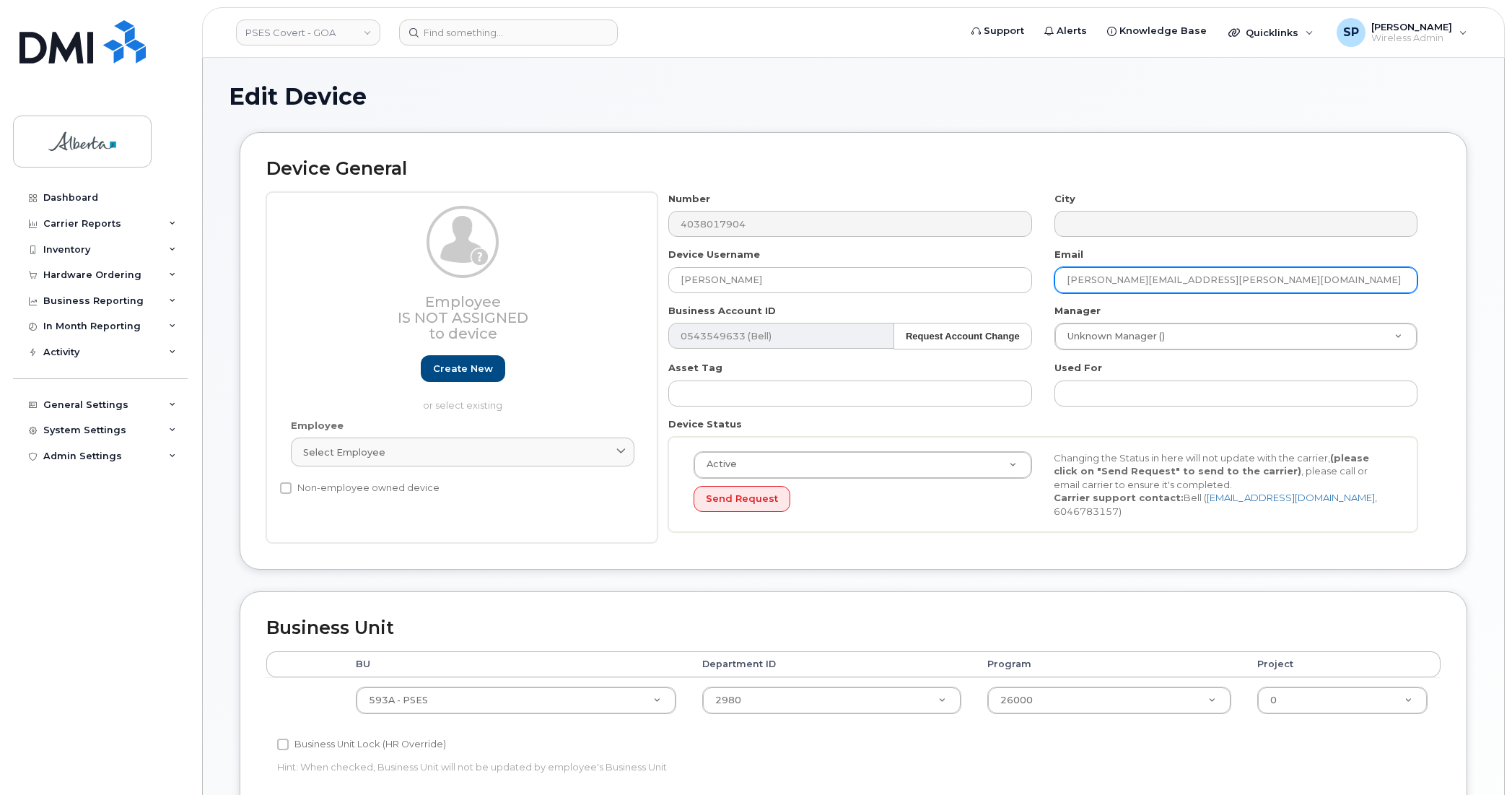
drag, startPoint x: 1197, startPoint y: 271, endPoint x: 976, endPoint y: 300, distance: 222.9
click at [976, 300] on div "Number 4038017904 City Device Username Dino Izzo Email teresa.mabley@gov.ab.ca …" at bounding box center [1044, 367] width 772 height 352
paste input "Dino.Izzo"
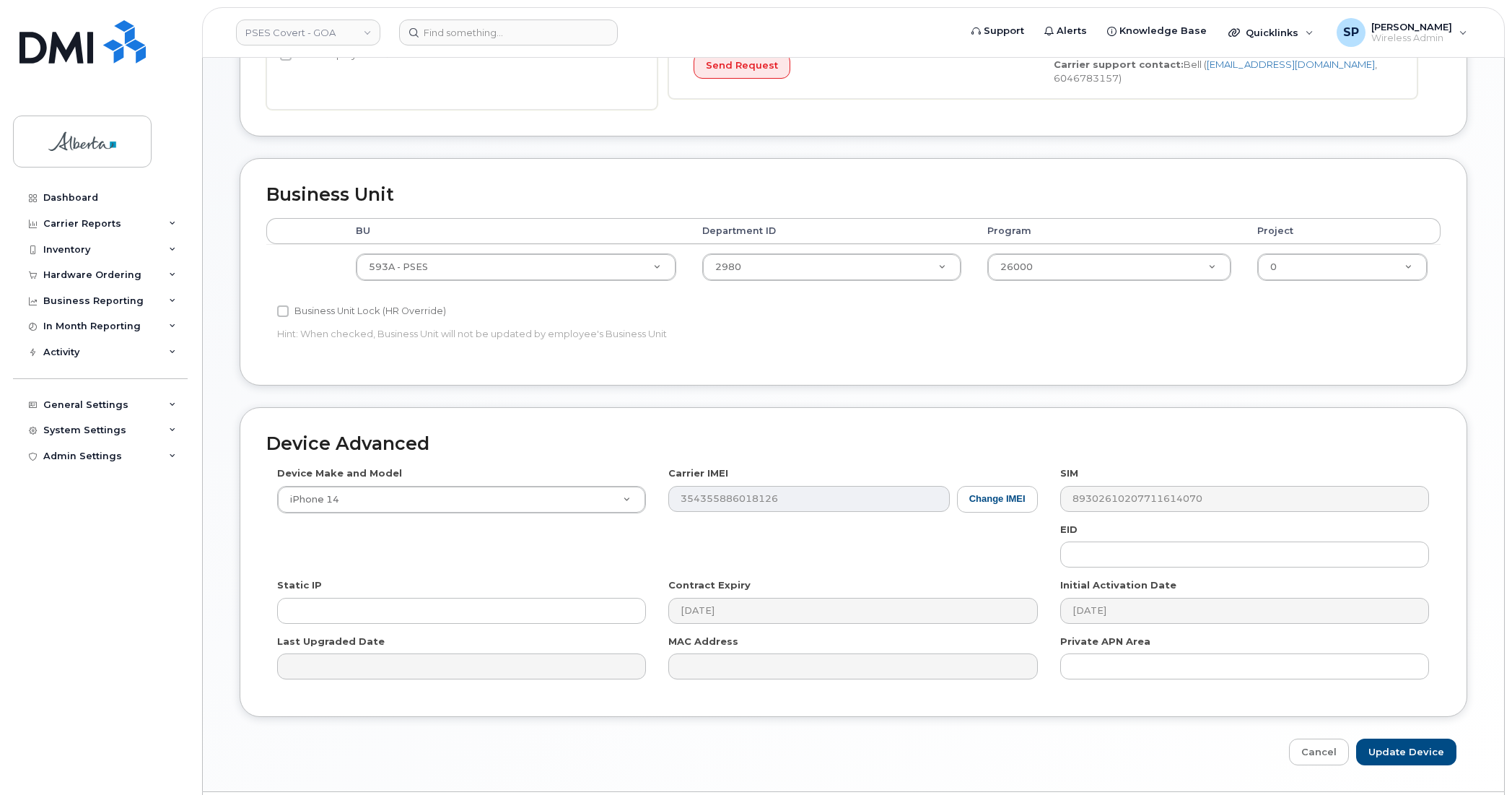
scroll to position [435, 0]
type input "Dino.Izzo@gov.ab.ca"
click at [1400, 747] on input "Update Device" at bounding box center [1406, 749] width 101 height 27
type input "Saving..."
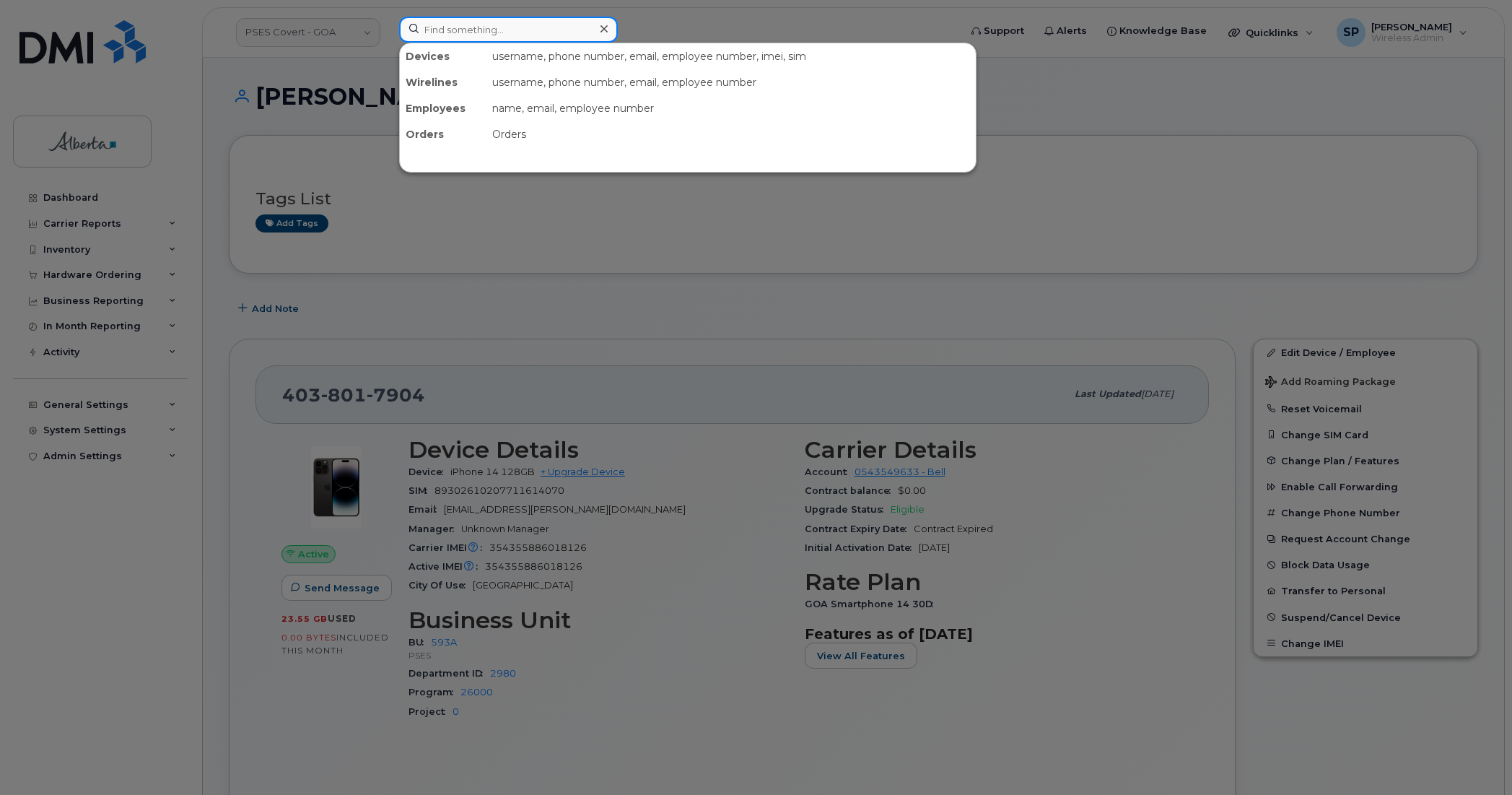
click at [469, 27] on input at bounding box center [508, 29] width 218 height 26
paste input "7802209270"
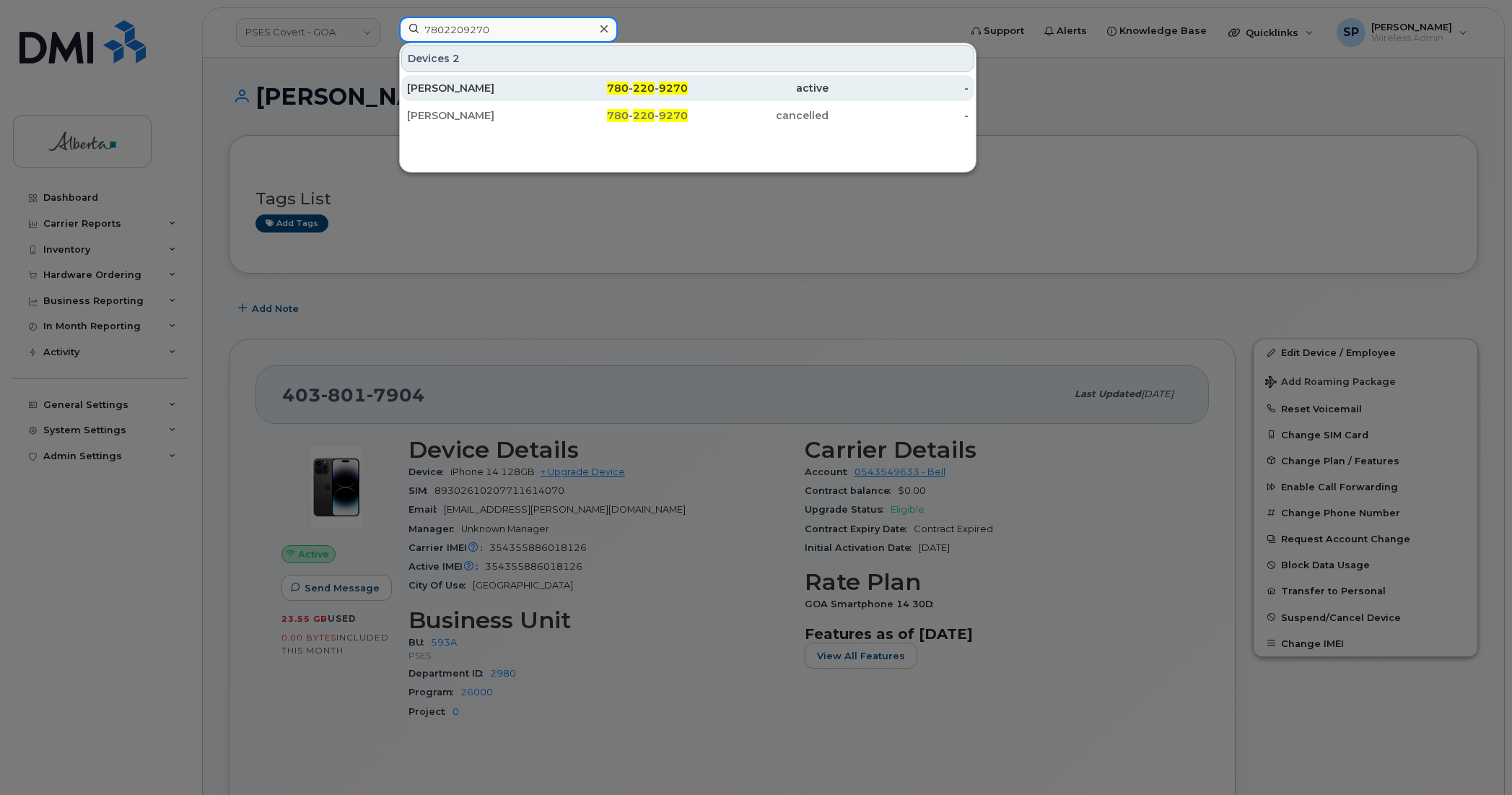
type input "7802209270"
click at [468, 90] on div "[PERSON_NAME]" at bounding box center [478, 88] width 141 height 15
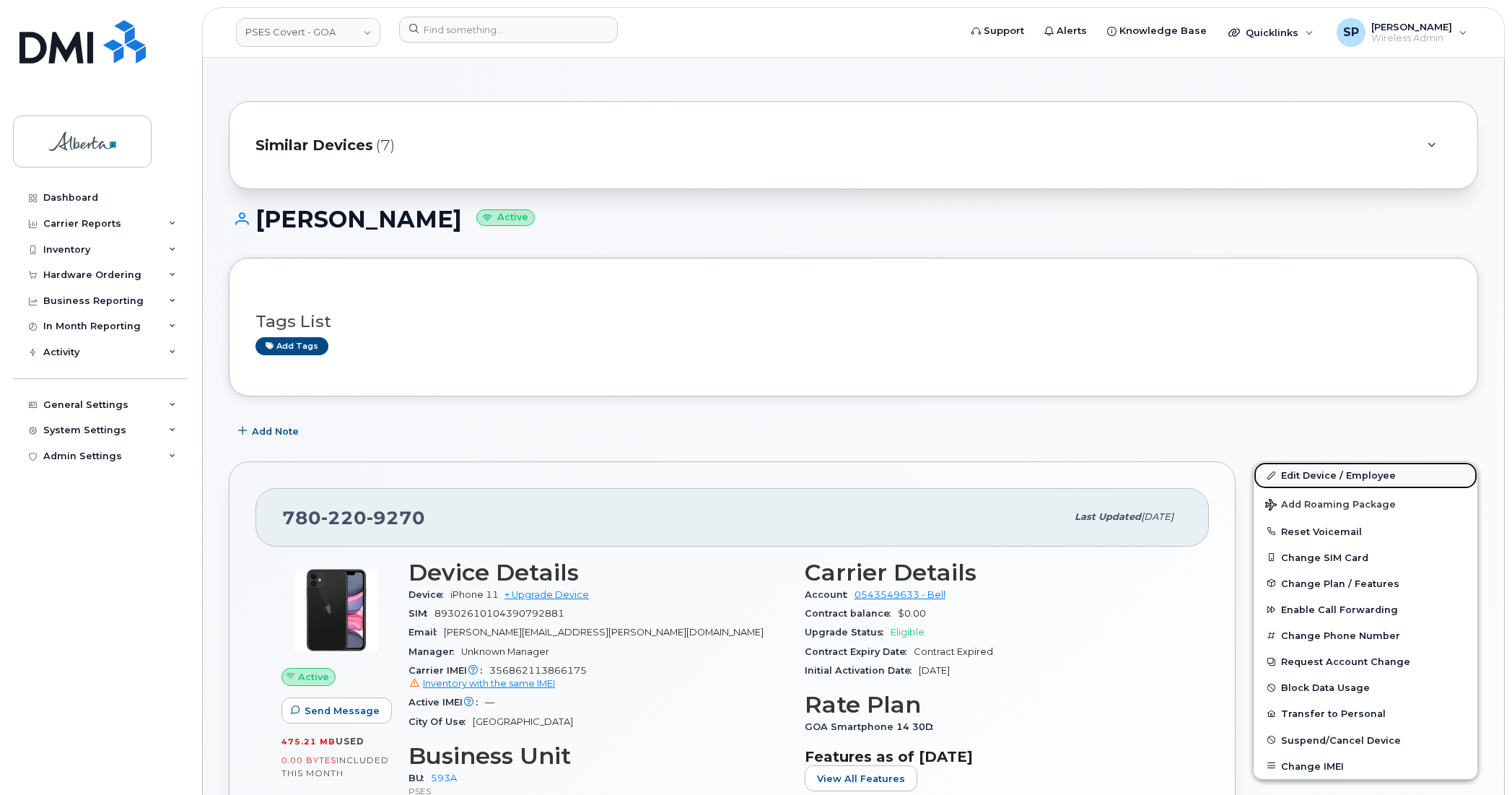
click at [1338, 478] on link "Edit Device / Employee" at bounding box center [1366, 474] width 223 height 26
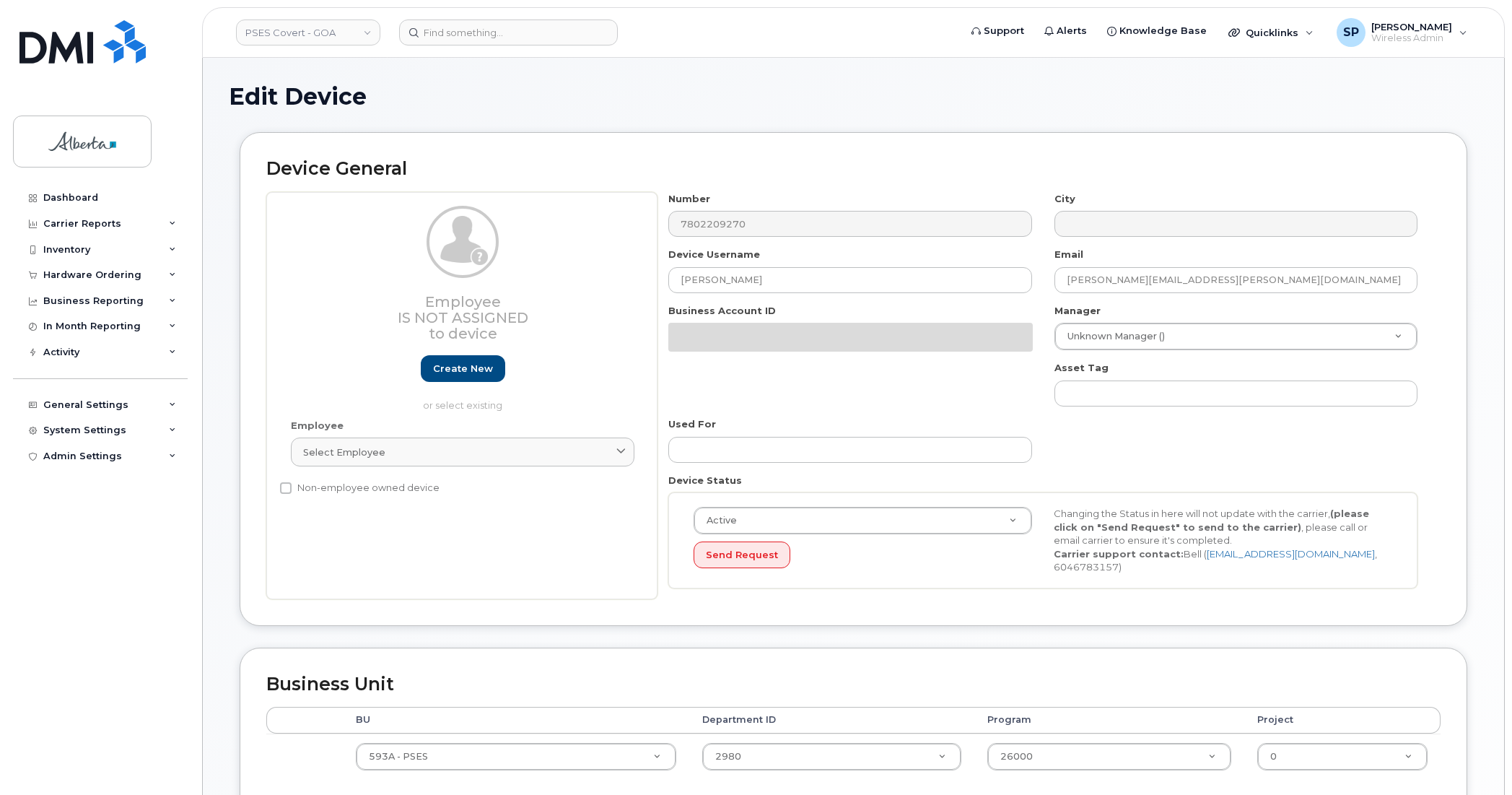
select select "5747627"
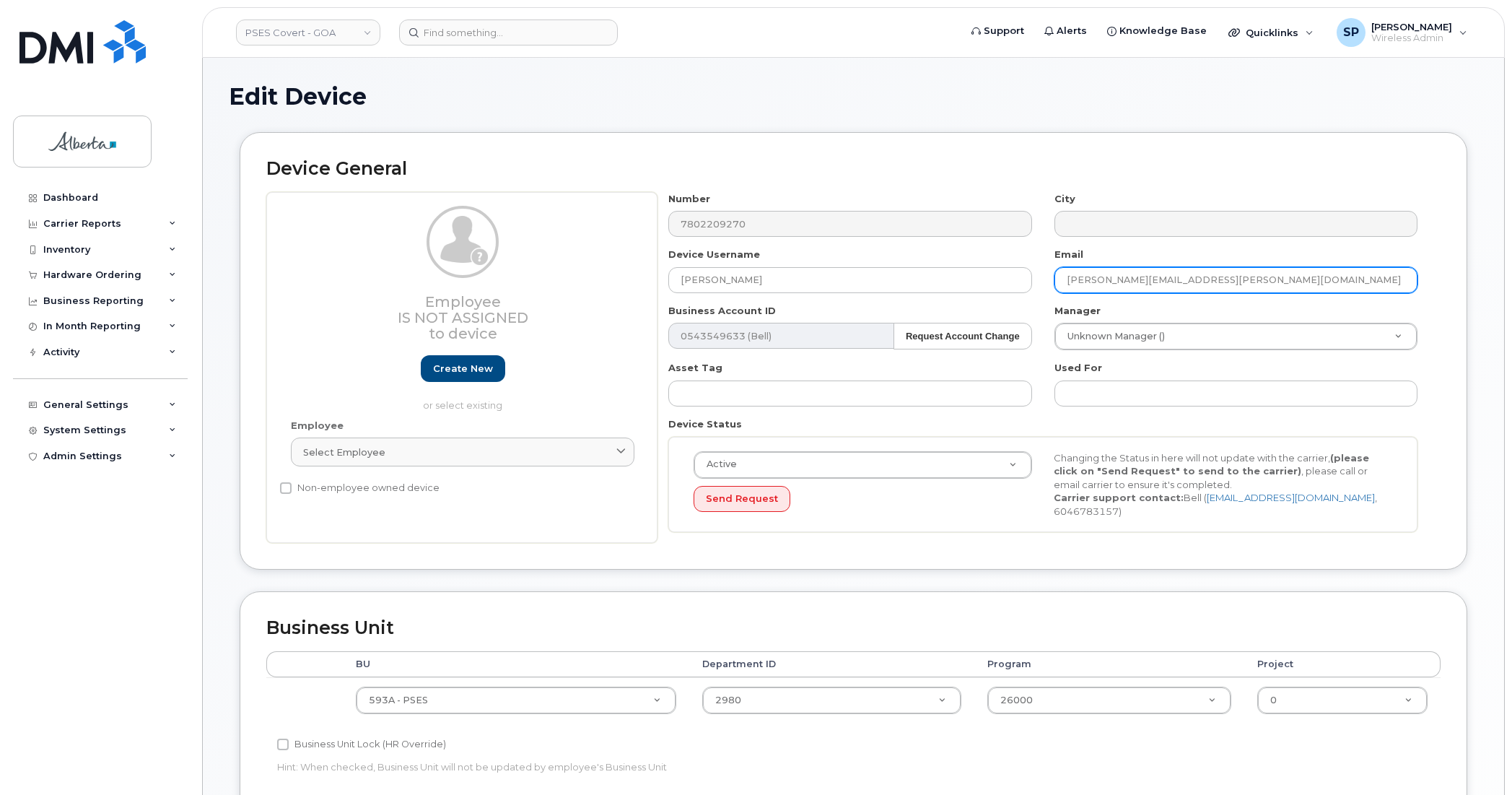
drag, startPoint x: 1124, startPoint y: 296, endPoint x: 982, endPoint y: 303, distance: 142.2
click at [982, 303] on div "Number 7802209270 City Device Username Teresa Mabley Email teresa.mabley@gov.ab…" at bounding box center [1044, 367] width 772 height 352
paste input "7802209270"
type input "7802209270"
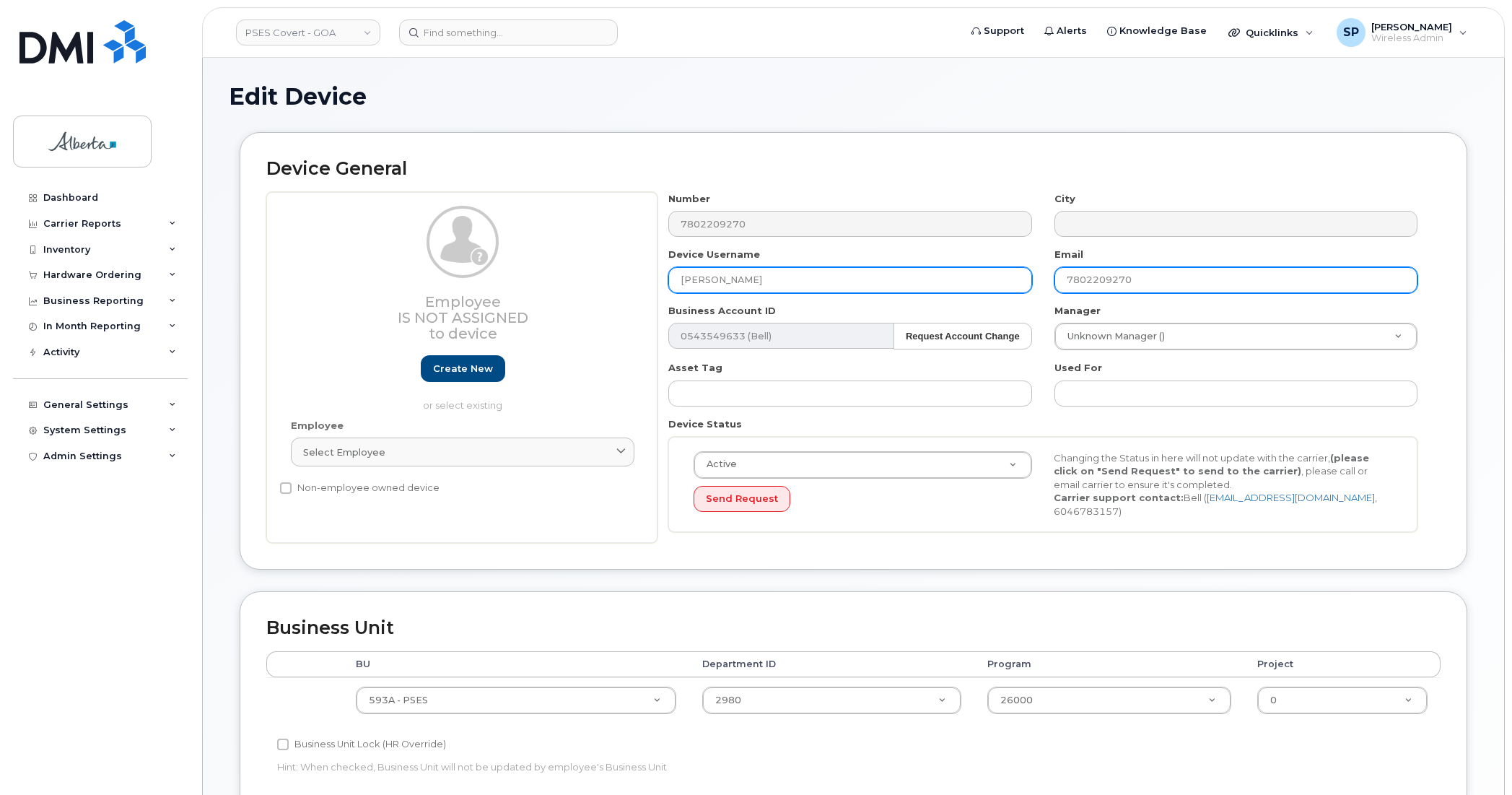
drag, startPoint x: 1084, startPoint y: 285, endPoint x: 1015, endPoint y: 290, distance: 69.2
click at [1015, 290] on div "Number 7802209270 City Device Username Teresa Mabley Email 7802209270 Business …" at bounding box center [1044, 367] width 772 height 352
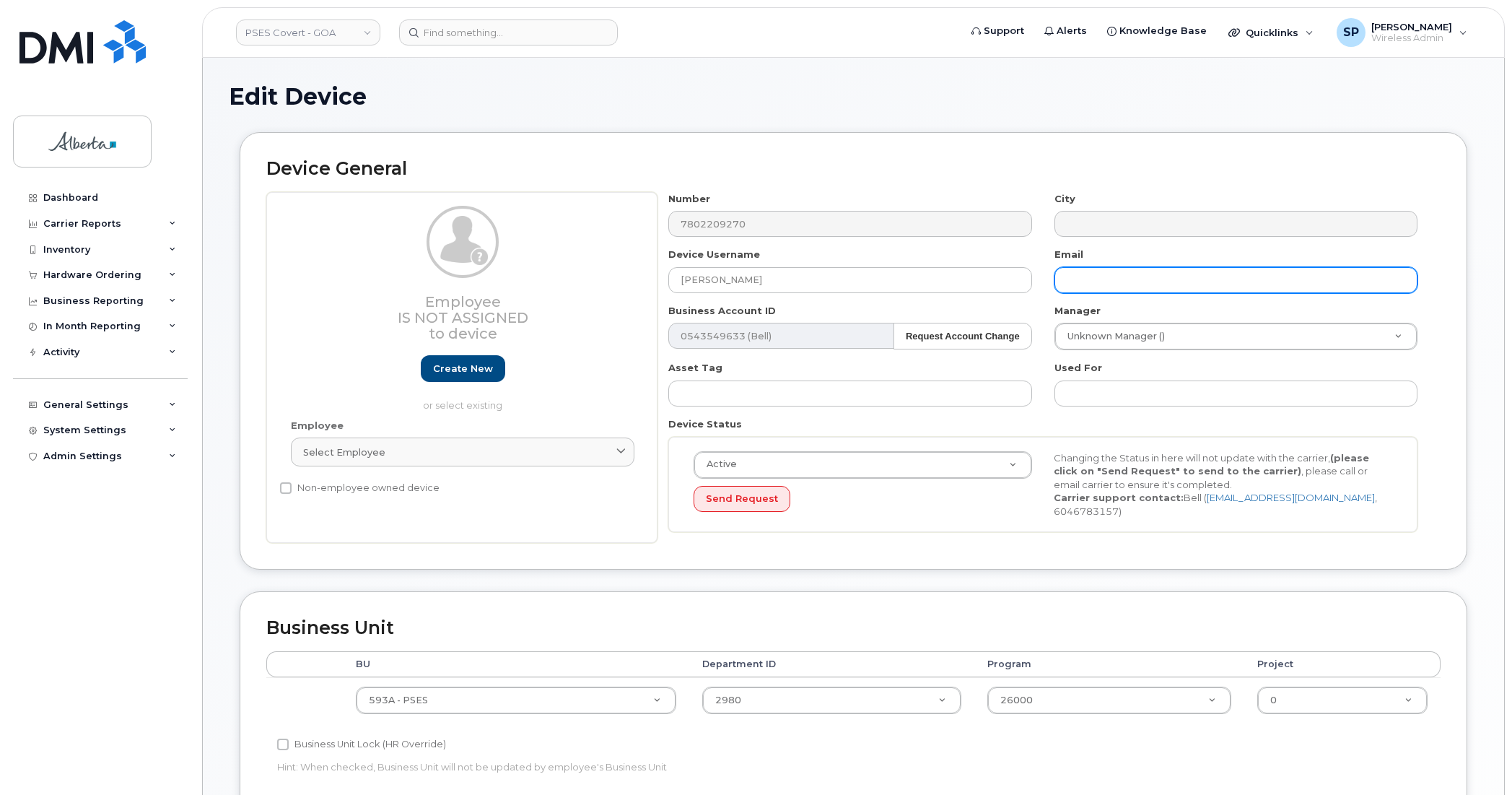
click at [1227, 285] on input "text" at bounding box center [1236, 280] width 363 height 26
paste input "valerie.loewen@gov.ab.ca"
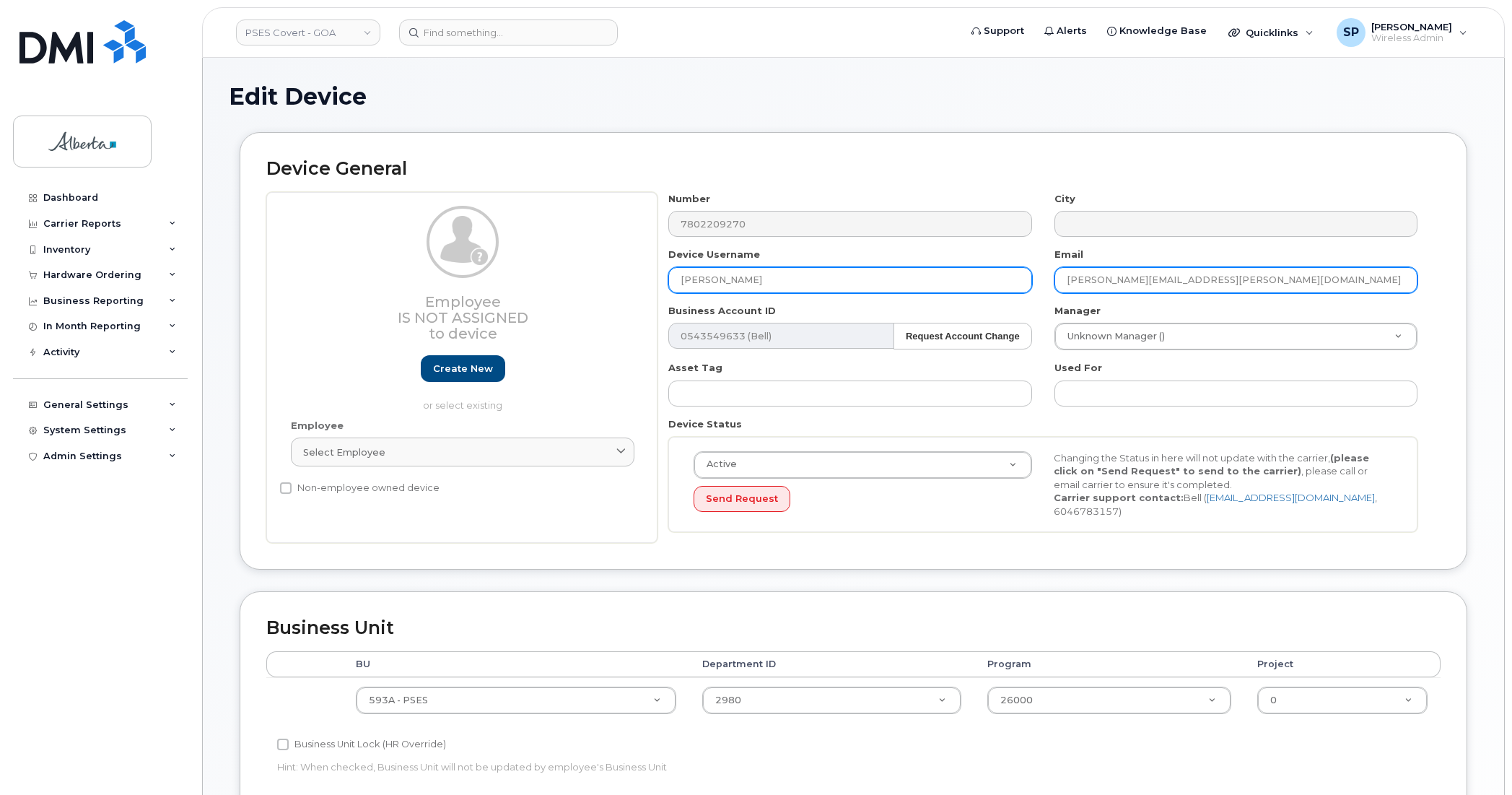
type input "valerie.loewen@gov.ab.ca"
drag, startPoint x: 777, startPoint y: 280, endPoint x: 635, endPoint y: 272, distance: 142.2
click at [635, 272] on div "Employee Is not assigned to device Create new or select existing Employee Selec…" at bounding box center [854, 367] width 1174 height 352
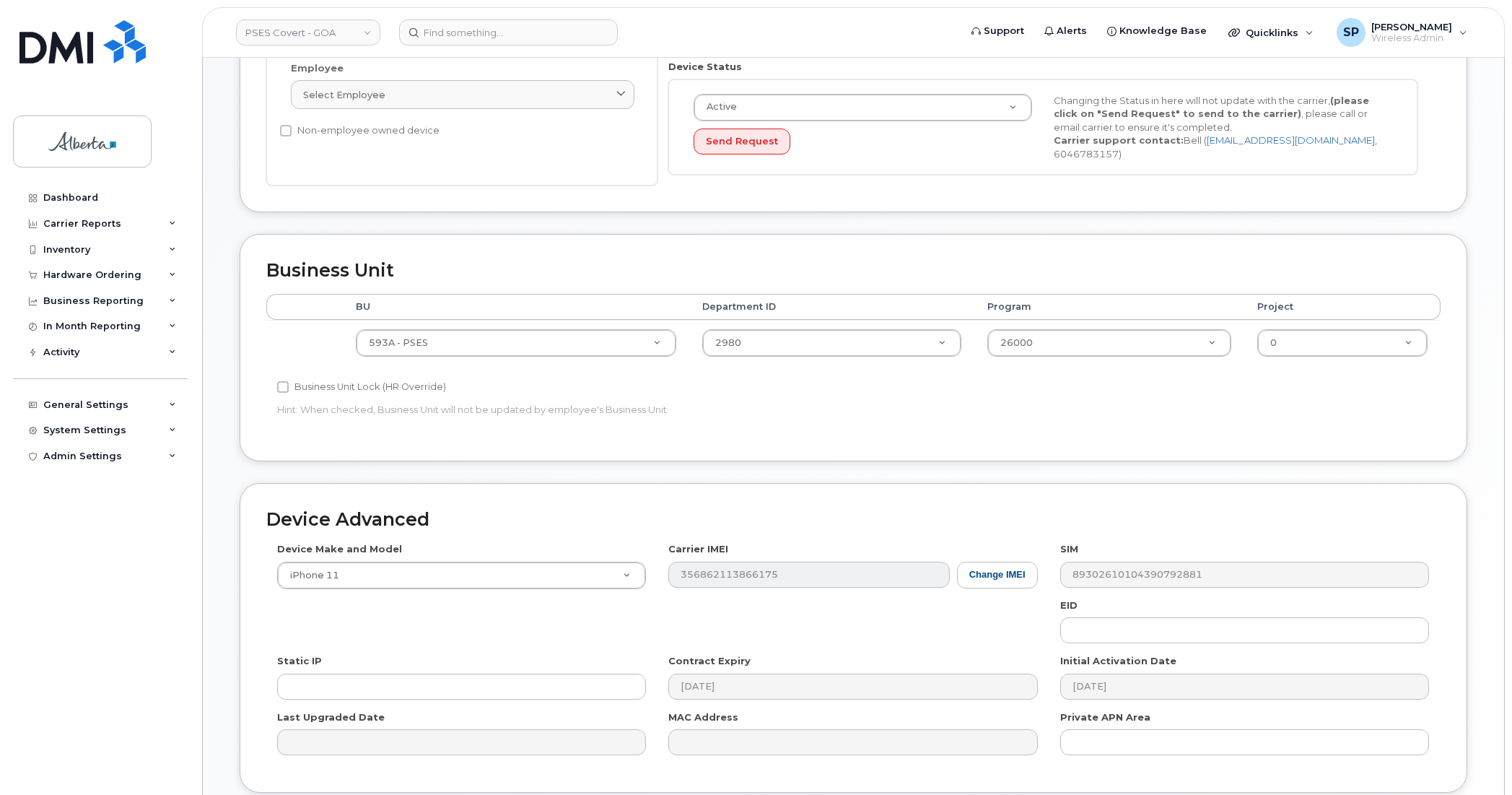
scroll to position [358, 0]
type input "Valerie Loewen"
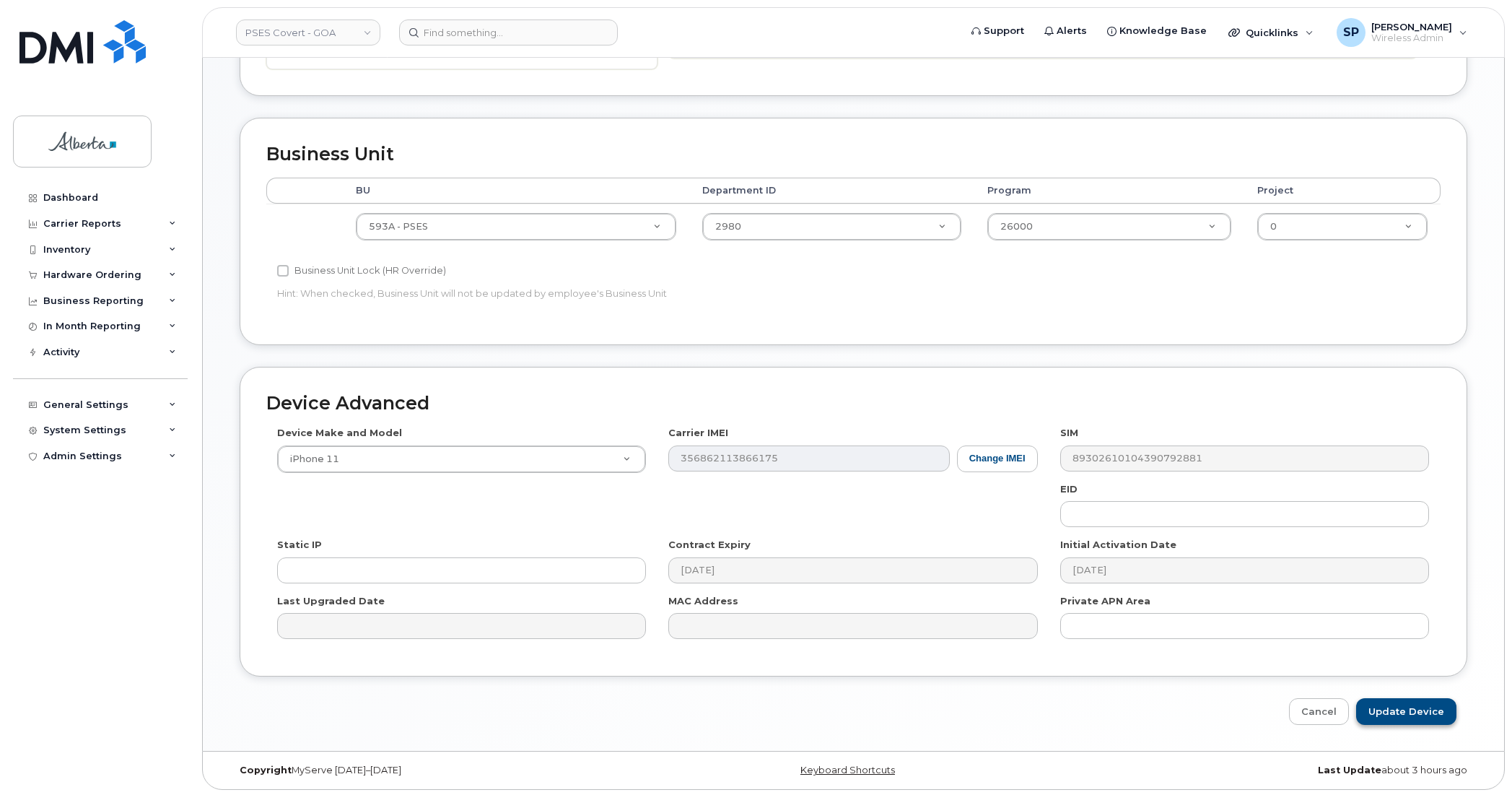
click at [1416, 723] on div "Edit Device Device General Employee Is not assigned to device Create new or sel…" at bounding box center [854, 167] width 1301 height 1166
click at [1415, 716] on input "Update Device" at bounding box center [1406, 711] width 101 height 27
type input "Saving..."
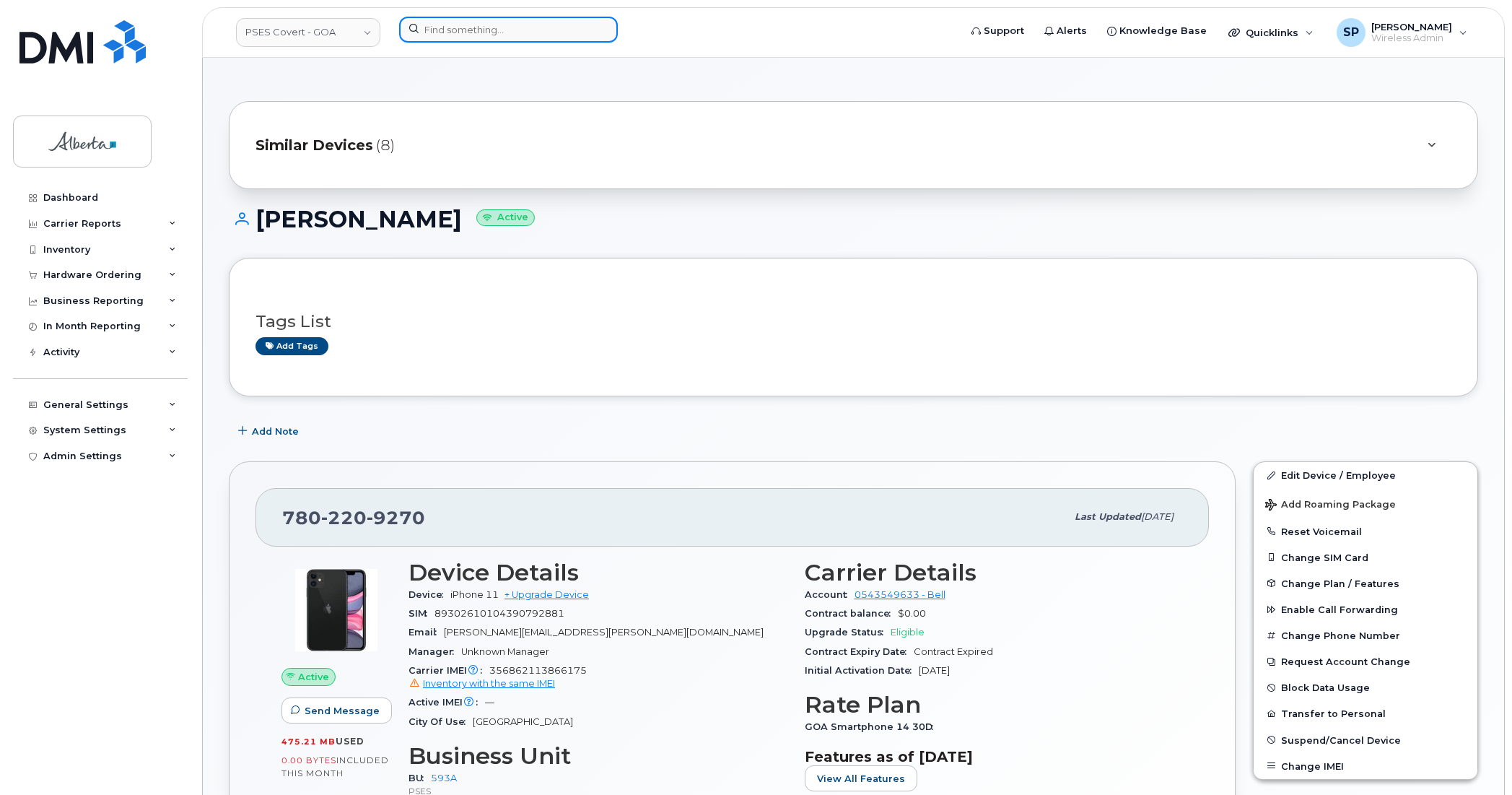
click at [487, 30] on input at bounding box center [508, 29] width 218 height 26
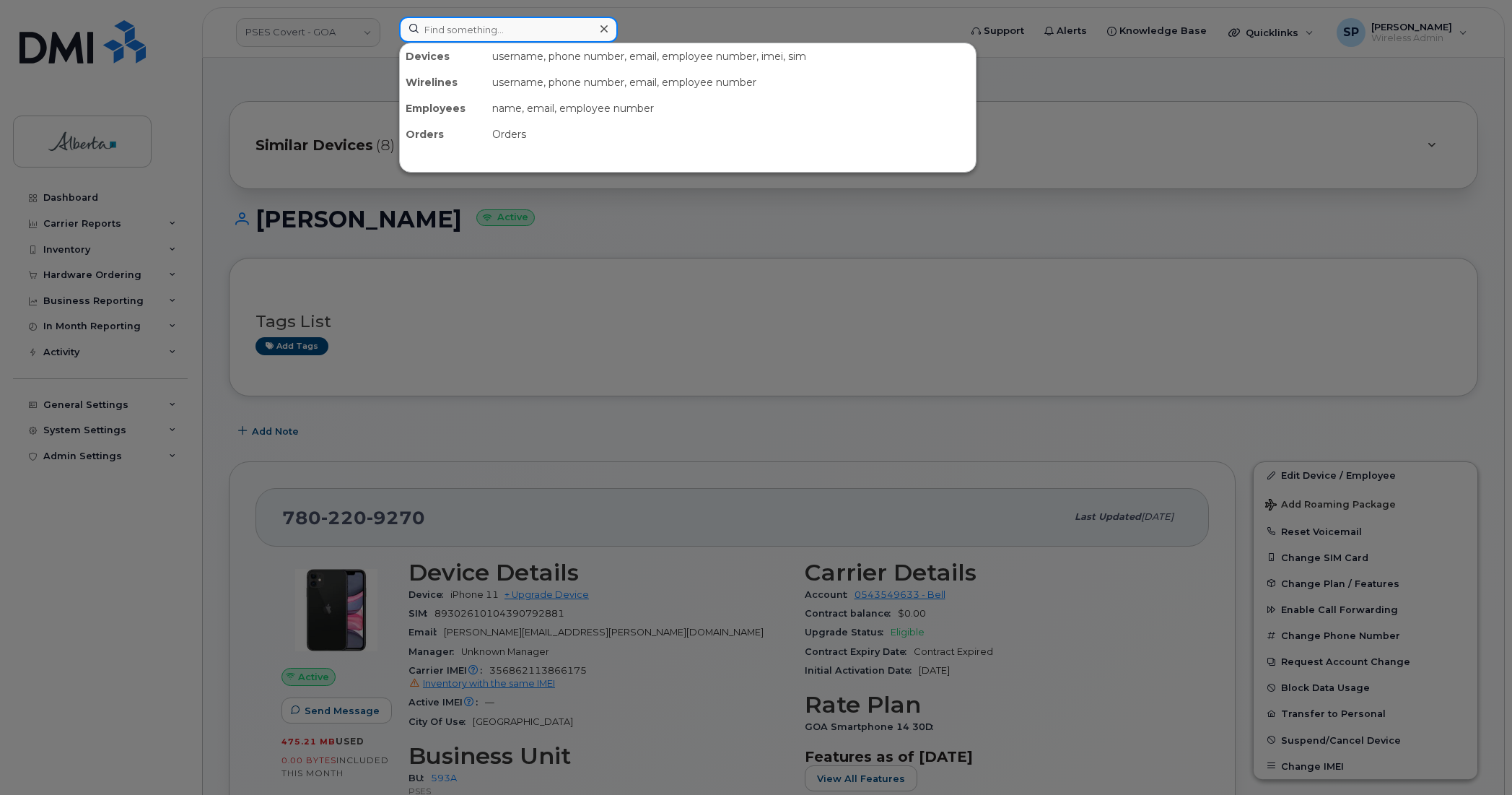
paste input "5873405670"
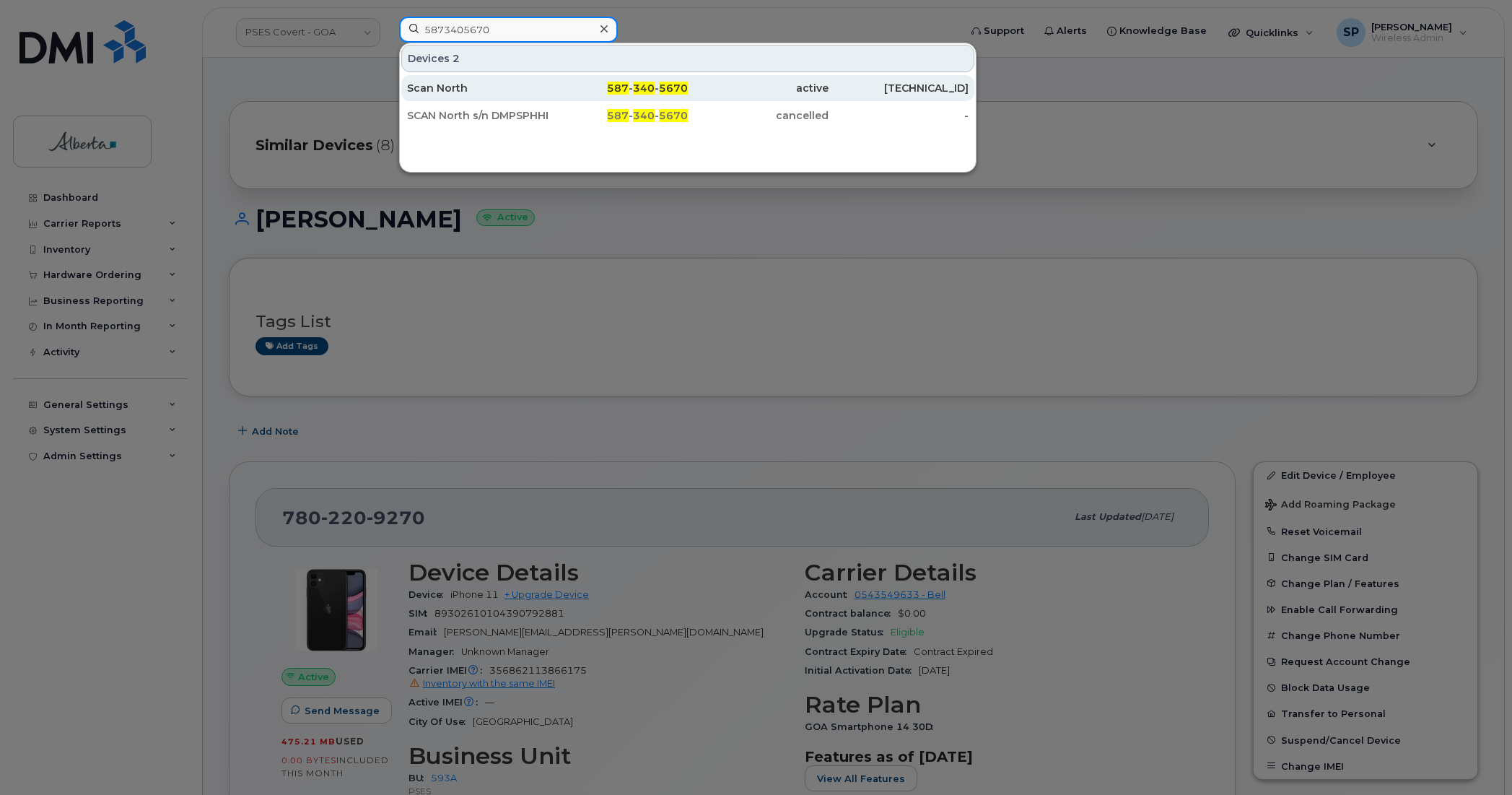
type input "5873405670"
click at [453, 92] on div "Scan North" at bounding box center [478, 88] width 141 height 15
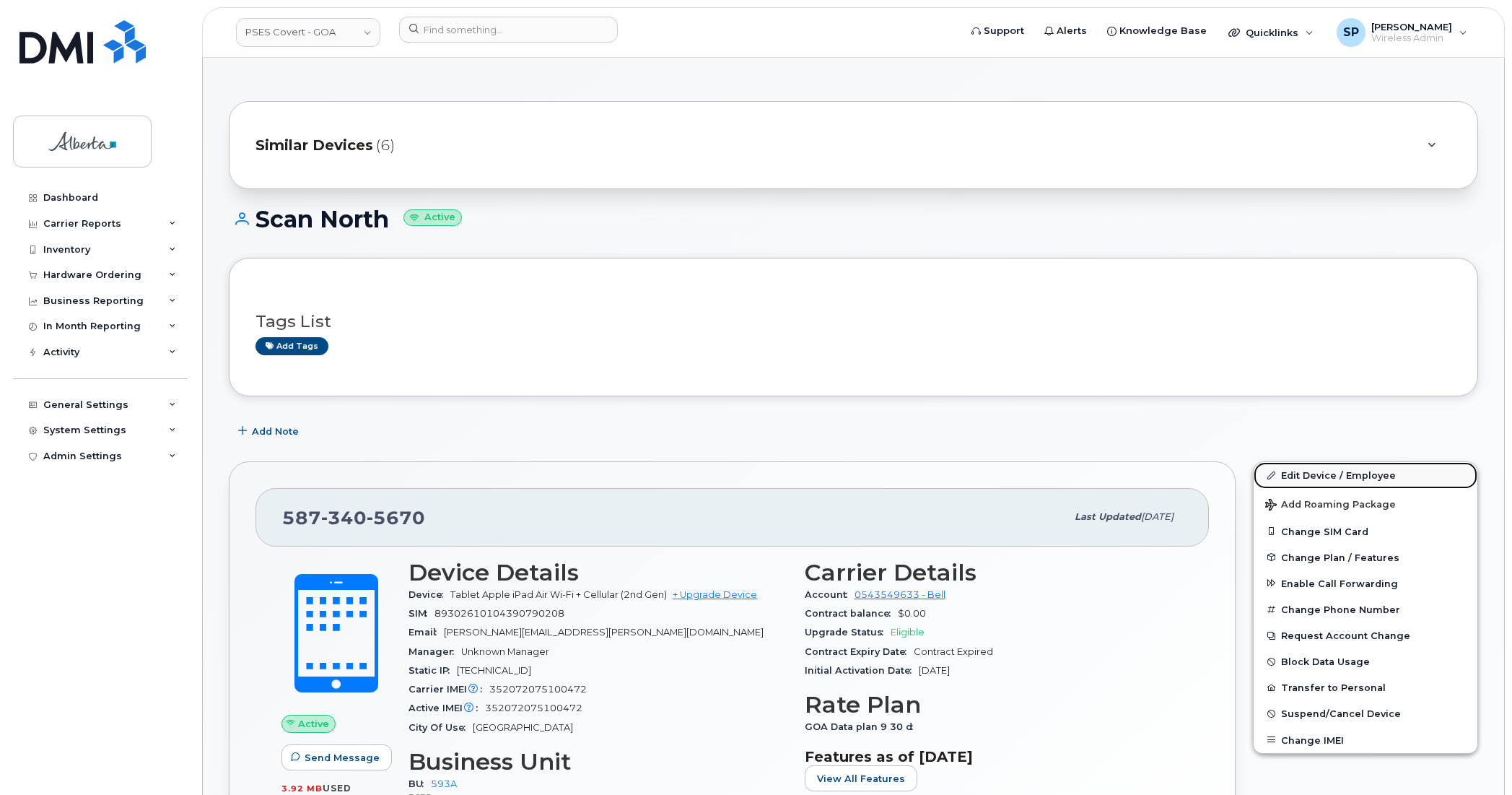
click at [1346, 477] on link "Edit Device / Employee" at bounding box center [1366, 474] width 223 height 26
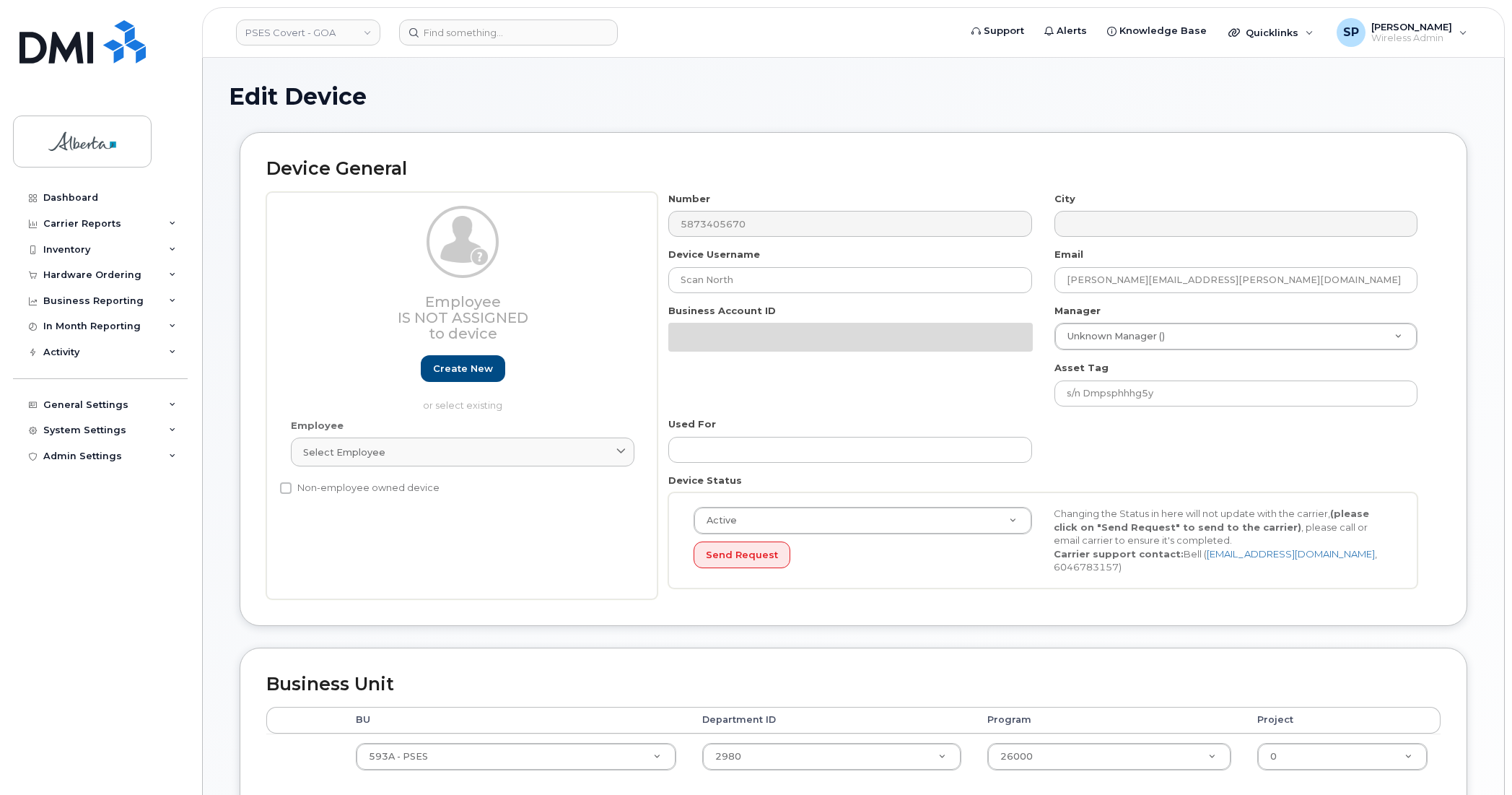
select select "5747627"
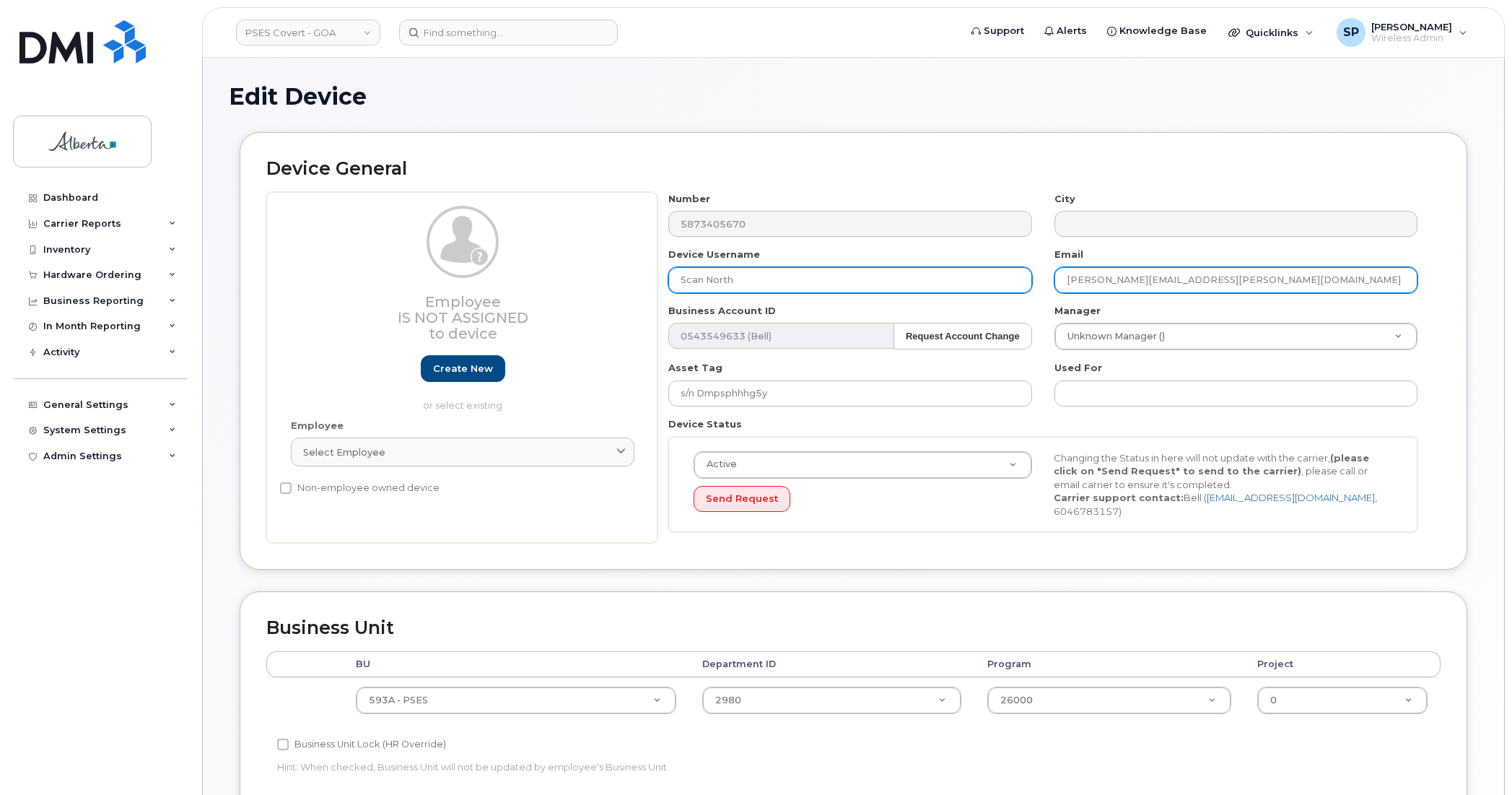
drag, startPoint x: 1201, startPoint y: 282, endPoint x: 915, endPoint y: 282, distance: 286.0
click at [915, 282] on div "Number 5873405670 City Device Username Scan North Email [PERSON_NAME][EMAIL_ADD…" at bounding box center [1044, 367] width 772 height 352
paste input "[PERSON_NAME].[PERSON_NAME]"
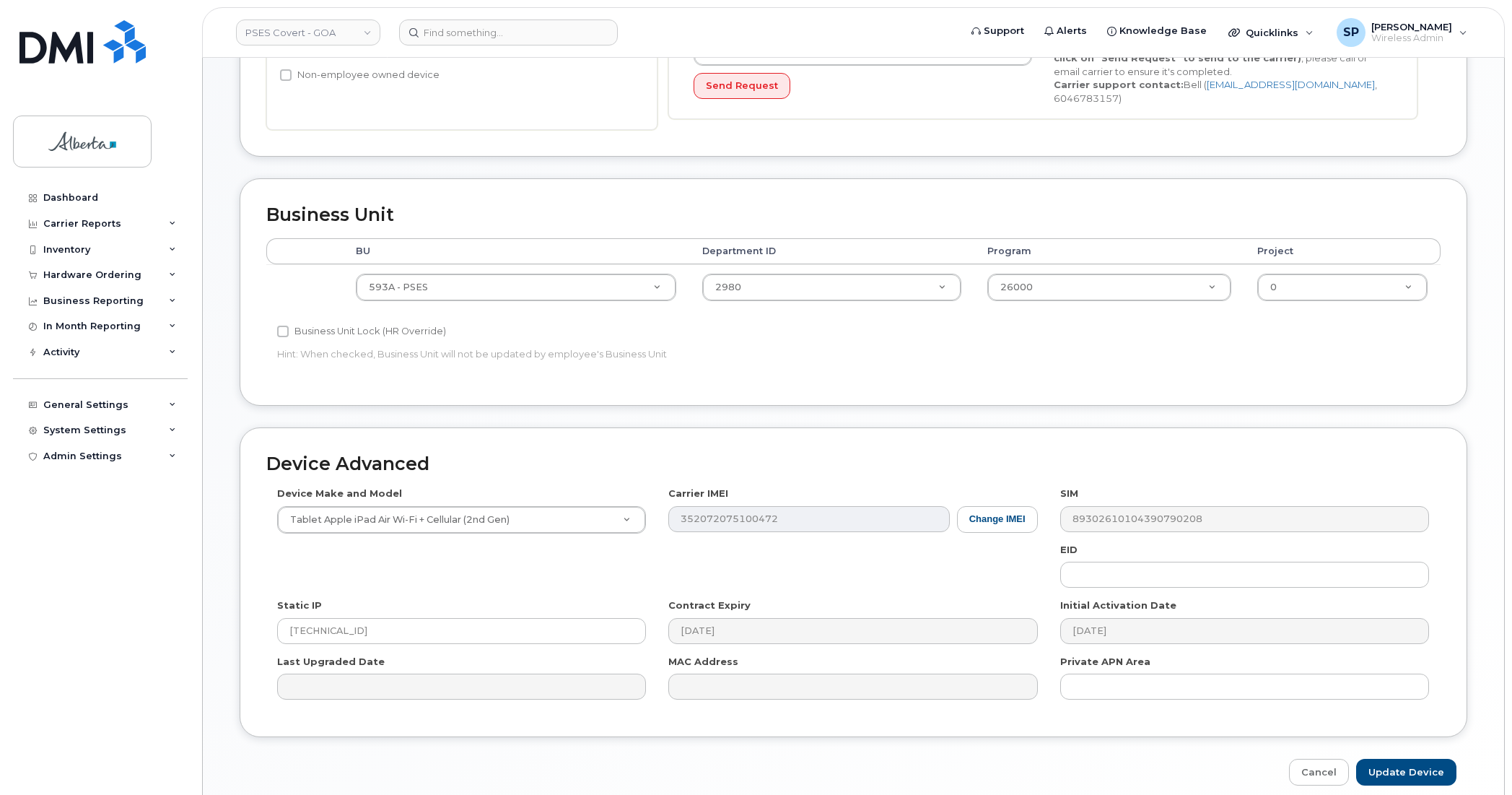
scroll to position [474, 0]
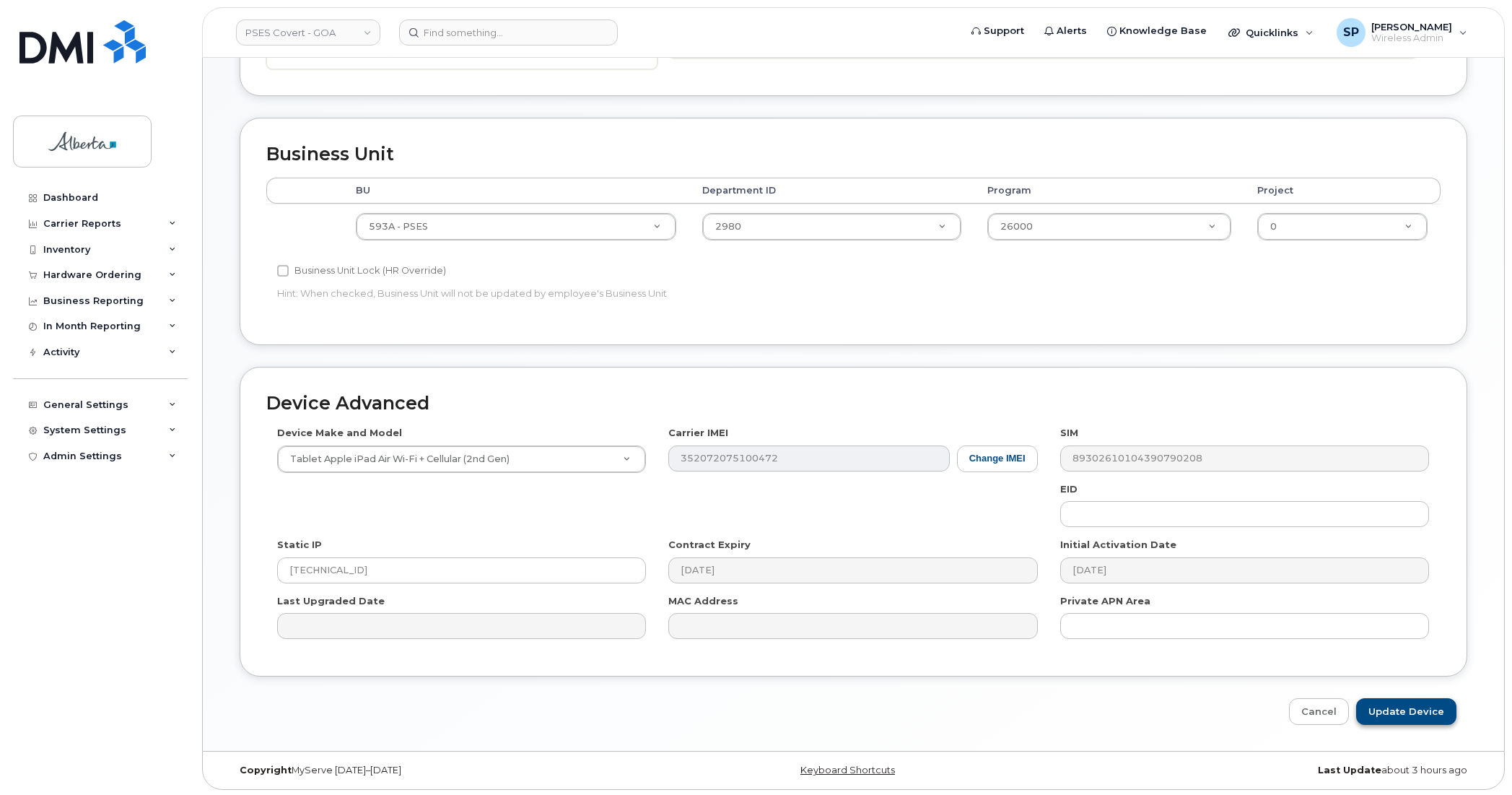
type input "[PERSON_NAME][EMAIL_ADDRESS][PERSON_NAME][DOMAIN_NAME]"
click at [1404, 701] on input "Update Device" at bounding box center [1406, 711] width 101 height 27
type input "Saving..."
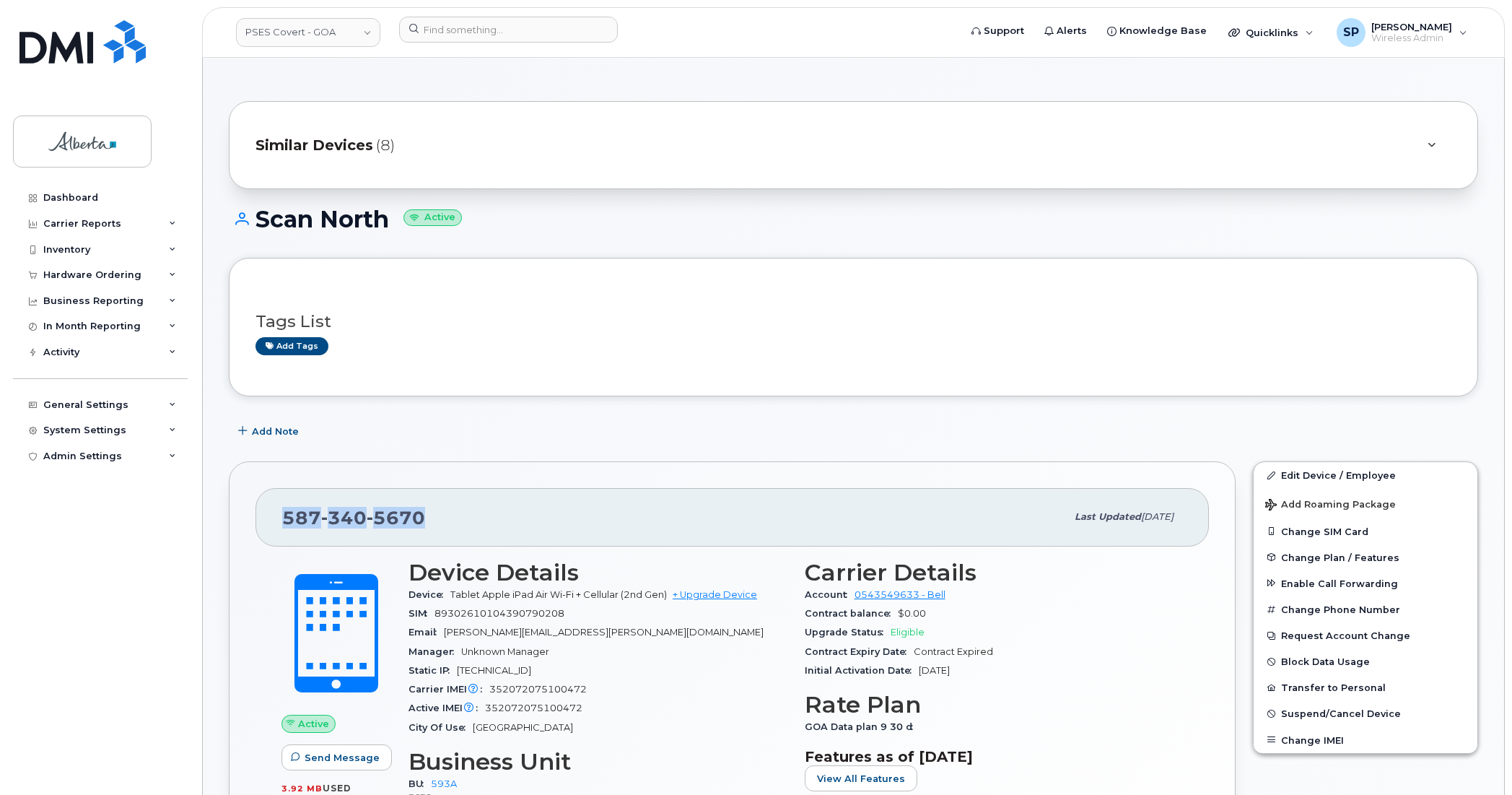
drag, startPoint x: 442, startPoint y: 518, endPoint x: 265, endPoint y: 511, distance: 177.1
click at [265, 511] on div "587 340 5670 Last updated Sep 19, 2025" at bounding box center [732, 517] width 953 height 58
copy span "587 340 5670"
click at [1308, 478] on link "Edit Device / Employee" at bounding box center [1366, 474] width 223 height 26
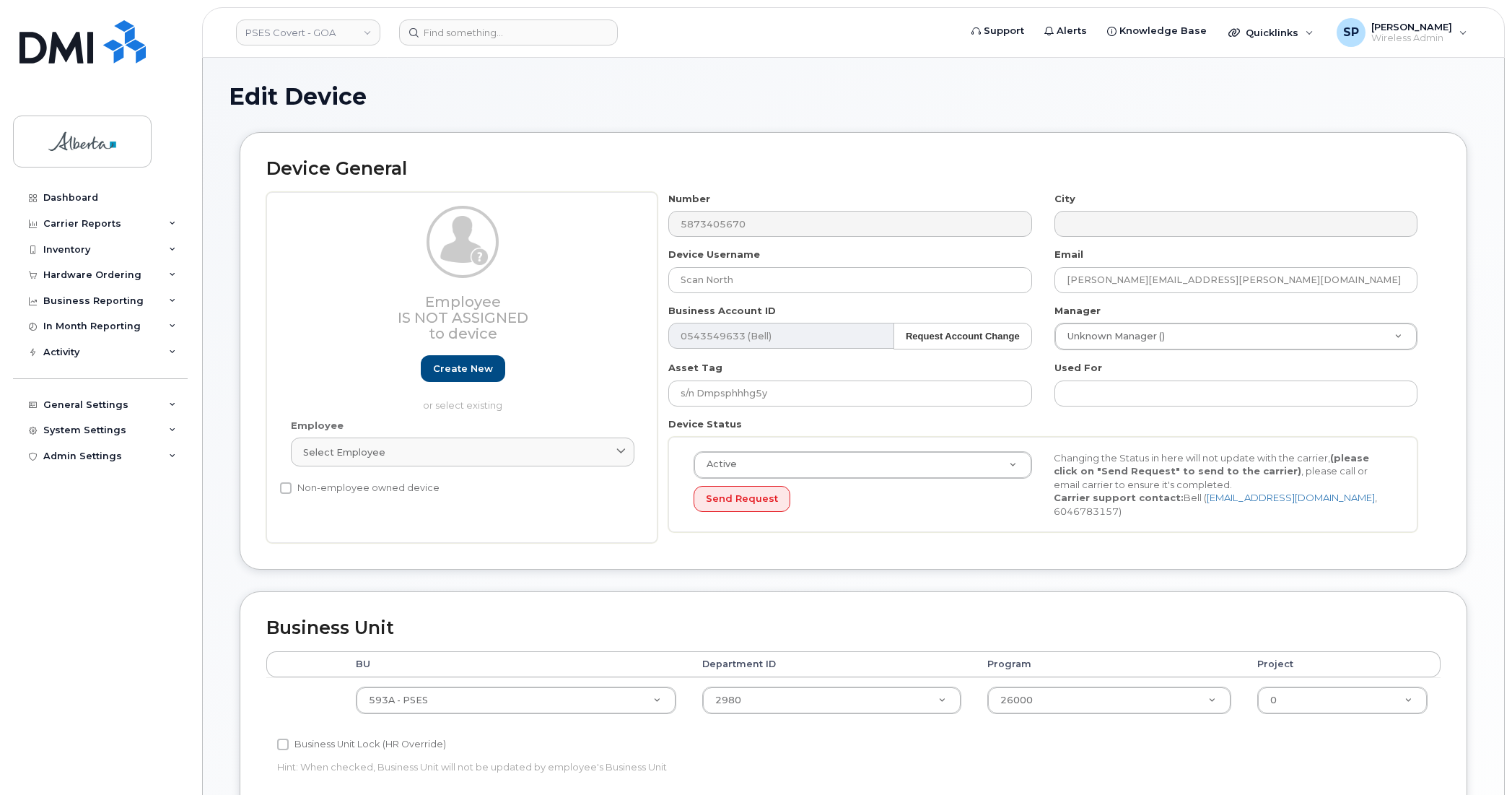
select select "5747627"
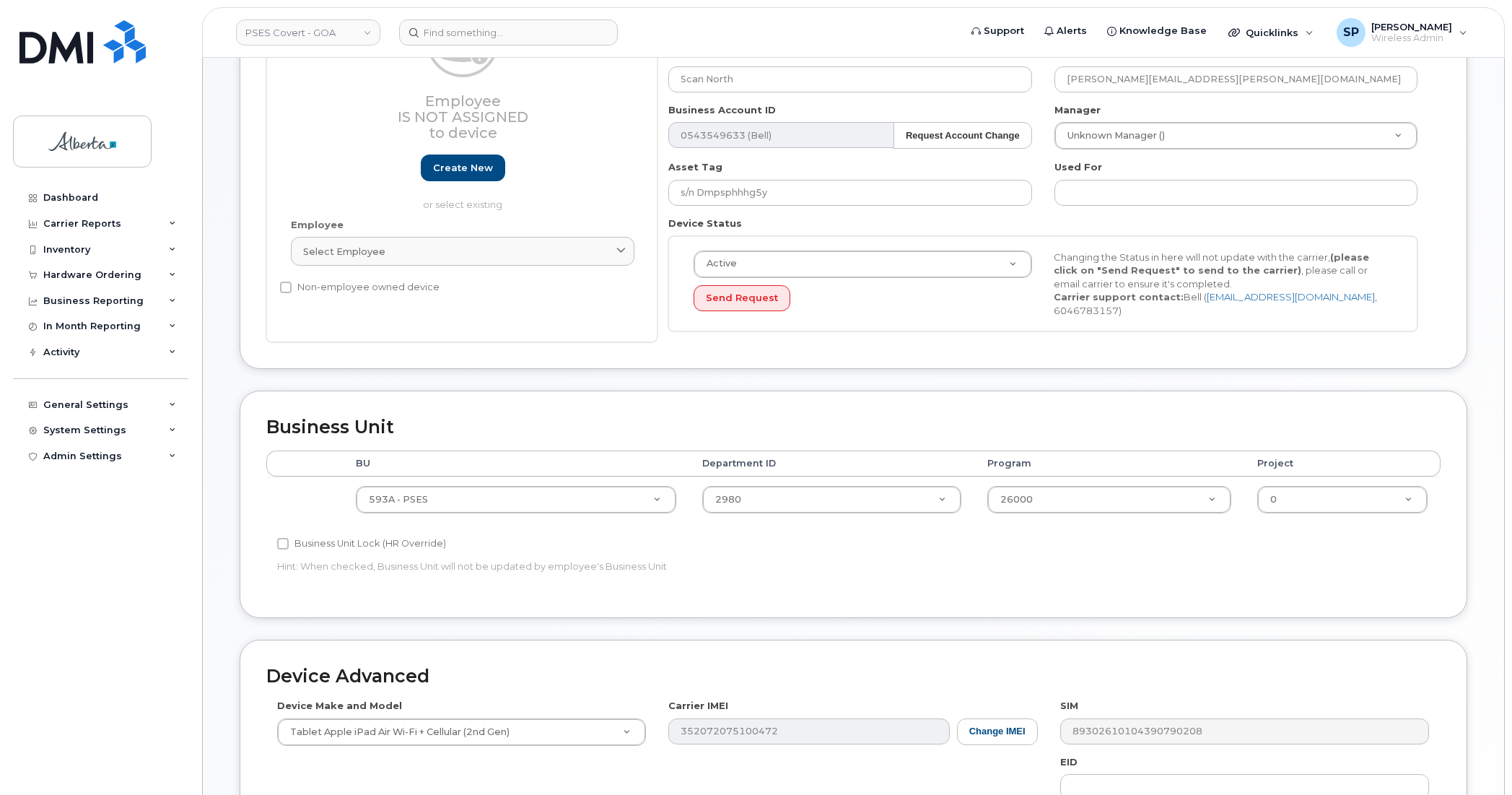
scroll to position [196, 0]
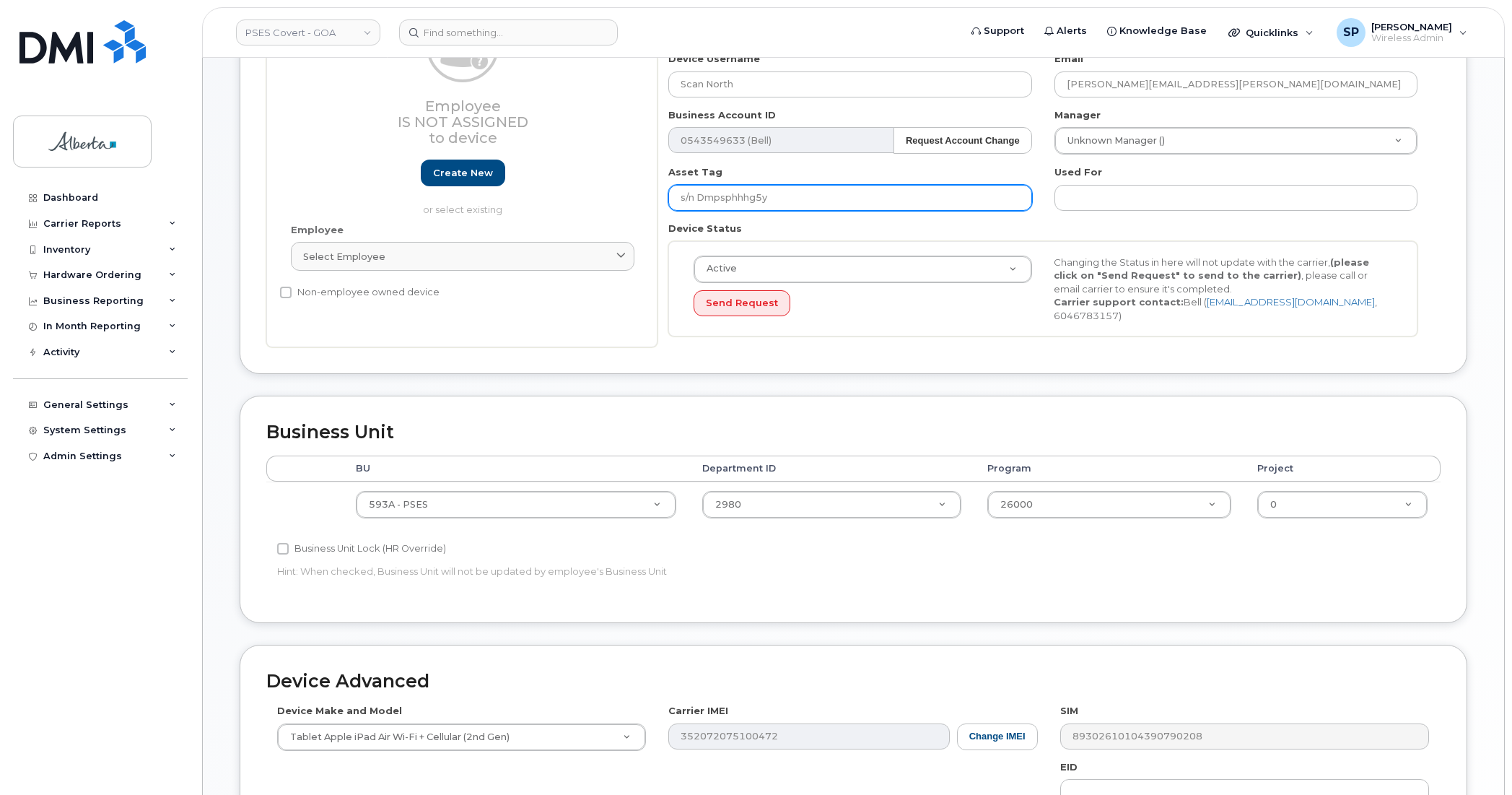
drag, startPoint x: 780, startPoint y: 199, endPoint x: 647, endPoint y: 211, distance: 133.5
click at [647, 211] on div "Employee Is not assigned to device Create new or select existing Employee Selec…" at bounding box center [854, 172] width 1174 height 352
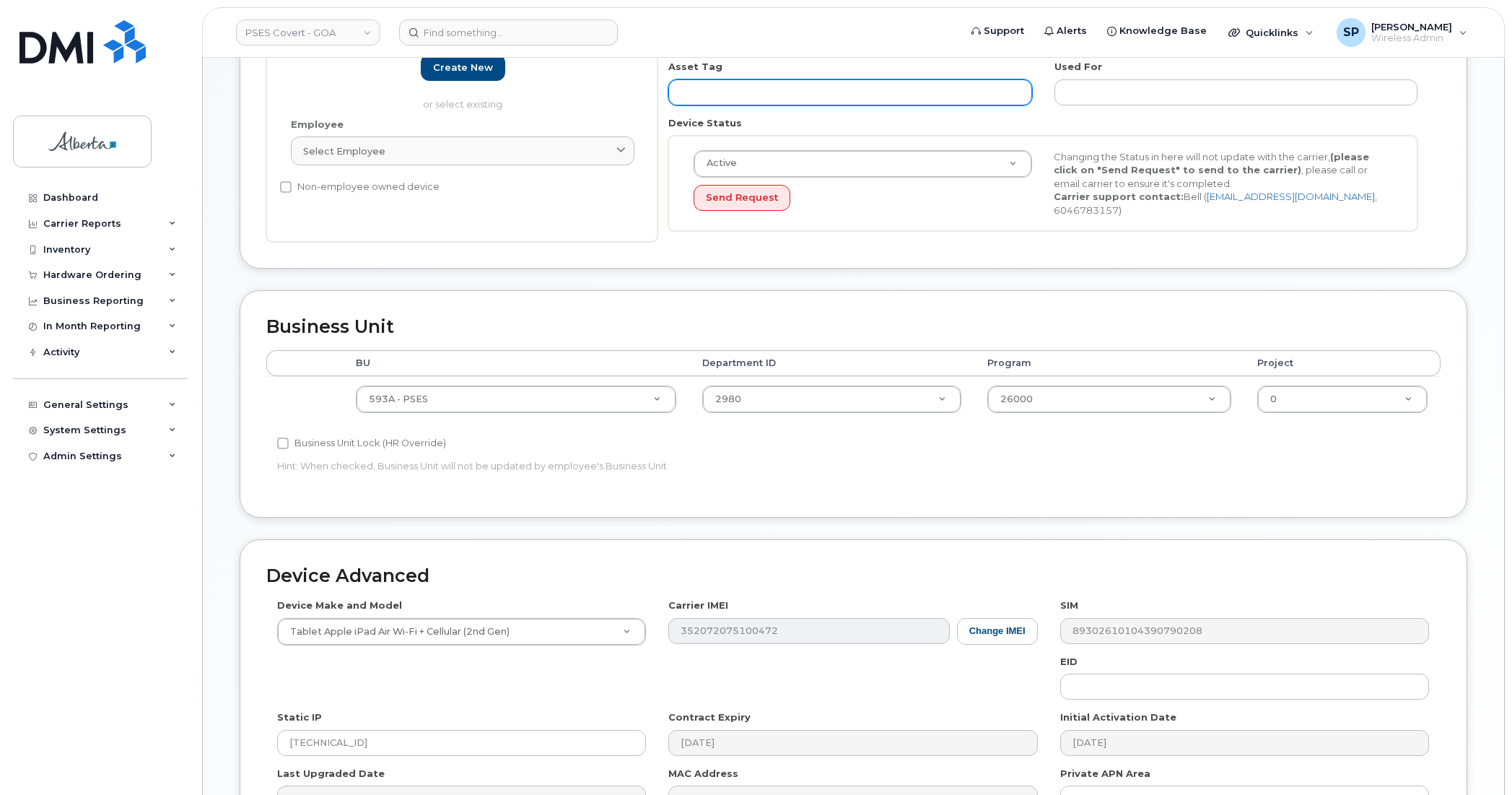
scroll to position [474, 0]
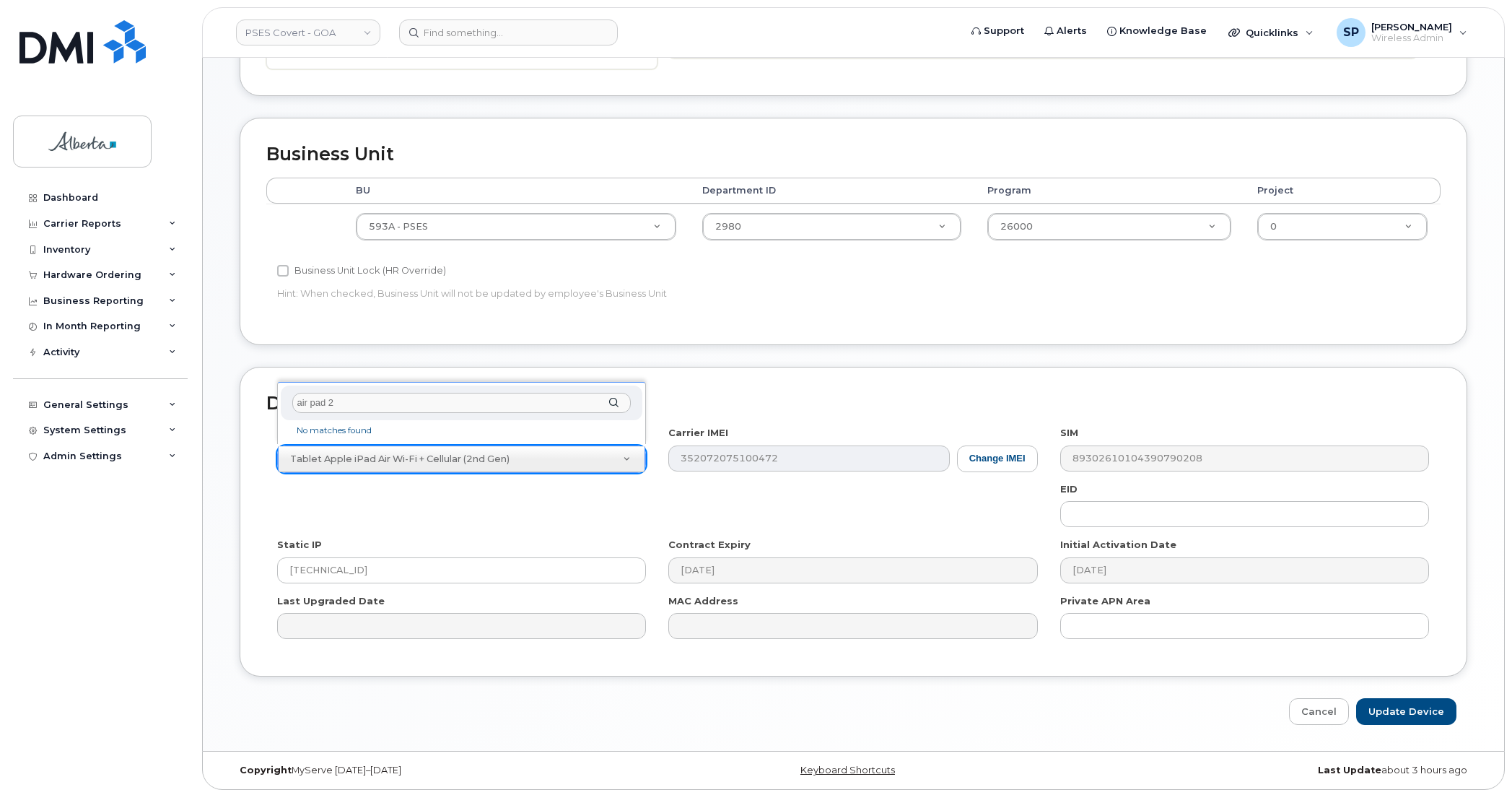
drag, startPoint x: 358, startPoint y: 403, endPoint x: 230, endPoint y: 409, distance: 128.1
click at [230, 409] on body "PSES Covert - GOA Support Alerts Knowledge Base Quicklinks Suspend / Cancel Dev…" at bounding box center [756, 162] width 1512 height 1270
click at [318, 392] on input "ipad 2" at bounding box center [462, 392] width 339 height 21
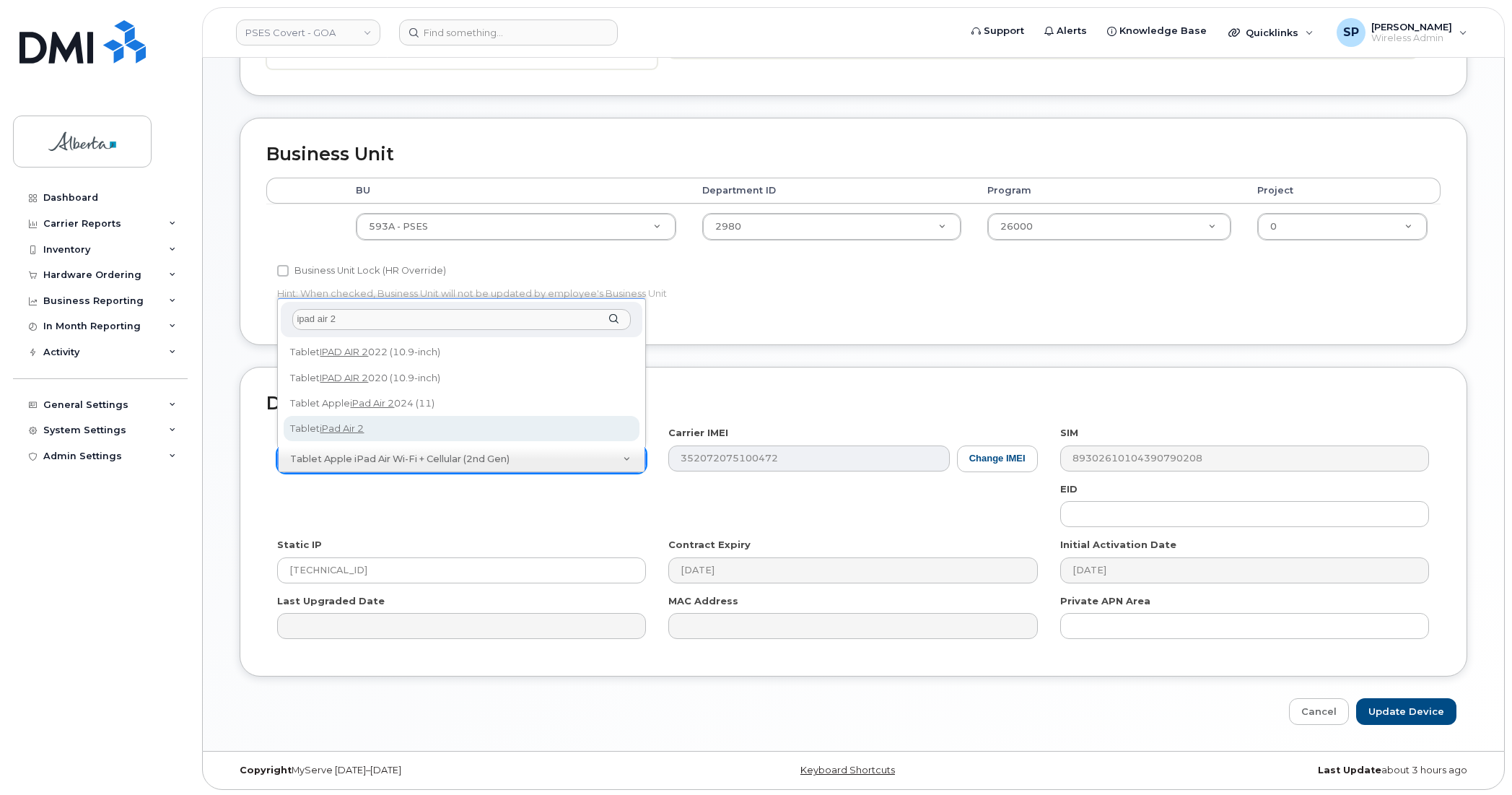
type input "ipad air 2"
select select "258"
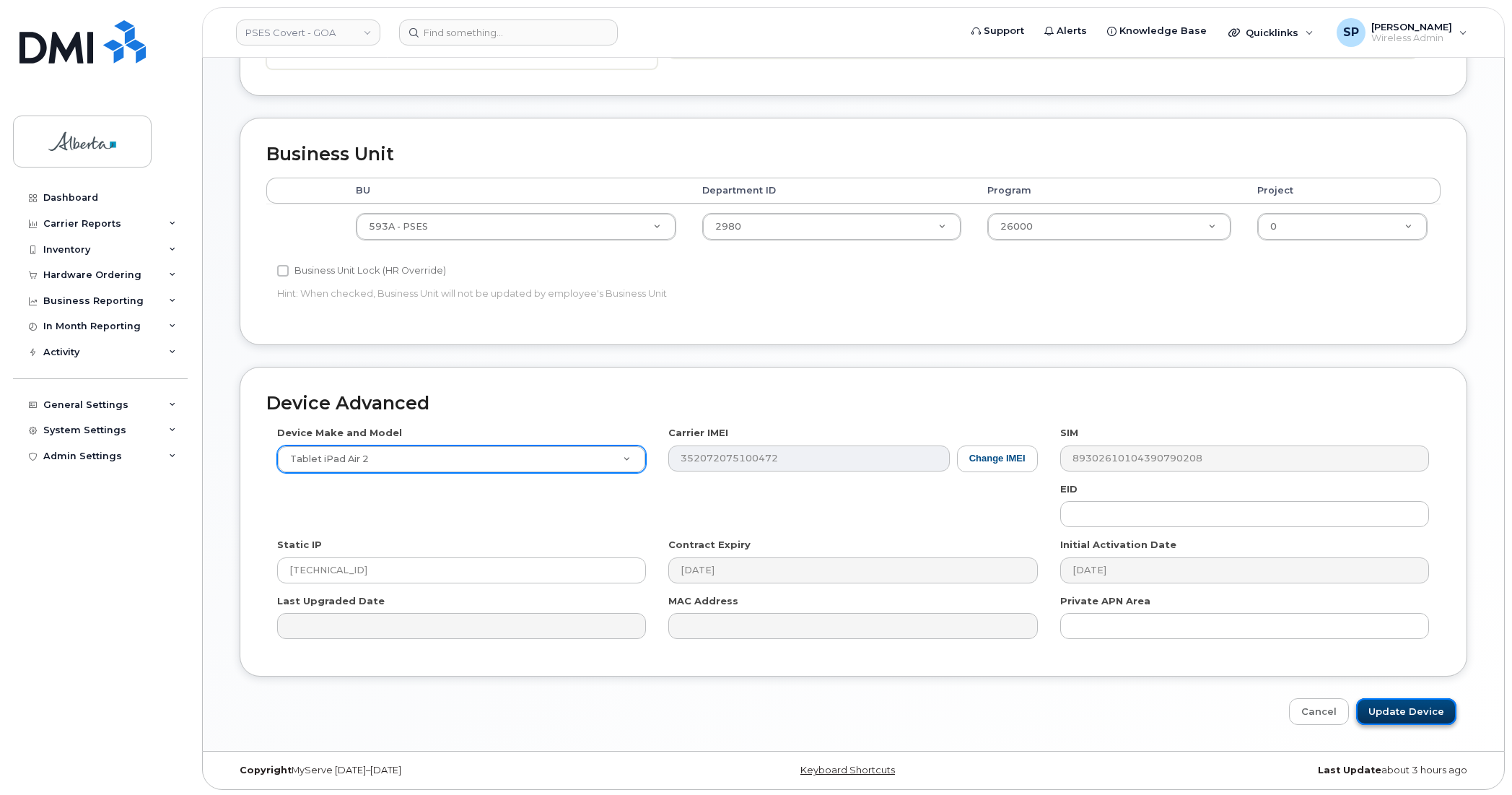
click at [1395, 710] on input "Update Device" at bounding box center [1406, 711] width 101 height 27
type input "Saving..."
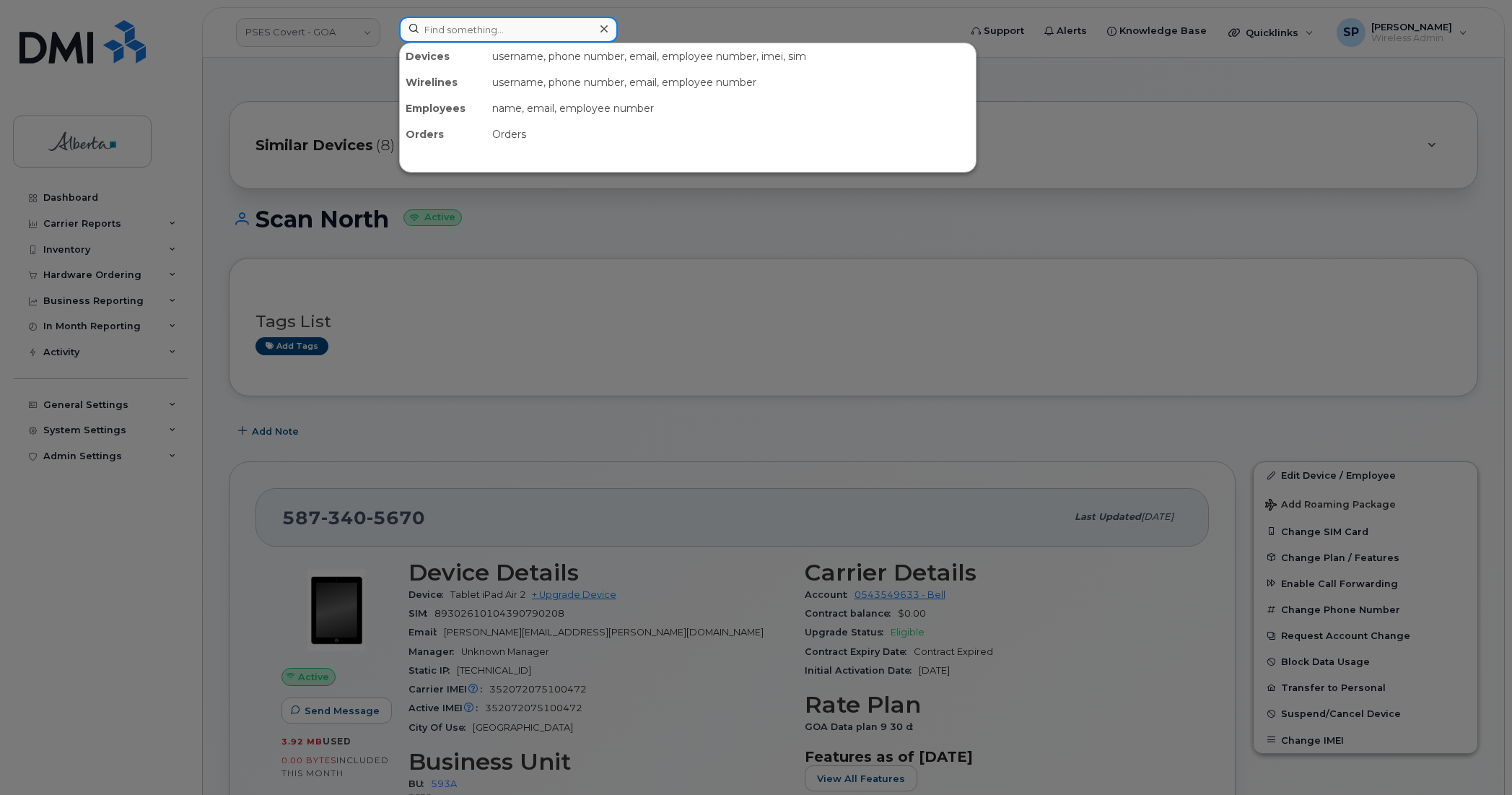
click at [485, 28] on input at bounding box center [508, 29] width 218 height 26
paste input "7805279648"
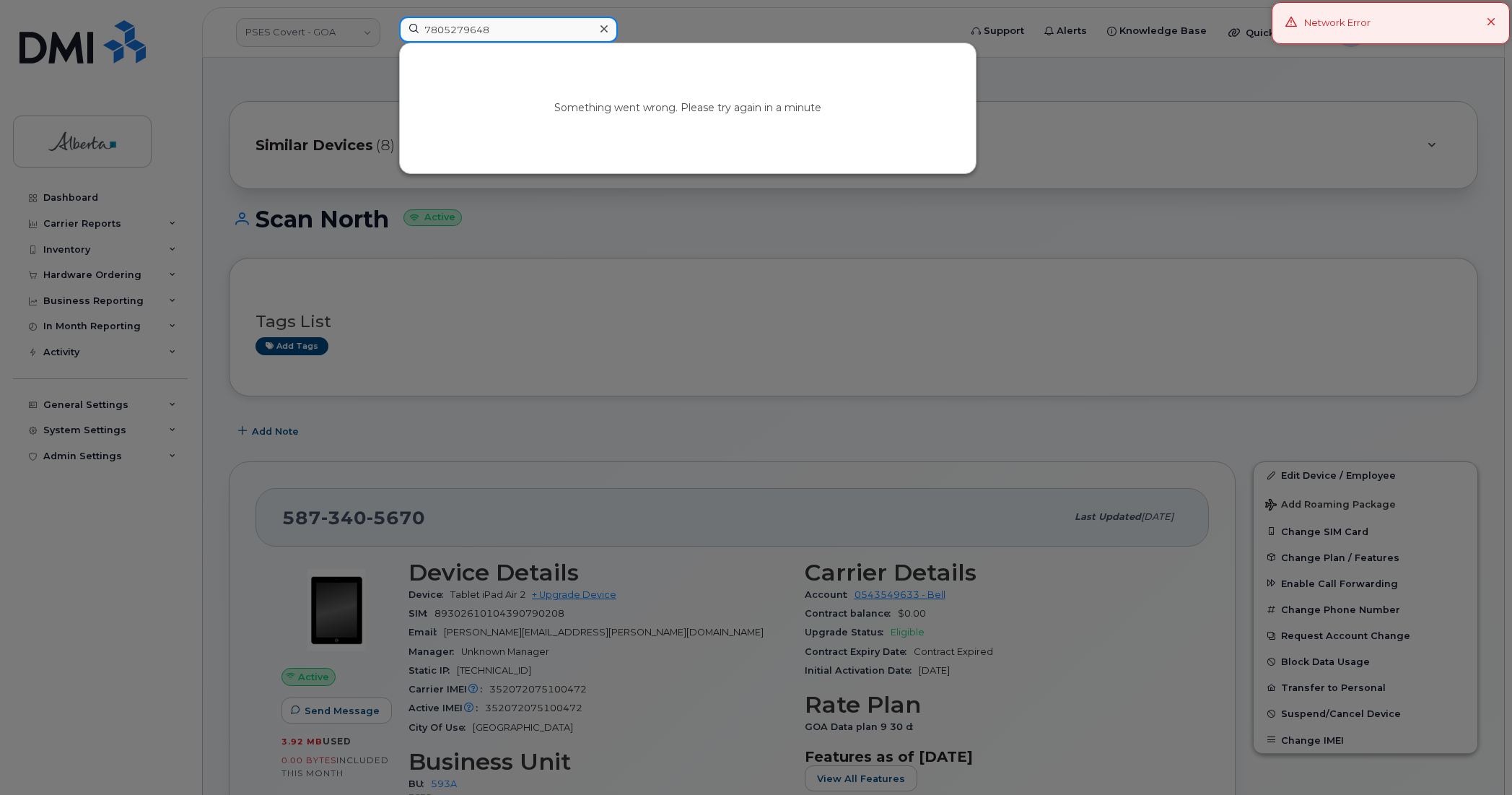
type input "7805279648"
click at [500, 27] on input "7805279648" at bounding box center [508, 29] width 218 height 26
click at [503, 25] on input "7805279648" at bounding box center [508, 29] width 218 height 26
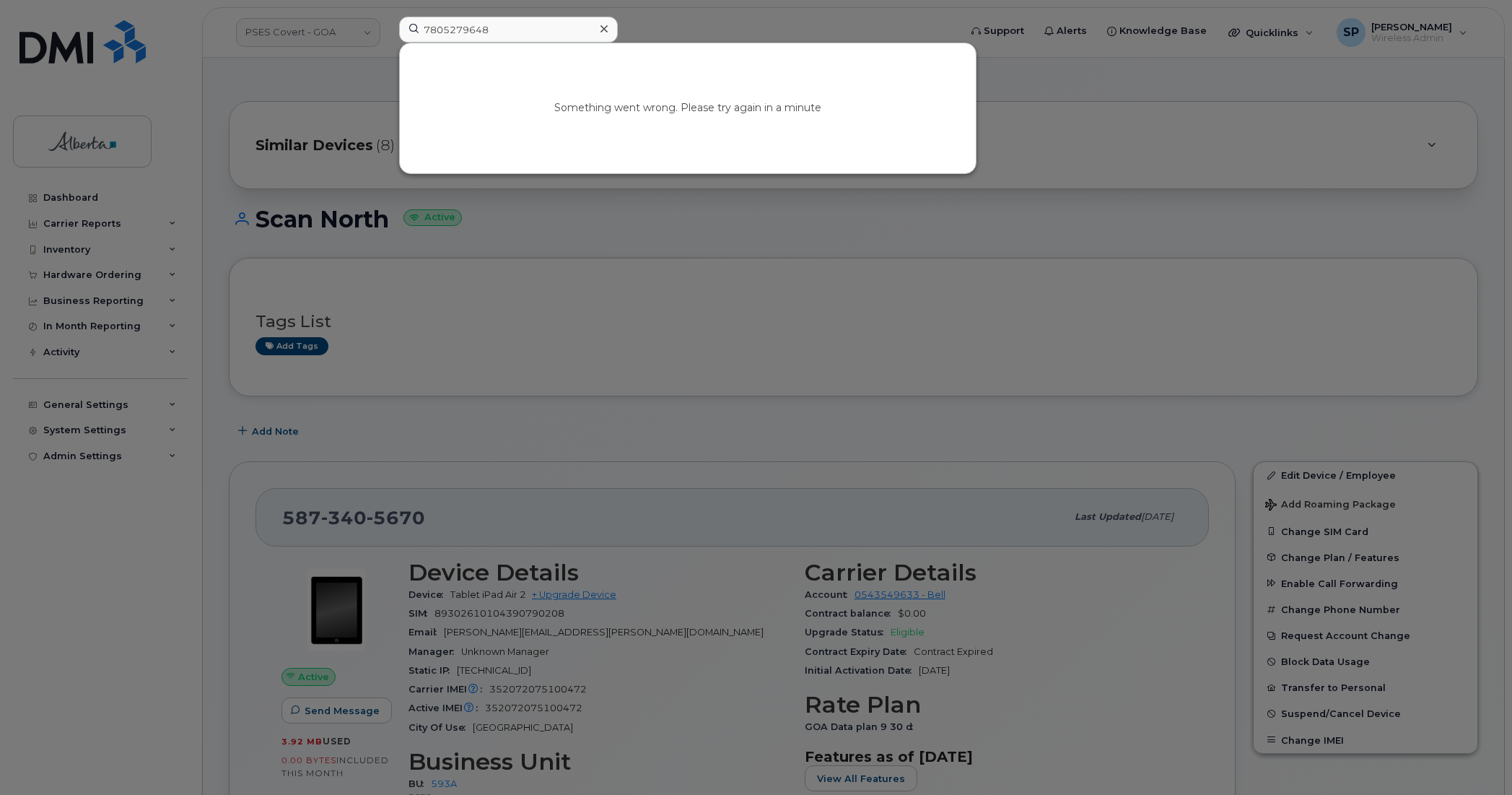
click at [607, 34] on icon at bounding box center [604, 28] width 7 height 11
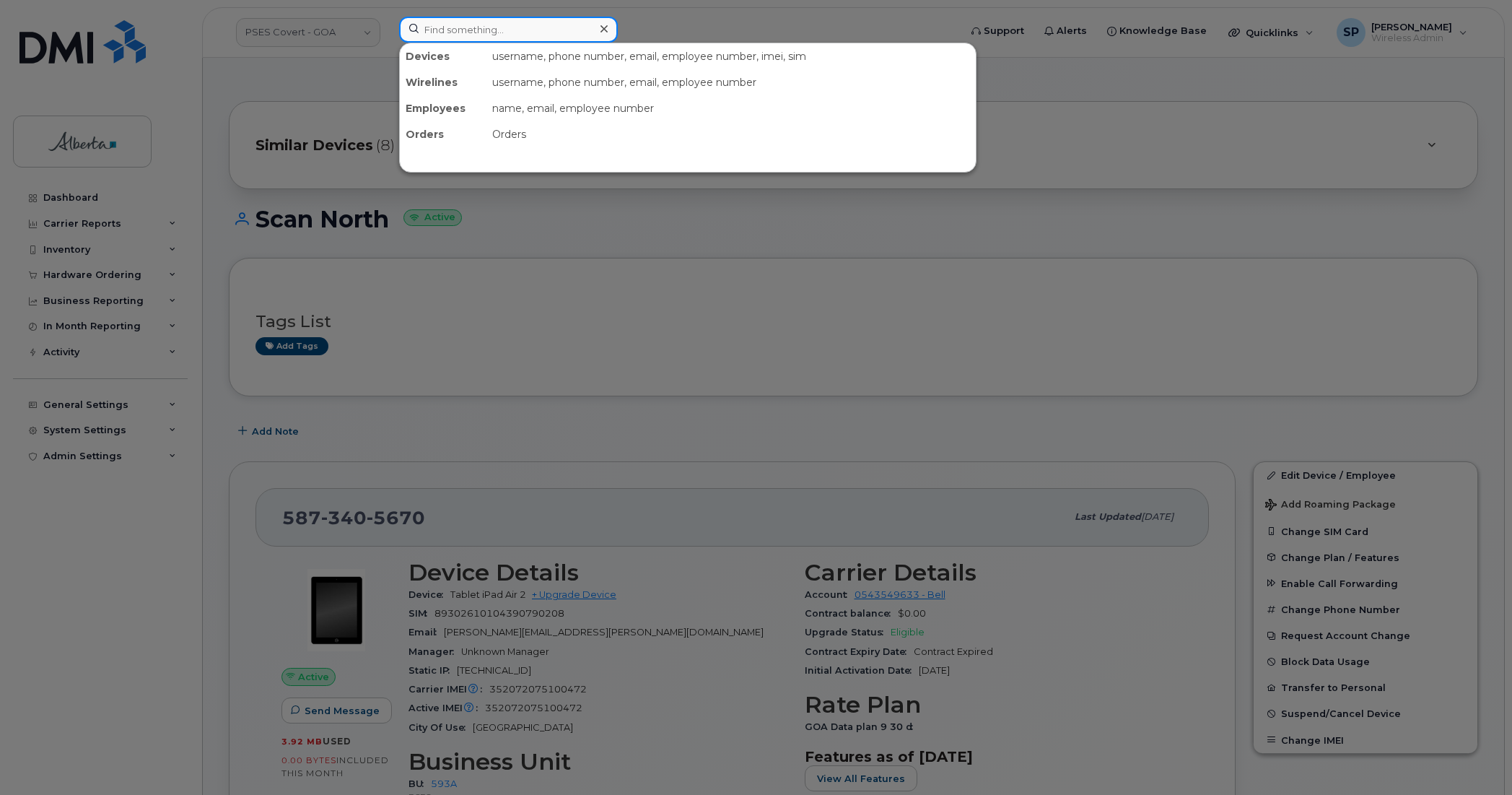
click at [471, 30] on input at bounding box center [508, 29] width 218 height 26
paste input "7805279648"
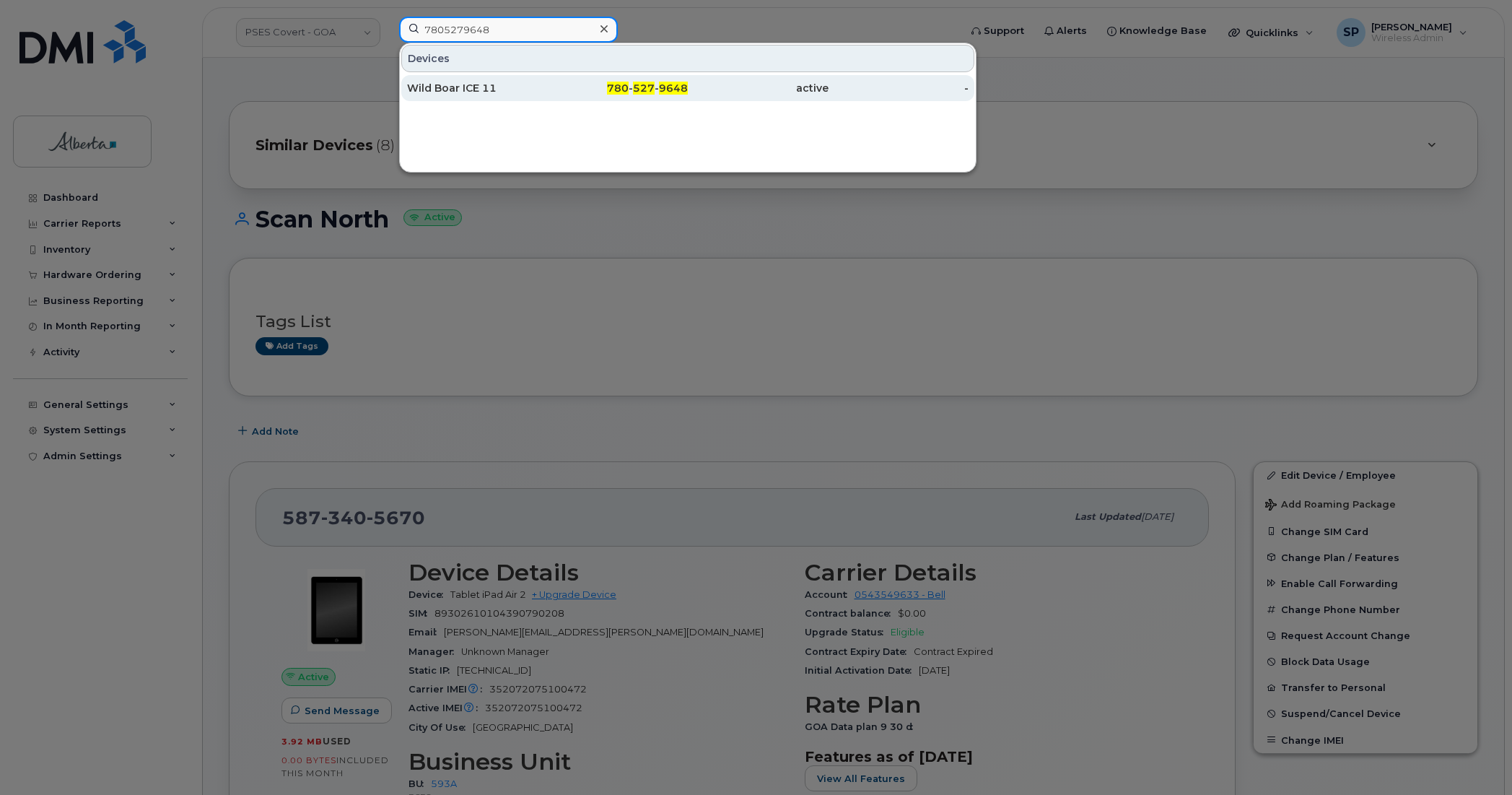
type input "7805279648"
click at [486, 87] on div "Wild Boar ICE 11" at bounding box center [478, 88] width 141 height 15
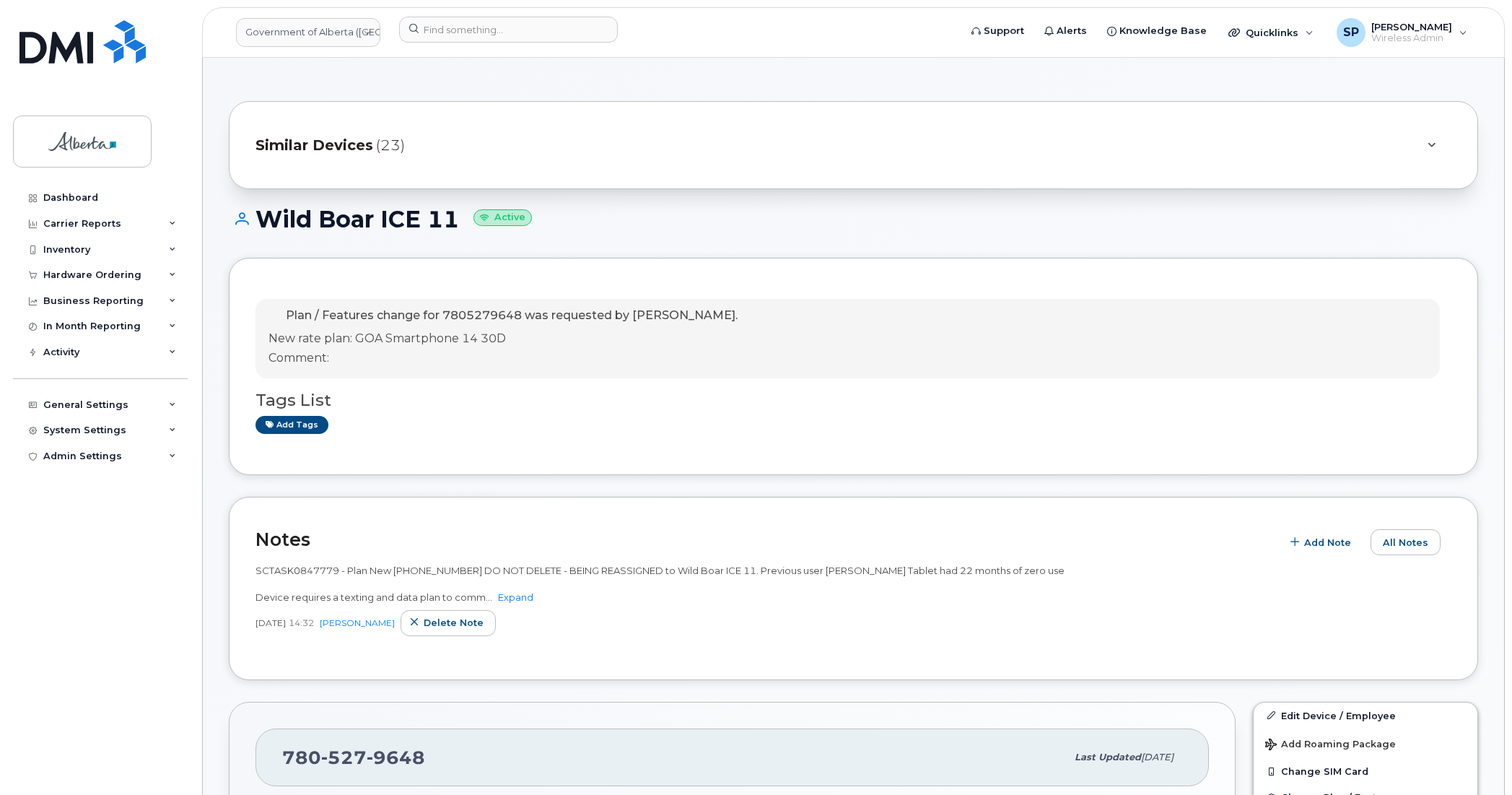
click at [702, 337] on div "Plan / Features change for 7805279648 was requested by [PERSON_NAME]. New rate …" at bounding box center [848, 339] width 1185 height 79
